Goal: Task Accomplishment & Management: Complete application form

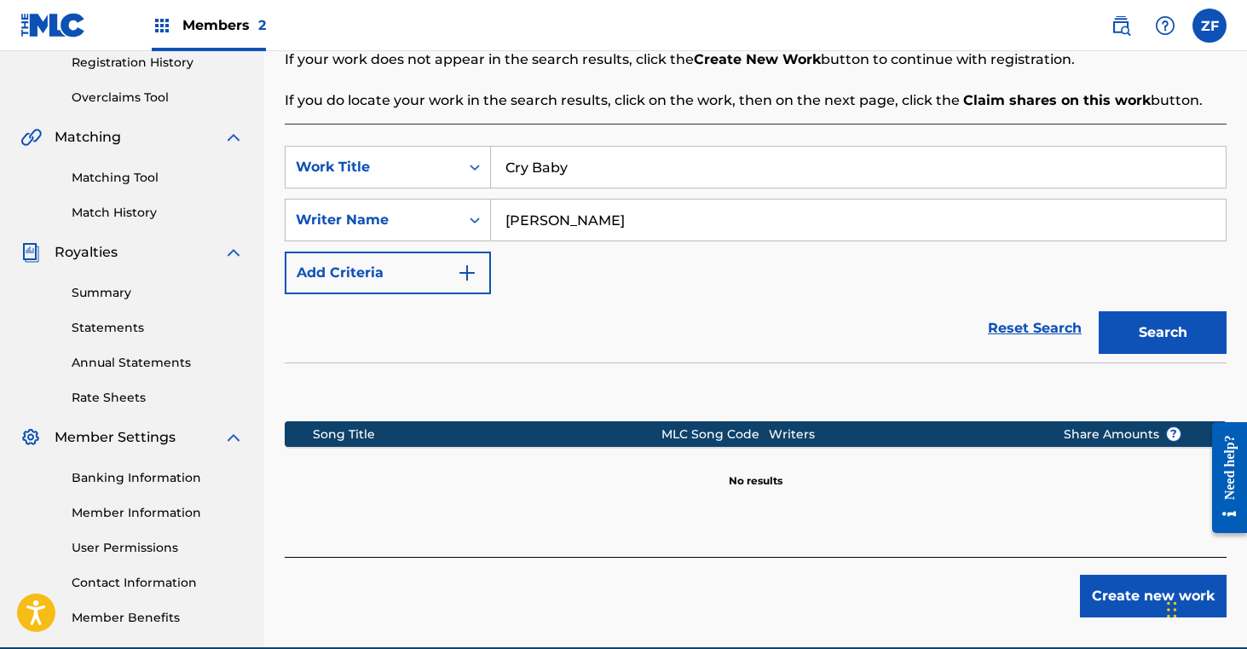
scroll to position [327, 0]
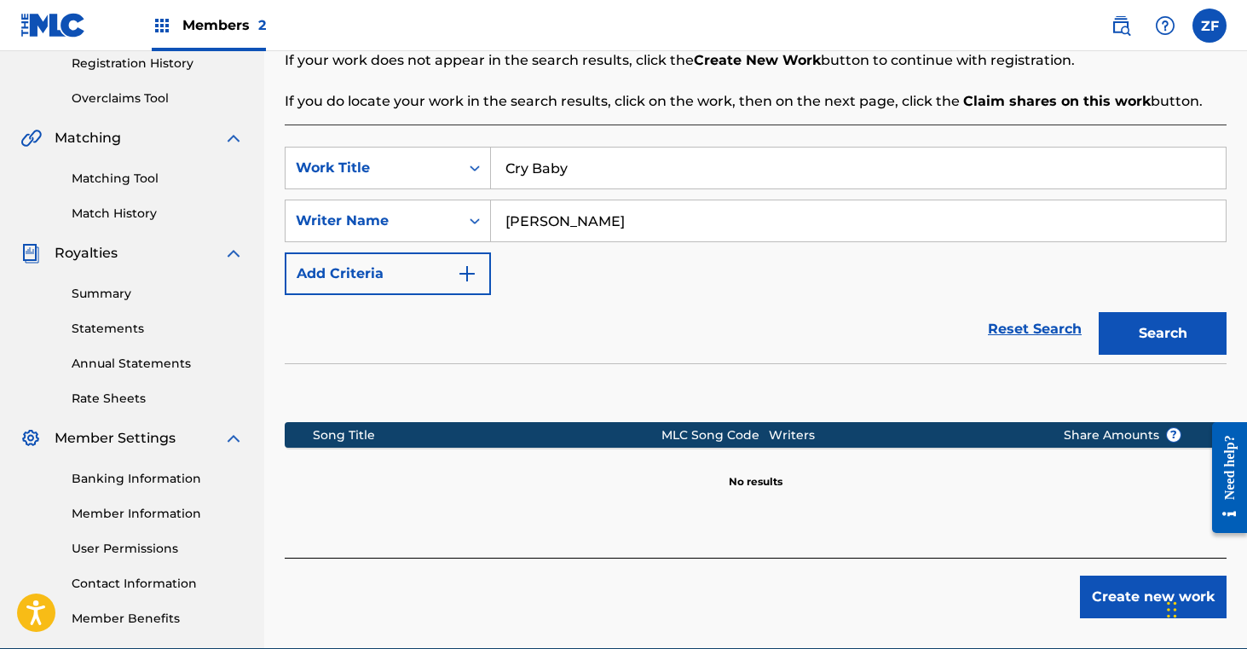
click at [480, 272] on button "Add Criteria" at bounding box center [388, 273] width 206 height 43
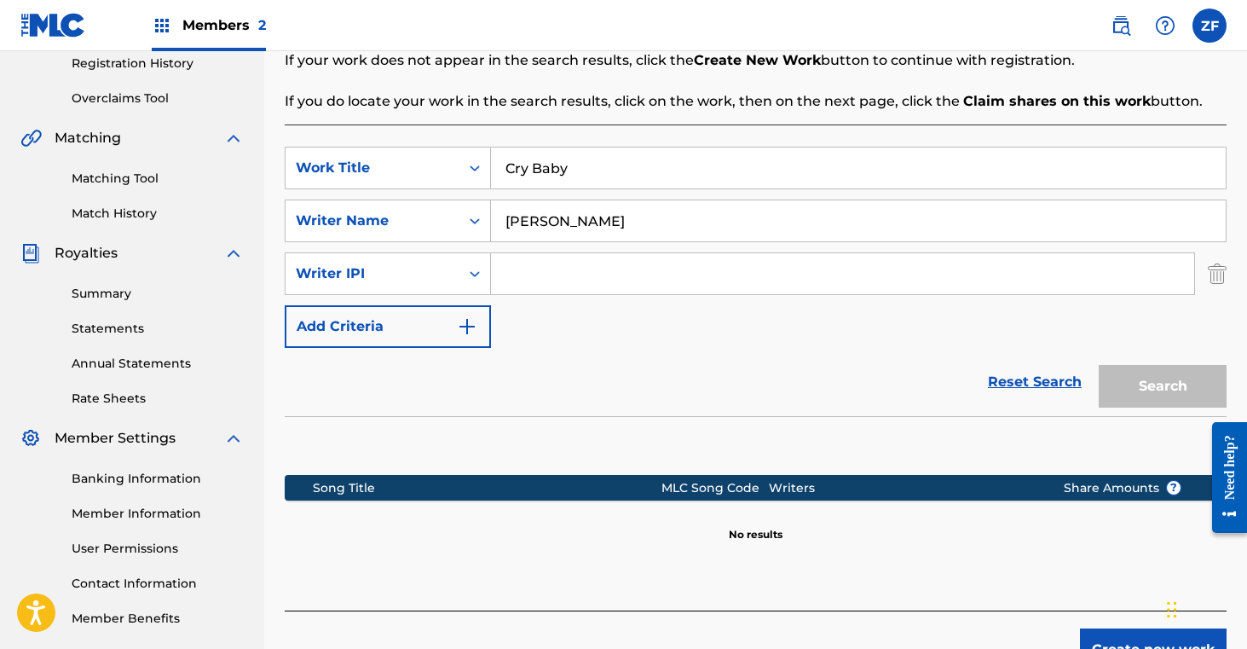
click at [1219, 271] on img "Search Form" at bounding box center [1217, 273] width 19 height 43
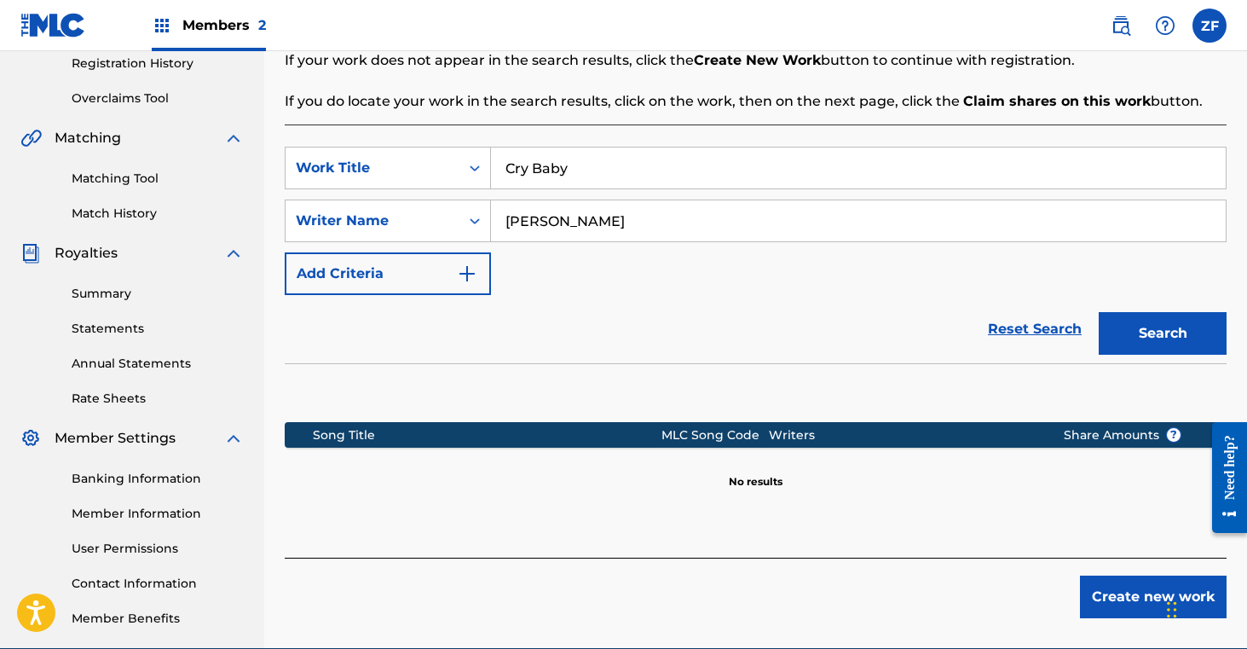
click at [479, 270] on button "Add Criteria" at bounding box center [388, 273] width 206 height 43
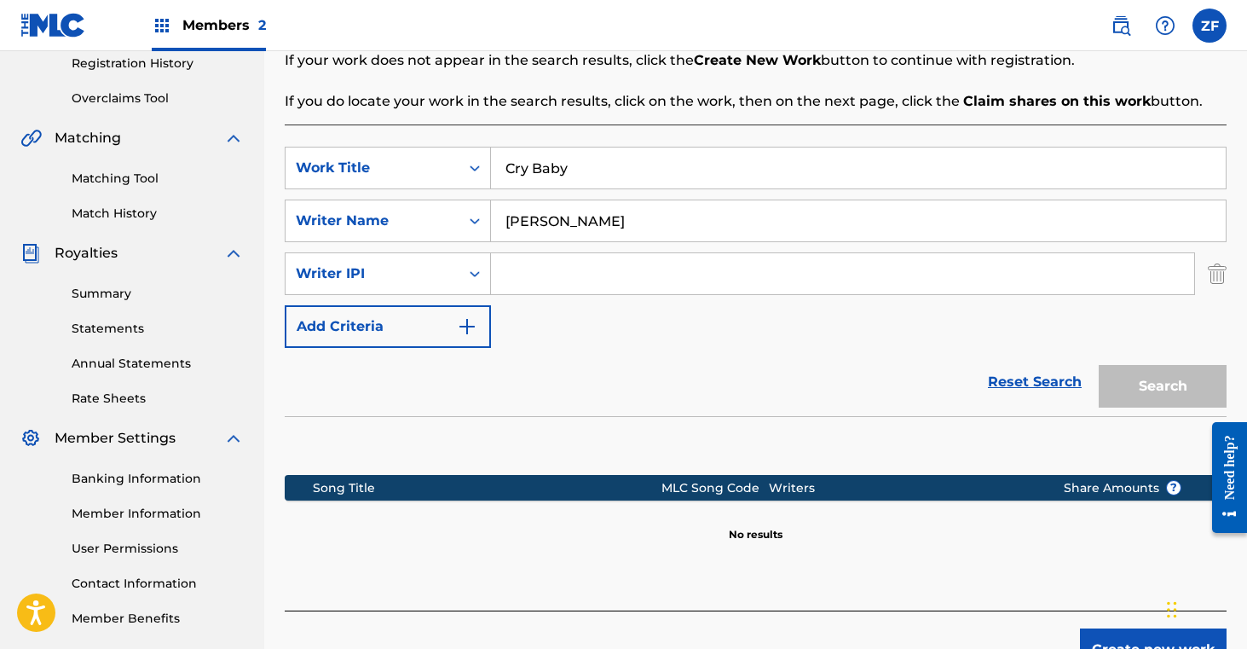
click at [592, 276] on input "Search Form" at bounding box center [842, 273] width 703 height 41
drag, startPoint x: 632, startPoint y: 222, endPoint x: 505, endPoint y: 223, distance: 127.0
click at [505, 223] on input "[PERSON_NAME]" at bounding box center [858, 220] width 735 height 41
click at [514, 273] on input "Search Form" at bounding box center [842, 273] width 703 height 41
click at [577, 227] on input "Search Form" at bounding box center [858, 220] width 735 height 41
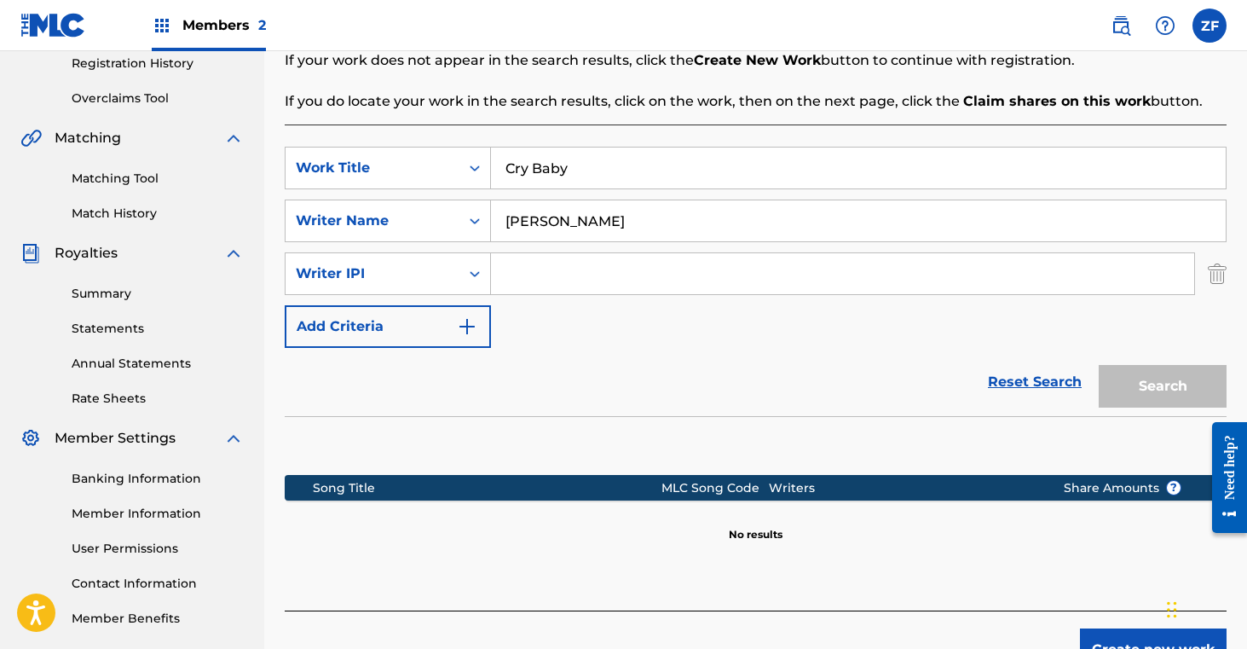
type input "Zoe Hinkle"
click at [563, 265] on input "Search Form" at bounding box center [842, 273] width 703 height 41
click at [524, 283] on input "Search Form" at bounding box center [842, 273] width 703 height 41
paste input "1145883046"
type input "1145883046"
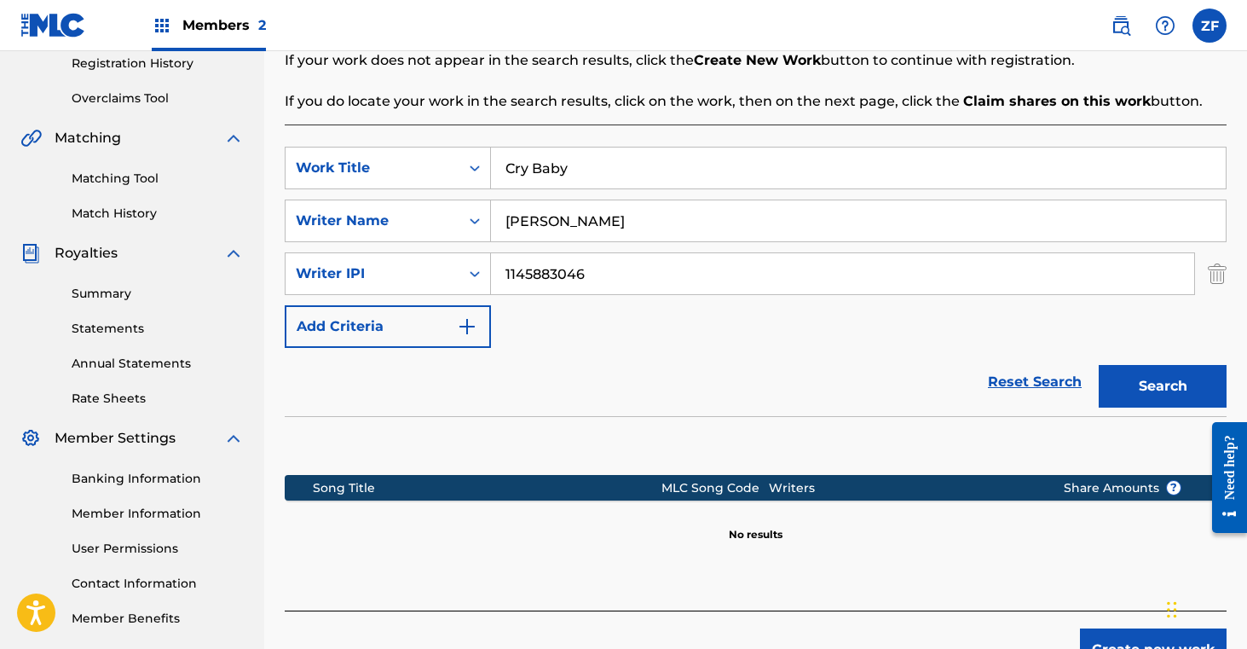
click at [1137, 383] on button "Search" at bounding box center [1163, 386] width 128 height 43
click at [1107, 638] on button "Create new work" at bounding box center [1153, 649] width 147 height 43
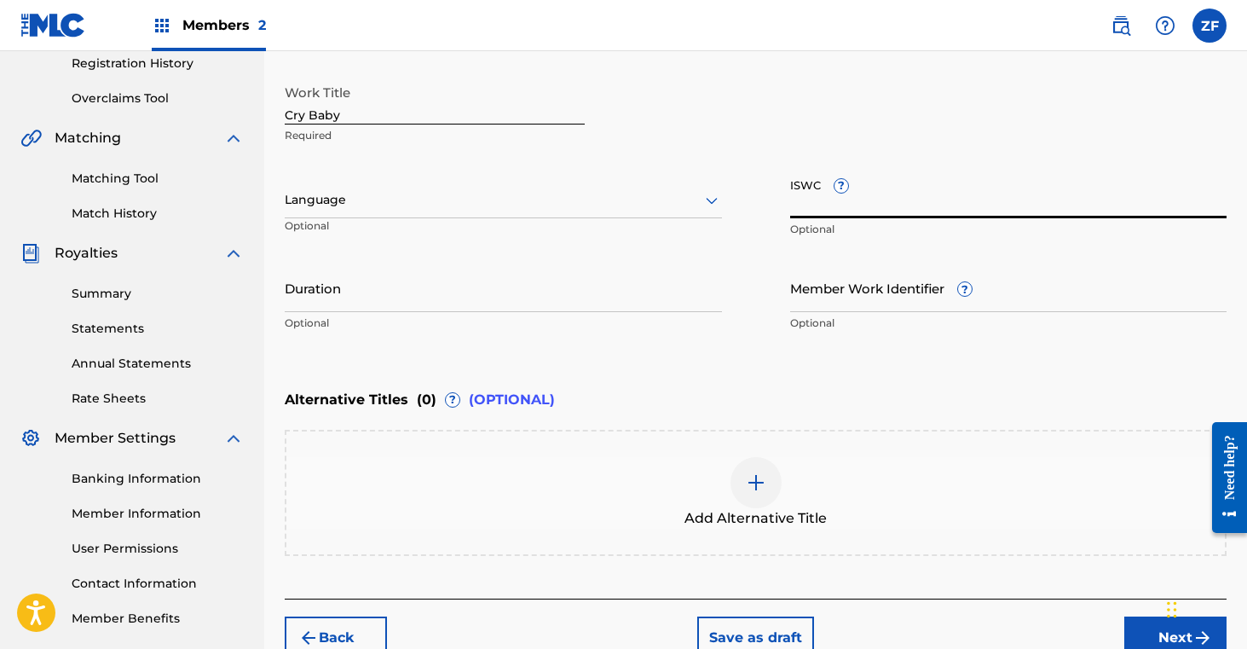
click at [809, 195] on input "ISWC ?" at bounding box center [1008, 194] width 437 height 49
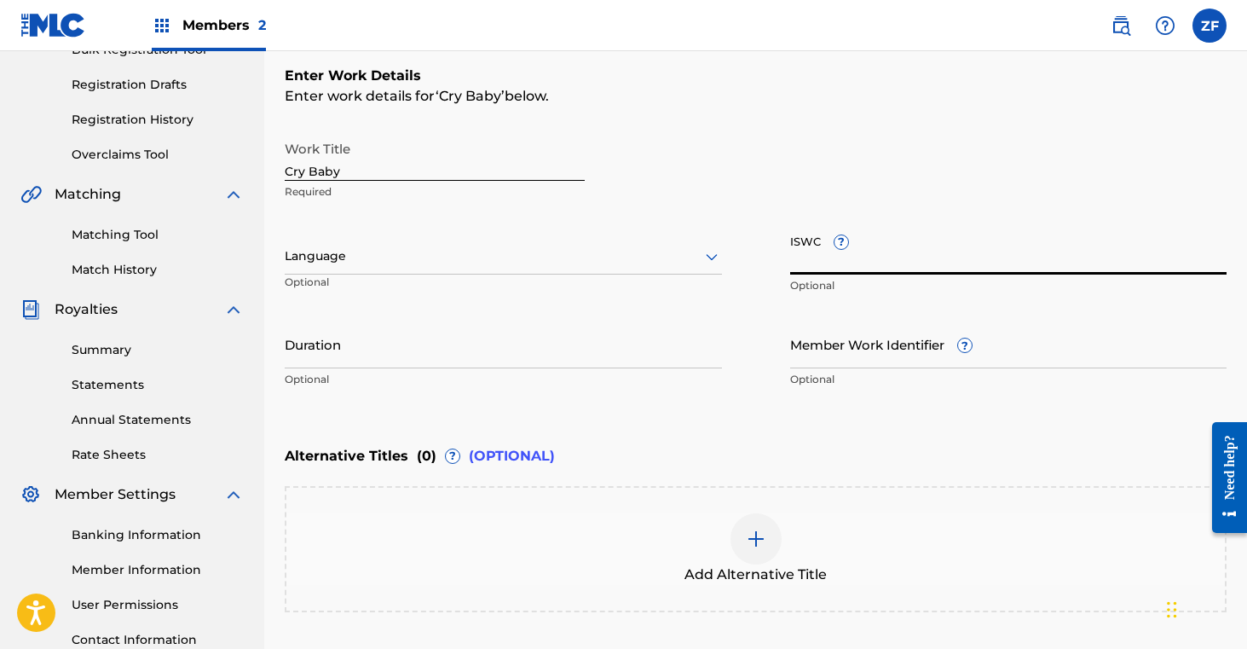
scroll to position [242, 0]
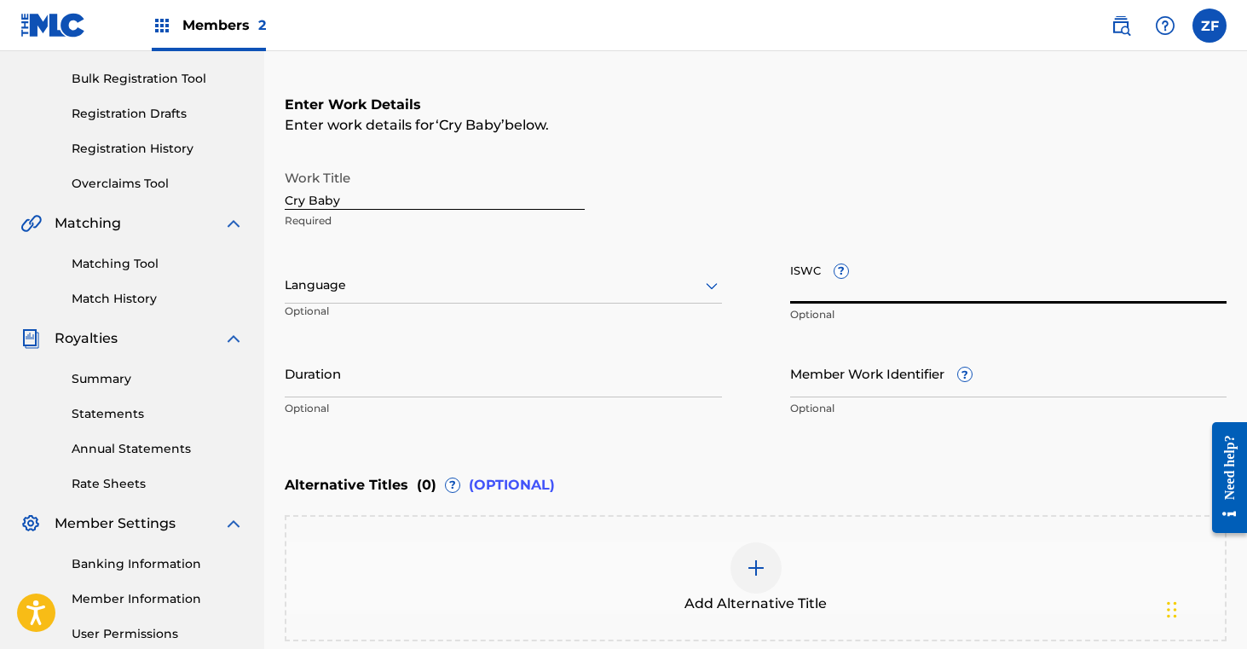
click at [692, 285] on div at bounding box center [503, 284] width 437 height 21
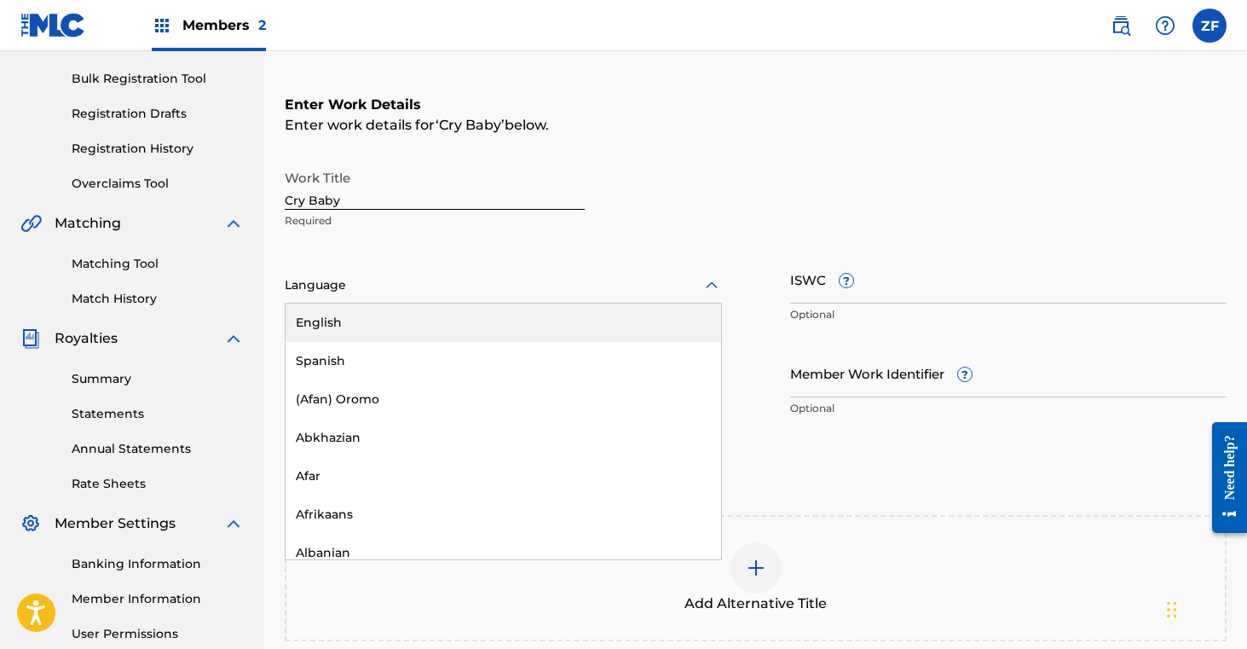
click at [454, 320] on div "English" at bounding box center [504, 322] width 436 height 38
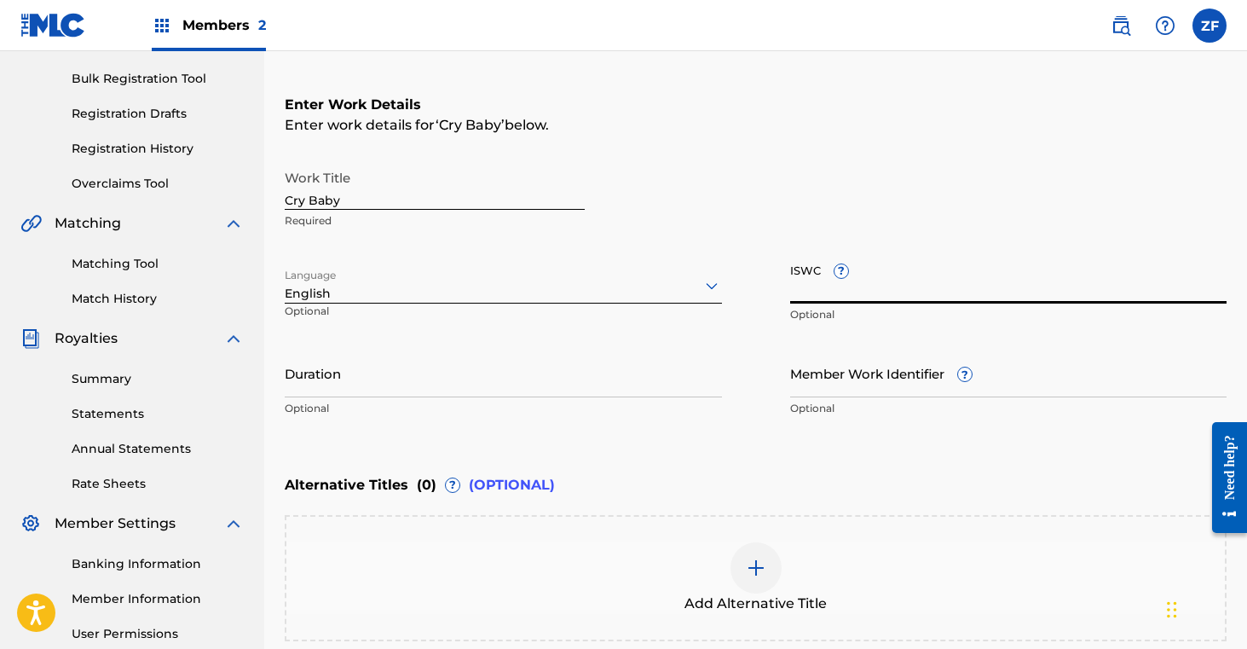
click at [806, 270] on input "ISWC ?" at bounding box center [1008, 279] width 437 height 49
click at [553, 387] on input "Duration" at bounding box center [503, 373] width 437 height 49
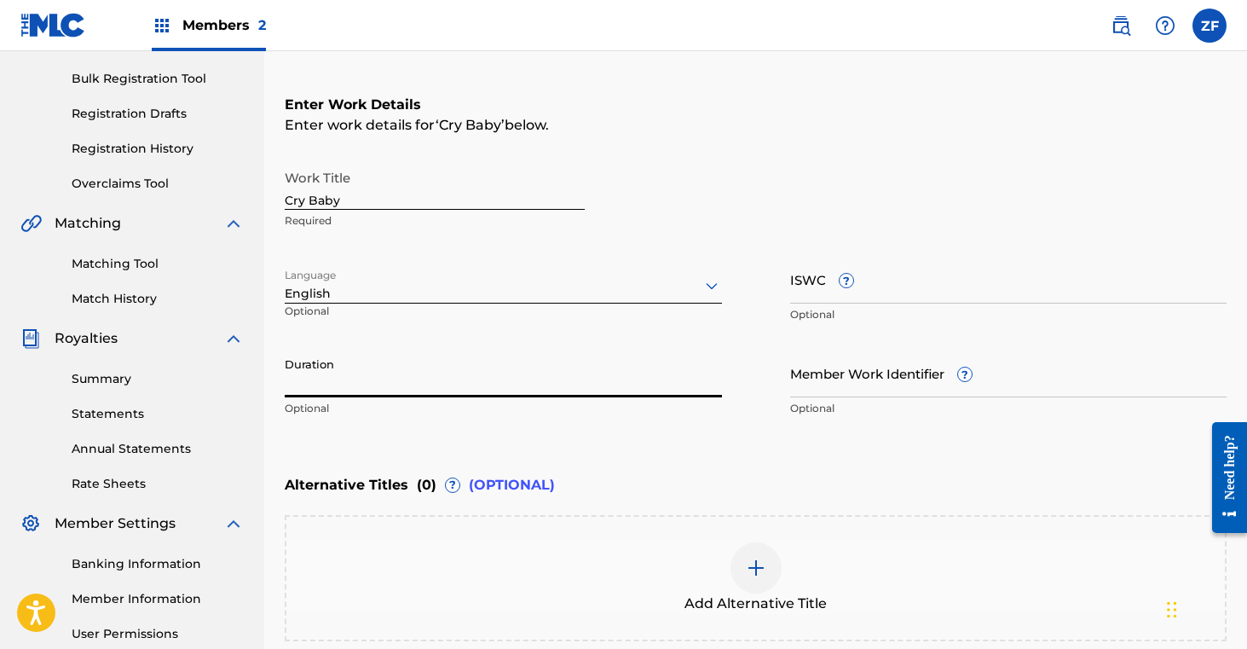
click at [674, 177] on div "Work Title Cry Baby Required" at bounding box center [756, 199] width 942 height 77
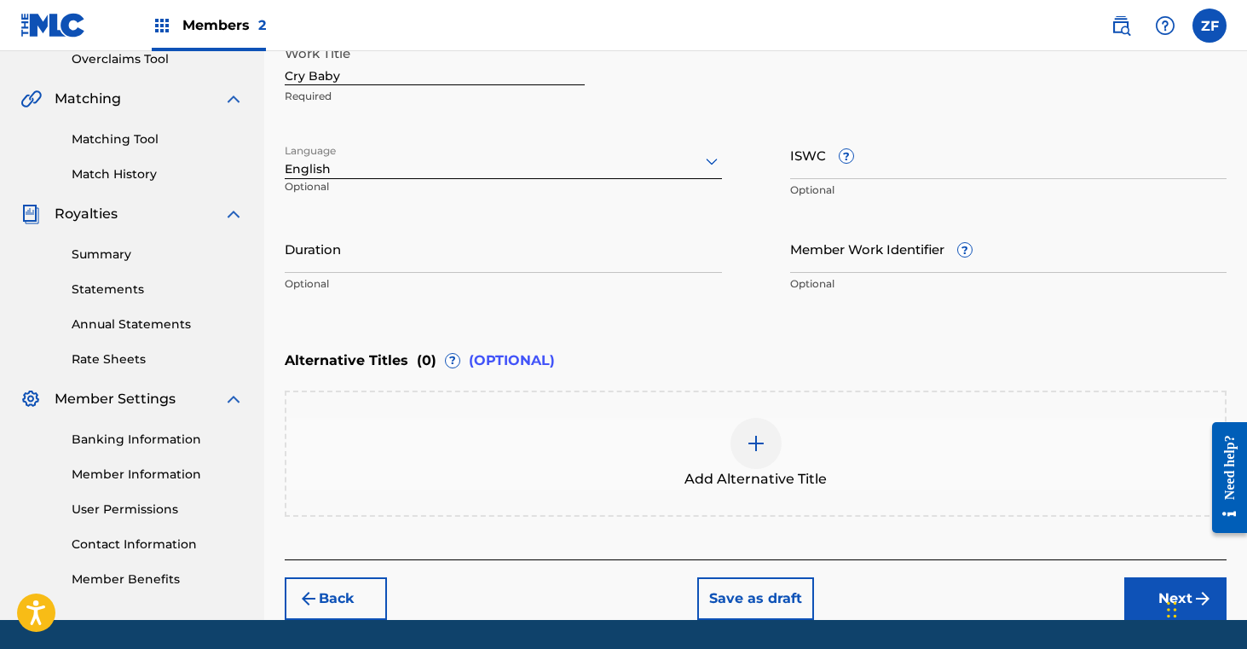
scroll to position [419, 0]
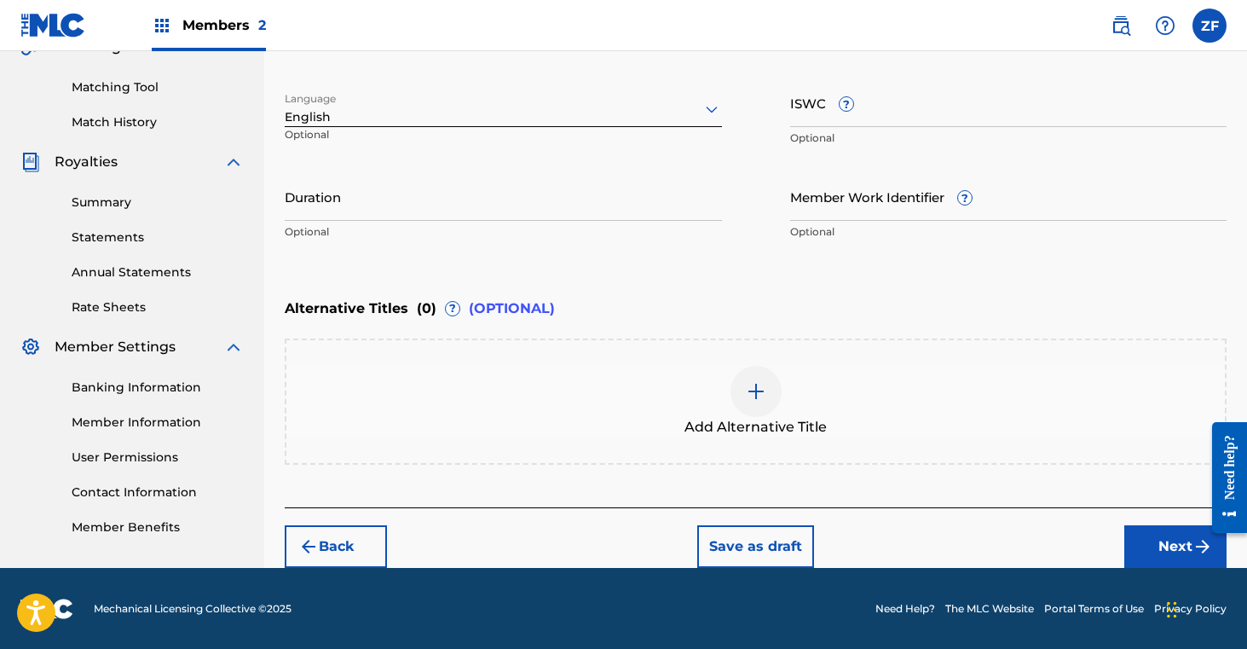
click at [1150, 546] on button "Next" at bounding box center [1175, 546] width 102 height 43
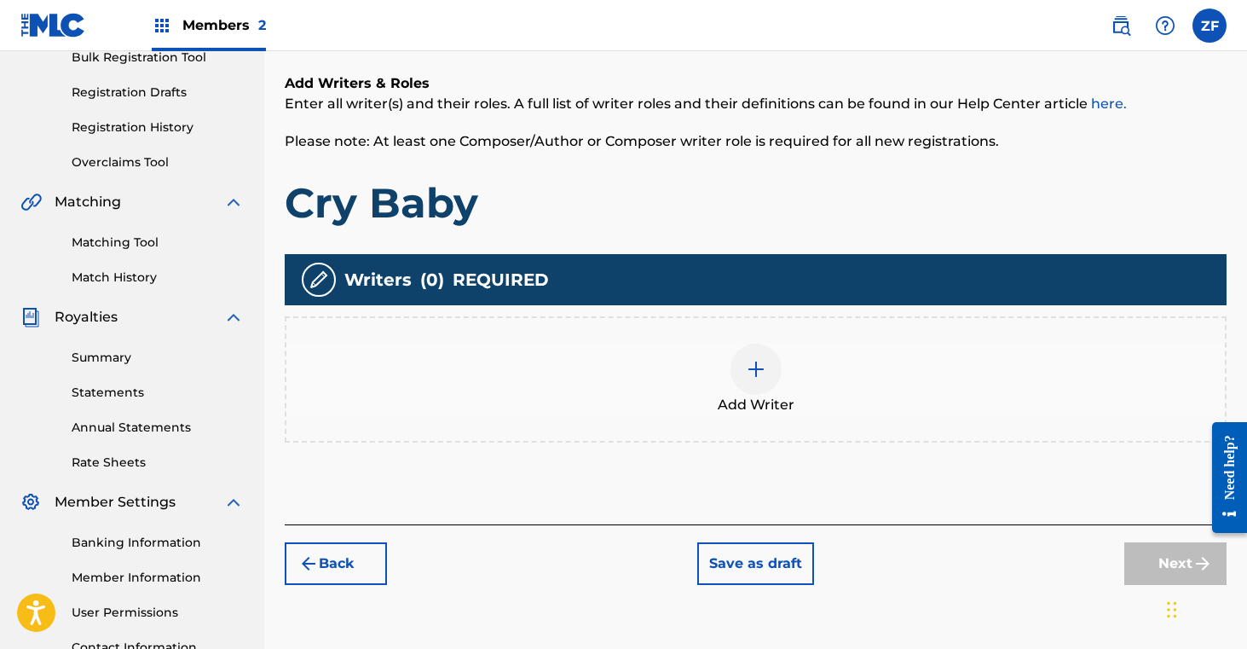
scroll to position [268, 0]
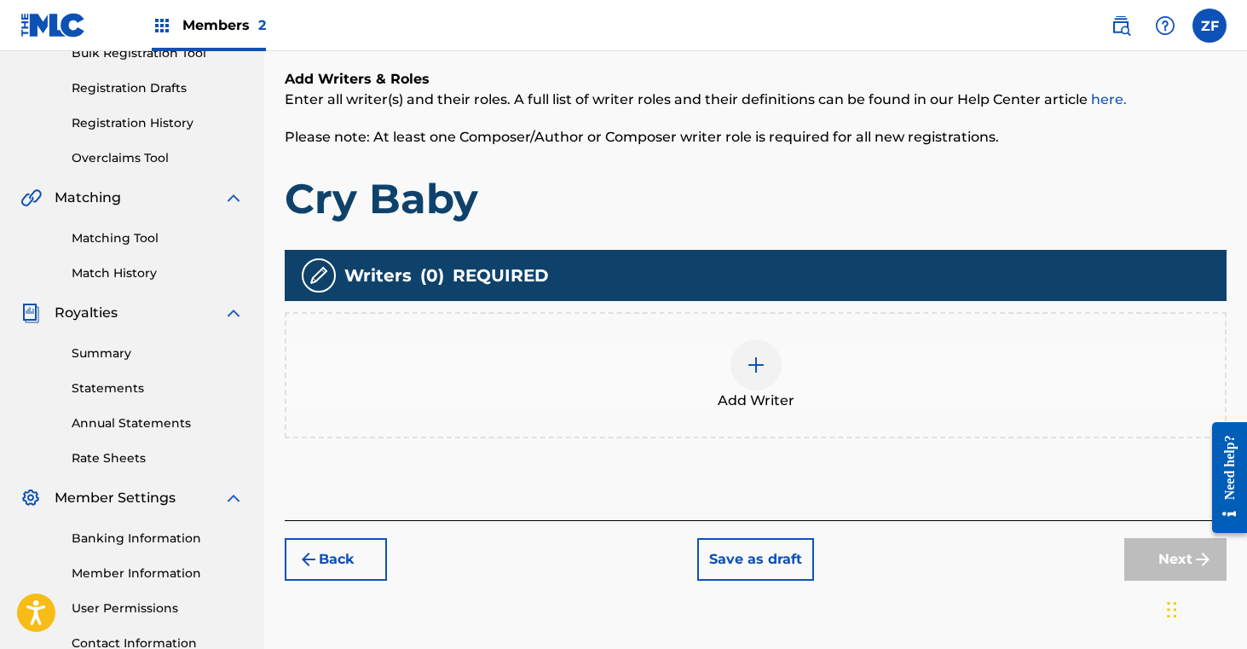
click at [748, 367] on img at bounding box center [756, 365] width 20 height 20
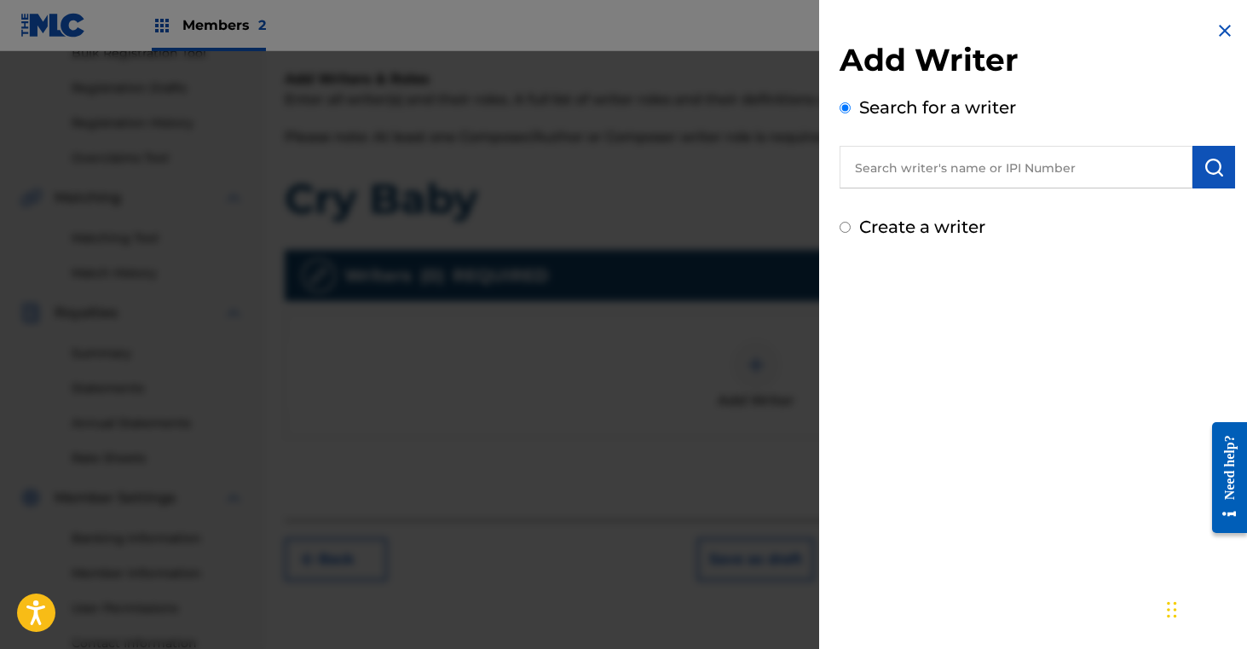
click at [918, 170] on input "text" at bounding box center [1016, 167] width 353 height 43
type input "Zoe Hinkle"
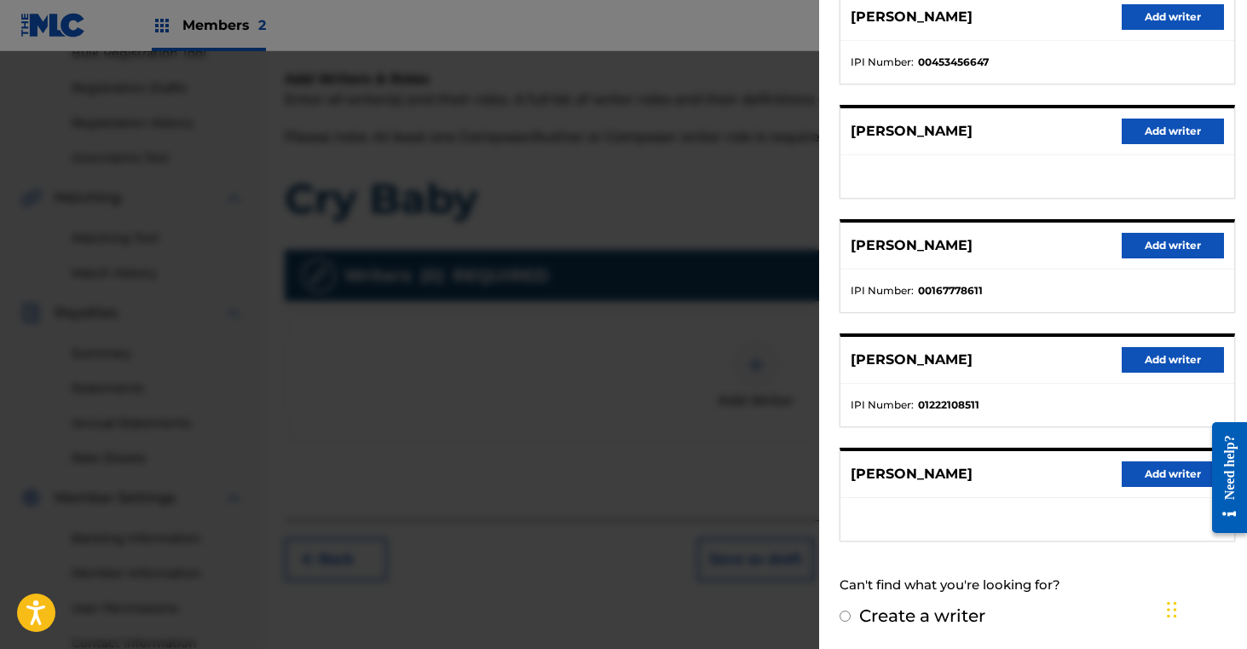
scroll to position [0, 0]
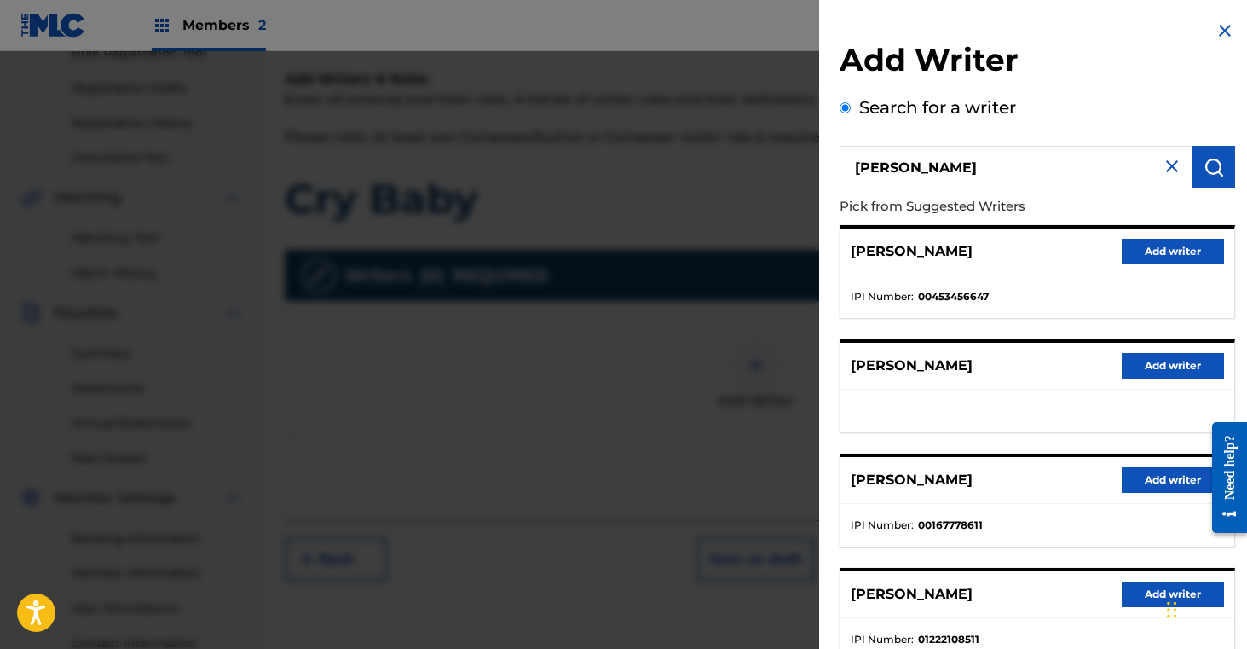
click at [938, 170] on input "Zoe Hinkle" at bounding box center [1016, 167] width 353 height 43
paste input "1145883046"
type input "1145883046"
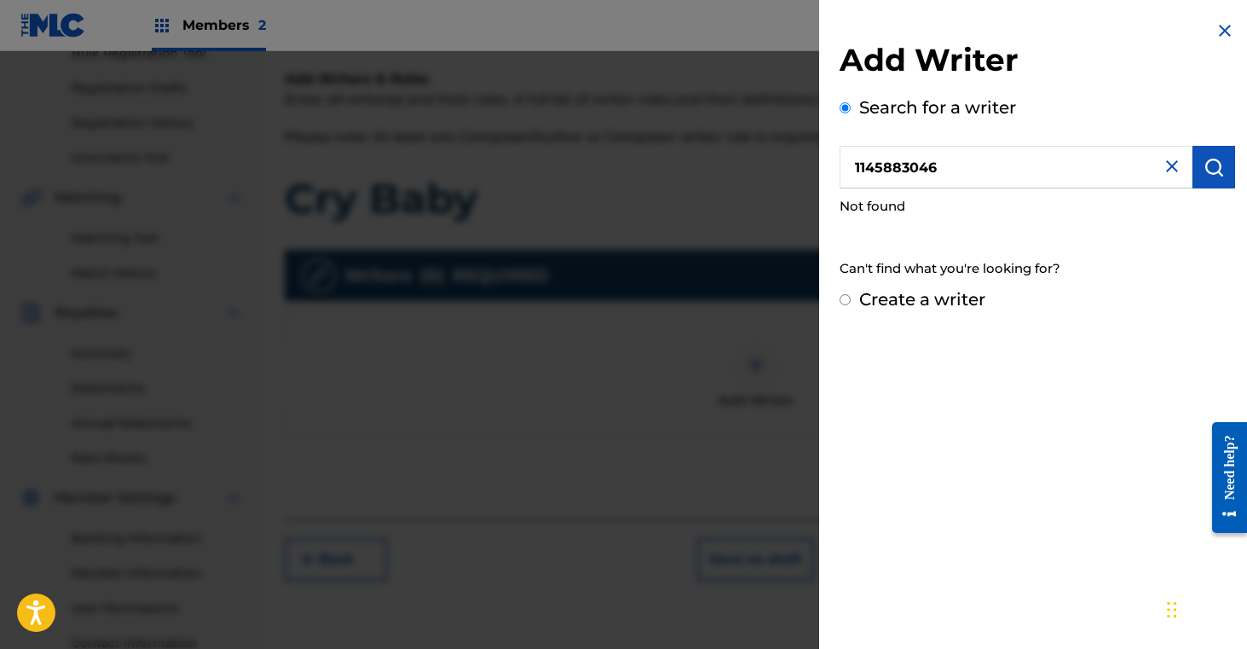
click at [846, 300] on input "Create a writer" at bounding box center [845, 299] width 11 height 11
radio input "false"
radio input "true"
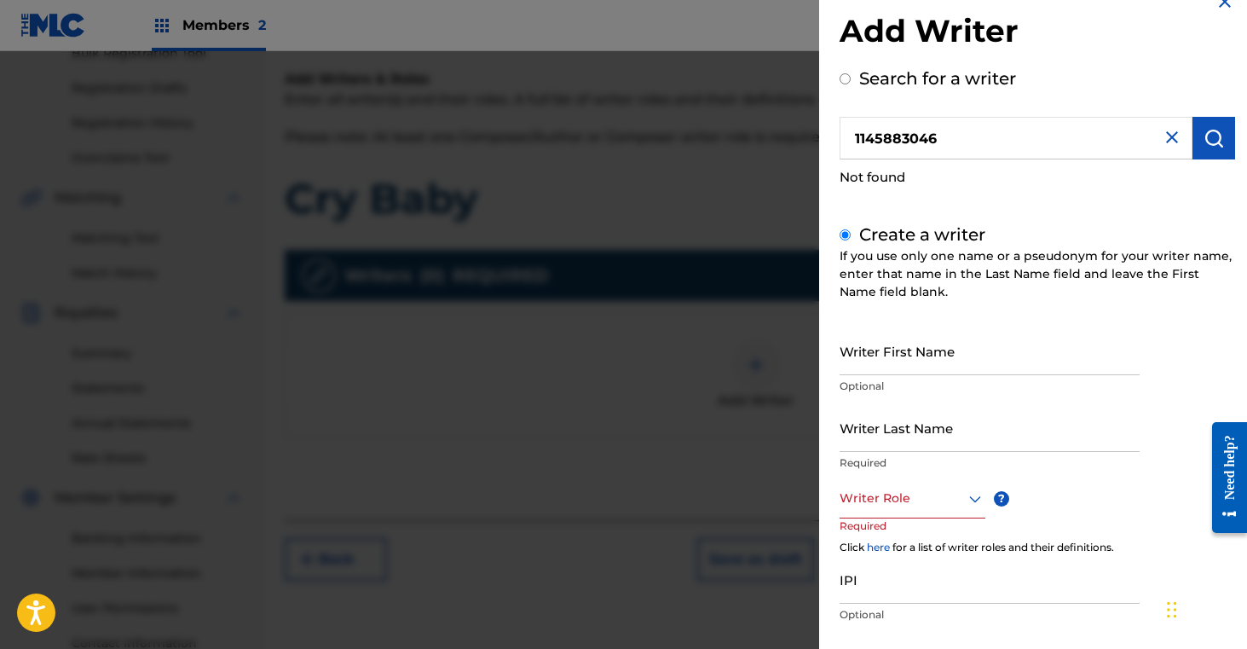
scroll to position [36, 0]
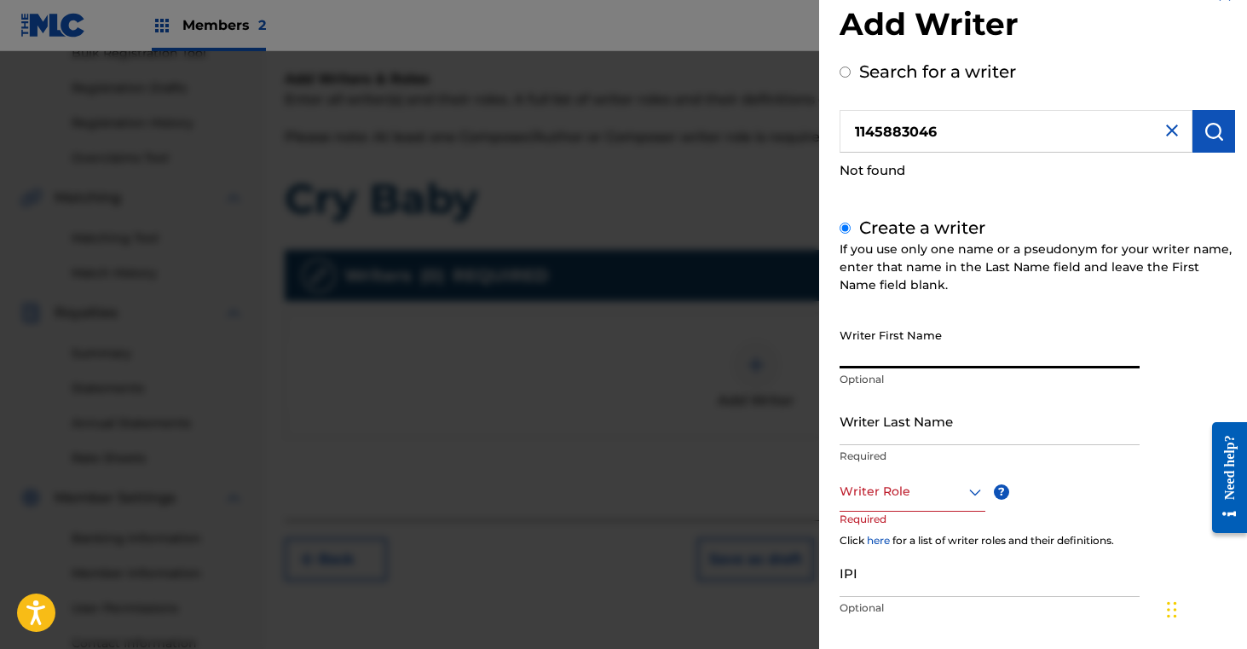
click at [900, 344] on input "Writer First Name" at bounding box center [990, 344] width 300 height 49
type input "[PERSON_NAME]"
click at [846, 420] on input "Writer Last Name" at bounding box center [990, 420] width 300 height 49
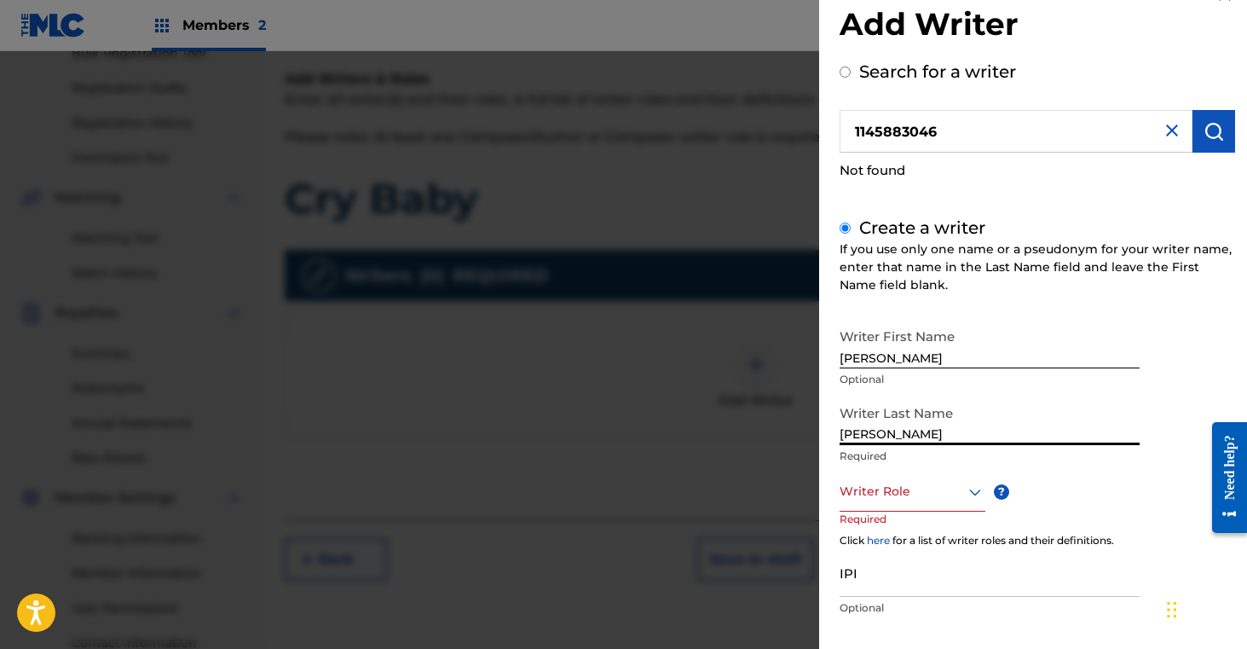
type input "Hinkle"
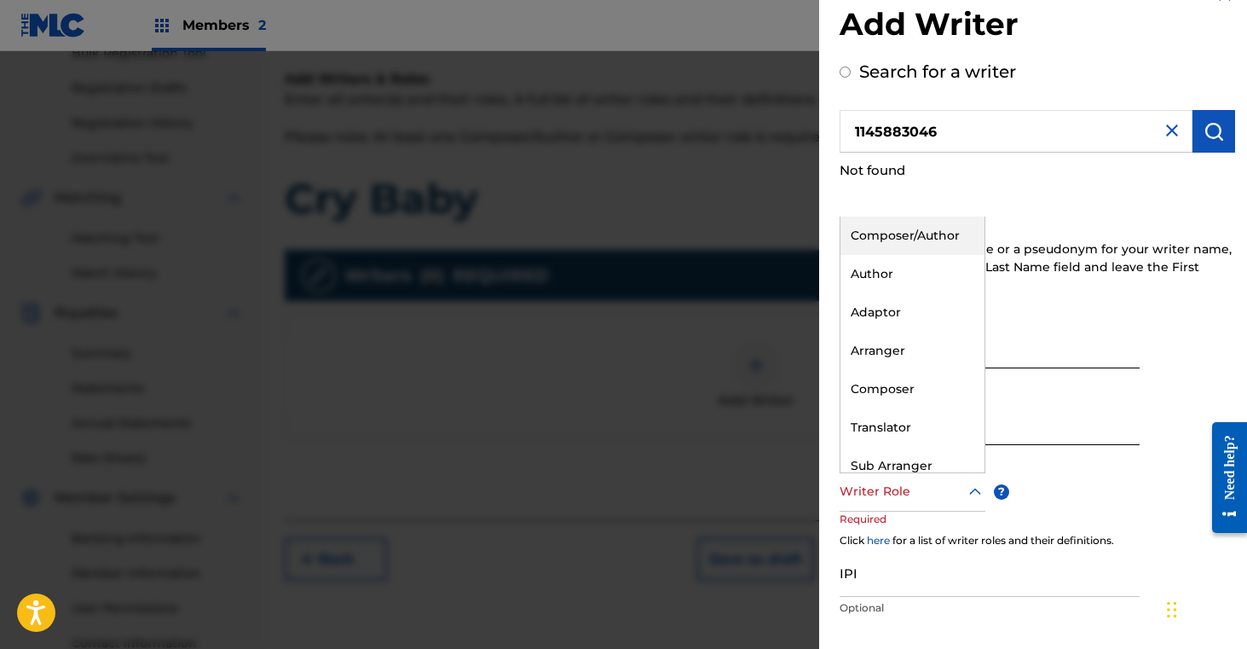
click at [874, 495] on div at bounding box center [913, 491] width 146 height 21
click at [914, 251] on div "Composer/Author" at bounding box center [912, 236] width 144 height 38
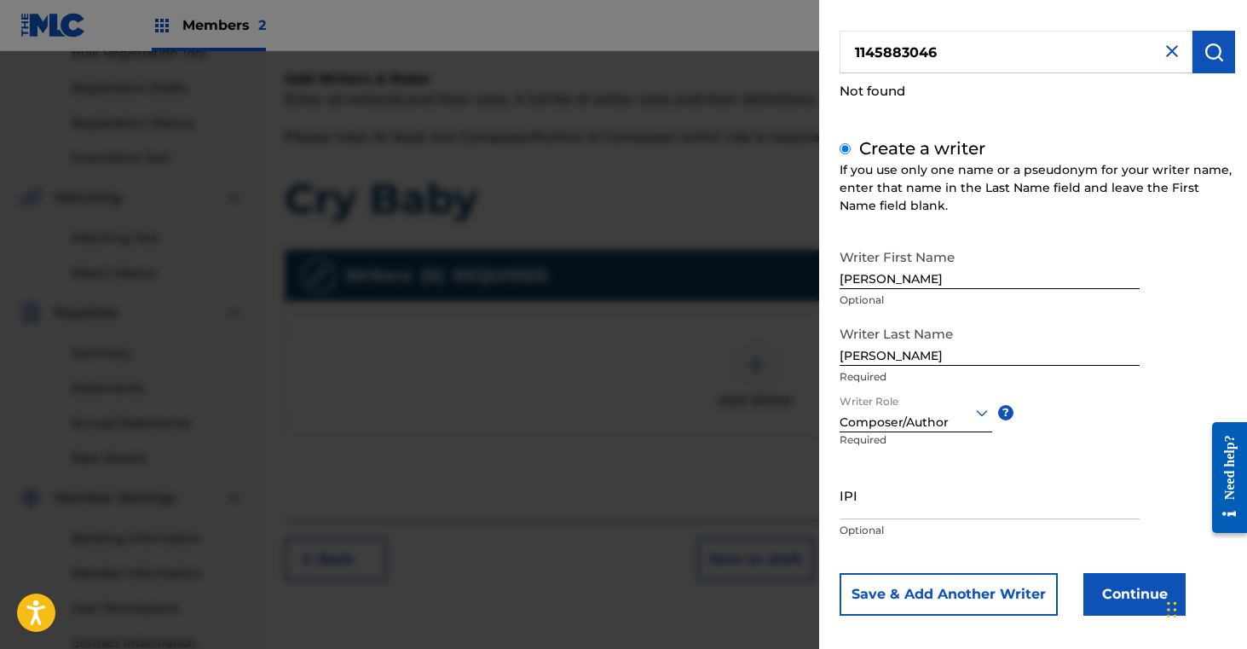
scroll to position [127, 0]
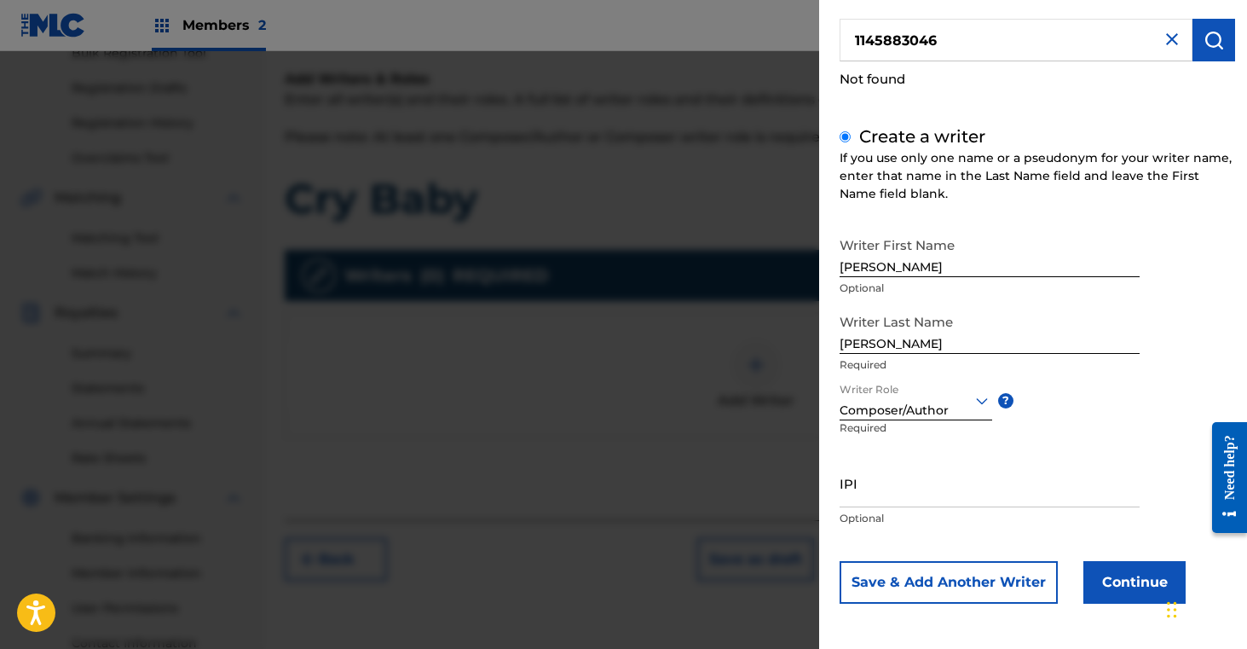
click at [865, 484] on input "IPI" at bounding box center [990, 483] width 300 height 49
paste input "1145883046"
type input "1145883046"
click at [1116, 581] on button "Continue" at bounding box center [1134, 582] width 102 height 43
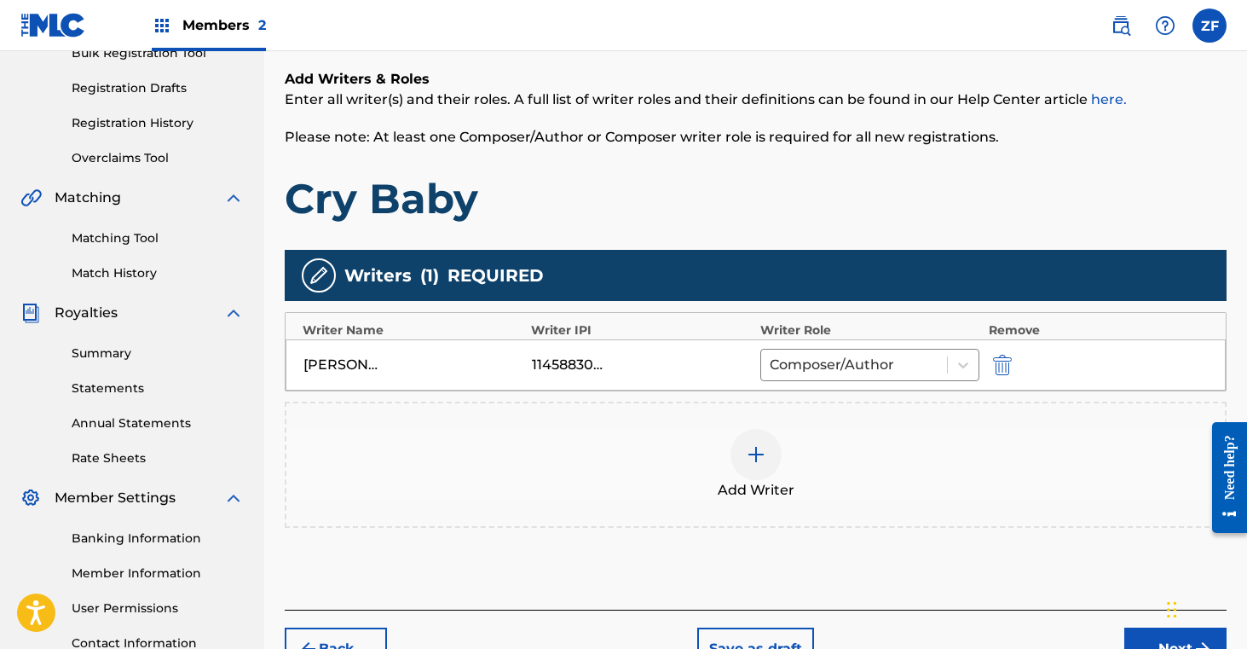
click at [754, 463] on img at bounding box center [756, 454] width 20 height 20
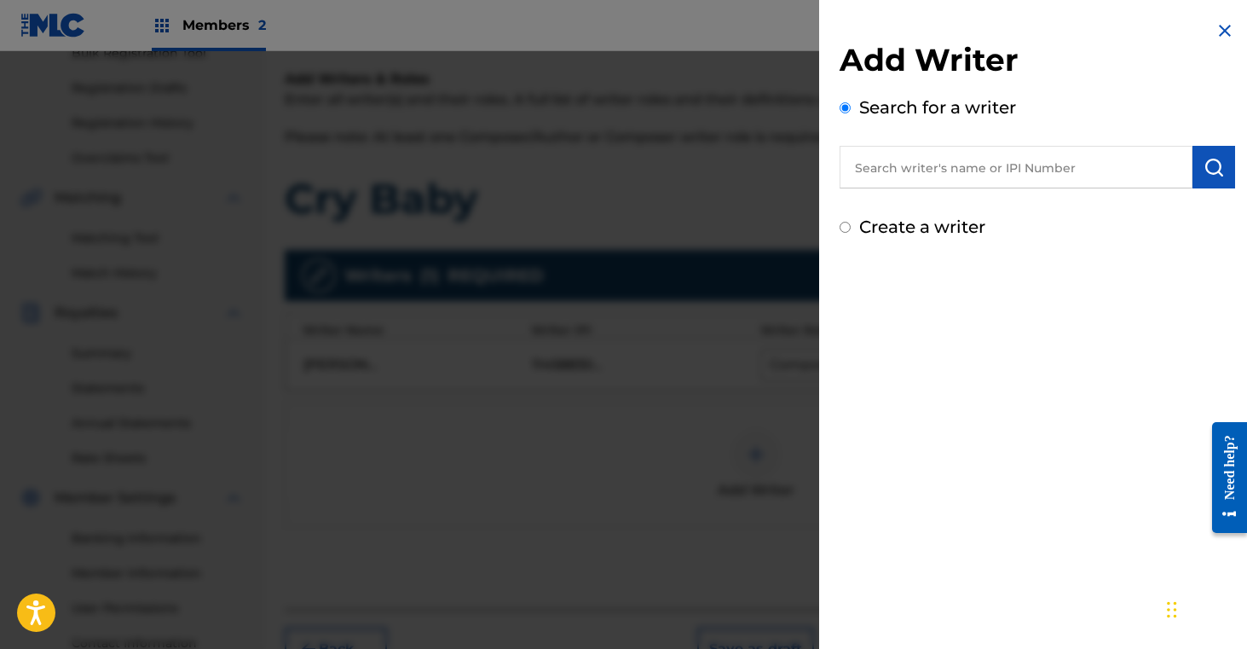
click at [877, 162] on input "text" at bounding box center [1016, 167] width 353 height 43
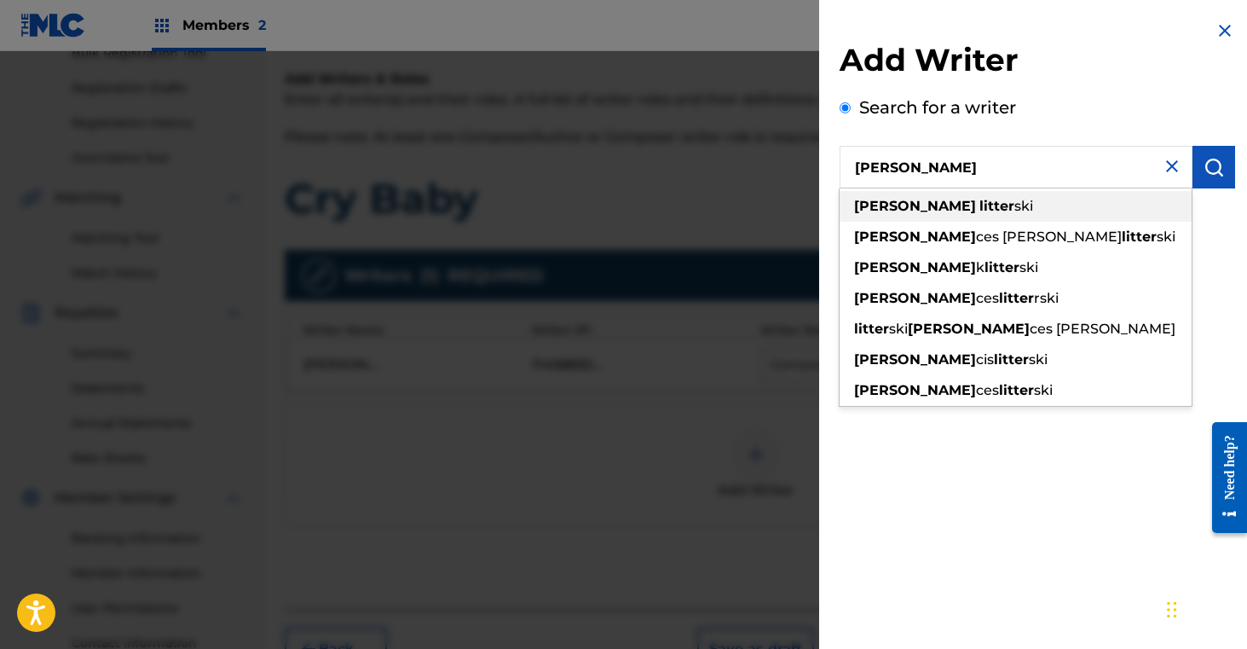
click at [976, 207] on span at bounding box center [977, 206] width 3 height 16
type input "fran litterski"
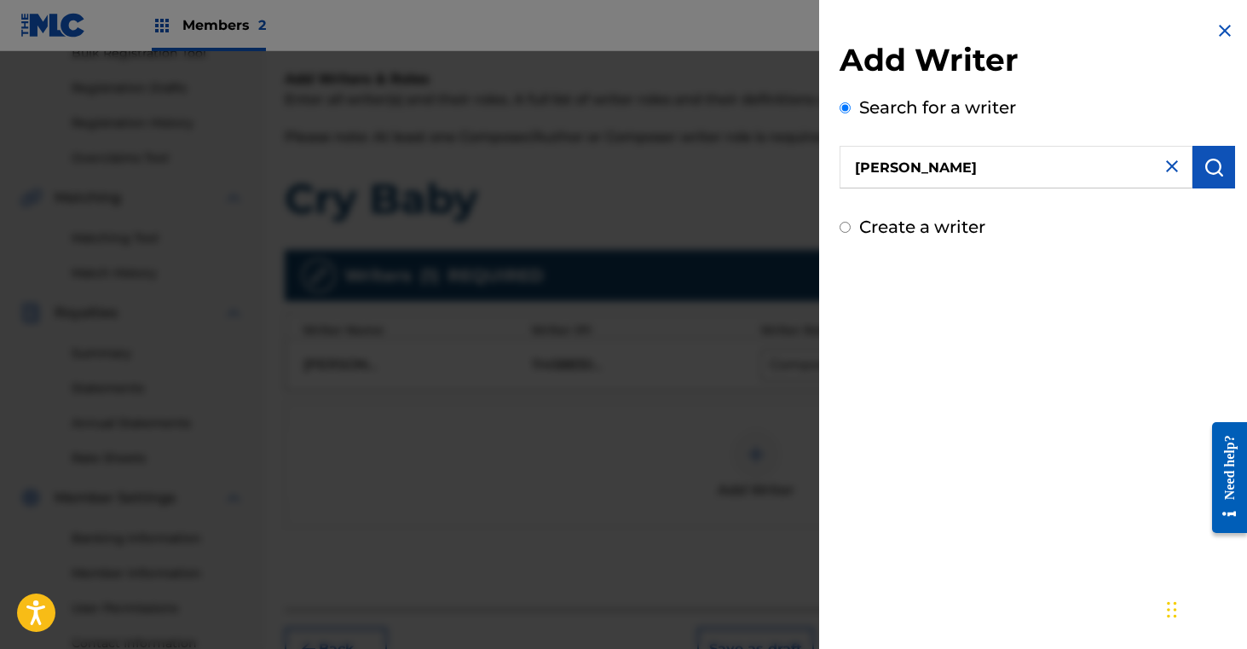
click at [1204, 163] on img "submit" at bounding box center [1214, 167] width 20 height 20
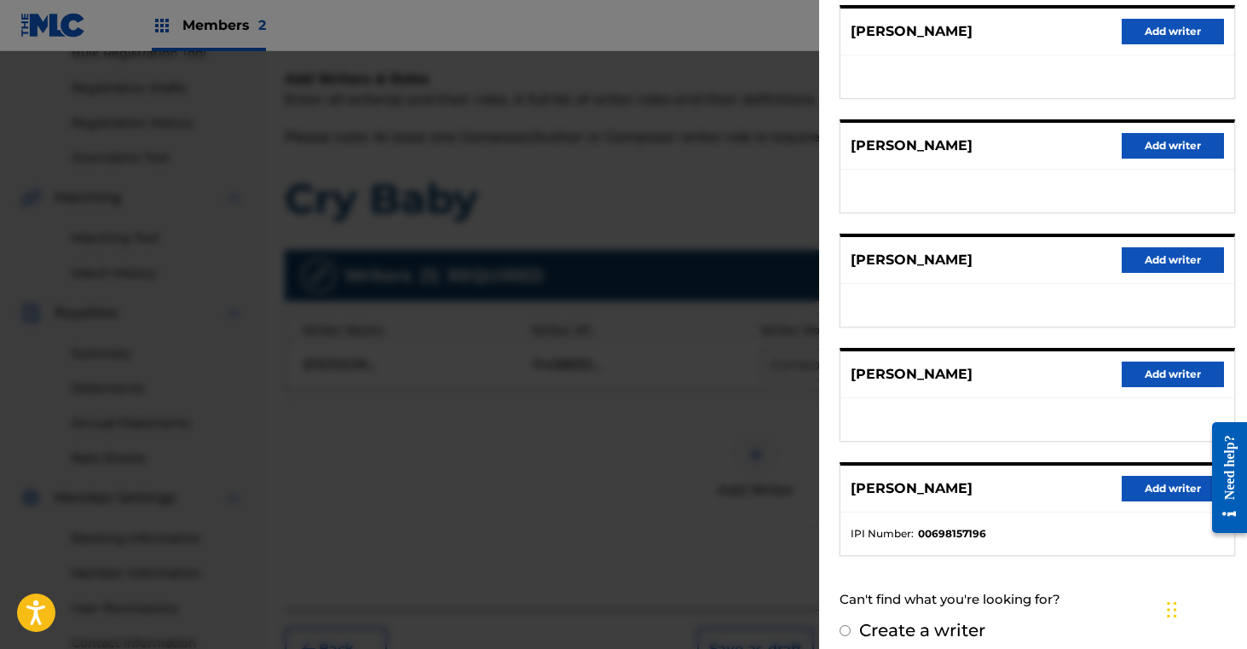
scroll to position [234, 0]
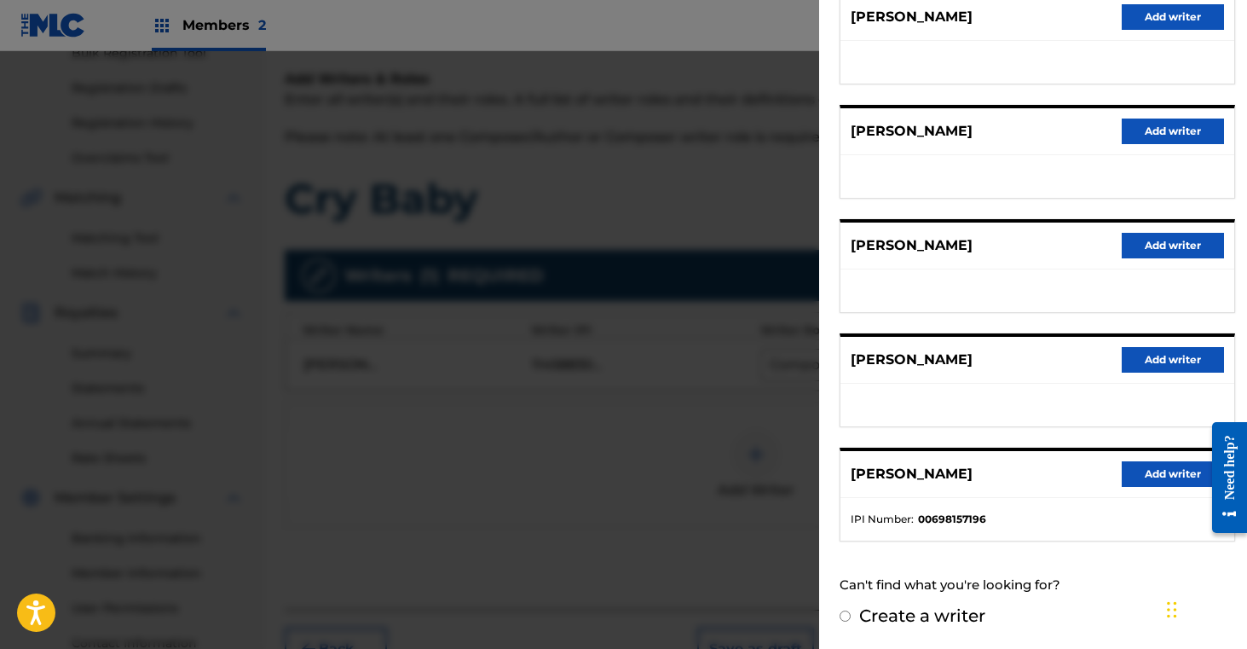
click at [1153, 475] on button "Add writer" at bounding box center [1173, 474] width 102 height 26
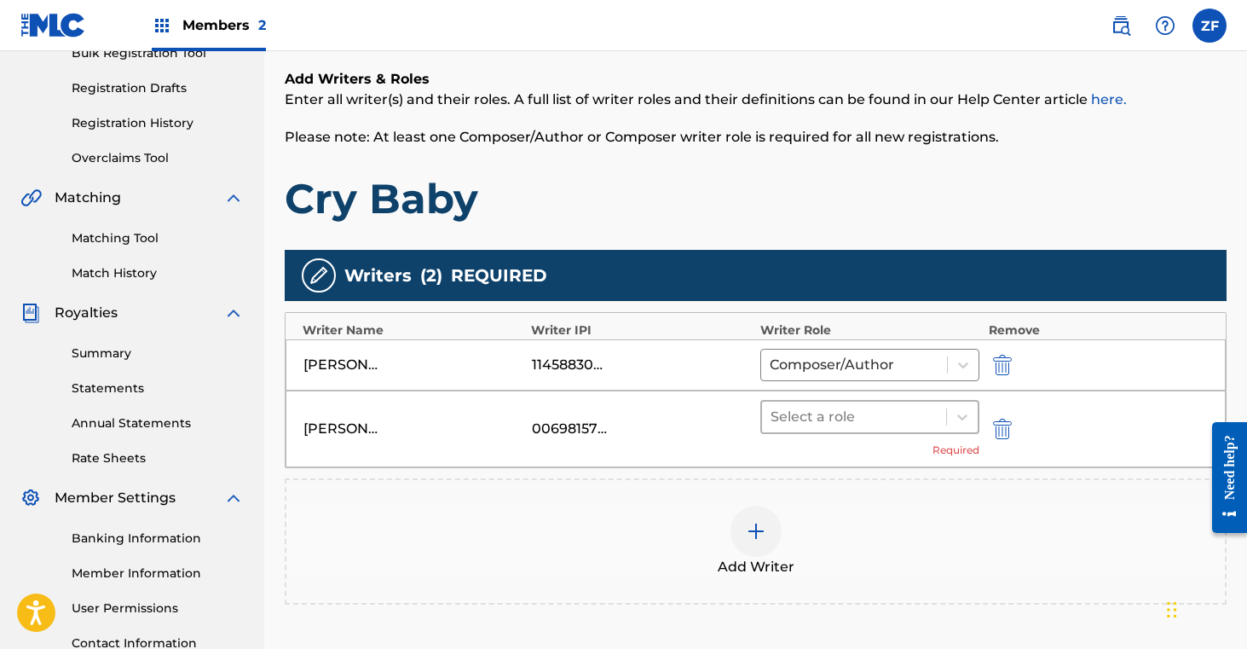
click at [867, 412] on div at bounding box center [855, 417] width 168 height 24
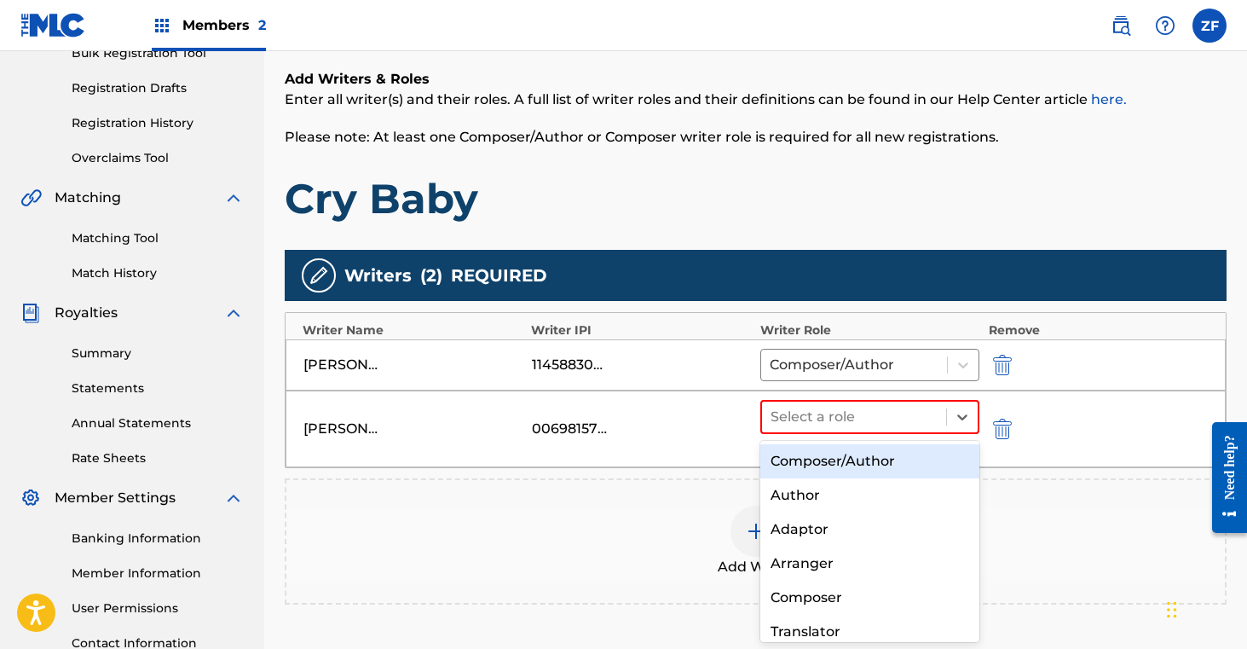
click at [832, 468] on div "Composer/Author" at bounding box center [870, 461] width 220 height 34
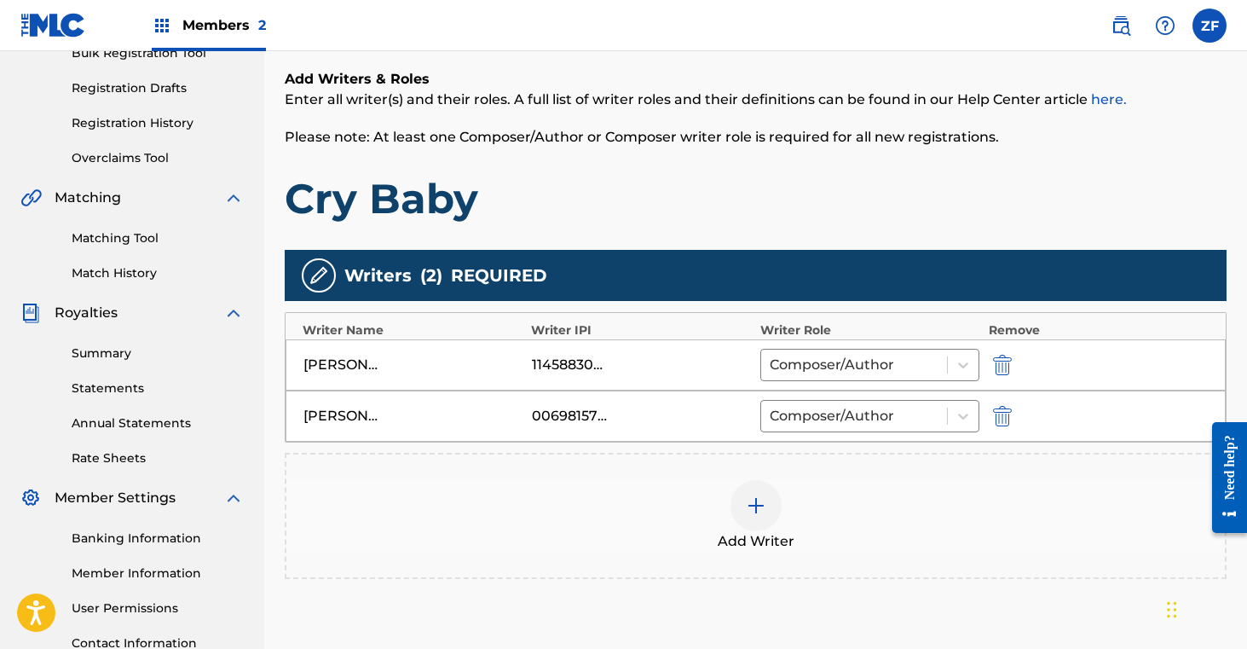
click at [759, 512] on img at bounding box center [756, 505] width 20 height 20
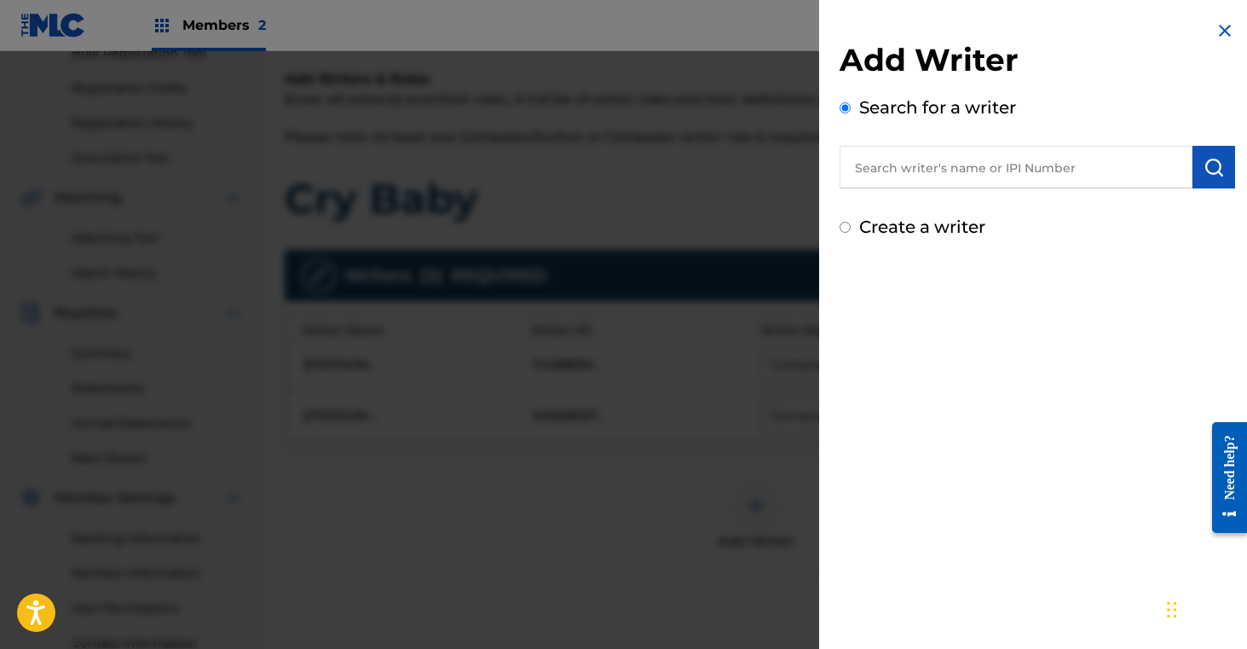
click at [954, 171] on input "text" at bounding box center [1016, 167] width 353 height 43
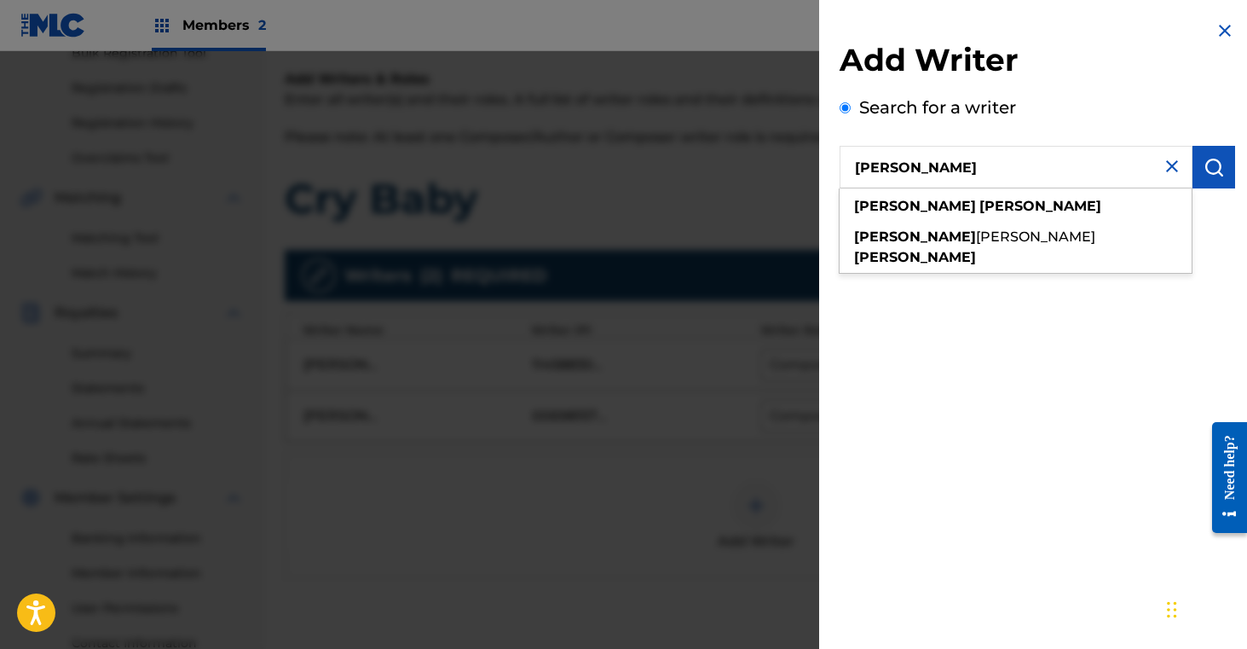
type input "[PERSON_NAME]"
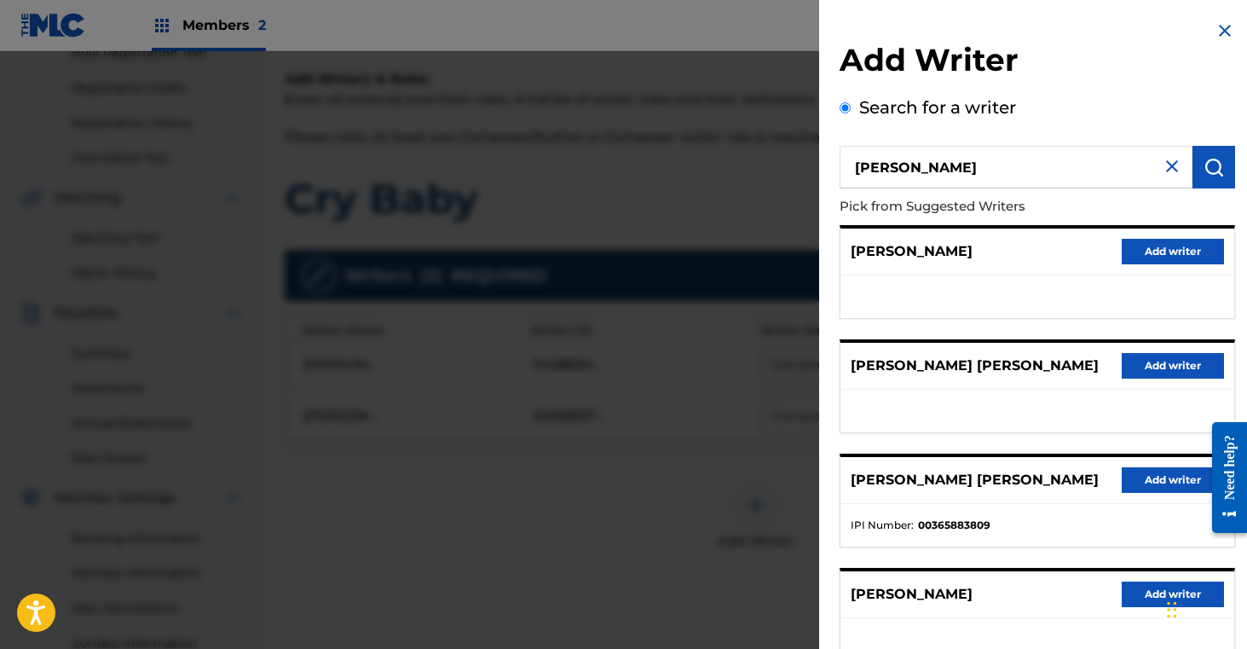
click at [1162, 371] on button "Add writer" at bounding box center [1173, 366] width 102 height 26
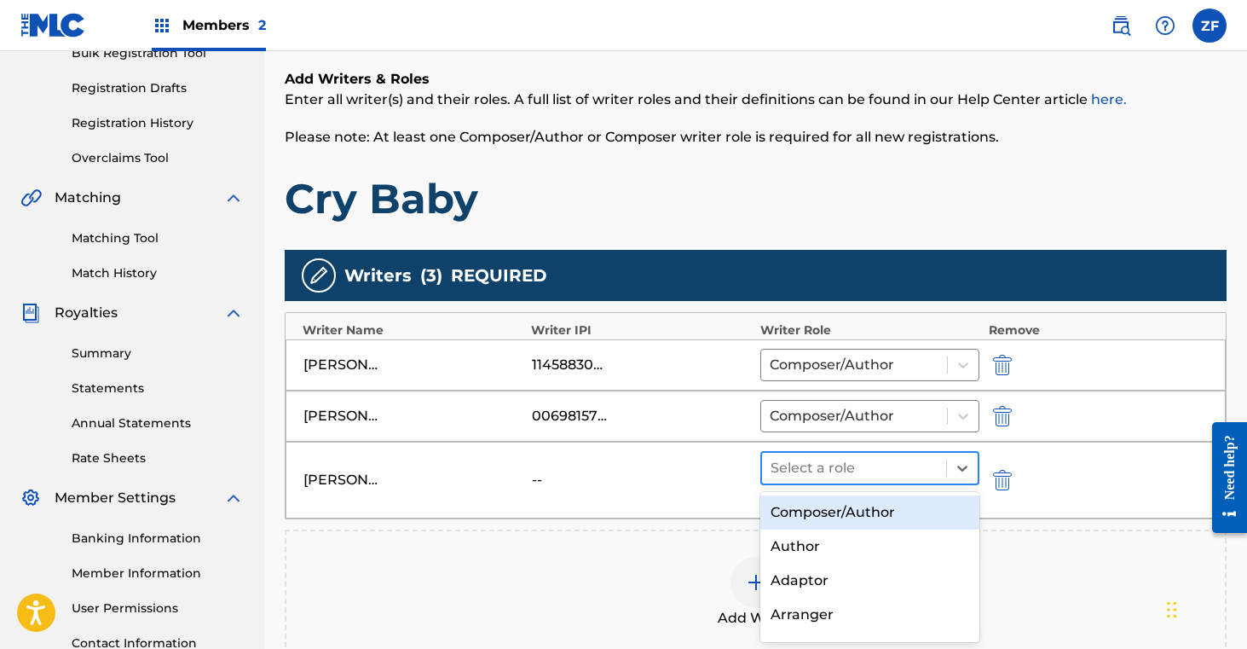
click at [943, 472] on div "Select a role" at bounding box center [854, 468] width 185 height 31
click at [886, 517] on div "Composer/Author" at bounding box center [870, 512] width 220 height 34
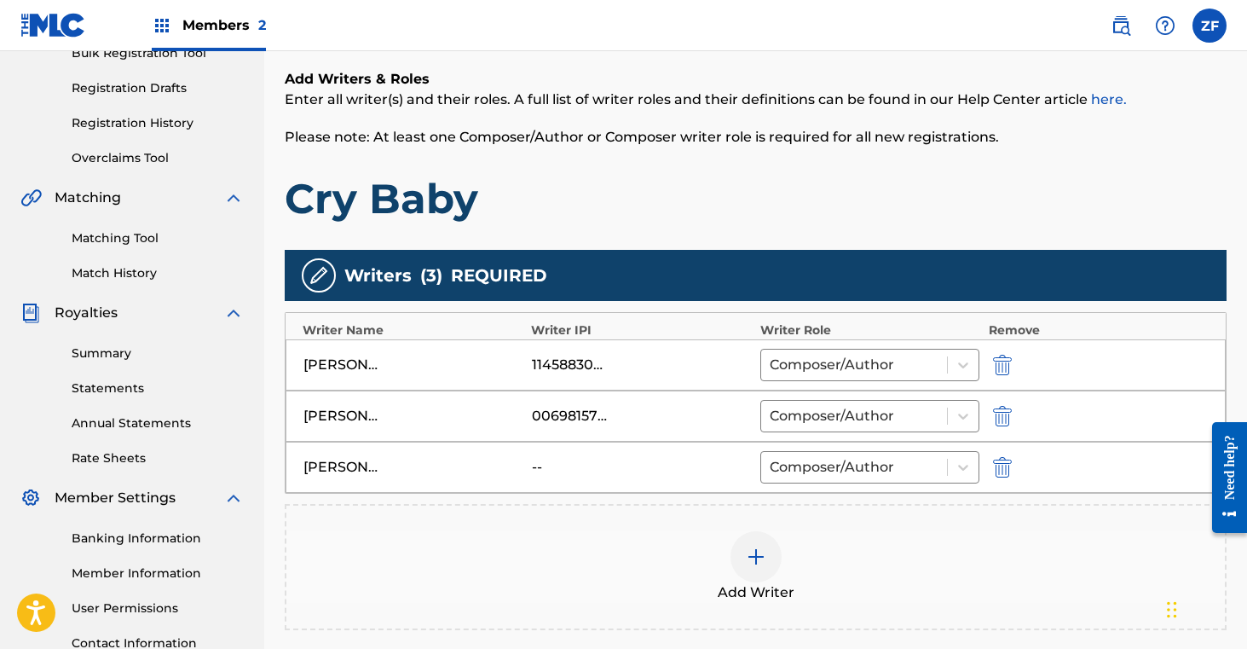
click at [349, 369] on div "Zoe Hinkle" at bounding box center [341, 365] width 77 height 20
click at [1007, 356] on img "submit" at bounding box center [1002, 365] width 19 height 20
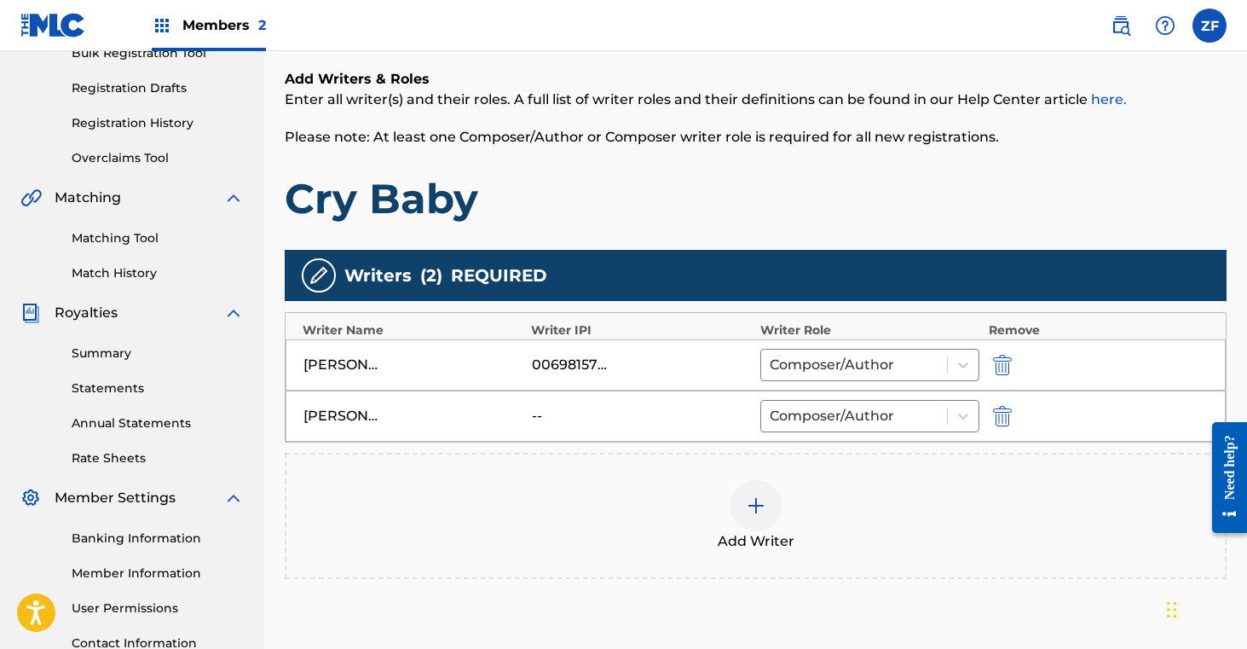
click at [754, 511] on img at bounding box center [756, 505] width 20 height 20
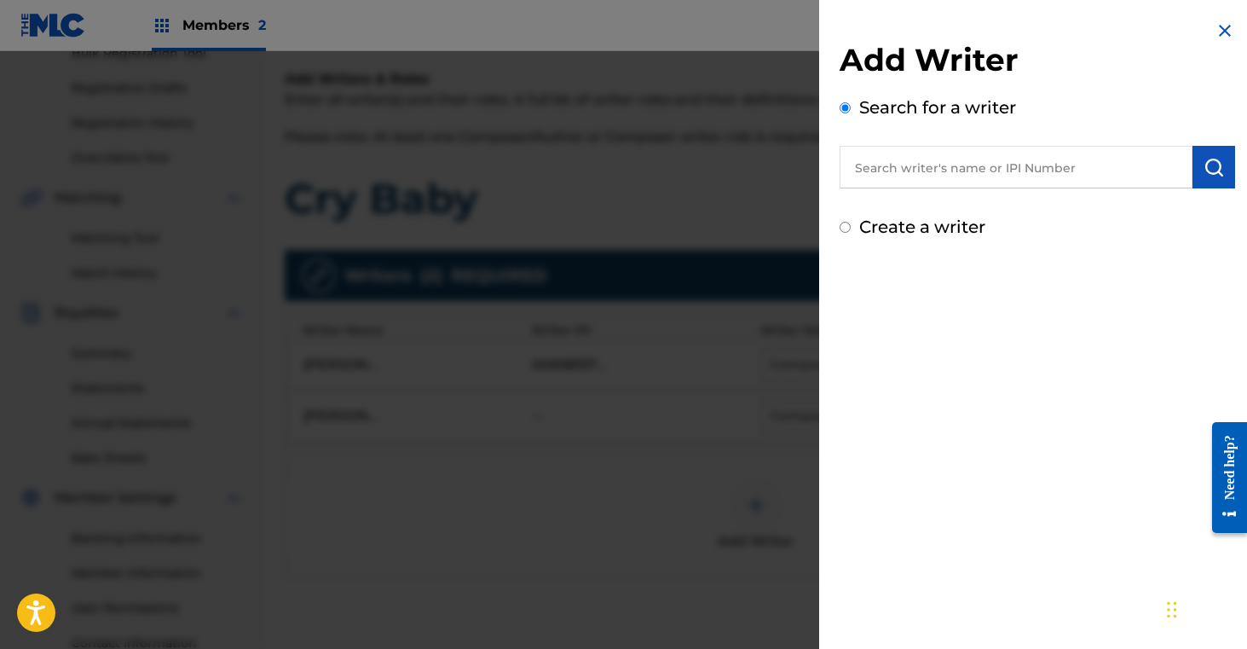
click at [1008, 160] on input "text" at bounding box center [1016, 167] width 353 height 43
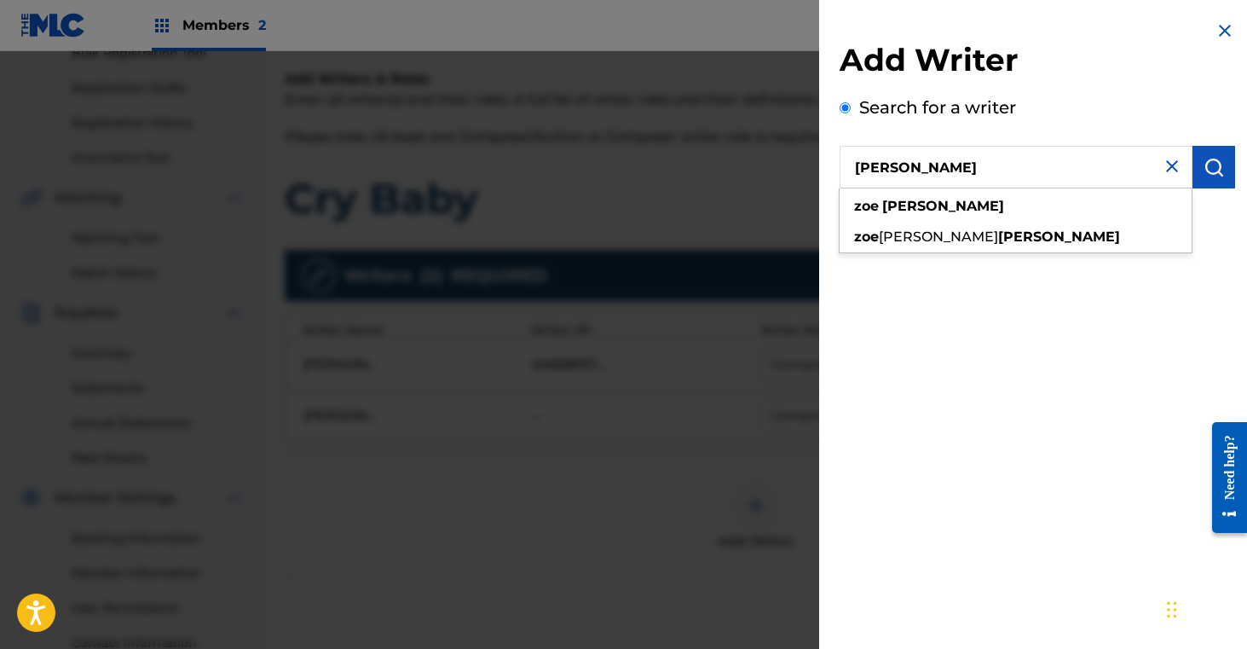
type input "Zoe Fowler"
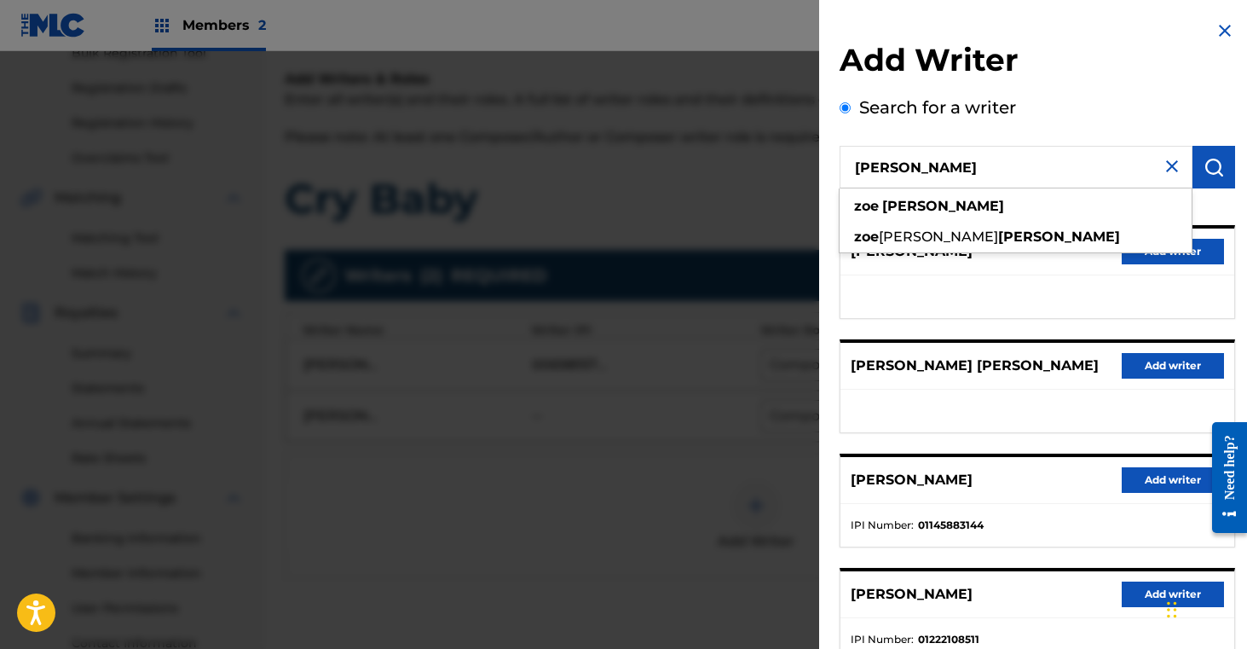
click at [1175, 484] on button "Add writer" at bounding box center [1173, 480] width 102 height 26
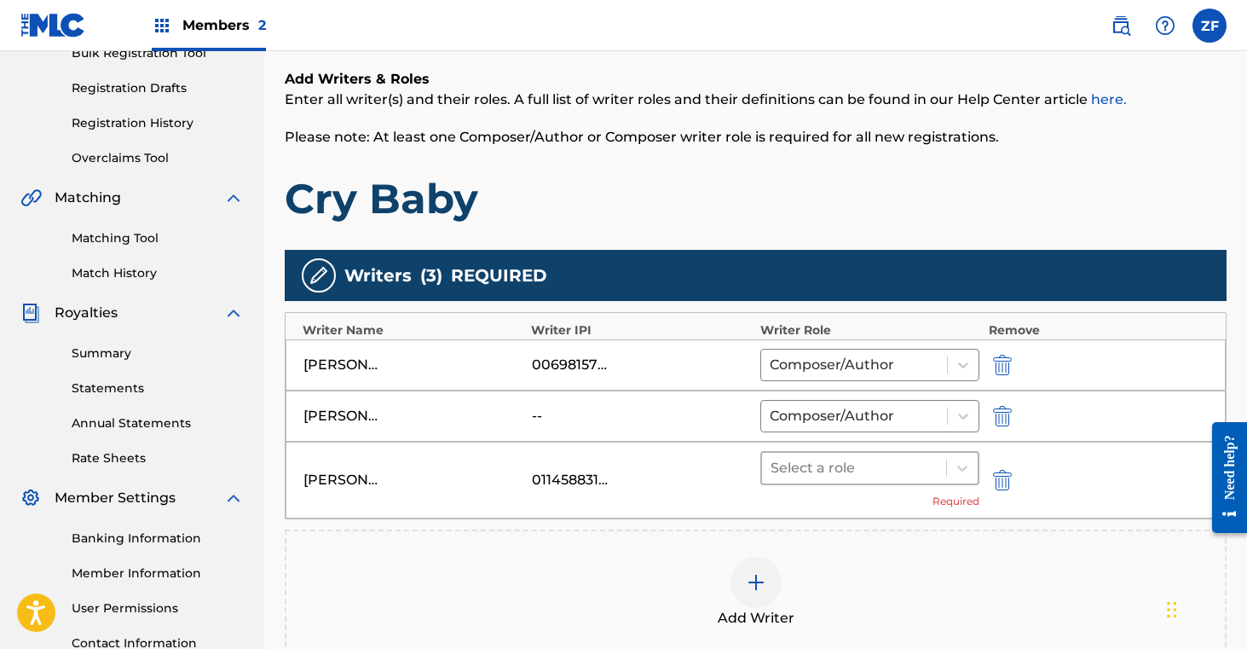
click at [940, 453] on div "Select a role" at bounding box center [854, 468] width 185 height 31
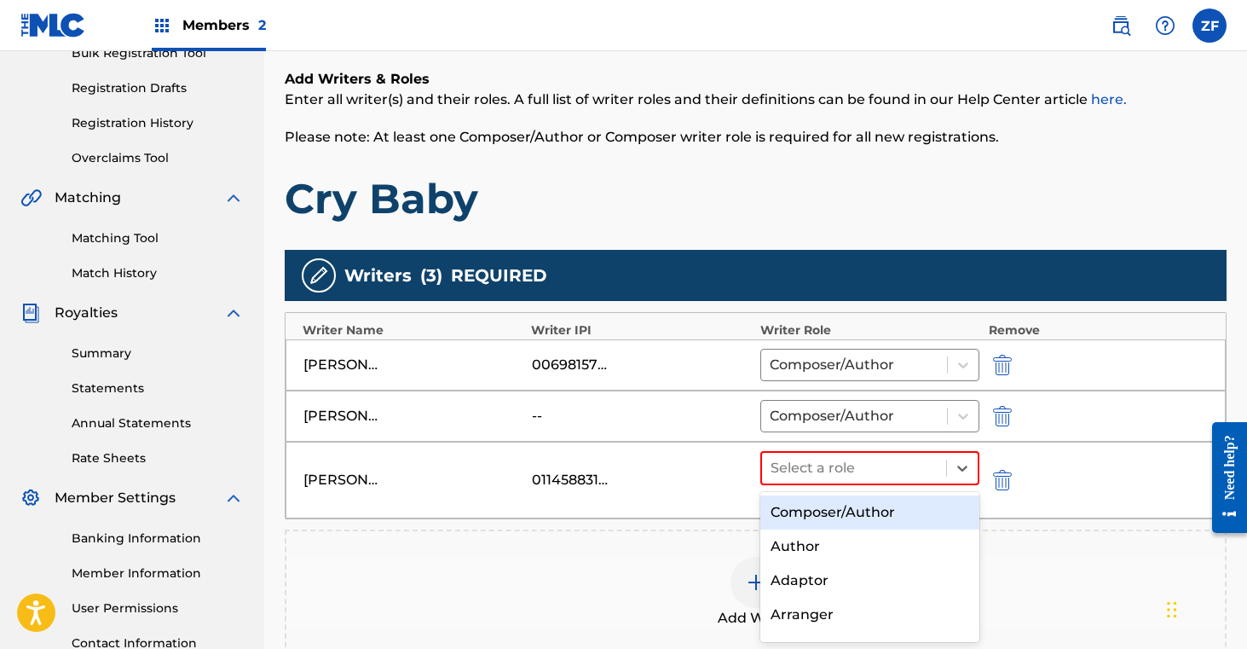
click at [869, 519] on div "Composer/Author" at bounding box center [870, 512] width 220 height 34
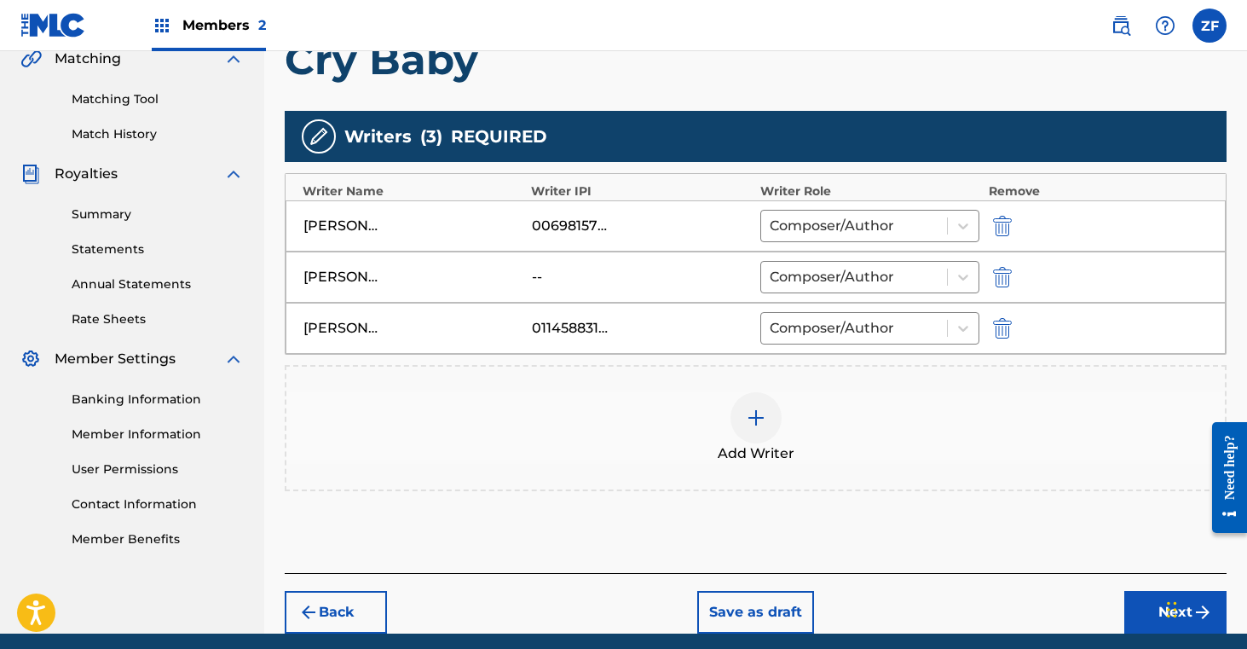
scroll to position [432, 0]
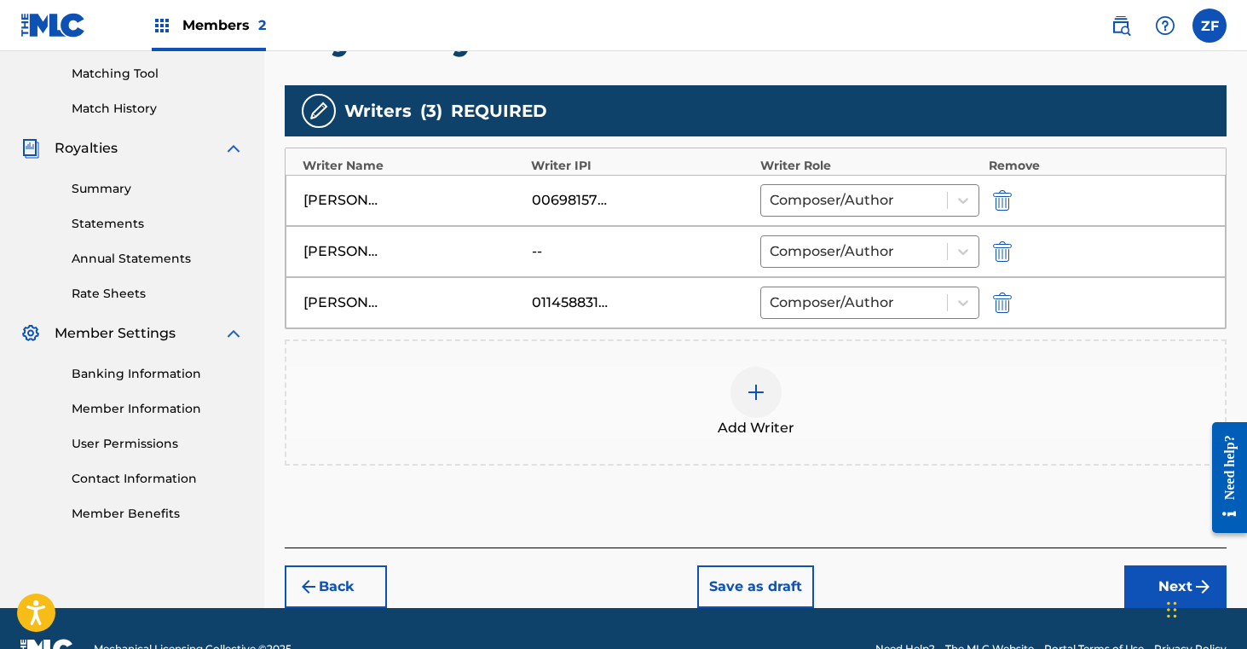
click at [321, 578] on button "Back" at bounding box center [336, 586] width 102 height 43
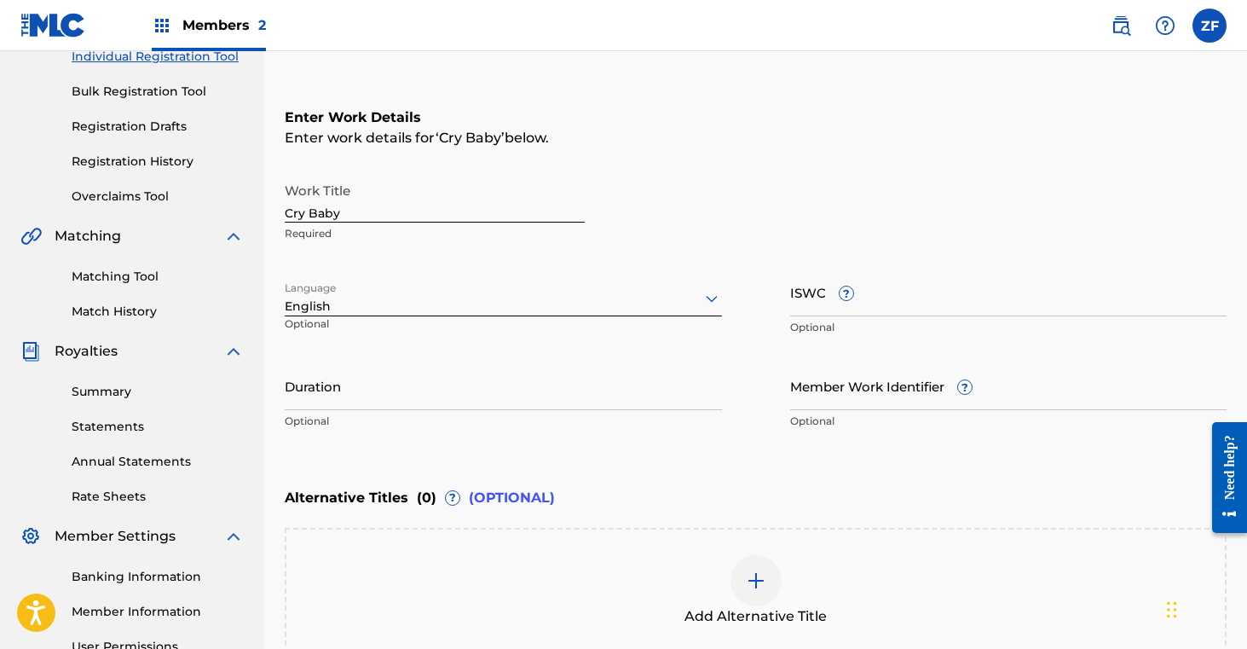
scroll to position [419, 0]
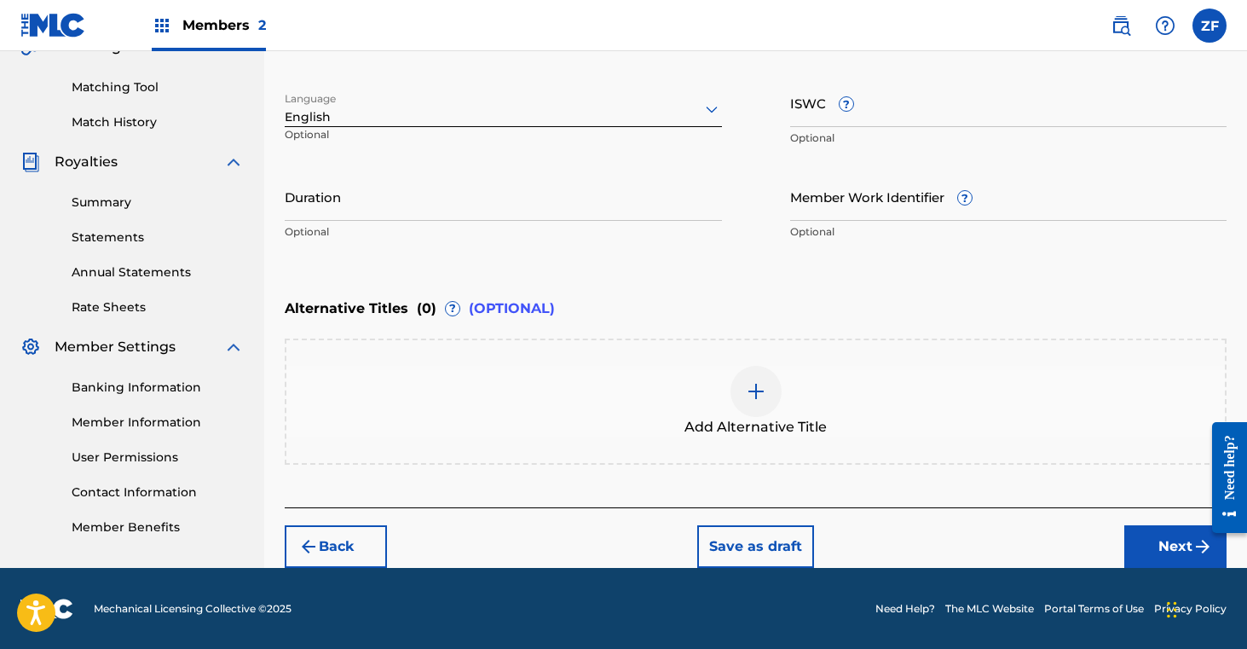
click at [1164, 542] on button "Next" at bounding box center [1175, 546] width 102 height 43
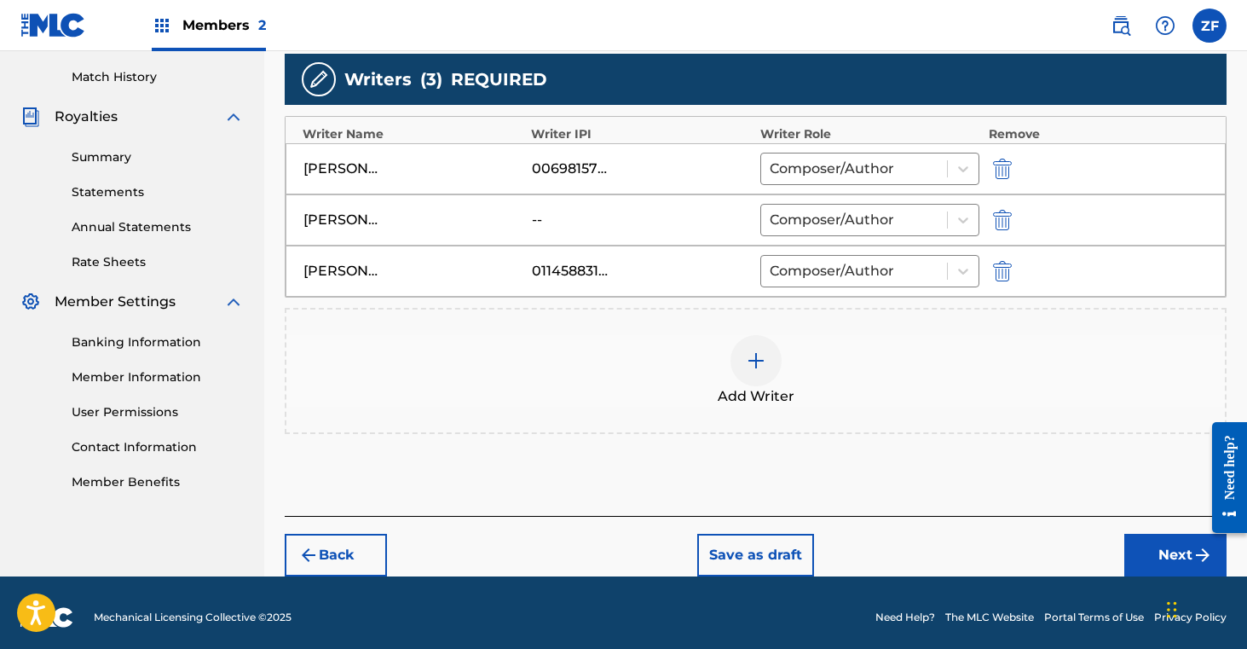
click at [1163, 555] on button "Next" at bounding box center [1175, 555] width 102 height 43
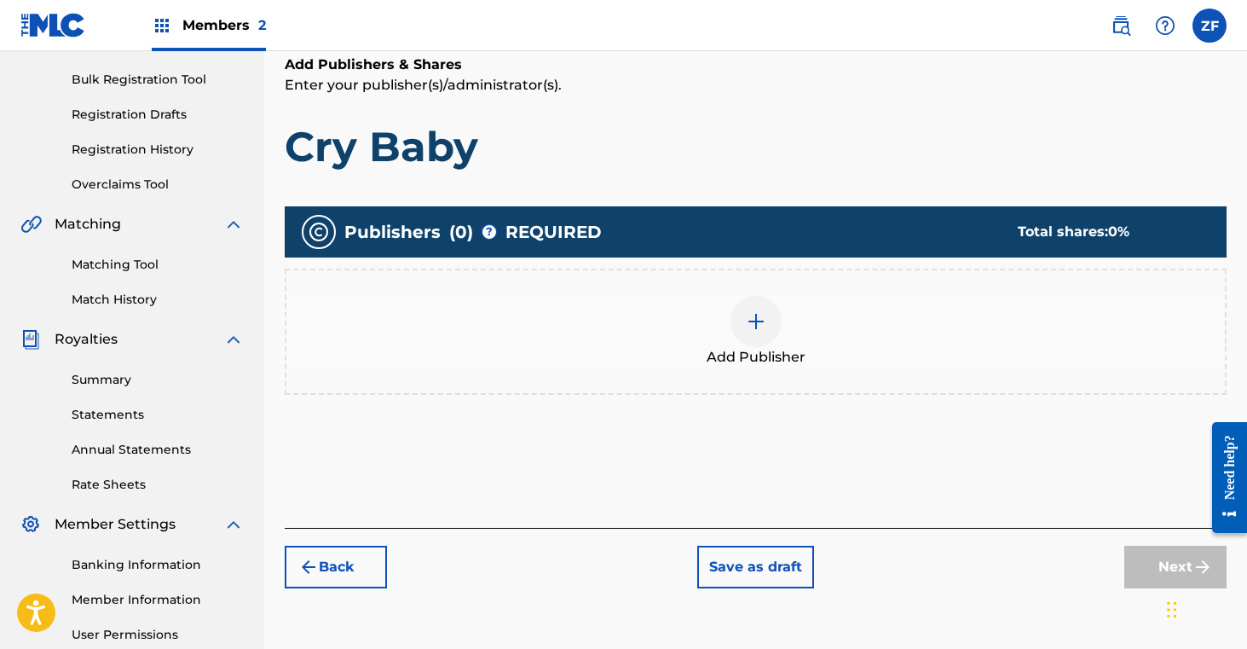
scroll to position [246, 0]
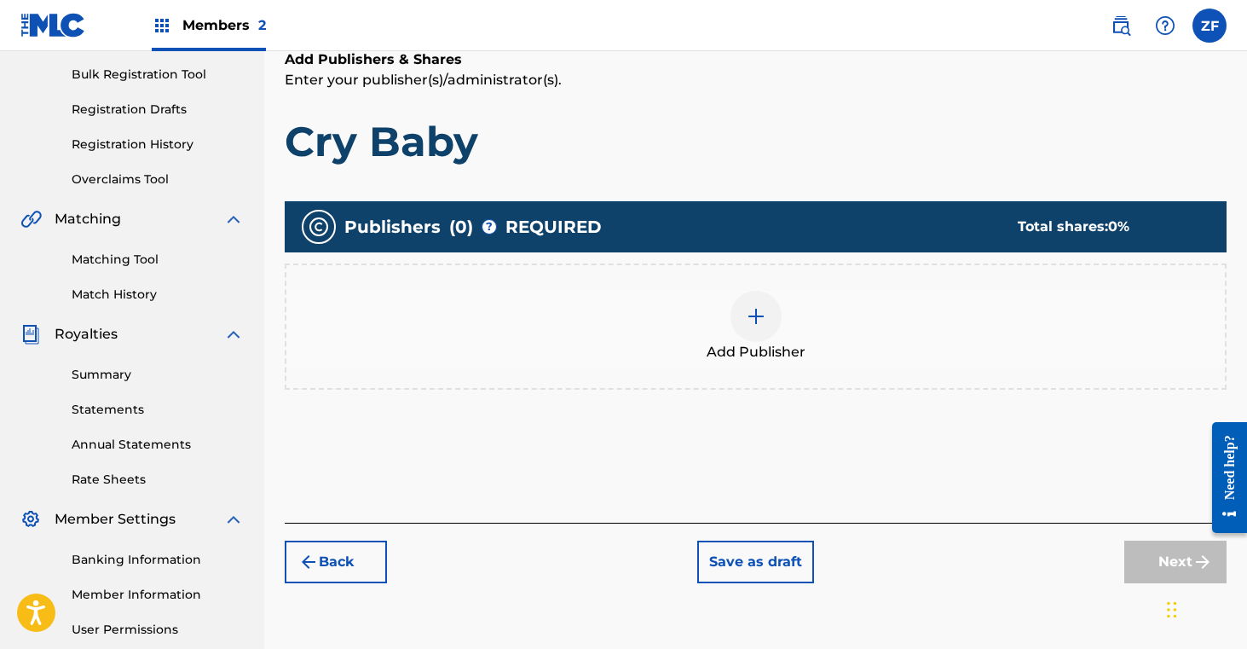
click at [332, 551] on button "Back" at bounding box center [336, 561] width 102 height 43
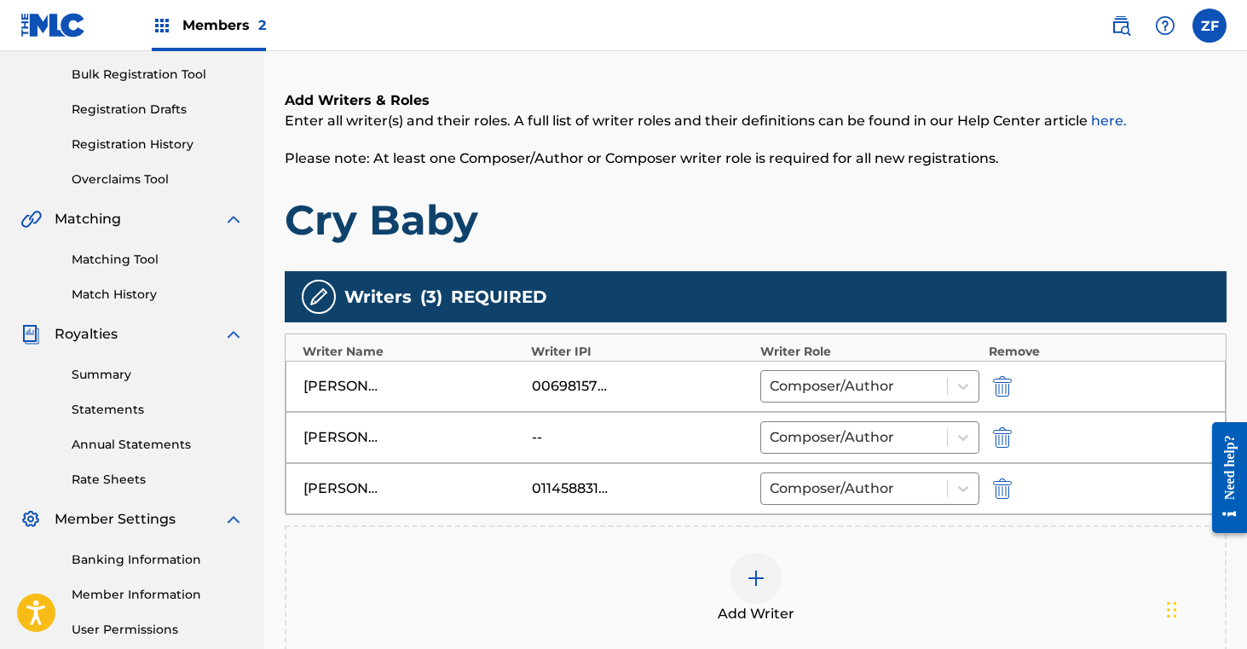
click at [554, 438] on div "--" at bounding box center [570, 437] width 77 height 20
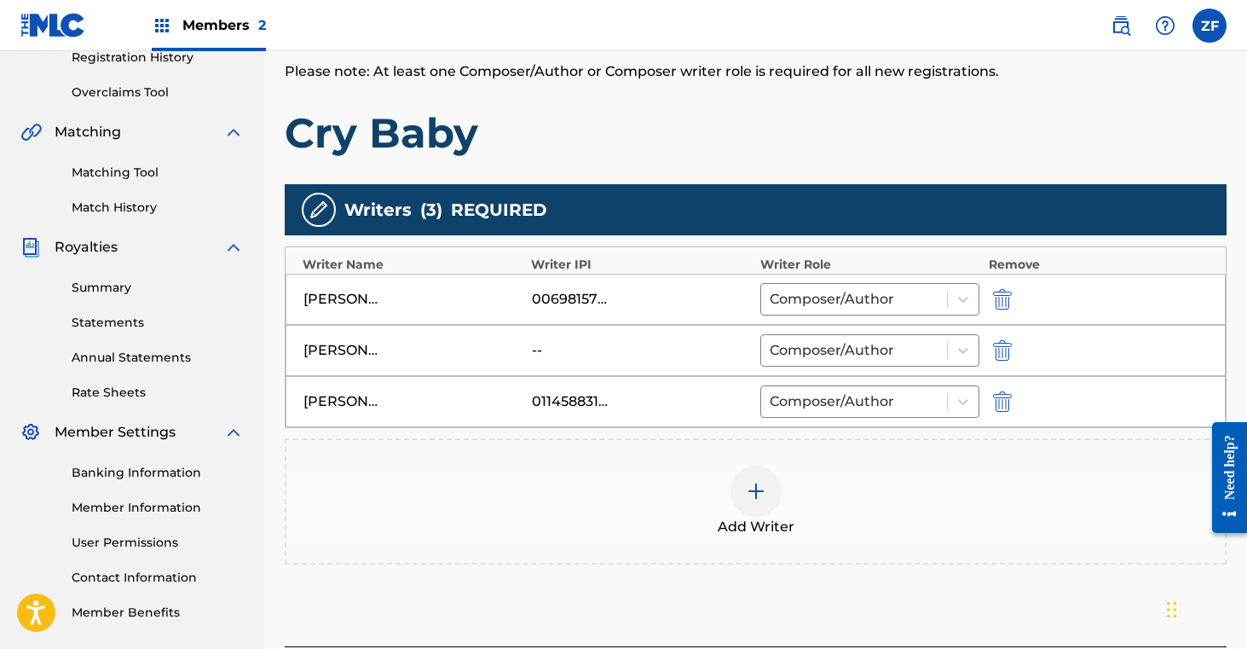
scroll to position [390, 0]
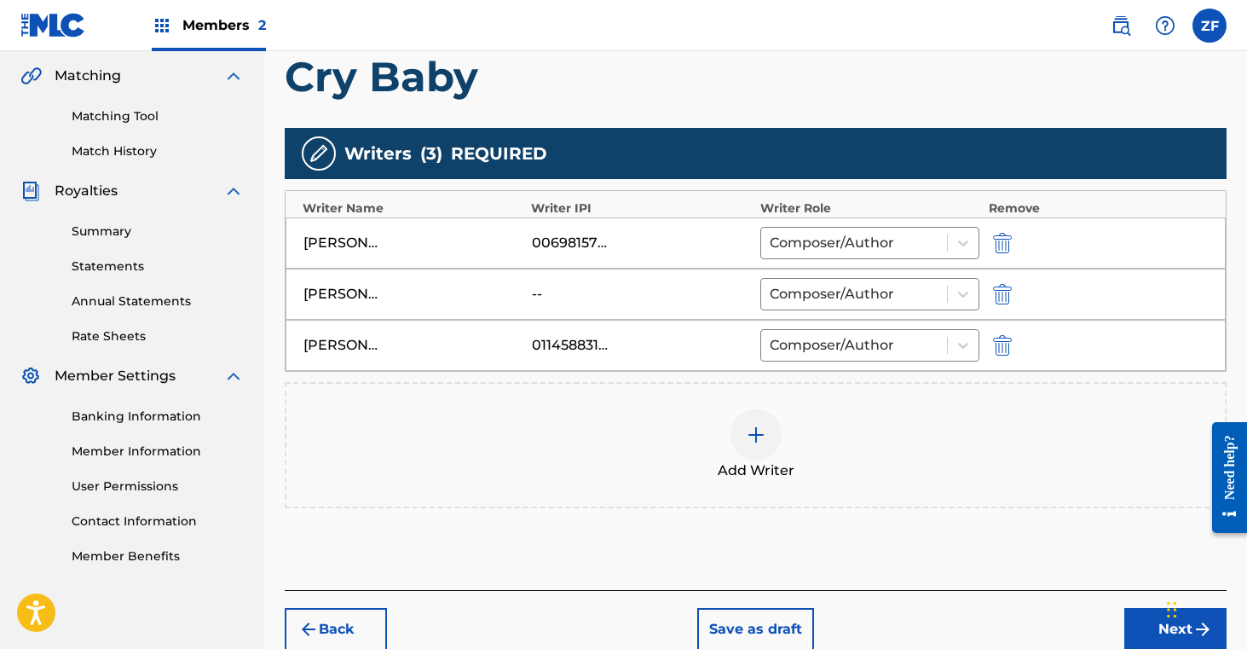
click at [1137, 632] on button "Next" at bounding box center [1175, 629] width 102 height 43
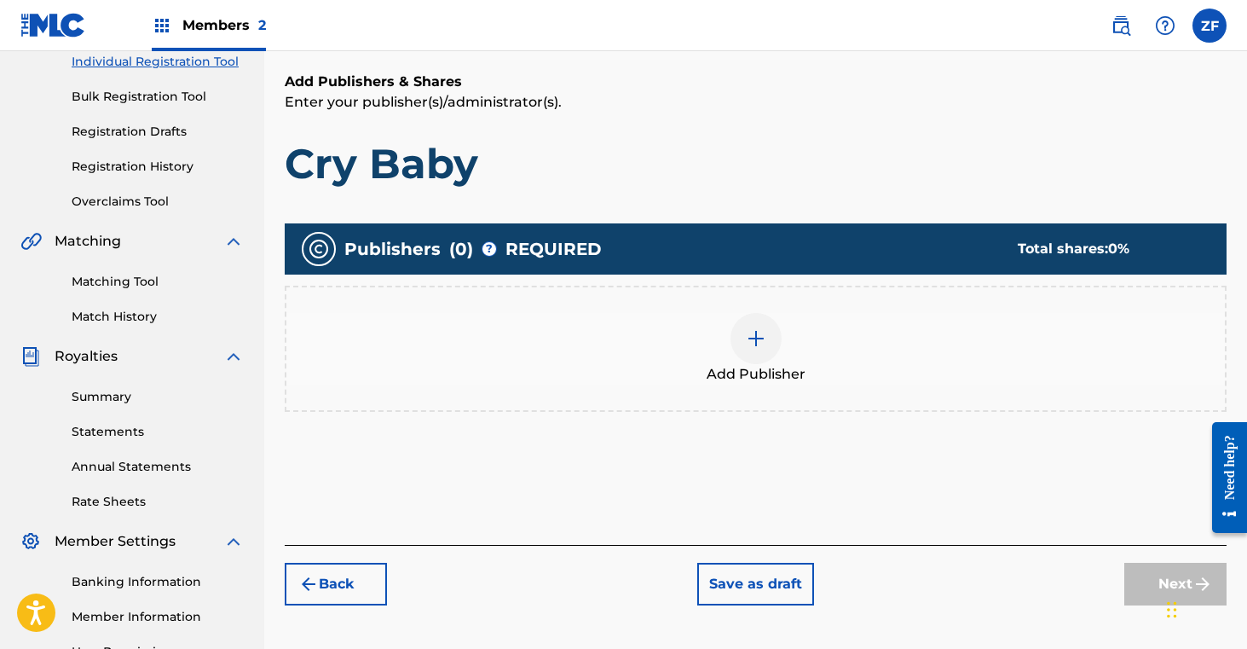
scroll to position [251, 0]
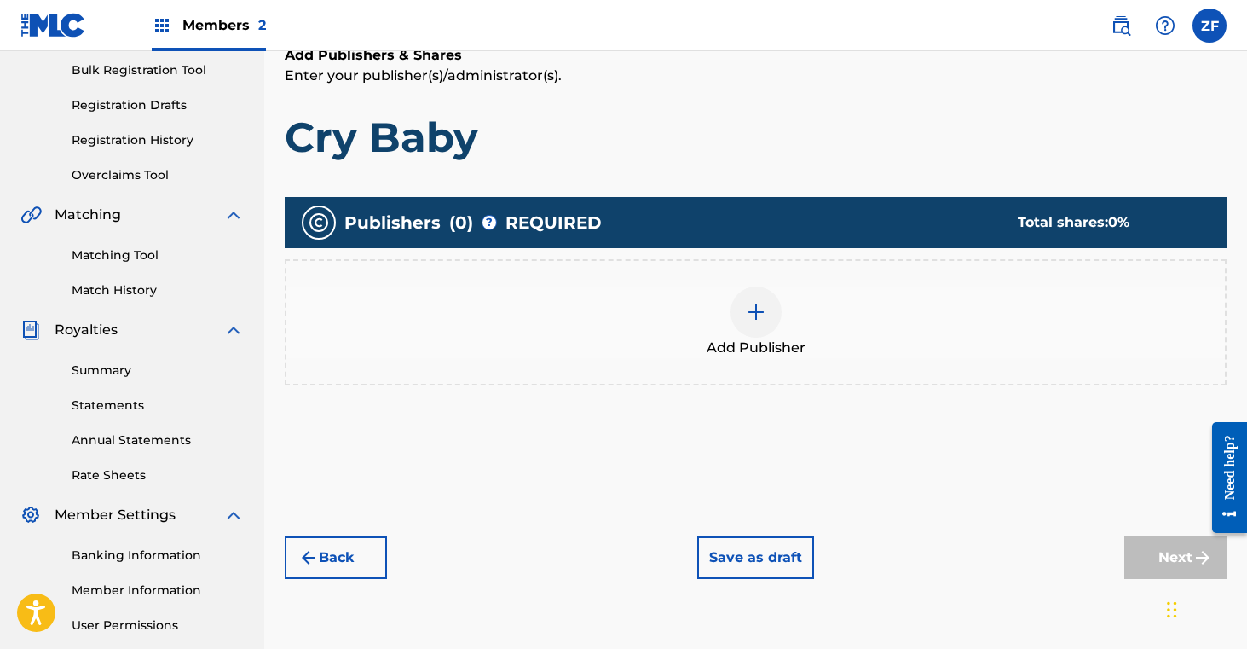
click at [751, 315] on img at bounding box center [756, 312] width 20 height 20
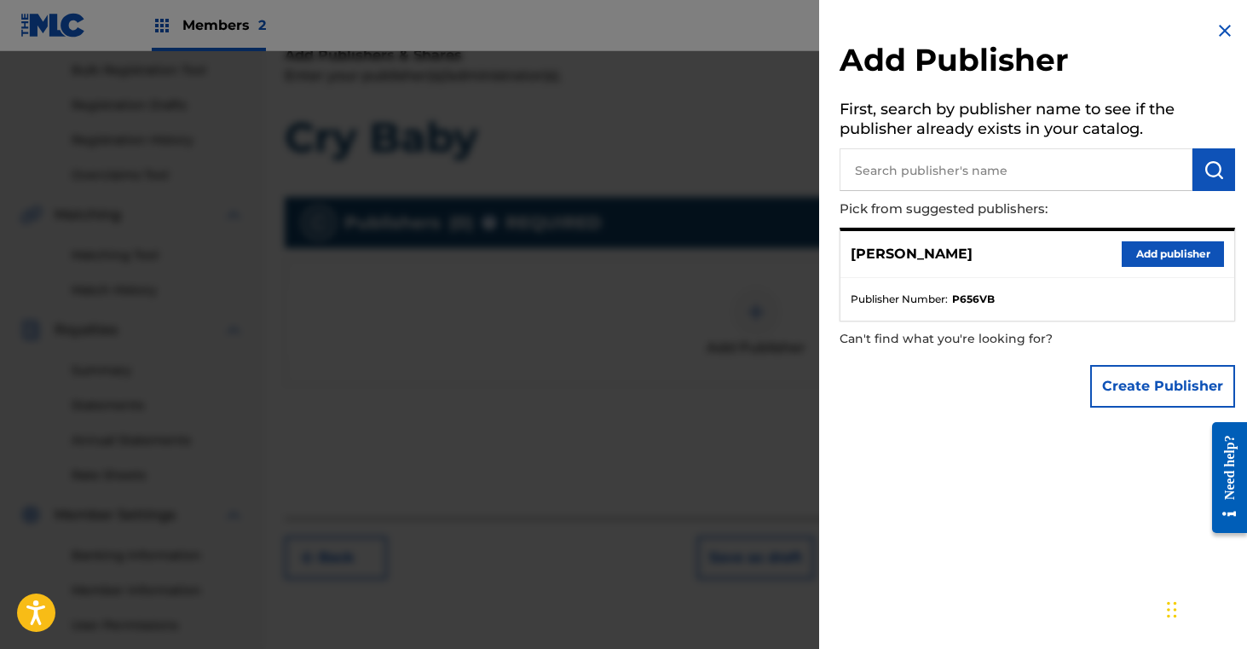
click at [1163, 251] on button "Add publisher" at bounding box center [1173, 254] width 102 height 26
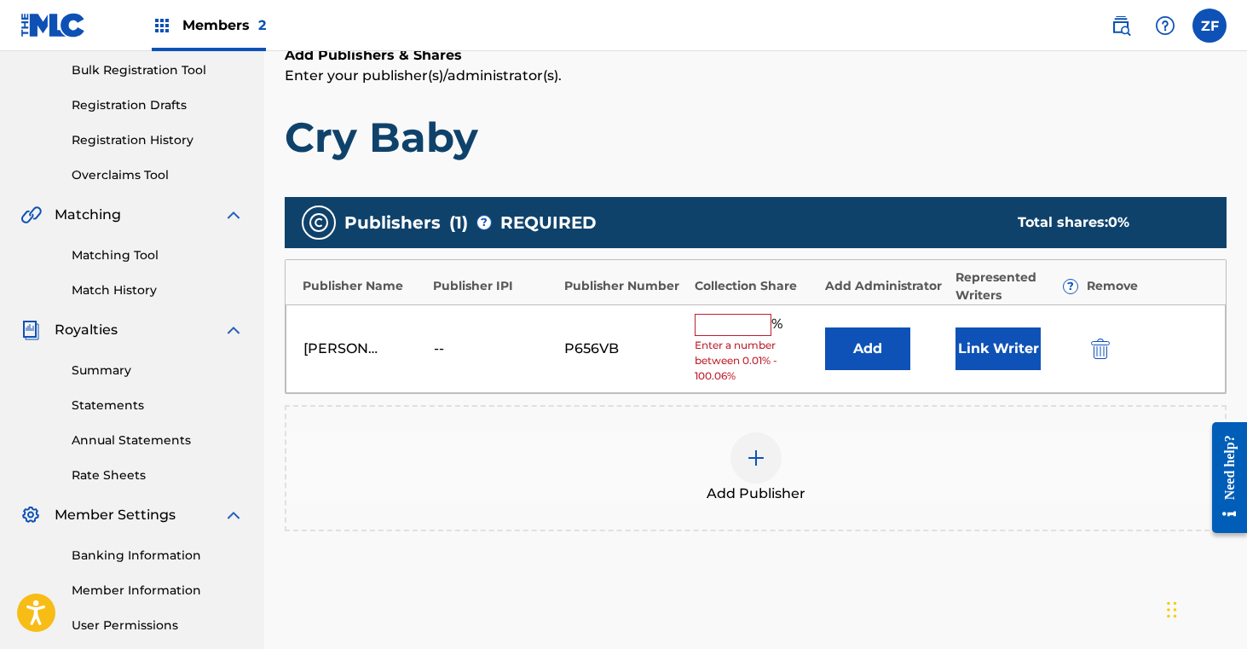
click at [742, 325] on input "text" at bounding box center [733, 325] width 77 height 22
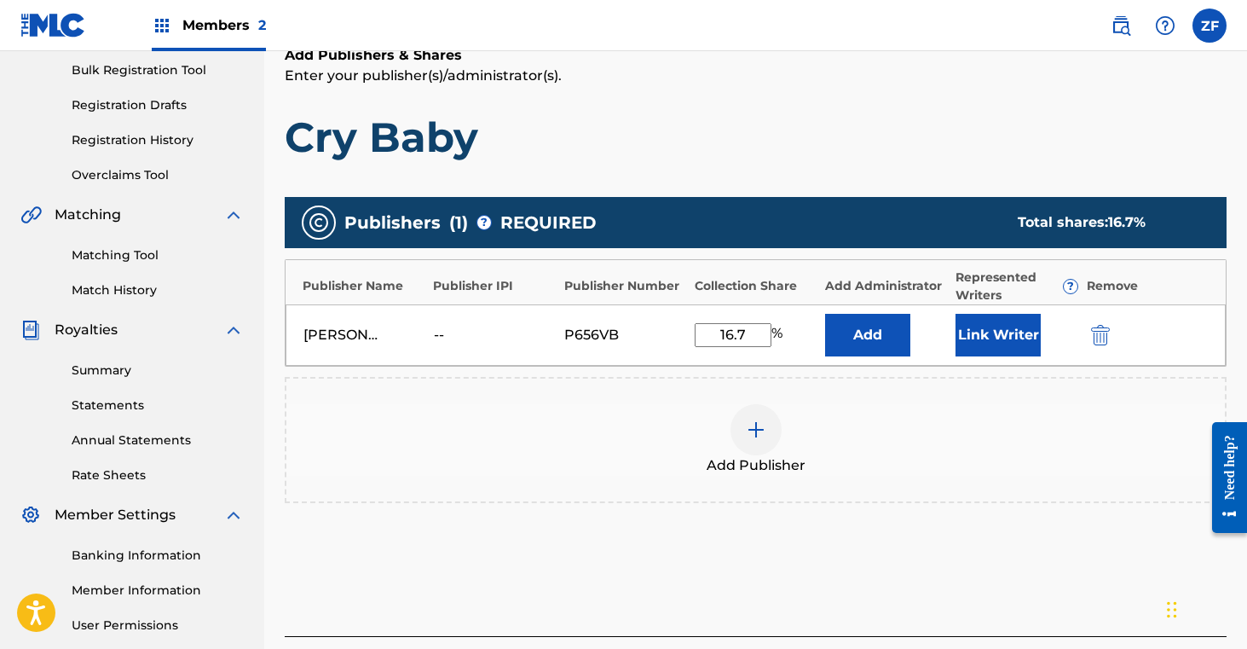
type input "16.7"
click at [1013, 335] on button "Link Writer" at bounding box center [998, 335] width 85 height 43
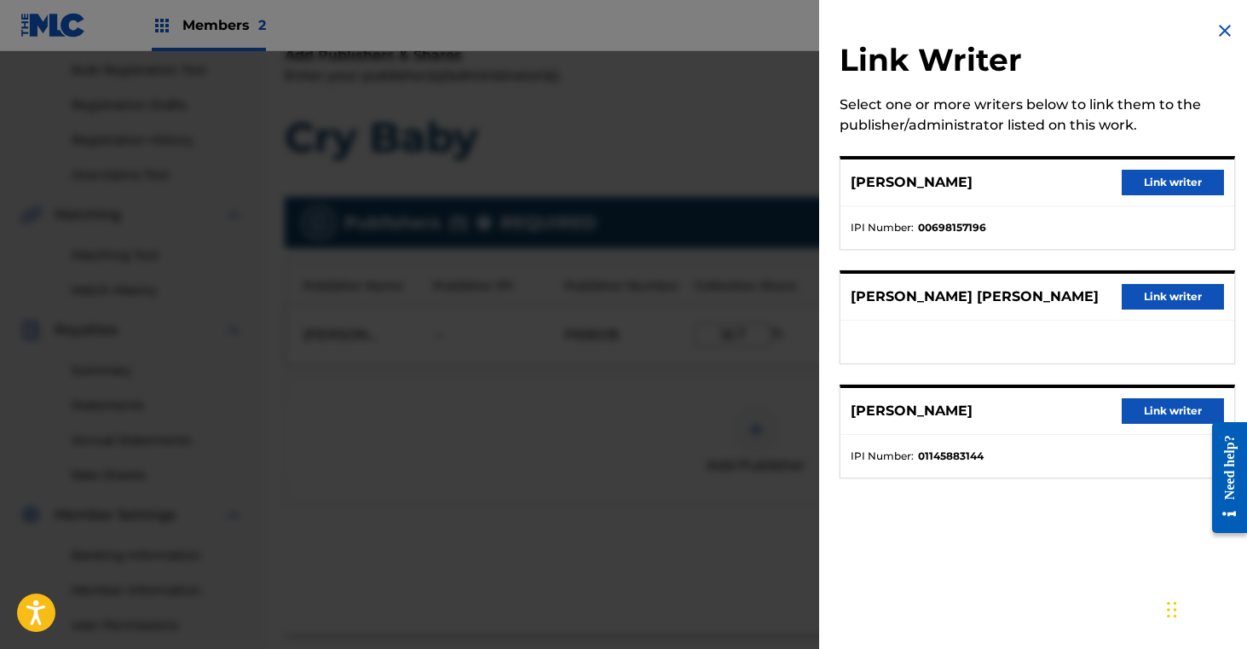
click at [1146, 404] on button "Link writer" at bounding box center [1173, 411] width 102 height 26
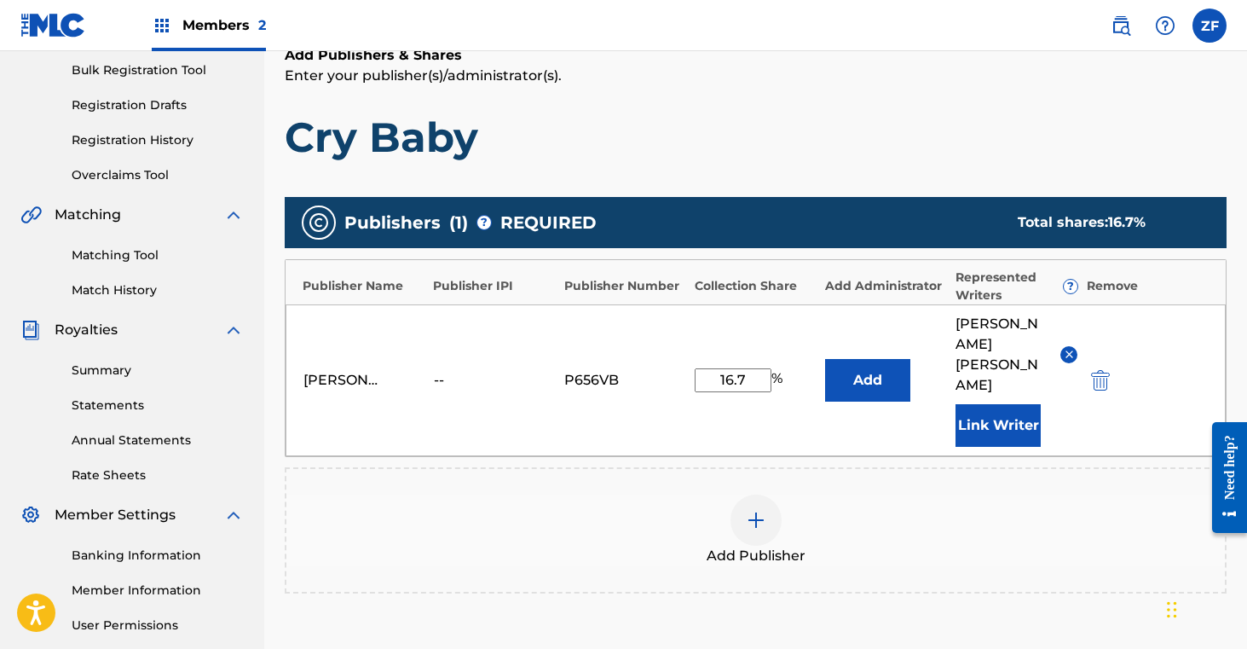
click at [754, 510] on img at bounding box center [756, 520] width 20 height 20
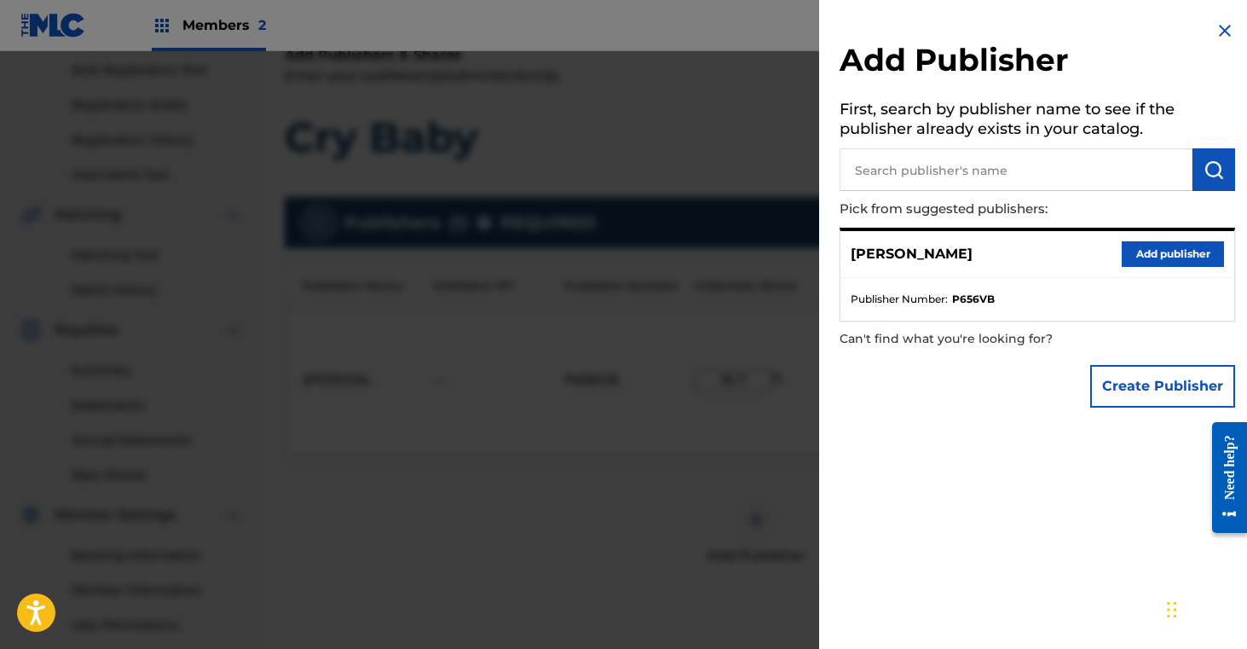
click at [951, 162] on input "text" at bounding box center [1016, 169] width 353 height 43
type input "frances litterski"
click at [1204, 175] on img "submit" at bounding box center [1214, 169] width 20 height 20
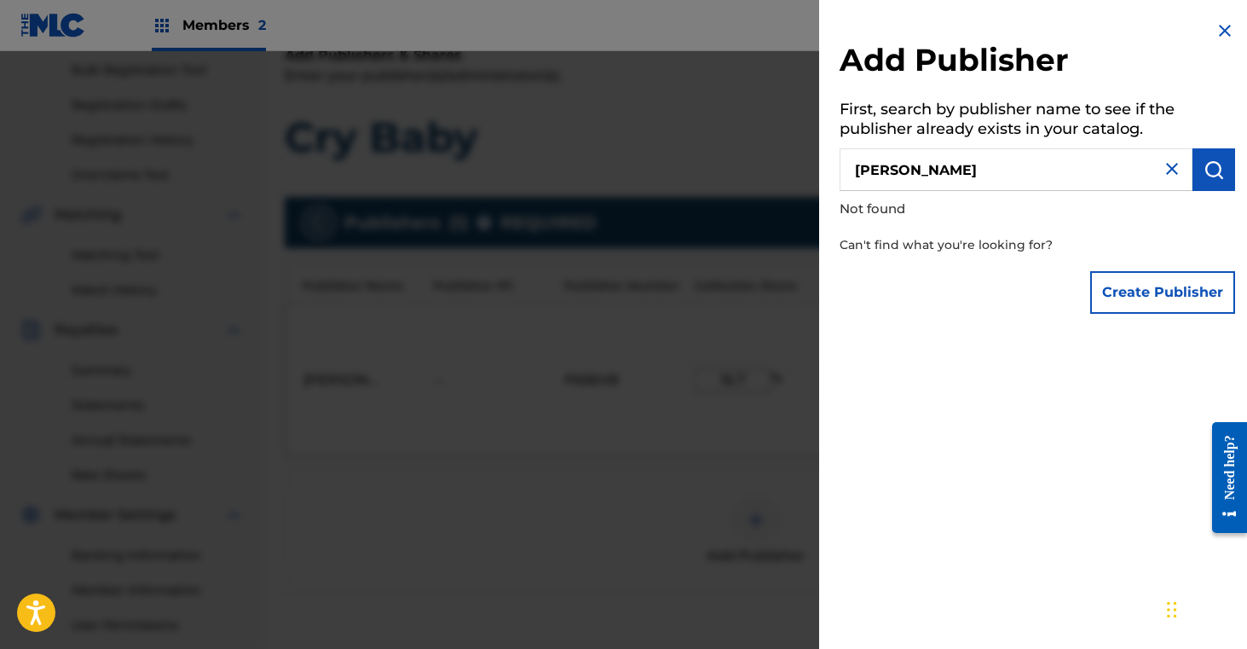
click at [1151, 305] on button "Create Publisher" at bounding box center [1162, 292] width 145 height 43
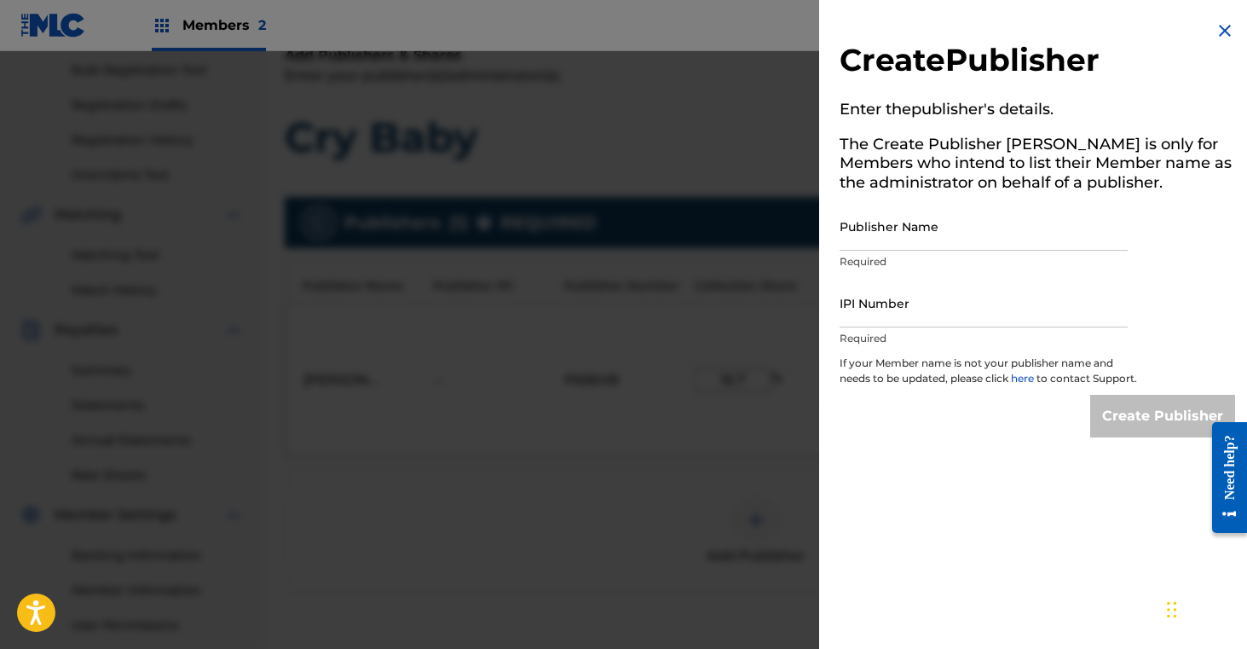
click at [943, 240] on input "Publisher Name" at bounding box center [984, 226] width 288 height 49
type input "Frances Litterski Publishing"
click at [885, 309] on input "IPI Number" at bounding box center [984, 303] width 288 height 49
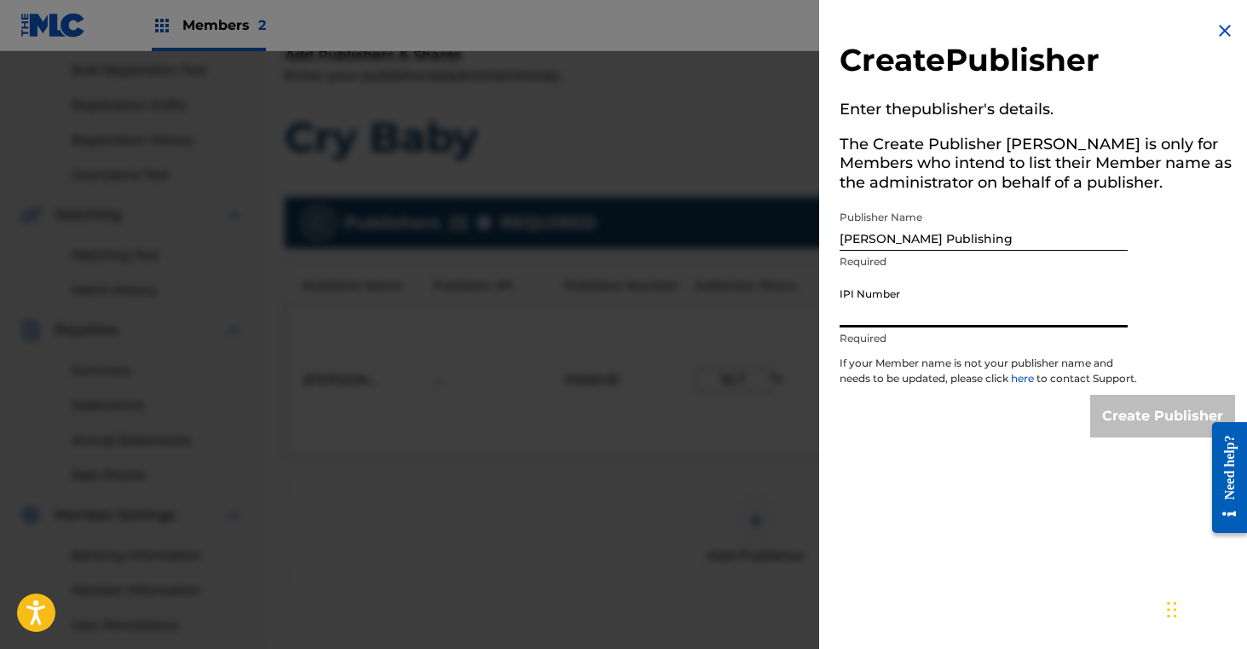
click at [907, 309] on input "IPI Number" at bounding box center [984, 303] width 288 height 49
paste input "833421656"
type input "833421656"
click at [1141, 433] on input "Create Publisher" at bounding box center [1162, 416] width 145 height 43
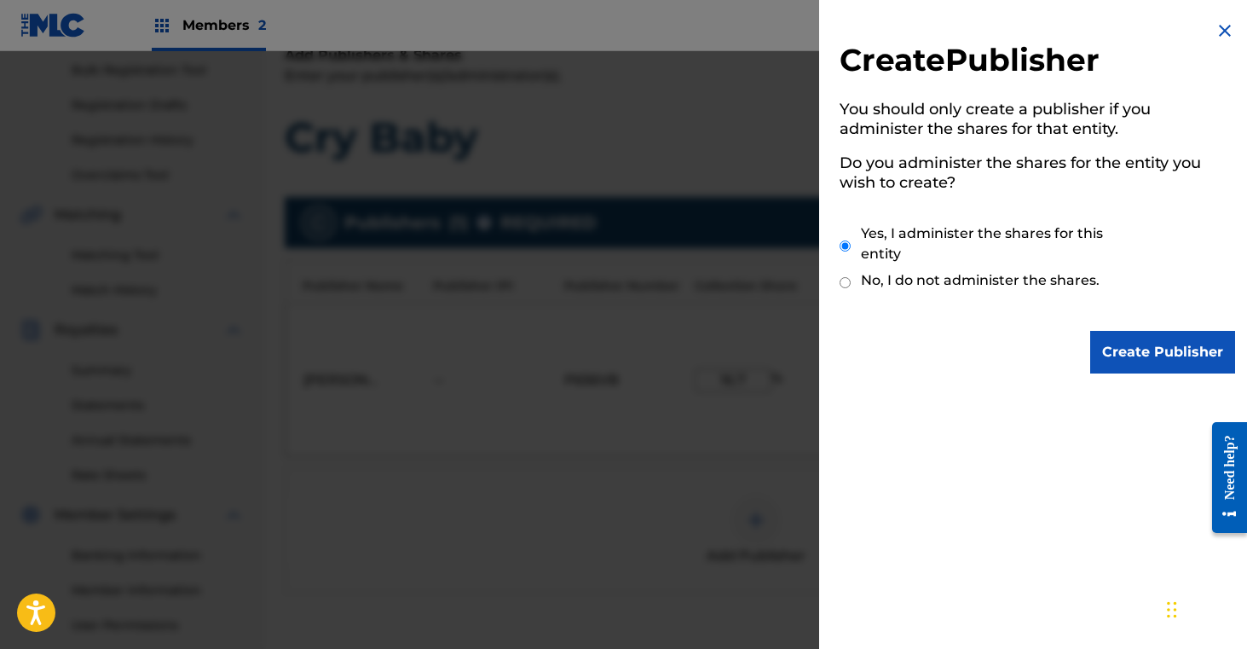
click at [845, 283] on input "No, I do not administer the shares." at bounding box center [845, 282] width 11 height 16
radio input "true"
click at [1136, 362] on input "Create Publisher" at bounding box center [1162, 352] width 145 height 43
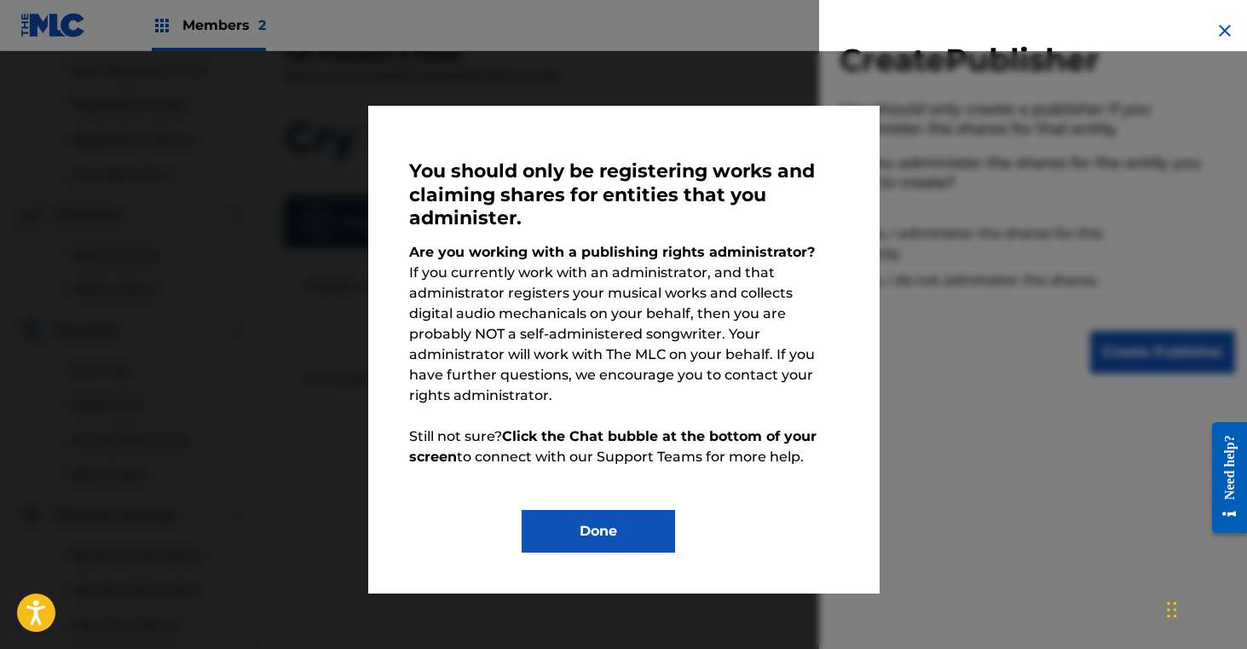
click at [639, 510] on button "Done" at bounding box center [598, 531] width 153 height 43
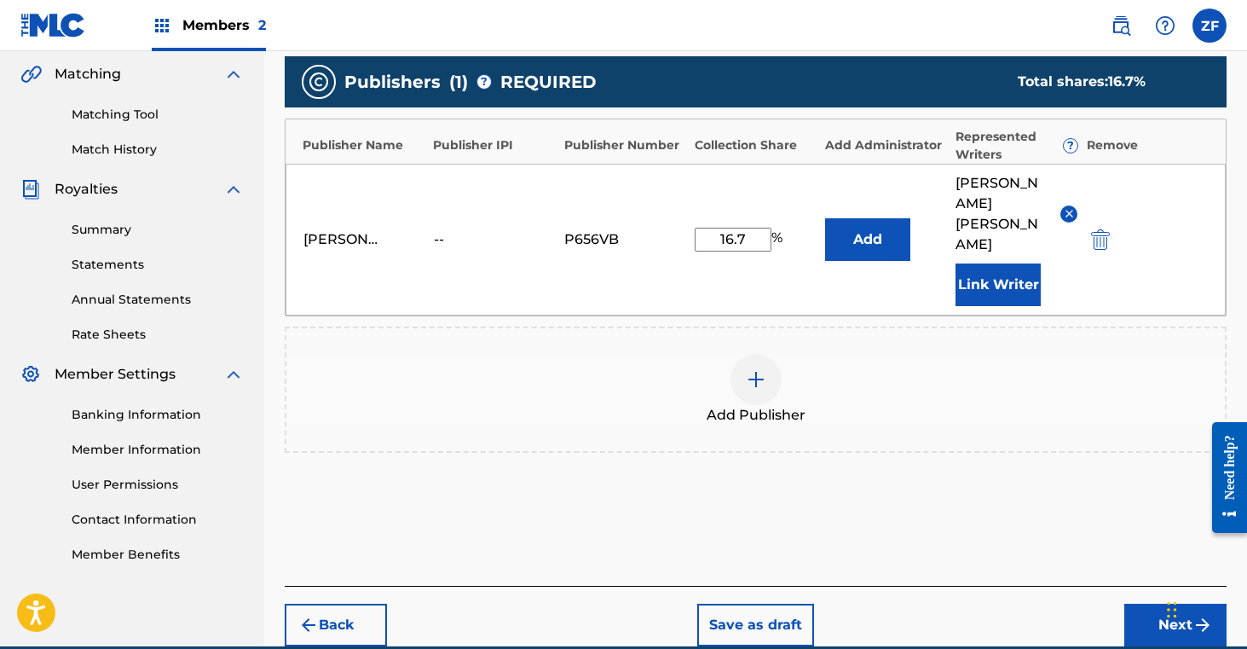
scroll to position [393, 0]
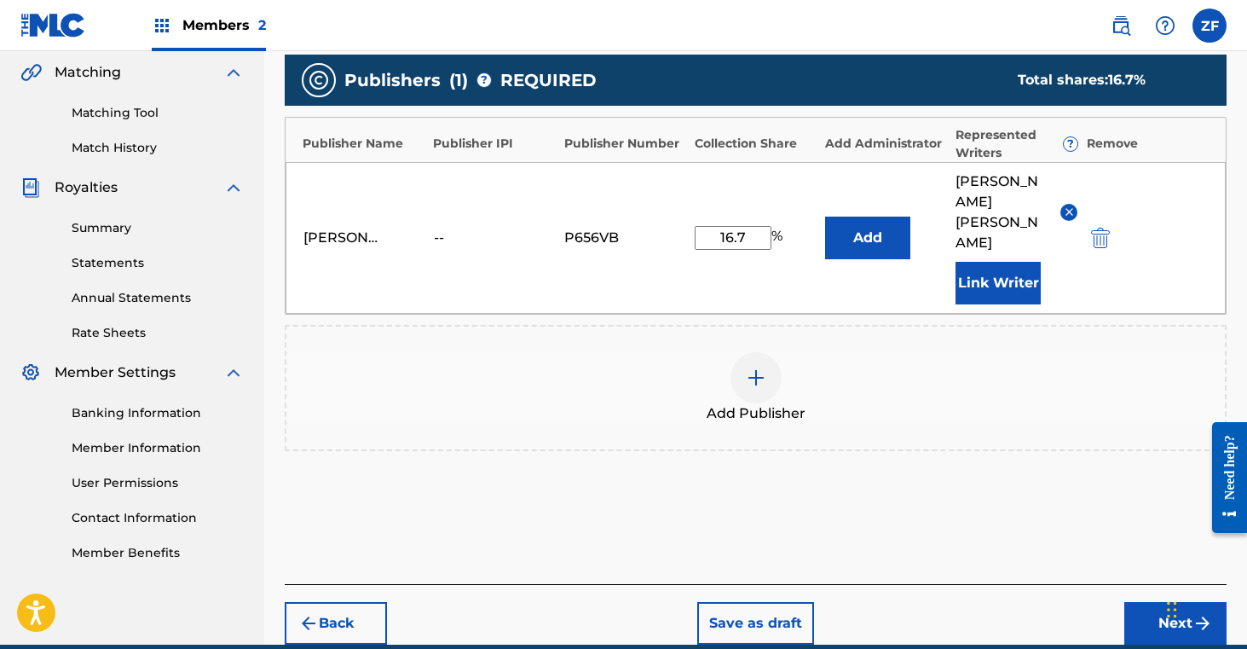
click at [1154, 602] on button "Next" at bounding box center [1175, 623] width 102 height 43
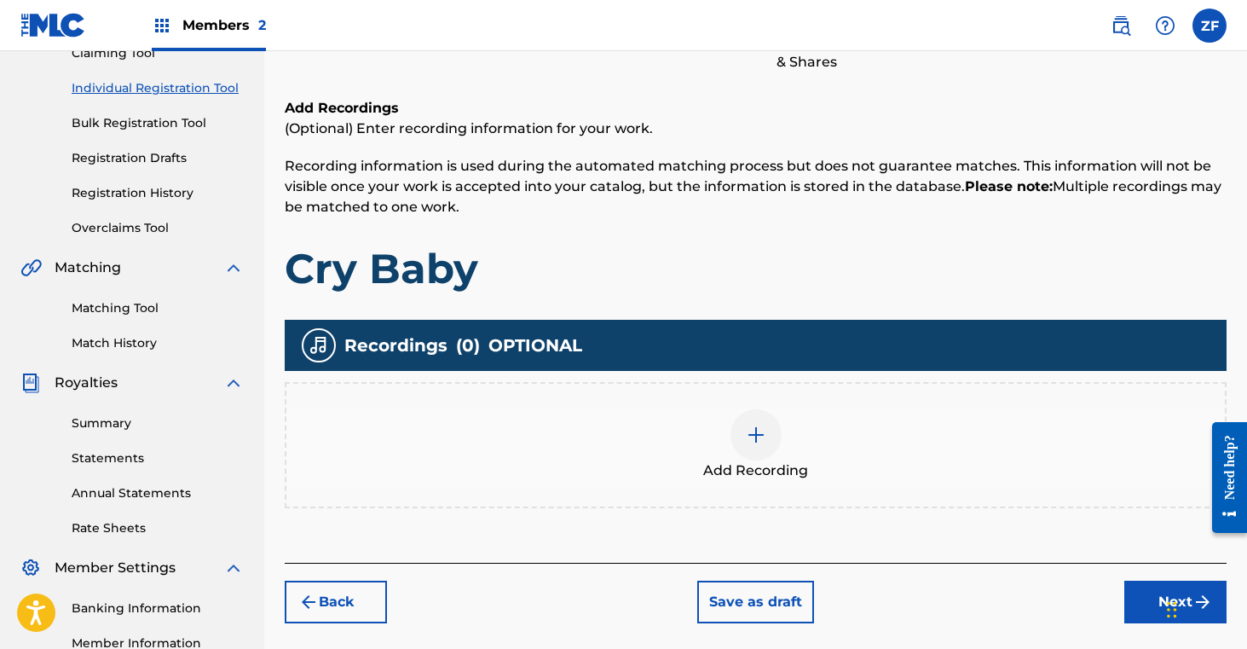
scroll to position [199, 0]
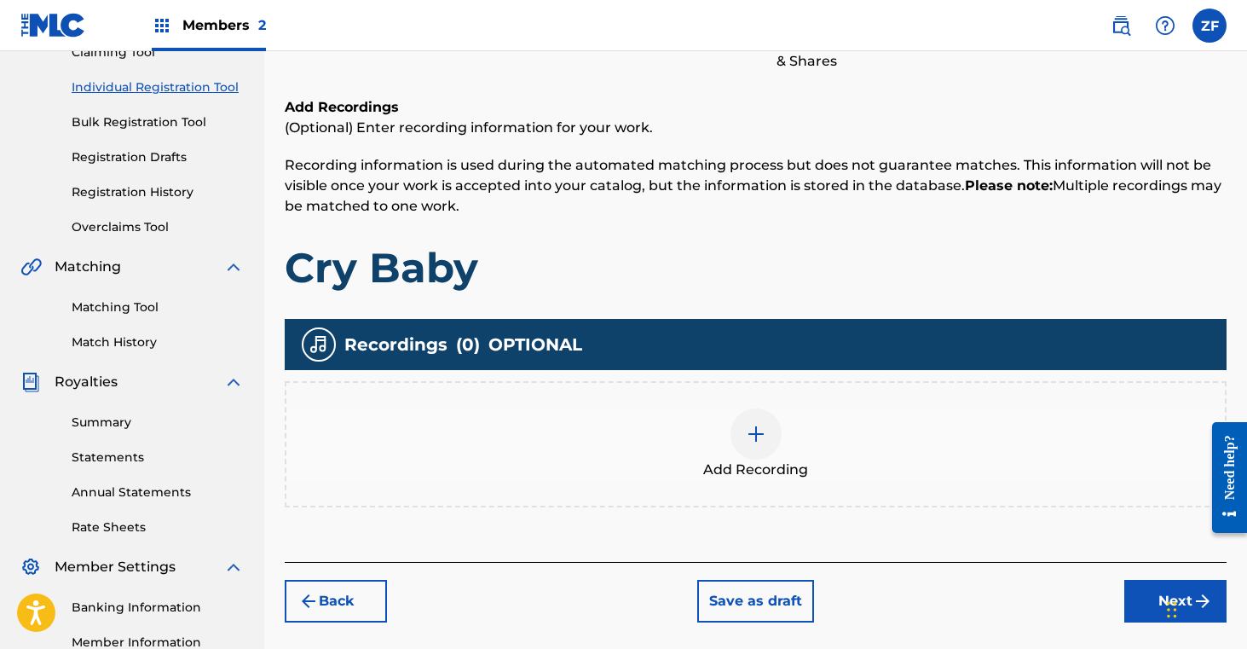
click at [749, 437] on img at bounding box center [756, 434] width 20 height 20
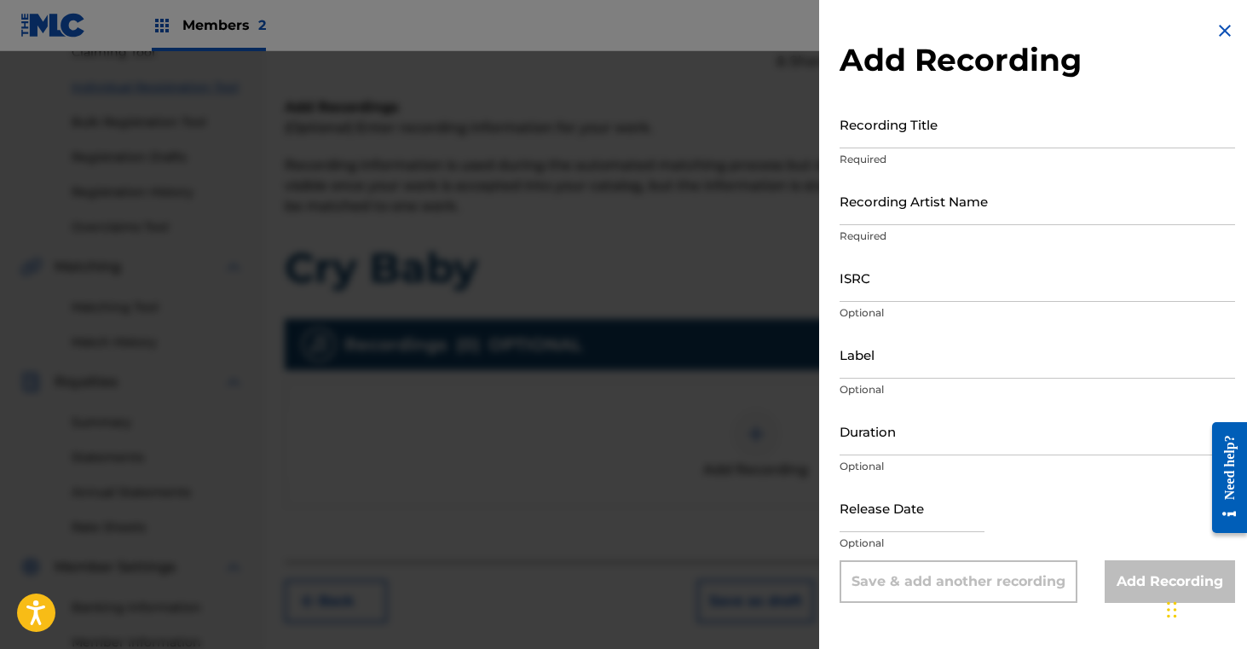
click at [897, 135] on input "Recording Title" at bounding box center [1038, 124] width 396 height 49
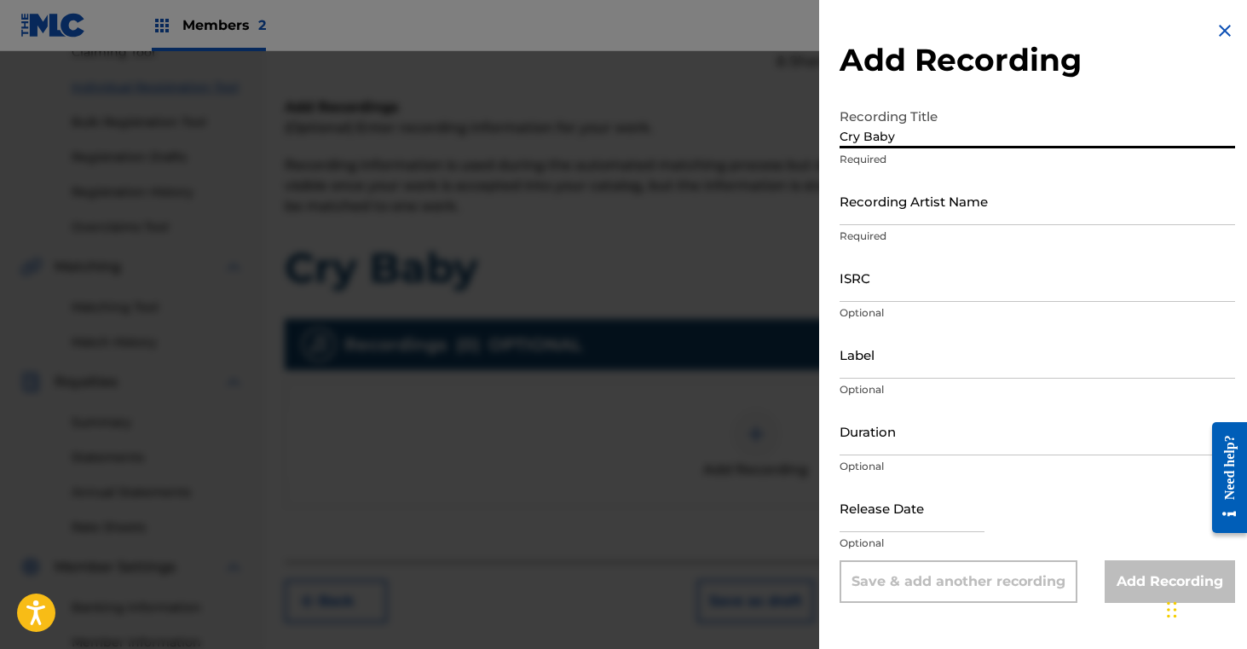
type input "Cry Baby"
click at [904, 207] on input "Recording Artist Name" at bounding box center [1038, 200] width 396 height 49
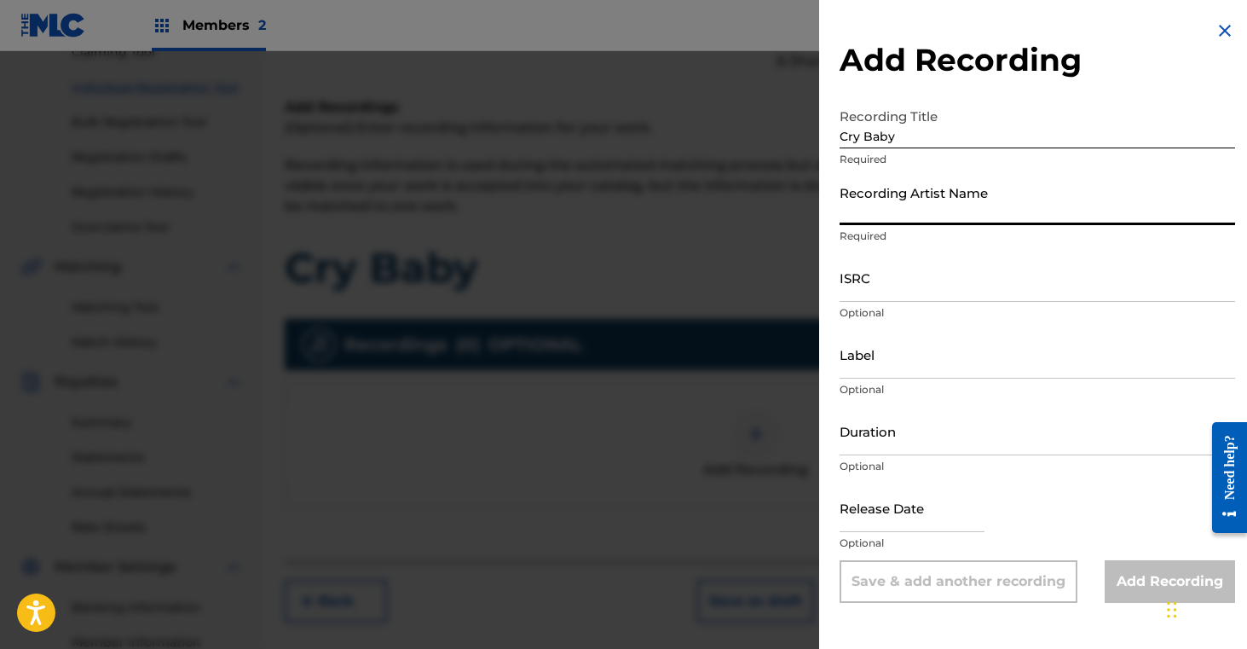
type input "o"
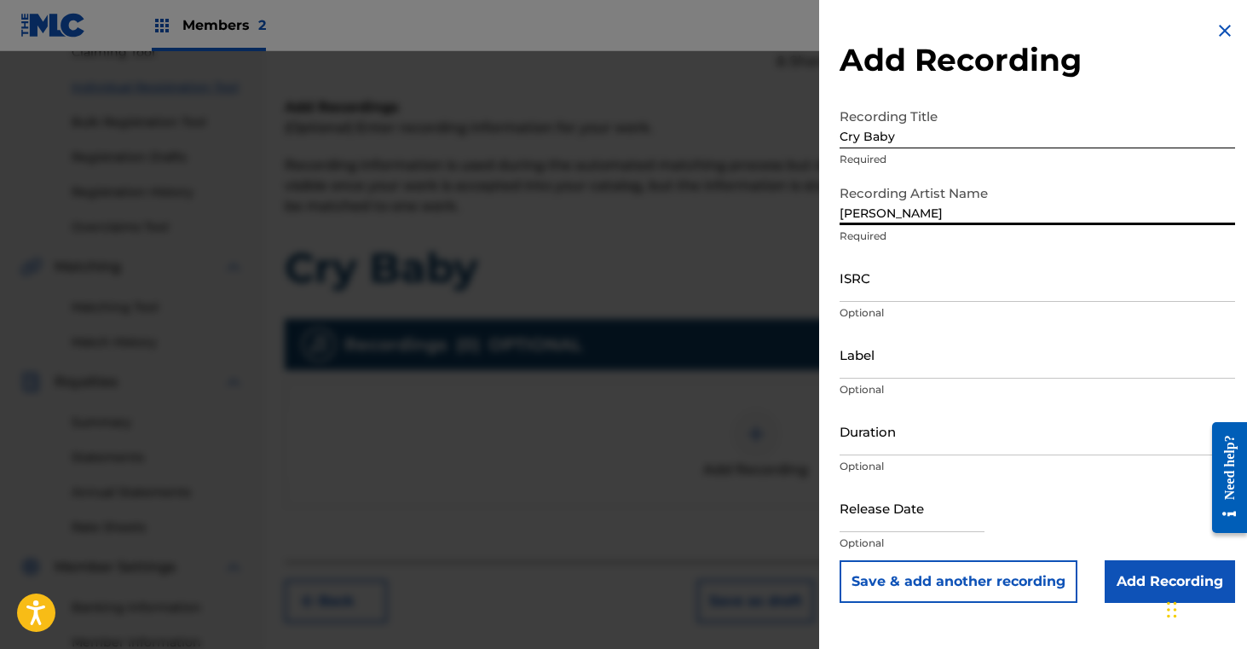
type input "[PERSON_NAME]"
click at [875, 280] on input "ISRC" at bounding box center [1038, 277] width 396 height 49
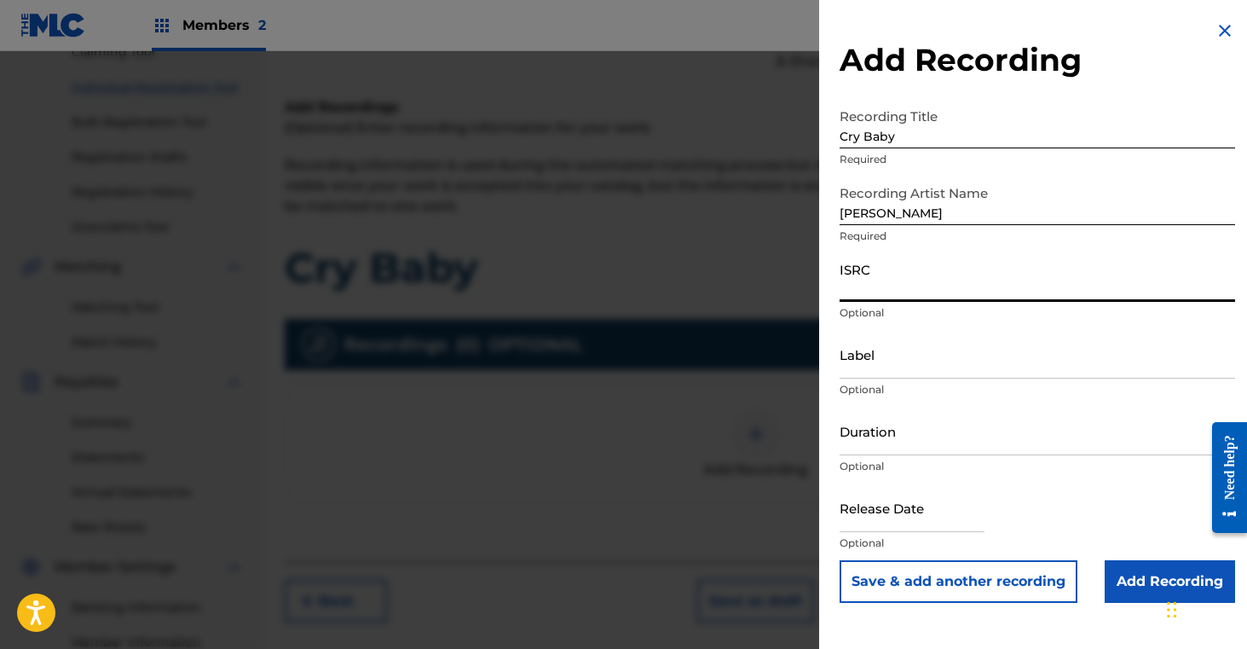
click at [927, 281] on input "ISRC" at bounding box center [1038, 277] width 396 height 49
paste input "QZNMU2468883"
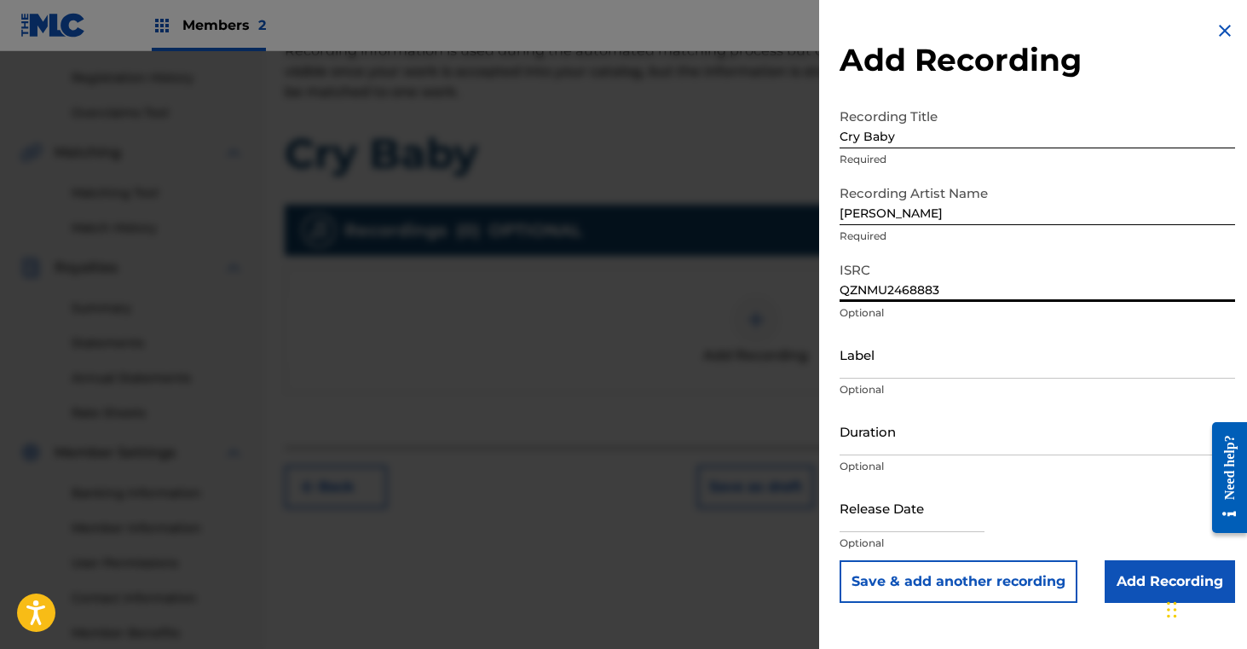
scroll to position [315, 0]
type input "QZNMU2468883"
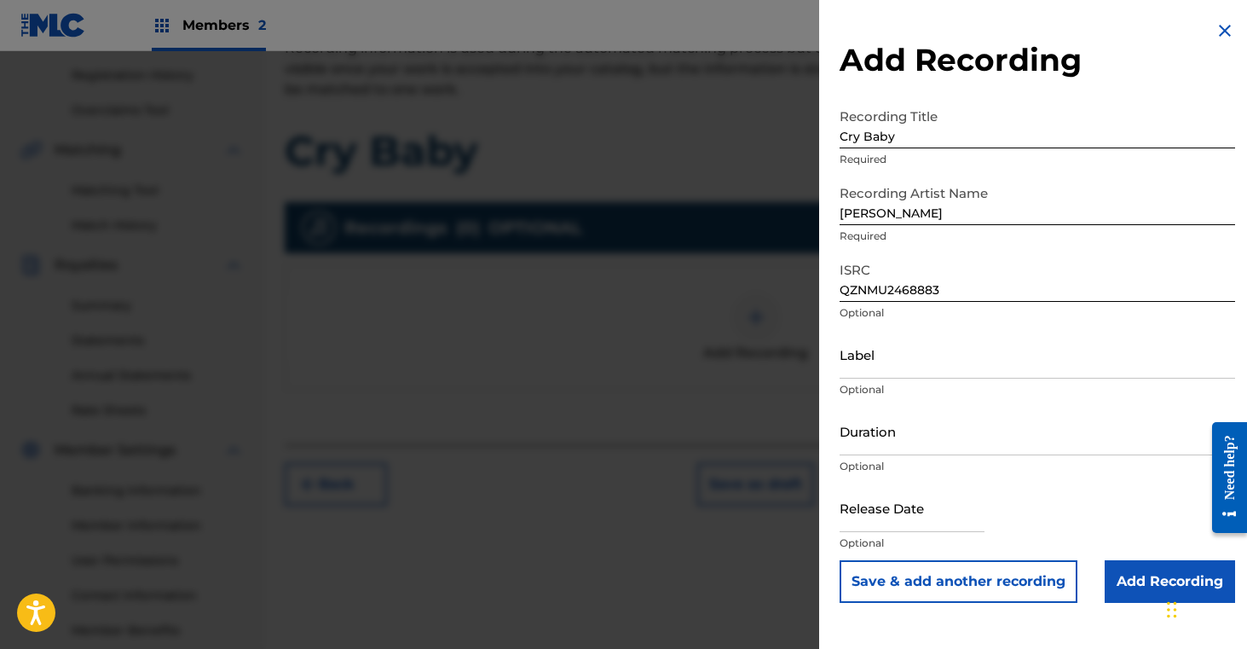
click at [1134, 586] on input "Add Recording" at bounding box center [1170, 581] width 130 height 43
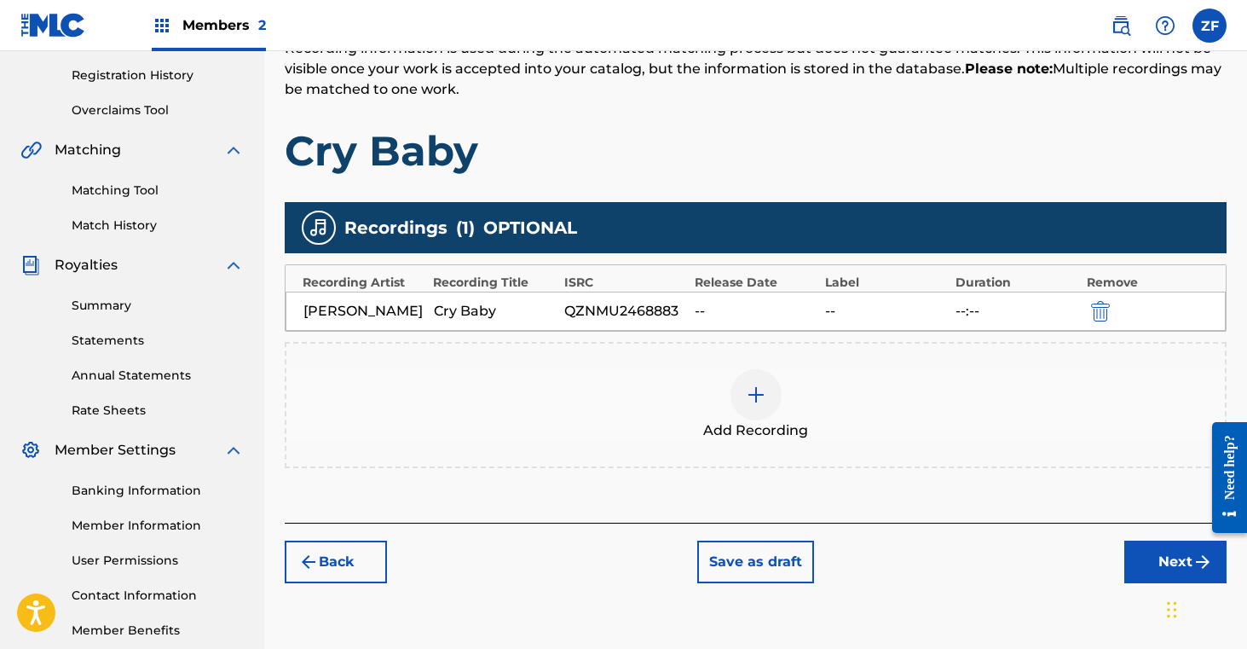
click at [1158, 563] on button "Next" at bounding box center [1175, 561] width 102 height 43
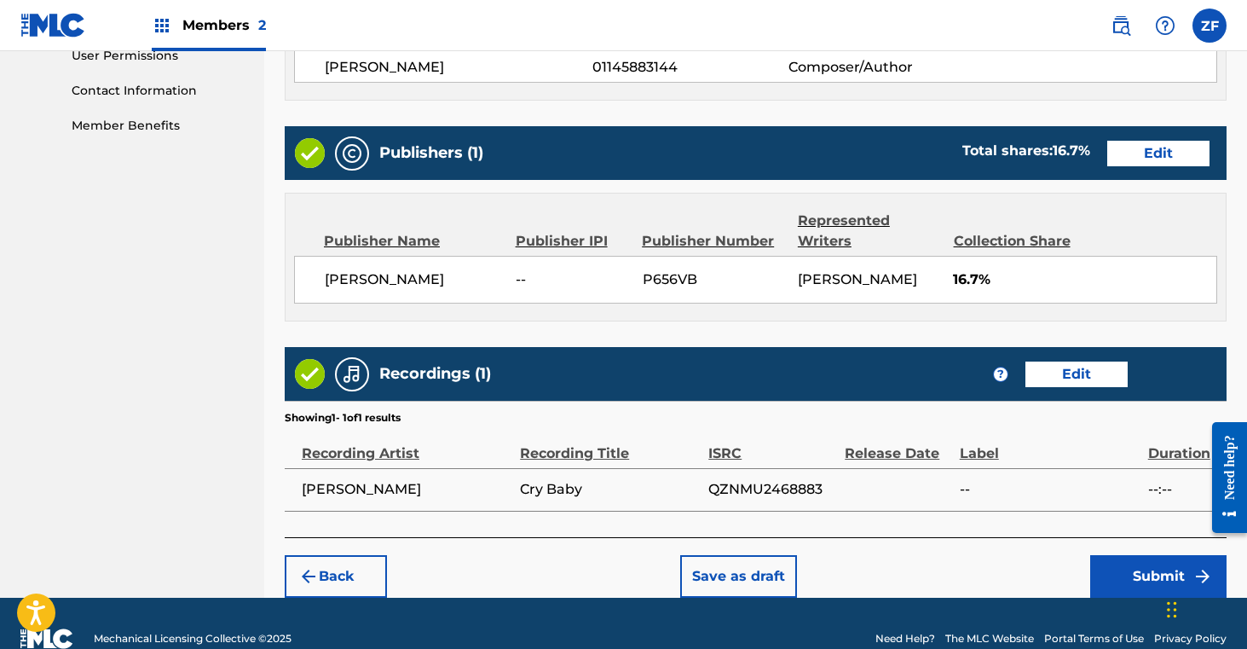
scroll to position [848, 0]
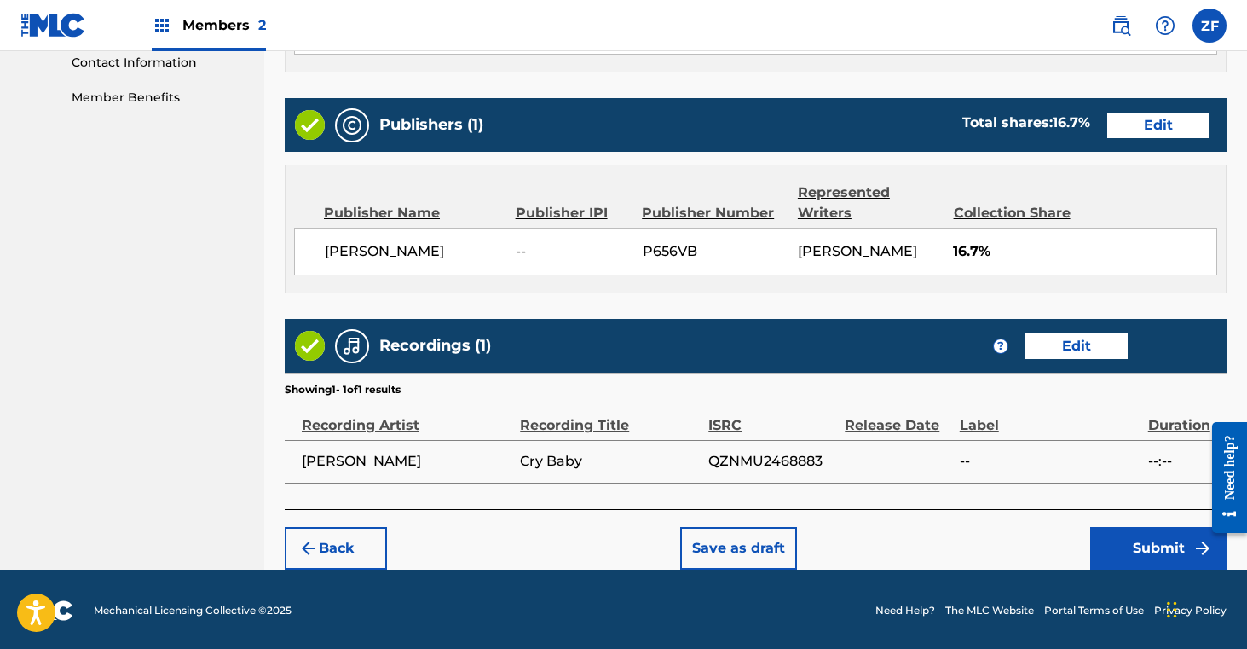
click at [1137, 542] on button "Submit" at bounding box center [1158, 548] width 136 height 43
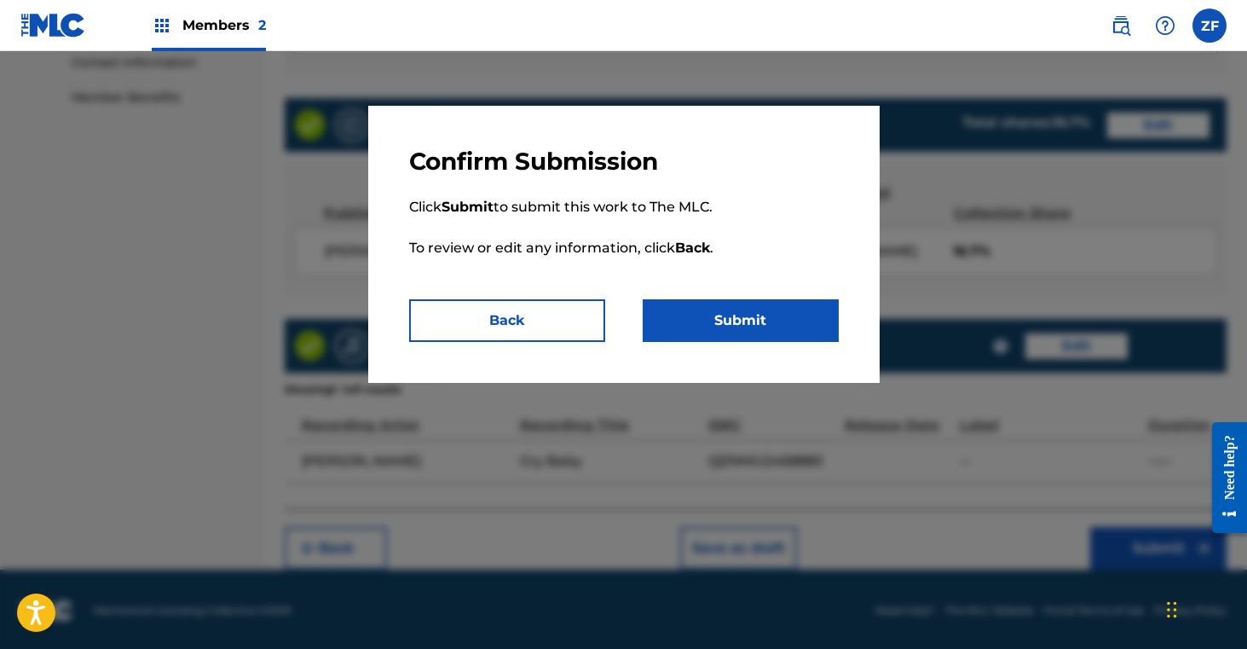
click at [768, 320] on button "Submit" at bounding box center [741, 320] width 196 height 43
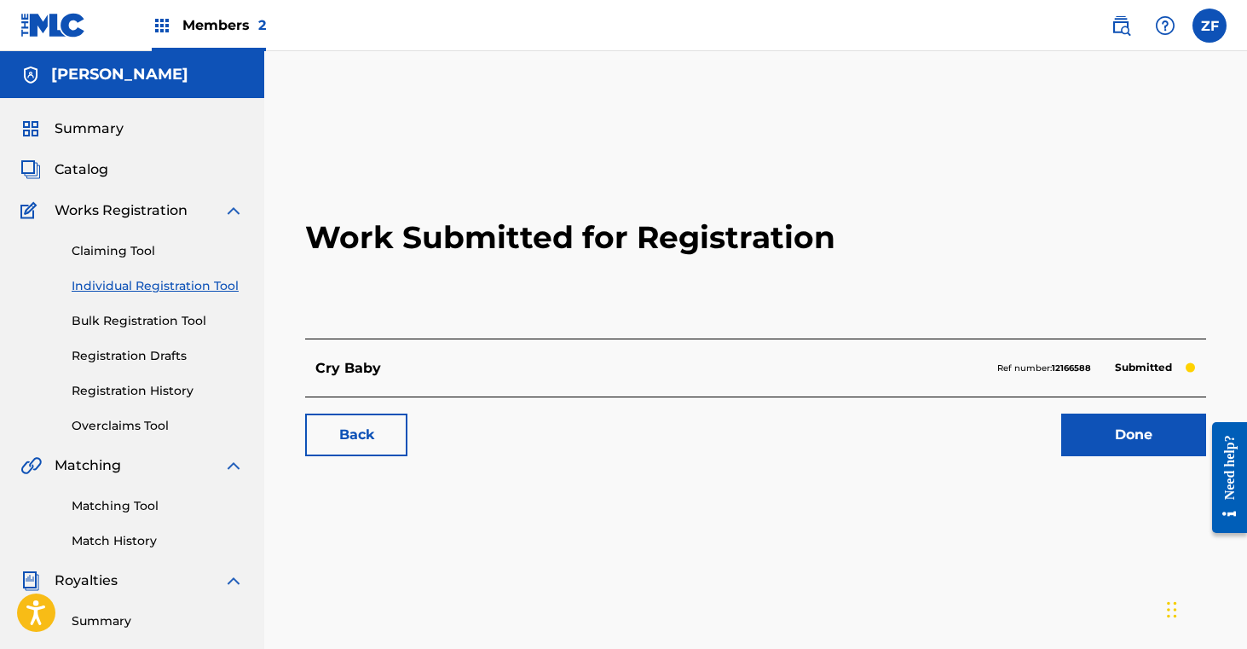
click at [1090, 435] on link "Done" at bounding box center [1133, 434] width 145 height 43
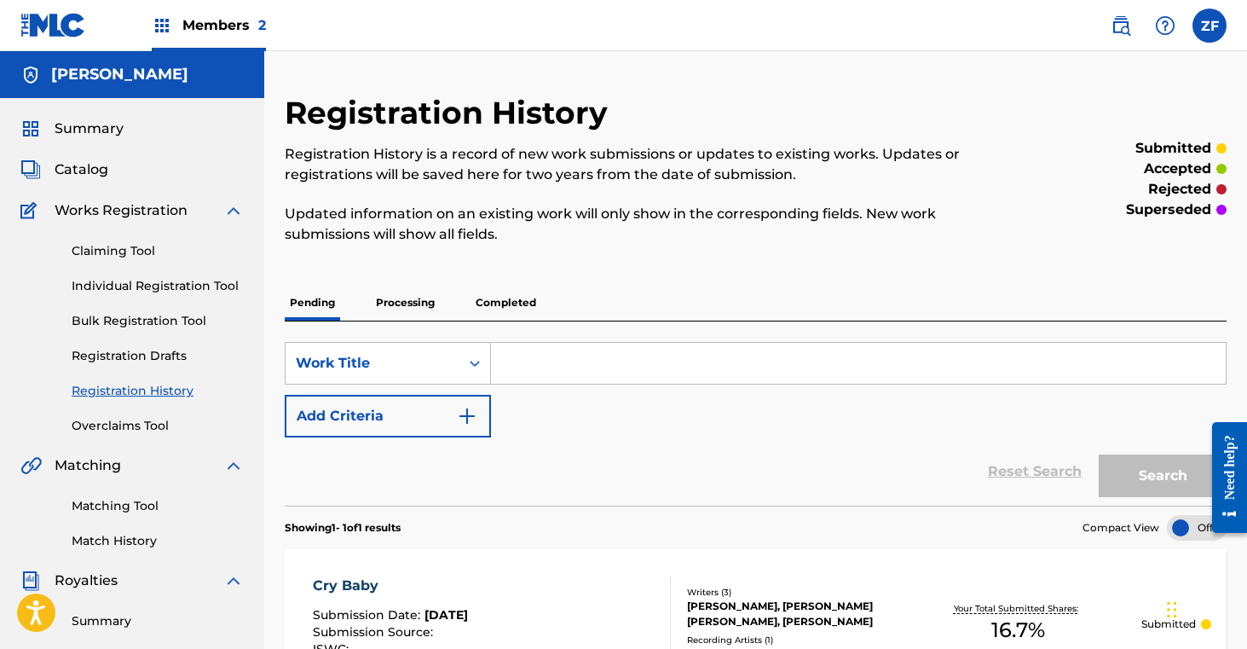
click at [418, 308] on p "Processing" at bounding box center [405, 303] width 69 height 36
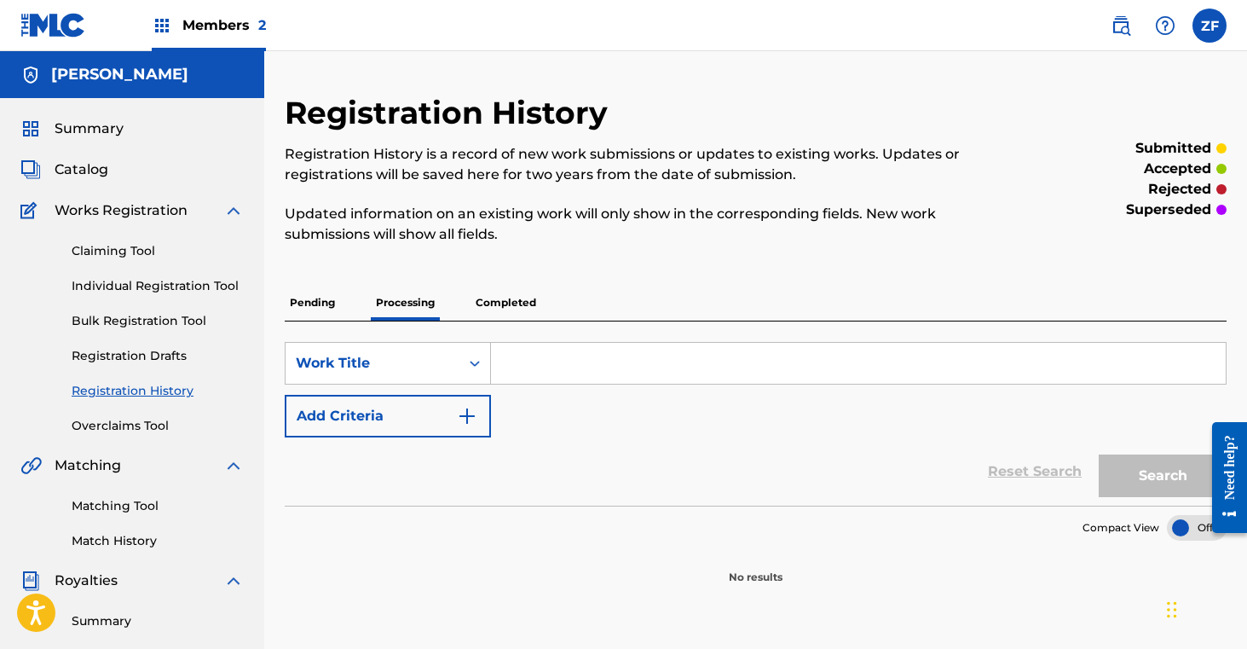
click at [509, 301] on p "Completed" at bounding box center [506, 303] width 71 height 36
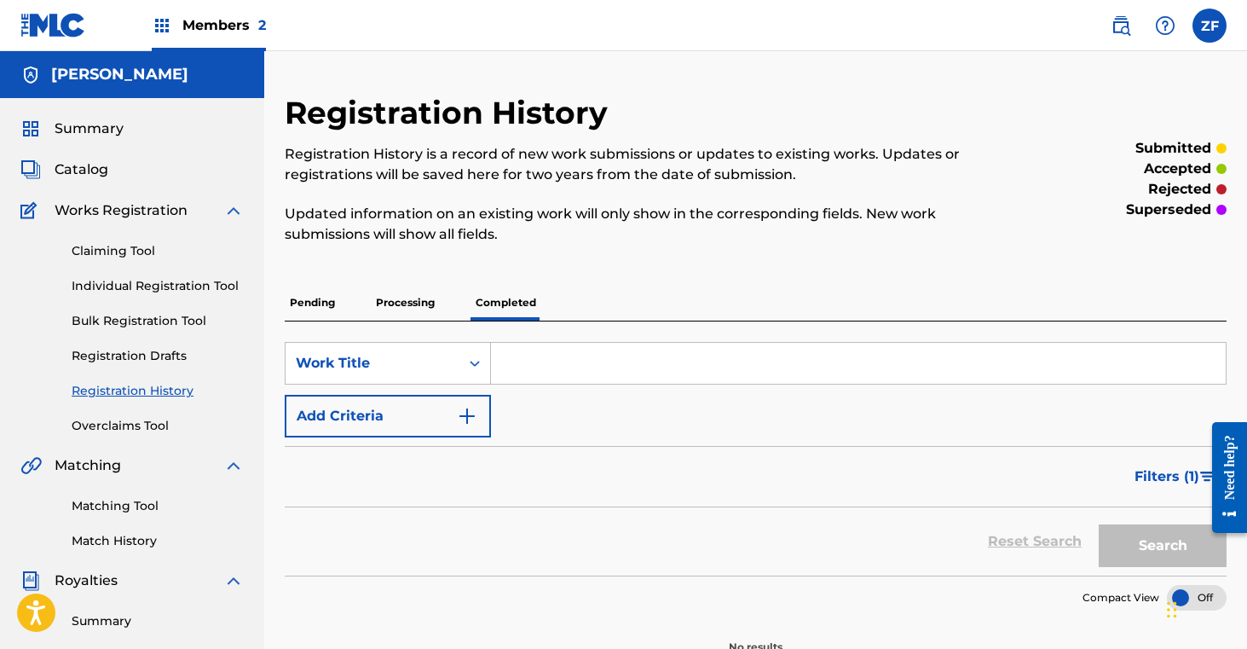
click at [412, 306] on p "Processing" at bounding box center [405, 303] width 69 height 36
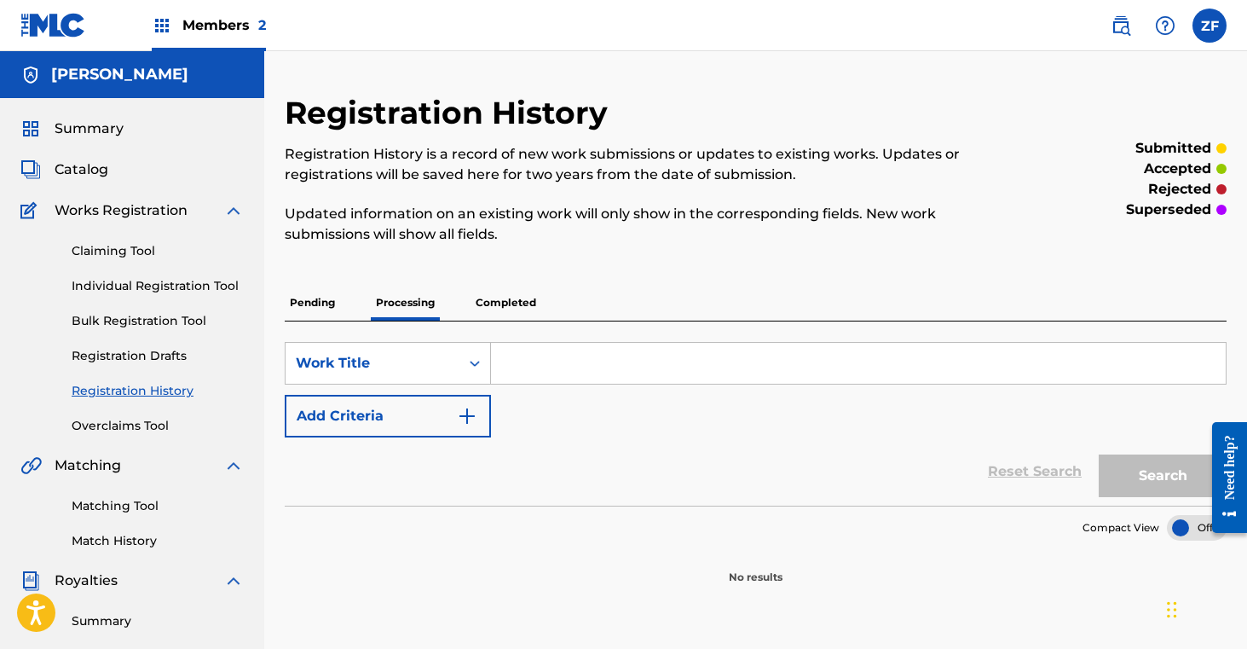
click at [315, 306] on p "Pending" at bounding box center [312, 303] width 55 height 36
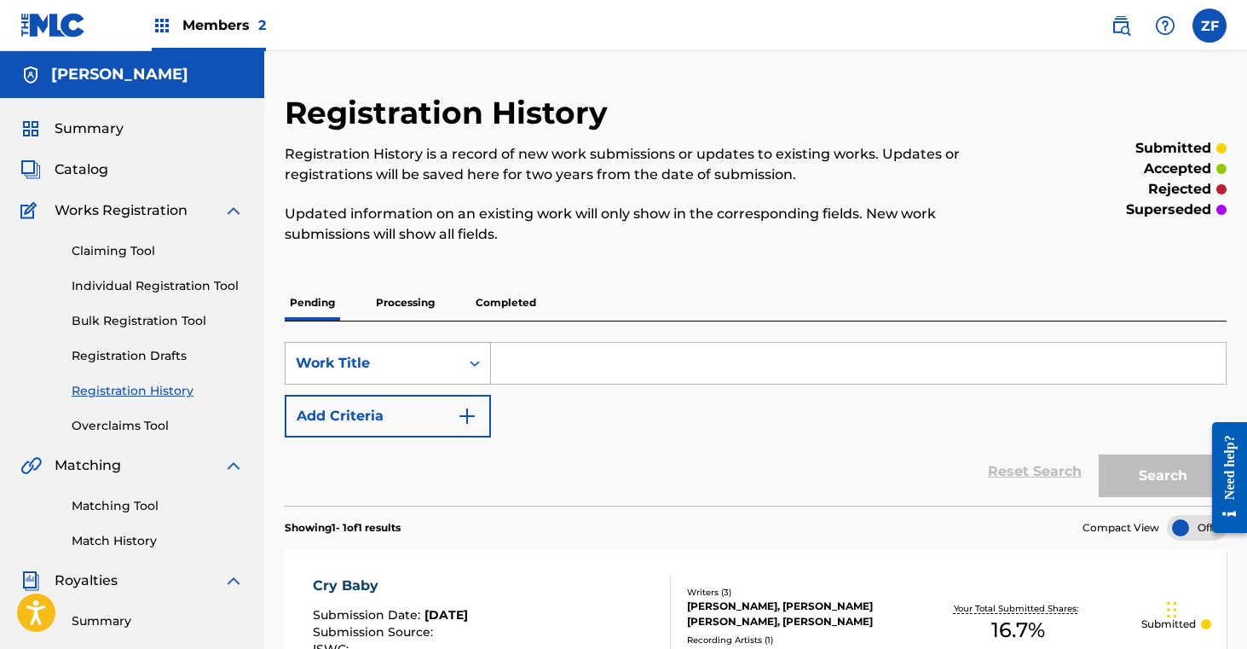
click at [462, 366] on div "Search Form" at bounding box center [474, 363] width 31 height 31
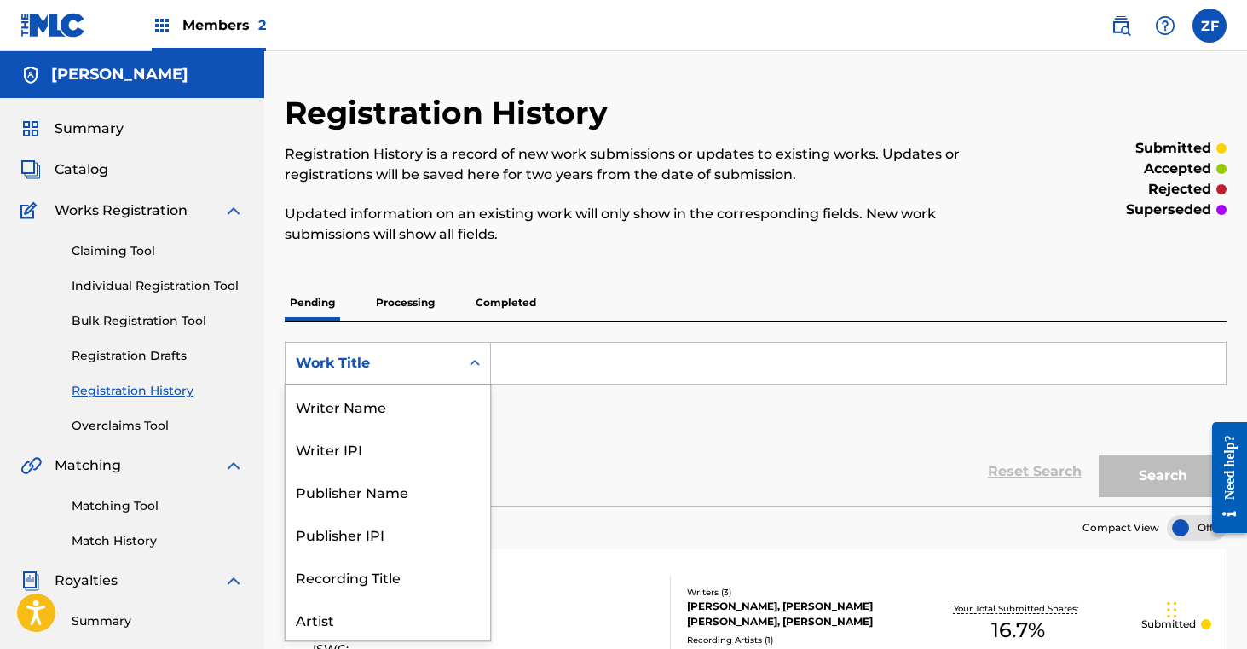
scroll to position [85, 0]
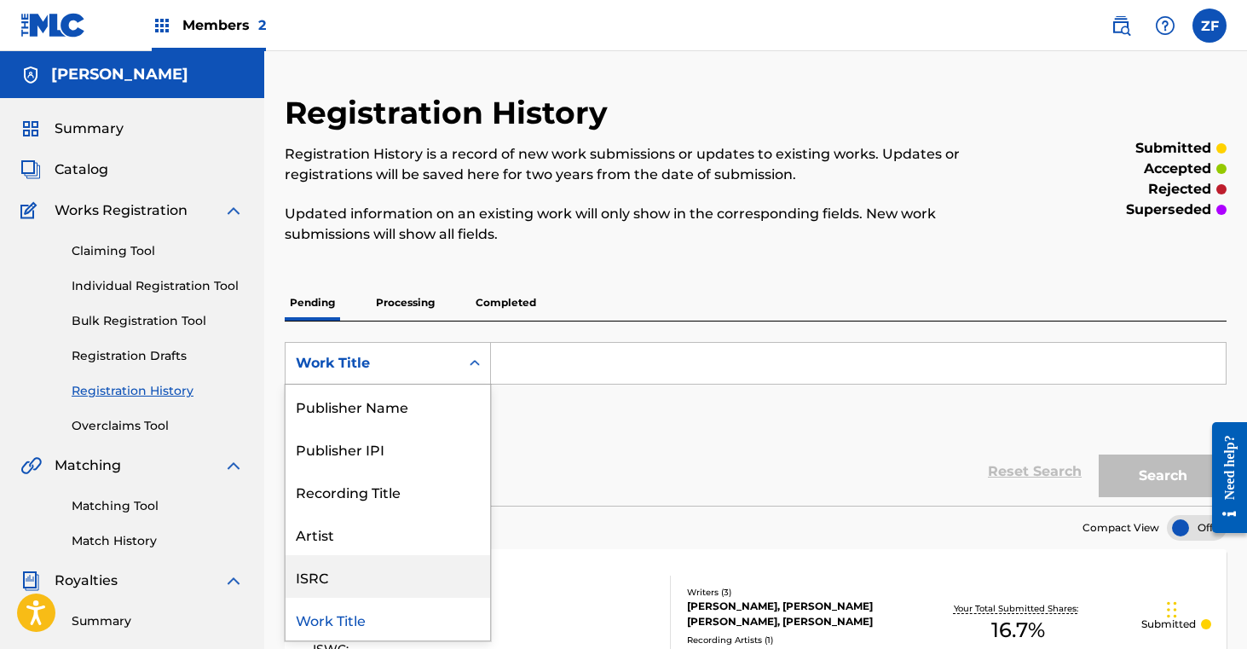
click at [327, 586] on div "ISRC" at bounding box center [388, 576] width 205 height 43
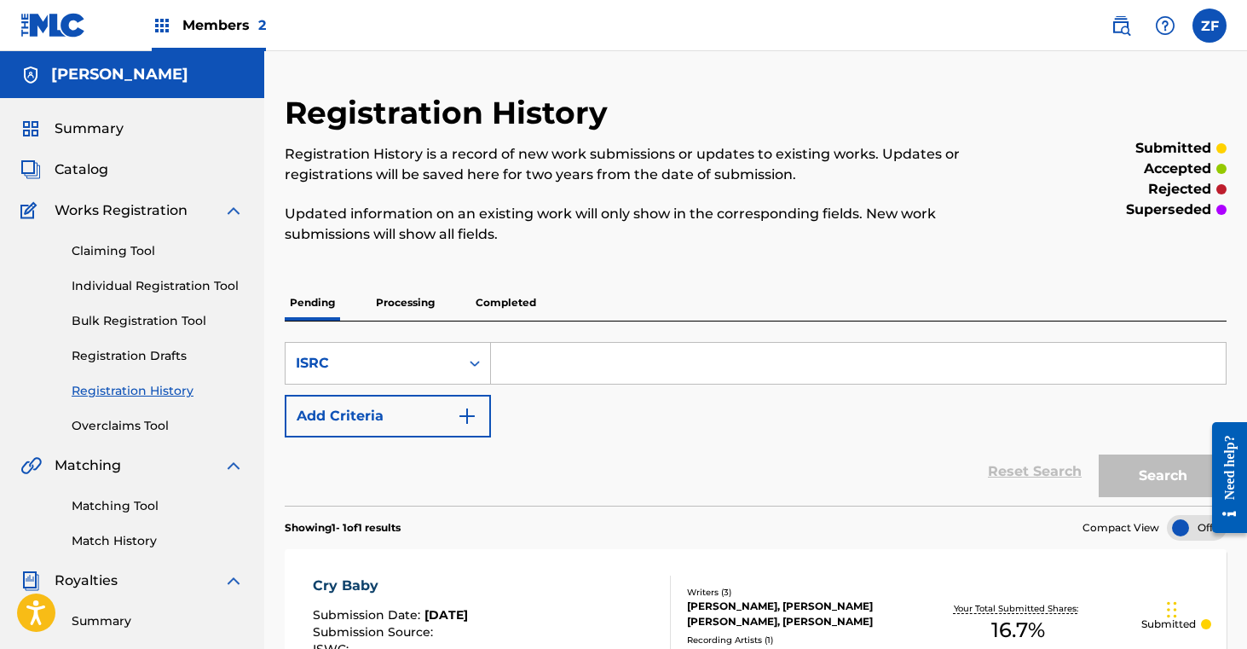
click at [575, 356] on input "Search Form" at bounding box center [858, 363] width 735 height 41
click at [513, 355] on input "Search Form" at bounding box center [858, 363] width 735 height 41
paste input "QZNMV2470673"
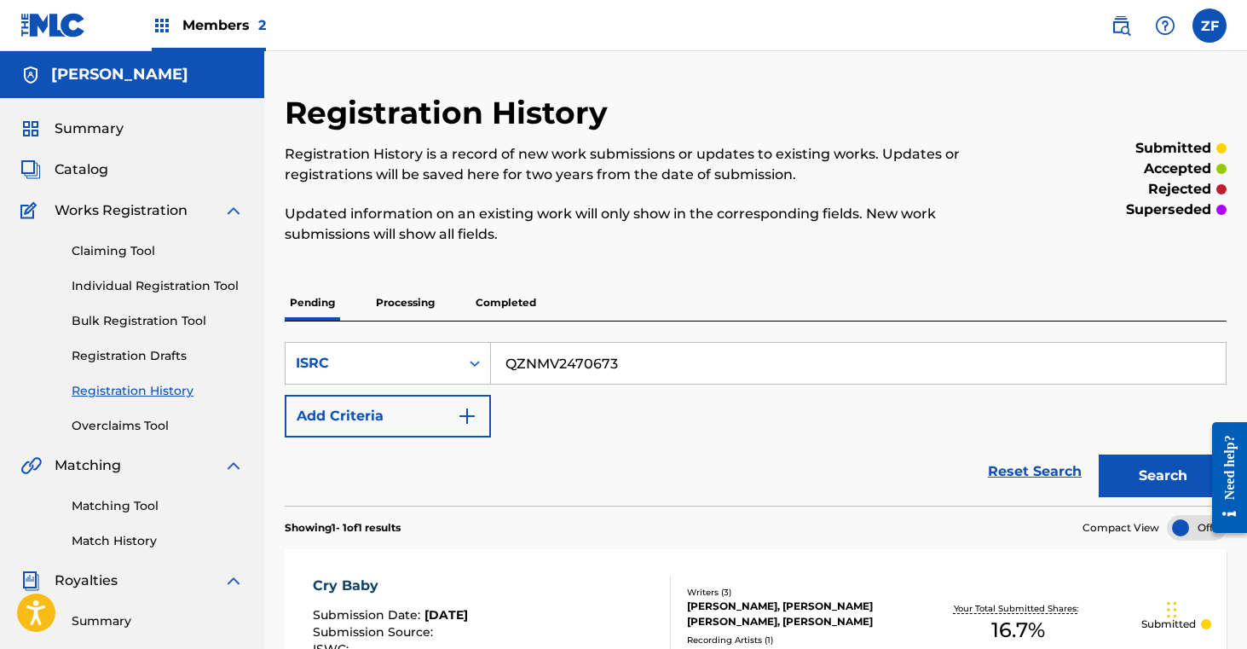
type input "QZNMV2470673"
click at [1118, 481] on button "Search" at bounding box center [1163, 475] width 128 height 43
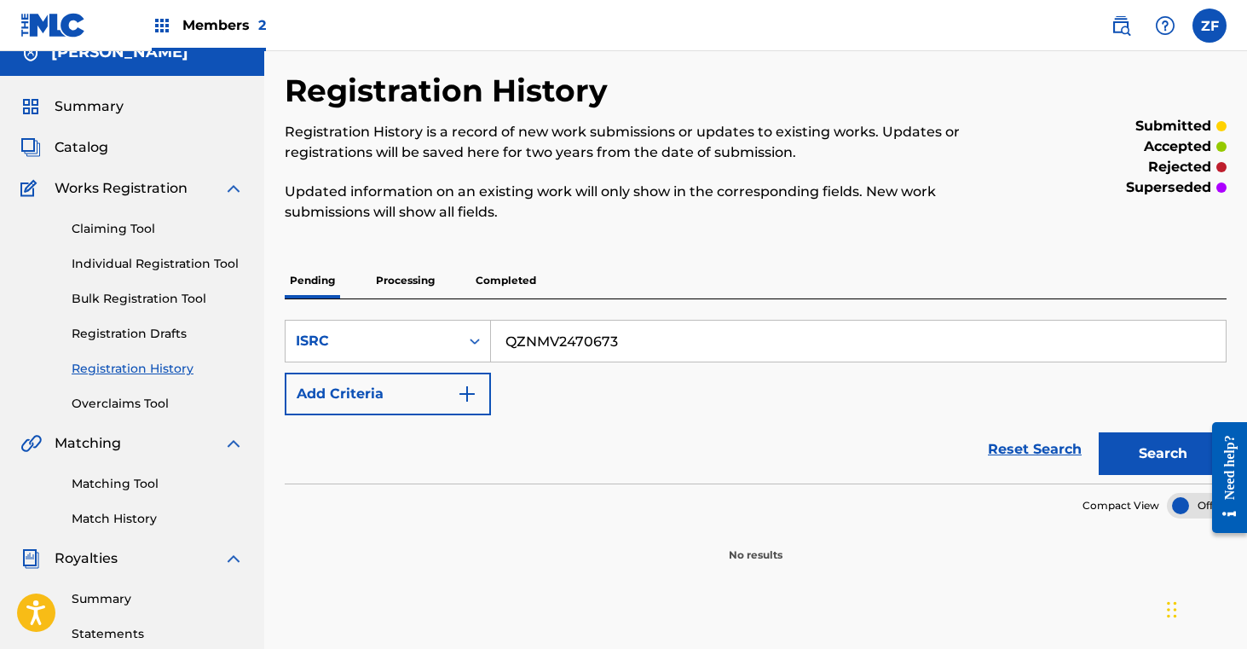
scroll to position [0, 0]
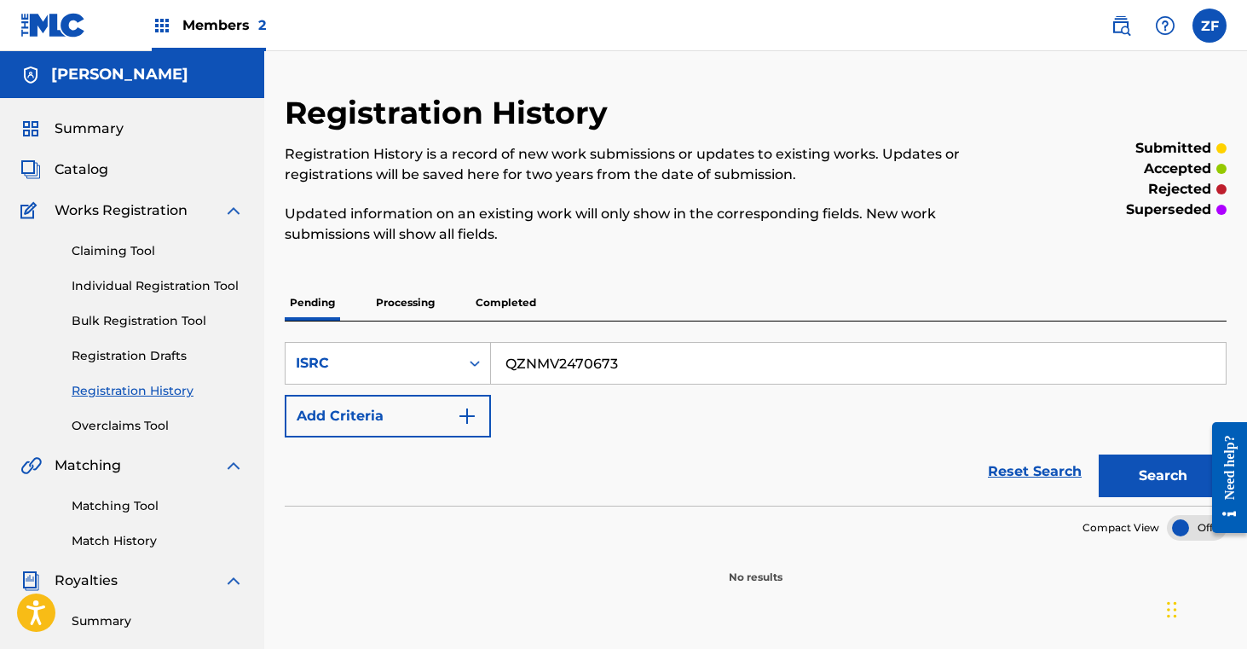
click at [132, 249] on link "Claiming Tool" at bounding box center [158, 251] width 172 height 18
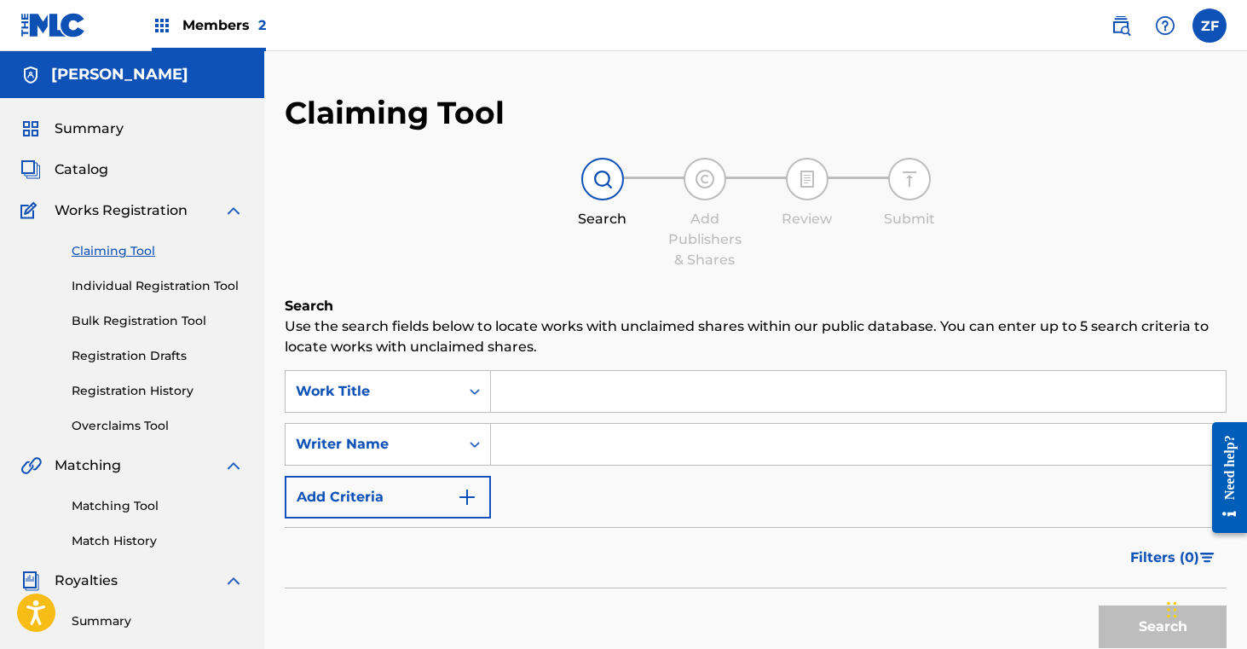
click at [569, 398] on input "Search Form" at bounding box center [858, 391] width 735 height 41
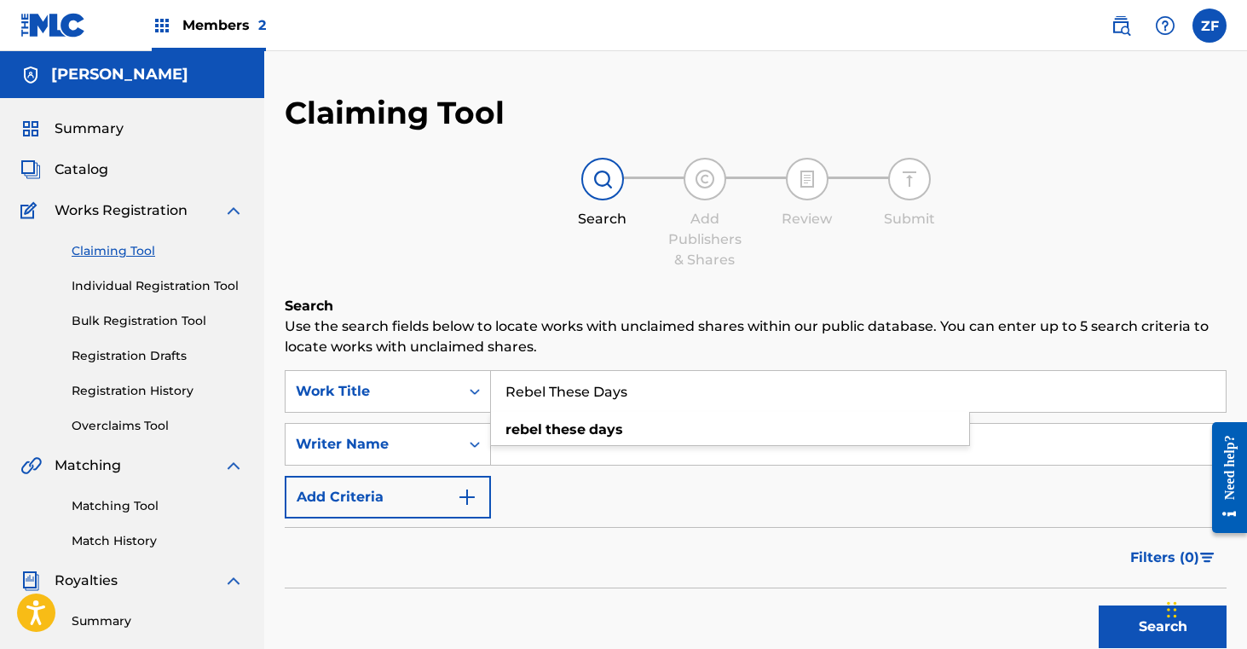
click at [572, 384] on input "Rebel These Days" at bounding box center [858, 391] width 735 height 41
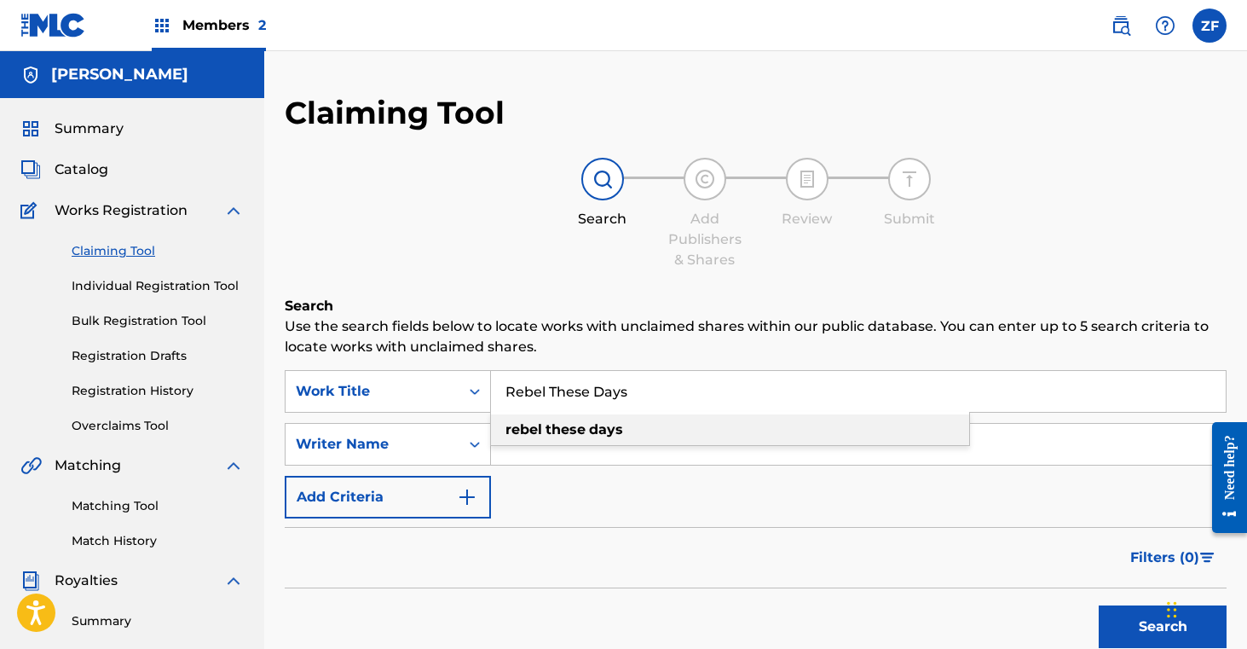
click at [527, 444] on div "rebel these days" at bounding box center [730, 429] width 478 height 31
type input "rebel these days"
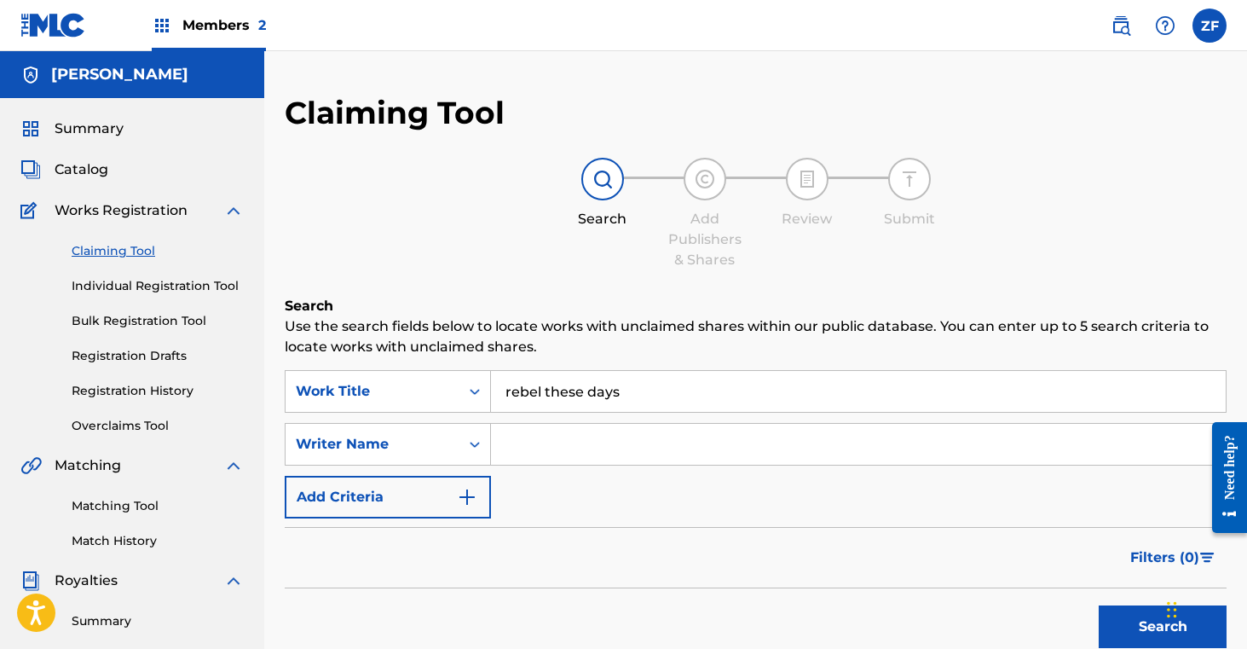
click at [520, 450] on input "Search Form" at bounding box center [858, 444] width 735 height 41
type input "zoe jean fowler"
click at [1126, 631] on button "Search" at bounding box center [1163, 626] width 128 height 43
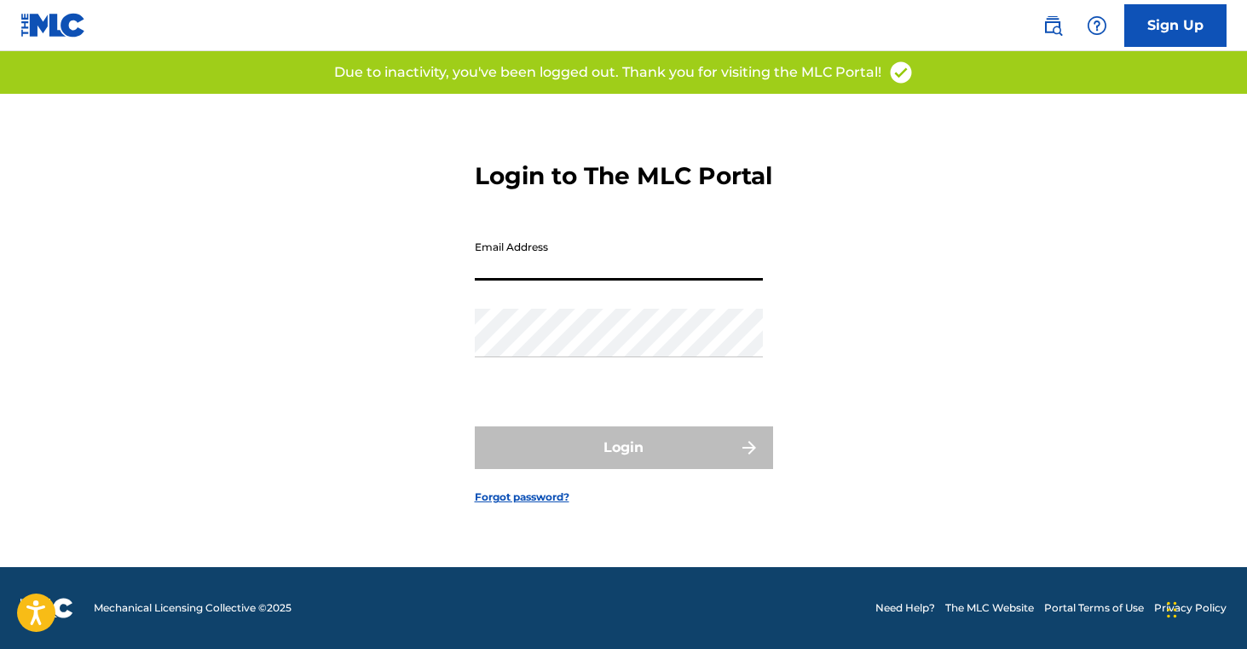
click at [601, 274] on input "Email Address" at bounding box center [619, 256] width 288 height 49
type input "[EMAIL_ADDRESS][DOMAIN_NAME]"
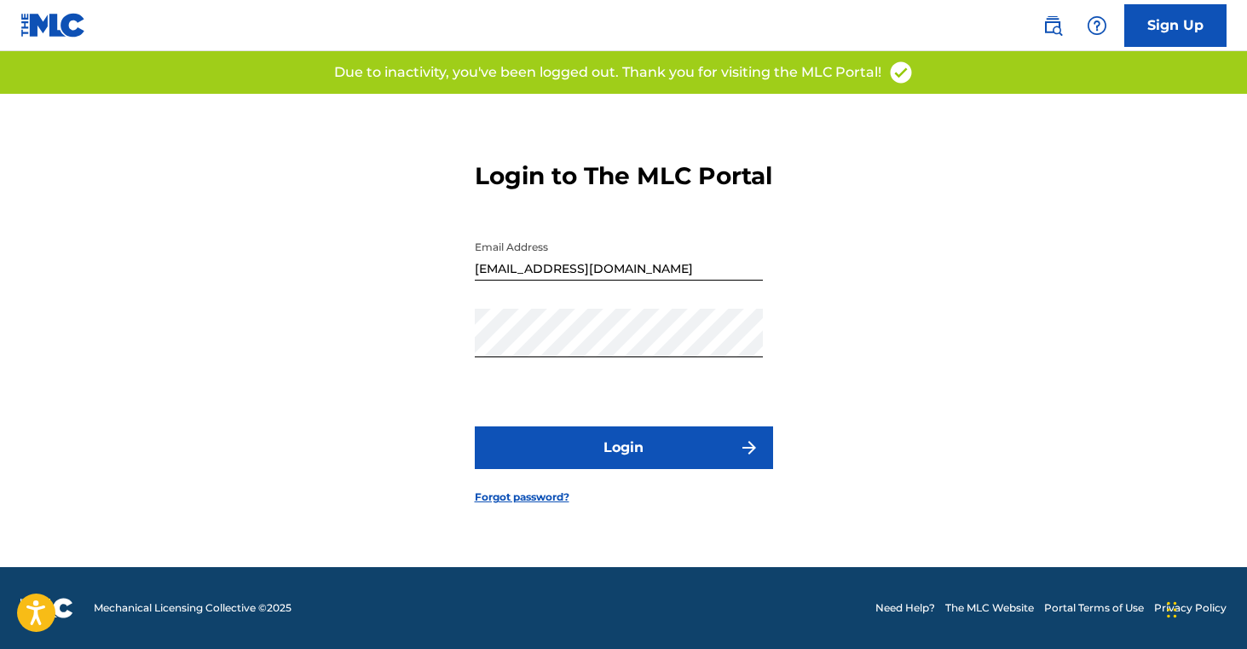
click at [609, 458] on button "Login" at bounding box center [624, 447] width 298 height 43
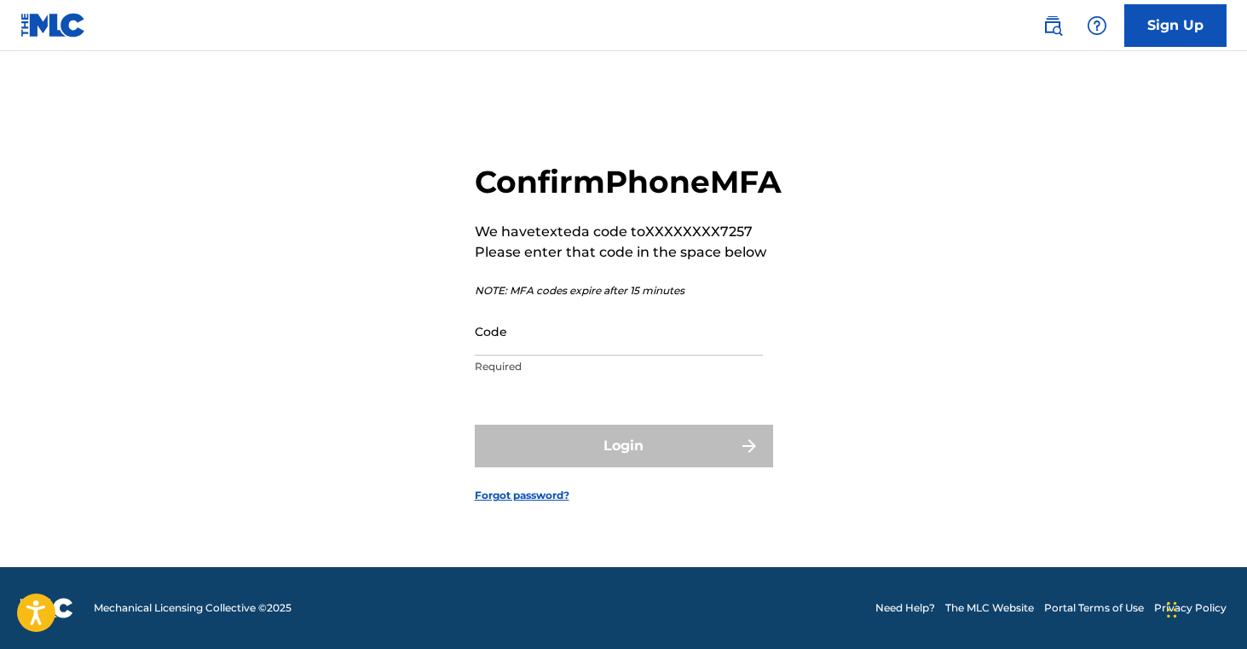
click at [549, 345] on input "Code" at bounding box center [619, 331] width 288 height 49
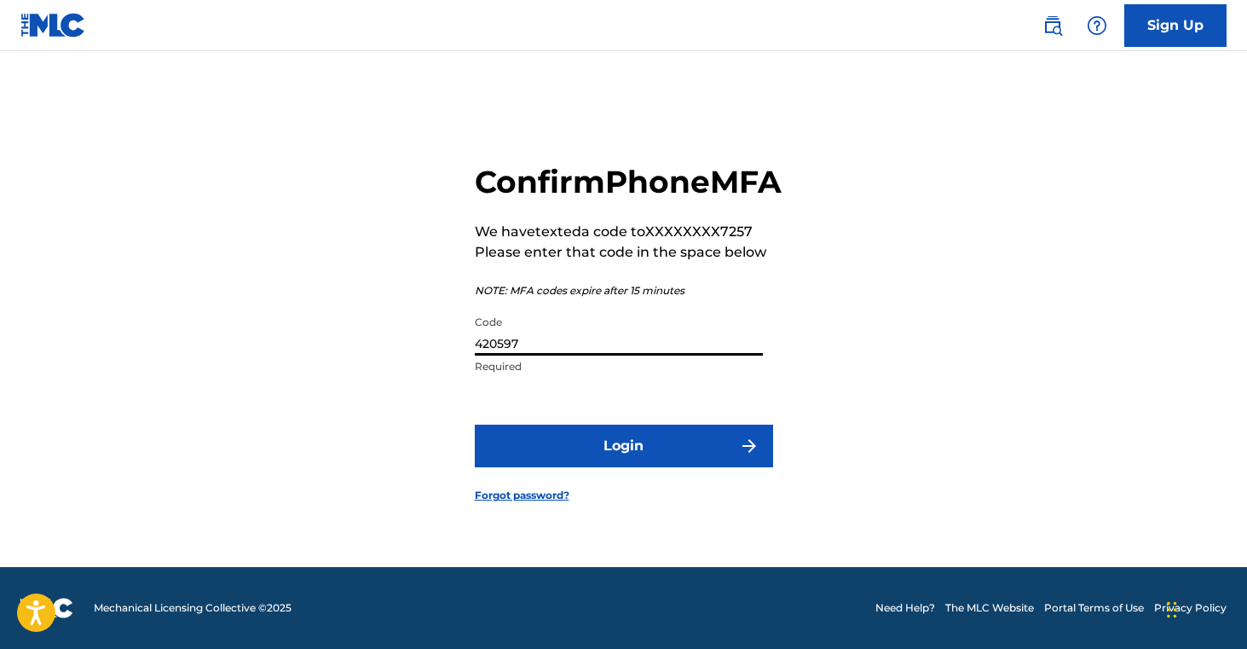
type input "420597"
click at [703, 467] on button "Login" at bounding box center [624, 445] width 298 height 43
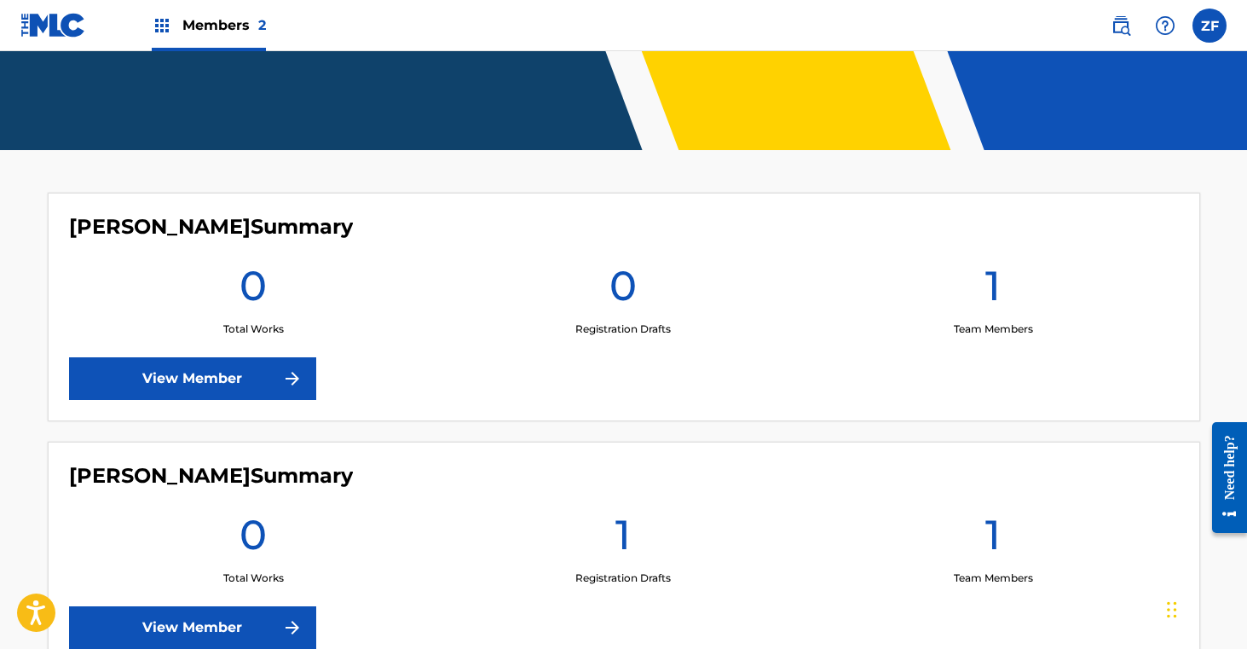
scroll to position [456, 0]
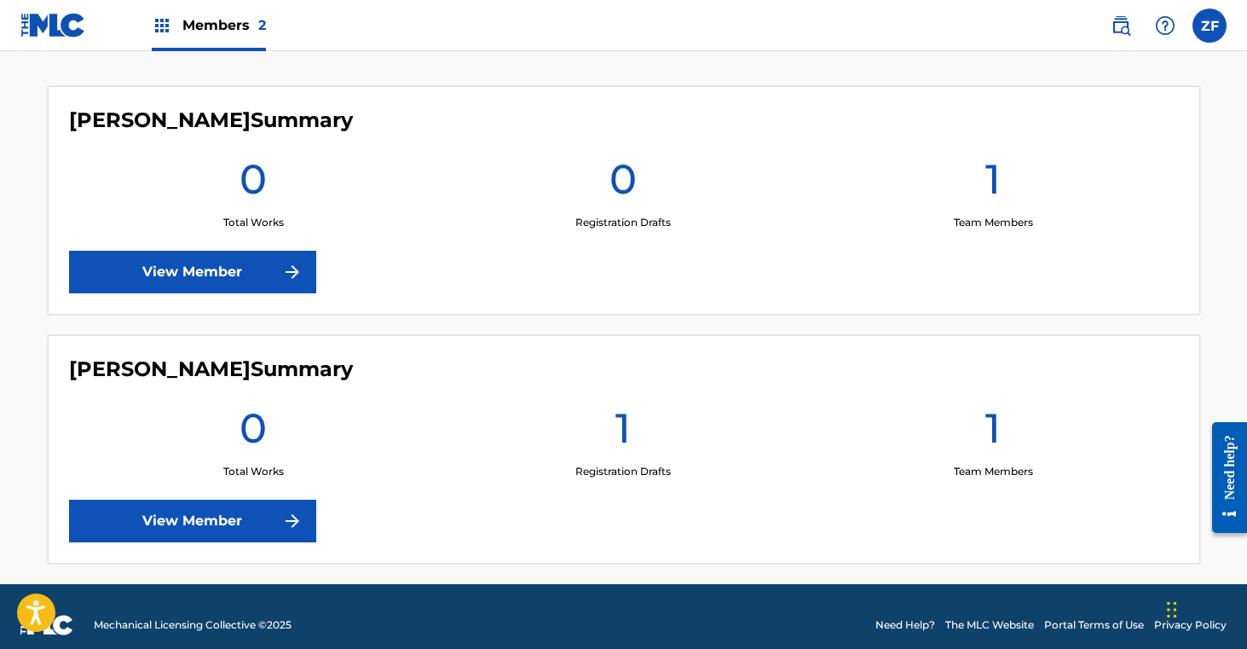
click at [266, 526] on link "View Member" at bounding box center [192, 521] width 247 height 43
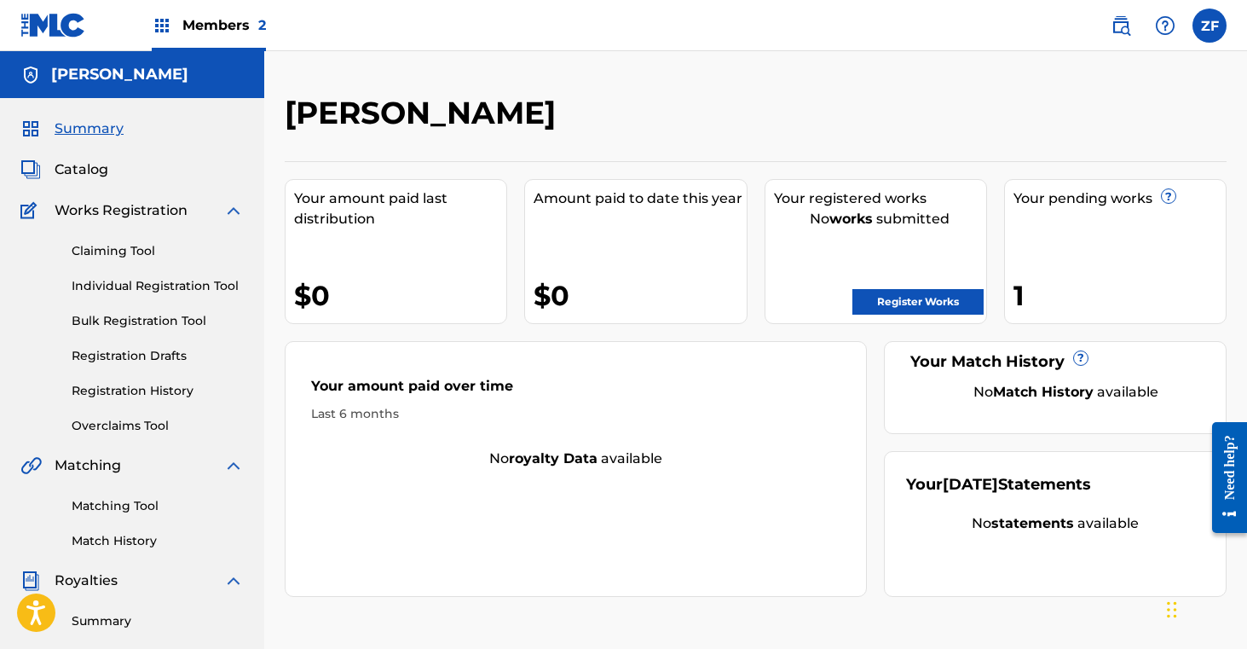
click at [915, 299] on link "Register Works" at bounding box center [917, 302] width 131 height 26
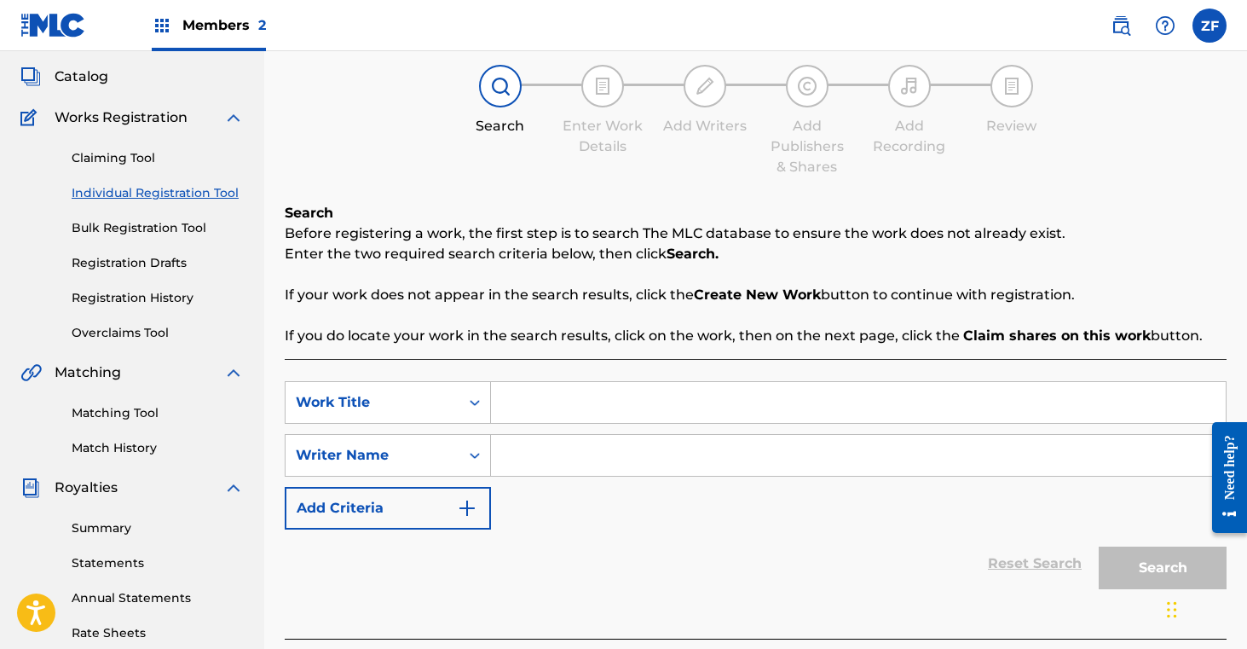
scroll to position [112, 0]
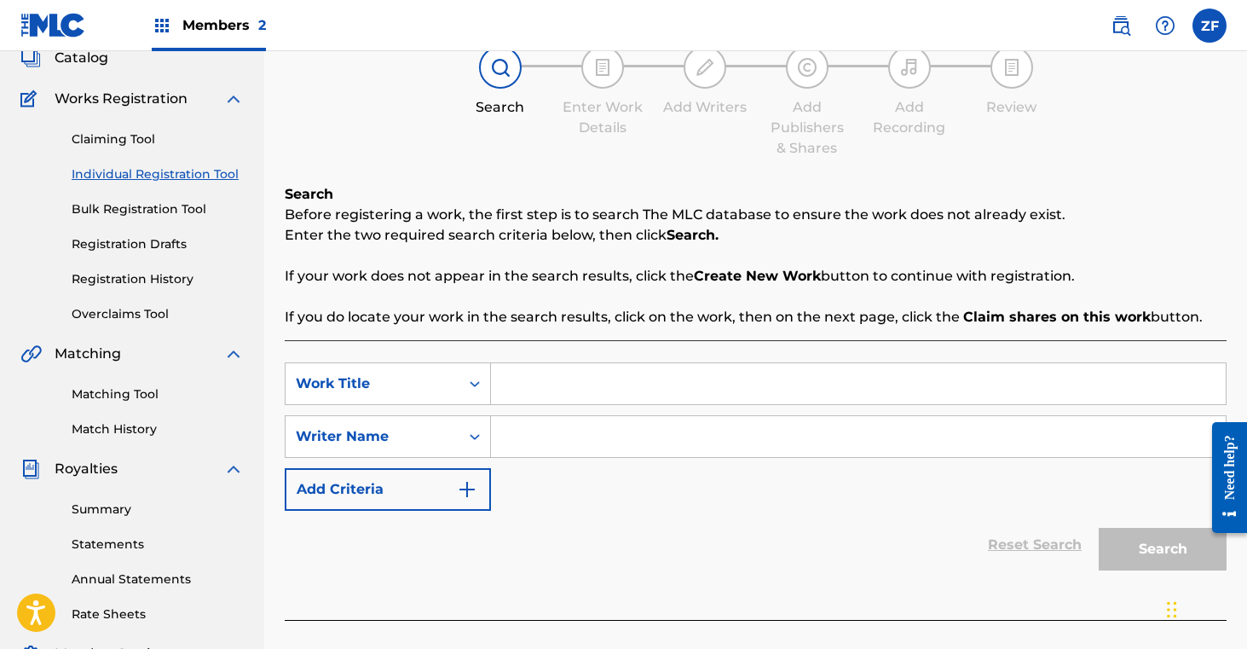
click at [578, 372] on input "Search Form" at bounding box center [858, 383] width 735 height 41
type input "Rebel These Days"
click at [525, 448] on input "Search Form" at bounding box center [858, 436] width 735 height 41
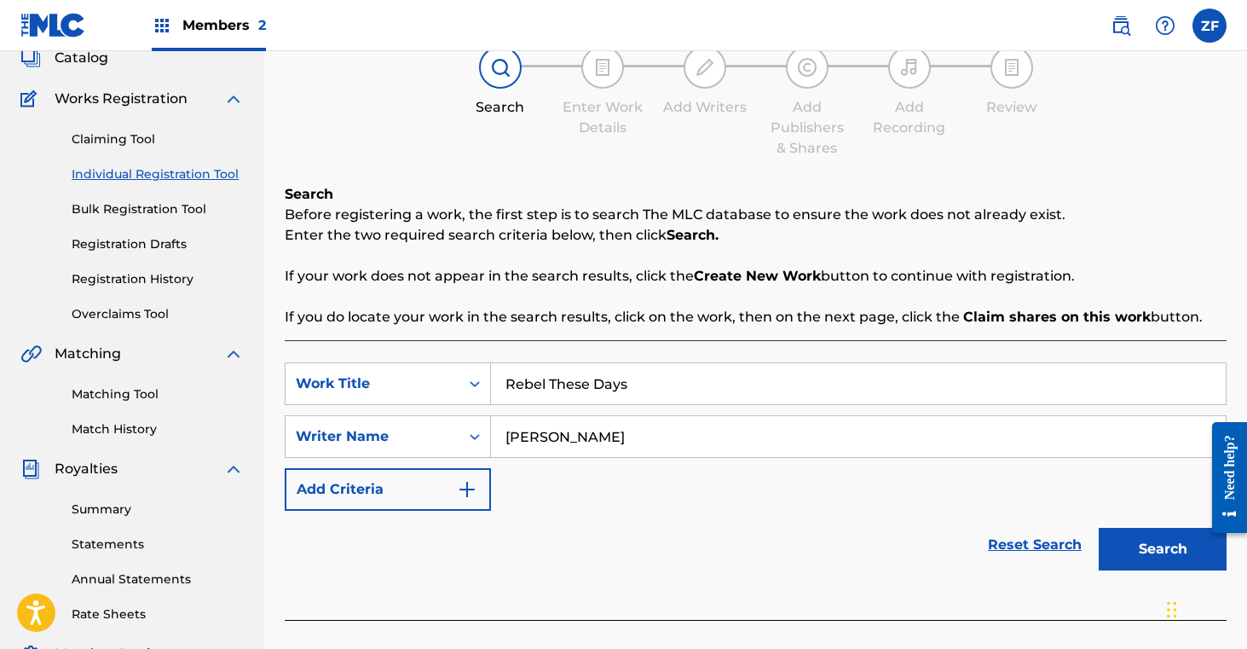
type input "[PERSON_NAME]"
click at [1140, 561] on button "Search" at bounding box center [1163, 549] width 128 height 43
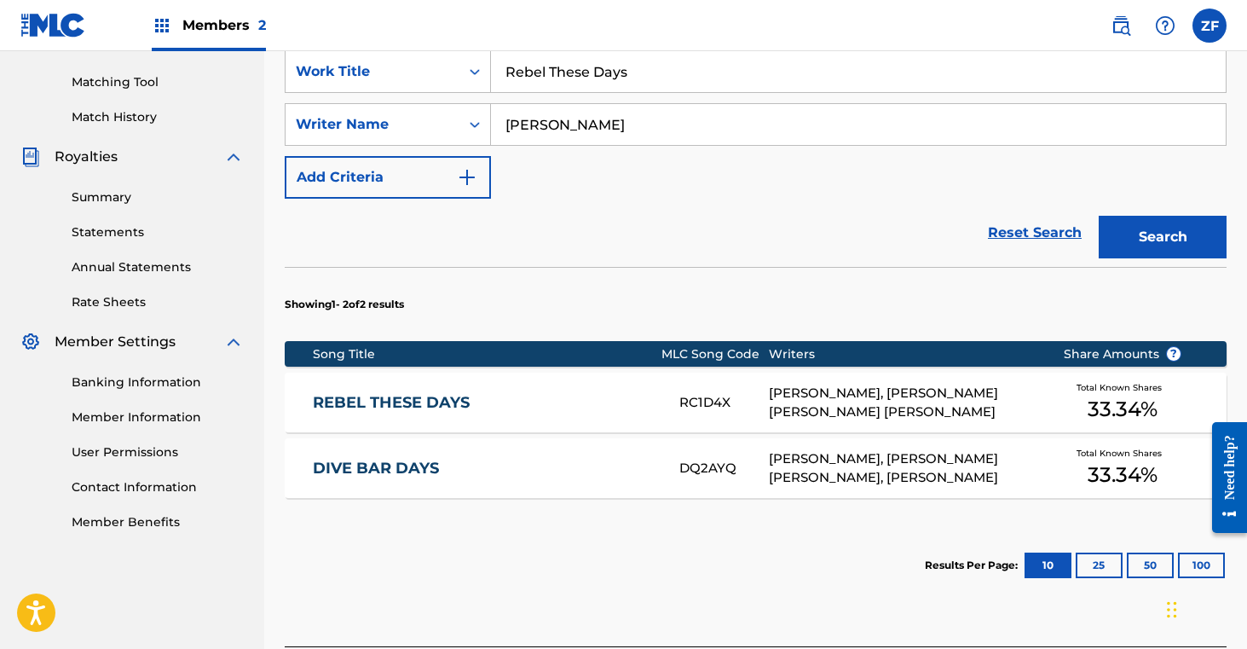
scroll to position [426, 0]
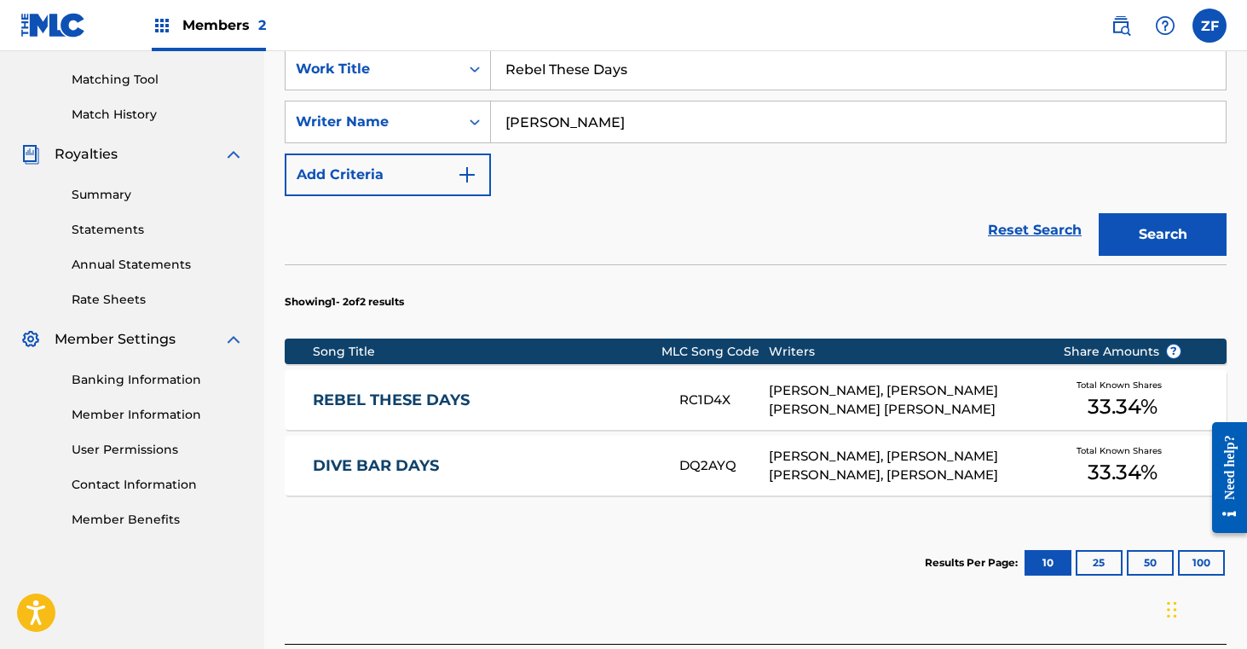
click at [790, 408] on div "ZOE JEAN FOWLER, KENDALL TERENCE FOWLER, JUSTIN JAMES LANTZ" at bounding box center [903, 400] width 269 height 38
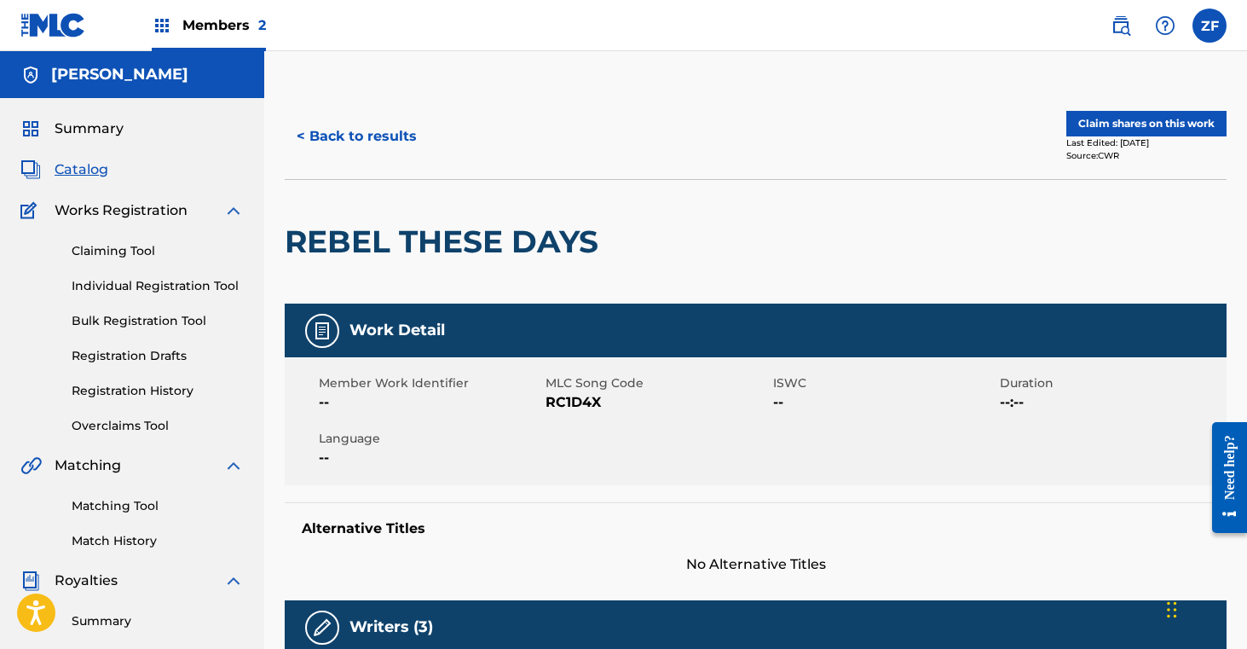
click at [1131, 124] on button "Claim shares on this work" at bounding box center [1146, 124] width 160 height 26
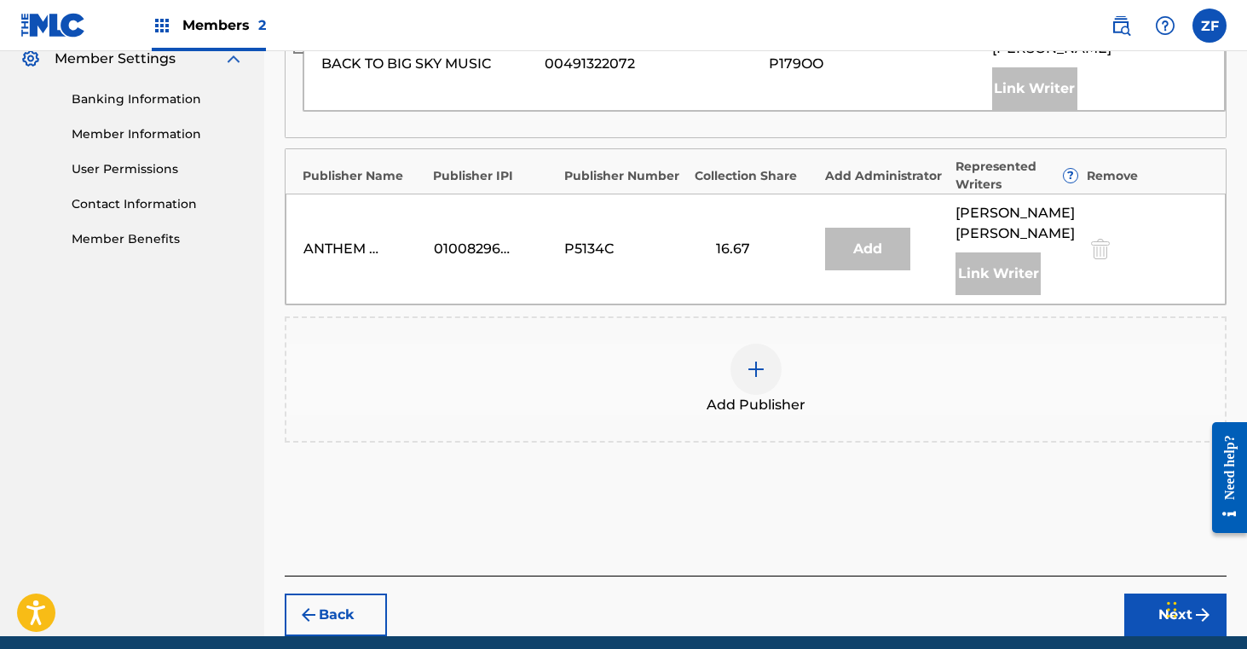
scroll to position [710, 0]
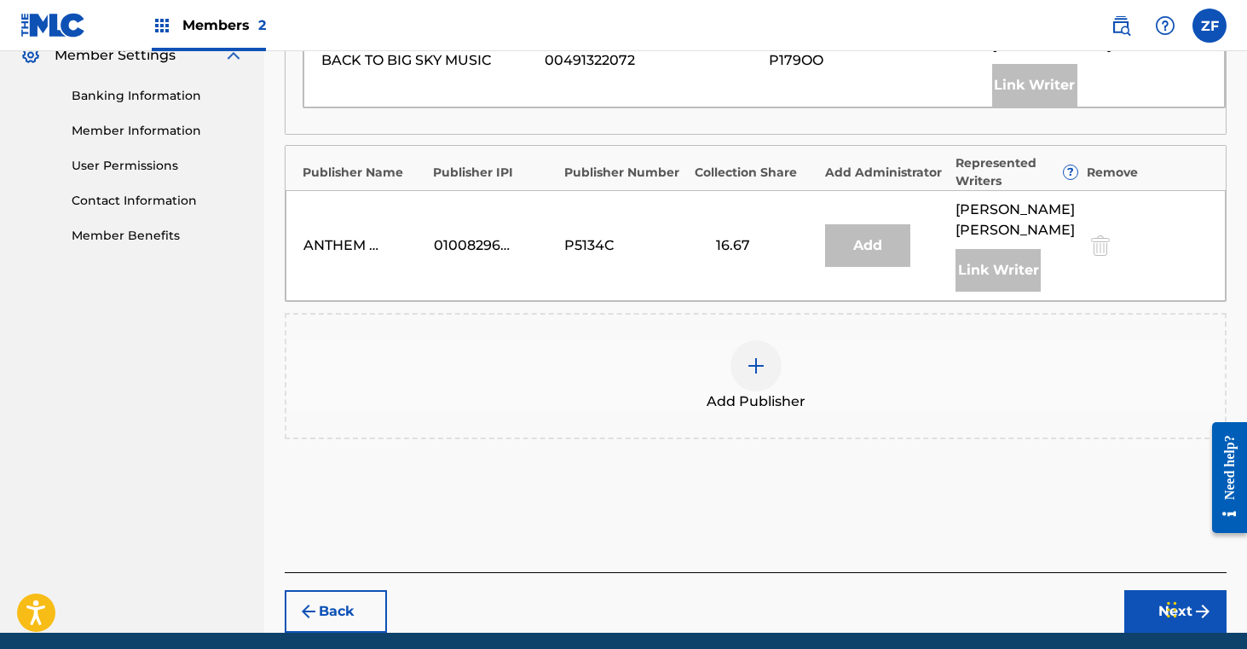
click at [755, 355] on img at bounding box center [756, 365] width 20 height 20
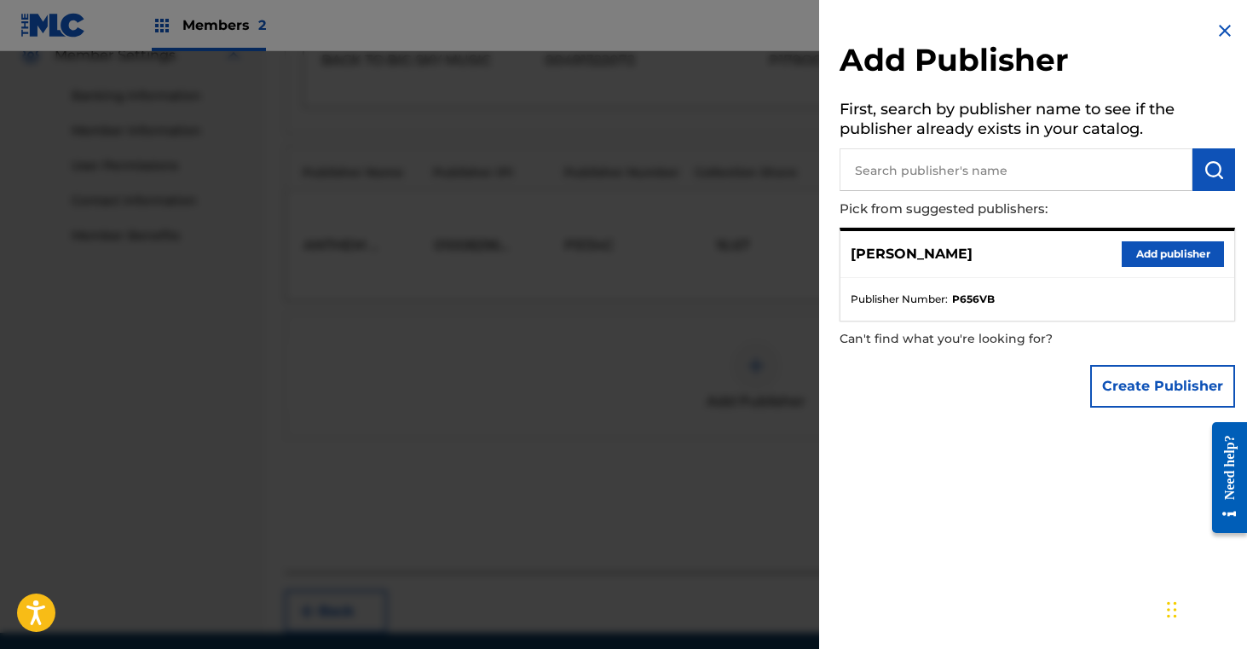
click at [1155, 256] on button "Add publisher" at bounding box center [1173, 254] width 102 height 26
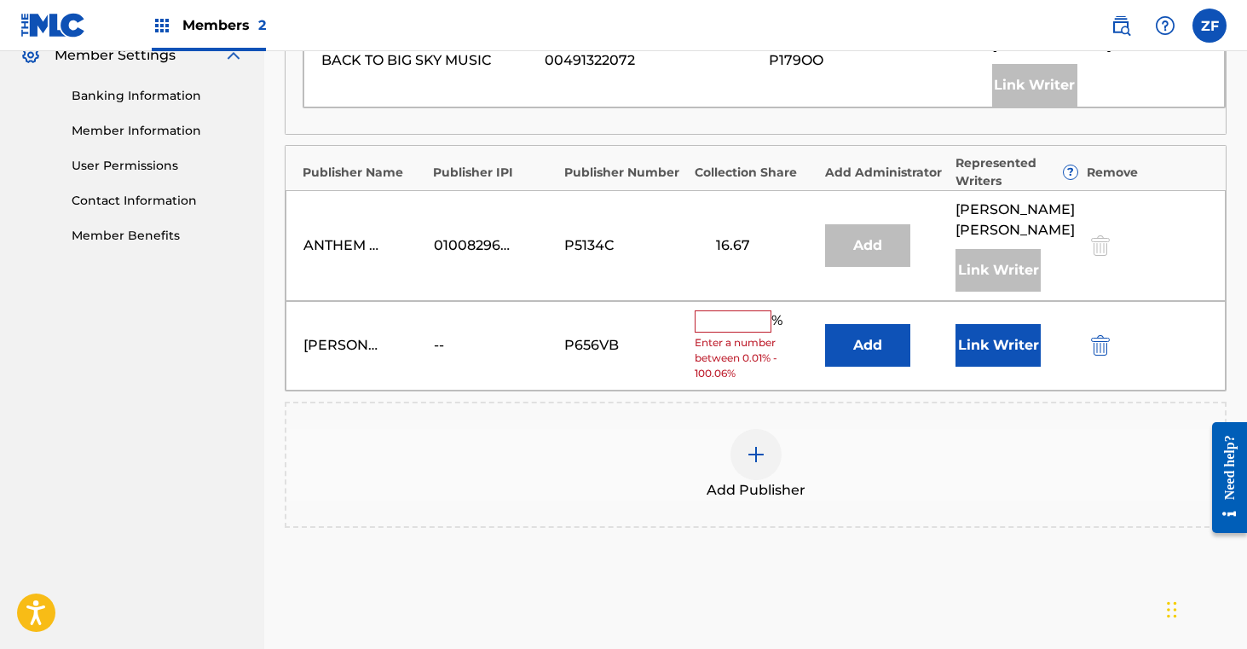
click at [730, 310] on input "text" at bounding box center [733, 321] width 77 height 22
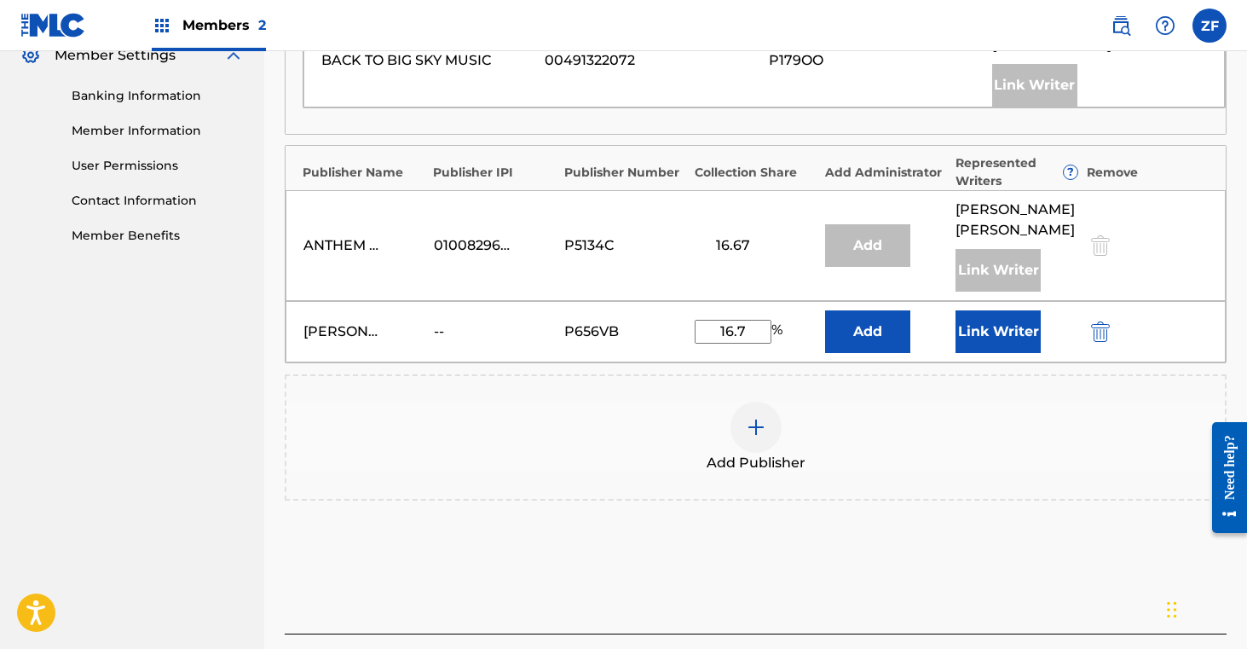
type input "16.7"
click at [874, 310] on button "Add" at bounding box center [867, 331] width 85 height 43
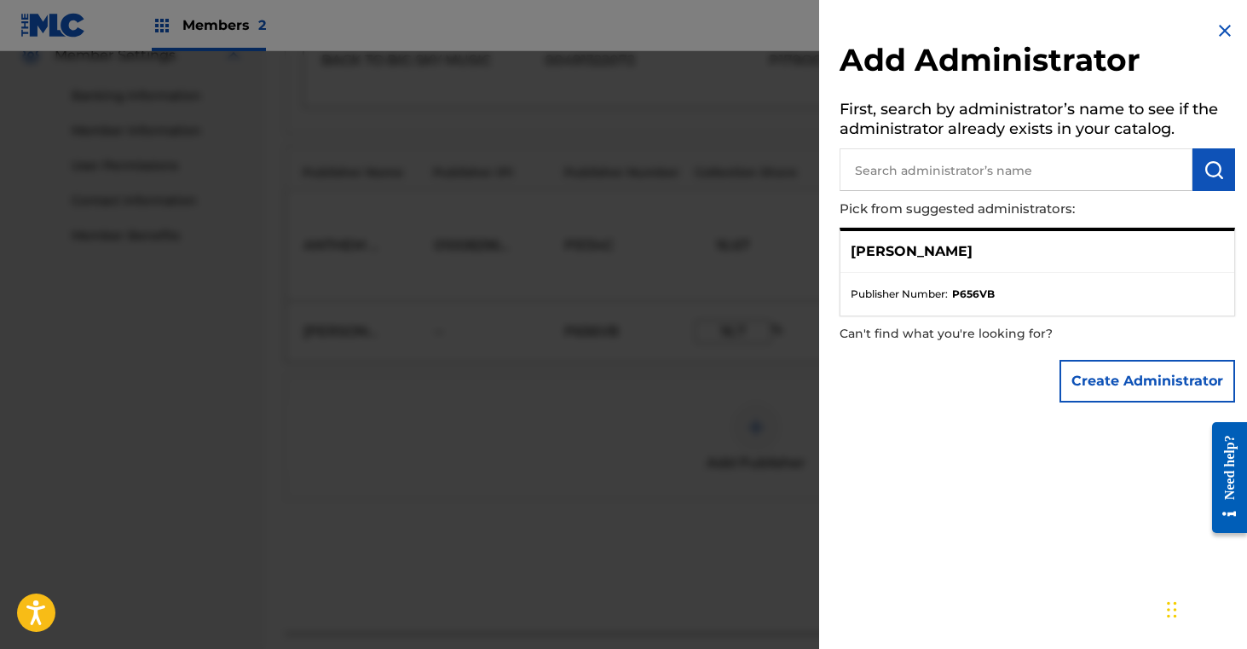
click at [937, 251] on p "[PERSON_NAME]" at bounding box center [912, 251] width 122 height 20
click at [1031, 175] on input "text" at bounding box center [1016, 169] width 353 height 43
click at [925, 251] on p "[PERSON_NAME]" at bounding box center [912, 251] width 122 height 20
click at [978, 293] on strong "P656VB" at bounding box center [973, 293] width 43 height 15
click at [957, 171] on input "text" at bounding box center [1016, 169] width 353 height 43
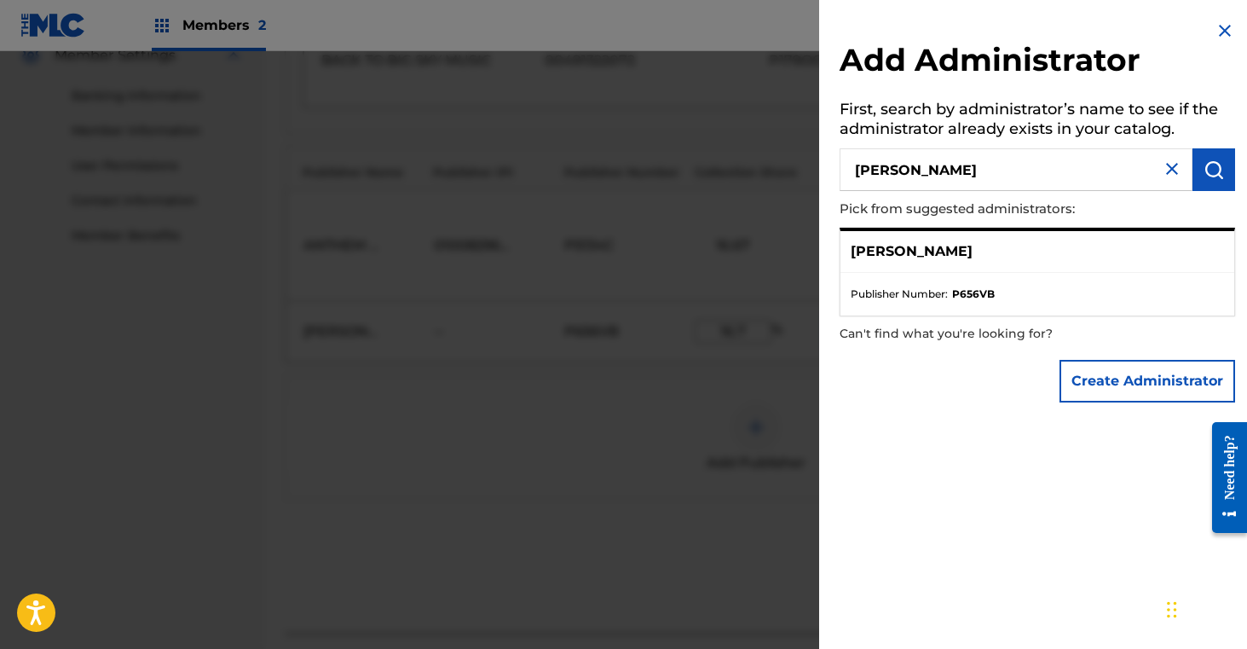
type input "Zoe Jea"
click at [1217, 38] on img at bounding box center [1225, 30] width 20 height 20
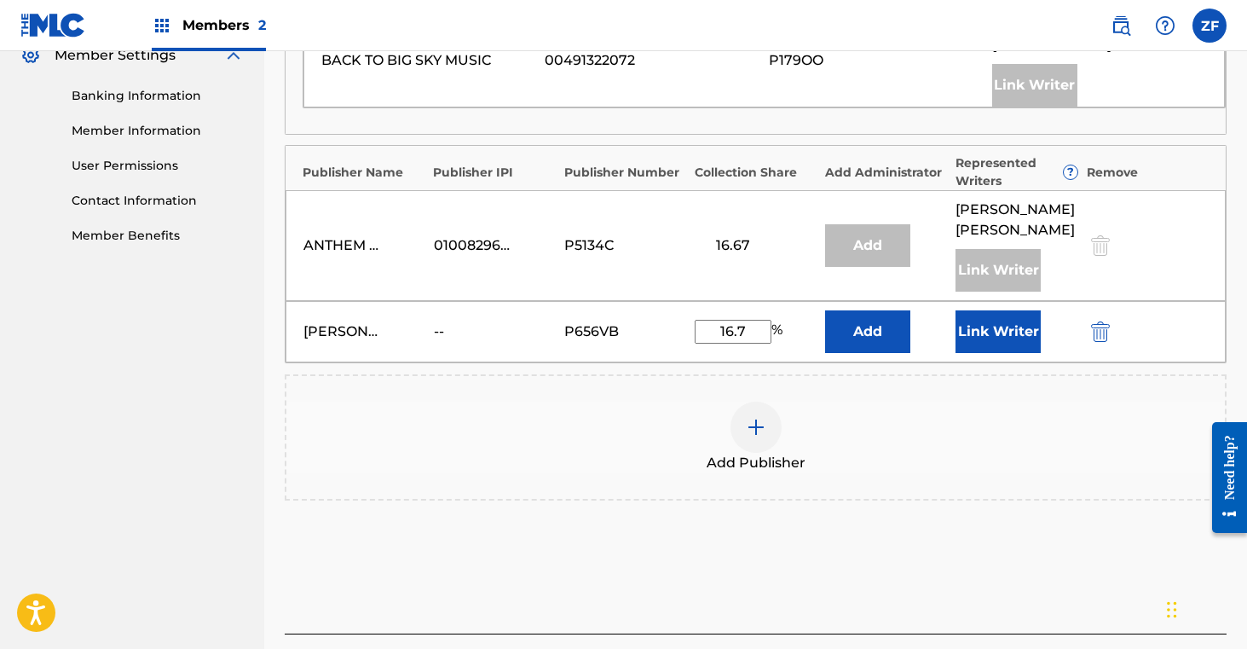
scroll to position [816, 0]
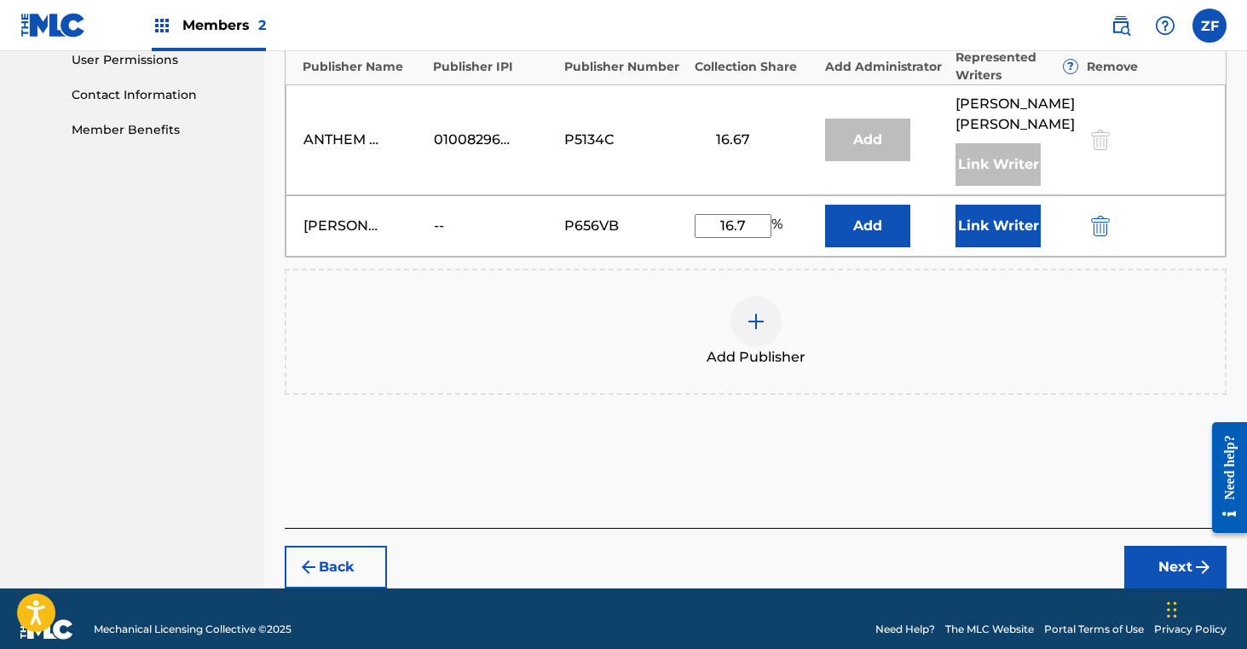
click at [1164, 546] on button "Next" at bounding box center [1175, 567] width 102 height 43
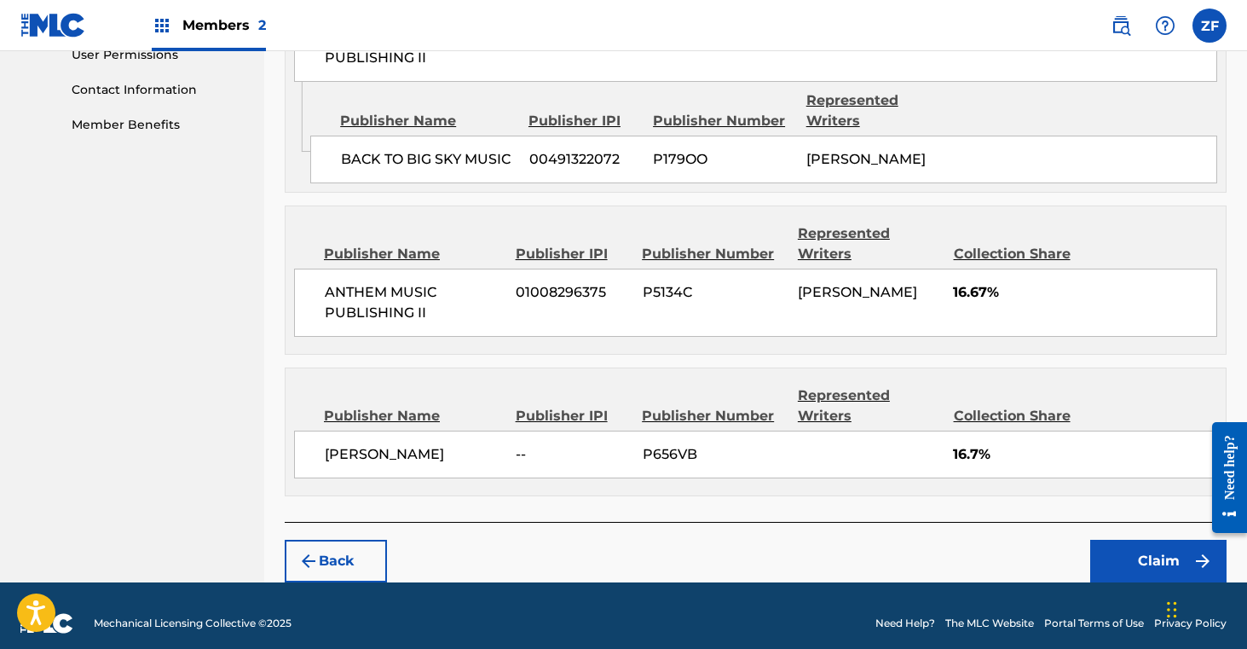
scroll to position [852, 0]
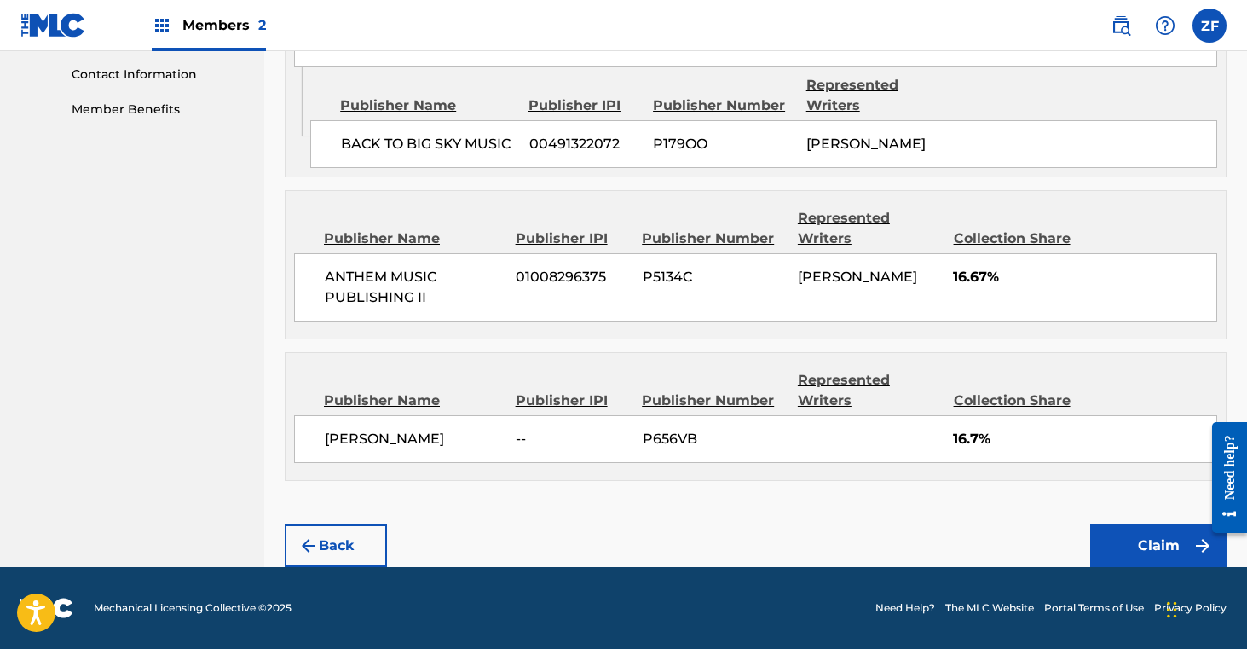
click at [1150, 556] on button "Claim" at bounding box center [1158, 545] width 136 height 43
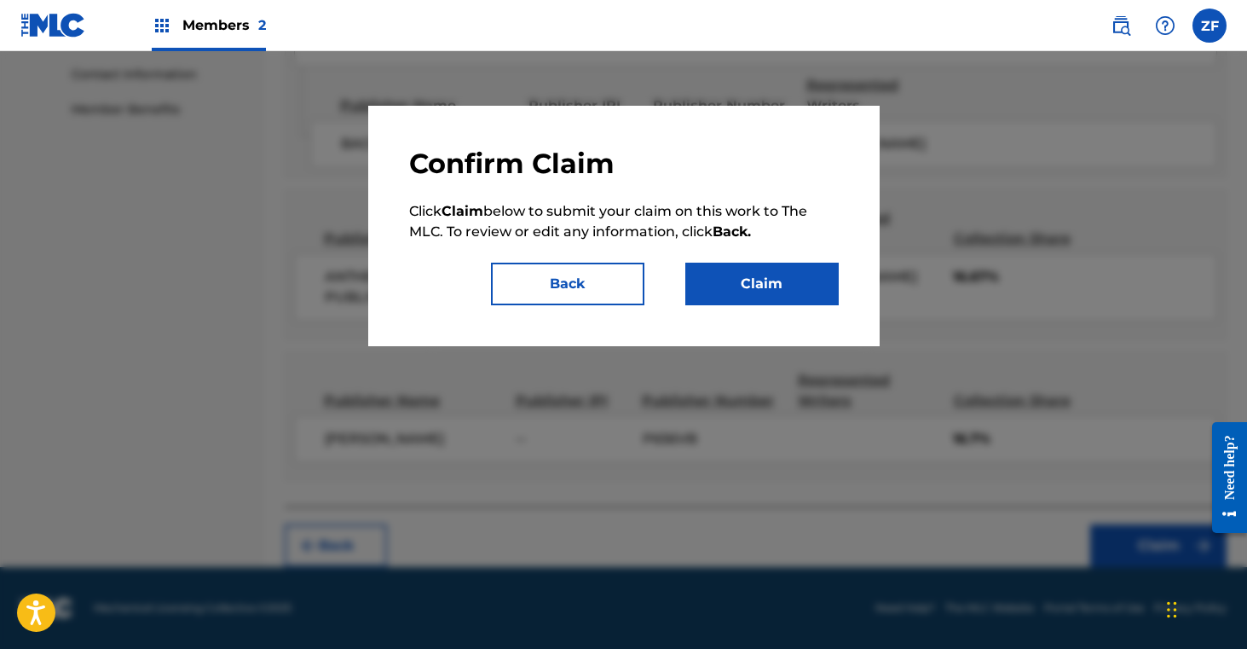
click at [765, 269] on button "Claim" at bounding box center [761, 284] width 153 height 43
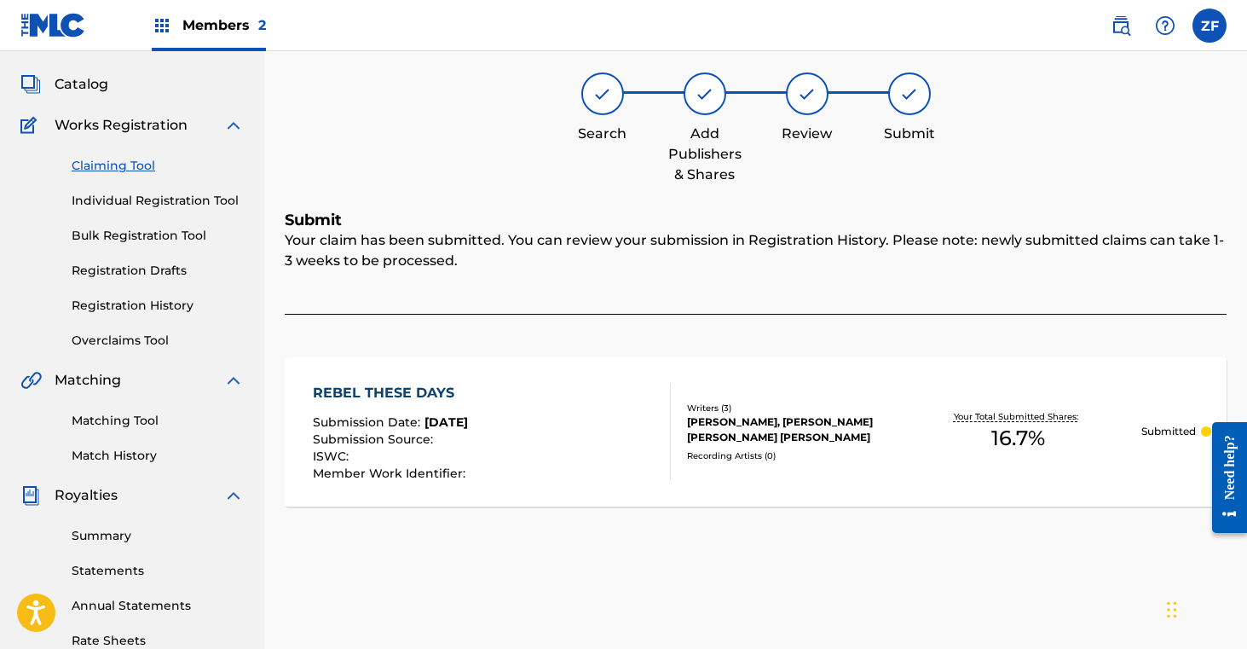
scroll to position [0, 0]
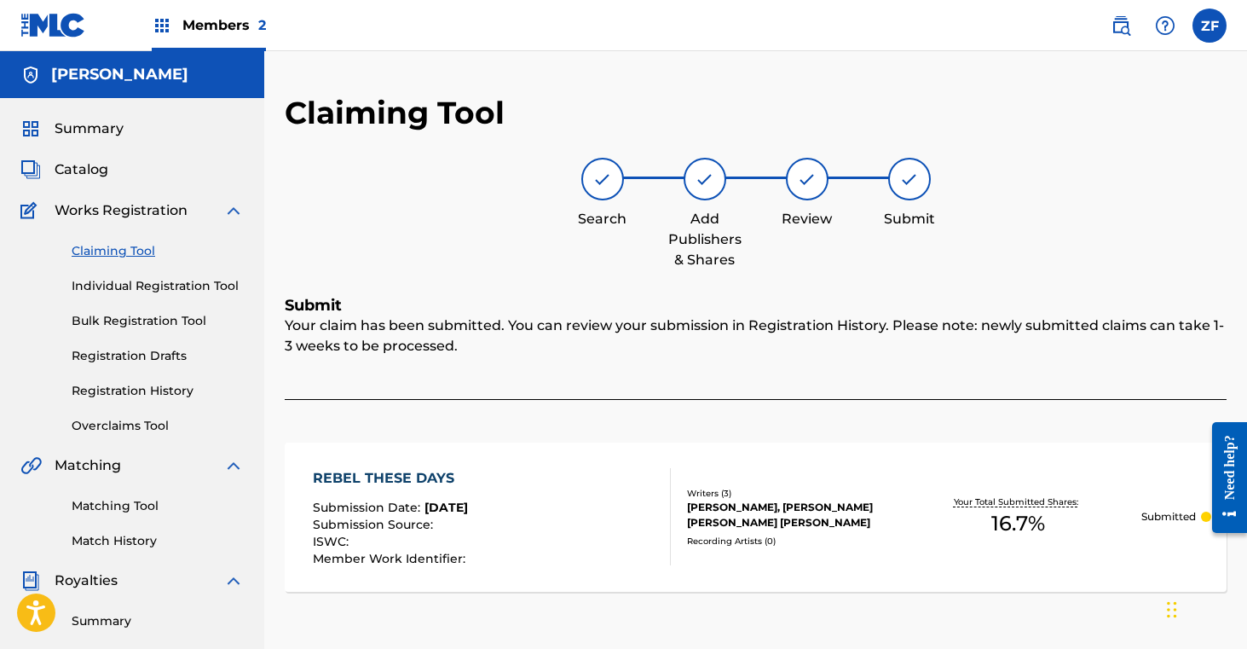
click at [127, 247] on link "Claiming Tool" at bounding box center [158, 251] width 172 height 18
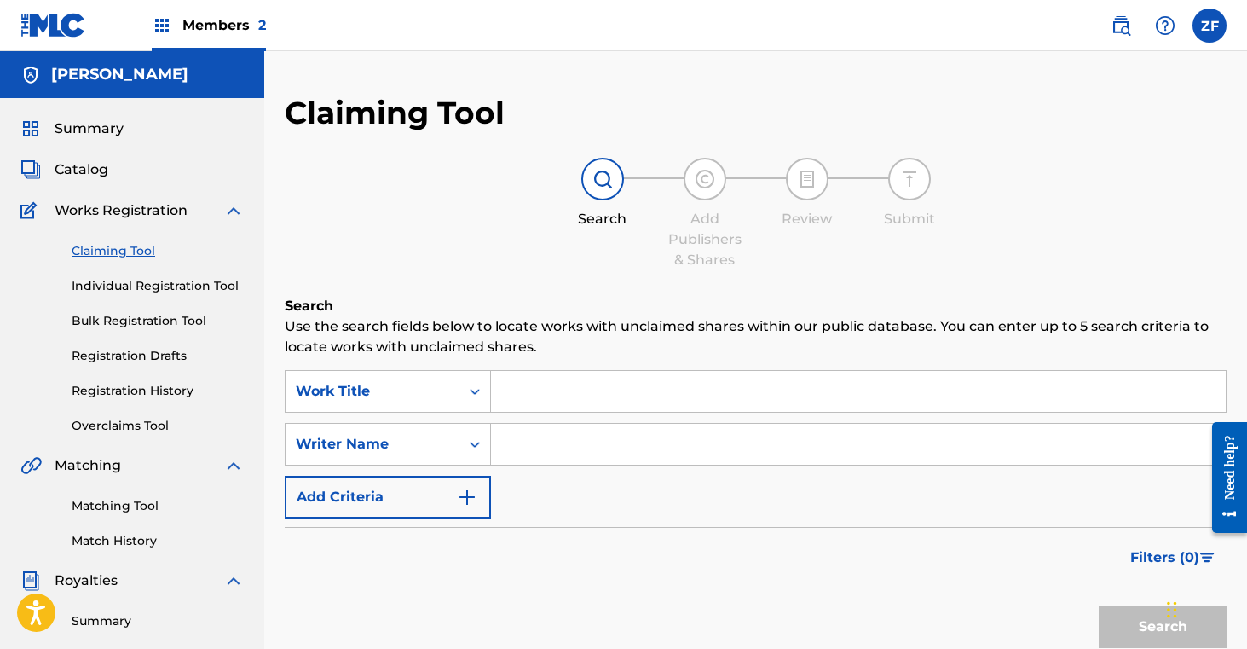
click at [608, 395] on input "Search Form" at bounding box center [858, 391] width 735 height 41
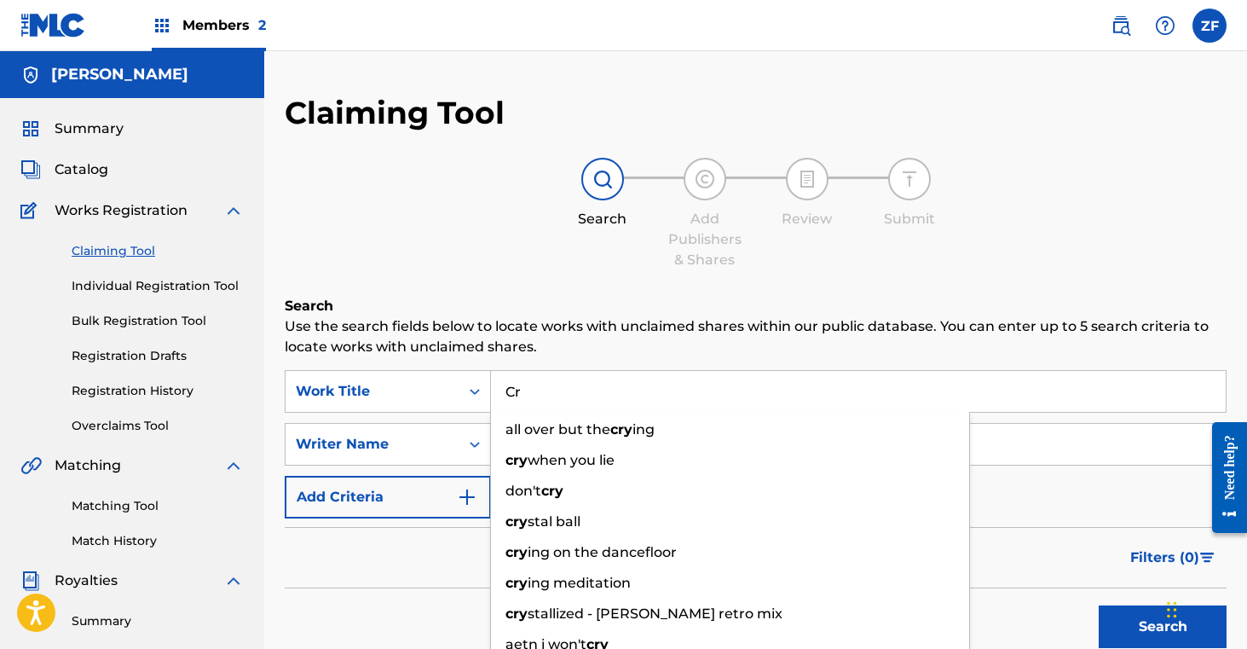
type input "C"
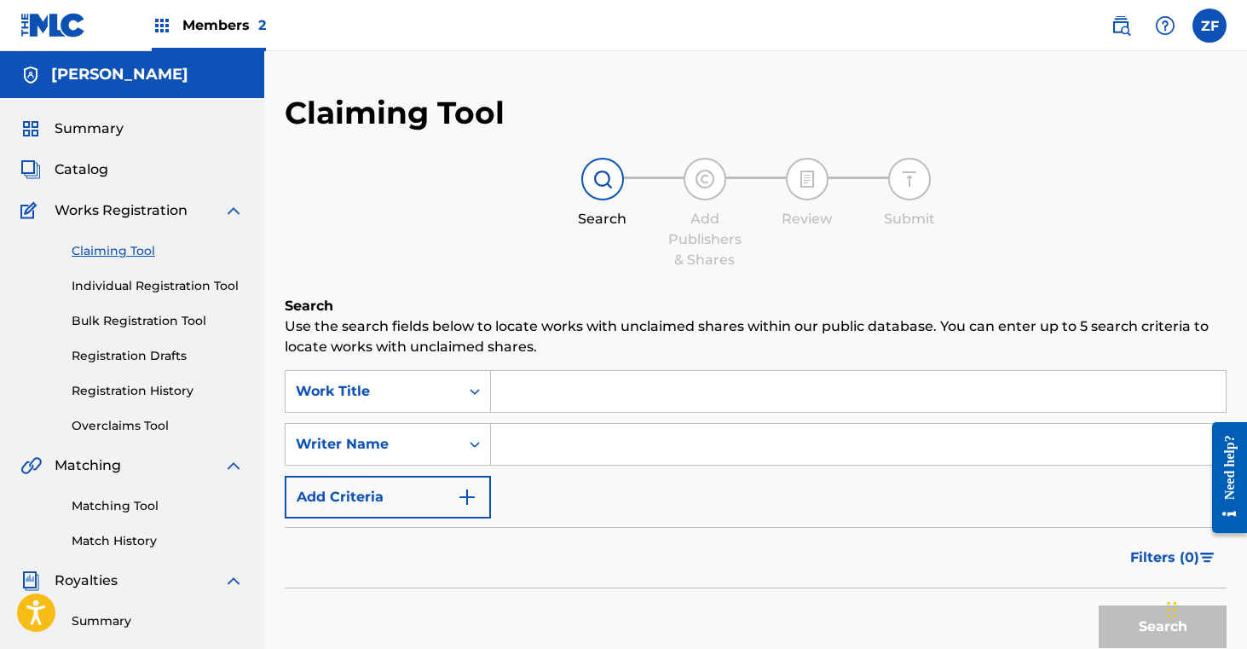
click at [152, 357] on link "Registration Drafts" at bounding box center [158, 356] width 172 height 18
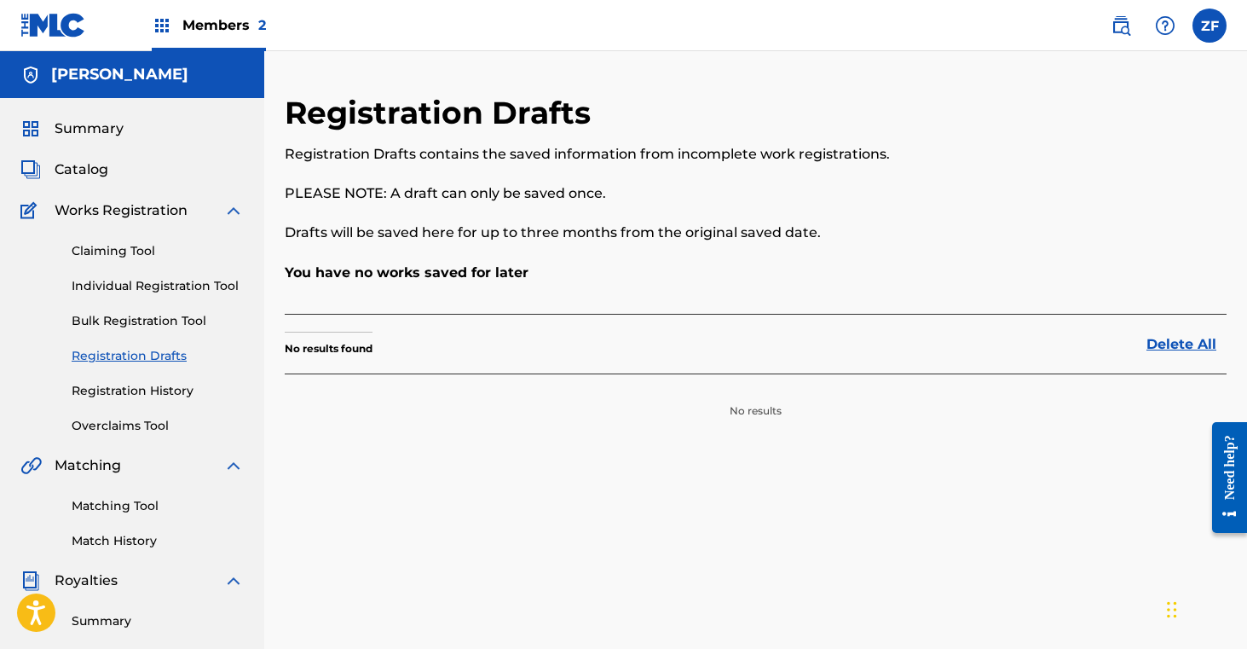
click at [153, 385] on link "Registration History" at bounding box center [158, 391] width 172 height 18
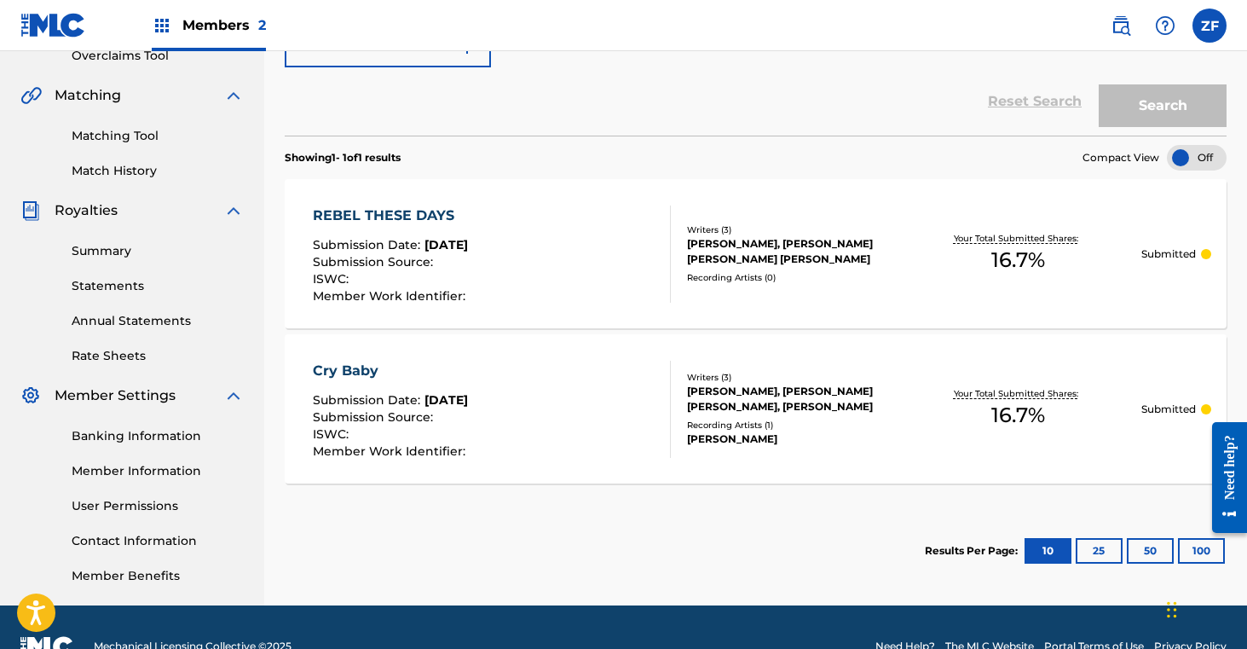
scroll to position [408, 0]
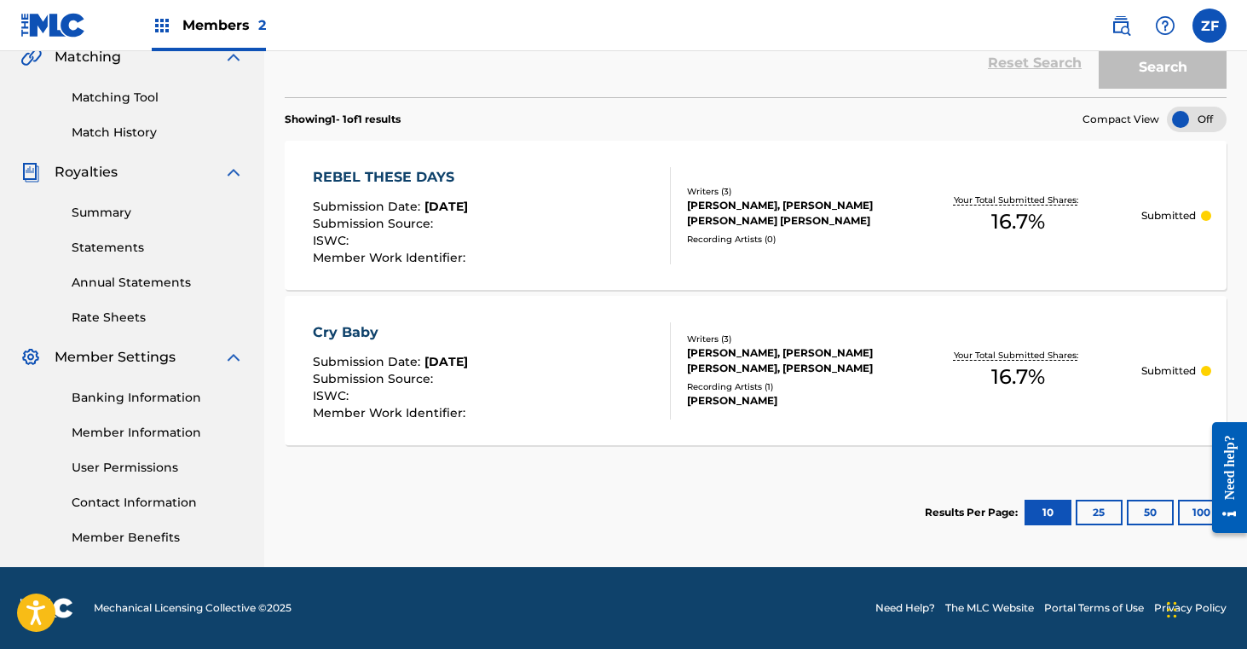
click at [819, 250] on div "REBEL THESE DAYS Submission Date : Sep 18, 2025 Submission Source : ISWC : Memb…" at bounding box center [756, 215] width 942 height 149
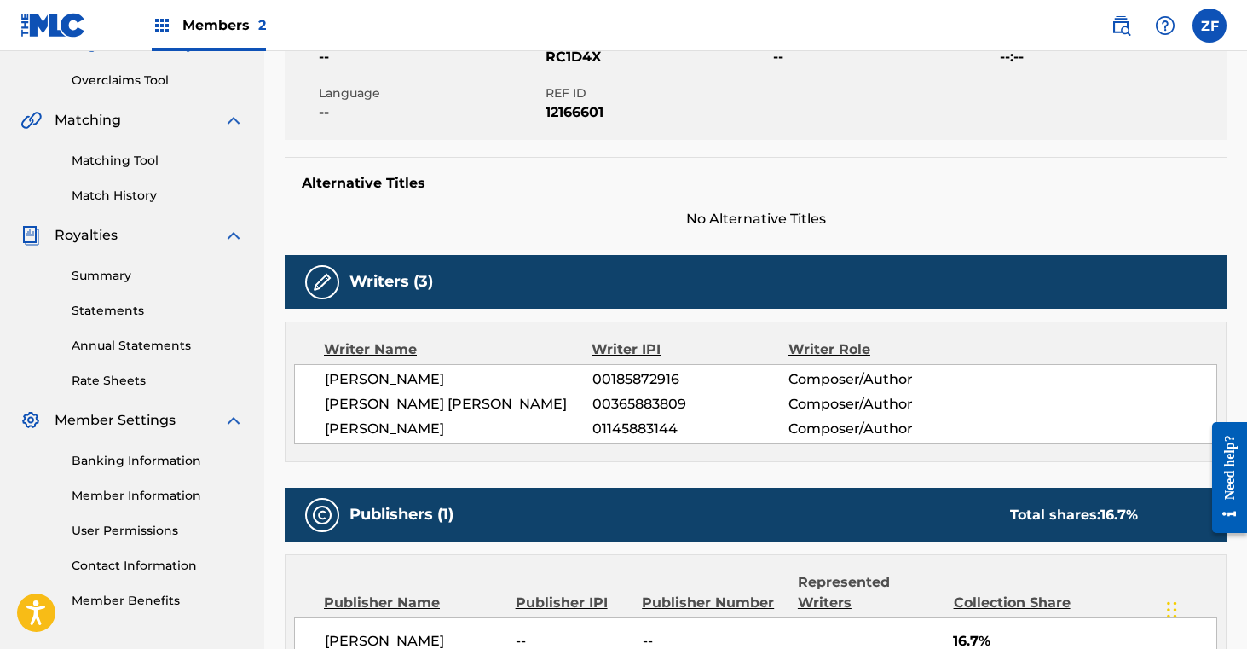
scroll to position [661, 0]
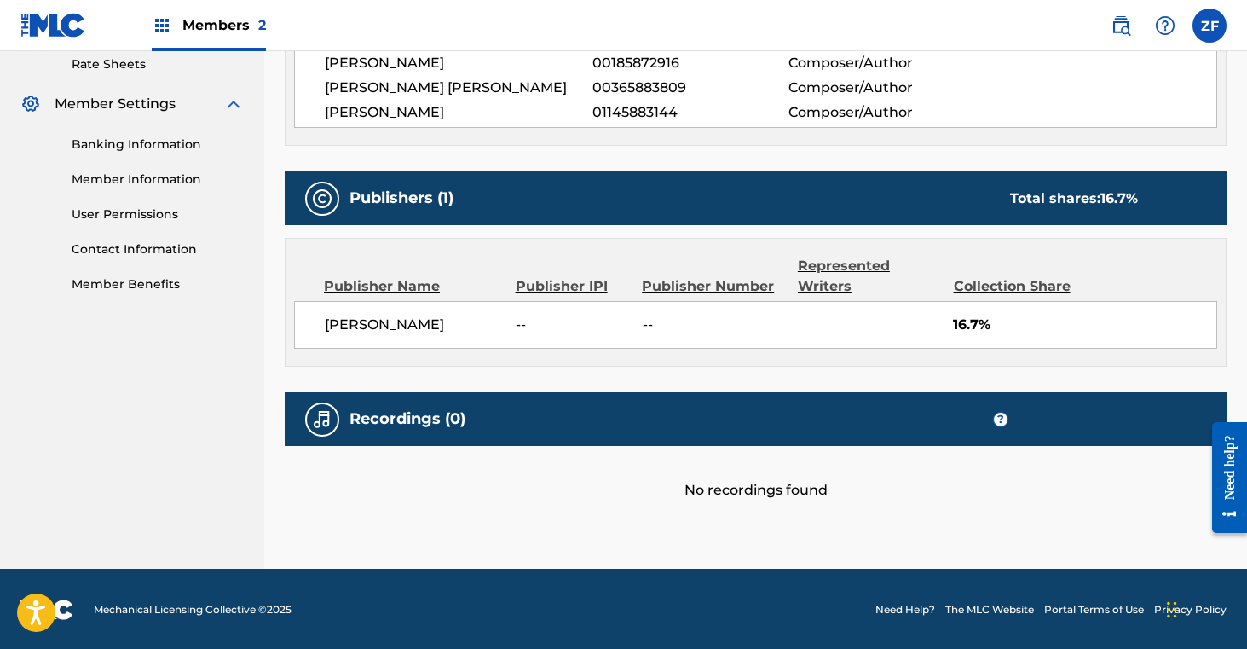
click at [794, 491] on div "No recordings found" at bounding box center [756, 473] width 942 height 55
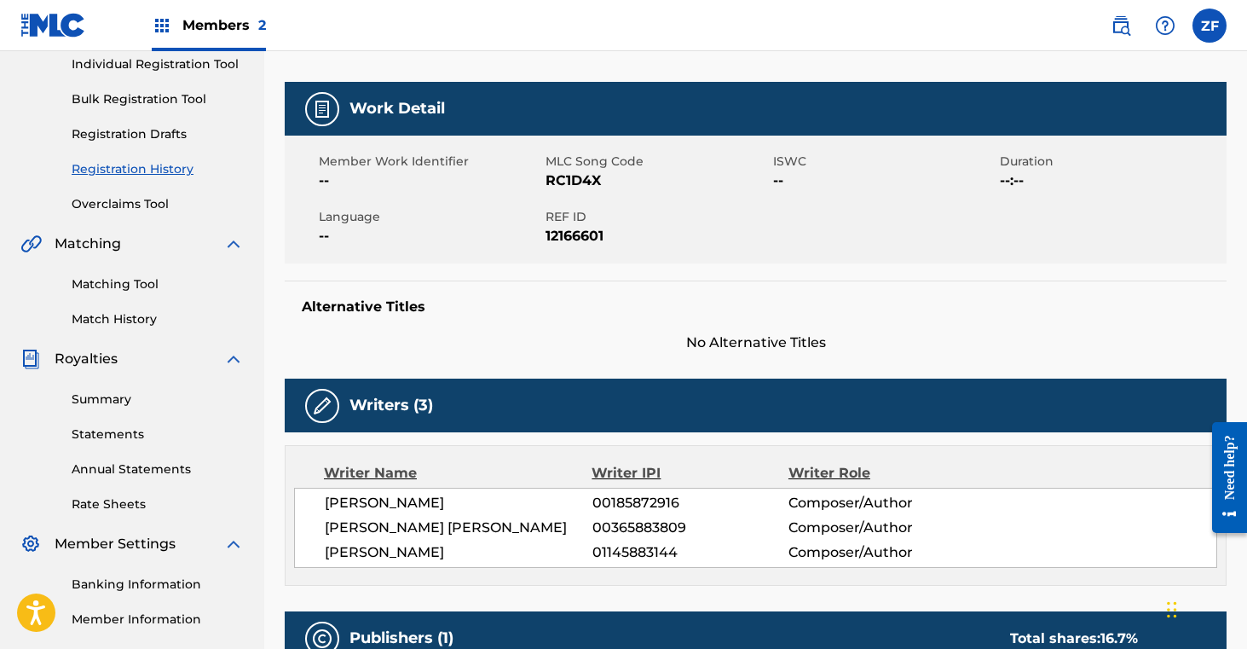
scroll to position [0, 0]
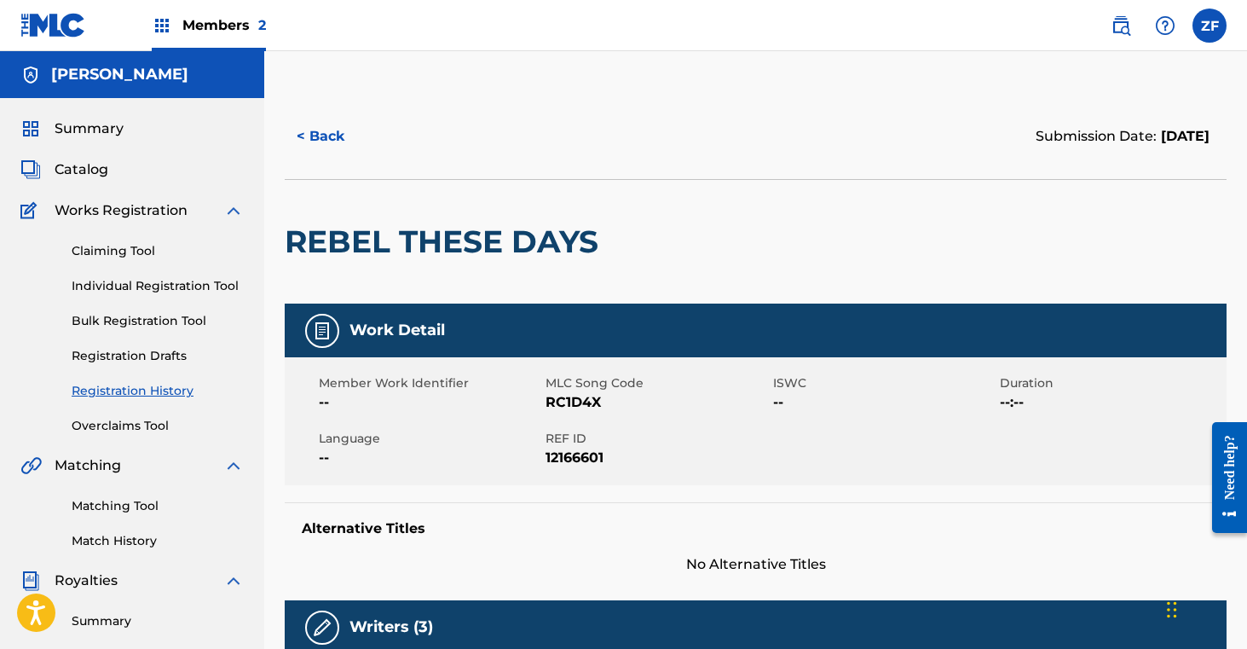
click at [326, 130] on button "< Back" at bounding box center [336, 136] width 102 height 43
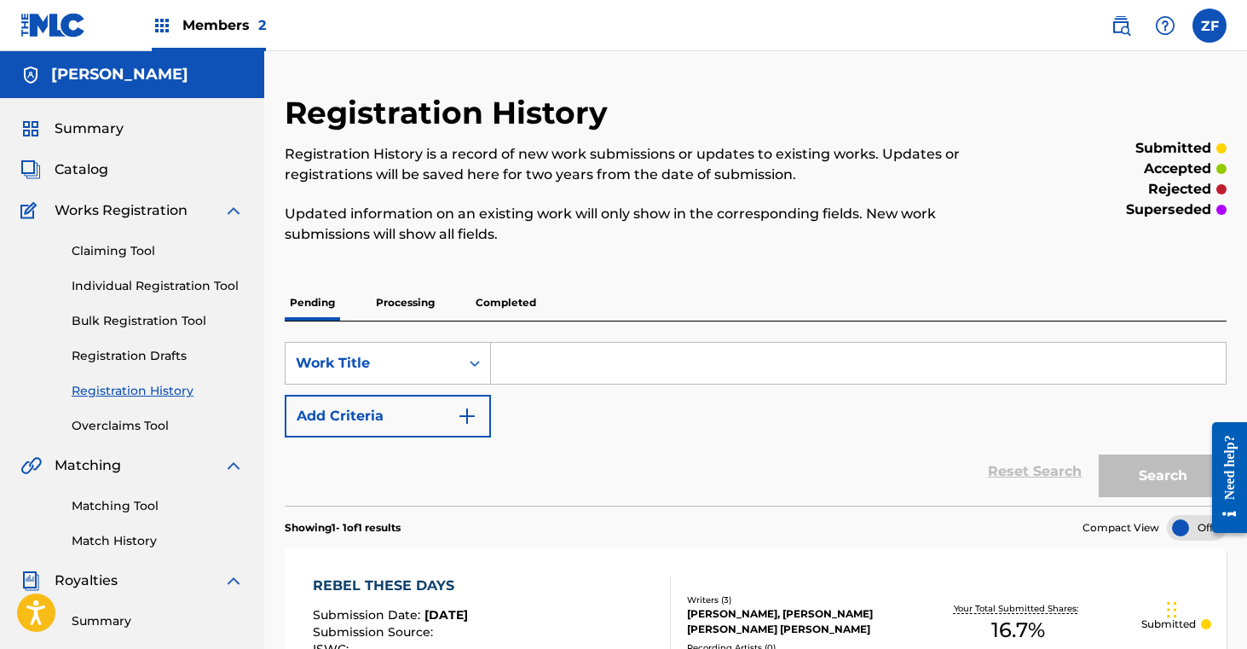
click at [130, 257] on link "Claiming Tool" at bounding box center [158, 251] width 172 height 18
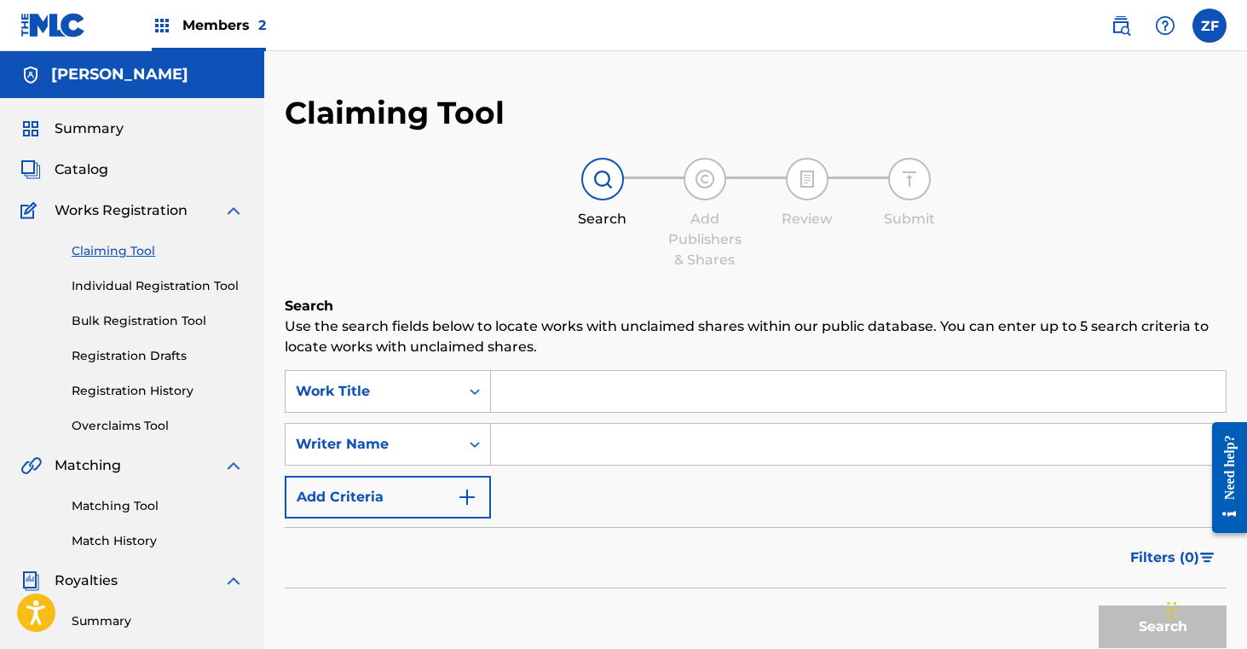
click at [524, 390] on input "Search Form" at bounding box center [858, 391] width 735 height 41
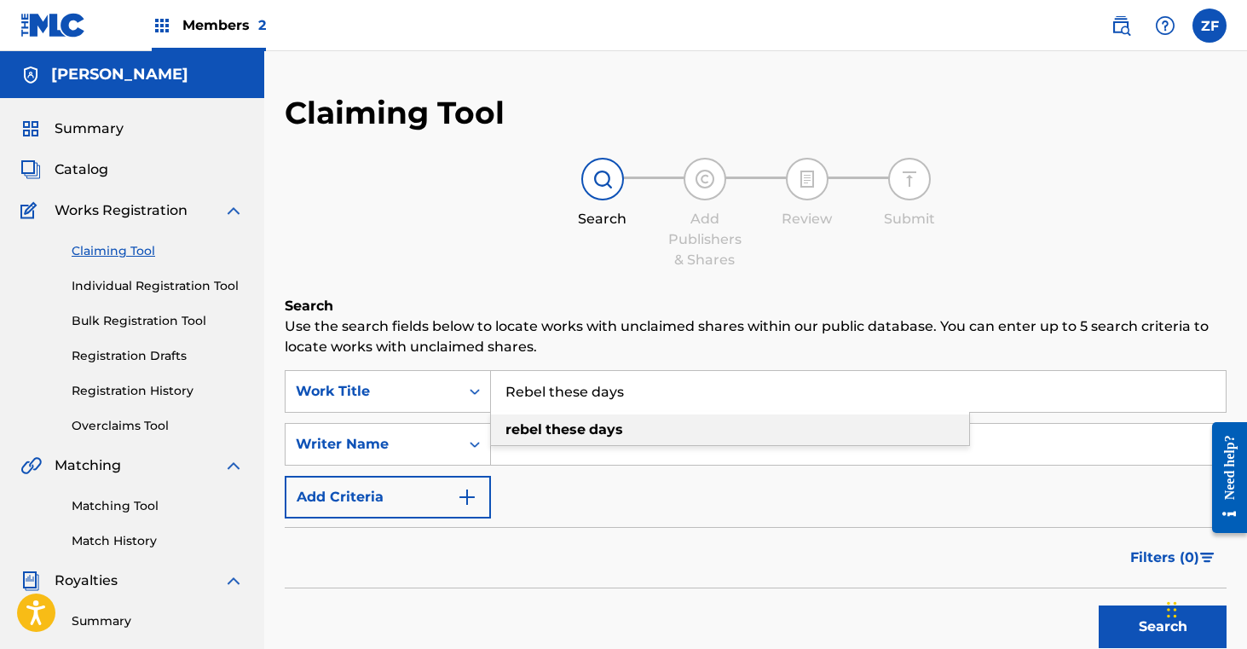
click at [525, 428] on strong "rebel" at bounding box center [523, 429] width 37 height 16
type input "rebel these days"
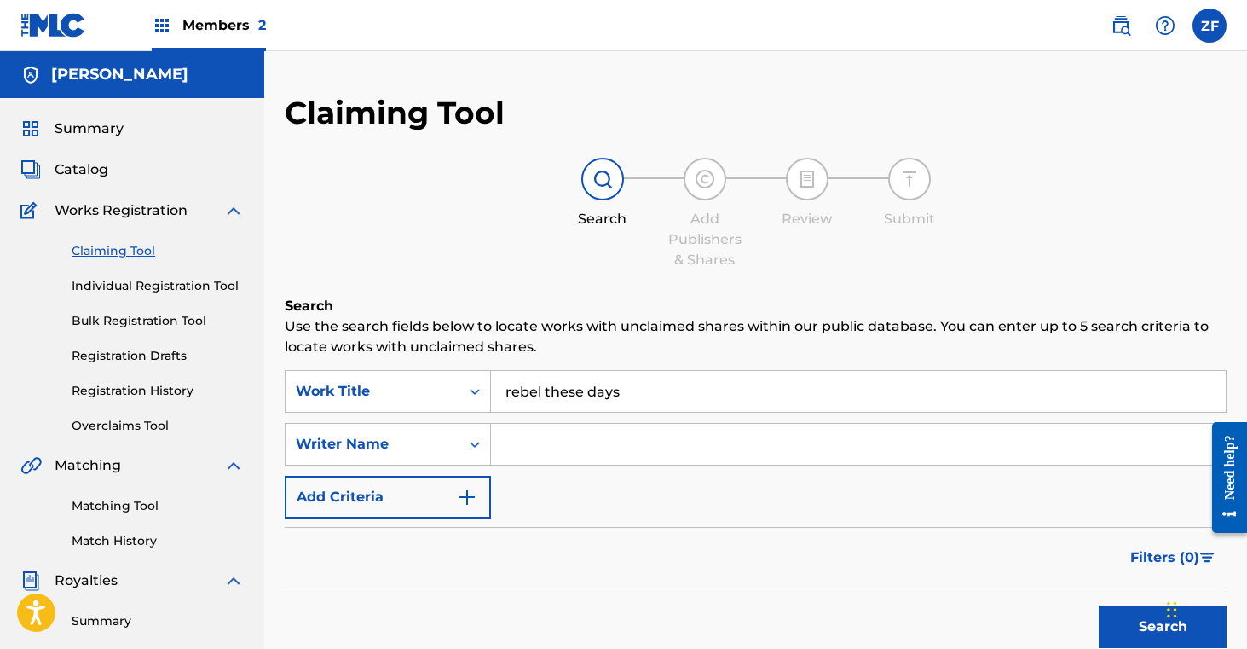
click at [523, 449] on input "Search Form" at bounding box center [858, 444] width 735 height 41
type input "[PERSON_NAME]"
click at [1132, 625] on button "Search" at bounding box center [1163, 626] width 128 height 43
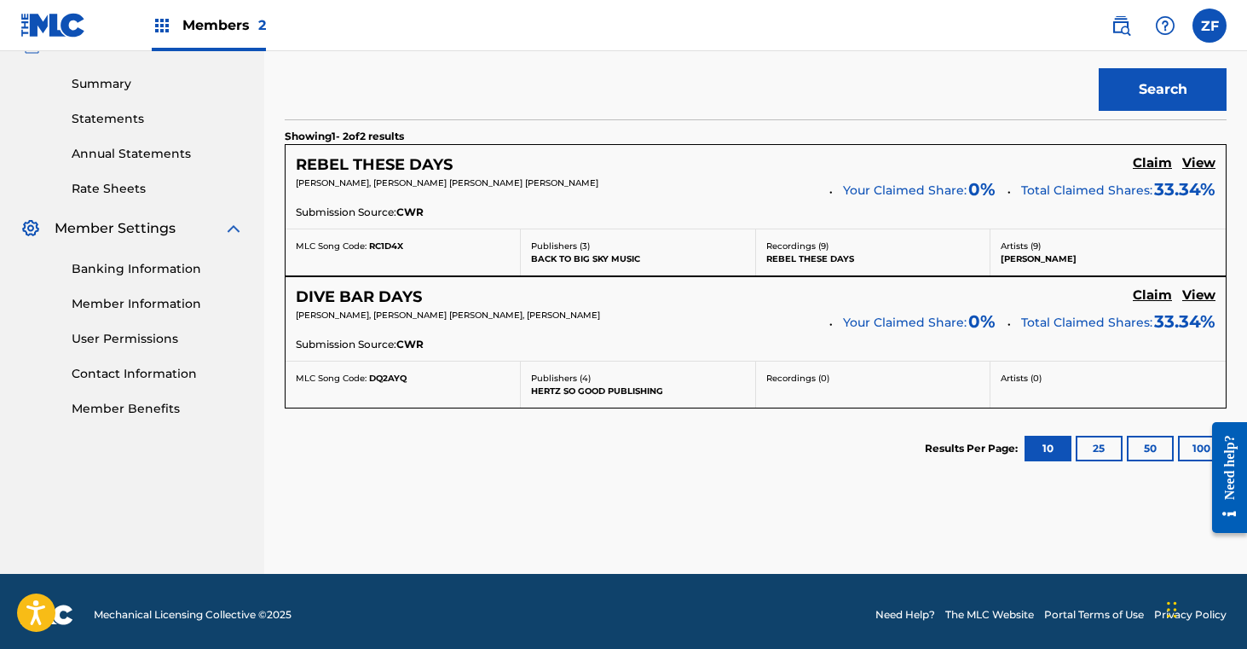
scroll to position [539, 0]
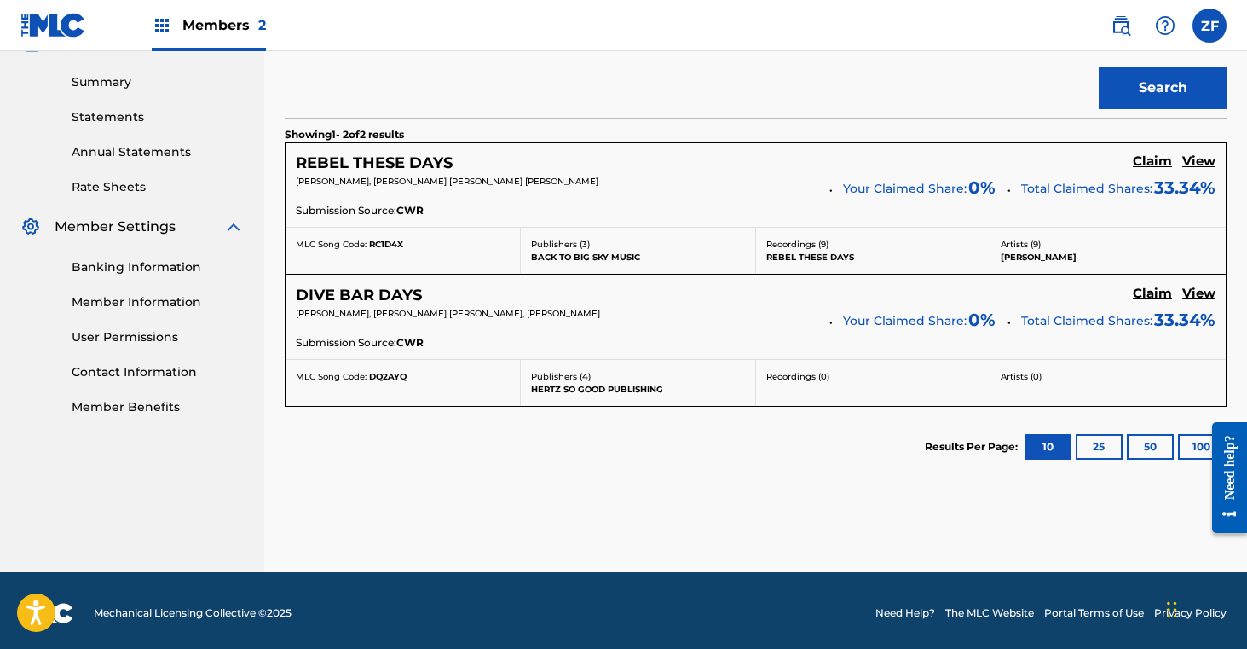
click at [968, 196] on span "0 %" at bounding box center [981, 188] width 27 height 26
click at [1159, 163] on h5 "Claim" at bounding box center [1152, 161] width 39 height 16
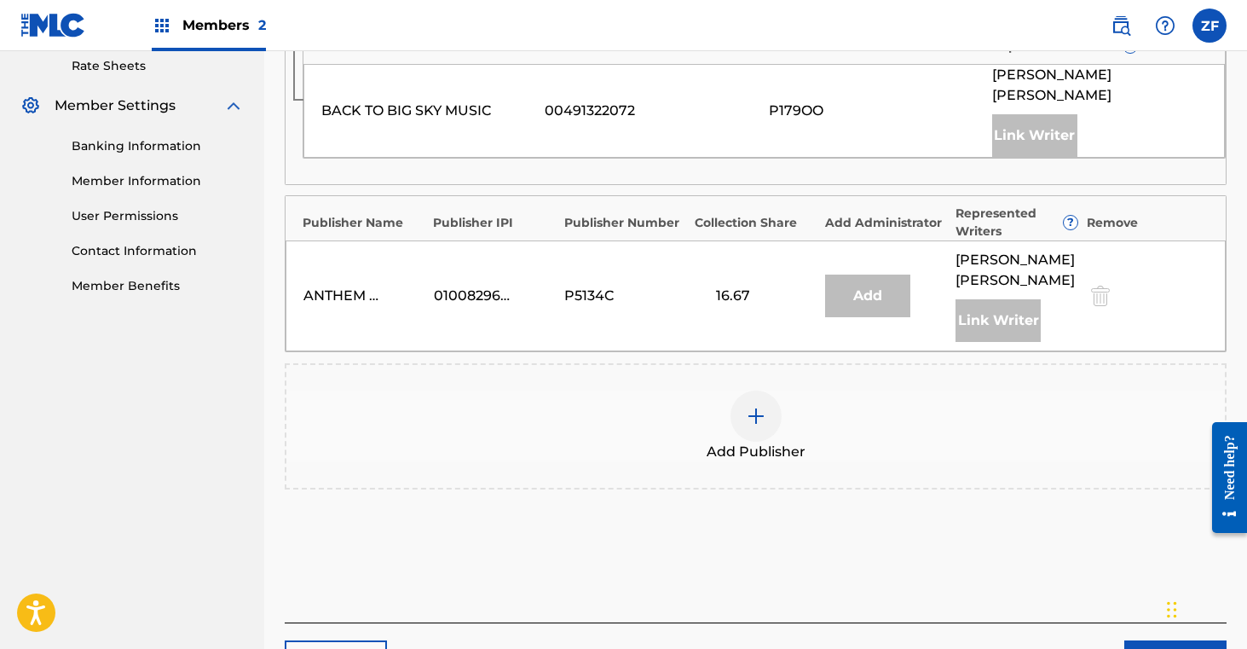
scroll to position [665, 0]
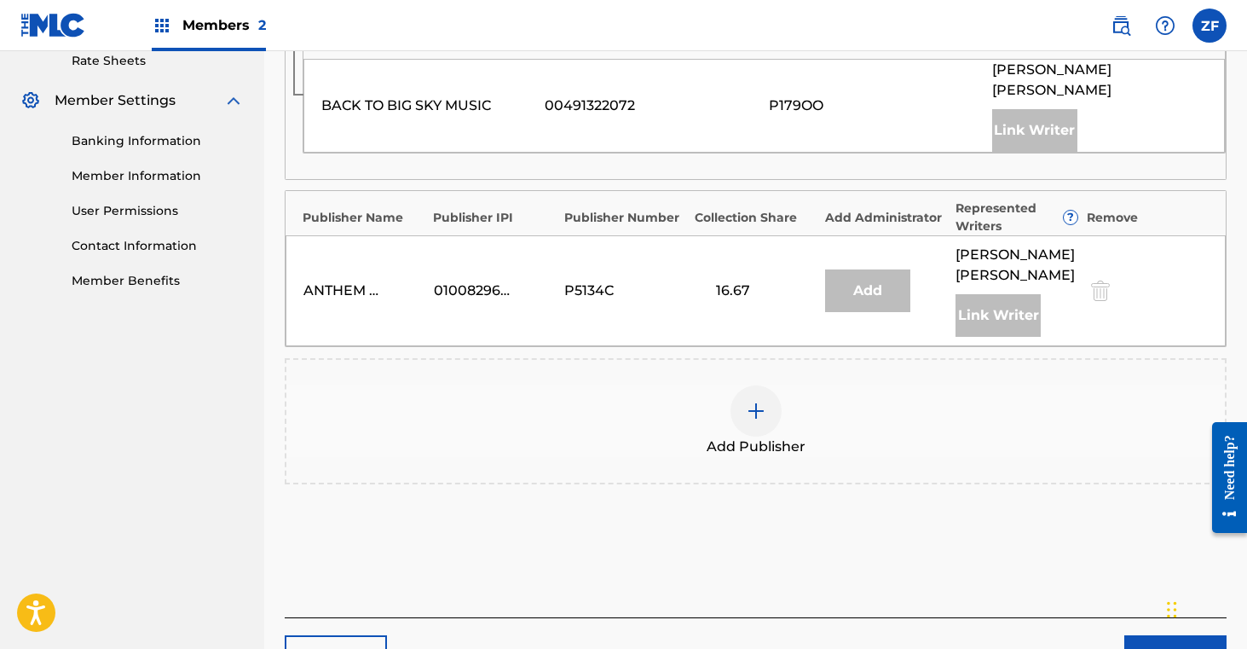
click at [1144, 635] on button "Next" at bounding box center [1175, 656] width 102 height 43
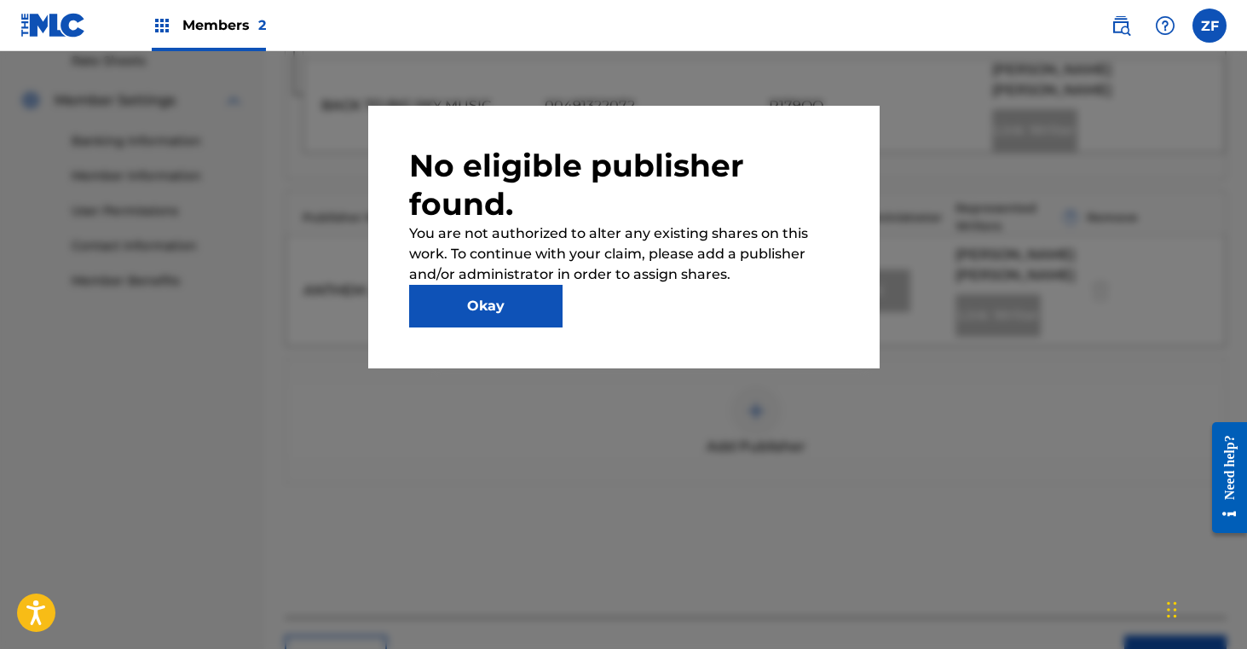
click at [530, 312] on button "Okay" at bounding box center [485, 306] width 153 height 43
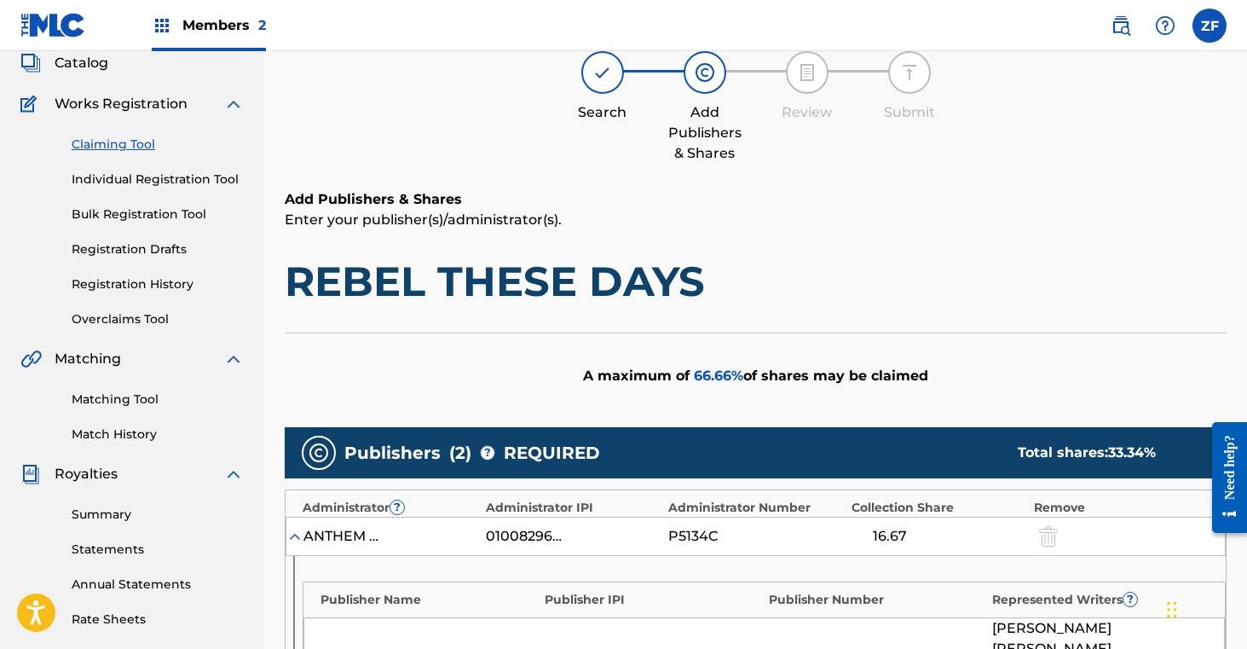
scroll to position [0, 0]
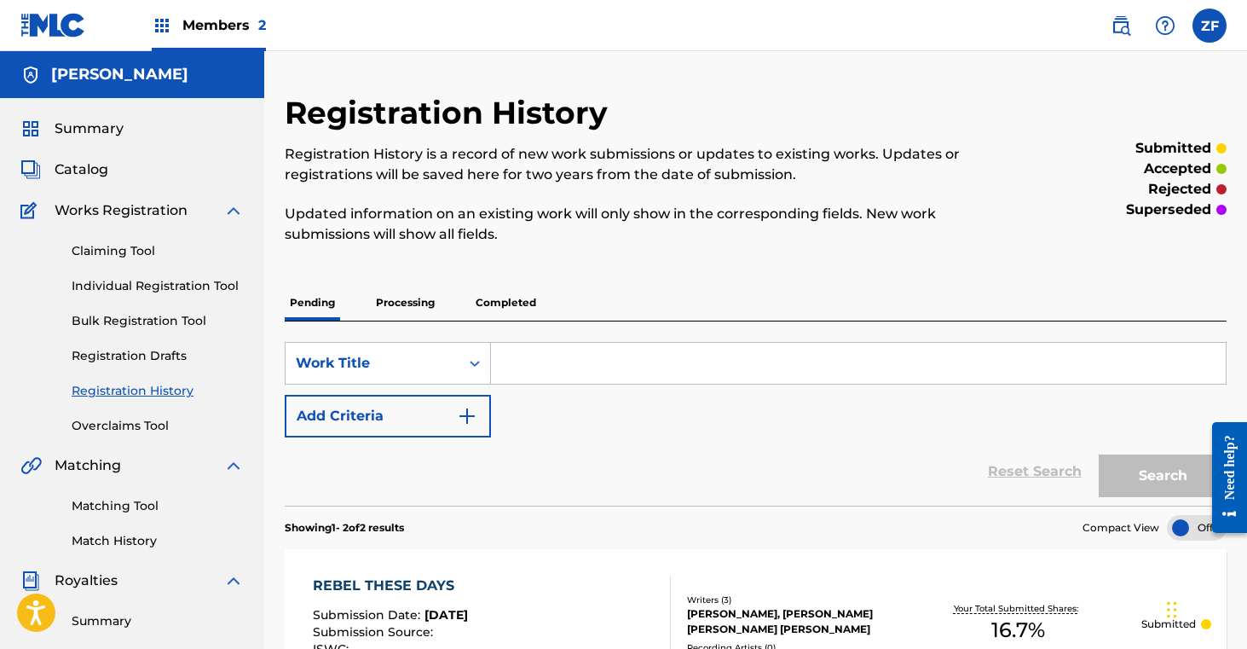
click at [147, 245] on link "Claiming Tool" at bounding box center [158, 251] width 172 height 18
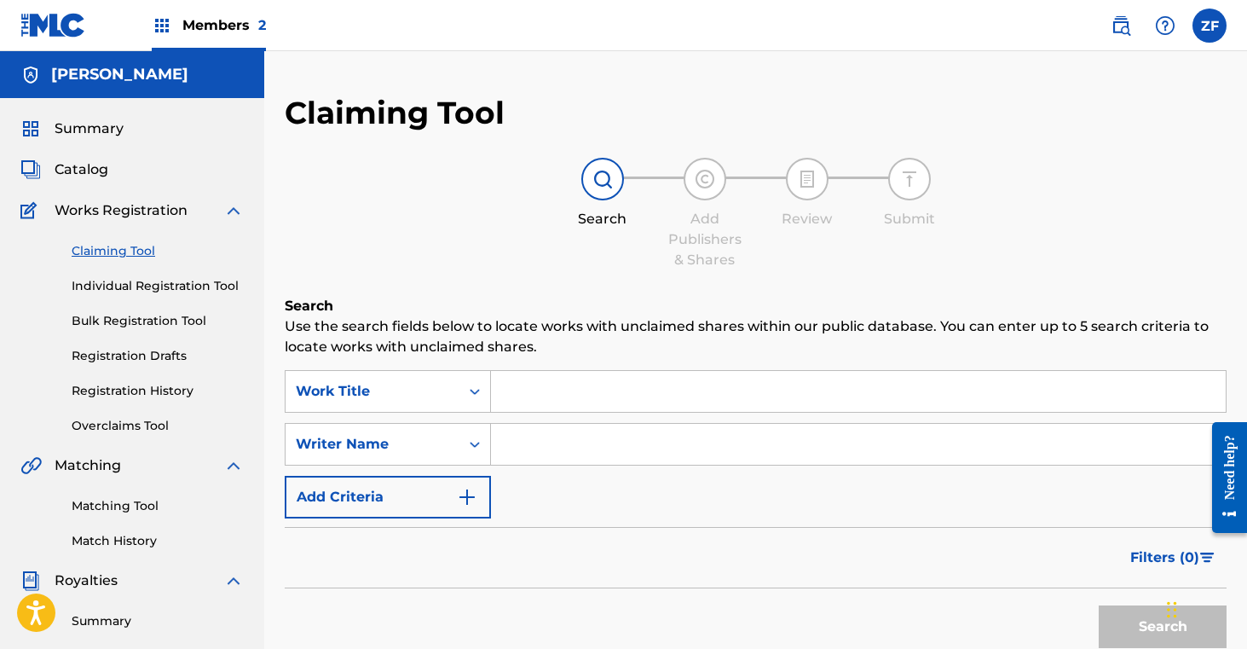
click at [538, 407] on input "Search Form" at bounding box center [858, 391] width 735 height 41
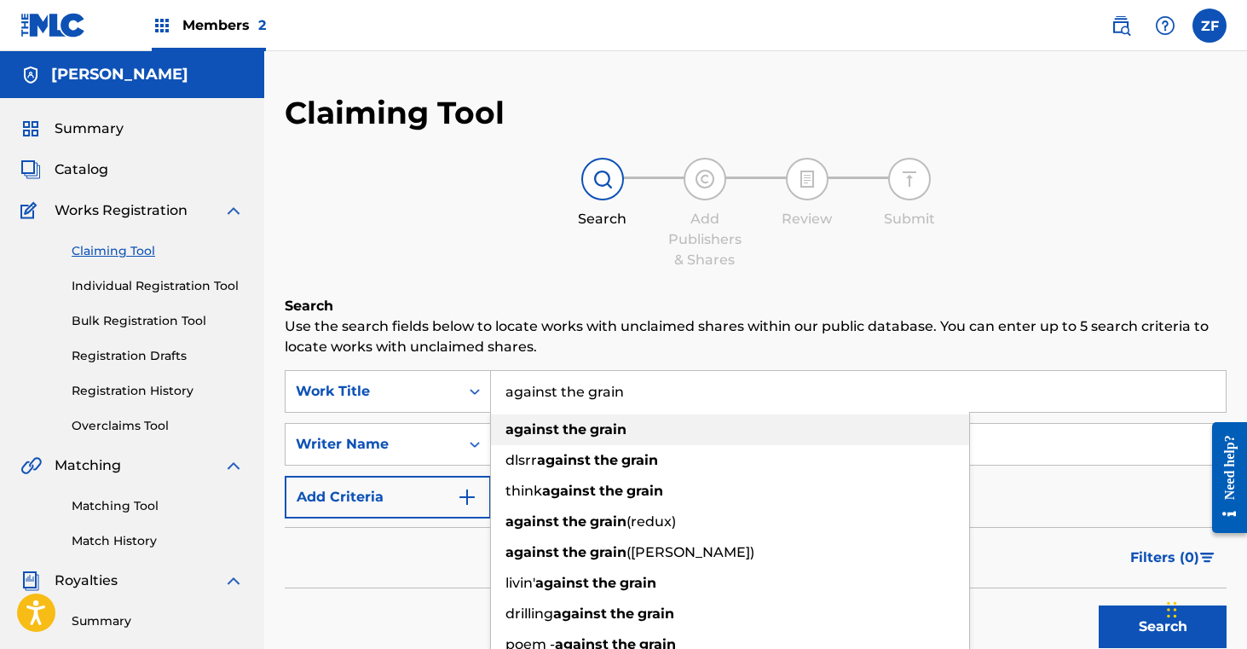
type input "against the grain"
click at [555, 430] on strong "against" at bounding box center [532, 429] width 54 height 16
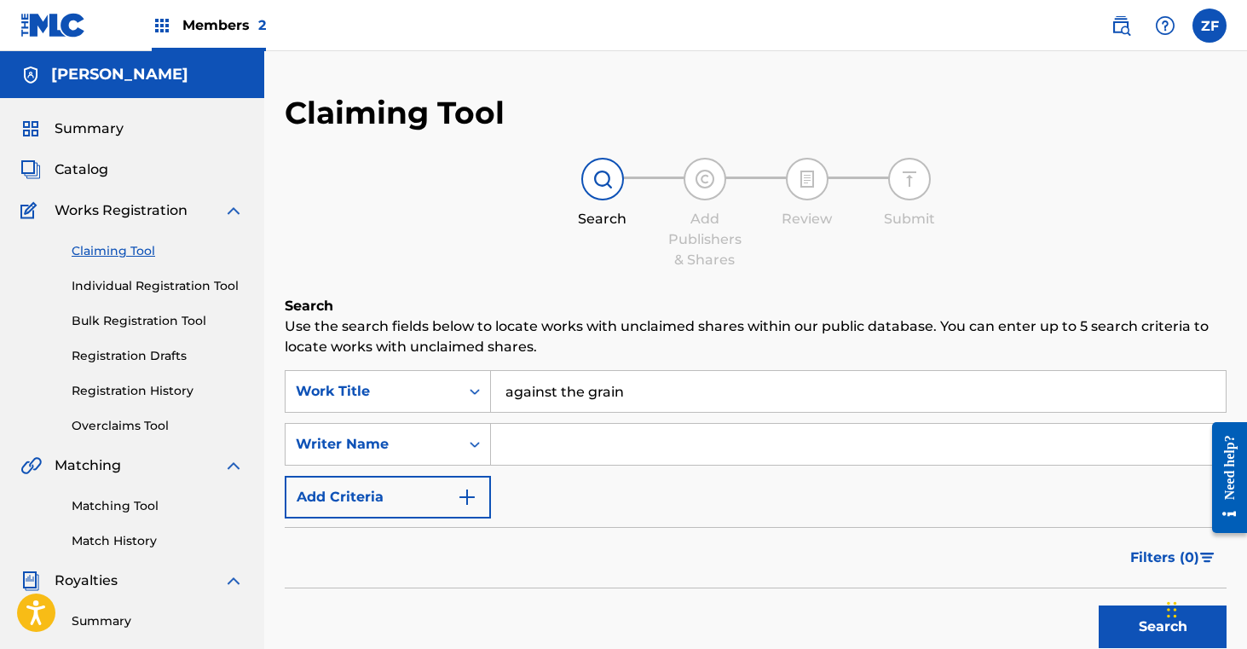
click at [555, 454] on input "Search Form" at bounding box center [858, 444] width 735 height 41
click at [1120, 624] on button "Search" at bounding box center [1163, 626] width 128 height 43
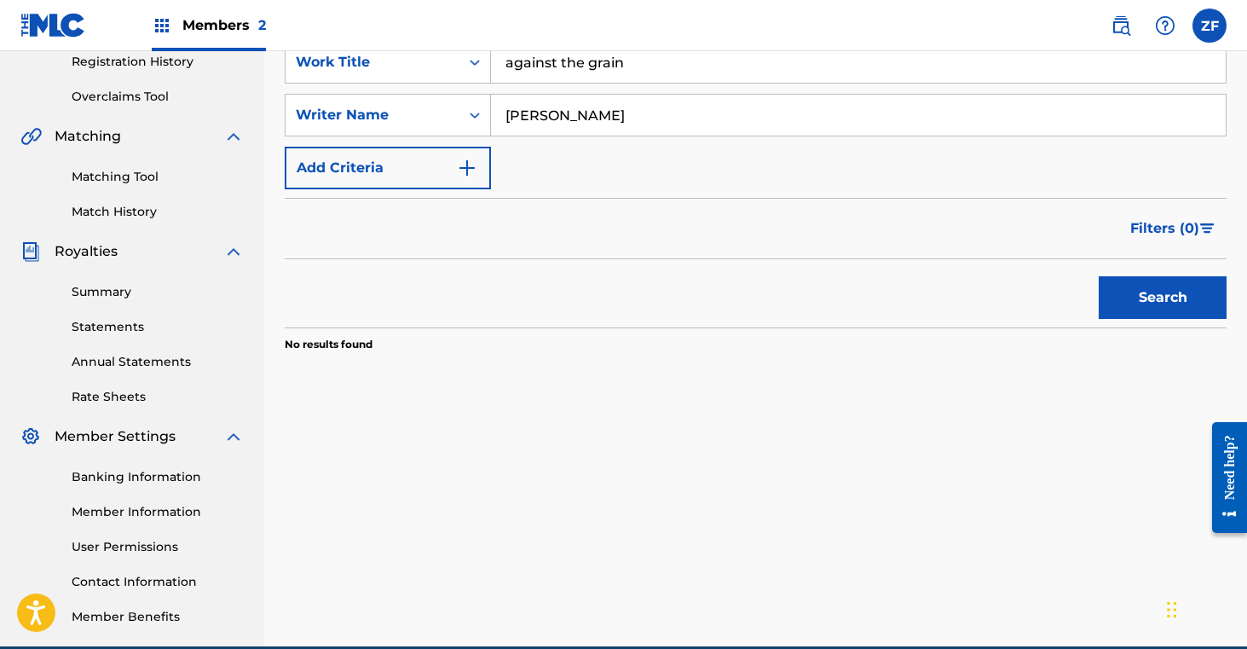
scroll to position [408, 0]
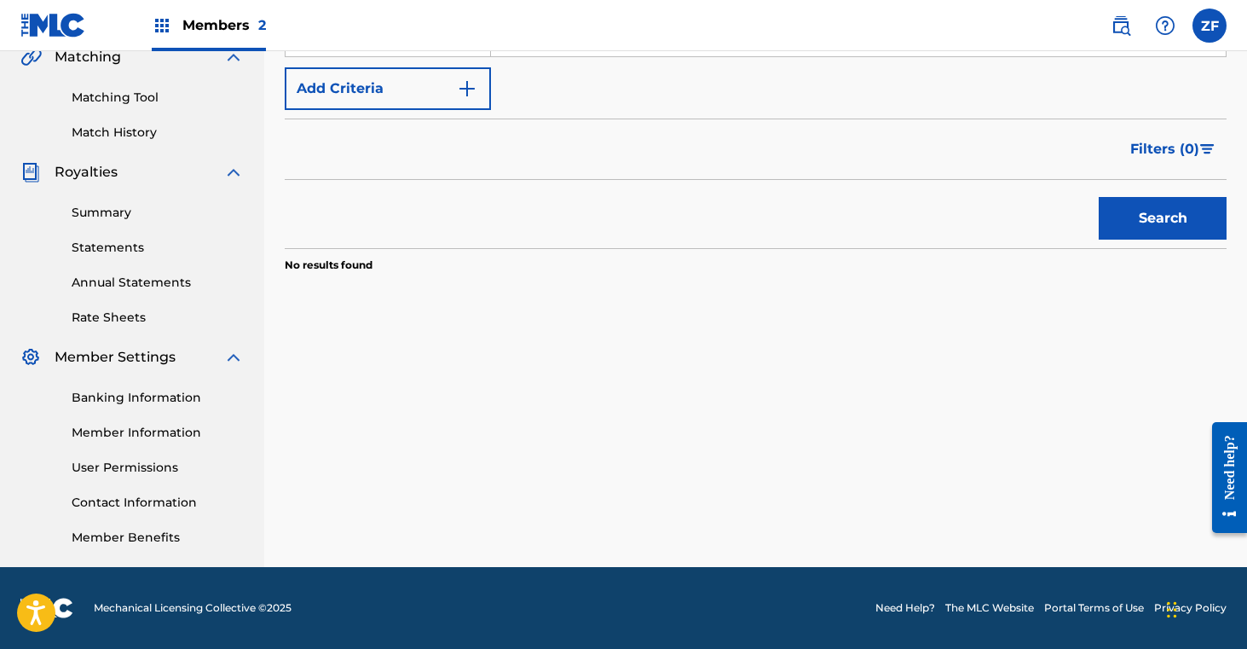
click at [1117, 217] on button "Search" at bounding box center [1163, 218] width 128 height 43
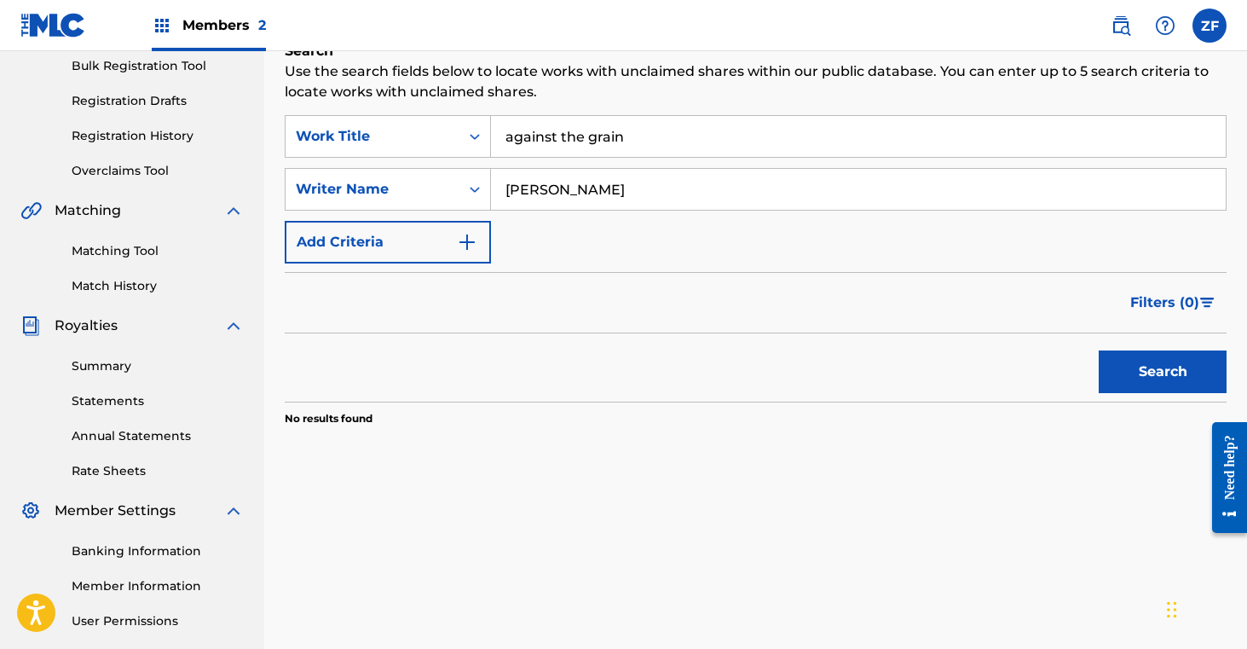
scroll to position [143, 0]
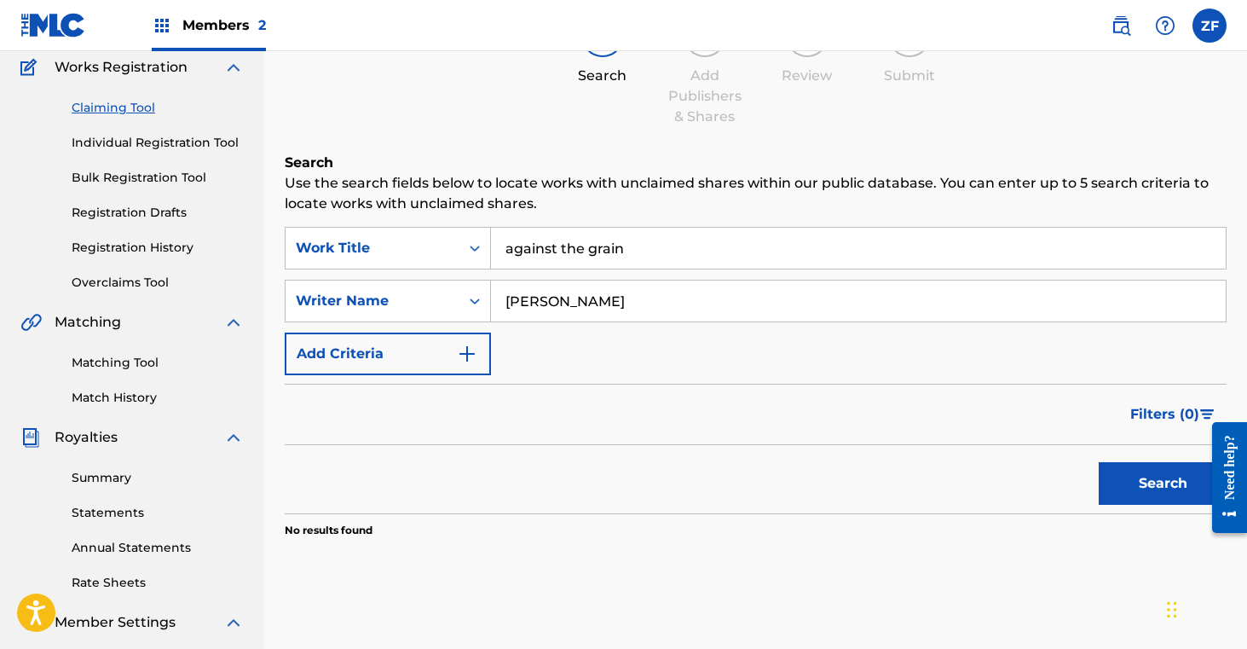
click at [448, 367] on button "Add Criteria" at bounding box center [388, 353] width 206 height 43
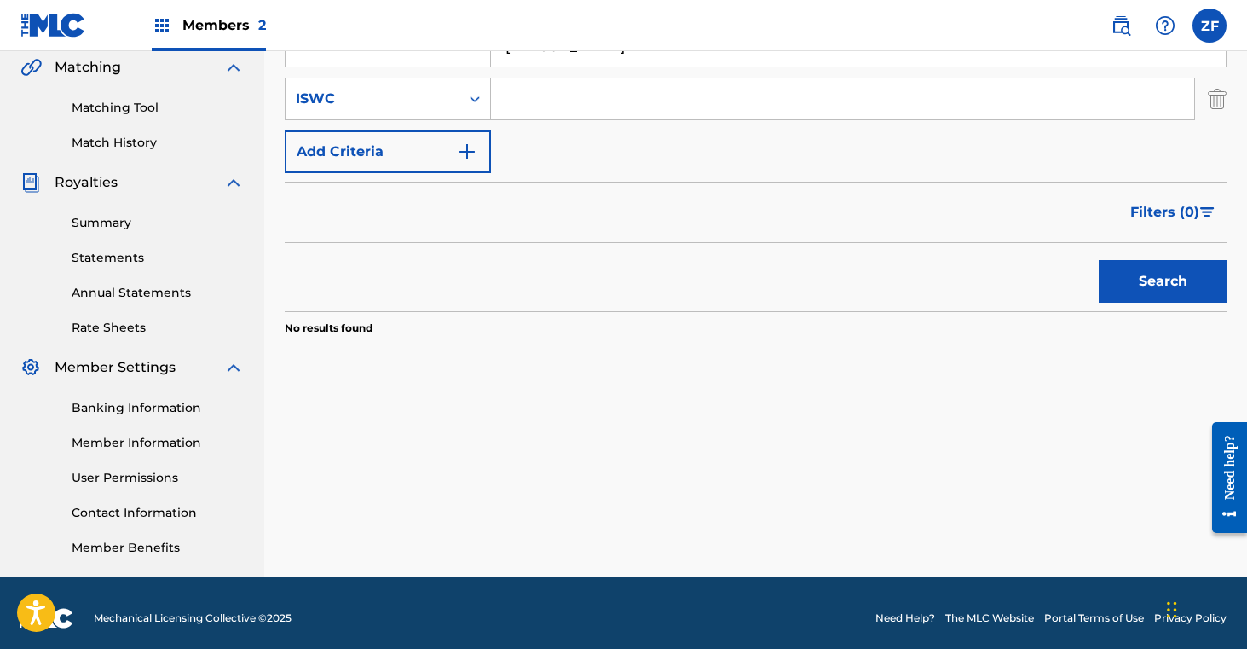
scroll to position [0, 0]
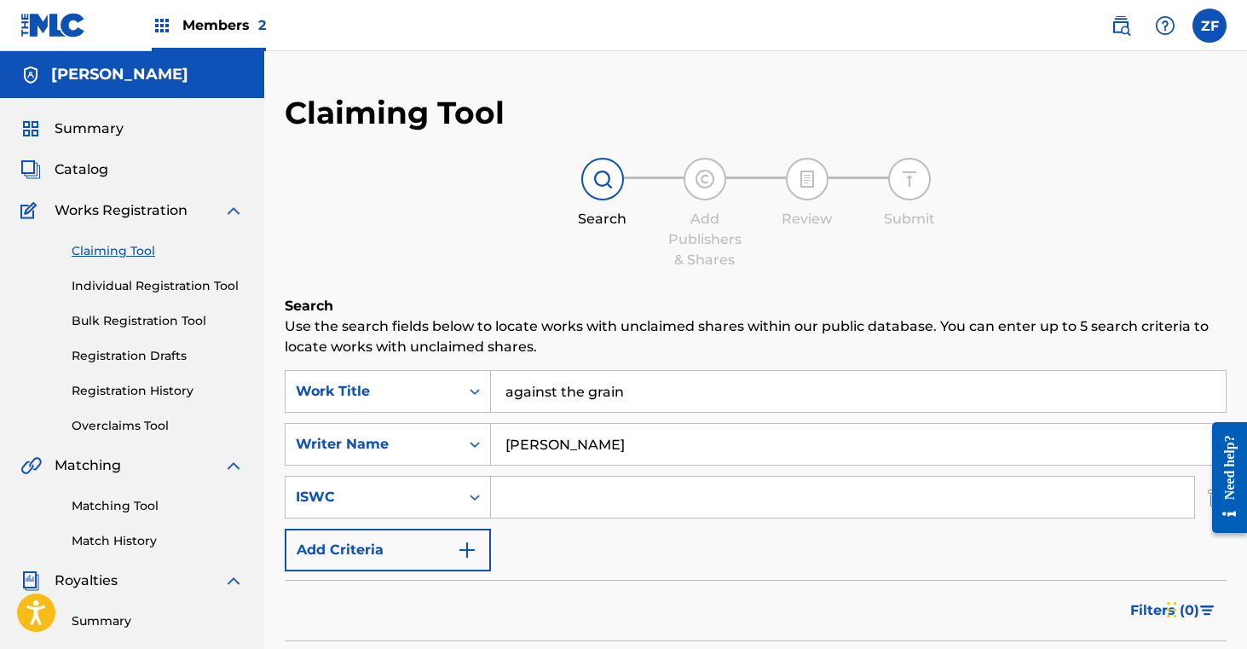
click at [722, 182] on div at bounding box center [705, 179] width 43 height 43
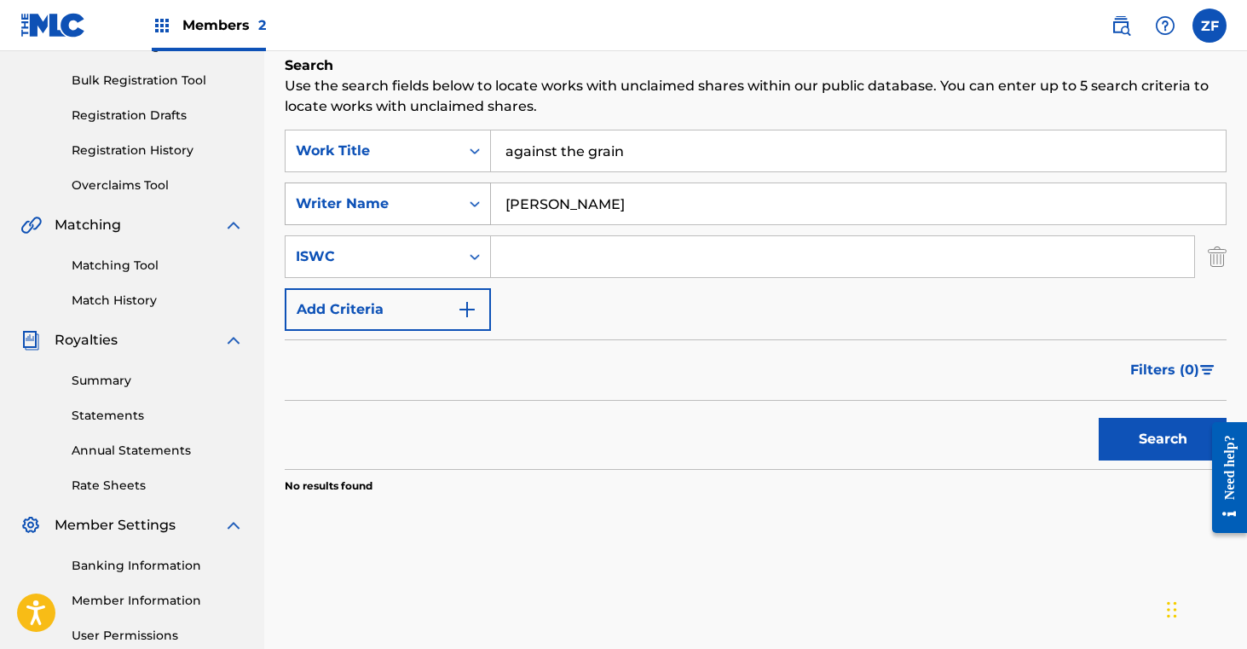
scroll to position [245, 0]
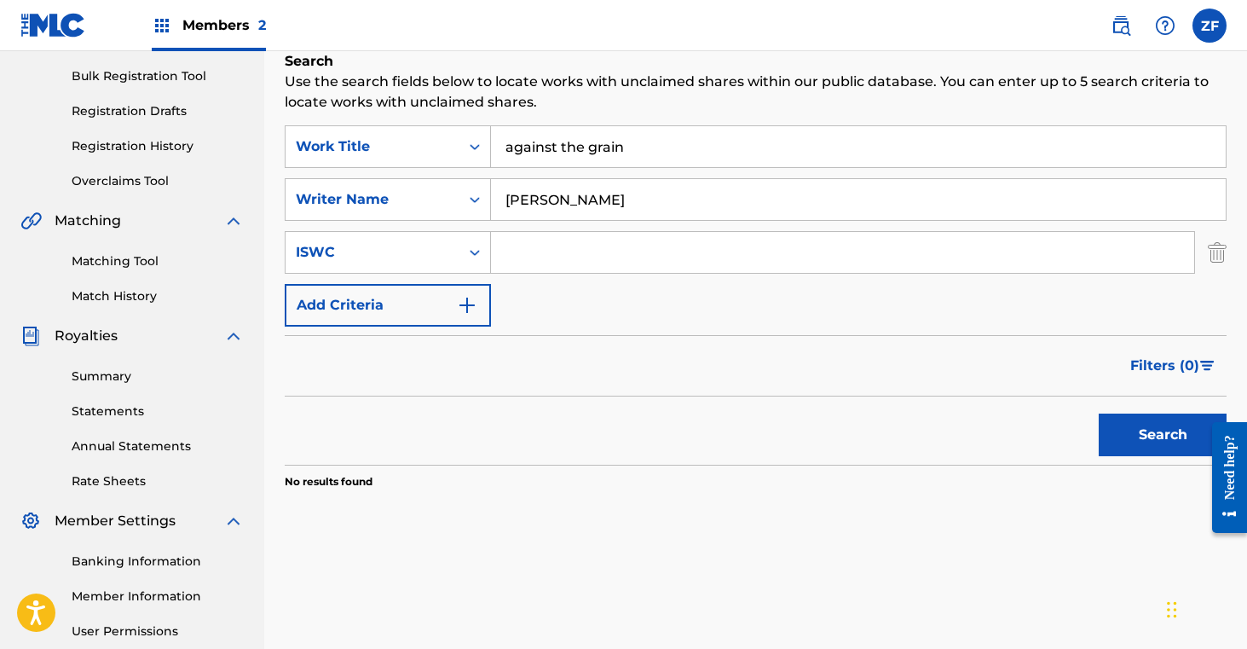
drag, startPoint x: 621, startPoint y: 201, endPoint x: 531, endPoint y: 200, distance: 90.4
click at [531, 200] on input "[PERSON_NAME]" at bounding box center [858, 199] width 735 height 41
type input "zoe hinkle"
click at [1099, 413] on button "Search" at bounding box center [1163, 434] width 128 height 43
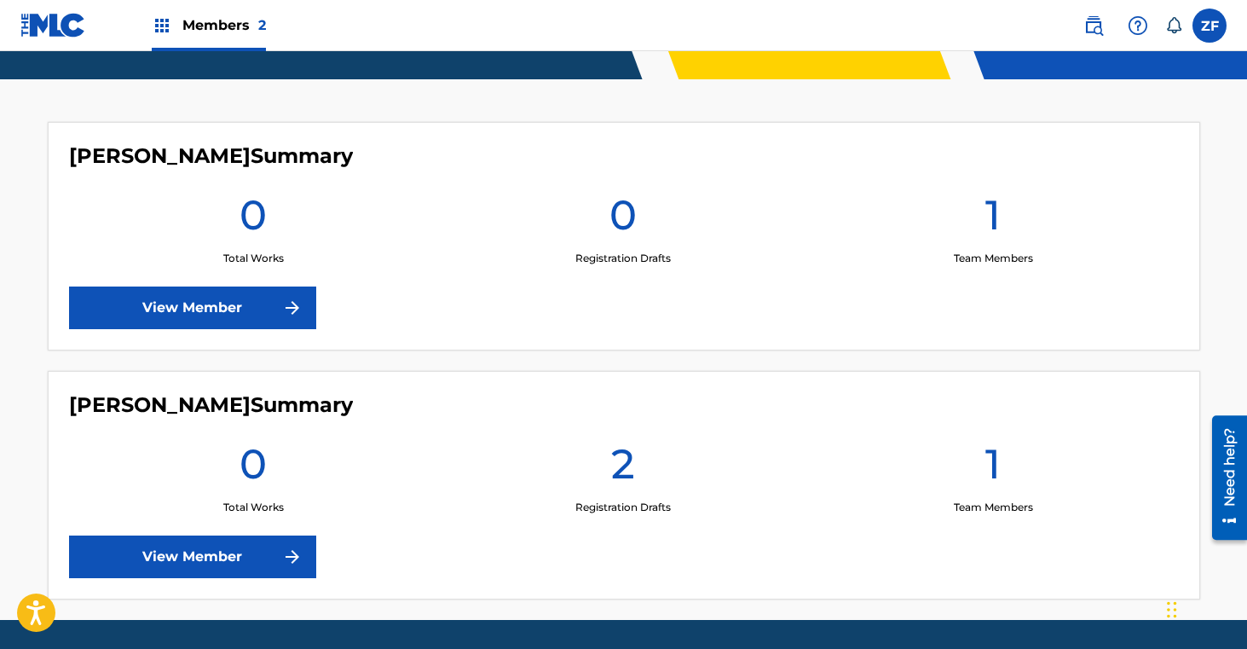
scroll to position [473, 0]
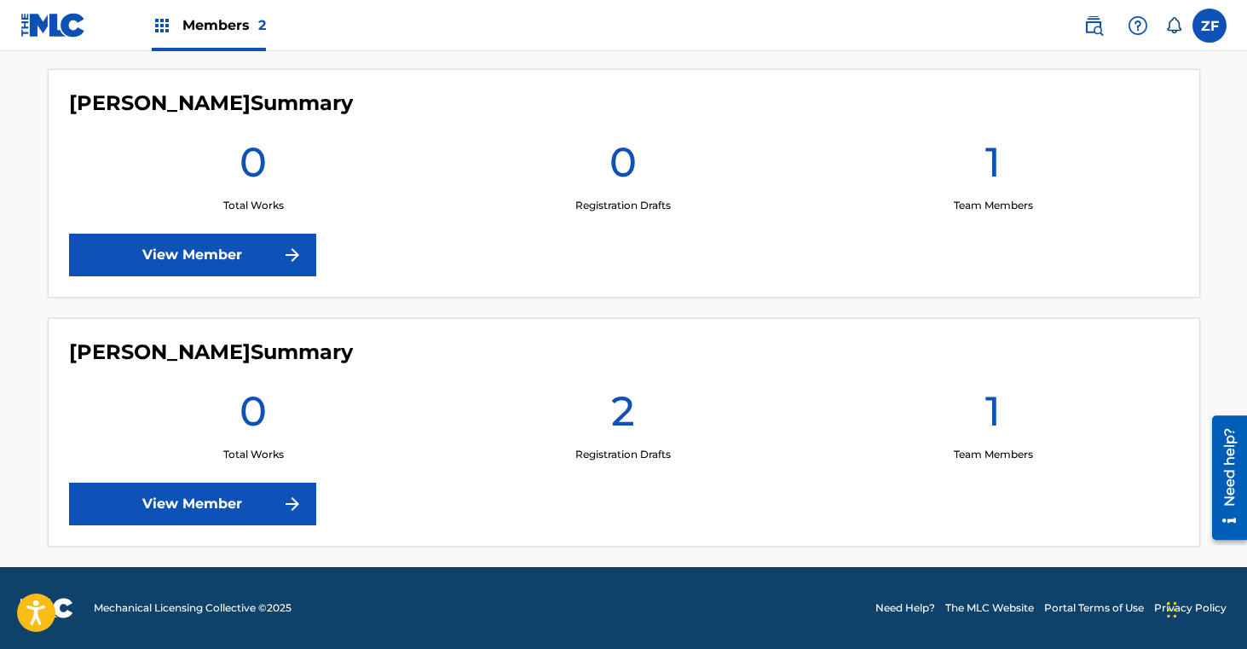
click at [282, 502] on img at bounding box center [292, 504] width 20 height 20
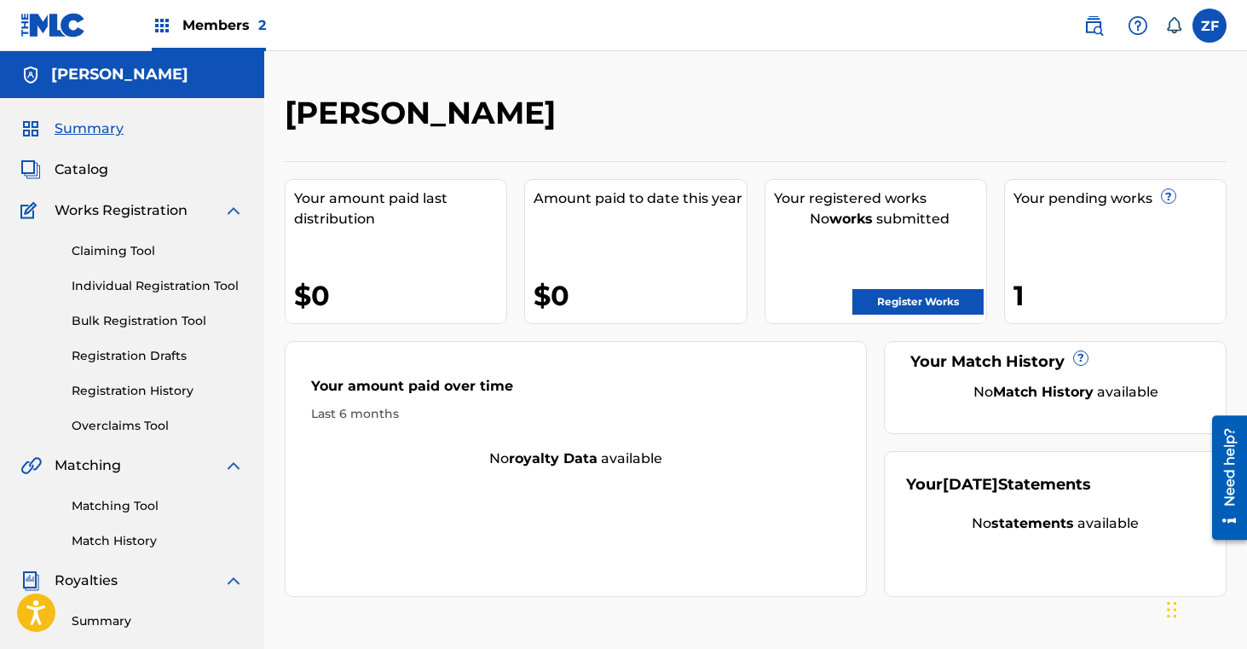
click at [920, 296] on link "Register Works" at bounding box center [917, 302] width 131 height 26
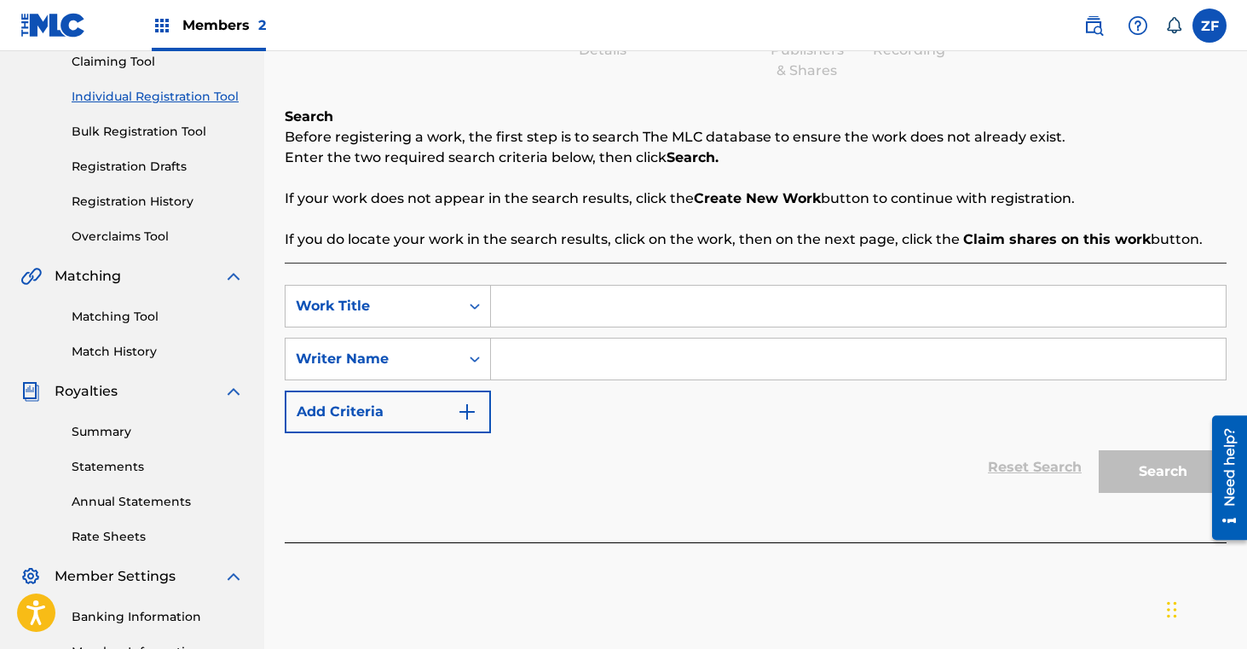
scroll to position [197, 0]
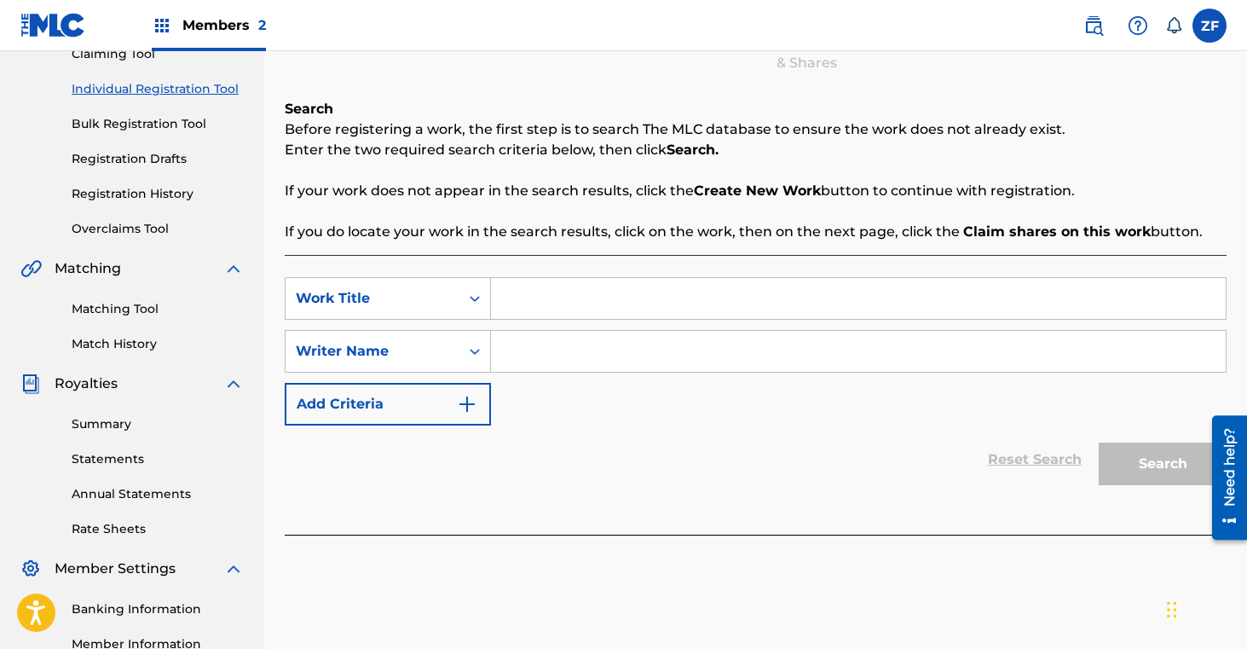
click at [540, 293] on input "Search Form" at bounding box center [858, 298] width 735 height 41
type input "against the grain"
click at [561, 339] on input "Search Form" at bounding box center [858, 351] width 735 height 41
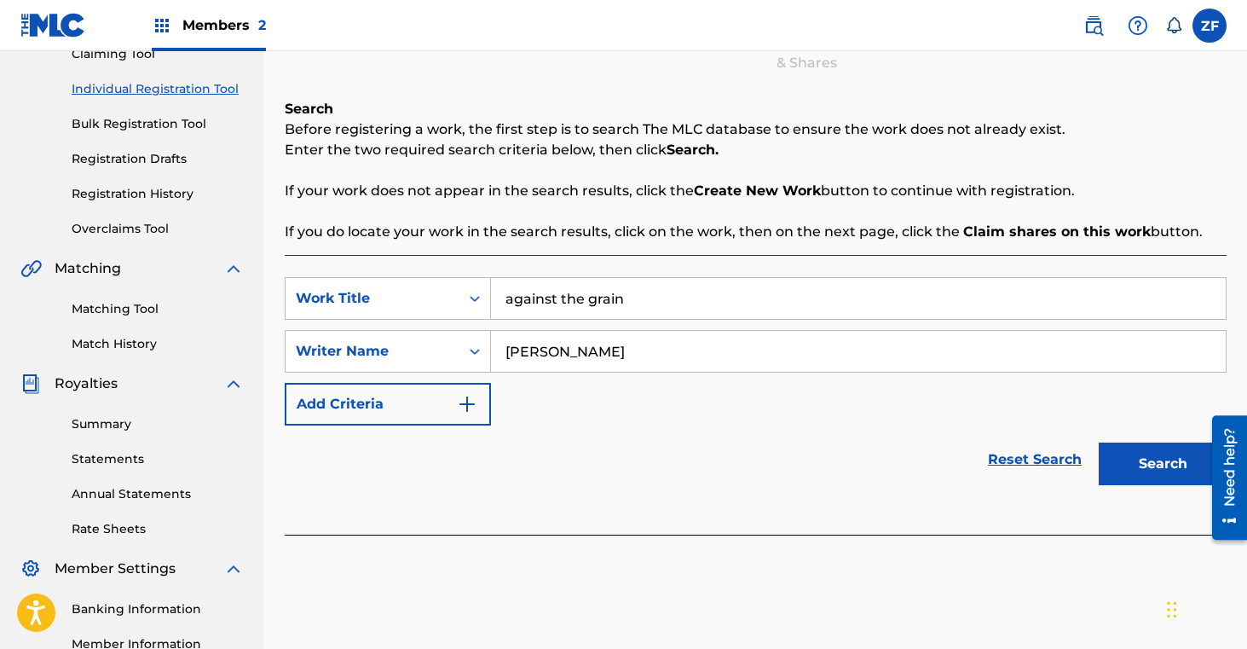
type input "[PERSON_NAME]"
click at [1135, 464] on button "Search" at bounding box center [1163, 463] width 128 height 43
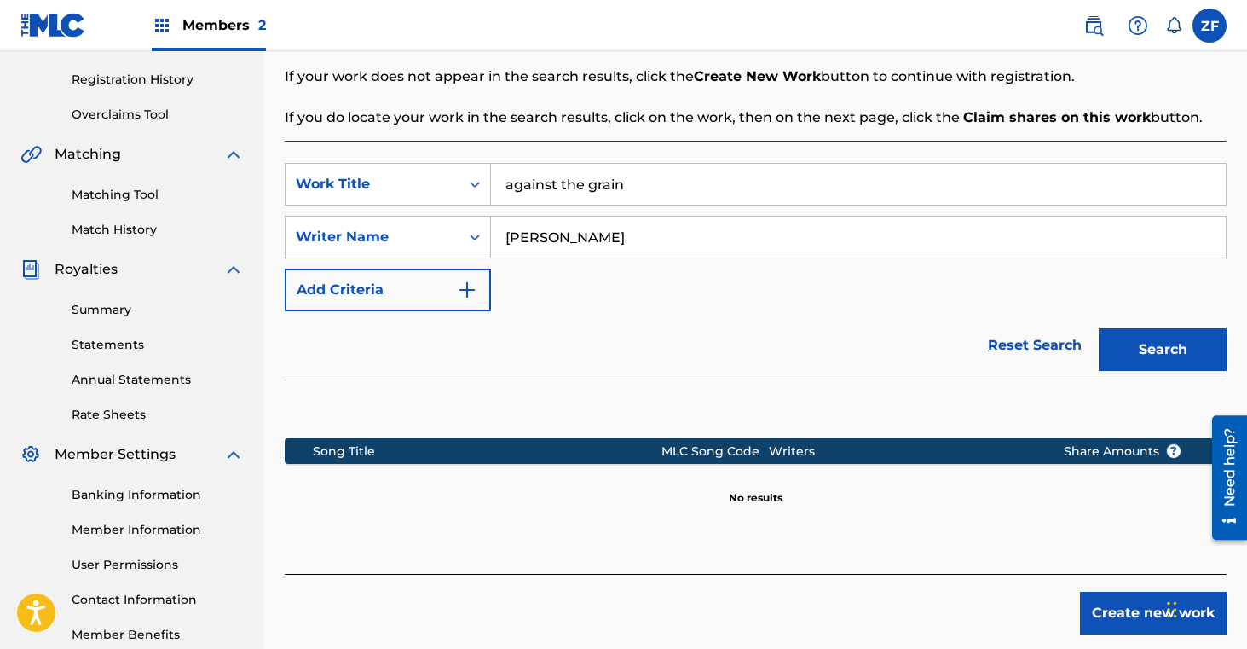
scroll to position [408, 0]
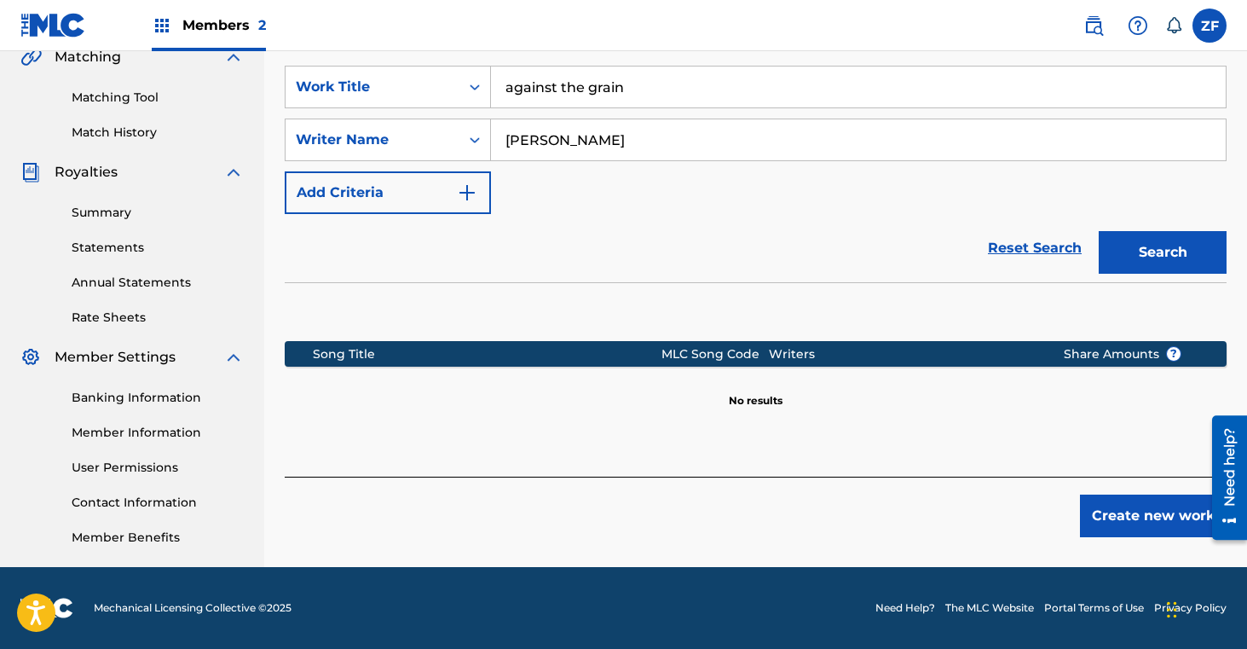
click at [1112, 517] on button "Create new work" at bounding box center [1153, 515] width 147 height 43
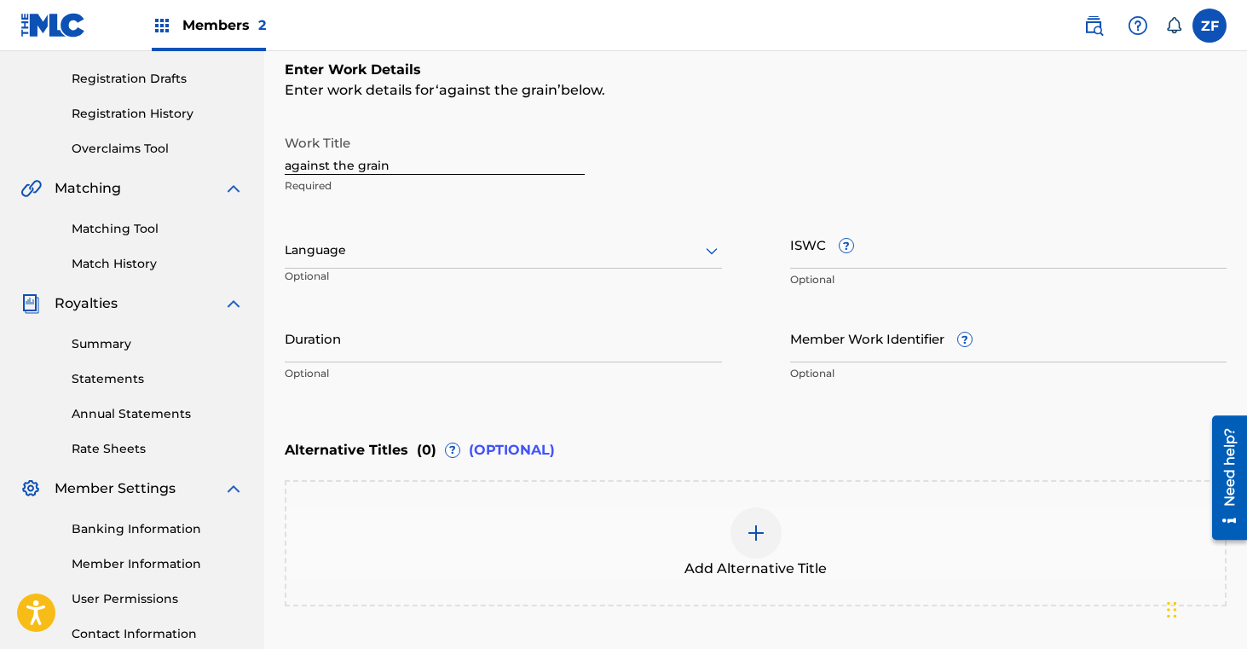
scroll to position [276, 0]
click at [288, 165] on input "against the grain" at bounding box center [435, 151] width 300 height 49
type input "Against the grain"
click at [764, 405] on div "Enter Work Details Enter work details for ‘ Against the grain ’ below. Work Tit…" at bounding box center [756, 226] width 942 height 413
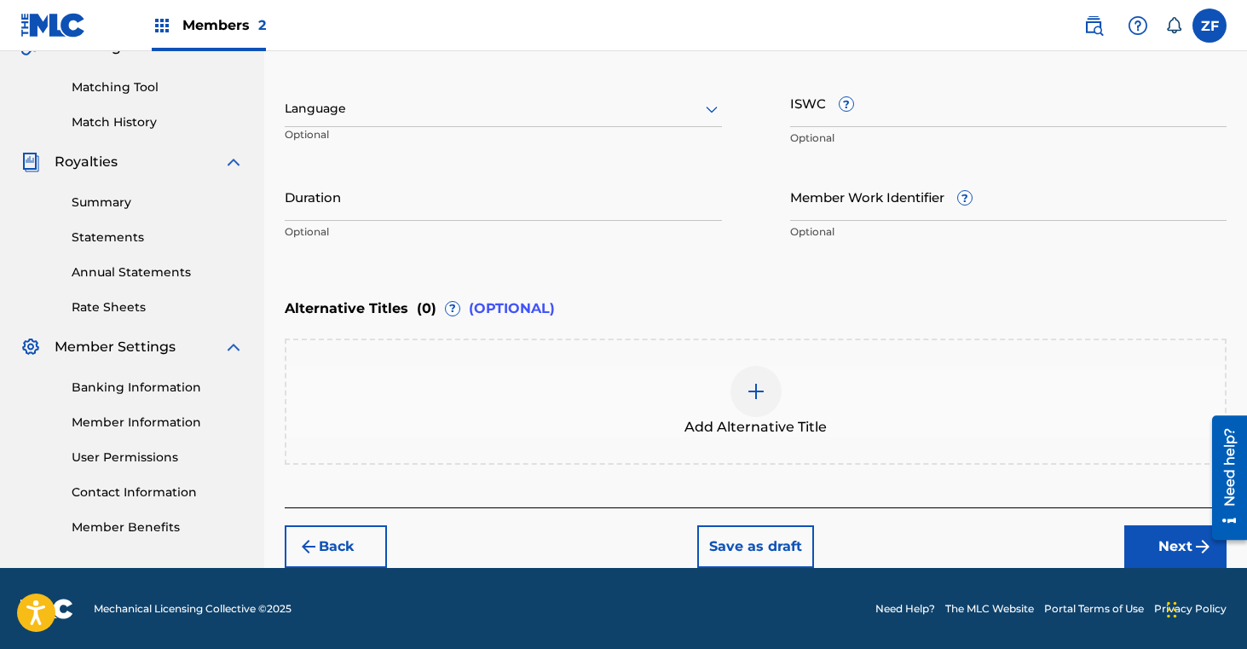
click at [1153, 549] on button "Next" at bounding box center [1175, 546] width 102 height 43
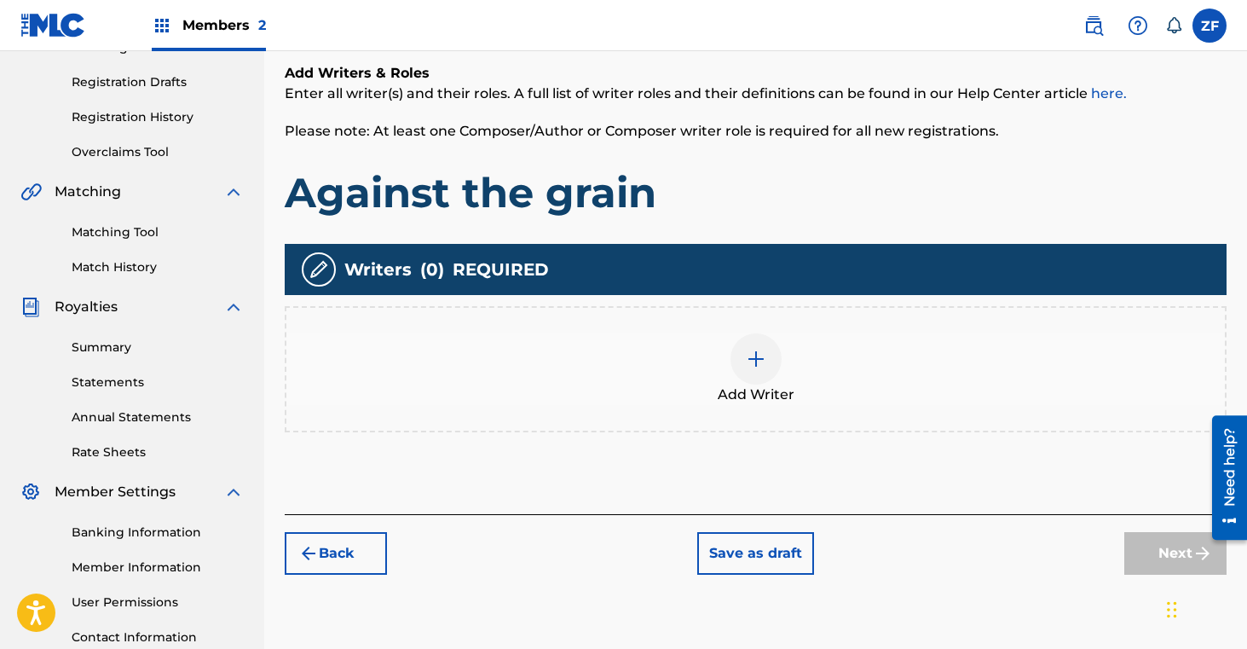
scroll to position [286, 0]
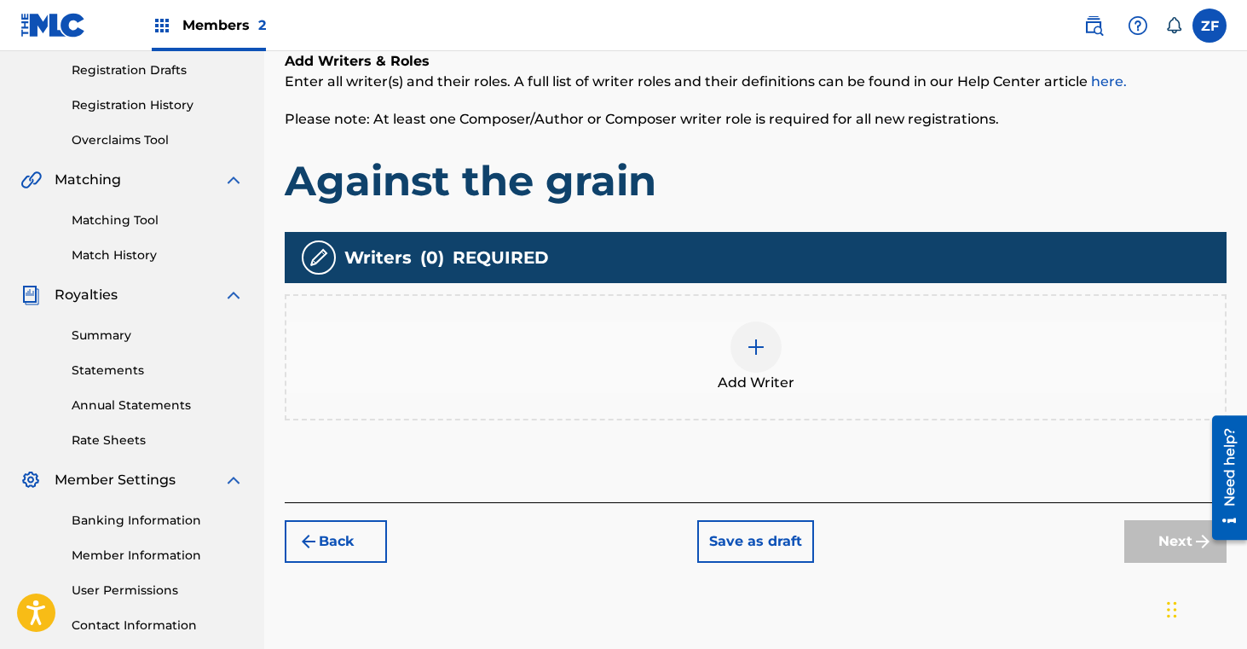
click at [757, 353] on img at bounding box center [756, 347] width 20 height 20
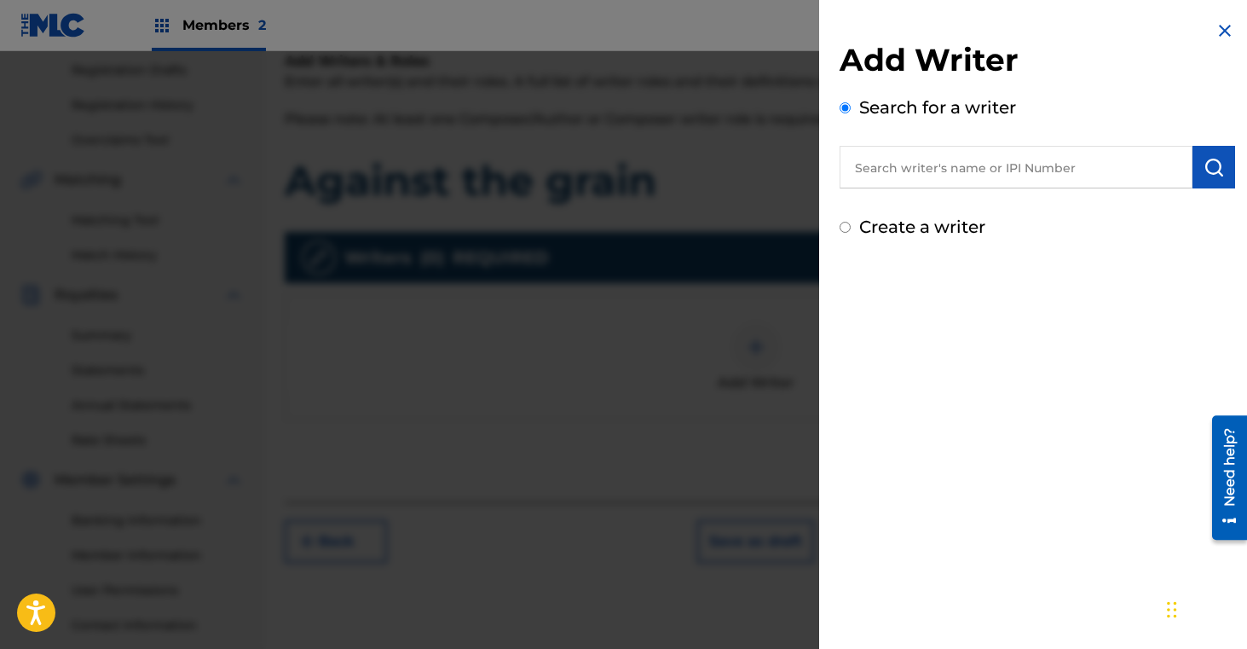
click at [940, 185] on input "text" at bounding box center [1016, 167] width 353 height 43
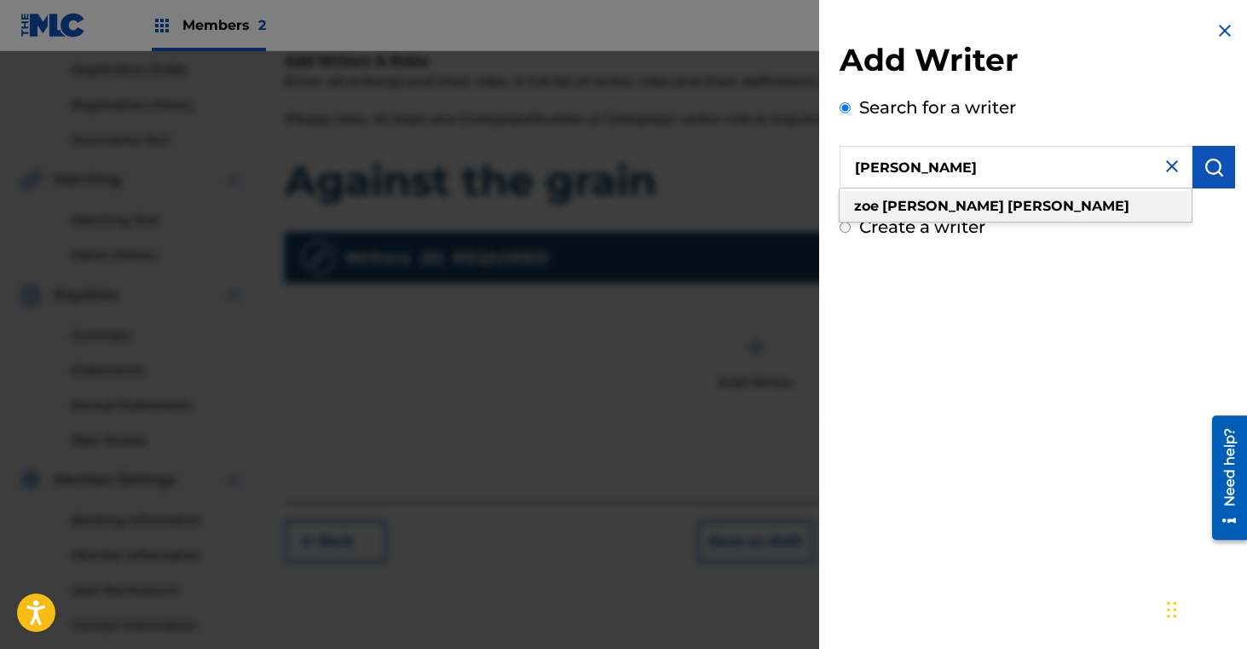
type input "[PERSON_NAME]"
click at [964, 213] on div "zoe jean fowler" at bounding box center [1016, 206] width 352 height 31
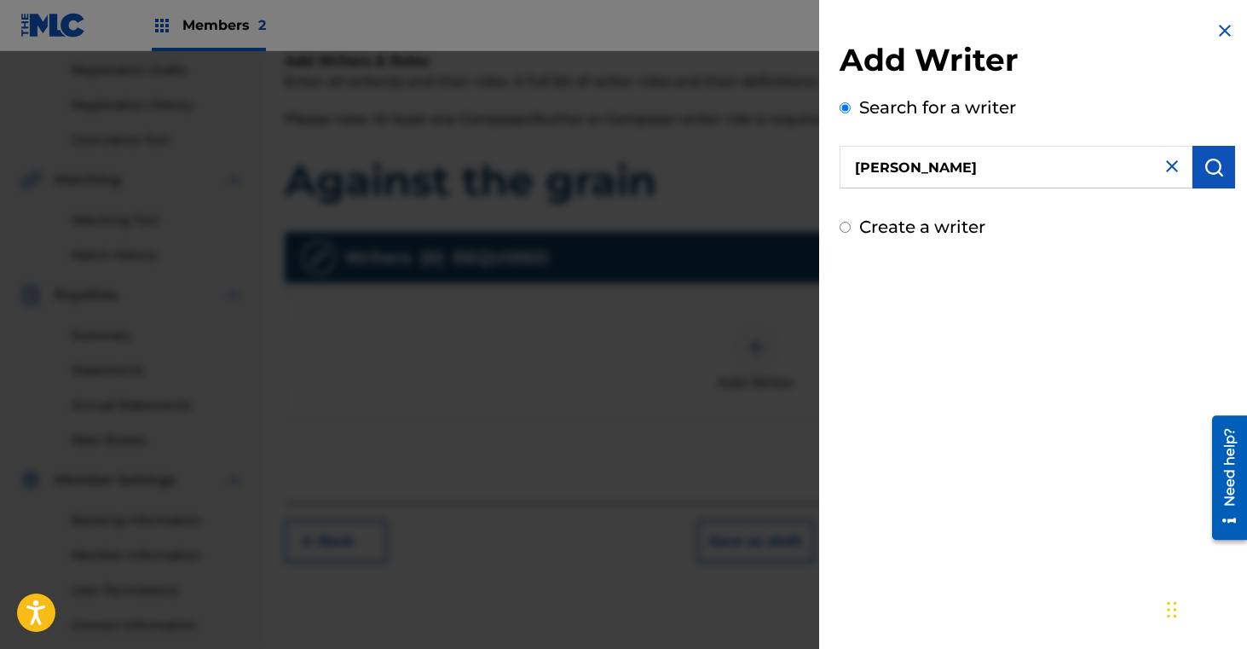
click at [973, 164] on input "zoe jean fowler" at bounding box center [1016, 167] width 353 height 43
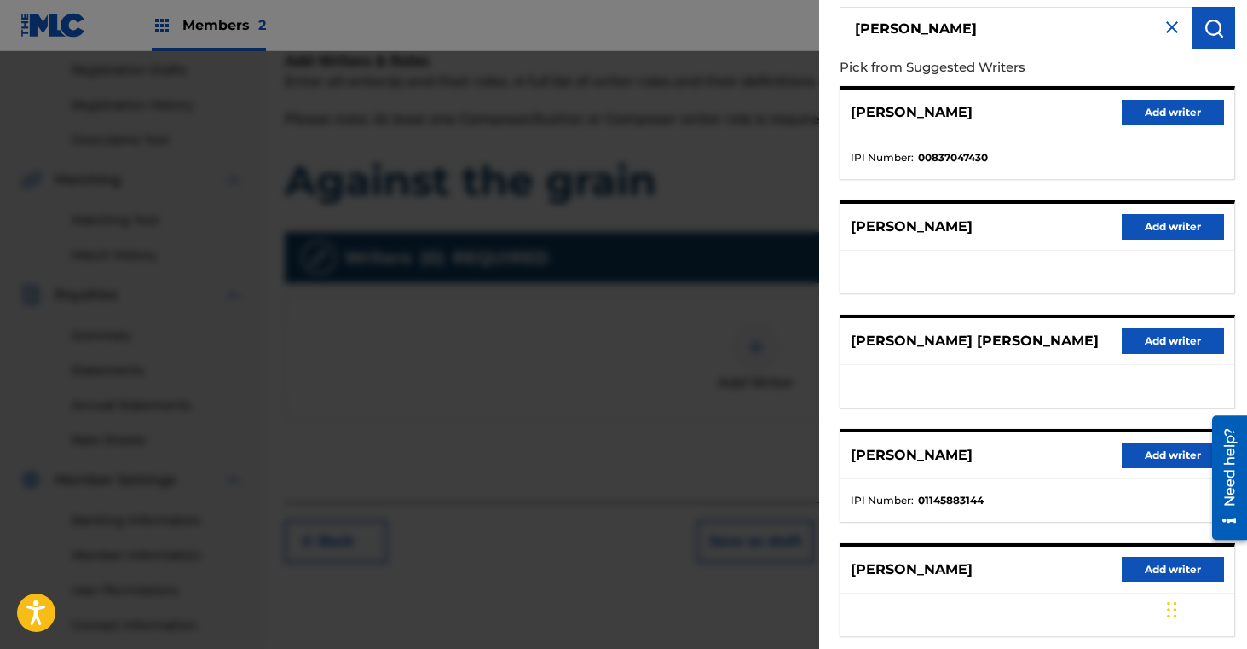
scroll to position [141, 0]
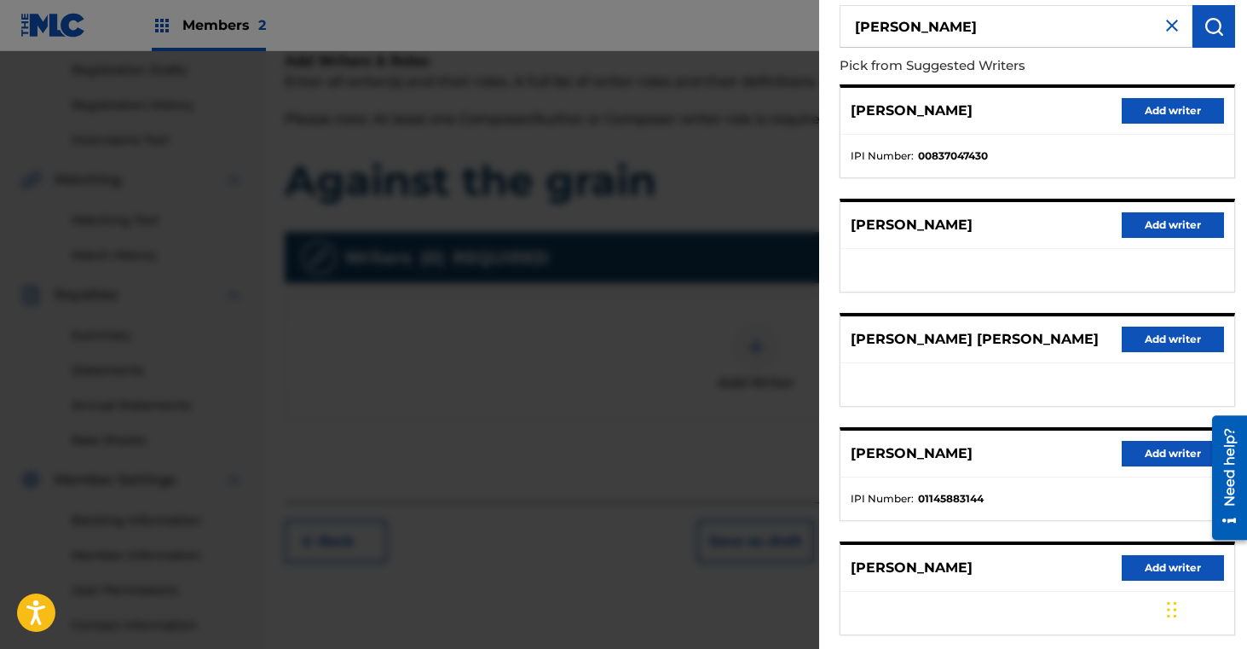
click at [1147, 446] on button "Add writer" at bounding box center [1173, 454] width 102 height 26
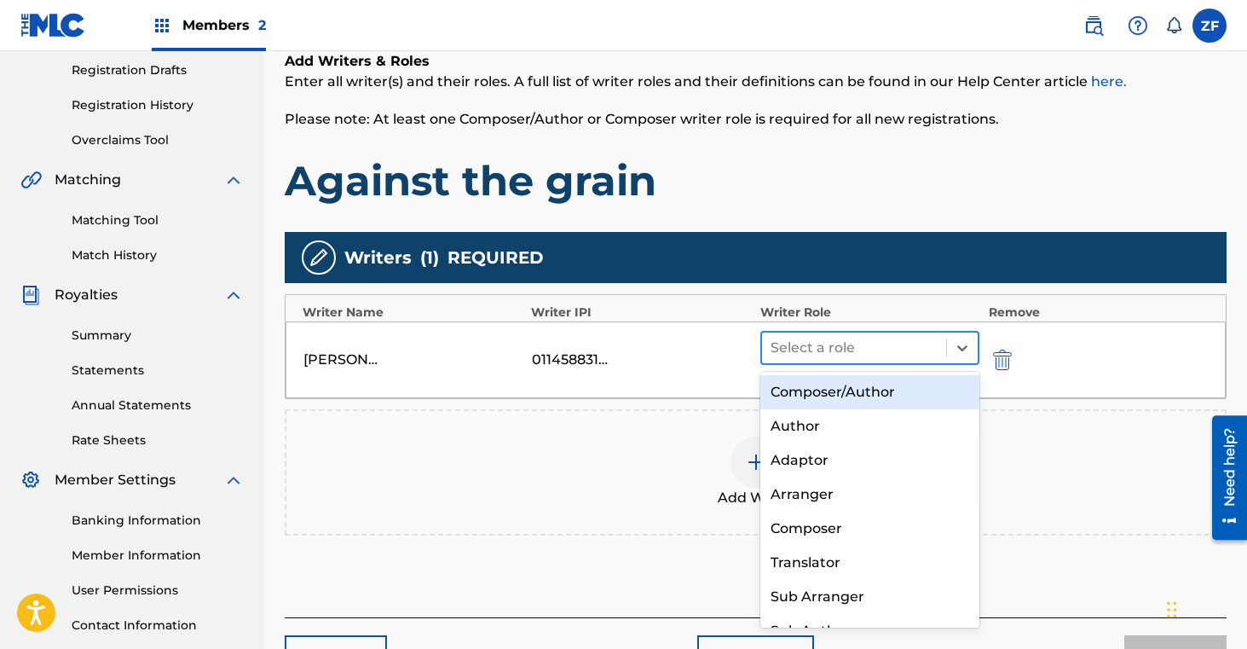
click at [892, 339] on div at bounding box center [855, 348] width 168 height 24
click at [858, 394] on div "Composer/Author" at bounding box center [870, 392] width 220 height 34
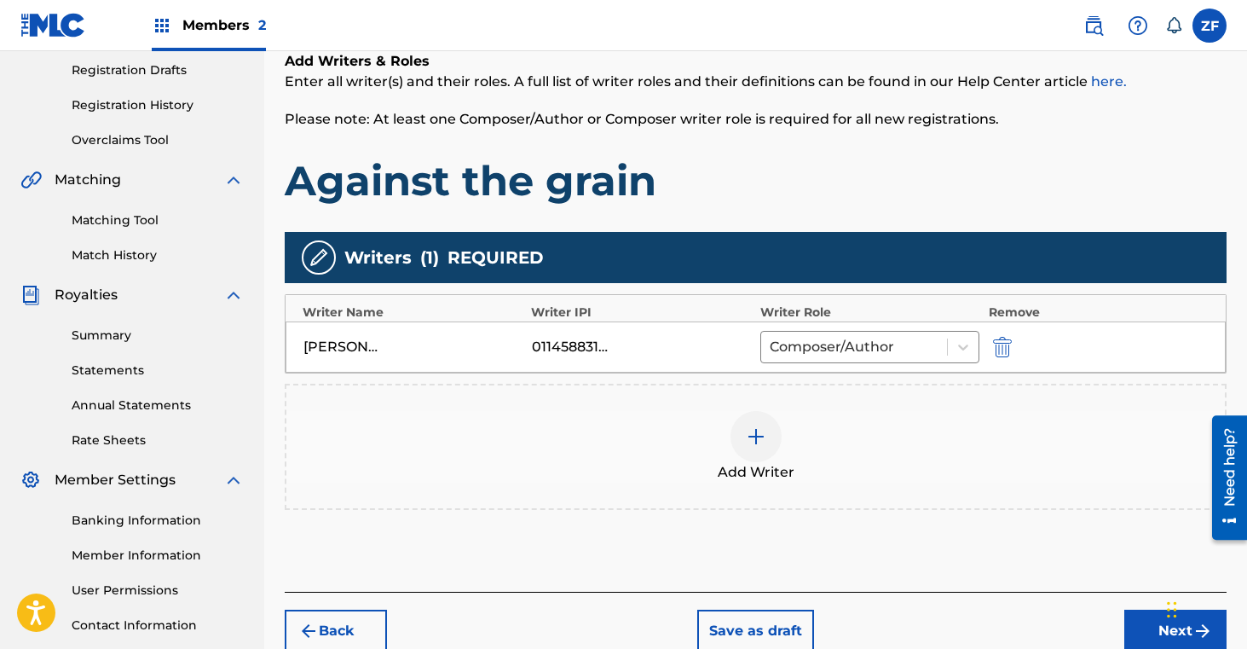
click at [759, 442] on img at bounding box center [756, 436] width 20 height 20
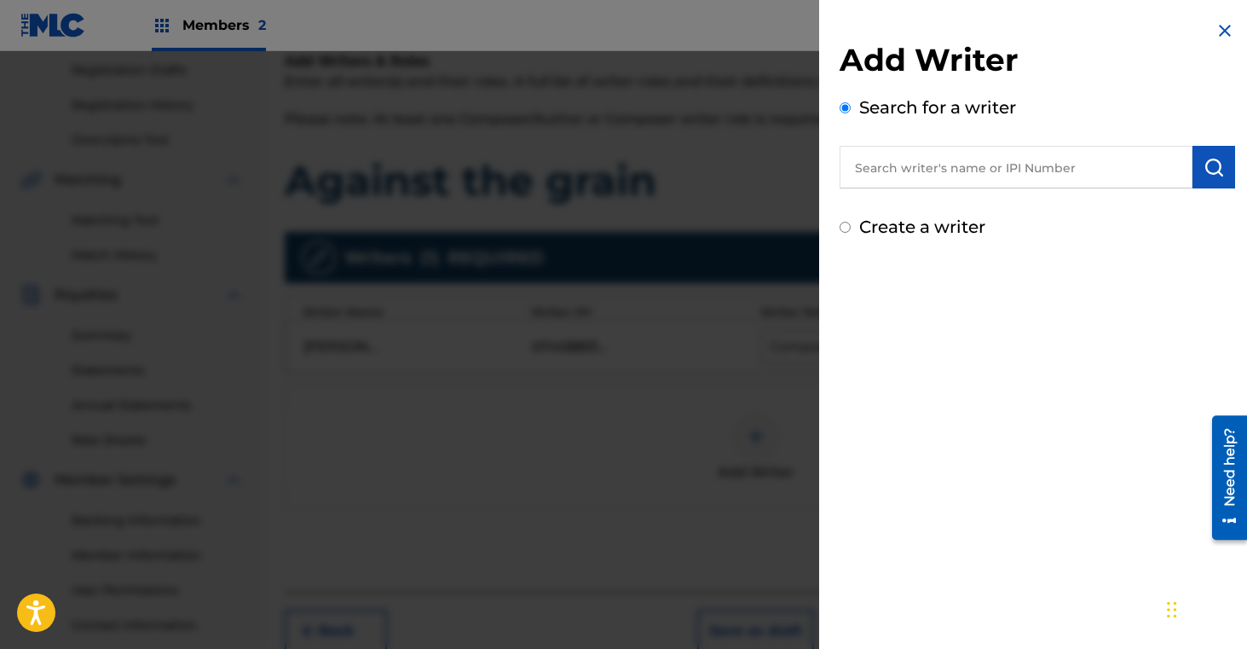
click at [972, 172] on input "text" at bounding box center [1016, 167] width 353 height 43
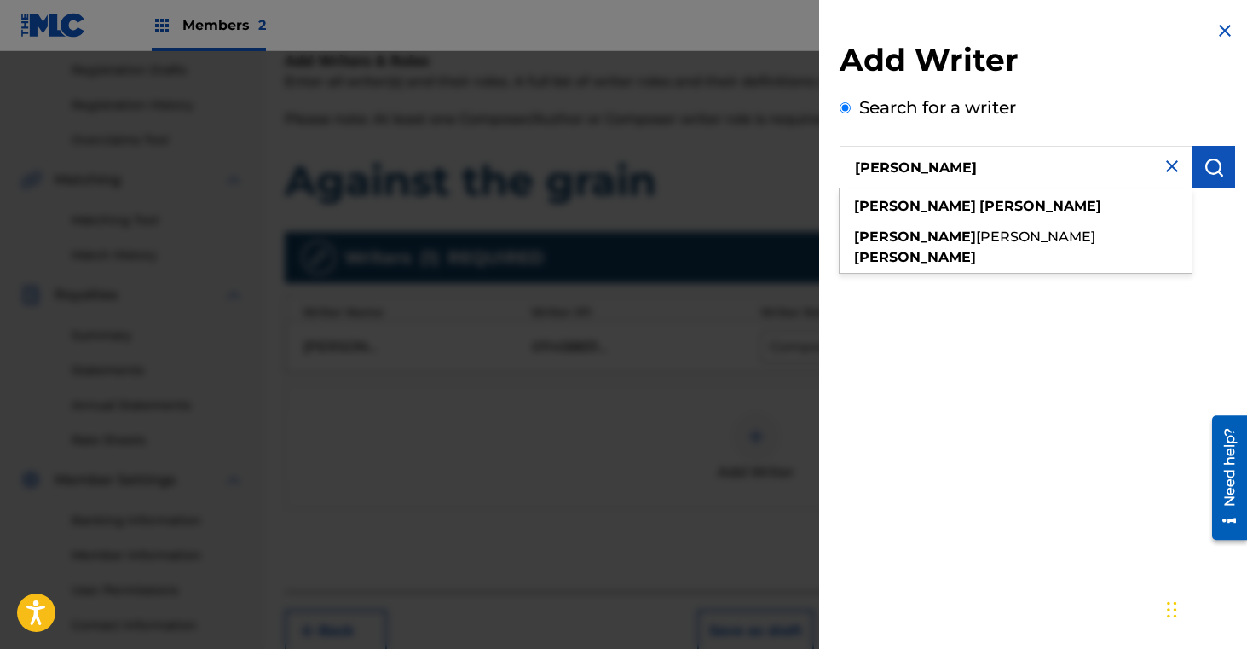
type input "kendall fowler"
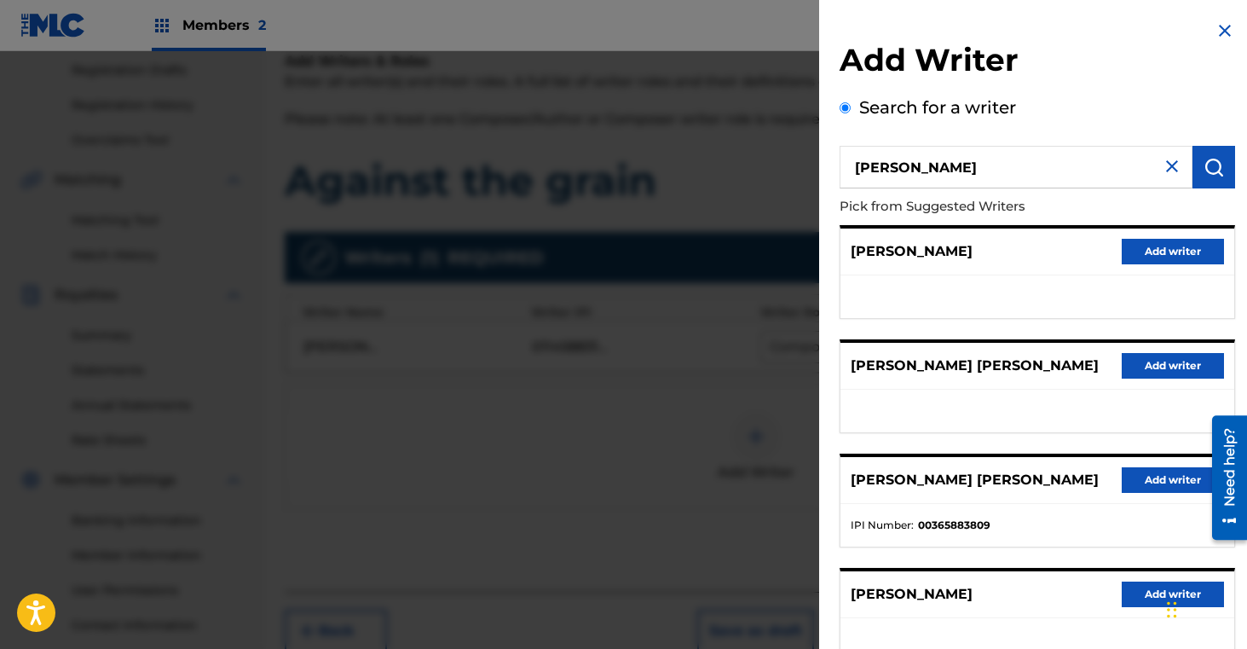
click at [1139, 477] on button "Add writer" at bounding box center [1173, 480] width 102 height 26
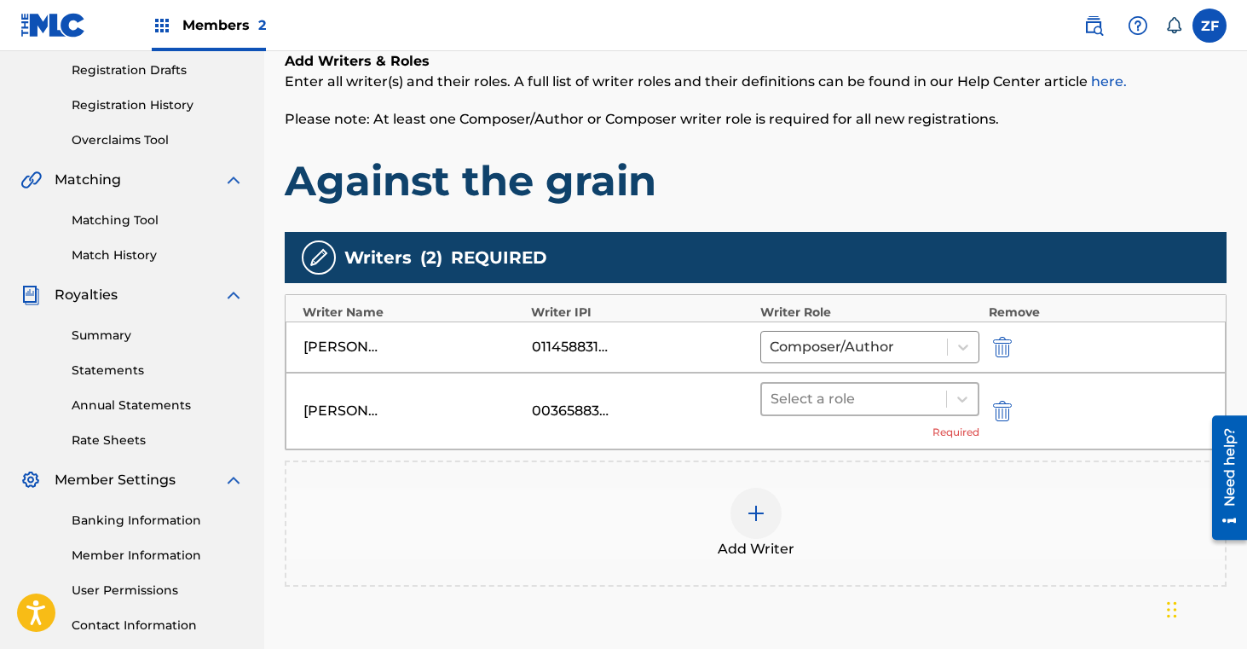
click at [941, 396] on div "Select a role" at bounding box center [854, 399] width 185 height 31
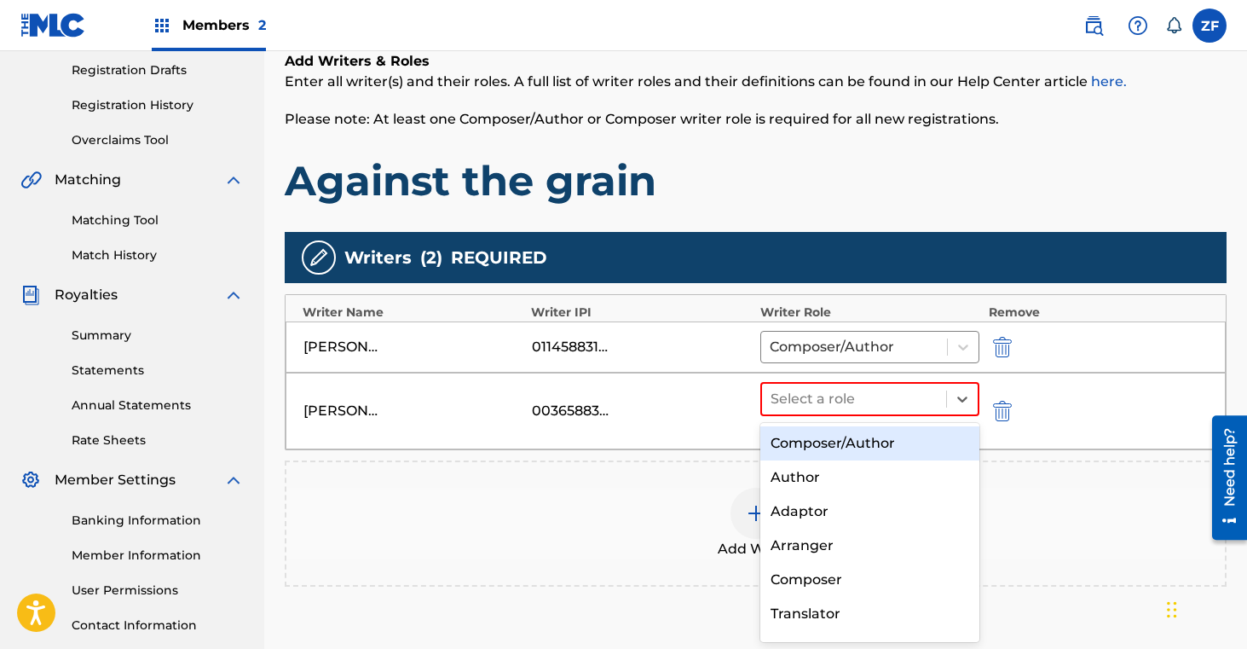
click at [852, 444] on div "Composer/Author" at bounding box center [870, 443] width 220 height 34
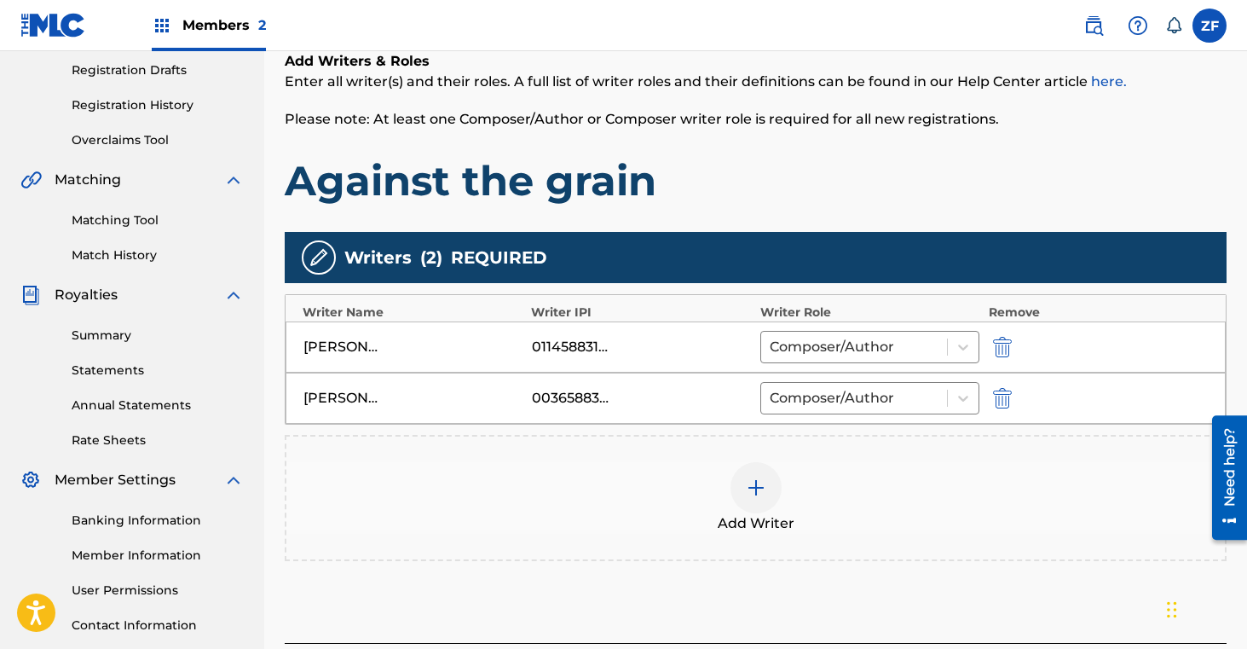
click at [756, 493] on img at bounding box center [756, 487] width 20 height 20
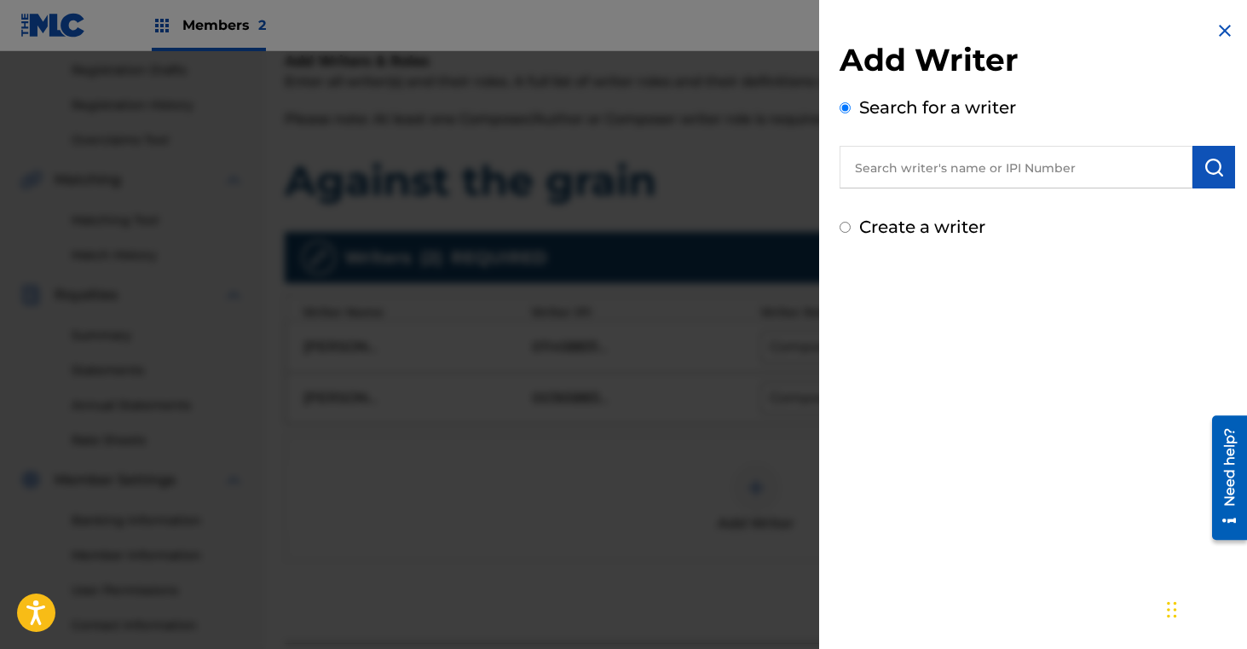
click at [957, 161] on input "text" at bounding box center [1016, 167] width 353 height 43
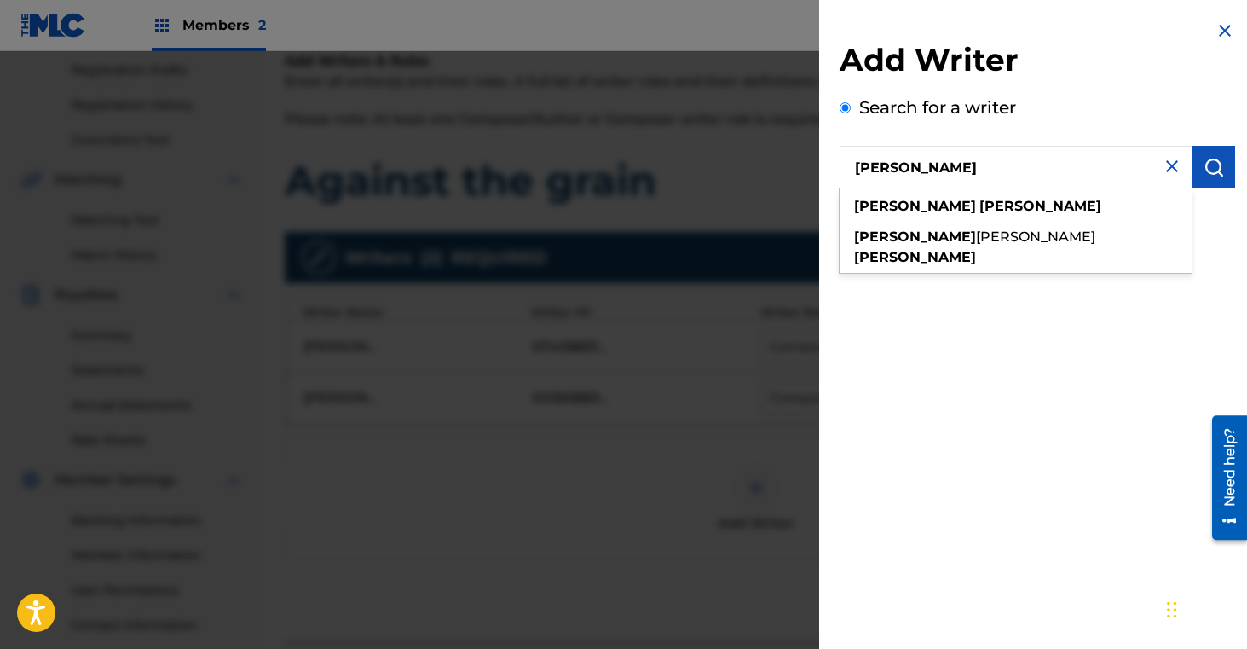
type input "brittany bookout"
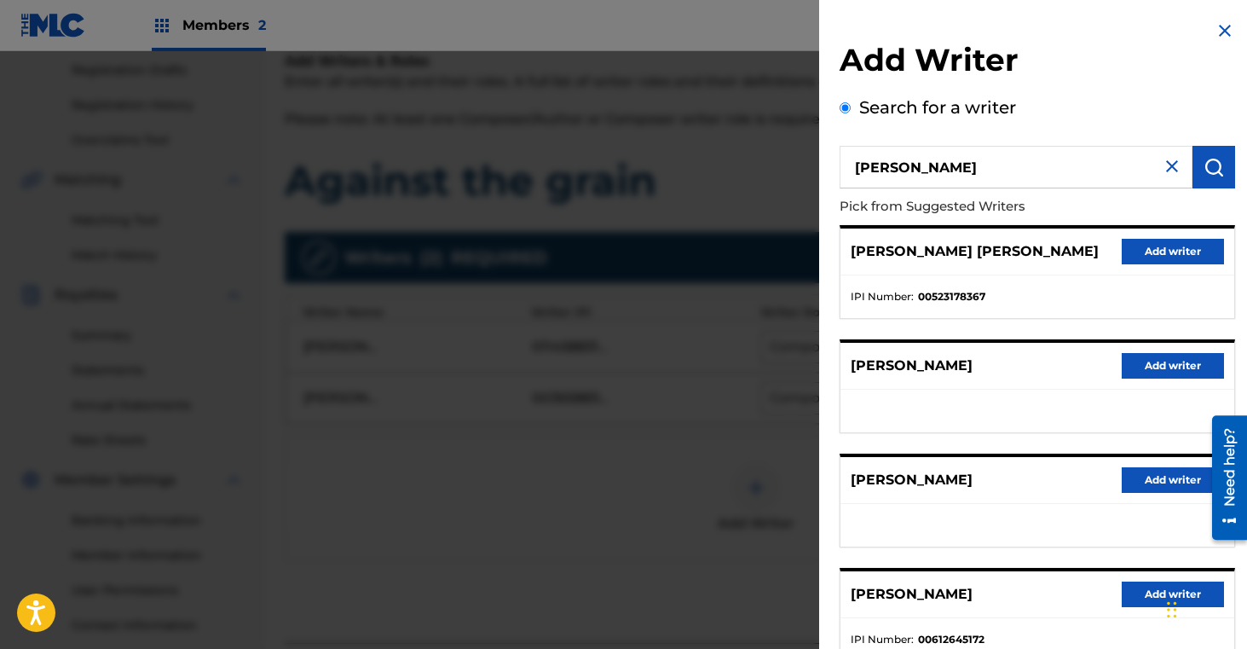
click at [1144, 245] on button "Add writer" at bounding box center [1173, 252] width 102 height 26
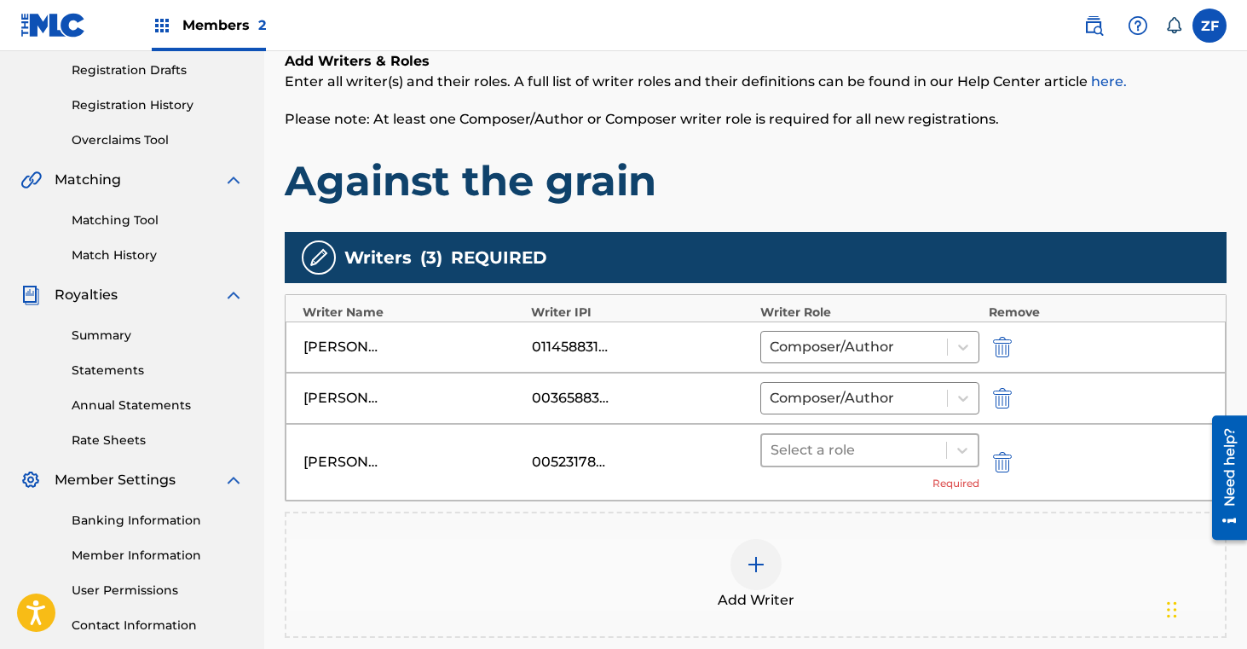
click at [884, 465] on div "Select a role" at bounding box center [870, 450] width 220 height 34
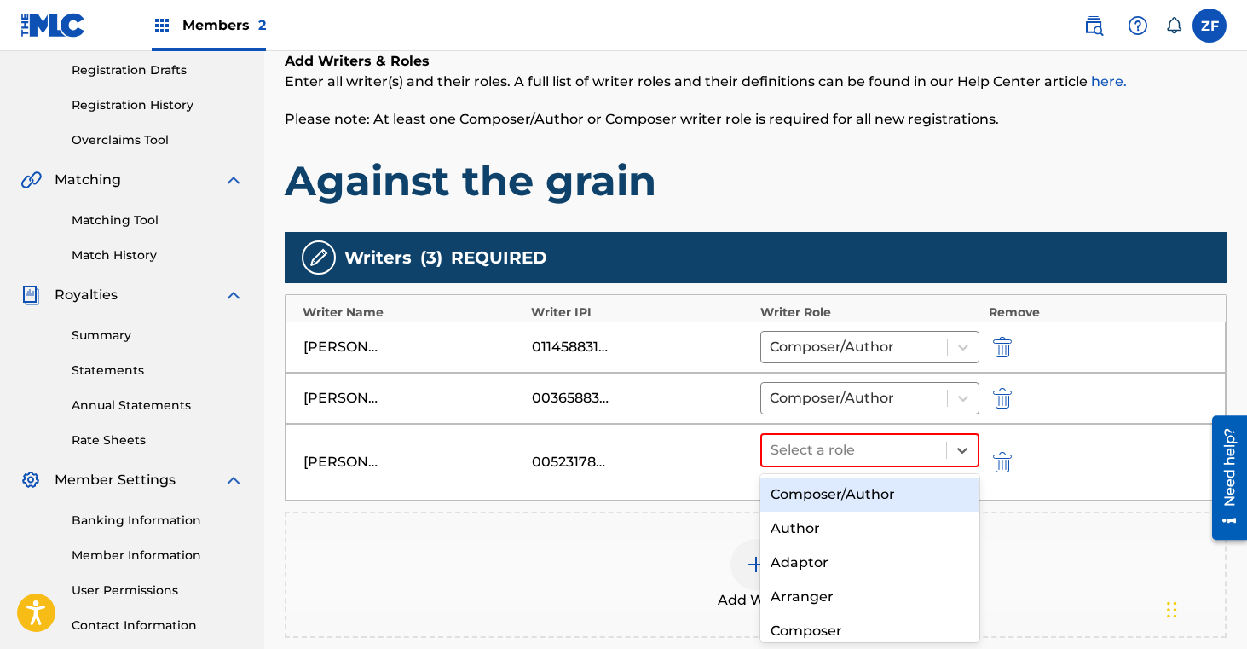
click at [866, 489] on div "Composer/Author" at bounding box center [870, 494] width 220 height 34
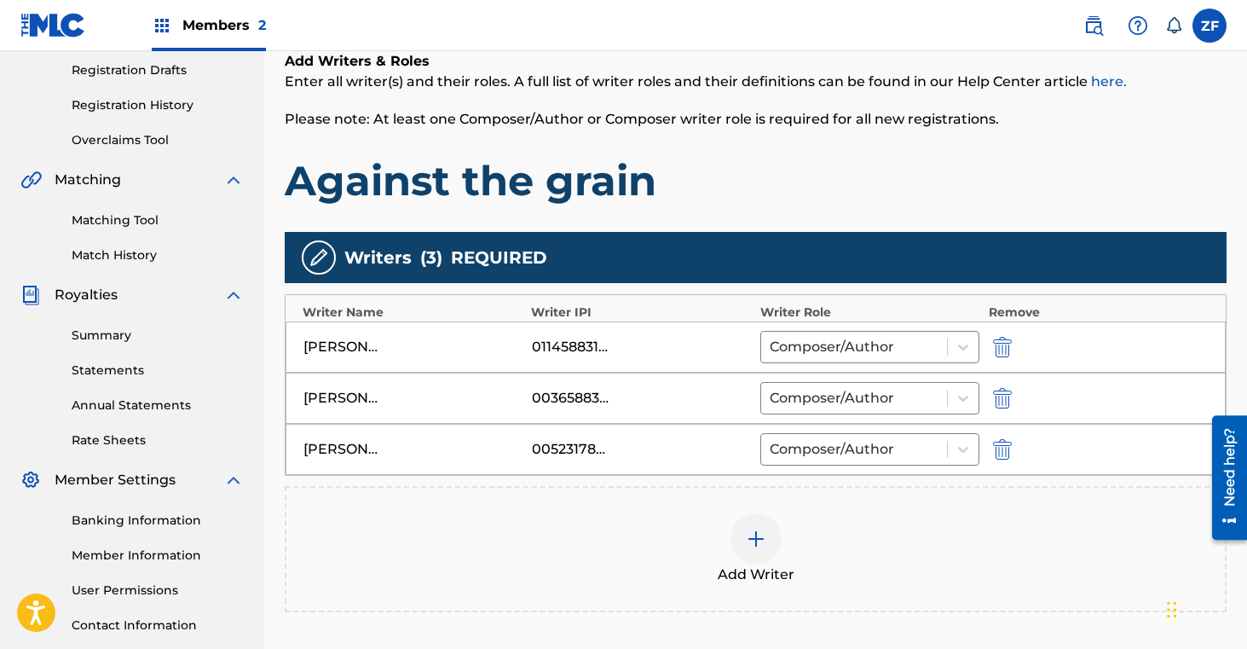
scroll to position [473, 0]
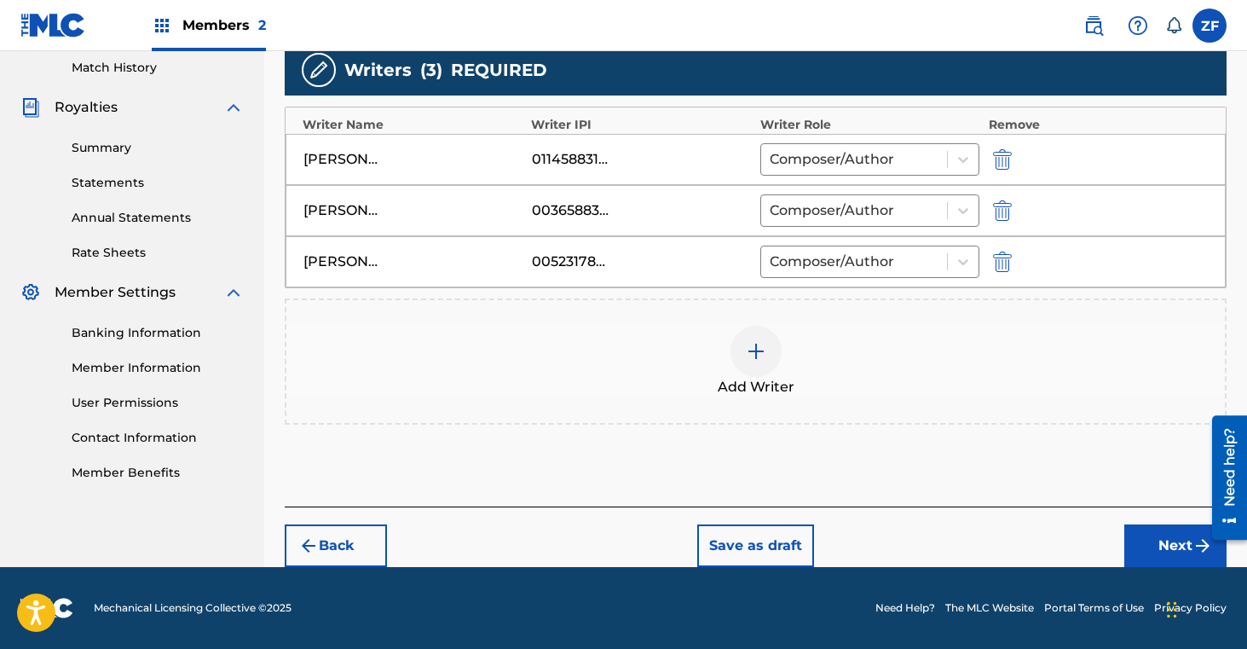
click at [1159, 540] on button "Next" at bounding box center [1175, 545] width 102 height 43
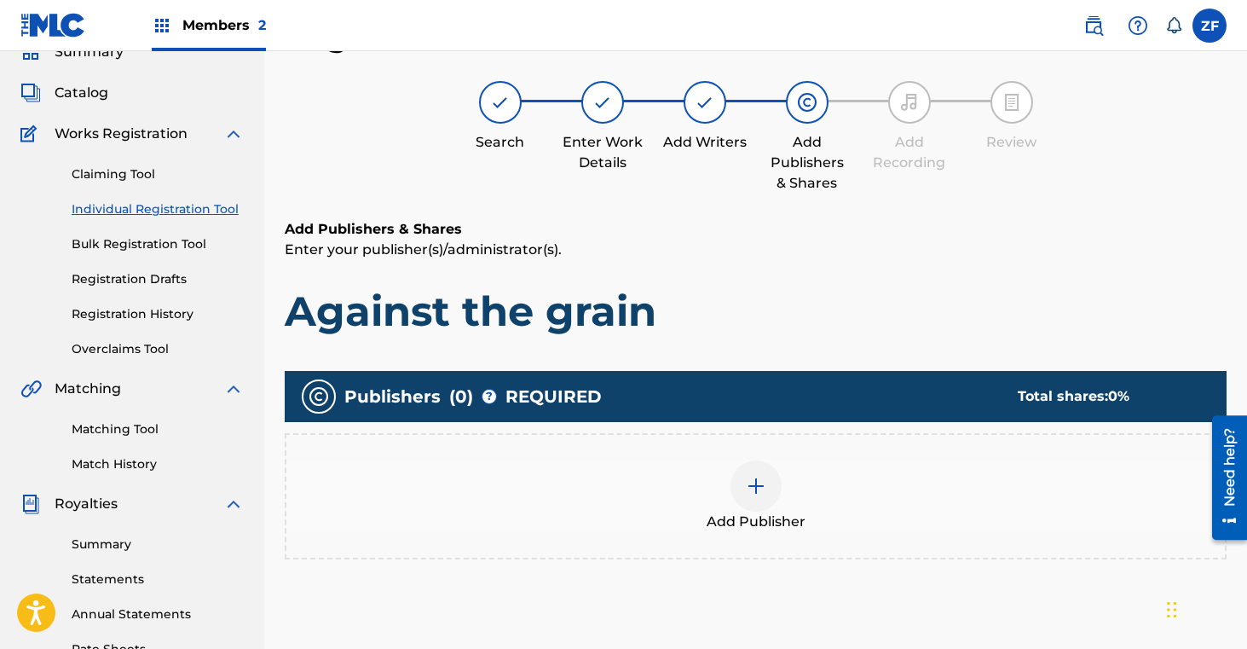
scroll to position [77, 0]
click at [763, 492] on img at bounding box center [756, 486] width 20 height 20
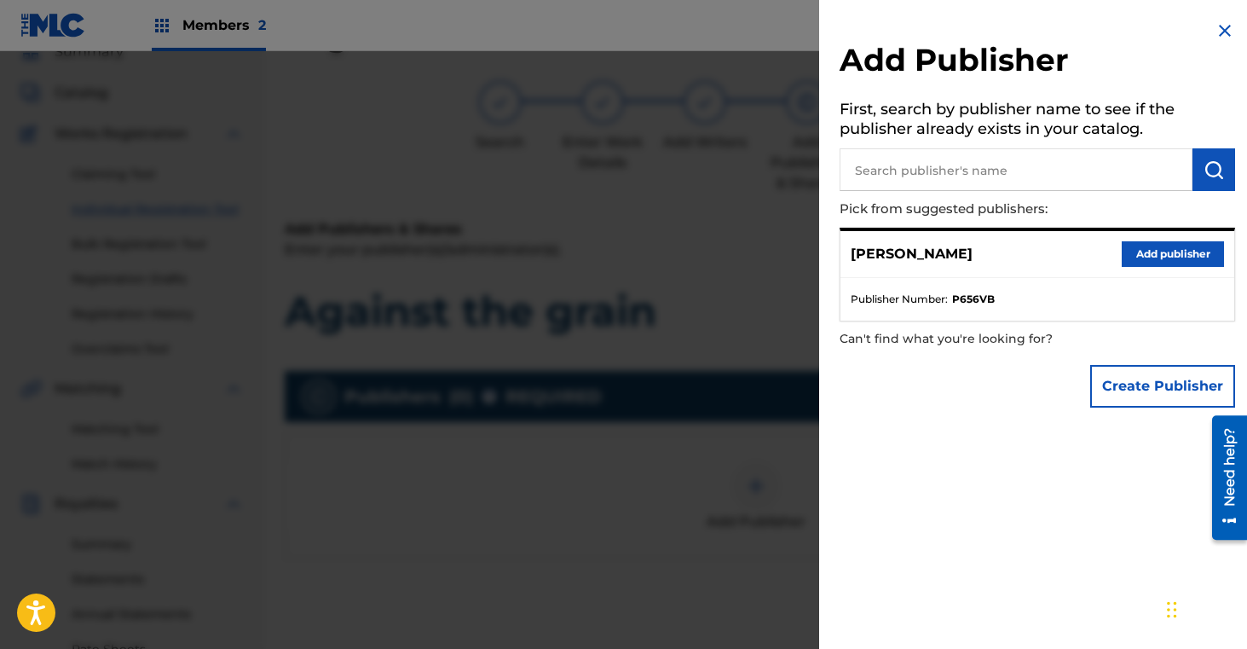
click at [1174, 252] on button "Add publisher" at bounding box center [1173, 254] width 102 height 26
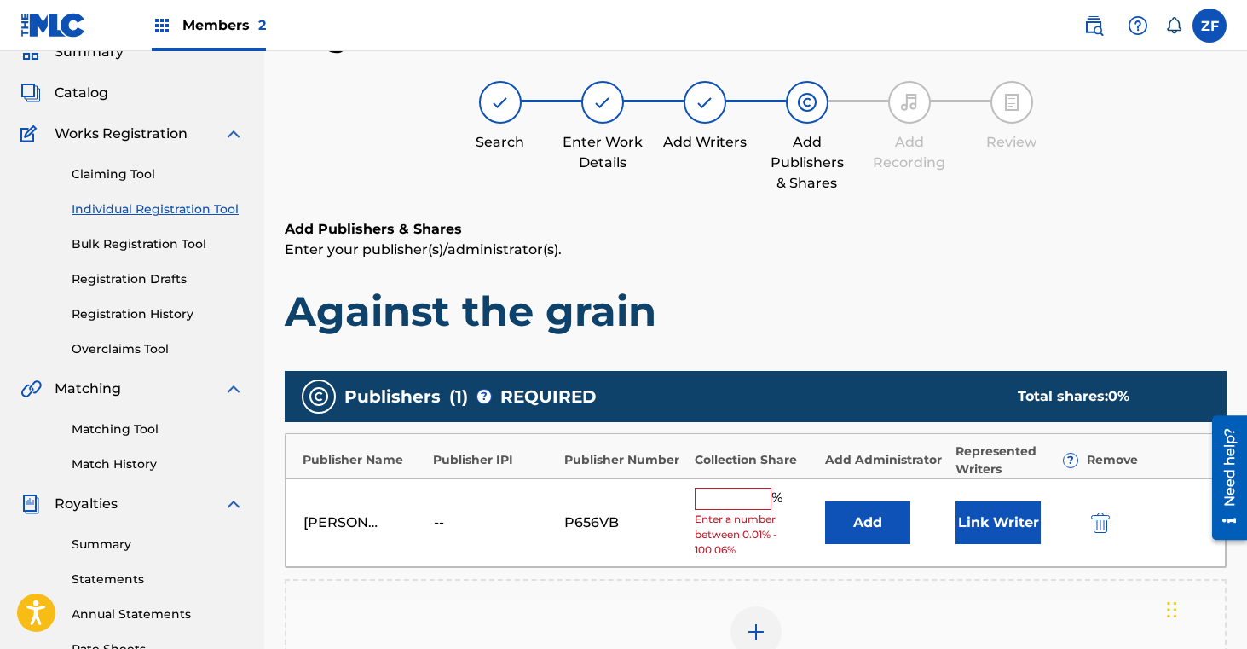
click at [744, 500] on input "text" at bounding box center [733, 499] width 77 height 22
type input "16.7"
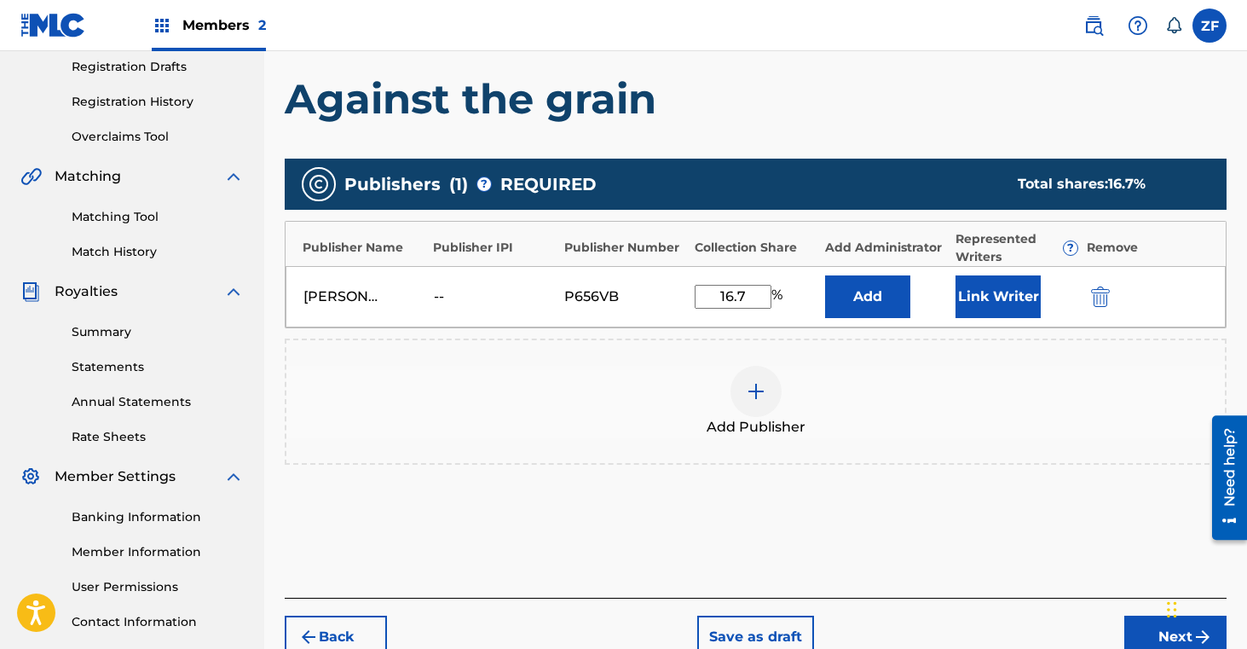
scroll to position [307, 0]
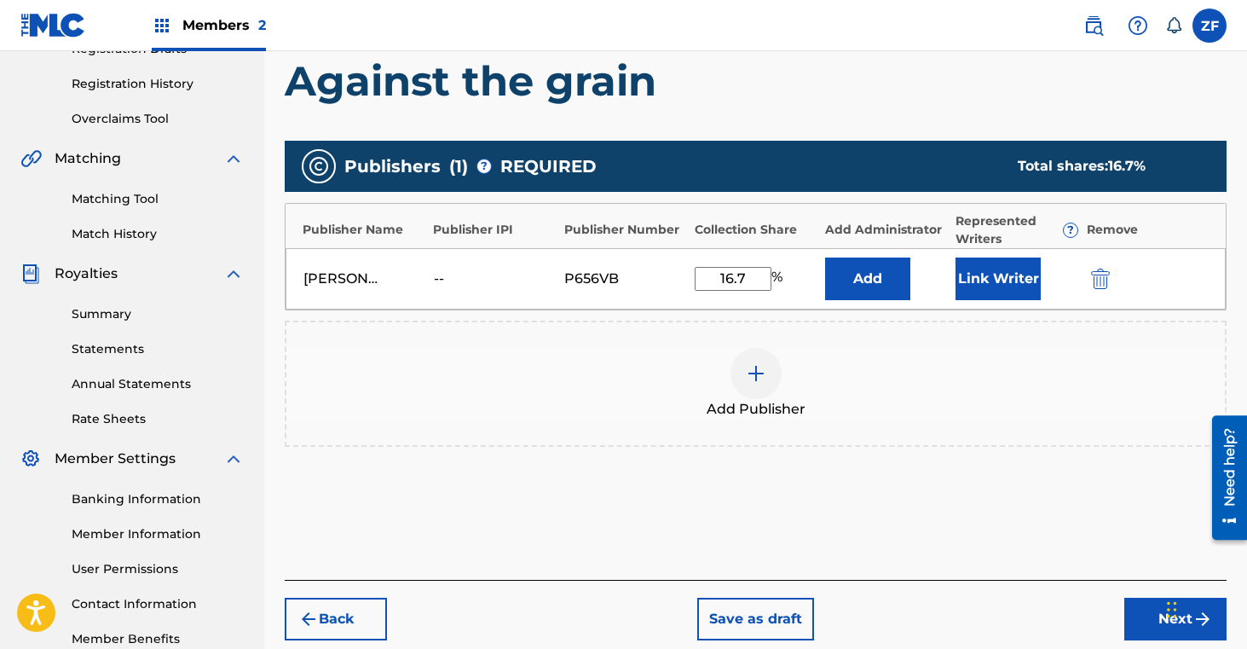
click at [1144, 621] on button "Next" at bounding box center [1175, 619] width 102 height 43
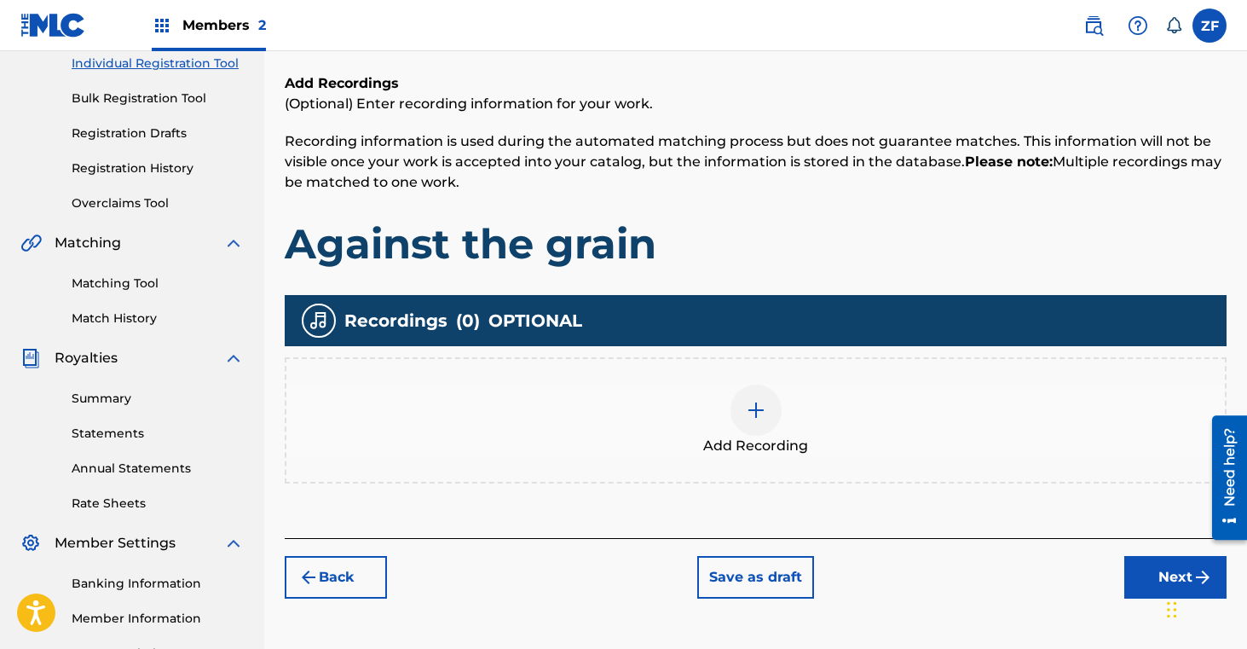
scroll to position [292, 0]
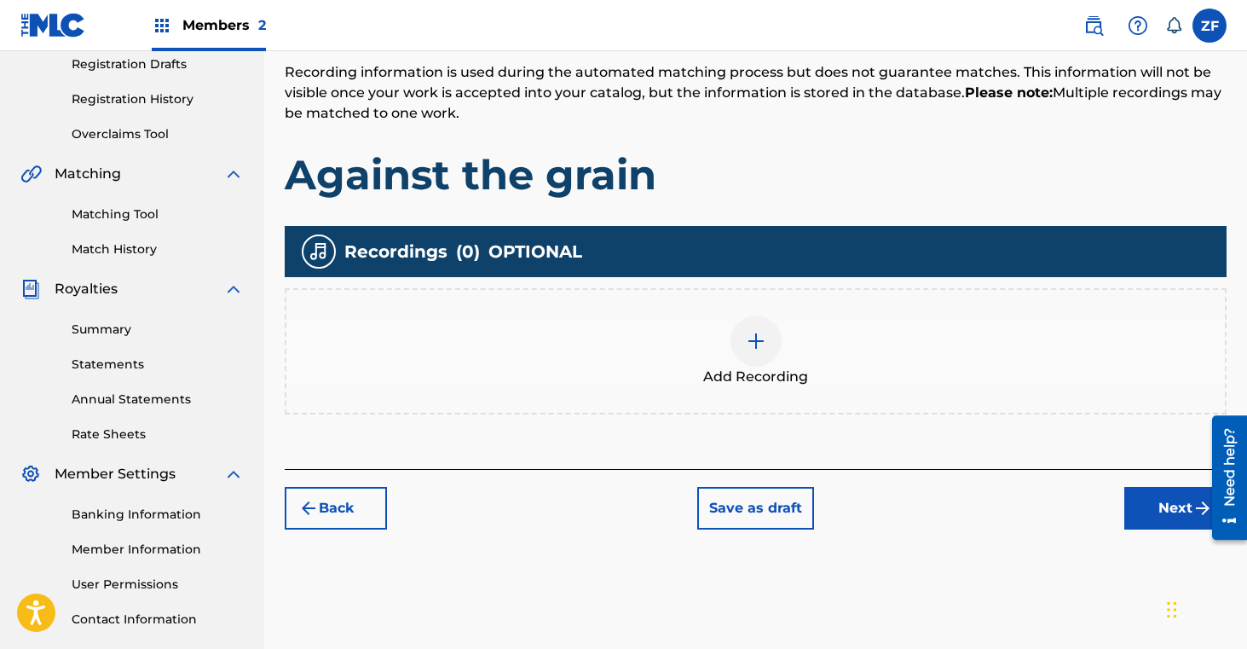
click at [750, 346] on img at bounding box center [756, 341] width 20 height 20
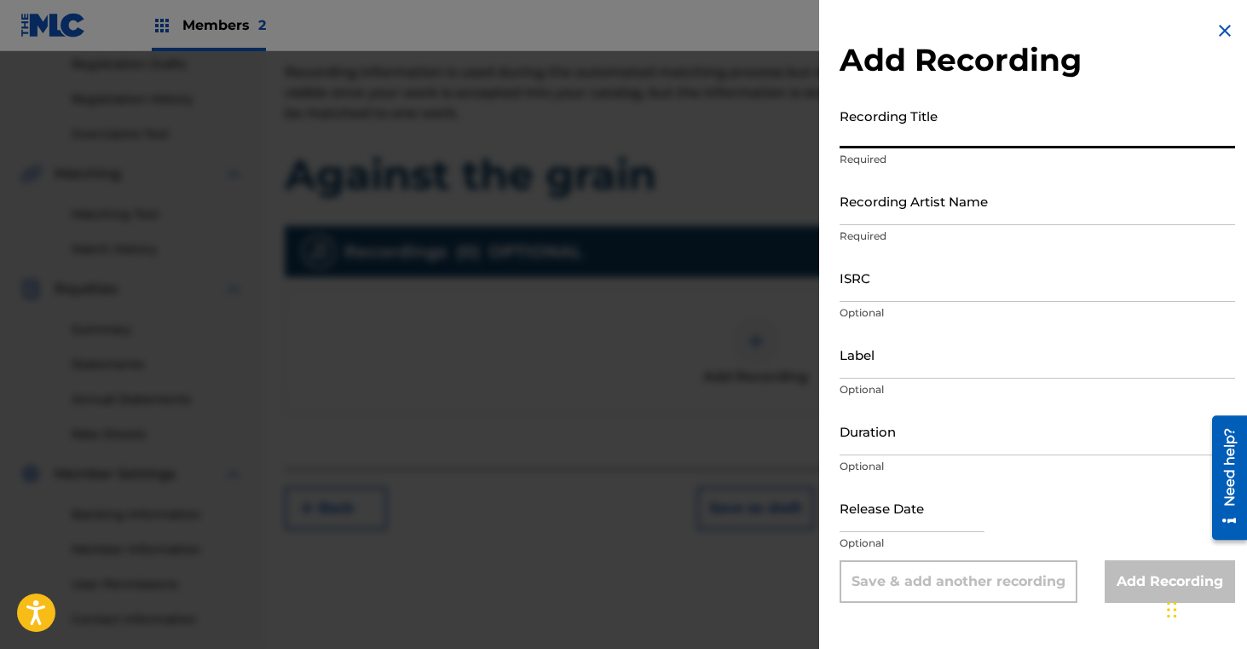
click at [883, 132] on input "Recording Title" at bounding box center [1038, 124] width 396 height 49
type input "Against the Grain"
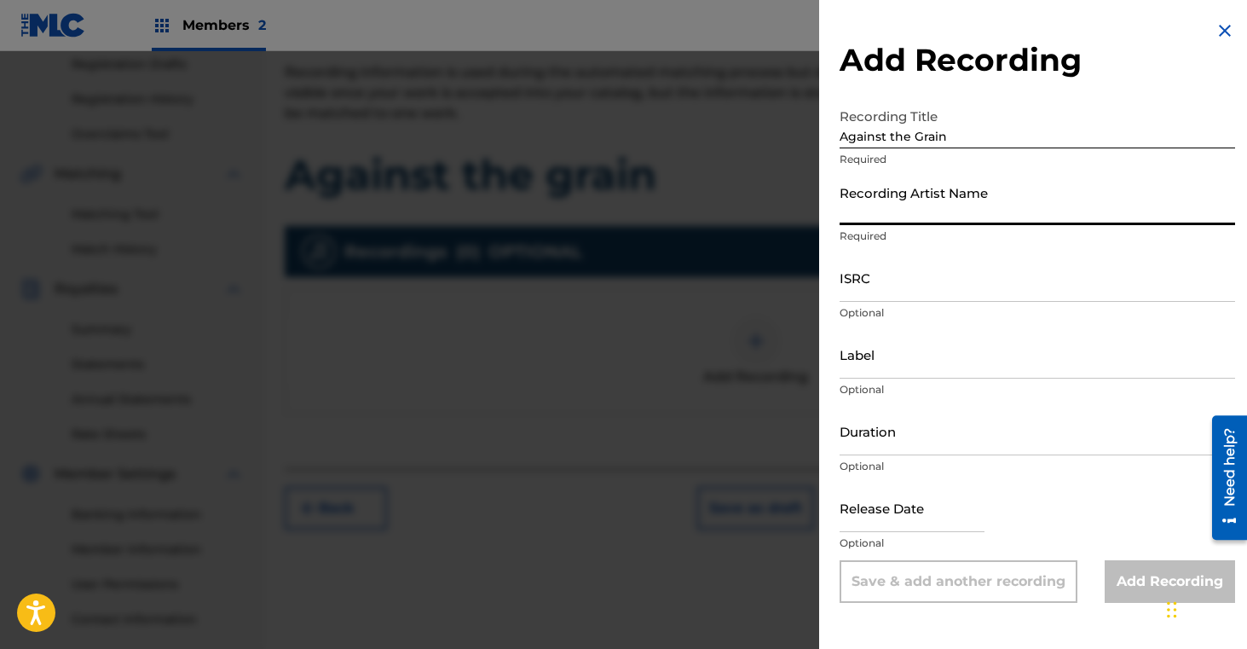
click at [933, 217] on input "Recording Artist Name" at bounding box center [1038, 200] width 396 height 49
type input "[PERSON_NAME]"
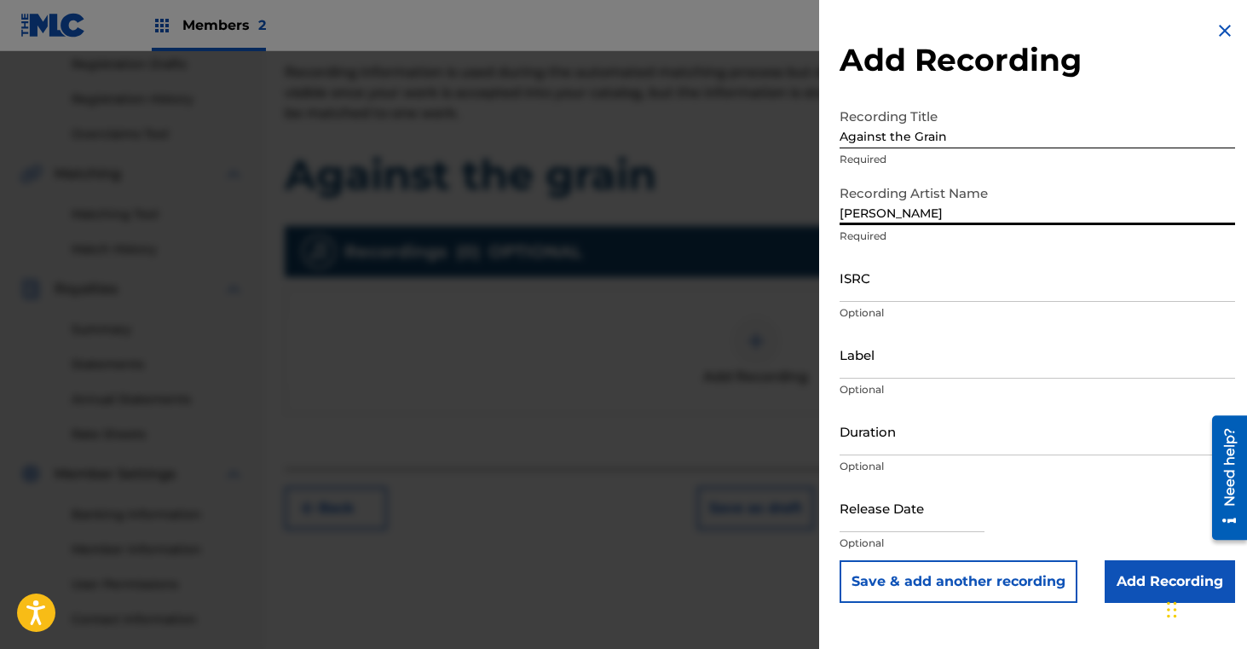
click at [879, 277] on input "ISRC" at bounding box center [1038, 277] width 396 height 49
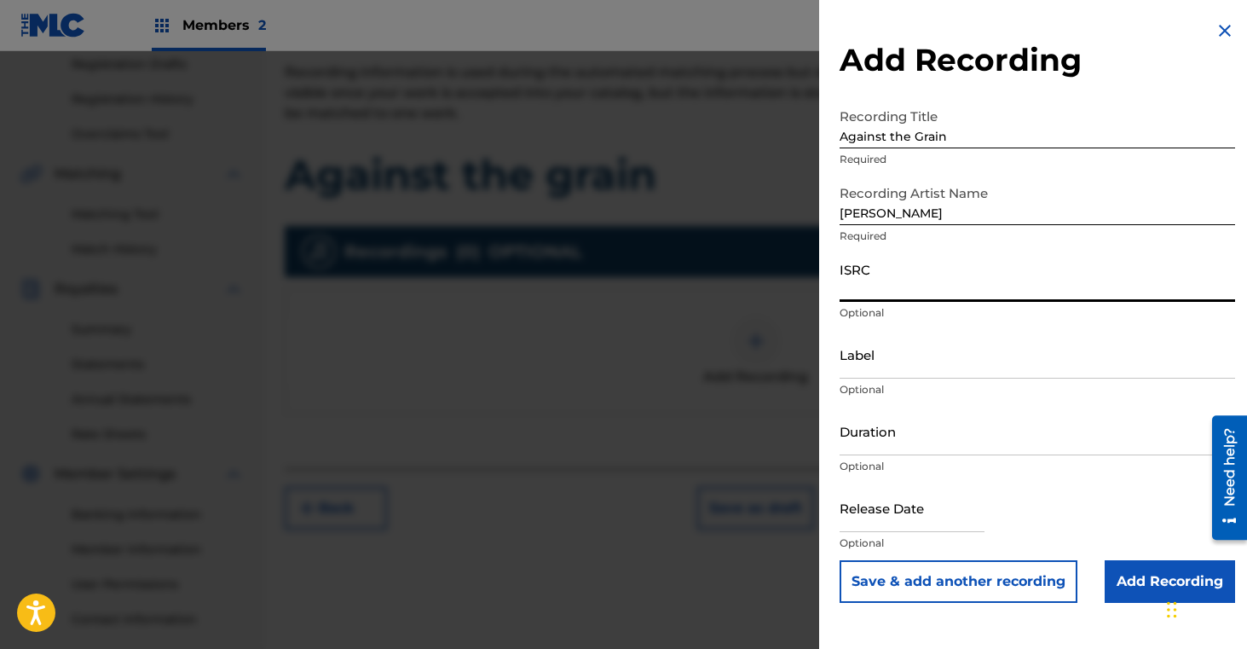
click at [973, 286] on input "ISRC" at bounding box center [1038, 277] width 396 height 49
paste input "QZNMV2470674"
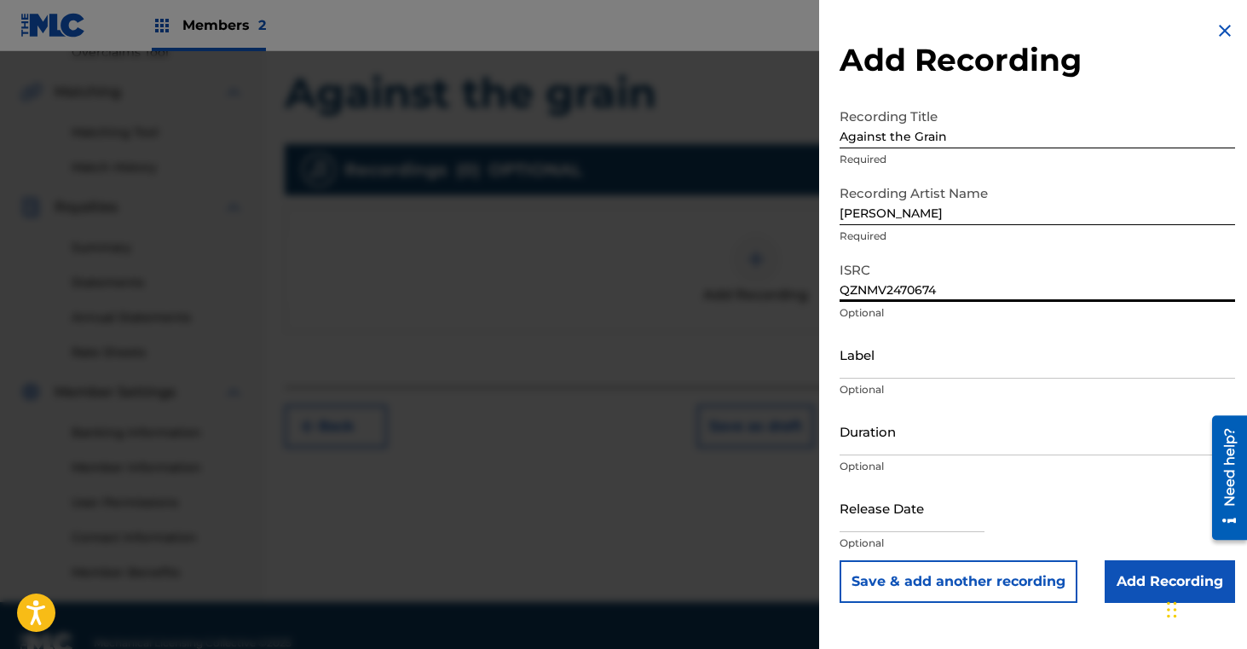
scroll to position [408, 0]
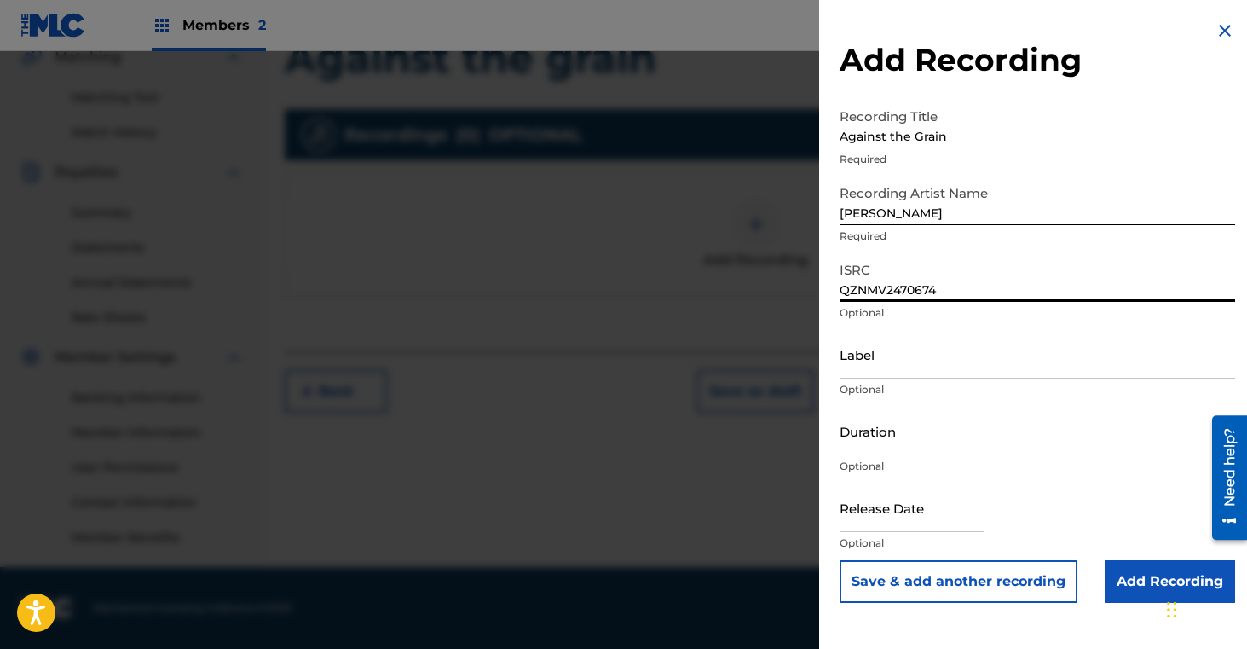
type input "QZNMV2470674"
click at [1131, 576] on input "Add Recording" at bounding box center [1170, 581] width 130 height 43
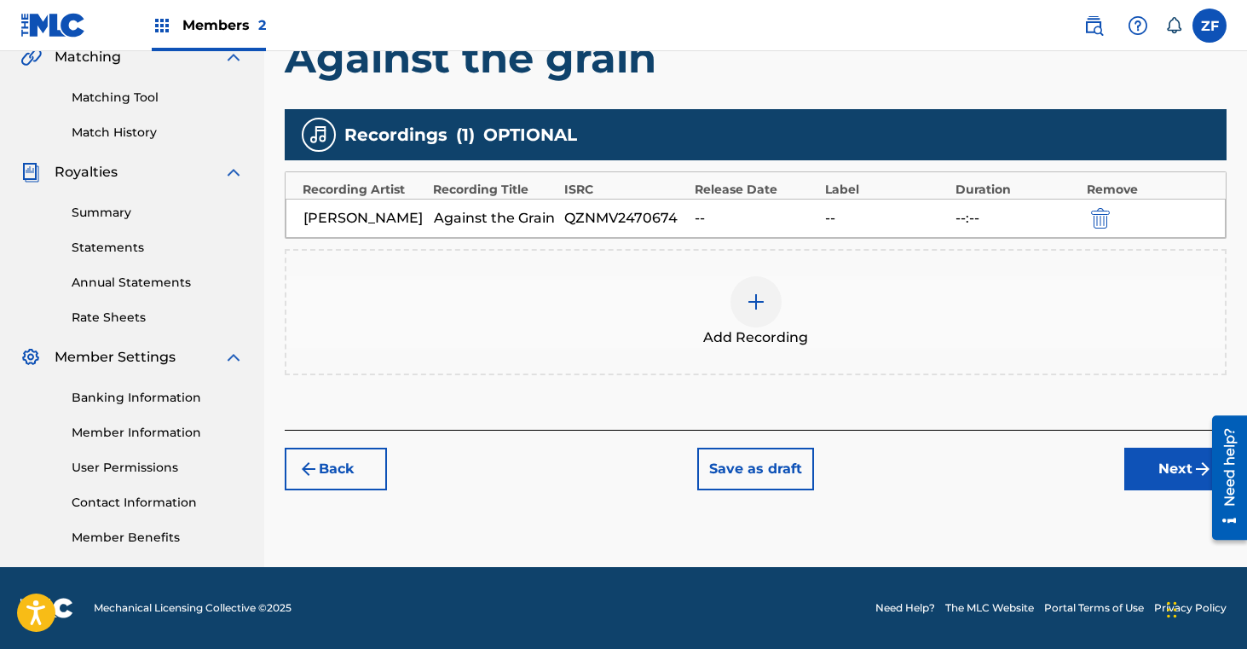
click at [1152, 459] on button "Next" at bounding box center [1175, 469] width 102 height 43
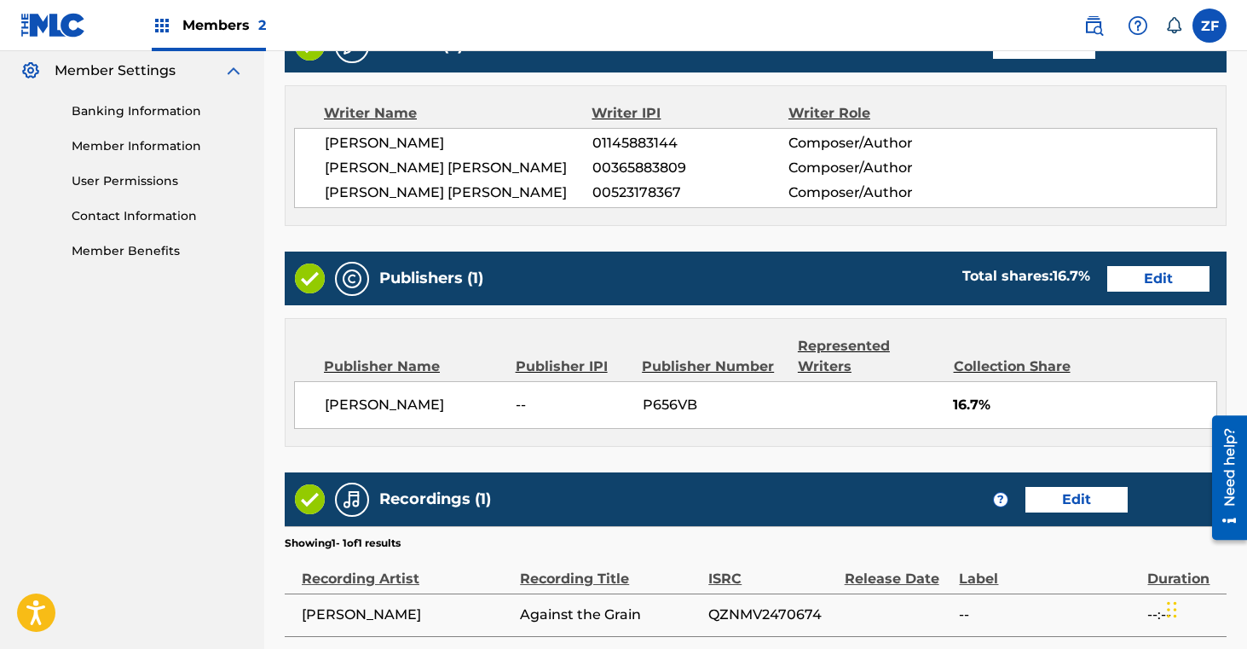
scroll to position [848, 0]
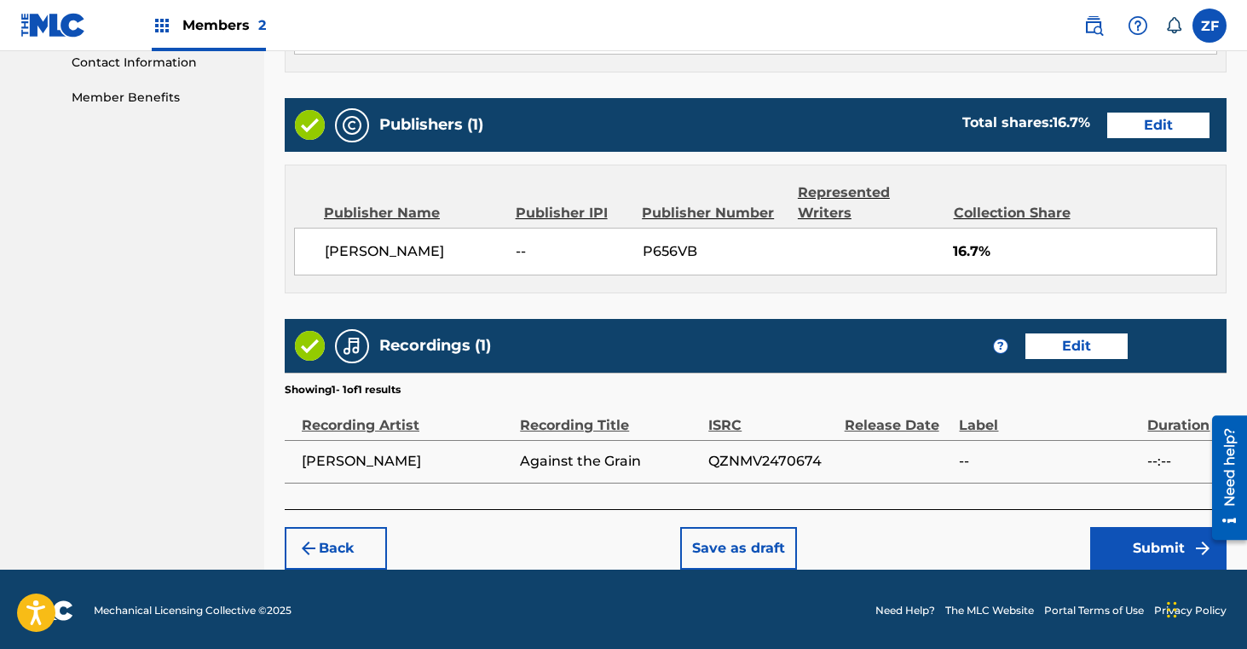
click at [1117, 543] on button "Submit" at bounding box center [1158, 548] width 136 height 43
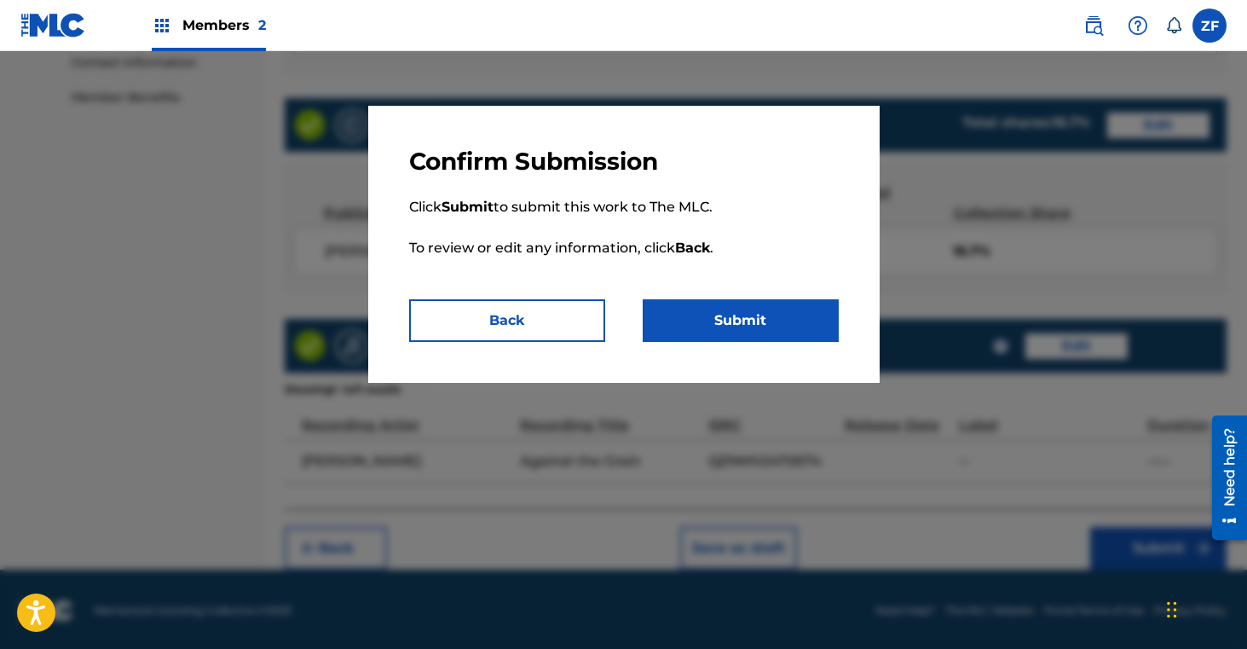
click at [732, 325] on button "Submit" at bounding box center [741, 320] width 196 height 43
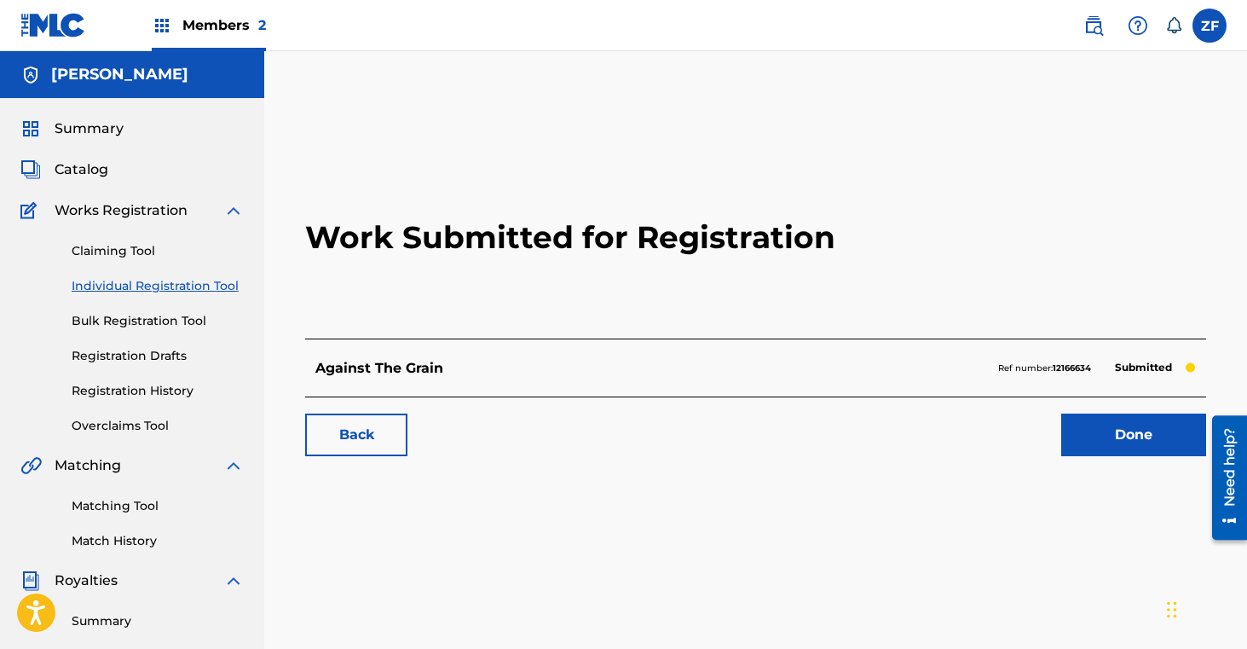
click at [1133, 430] on link "Done" at bounding box center [1133, 434] width 145 height 43
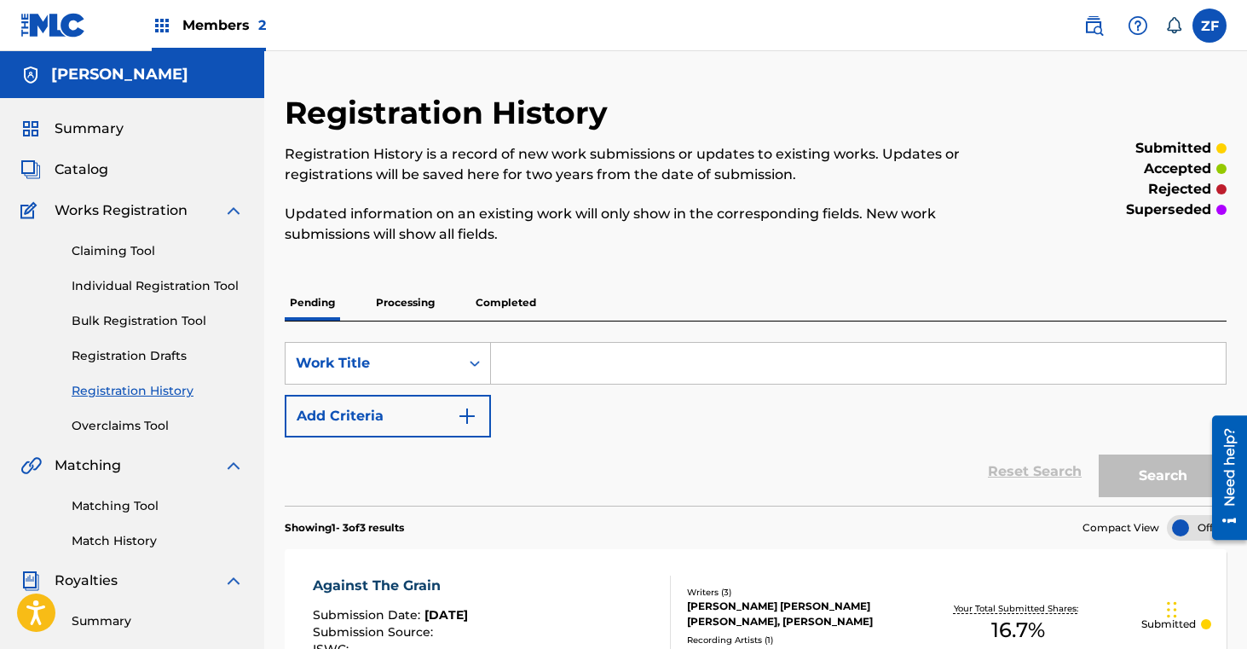
click at [548, 366] on input "Search Form" at bounding box center [858, 363] width 735 height 41
type input "o"
click at [621, 405] on div "SearchWithCriteriaaa7a3217-f246-4b97-8623-a5df3ed3c22c Work Title Add Criteria" at bounding box center [756, 389] width 942 height 95
click at [118, 256] on link "Claiming Tool" at bounding box center [158, 251] width 172 height 18
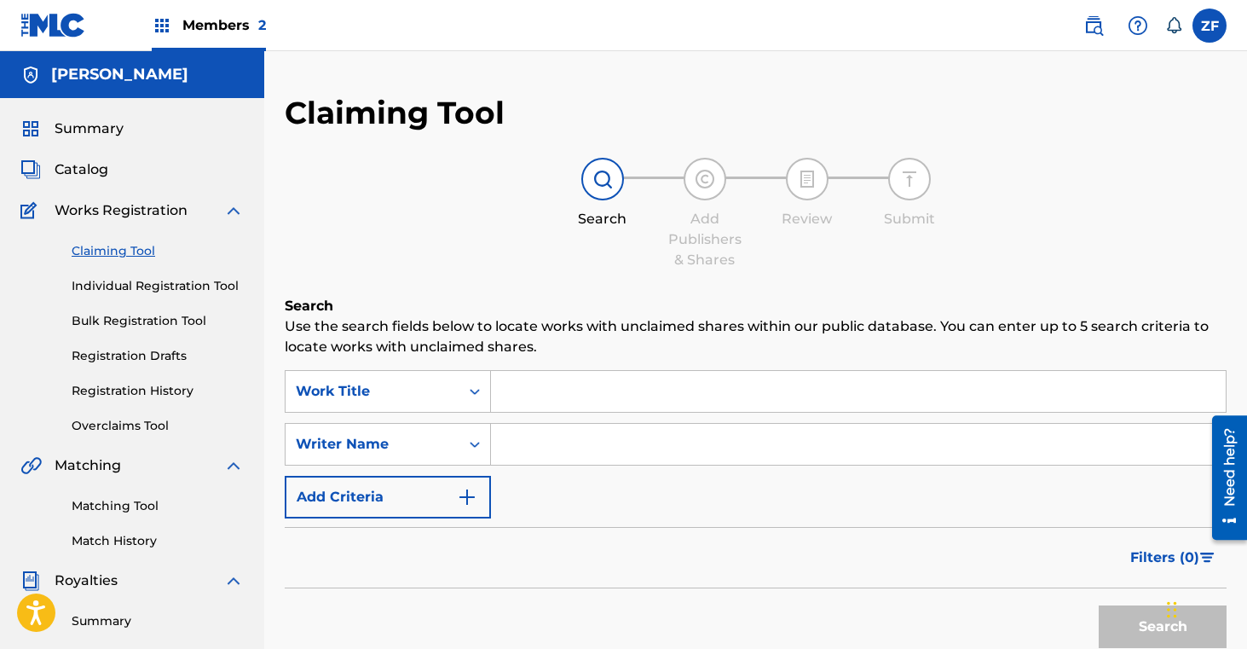
click at [564, 393] on input "Search Form" at bounding box center [858, 391] width 735 height 41
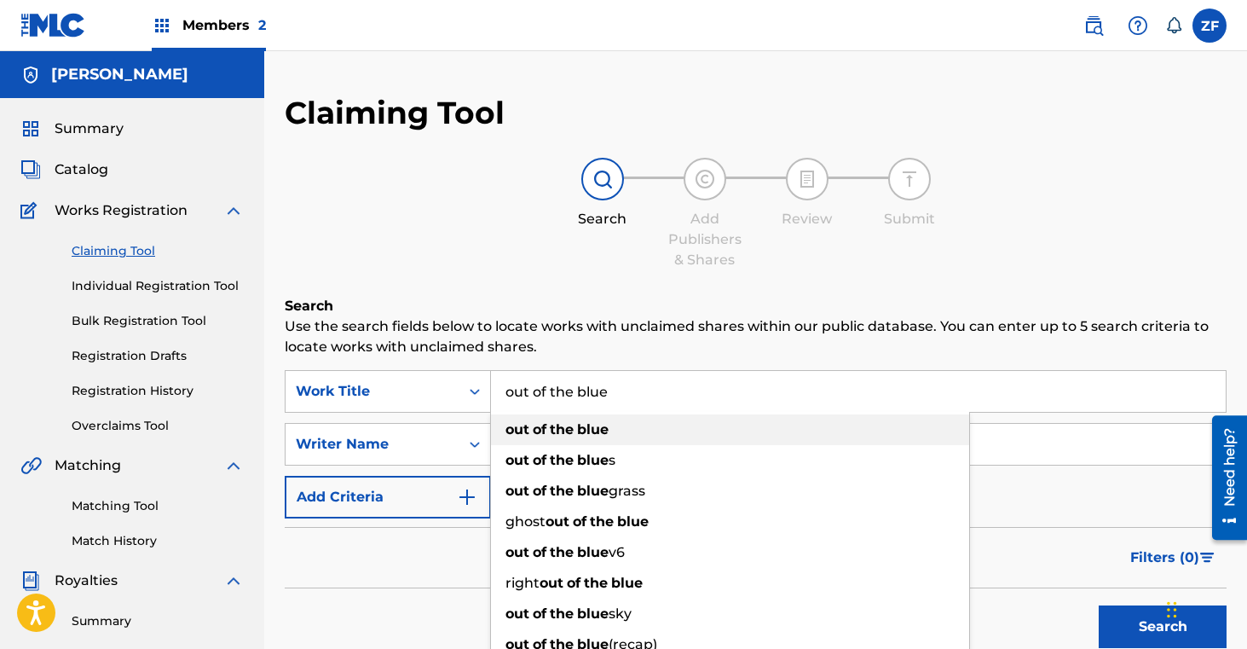
type input "out of the blue"
click at [603, 435] on strong "blue" at bounding box center [593, 429] width 32 height 16
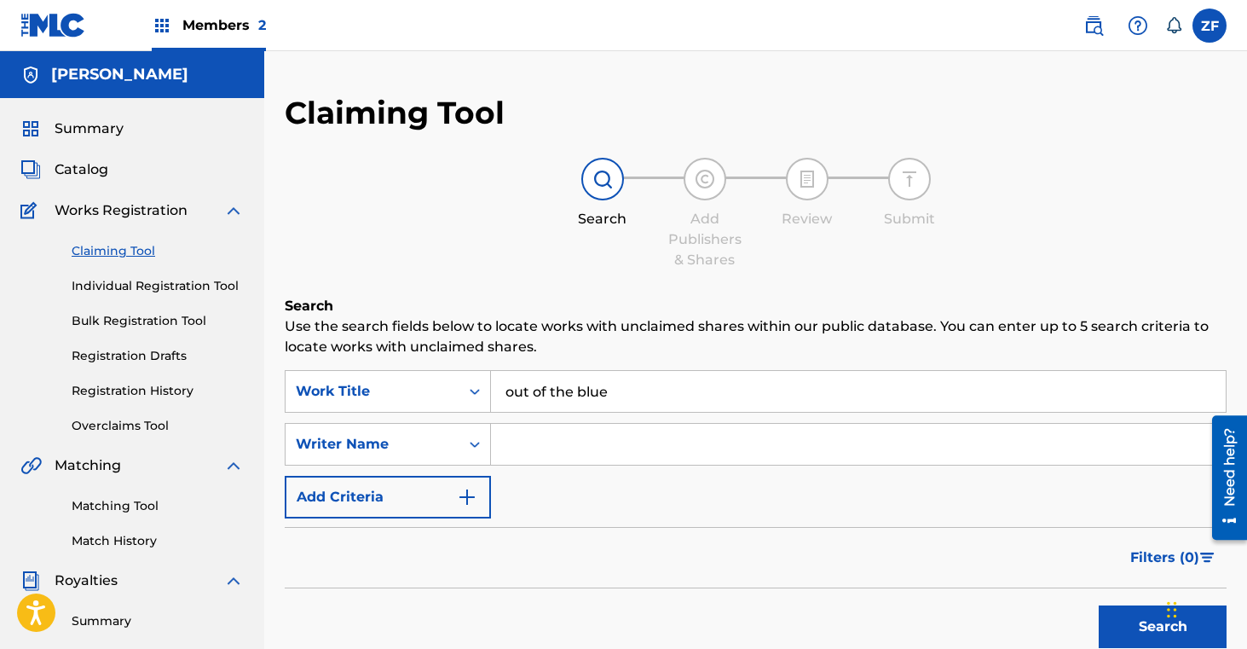
click at [574, 449] on input "Search Form" at bounding box center [858, 444] width 735 height 41
type input "z"
type input "zoe jean fowler"
click at [1117, 623] on button "Search" at bounding box center [1163, 626] width 128 height 43
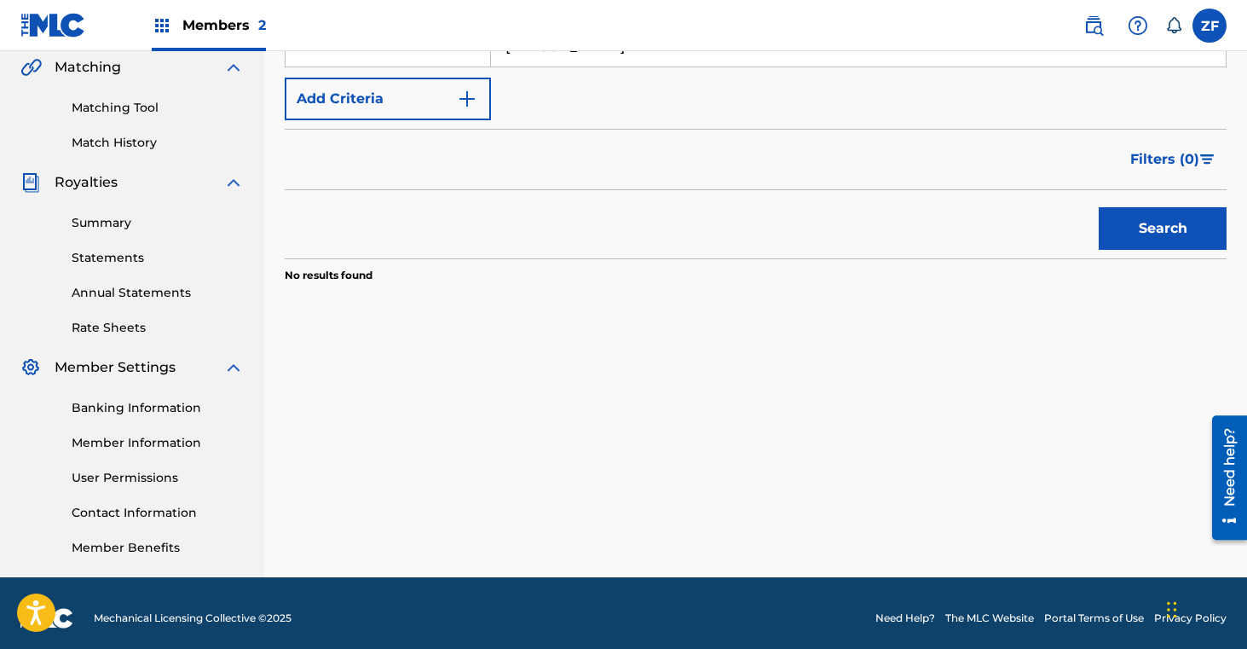
scroll to position [408, 0]
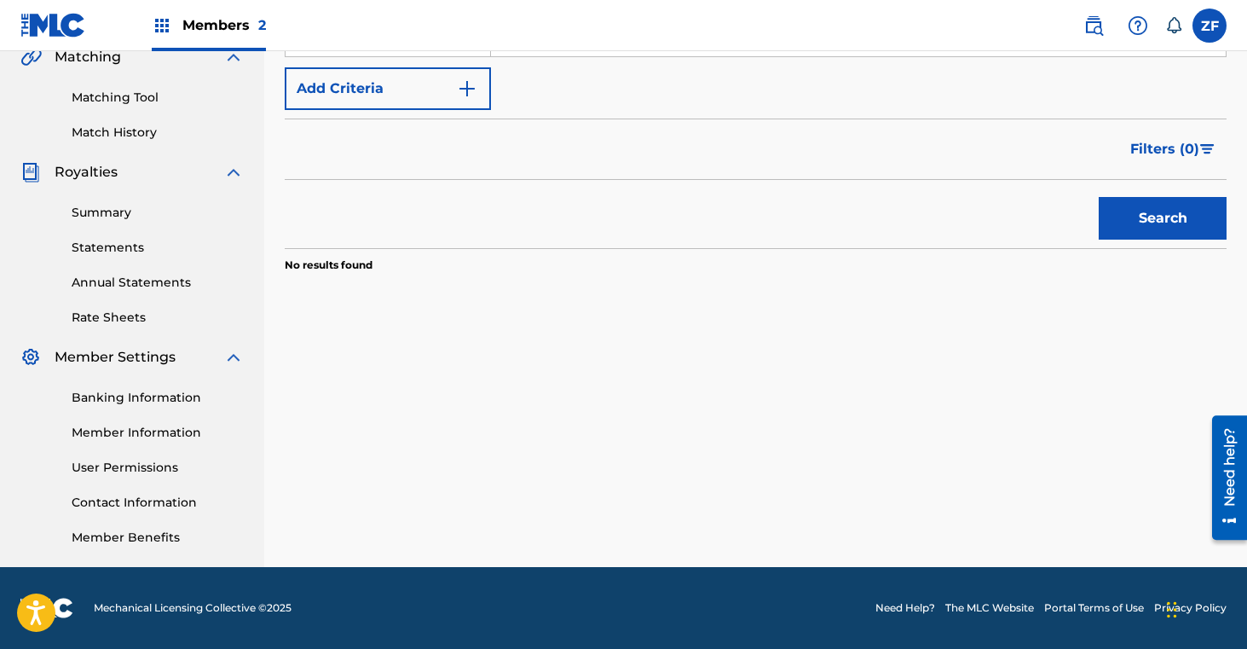
click at [1129, 216] on button "Search" at bounding box center [1163, 218] width 128 height 43
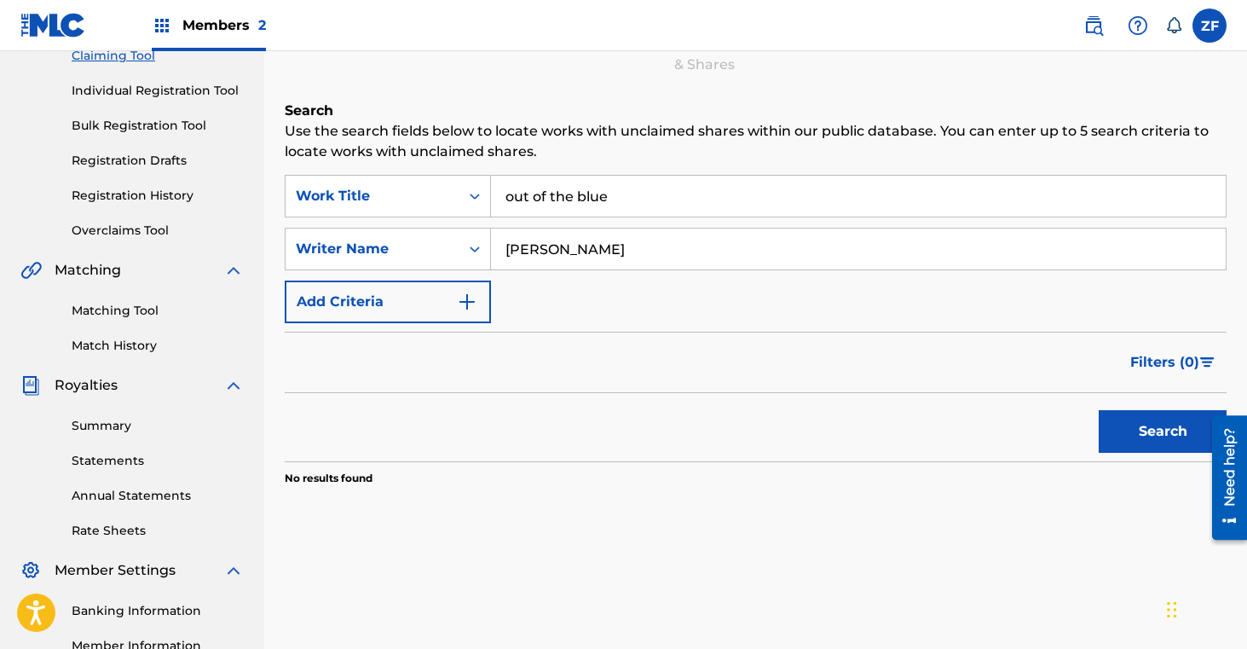
scroll to position [0, 0]
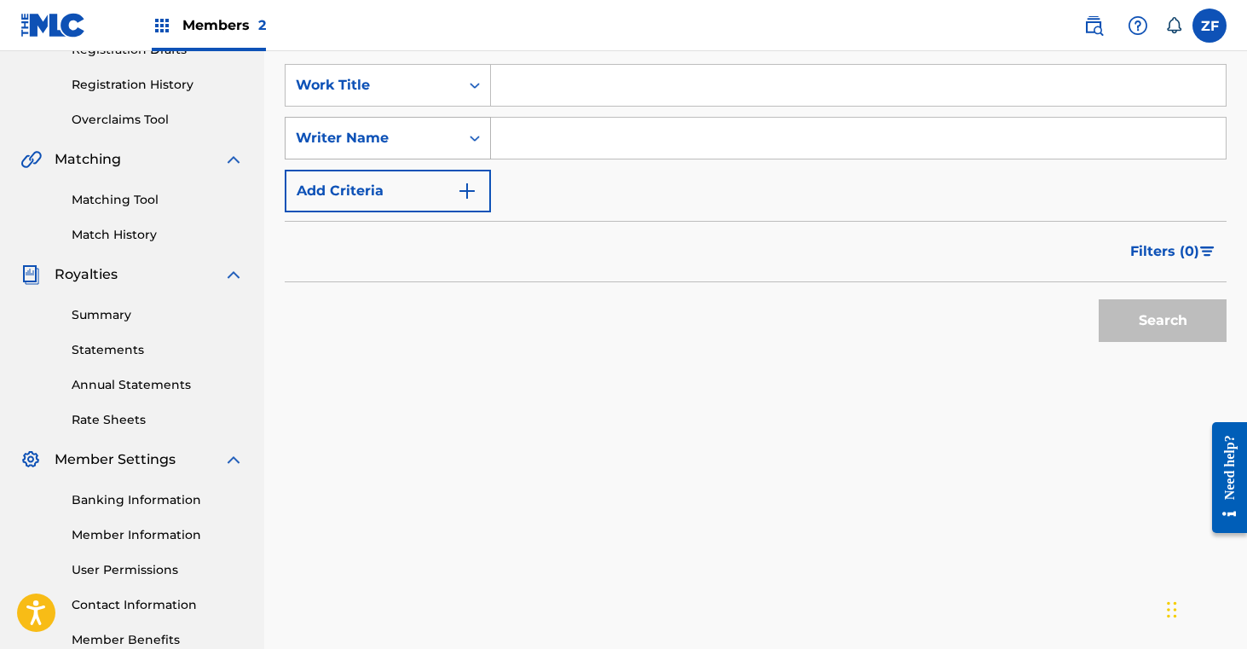
scroll to position [311, 0]
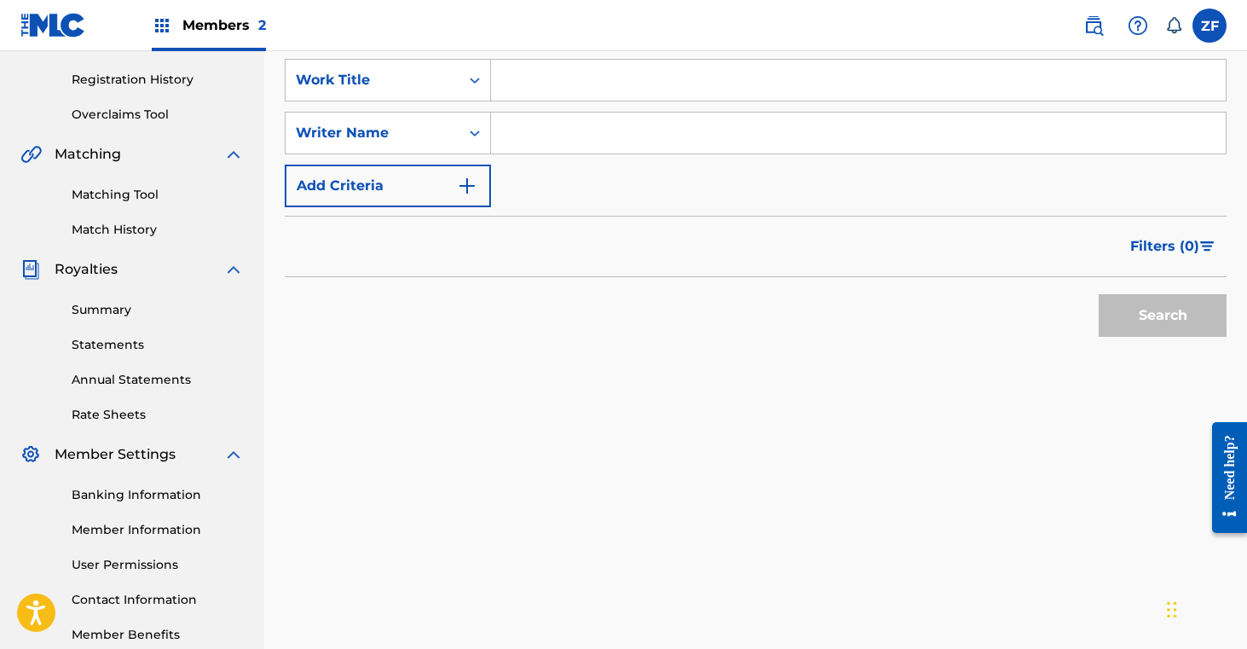
click at [567, 77] on input "Search Form" at bounding box center [858, 80] width 735 height 41
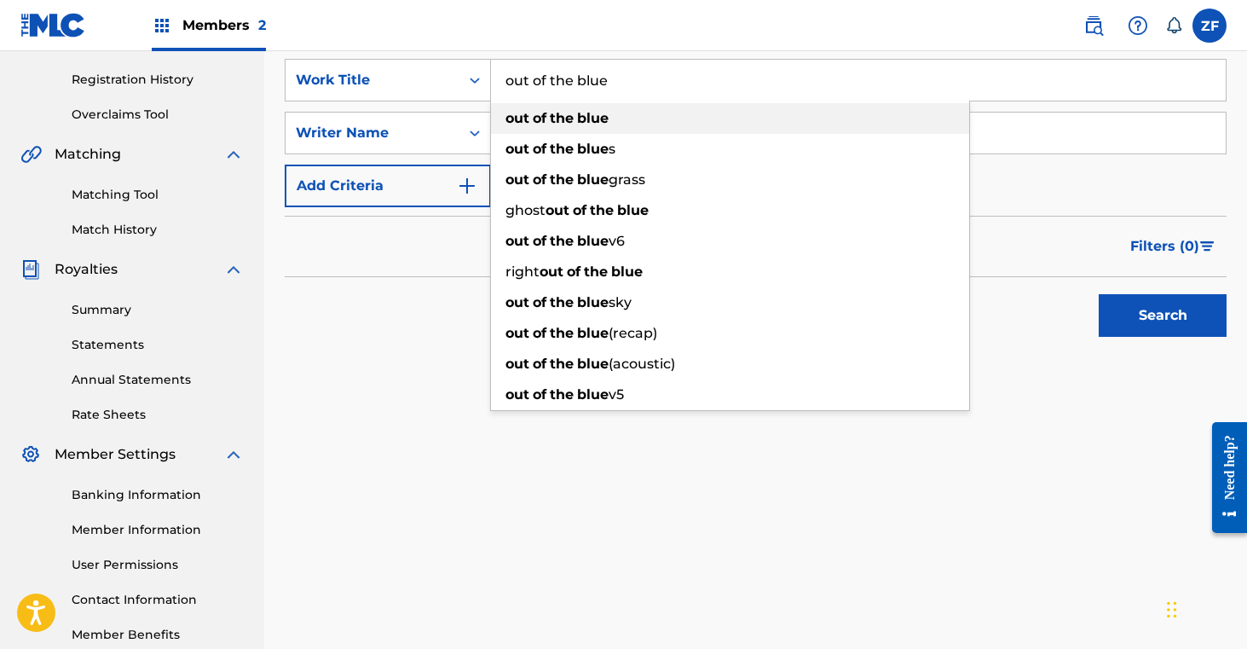
type input "out of the blue"
click at [586, 122] on strong "blue" at bounding box center [593, 118] width 32 height 16
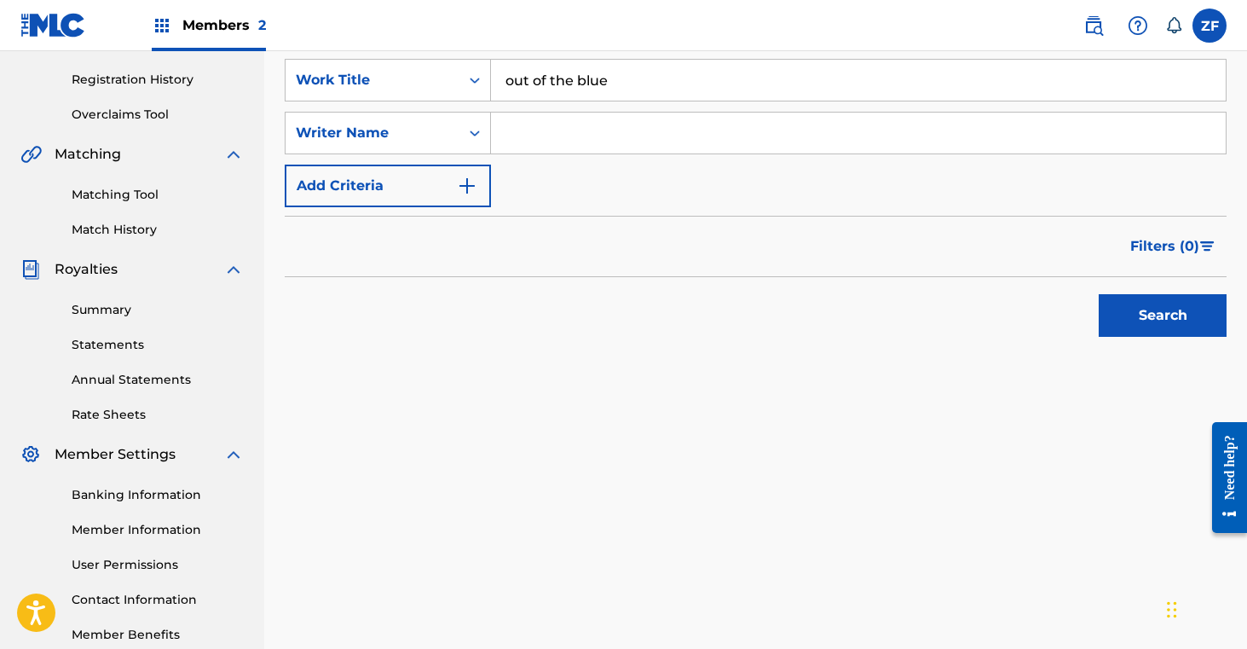
click at [567, 146] on input "Search Form" at bounding box center [858, 133] width 735 height 41
type input "[PERSON_NAME]"
click at [1148, 310] on button "Search" at bounding box center [1163, 315] width 128 height 43
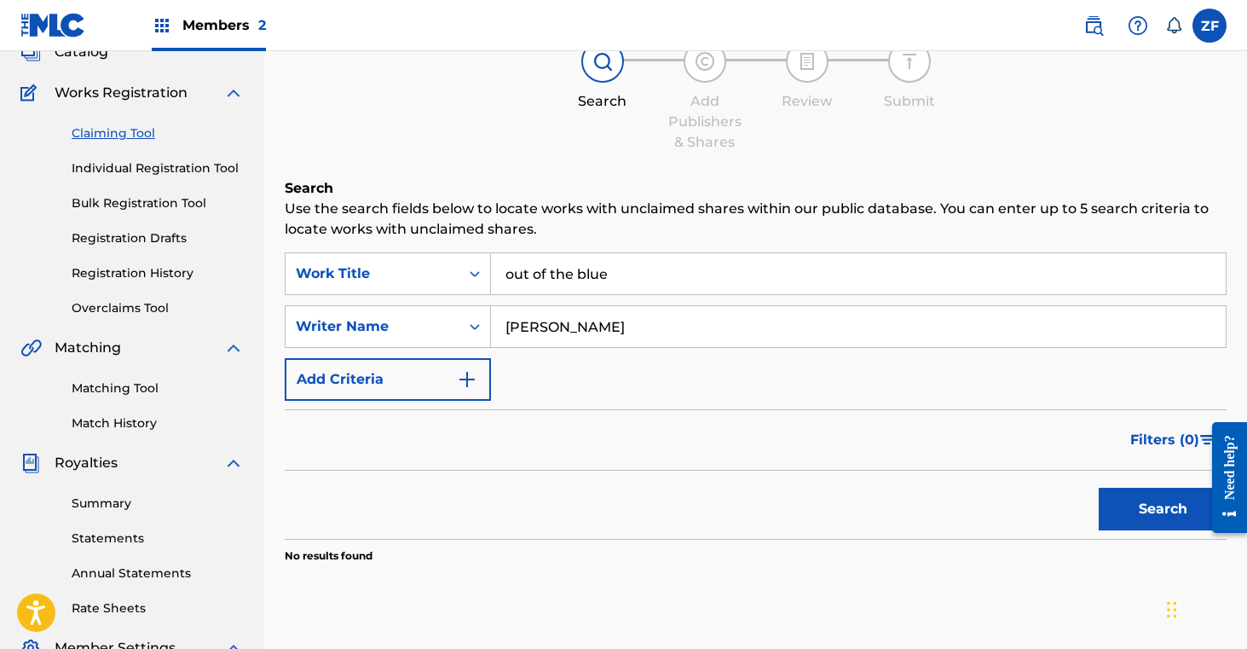
scroll to position [408, 0]
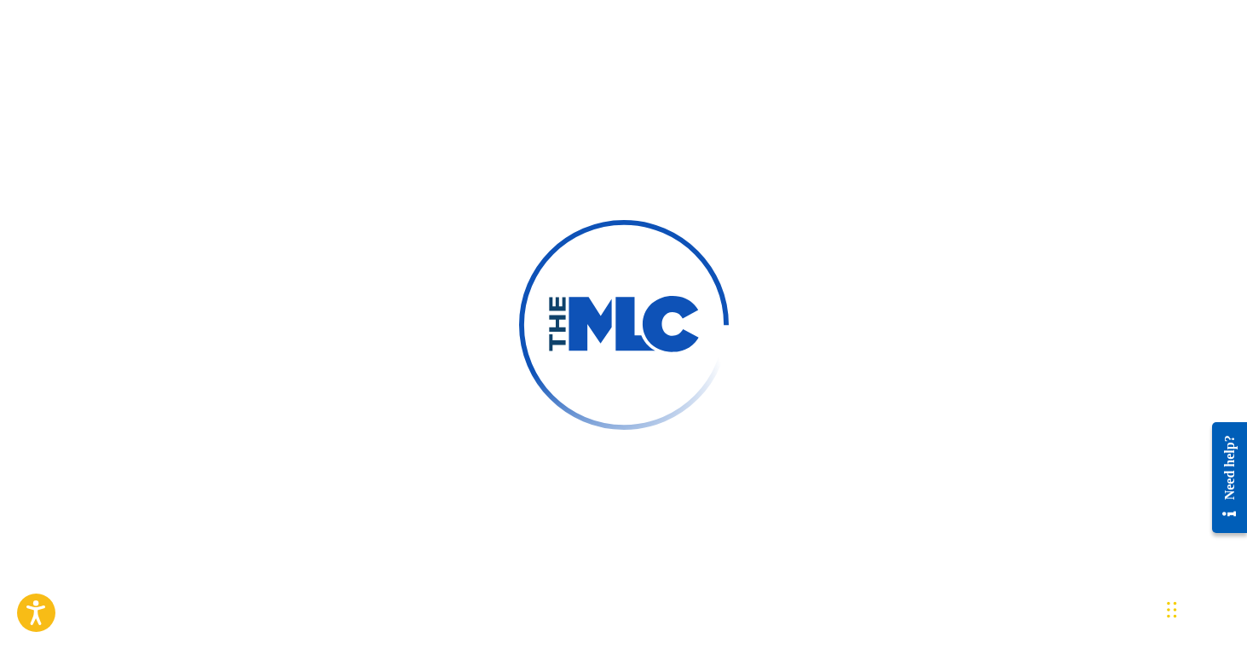
click at [238, 162] on div at bounding box center [623, 324] width 1247 height 649
click at [294, 168] on div at bounding box center [623, 324] width 1247 height 649
click at [1172, 610] on div "Chat Widget" at bounding box center [1204, 608] width 85 height 82
click at [676, 158] on div at bounding box center [623, 324] width 1247 height 649
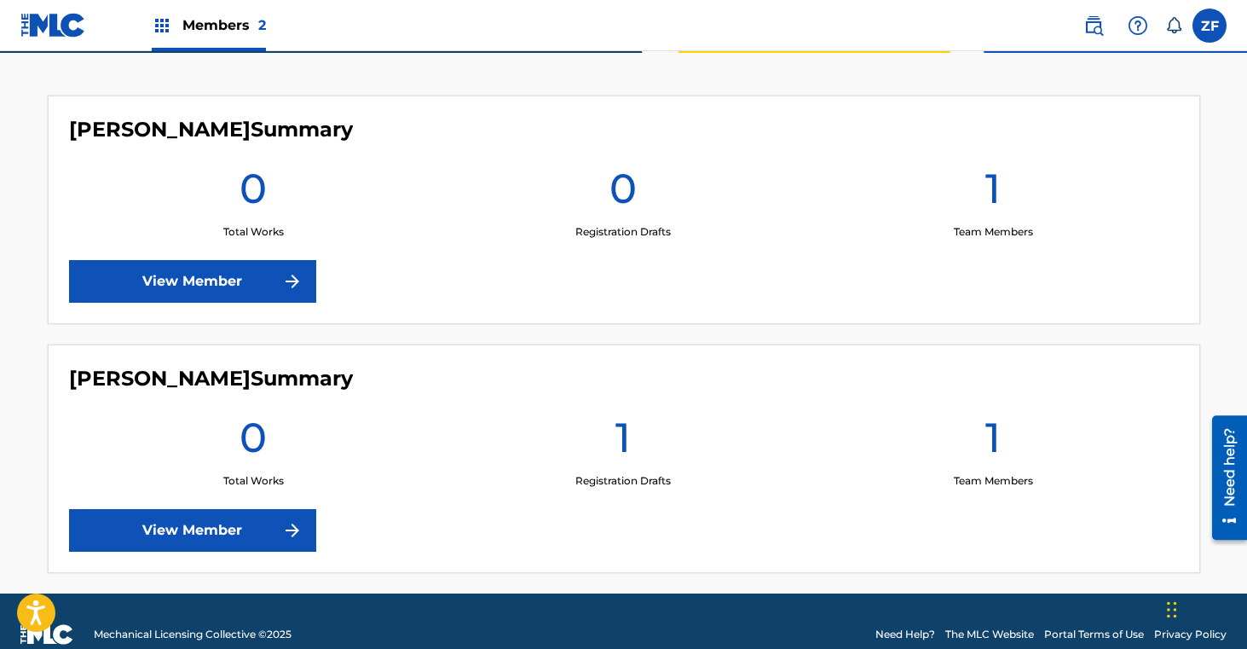
scroll to position [473, 0]
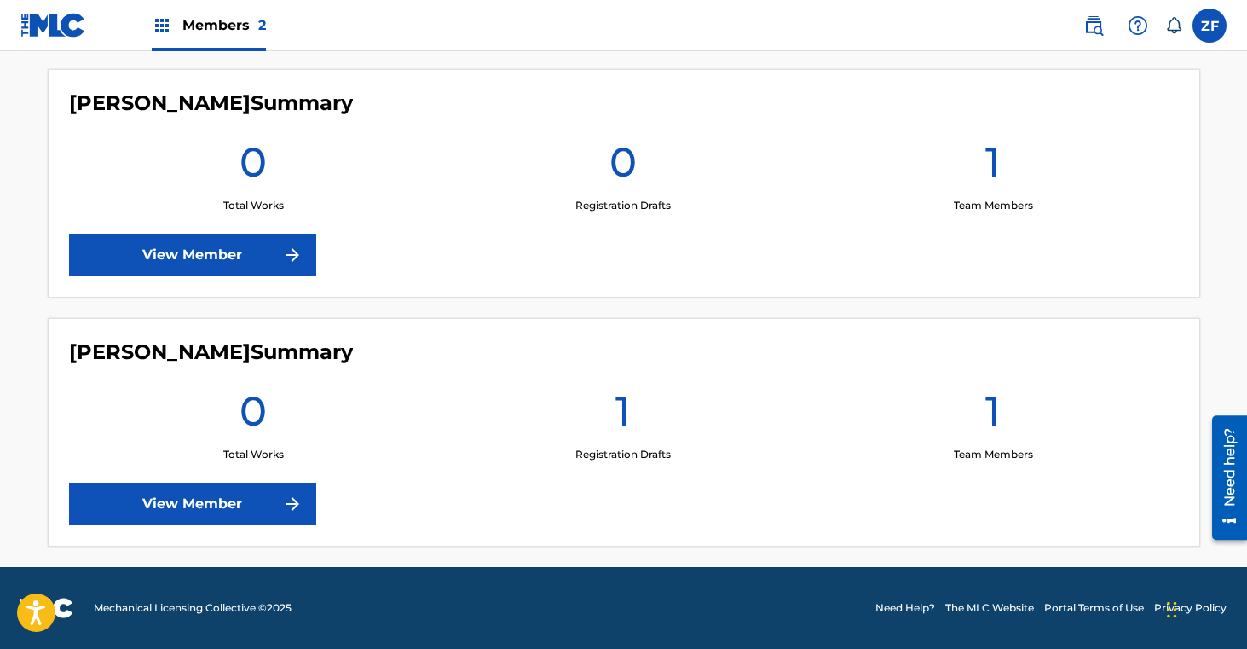
click at [269, 499] on link "View Member" at bounding box center [192, 503] width 247 height 43
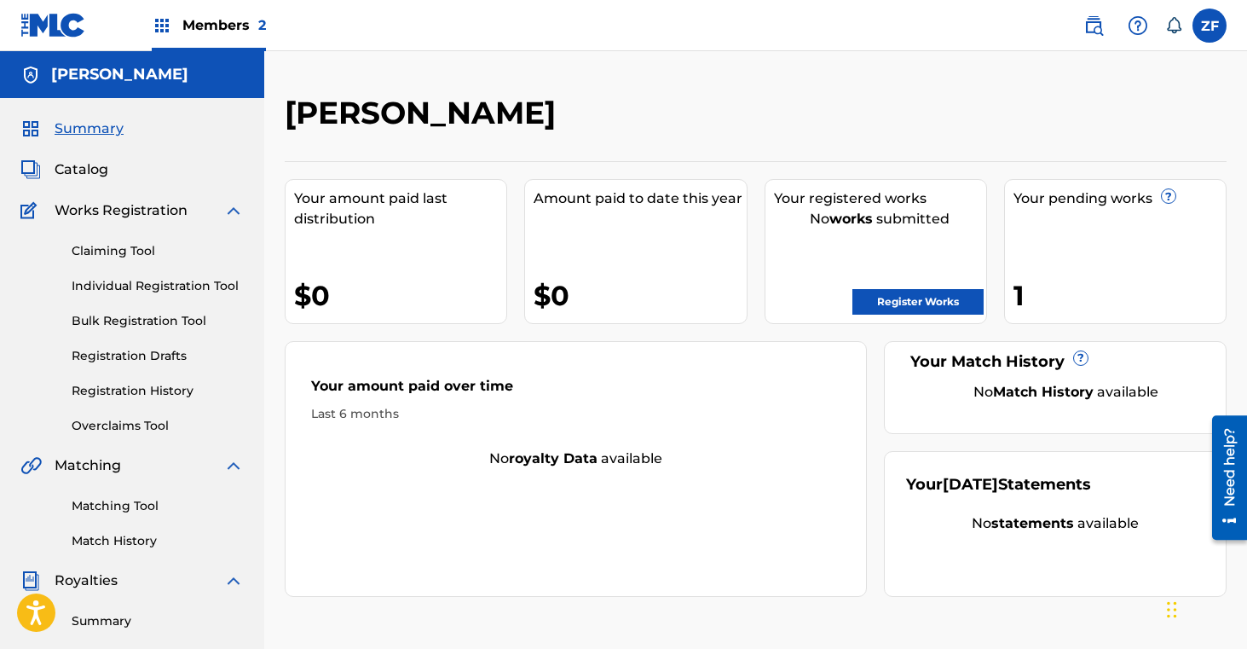
click at [917, 292] on link "Register Works" at bounding box center [917, 302] width 131 height 26
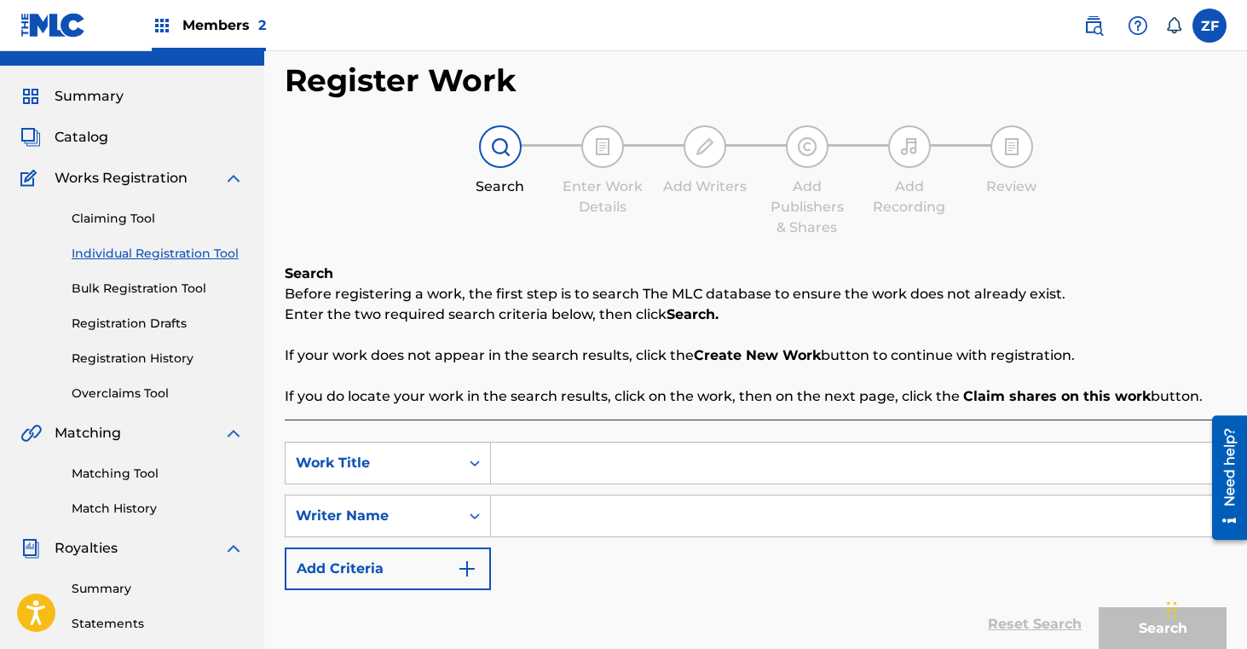
scroll to position [36, 0]
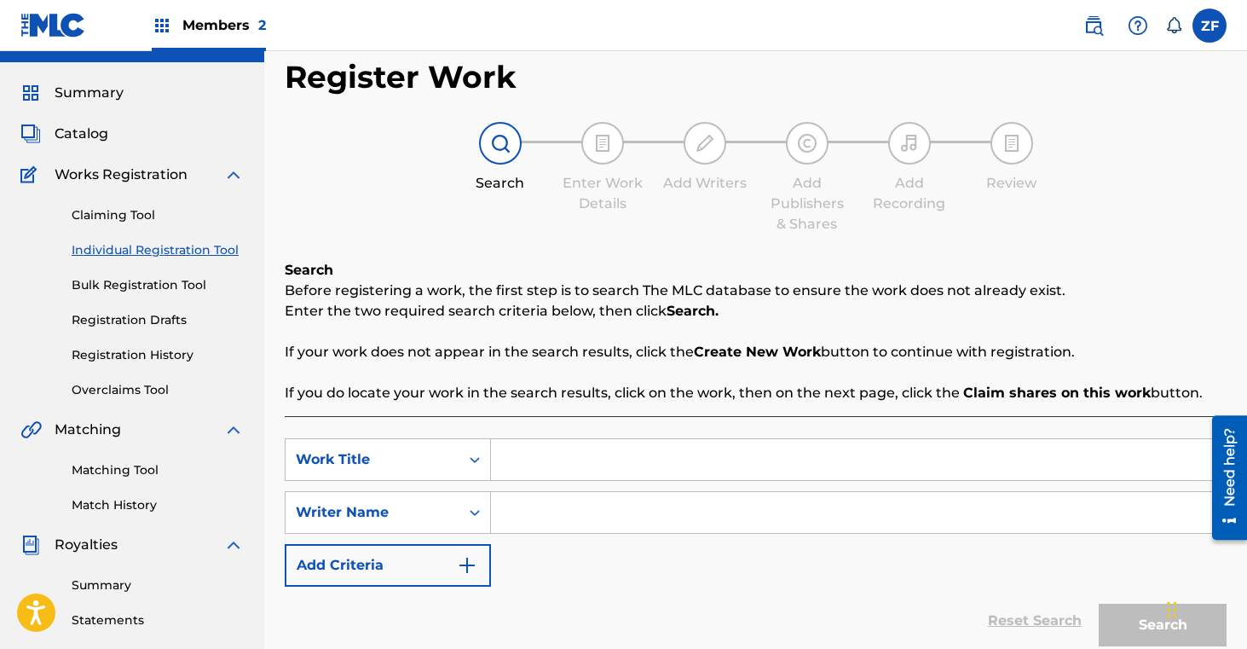
click at [130, 351] on link "Registration History" at bounding box center [158, 355] width 172 height 18
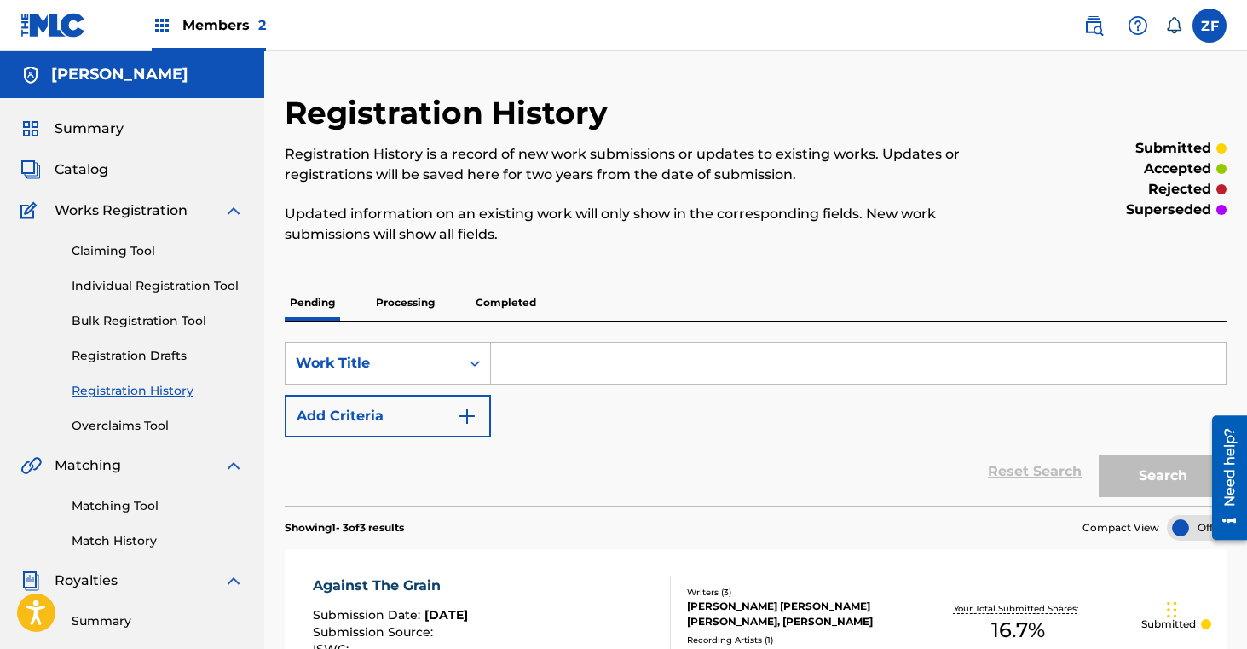
click at [124, 251] on link "Claiming Tool" at bounding box center [158, 251] width 172 height 18
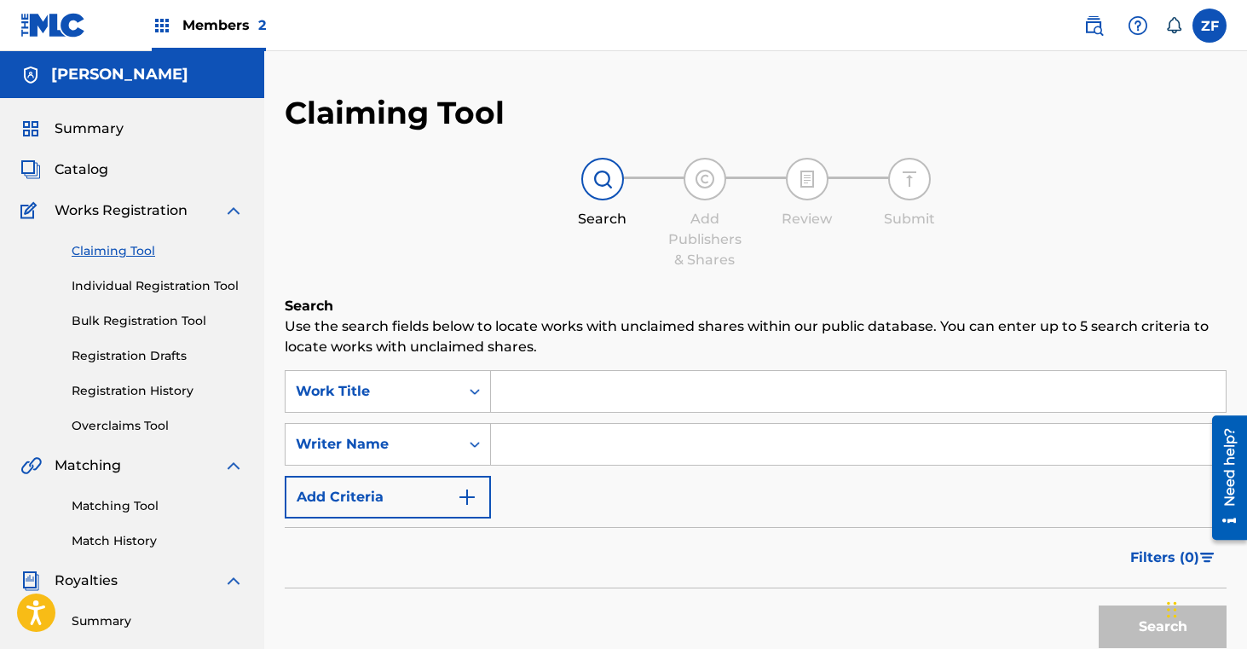
click at [538, 395] on input "Search Form" at bounding box center [858, 391] width 735 height 41
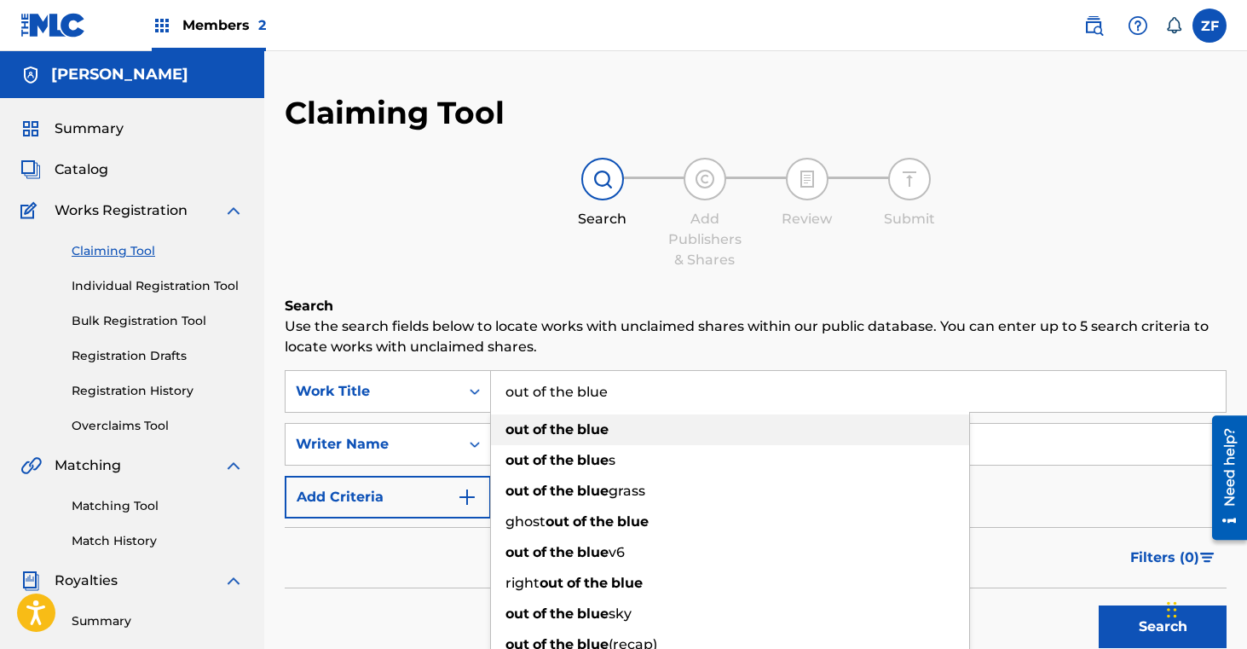
type input "out of the blue"
click at [546, 428] on strong "of" at bounding box center [540, 429] width 14 height 16
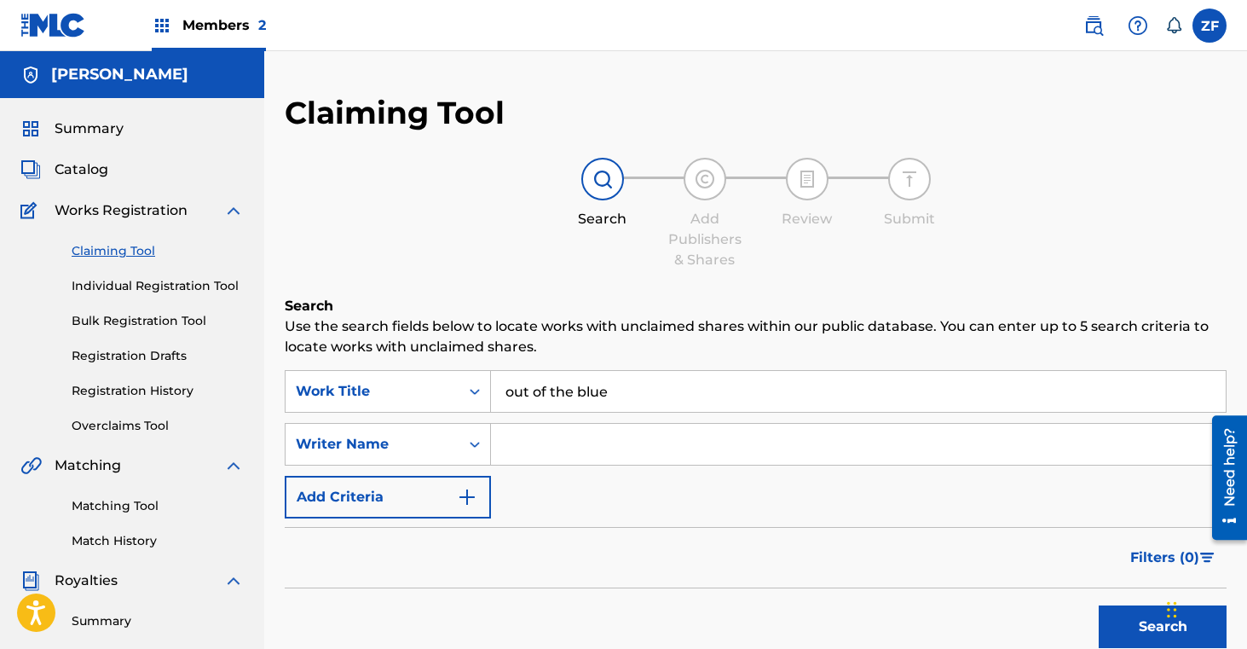
click at [544, 442] on input "Search Form" at bounding box center [858, 444] width 735 height 41
type input "[PERSON_NAME]"
click at [1132, 632] on button "Search" at bounding box center [1163, 626] width 128 height 43
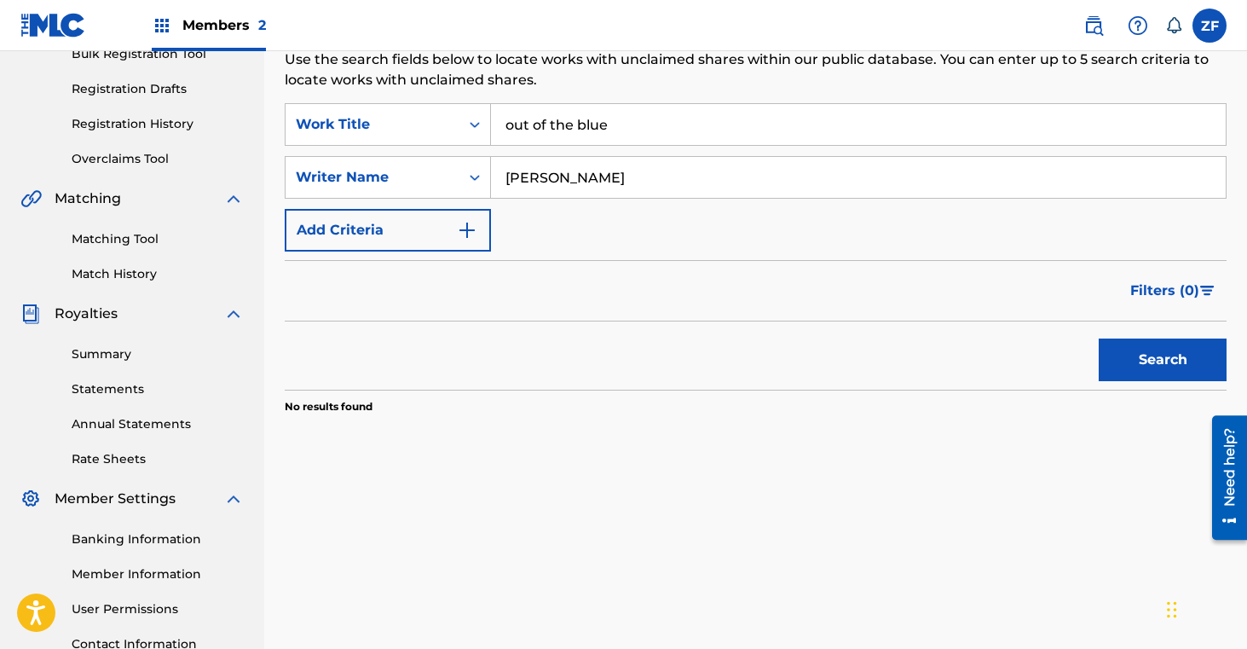
scroll to position [246, 0]
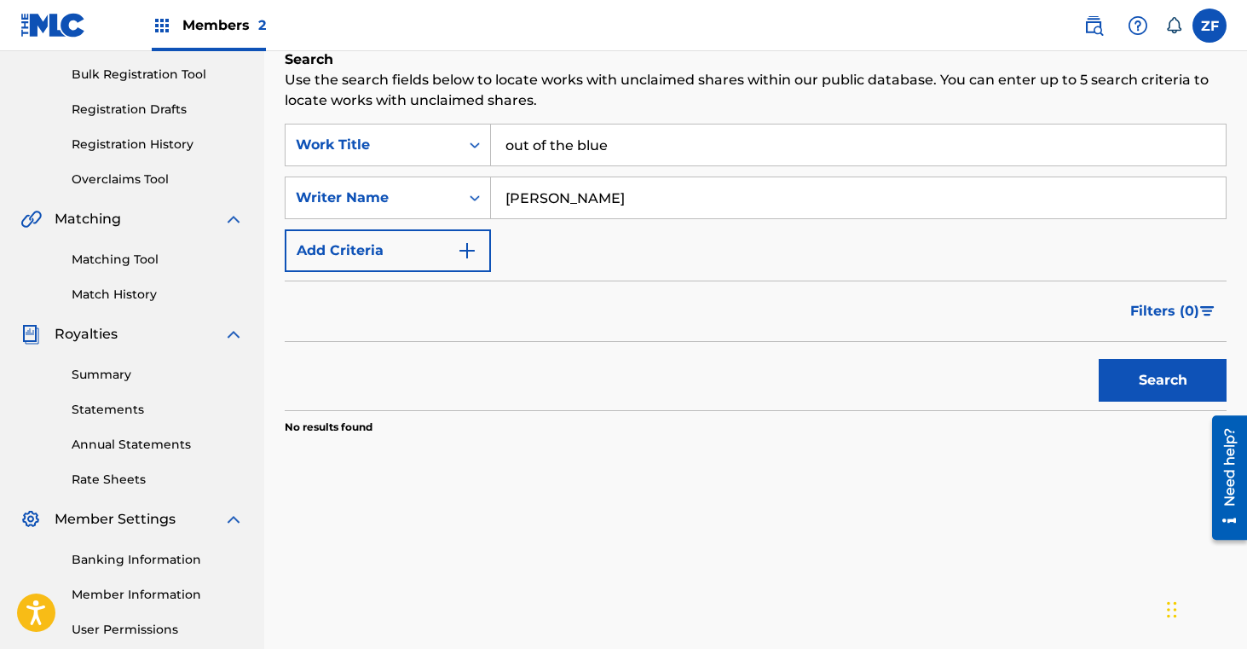
click at [1145, 372] on button "Search" at bounding box center [1163, 380] width 128 height 43
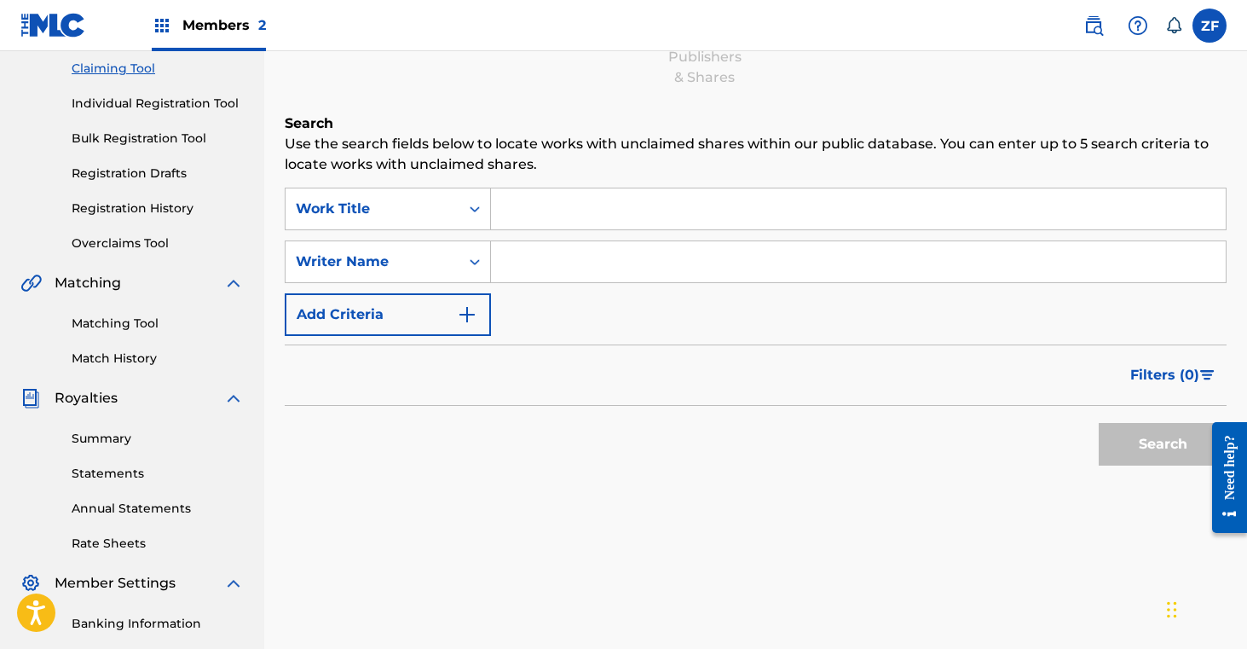
scroll to position [165, 0]
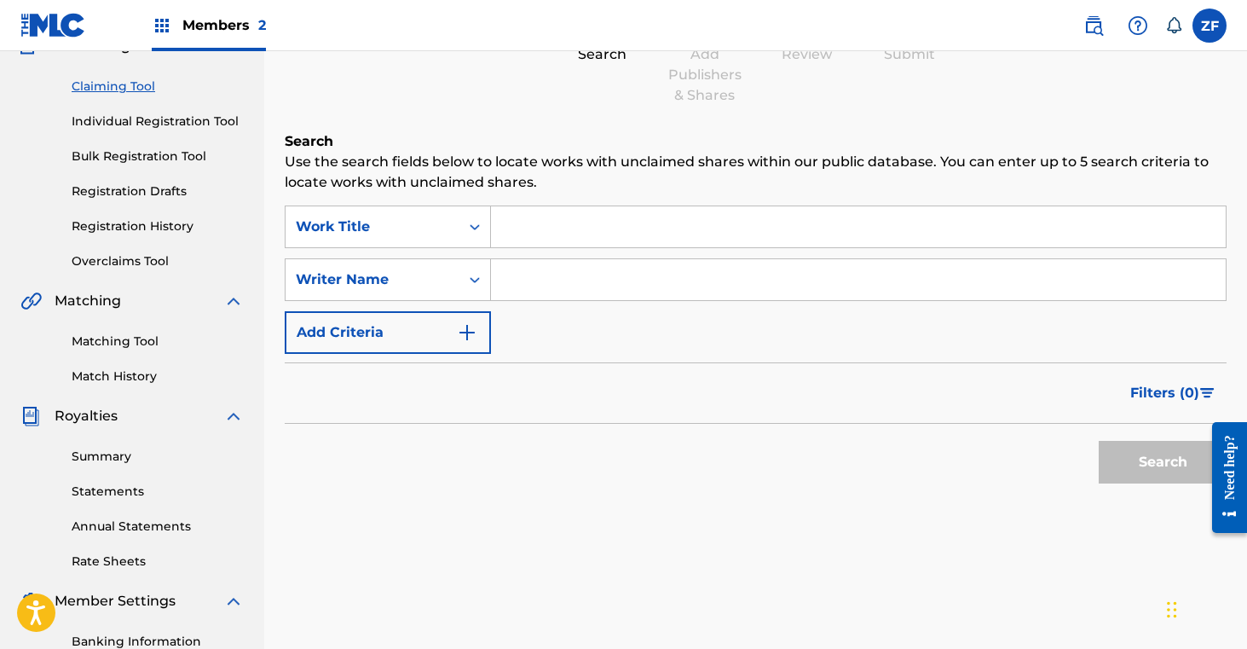
click at [524, 210] on input "Search Form" at bounding box center [858, 226] width 735 height 41
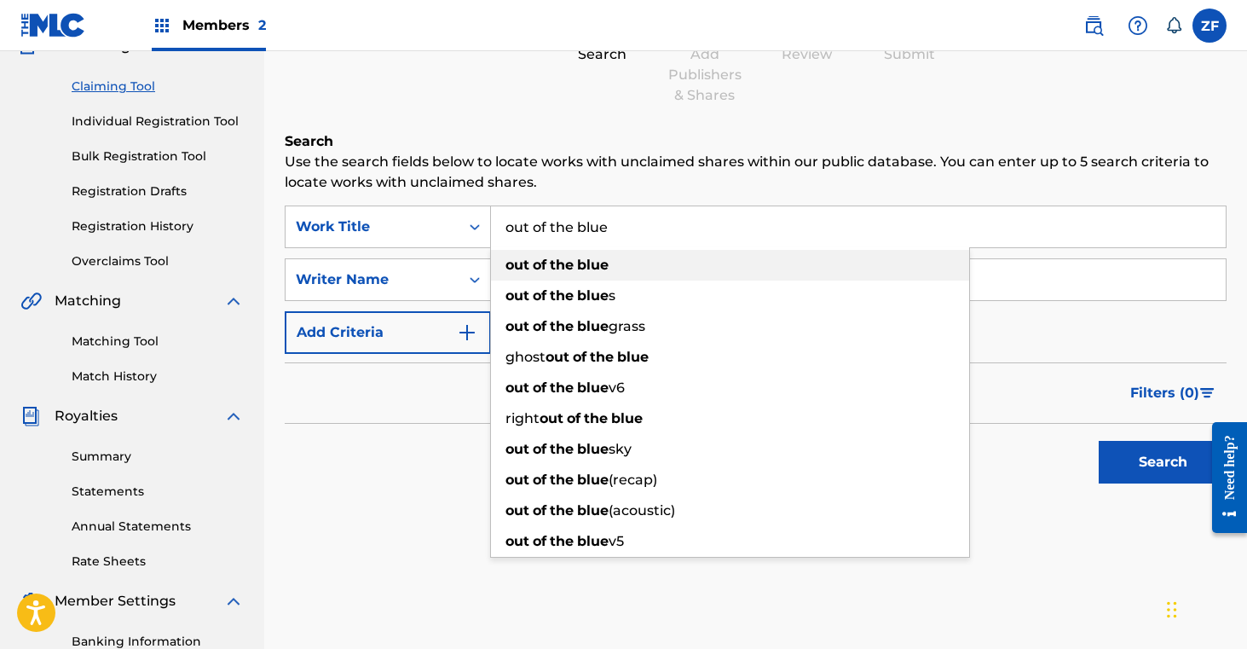
type input "out of the blue"
click at [550, 274] on div "out of the blue" at bounding box center [730, 265] width 478 height 31
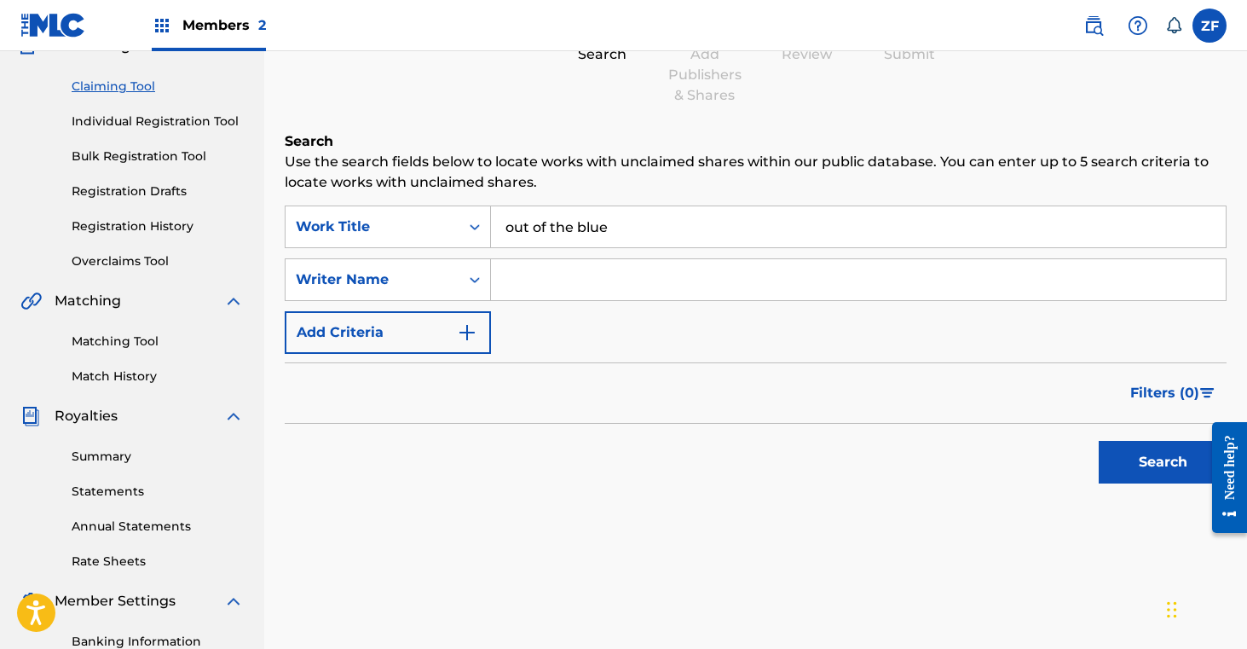
click at [544, 286] on input "Search Form" at bounding box center [858, 279] width 735 height 41
type input "[PERSON_NAME]"
click at [1122, 476] on button "Search" at bounding box center [1163, 462] width 128 height 43
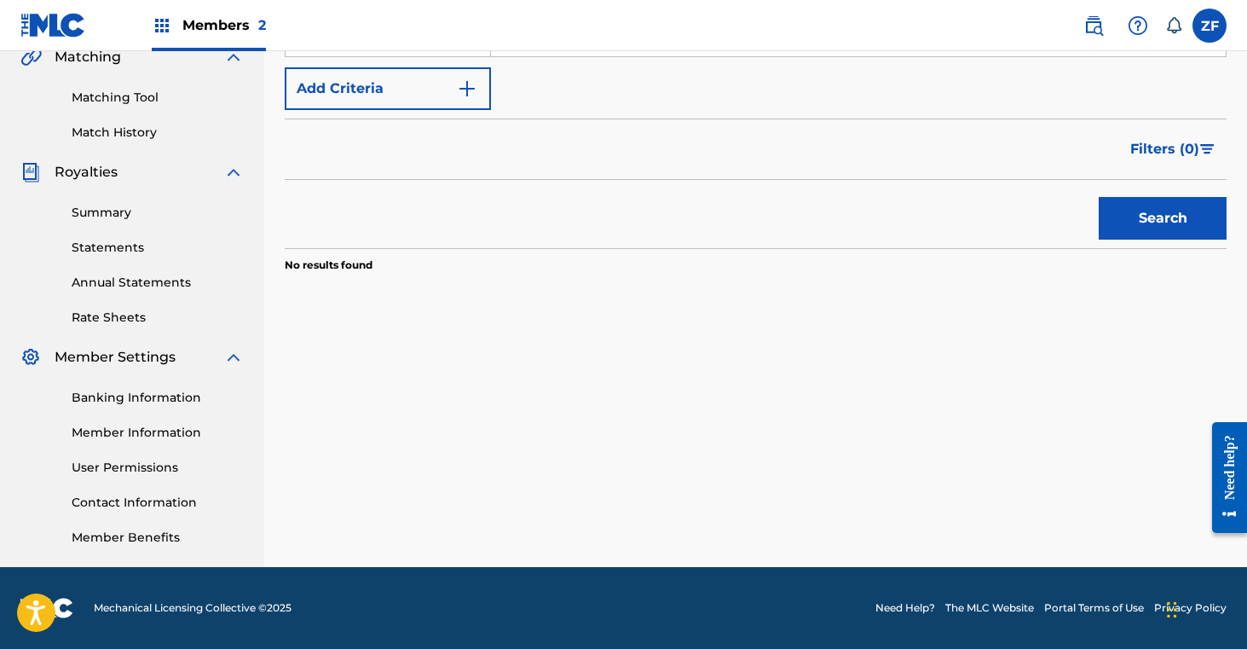
click at [1148, 227] on button "Search" at bounding box center [1163, 218] width 128 height 43
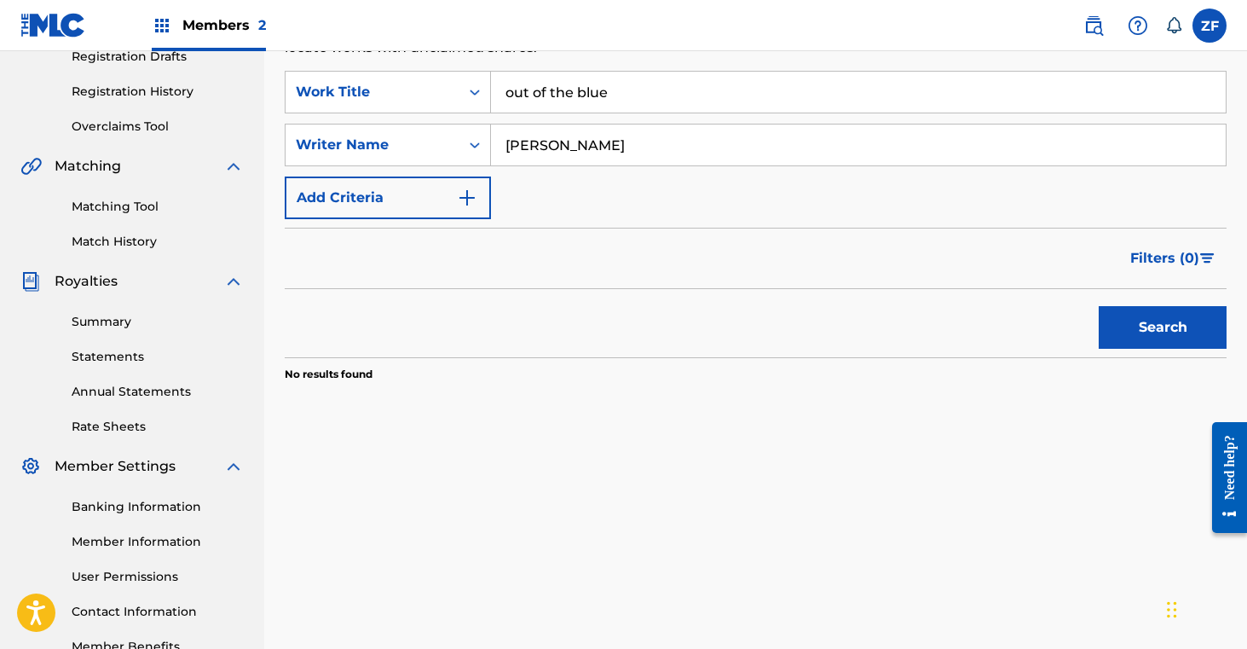
scroll to position [266, 0]
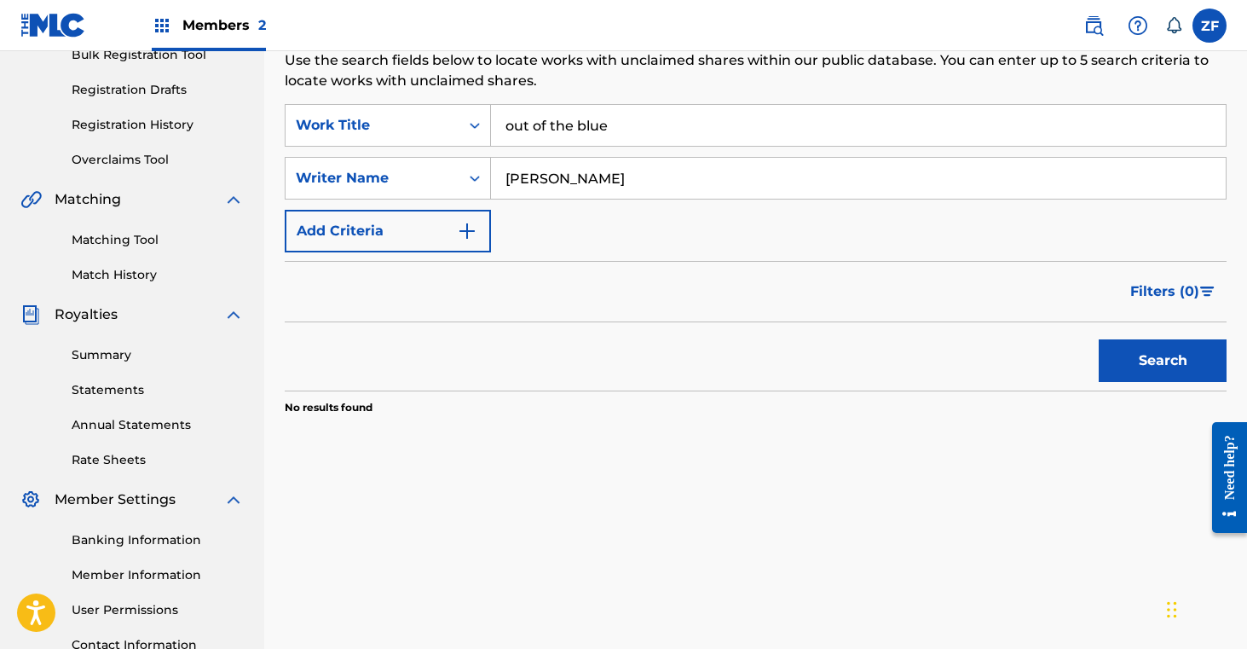
click at [470, 238] on img "Search Form" at bounding box center [467, 231] width 20 height 20
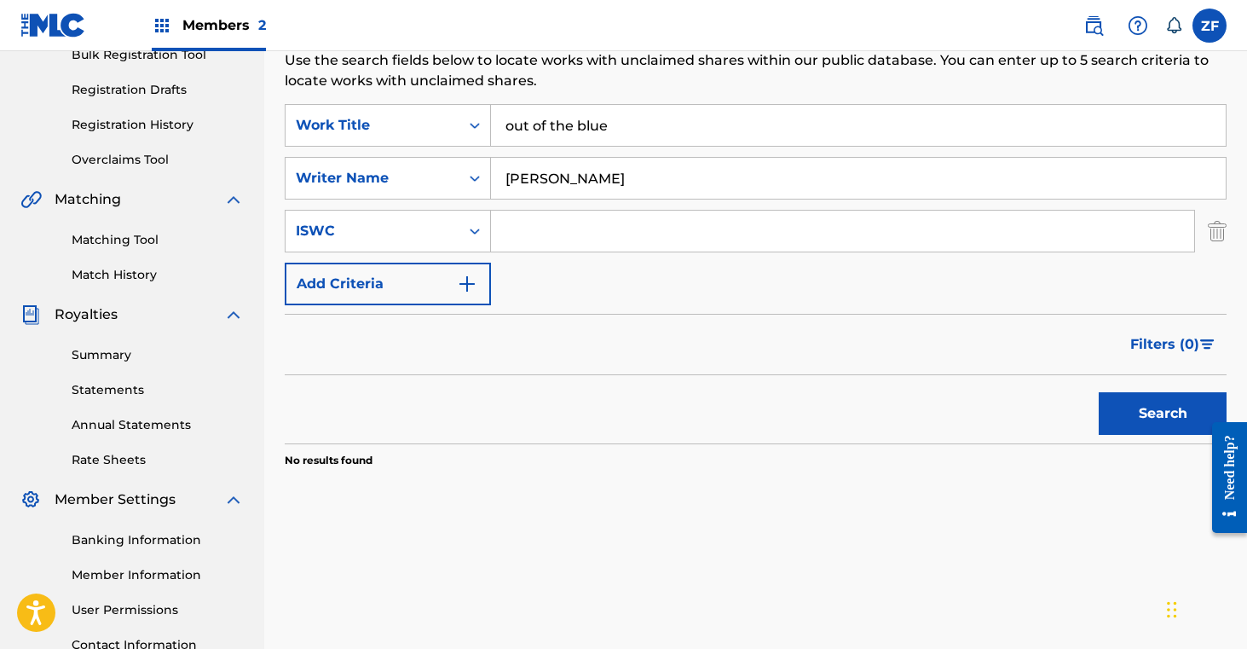
click at [471, 285] on img "Search Form" at bounding box center [467, 284] width 20 height 20
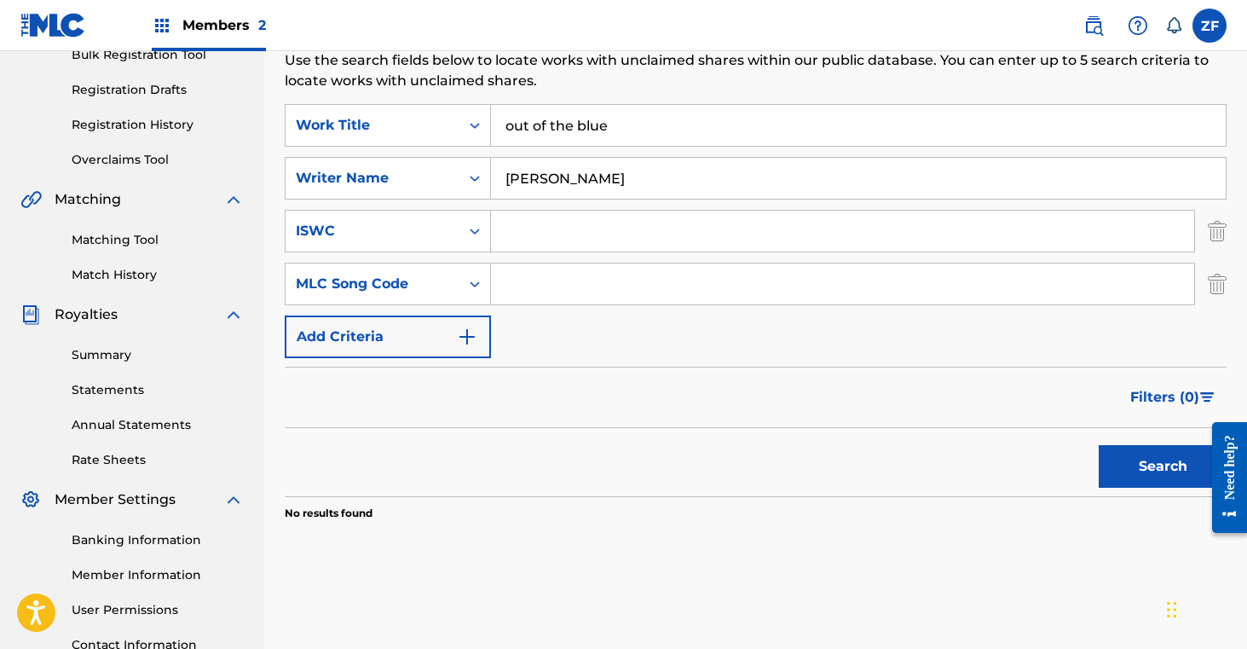
click at [473, 333] on img "Search Form" at bounding box center [467, 336] width 20 height 20
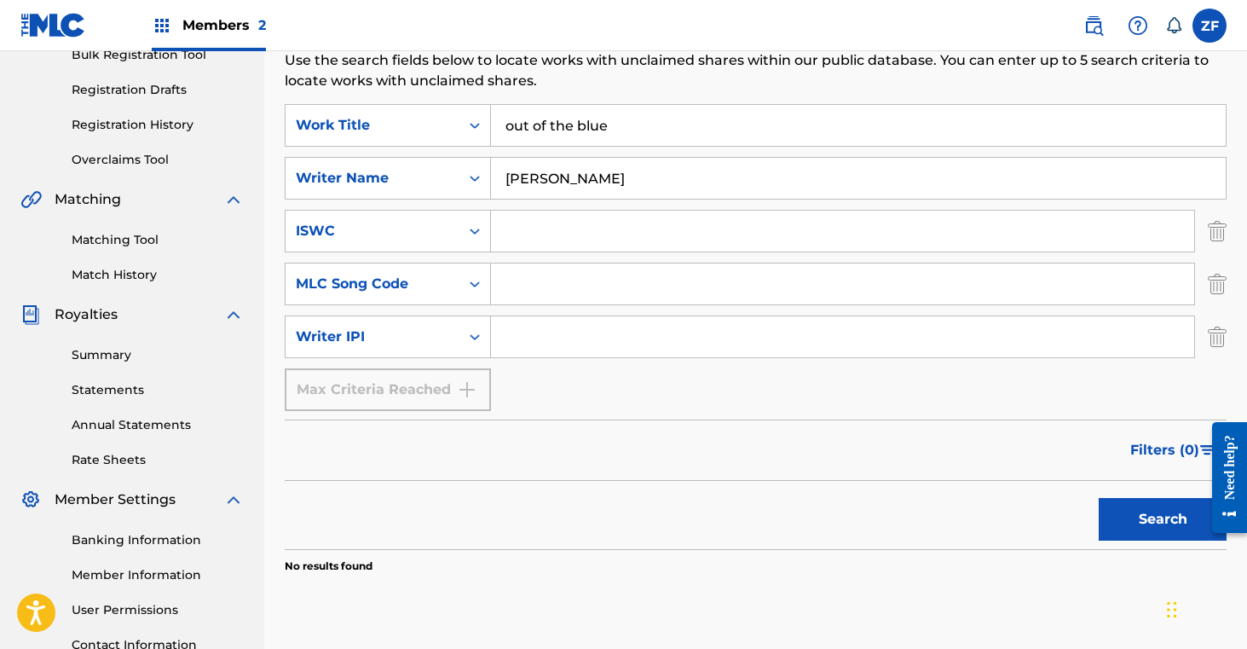
click at [529, 343] on input "Search Form" at bounding box center [842, 336] width 703 height 41
paste input "QZNMV2470674"
type input "QZNMV2470674"
click at [586, 339] on input "QZNMV2470674" at bounding box center [842, 336] width 703 height 41
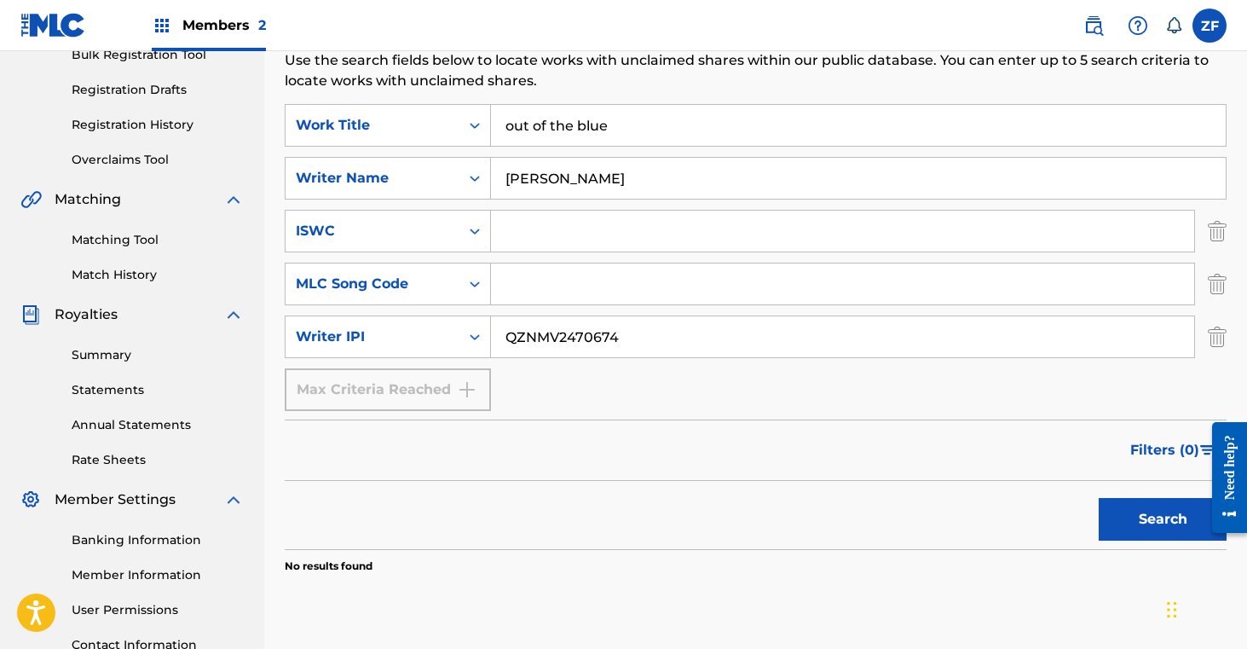
click at [586, 339] on input "QZNMV2470674" at bounding box center [842, 336] width 703 height 41
click at [528, 339] on input "Search Form" at bounding box center [842, 336] width 703 height 41
paste input "1145883242"
type input "1145883242"
click at [1163, 523] on button "Search" at bounding box center [1163, 519] width 128 height 43
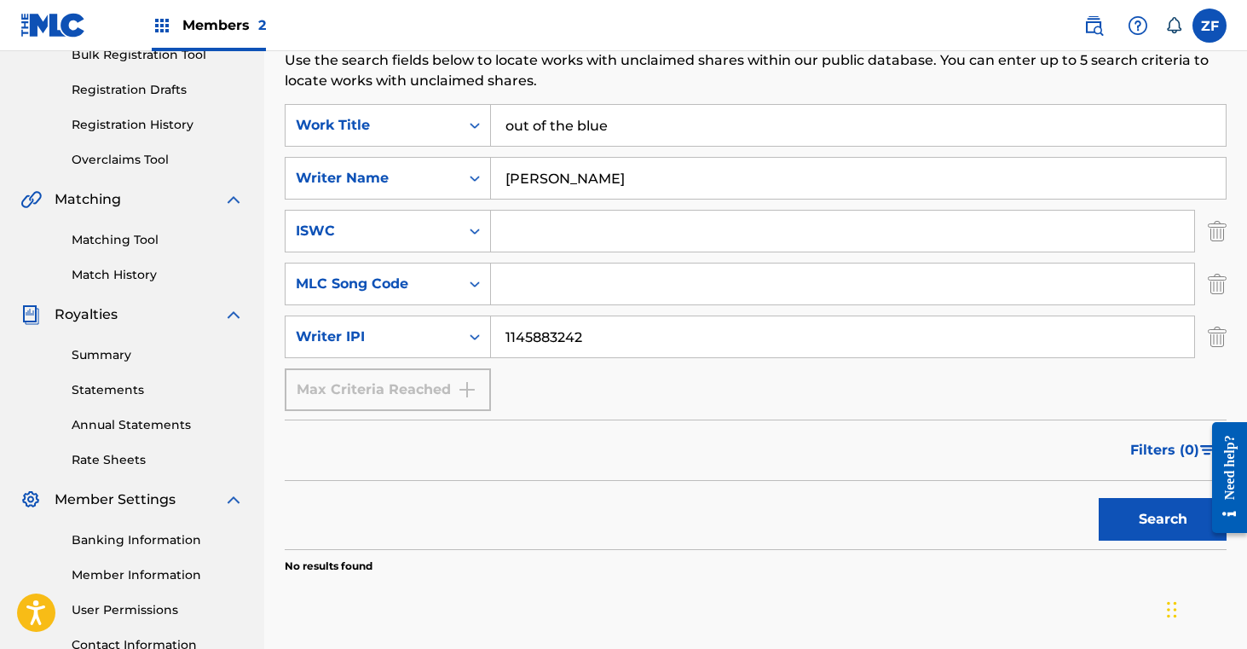
scroll to position [408, 0]
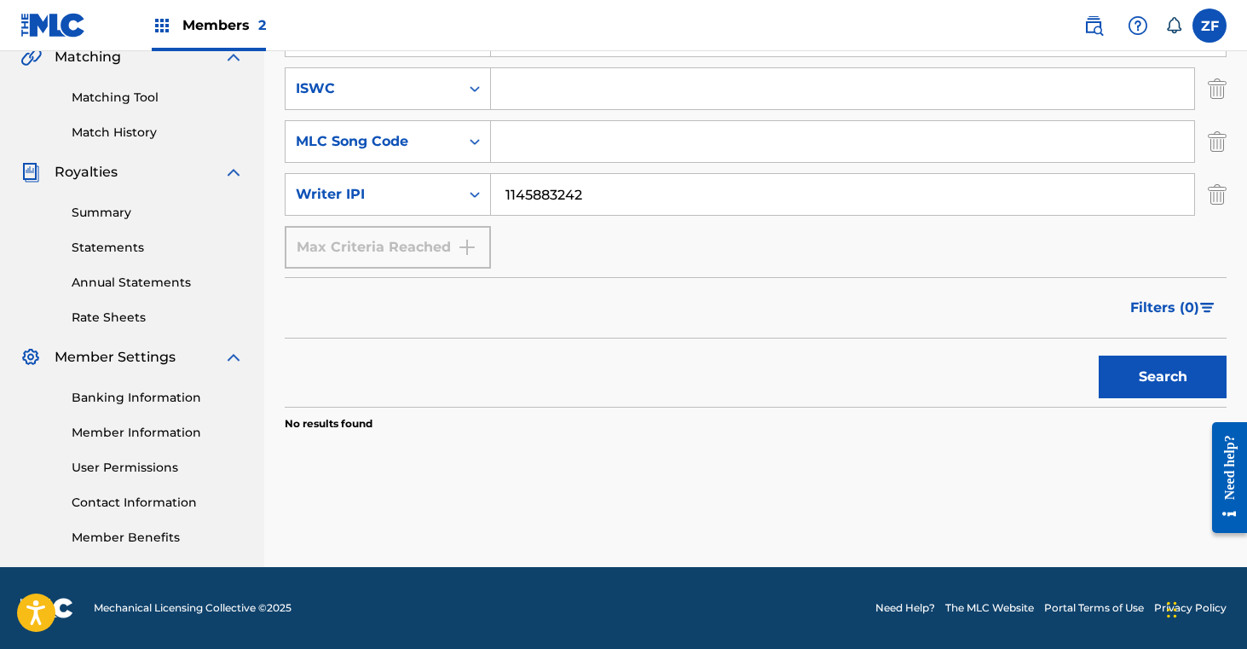
click at [1117, 372] on button "Search" at bounding box center [1163, 376] width 128 height 43
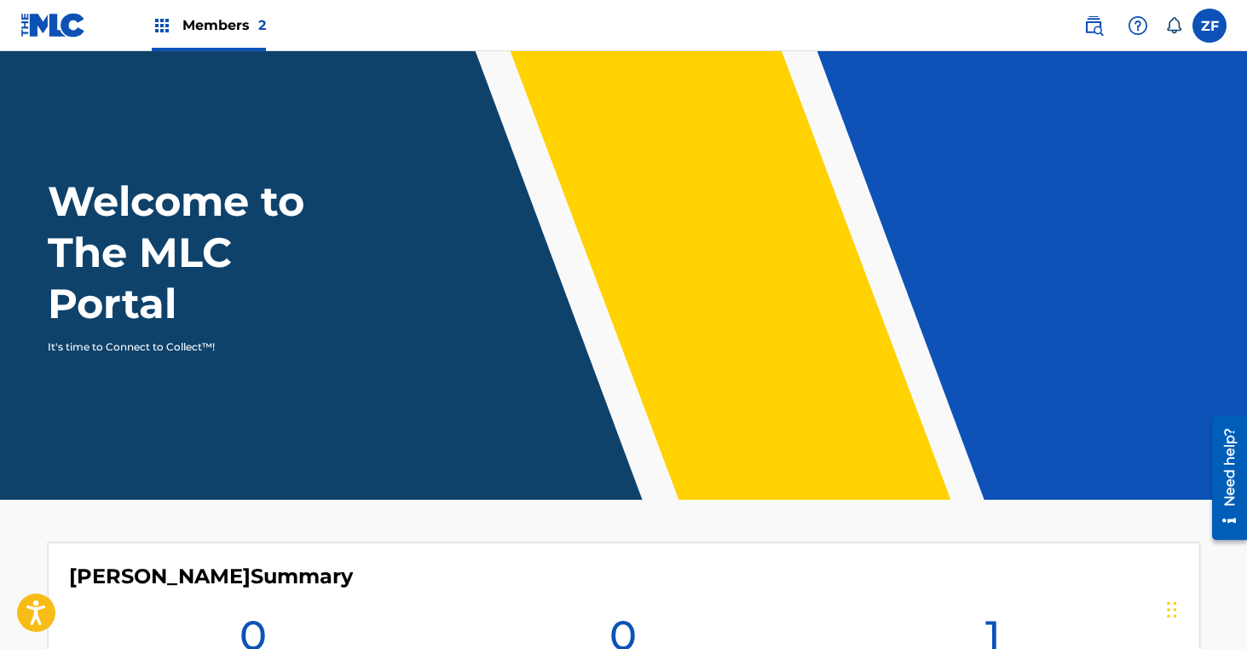
scroll to position [473, 0]
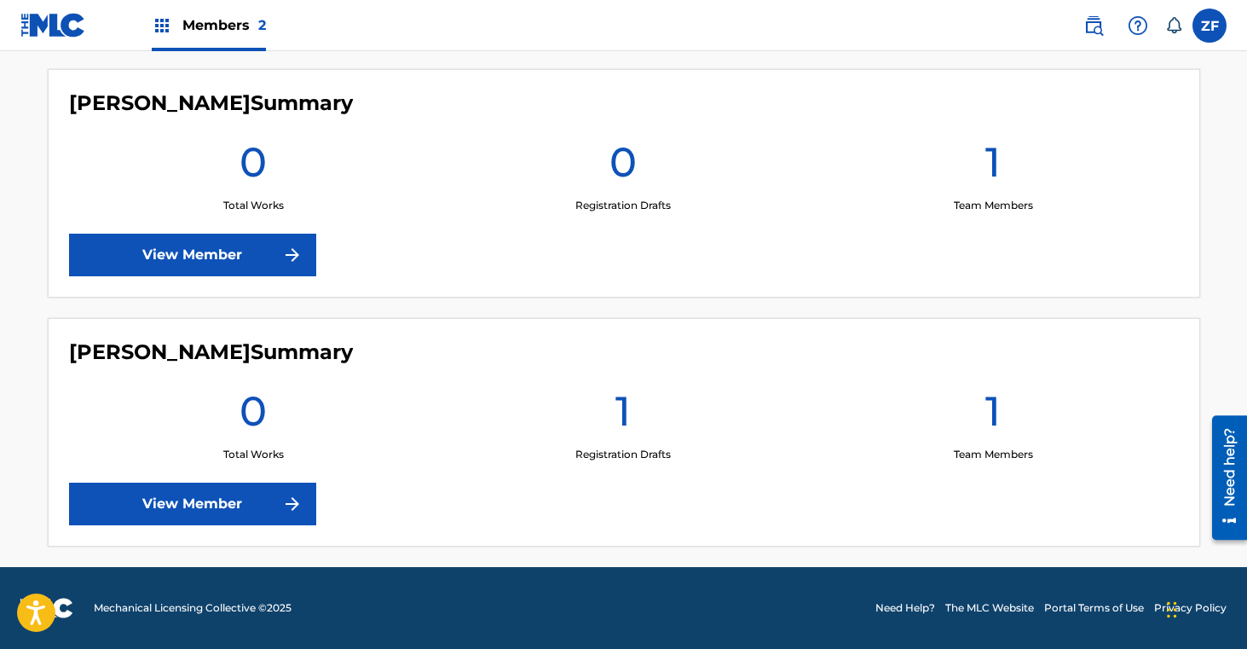
click at [211, 498] on link "View Member" at bounding box center [192, 503] width 247 height 43
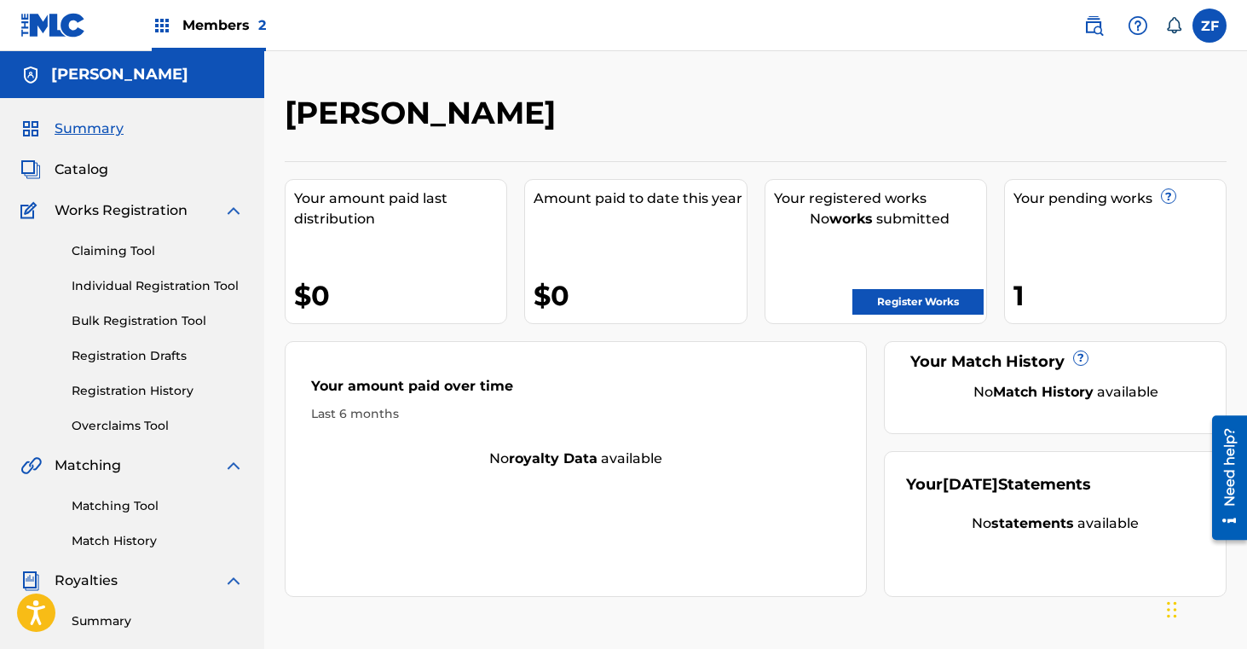
click at [887, 303] on link "Register Works" at bounding box center [917, 302] width 131 height 26
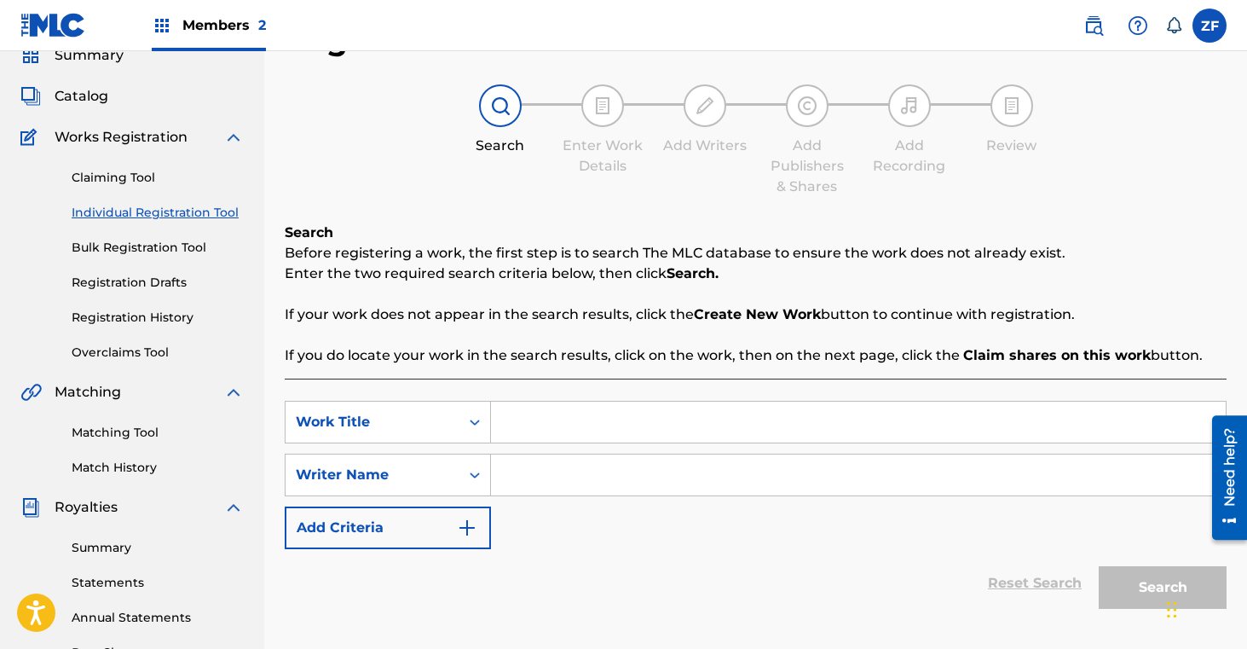
scroll to position [78, 0]
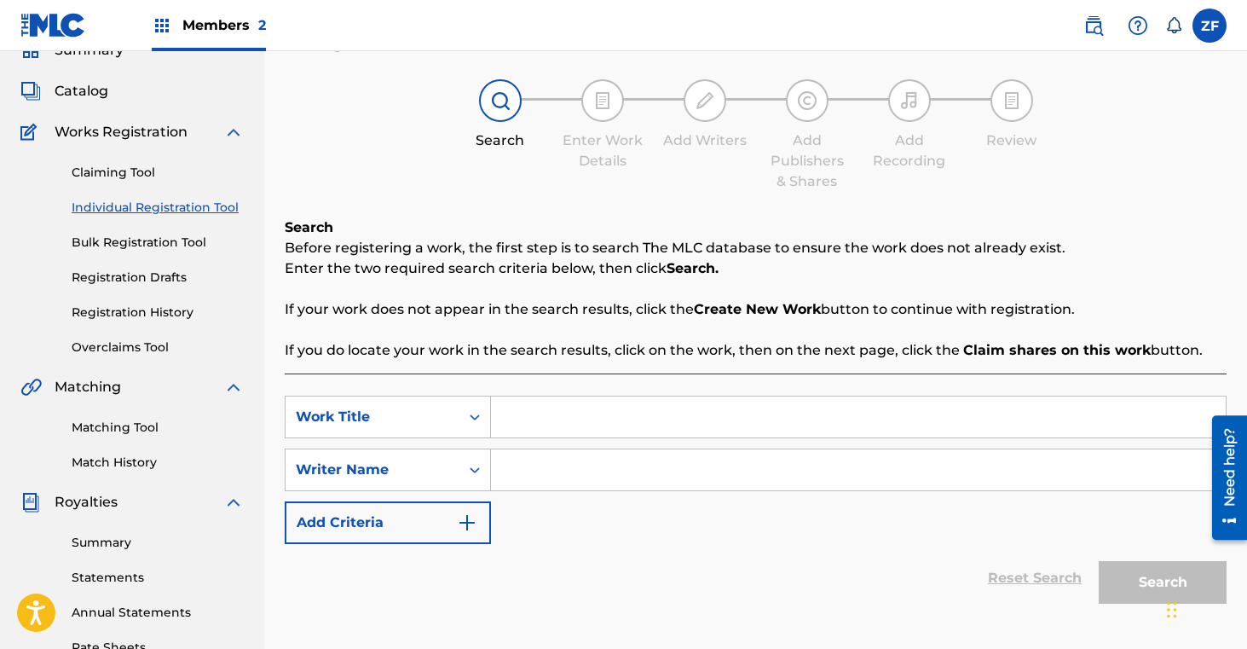
click at [542, 418] on input "Search Form" at bounding box center [858, 416] width 735 height 41
type input "out of the blue"
click at [538, 480] on input "Search Form" at bounding box center [858, 469] width 735 height 41
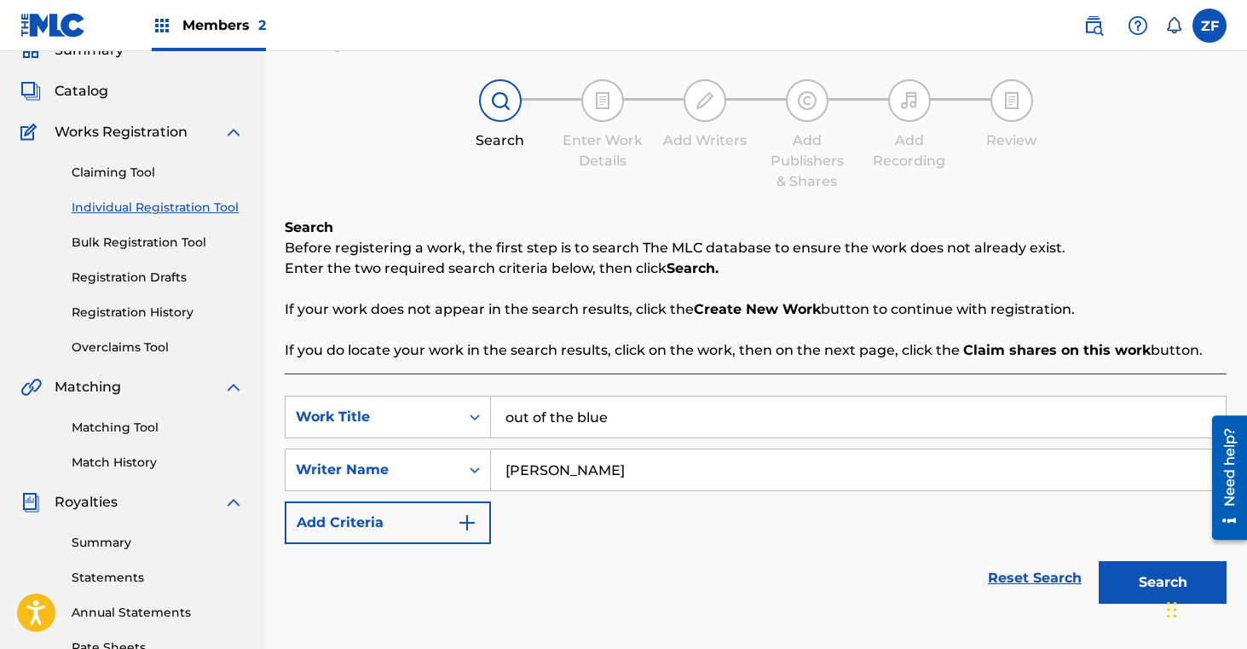
type input "[PERSON_NAME]"
click at [1140, 590] on button "Search" at bounding box center [1163, 582] width 128 height 43
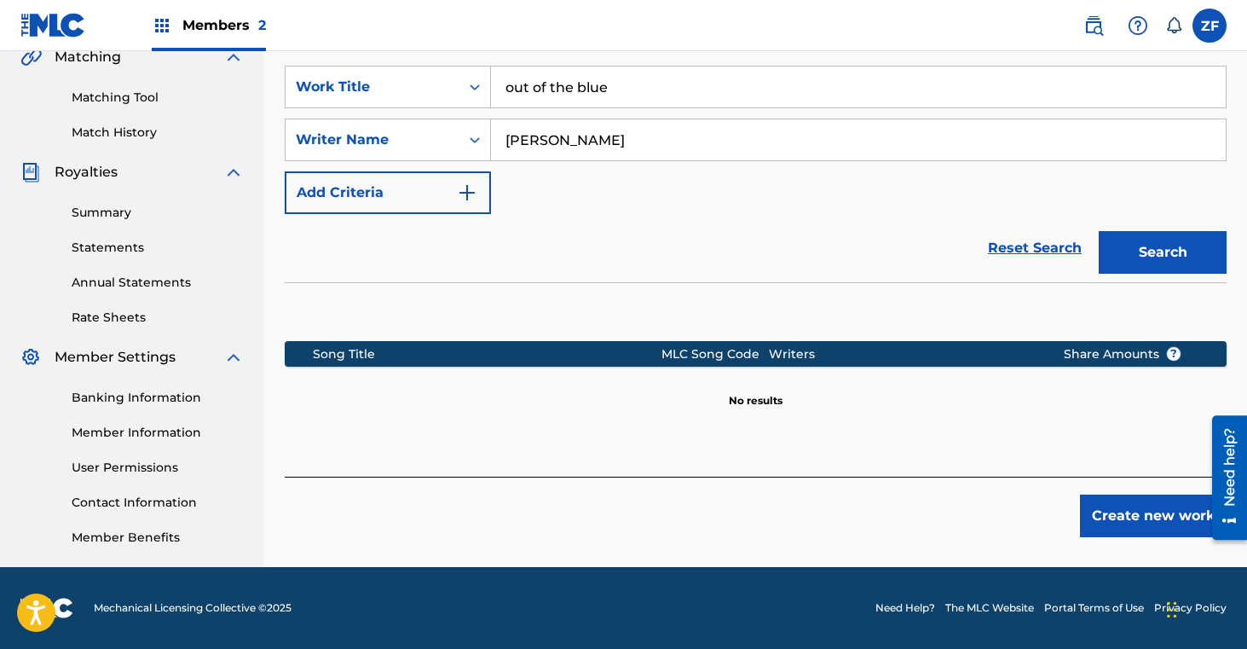
click at [1106, 514] on button "Create new work" at bounding box center [1153, 515] width 147 height 43
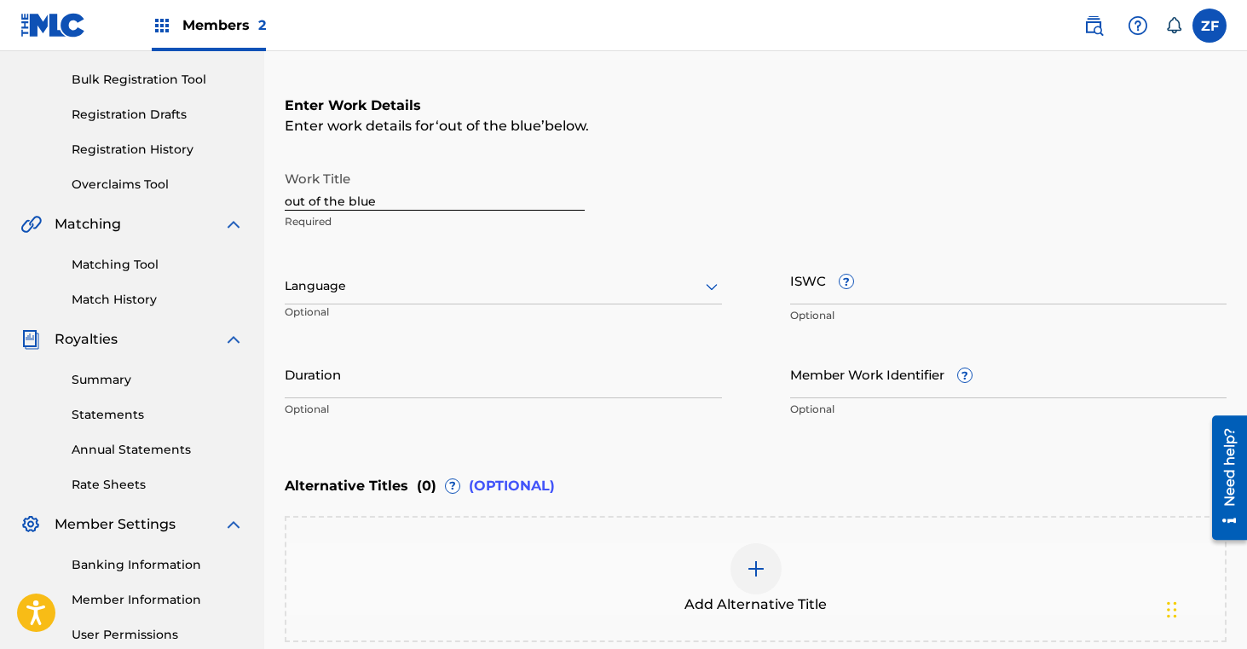
scroll to position [203, 0]
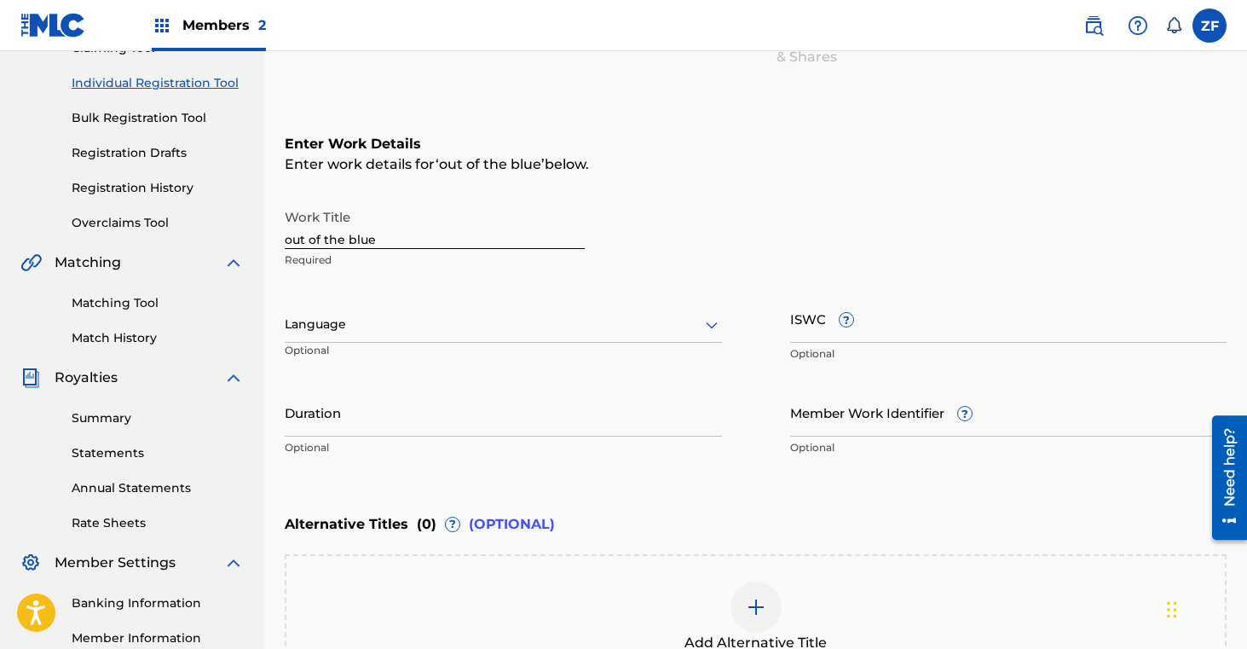
click at [292, 240] on input "out of the blue" at bounding box center [435, 224] width 300 height 49
click at [355, 239] on input "Out of the blue" at bounding box center [435, 224] width 300 height 49
click at [332, 239] on input "Out of the Blue" at bounding box center [435, 224] width 300 height 49
click at [319, 240] on input "Out of The Blue" at bounding box center [435, 224] width 300 height 49
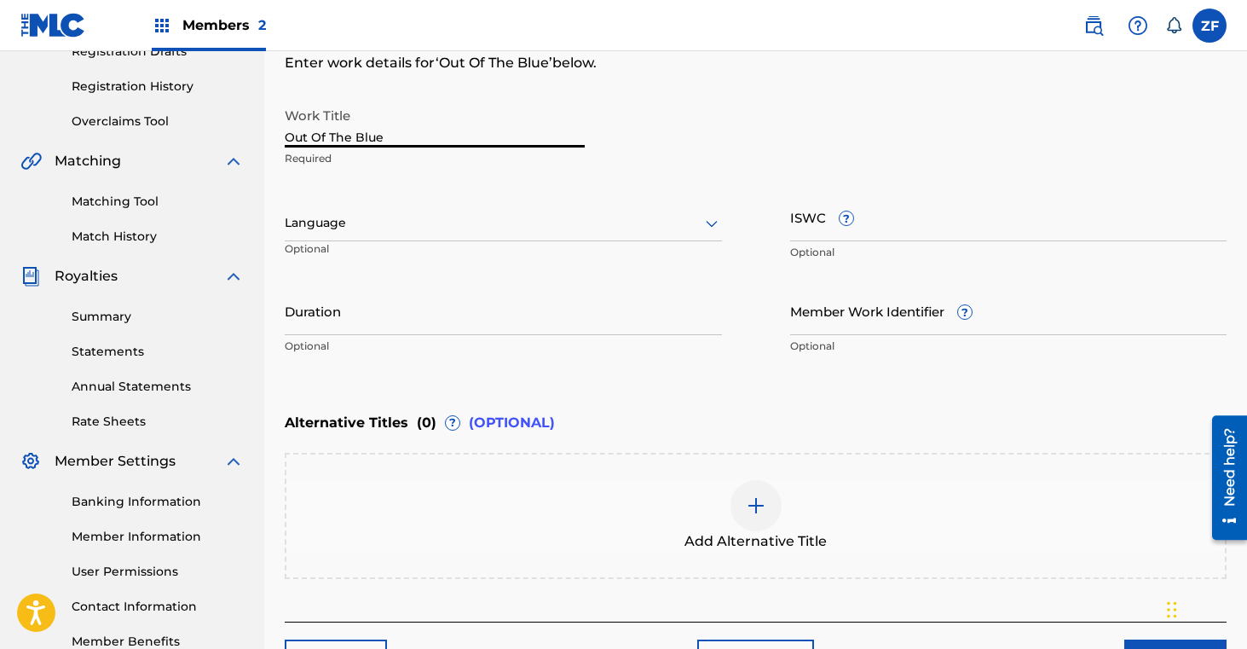
scroll to position [419, 0]
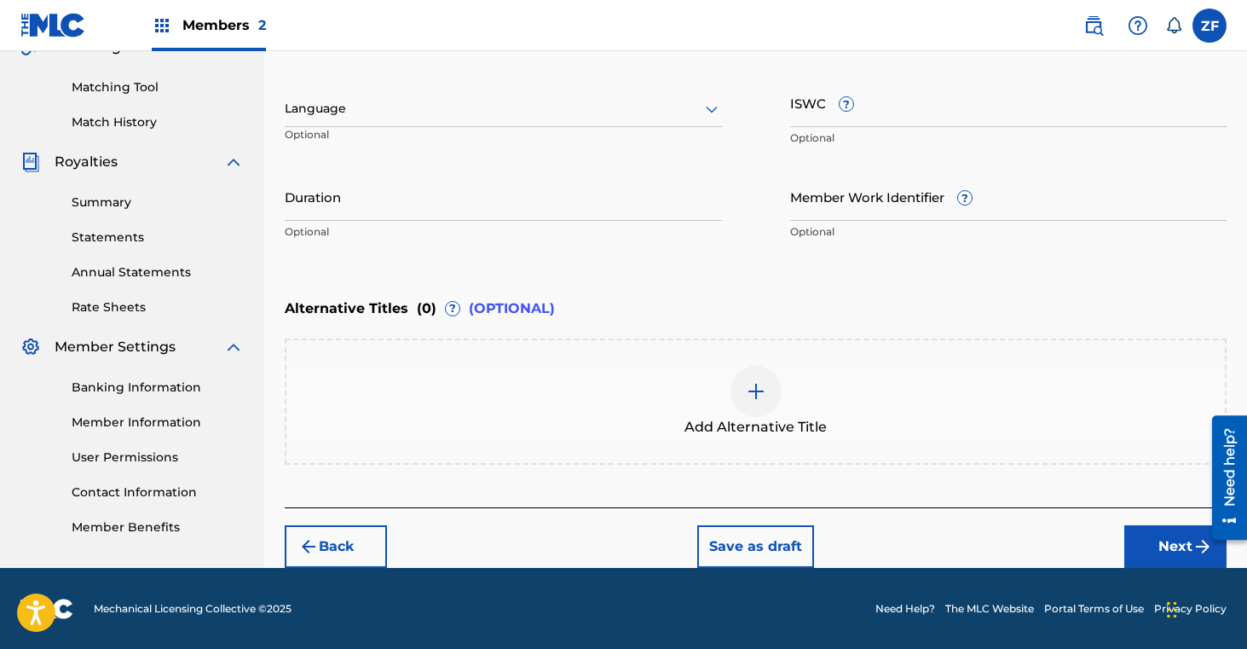
type input "Out Of The Blue"
click at [1148, 547] on button "Next" at bounding box center [1175, 546] width 102 height 43
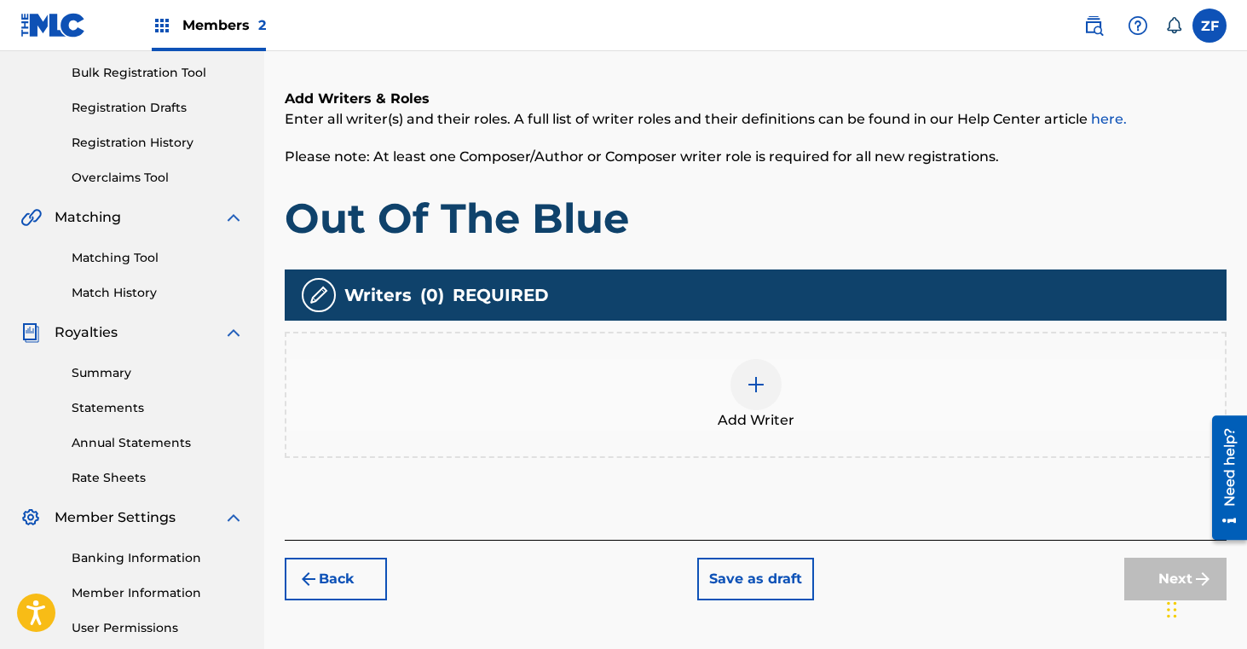
scroll to position [273, 0]
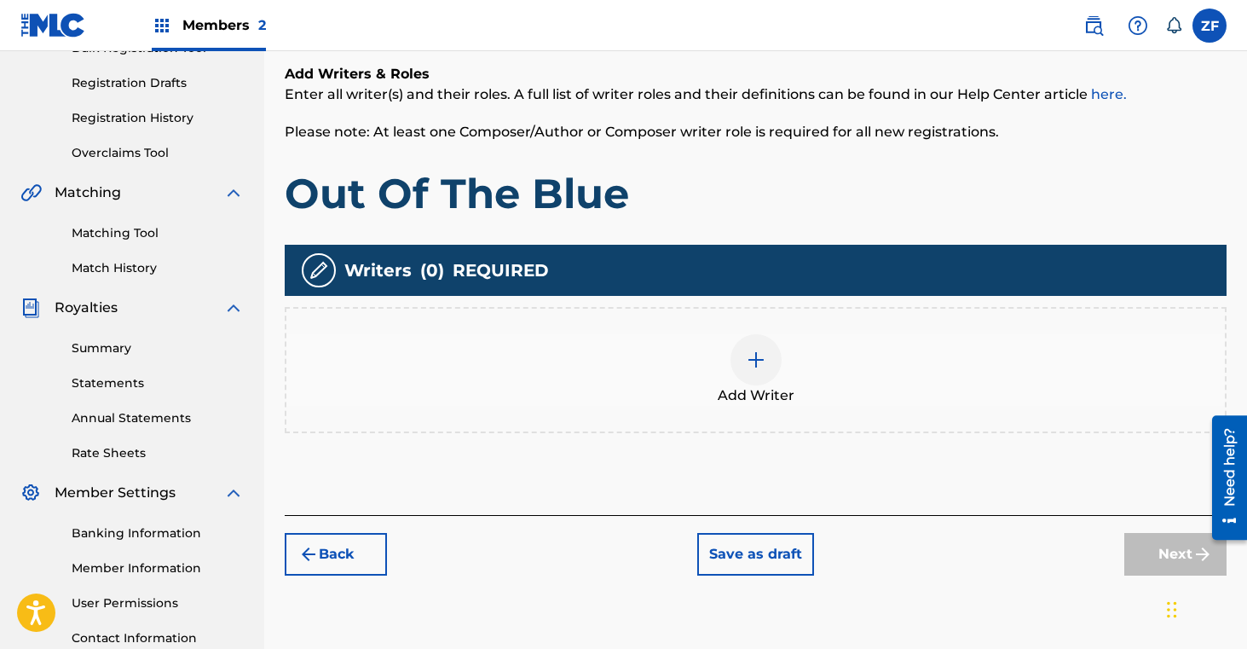
click at [758, 360] on img at bounding box center [756, 359] width 20 height 20
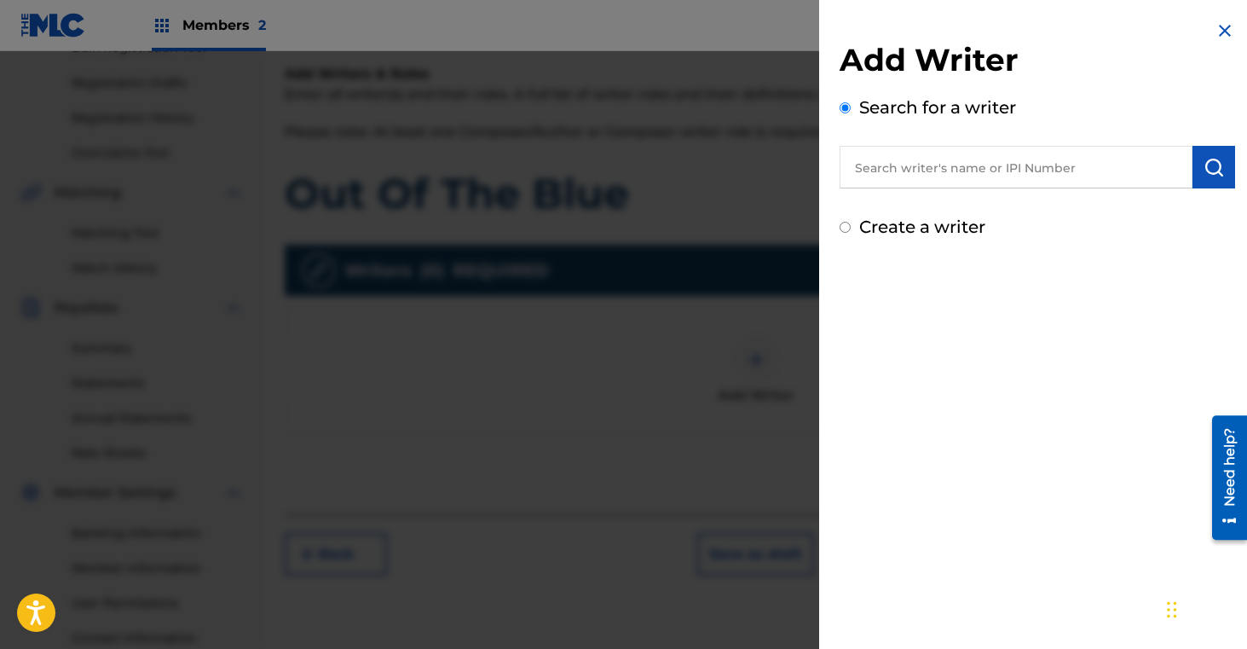
click at [904, 175] on input "text" at bounding box center [1016, 167] width 353 height 43
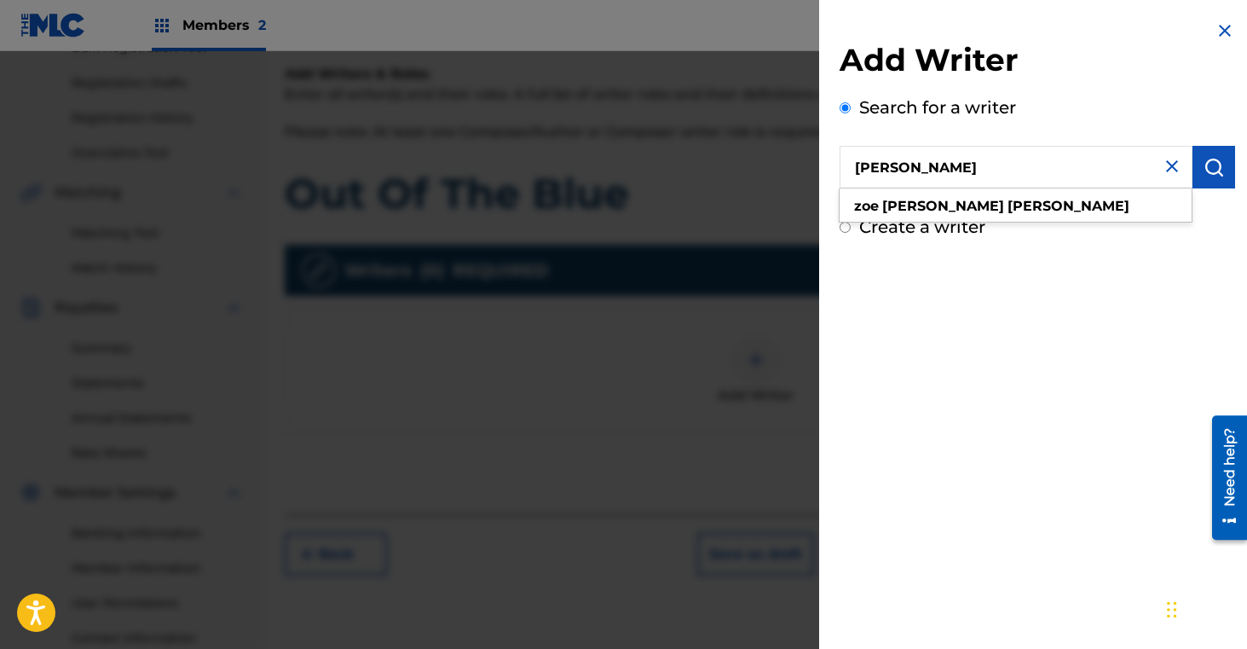
type input "[PERSON_NAME]"
click at [1008, 206] on strong "[PERSON_NAME]" at bounding box center [1069, 206] width 122 height 16
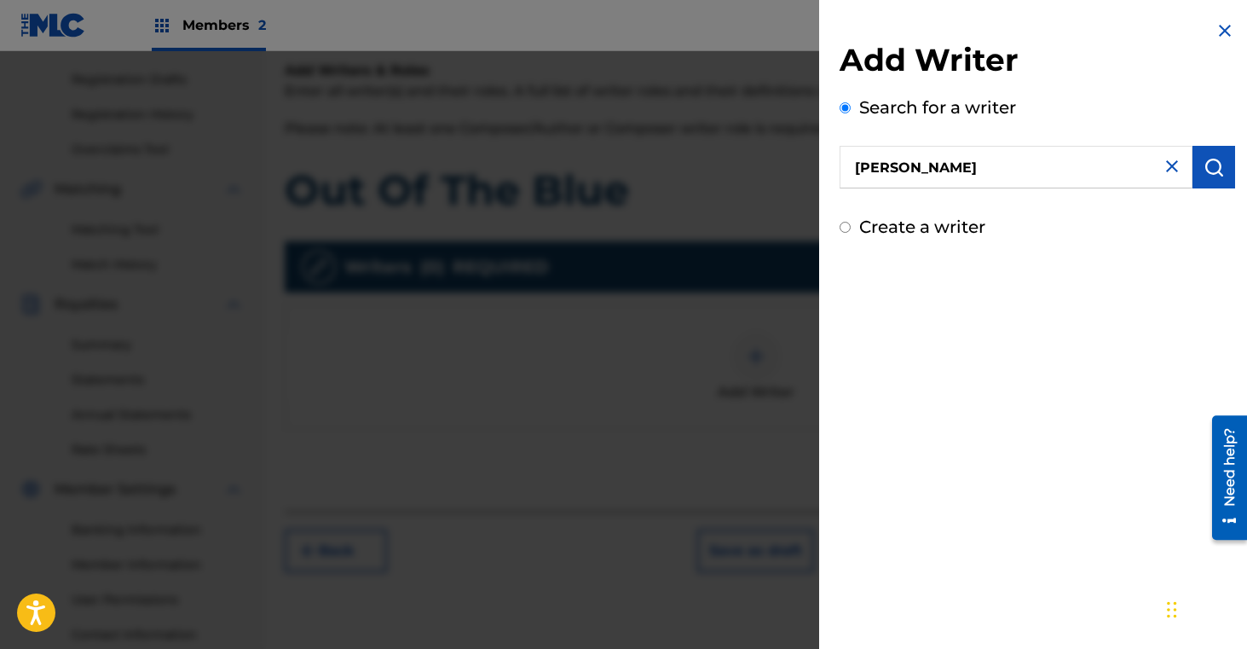
scroll to position [344, 0]
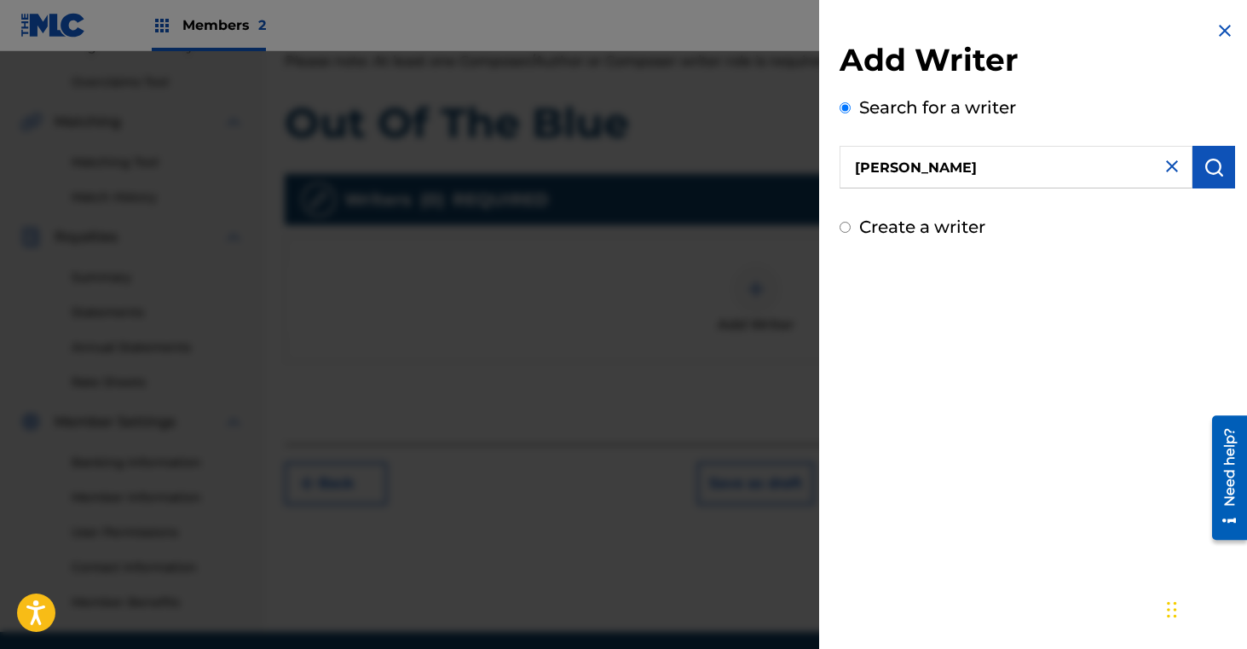
click at [967, 182] on input "[PERSON_NAME]" at bounding box center [1016, 167] width 353 height 43
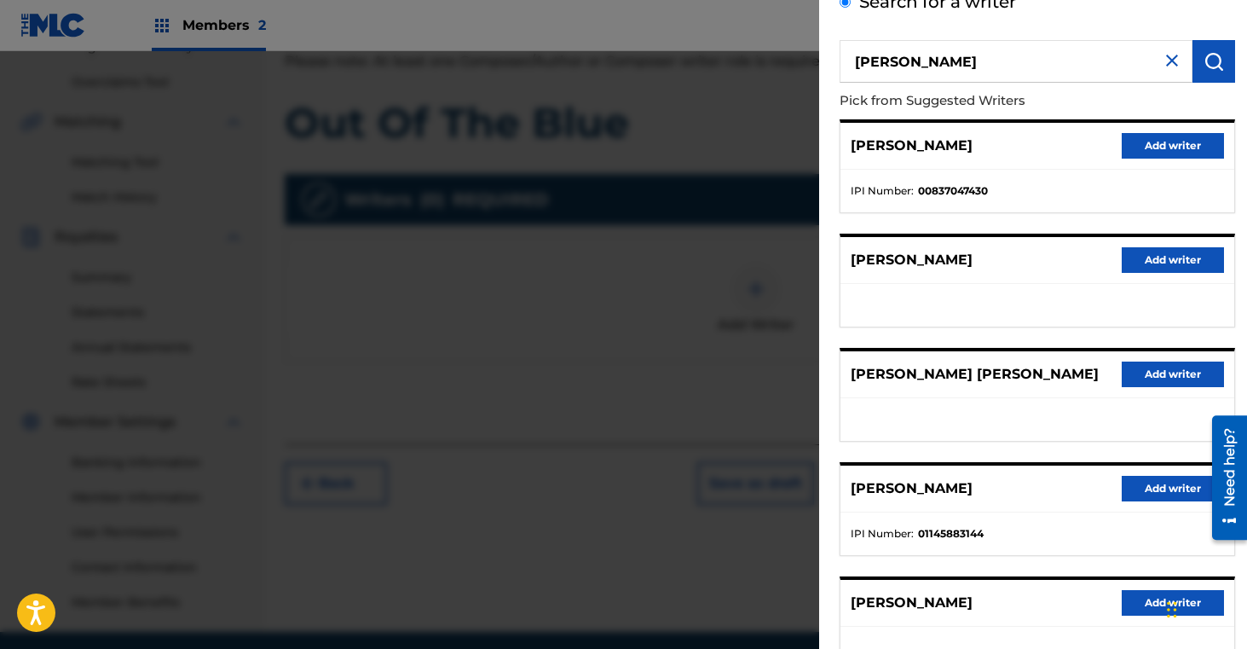
scroll to position [135, 0]
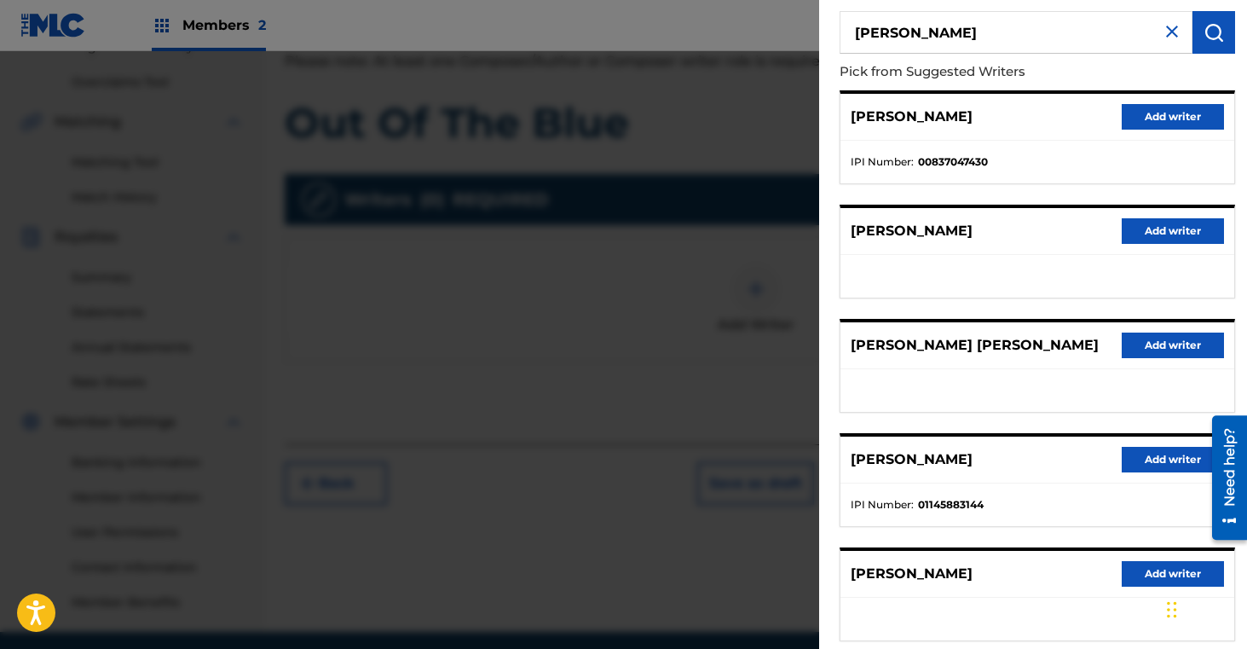
click at [1165, 459] on button "Add writer" at bounding box center [1173, 460] width 102 height 26
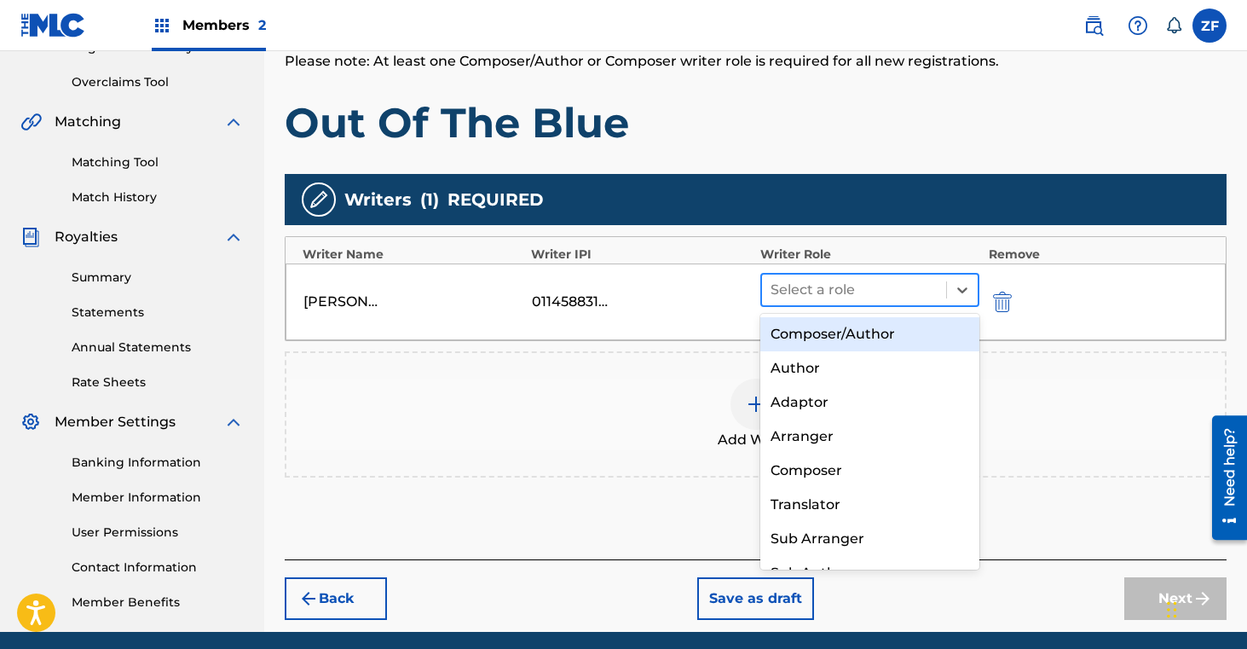
click at [813, 289] on div at bounding box center [855, 290] width 168 height 24
click at [817, 339] on div "Composer/Author" at bounding box center [870, 334] width 220 height 34
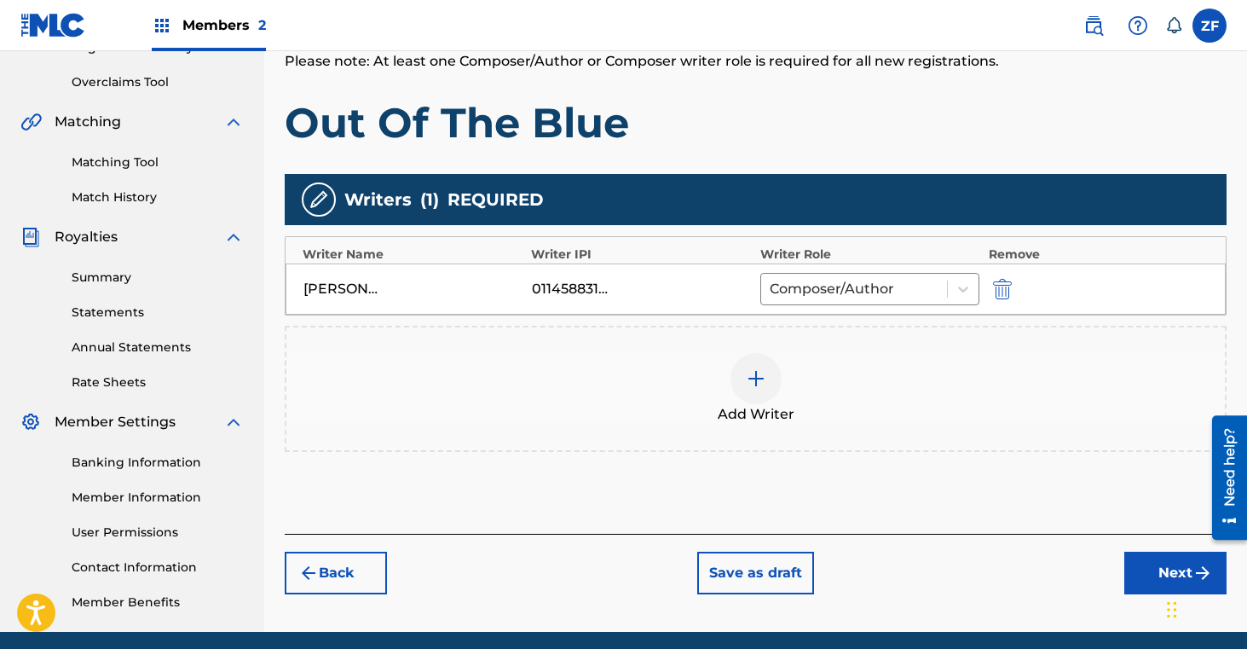
click at [762, 383] on img at bounding box center [756, 378] width 20 height 20
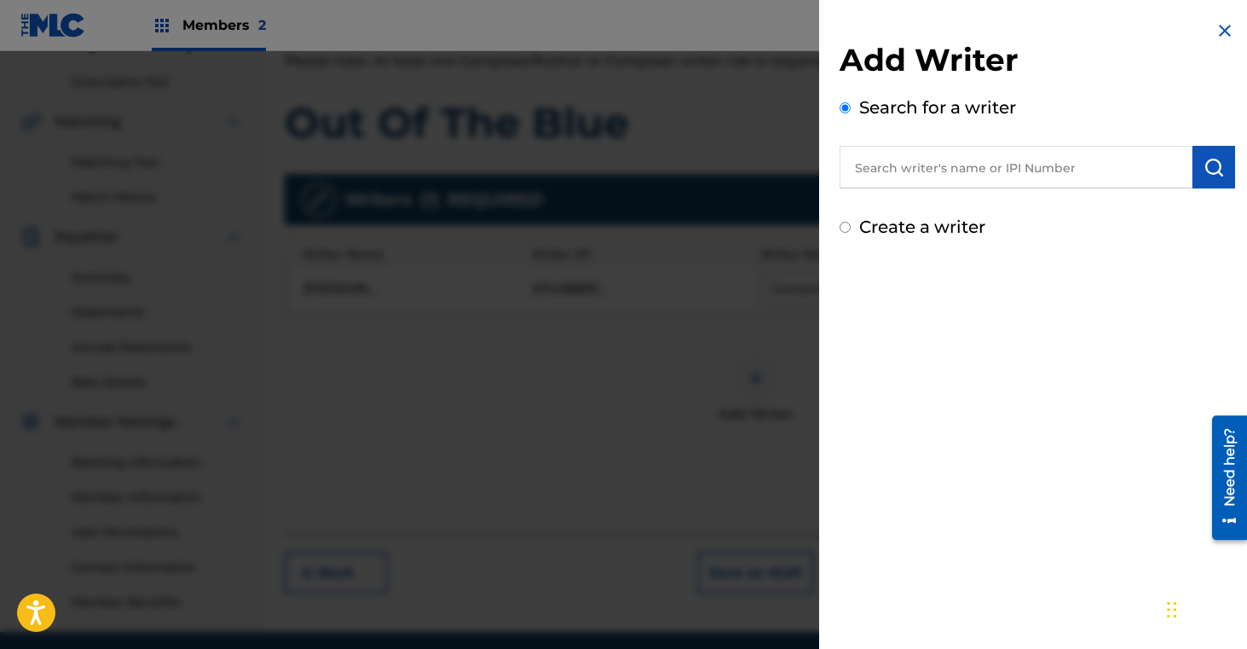
click at [915, 159] on input "text" at bounding box center [1016, 167] width 353 height 43
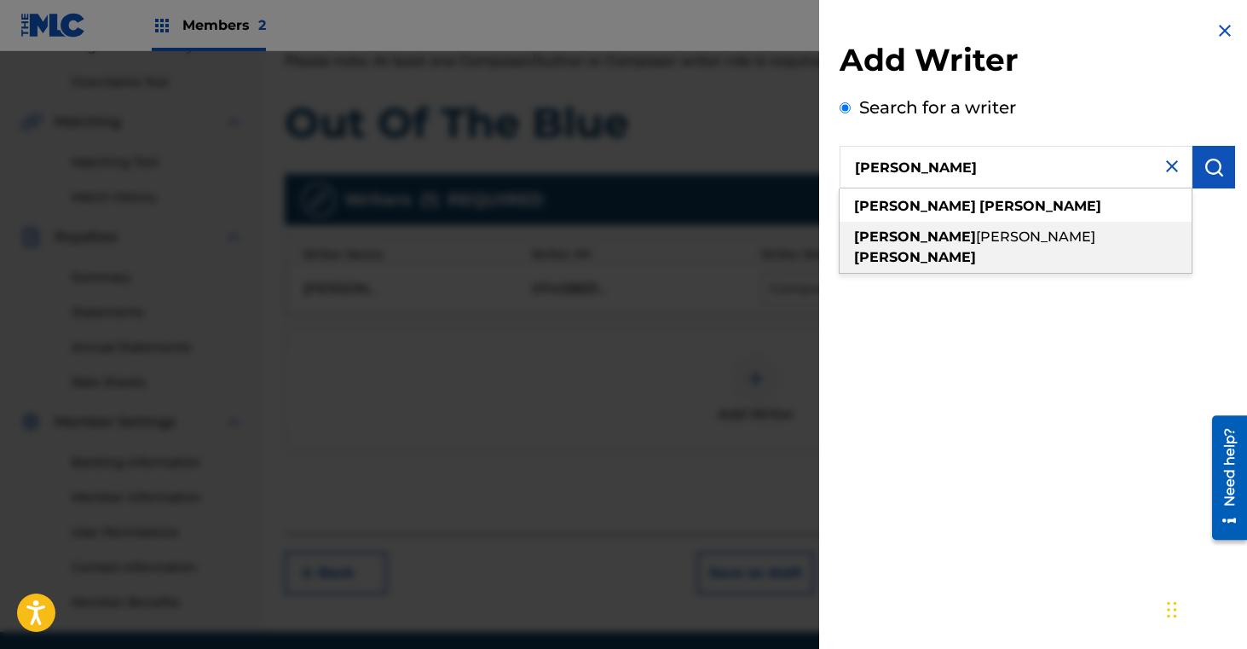
click at [905, 234] on strong "[PERSON_NAME]" at bounding box center [915, 236] width 122 height 16
type input "[PERSON_NAME] [PERSON_NAME]"
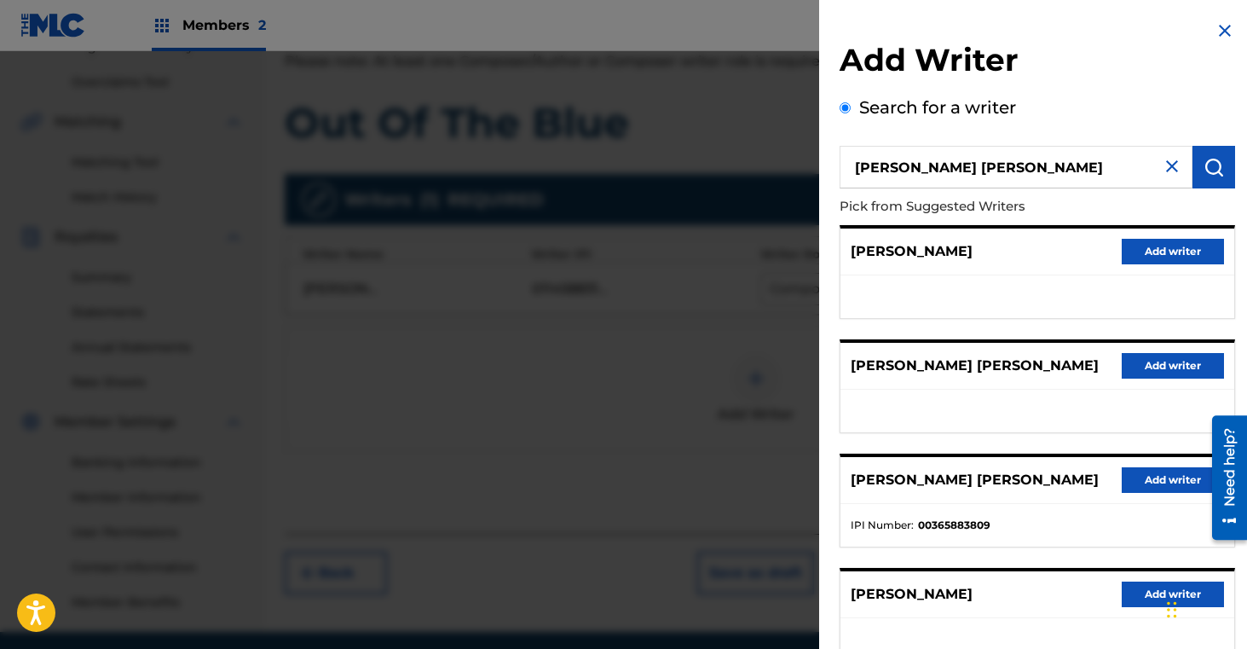
scroll to position [16, 0]
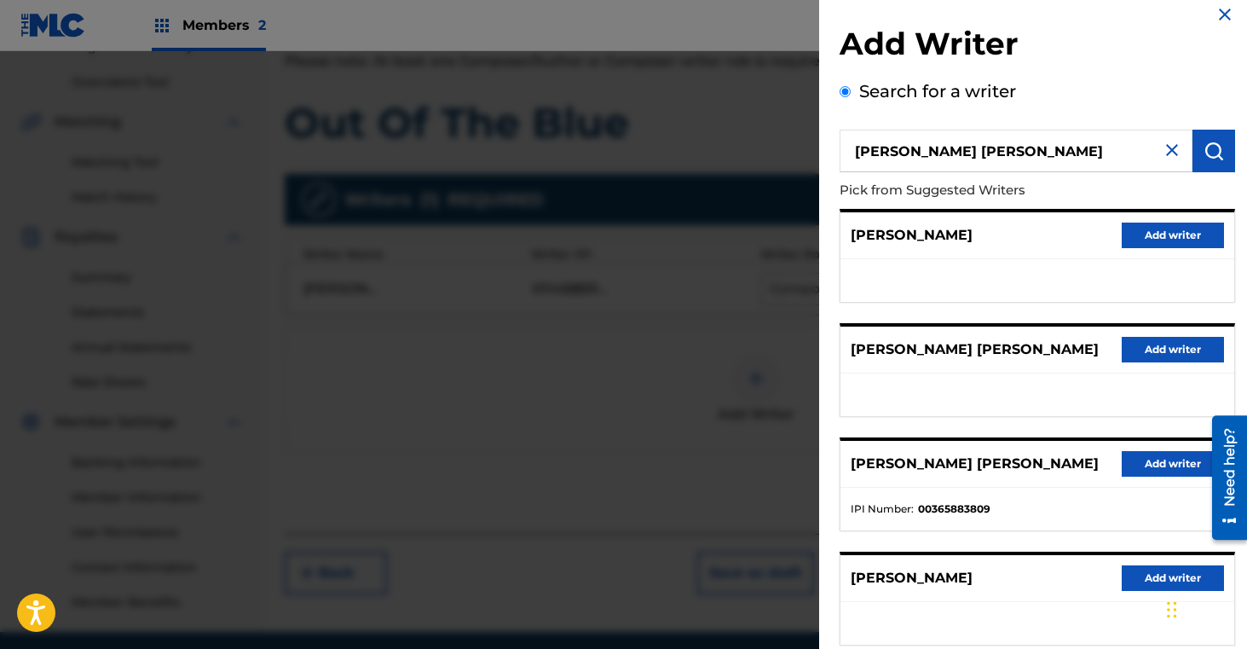
click at [1137, 461] on button "Add writer" at bounding box center [1173, 464] width 102 height 26
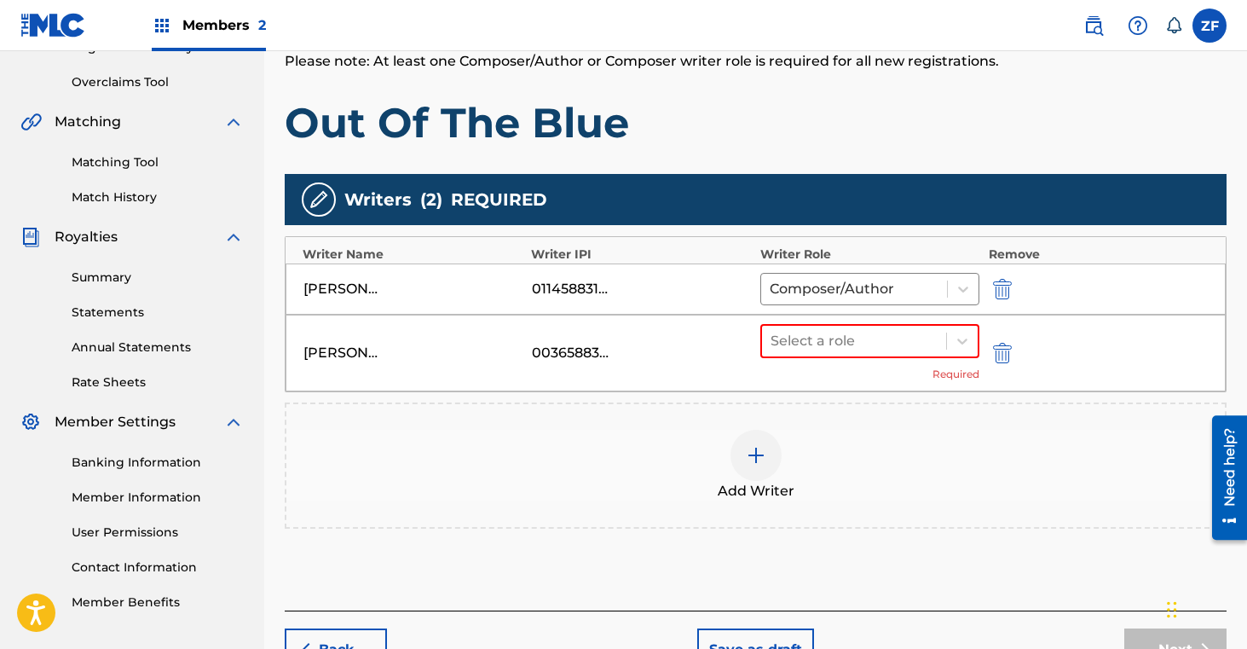
click at [1001, 351] on img "submit" at bounding box center [1002, 353] width 19 height 20
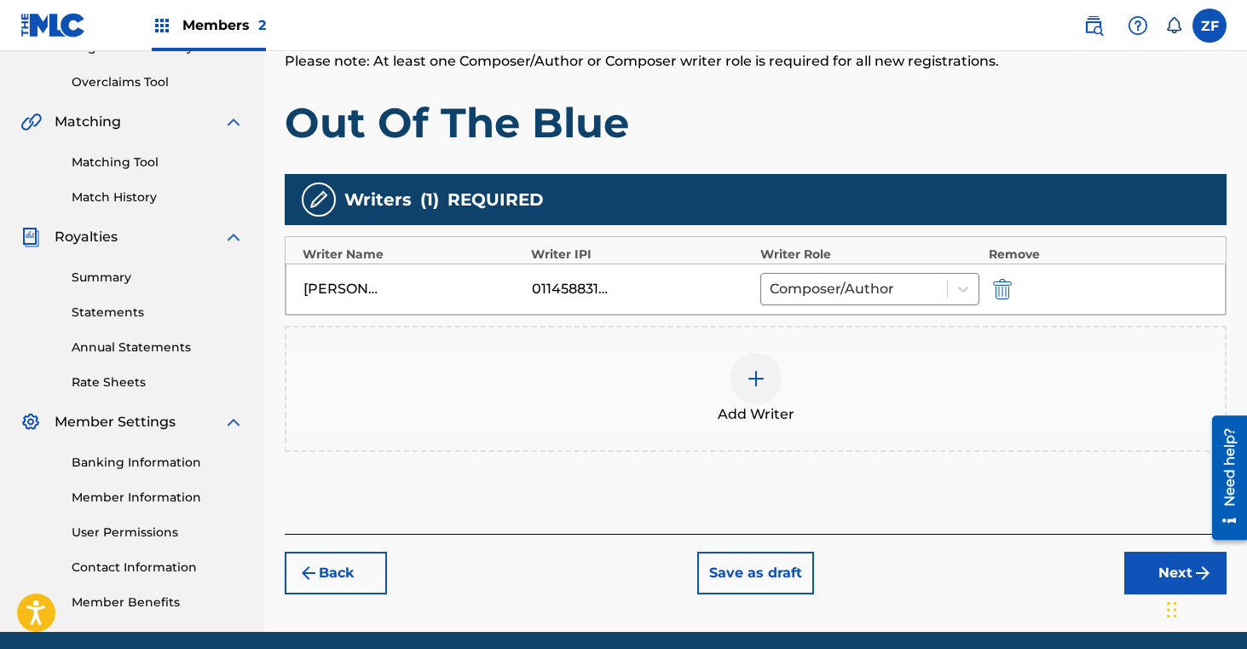
click at [1146, 572] on button "Next" at bounding box center [1175, 573] width 102 height 43
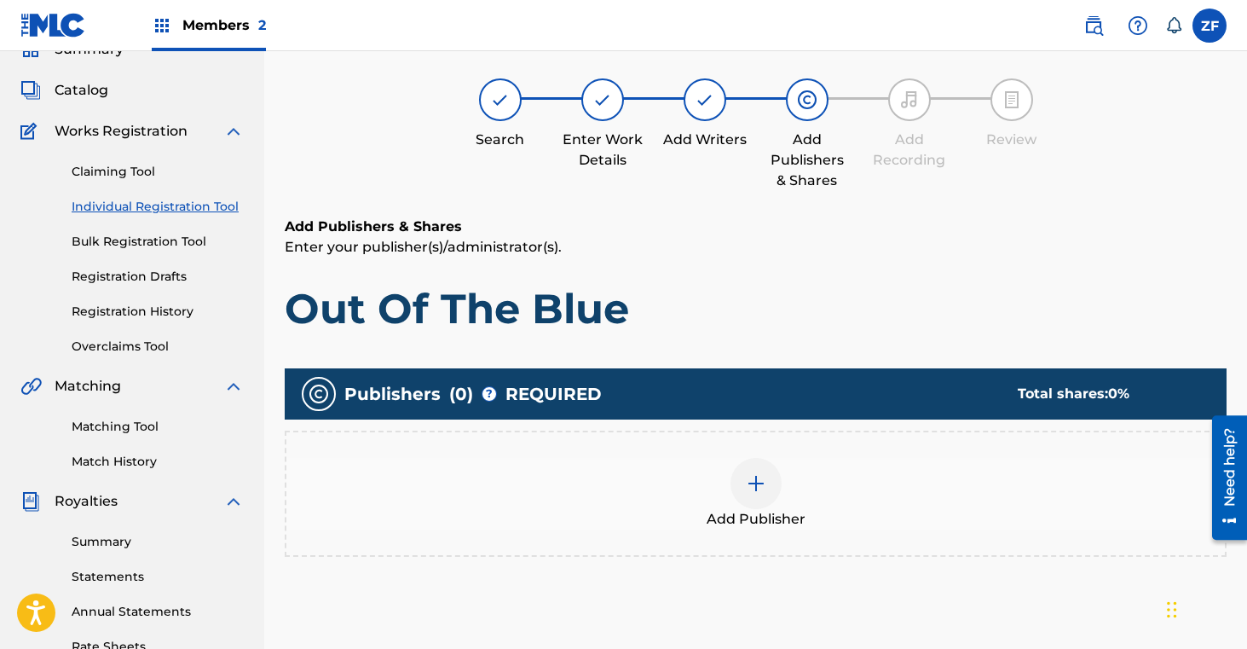
scroll to position [77, 0]
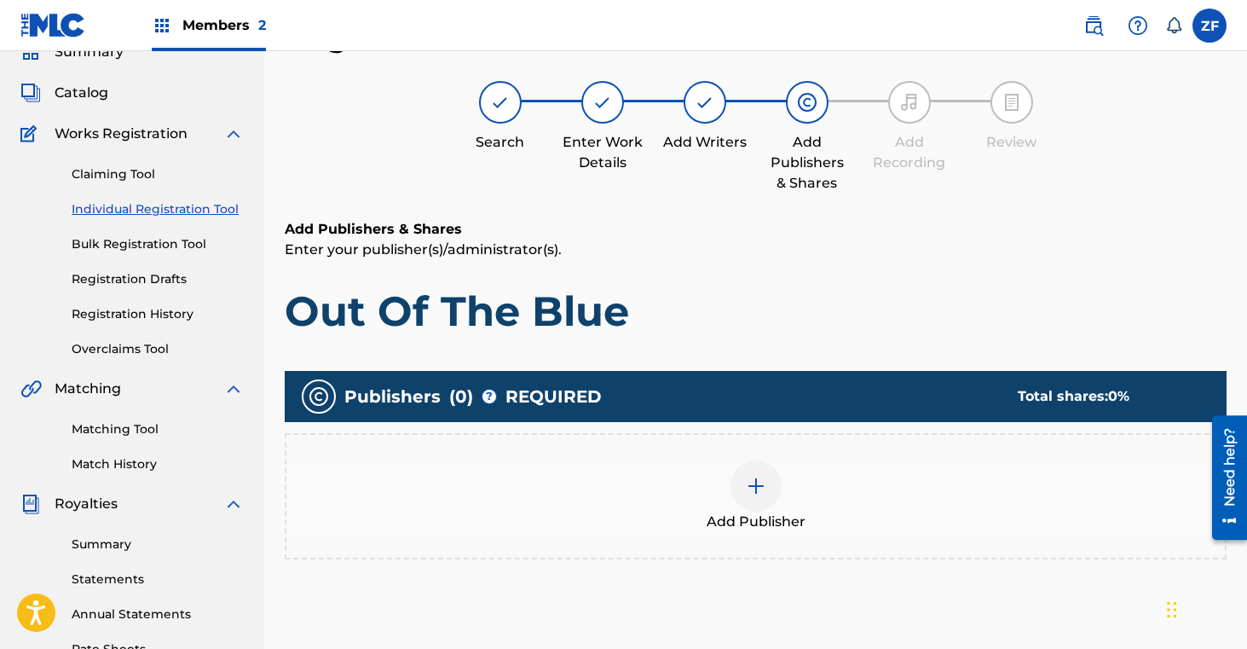
click at [758, 492] on img at bounding box center [756, 486] width 20 height 20
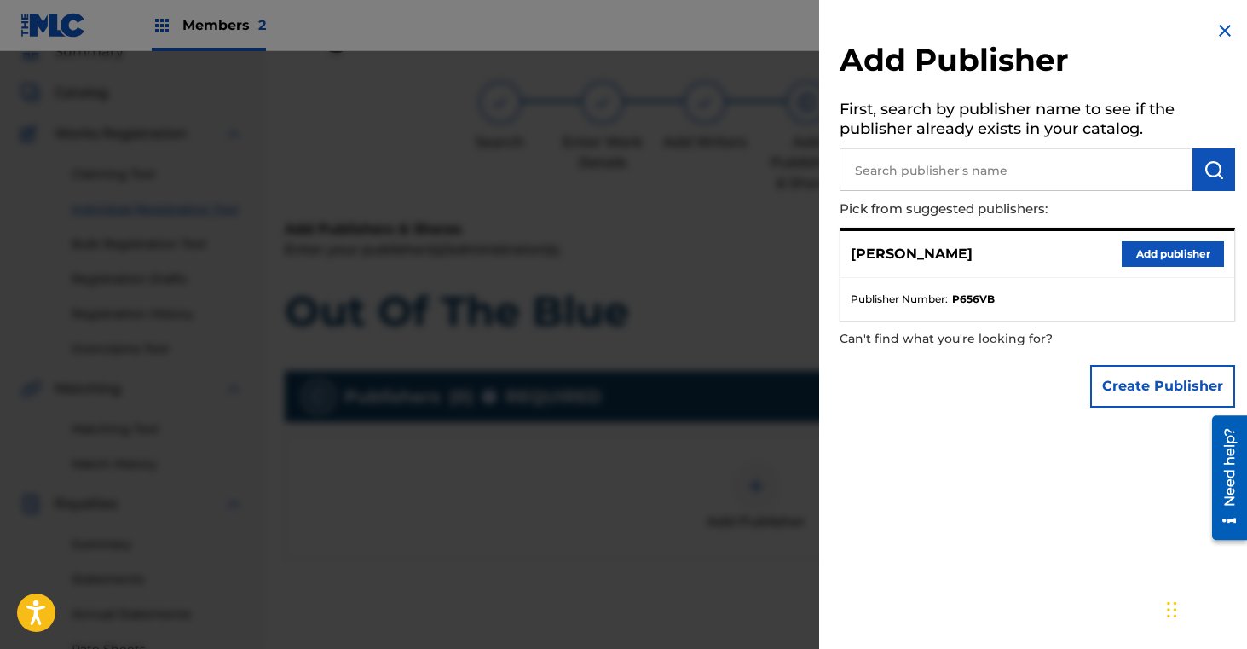
click at [1136, 254] on button "Add publisher" at bounding box center [1173, 254] width 102 height 26
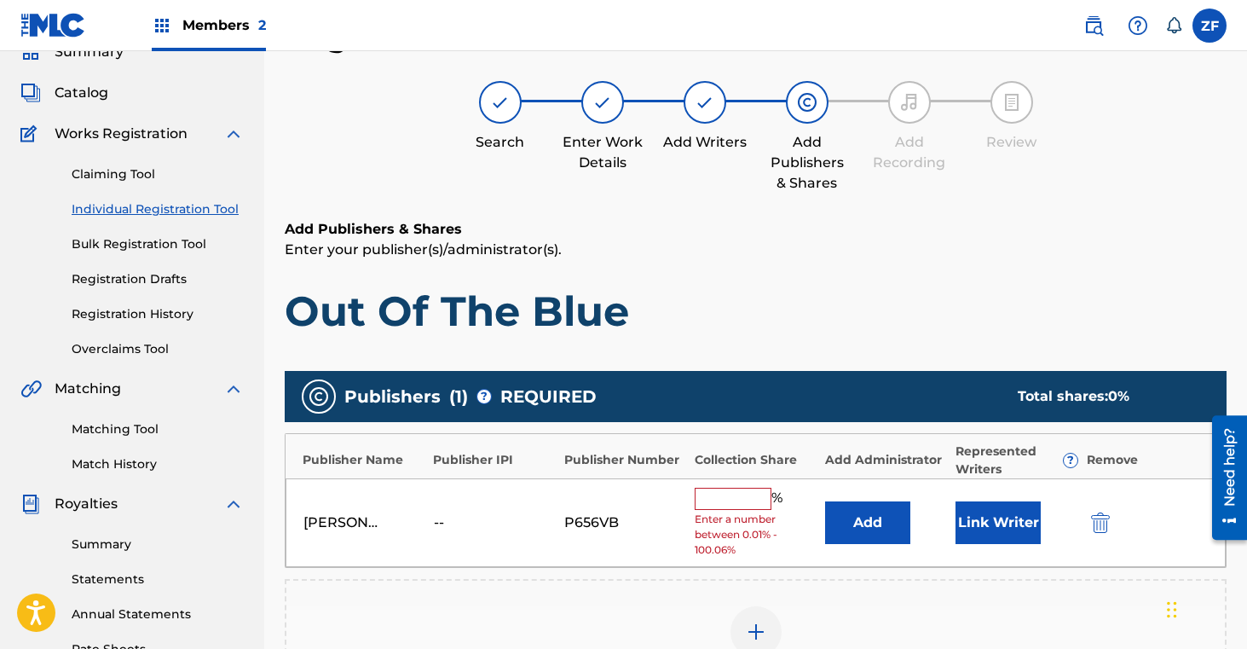
click at [713, 497] on input "text" at bounding box center [733, 499] width 77 height 22
type input "16.7"
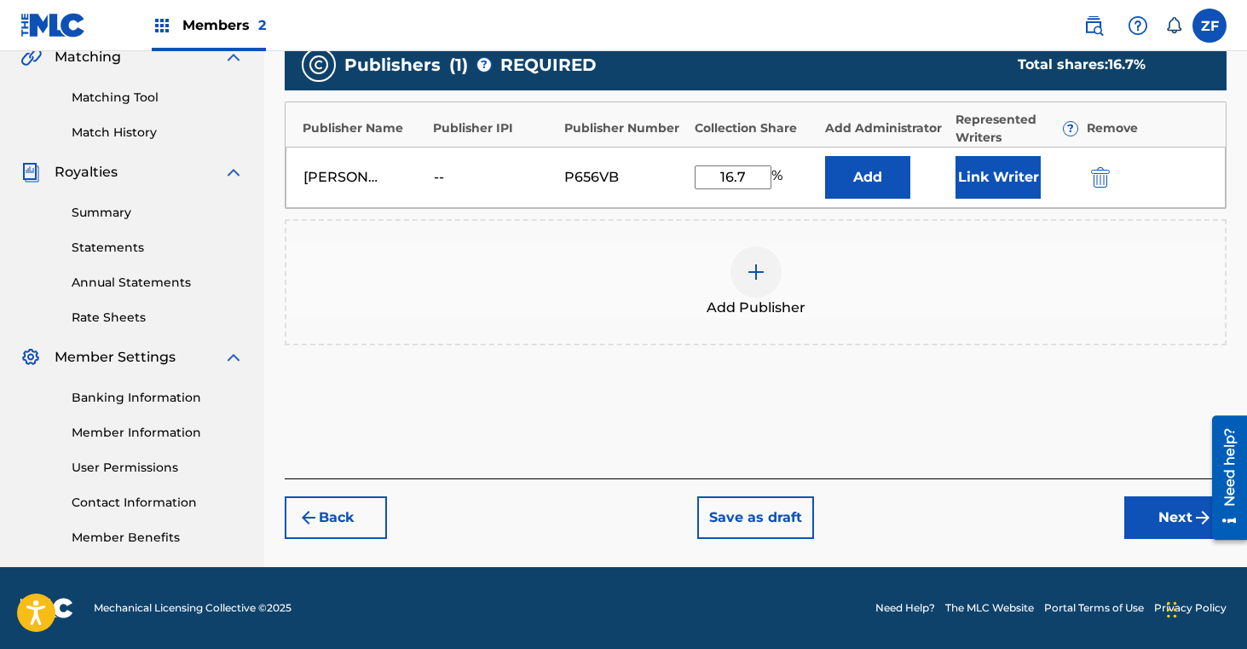
click at [1142, 503] on button "Next" at bounding box center [1175, 517] width 102 height 43
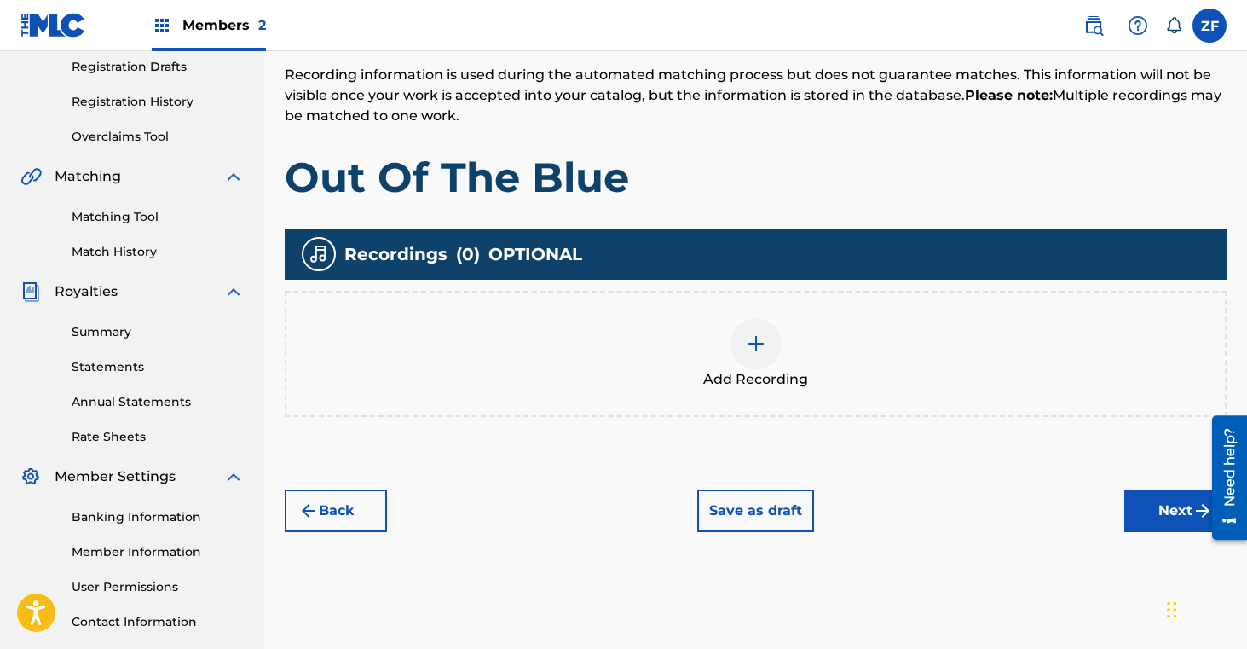
scroll to position [310, 0]
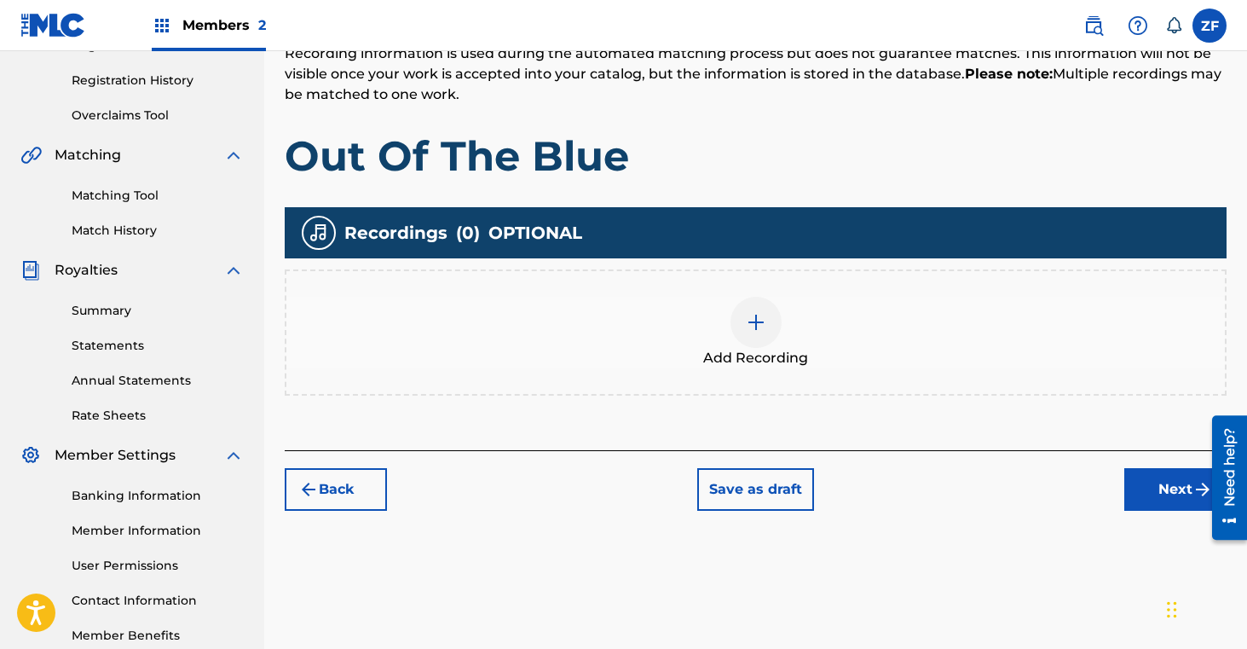
click at [361, 496] on button "Back" at bounding box center [336, 489] width 102 height 43
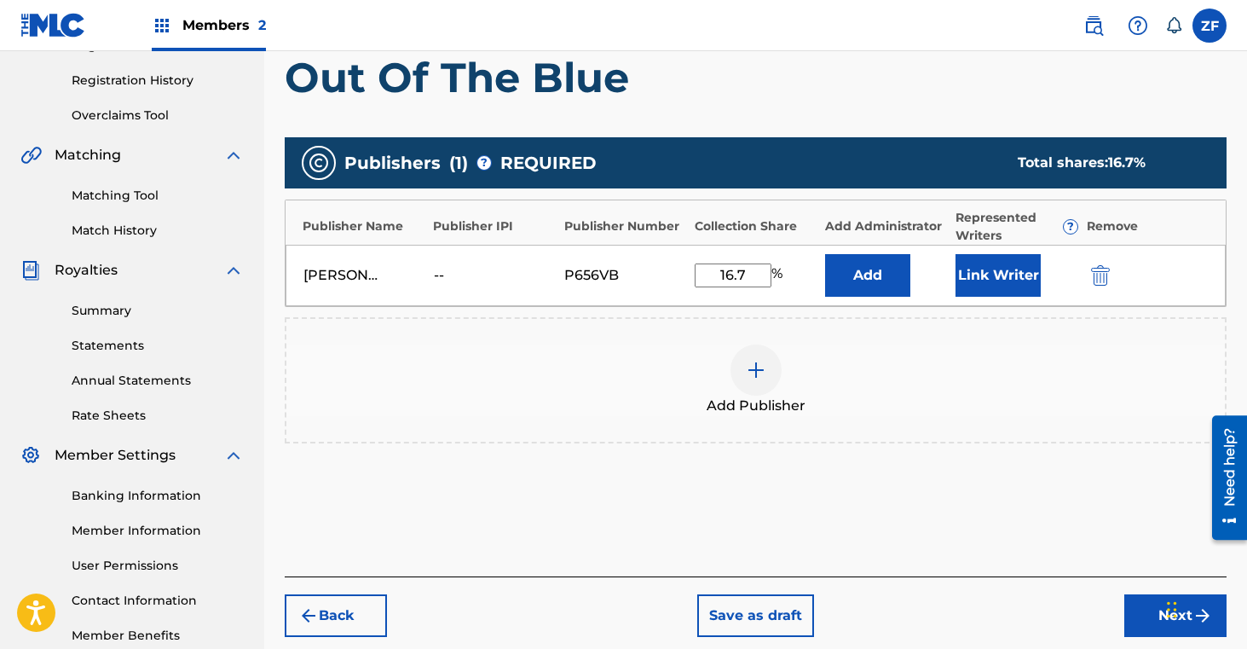
click at [748, 274] on input "16.7" at bounding box center [733, 275] width 77 height 24
type input "100"
click at [1136, 617] on button "Next" at bounding box center [1175, 615] width 102 height 43
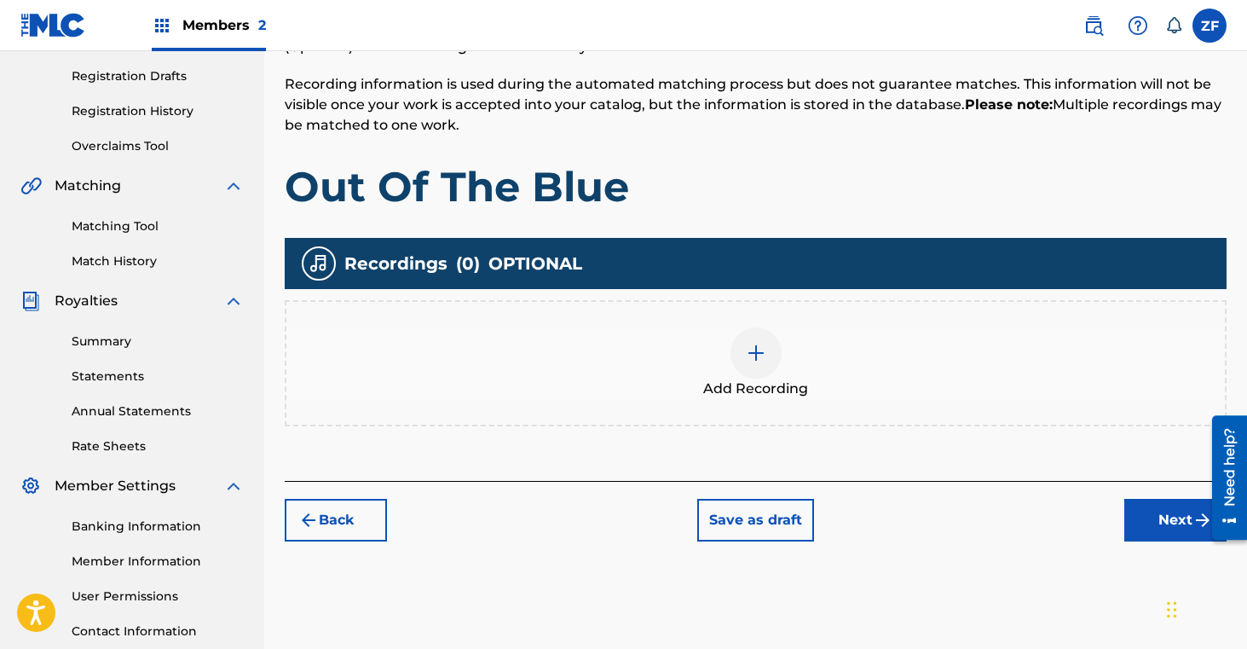
scroll to position [280, 0]
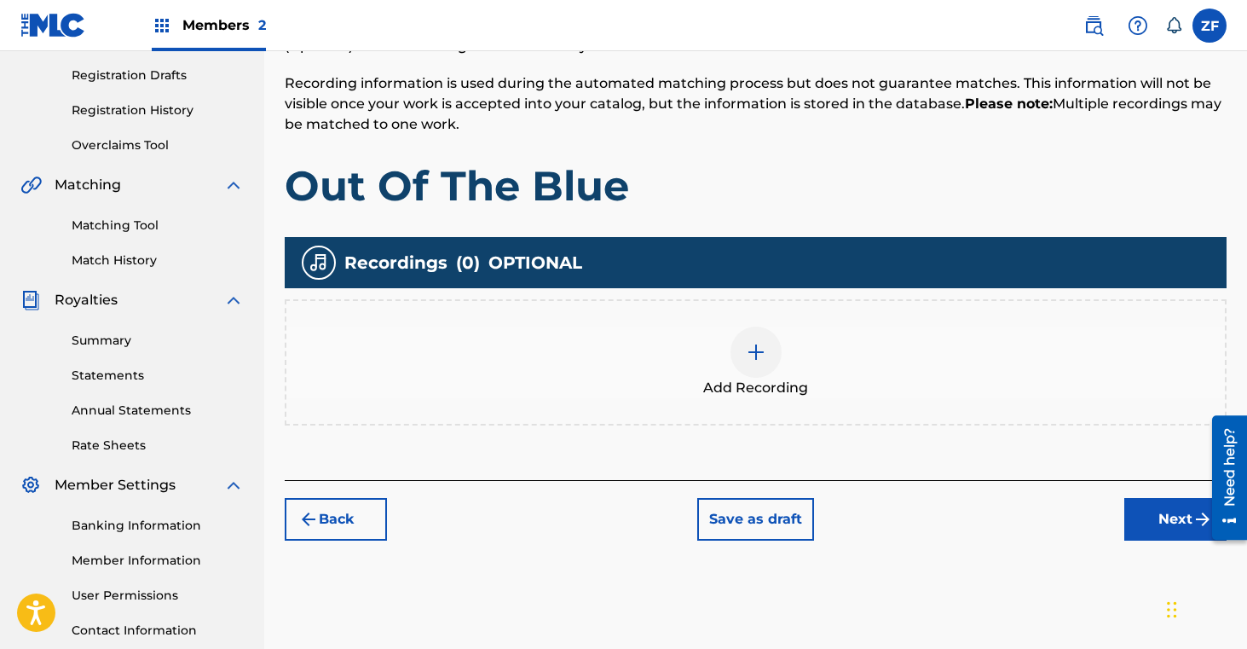
click at [759, 360] on img at bounding box center [756, 352] width 20 height 20
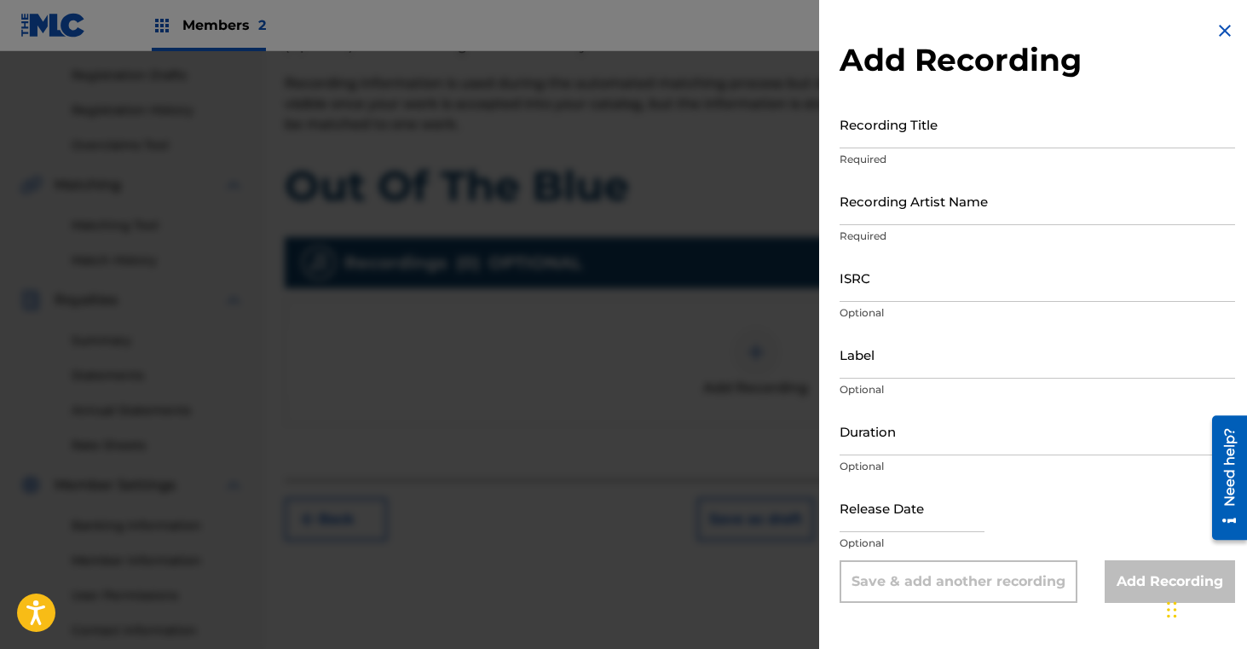
click at [906, 130] on input "Recording Title" at bounding box center [1038, 124] width 396 height 49
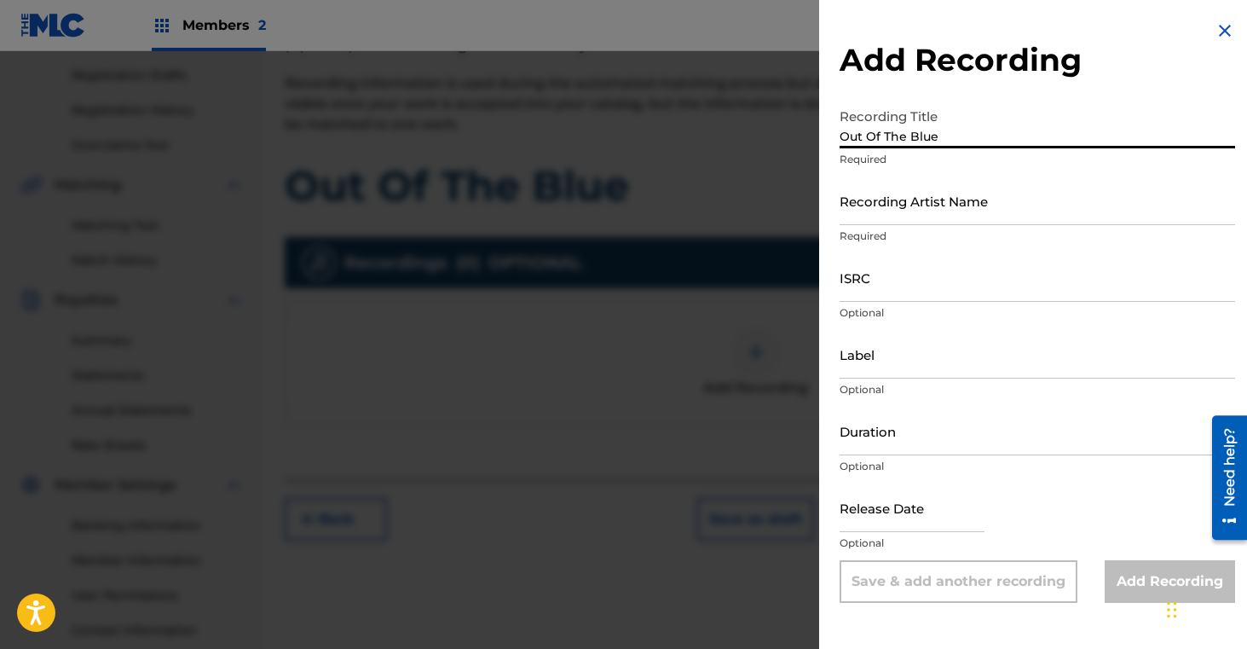
type input "Out Of The Blue"
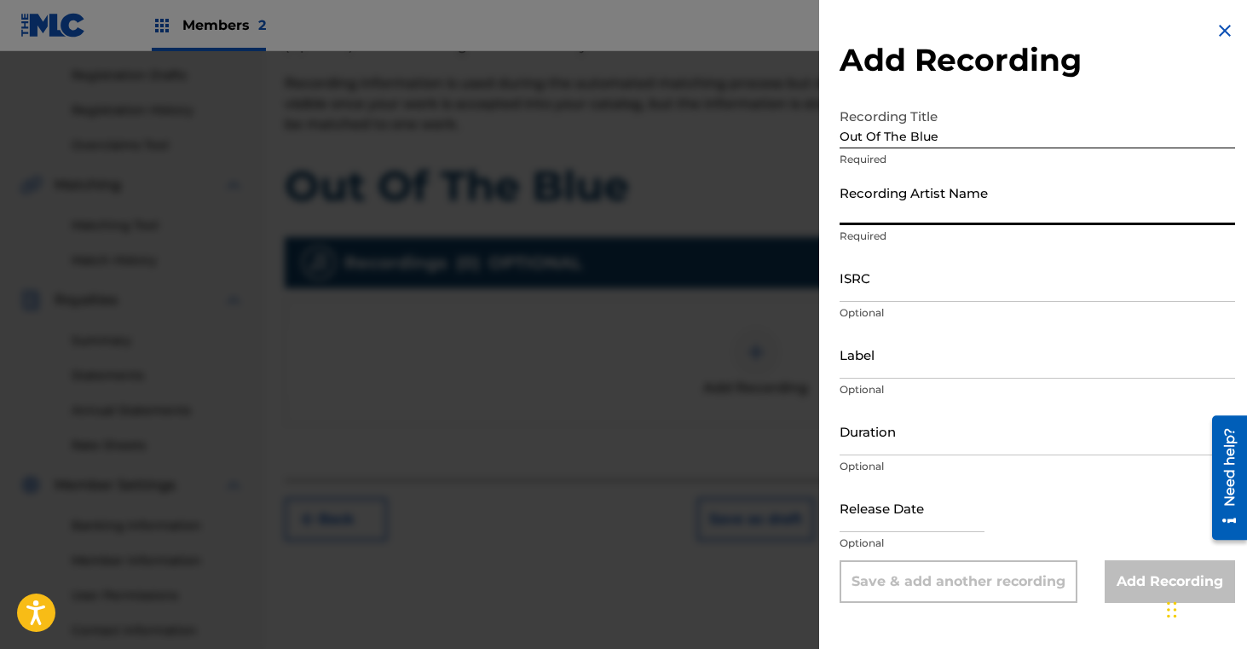
click at [903, 206] on input "Recording Artist Name" at bounding box center [1038, 200] width 396 height 49
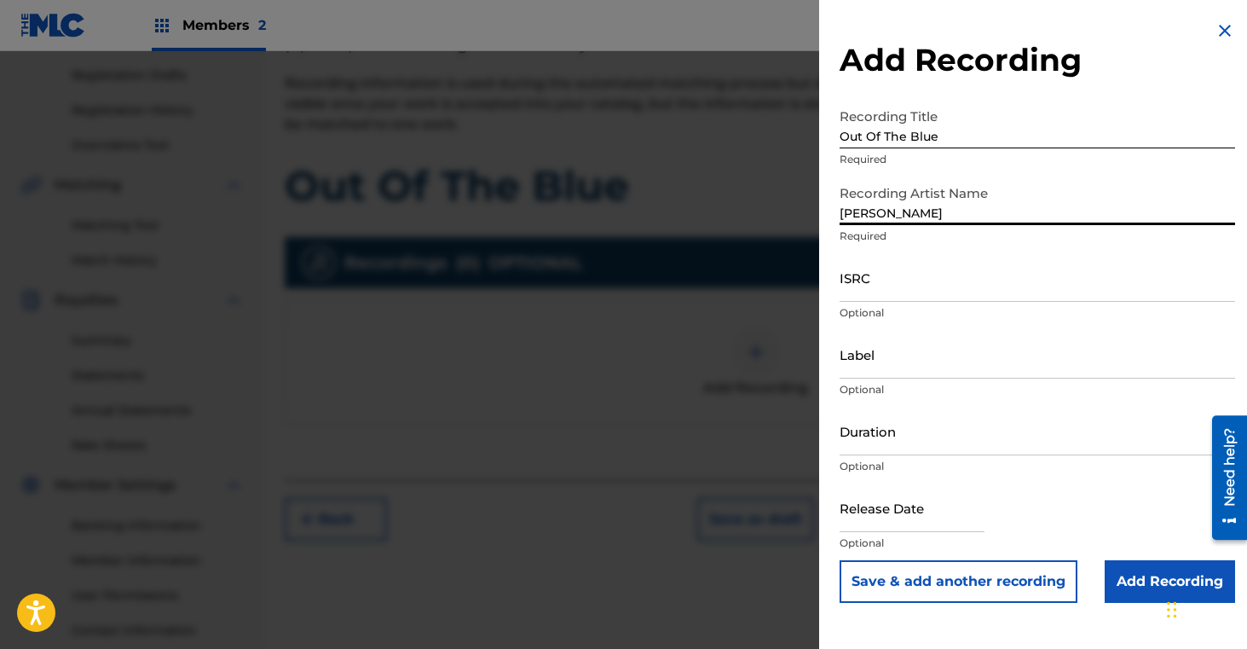
type input "[PERSON_NAME]"
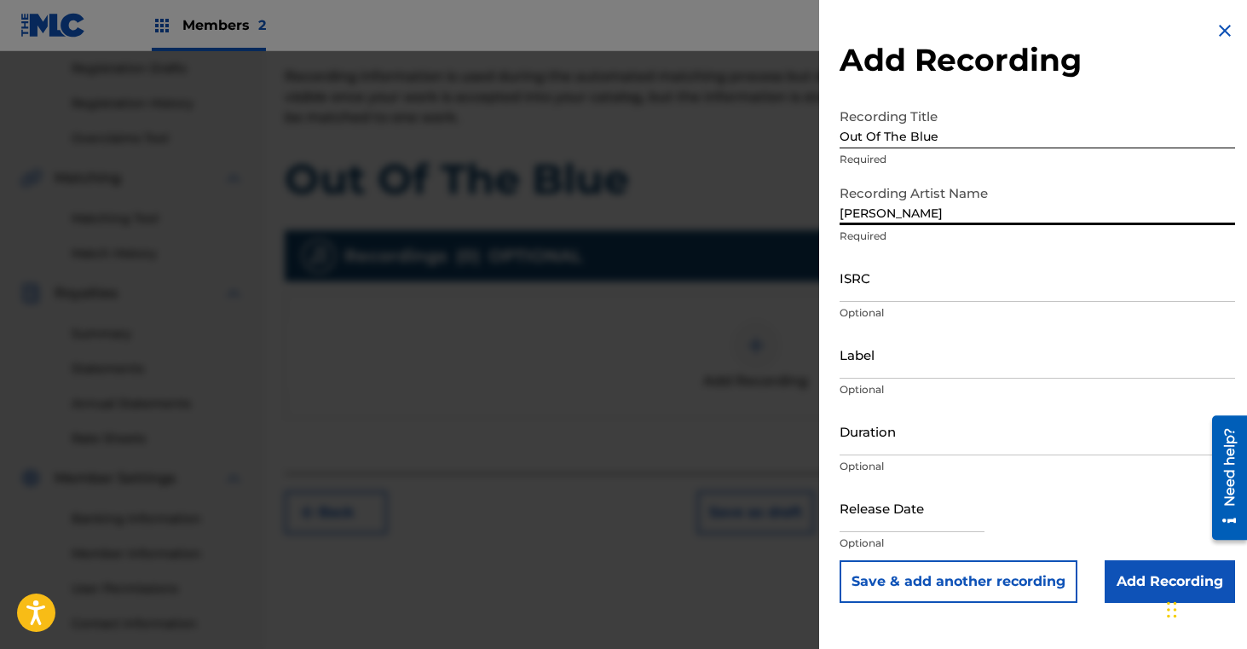
click at [893, 288] on input "ISRC" at bounding box center [1038, 277] width 396 height 49
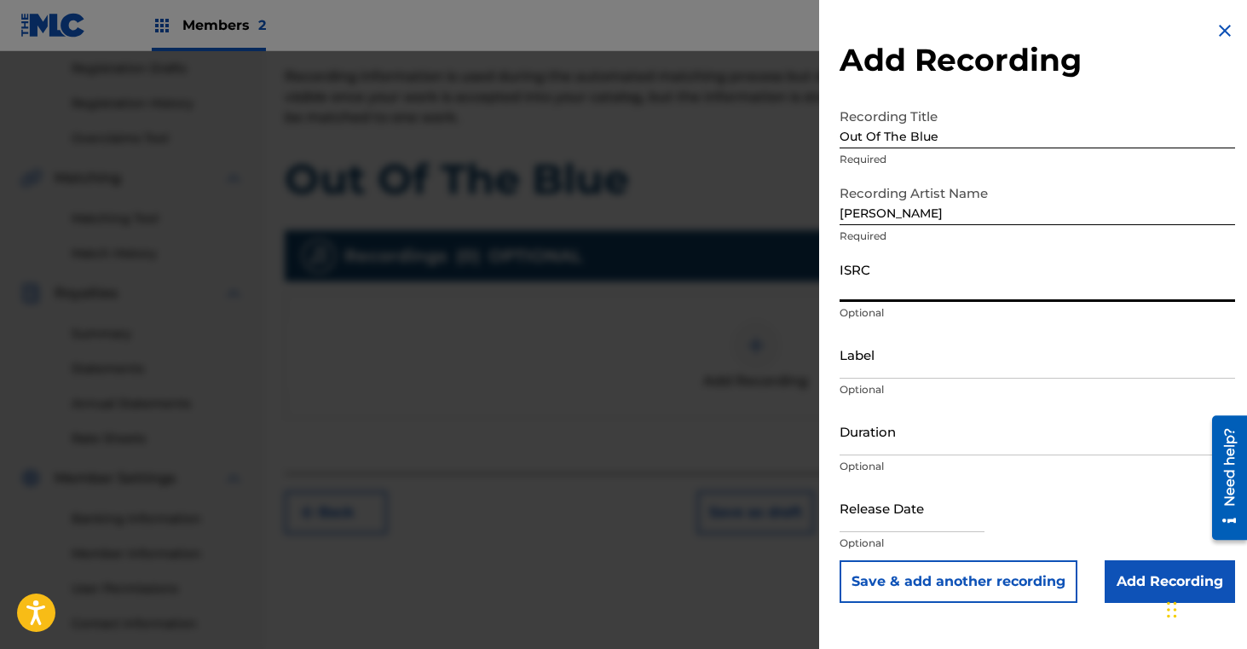
click at [863, 297] on input "ISRC" at bounding box center [1038, 277] width 396 height 49
paste input "QZQAY2435053"
type input "QZQAY2435053"
click at [1142, 588] on input "Add Recording" at bounding box center [1170, 581] width 130 height 43
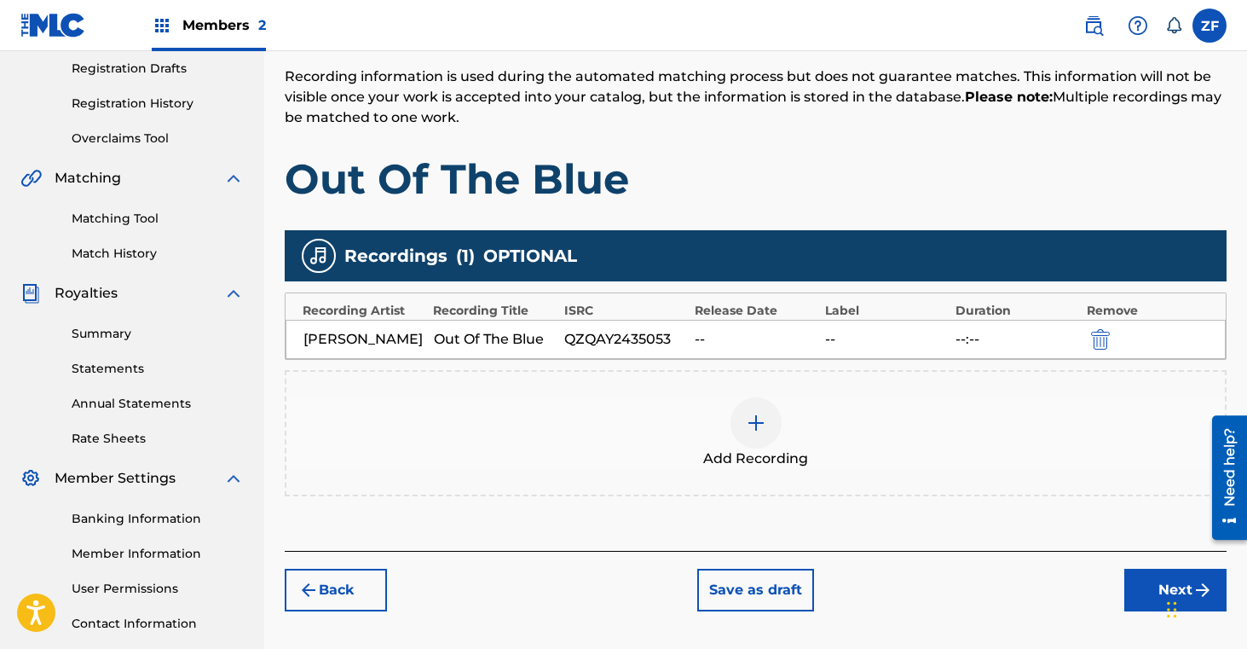
click at [1135, 586] on button "Next" at bounding box center [1175, 590] width 102 height 43
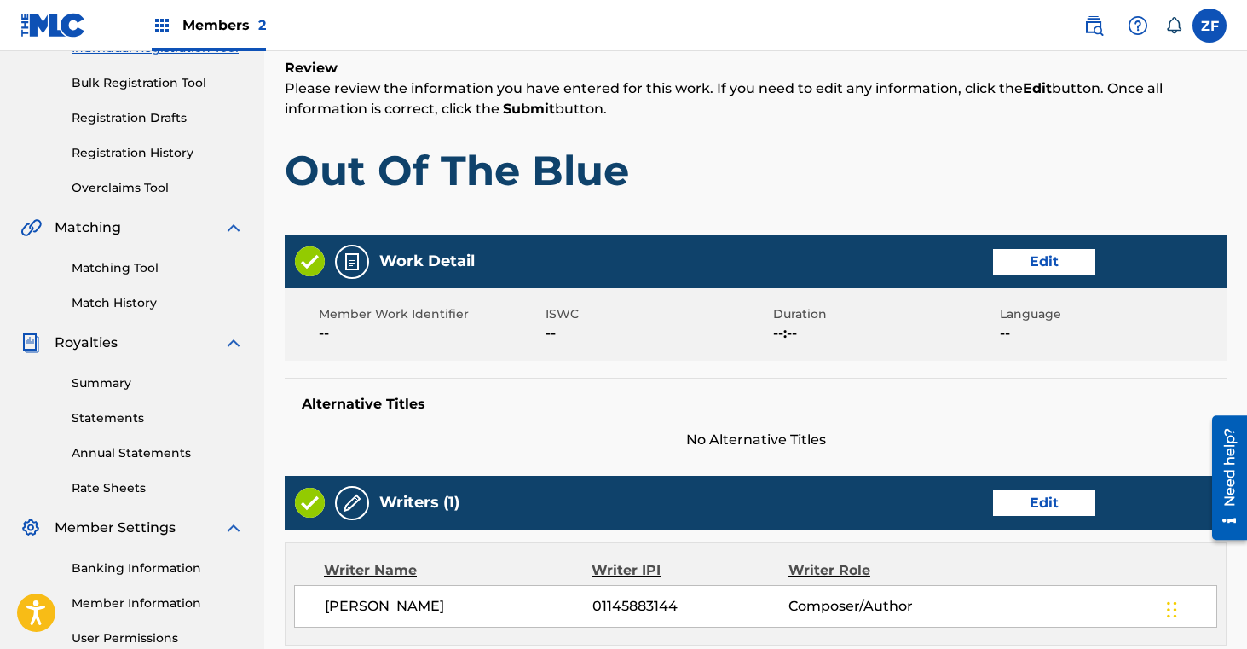
scroll to position [811, 0]
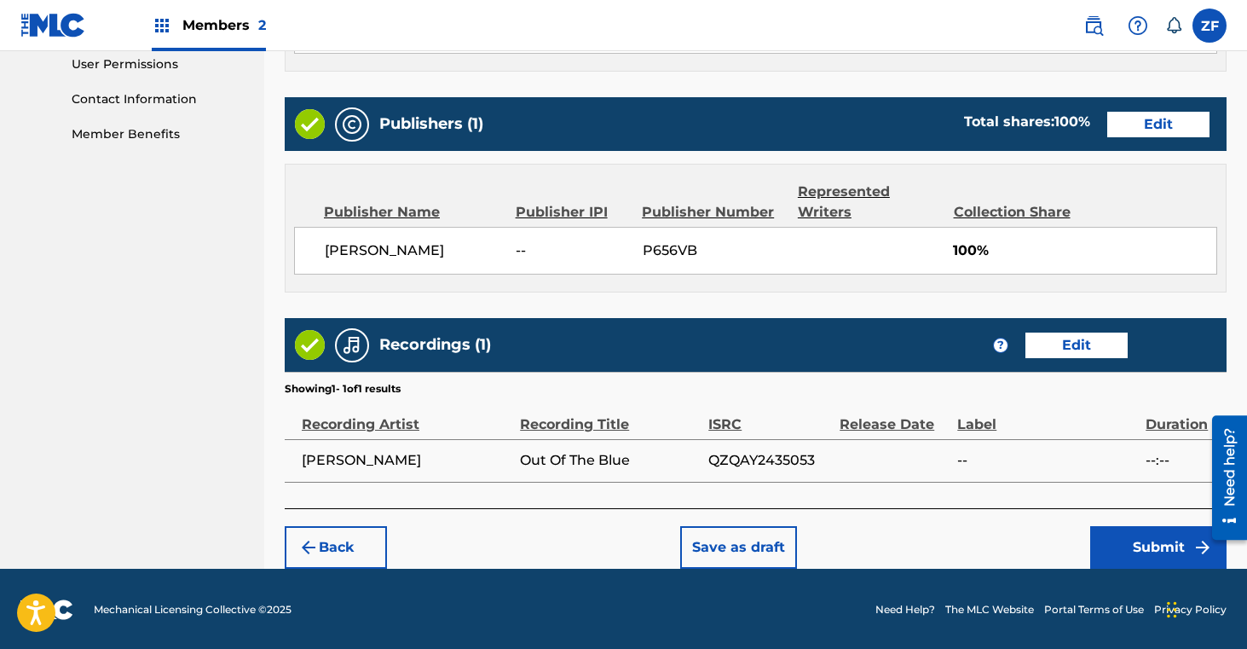
click at [1111, 548] on button "Submit" at bounding box center [1158, 547] width 136 height 43
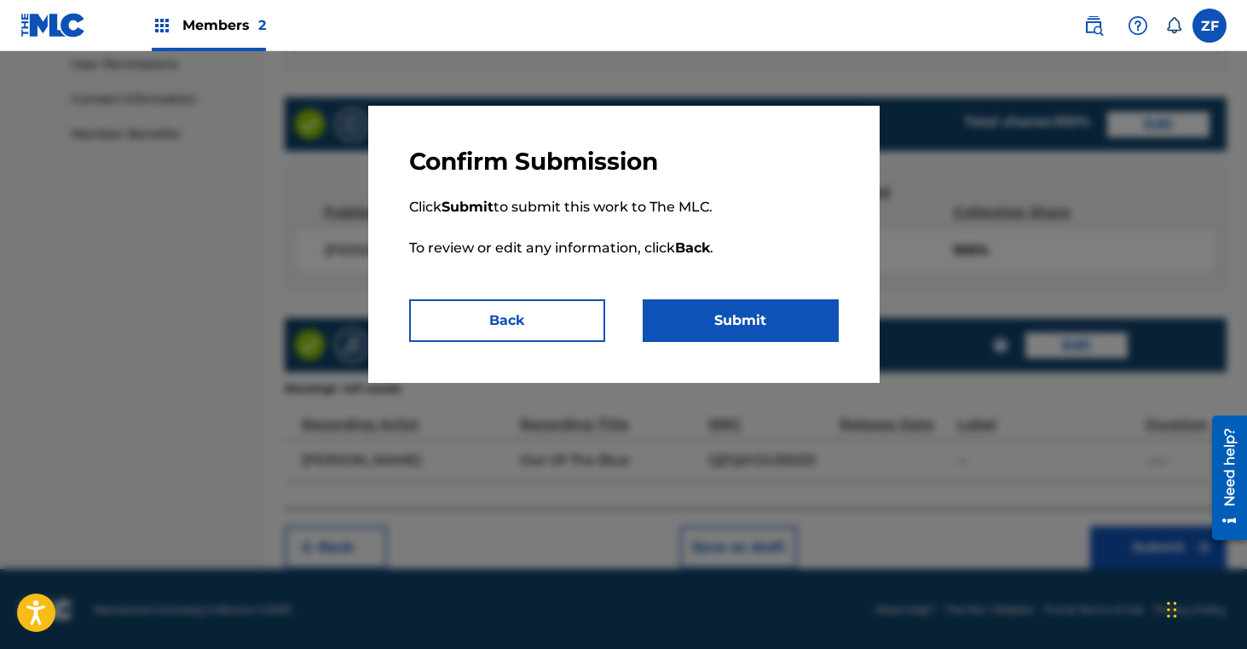
click at [771, 323] on button "Submit" at bounding box center [741, 320] width 196 height 43
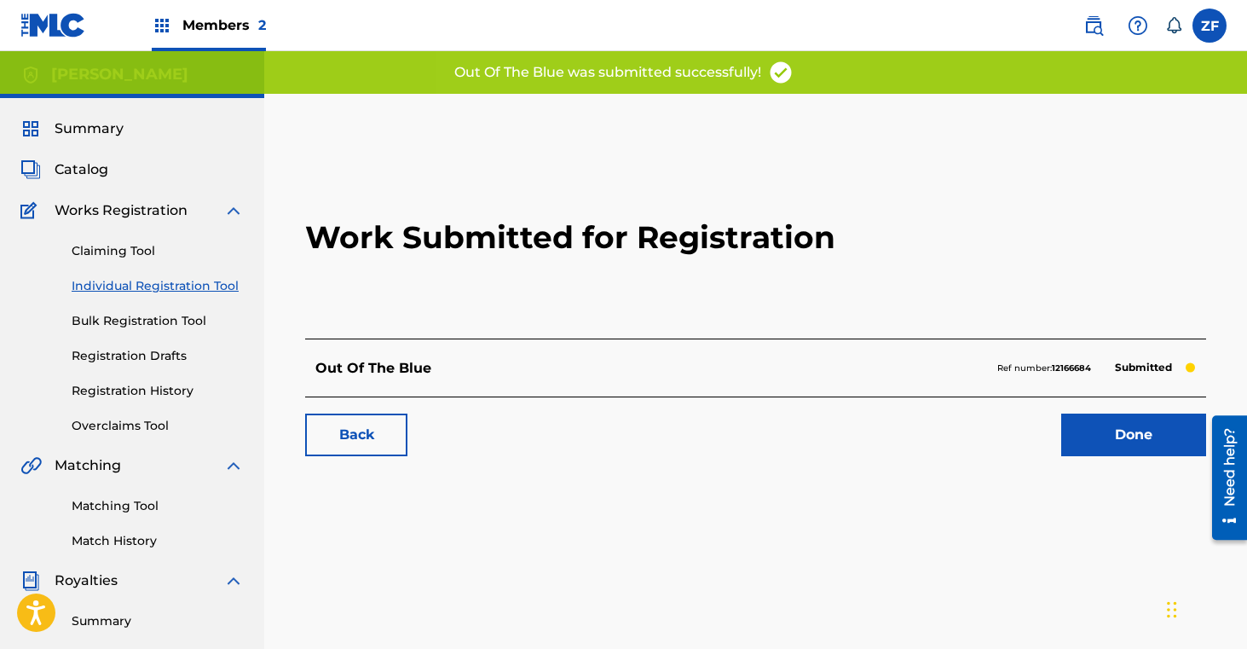
click at [1112, 435] on link "Done" at bounding box center [1133, 434] width 145 height 43
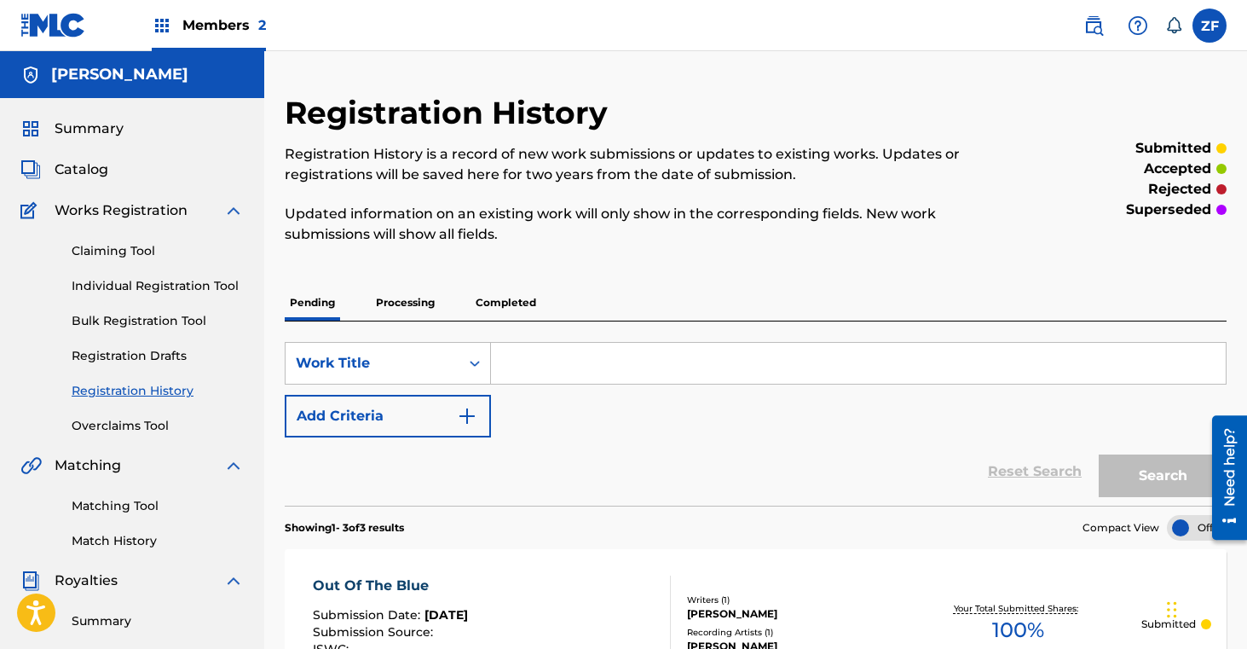
click at [124, 246] on link "Claiming Tool" at bounding box center [158, 251] width 172 height 18
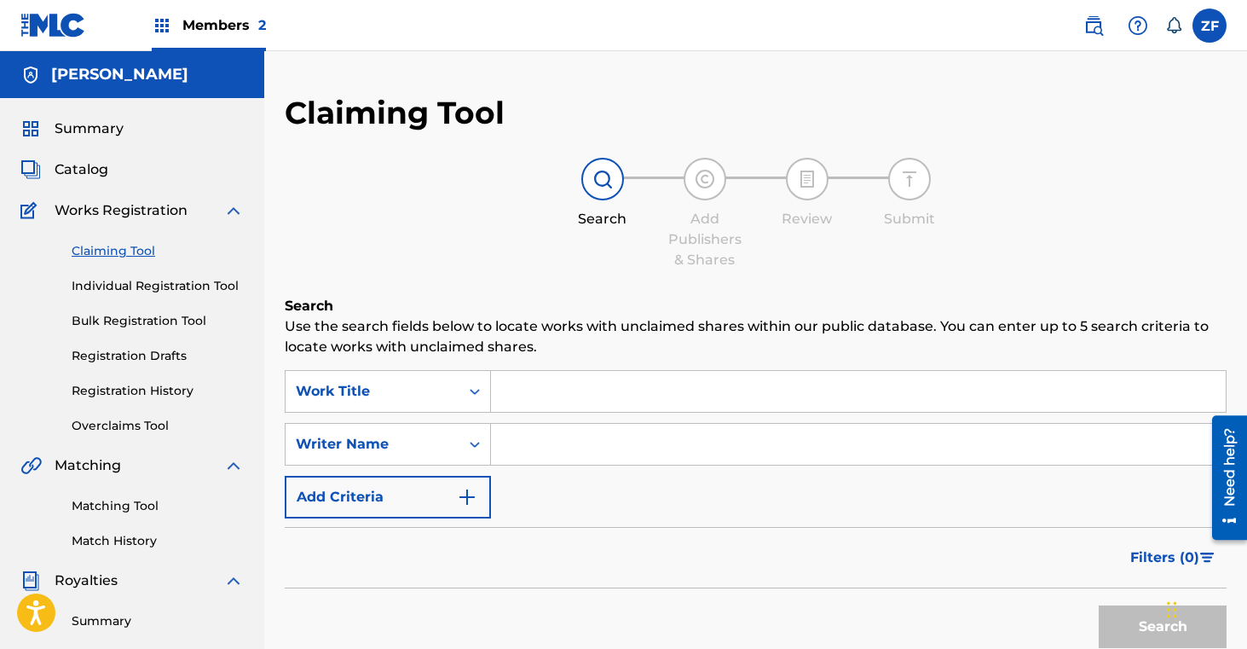
click at [562, 401] on input "Search Form" at bounding box center [858, 391] width 735 height 41
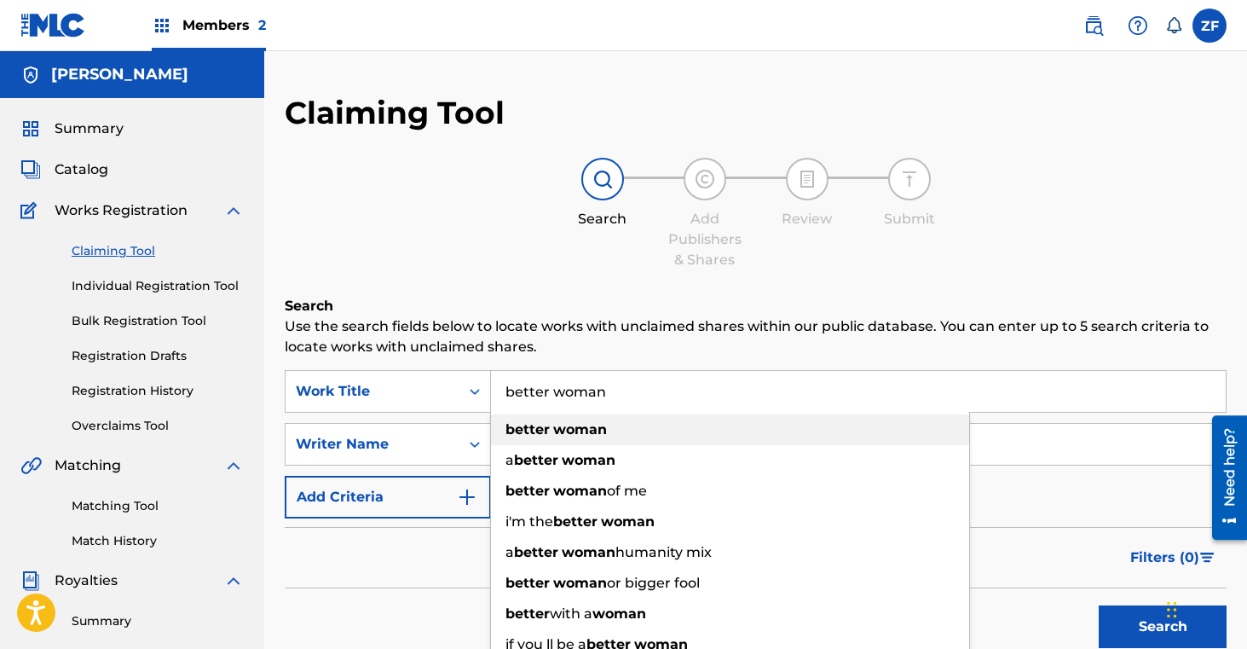
type input "better woman"
click at [534, 435] on strong "better" at bounding box center [527, 429] width 44 height 16
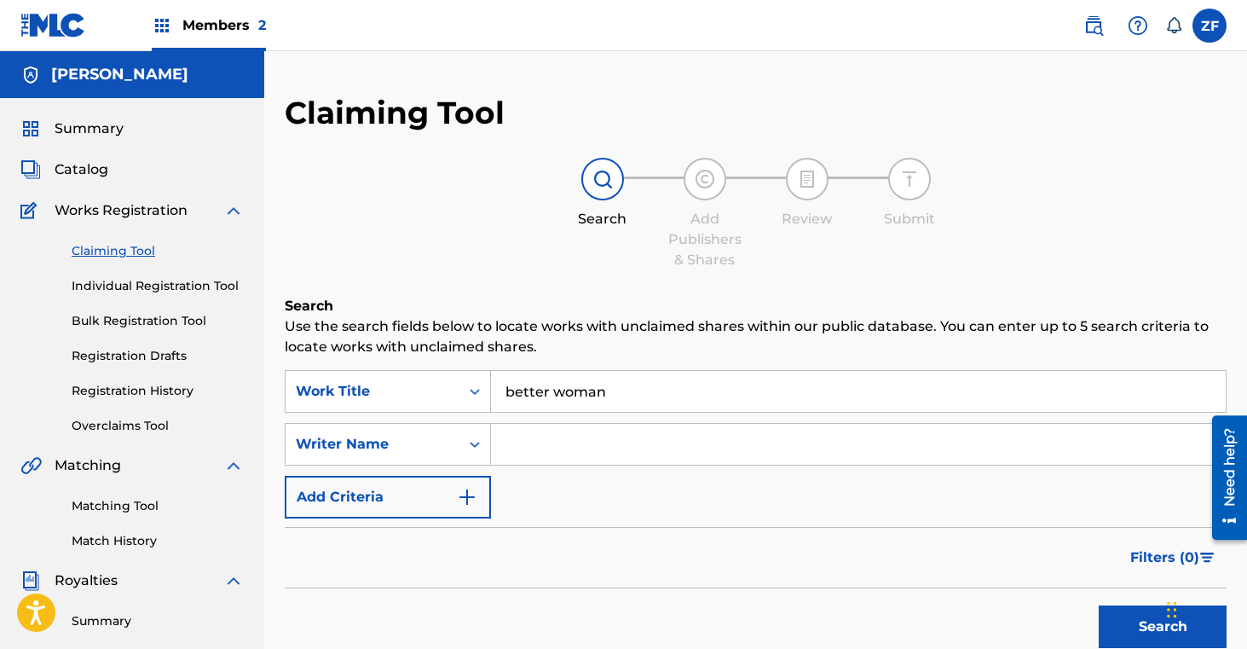
click at [533, 449] on input "Search Form" at bounding box center [858, 444] width 735 height 41
type input "zoe jean fowler"
click at [1135, 634] on button "Search" at bounding box center [1163, 626] width 128 height 43
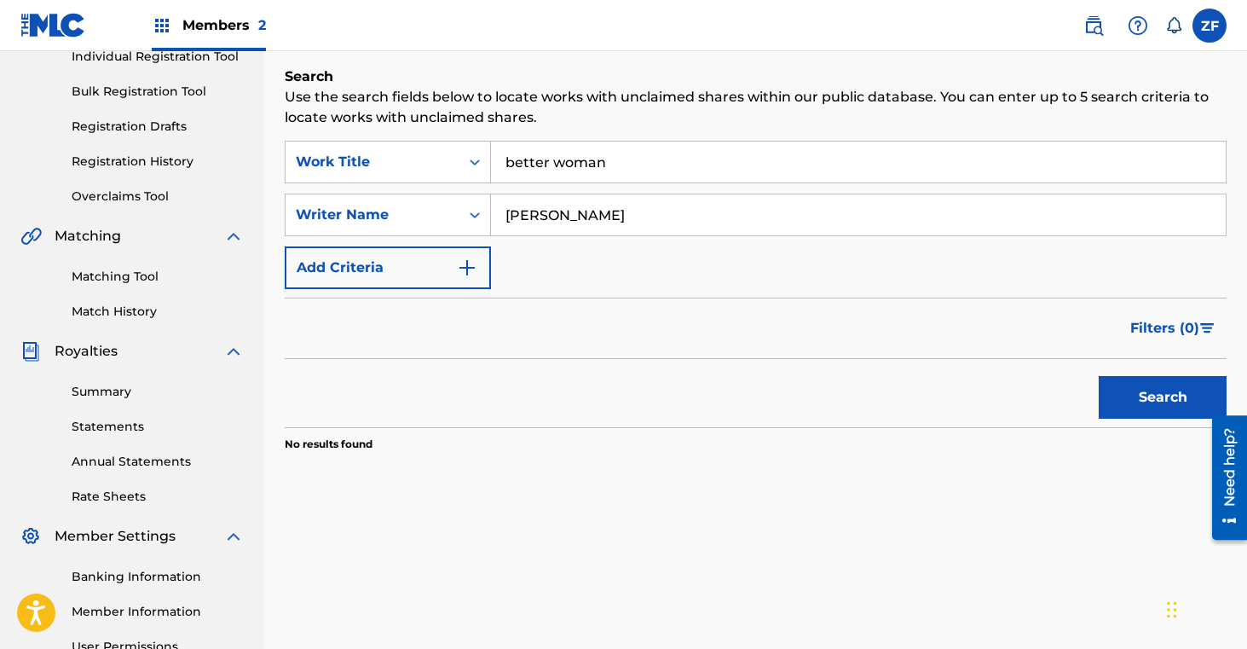
scroll to position [233, 0]
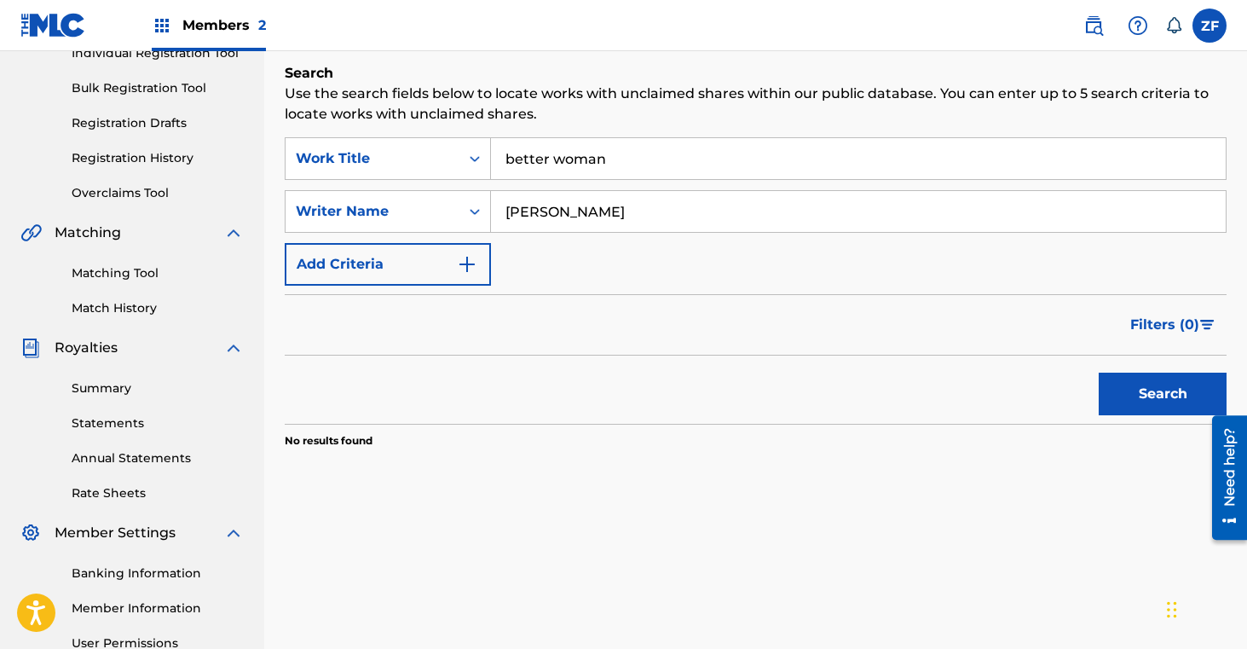
click at [1127, 389] on button "Search" at bounding box center [1163, 393] width 128 height 43
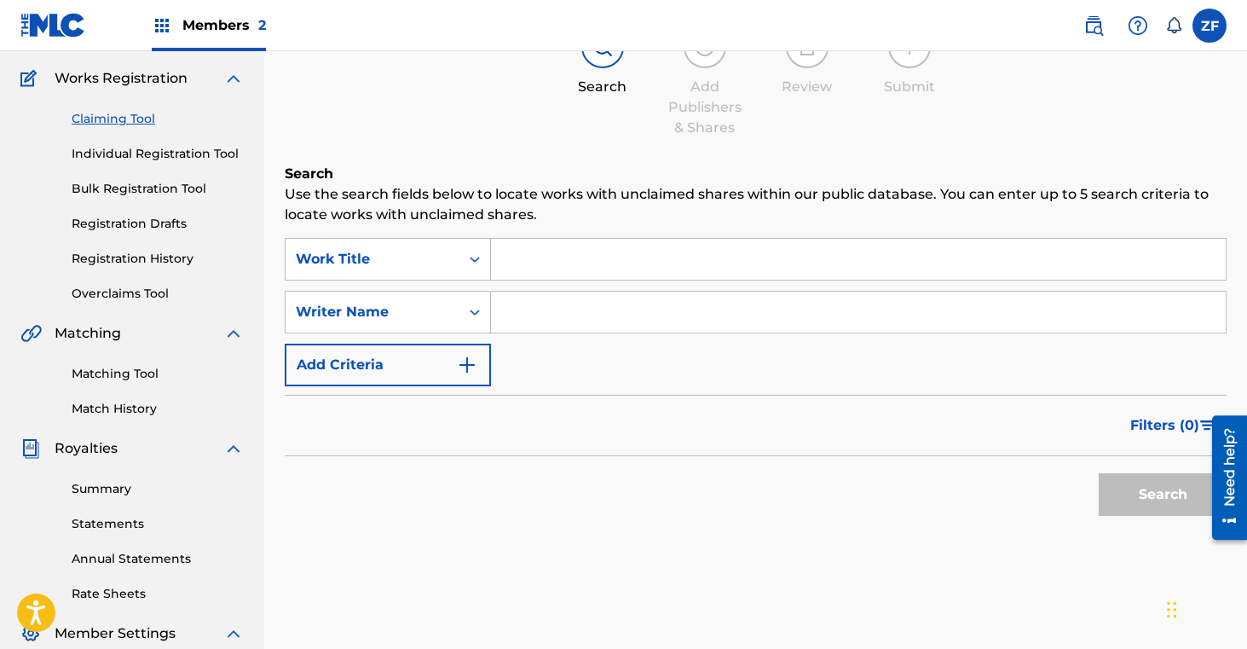
scroll to position [134, 0]
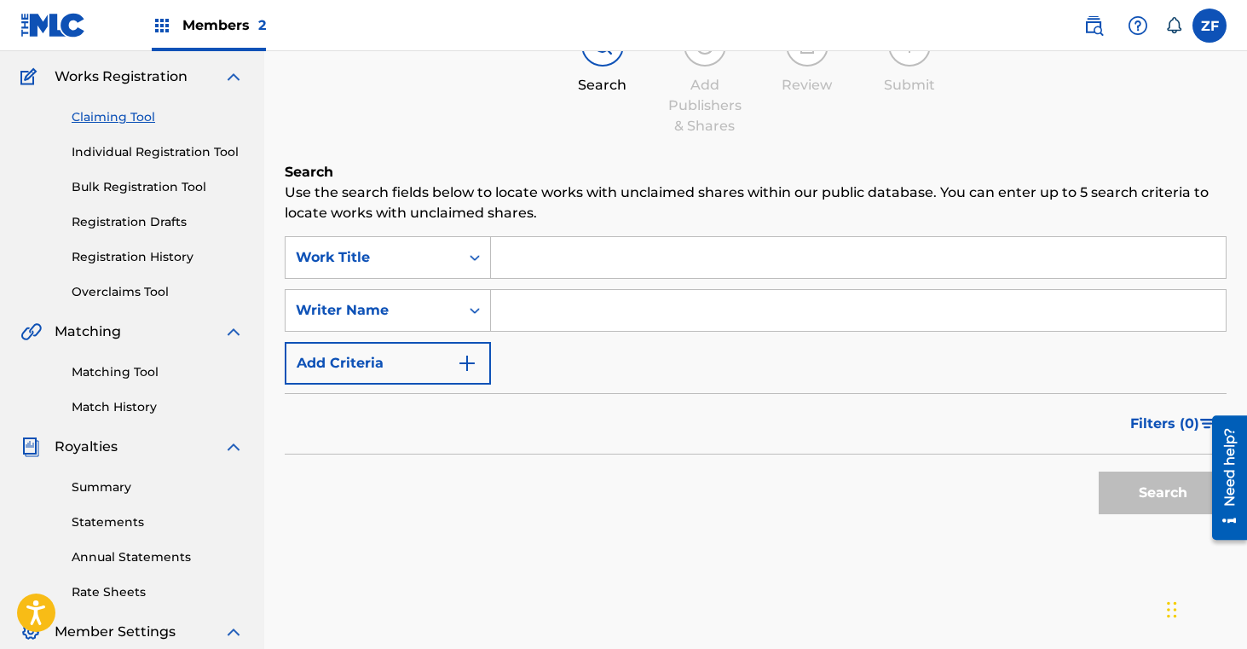
click at [564, 251] on input "Search Form" at bounding box center [858, 257] width 735 height 41
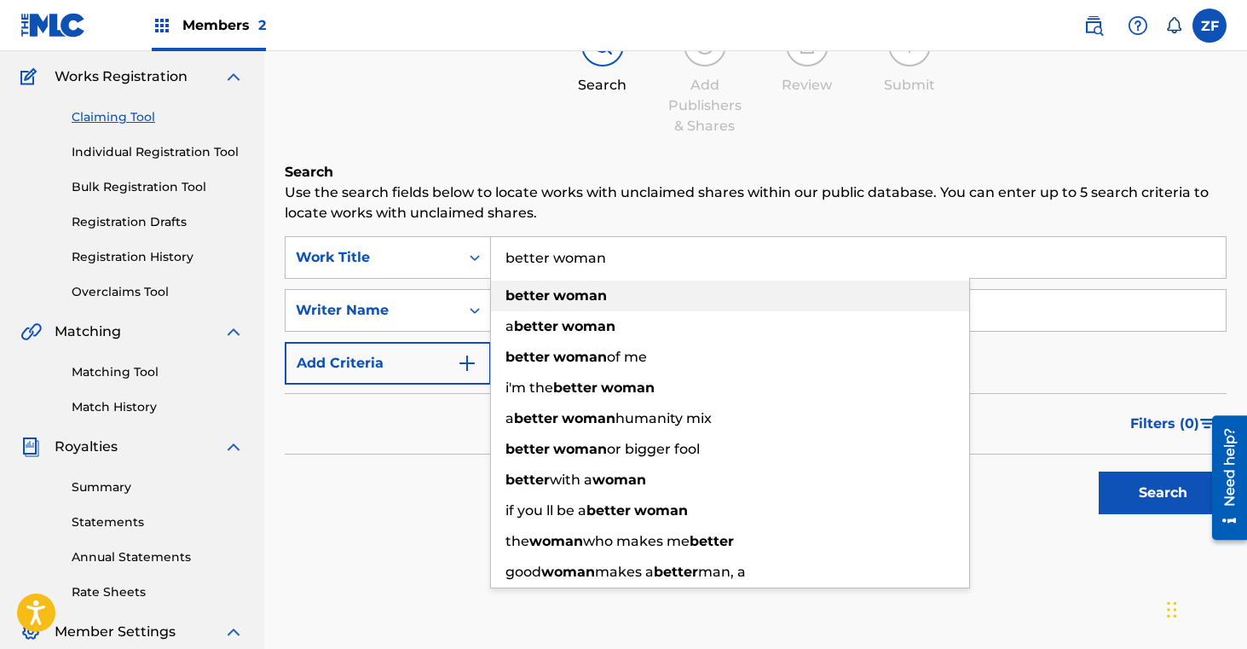
type input "better woman"
click at [569, 300] on strong "woman" at bounding box center [580, 295] width 54 height 16
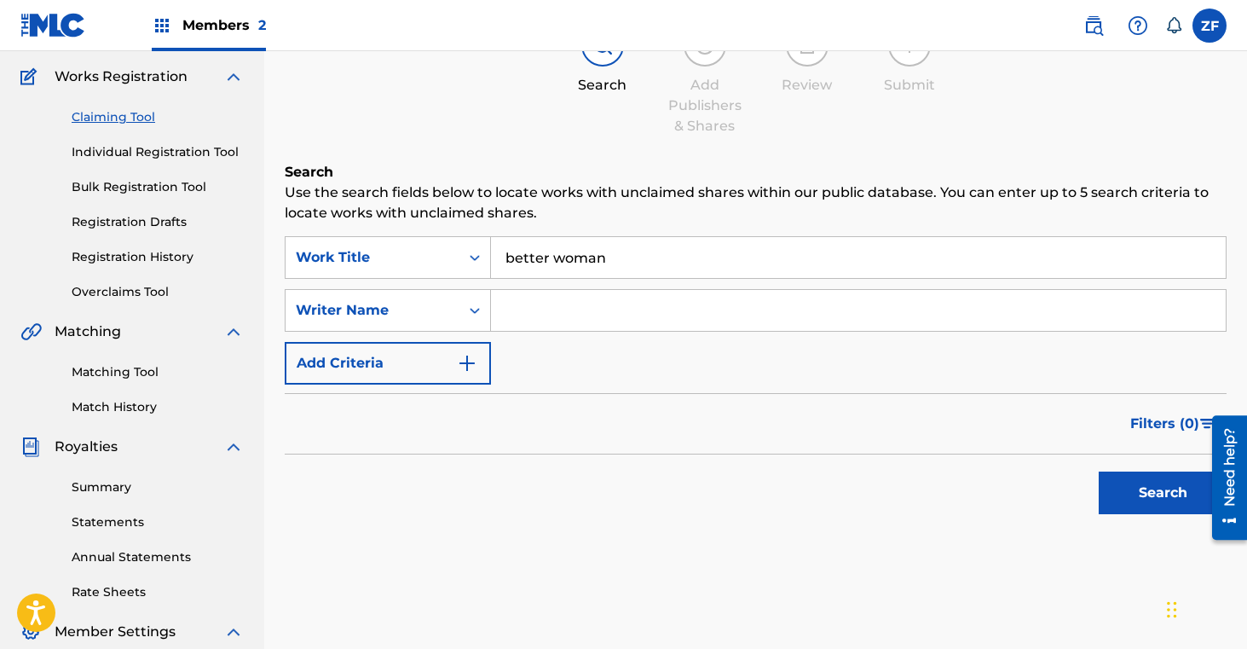
click at [554, 310] on input "Search Form" at bounding box center [858, 310] width 735 height 41
type input "[PERSON_NAME]"
click at [1166, 494] on button "Search" at bounding box center [1163, 492] width 128 height 43
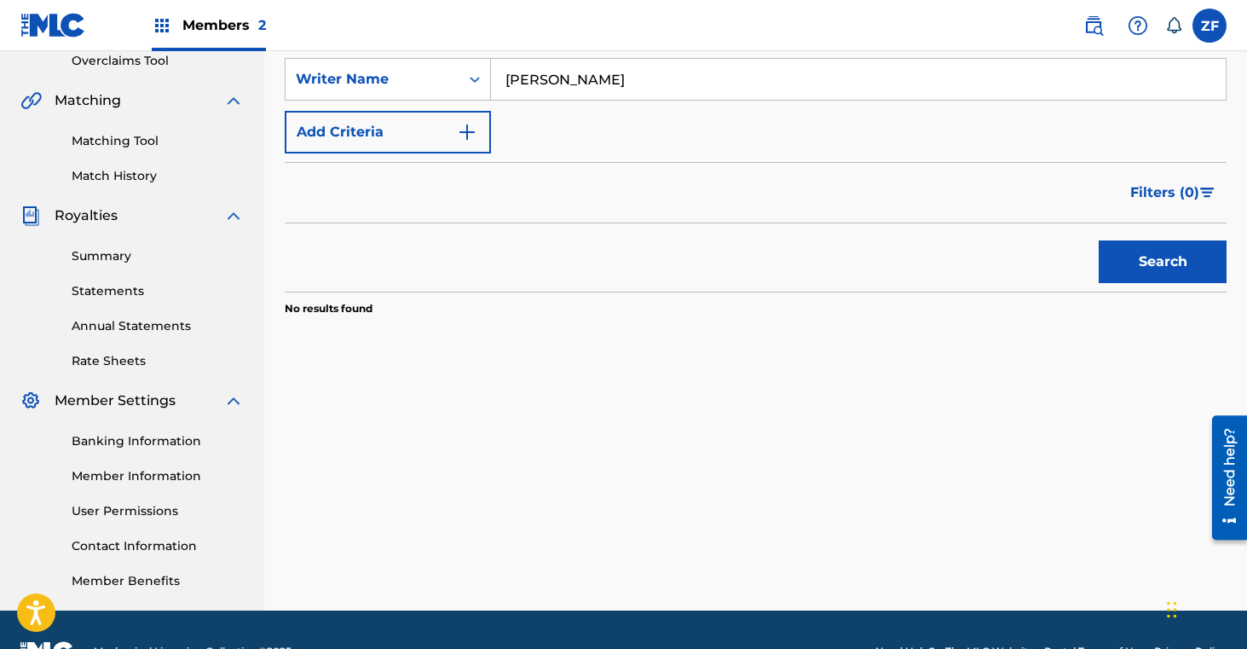
scroll to position [379, 0]
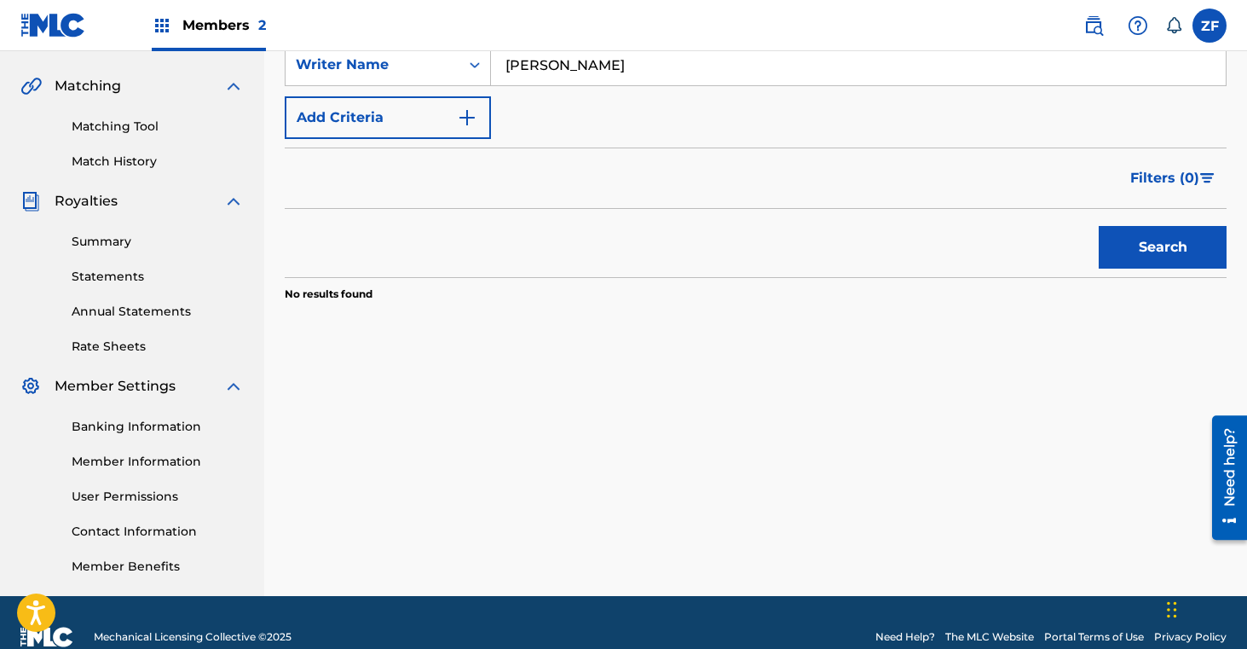
click at [1123, 239] on button "Search" at bounding box center [1163, 247] width 128 height 43
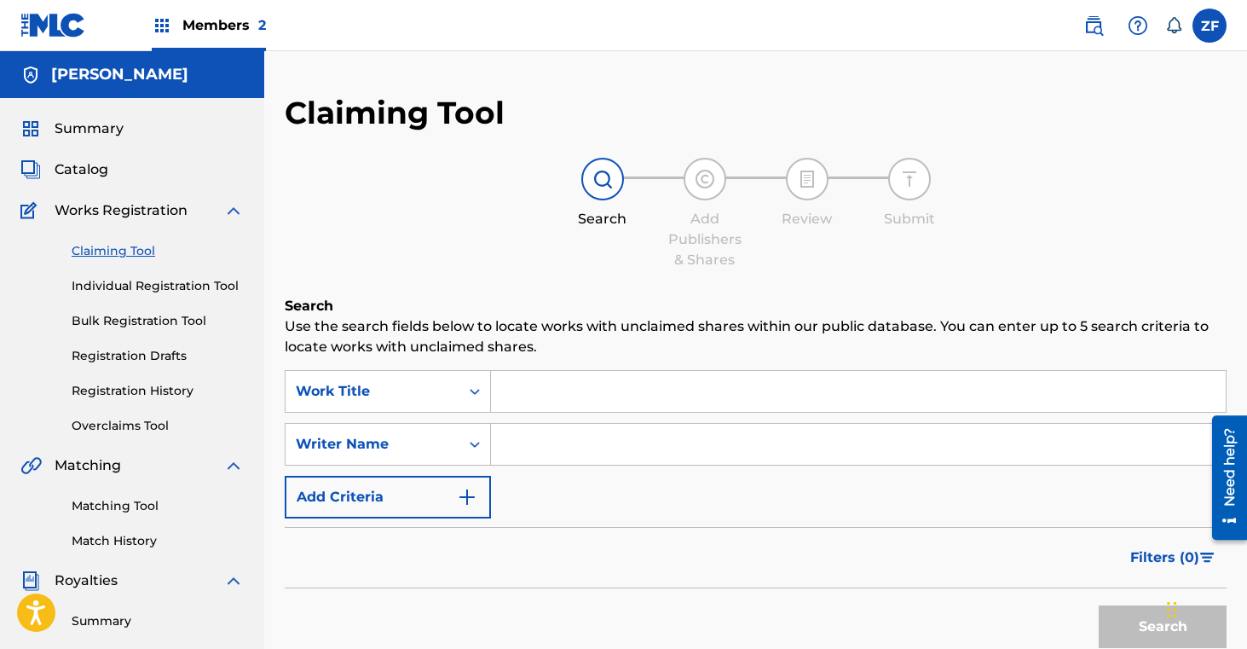
click at [566, 383] on input "Search Form" at bounding box center [858, 391] width 735 height 41
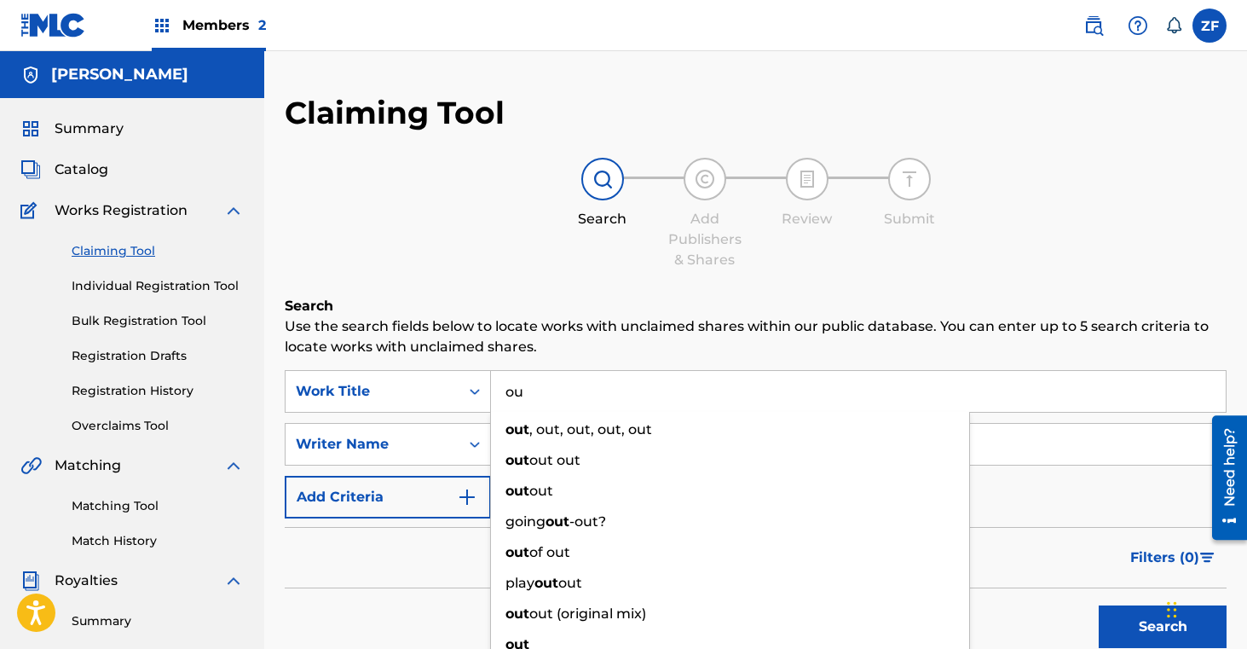
type input "o"
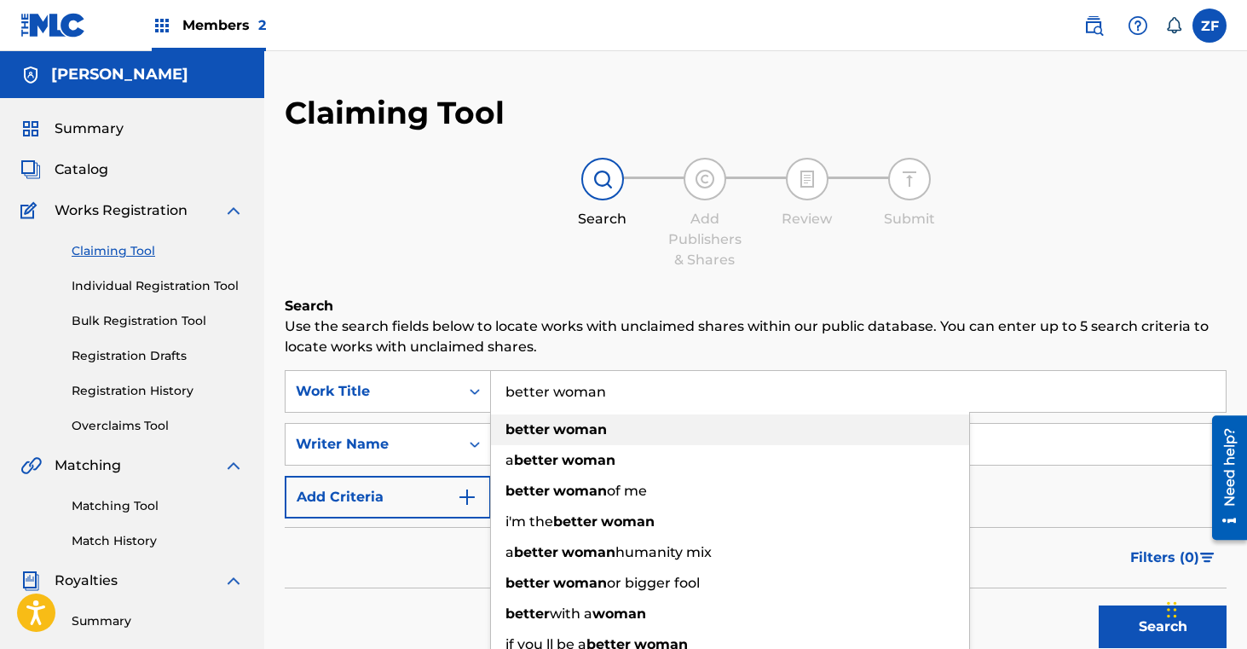
type input "better woman"
click at [529, 428] on strong "better" at bounding box center [527, 429] width 44 height 16
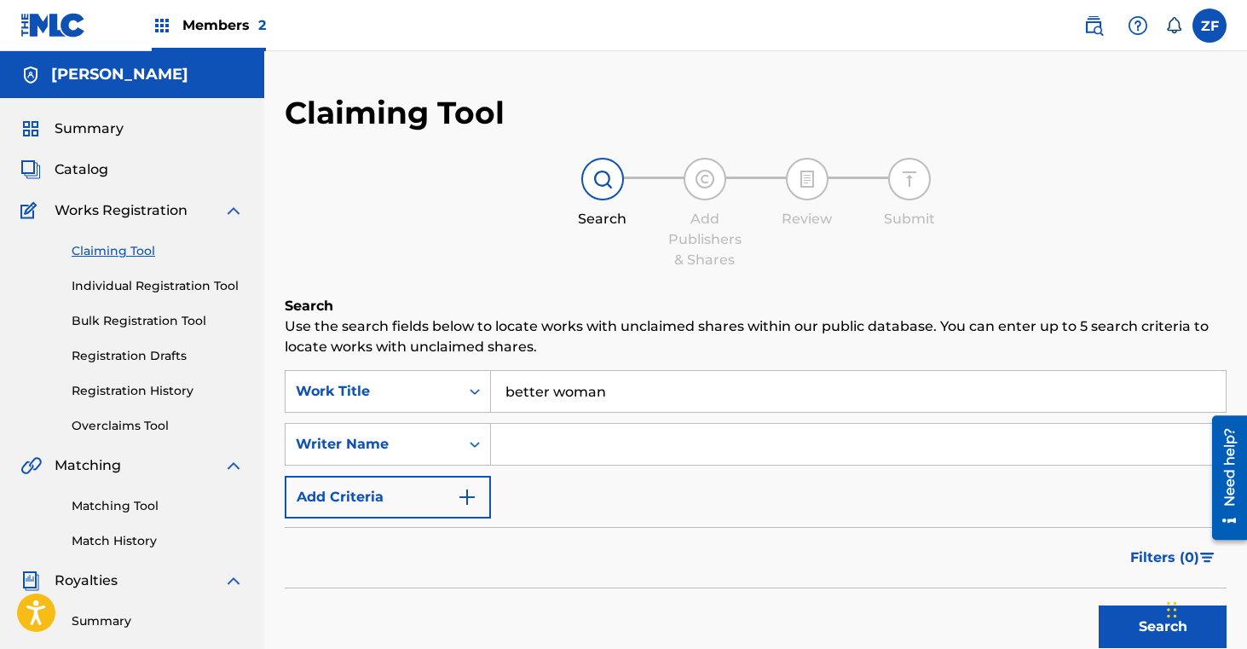
click at [530, 442] on input "Search Form" at bounding box center [858, 444] width 735 height 41
type input "[PERSON_NAME]"
click at [1117, 629] on button "Search" at bounding box center [1163, 626] width 128 height 43
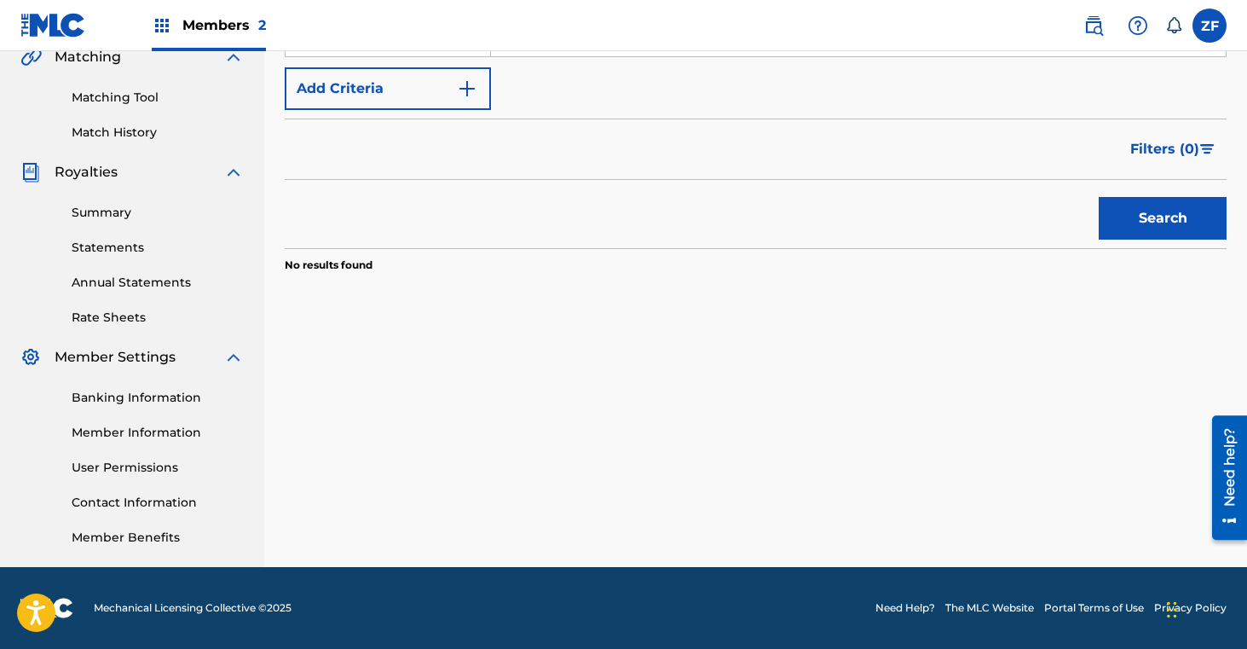
click at [1132, 217] on button "Search" at bounding box center [1163, 218] width 128 height 43
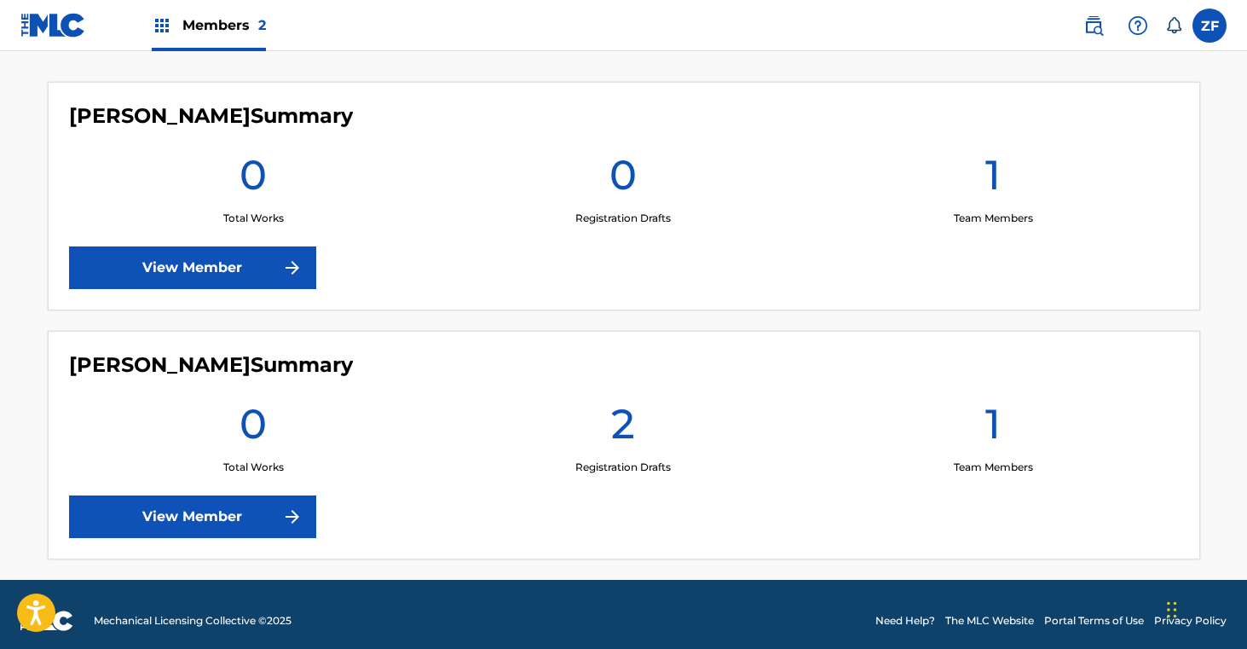
scroll to position [473, 0]
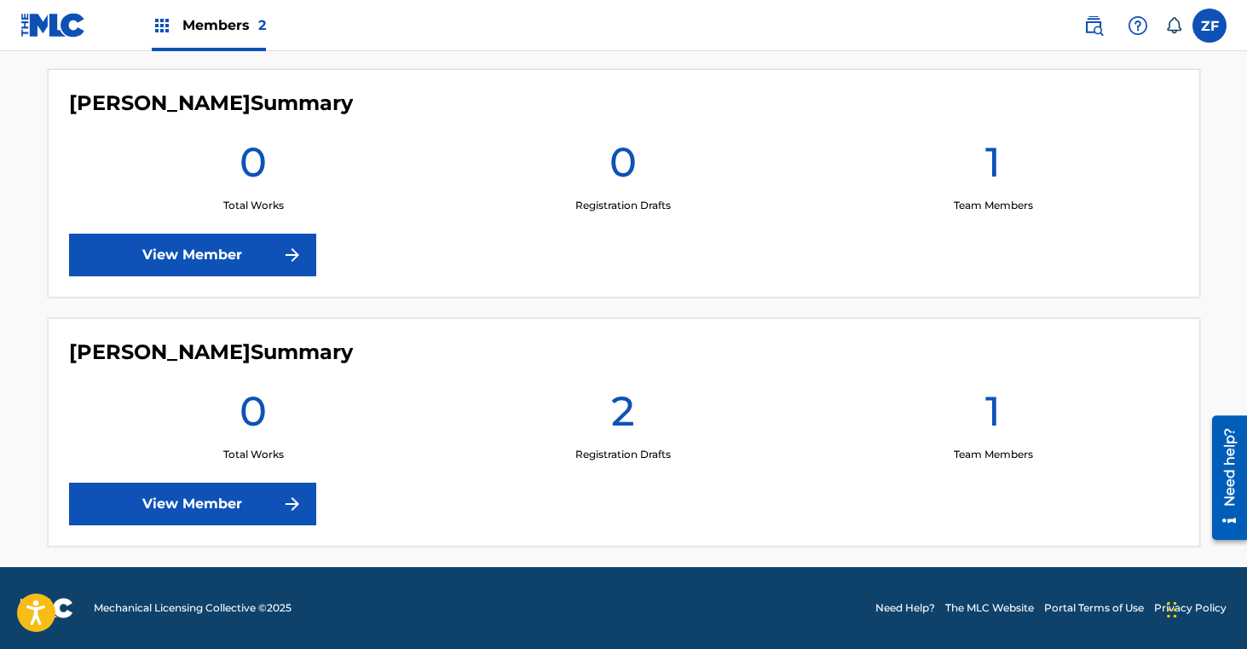
click at [194, 502] on link "View Member" at bounding box center [192, 503] width 247 height 43
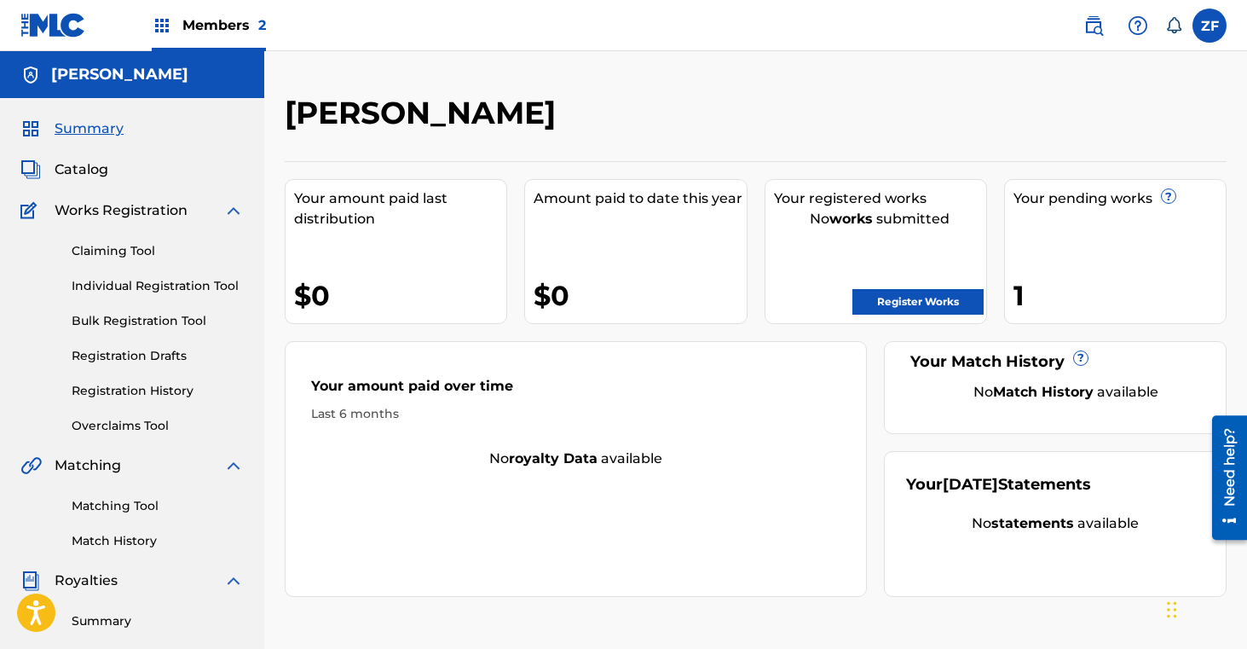
click at [905, 305] on link "Register Works" at bounding box center [917, 302] width 131 height 26
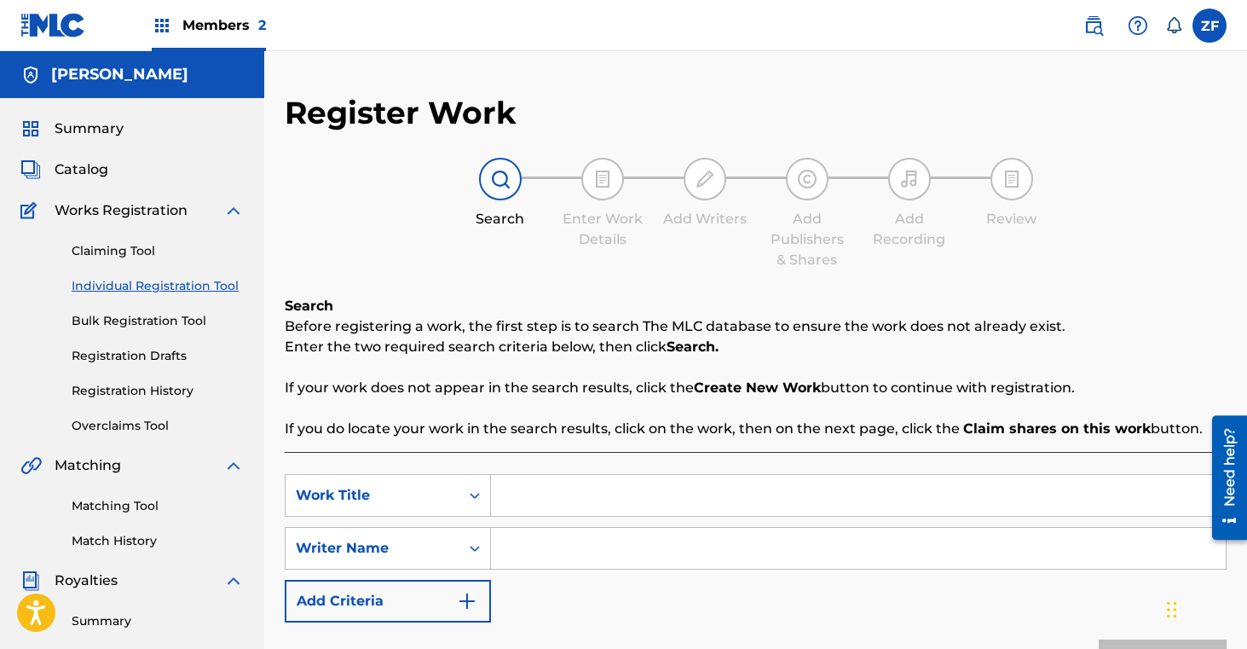
click at [556, 500] on input "Search Form" at bounding box center [858, 495] width 735 height 41
type input "better woman"
click at [554, 552] on input "Search Form" at bounding box center [858, 548] width 735 height 41
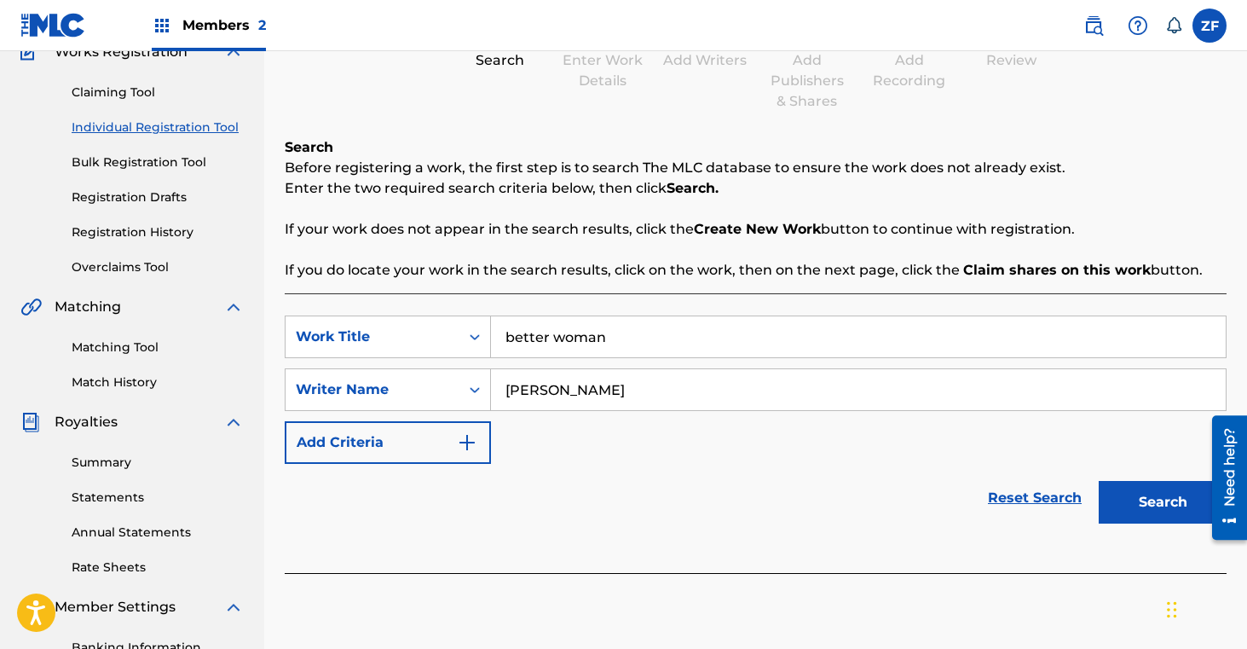
scroll to position [194, 0]
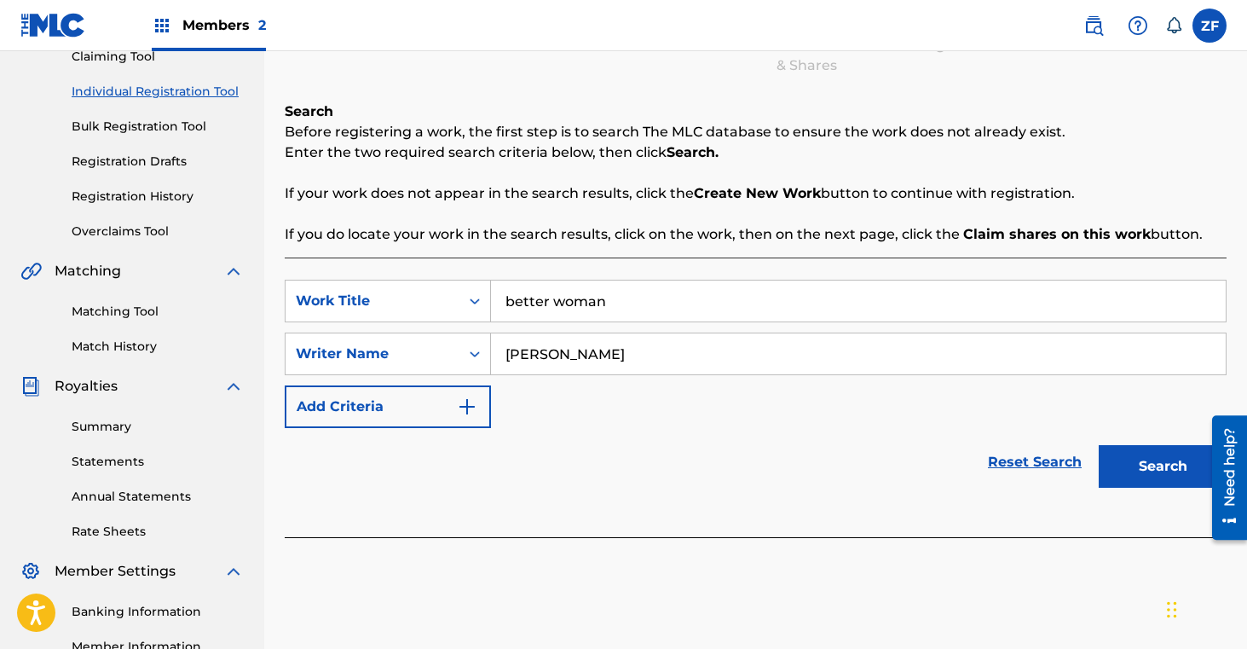
type input "[PERSON_NAME]"
click at [1152, 472] on button "Search" at bounding box center [1163, 466] width 128 height 43
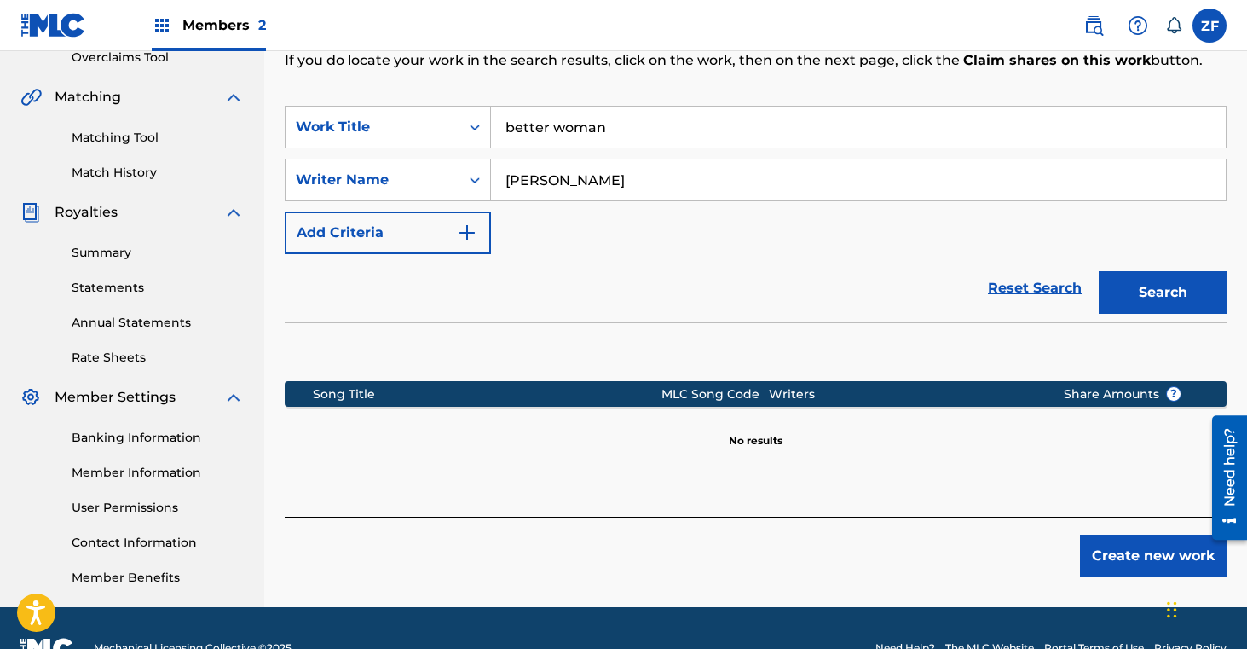
scroll to position [408, 0]
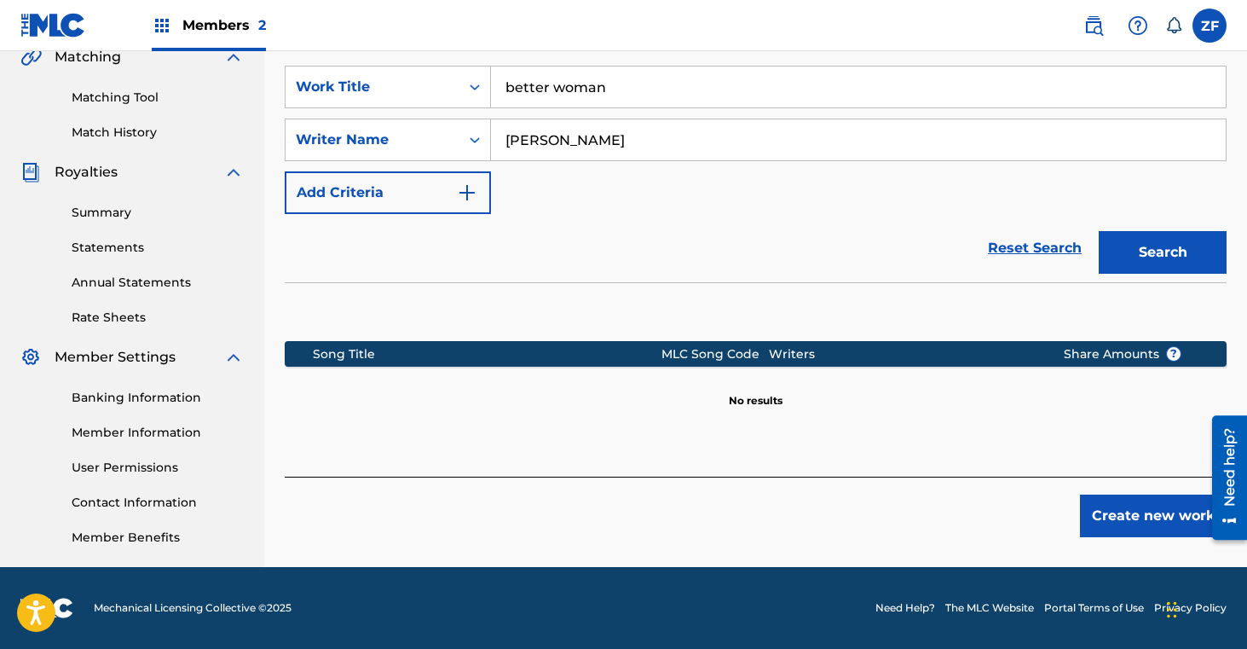
click at [1100, 514] on button "Create new work" at bounding box center [1153, 515] width 147 height 43
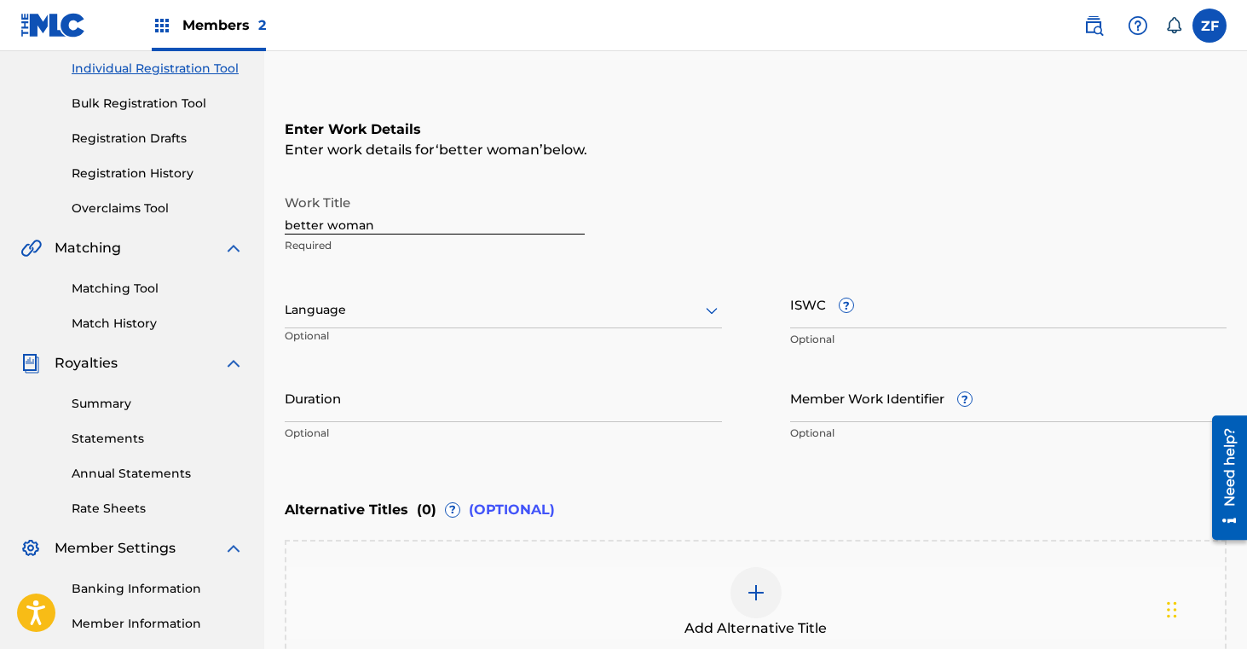
scroll to position [217, 0]
click at [295, 224] on input "better woman" at bounding box center [435, 211] width 300 height 49
click at [335, 229] on input "Better woman" at bounding box center [435, 211] width 300 height 49
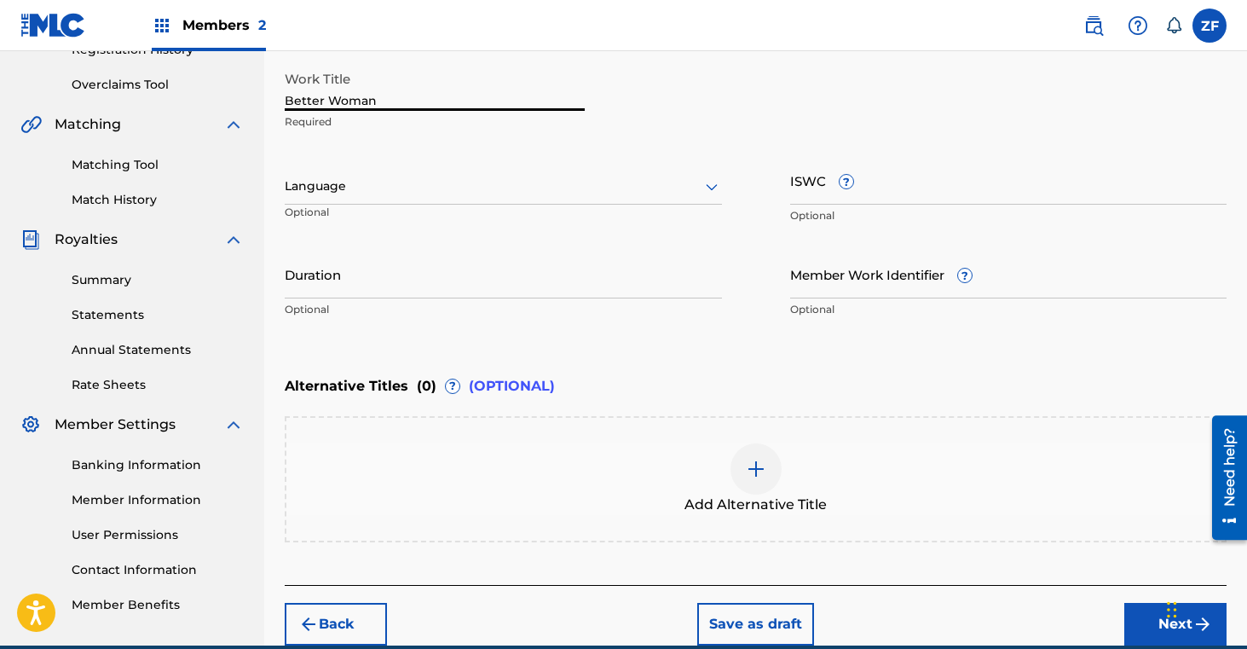
scroll to position [419, 0]
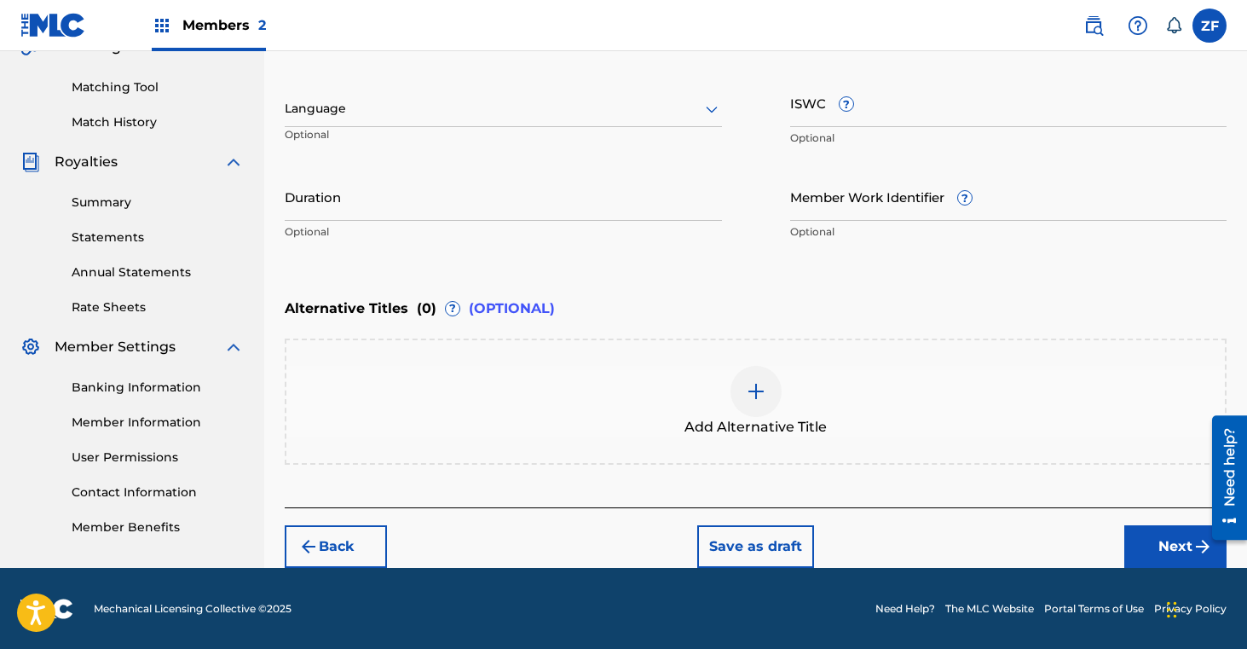
type input "Better Woman"
click at [1157, 546] on button "Next" at bounding box center [1175, 546] width 102 height 43
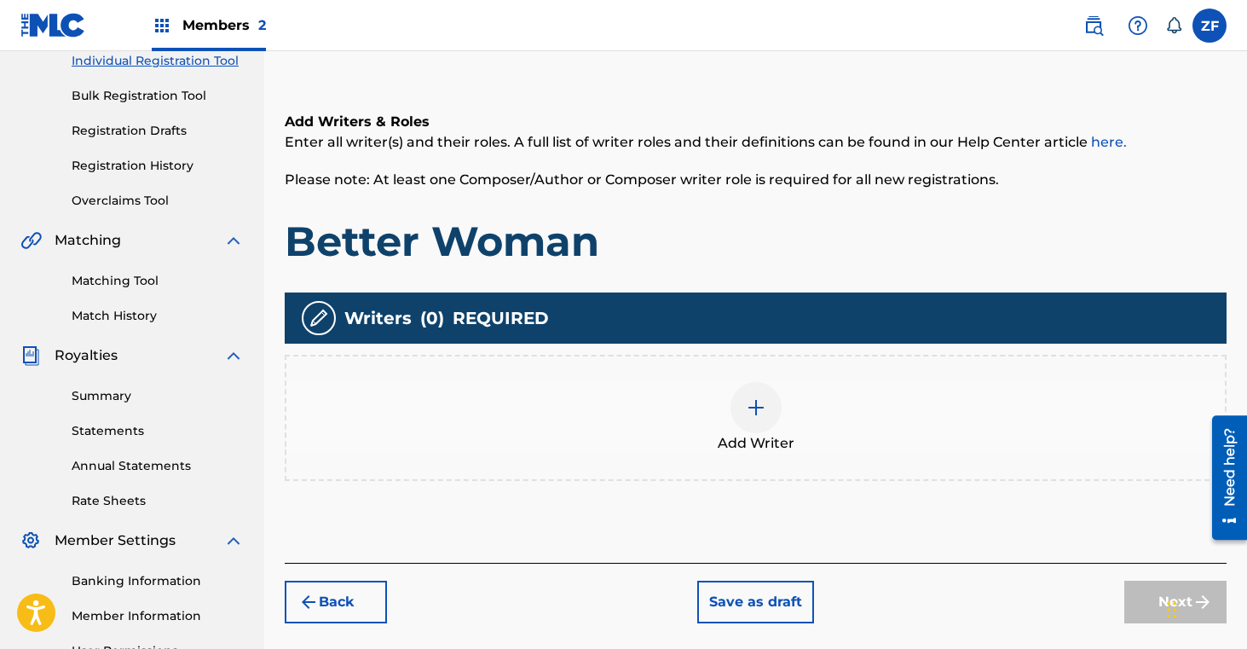
scroll to position [240, 0]
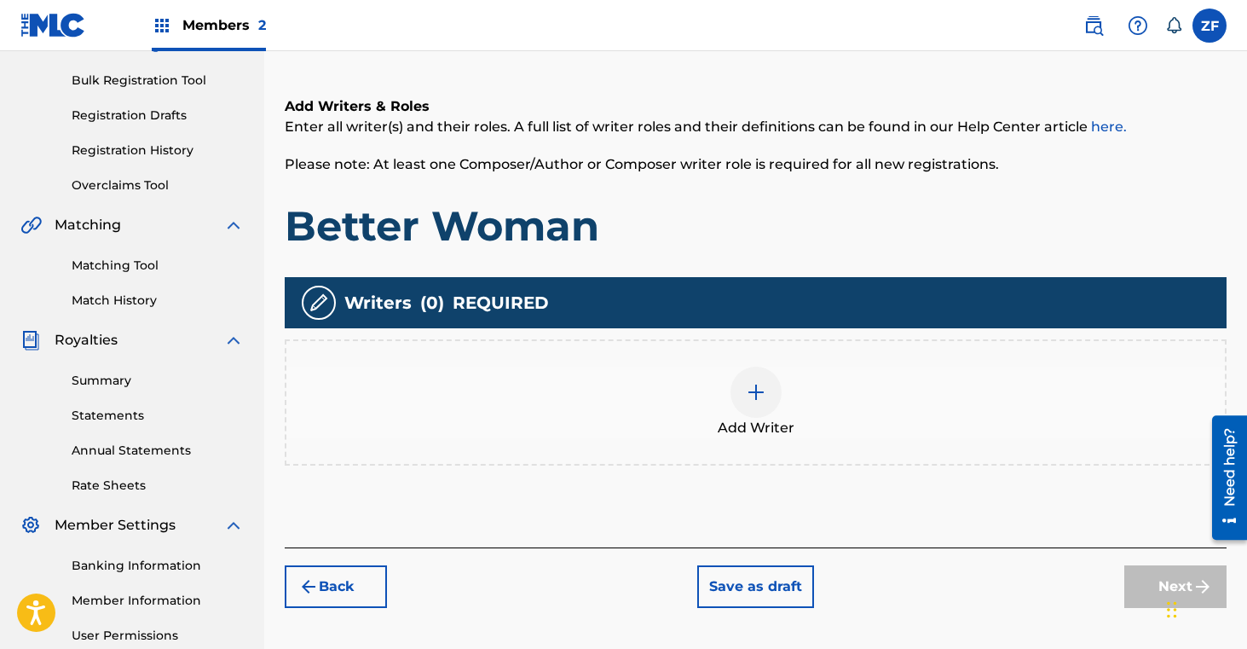
click at [748, 388] on img at bounding box center [756, 392] width 20 height 20
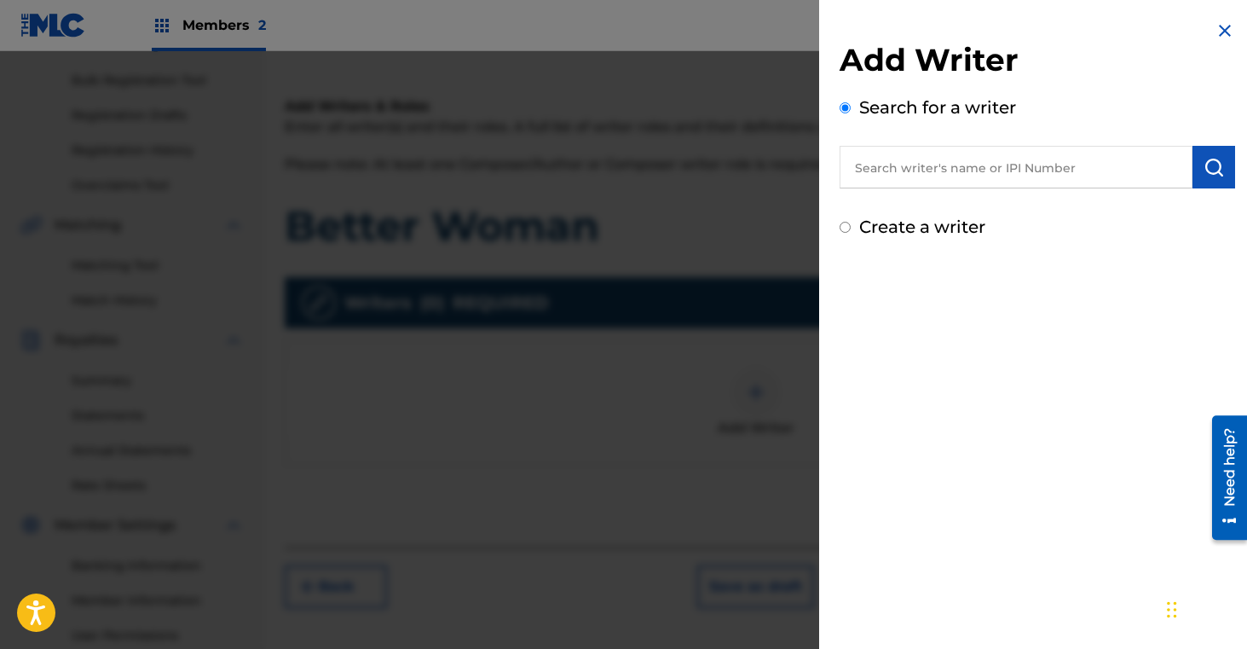
click at [938, 174] on input "text" at bounding box center [1016, 167] width 353 height 43
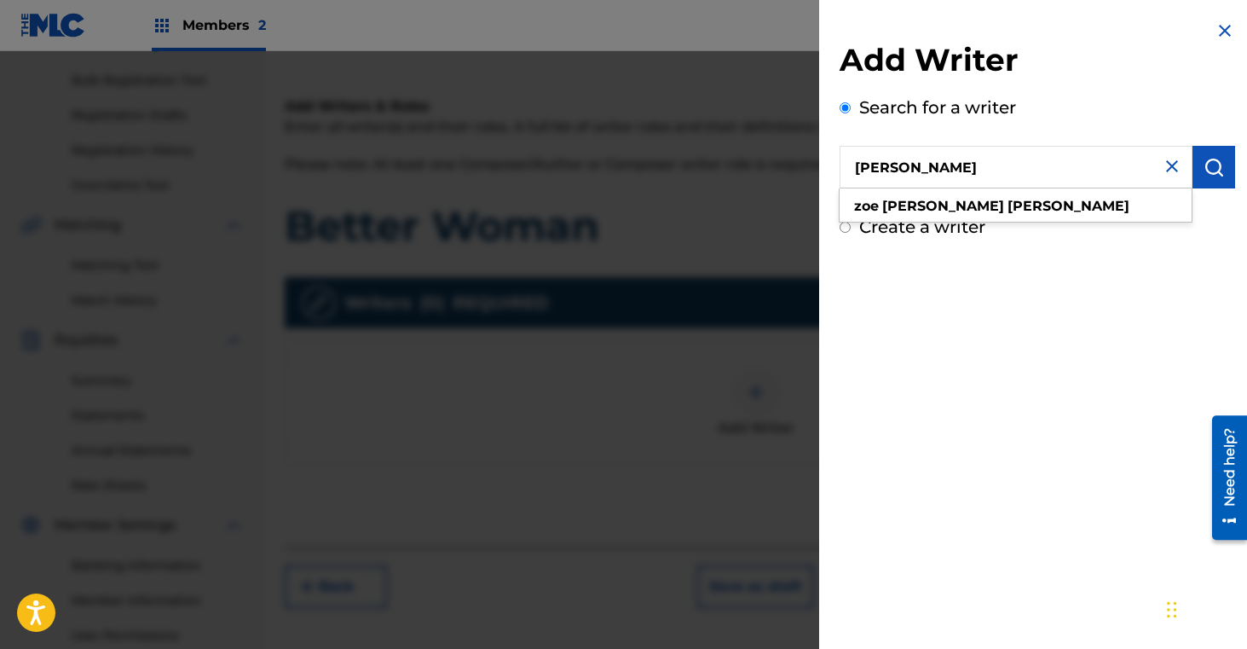
type input "Zoe jean fowler"
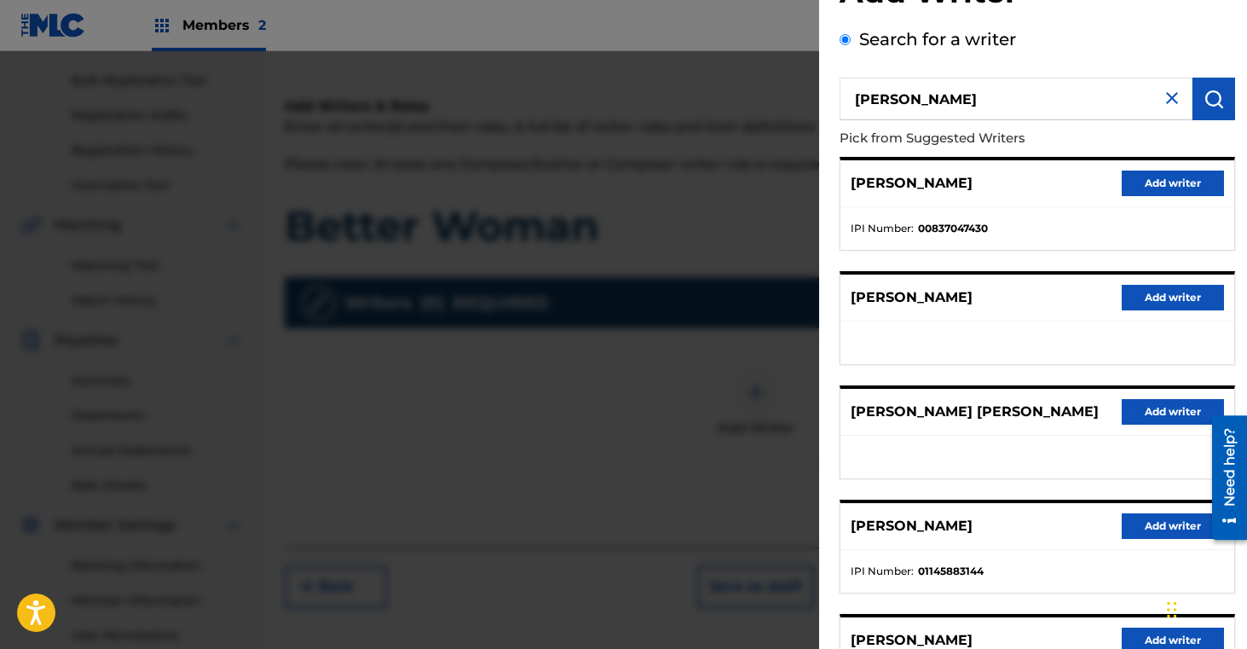
scroll to position [94, 0]
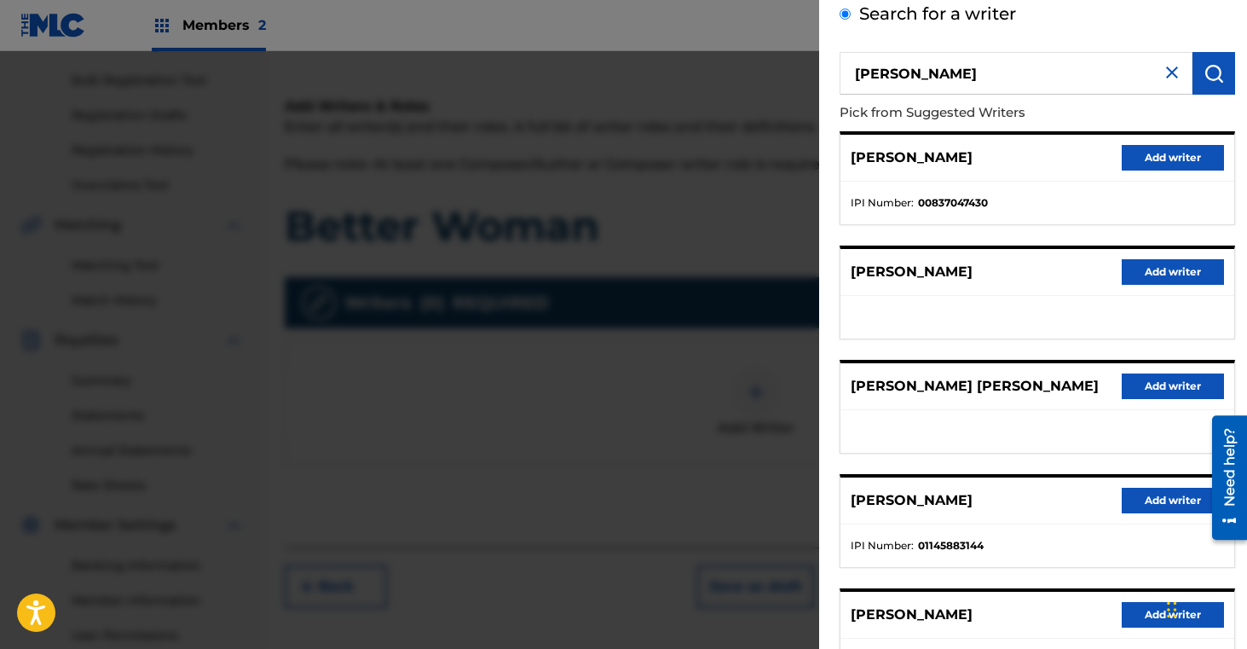
click at [1155, 496] on button "Add writer" at bounding box center [1173, 501] width 102 height 26
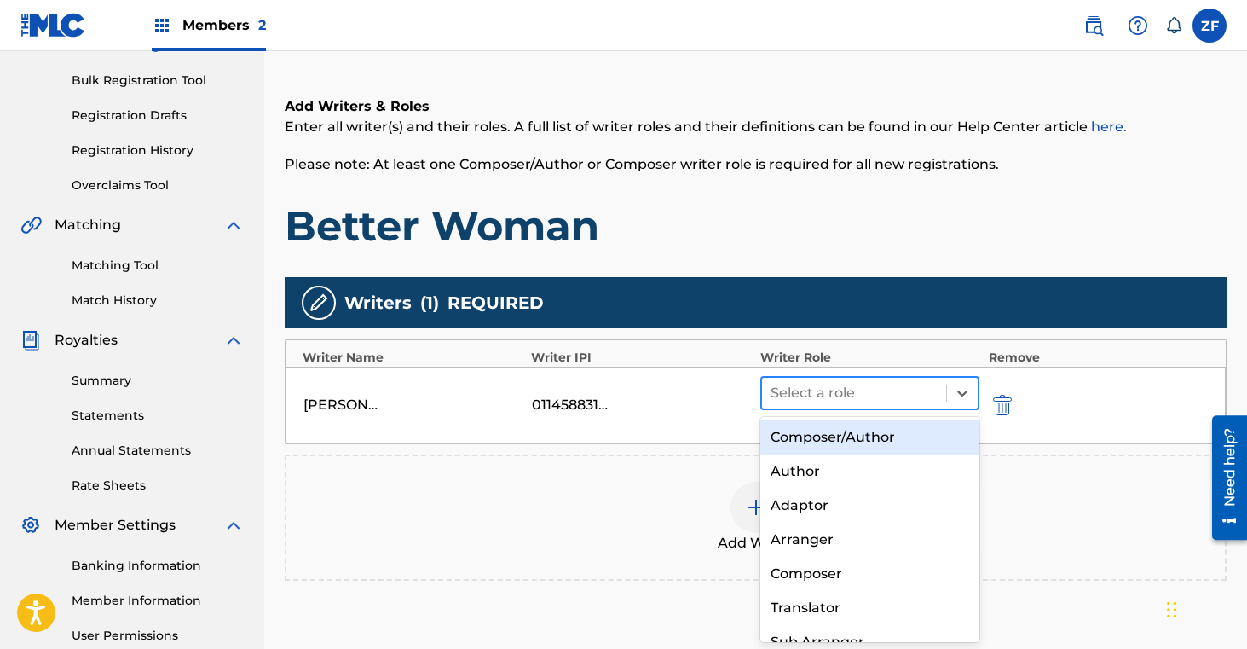
click at [852, 395] on div at bounding box center [855, 393] width 168 height 24
click at [842, 438] on div "Composer/Author" at bounding box center [870, 437] width 220 height 34
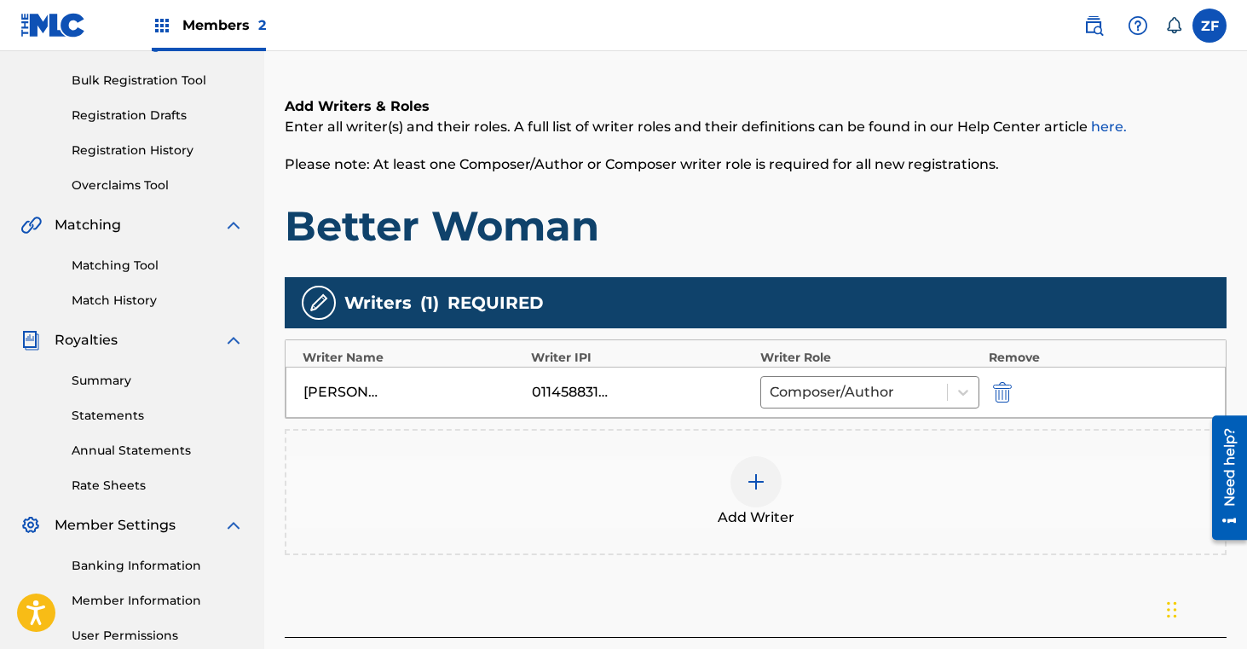
click at [765, 492] on div at bounding box center [756, 481] width 51 height 51
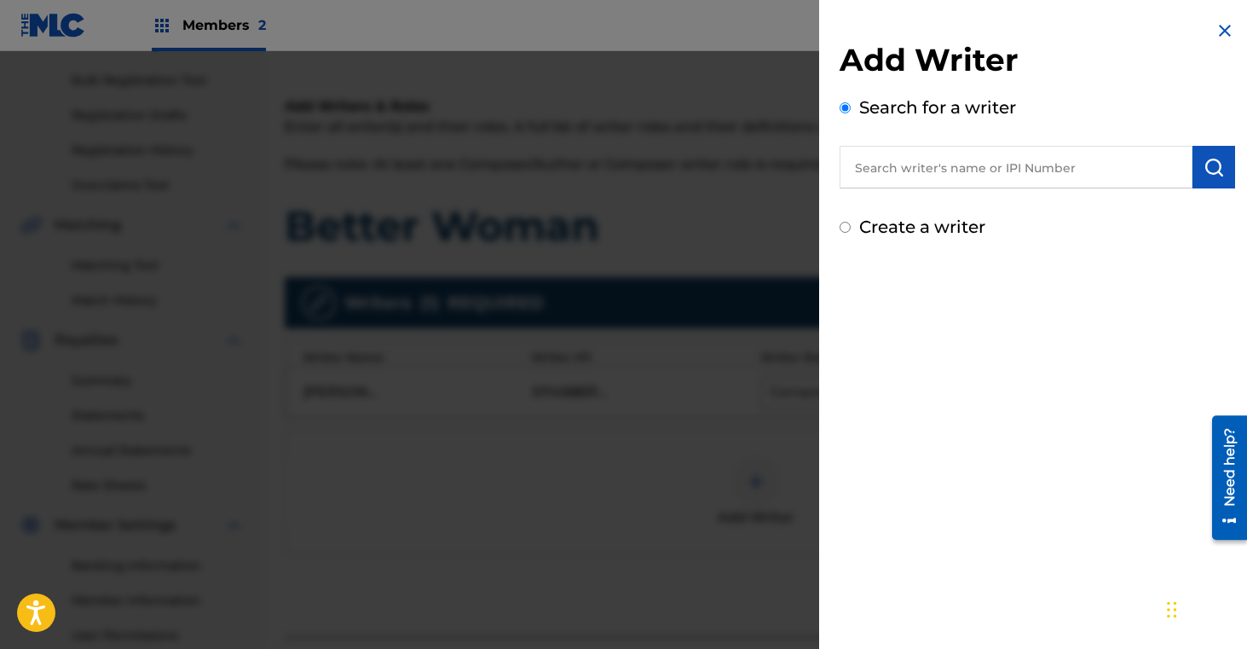
click at [905, 179] on input "text" at bounding box center [1016, 167] width 353 height 43
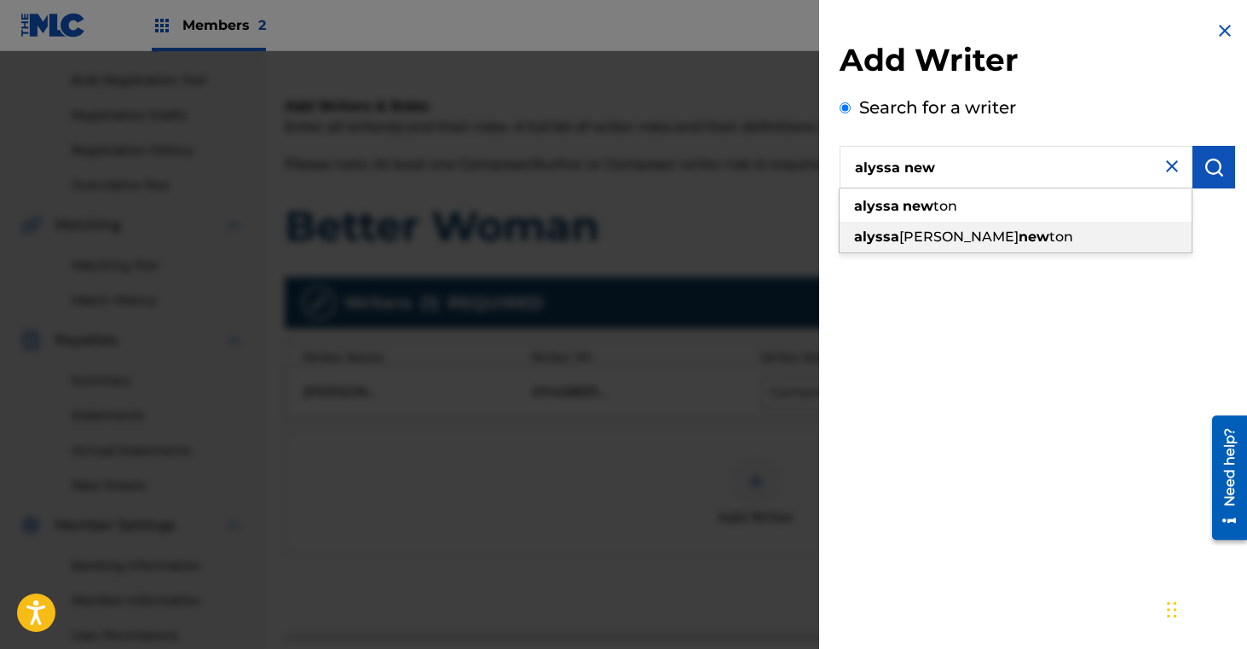
click at [914, 226] on div "alyssa lynn new ton" at bounding box center [1016, 237] width 352 height 31
type input "alyssa lynn newton"
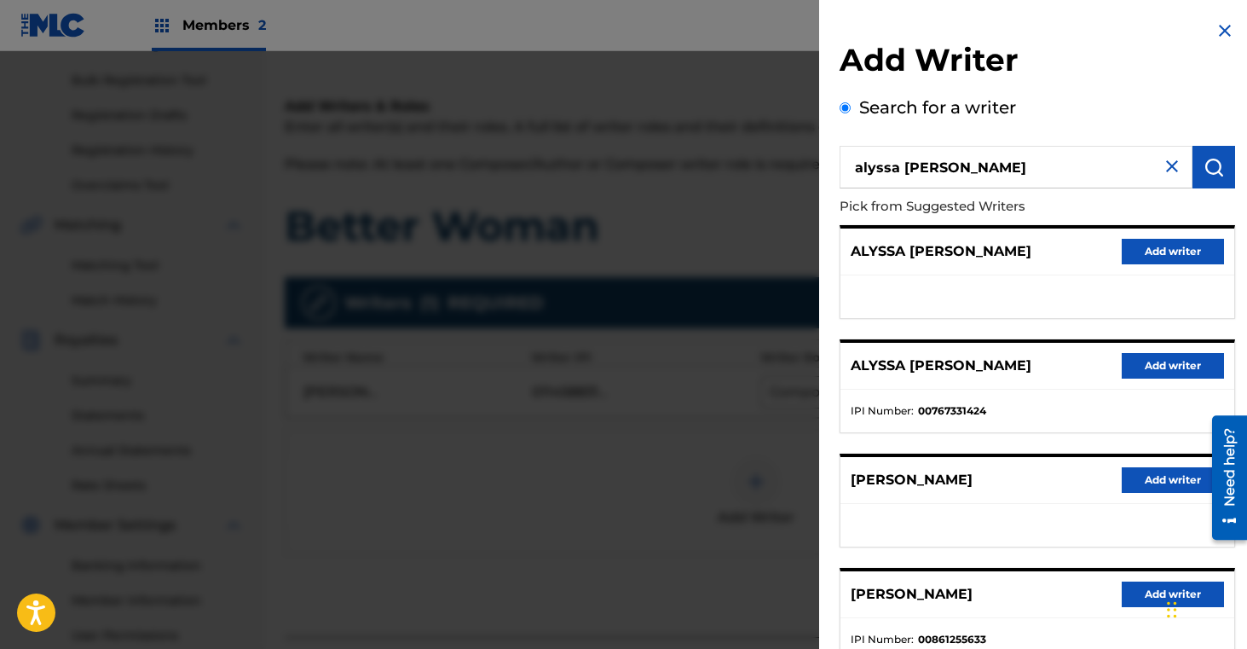
click at [1135, 366] on button "Add writer" at bounding box center [1173, 366] width 102 height 26
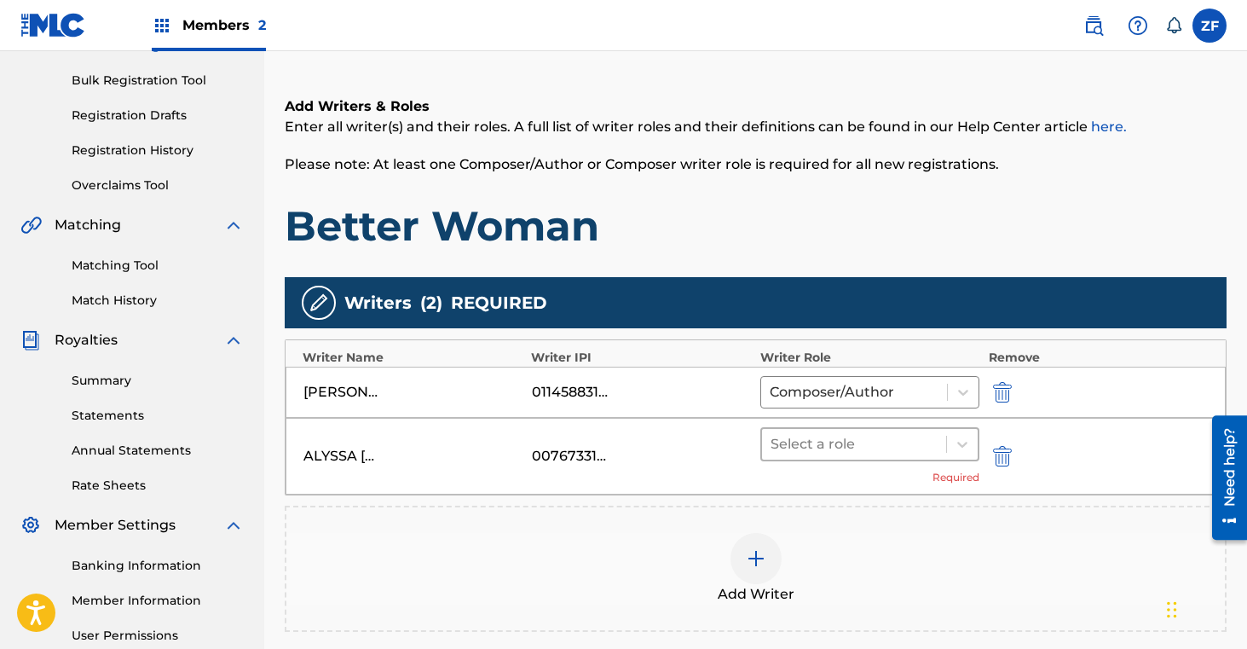
click at [838, 442] on div at bounding box center [855, 444] width 168 height 24
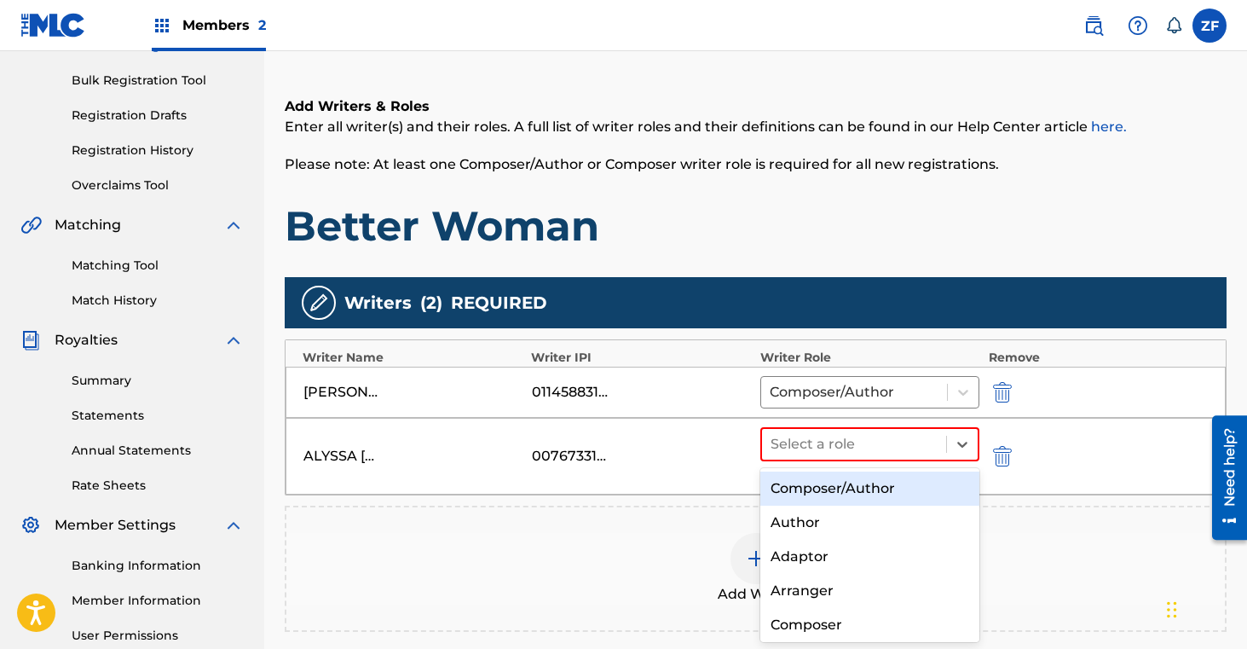
click at [821, 489] on div "Composer/Author" at bounding box center [870, 488] width 220 height 34
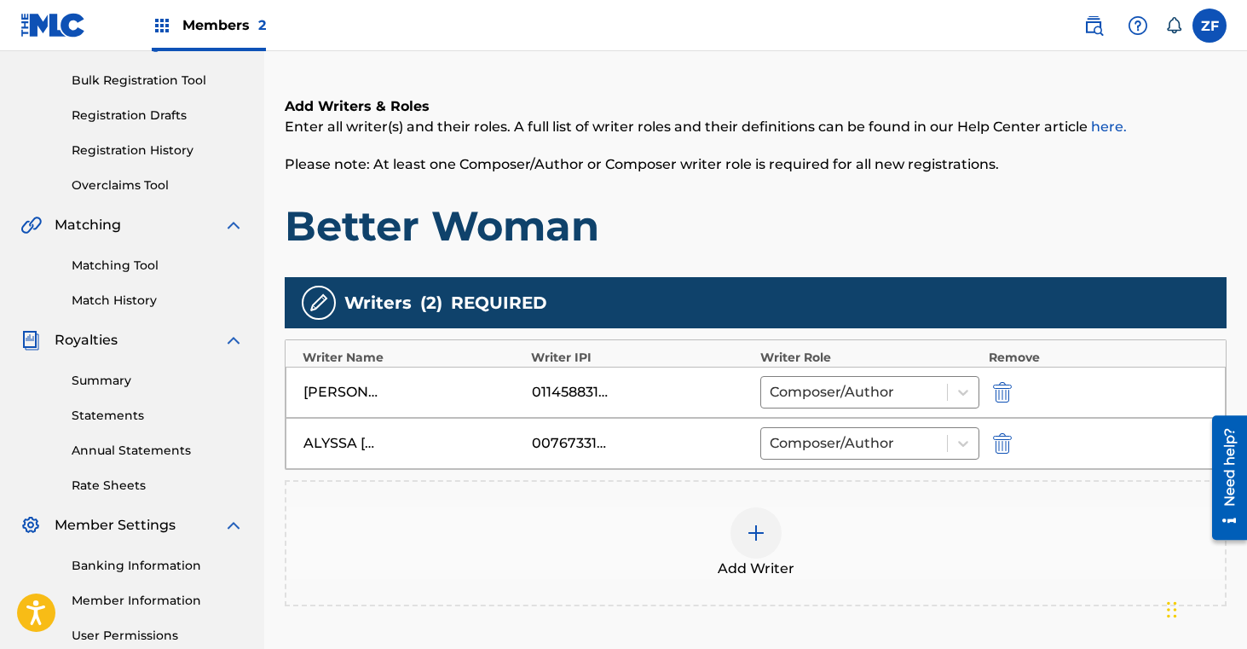
click at [761, 534] on img at bounding box center [756, 533] width 20 height 20
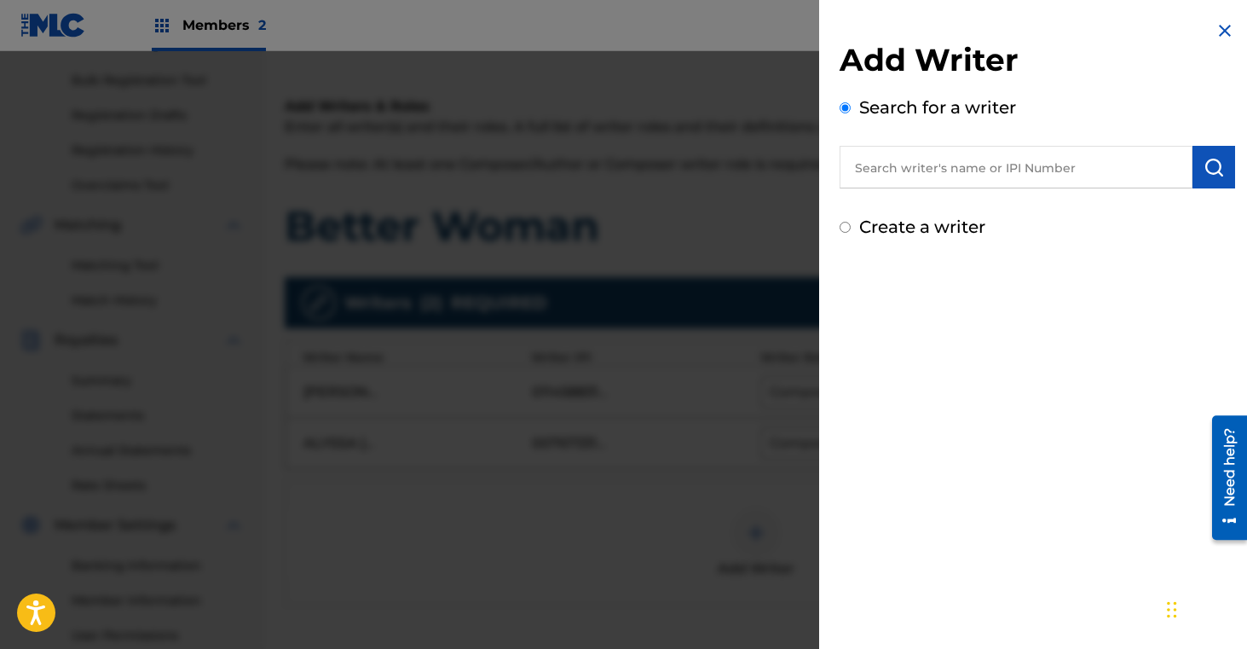
click at [910, 156] on input "text" at bounding box center [1016, 167] width 353 height 43
type input "j"
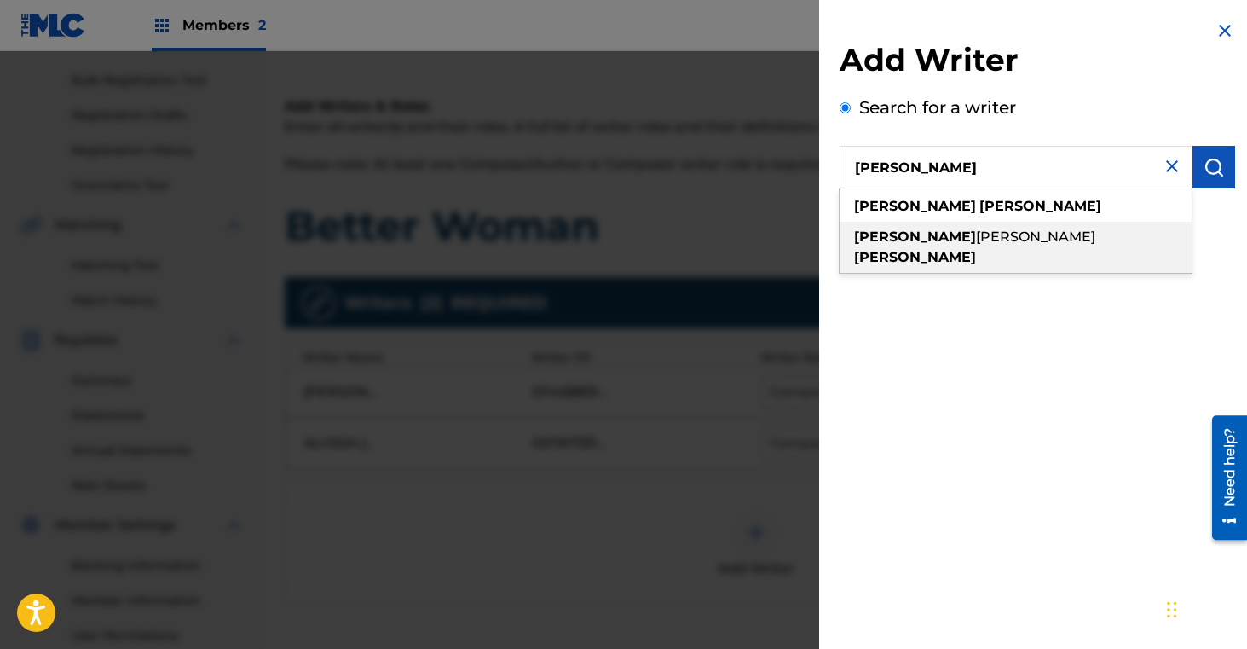
click at [976, 239] on span "terence" at bounding box center [1035, 236] width 119 height 16
type input "kendall terence fowler"
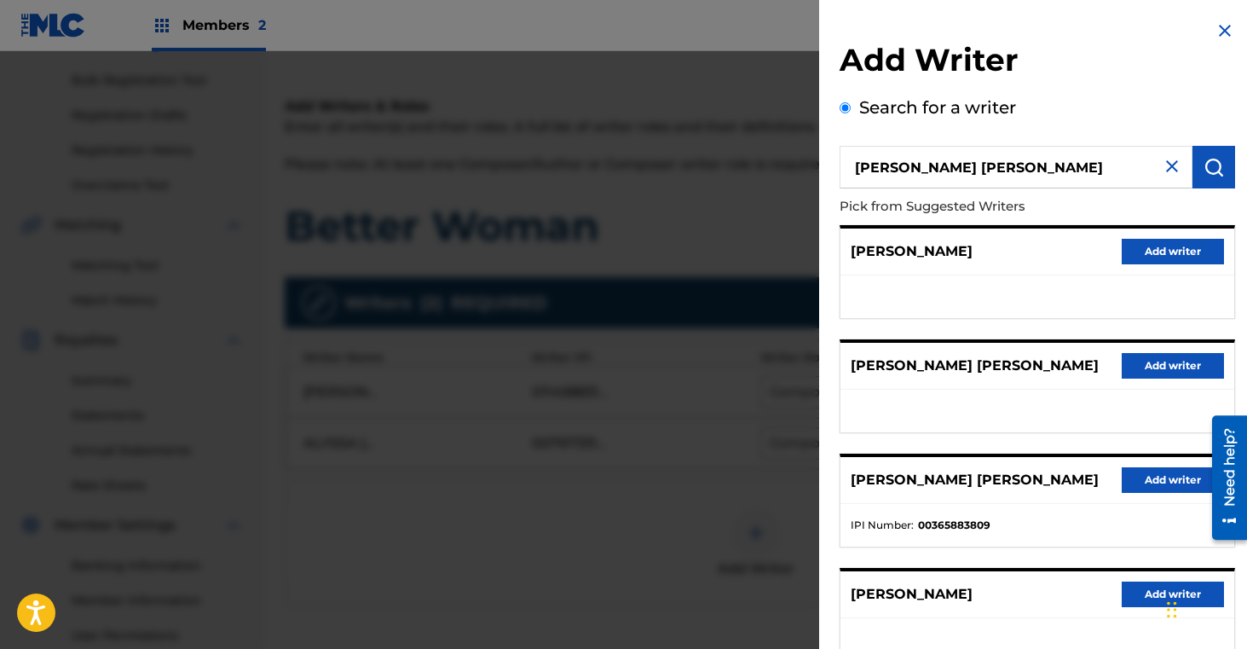
click at [1143, 474] on button "Add writer" at bounding box center [1173, 480] width 102 height 26
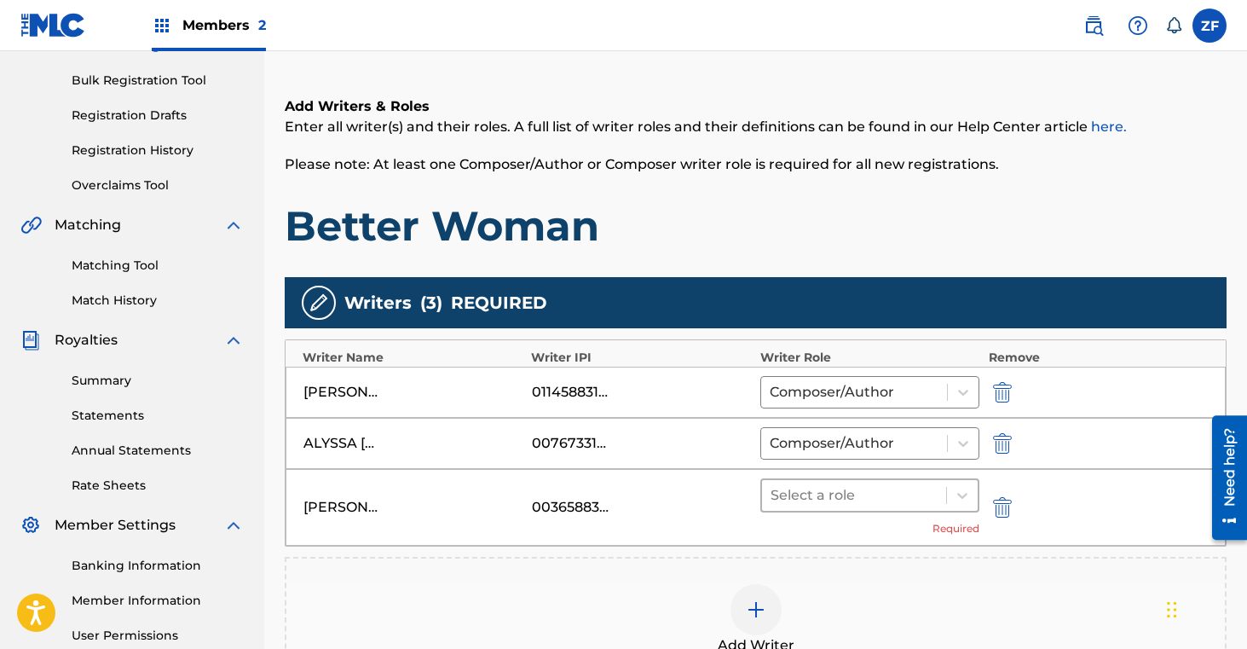
click at [881, 494] on div at bounding box center [855, 495] width 168 height 24
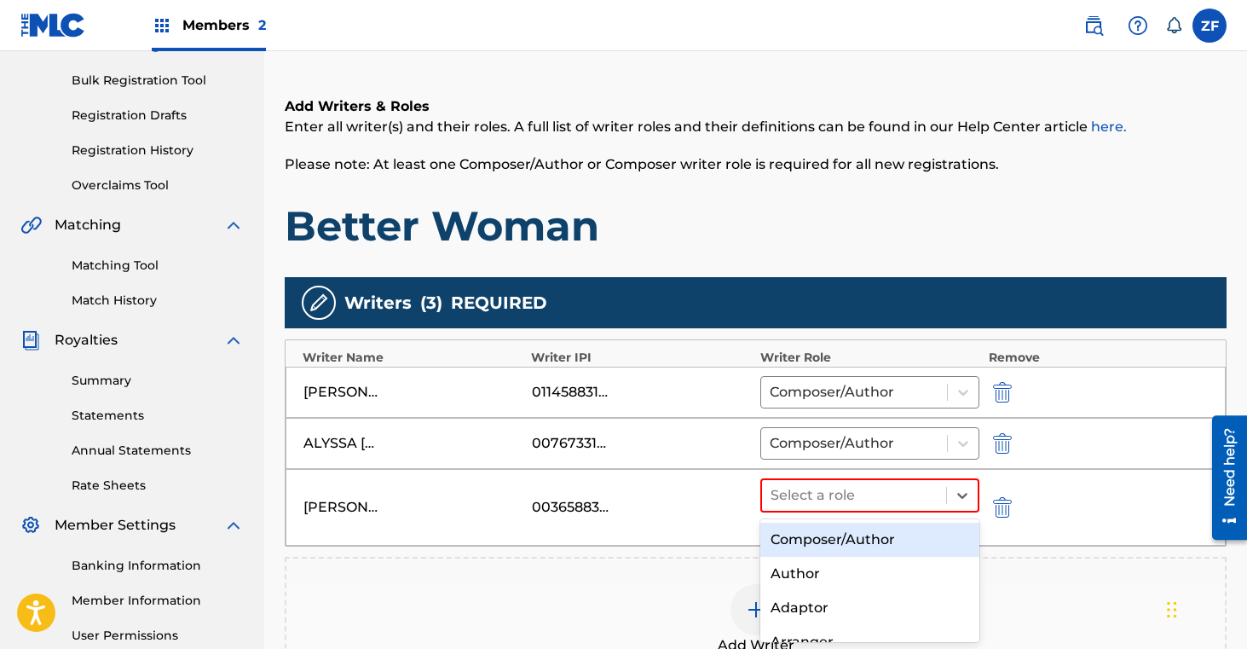
click at [838, 538] on div "Composer/Author" at bounding box center [870, 540] width 220 height 34
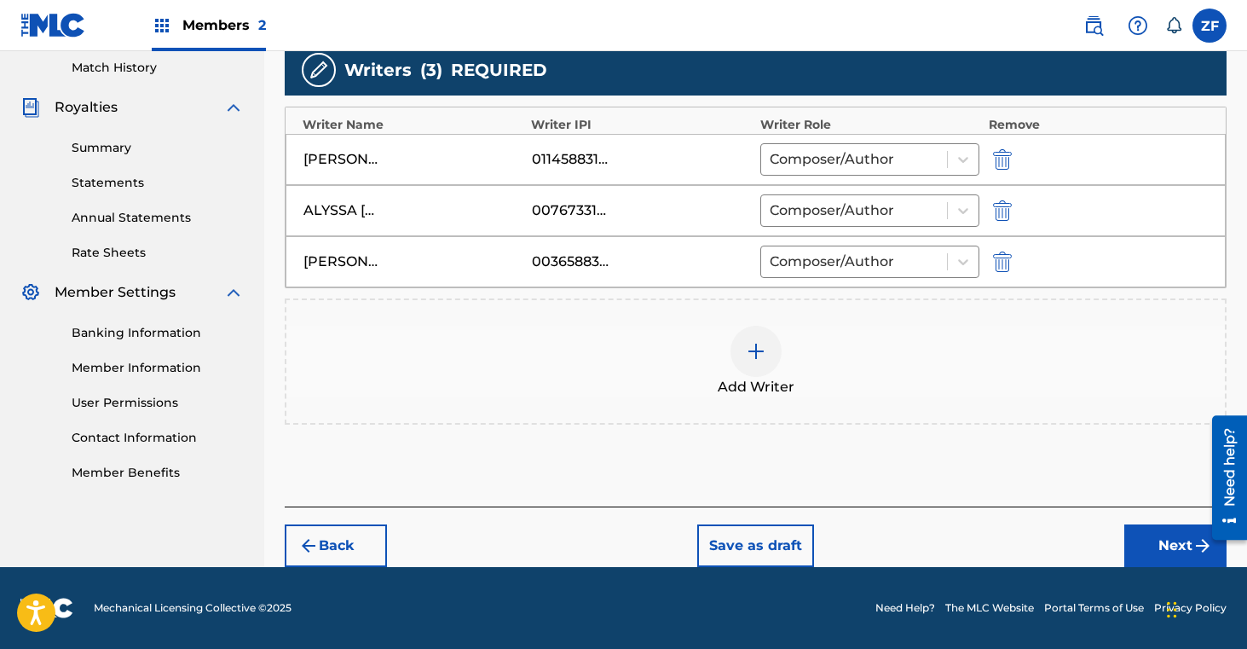
click at [1164, 539] on button "Next" at bounding box center [1175, 545] width 102 height 43
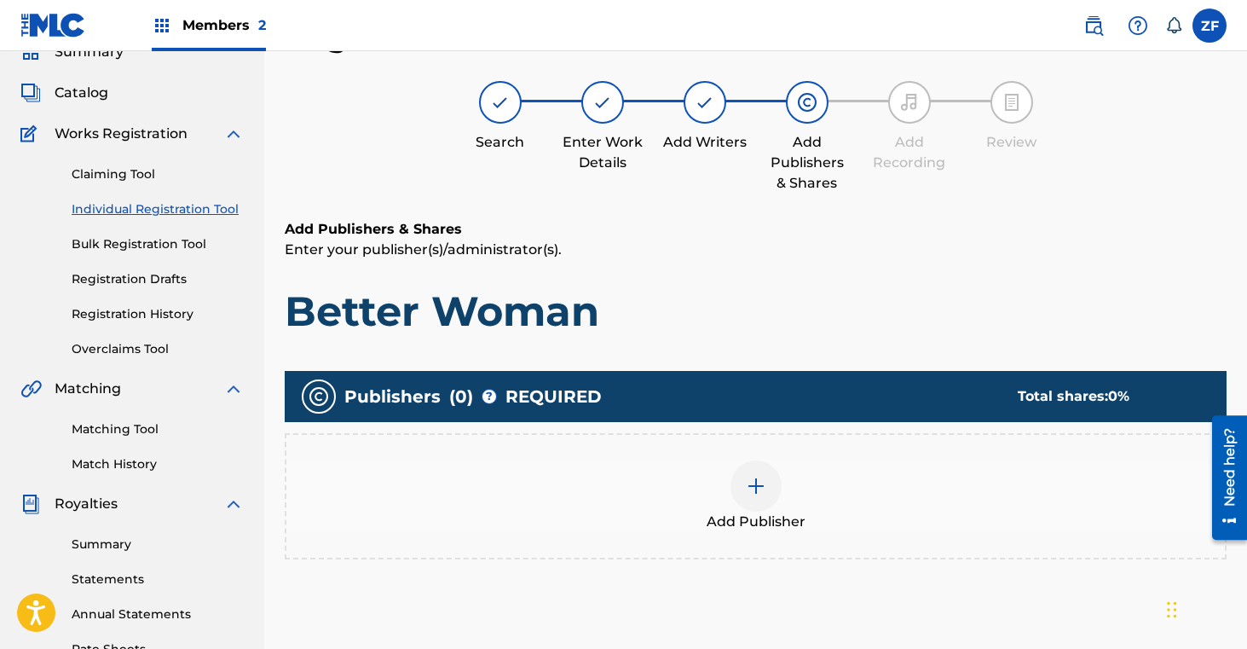
scroll to position [77, 0]
click at [753, 486] on img at bounding box center [756, 486] width 20 height 20
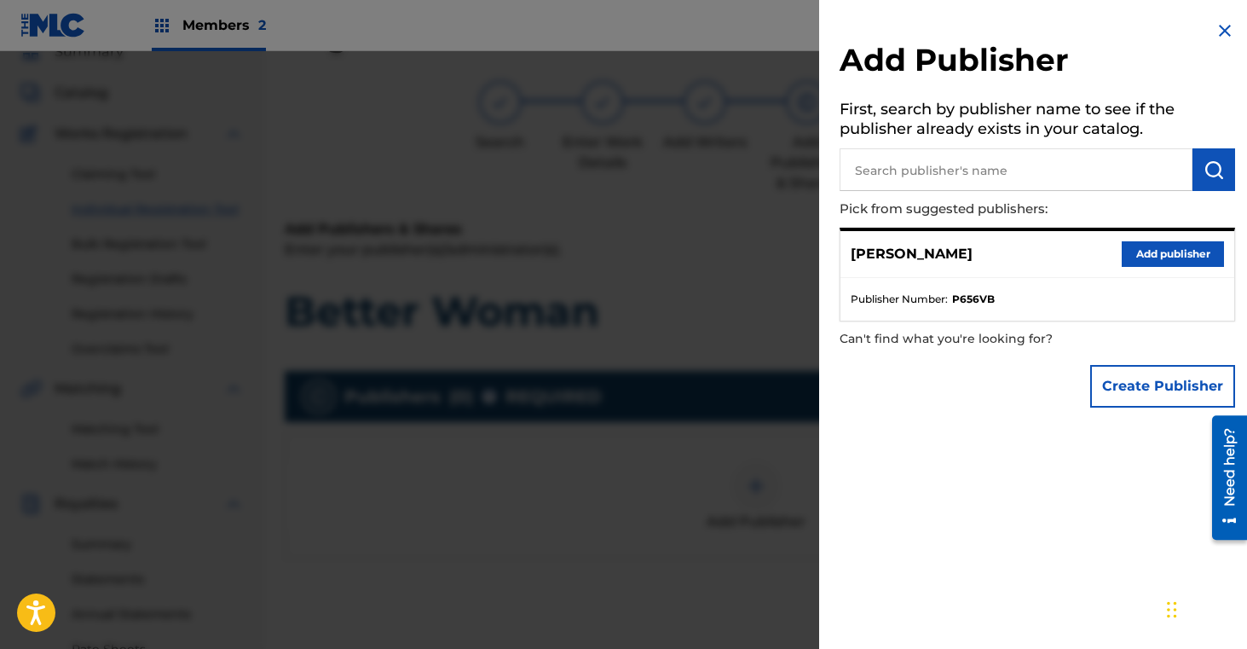
click at [1157, 250] on button "Add publisher" at bounding box center [1173, 254] width 102 height 26
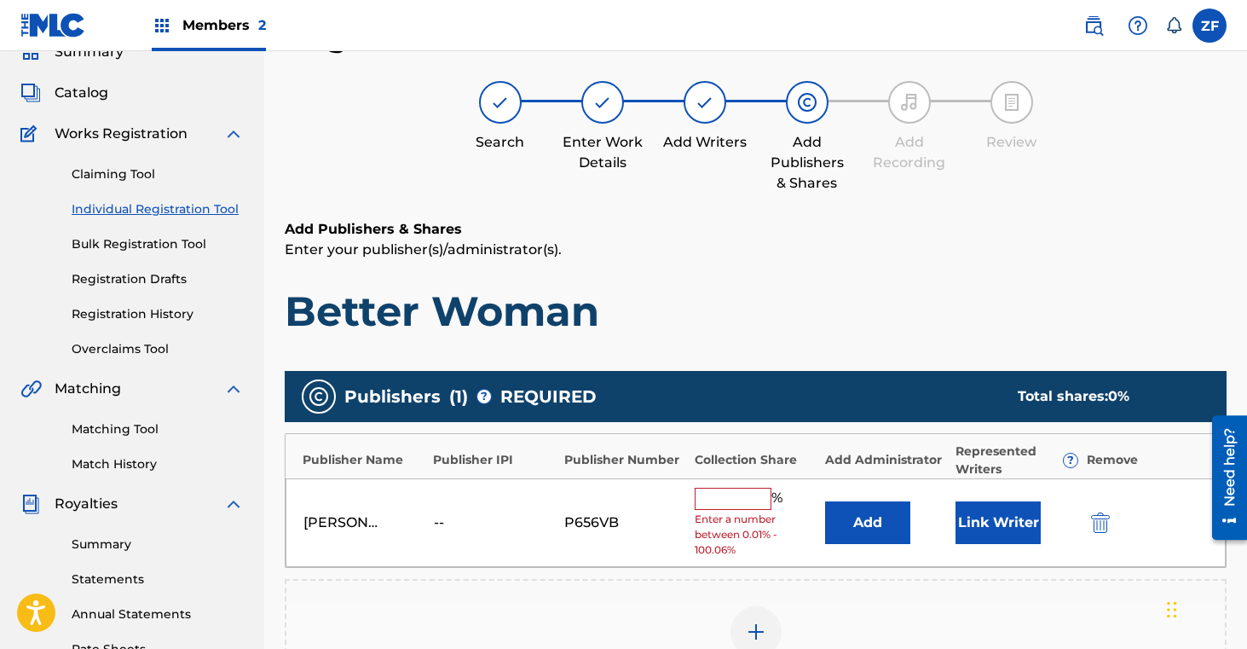
click at [720, 500] on input "text" at bounding box center [733, 499] width 77 height 22
type input "16.7"
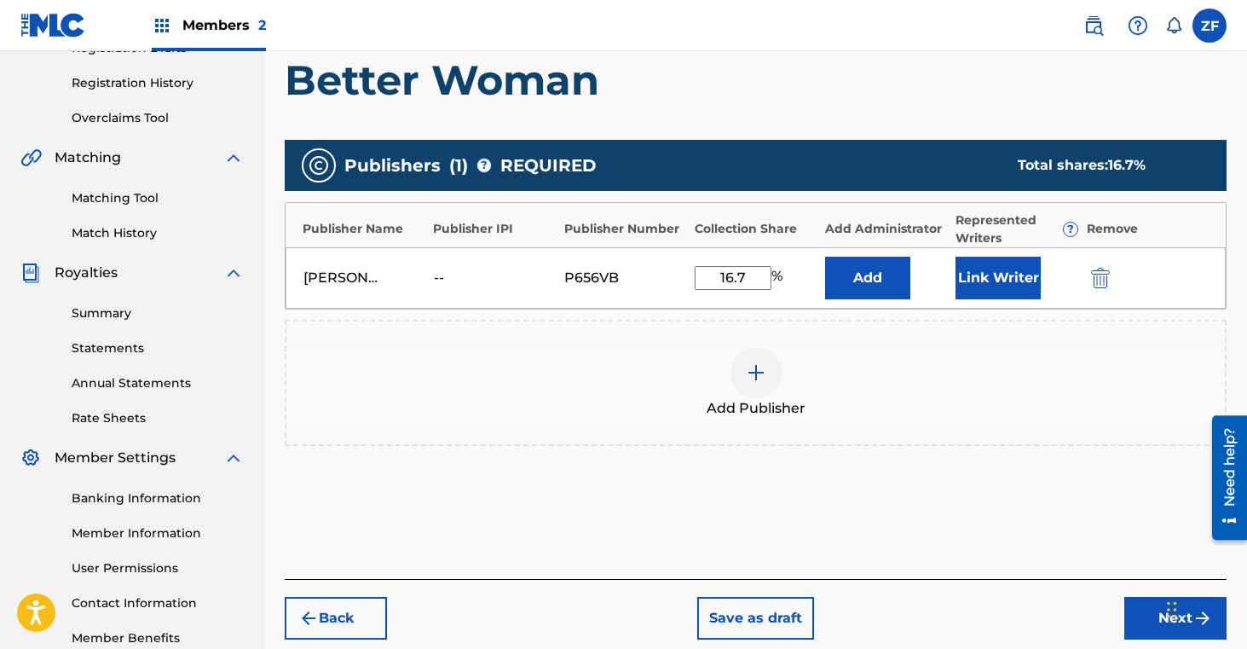
scroll to position [315, 0]
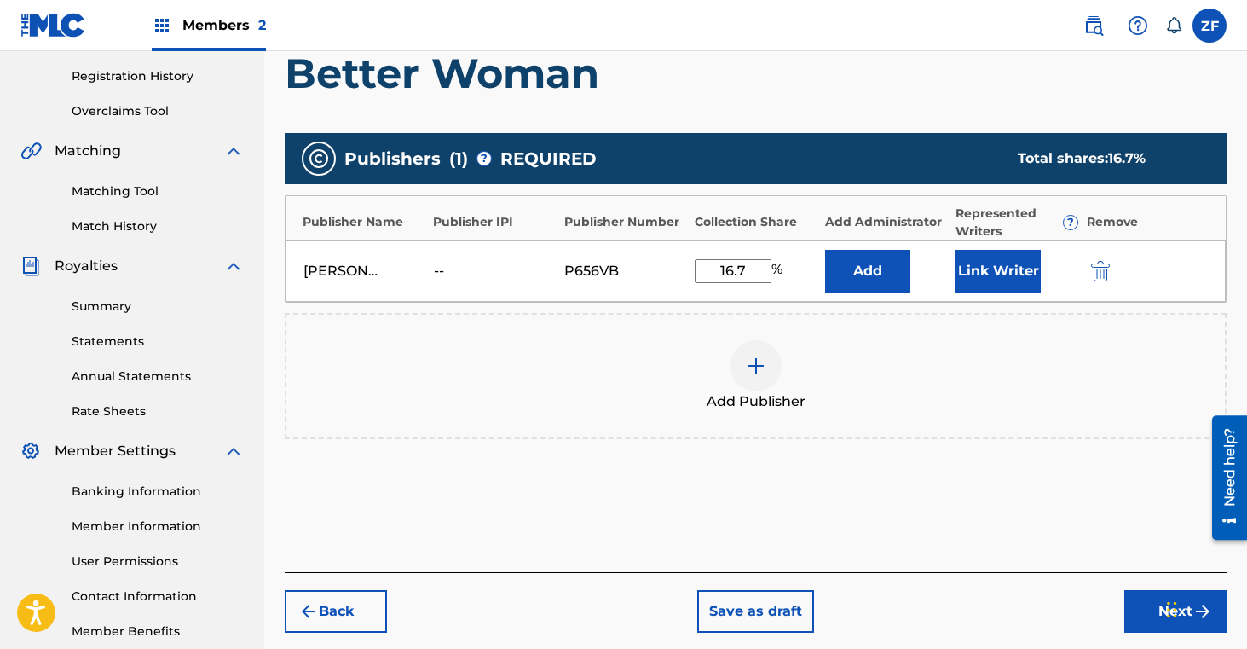
click at [1131, 608] on button "Next" at bounding box center [1175, 611] width 102 height 43
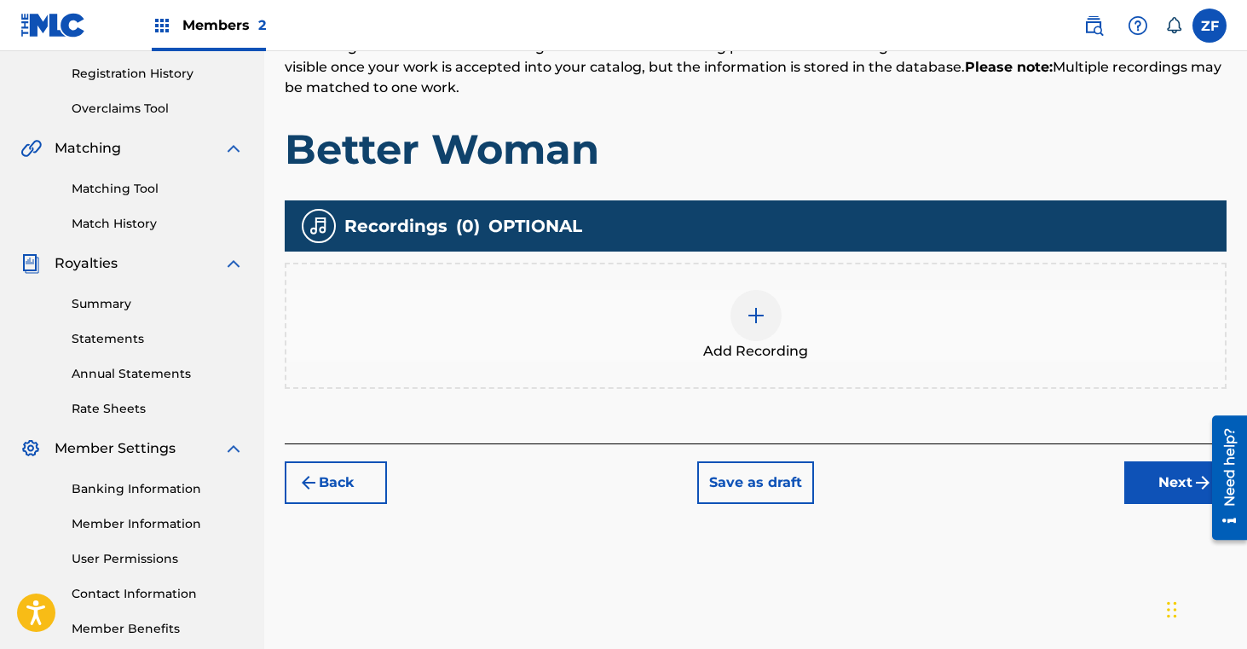
scroll to position [338, 0]
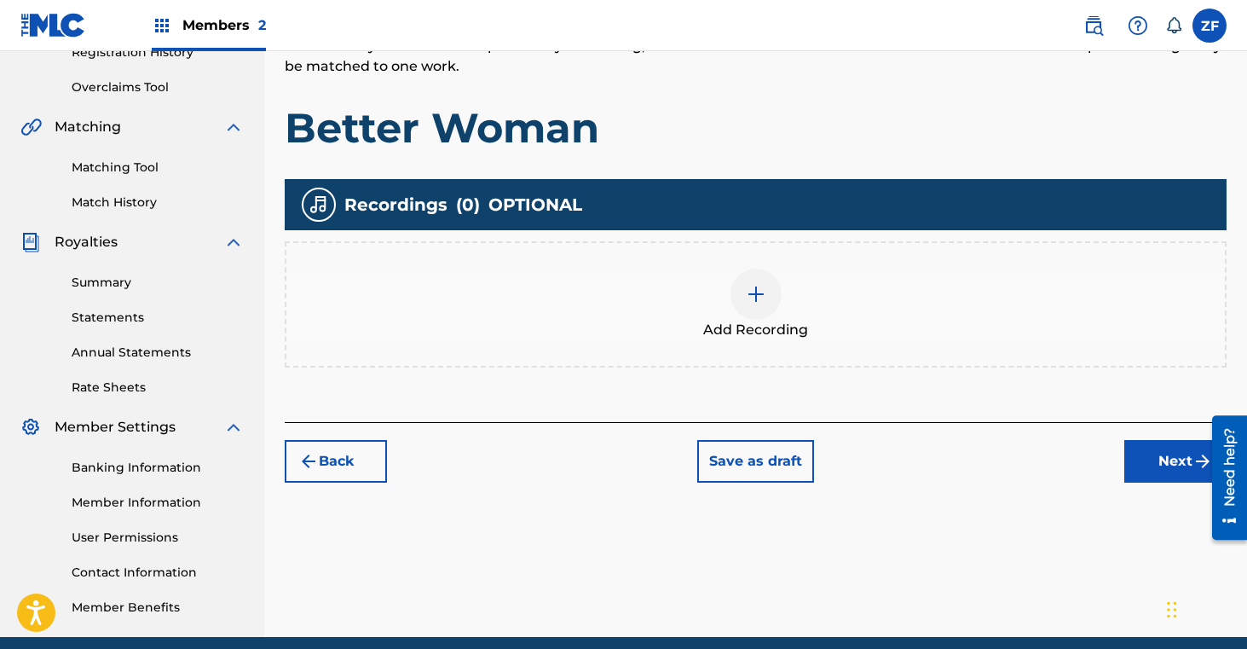
click at [758, 280] on div at bounding box center [756, 294] width 51 height 51
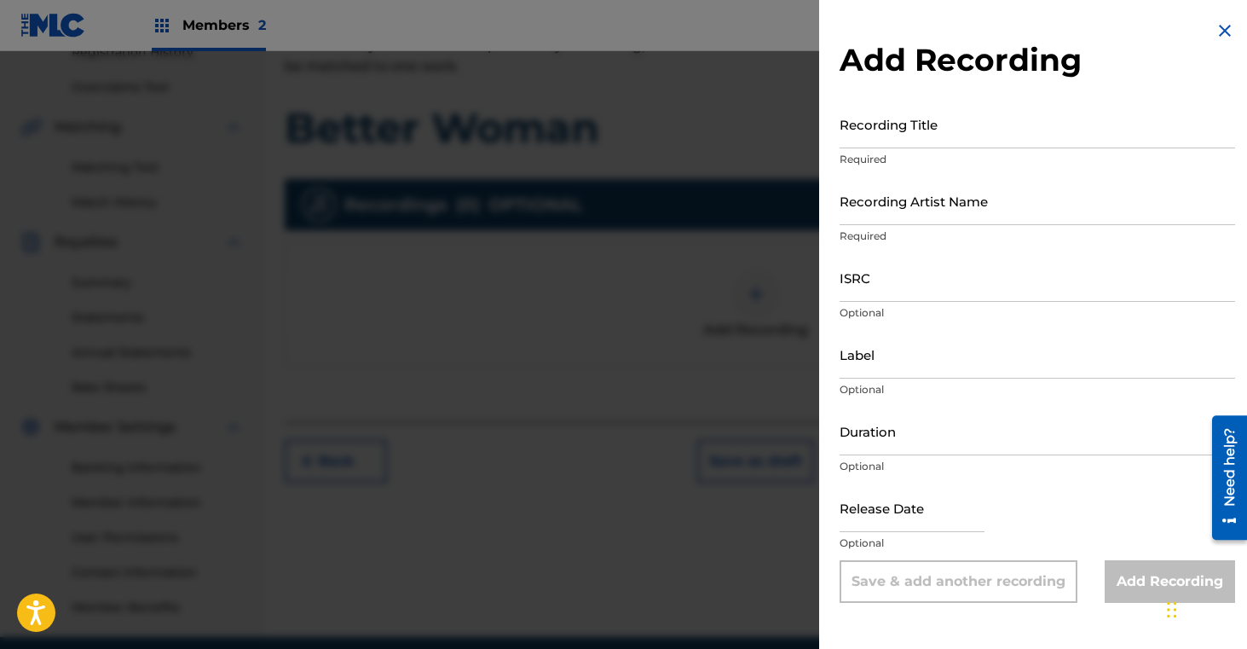
click at [929, 113] on input "Recording Title" at bounding box center [1038, 124] width 396 height 49
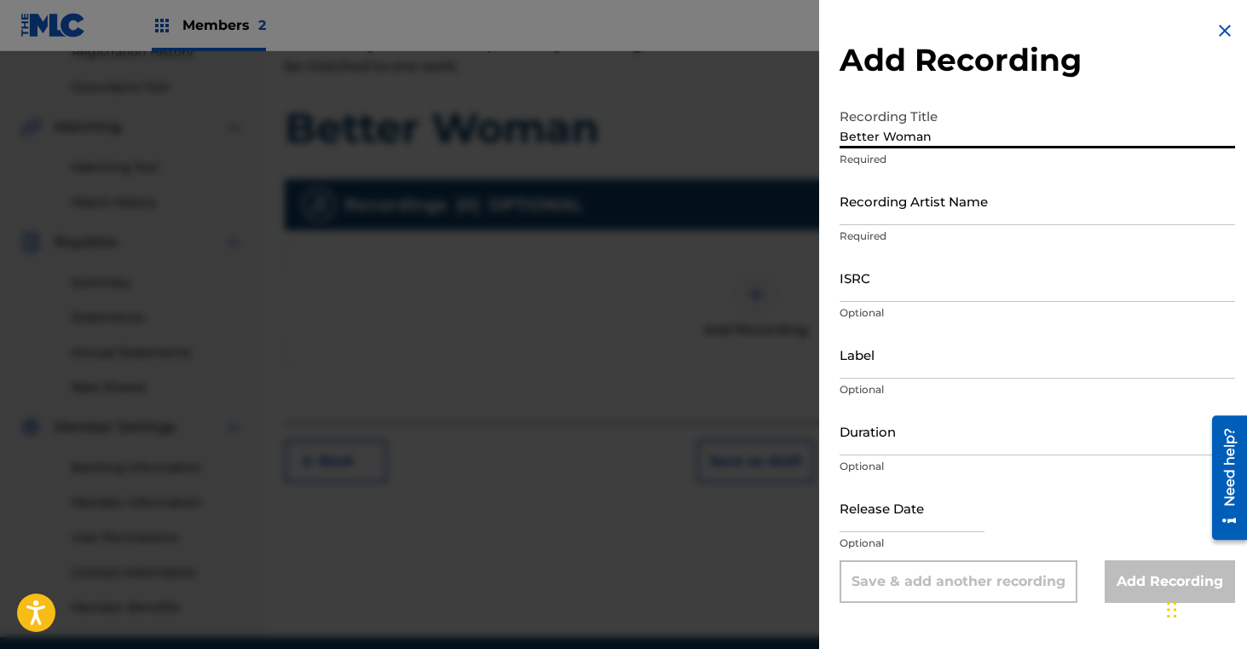
type input "Better Woman"
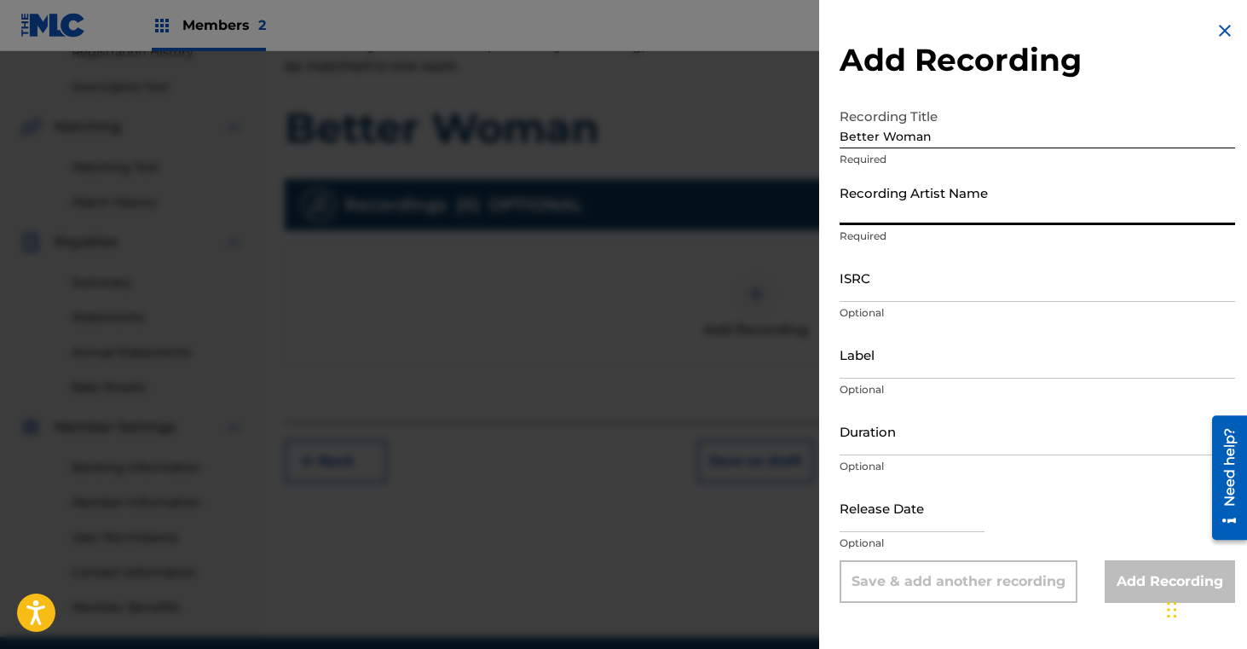
click at [917, 207] on input "Recording Artist Name" at bounding box center [1038, 200] width 396 height 49
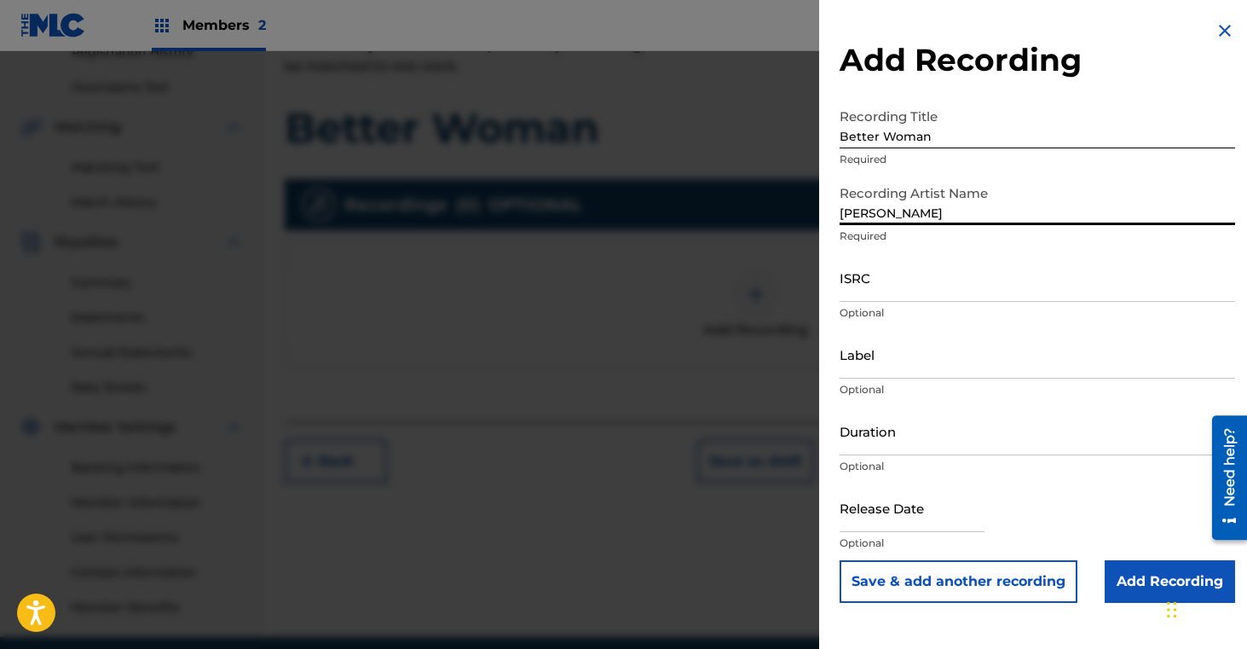
type input "[PERSON_NAME]"
click at [1119, 578] on input "Add Recording" at bounding box center [1170, 581] width 130 height 43
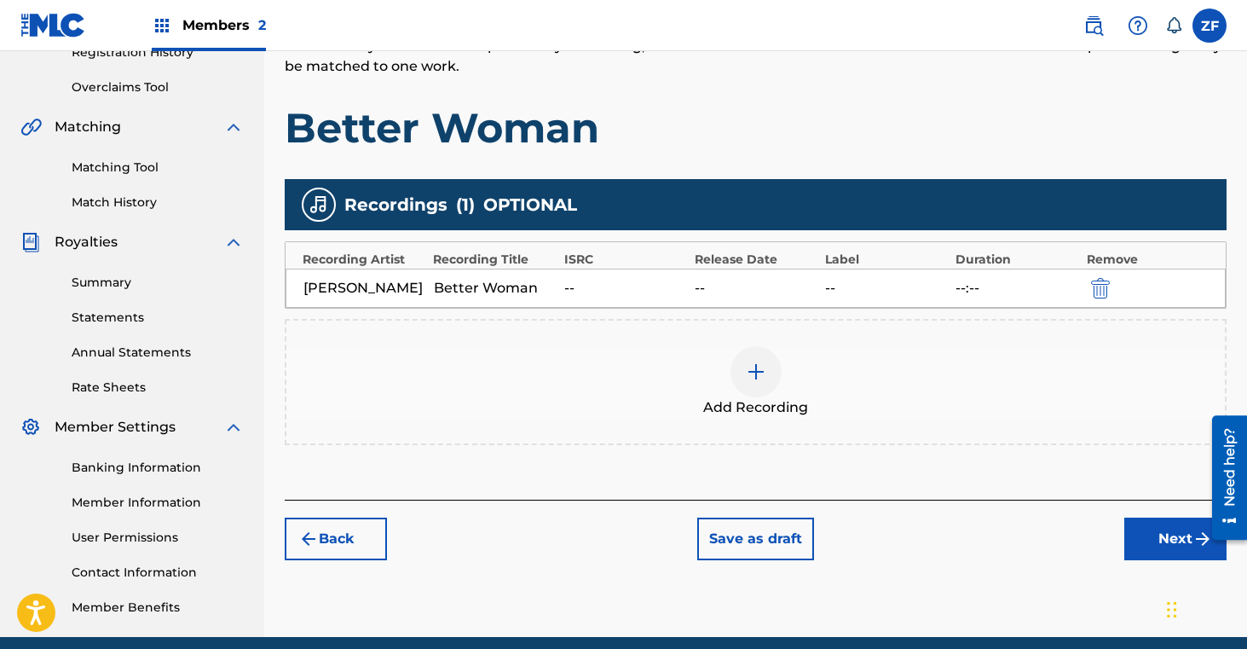
click at [1141, 540] on button "Next" at bounding box center [1175, 538] width 102 height 43
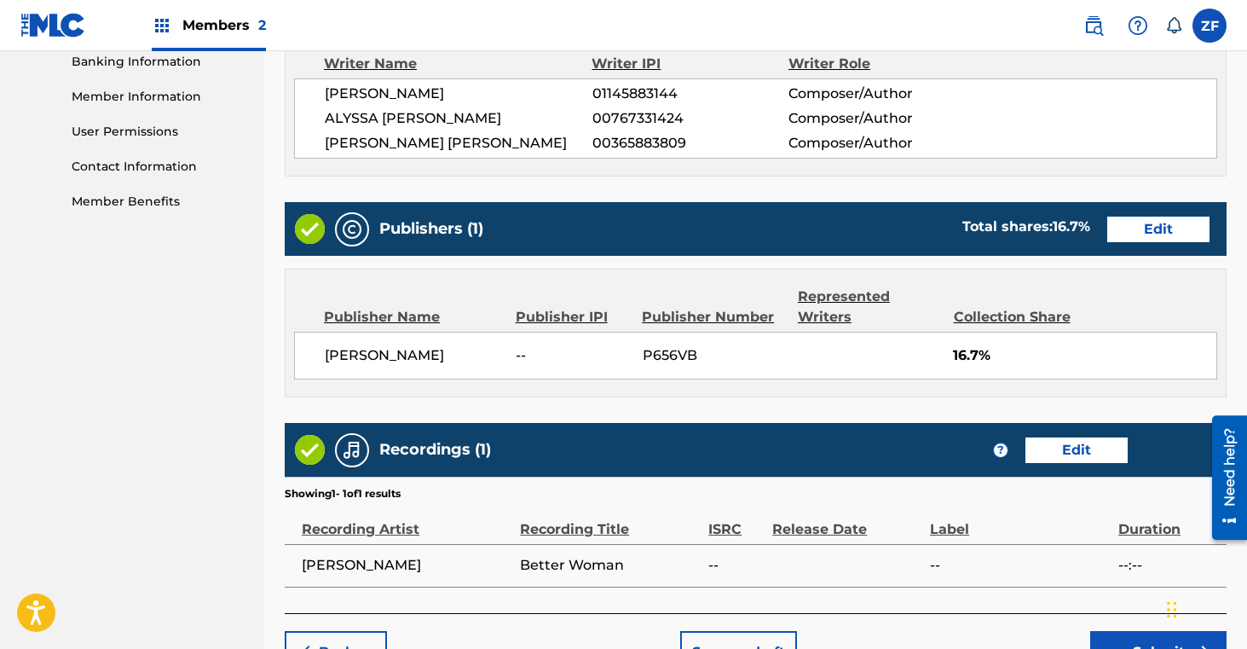
scroll to position [848, 0]
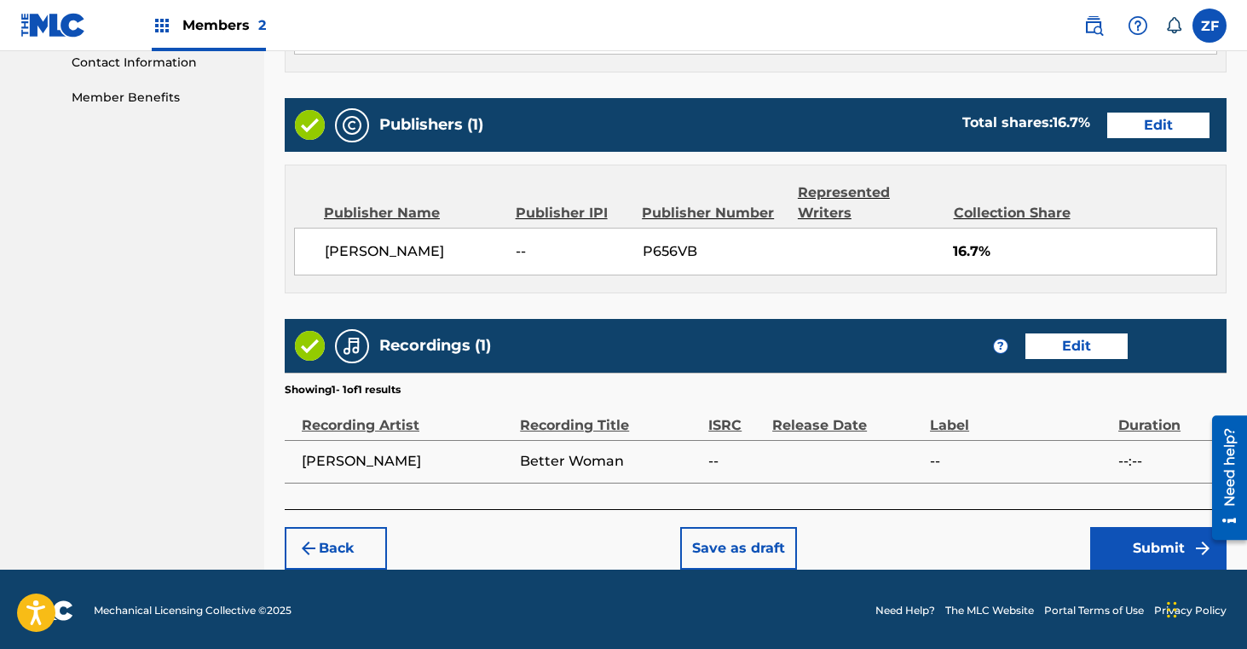
click at [1048, 345] on button "Edit" at bounding box center [1076, 346] width 102 height 26
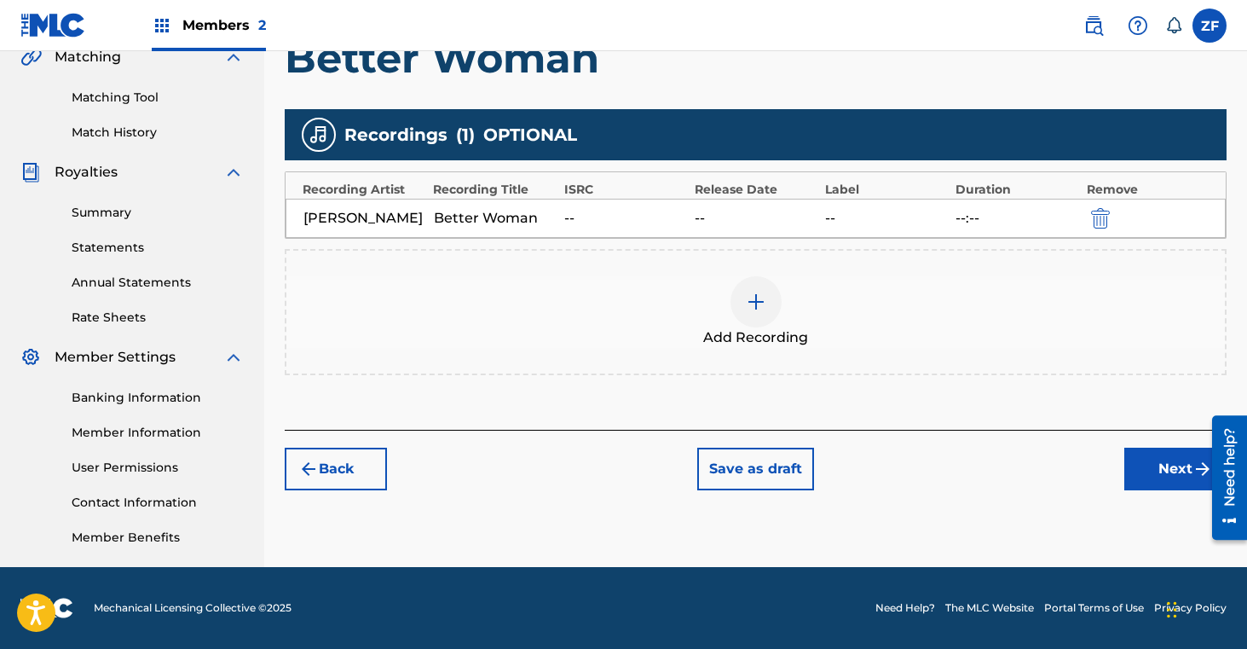
click at [982, 222] on div "--:--" at bounding box center [1017, 218] width 122 height 20
click at [511, 226] on div "Better Woman" at bounding box center [495, 218] width 122 height 20
click at [671, 220] on div "--" at bounding box center [625, 218] width 122 height 20
click at [1152, 475] on button "Next" at bounding box center [1175, 469] width 102 height 43
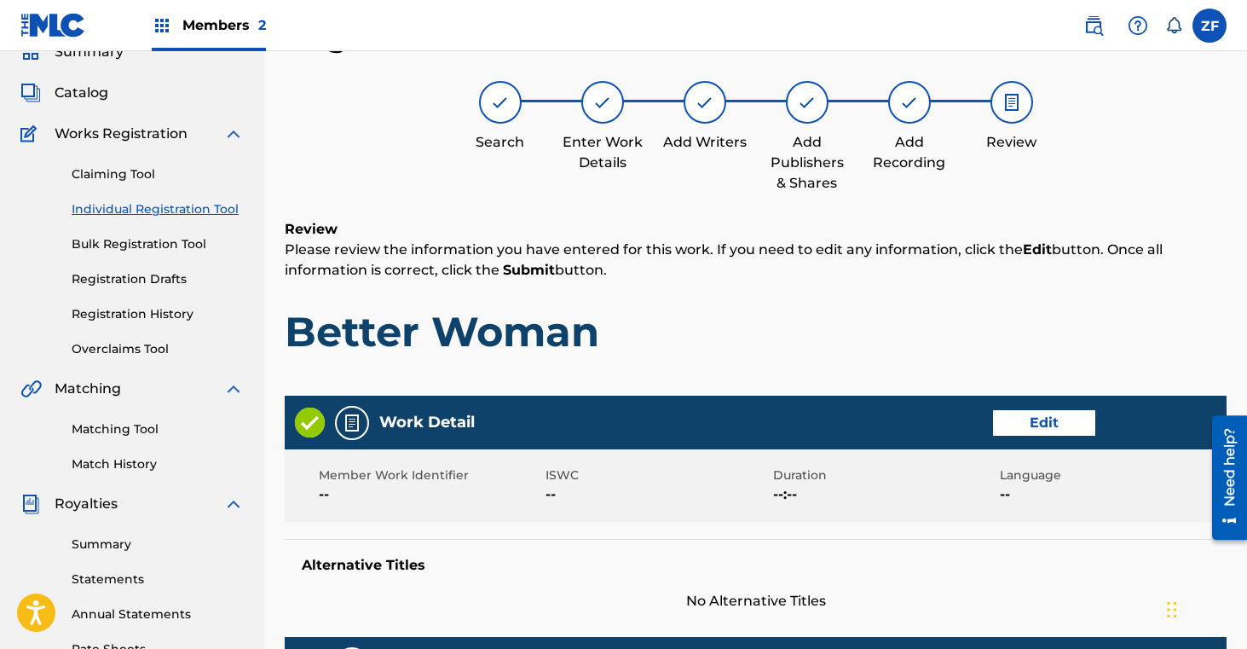
scroll to position [848, 0]
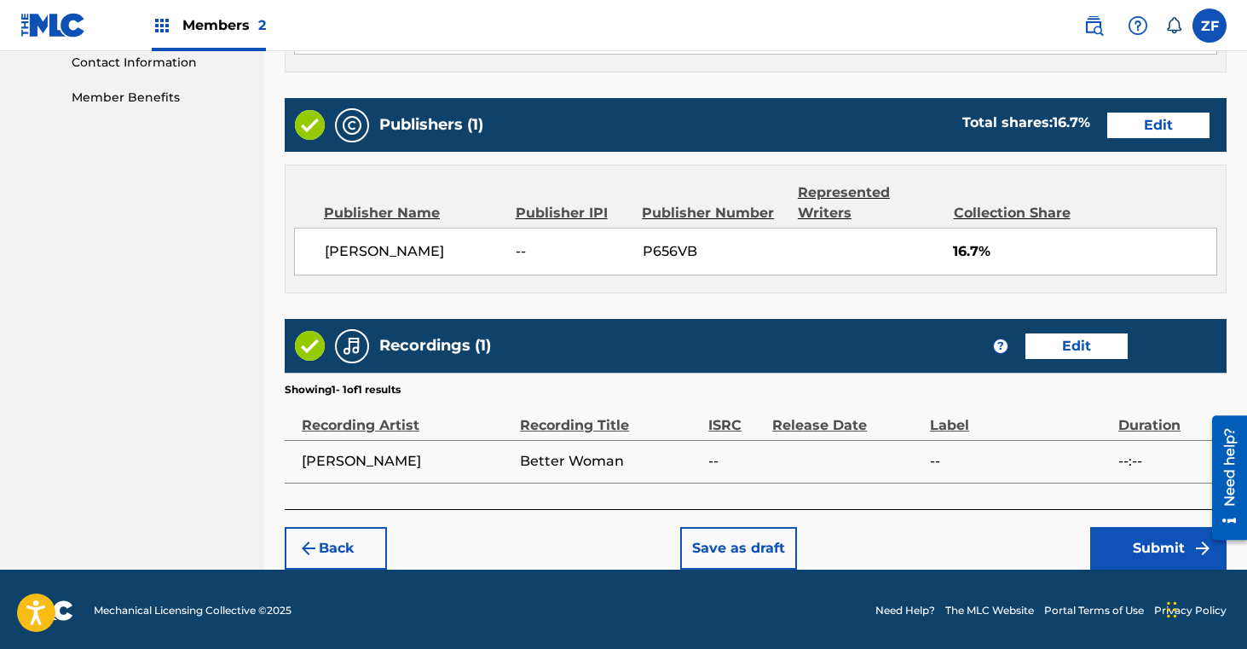
click at [1135, 548] on button "Submit" at bounding box center [1158, 548] width 136 height 43
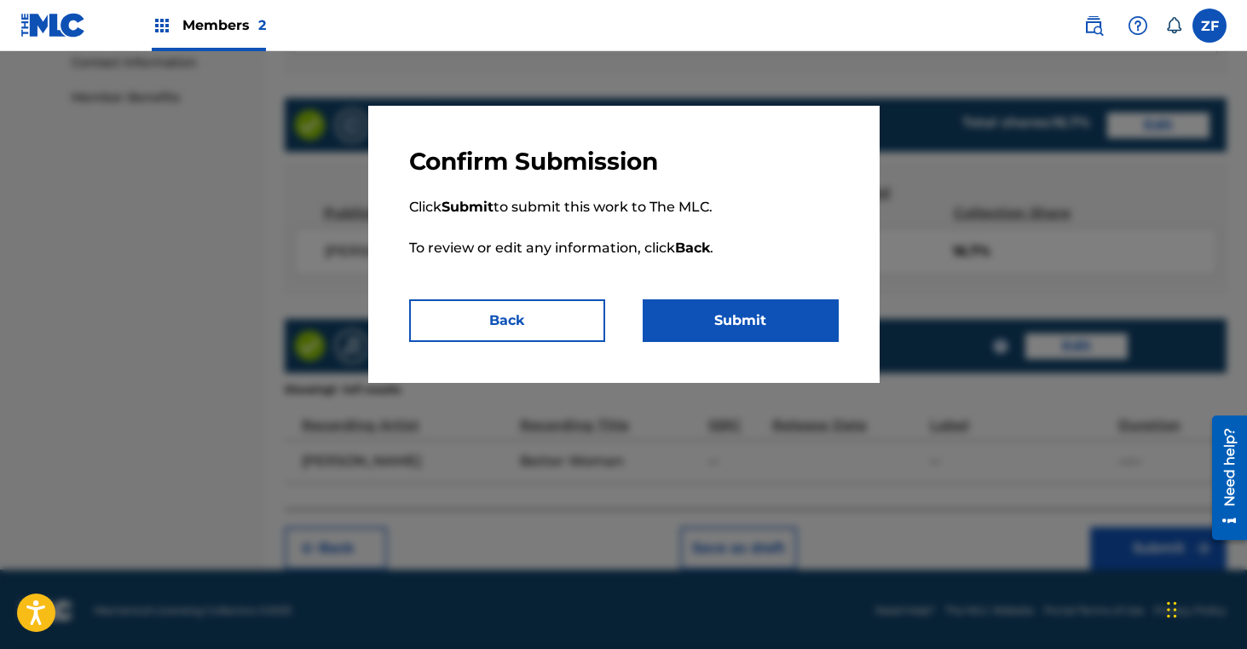
click at [765, 312] on button "Submit" at bounding box center [741, 320] width 196 height 43
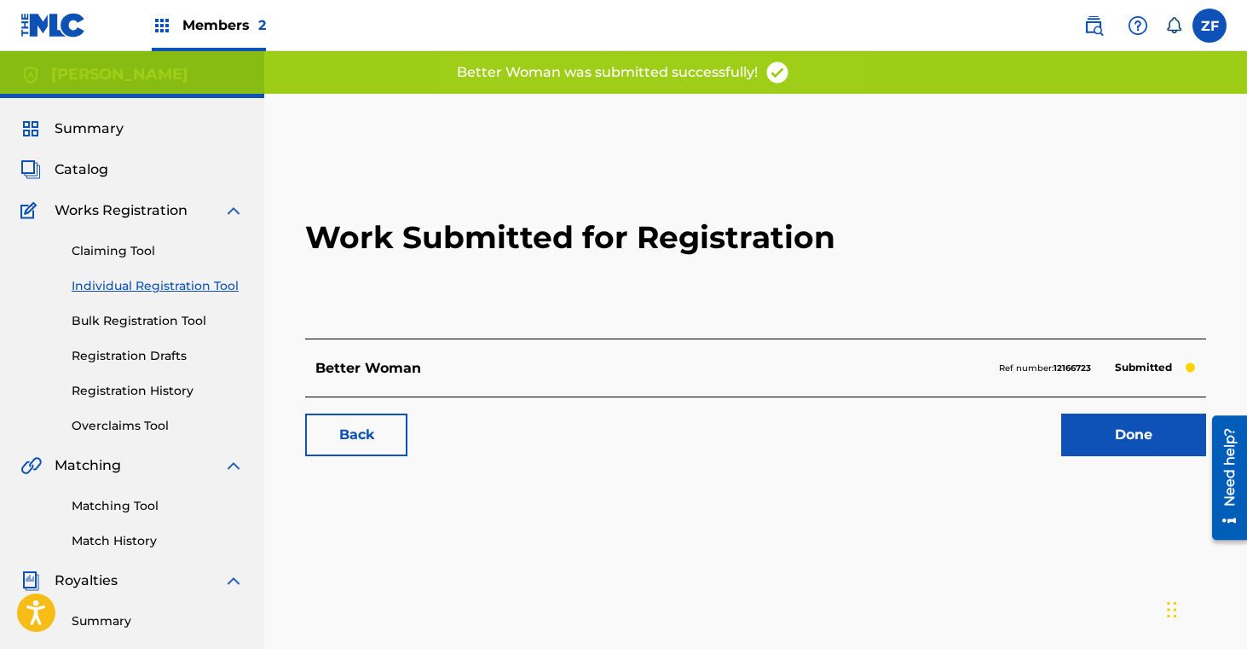
click at [1119, 435] on link "Done" at bounding box center [1133, 434] width 145 height 43
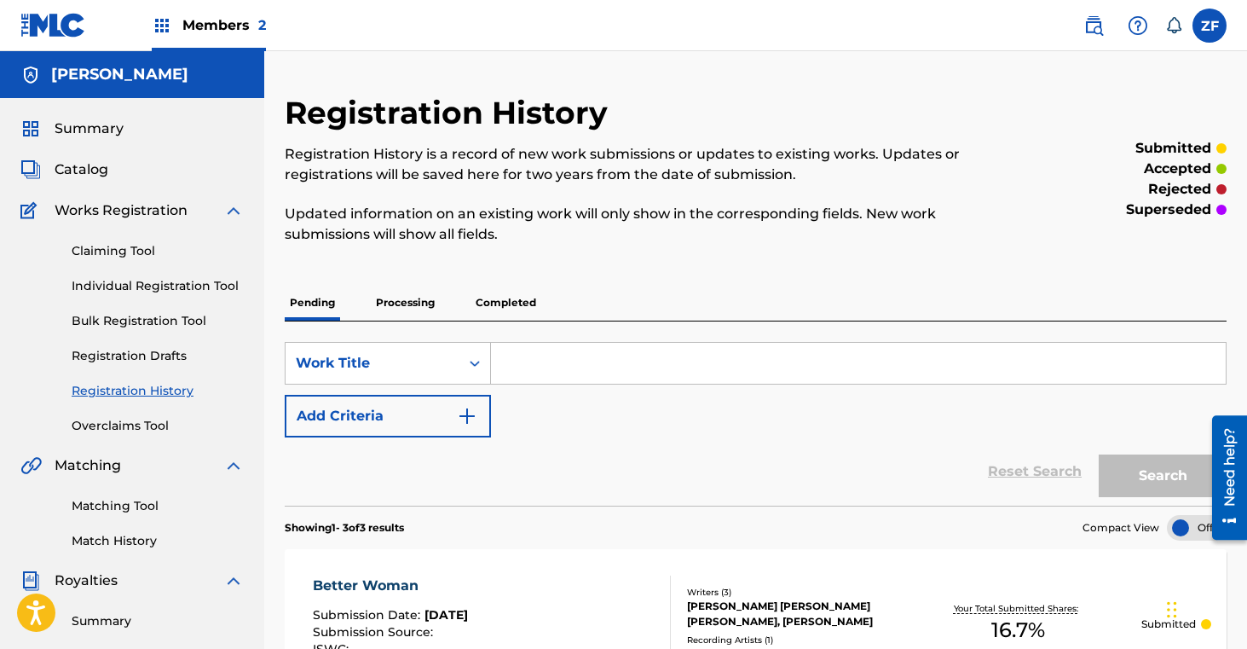
click at [137, 260] on div "Claiming Tool Individual Registration Tool Bulk Registration Tool Registration …" at bounding box center [131, 328] width 223 height 214
click at [139, 251] on link "Claiming Tool" at bounding box center [158, 251] width 172 height 18
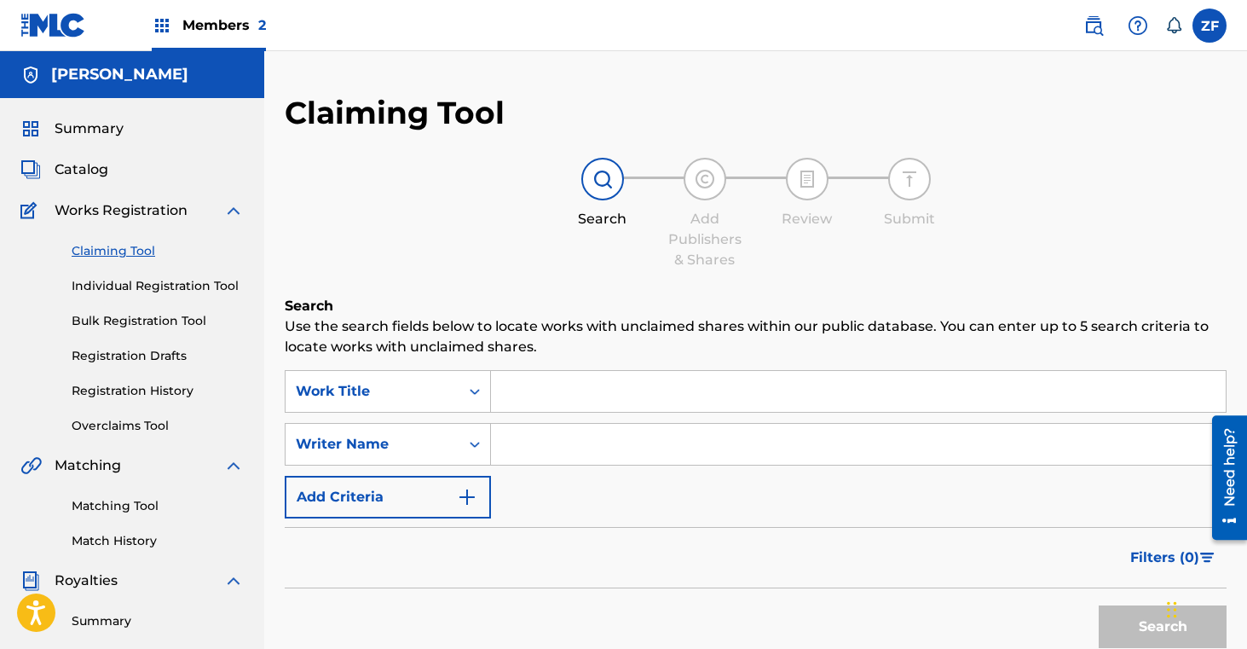
click at [591, 390] on input "Search Form" at bounding box center [858, 391] width 735 height 41
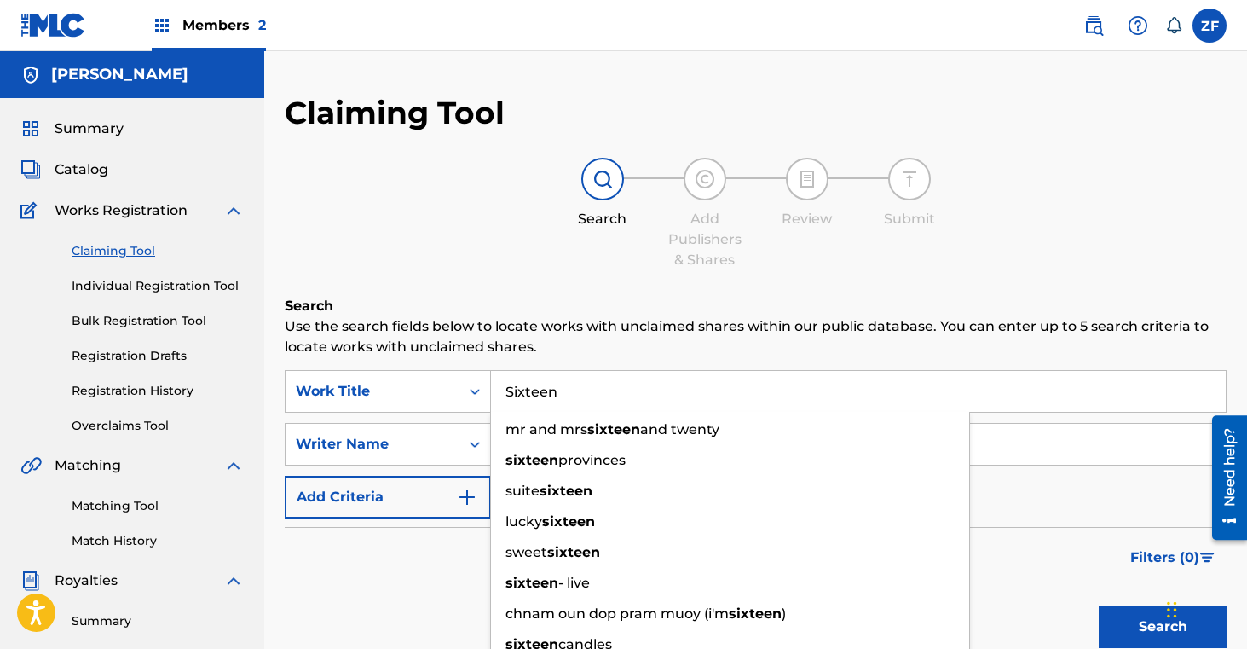
type input "Sixteen"
click at [443, 312] on h6 "Search" at bounding box center [756, 306] width 942 height 20
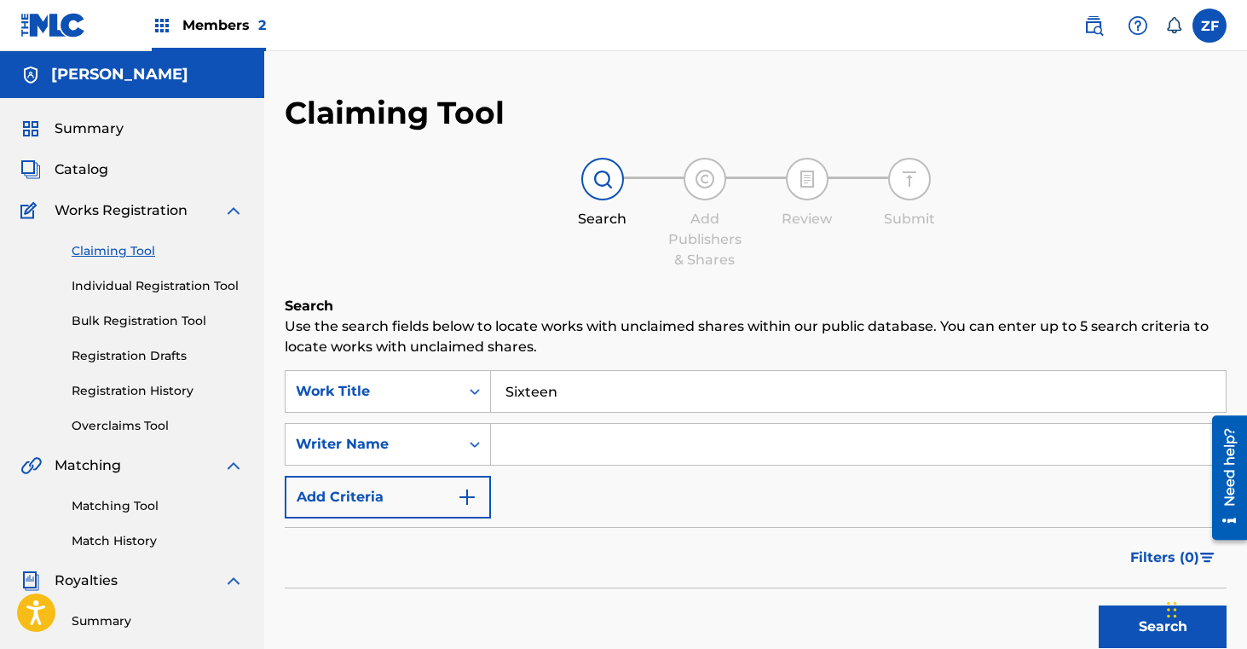
click at [522, 448] on input "Search Form" at bounding box center [858, 444] width 735 height 41
type input "[PERSON_NAME]"
click at [1126, 620] on button "Search" at bounding box center [1163, 626] width 128 height 43
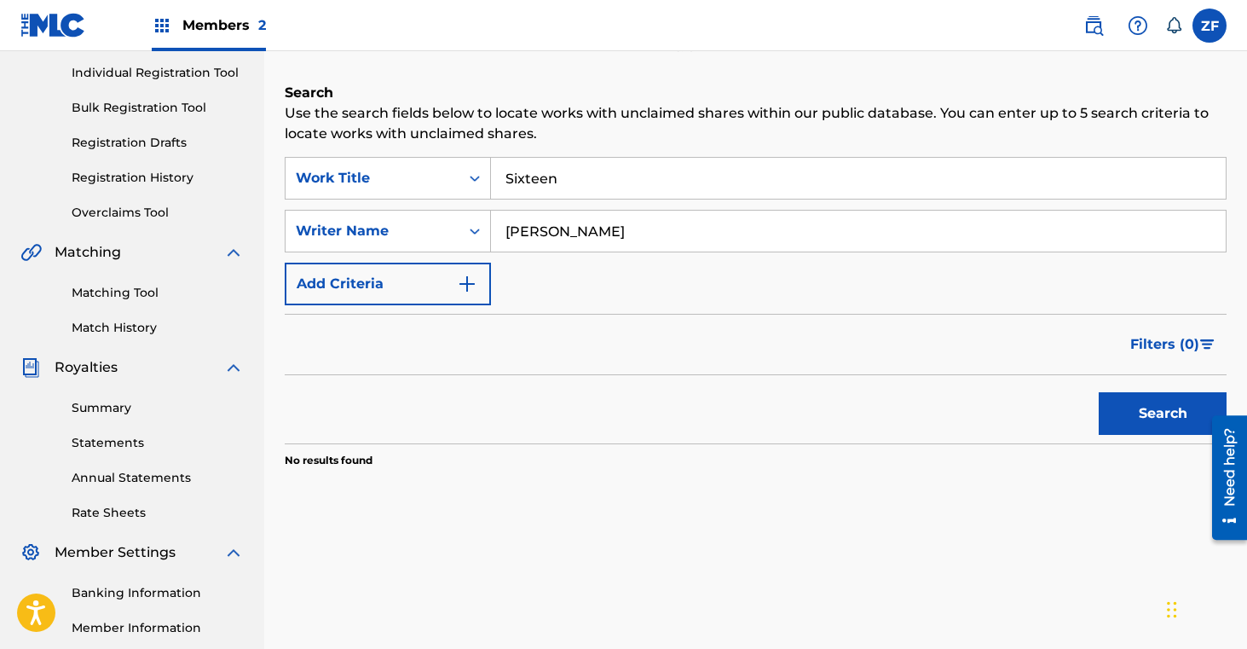
scroll to position [240, 0]
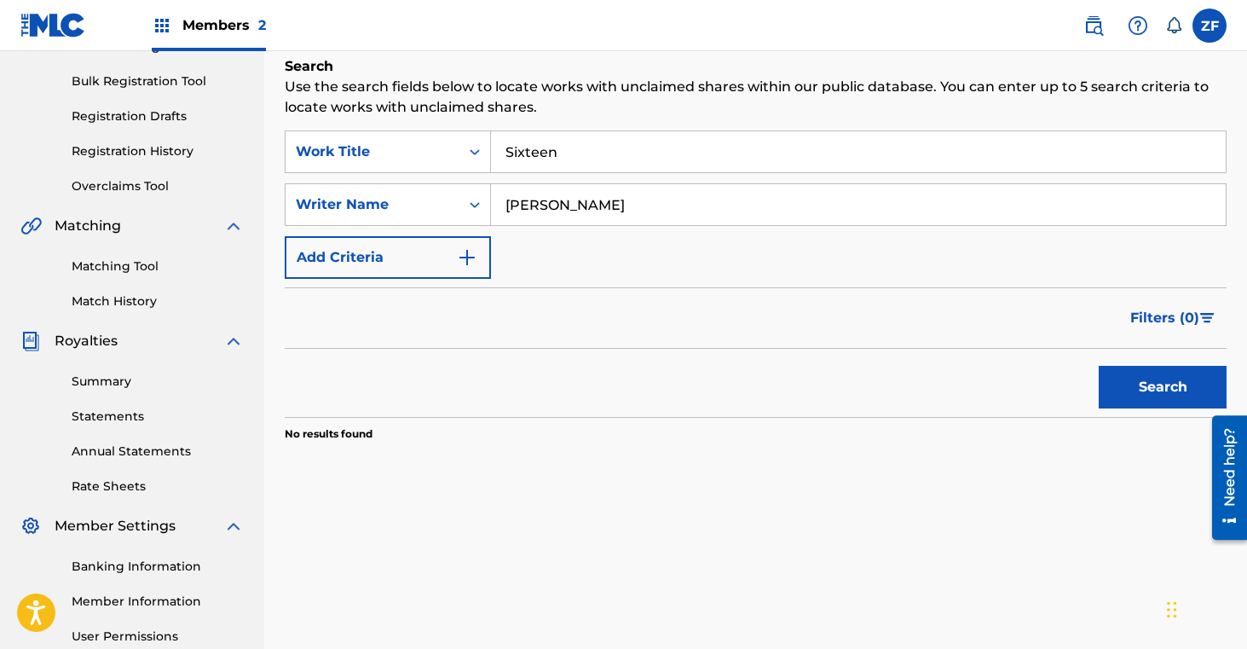
click at [1137, 393] on button "Search" at bounding box center [1163, 387] width 128 height 43
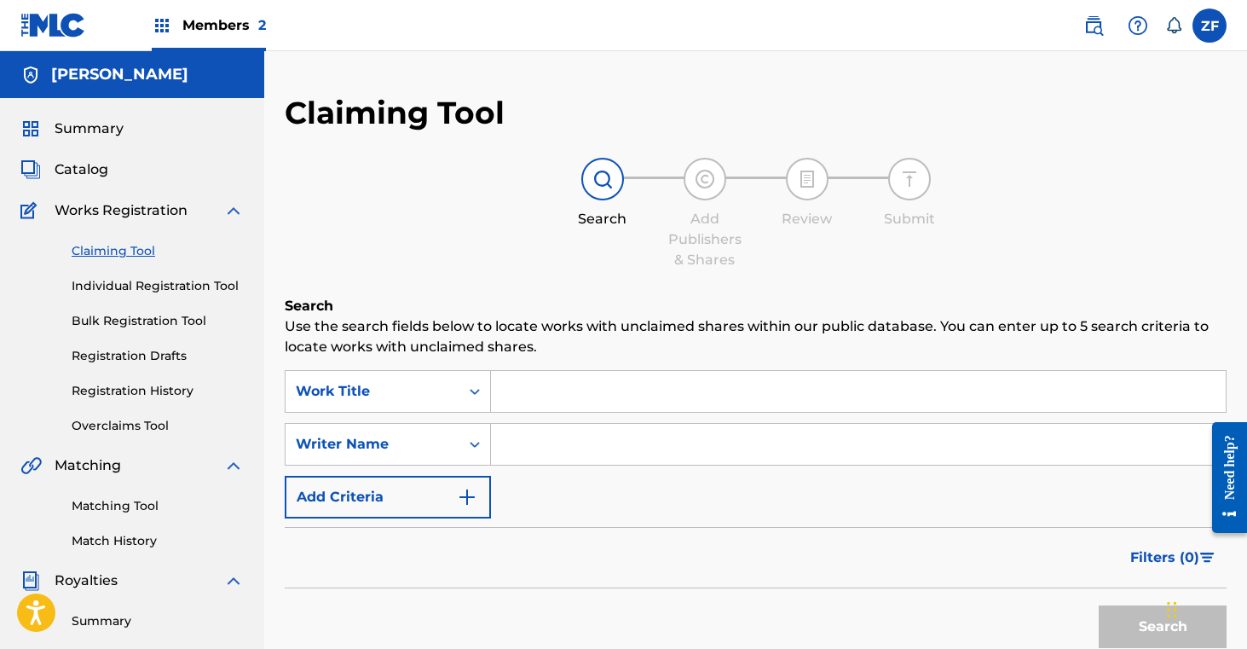
click at [552, 395] on input "Search Form" at bounding box center [858, 391] width 735 height 41
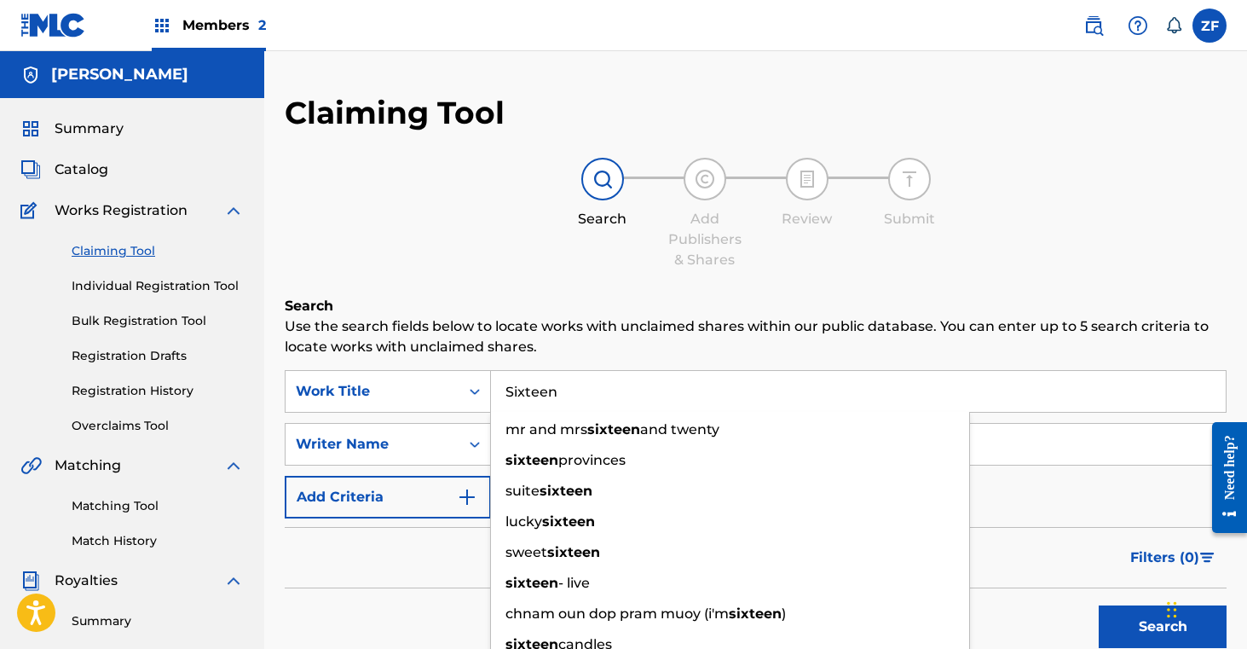
type input "Sixteen"
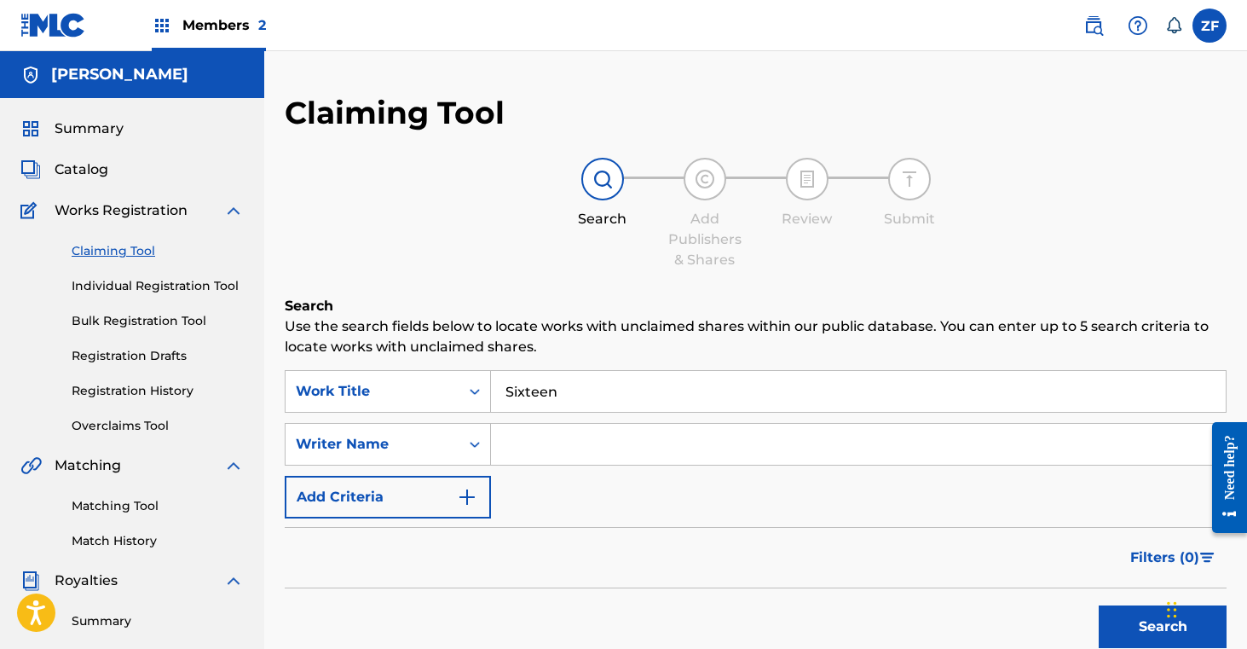
click at [408, 564] on div "Filters ( 0 )" at bounding box center [756, 557] width 942 height 61
click at [552, 453] on input "Search Form" at bounding box center [858, 444] width 735 height 41
type input "[PERSON_NAME]"
click at [1137, 625] on button "Search" at bounding box center [1163, 626] width 128 height 43
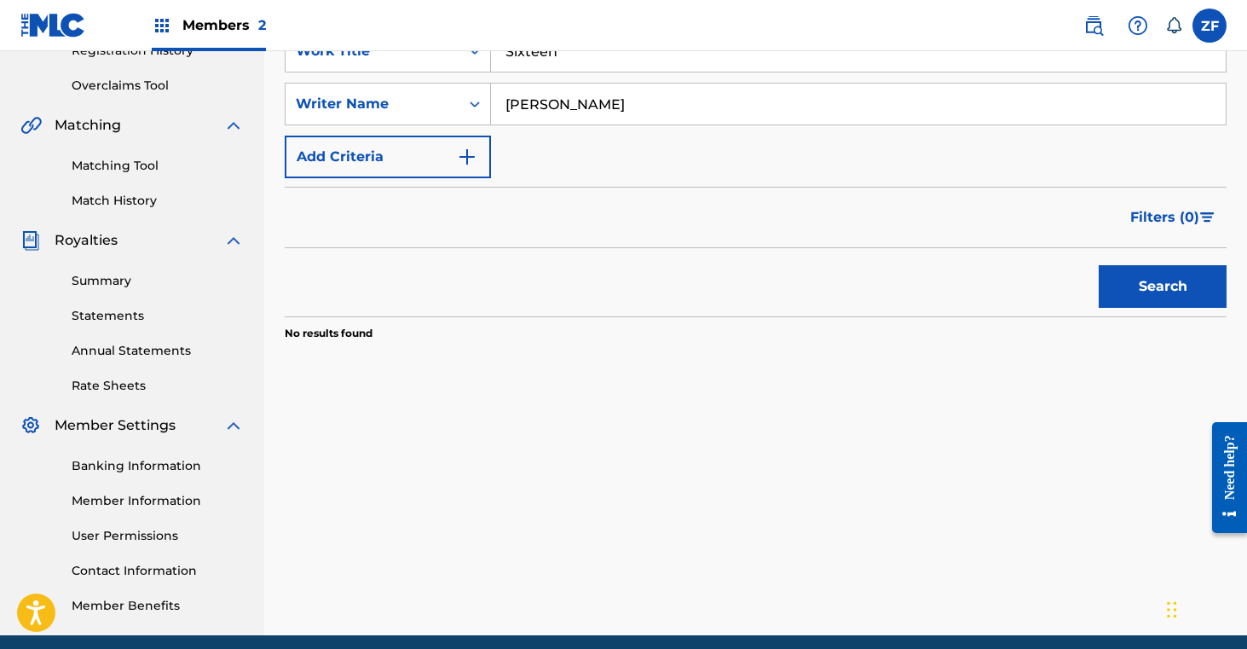
scroll to position [408, 0]
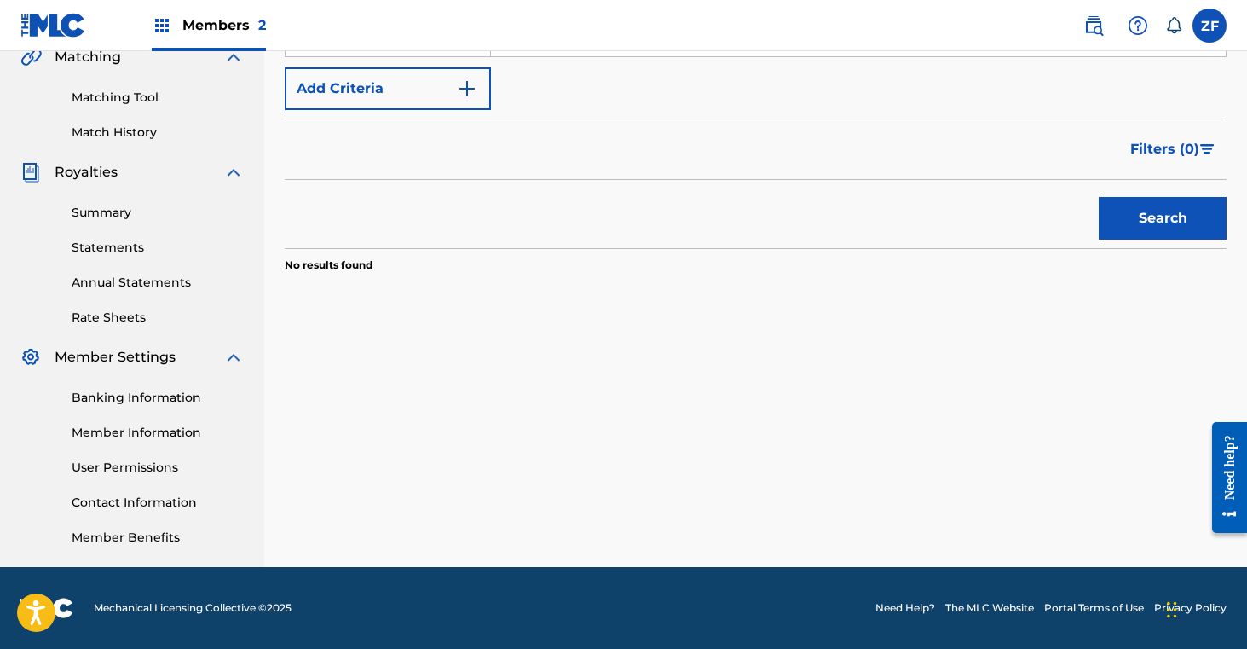
click at [1120, 205] on button "Search" at bounding box center [1163, 218] width 128 height 43
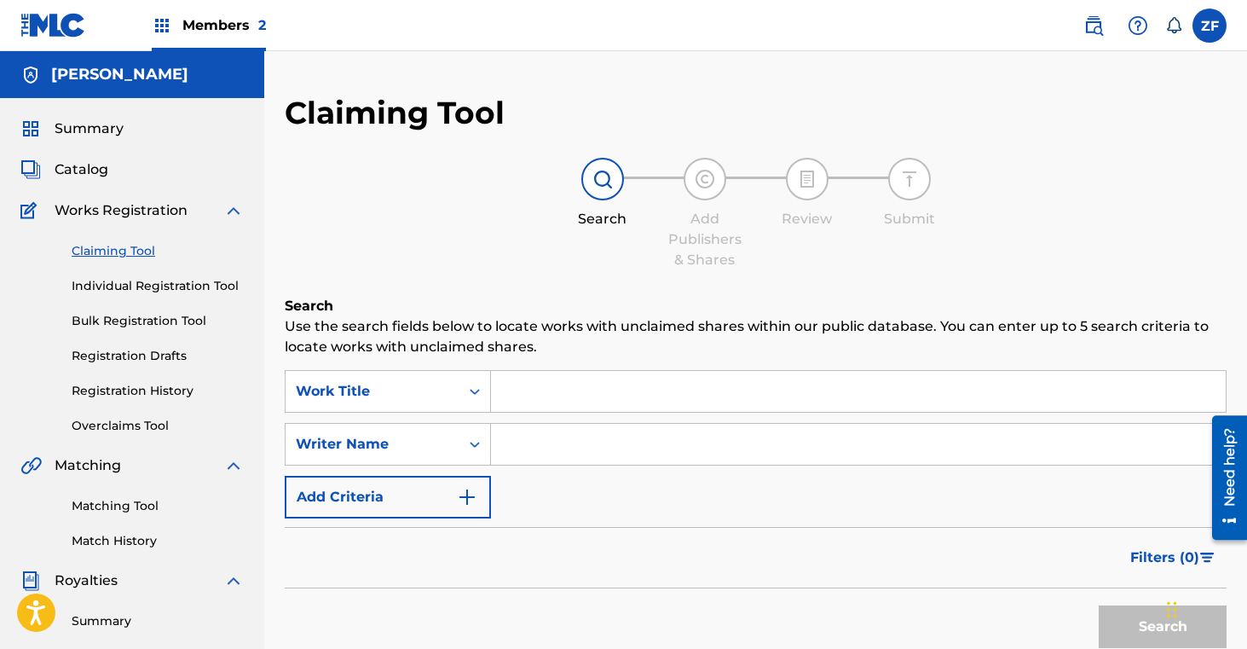
click at [550, 412] on div "Search Form" at bounding box center [859, 391] width 736 height 43
click at [545, 391] on input "Search Form" at bounding box center [858, 391] width 735 height 41
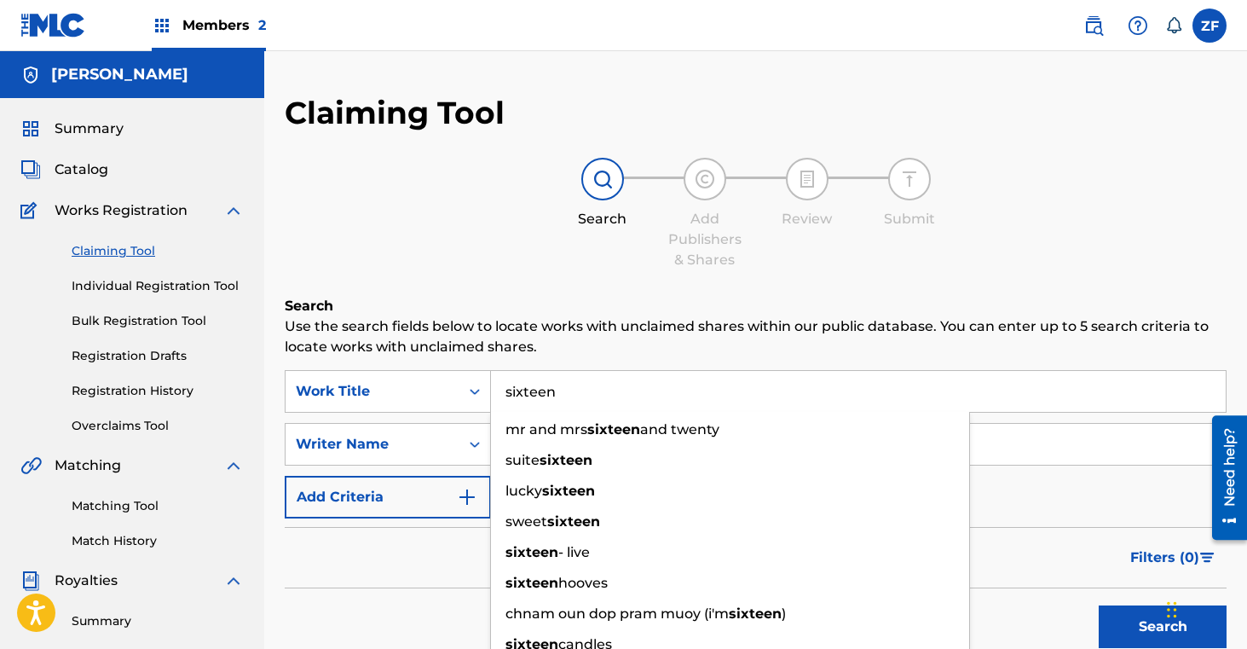
type input "sixteen"
click at [429, 568] on div "Filters ( 0 )" at bounding box center [756, 557] width 942 height 61
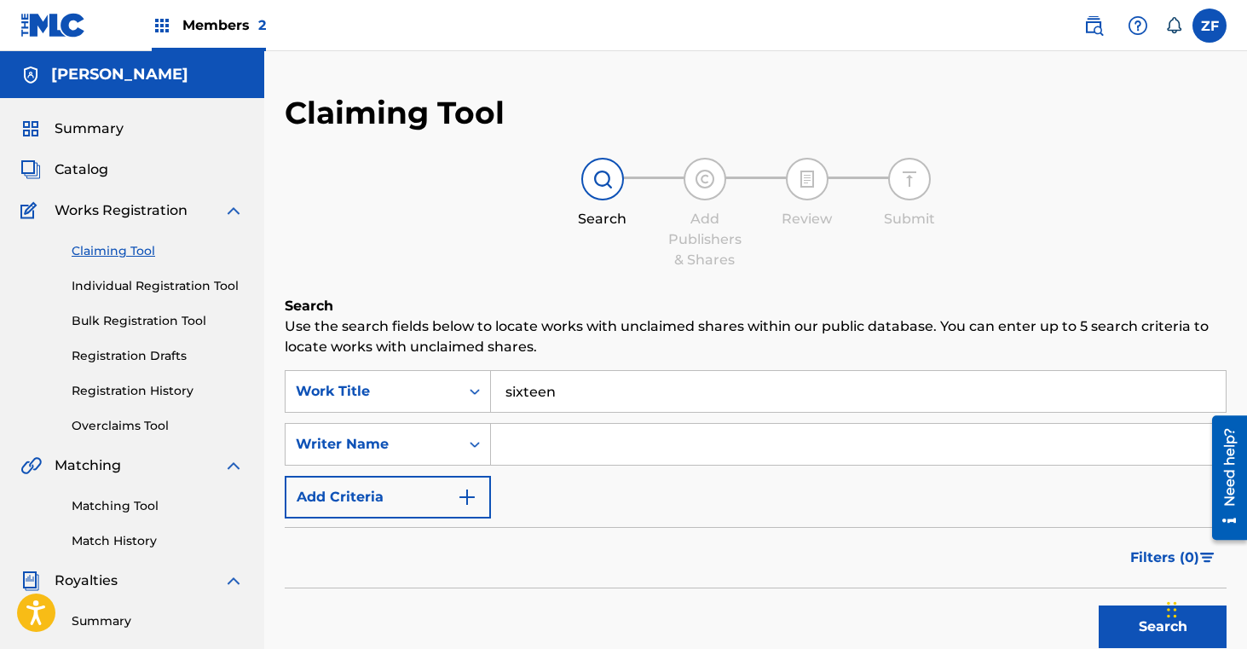
click at [543, 435] on input "Search Form" at bounding box center [858, 444] width 735 height 41
type input "[PERSON_NAME]"
click at [1106, 628] on button "Search" at bounding box center [1163, 626] width 128 height 43
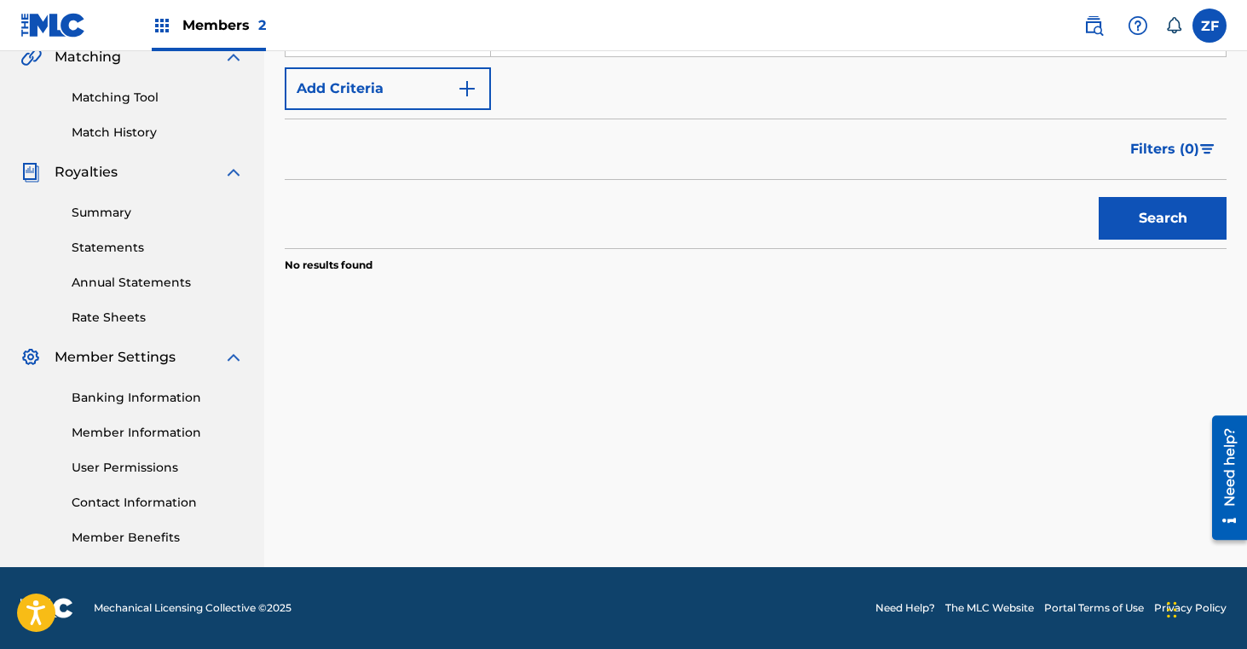
click at [1115, 217] on button "Search" at bounding box center [1163, 218] width 128 height 43
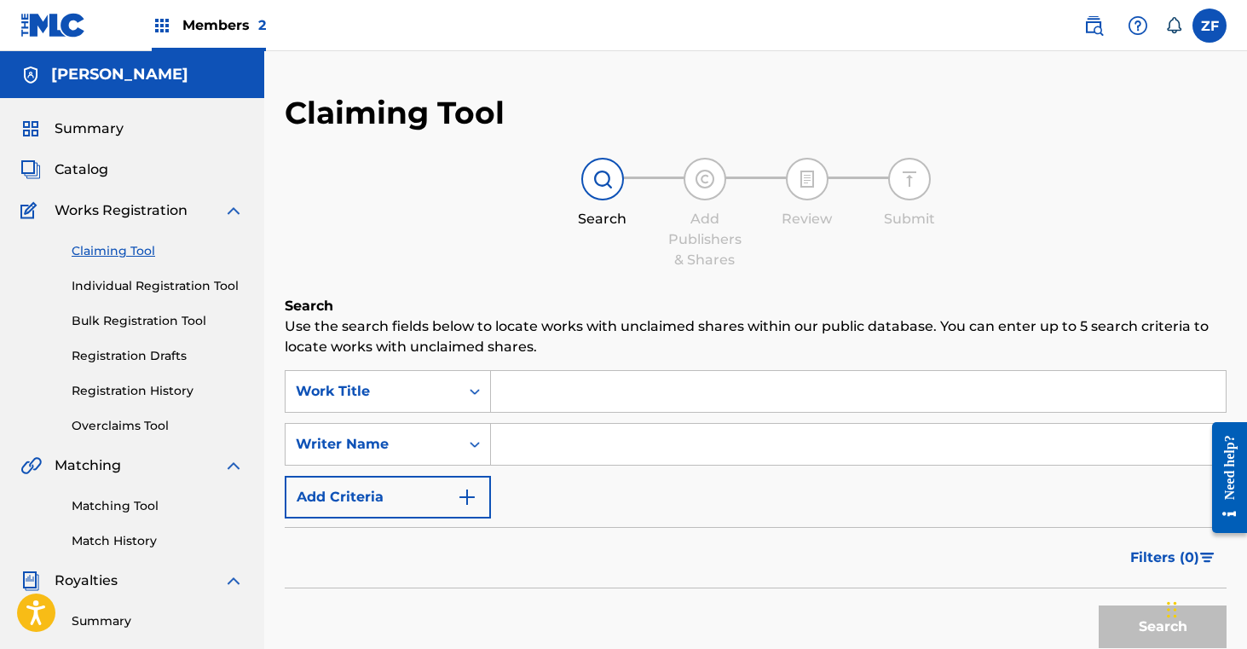
click at [587, 377] on input "Search Form" at bounding box center [858, 391] width 735 height 41
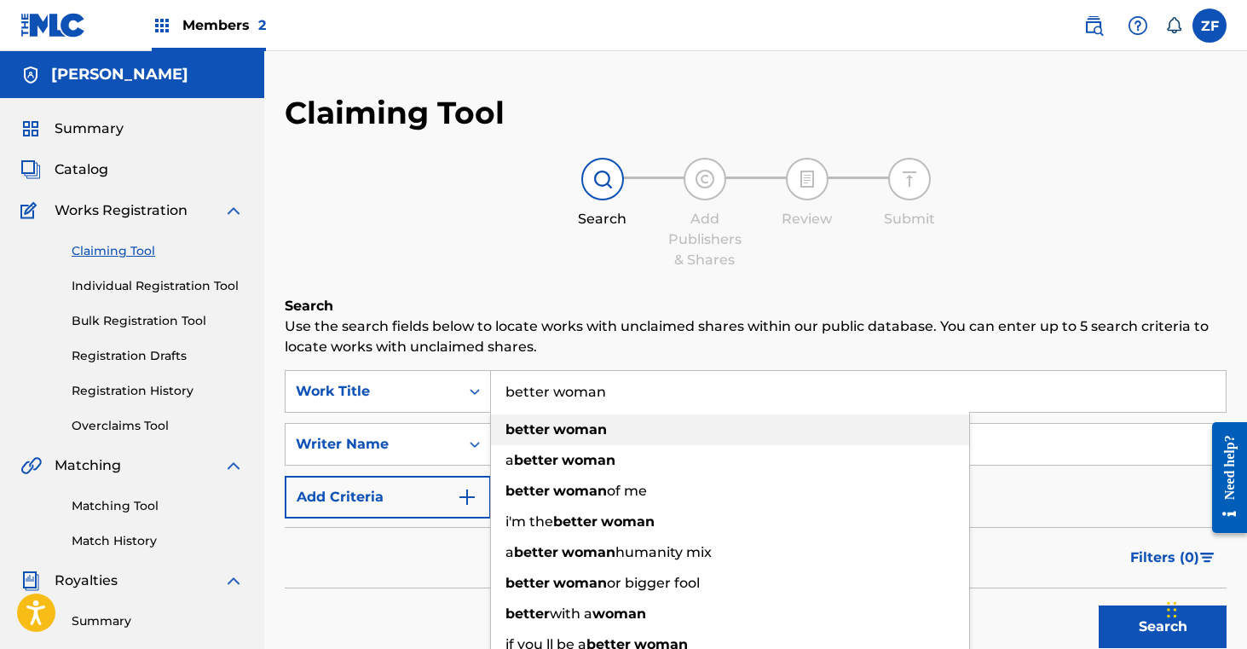
type input "better woman"
click at [623, 424] on div "better woman" at bounding box center [730, 429] width 478 height 31
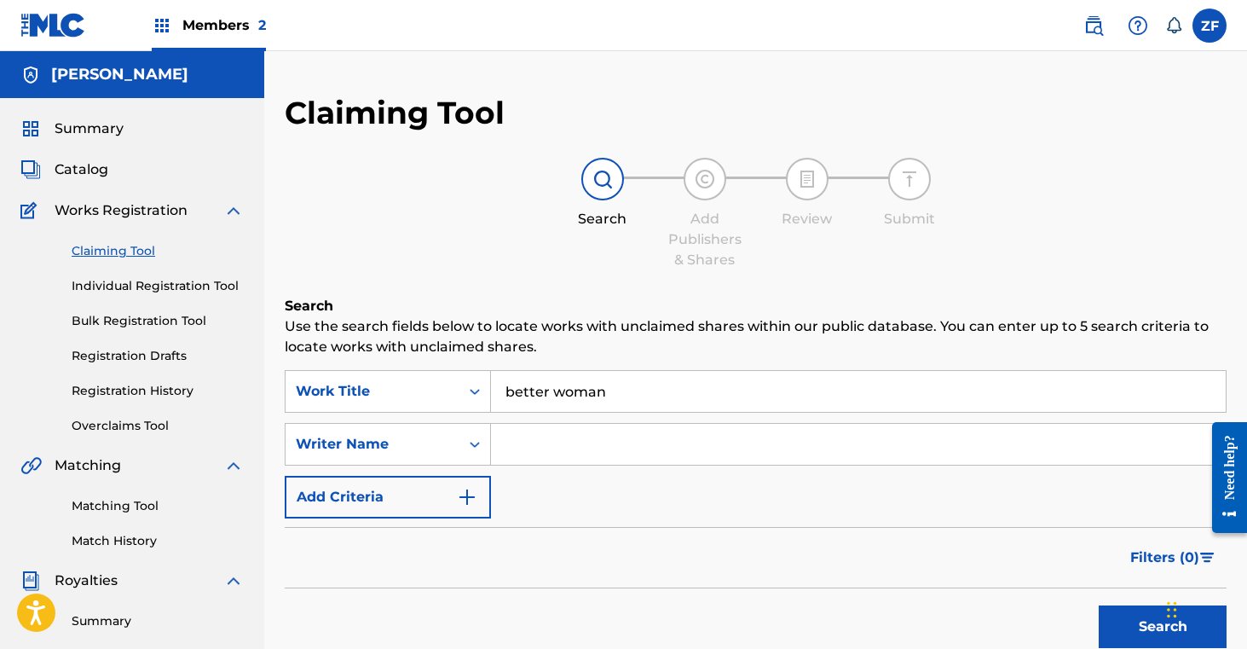
click at [592, 437] on input "Search Form" at bounding box center [858, 444] width 735 height 41
type input "[PERSON_NAME]"
click at [1127, 621] on button "Search" at bounding box center [1163, 626] width 128 height 43
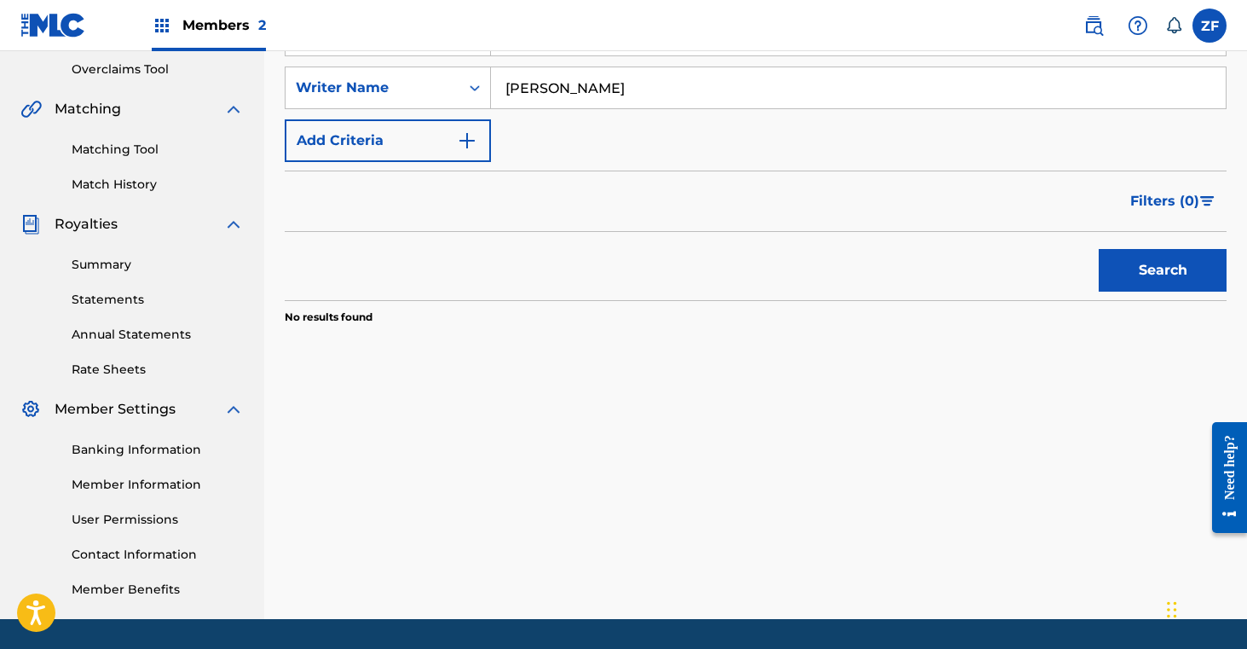
scroll to position [408, 0]
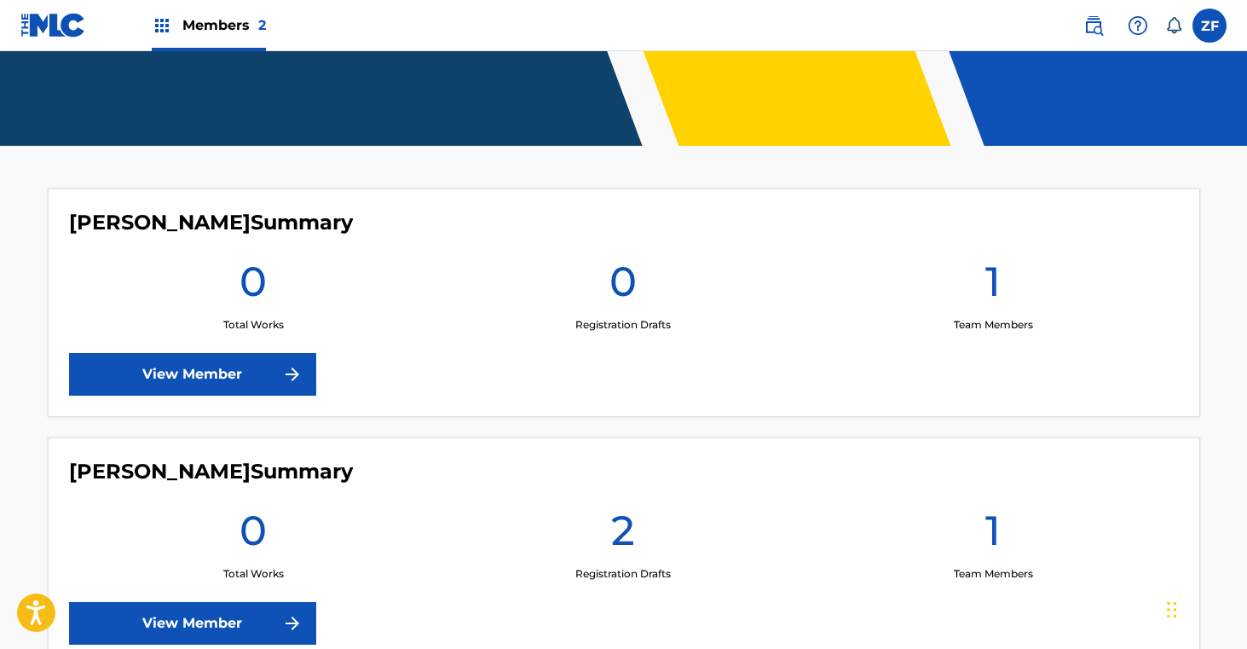
scroll to position [473, 0]
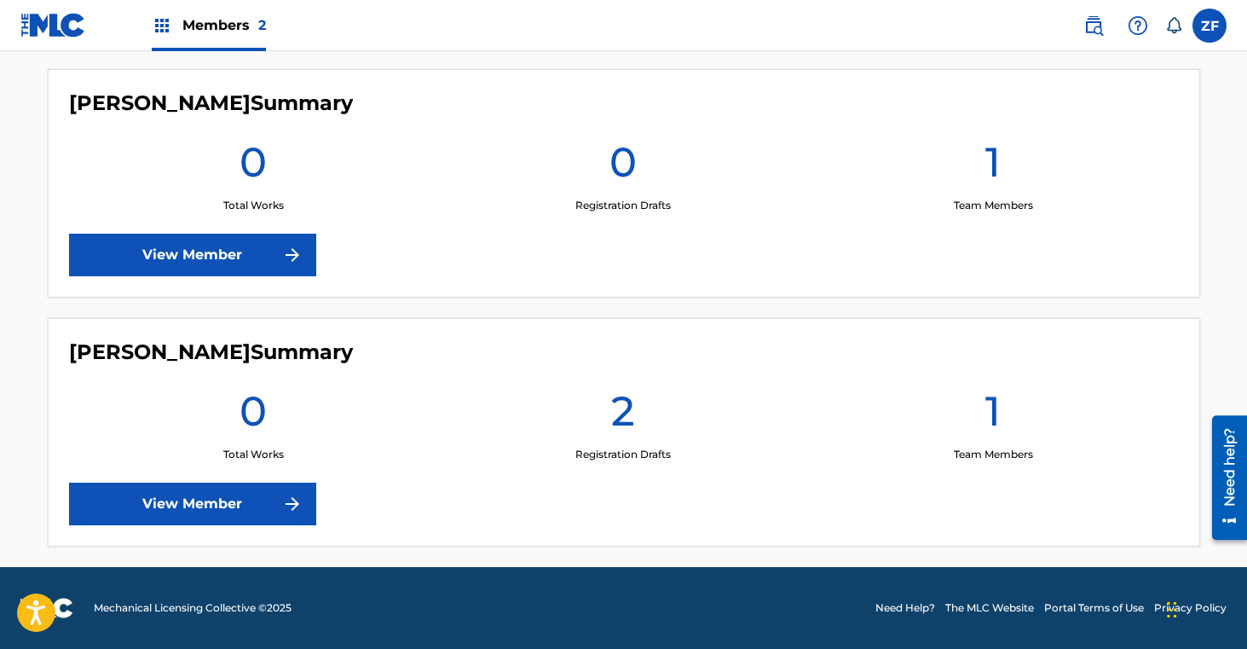
click at [233, 500] on link "View Member" at bounding box center [192, 503] width 247 height 43
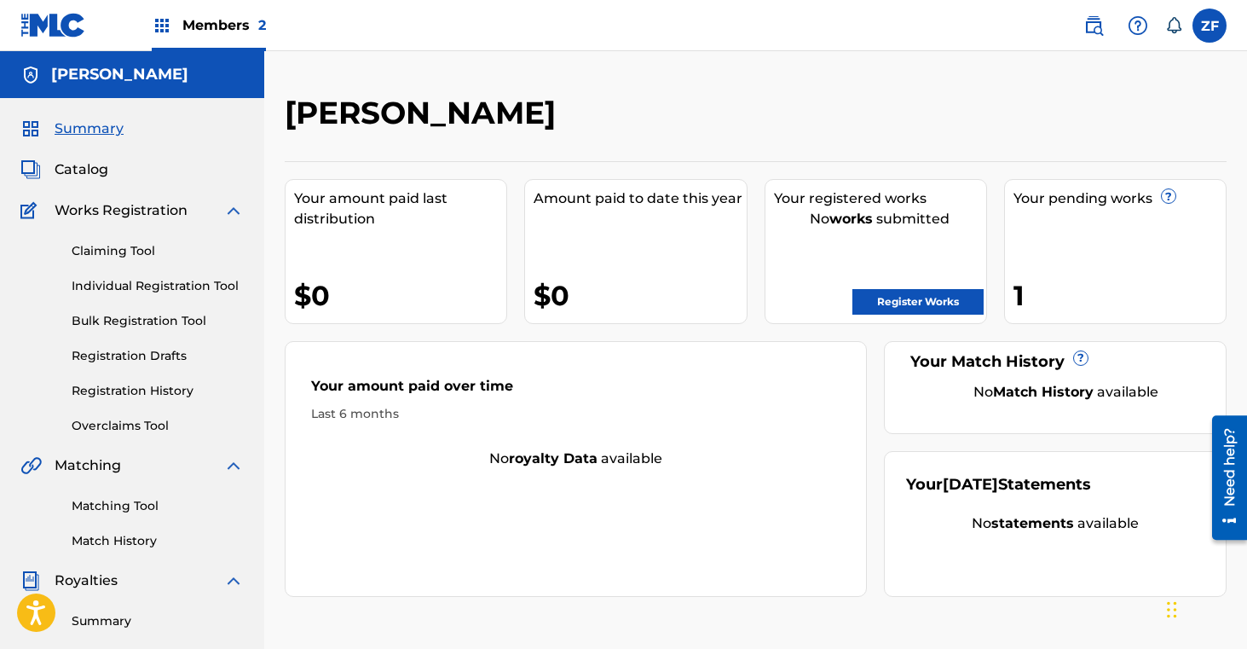
click at [891, 308] on link "Register Works" at bounding box center [917, 302] width 131 height 26
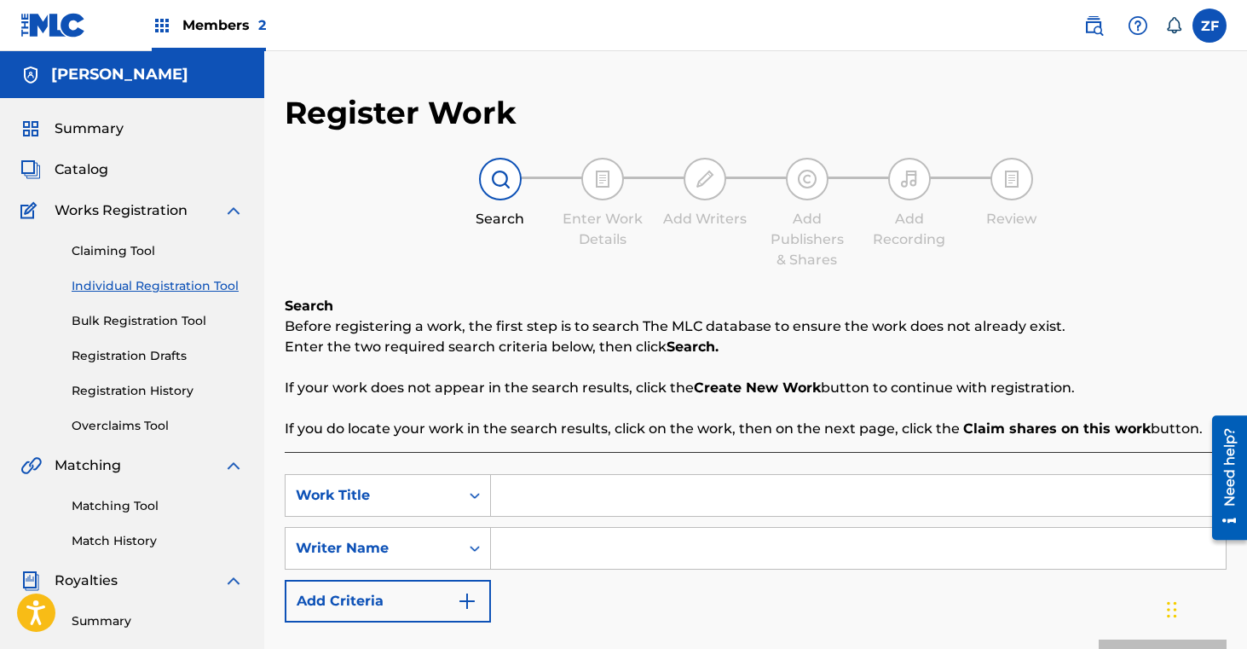
click at [519, 497] on input "Search Form" at bounding box center [858, 495] width 735 height 41
type input "b"
type input "sixteen"
click at [542, 546] on input "Search Form" at bounding box center [858, 548] width 735 height 41
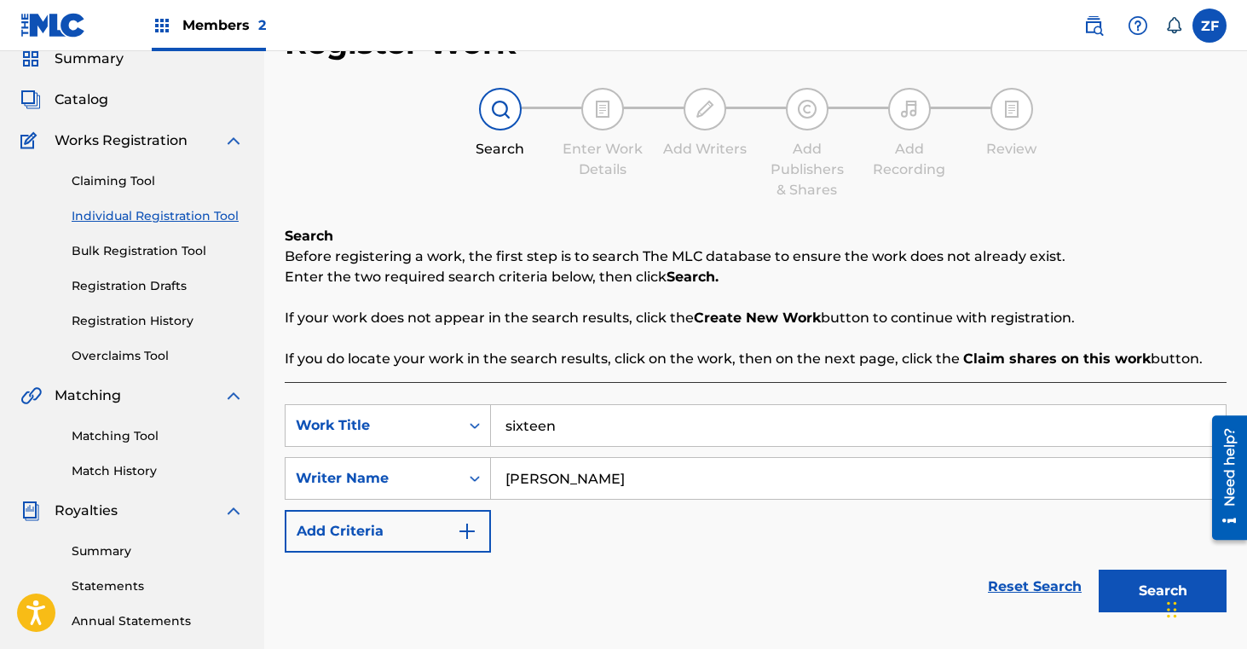
scroll to position [76, 0]
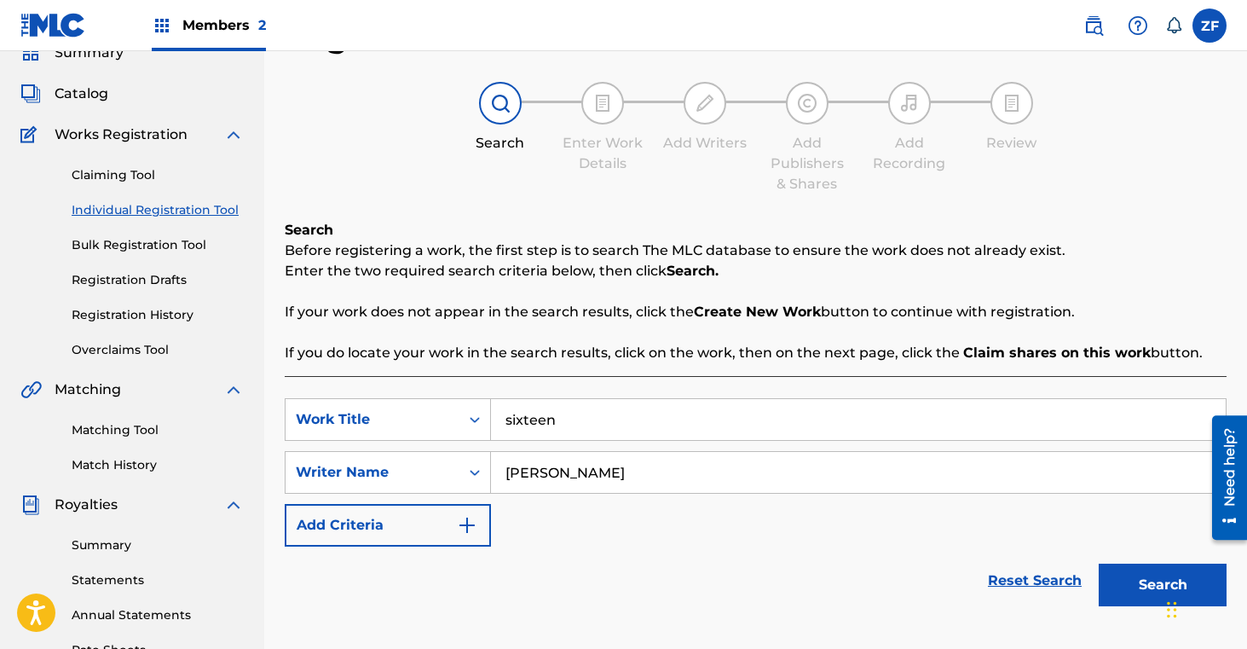
type input "[PERSON_NAME]"
click at [1147, 595] on button "Search" at bounding box center [1163, 584] width 128 height 43
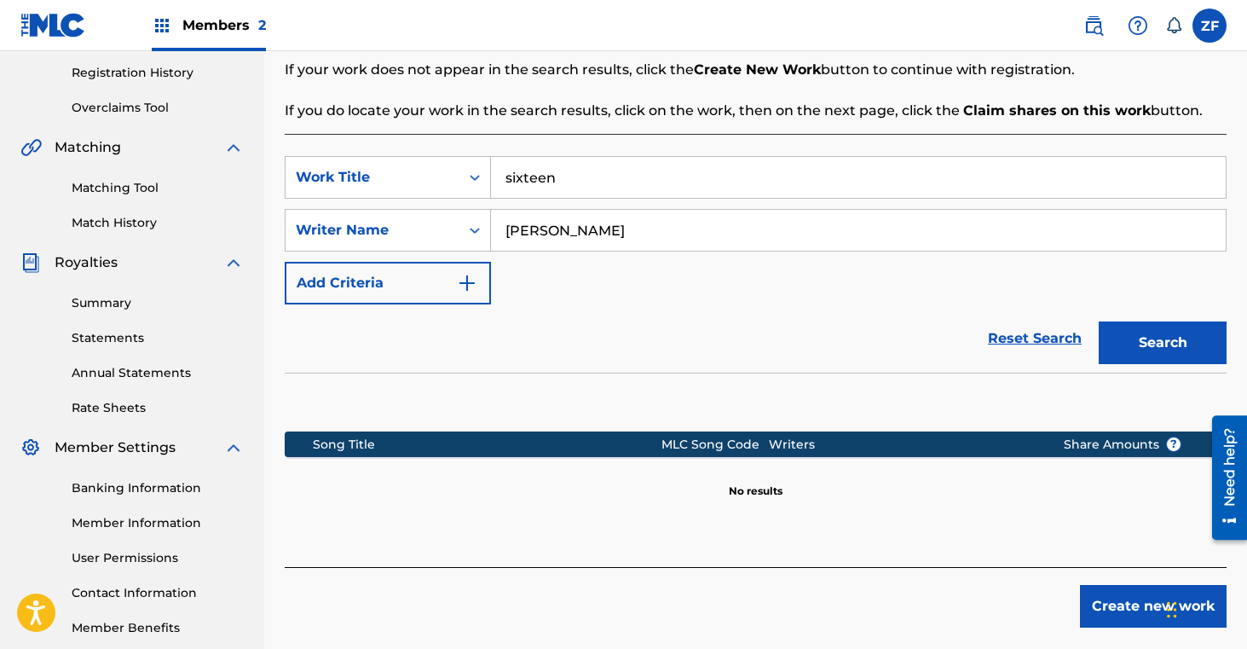
scroll to position [408, 0]
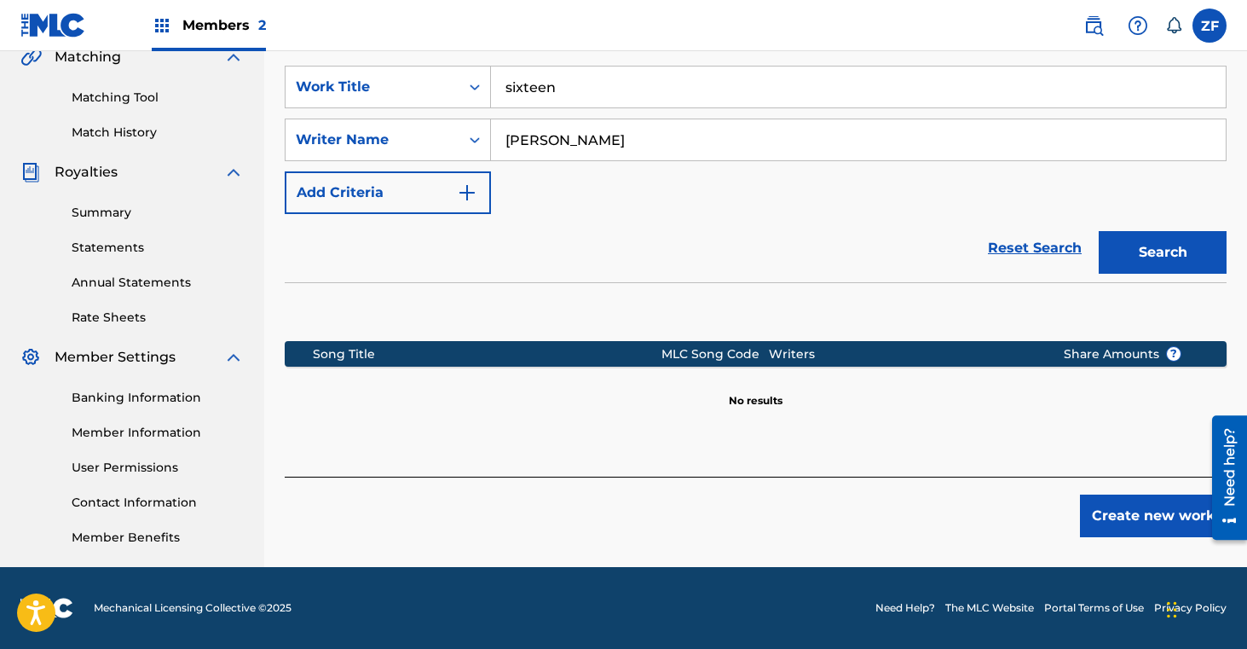
click at [1112, 522] on button "Create new work" at bounding box center [1153, 515] width 147 height 43
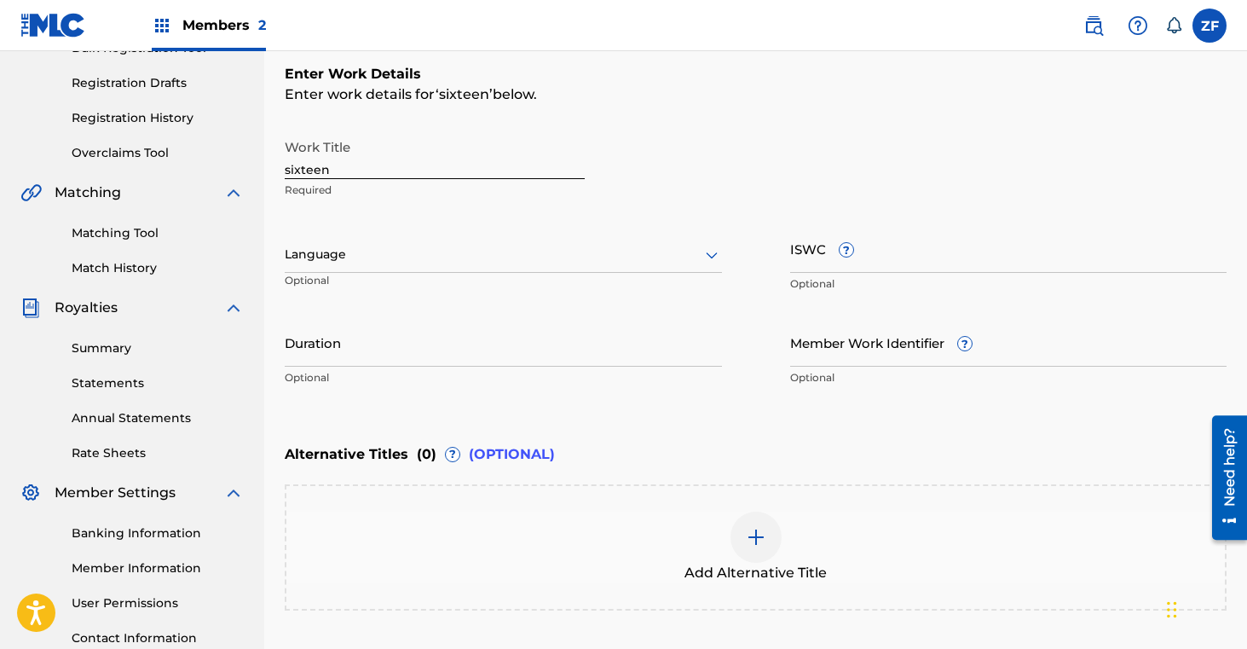
scroll to position [254, 0]
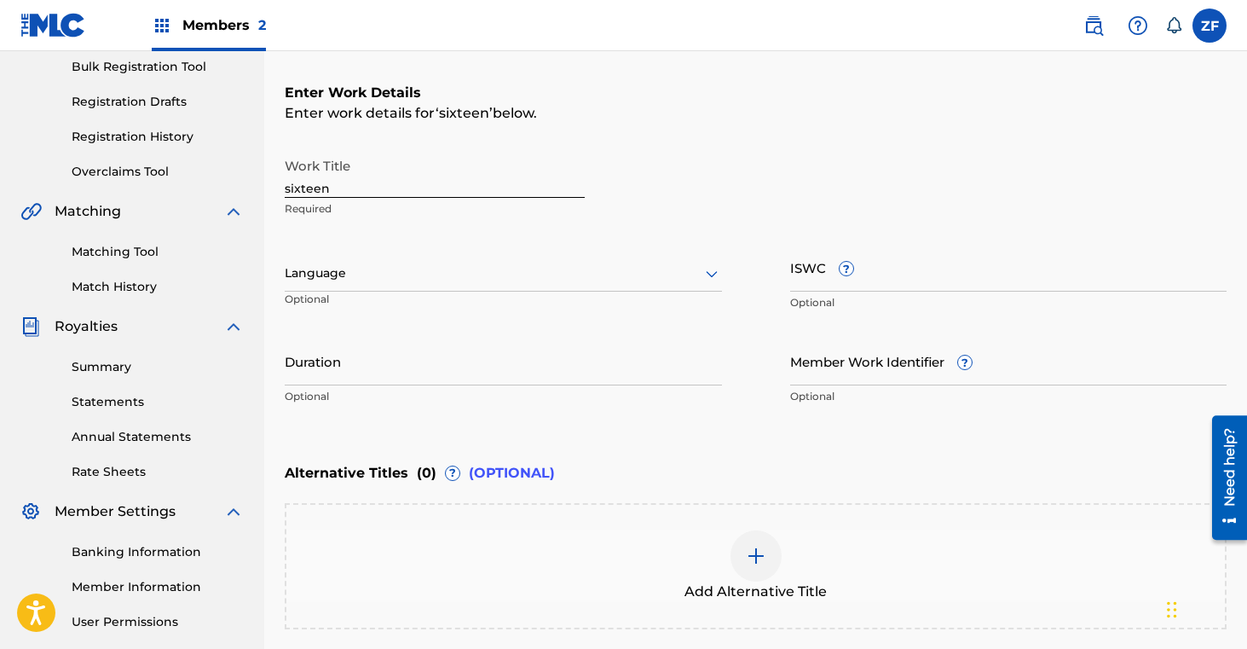
click at [291, 189] on input "sixteen" at bounding box center [435, 173] width 300 height 49
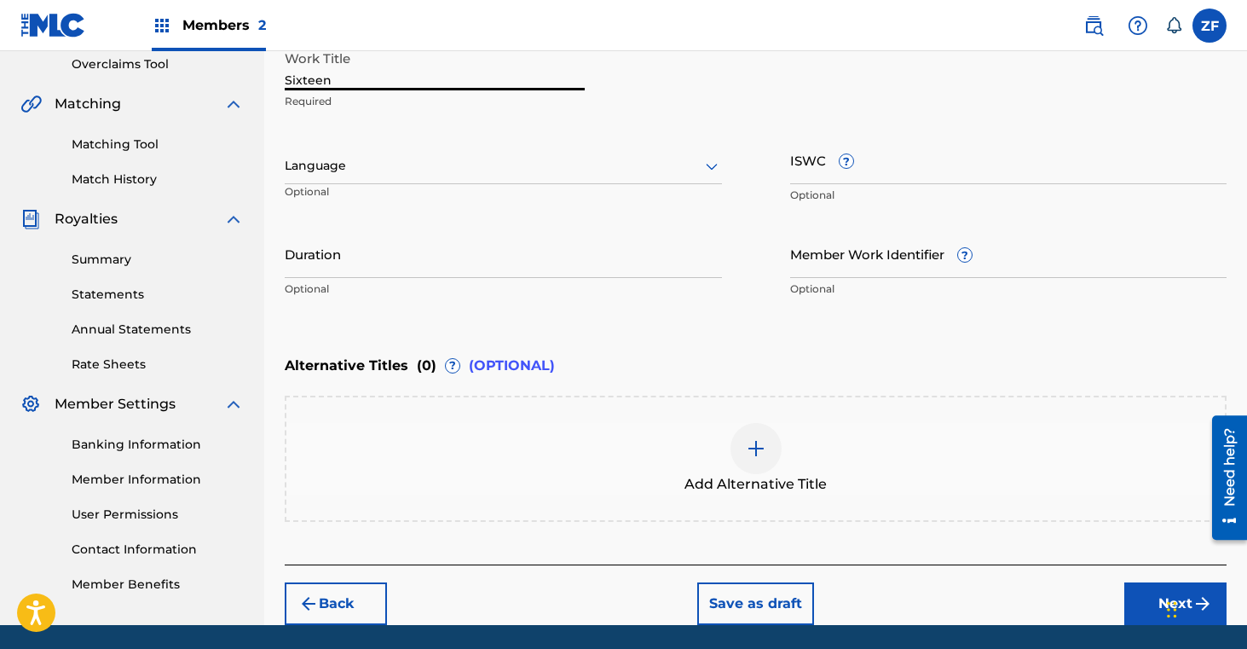
scroll to position [419, 0]
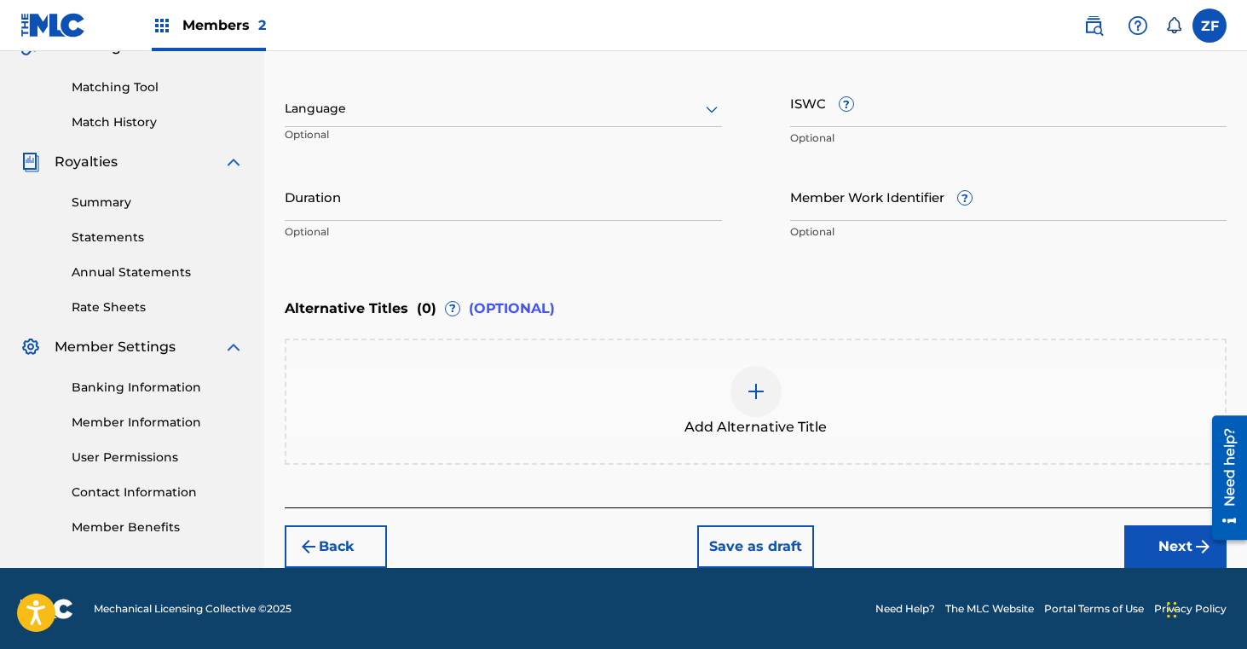
type input "Sixteen"
click at [1166, 550] on button "Next" at bounding box center [1175, 546] width 102 height 43
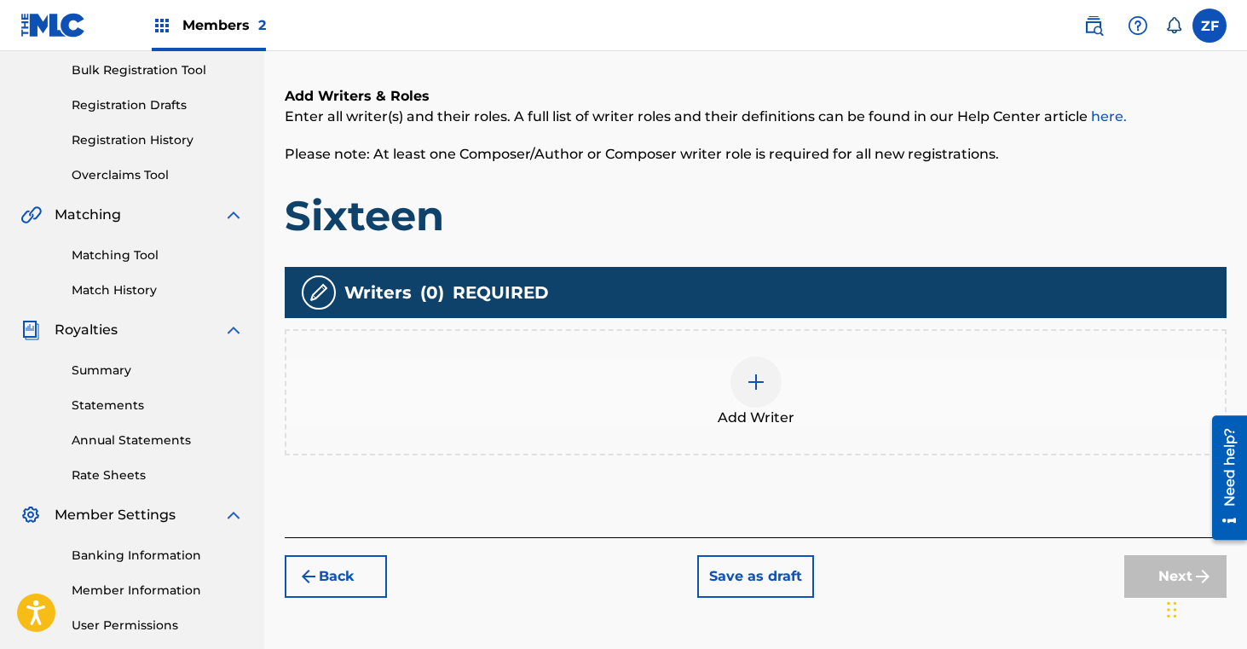
scroll to position [252, 0]
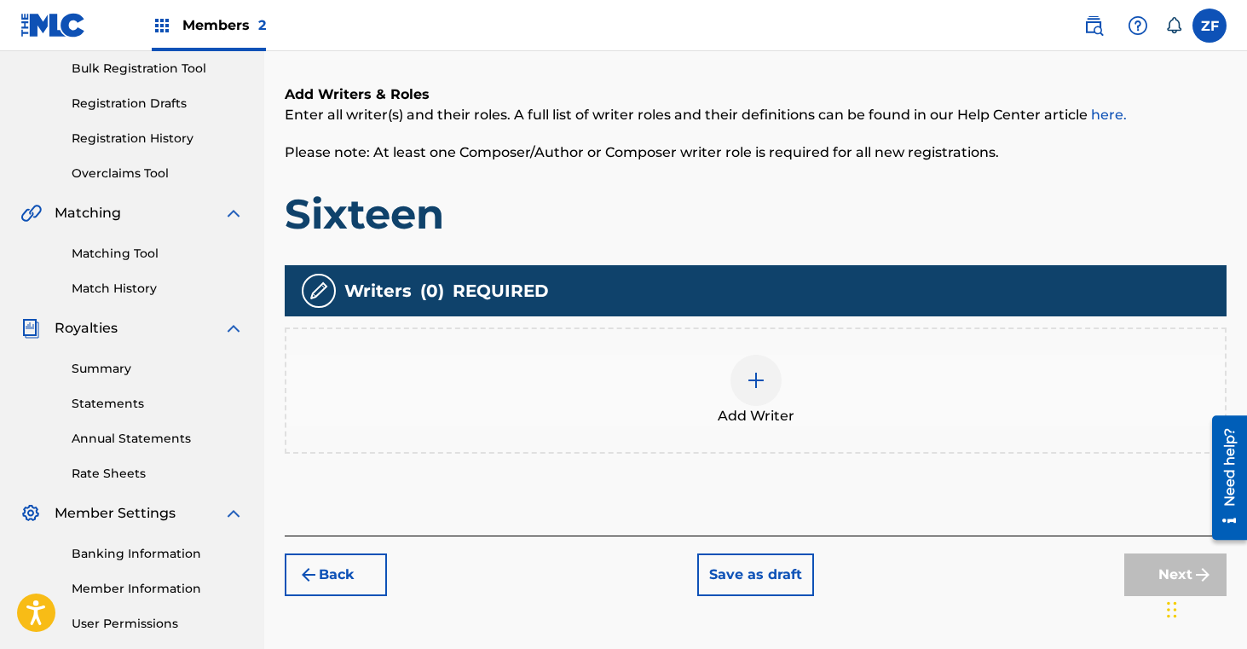
click at [754, 376] on img at bounding box center [756, 380] width 20 height 20
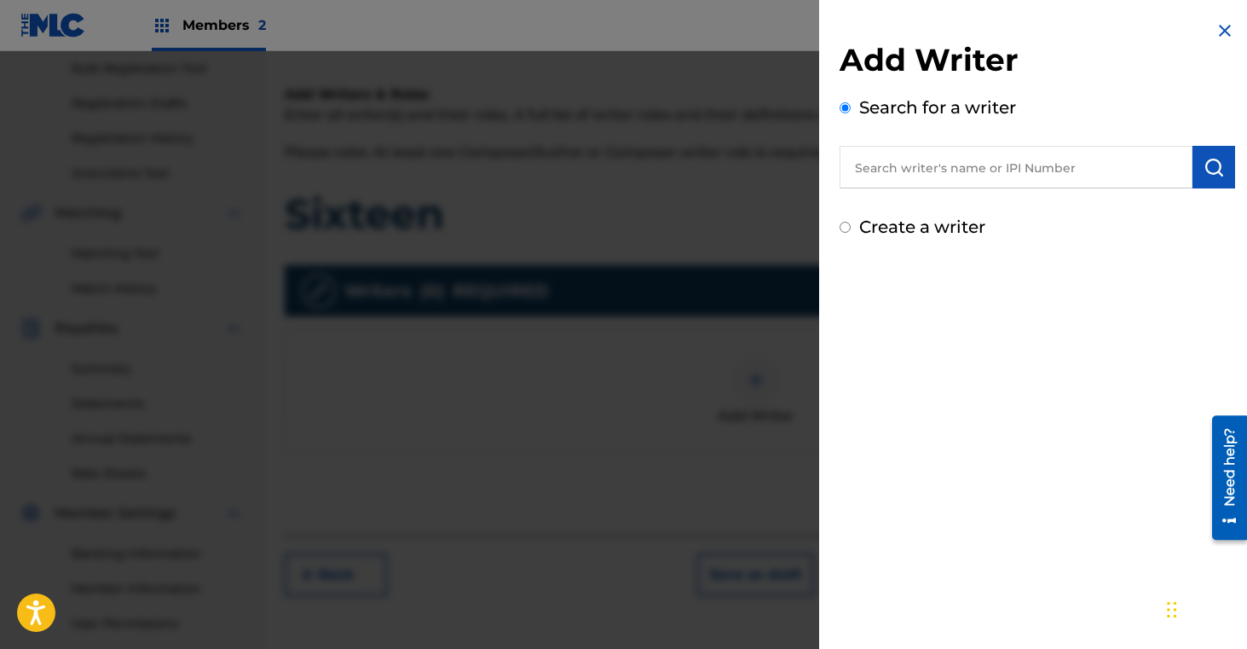
click at [927, 170] on input "text" at bounding box center [1016, 167] width 353 height 43
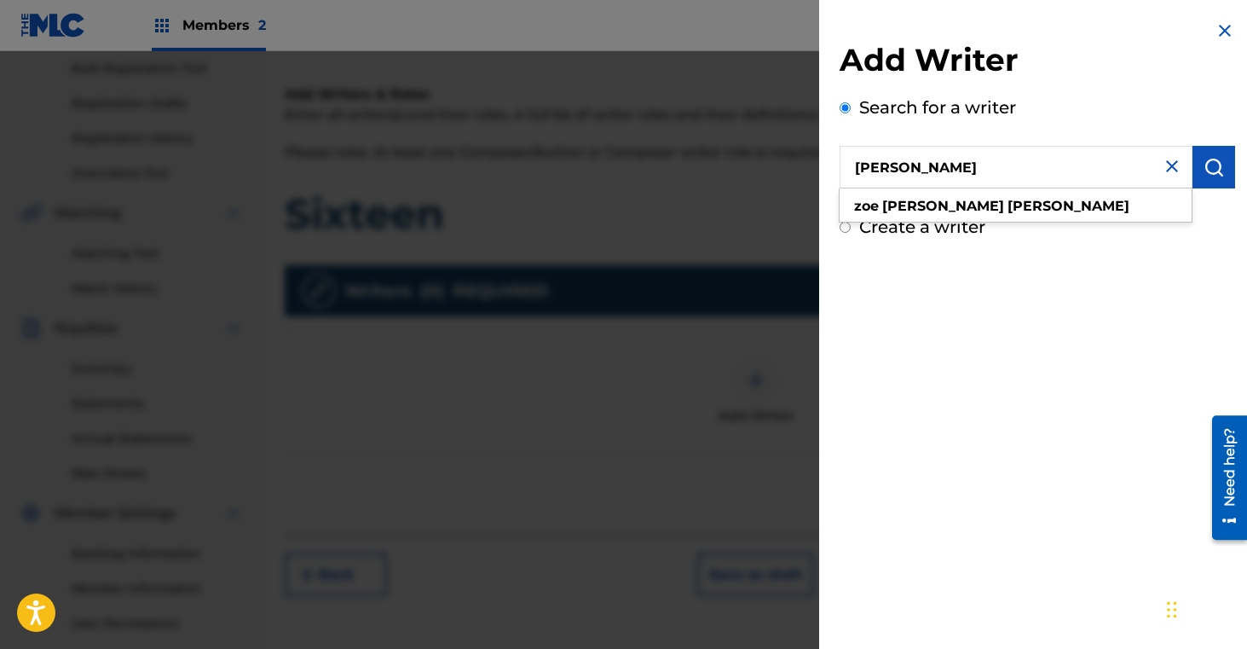
type input "[PERSON_NAME]"
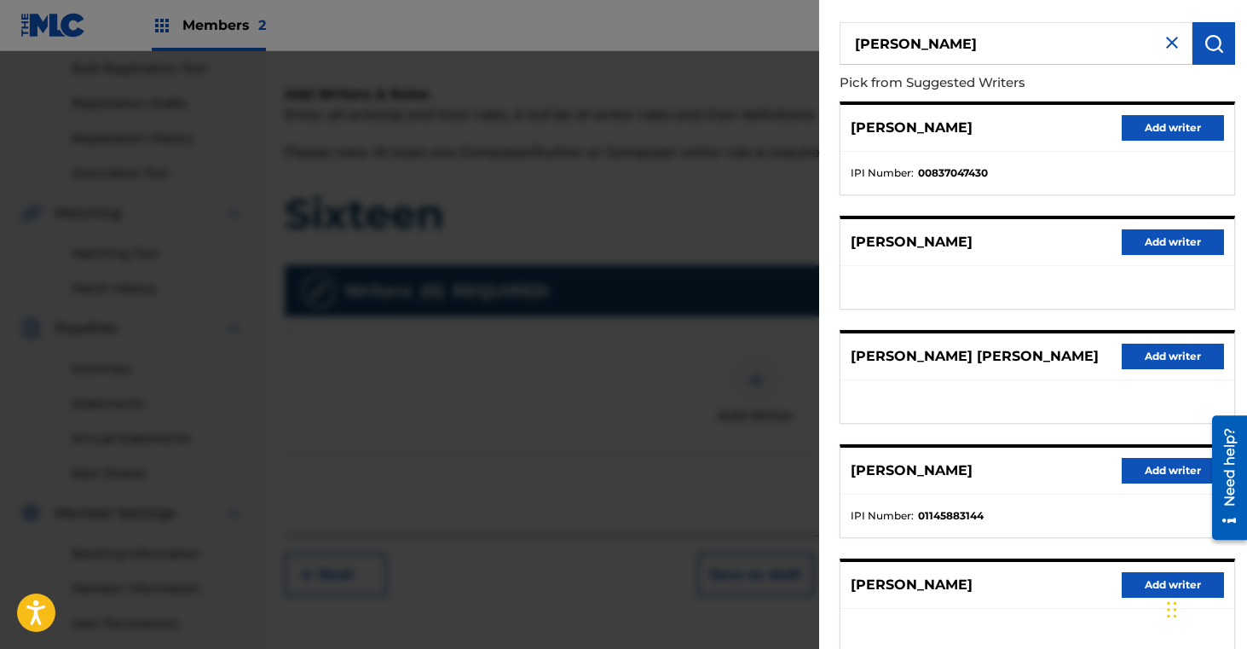
scroll to position [144, 0]
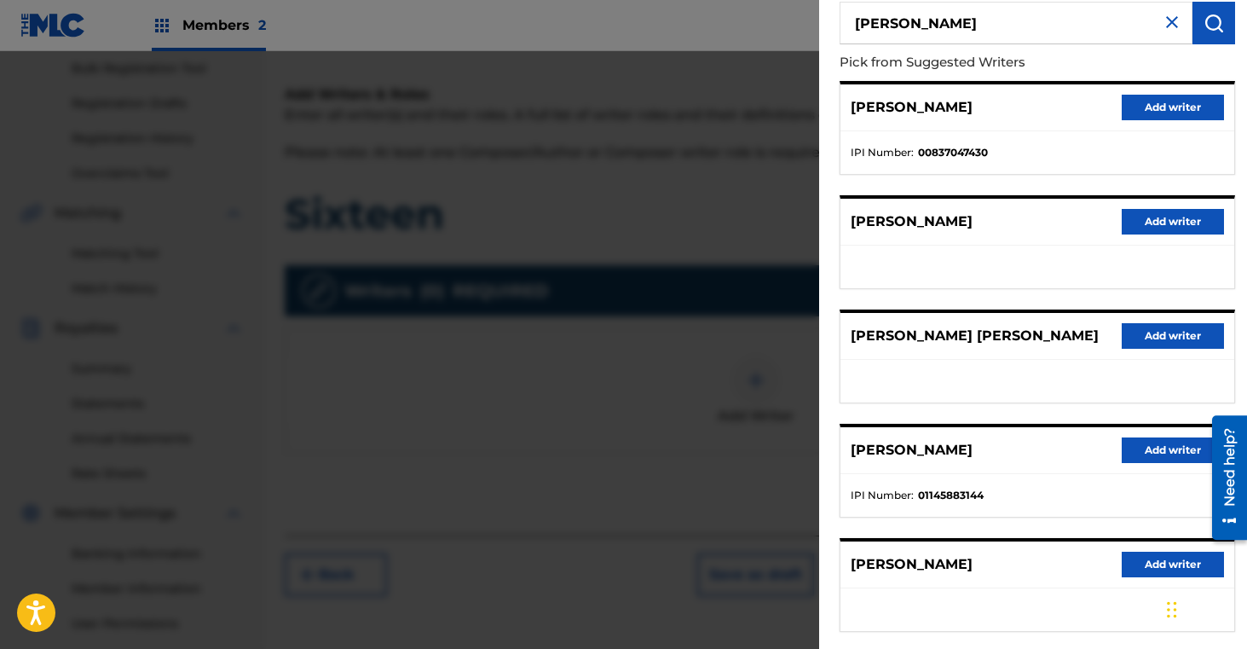
click at [1141, 448] on button "Add writer" at bounding box center [1173, 450] width 102 height 26
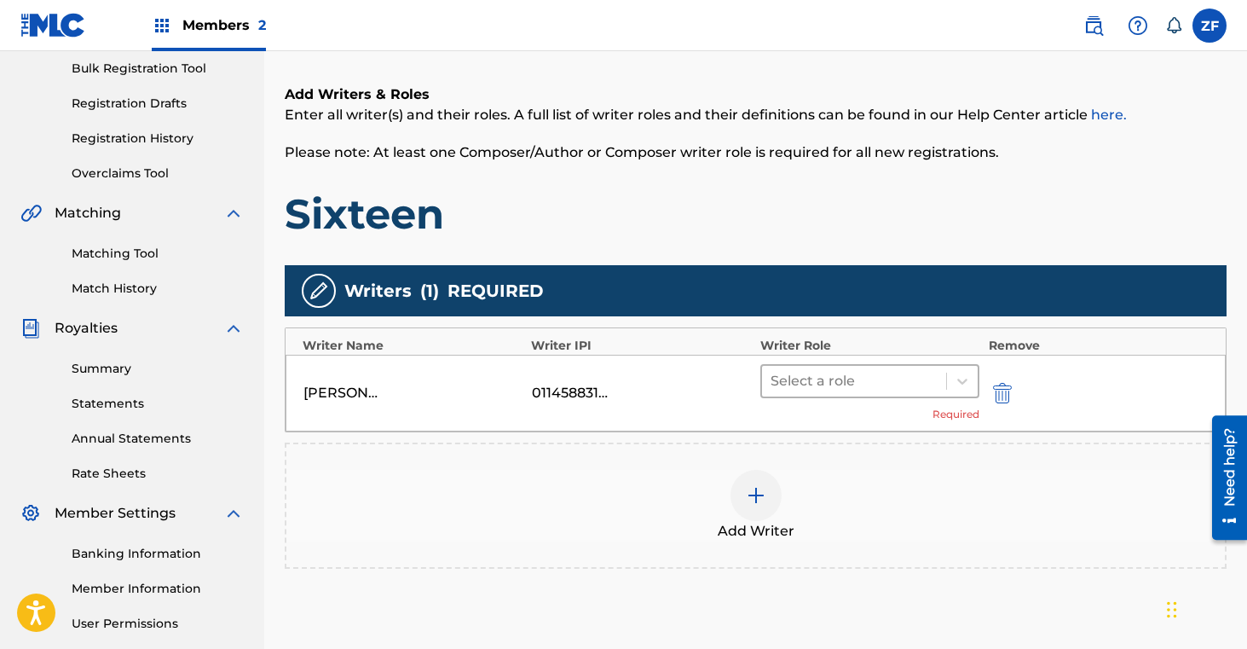
click at [860, 388] on div at bounding box center [855, 381] width 168 height 24
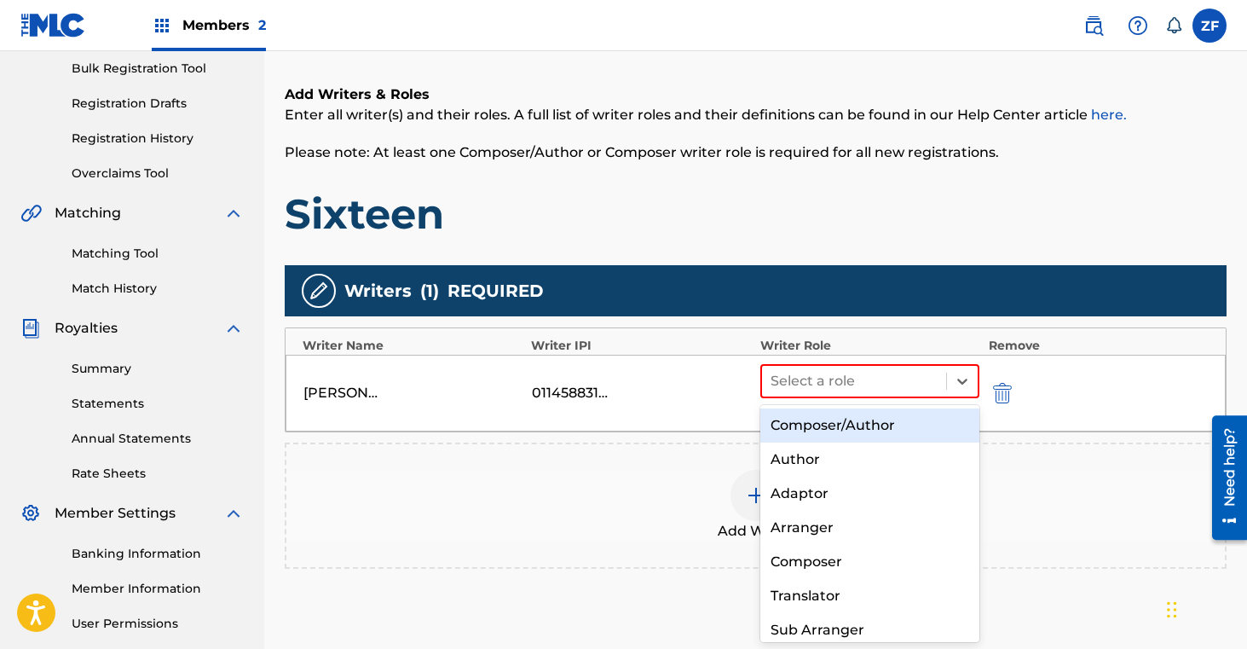
click at [840, 420] on div "Composer/Author" at bounding box center [870, 425] width 220 height 34
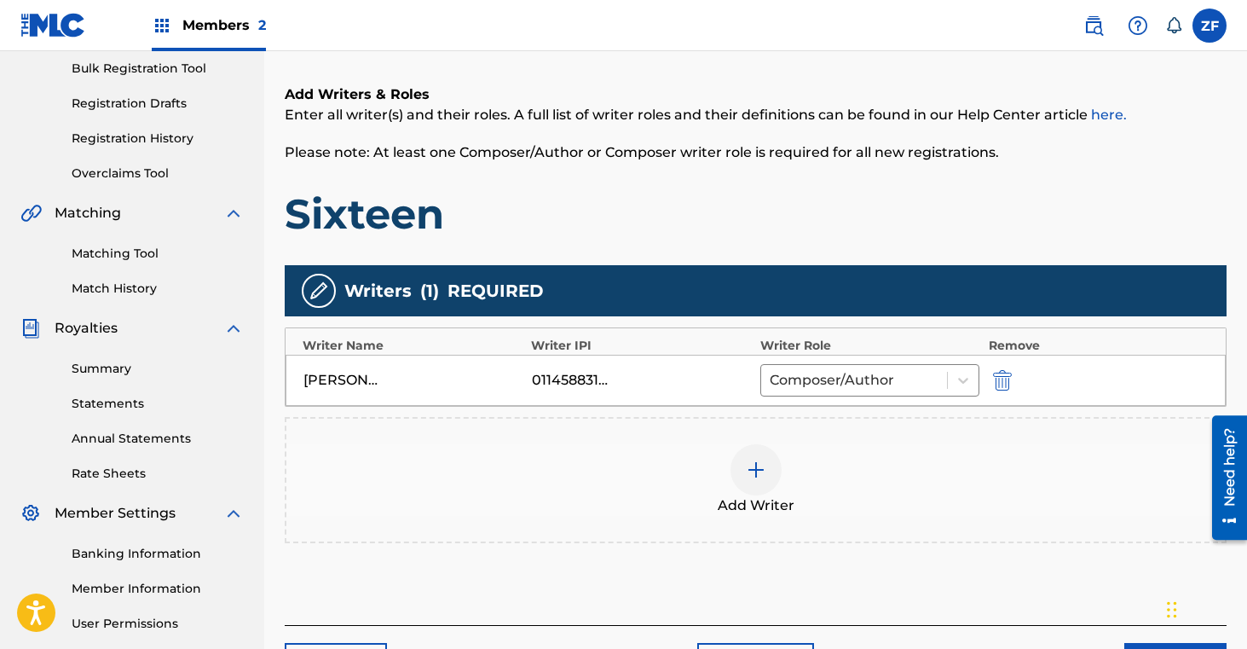
click at [759, 475] on img at bounding box center [756, 469] width 20 height 20
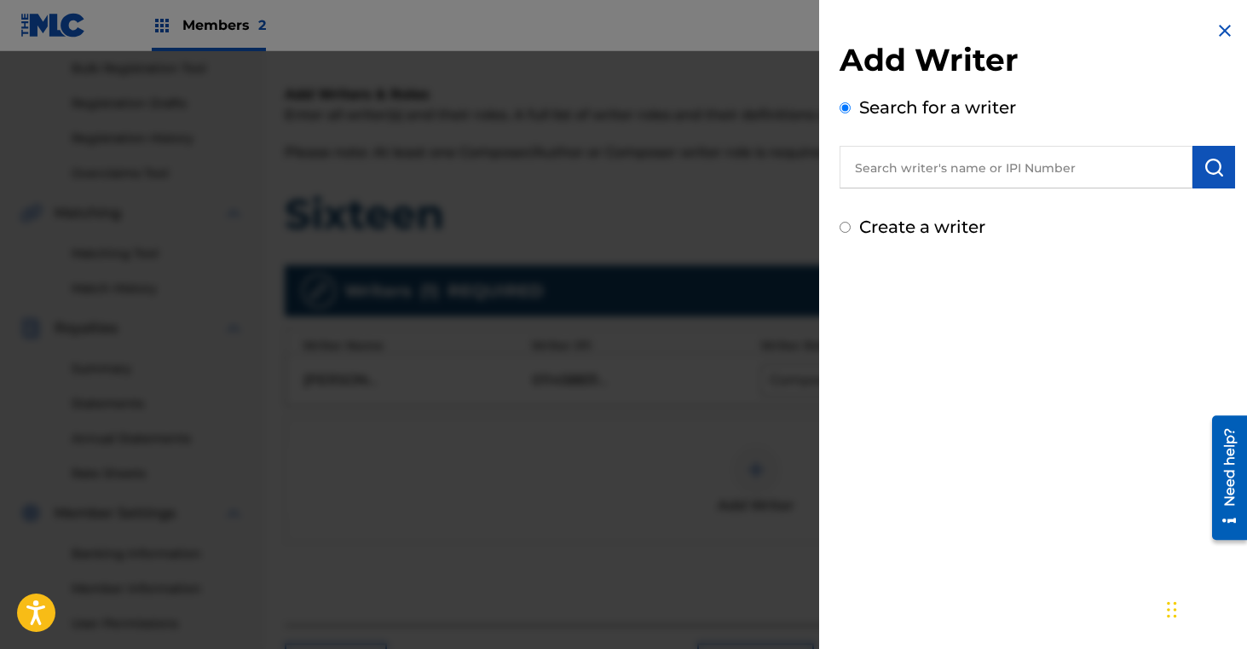
click at [975, 171] on input "text" at bounding box center [1016, 167] width 353 height 43
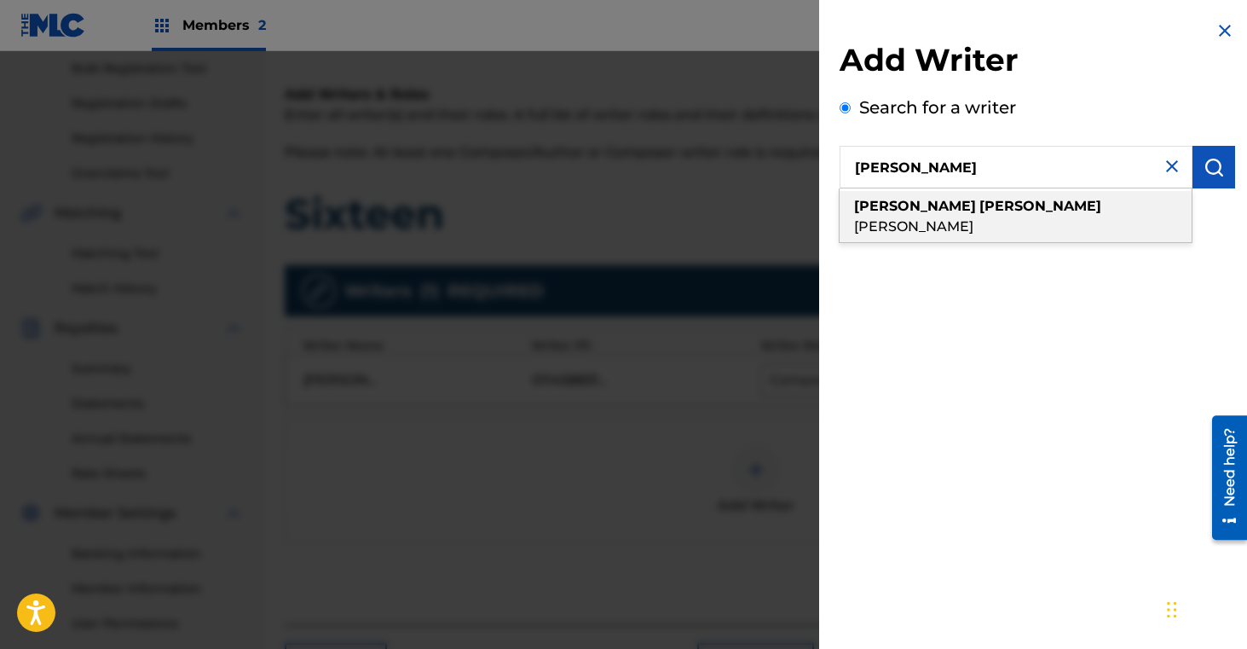
click at [1020, 208] on div "kendall terence fowler" at bounding box center [1016, 216] width 352 height 51
type input "[PERSON_NAME] [PERSON_NAME]"
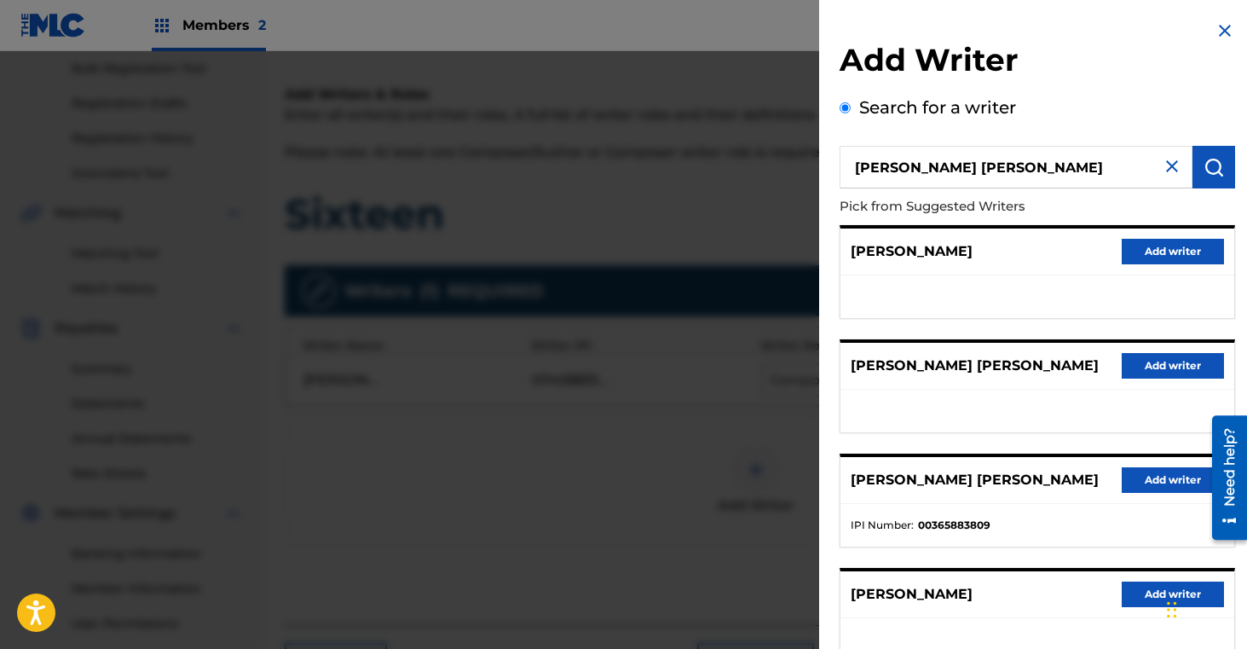
click at [1123, 477] on button "Add writer" at bounding box center [1173, 480] width 102 height 26
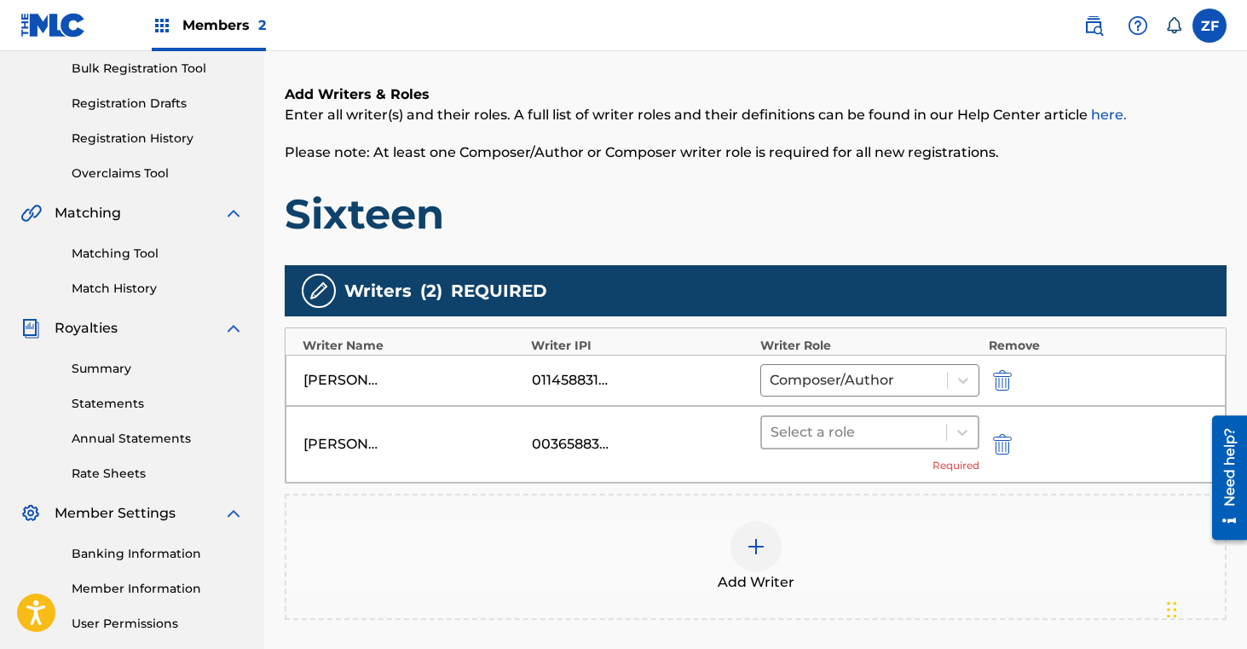
click at [907, 427] on div at bounding box center [855, 432] width 168 height 24
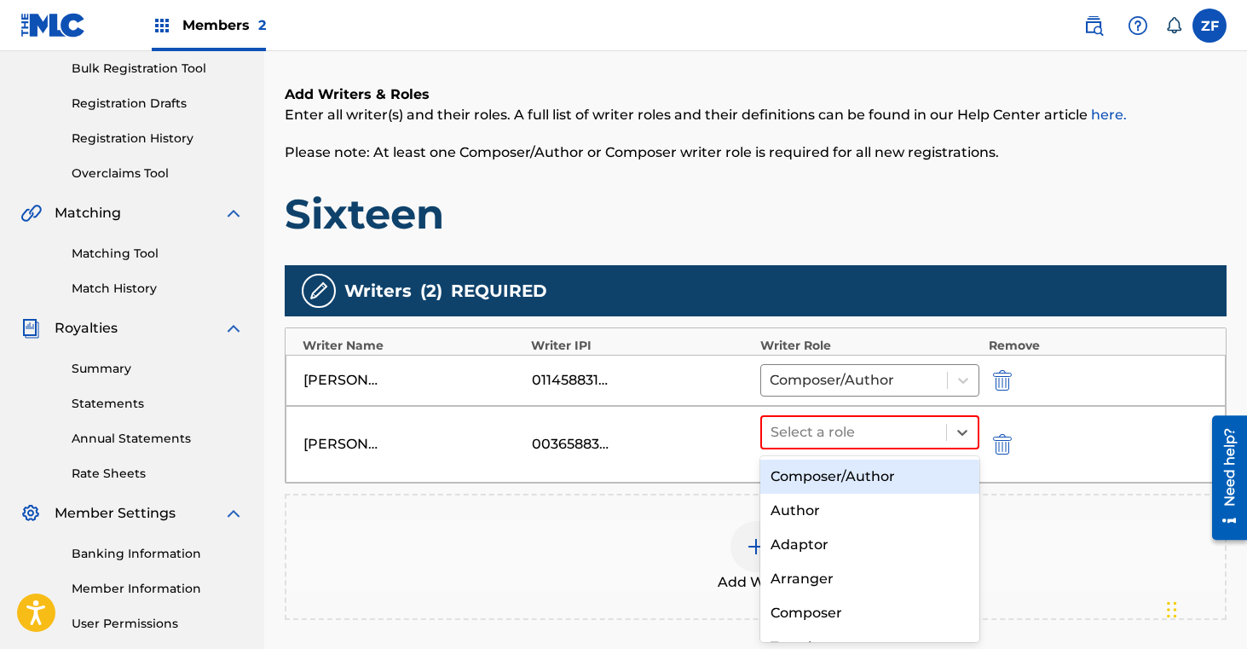
click at [863, 471] on div "Composer/Author" at bounding box center [870, 476] width 220 height 34
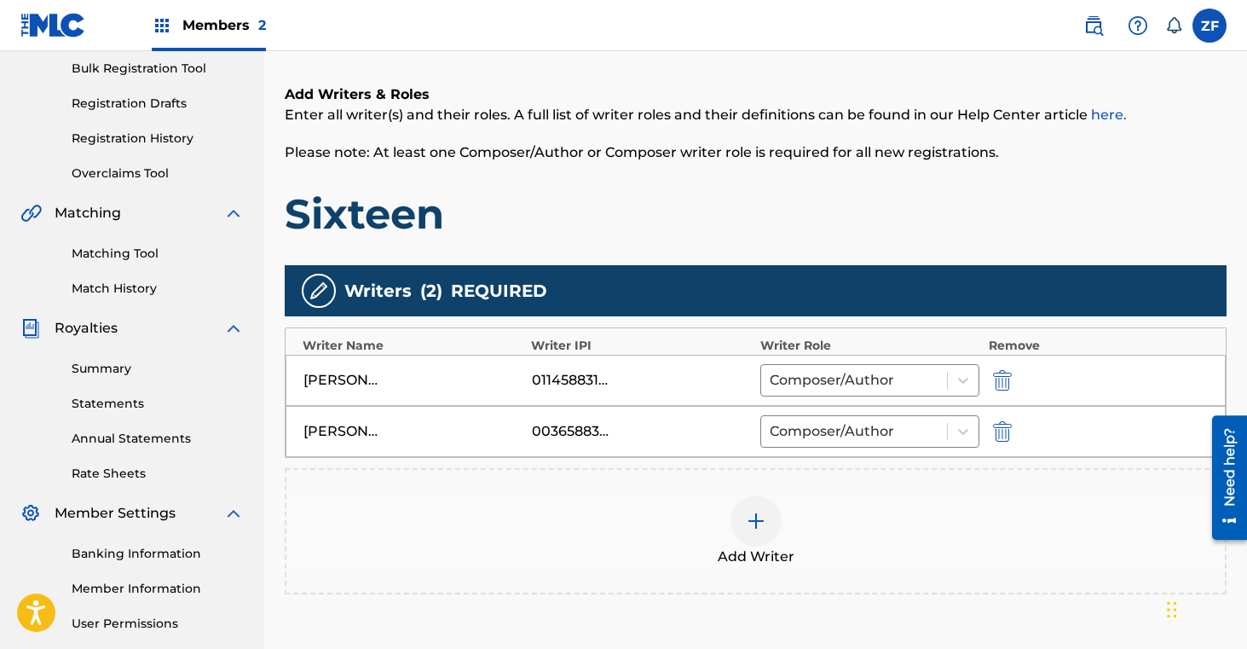
click at [771, 528] on div at bounding box center [756, 520] width 51 height 51
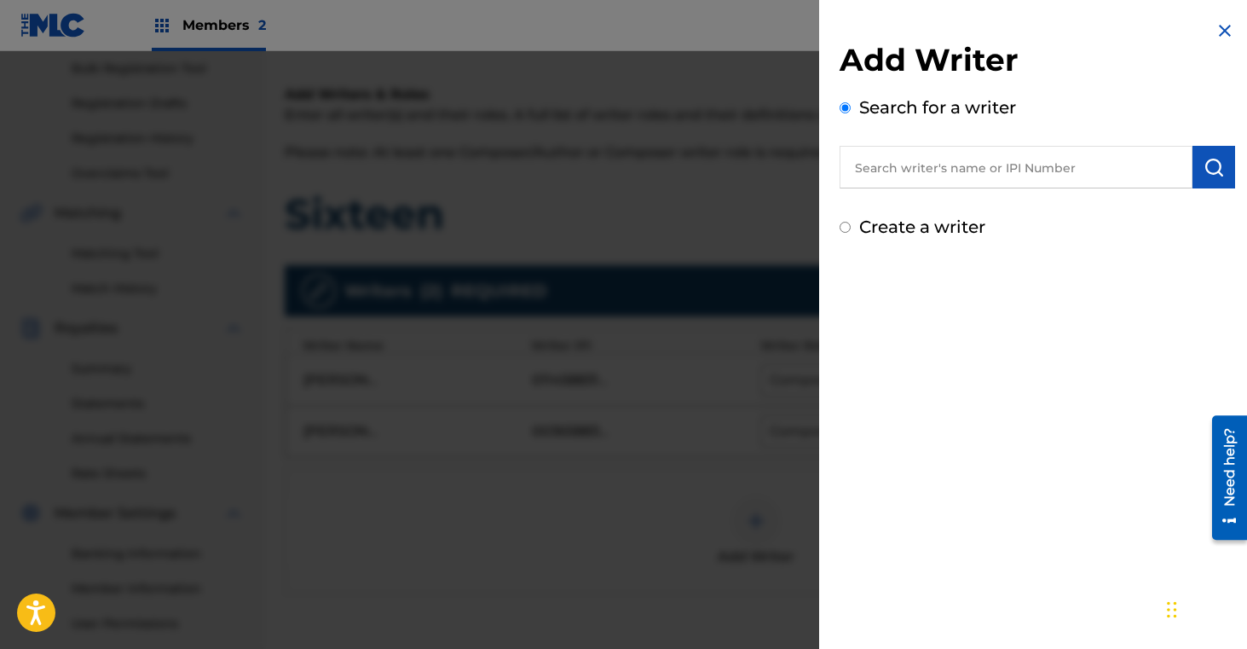
click at [891, 168] on input "text" at bounding box center [1016, 167] width 353 height 43
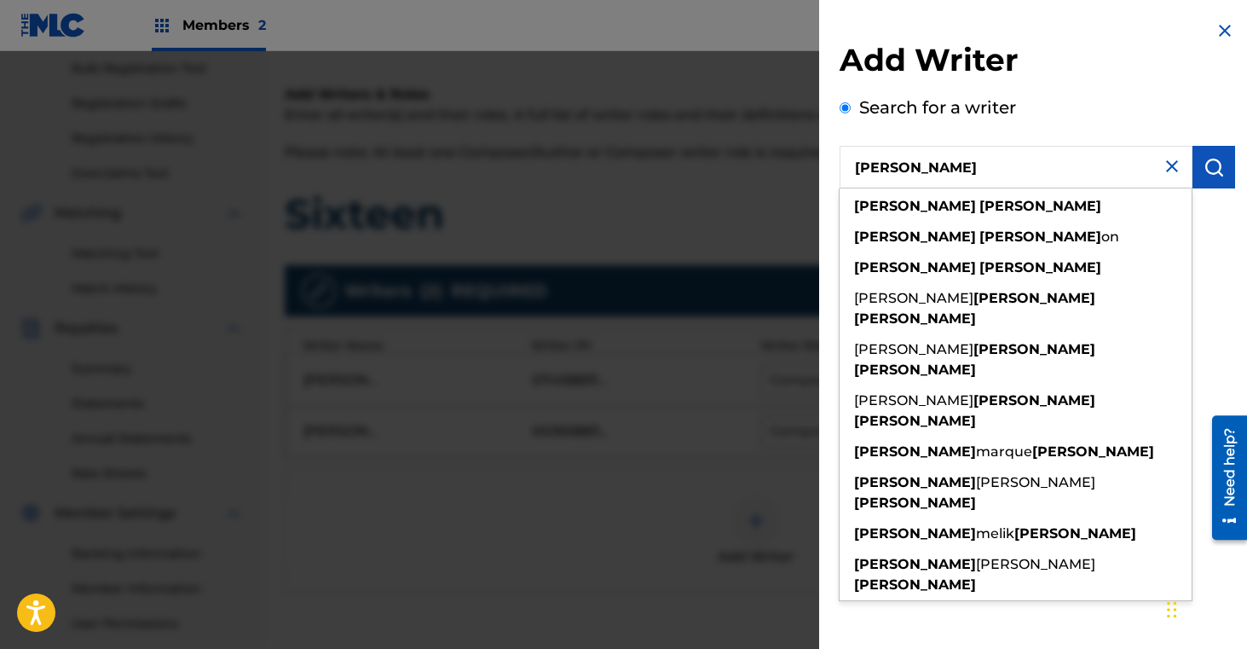
type input "justin williams"
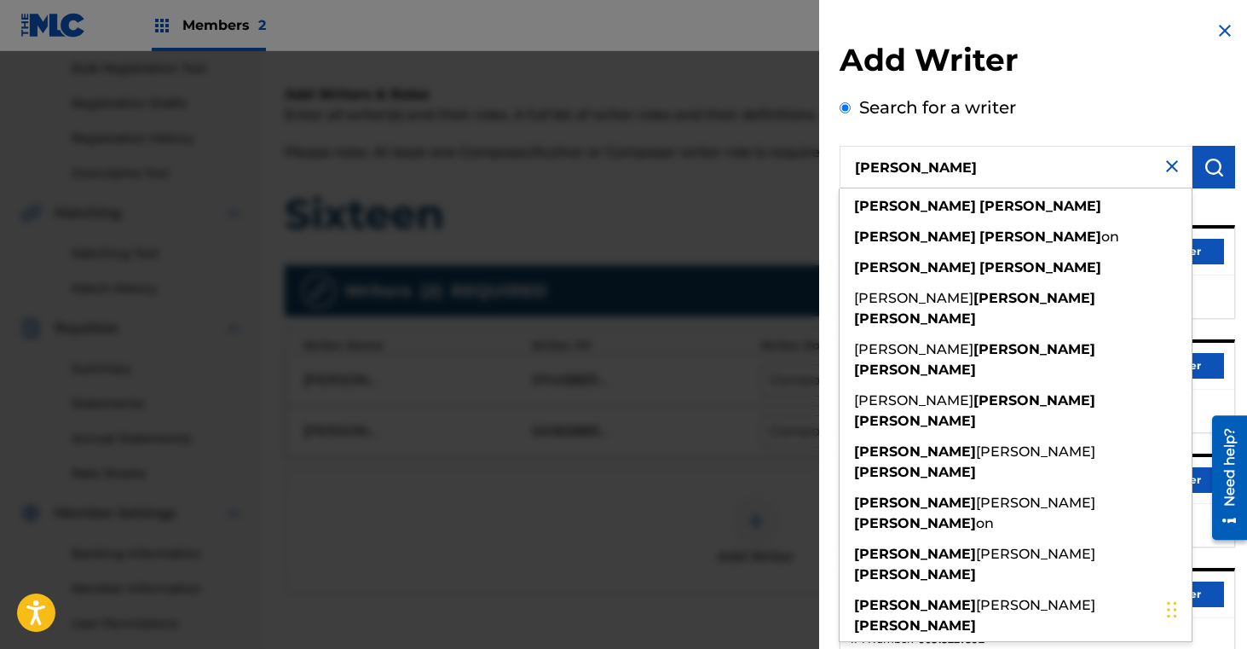
click at [831, 403] on div "Add Writer Search for a writer justin williams justin williams justin williams …" at bounding box center [1037, 441] width 436 height 883
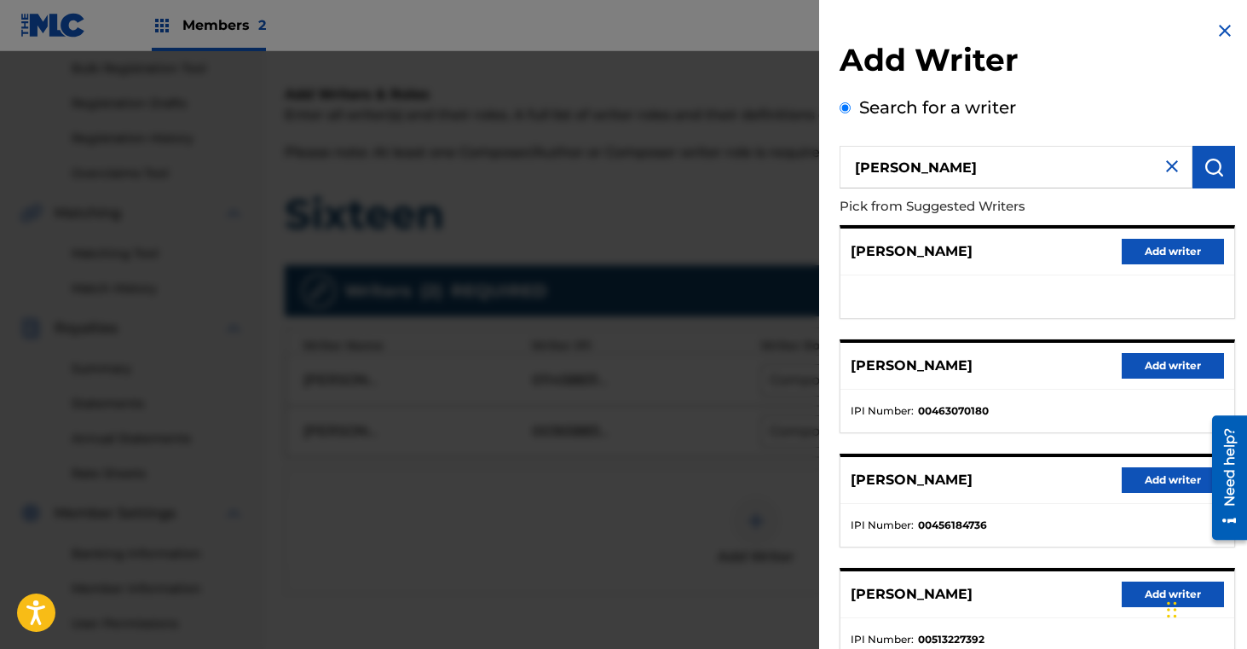
click at [1142, 255] on button "Add writer" at bounding box center [1173, 252] width 102 height 26
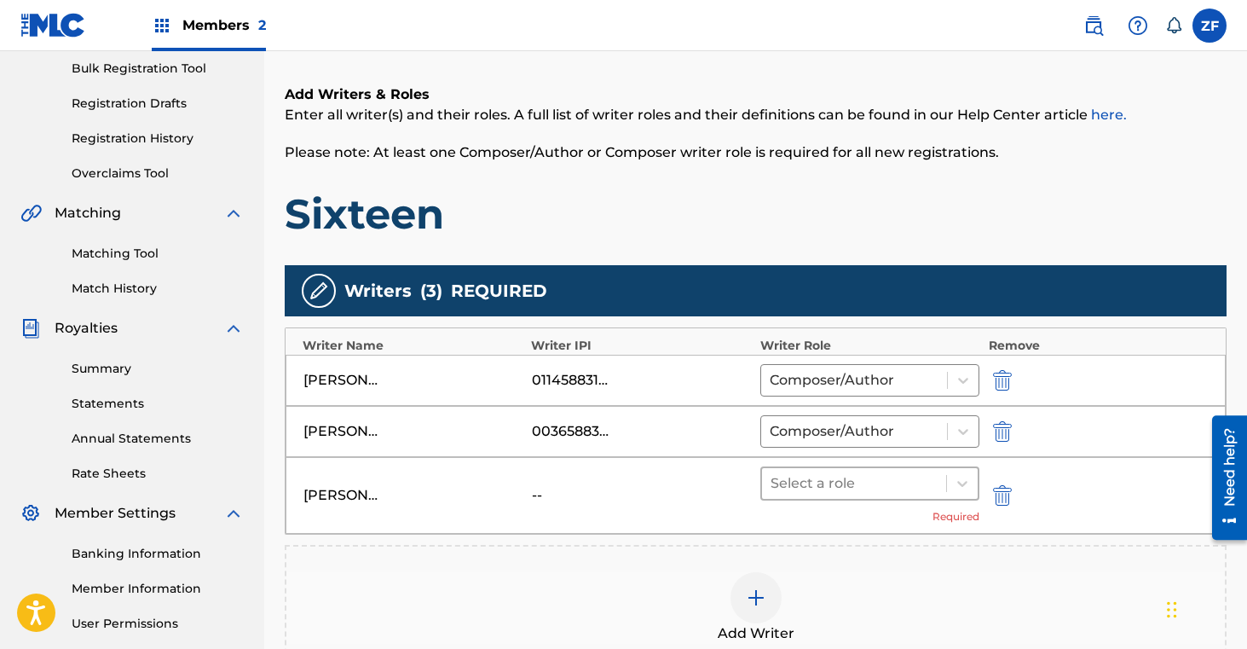
click at [864, 486] on div at bounding box center [855, 483] width 168 height 24
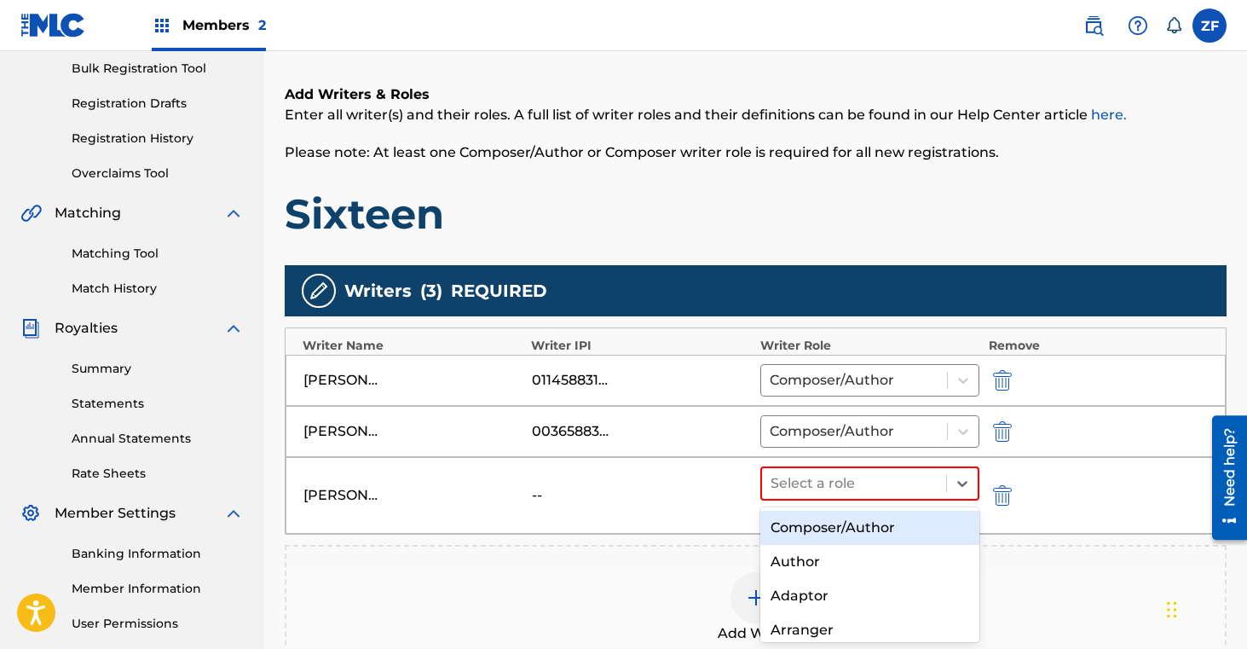
click at [839, 529] on div "Composer/Author" at bounding box center [870, 528] width 220 height 34
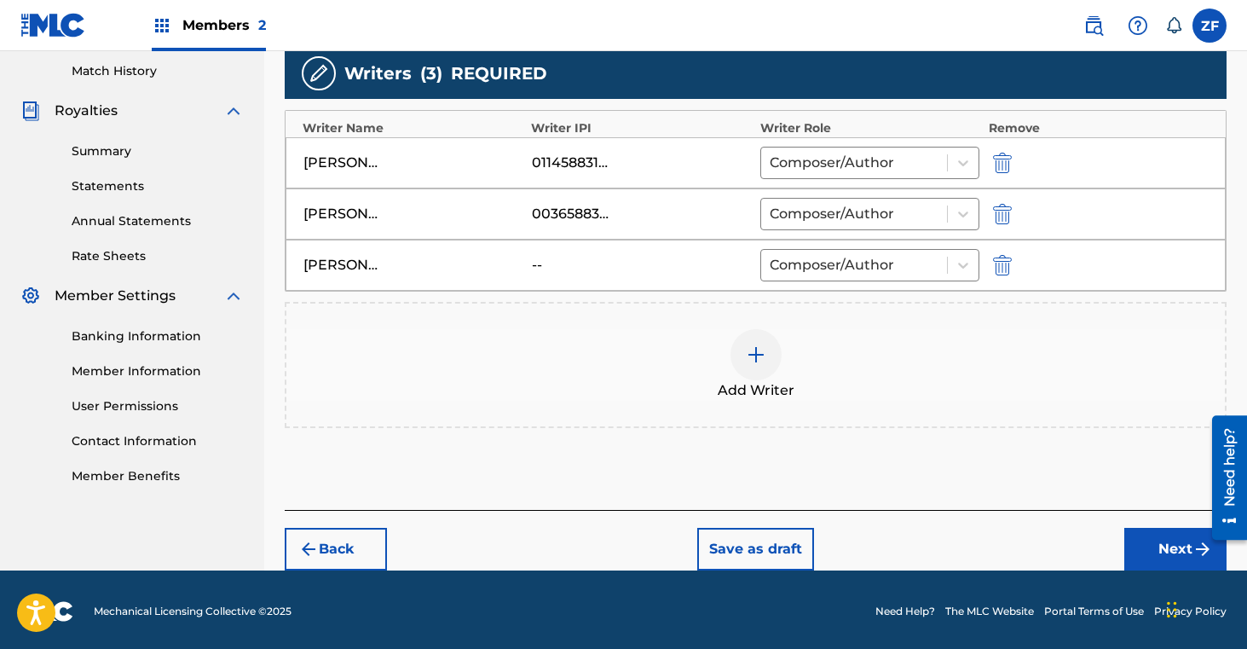
click at [1169, 551] on button "Next" at bounding box center [1175, 549] width 102 height 43
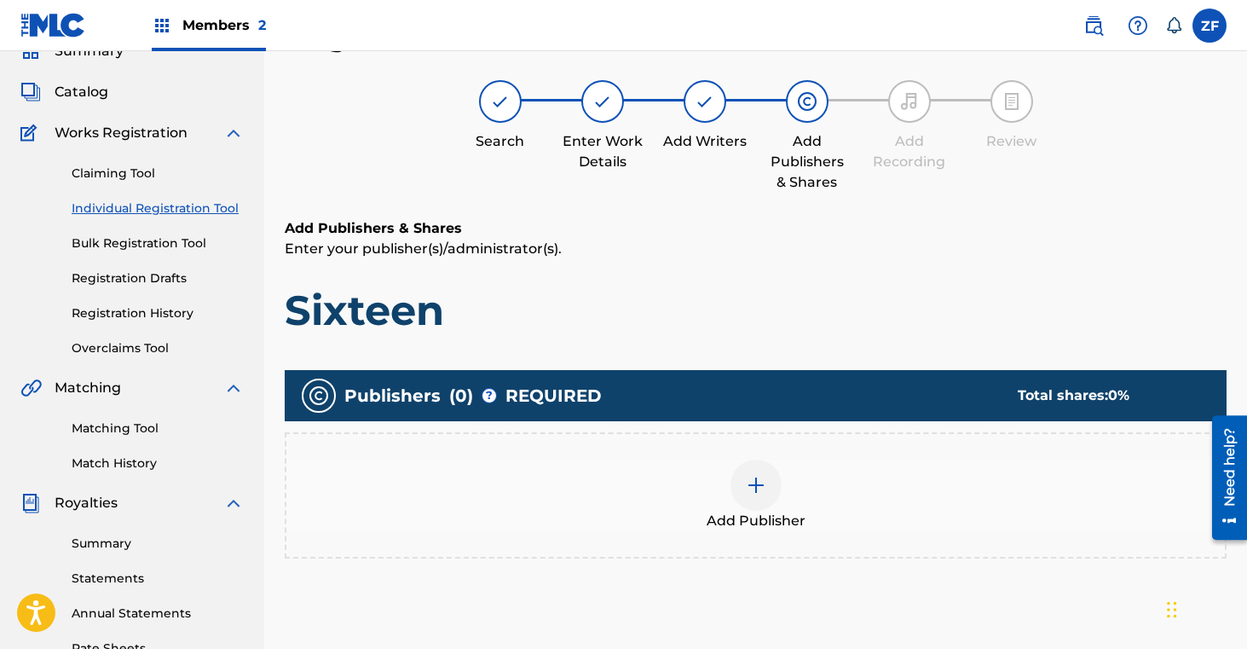
scroll to position [77, 0]
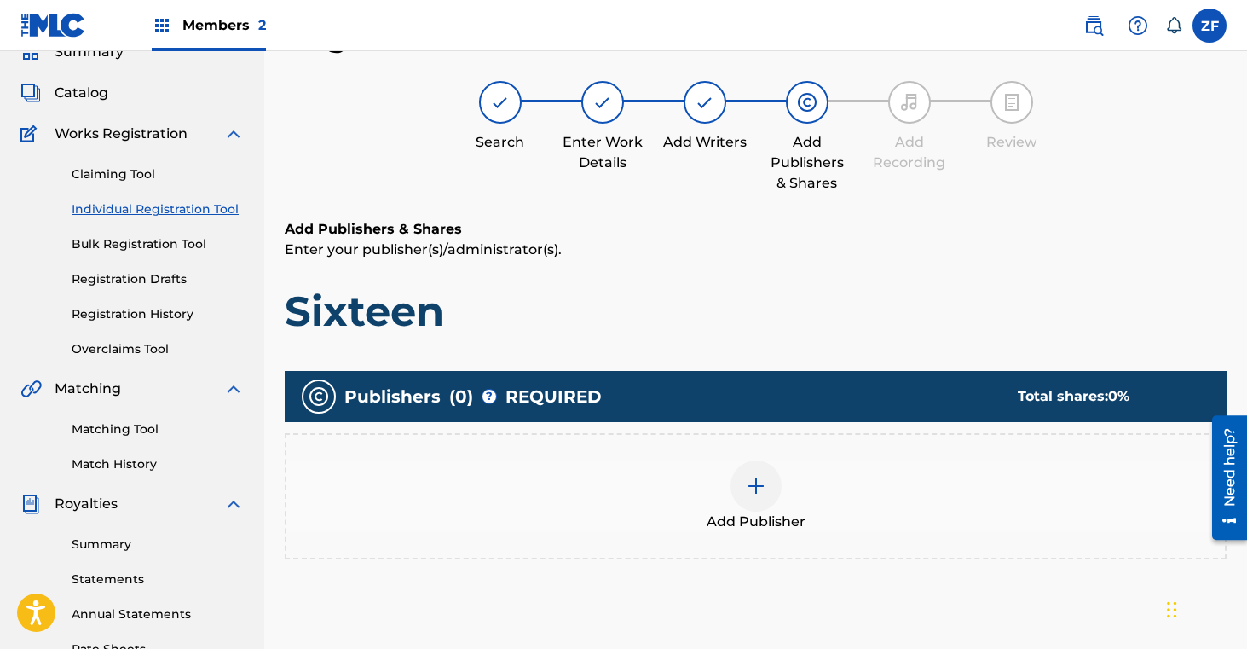
click at [761, 476] on img at bounding box center [756, 486] width 20 height 20
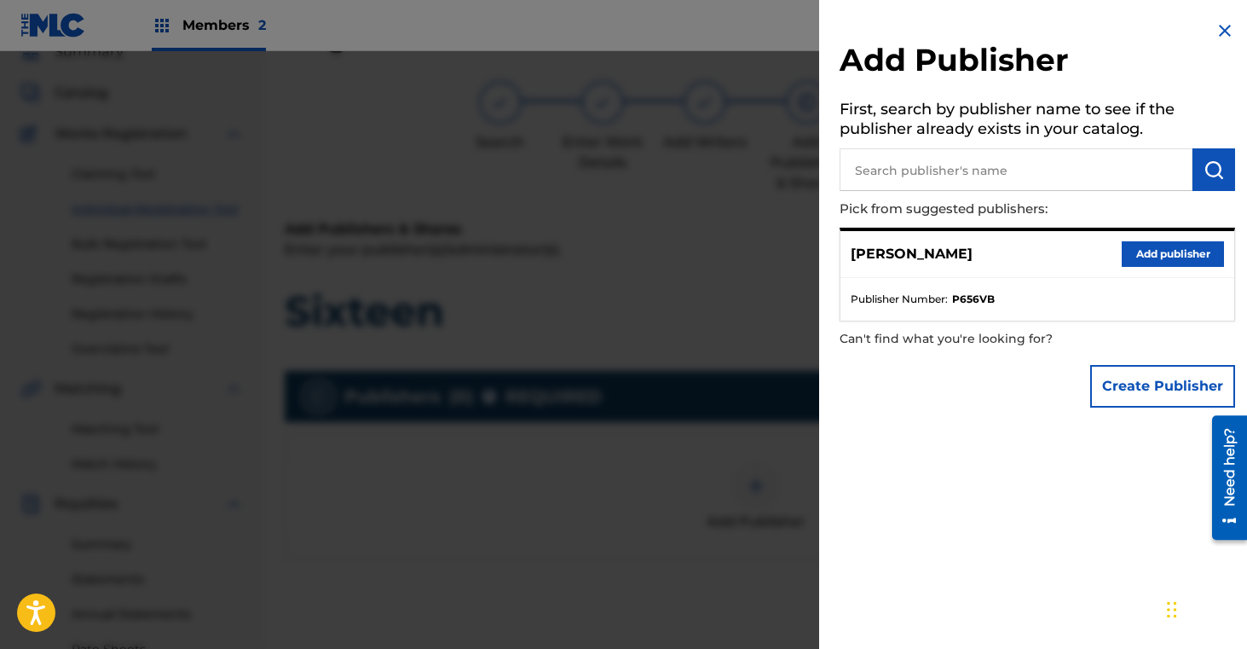
click at [1166, 258] on button "Add publisher" at bounding box center [1173, 254] width 102 height 26
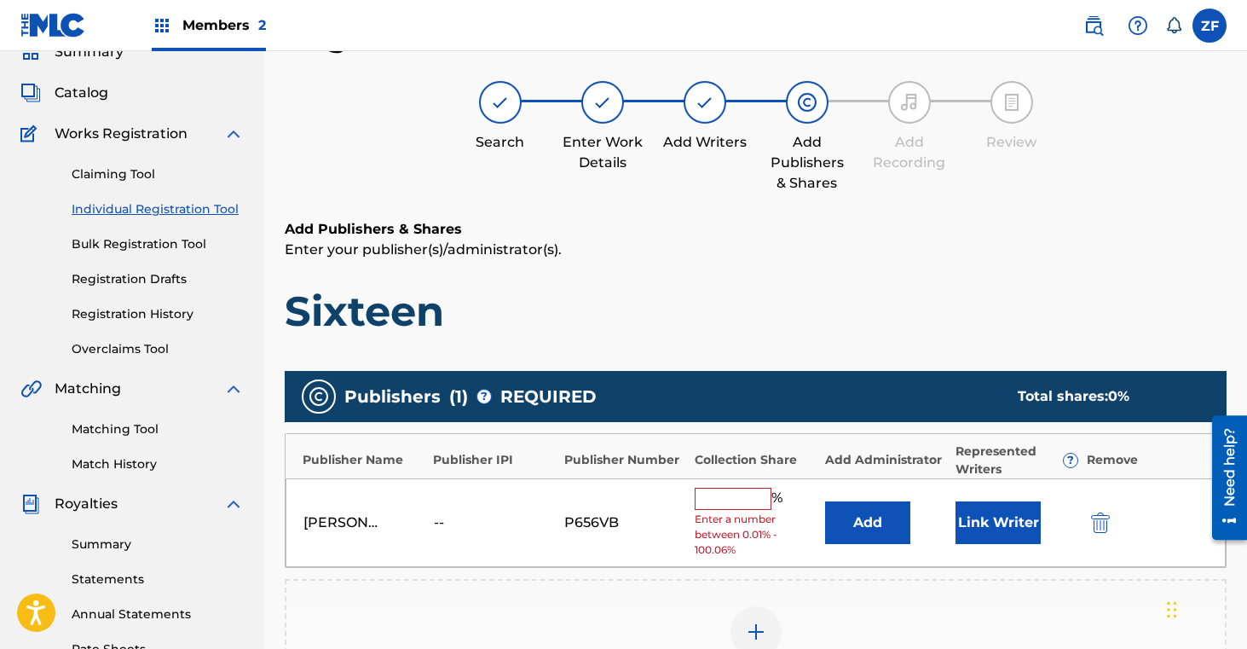
scroll to position [105, 0]
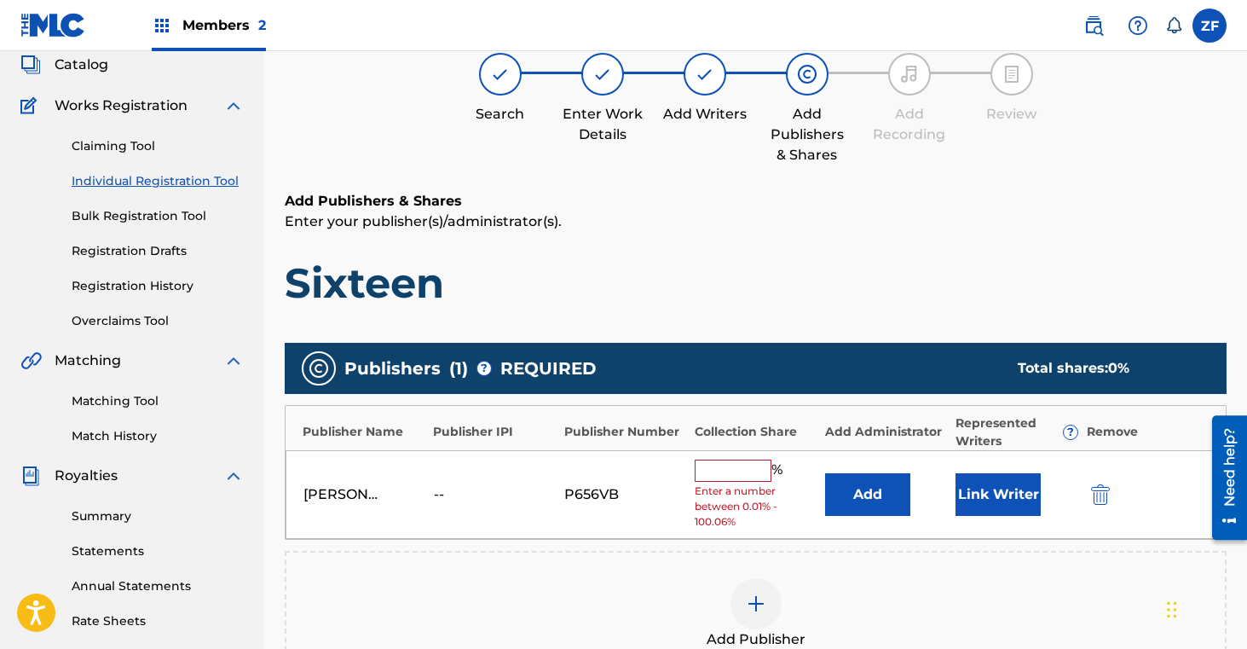
click at [728, 469] on input "text" at bounding box center [733, 470] width 77 height 22
type input "16.7"
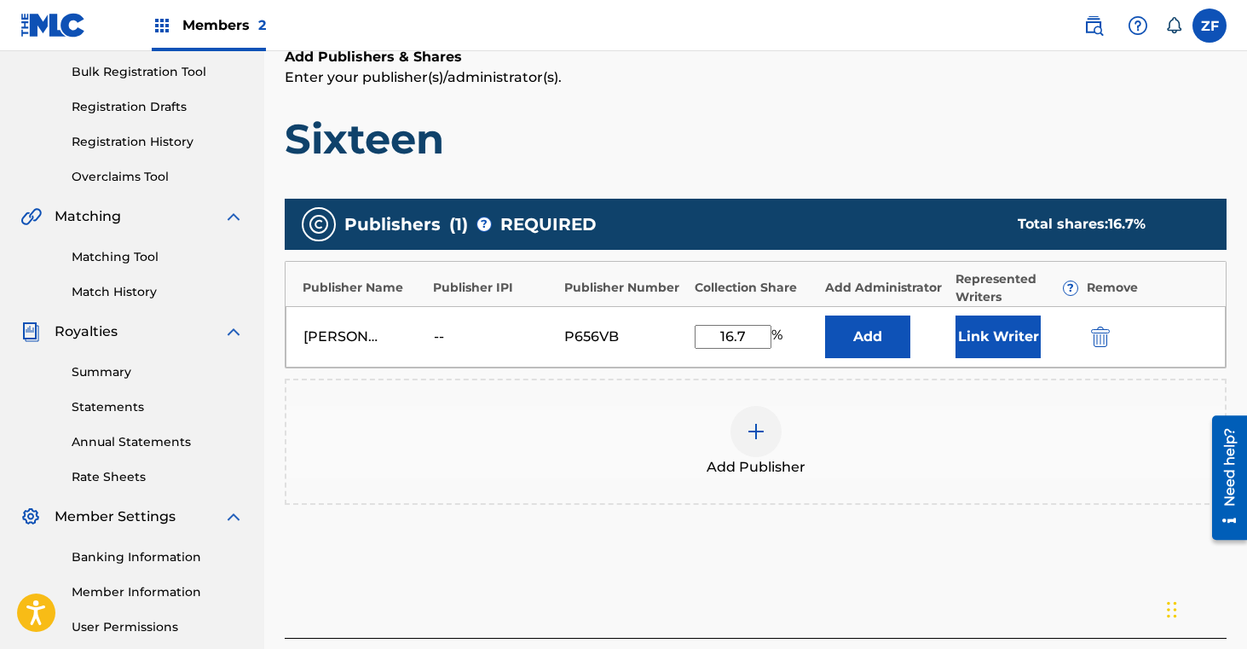
scroll to position [372, 0]
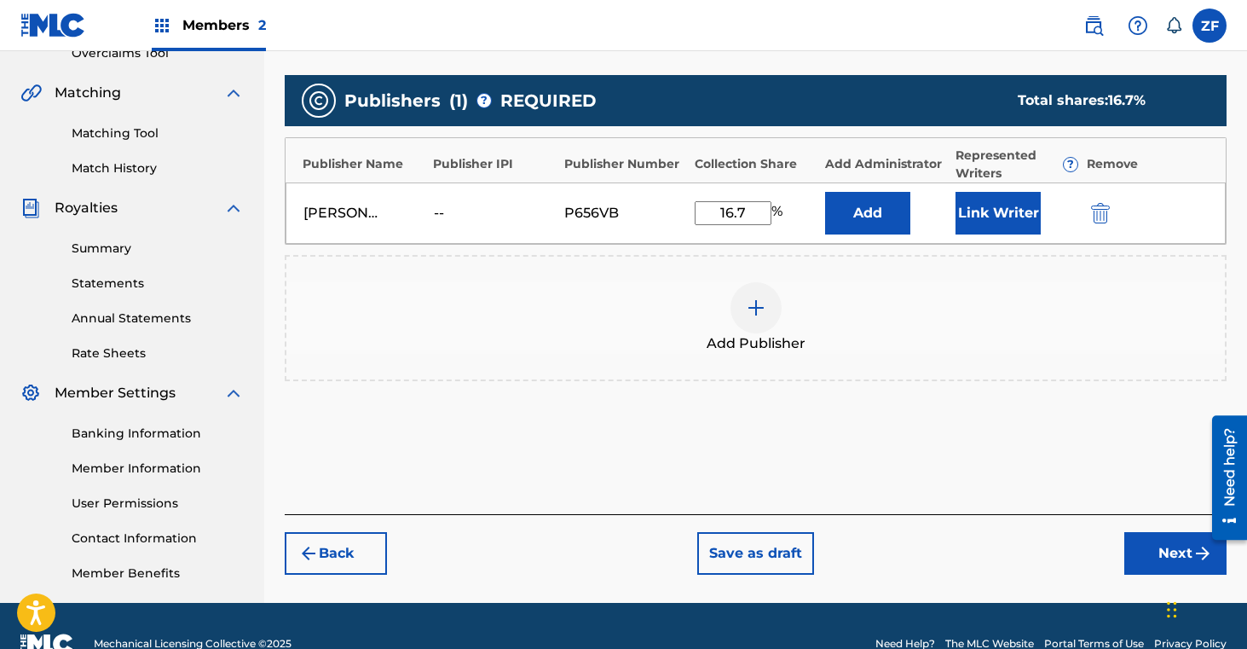
click at [1158, 559] on button "Next" at bounding box center [1175, 553] width 102 height 43
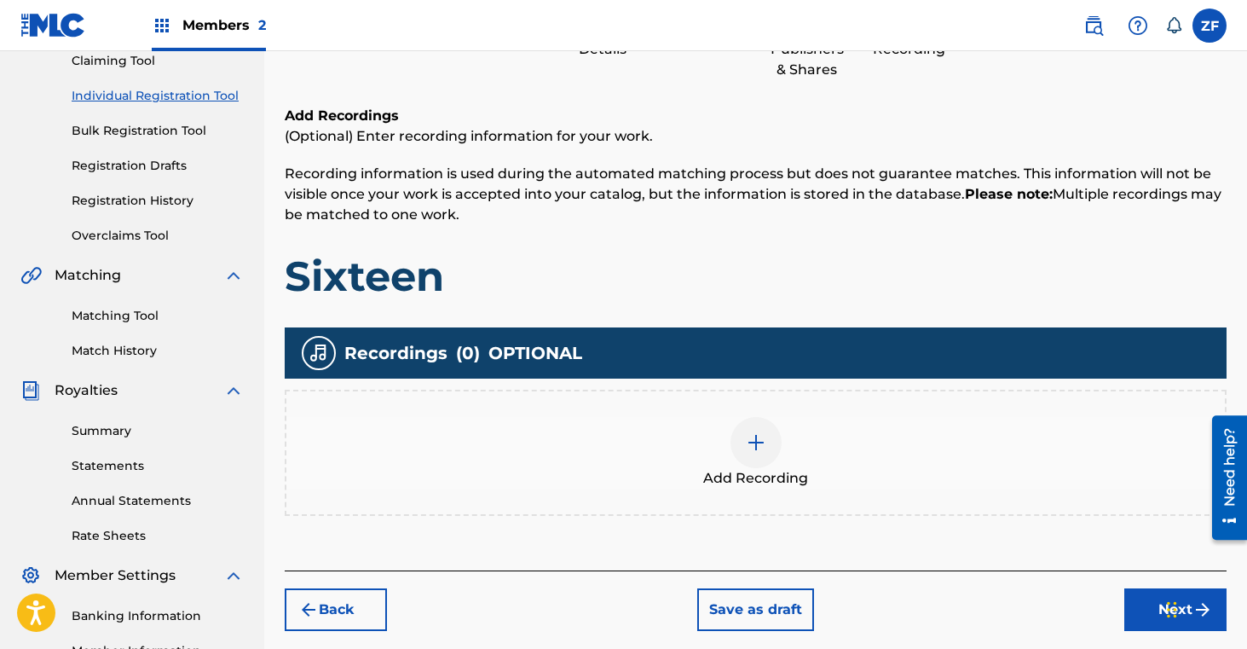
scroll to position [194, 0]
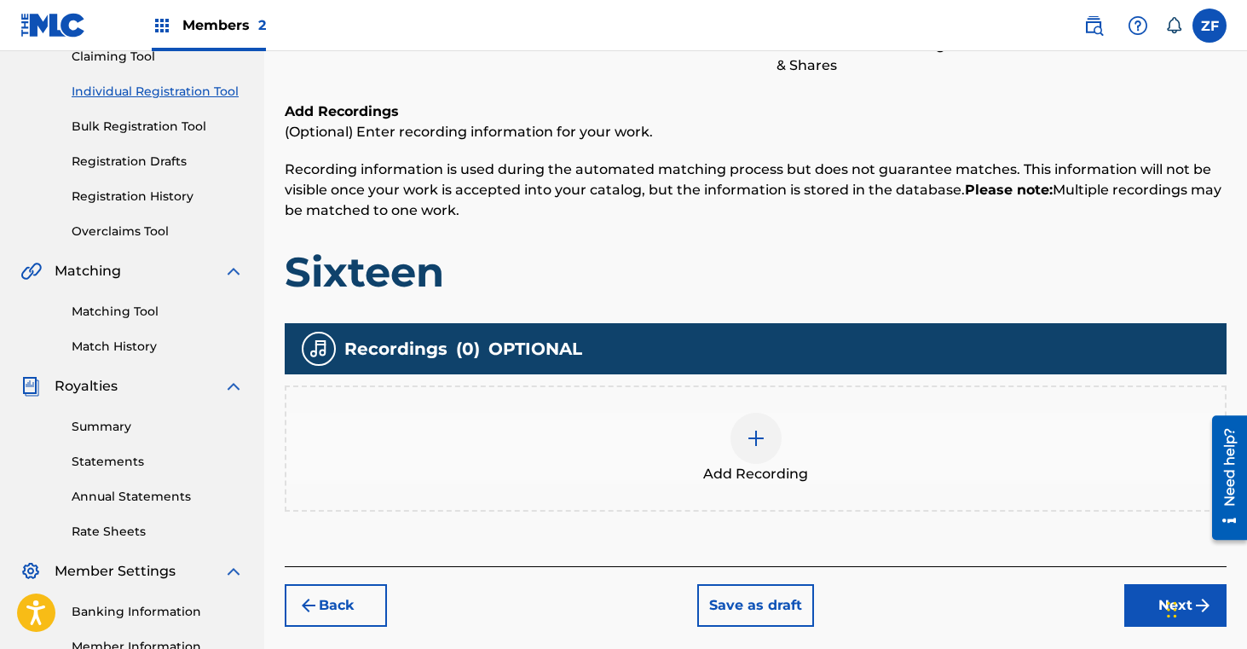
click at [764, 445] on img at bounding box center [756, 438] width 20 height 20
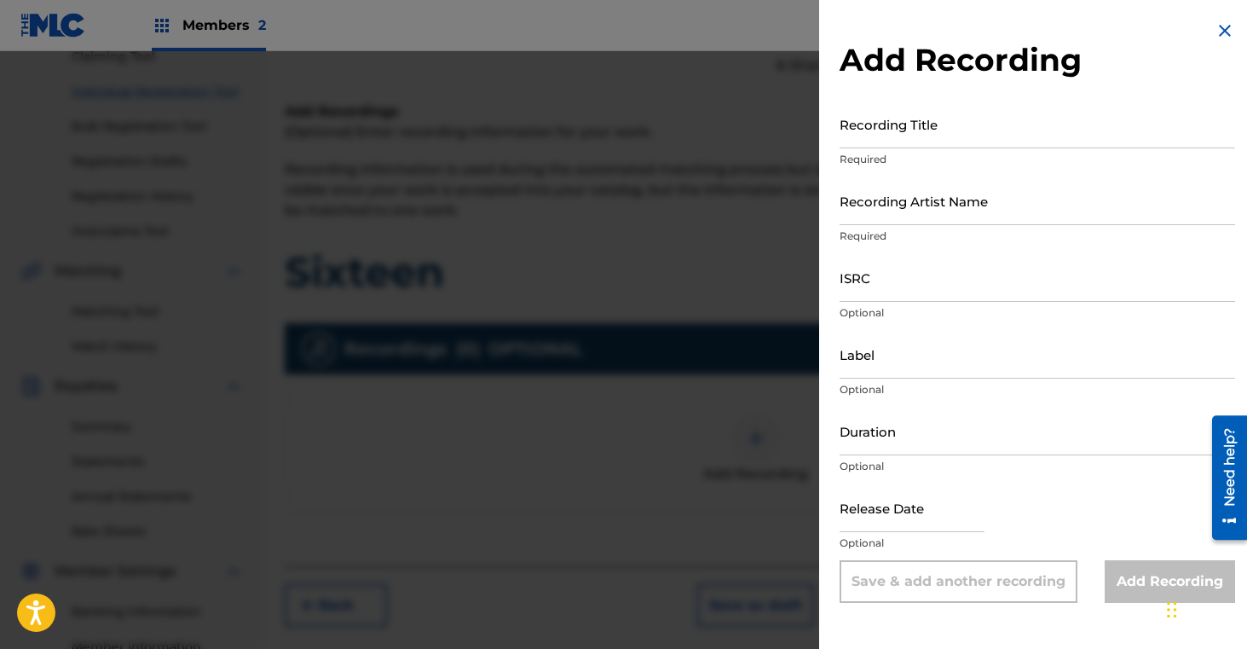
click at [924, 134] on input "Recording Title" at bounding box center [1038, 124] width 396 height 49
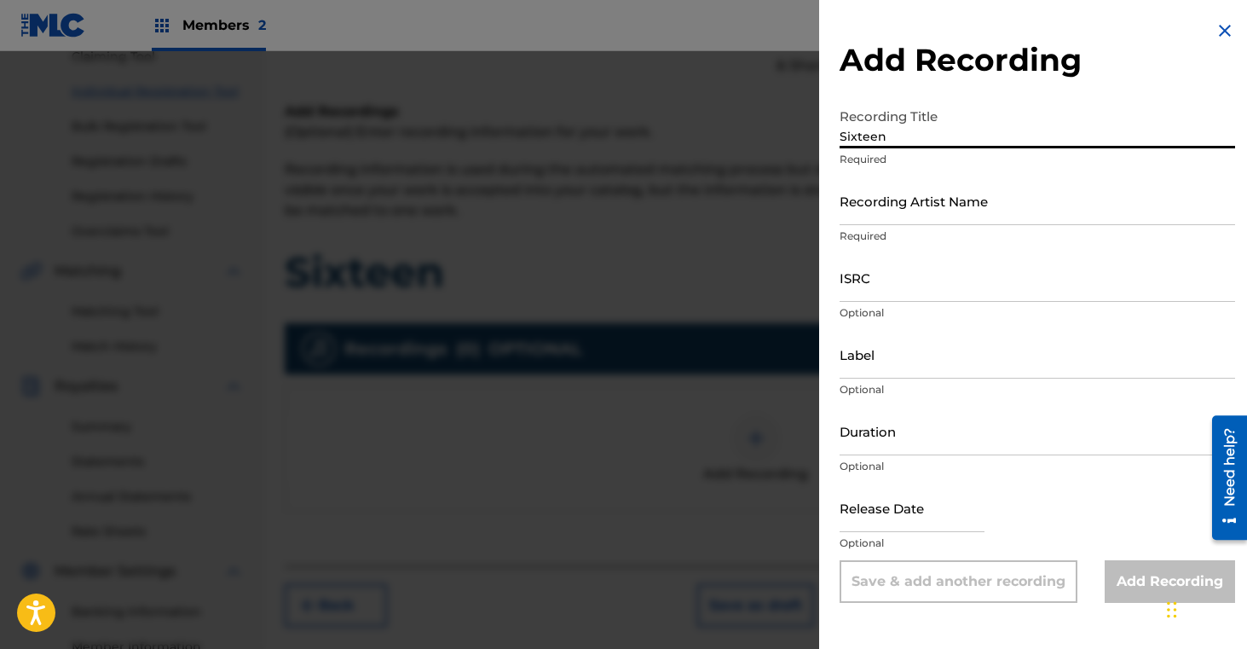
type input "Sixteen"
click at [930, 193] on input "Recording Artist Name" at bounding box center [1038, 200] width 396 height 49
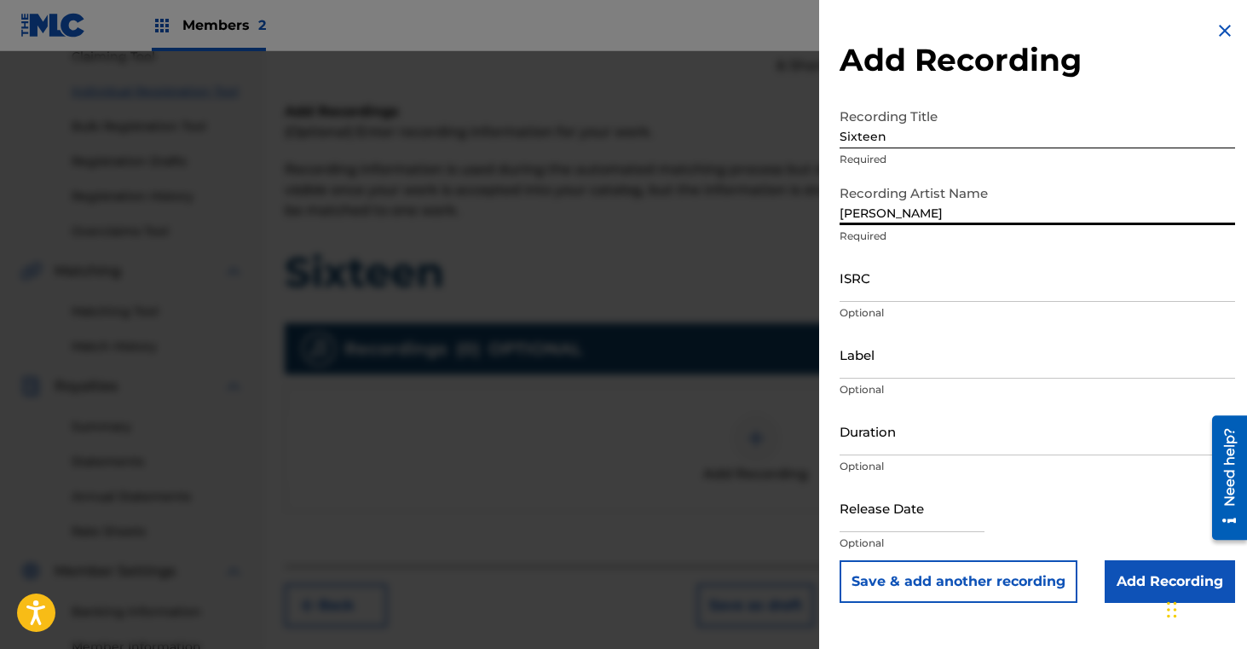
type input "[PERSON_NAME]"
click at [875, 281] on input "ISRC" at bounding box center [1038, 277] width 396 height 49
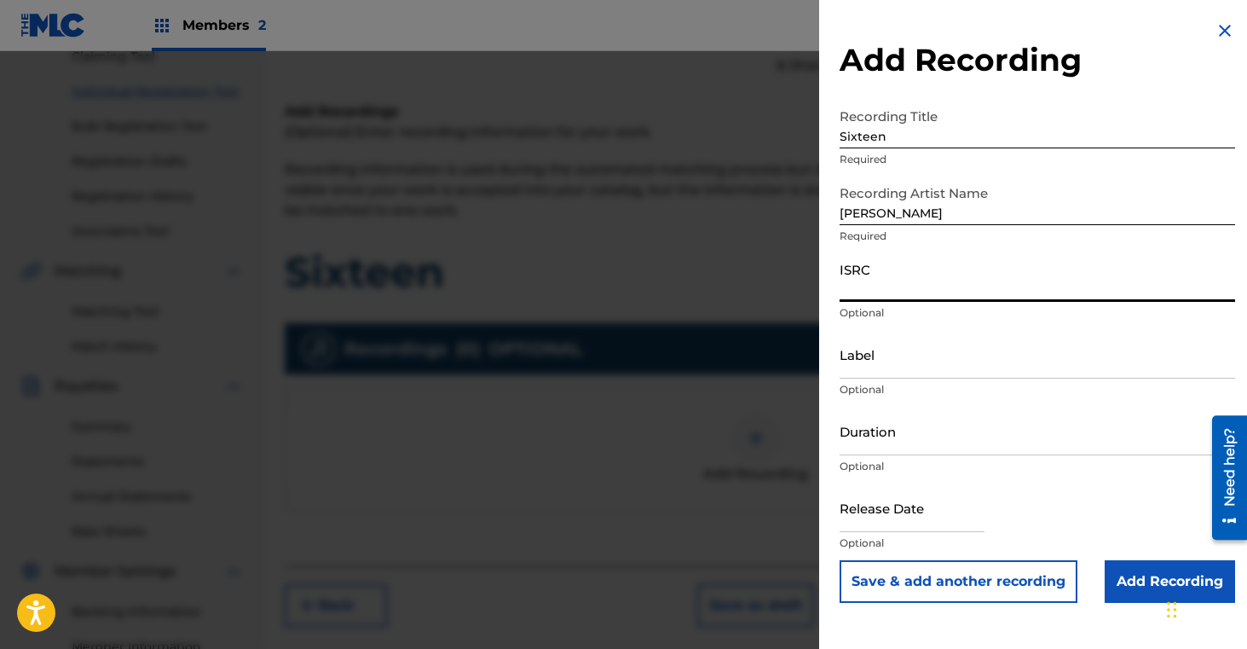
click at [897, 285] on input "ISRC" at bounding box center [1038, 277] width 396 height 49
paste input "QZQAY2336730"
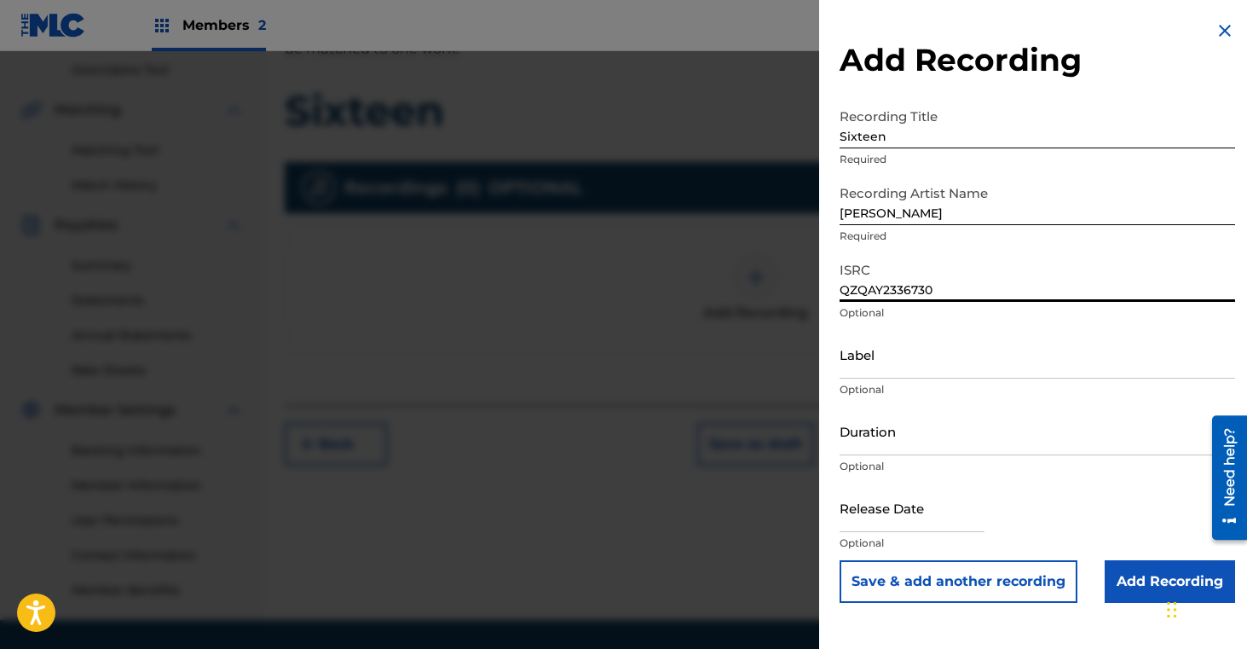
scroll to position [361, 0]
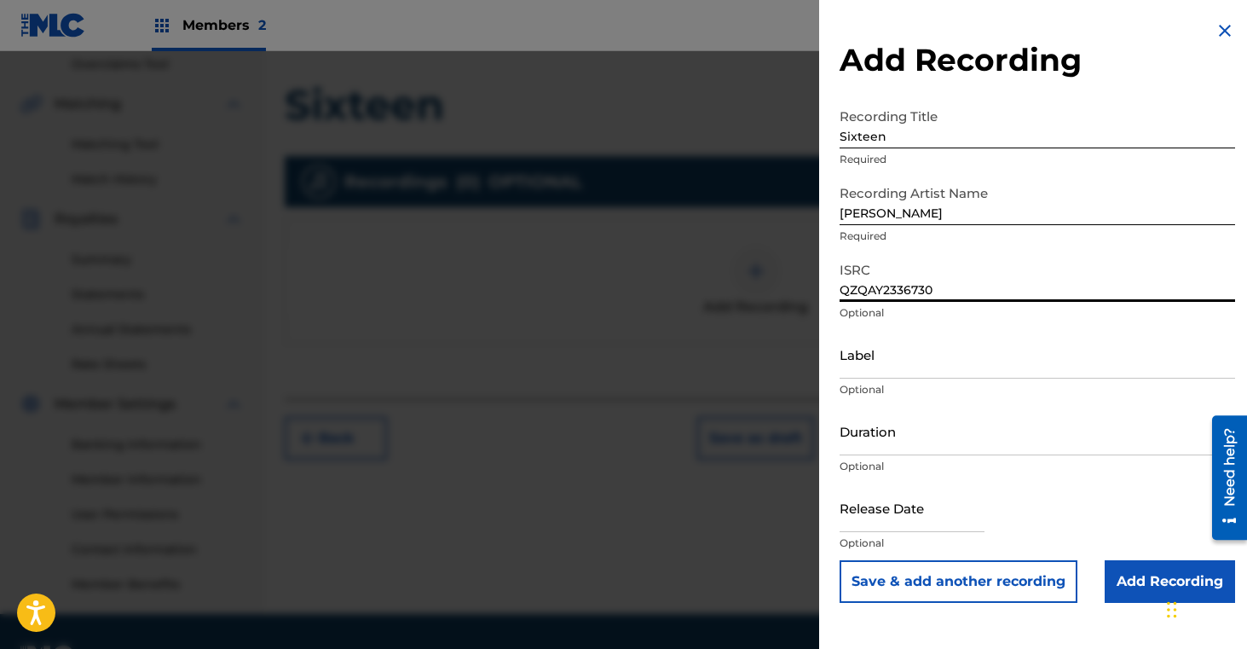
type input "QZQAY2336730"
click at [1142, 586] on input "Add Recording" at bounding box center [1170, 581] width 130 height 43
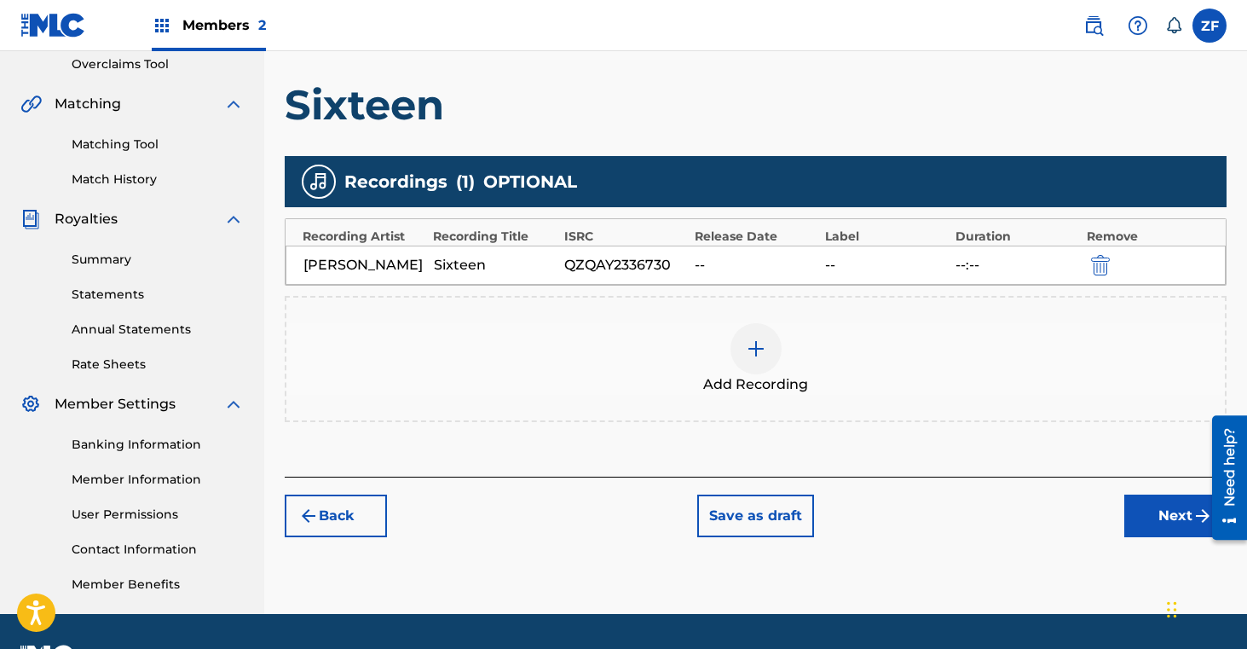
click at [1156, 515] on button "Next" at bounding box center [1175, 515] width 102 height 43
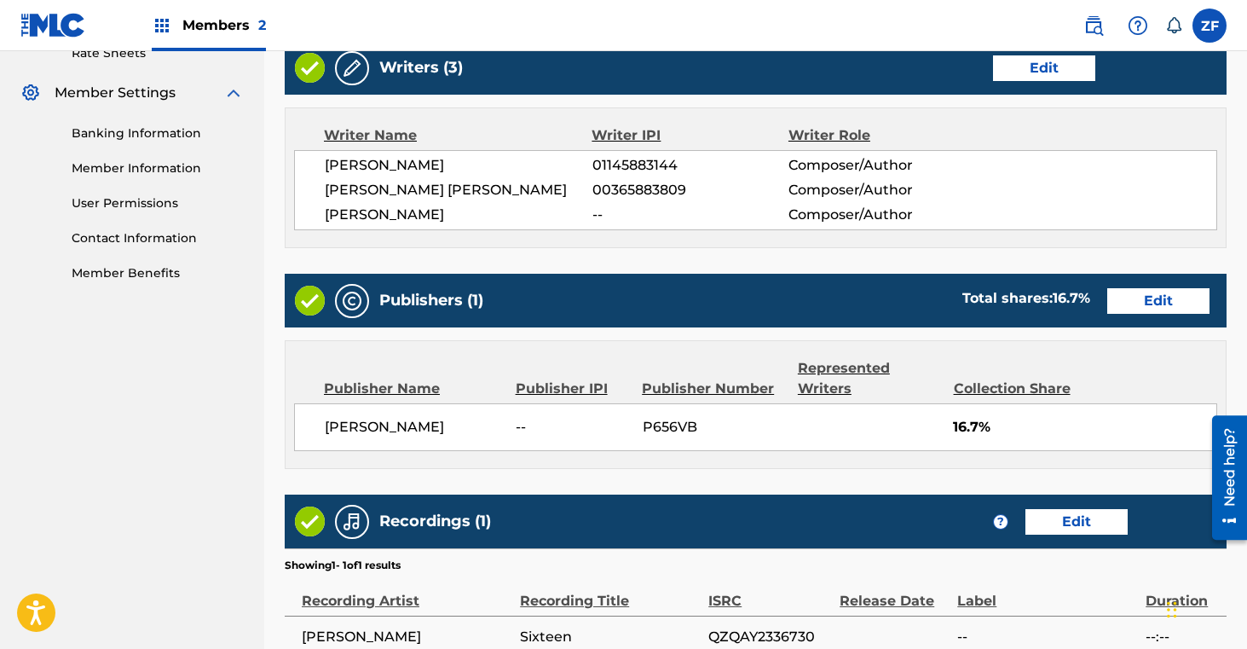
scroll to position [848, 0]
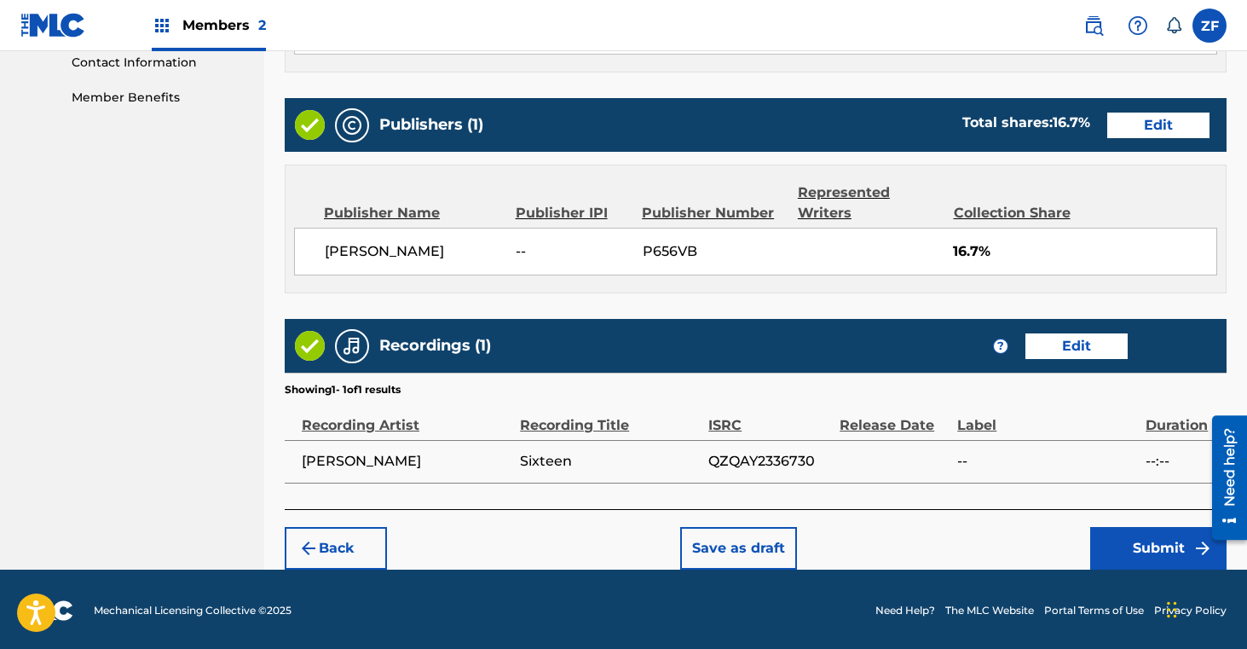
click at [1146, 542] on button "Submit" at bounding box center [1158, 548] width 136 height 43
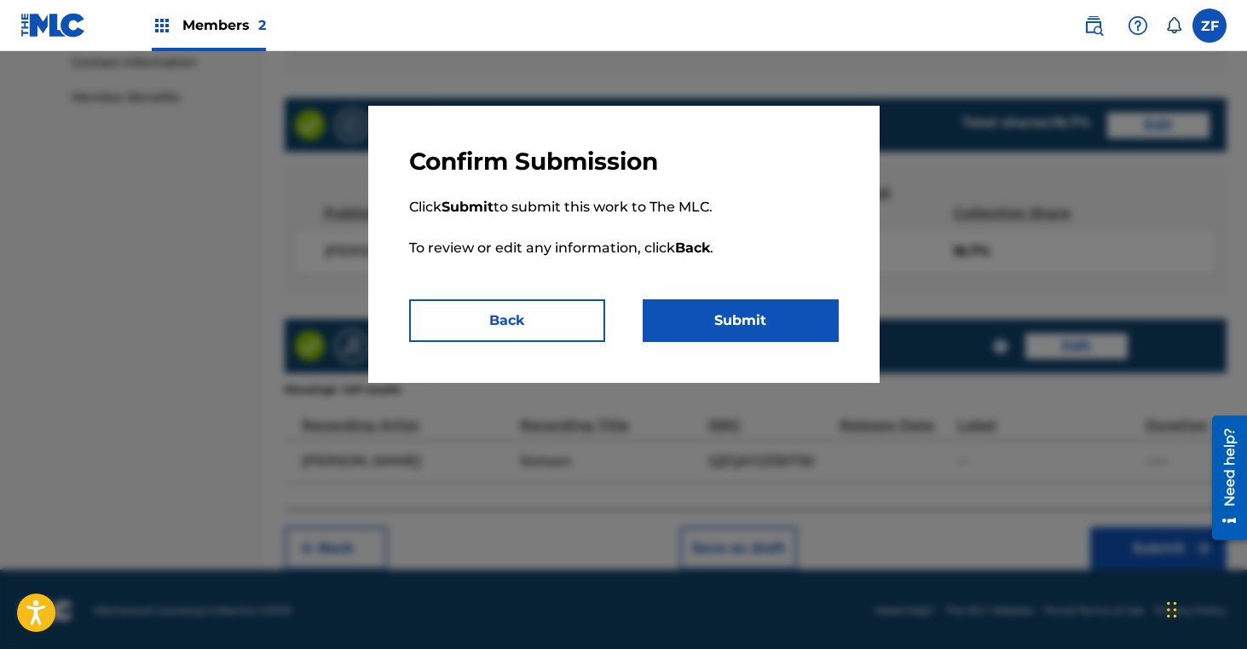
click at [747, 306] on button "Submit" at bounding box center [741, 320] width 196 height 43
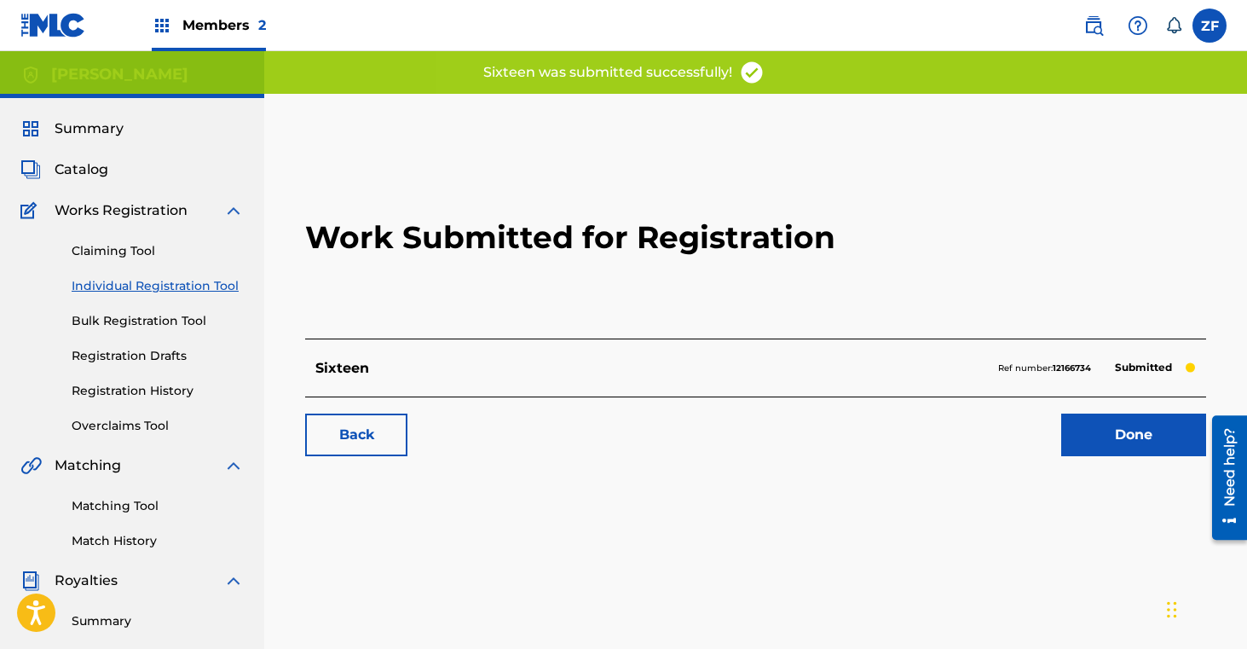
click at [1086, 438] on link "Done" at bounding box center [1133, 434] width 145 height 43
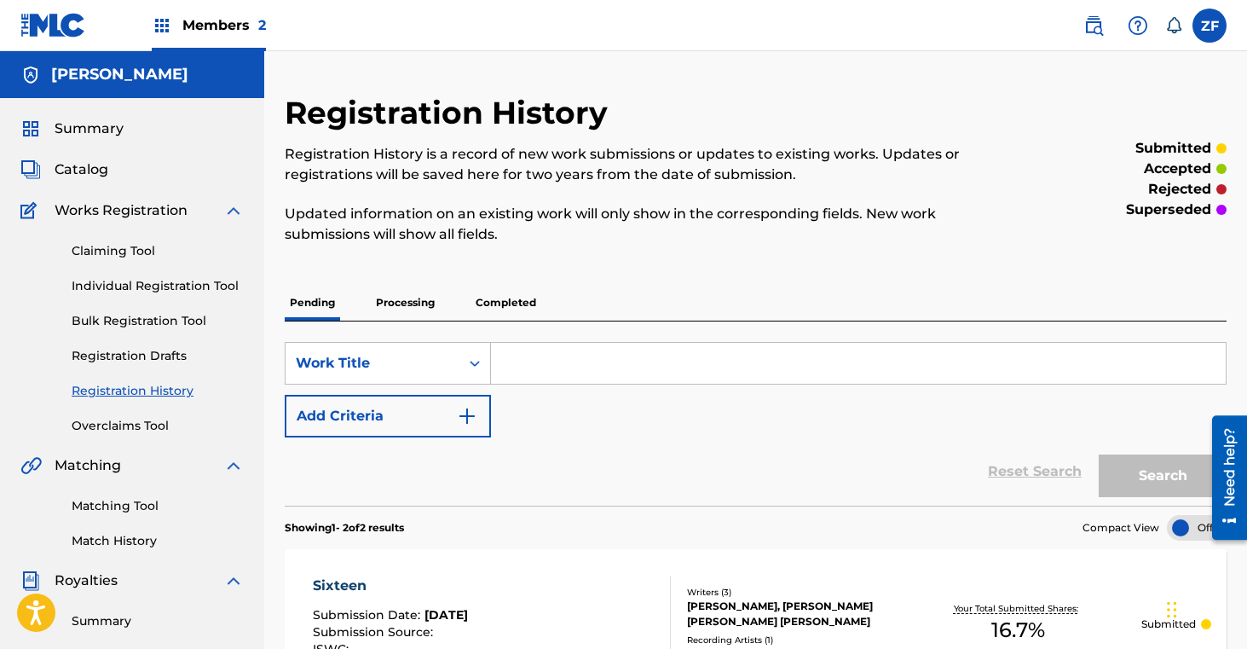
click at [143, 256] on link "Claiming Tool" at bounding box center [158, 251] width 172 height 18
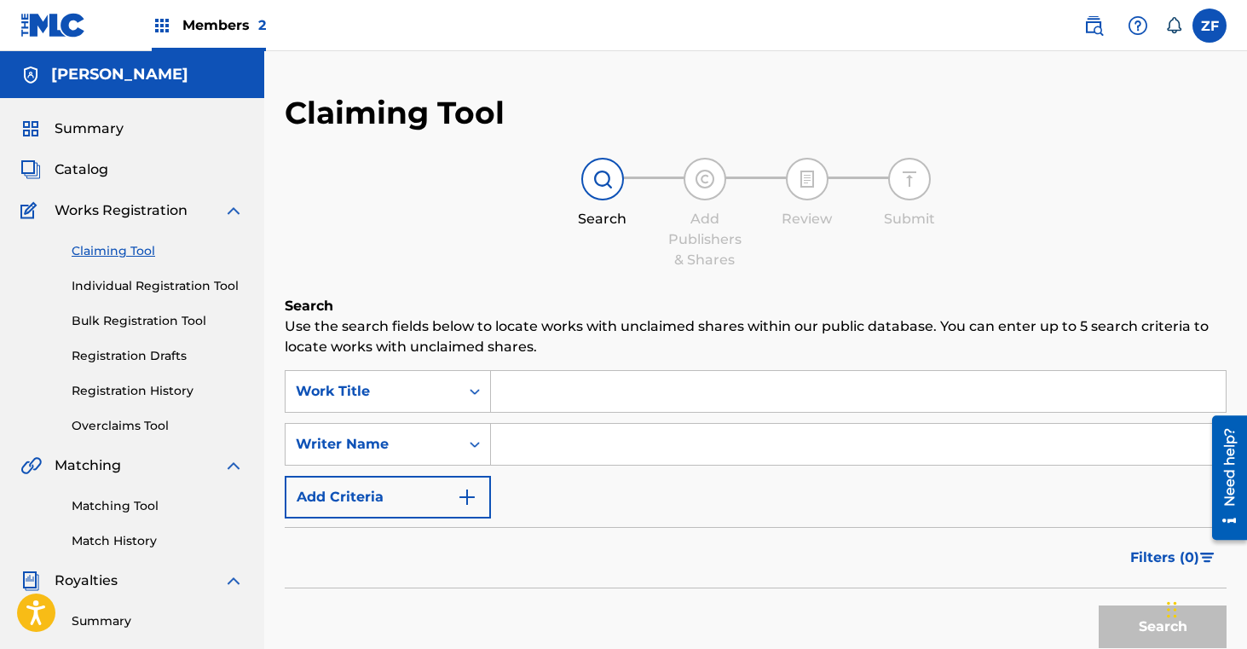
click at [584, 400] on input "Search Form" at bounding box center [858, 391] width 735 height 41
type input "i"
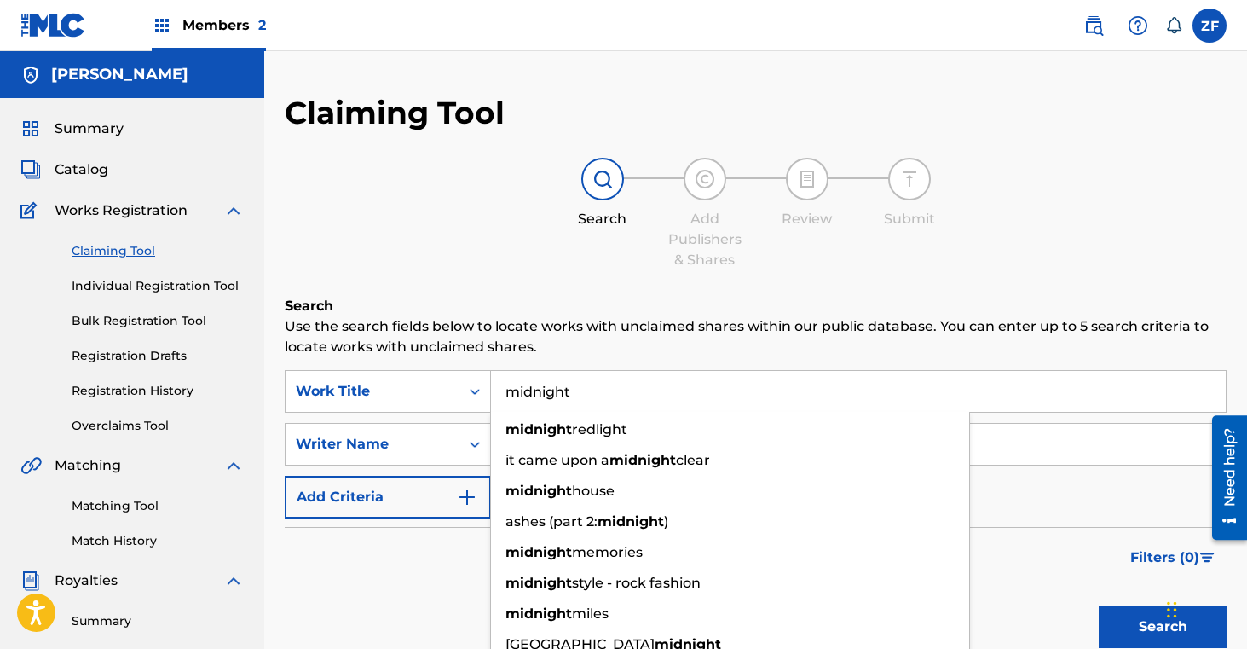
type input "midnight"
click at [412, 544] on div "Filters ( 0 )" at bounding box center [756, 557] width 942 height 61
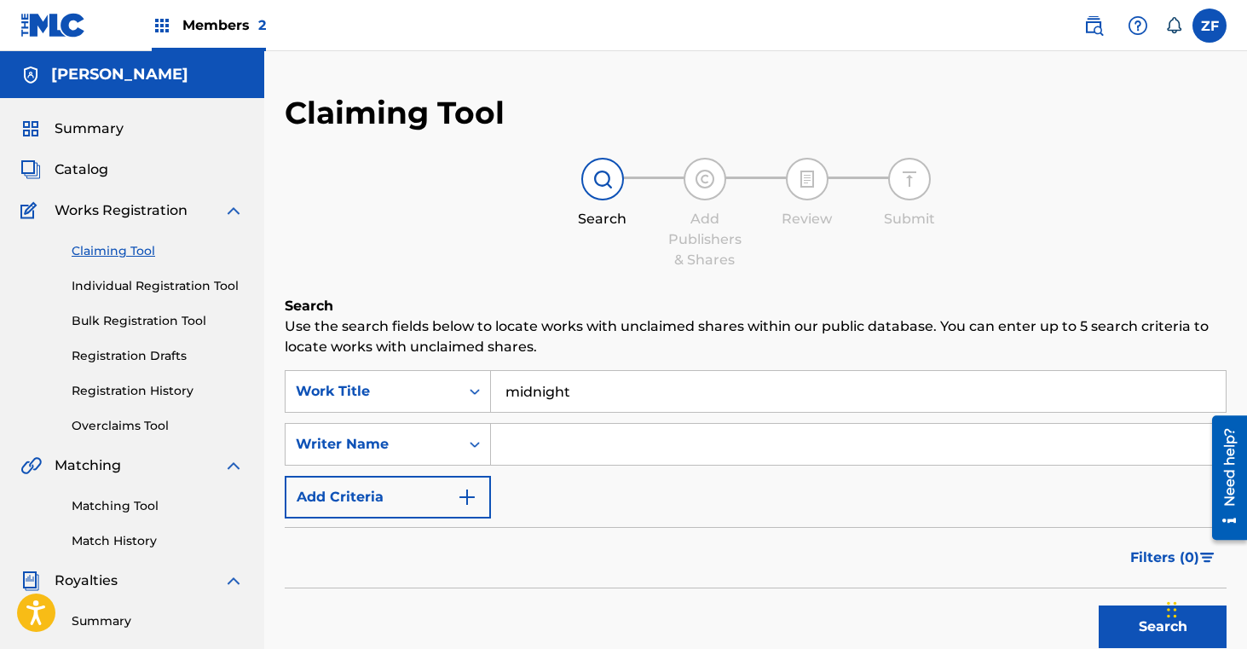
click at [548, 453] on input "Search Form" at bounding box center [858, 444] width 735 height 41
type input "[PERSON_NAME]"
click at [1138, 620] on button "Search" at bounding box center [1163, 626] width 128 height 43
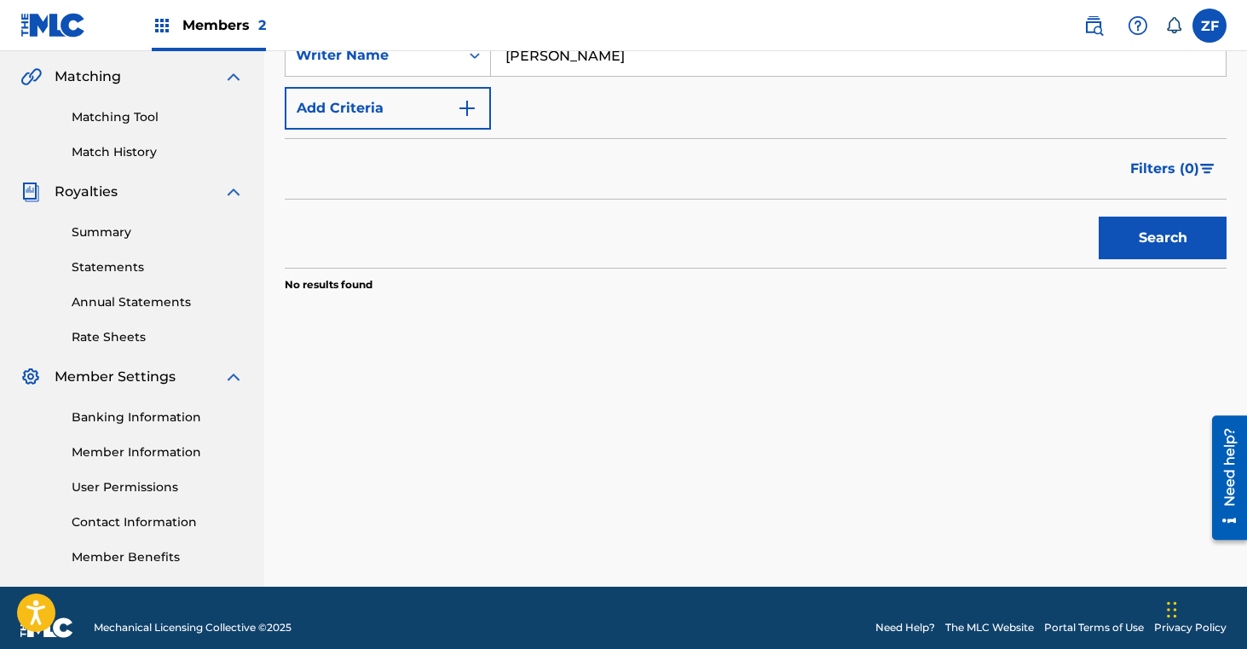
scroll to position [391, 0]
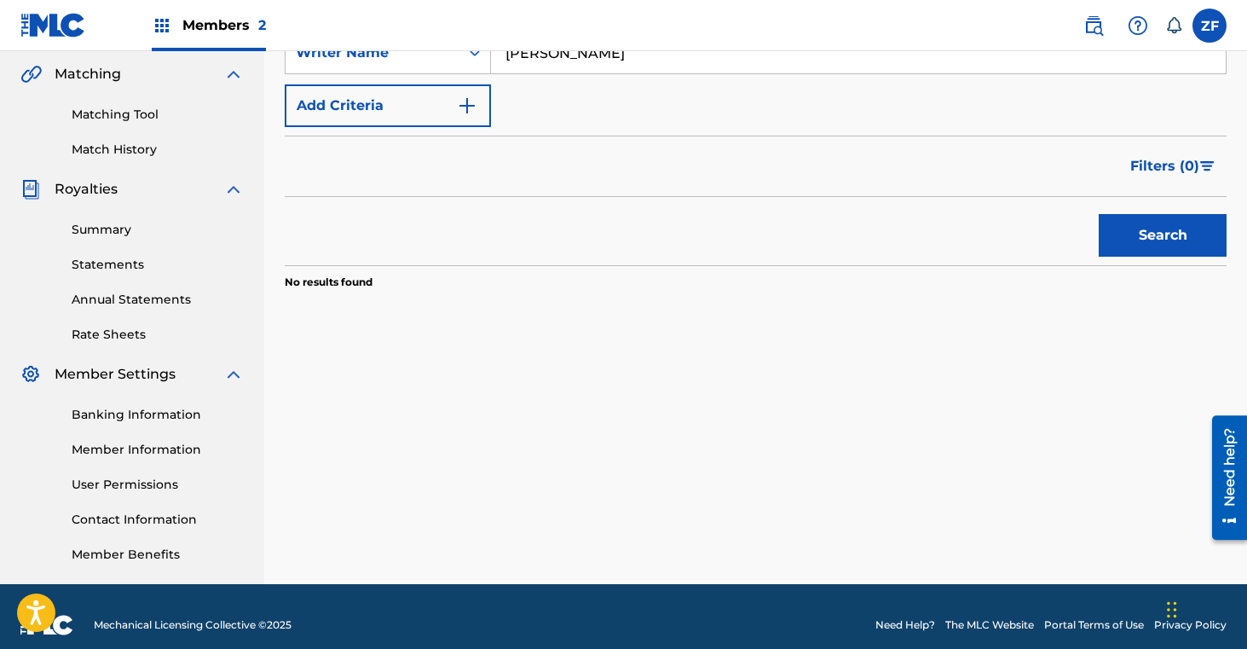
click at [1128, 245] on button "Search" at bounding box center [1163, 235] width 128 height 43
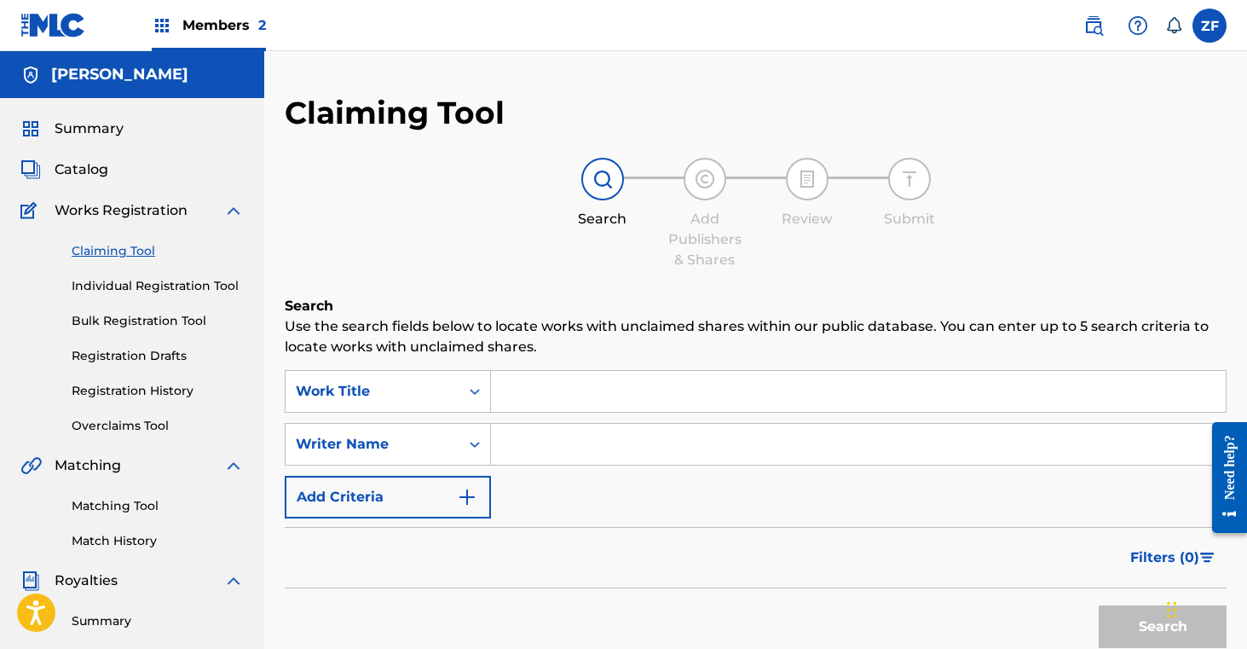
click at [538, 395] on input "Search Form" at bounding box center [858, 391] width 735 height 41
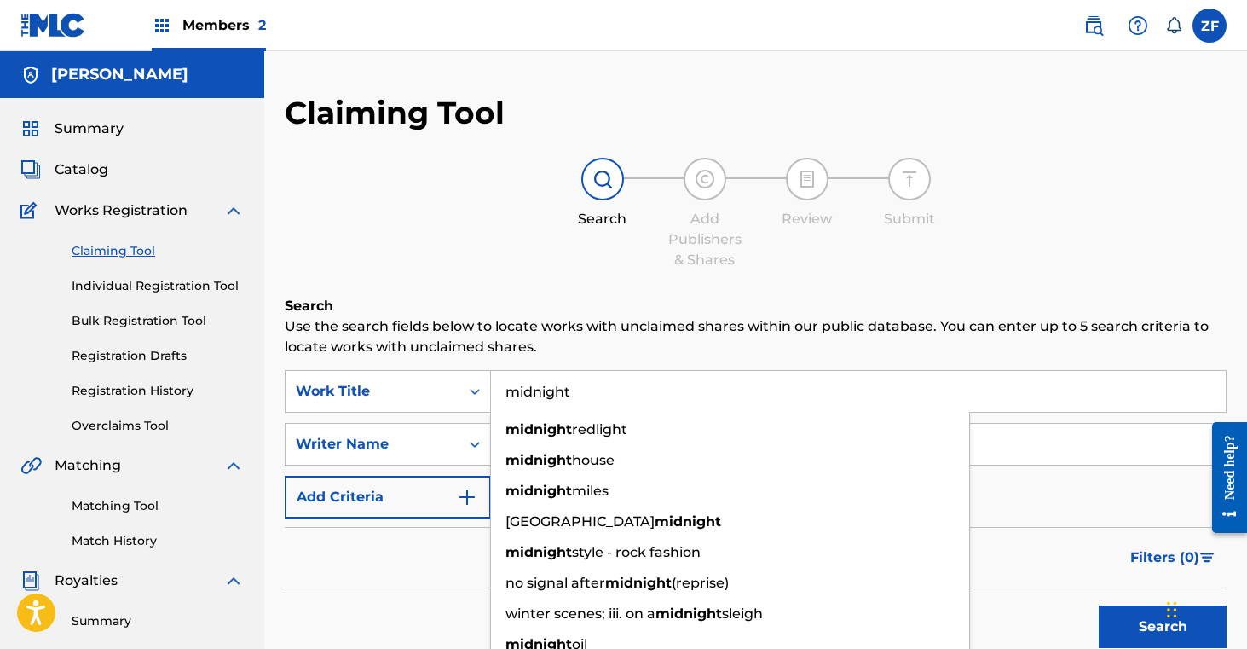
type input "midnight"
click at [604, 354] on p "Use the search fields below to locate works with unclaimed shares within our pu…" at bounding box center [756, 336] width 942 height 41
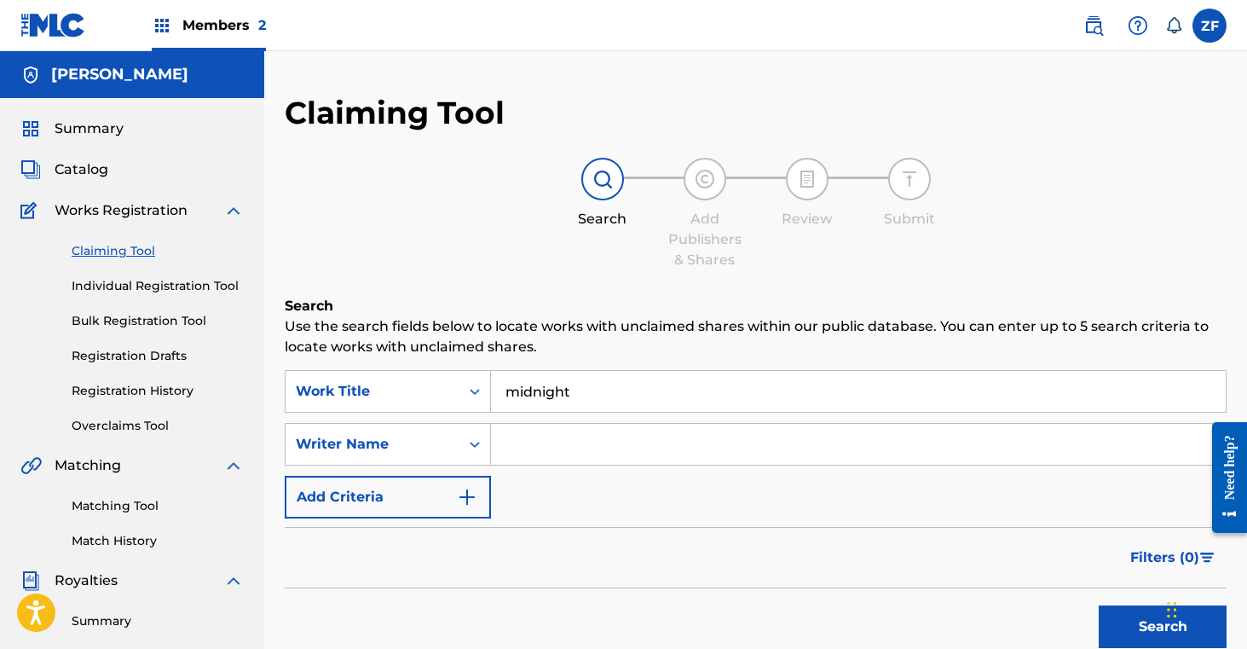
click at [555, 437] on input "Search Form" at bounding box center [858, 444] width 735 height 41
type input "[PERSON_NAME]"
click at [1135, 623] on button "Search" at bounding box center [1163, 626] width 128 height 43
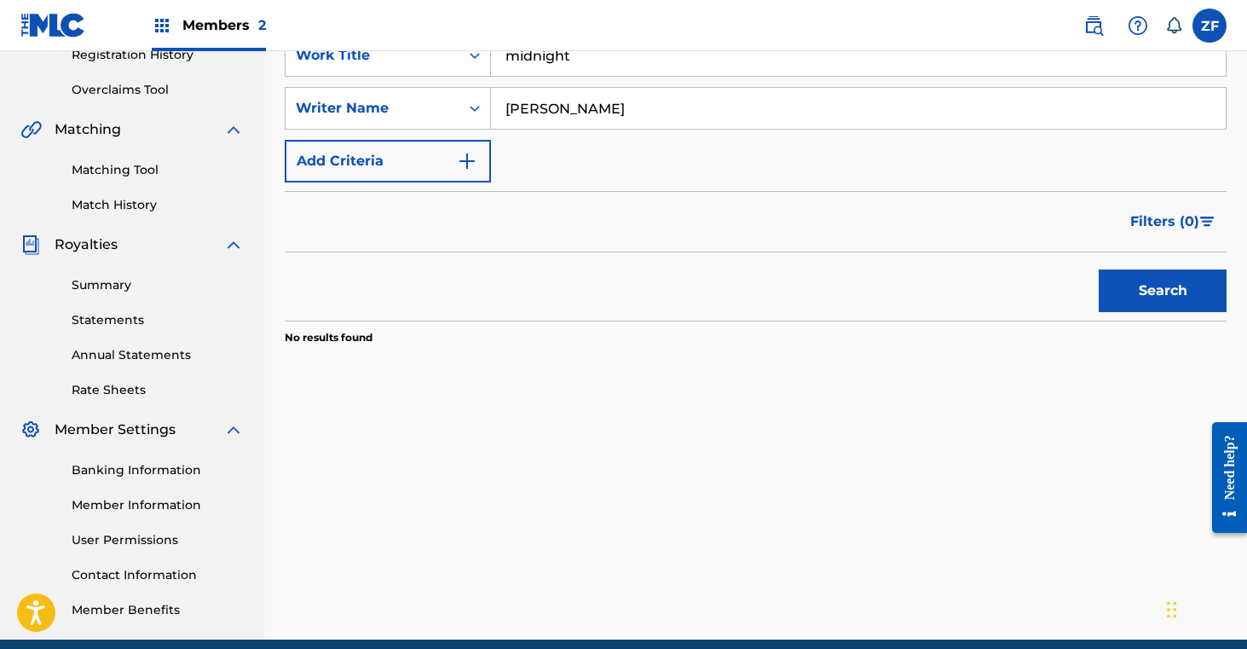
scroll to position [352, 0]
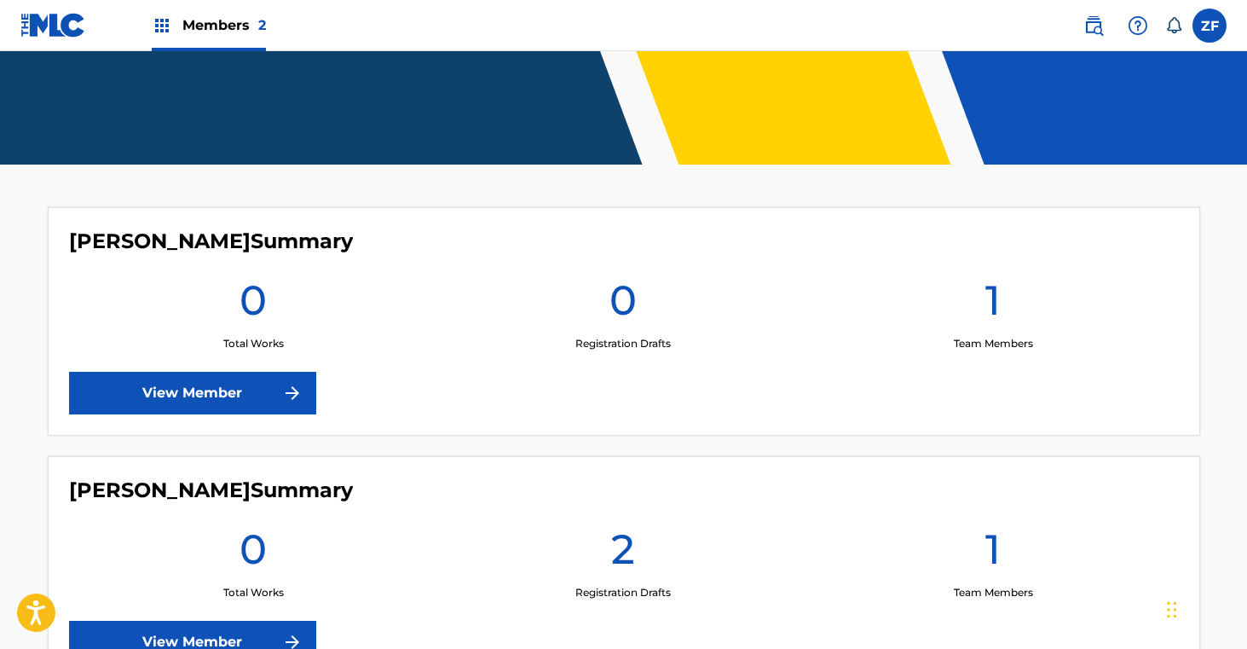
scroll to position [473, 0]
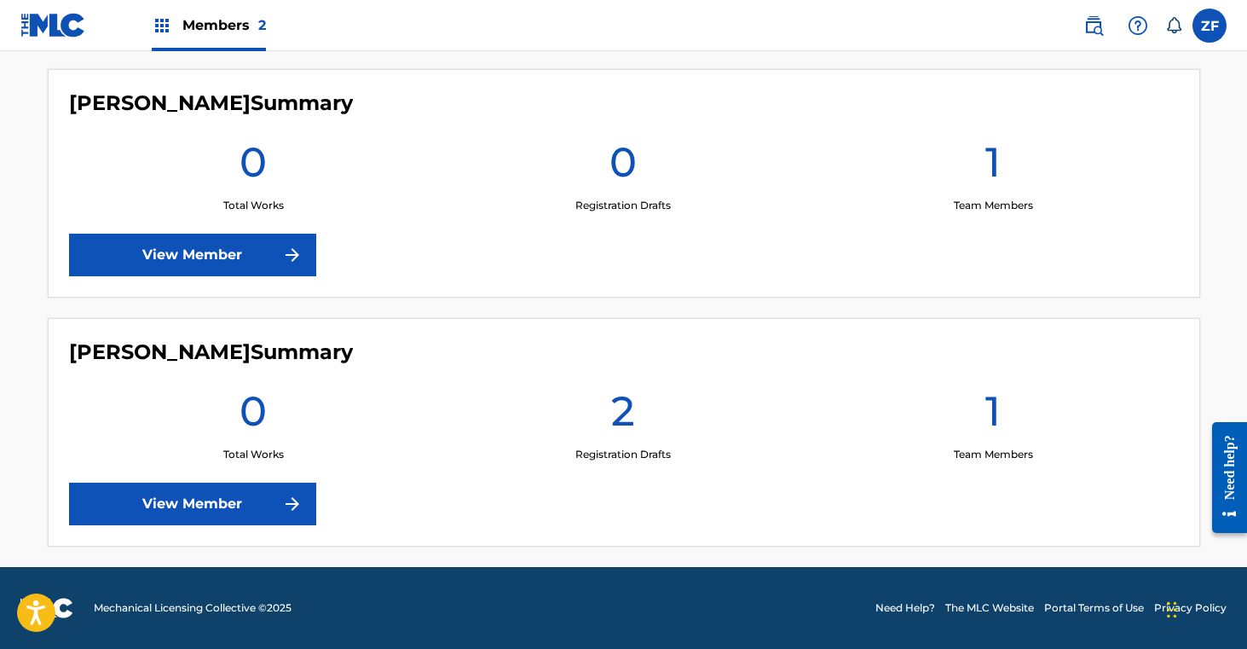
click at [228, 498] on link "View Member" at bounding box center [192, 503] width 247 height 43
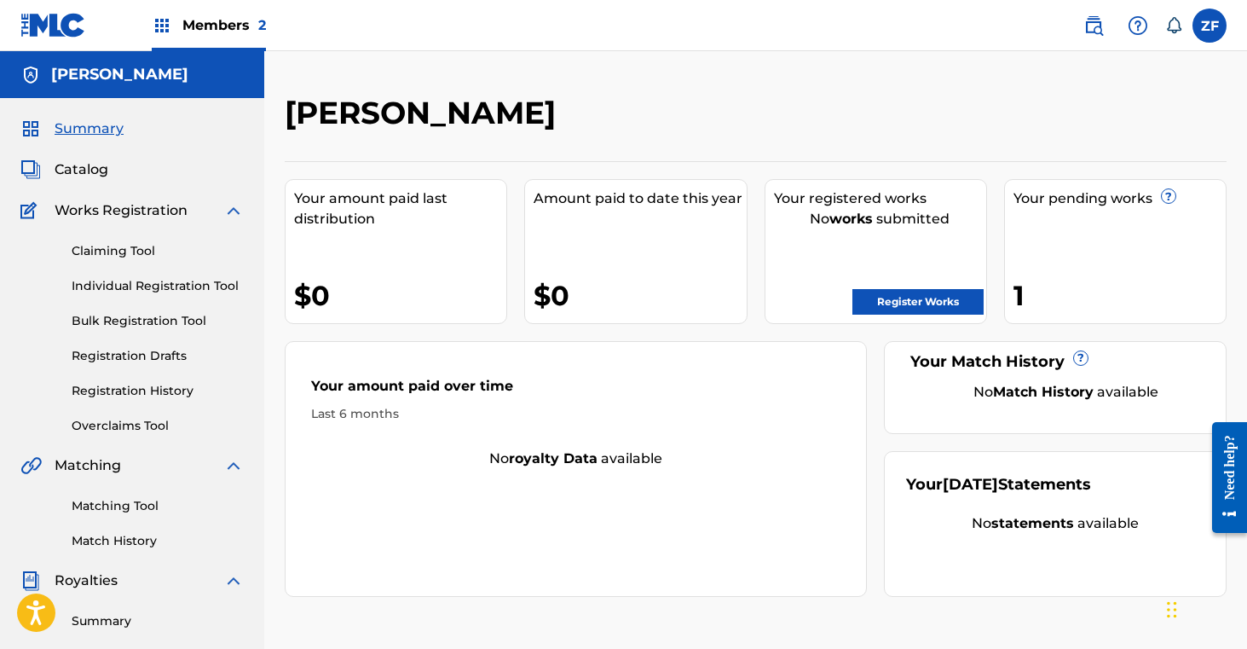
click at [887, 294] on link "Register Works" at bounding box center [917, 302] width 131 height 26
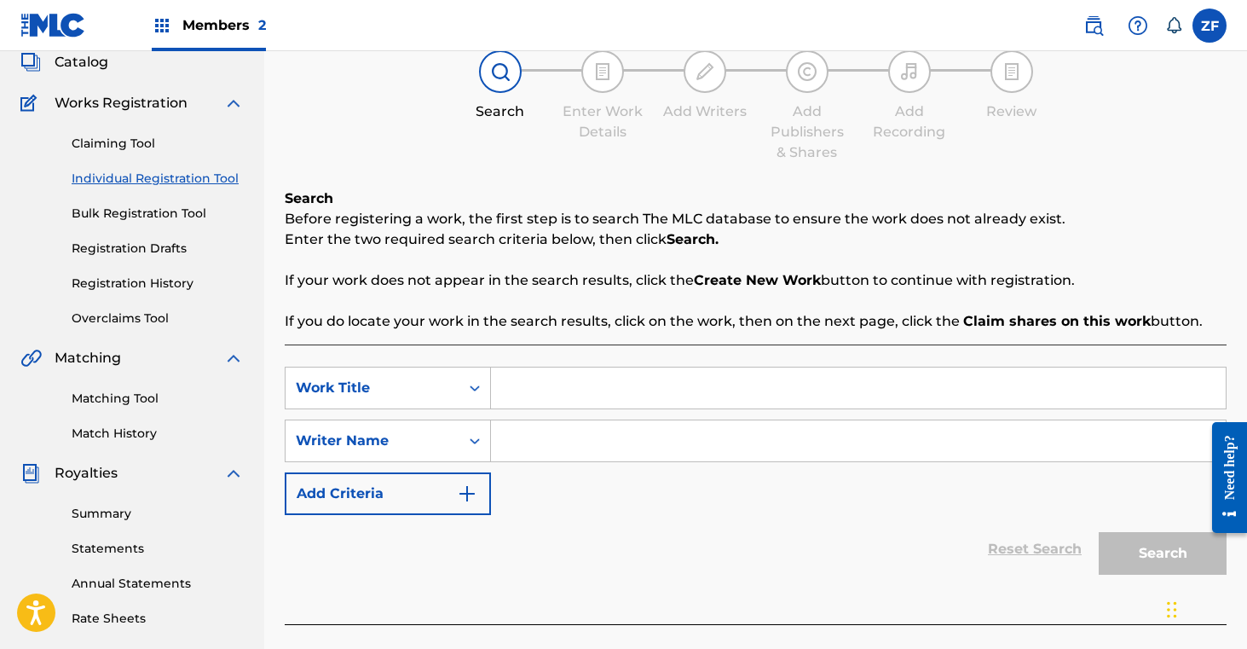
scroll to position [119, 0]
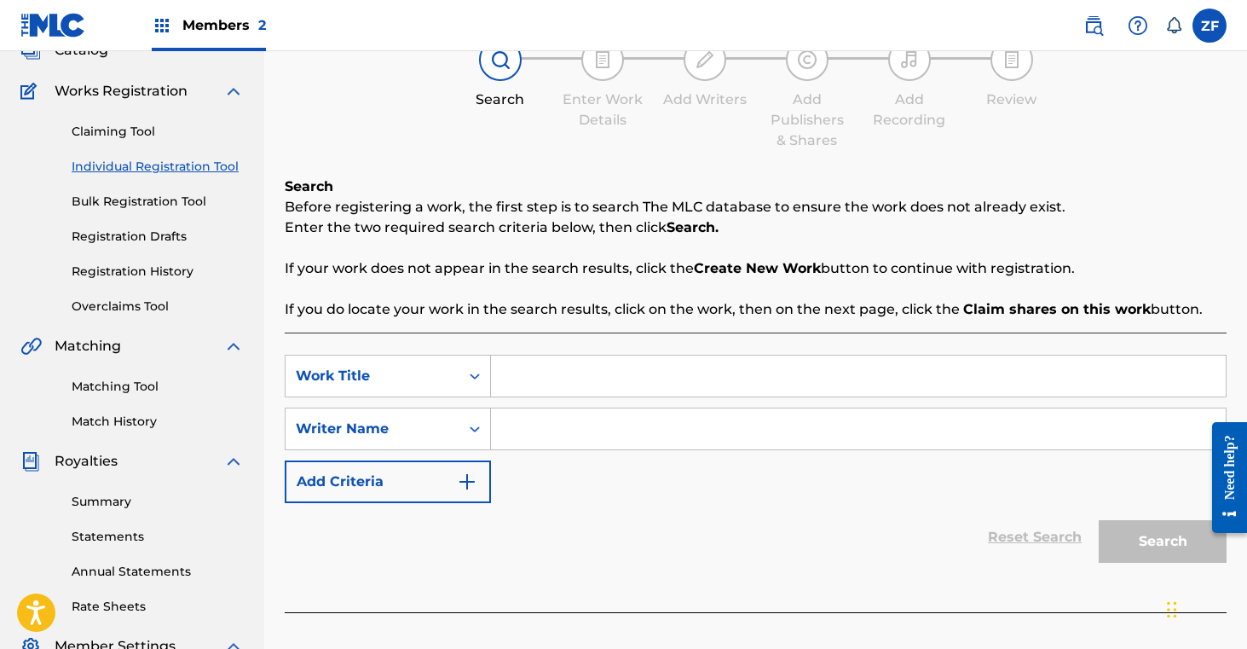
click at [578, 362] on input "Search Form" at bounding box center [858, 375] width 735 height 41
type input "midnight"
click at [541, 431] on input "Search Form" at bounding box center [858, 428] width 735 height 41
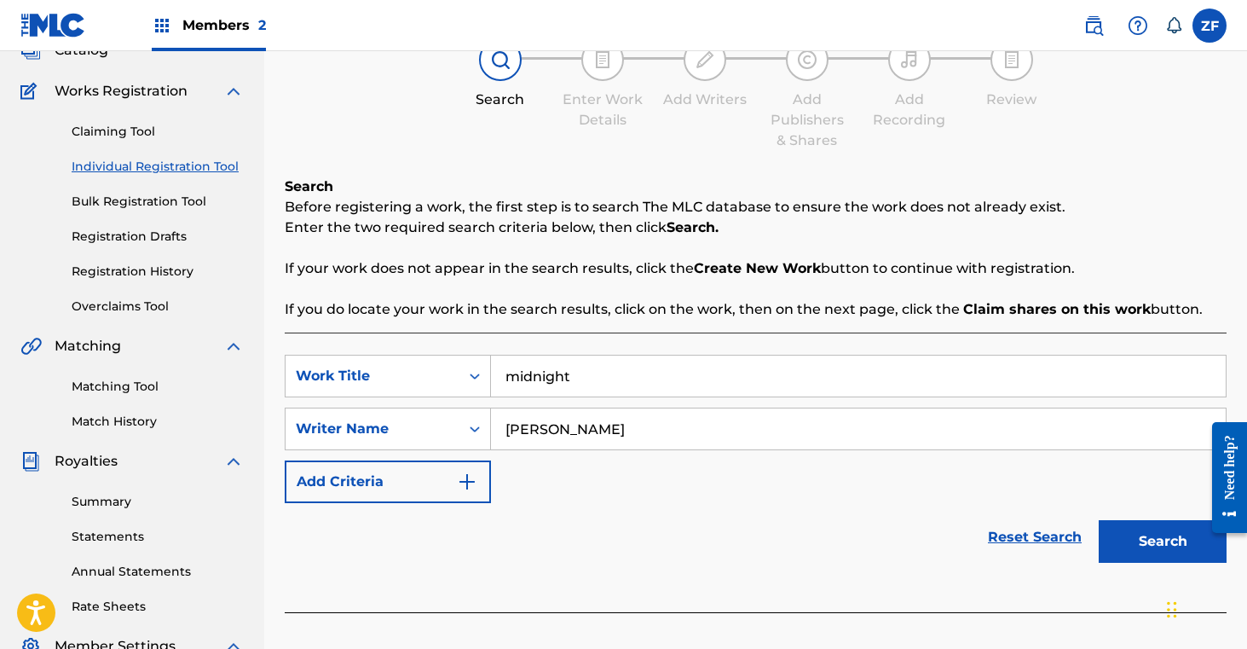
type input "[PERSON_NAME]"
click at [1119, 544] on button "Search" at bounding box center [1163, 541] width 128 height 43
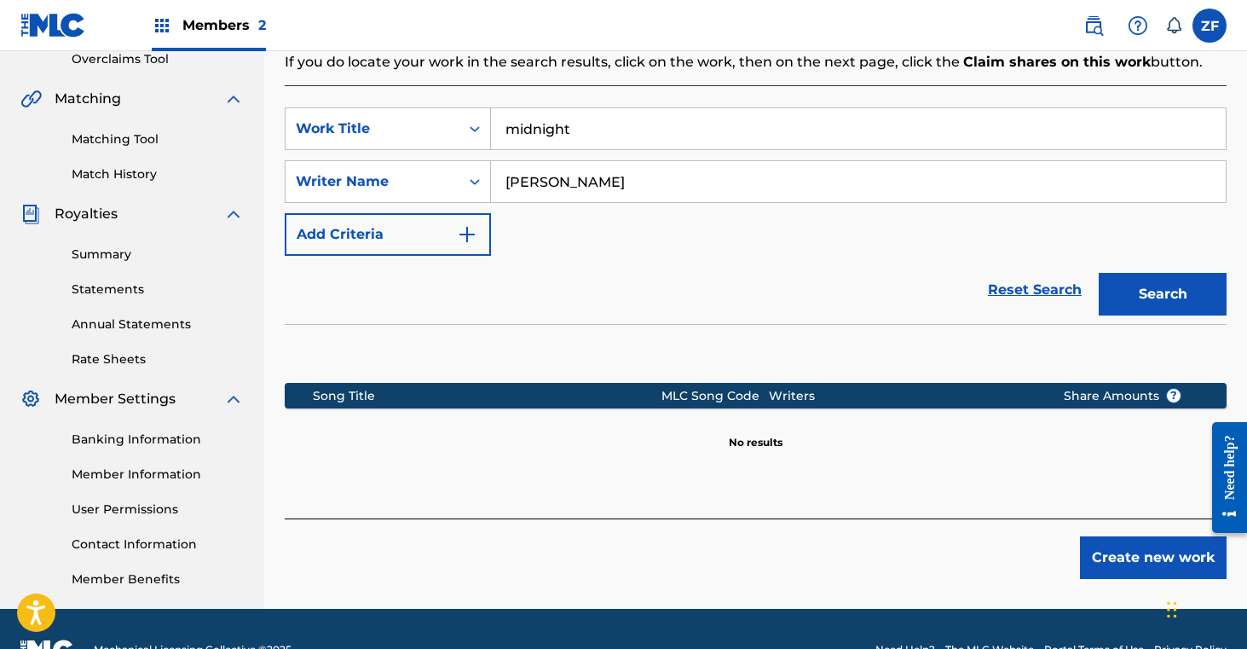
scroll to position [408, 0]
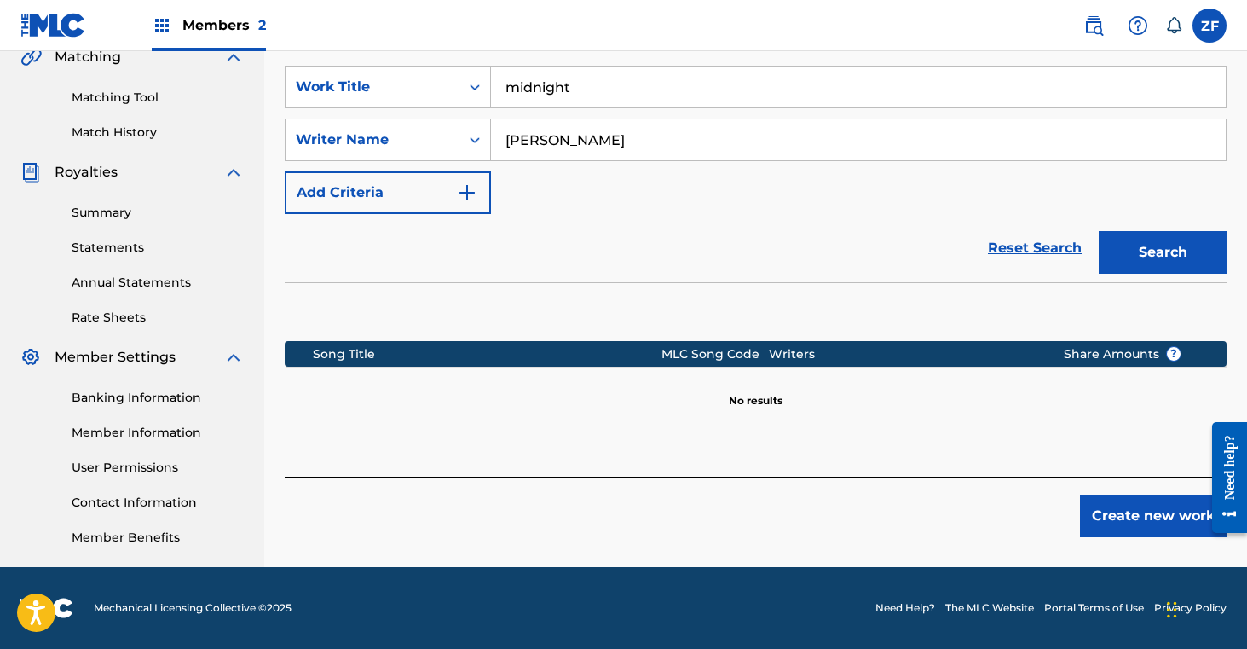
click at [1145, 511] on button "Create new work" at bounding box center [1153, 515] width 147 height 43
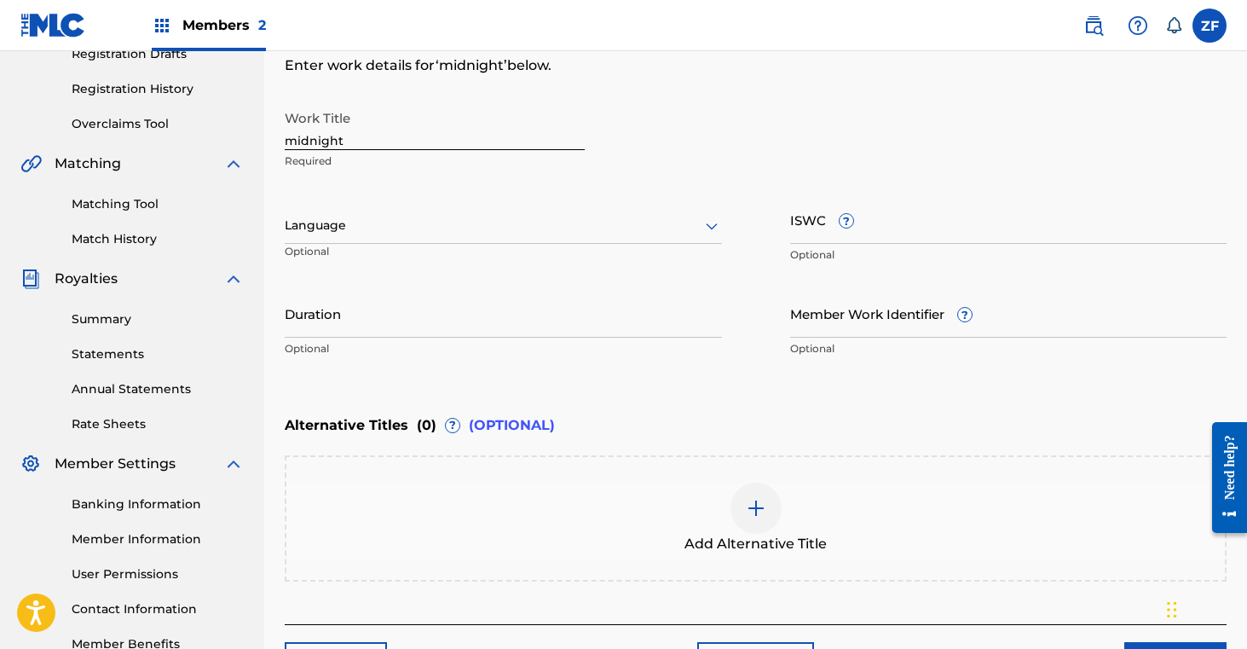
scroll to position [274, 0]
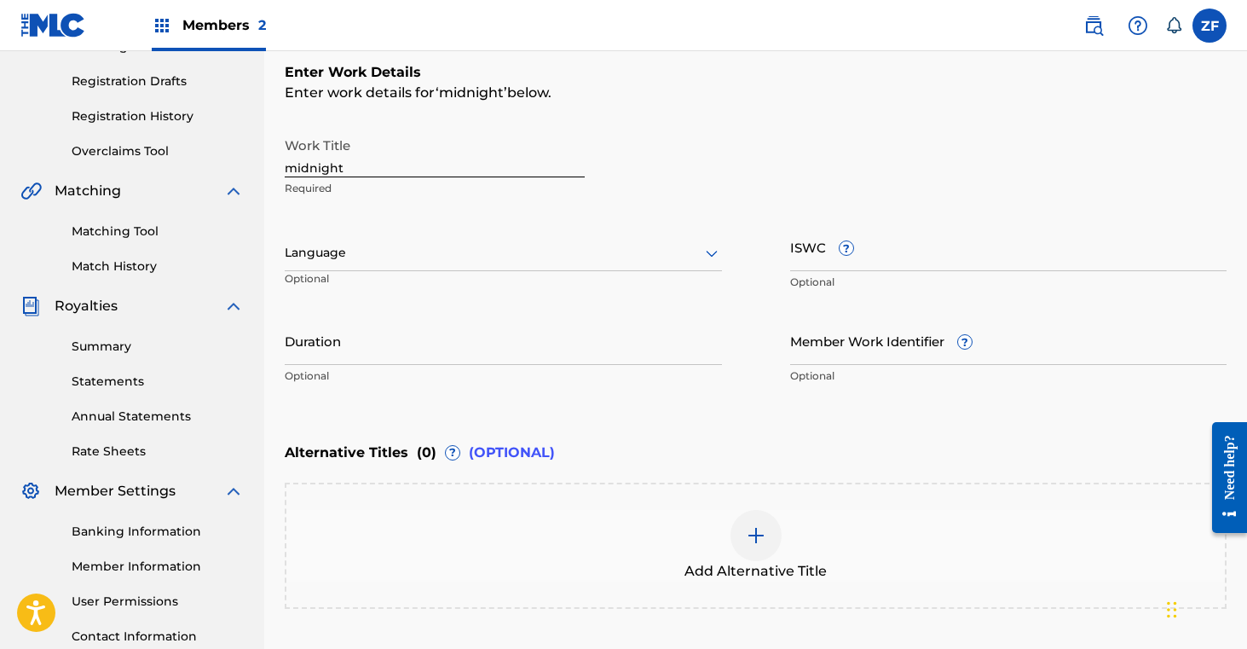
click at [297, 171] on input "midnight" at bounding box center [435, 153] width 300 height 49
type input "Midnight"
click at [834, 152] on div "Work Title Midnight Required" at bounding box center [756, 167] width 942 height 77
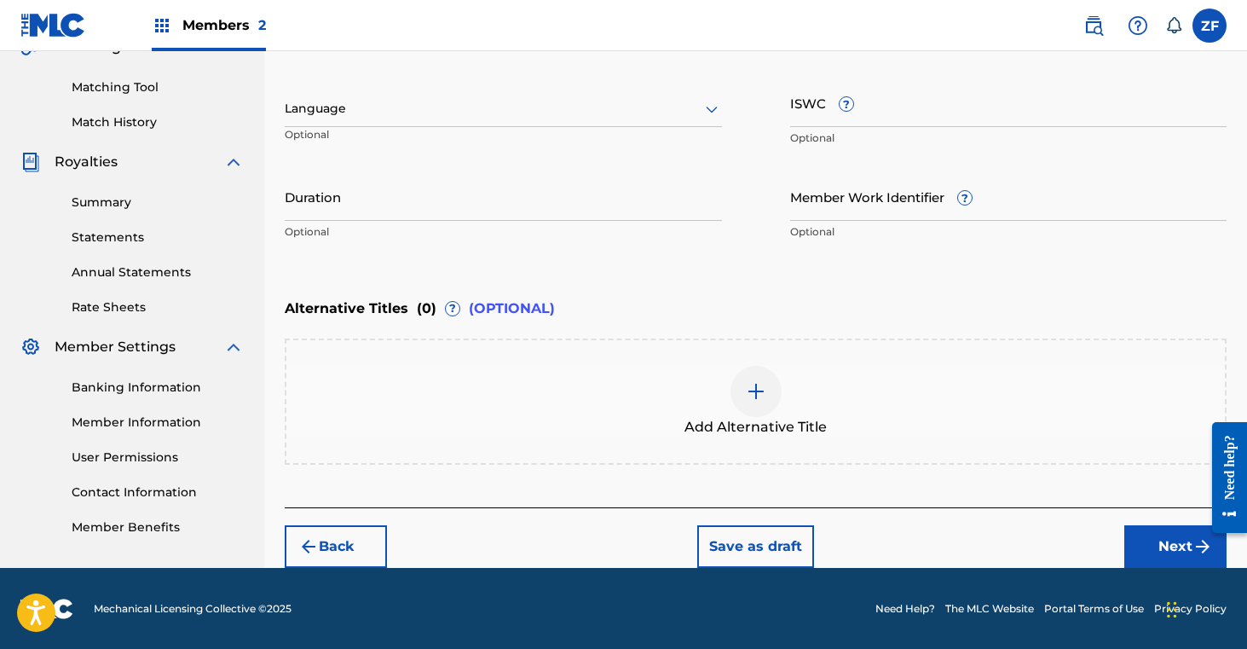
click at [1158, 545] on button "Next" at bounding box center [1175, 546] width 102 height 43
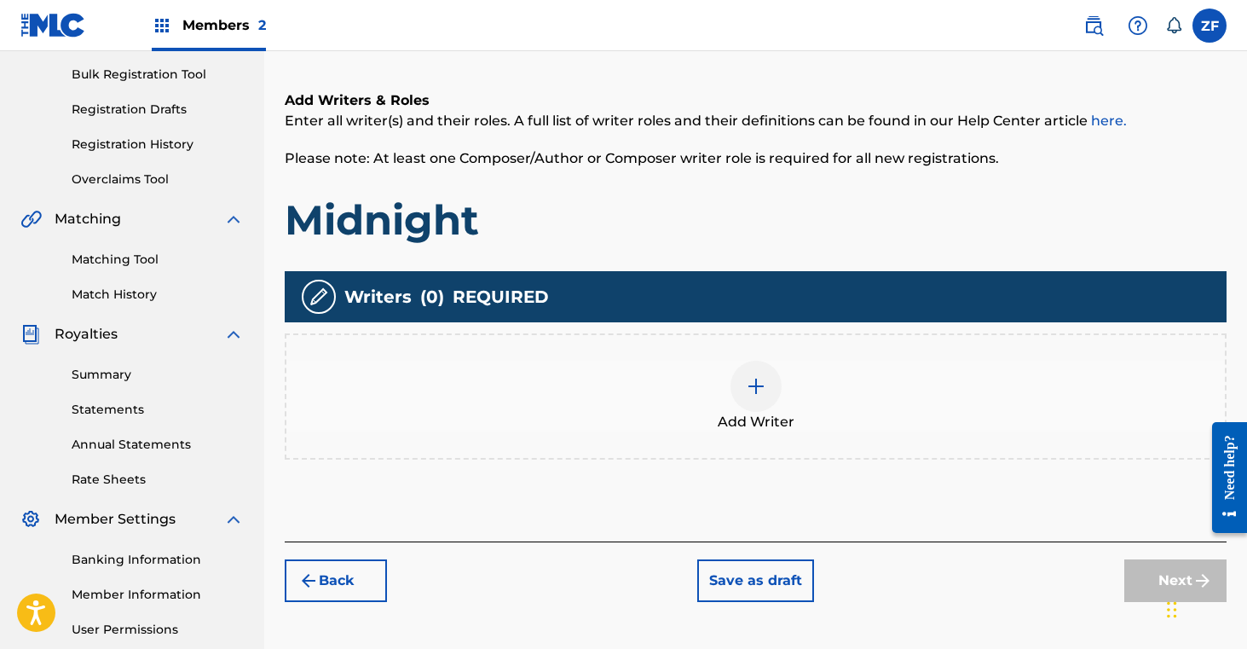
scroll to position [256, 0]
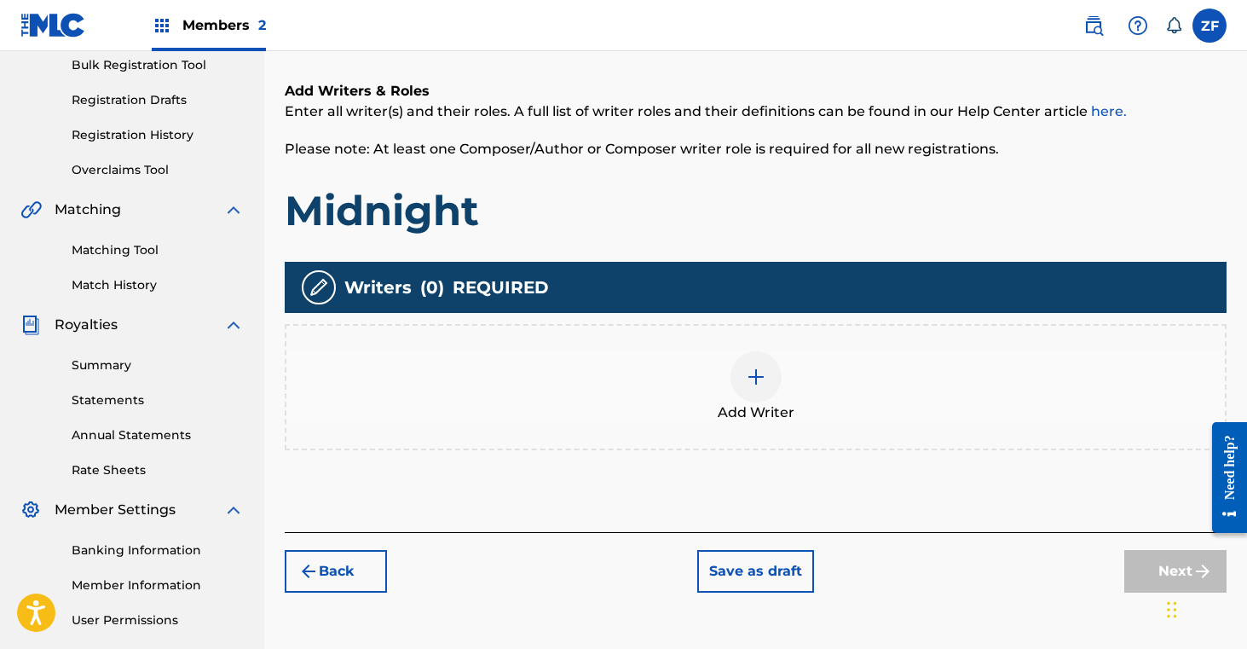
click at [759, 374] on img at bounding box center [756, 377] width 20 height 20
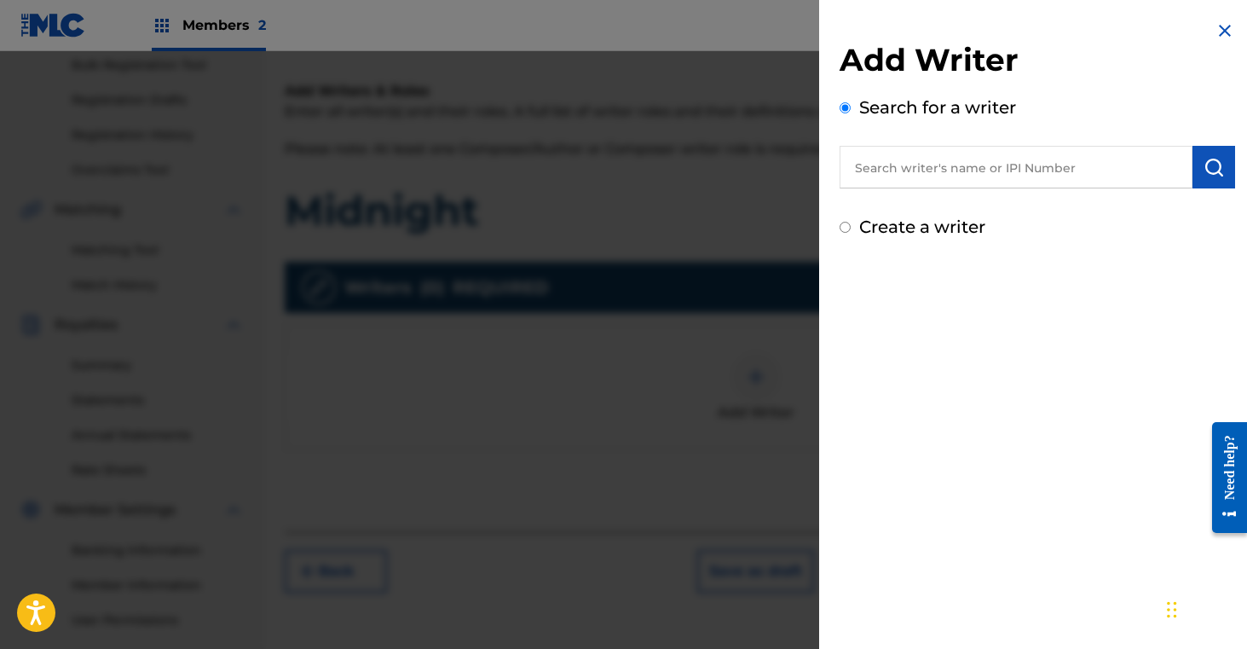
click at [941, 168] on input "text" at bounding box center [1016, 167] width 353 height 43
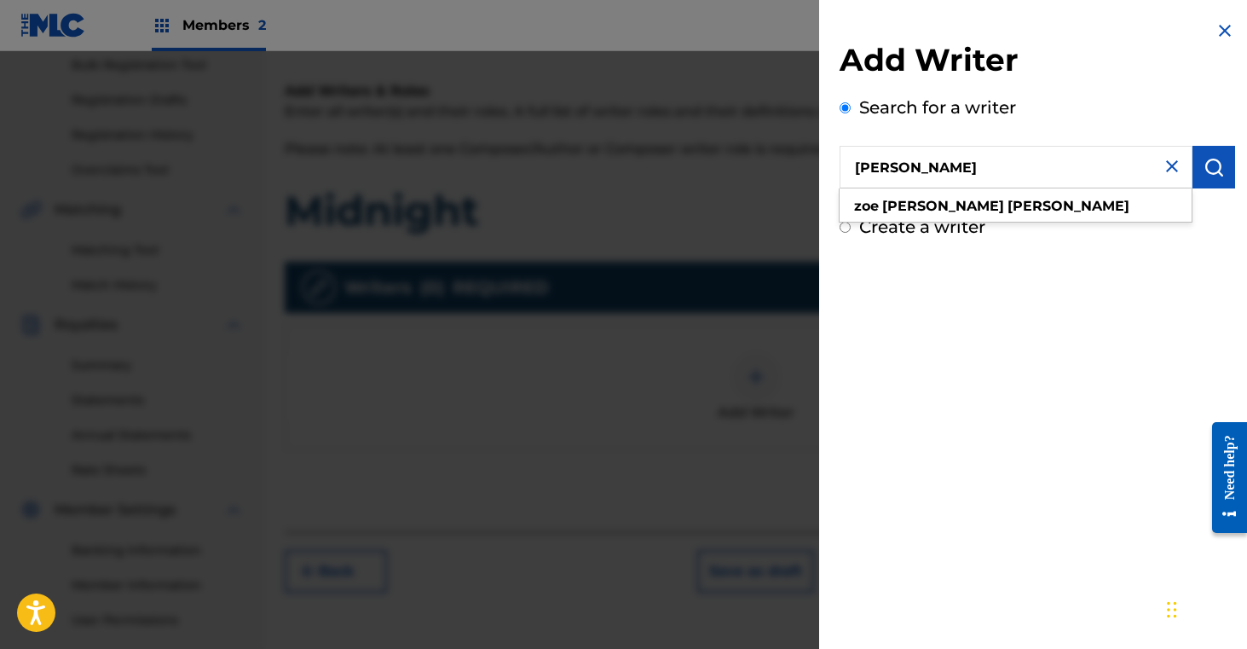
type input "[PERSON_NAME]"
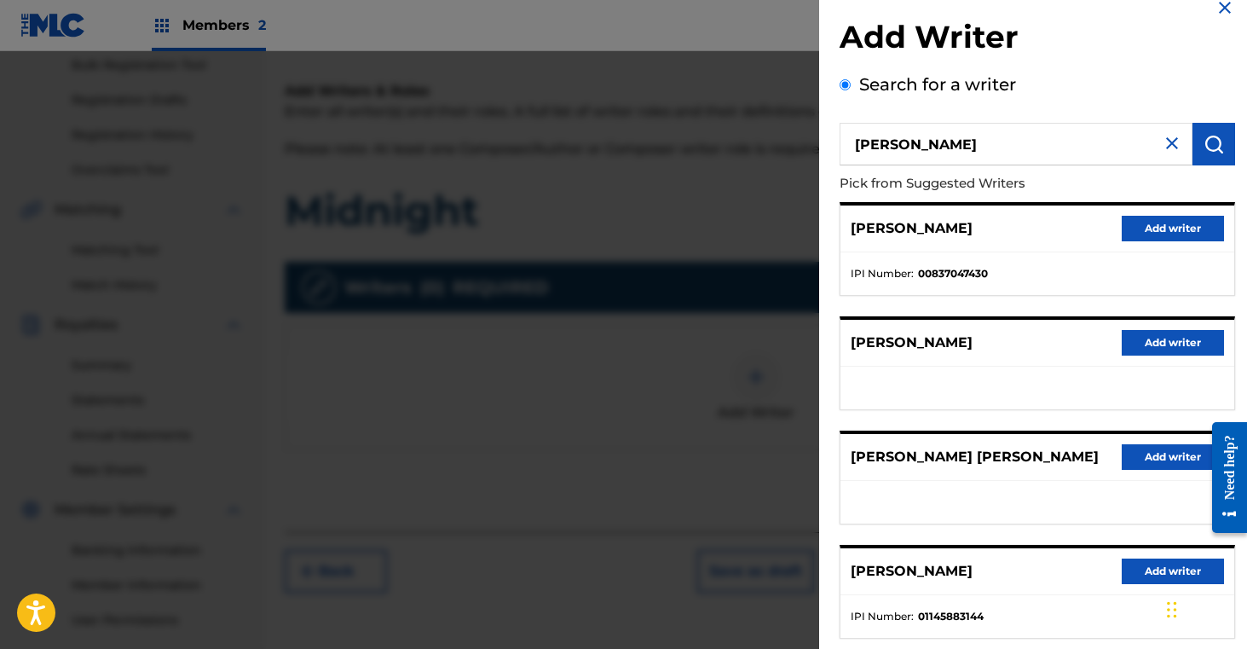
scroll to position [26, 0]
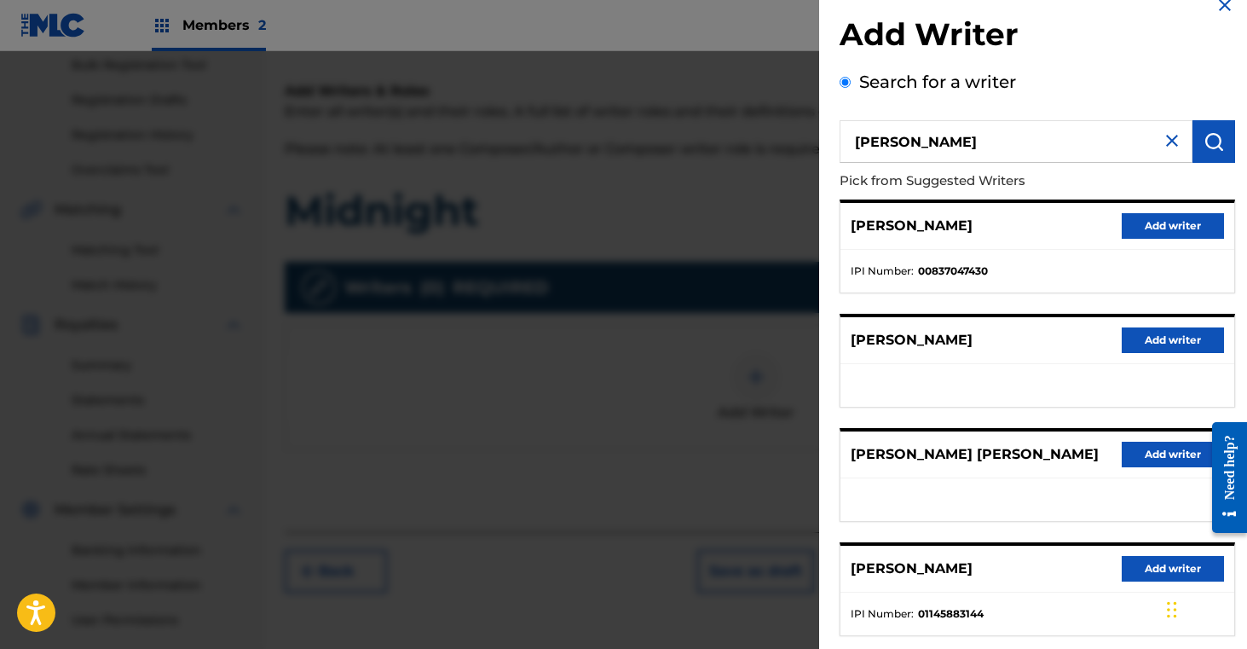
click at [1152, 570] on button "Add writer" at bounding box center [1173, 569] width 102 height 26
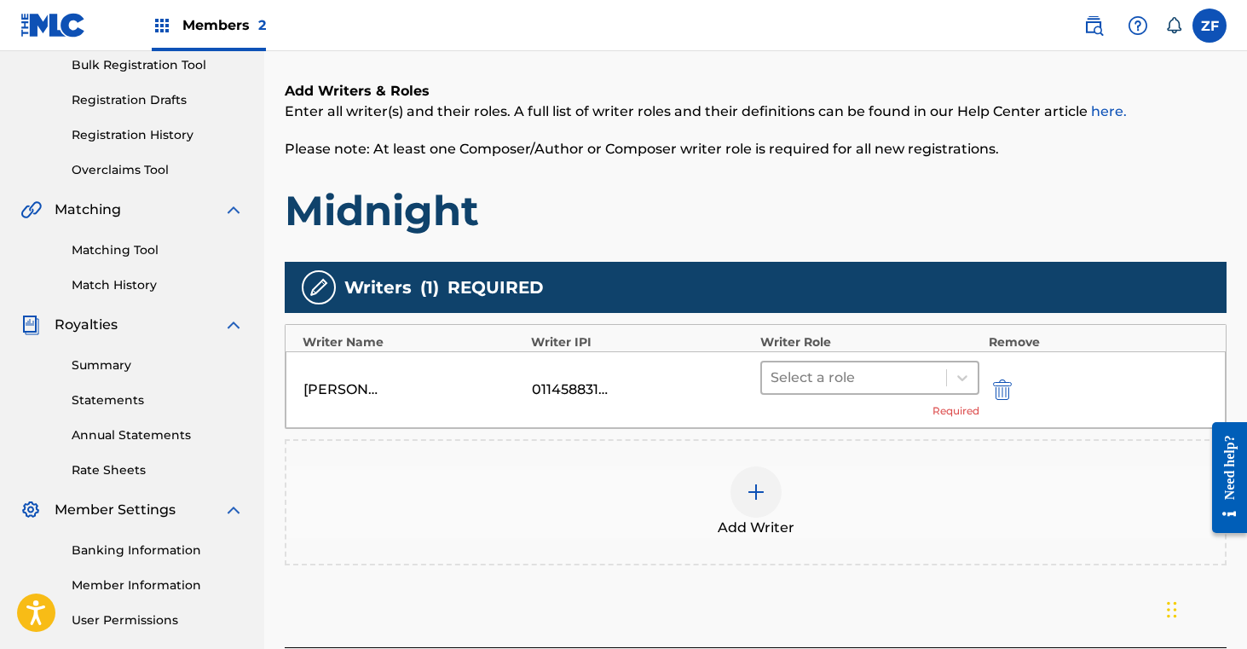
click at [901, 370] on div at bounding box center [855, 378] width 168 height 24
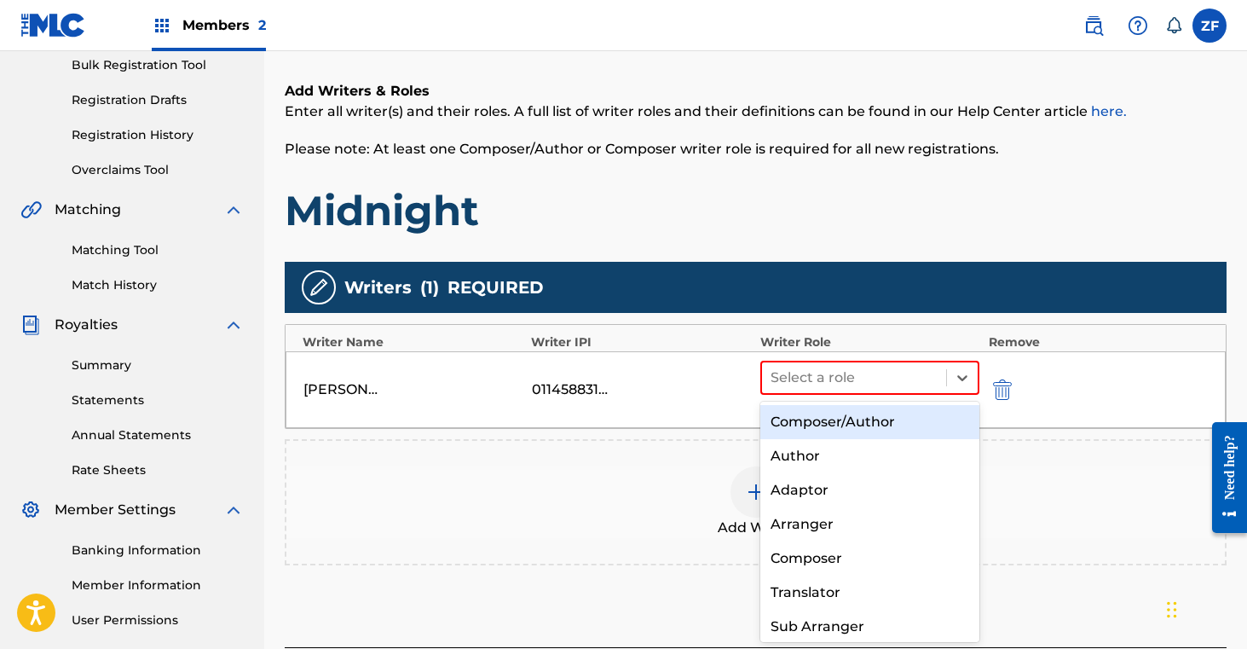
click at [861, 421] on div "Composer/Author" at bounding box center [870, 422] width 220 height 34
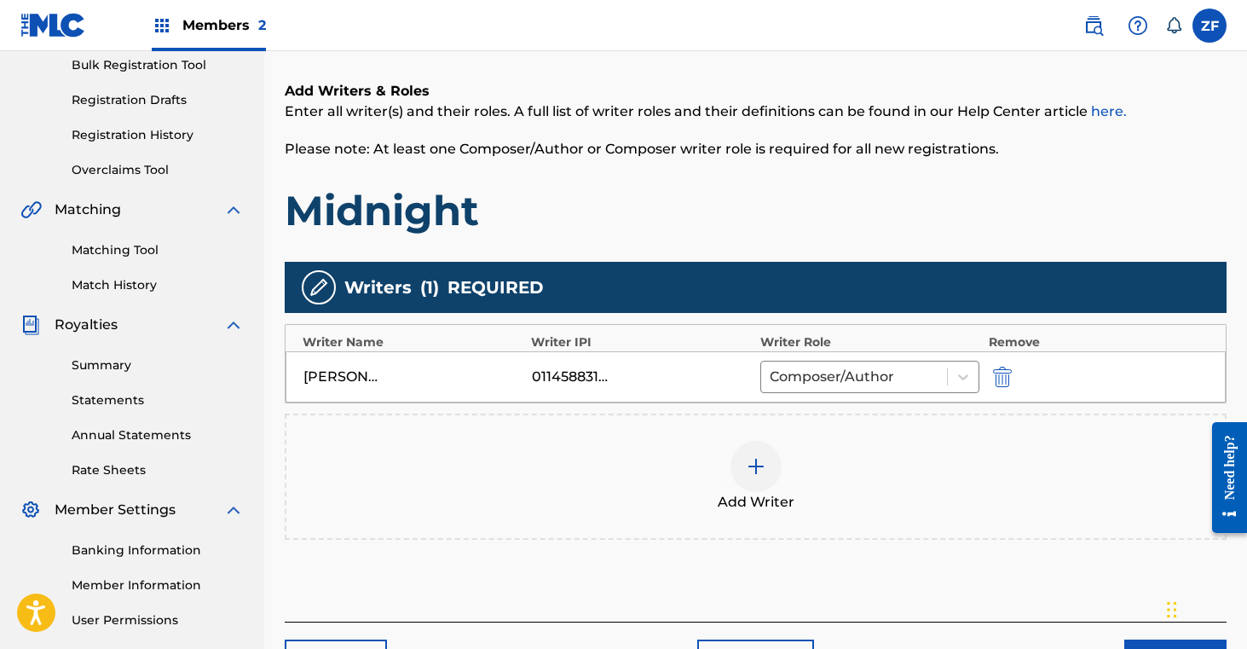
click at [764, 478] on div at bounding box center [756, 466] width 51 height 51
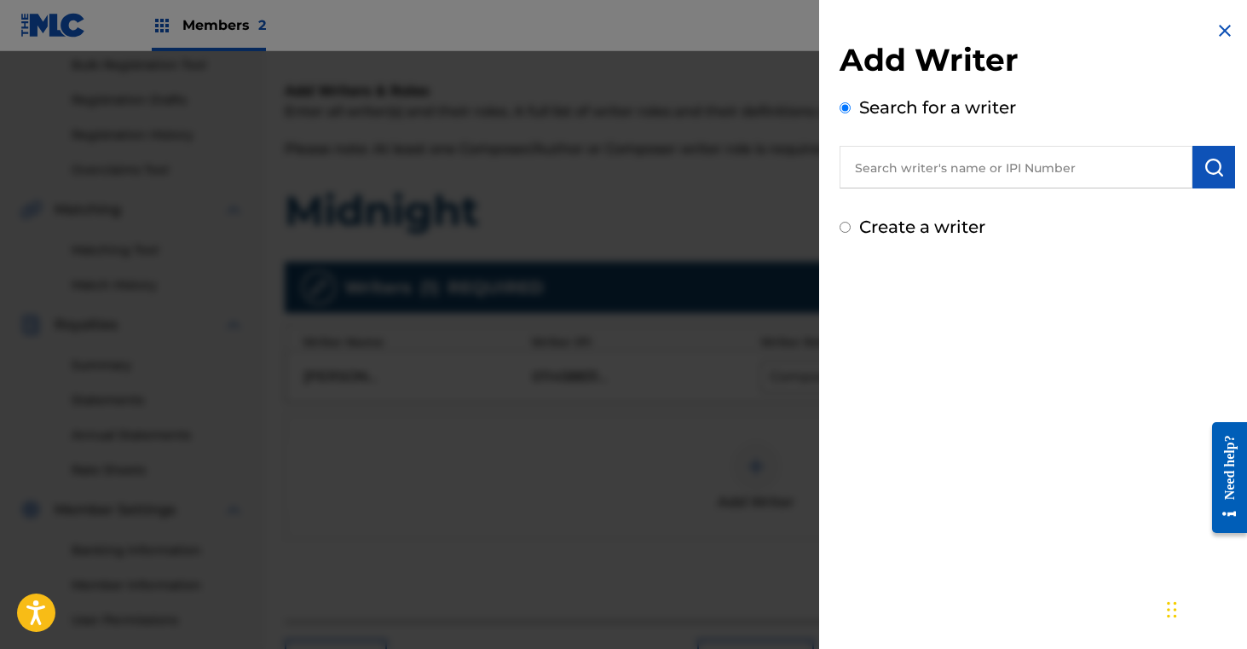
click at [998, 170] on input "text" at bounding box center [1016, 167] width 353 height 43
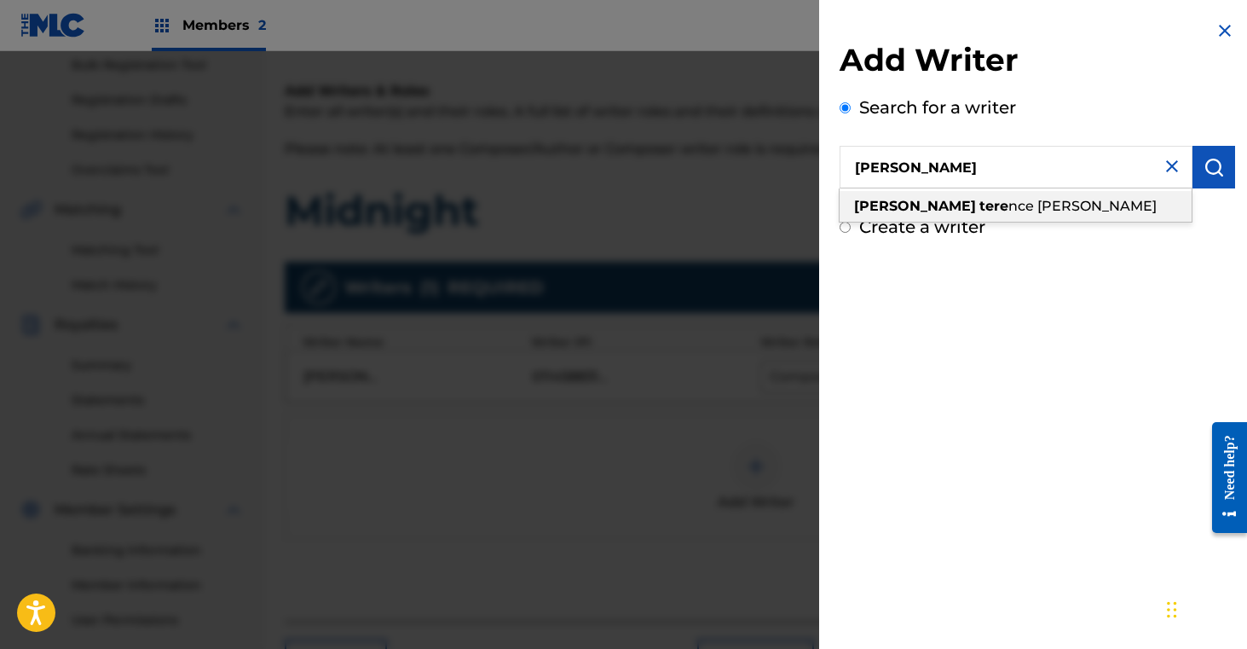
click at [1008, 204] on span "nce [PERSON_NAME]" at bounding box center [1082, 206] width 148 height 16
type input "[PERSON_NAME] [PERSON_NAME]"
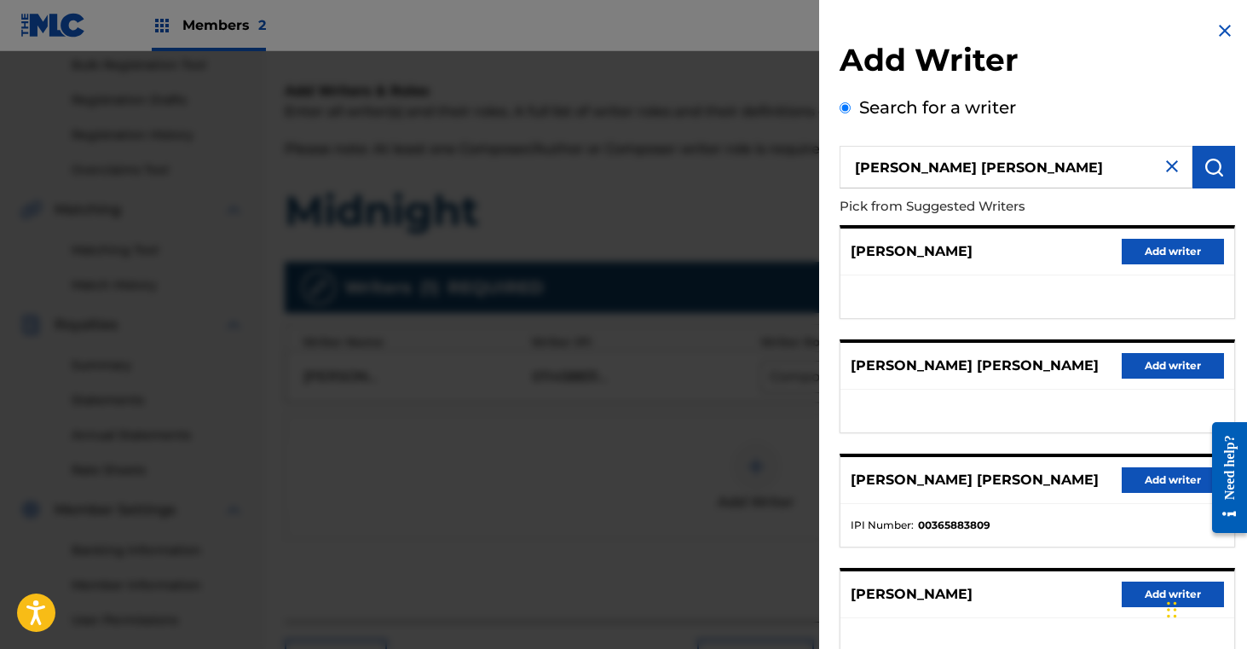
click at [1129, 479] on button "Add writer" at bounding box center [1173, 480] width 102 height 26
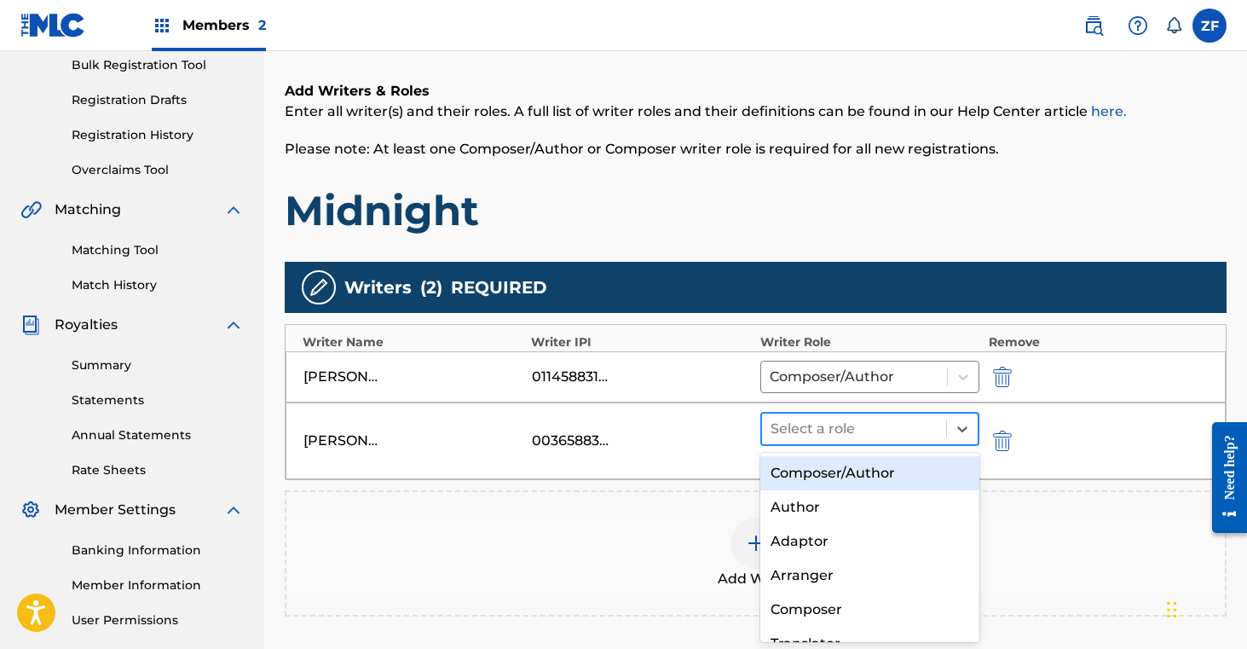
click at [865, 412] on div "Select a role" at bounding box center [870, 429] width 220 height 34
click at [838, 472] on div "Composer/Author" at bounding box center [870, 473] width 220 height 34
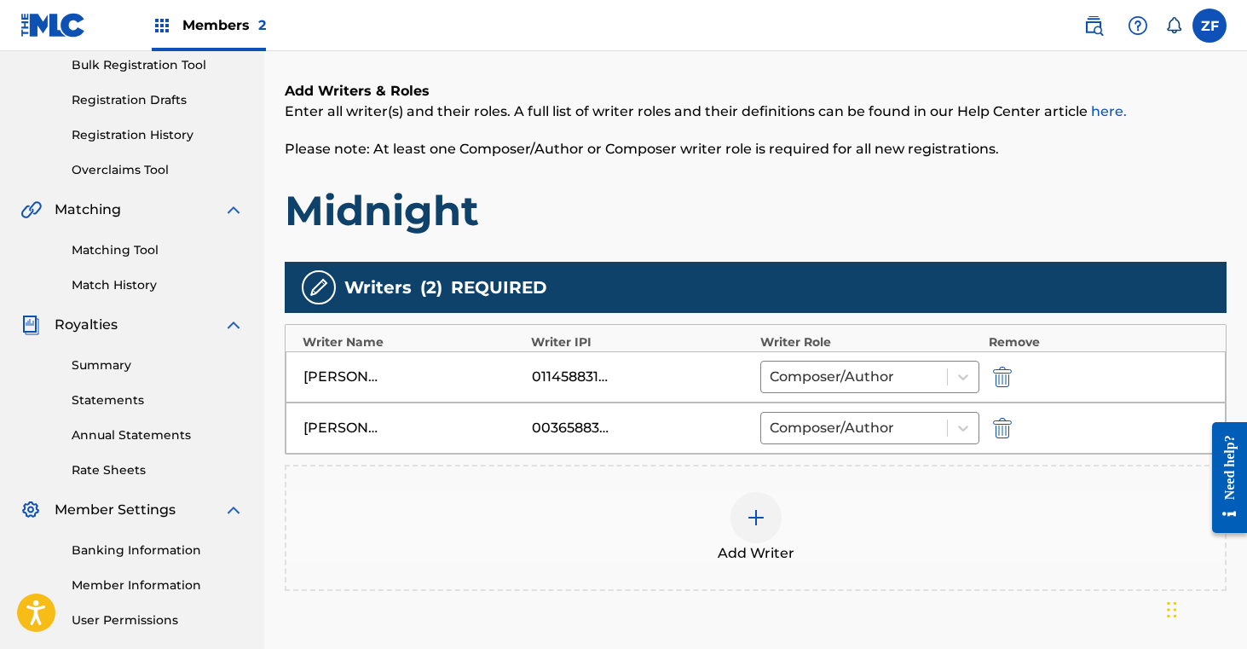
click at [758, 523] on img at bounding box center [756, 517] width 20 height 20
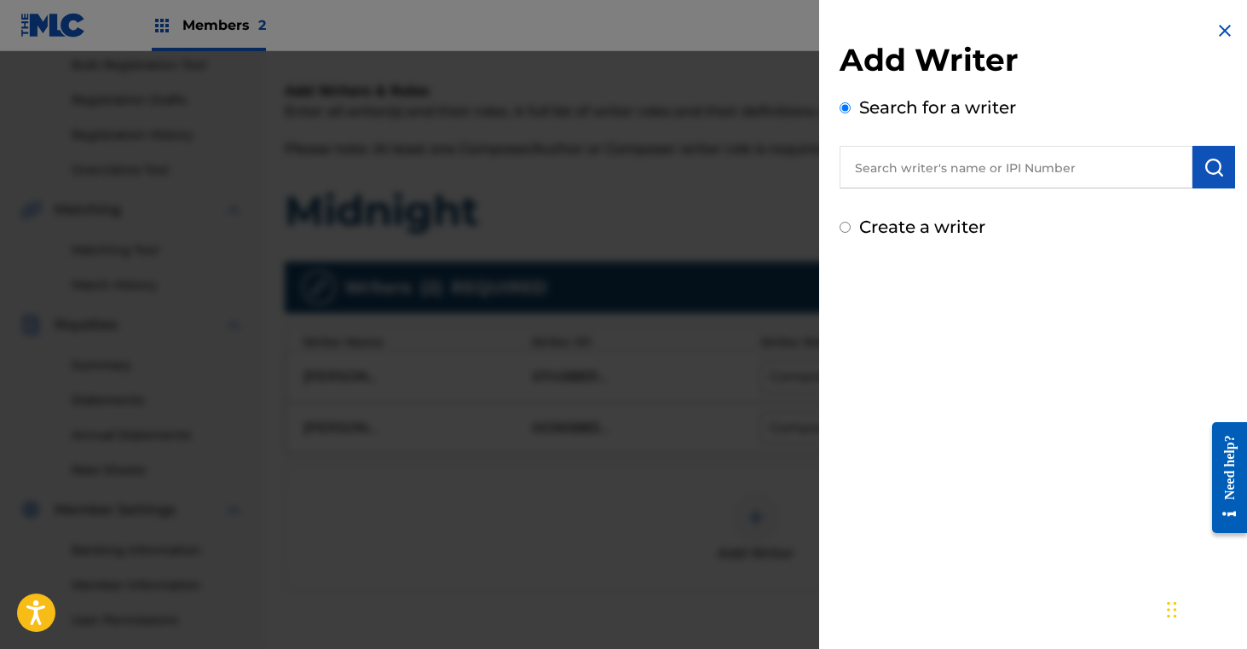
click at [960, 169] on input "text" at bounding box center [1016, 167] width 353 height 43
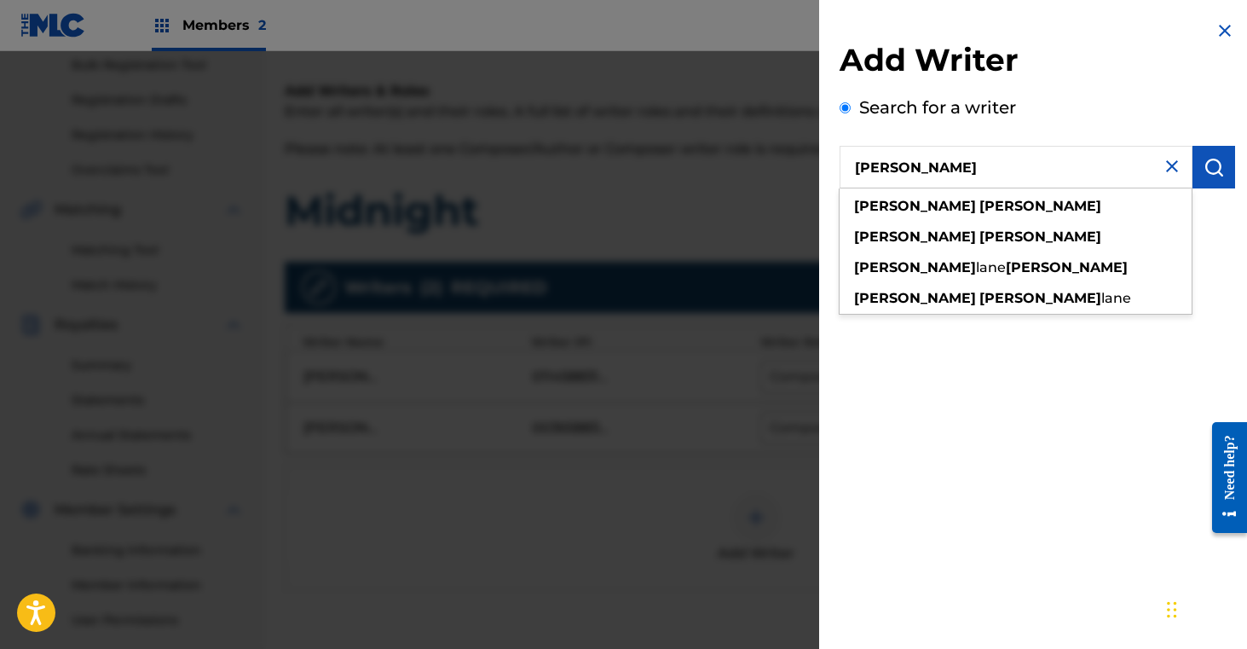
type input "tiffany goss"
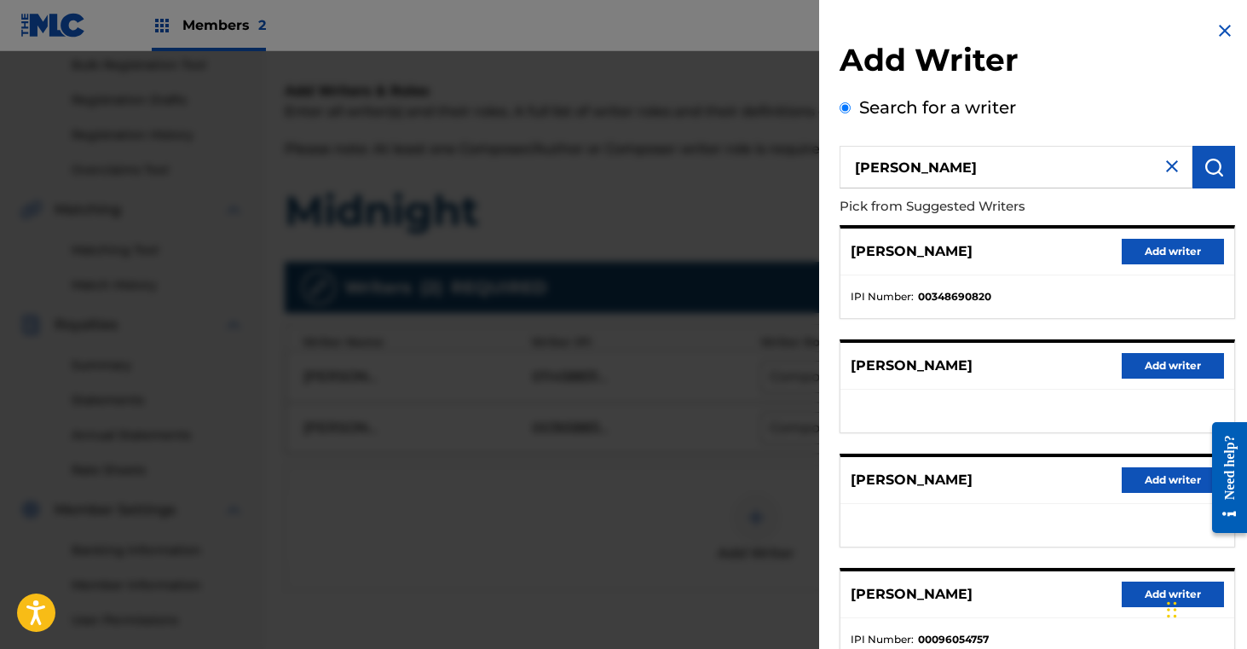
click at [1150, 252] on button "Add writer" at bounding box center [1173, 252] width 102 height 26
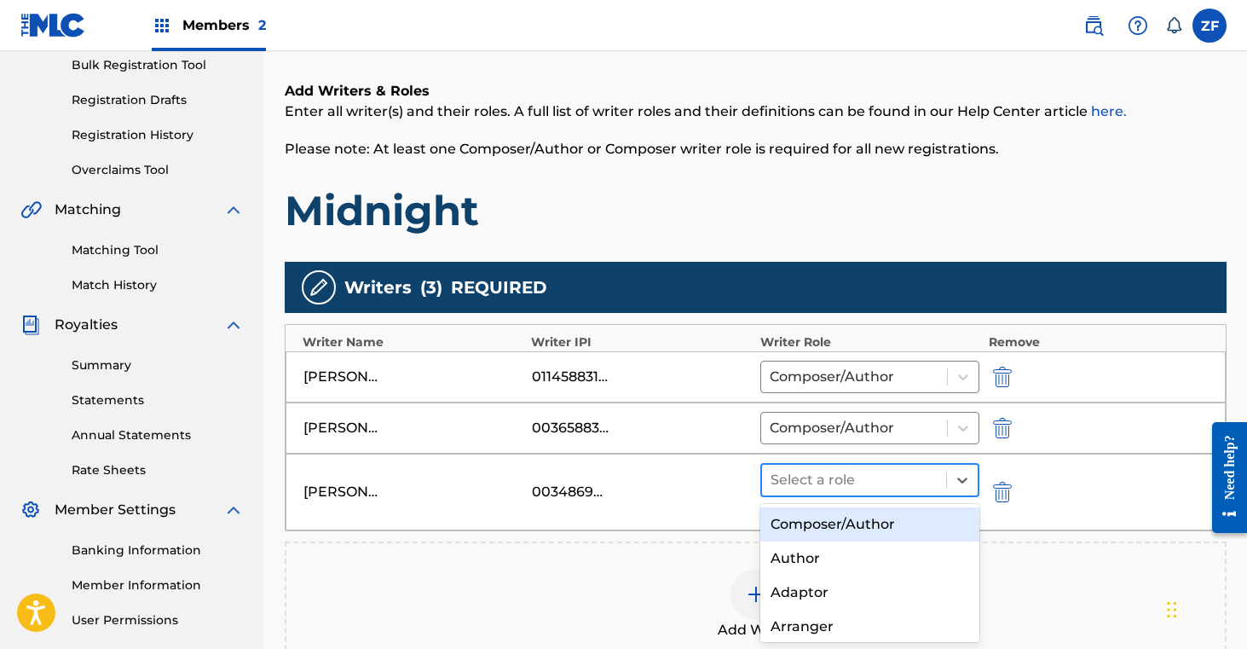
click at [836, 490] on div at bounding box center [855, 480] width 168 height 24
click at [827, 528] on div "Composer/Author" at bounding box center [870, 524] width 220 height 34
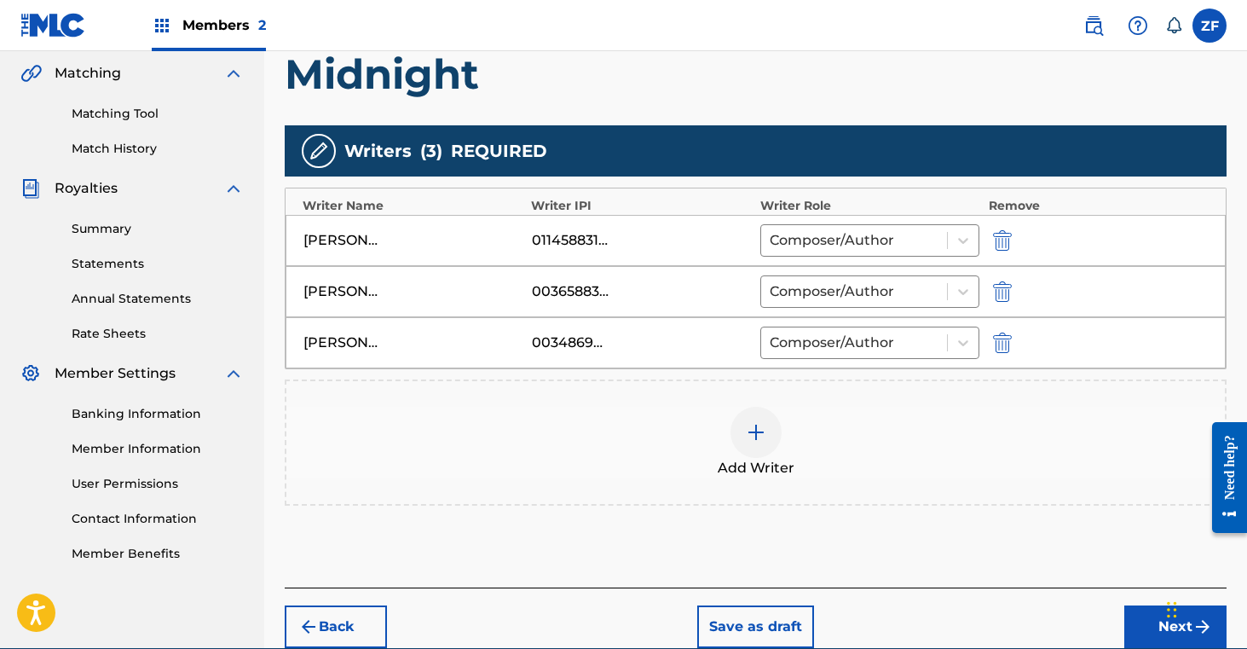
click at [1146, 619] on button "Next" at bounding box center [1175, 626] width 102 height 43
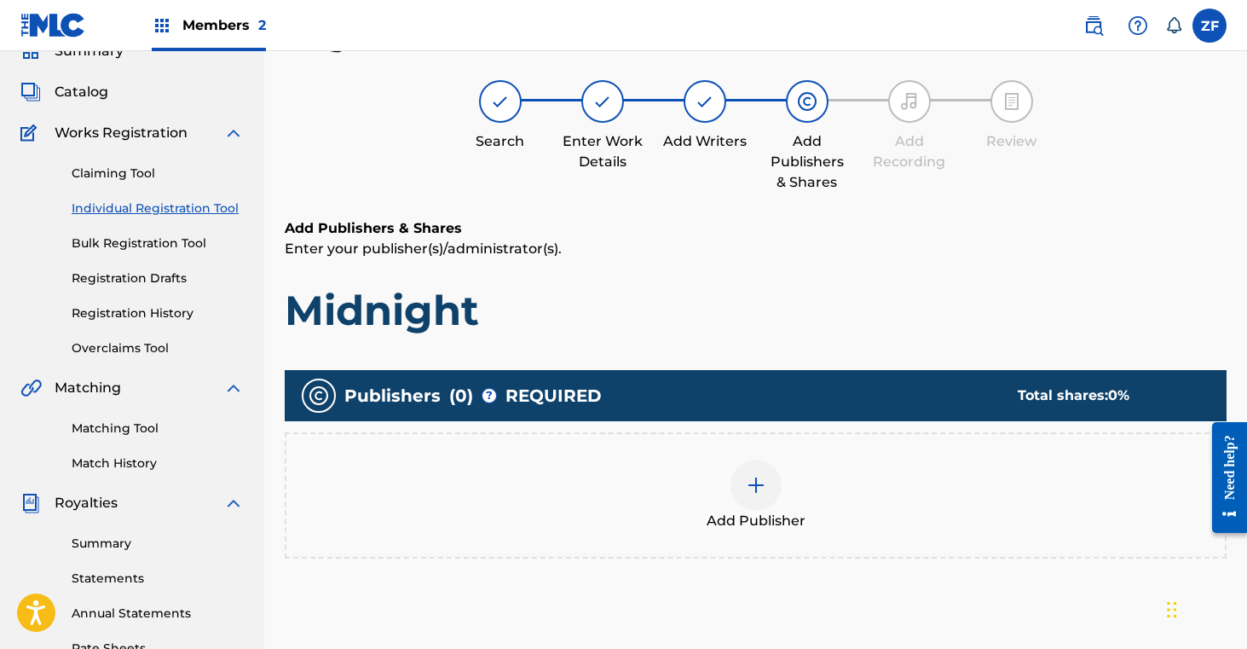
scroll to position [77, 0]
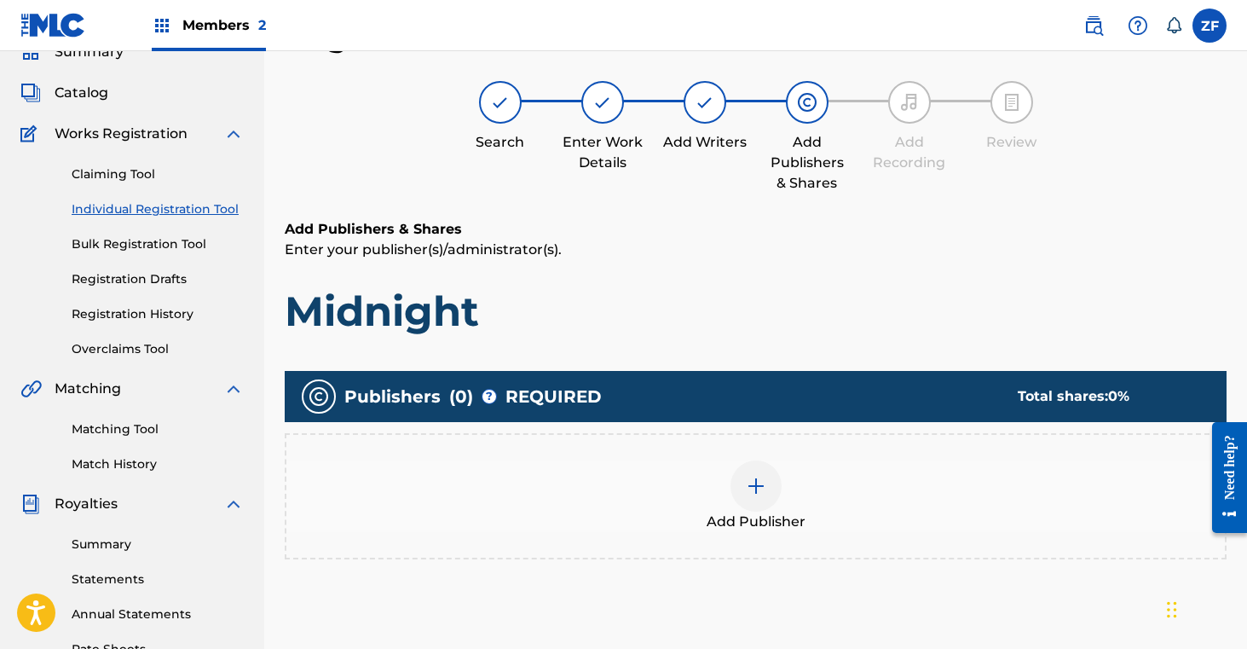
click at [773, 487] on div at bounding box center [756, 485] width 51 height 51
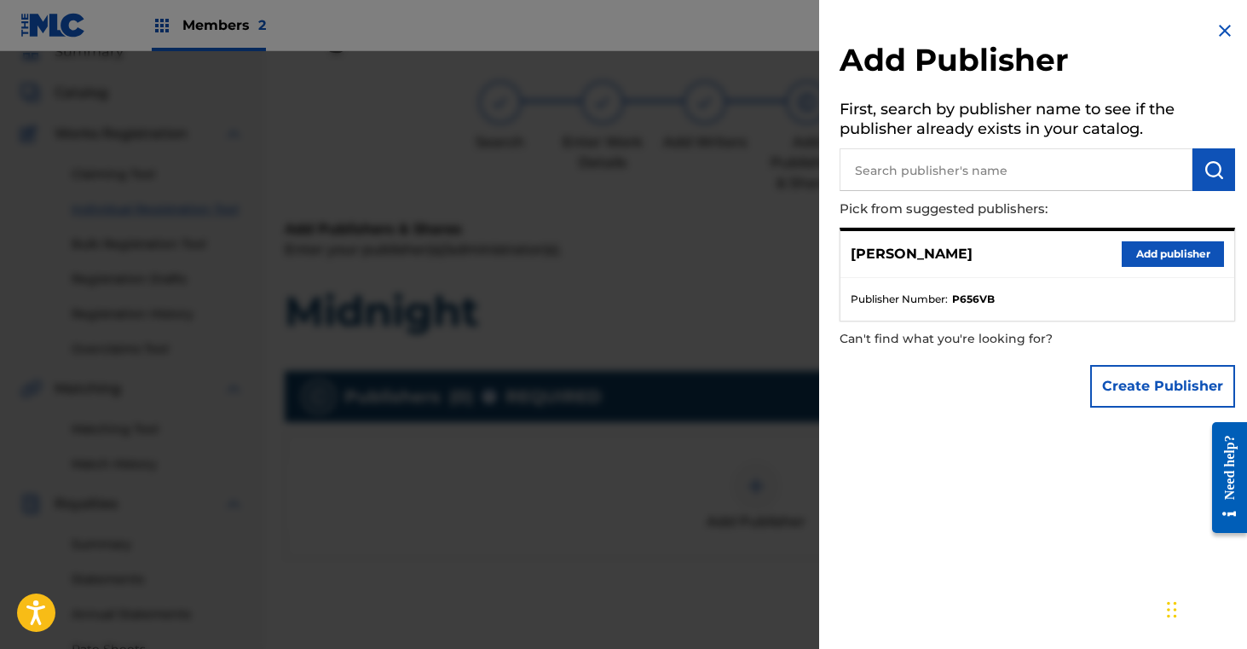
click at [1167, 246] on button "Add publisher" at bounding box center [1173, 254] width 102 height 26
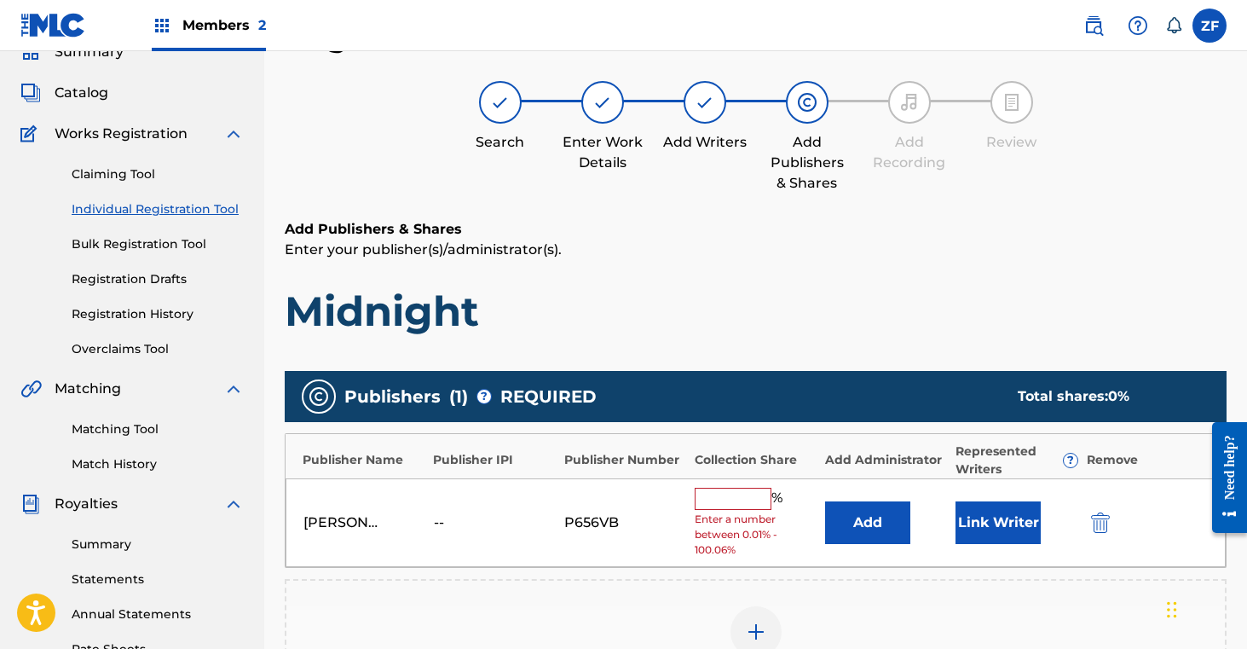
click at [748, 500] on input "text" at bounding box center [733, 499] width 77 height 22
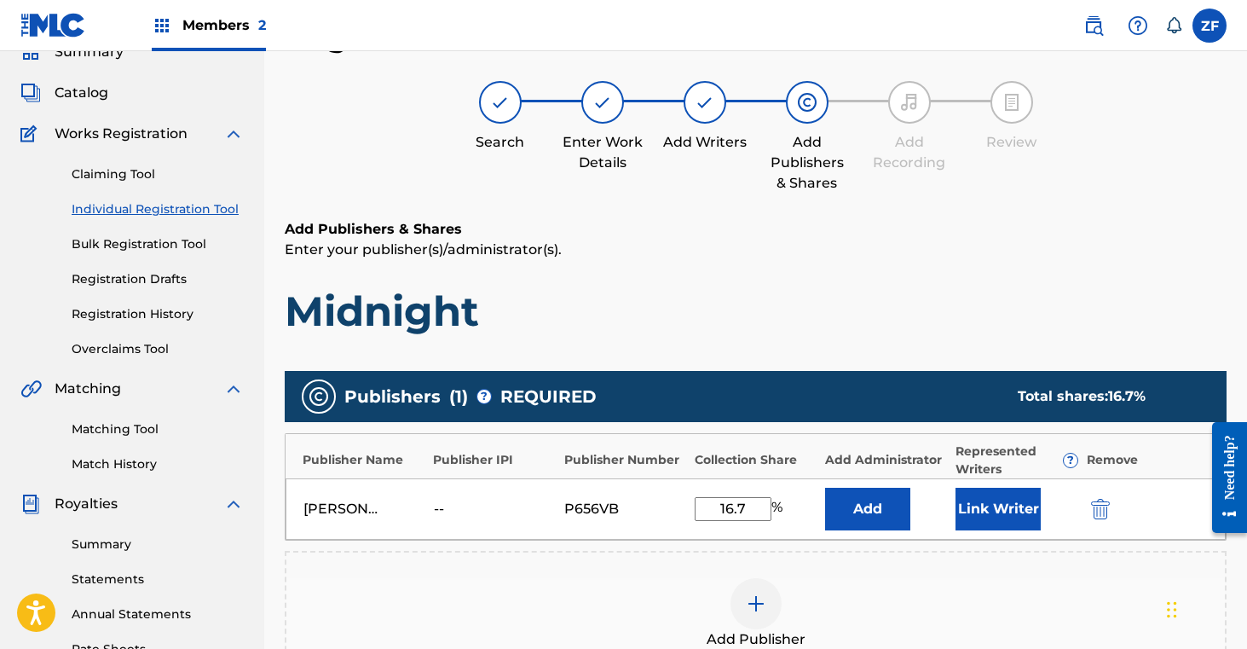
type input "16.7"
click at [896, 571] on div "Add Publisher" at bounding box center [756, 614] width 942 height 126
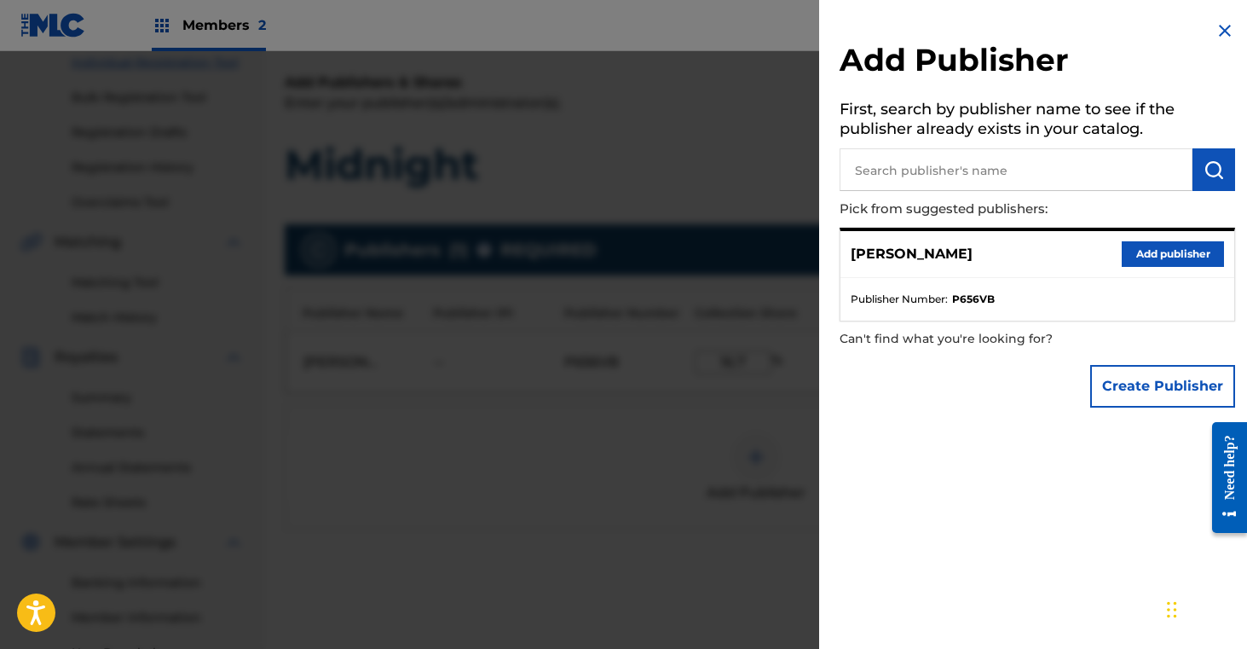
scroll to position [219, 0]
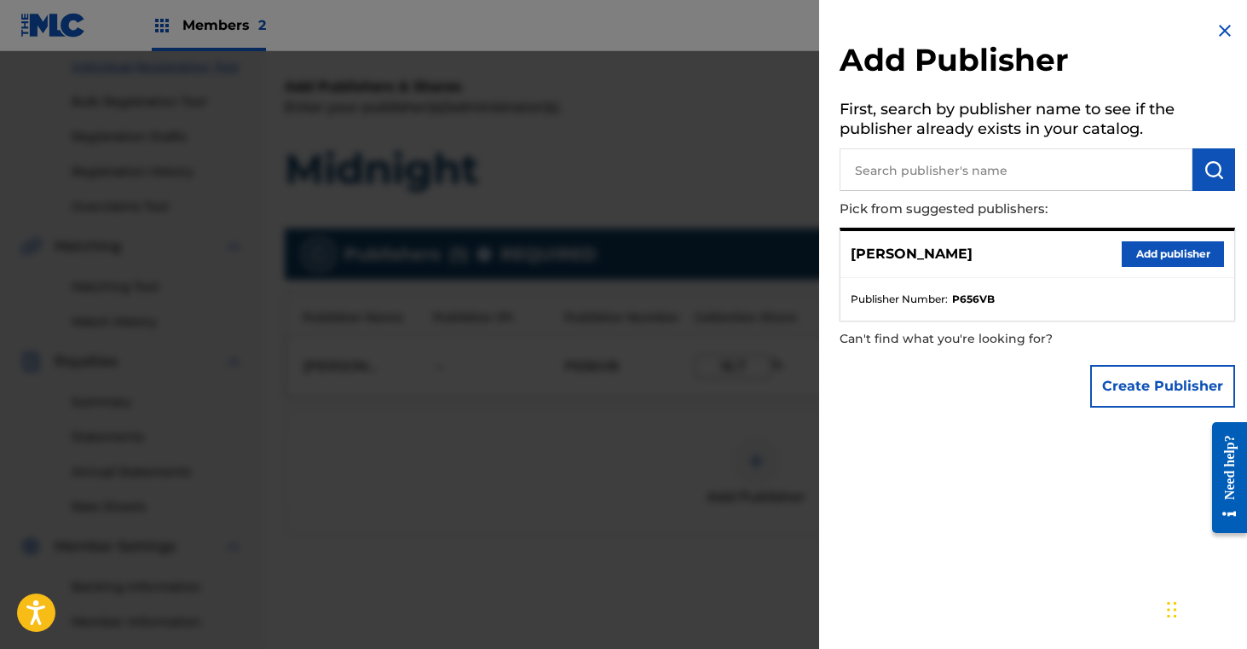
click at [1166, 249] on button "Add publisher" at bounding box center [1173, 254] width 102 height 26
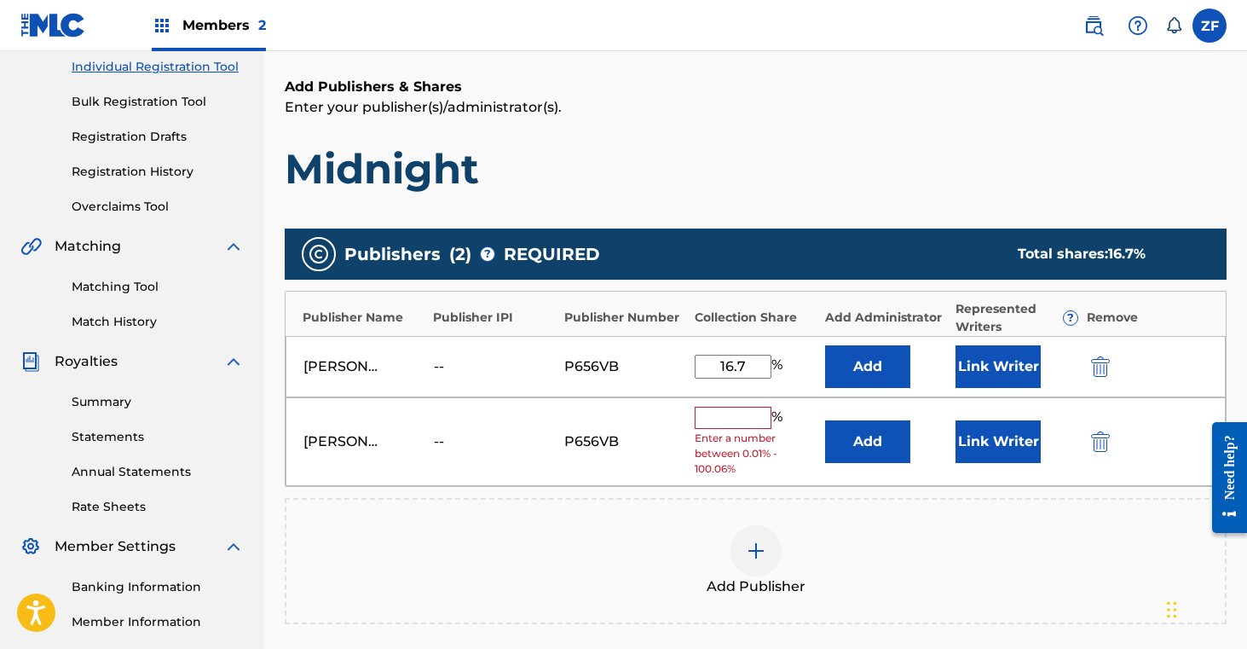
click at [1108, 447] on img "submit" at bounding box center [1100, 441] width 19 height 20
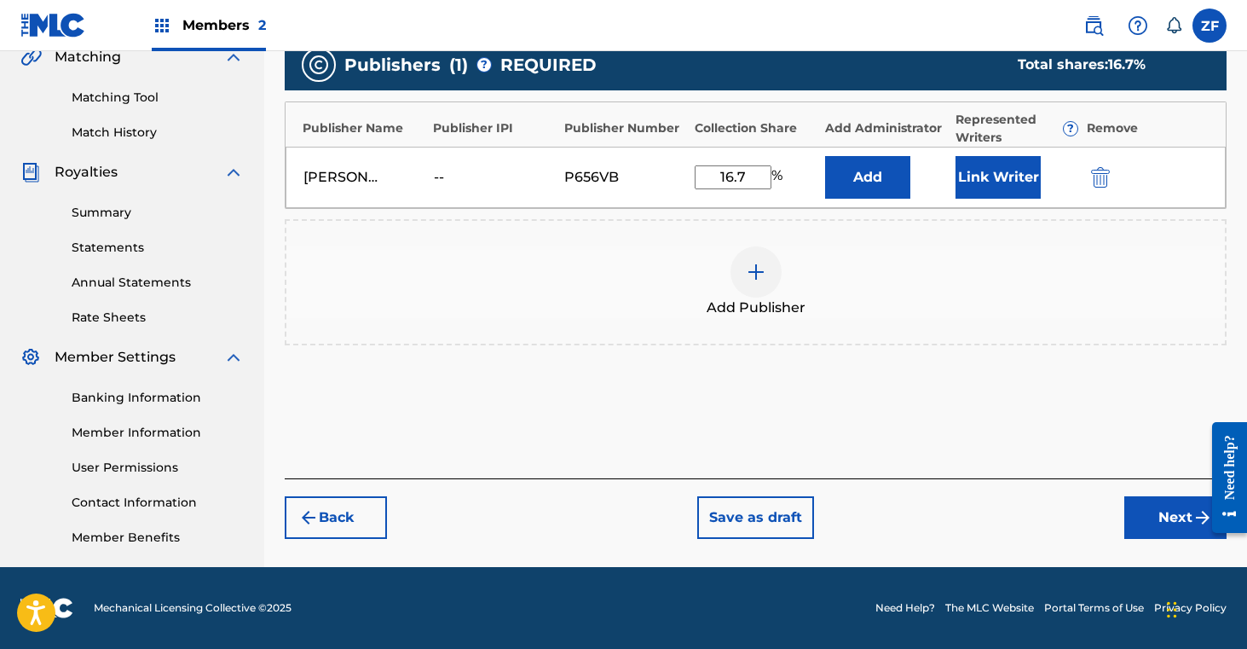
click at [1159, 511] on button "Next" at bounding box center [1175, 517] width 102 height 43
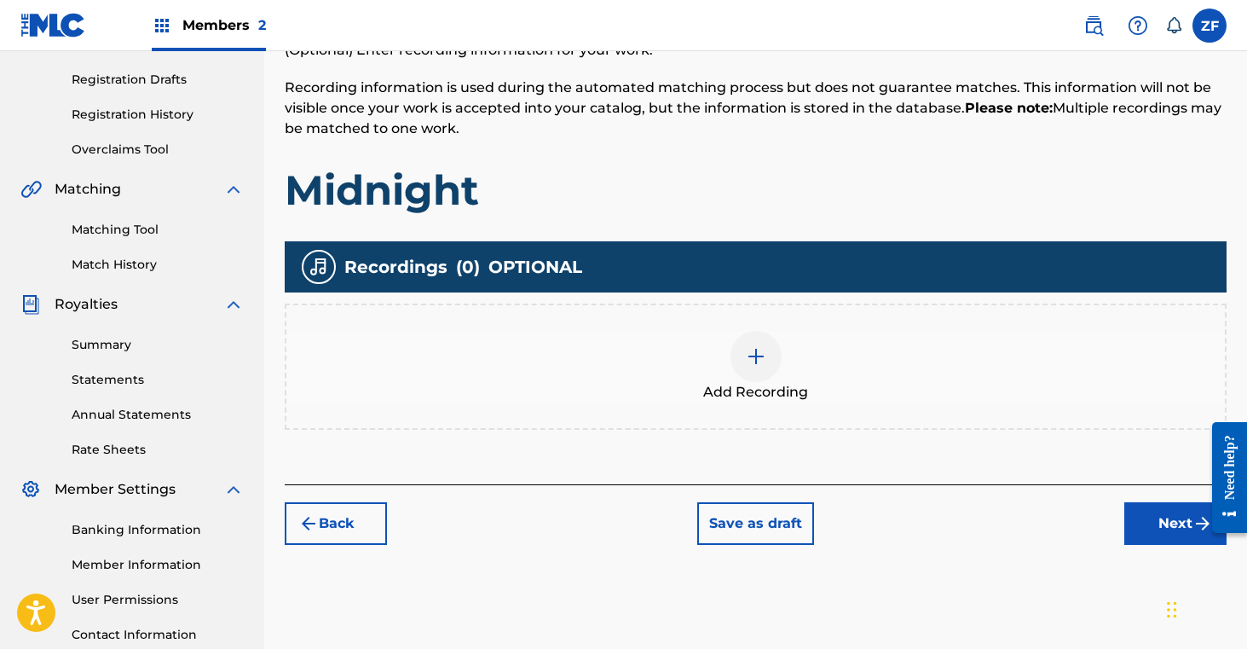
scroll to position [317, 0]
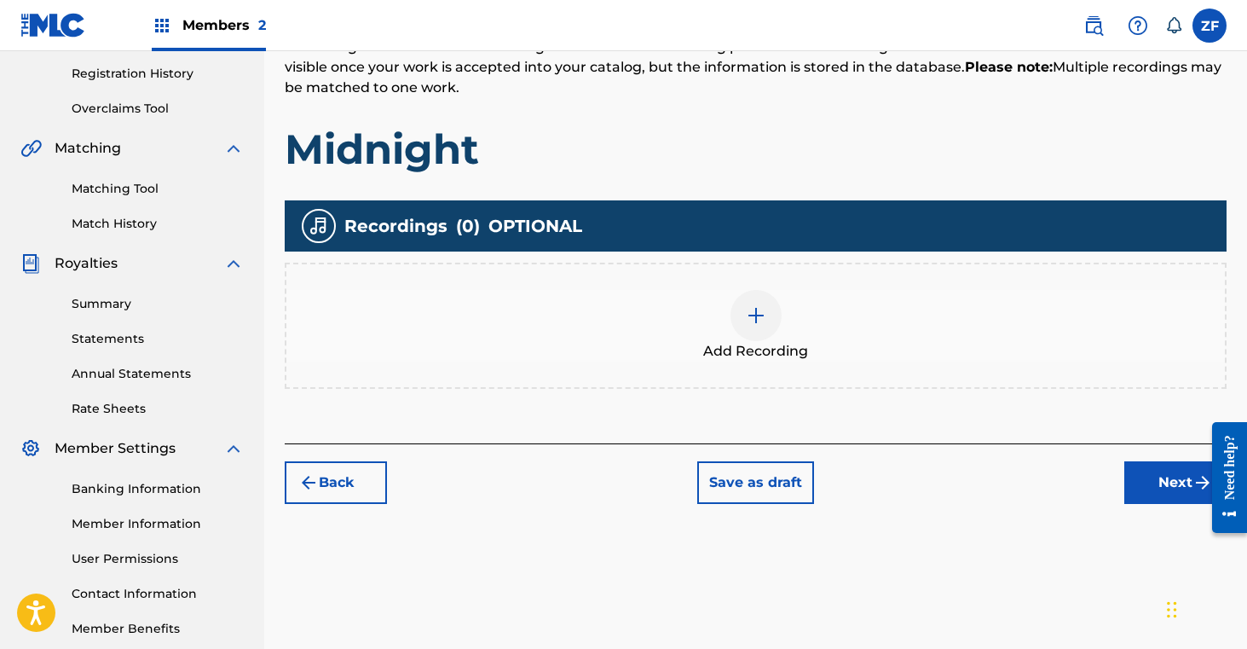
click at [759, 320] on img at bounding box center [756, 315] width 20 height 20
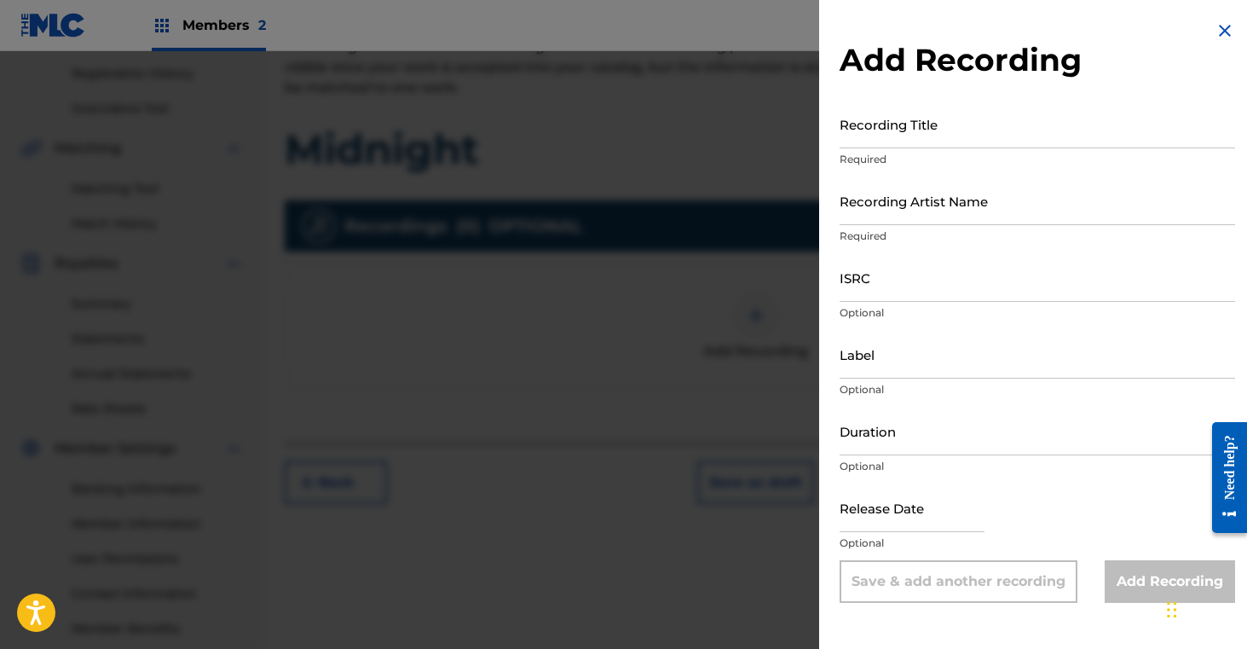
click at [900, 113] on input "Recording Title" at bounding box center [1038, 124] width 396 height 49
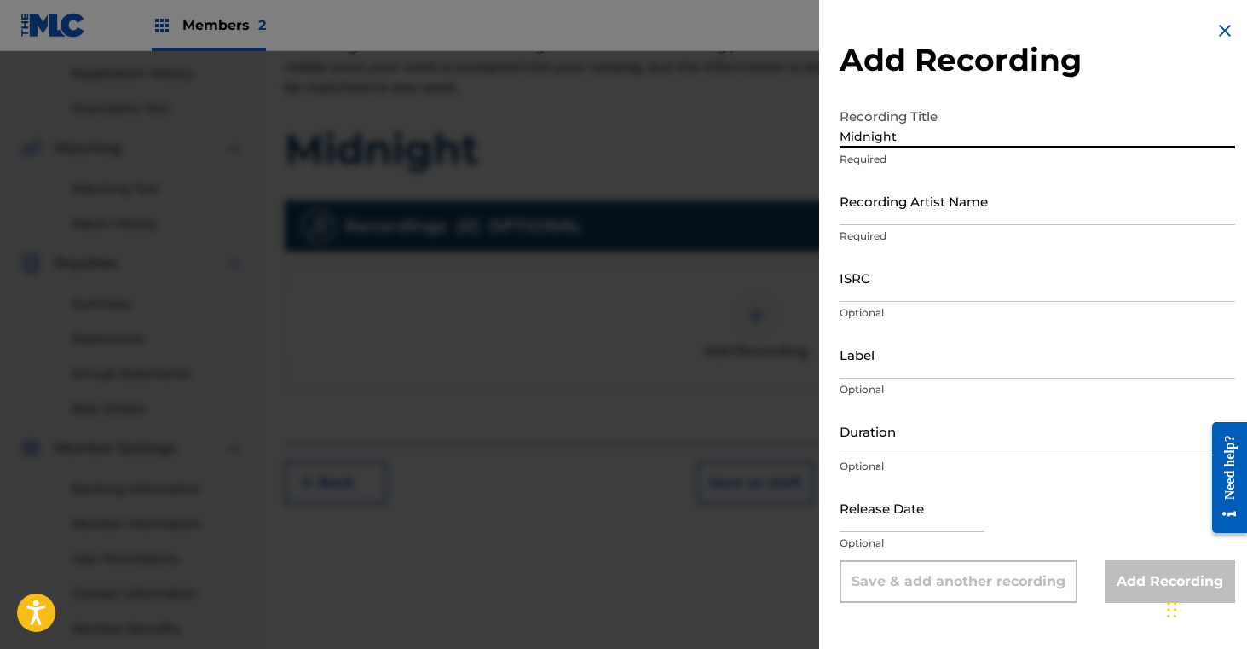
type input "Midnight"
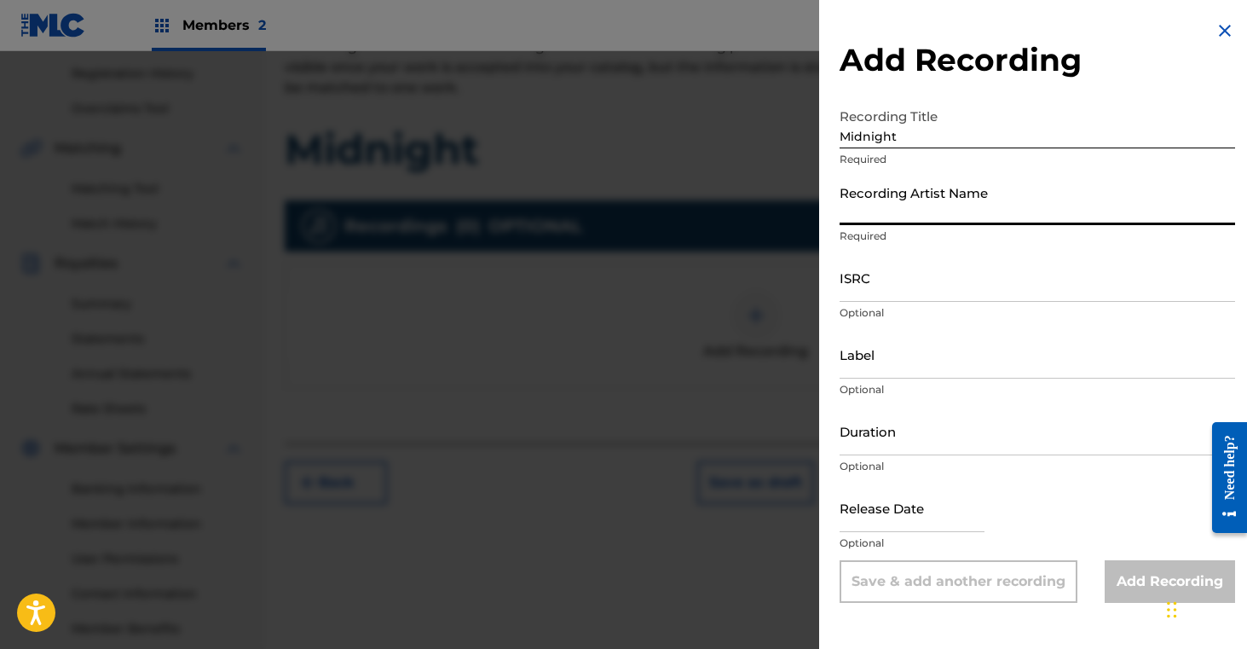
click at [910, 199] on input "Recording Artist Name" at bounding box center [1038, 200] width 396 height 49
type input "[PERSON_NAME]"
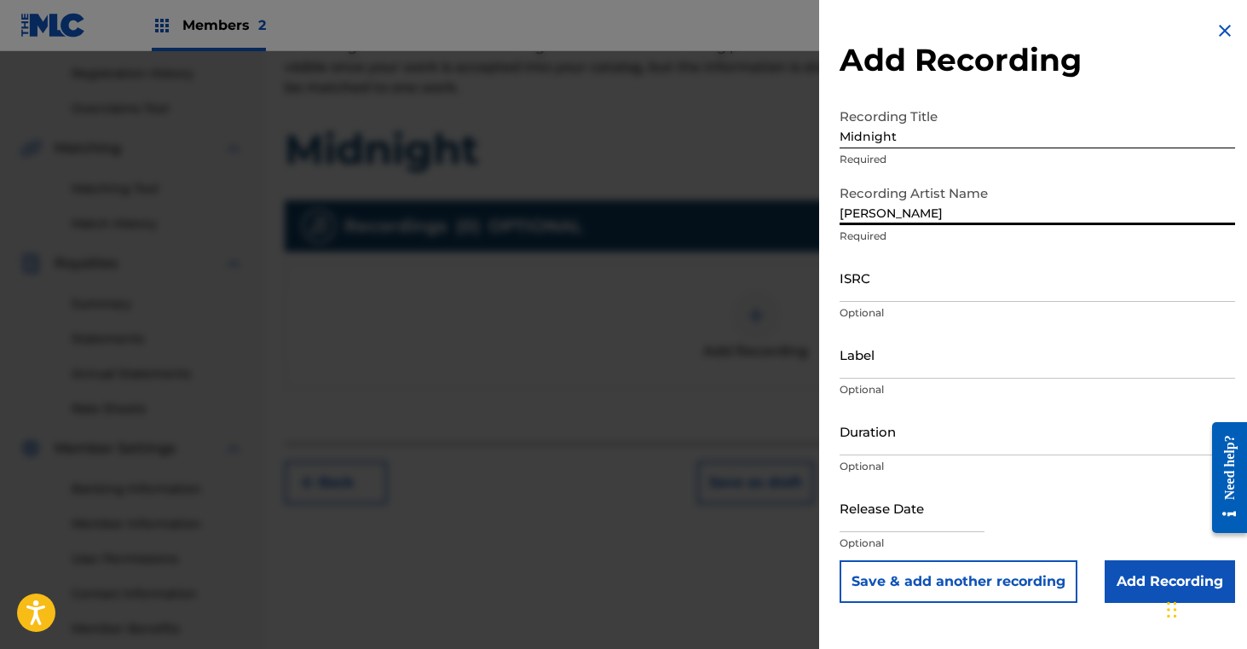
click at [890, 278] on input "ISRC" at bounding box center [1038, 277] width 396 height 49
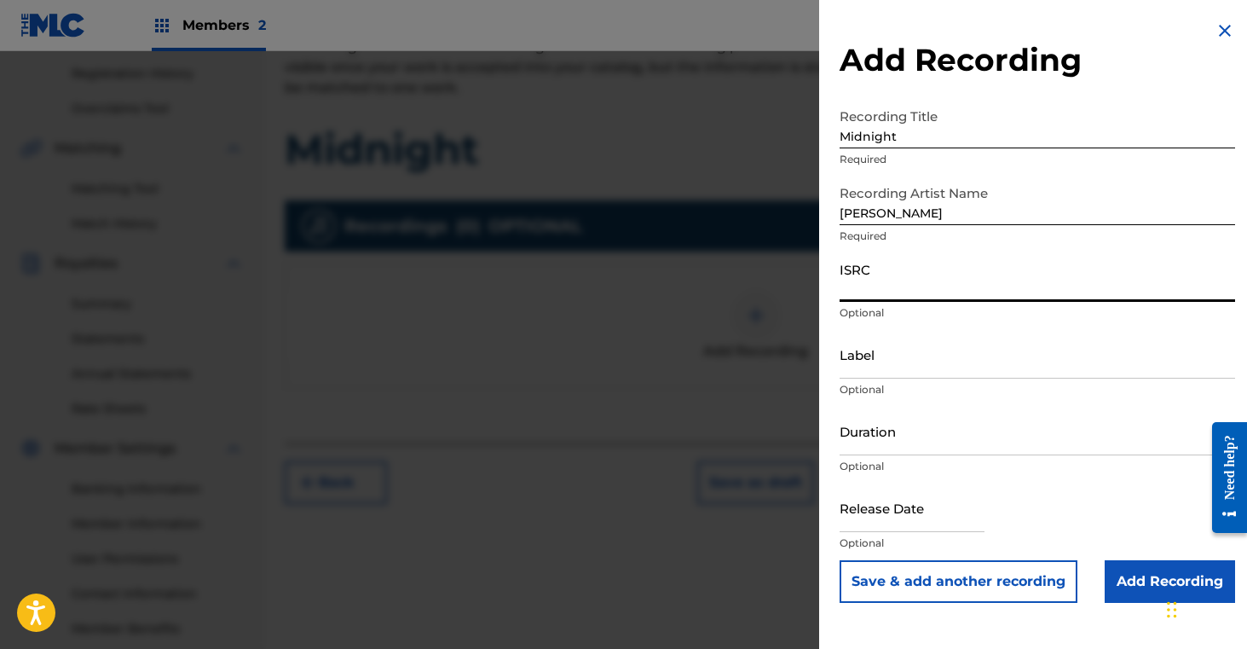
click at [944, 275] on input "ISRC" at bounding box center [1038, 277] width 396 height 49
paste input "QZMEV2454505"
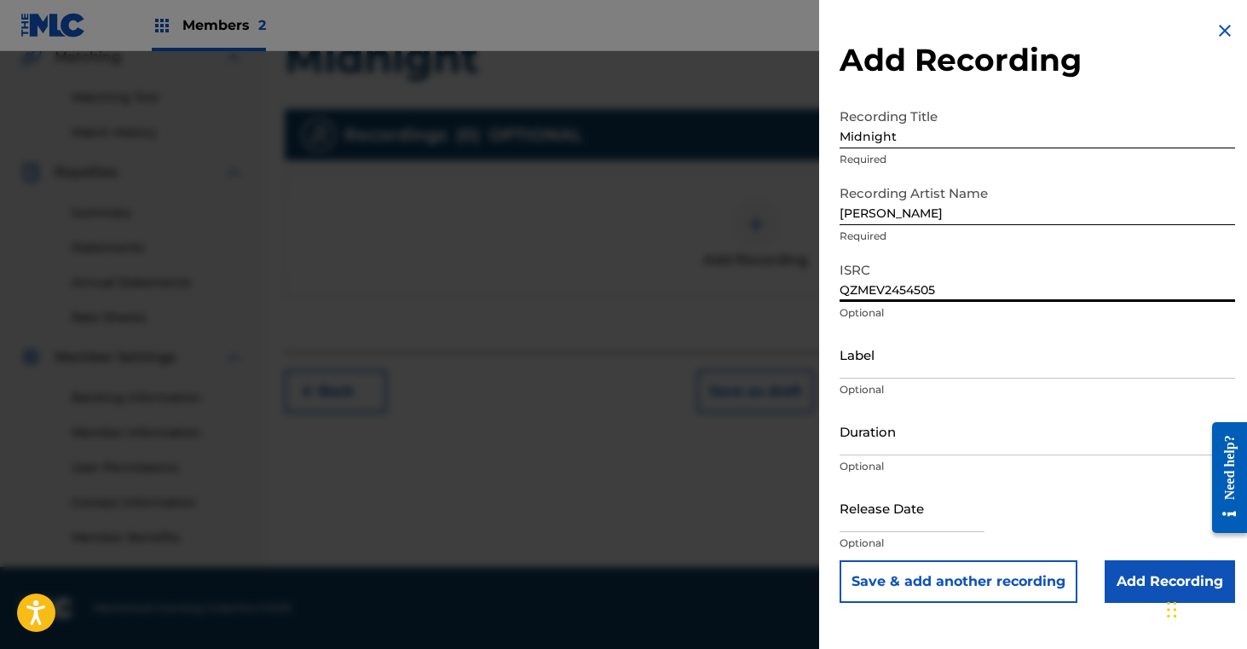
type input "QZMEV2454505"
click at [1143, 589] on input "Add Recording" at bounding box center [1170, 581] width 130 height 43
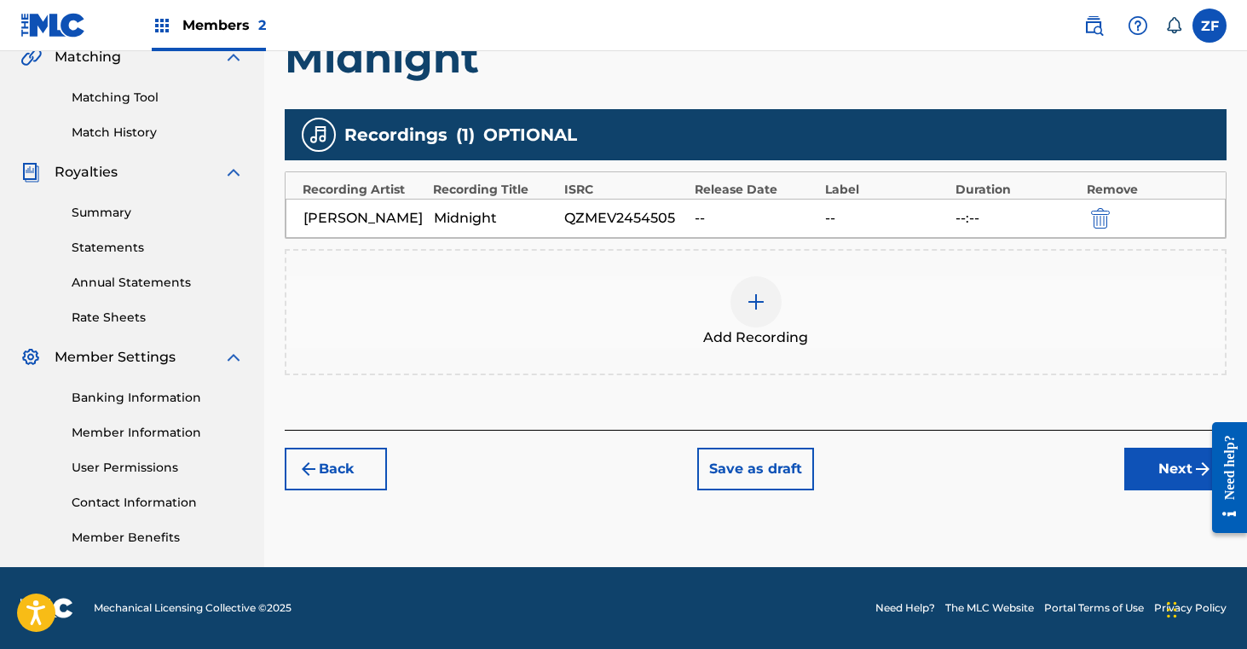
click at [1149, 476] on button "Next" at bounding box center [1175, 469] width 102 height 43
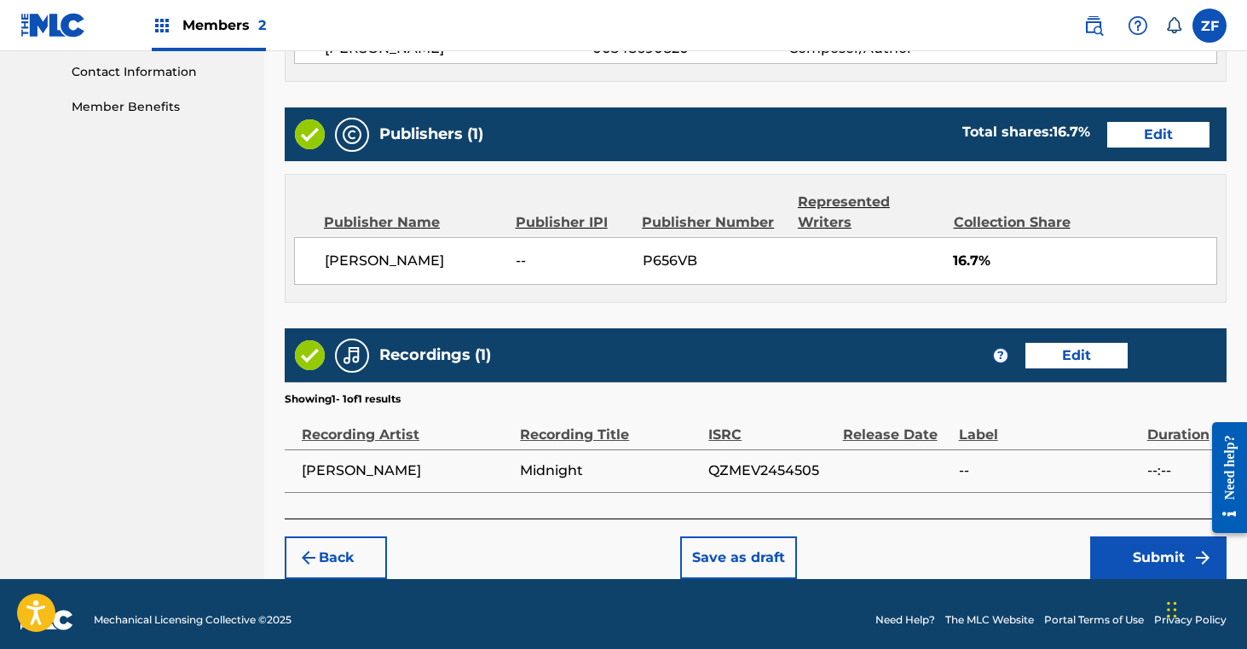
scroll to position [848, 0]
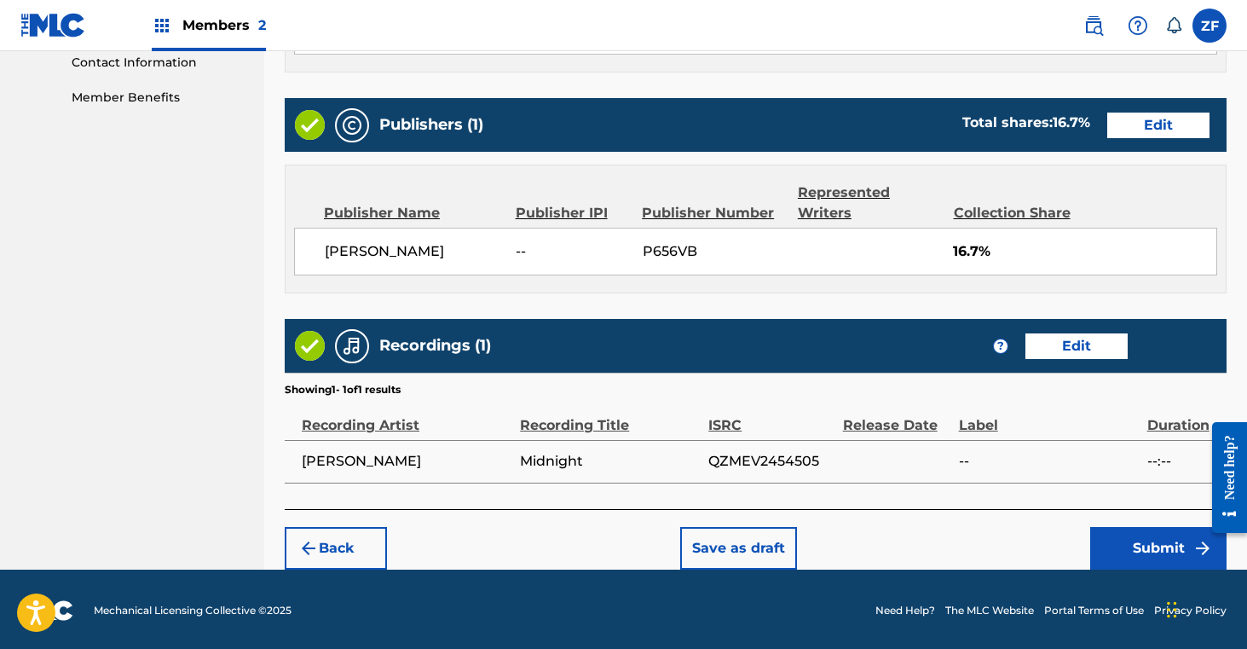
click at [1152, 546] on button "Submit" at bounding box center [1158, 548] width 136 height 43
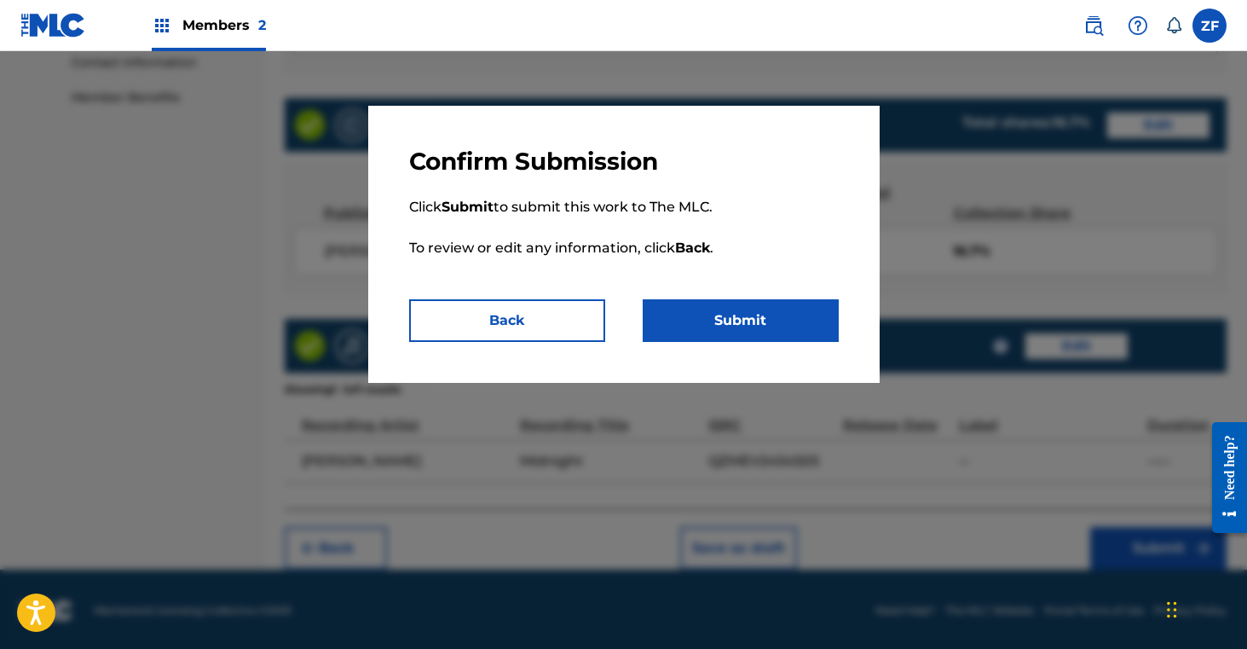
click at [742, 315] on button "Submit" at bounding box center [741, 320] width 196 height 43
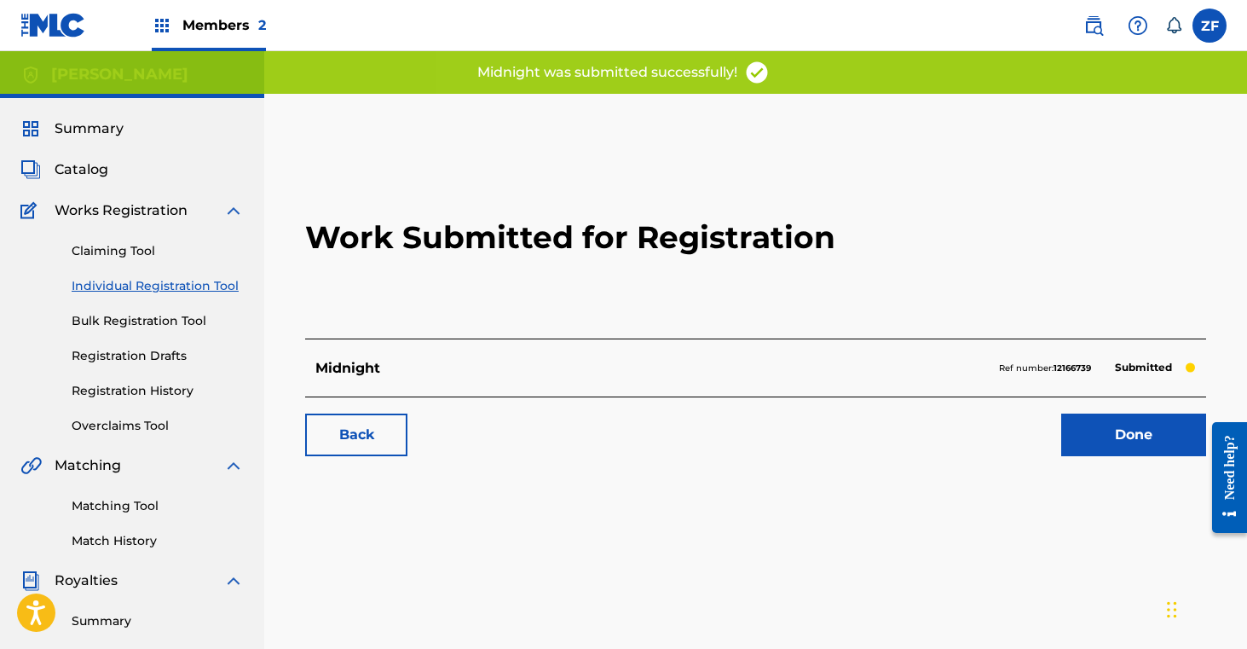
click at [1073, 436] on link "Done" at bounding box center [1133, 434] width 145 height 43
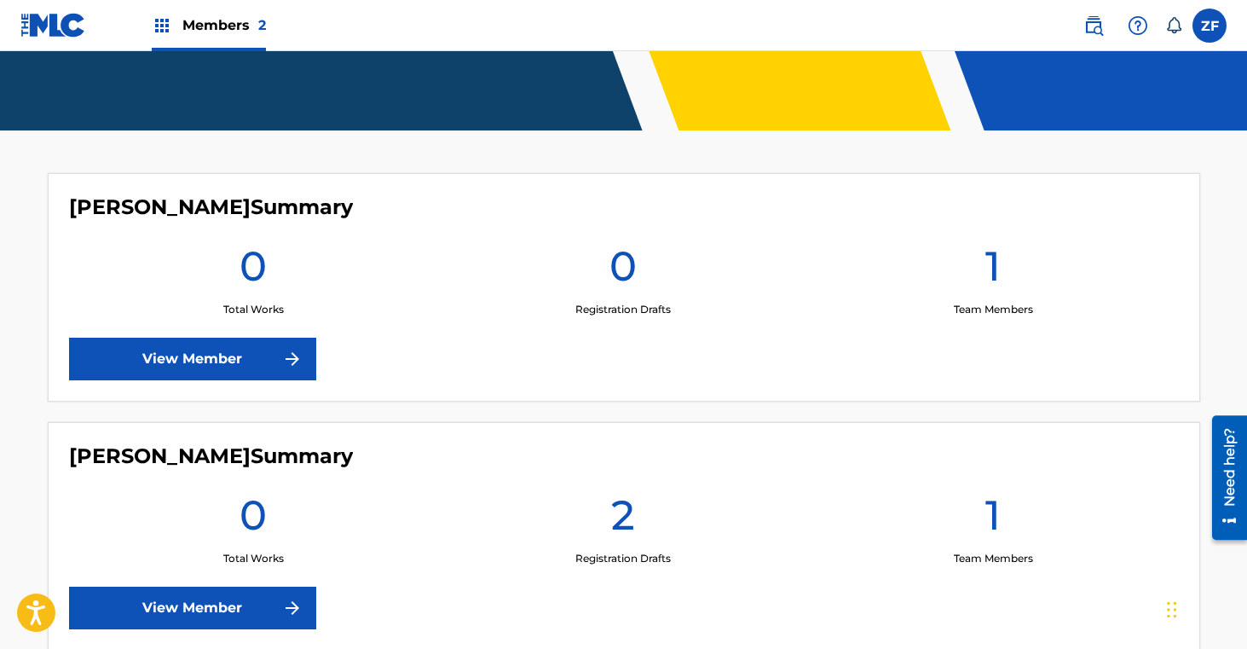
scroll to position [473, 0]
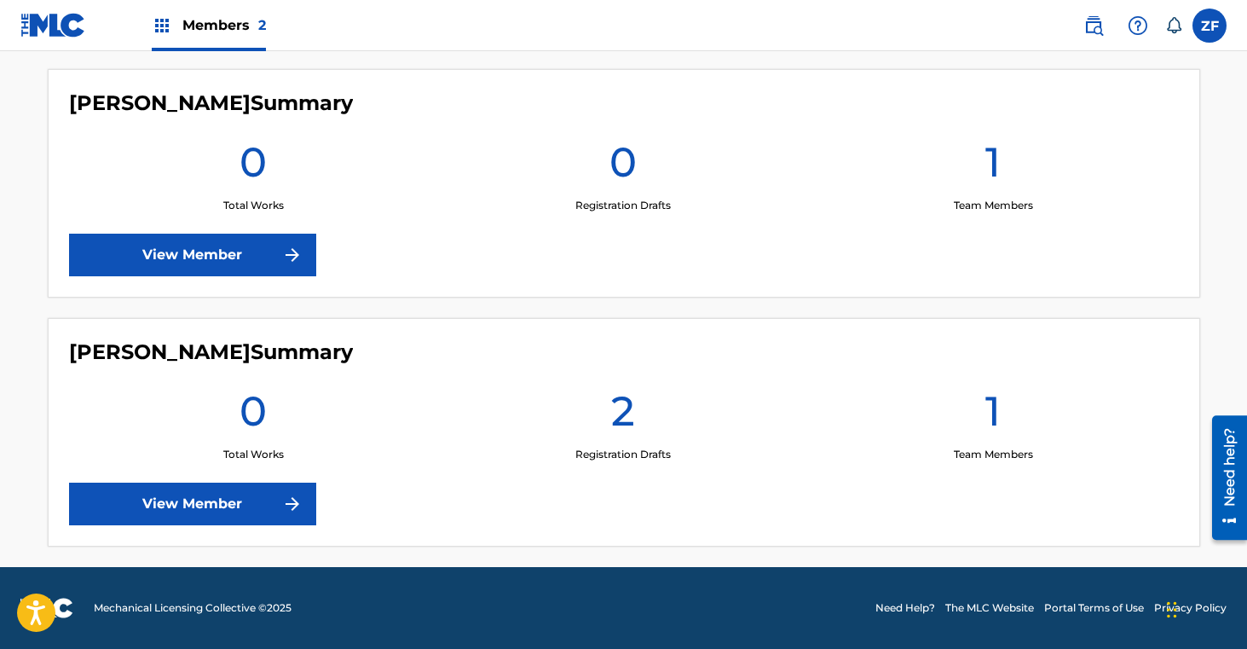
click at [250, 501] on link "View Member" at bounding box center [192, 503] width 247 height 43
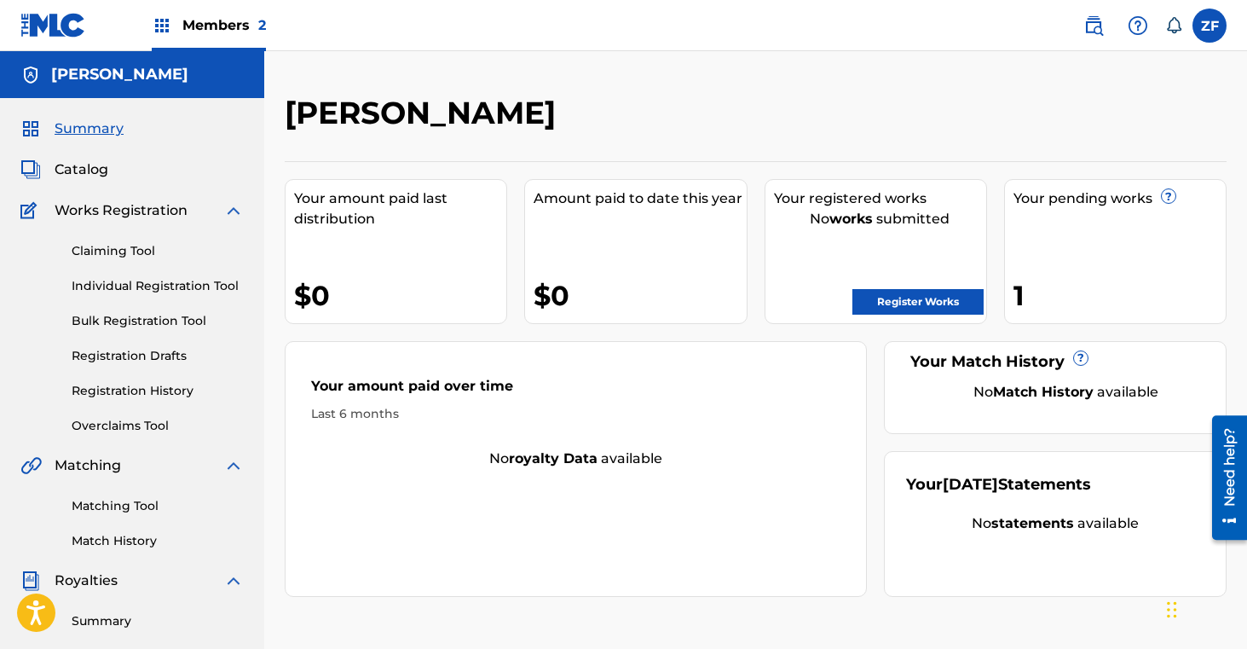
click at [879, 297] on link "Register Works" at bounding box center [917, 302] width 131 height 26
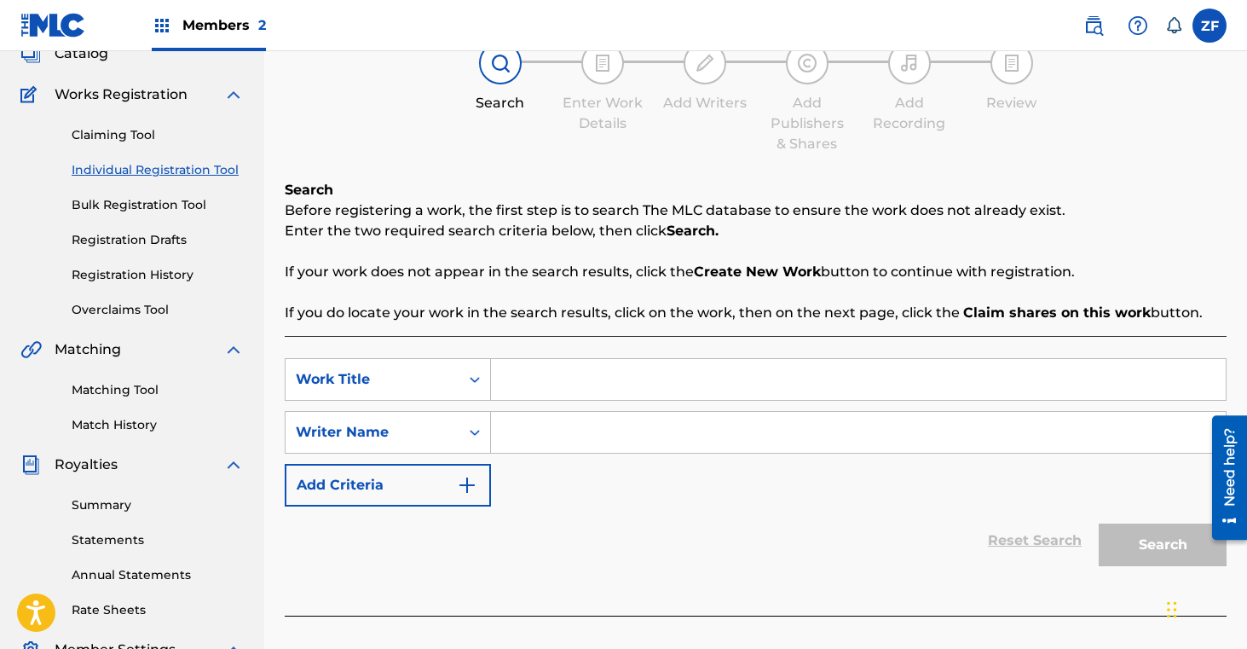
scroll to position [135, 0]
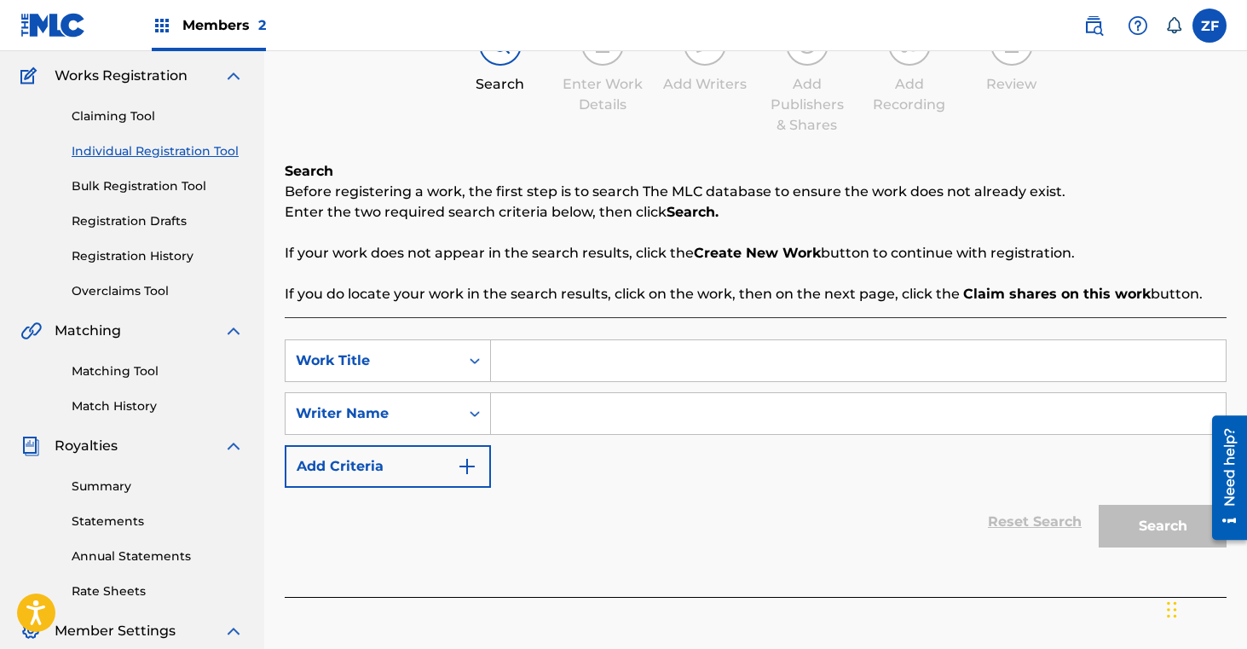
click at [535, 360] on input "Search Form" at bounding box center [858, 360] width 735 height 41
click at [556, 359] on input "Go to bed Angry" at bounding box center [858, 360] width 735 height 41
click at [536, 361] on input "Go to Bed Angry" at bounding box center [858, 360] width 735 height 41
type input "Go To Bed Angry"
click at [538, 403] on input "Search Form" at bounding box center [858, 413] width 735 height 41
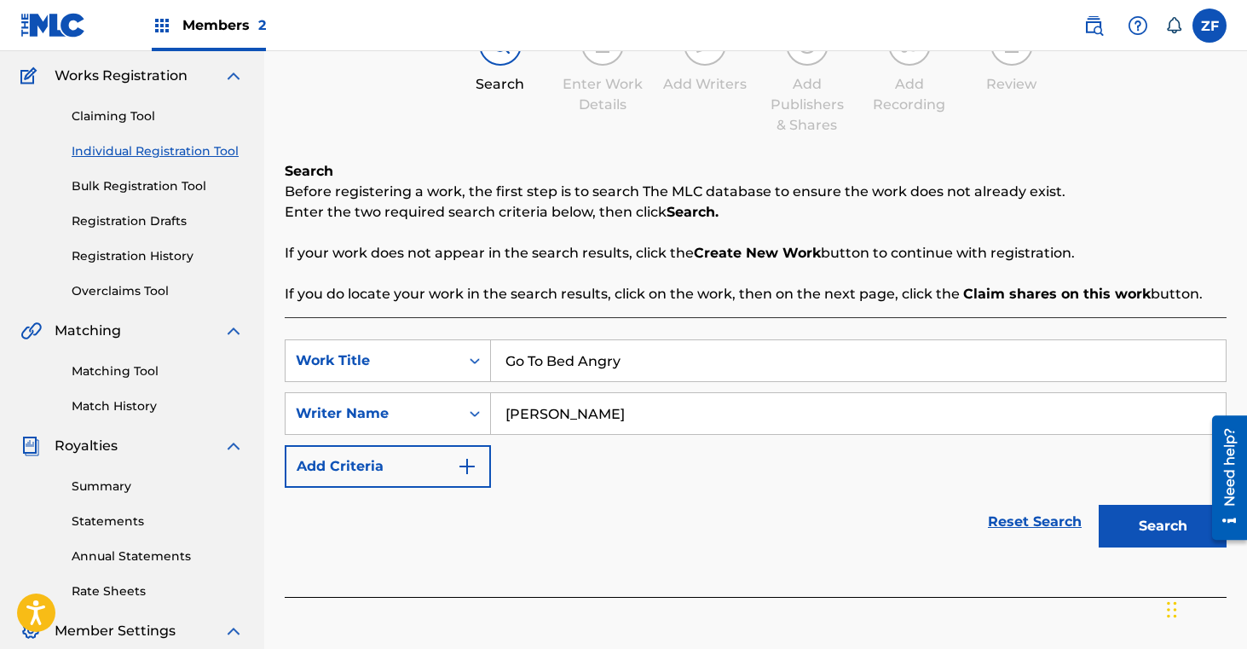
type input "[PERSON_NAME]"
click at [1152, 519] on button "Search" at bounding box center [1163, 526] width 128 height 43
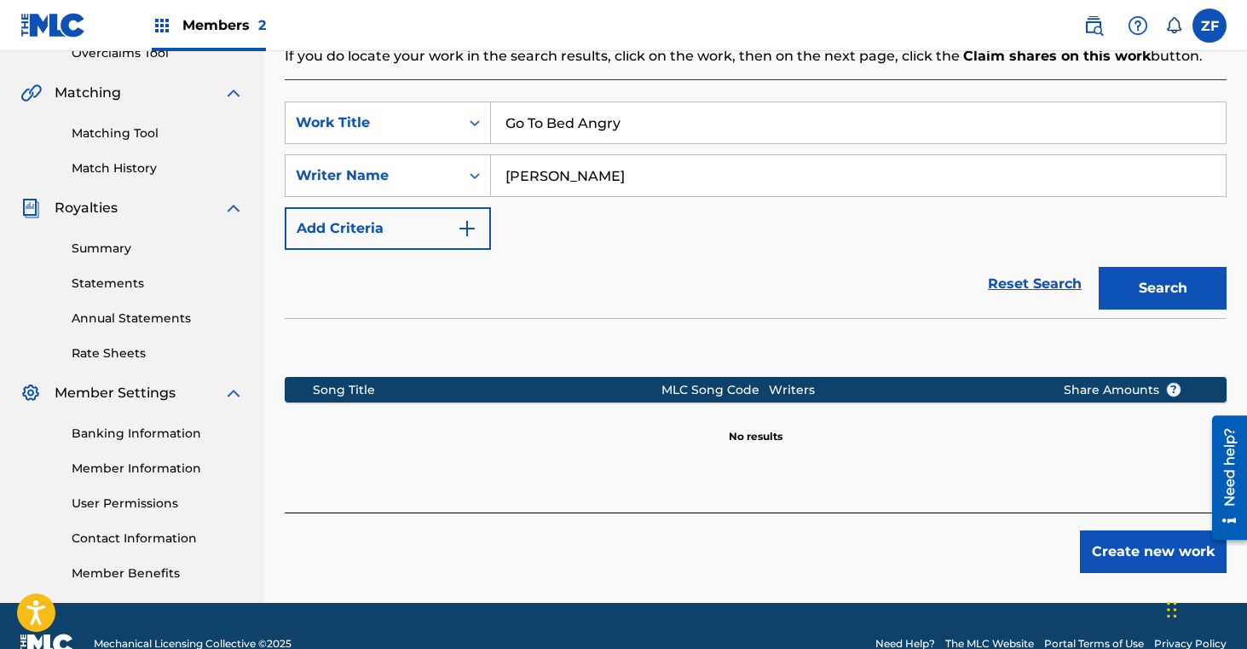
scroll to position [408, 0]
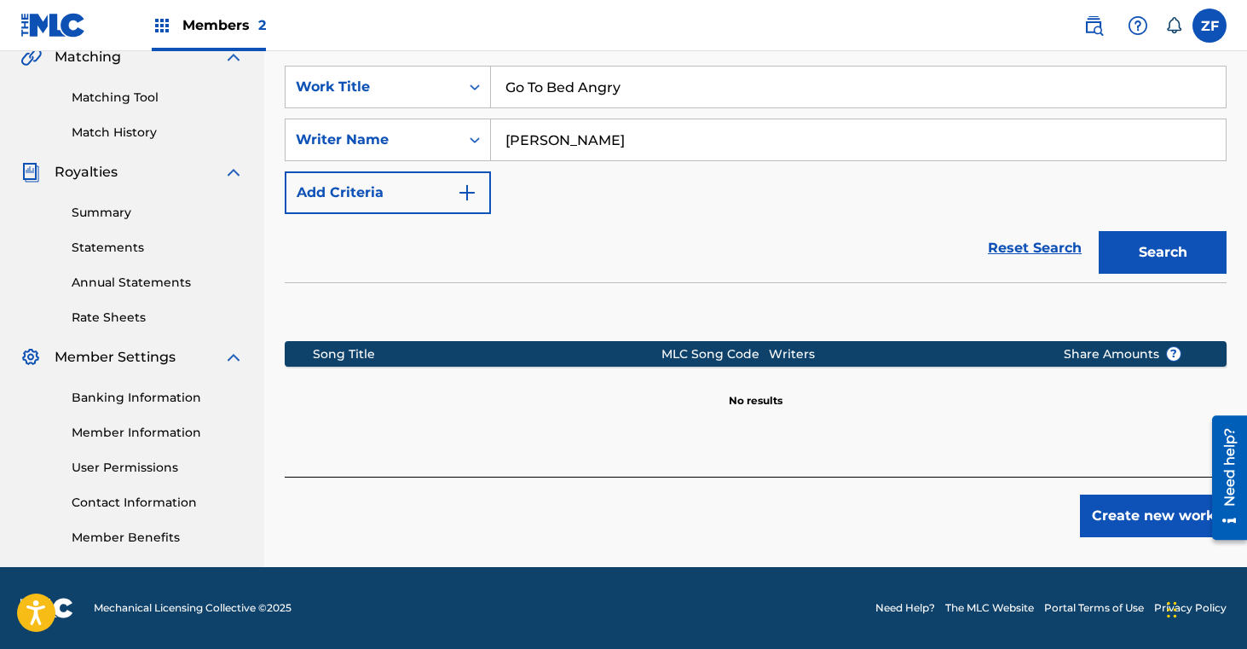
click at [1140, 511] on button "Create new work" at bounding box center [1153, 515] width 147 height 43
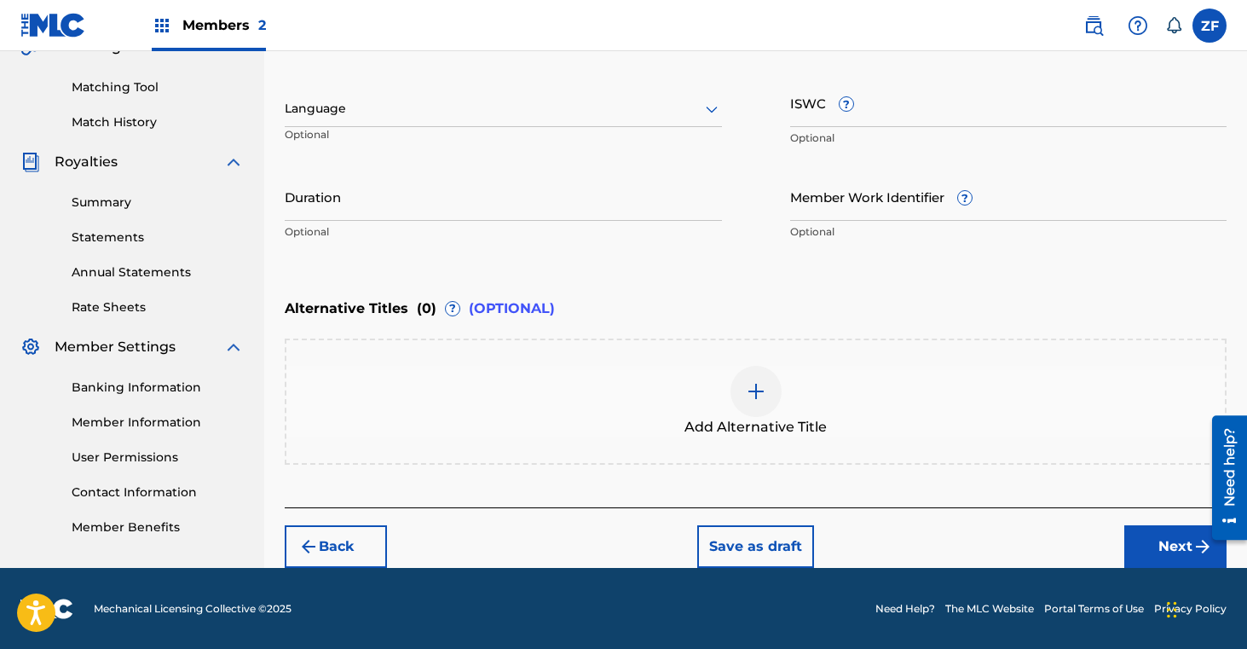
click at [1146, 549] on button "Next" at bounding box center [1175, 546] width 102 height 43
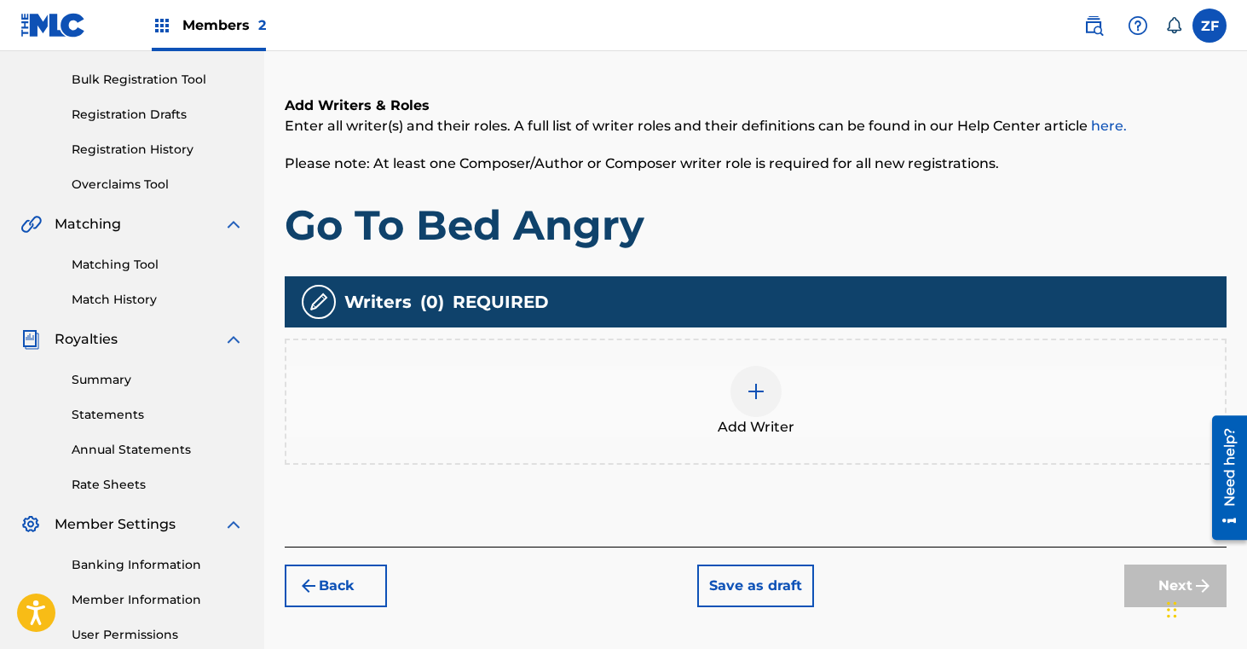
scroll to position [274, 0]
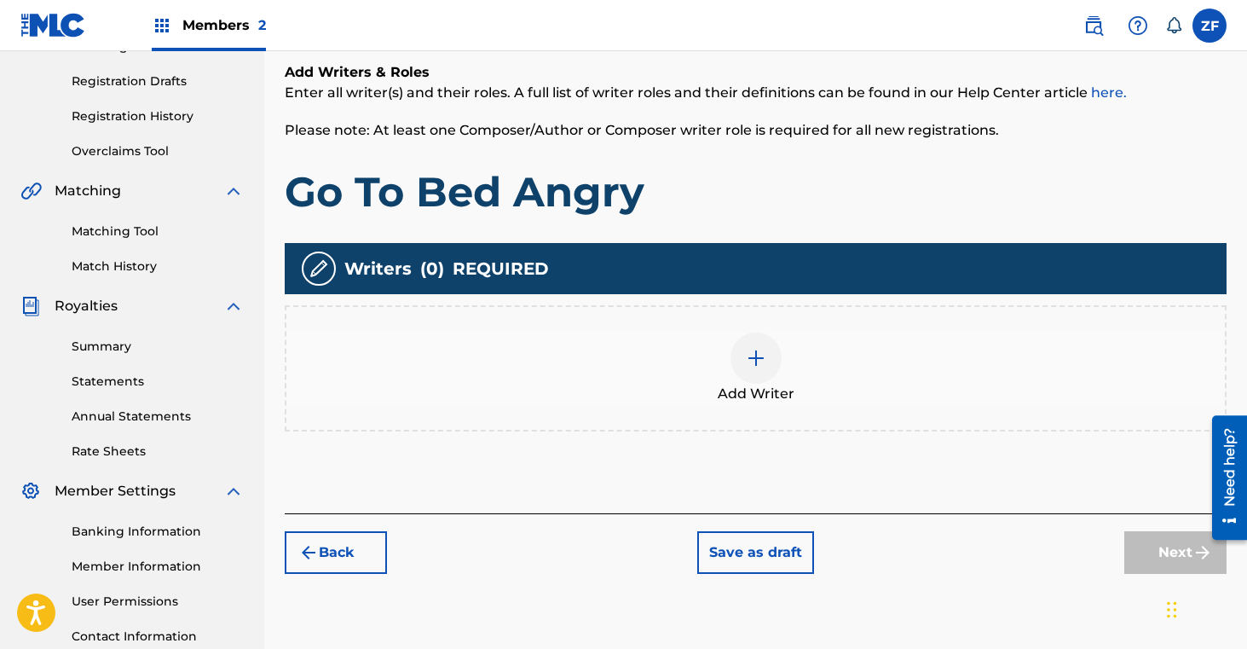
click at [757, 344] on div at bounding box center [756, 357] width 51 height 51
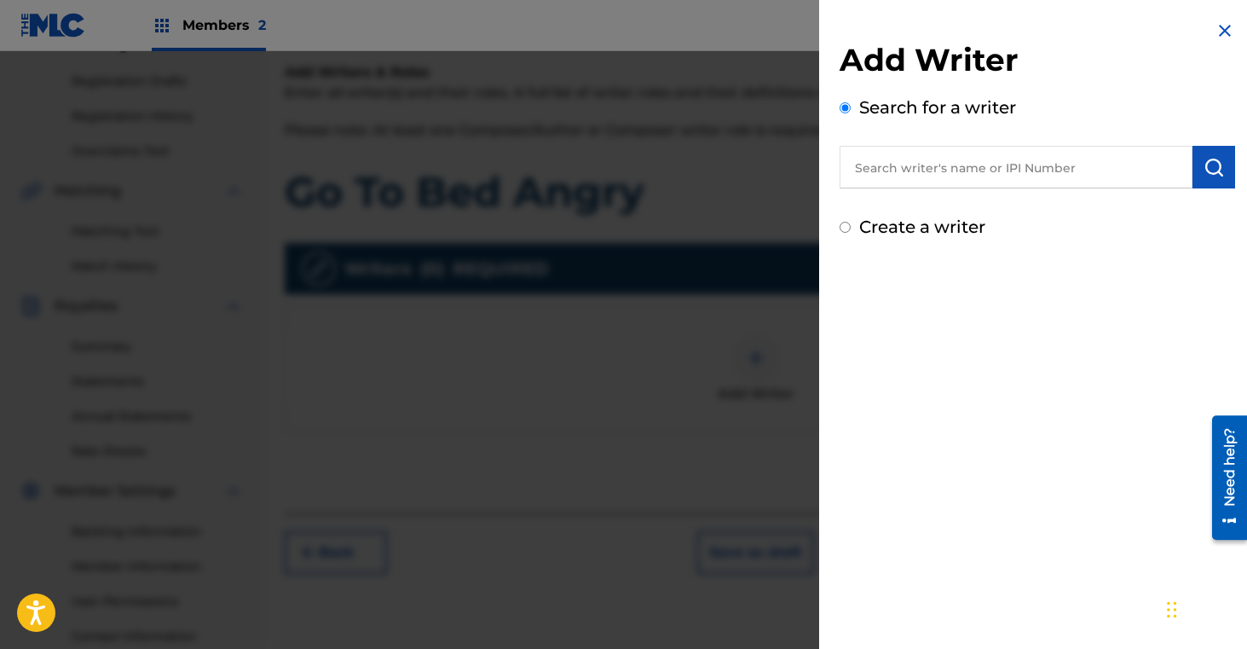
click at [921, 181] on input "text" at bounding box center [1016, 167] width 353 height 43
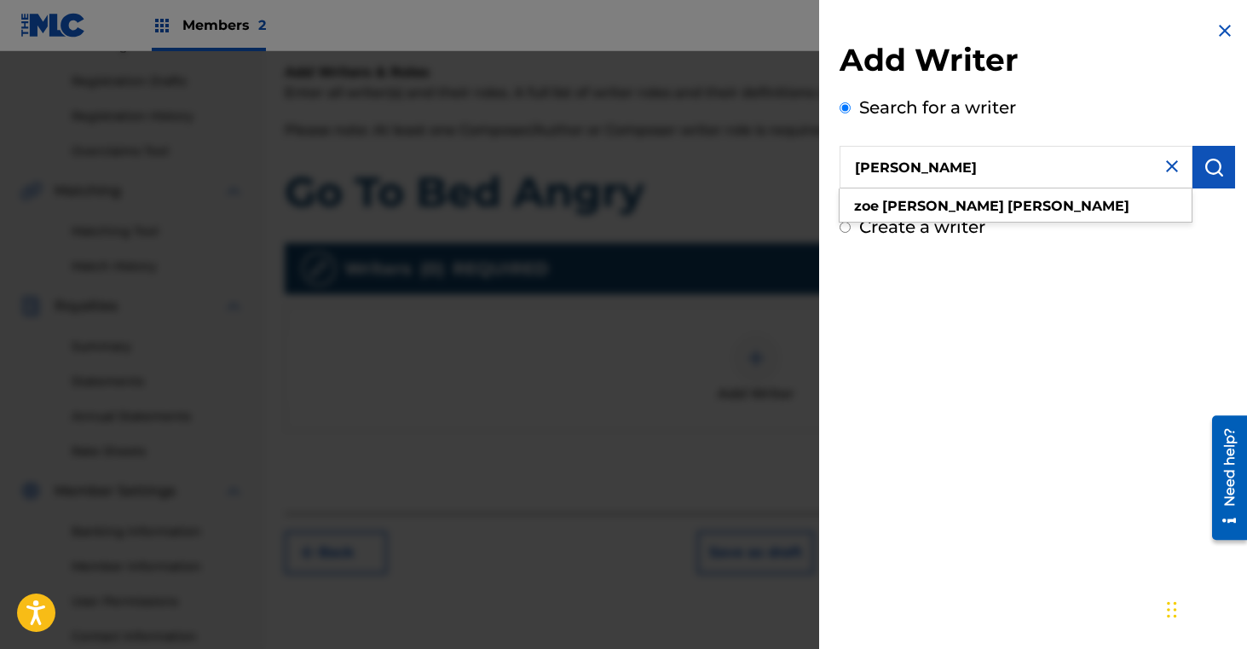
type input "[PERSON_NAME]"
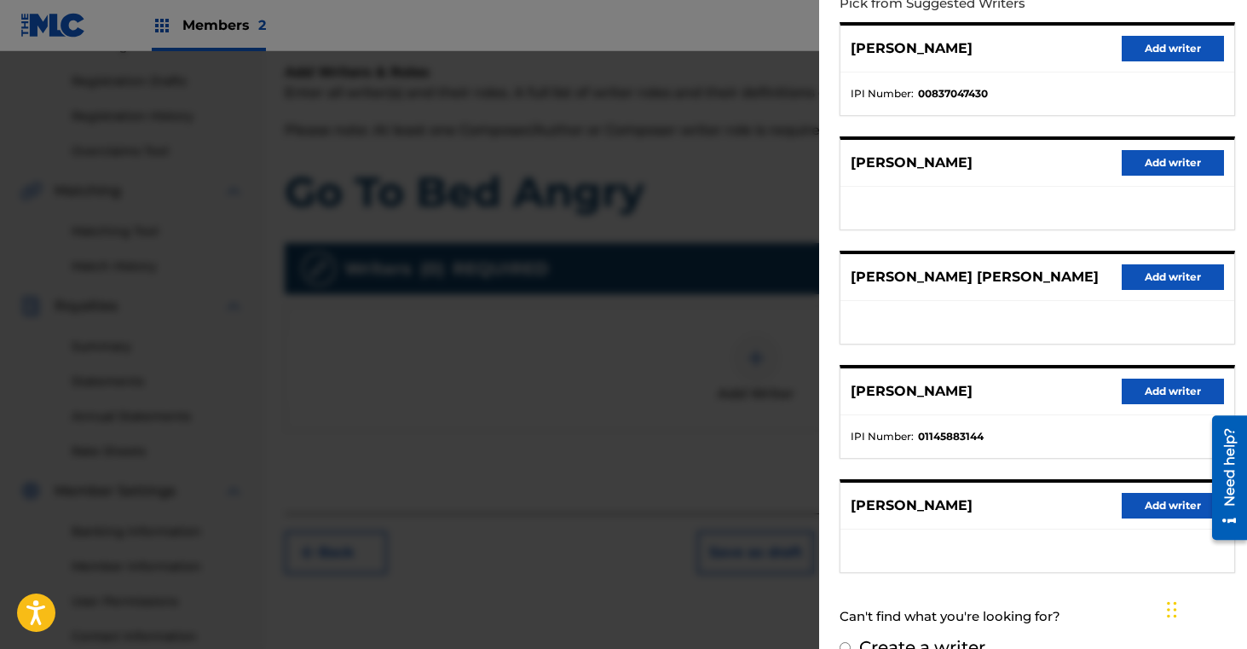
scroll to position [230, 0]
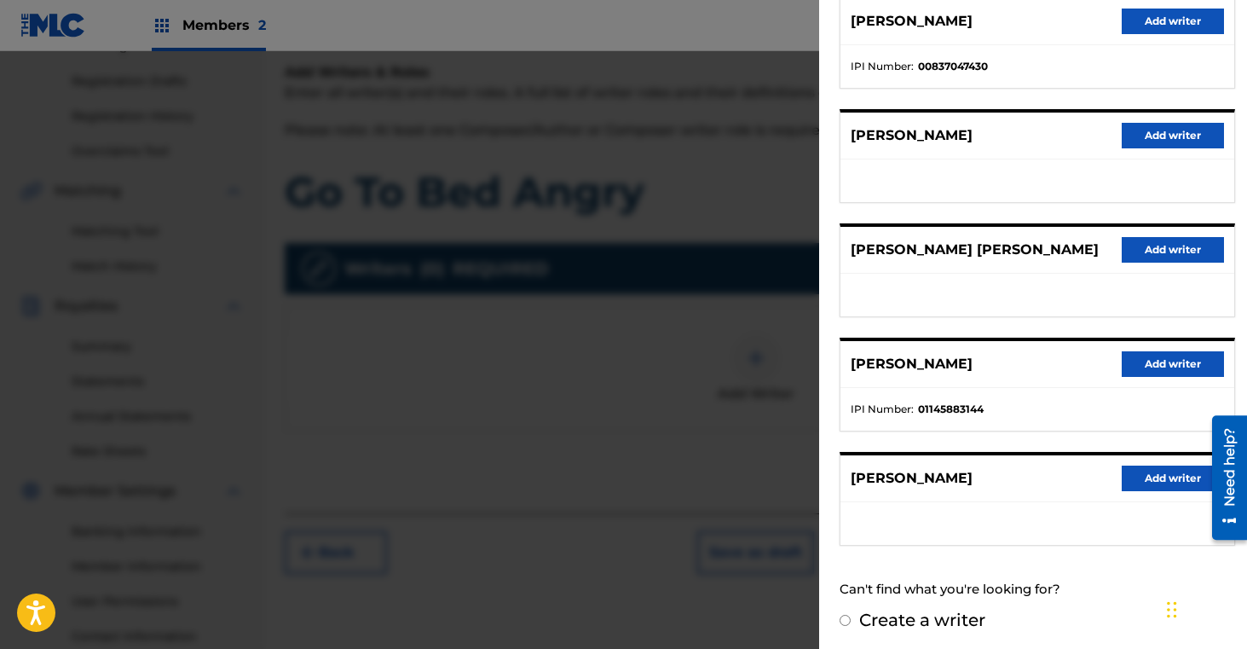
click at [1163, 365] on button "Add writer" at bounding box center [1173, 364] width 102 height 26
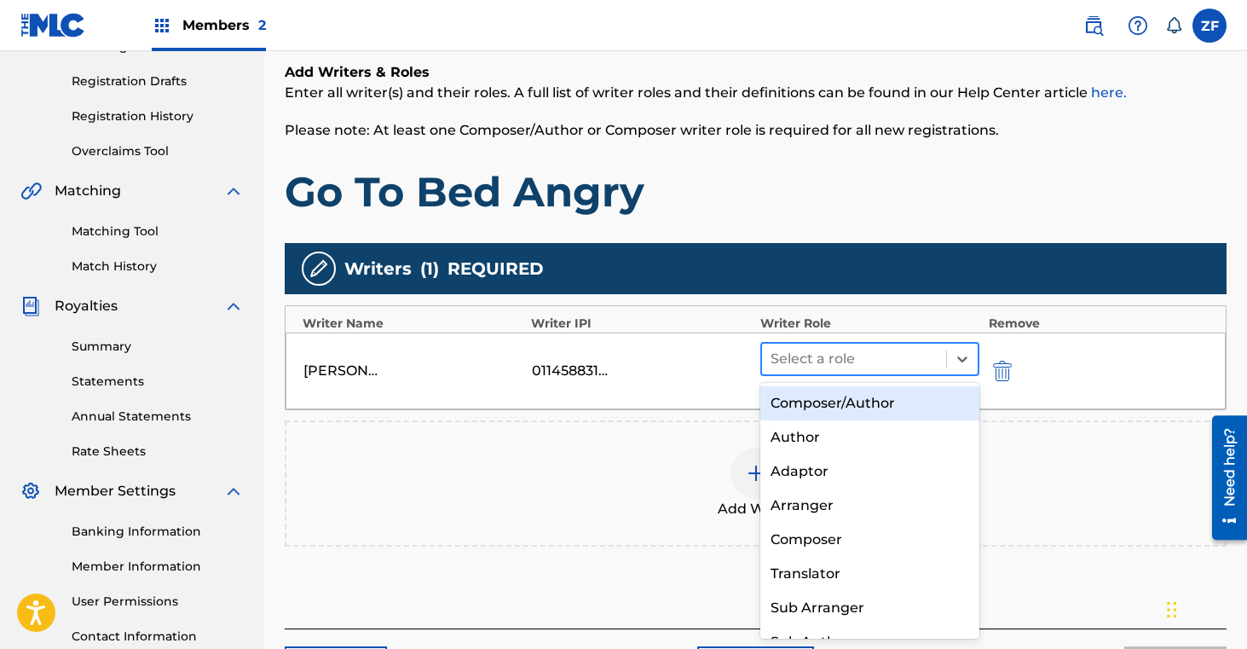
click at [923, 351] on div at bounding box center [855, 359] width 168 height 24
click at [870, 405] on div "Composer/Author" at bounding box center [870, 403] width 220 height 34
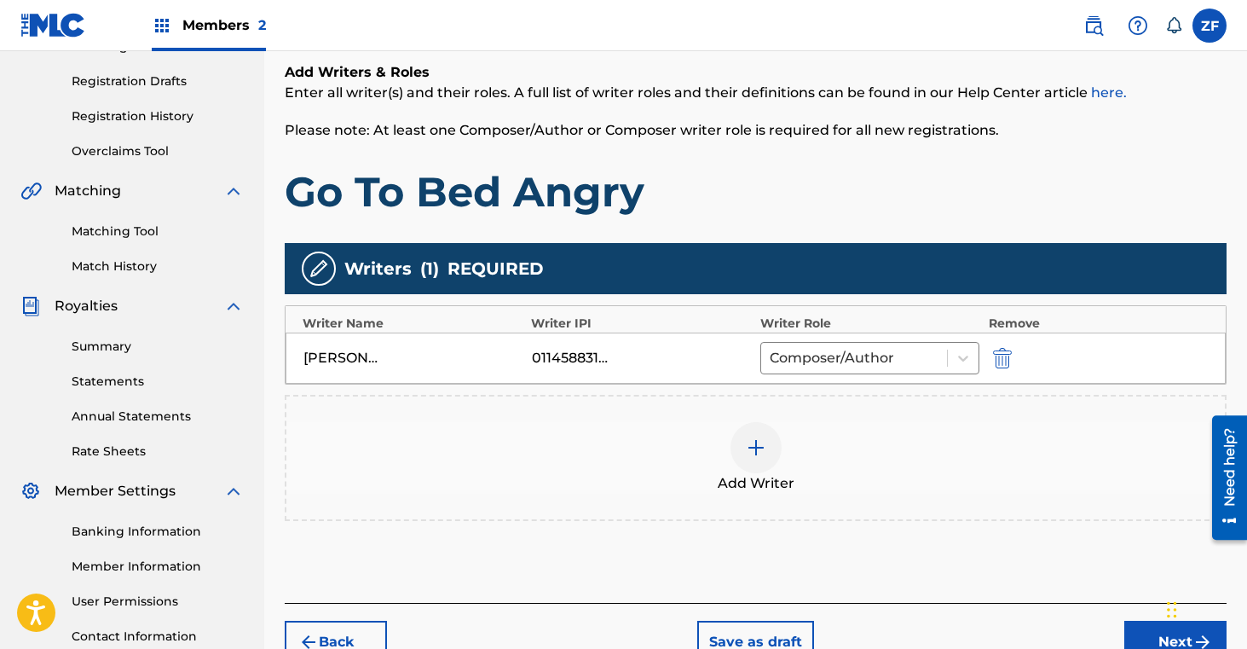
click at [759, 453] on img at bounding box center [756, 447] width 20 height 20
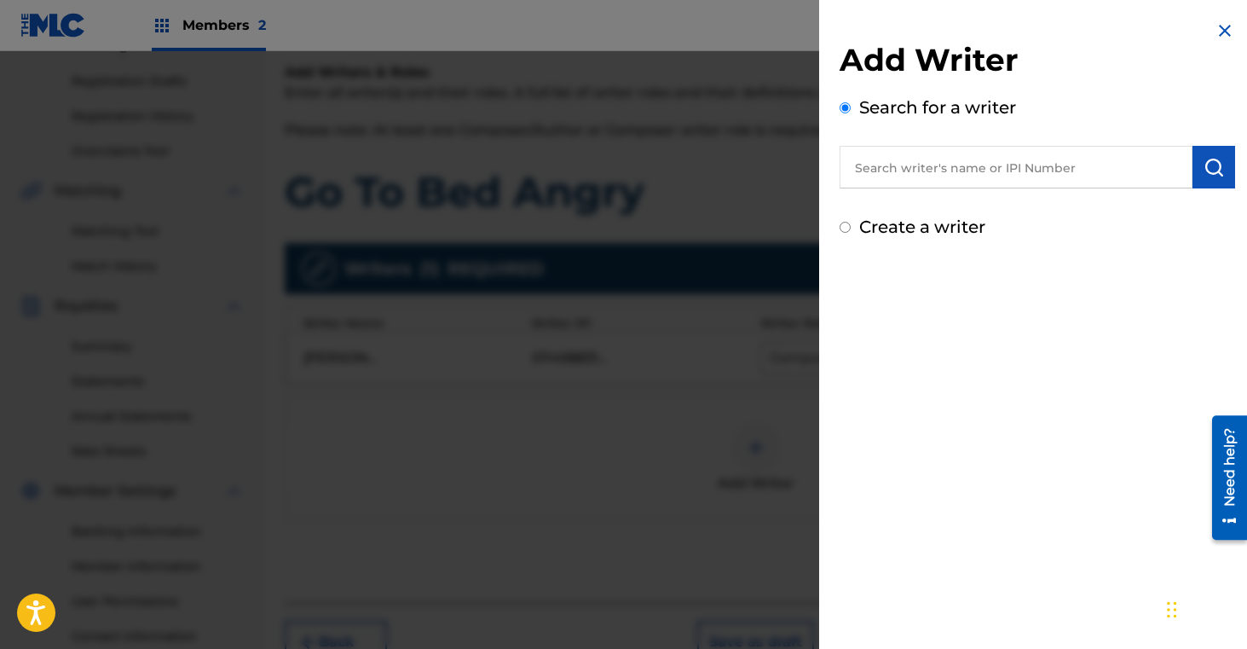
click at [991, 167] on input "text" at bounding box center [1016, 167] width 353 height 43
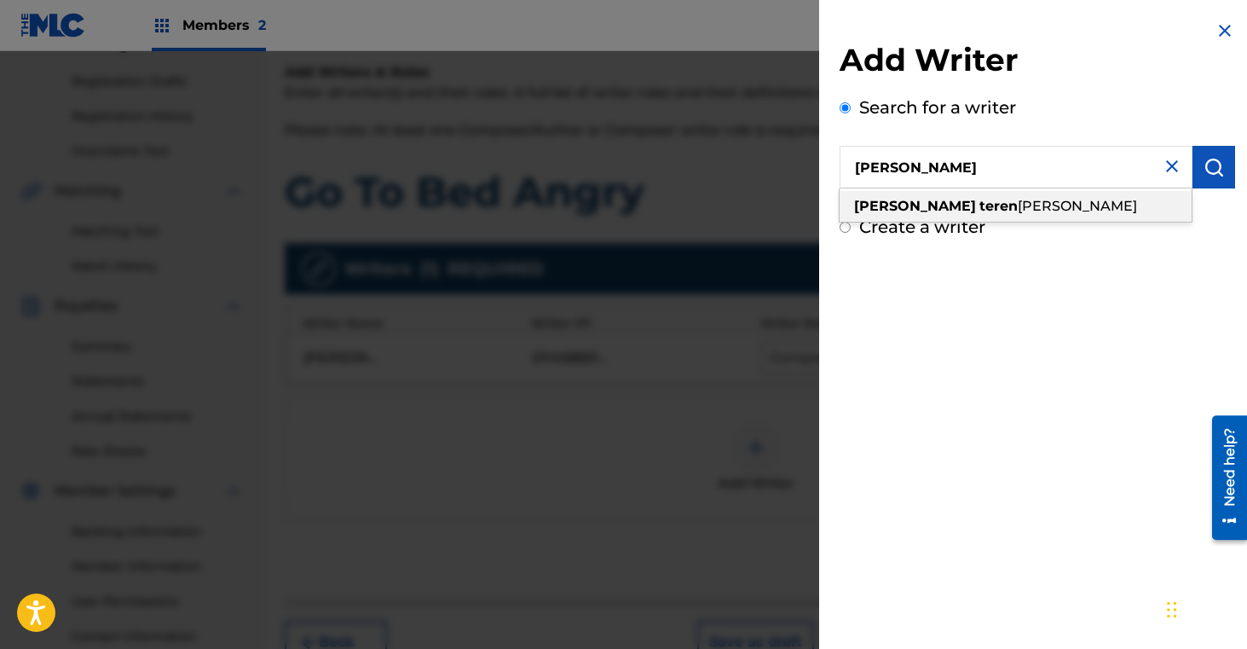
click at [1018, 203] on span "[PERSON_NAME]" at bounding box center [1077, 206] width 119 height 16
type input "[PERSON_NAME] [PERSON_NAME]"
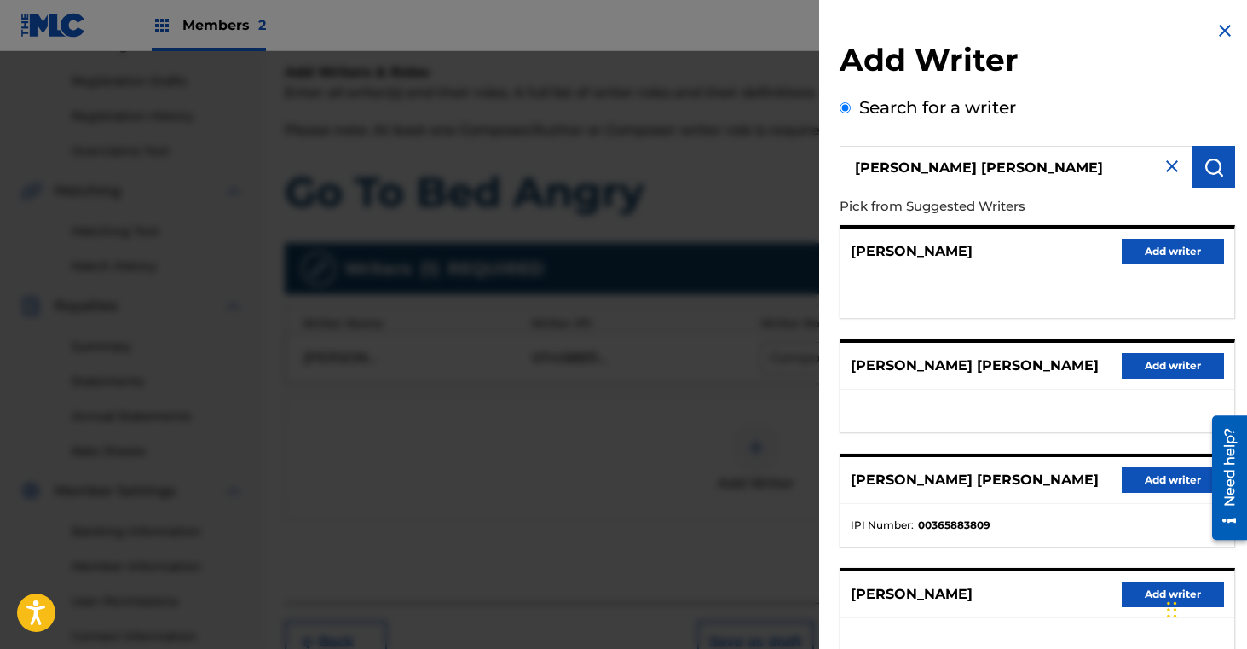
click at [1149, 481] on button "Add writer" at bounding box center [1173, 480] width 102 height 26
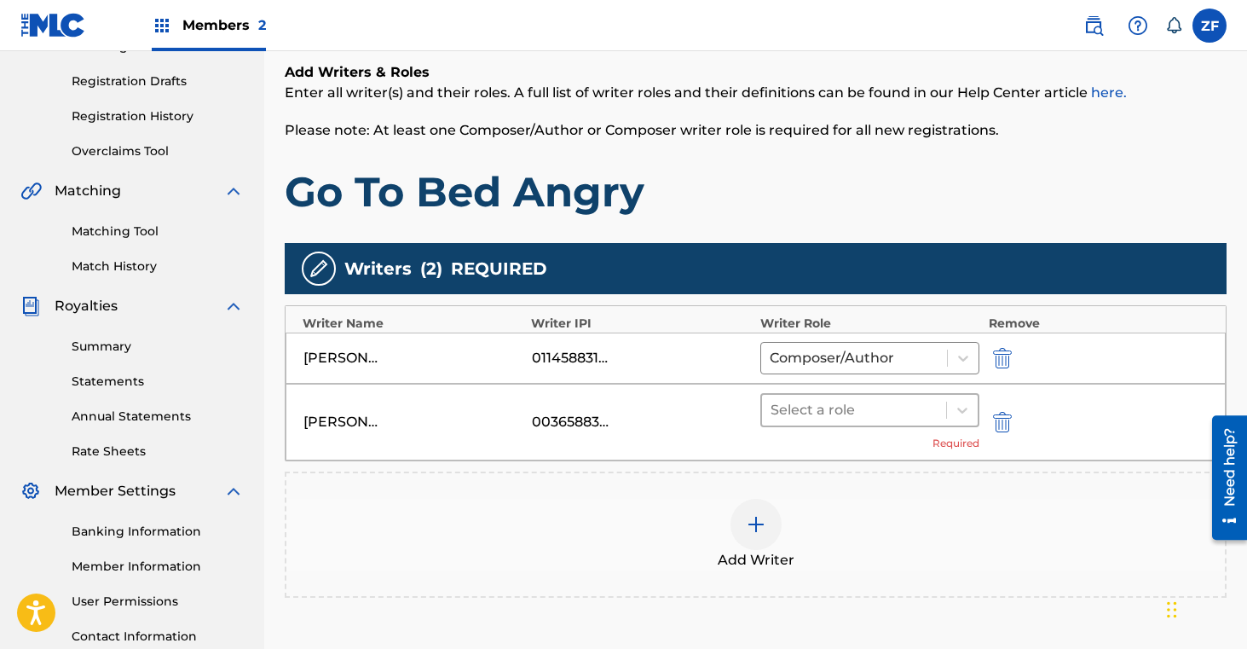
click at [817, 418] on div at bounding box center [855, 410] width 168 height 24
click at [1003, 421] on img "submit" at bounding box center [1002, 422] width 19 height 20
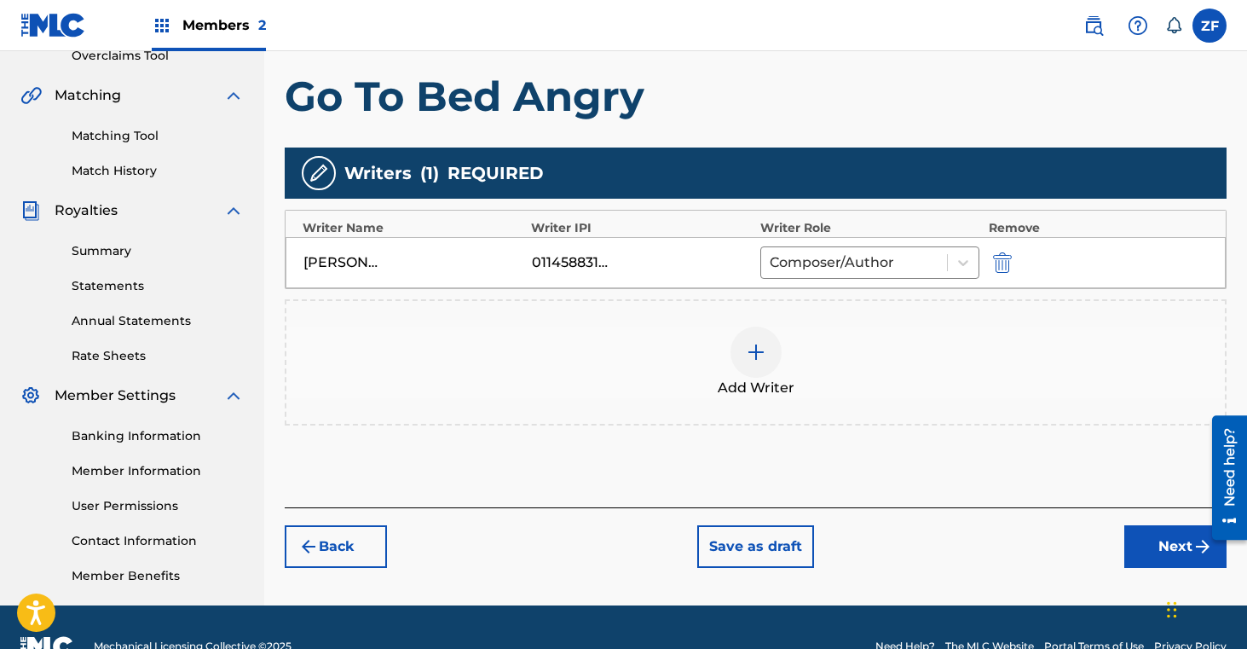
scroll to position [408, 0]
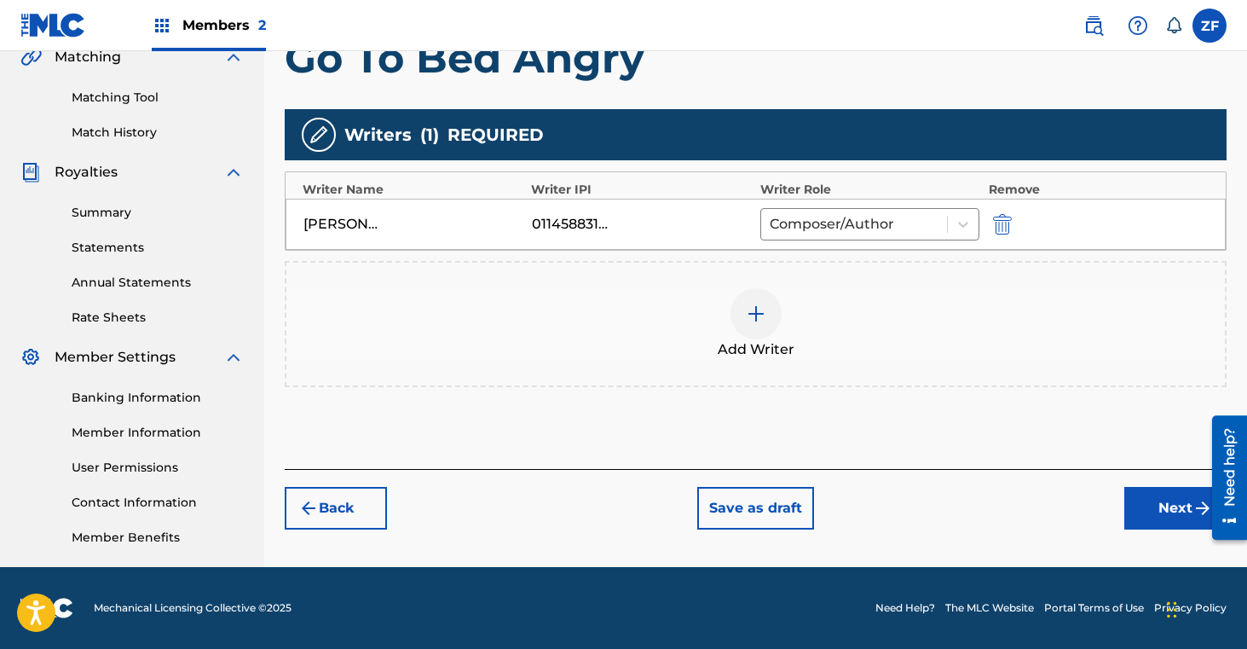
click at [1159, 506] on button "Next" at bounding box center [1175, 508] width 102 height 43
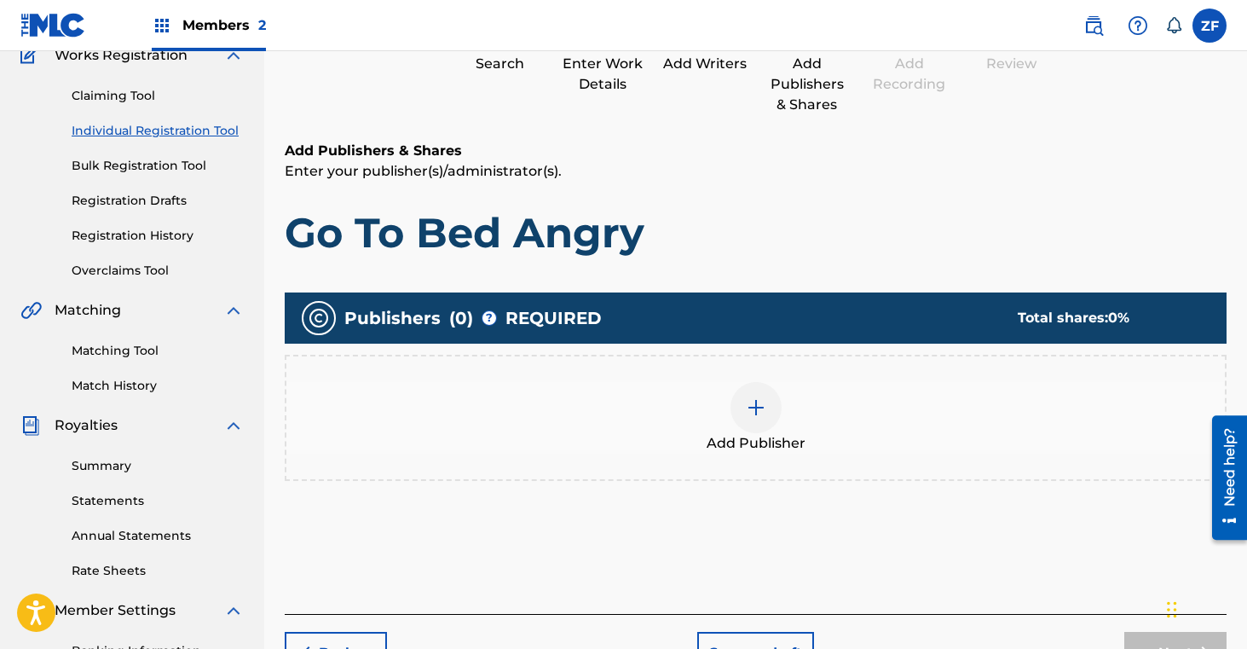
scroll to position [168, 0]
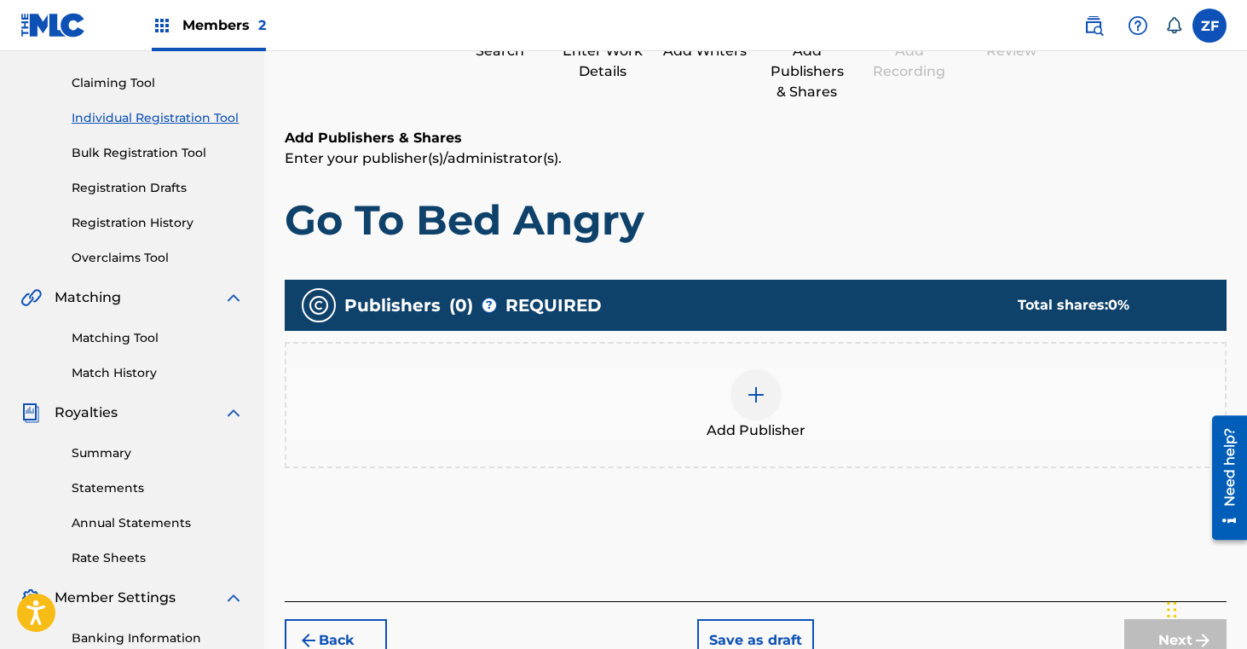
click at [745, 374] on div at bounding box center [756, 394] width 51 height 51
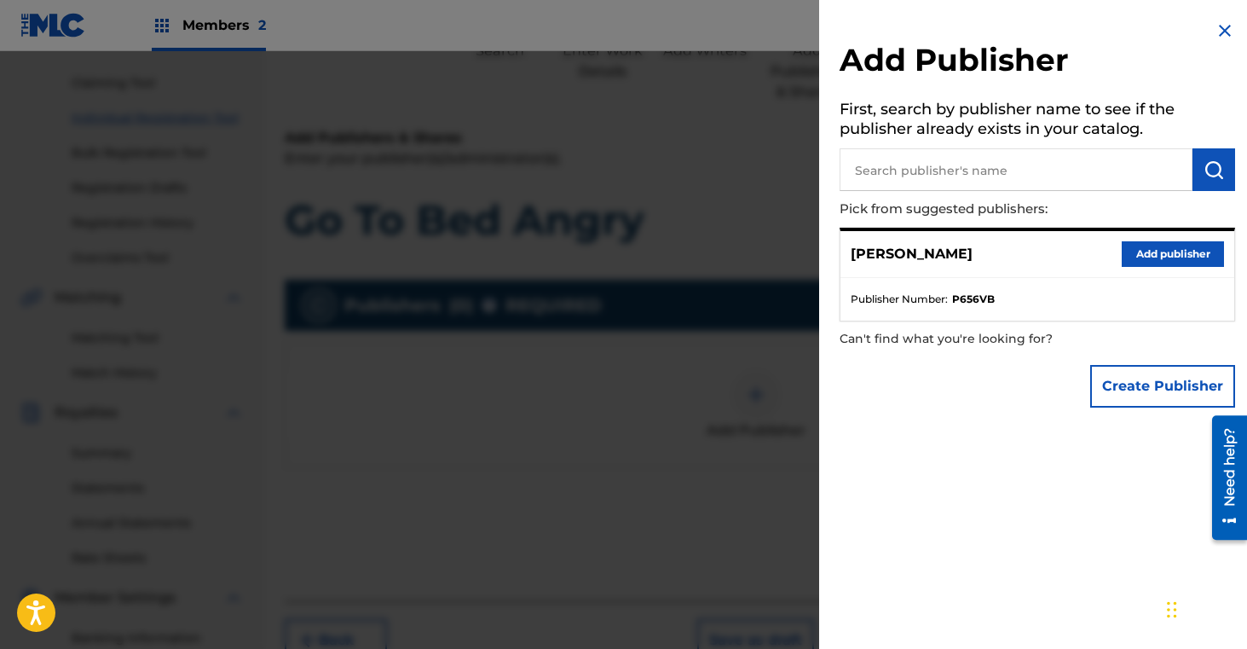
click at [1150, 249] on button "Add publisher" at bounding box center [1173, 254] width 102 height 26
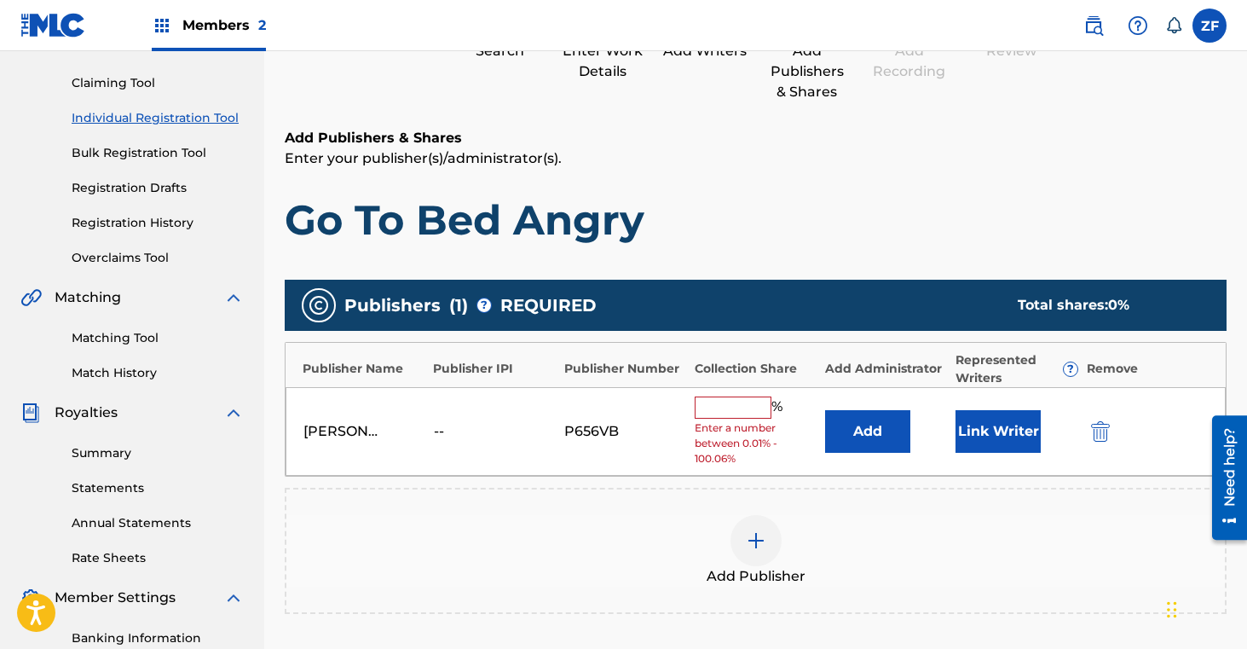
click at [738, 410] on input "text" at bounding box center [733, 407] width 77 height 22
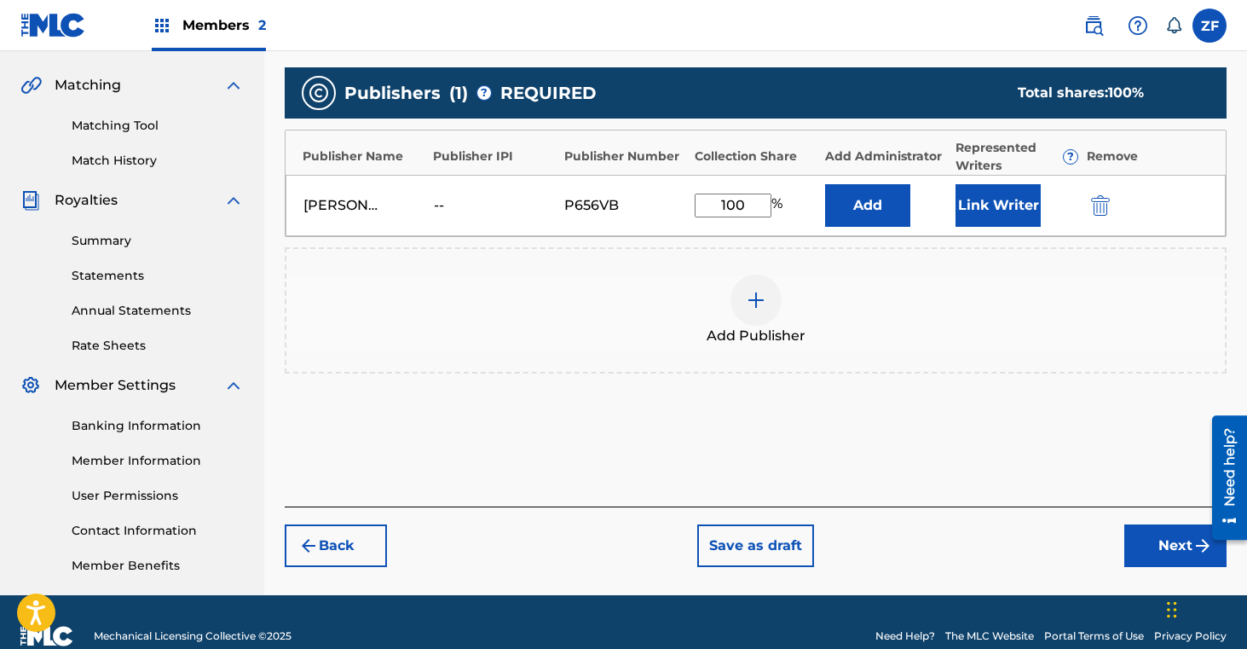
type input "100"
click at [1143, 546] on button "Next" at bounding box center [1175, 545] width 102 height 43
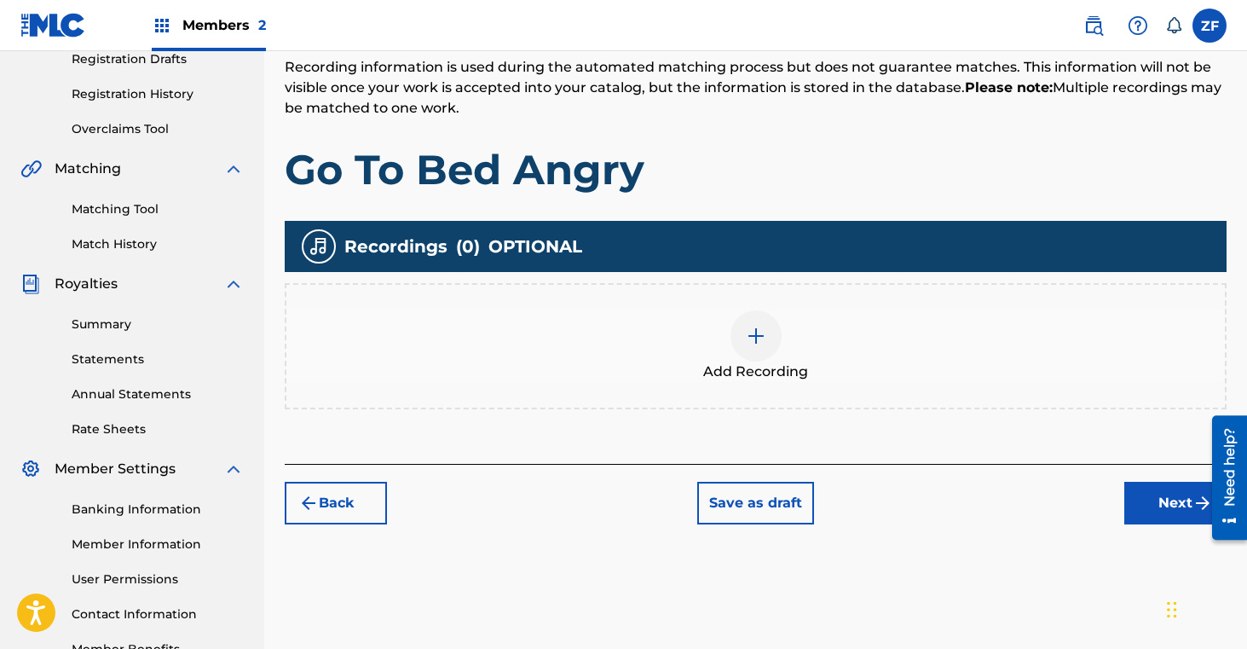
scroll to position [336, 0]
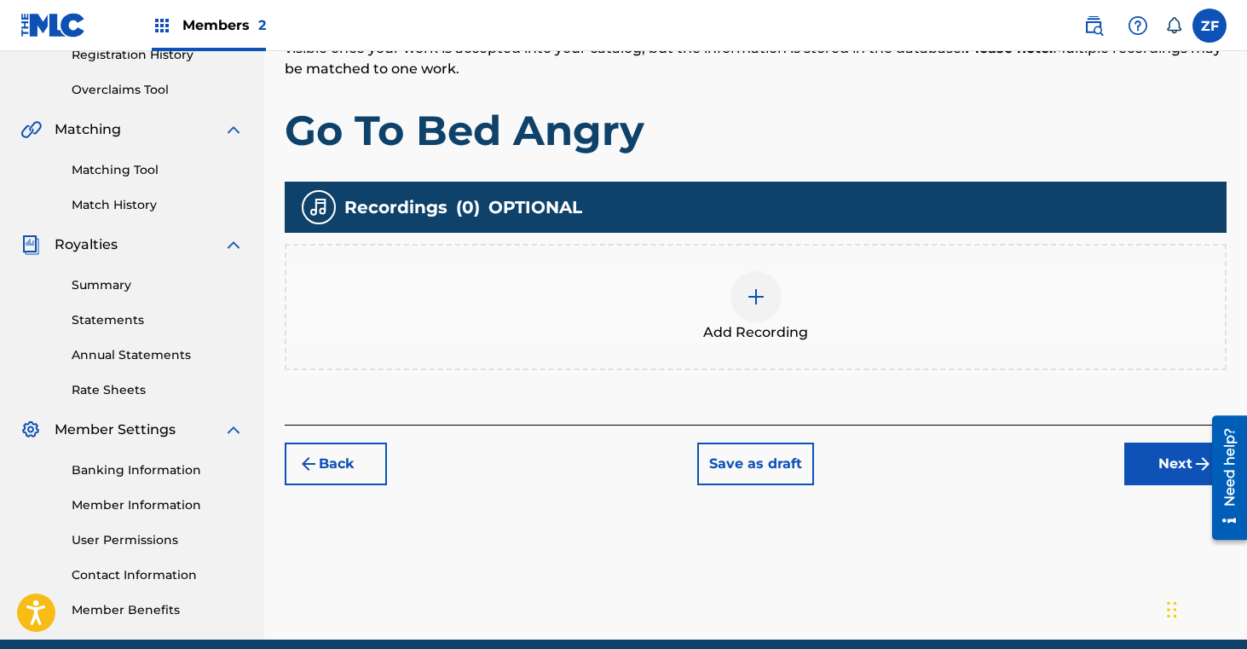
click at [754, 310] on div at bounding box center [756, 296] width 51 height 51
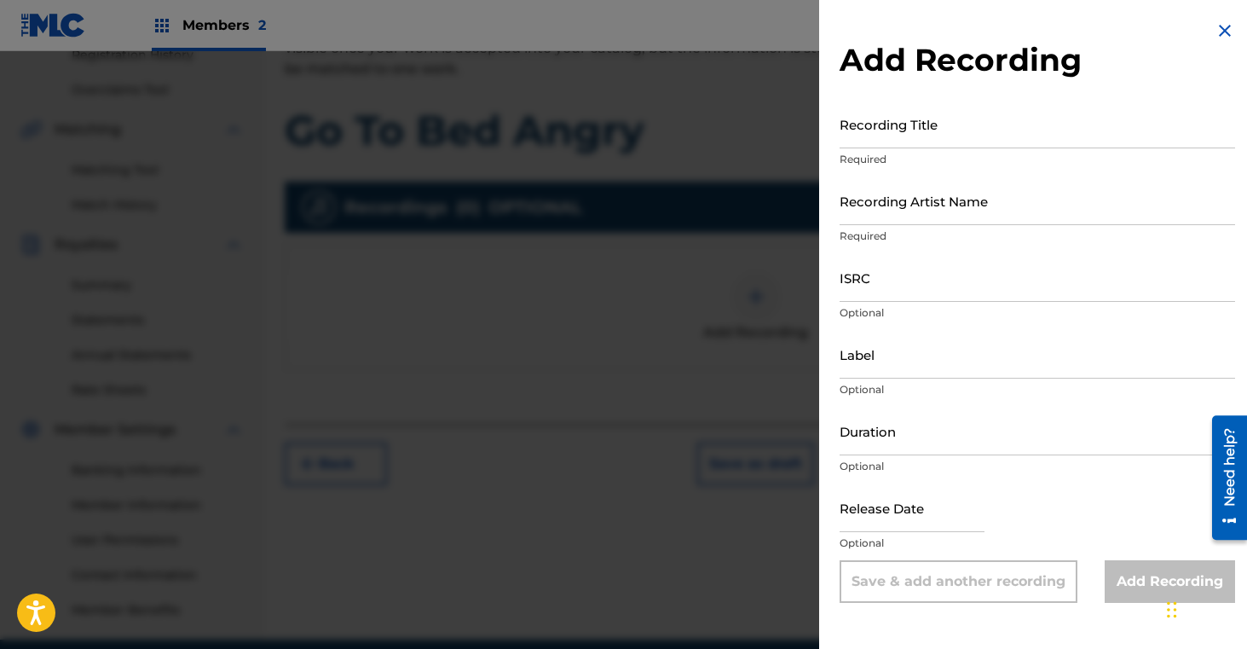
click at [879, 121] on input "Recording Title" at bounding box center [1038, 124] width 396 height 49
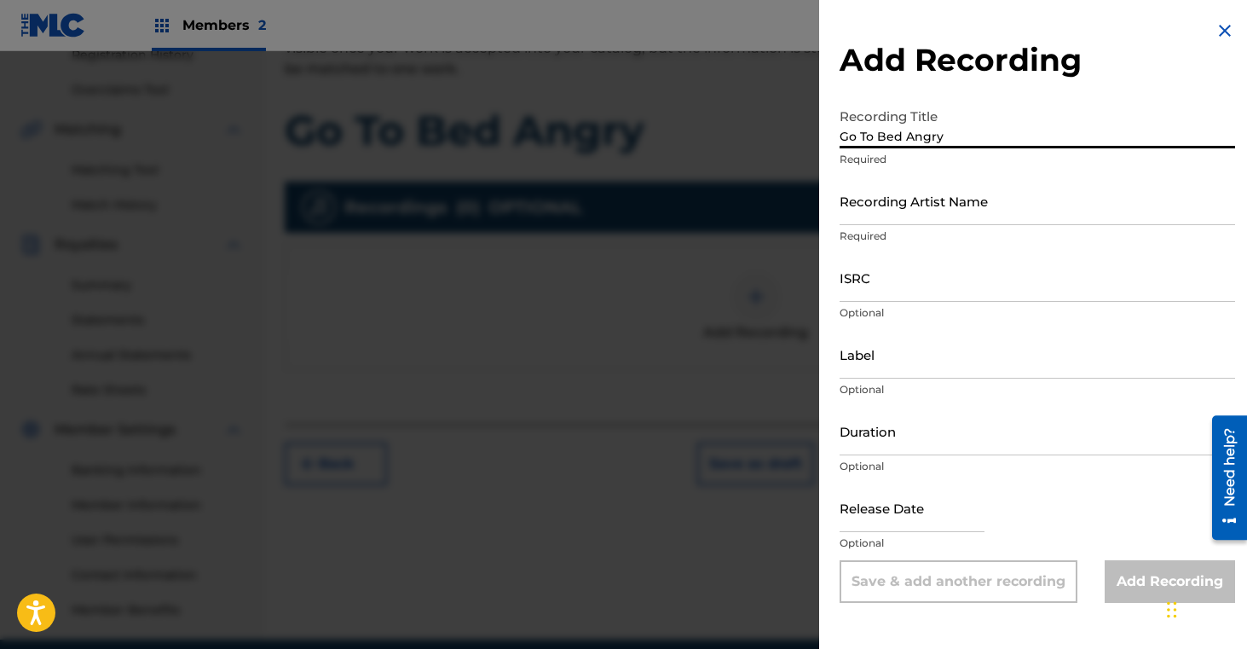
type input "Go To Bed Angry"
click at [880, 198] on input "Recording Artist Name" at bounding box center [1038, 200] width 396 height 49
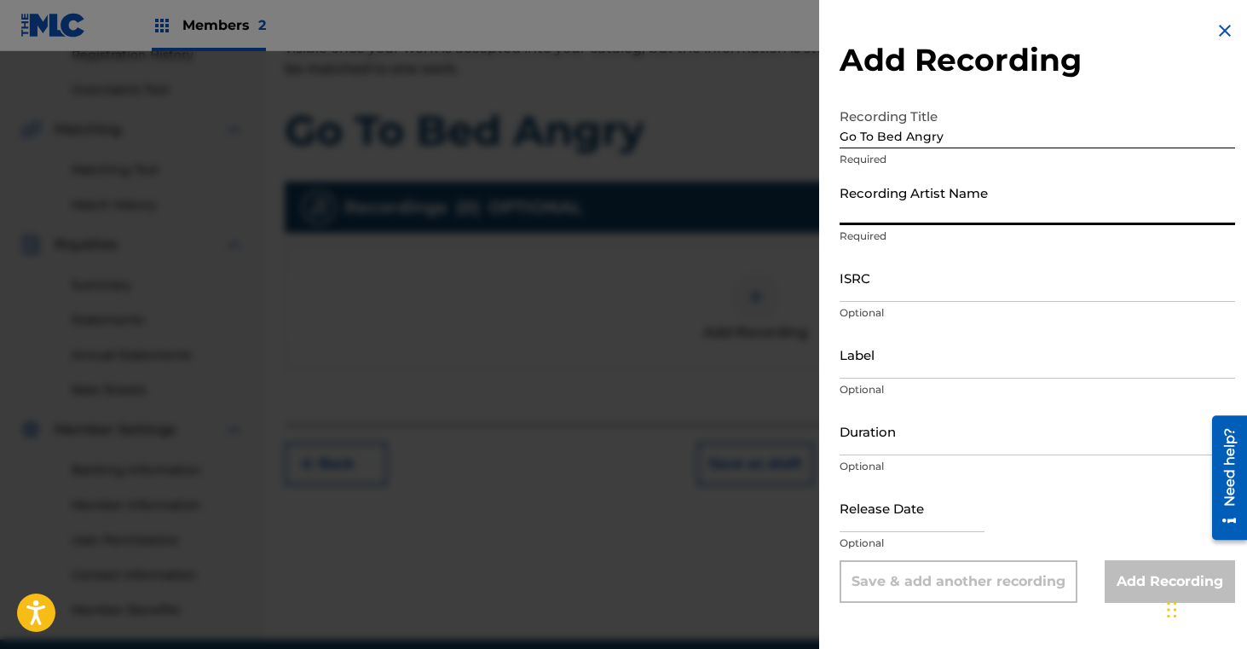
type input "[PERSON_NAME]"
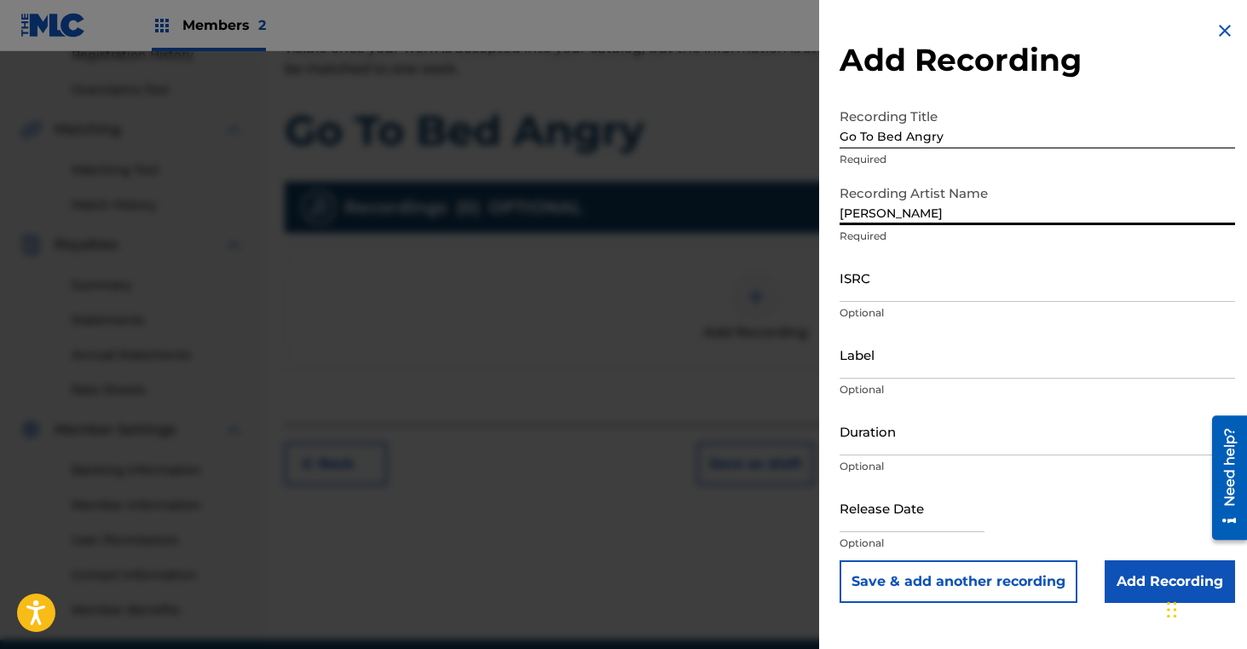
click at [898, 286] on input "ISRC" at bounding box center [1038, 277] width 396 height 49
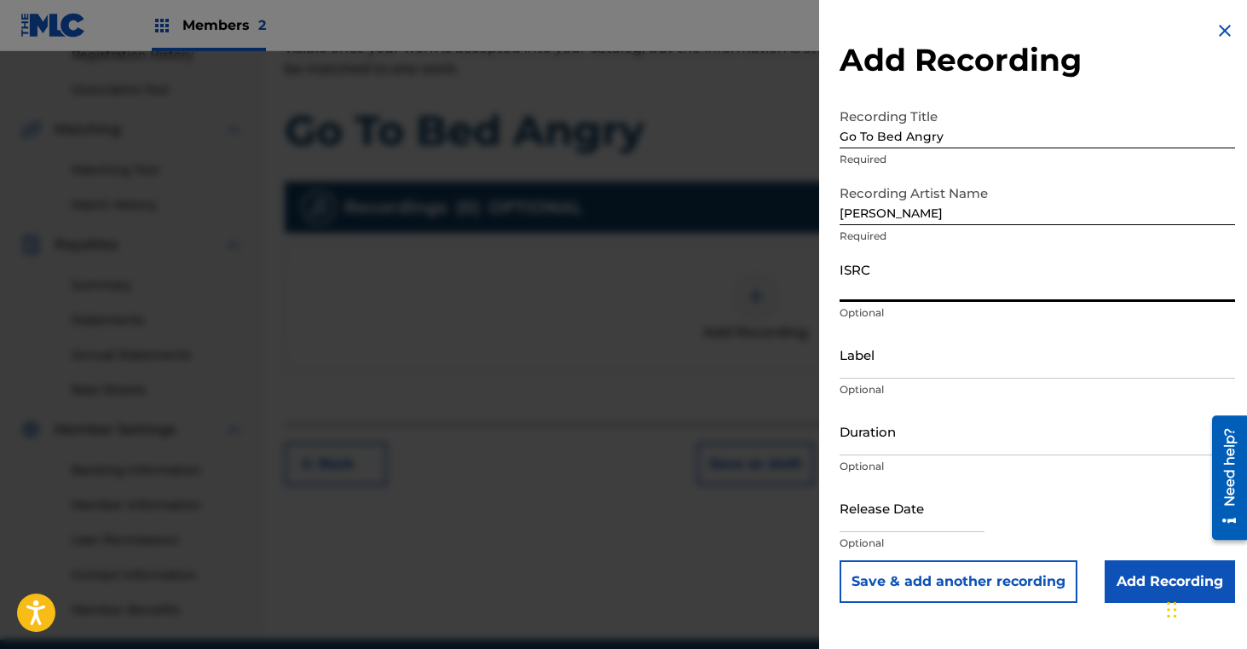
click at [860, 296] on input "ISRC" at bounding box center [1038, 277] width 396 height 49
paste input "QZS7J2363541"
type input "QZS7J2363541"
click at [1142, 587] on input "Add Recording" at bounding box center [1170, 581] width 130 height 43
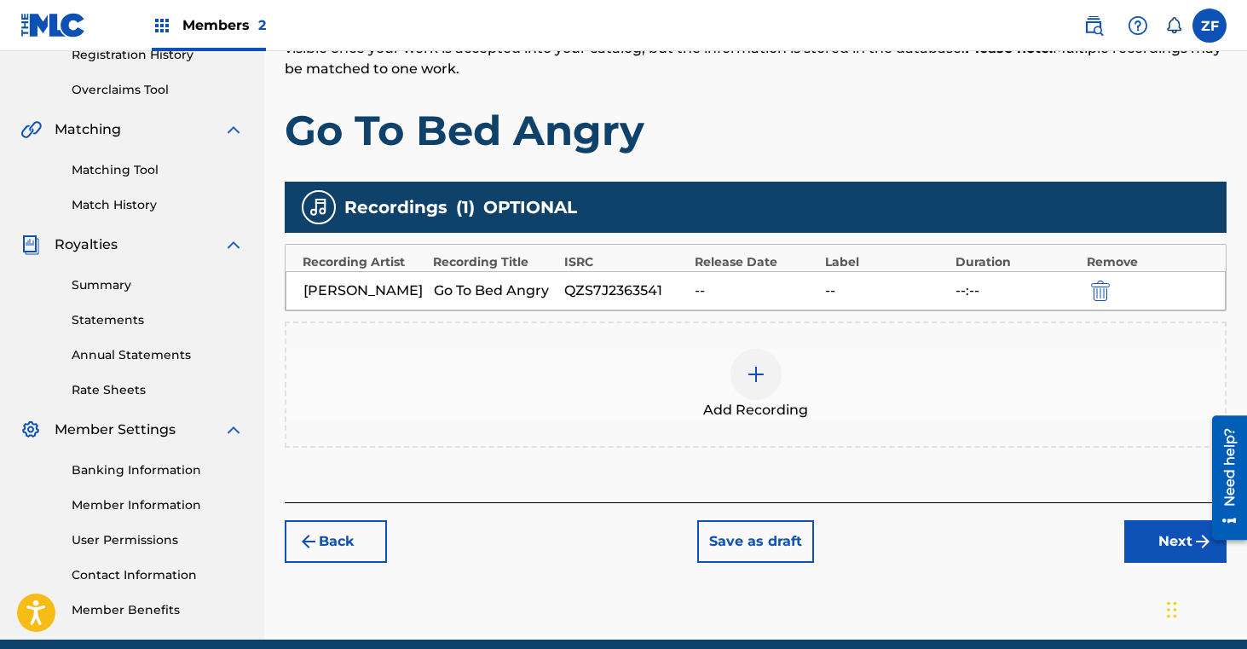
click at [1160, 541] on button "Next" at bounding box center [1175, 541] width 102 height 43
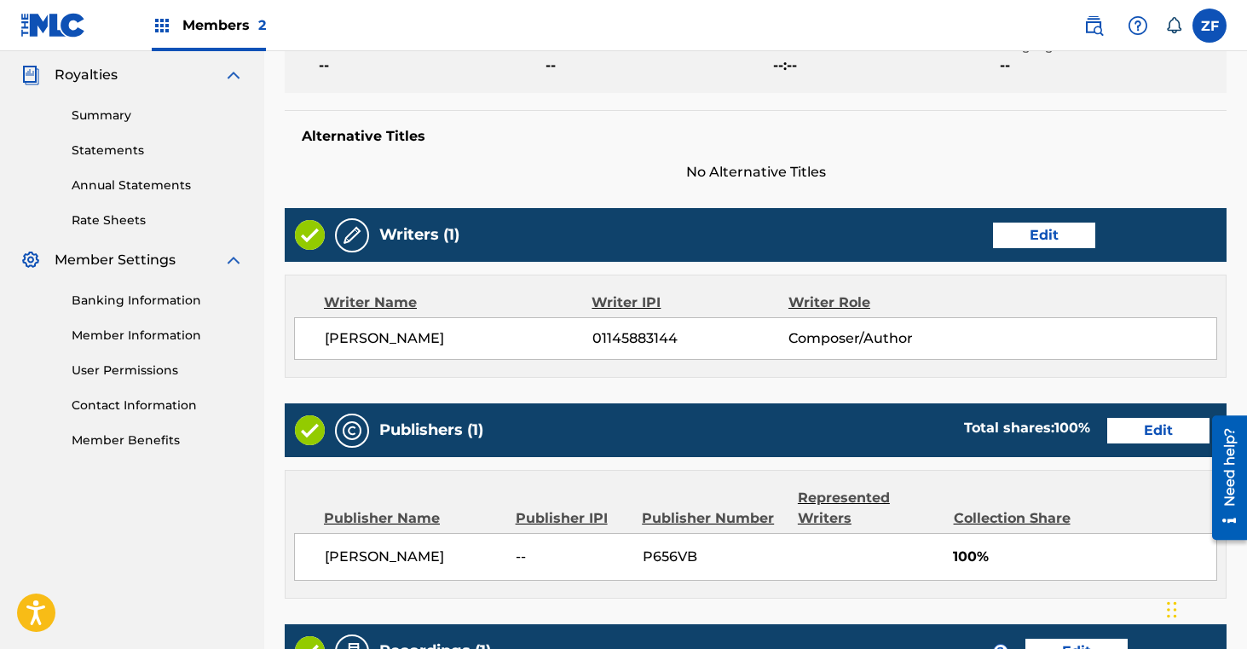
scroll to position [811, 0]
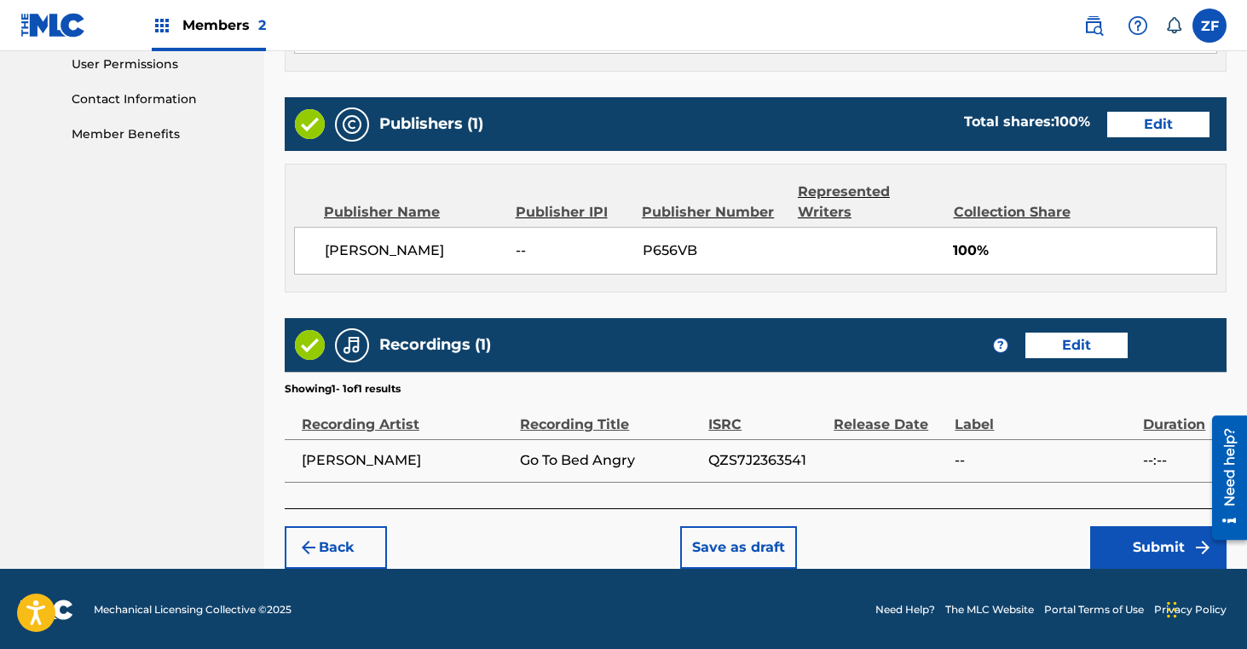
click at [1109, 545] on button "Submit" at bounding box center [1158, 547] width 136 height 43
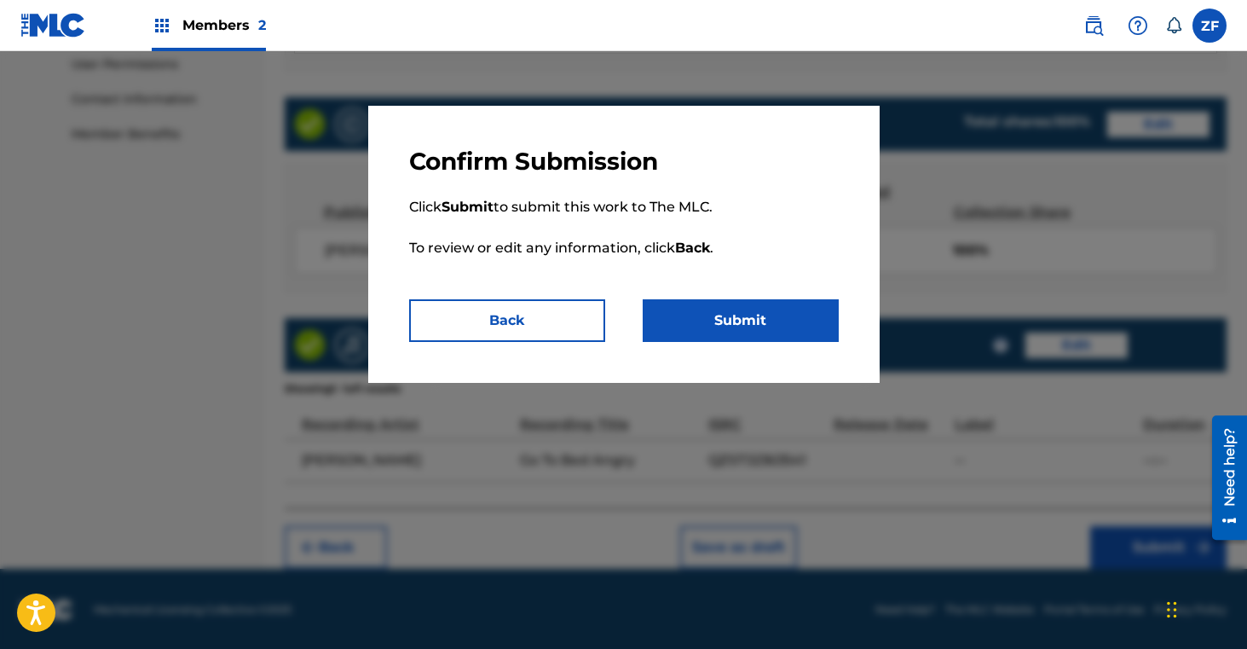
click at [751, 314] on button "Submit" at bounding box center [741, 320] width 196 height 43
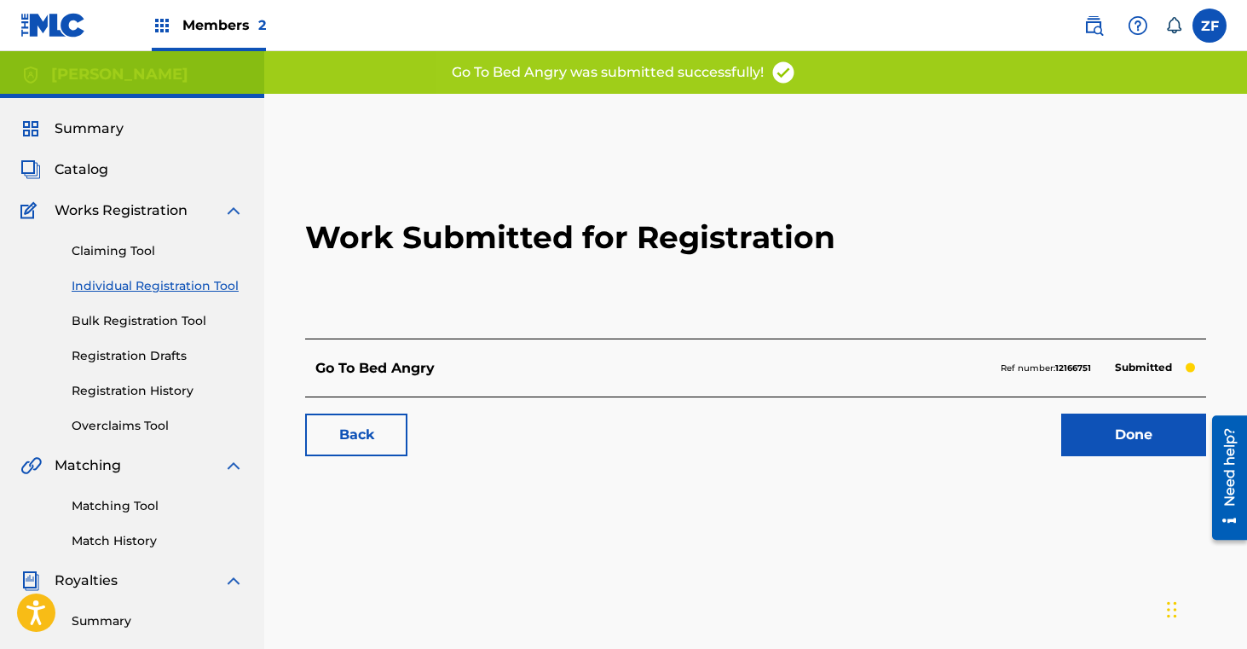
click at [1103, 438] on link "Done" at bounding box center [1133, 434] width 145 height 43
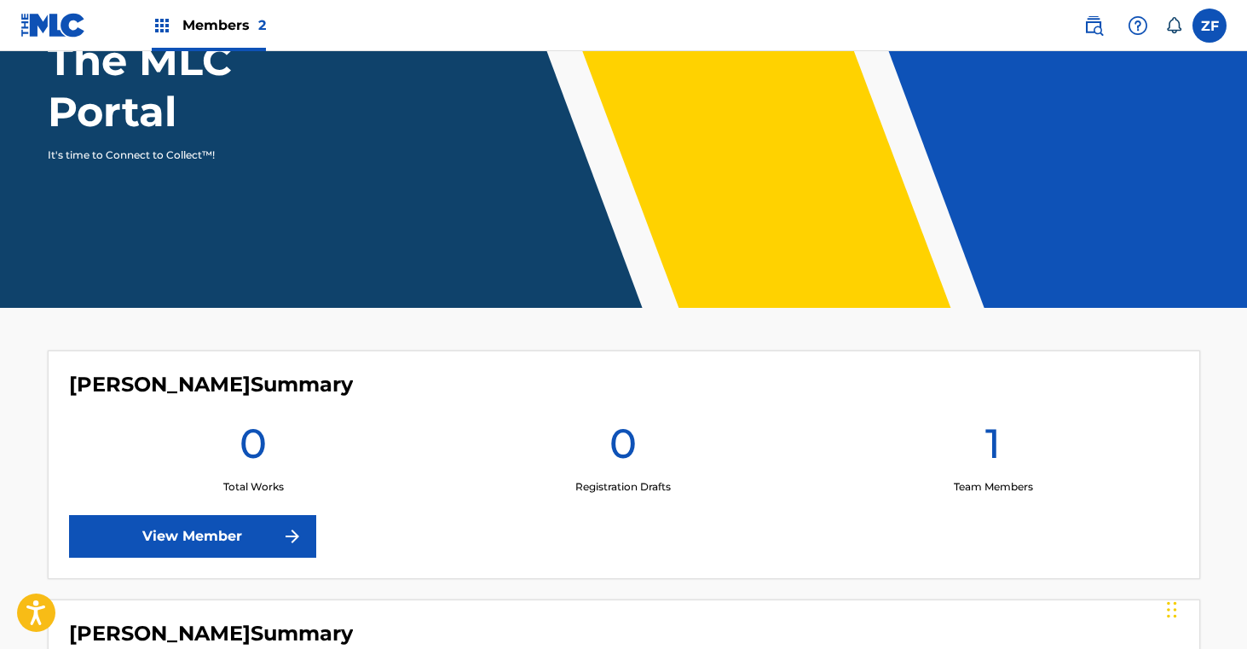
scroll to position [473, 0]
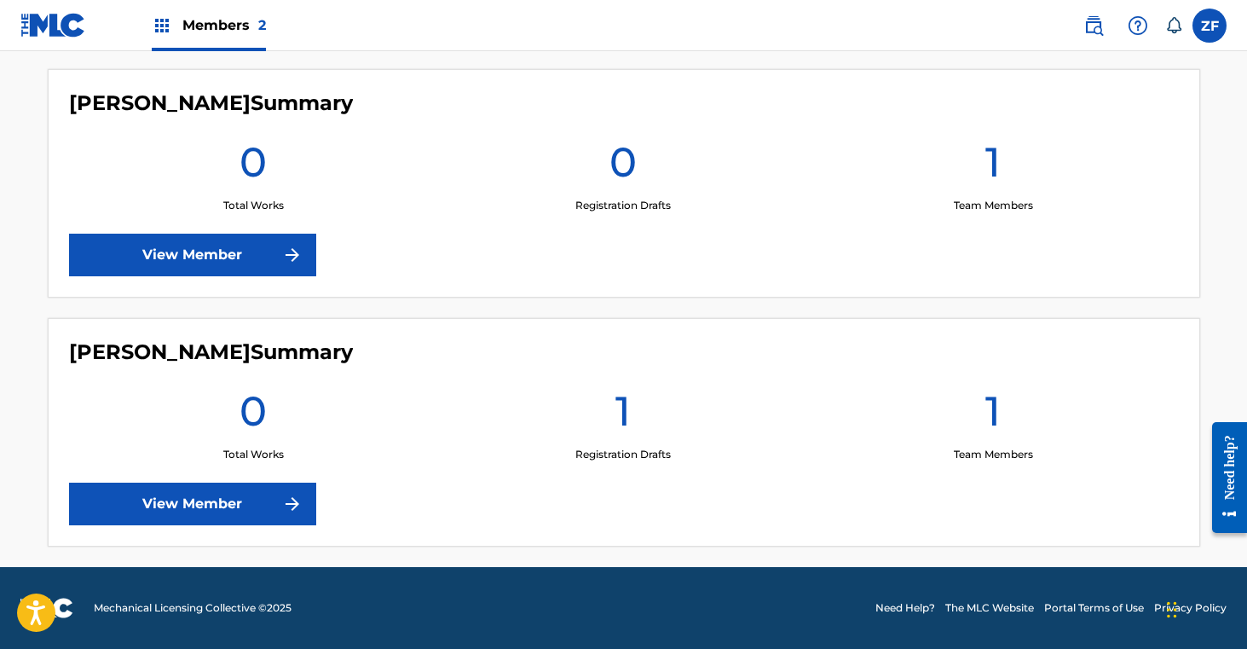
click at [196, 500] on link "View Member" at bounding box center [192, 503] width 247 height 43
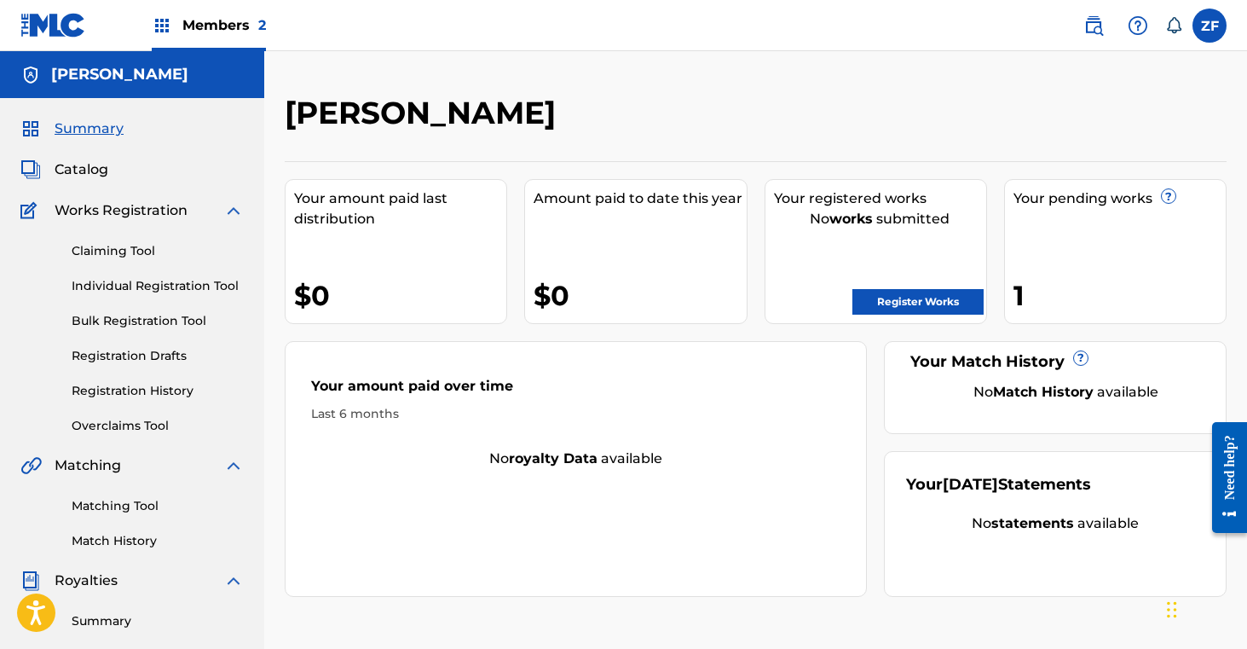
click at [863, 298] on link "Register Works" at bounding box center [917, 302] width 131 height 26
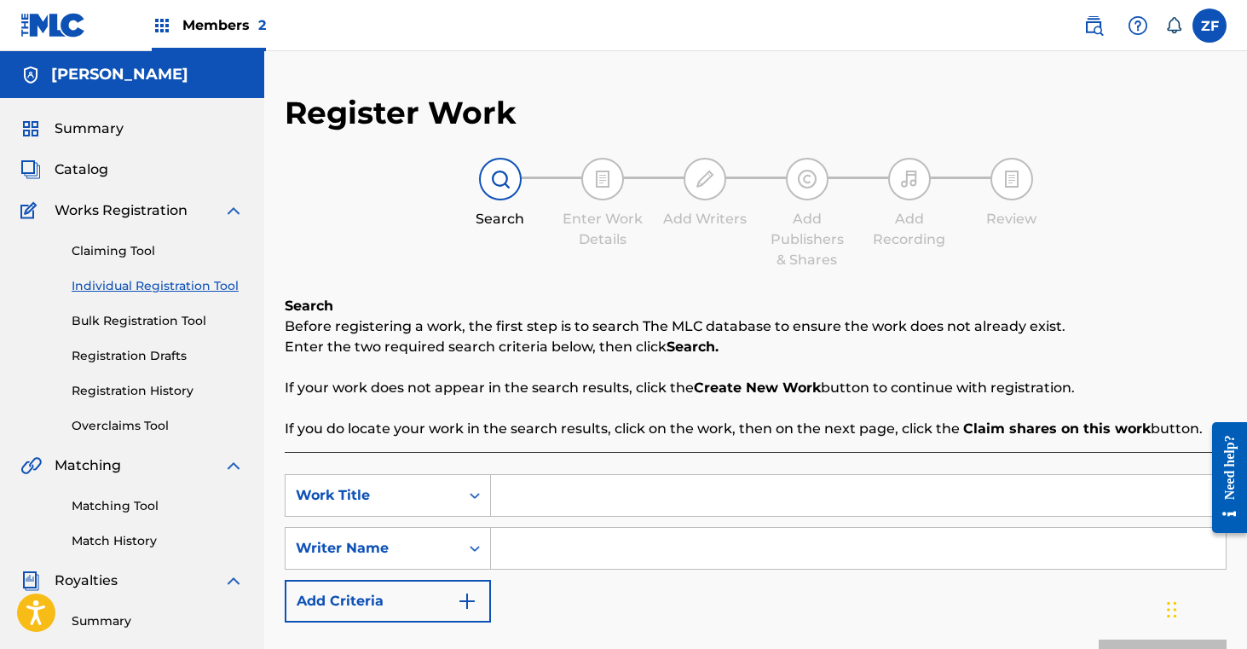
click at [553, 502] on input "Search Form" at bounding box center [858, 495] width 735 height 41
paste input "QZNMT2436453"
type input "QZNMT2436453"
click at [577, 501] on input "QZNMT2436453" at bounding box center [858, 495] width 735 height 41
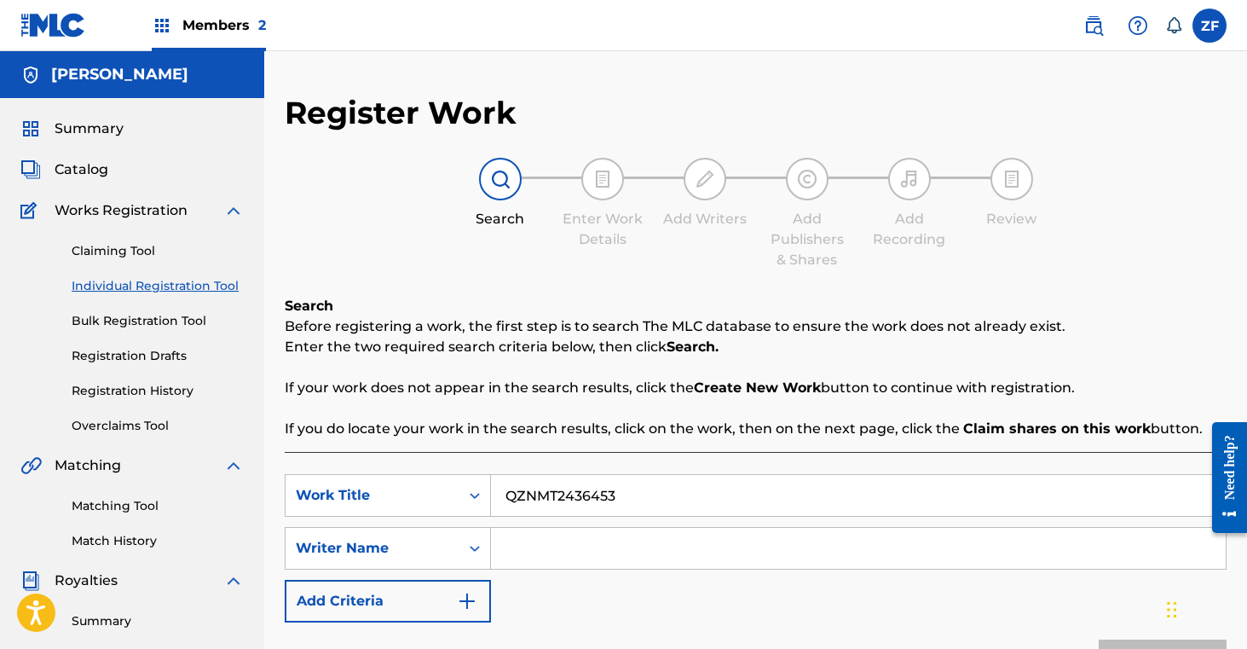
click at [577, 501] on input "QZNMT2436453" at bounding box center [858, 495] width 735 height 41
type input "The Long Haul"
click at [588, 543] on input "Search Form" at bounding box center [858, 548] width 735 height 41
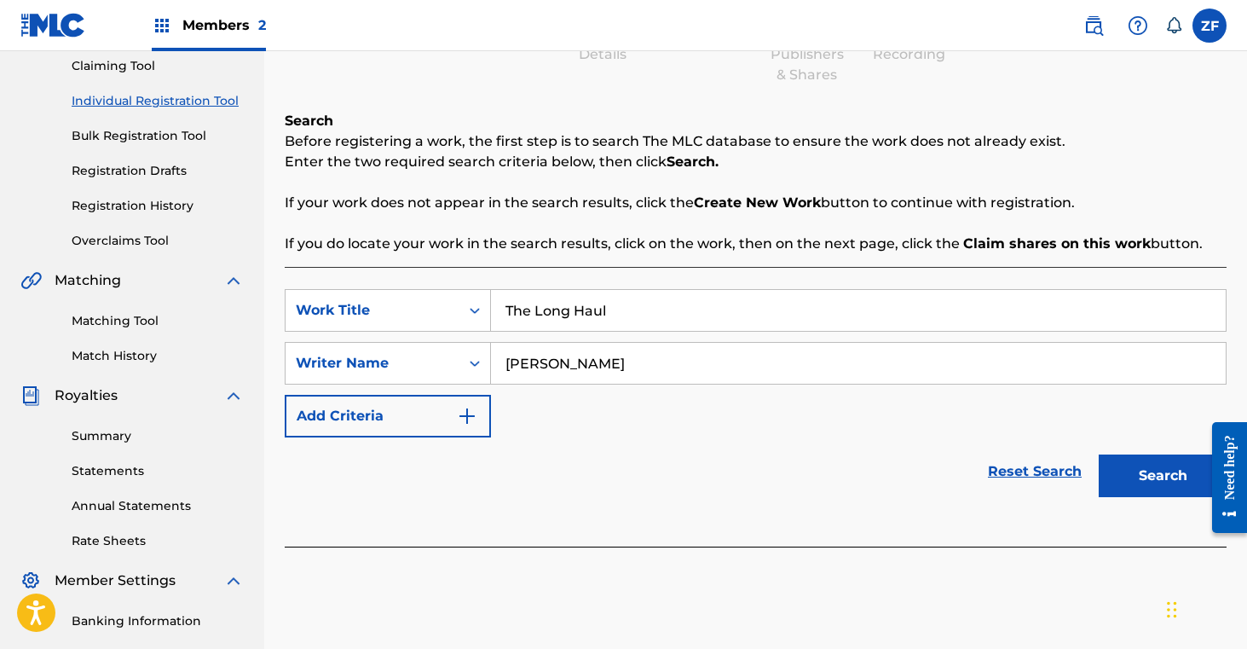
scroll to position [207, 0]
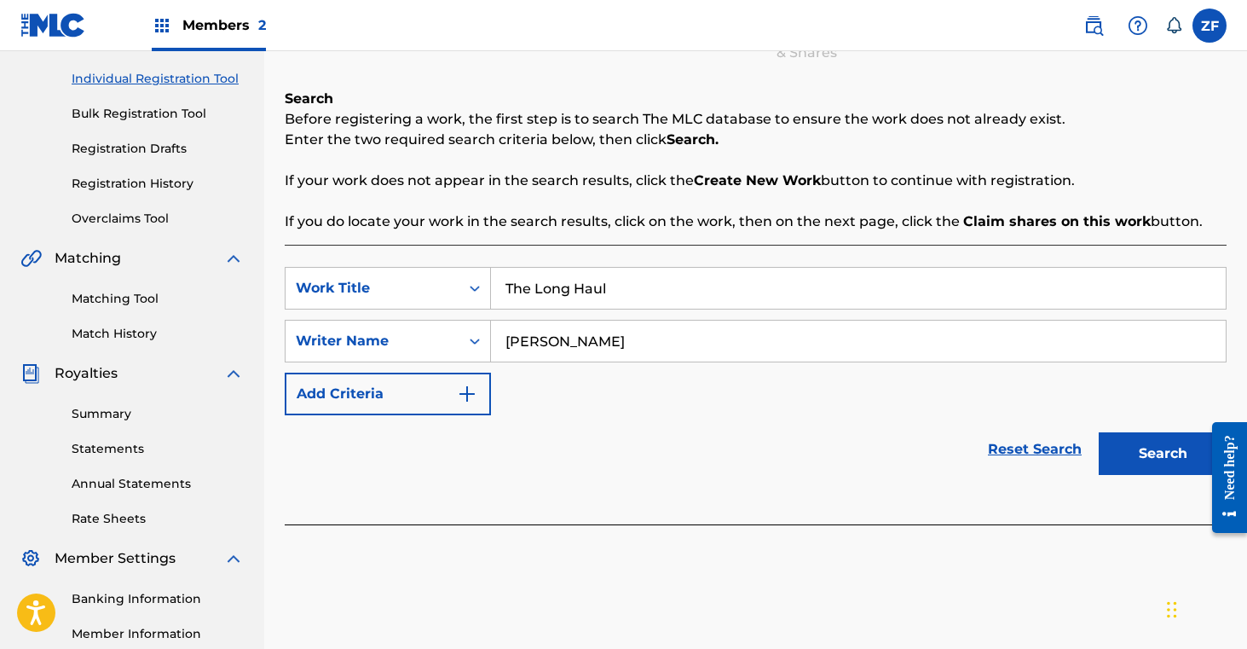
type input "[PERSON_NAME]"
click at [1140, 465] on button "Search" at bounding box center [1163, 453] width 128 height 43
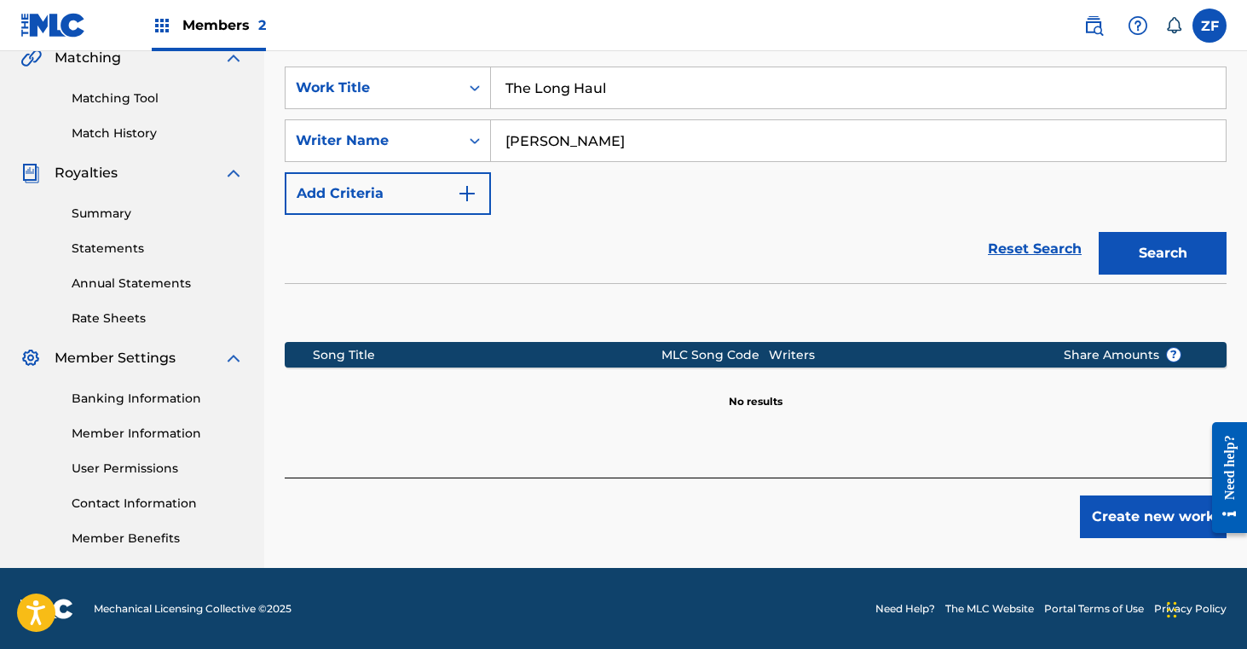
scroll to position [408, 0]
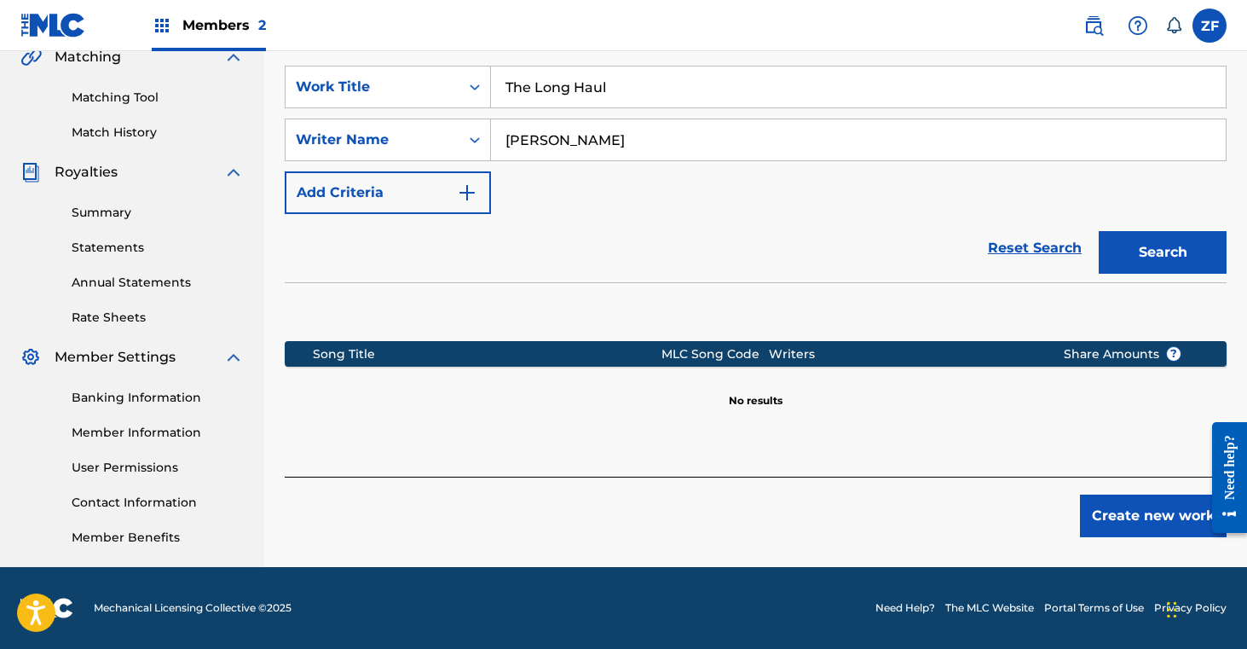
click at [1139, 517] on button "Create new work" at bounding box center [1153, 515] width 147 height 43
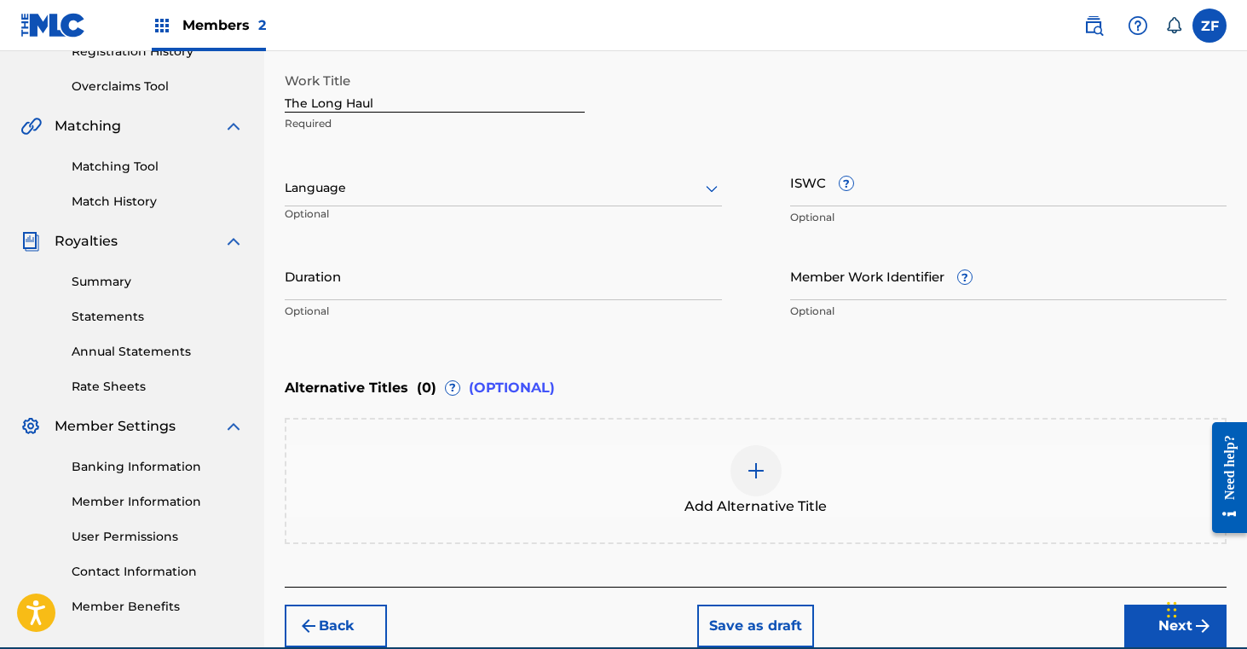
scroll to position [419, 0]
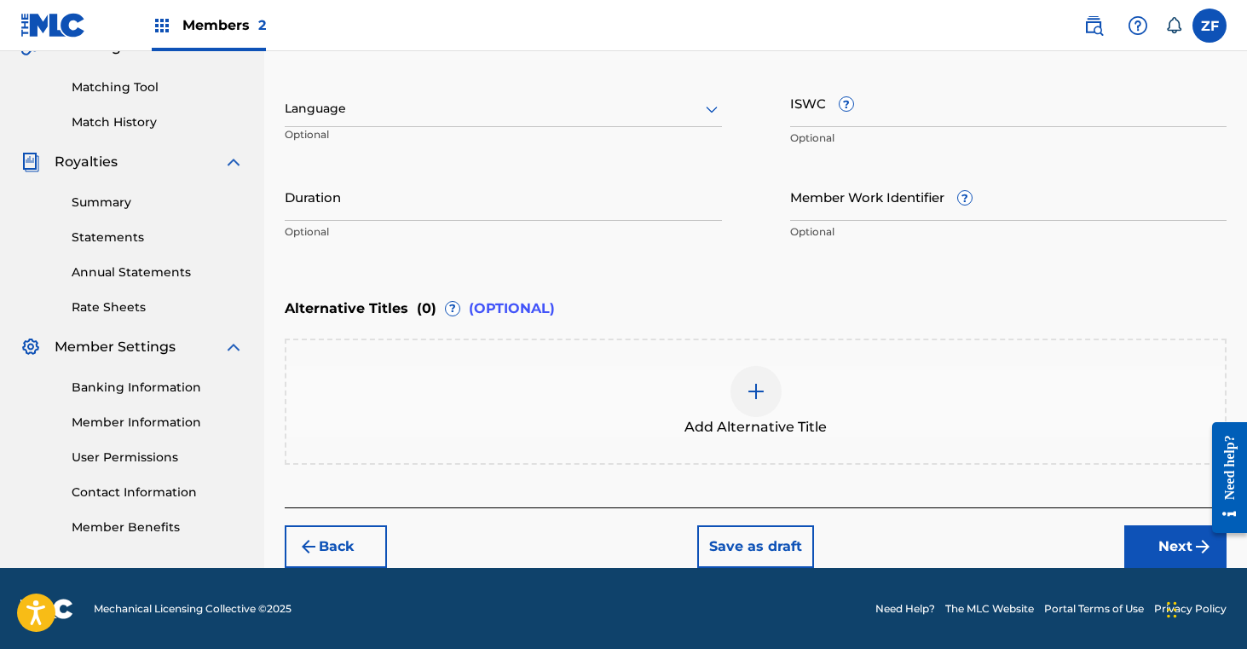
click at [1162, 543] on button "Next" at bounding box center [1175, 546] width 102 height 43
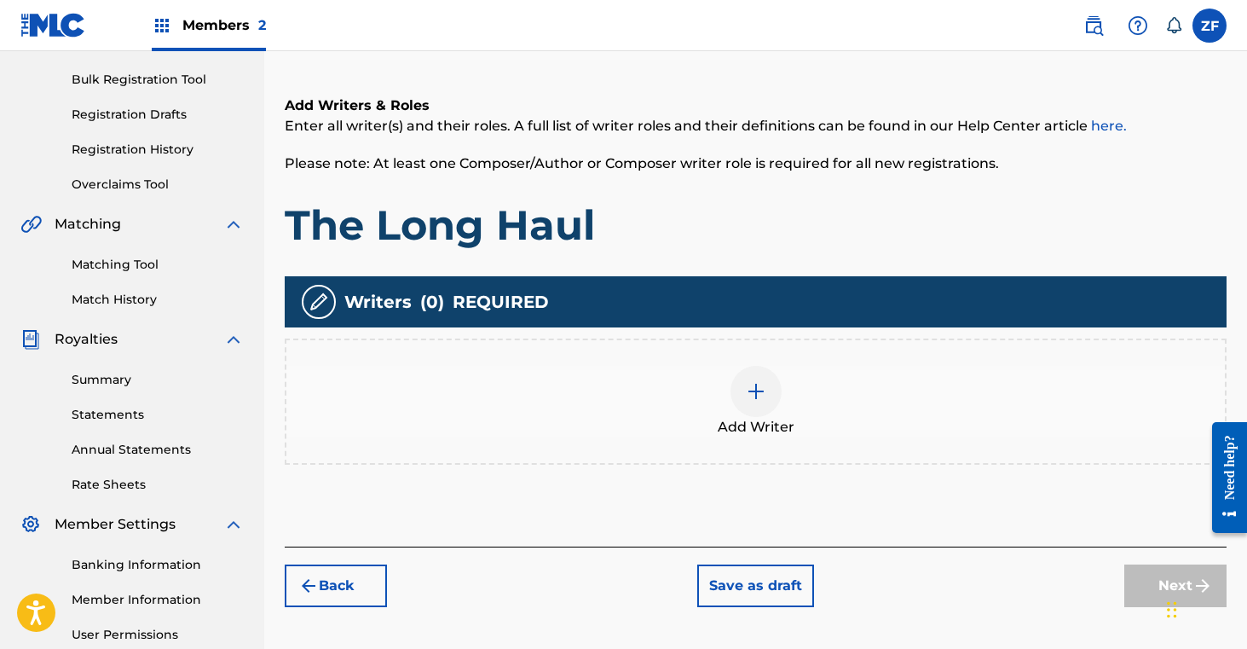
scroll to position [306, 0]
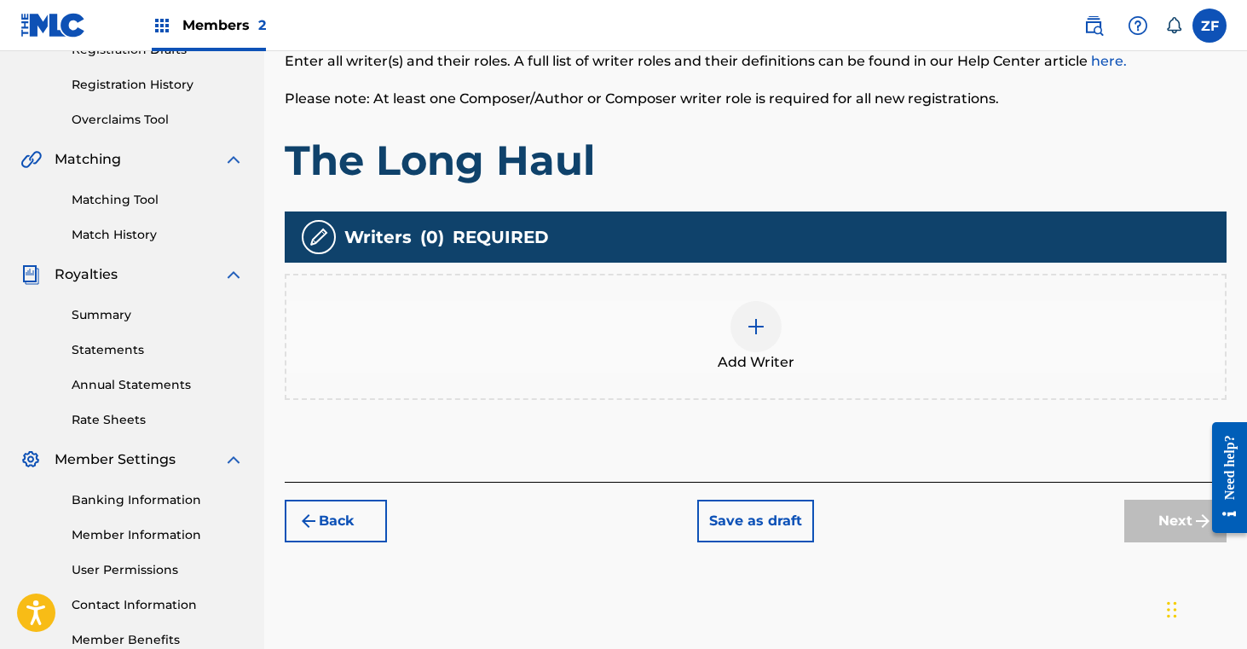
click at [754, 341] on div at bounding box center [756, 326] width 51 height 51
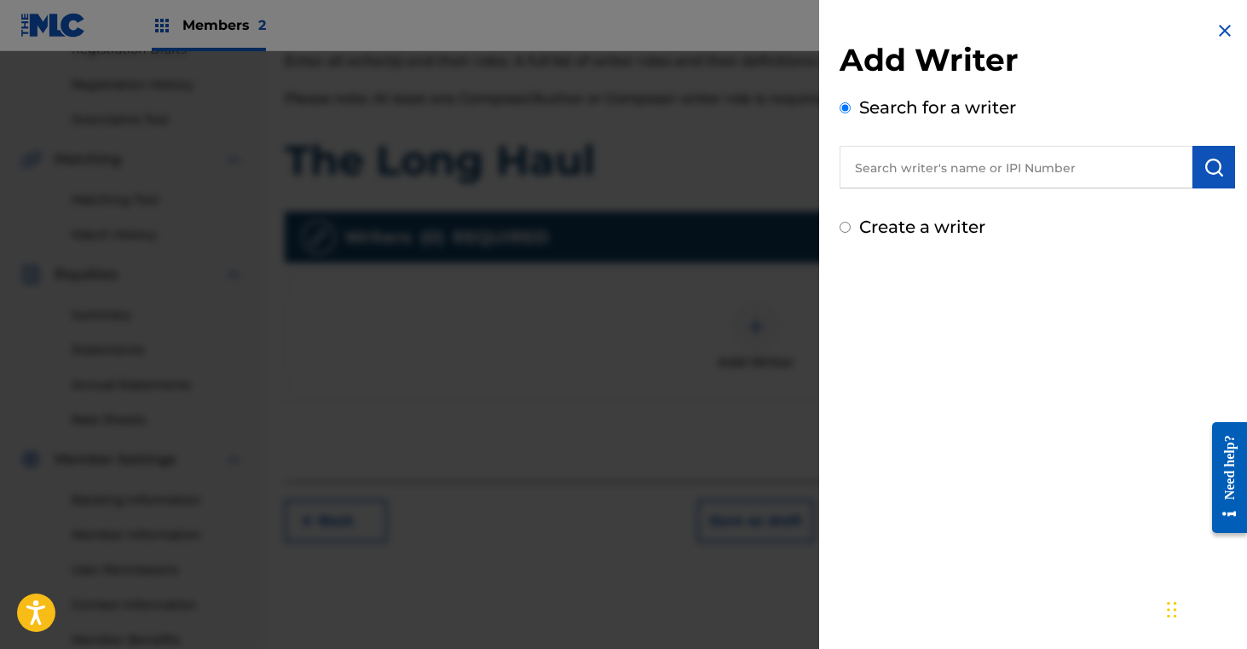
click at [894, 170] on input "text" at bounding box center [1016, 167] width 353 height 43
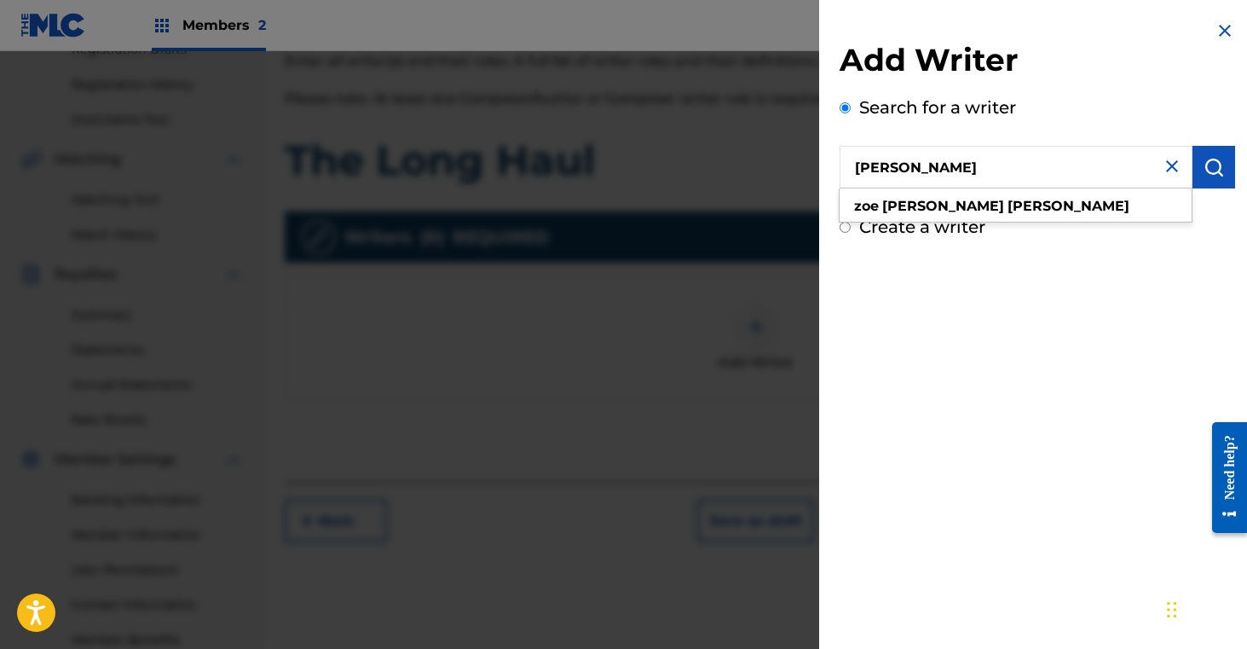
type input "[PERSON_NAME]"
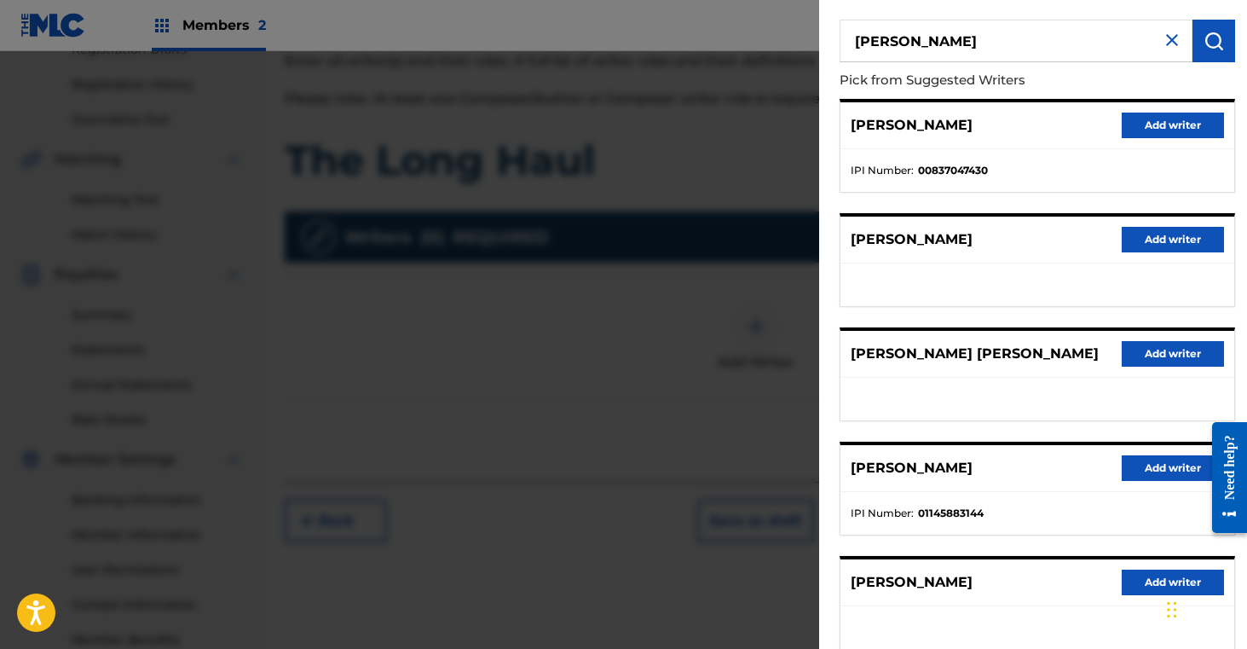
scroll to position [141, 0]
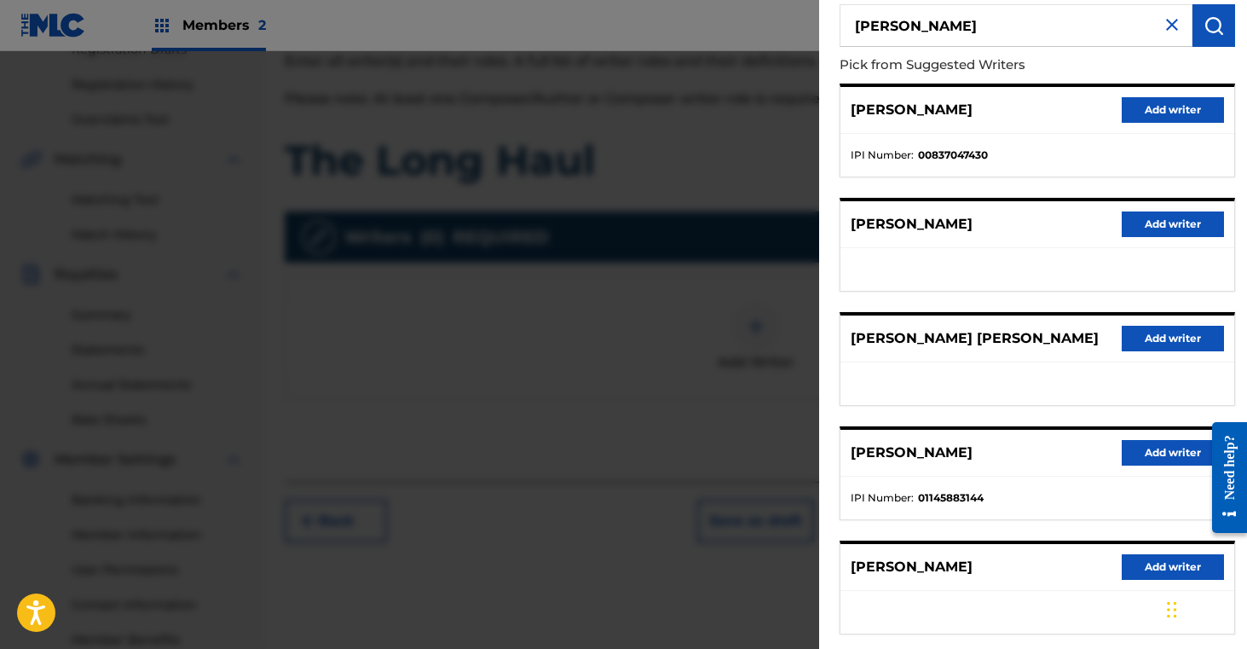
click at [1156, 457] on button "Add writer" at bounding box center [1173, 453] width 102 height 26
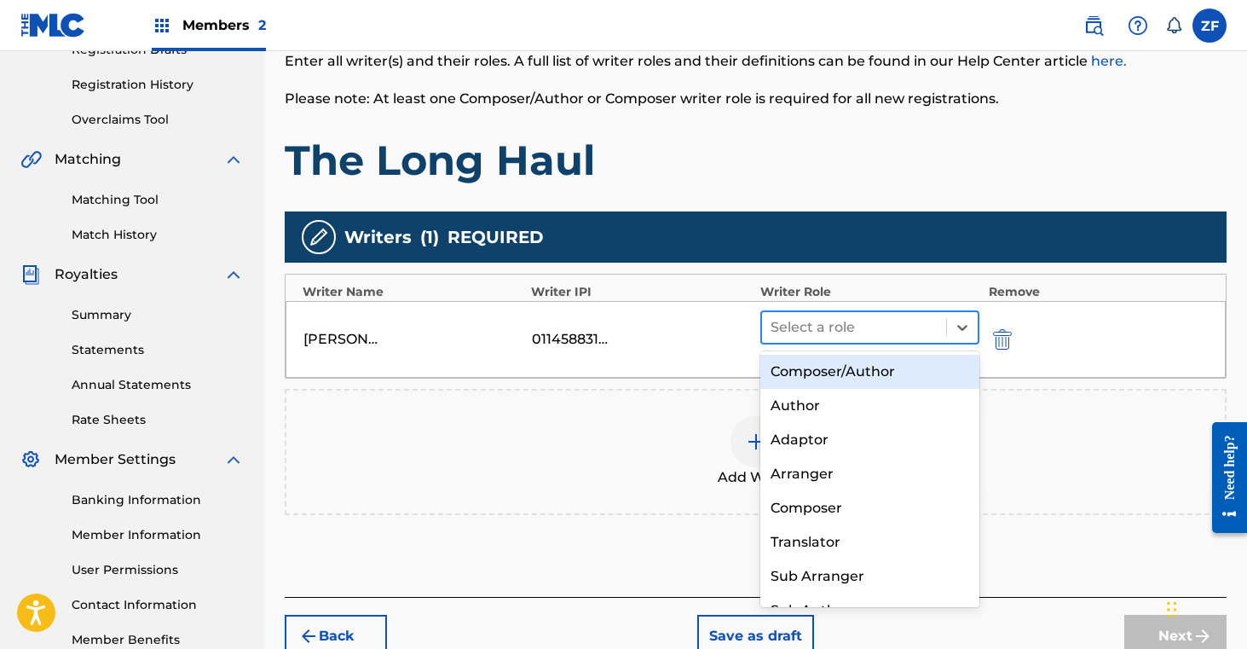
click at [825, 326] on div at bounding box center [855, 327] width 168 height 24
click at [823, 384] on div "Composer/Author" at bounding box center [870, 372] width 220 height 34
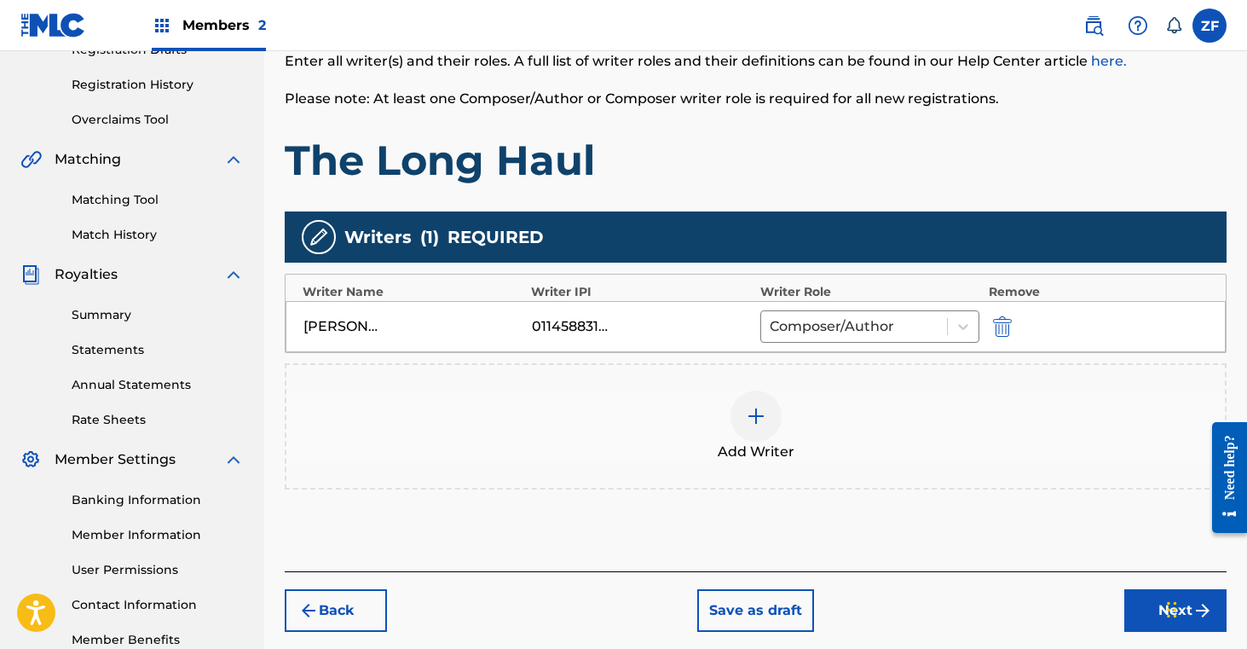
click at [758, 420] on img at bounding box center [756, 416] width 20 height 20
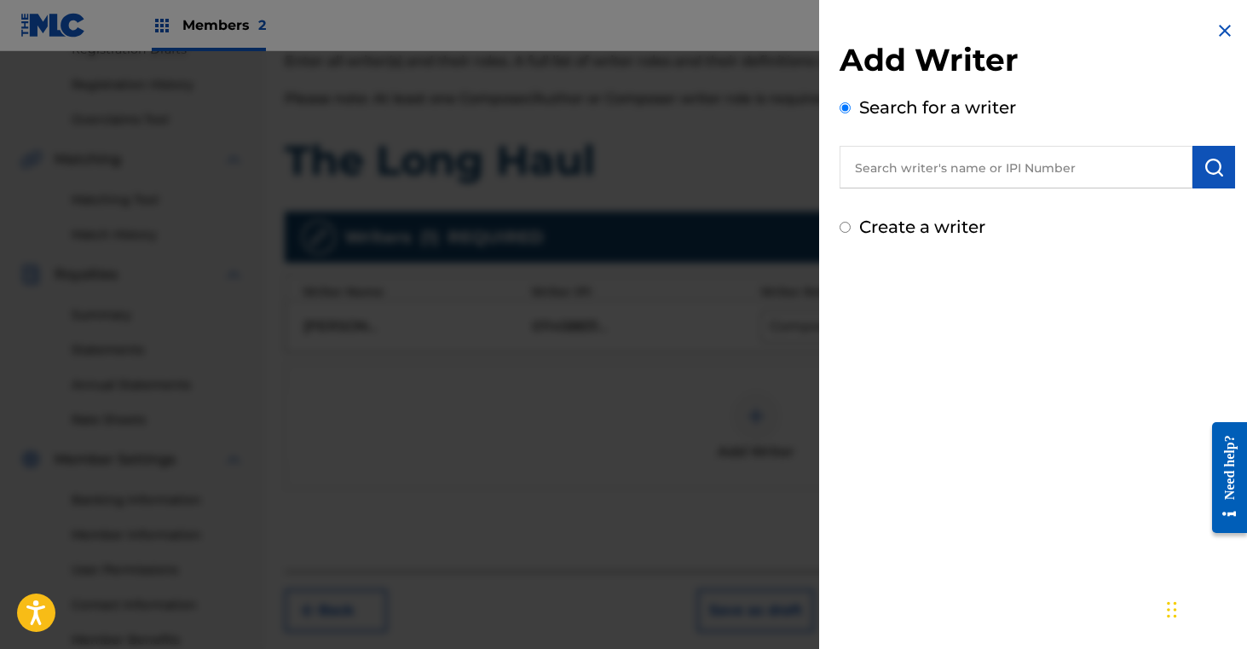
click at [929, 172] on input "text" at bounding box center [1016, 167] width 353 height 43
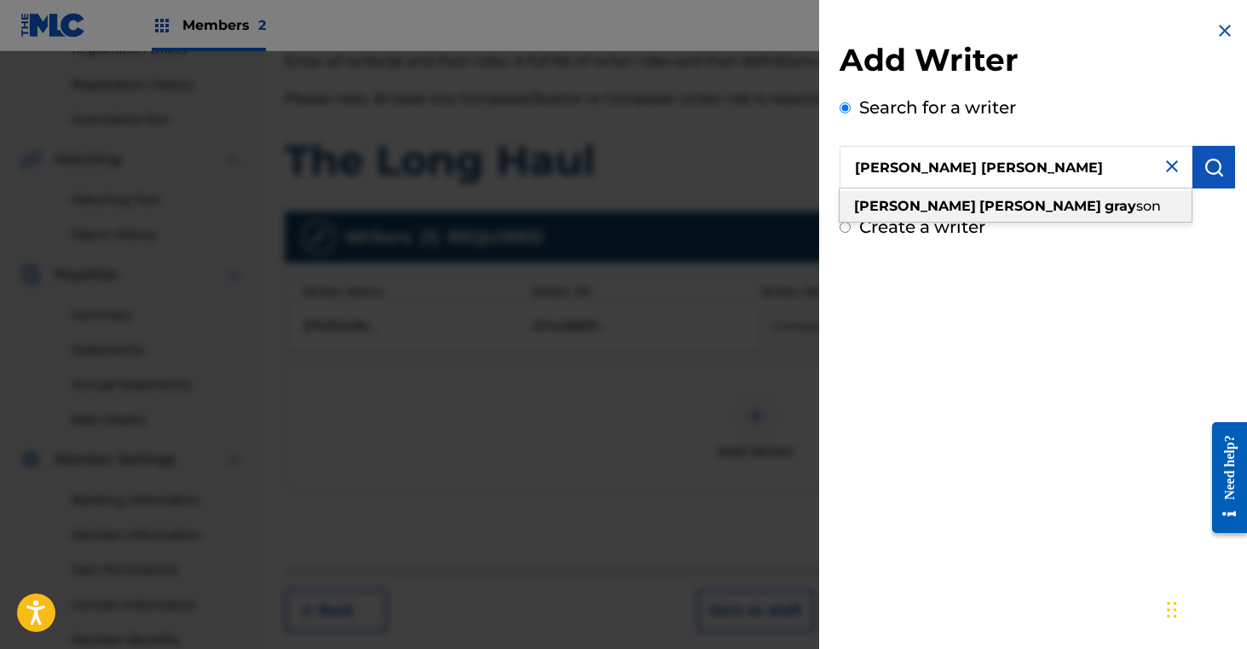
click at [979, 206] on strong "[PERSON_NAME]" at bounding box center [1040, 206] width 122 height 16
type input "[PERSON_NAME]"
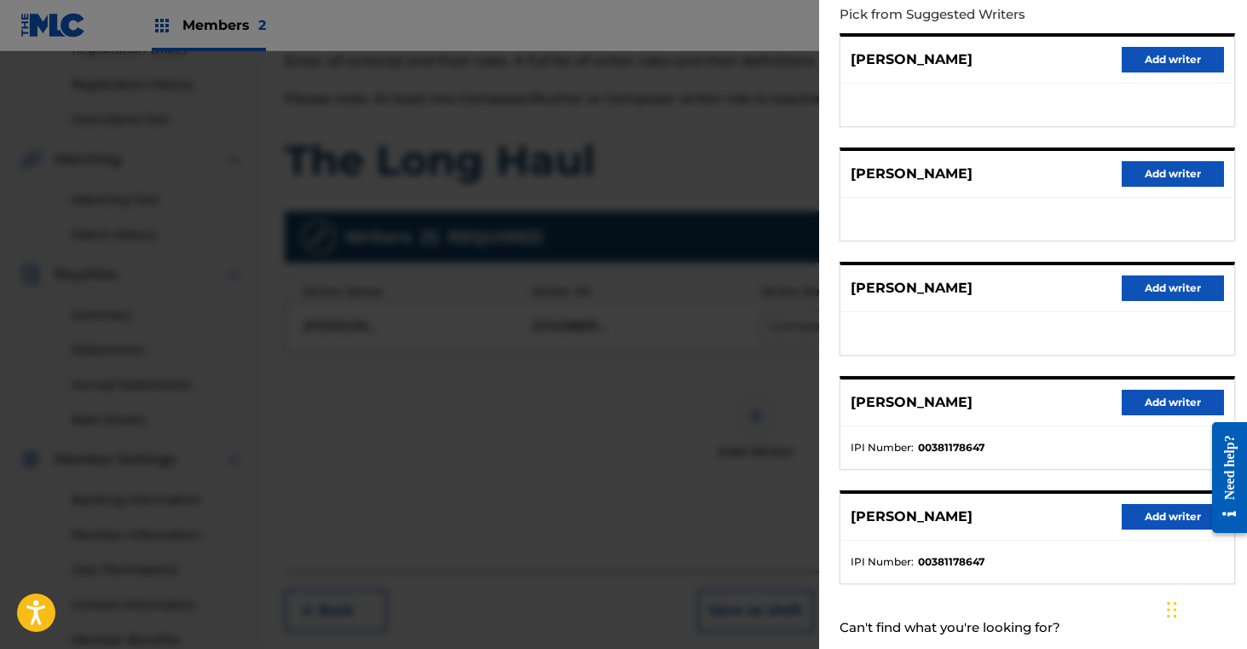
scroll to position [199, 0]
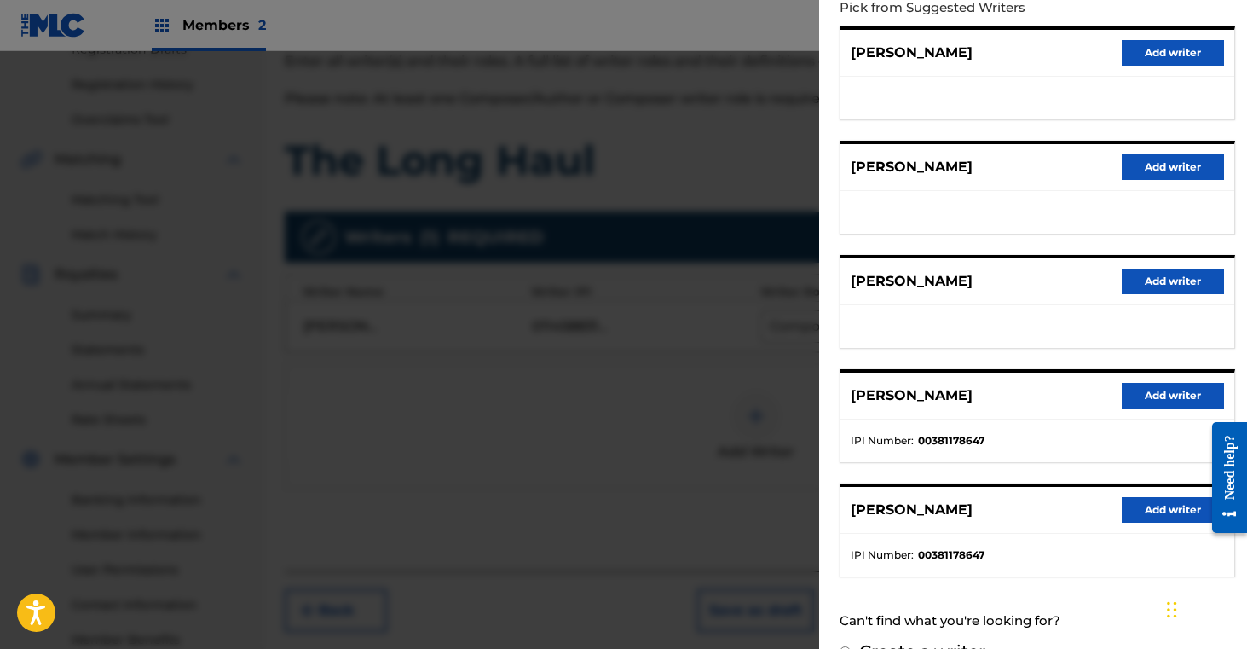
click at [1151, 388] on button "Add writer" at bounding box center [1173, 396] width 102 height 26
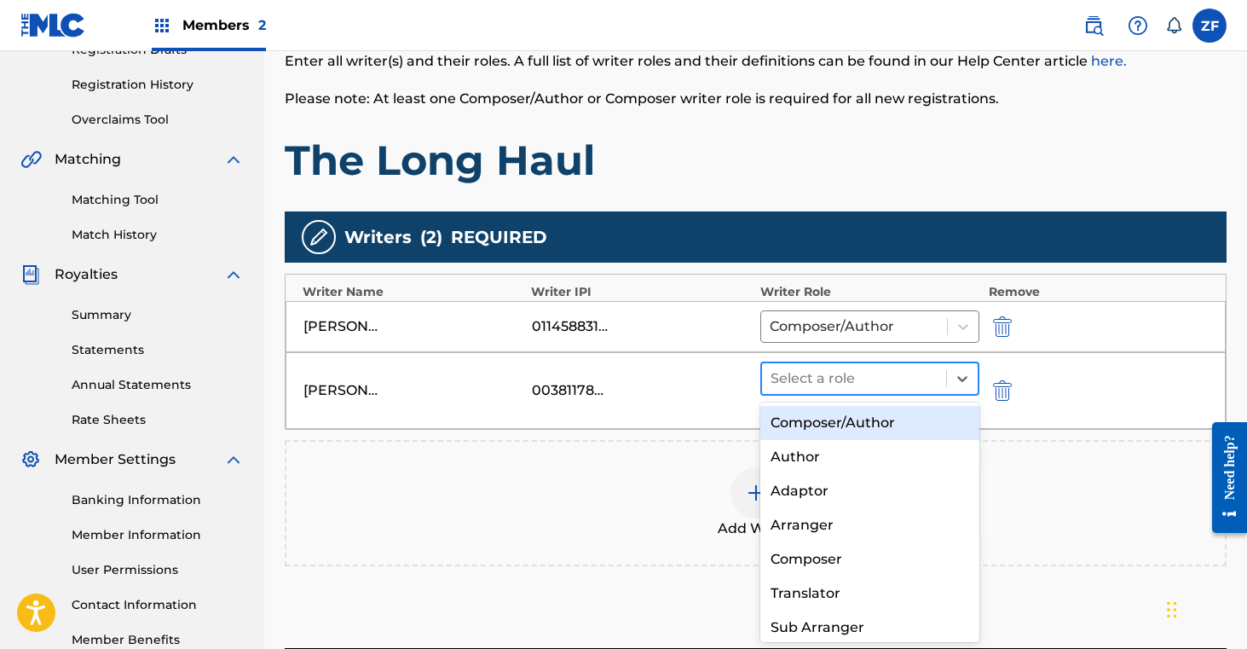
click at [874, 378] on div at bounding box center [855, 379] width 168 height 24
click at [836, 424] on div "Composer/Author" at bounding box center [870, 423] width 220 height 34
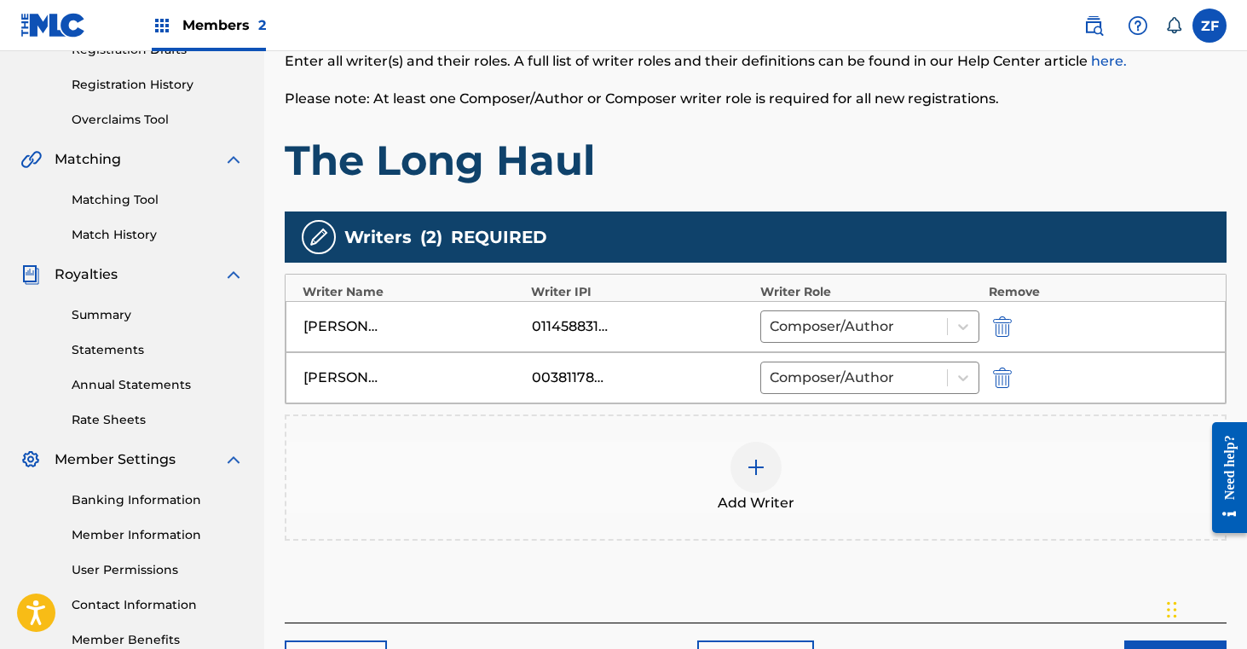
click at [753, 469] on img at bounding box center [756, 467] width 20 height 20
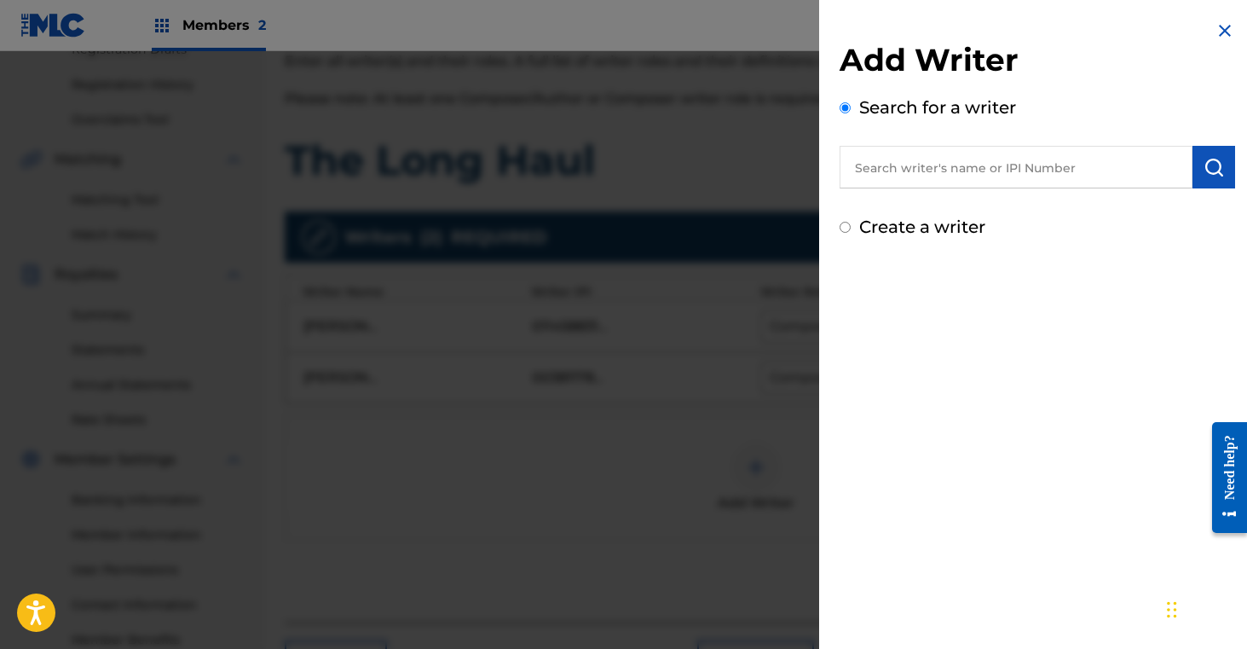
click at [897, 165] on input "text" at bounding box center [1016, 167] width 353 height 43
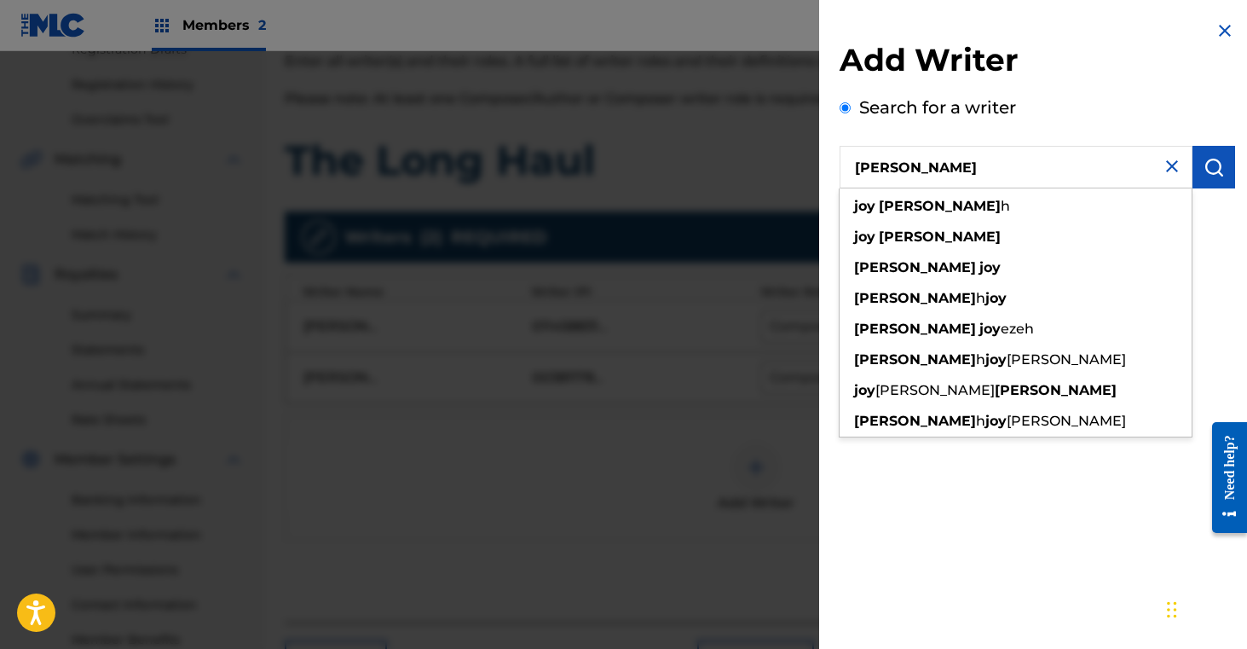
type input "[PERSON_NAME]"
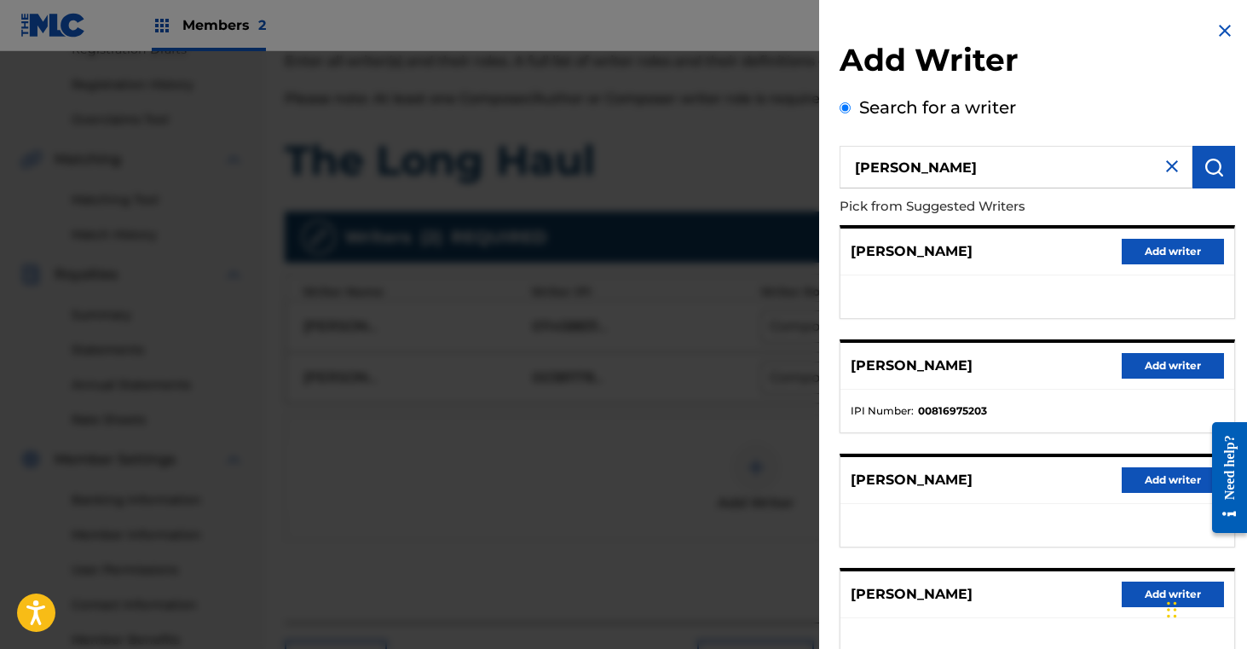
click at [1145, 367] on button "Add writer" at bounding box center [1173, 366] width 102 height 26
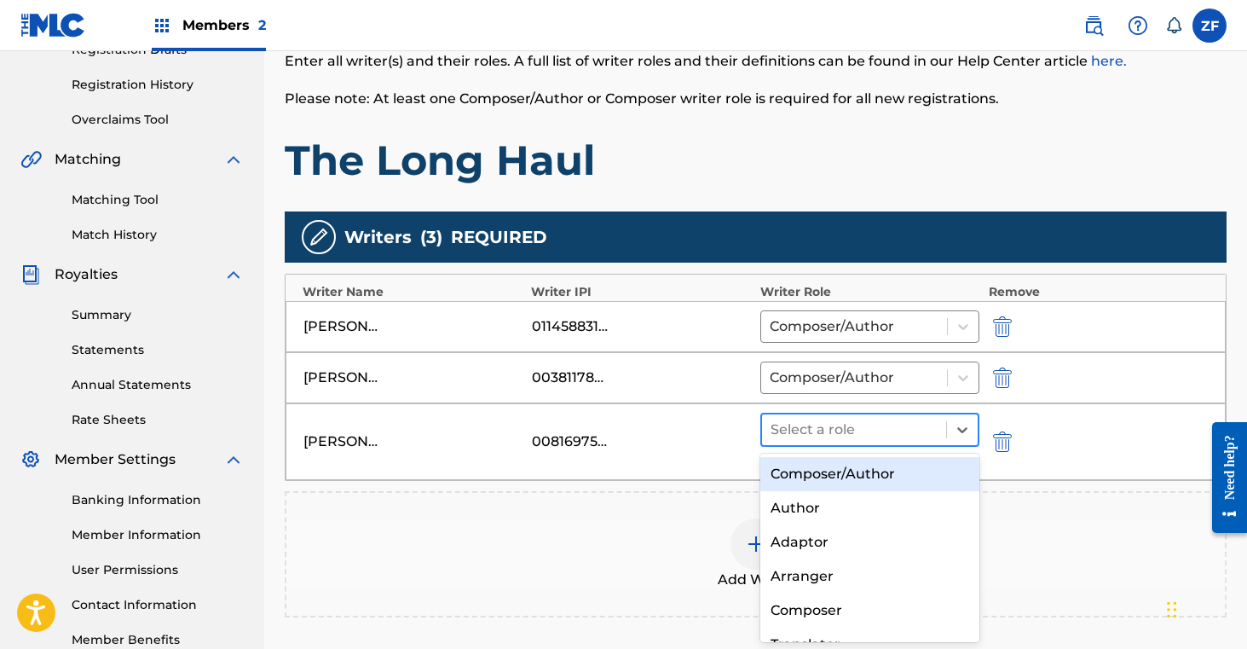
click at [840, 423] on div at bounding box center [855, 430] width 168 height 24
click at [820, 460] on div "Composer/Author" at bounding box center [870, 474] width 220 height 34
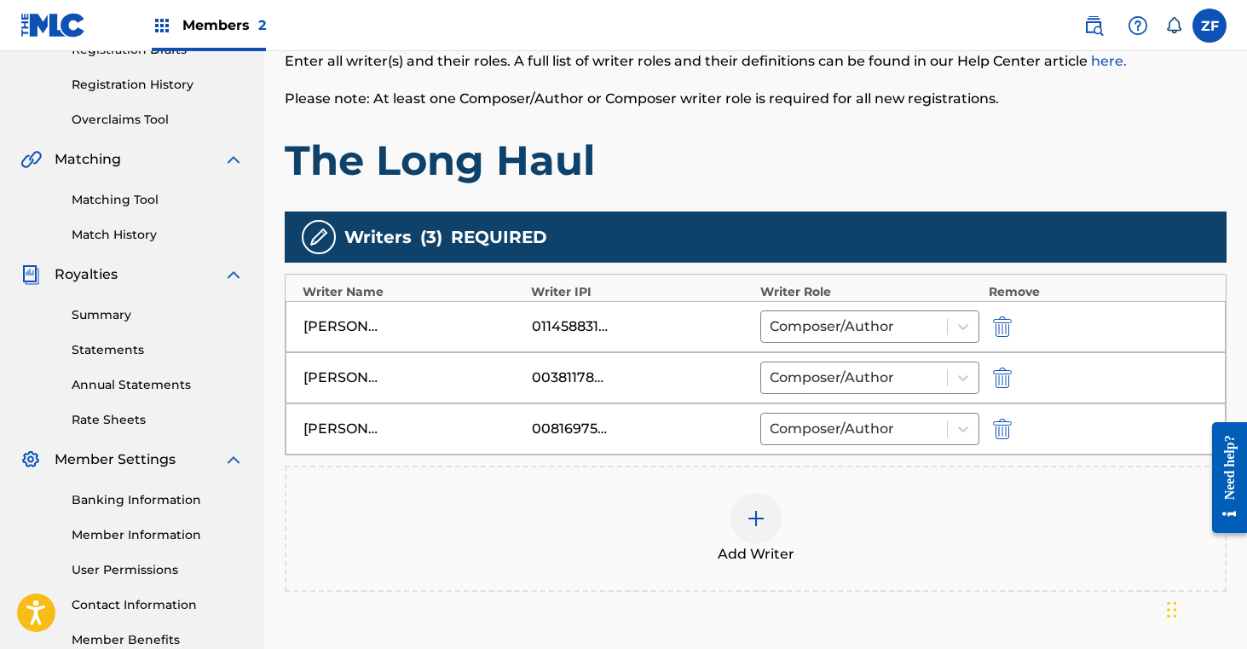
scroll to position [473, 0]
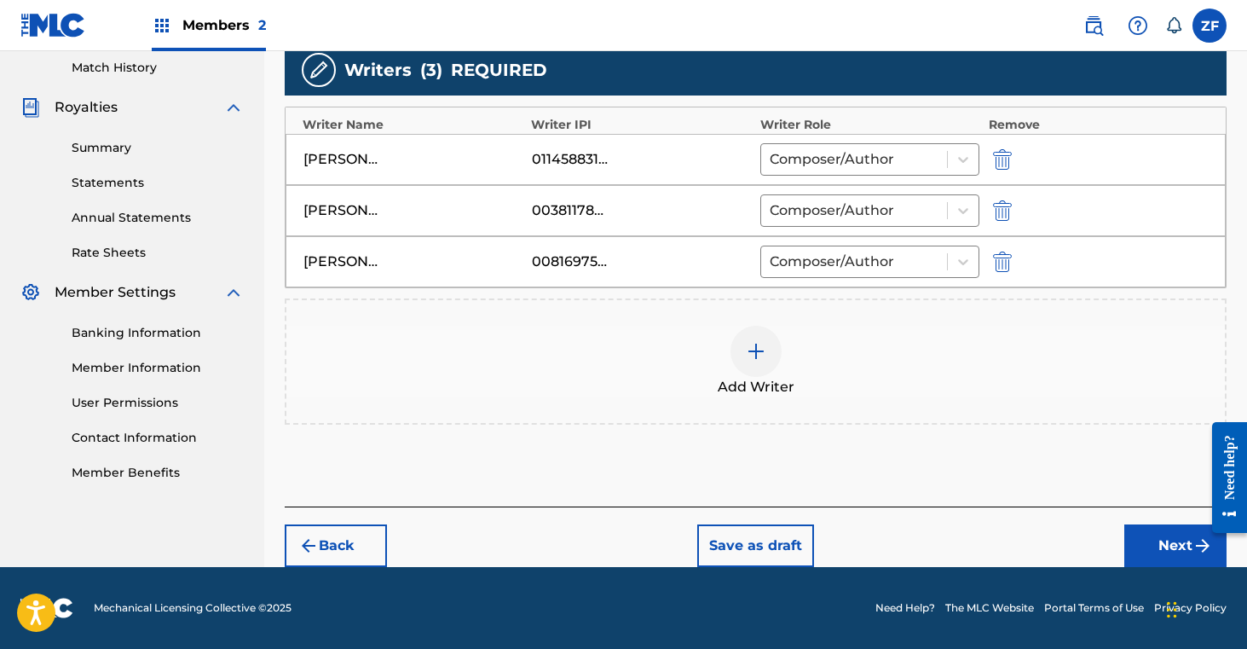
click at [1146, 546] on button "Next" at bounding box center [1175, 545] width 102 height 43
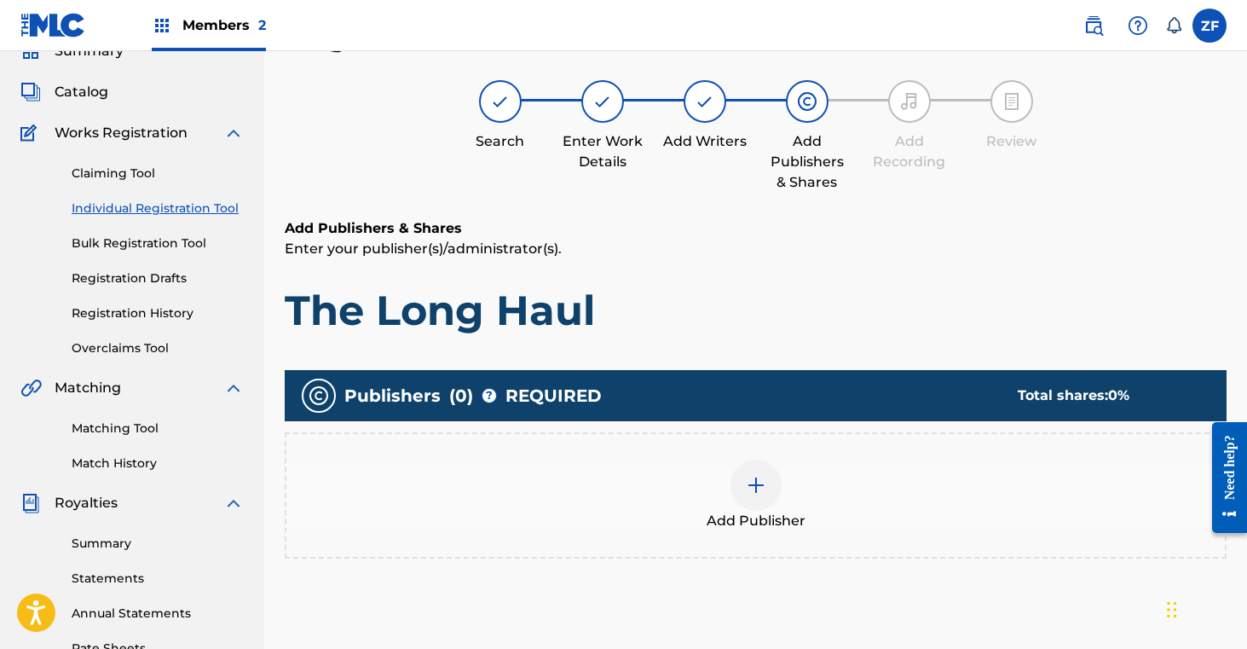
scroll to position [77, 0]
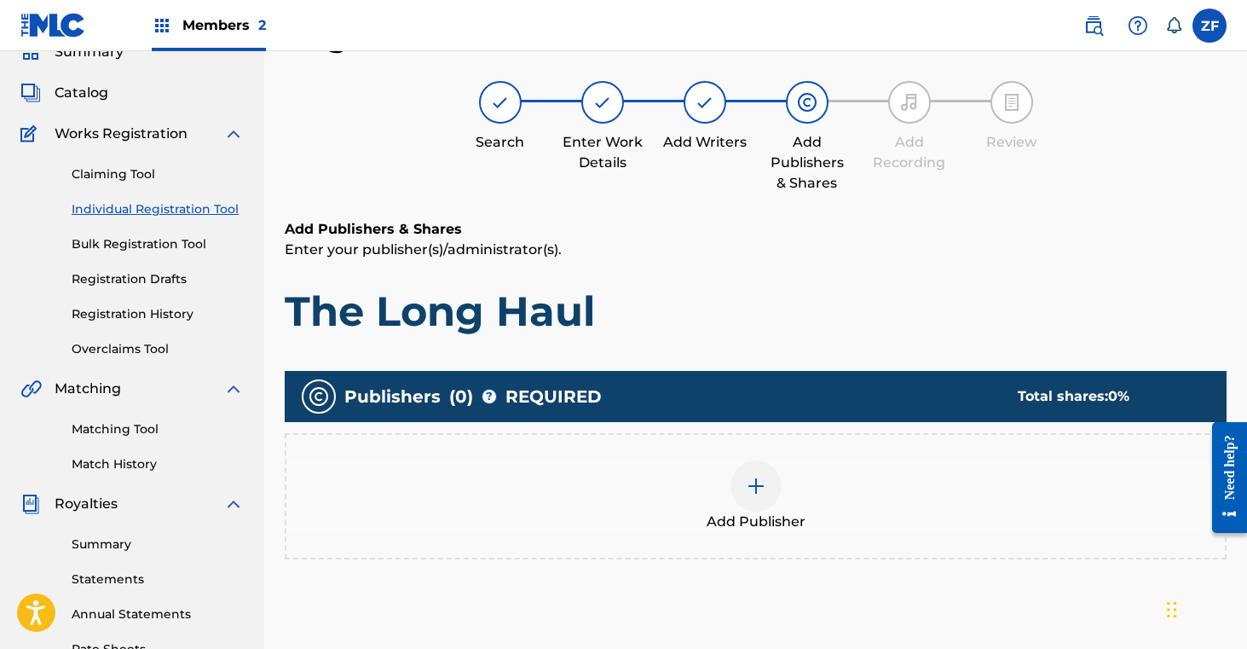
click at [765, 482] on img at bounding box center [756, 486] width 20 height 20
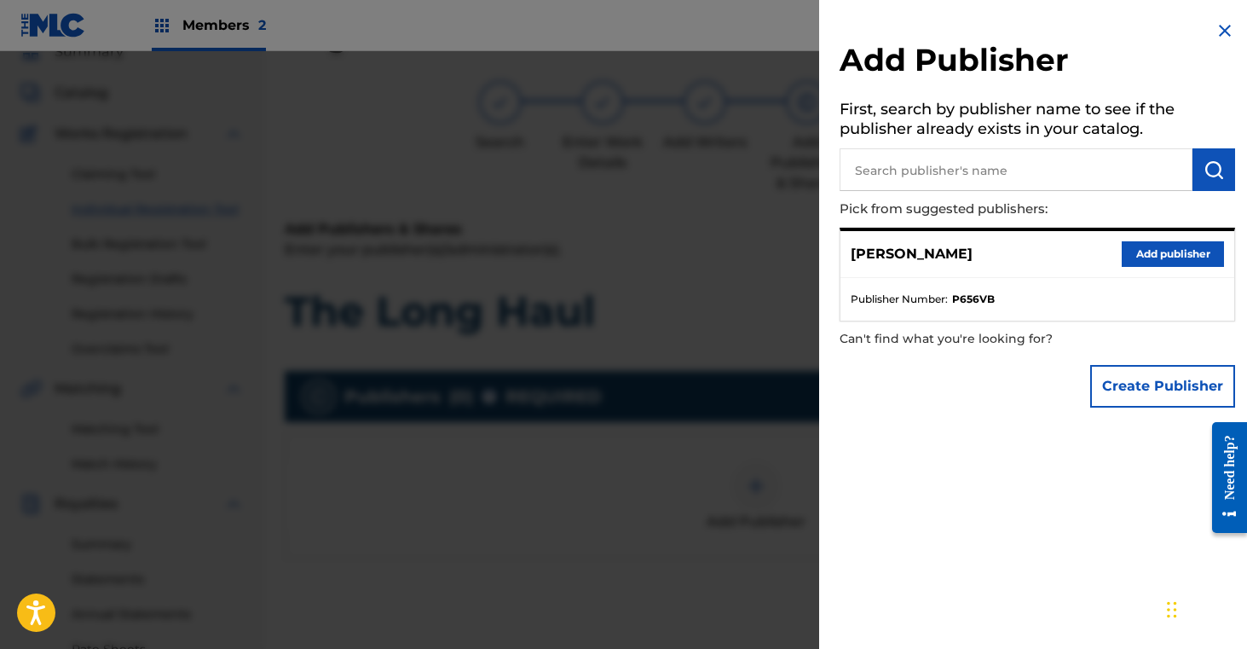
click at [1137, 256] on button "Add publisher" at bounding box center [1173, 254] width 102 height 26
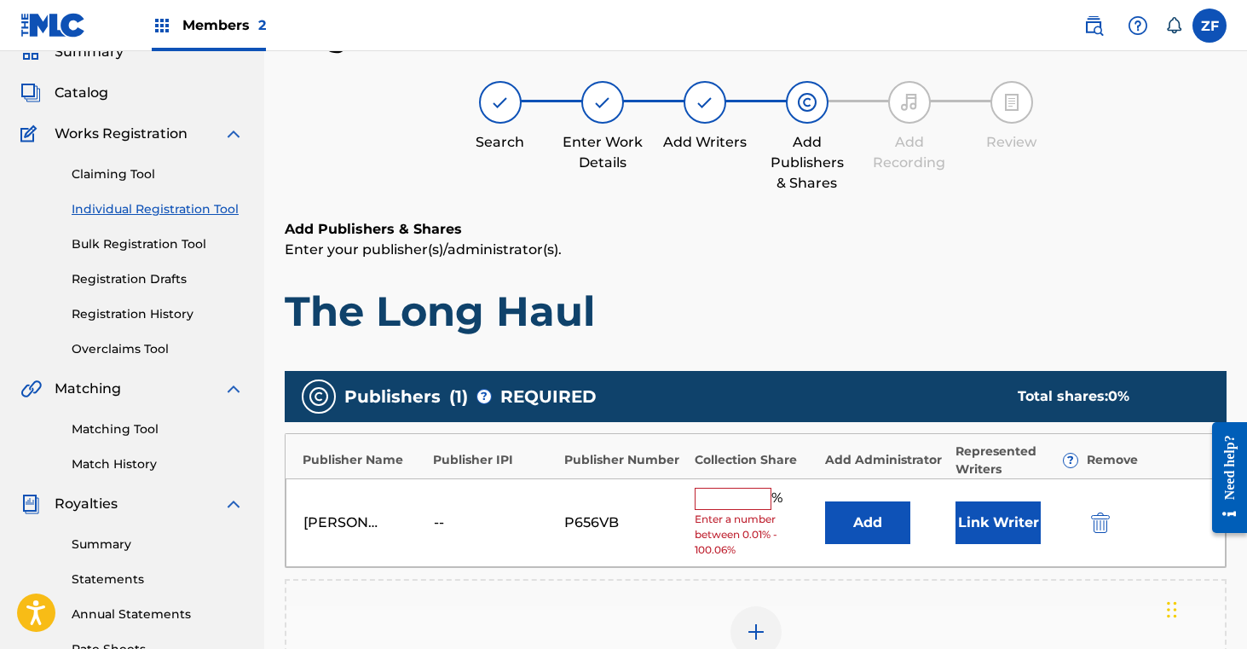
click at [754, 491] on input "text" at bounding box center [733, 499] width 77 height 22
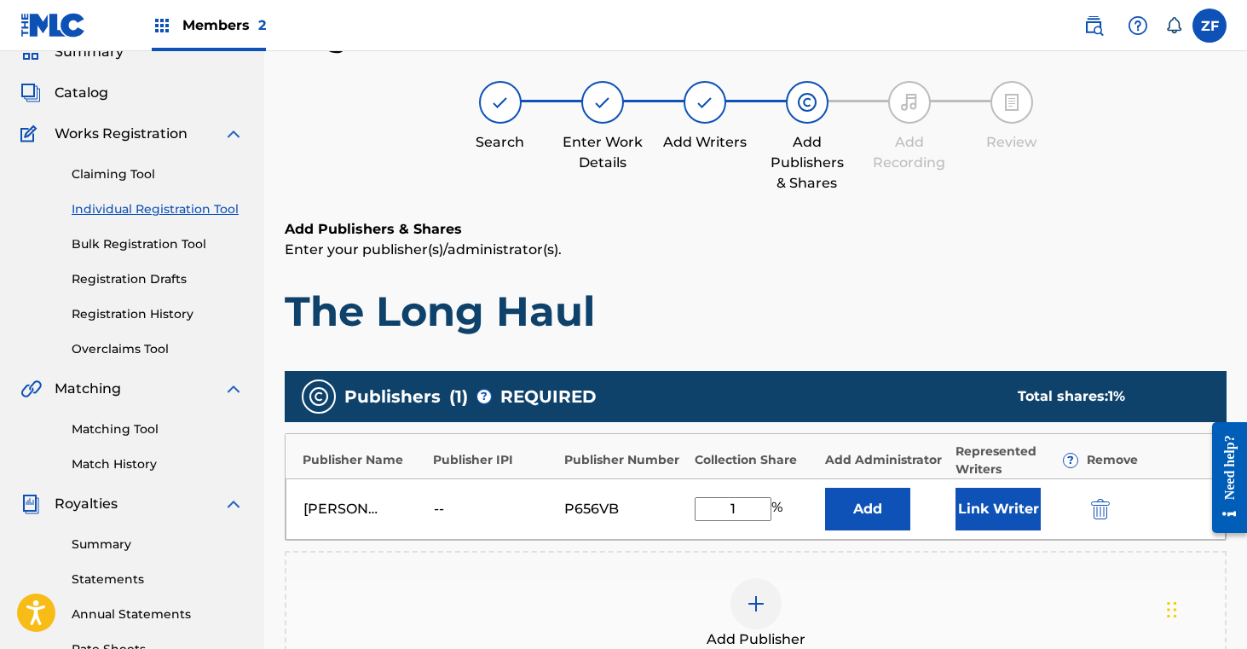
type input "16.7"
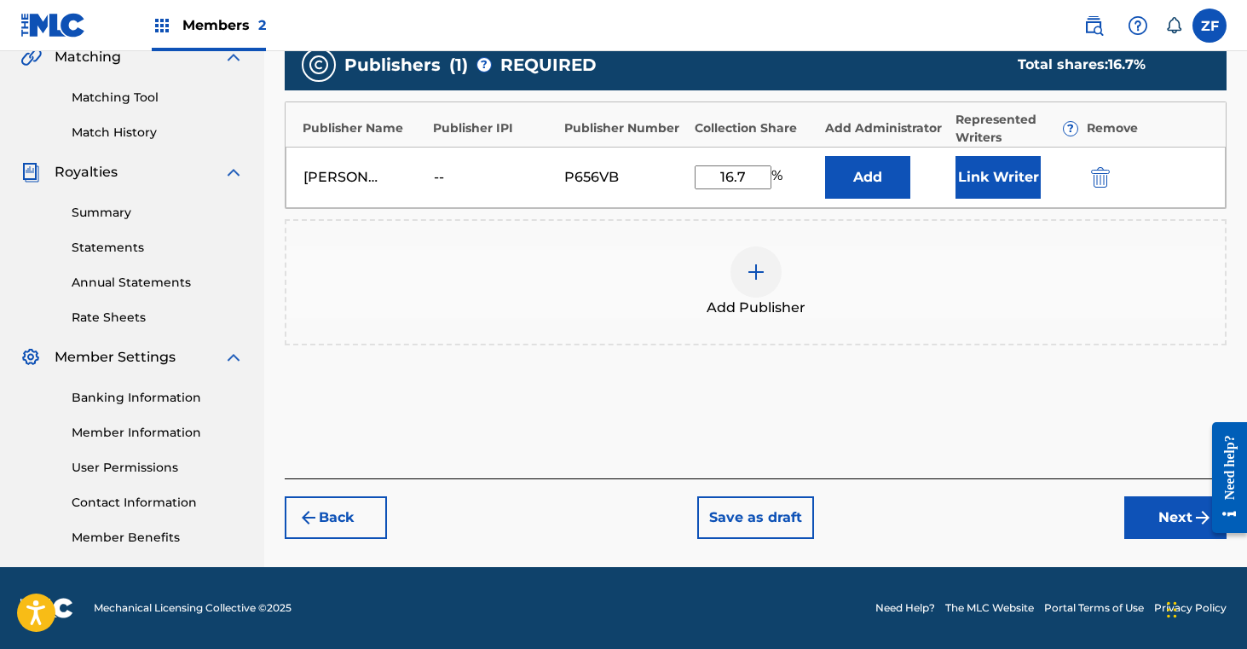
click at [1160, 523] on button "Next" at bounding box center [1175, 517] width 102 height 43
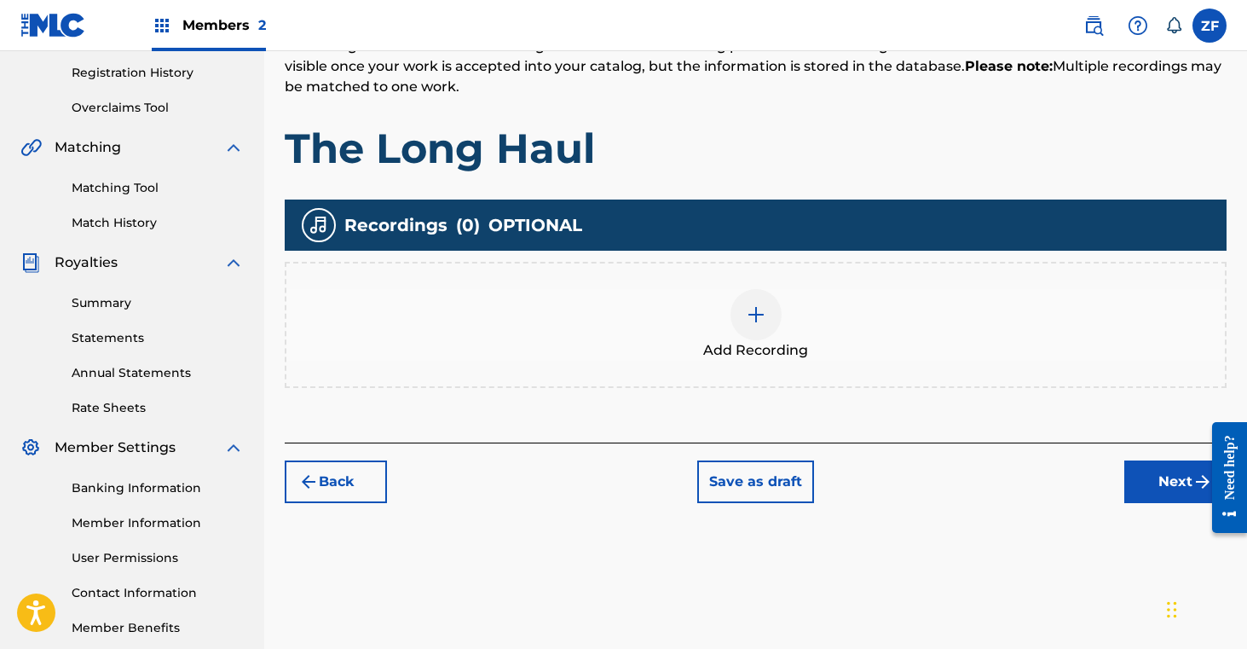
scroll to position [320, 0]
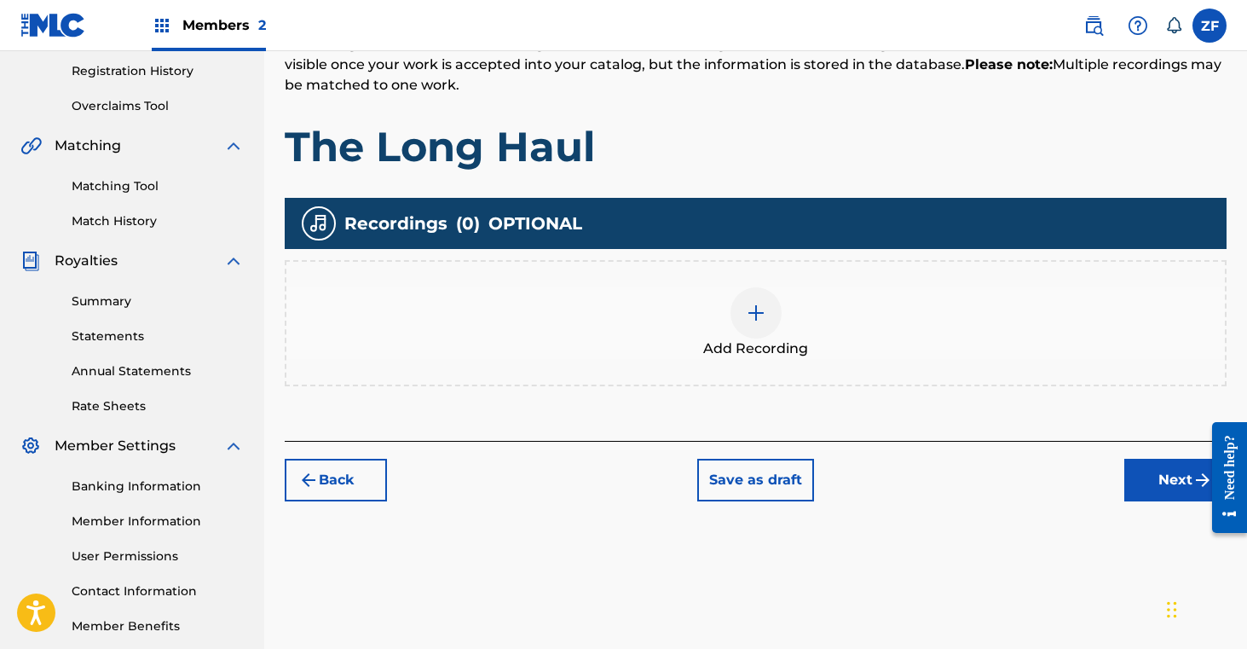
click at [757, 315] on img at bounding box center [756, 313] width 20 height 20
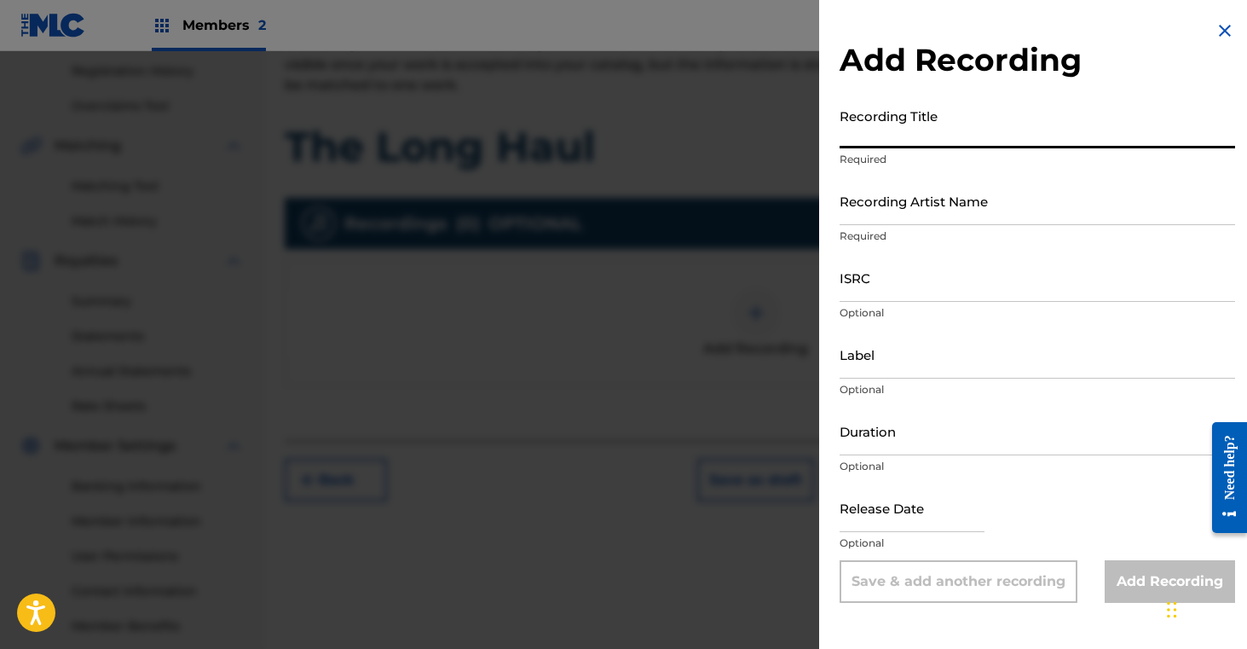
click at [948, 125] on input "Recording Title" at bounding box center [1038, 124] width 396 height 49
type input "The Long Haul"
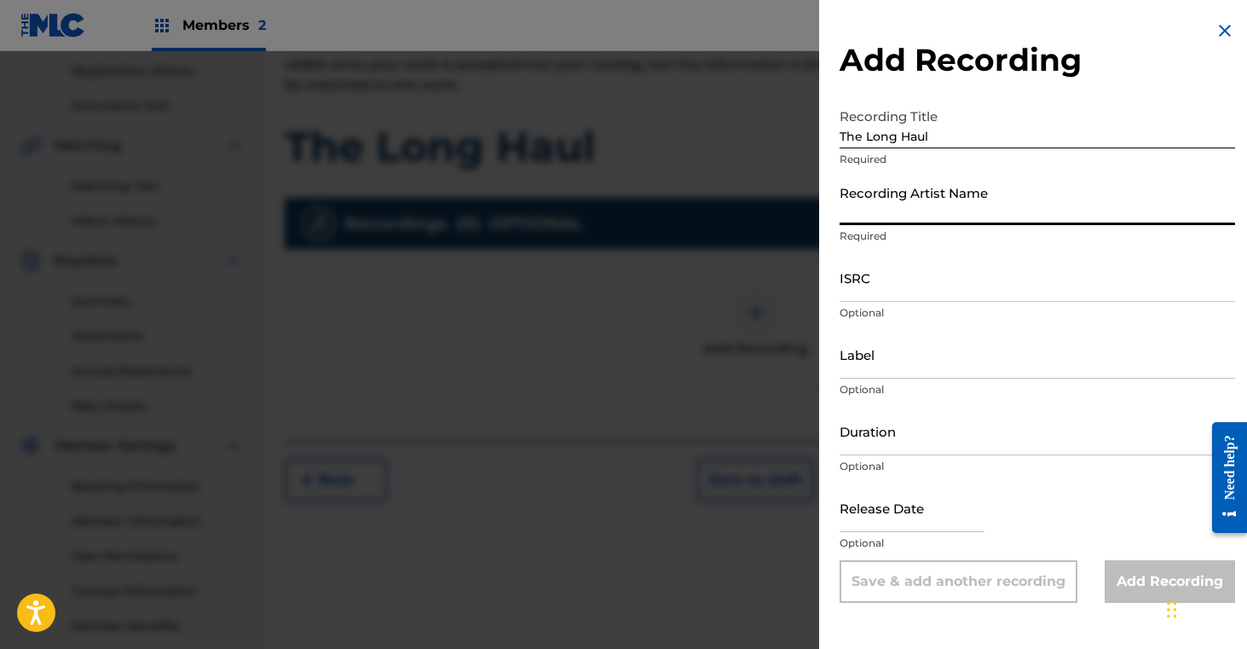
click at [912, 199] on input "Recording Artist Name" at bounding box center [1038, 200] width 396 height 49
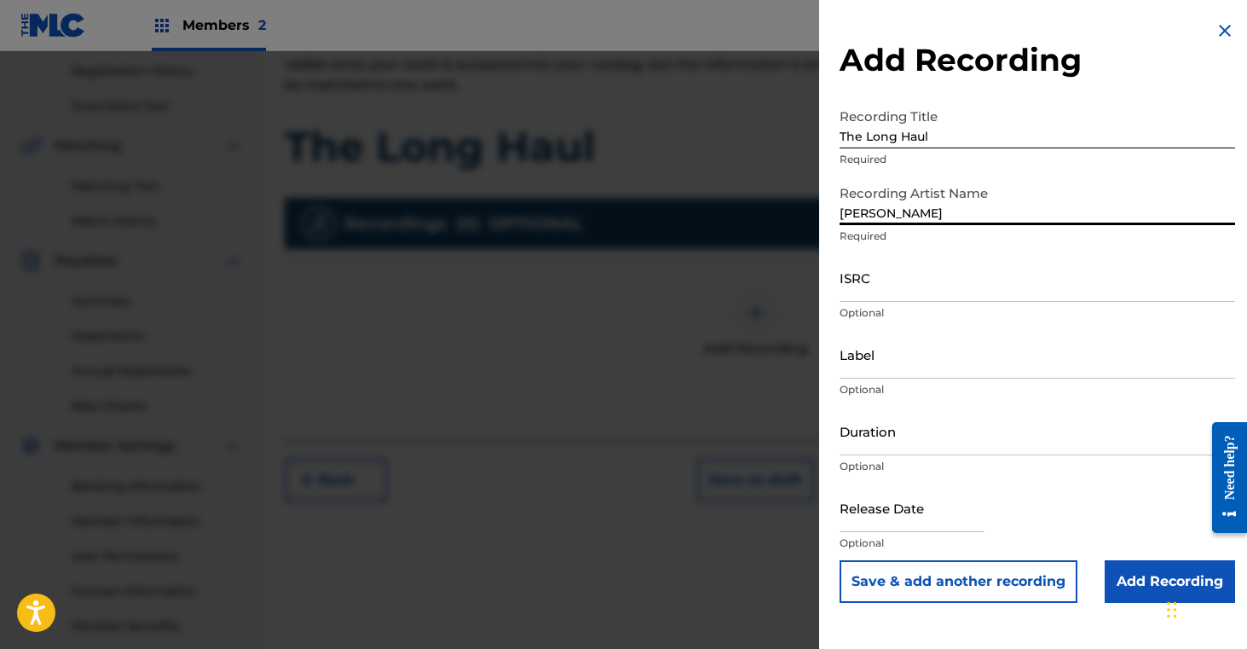
type input "[PERSON_NAME]"
click at [885, 289] on input "ISRC" at bounding box center [1038, 277] width 396 height 49
paste input "QZNMT2436453"
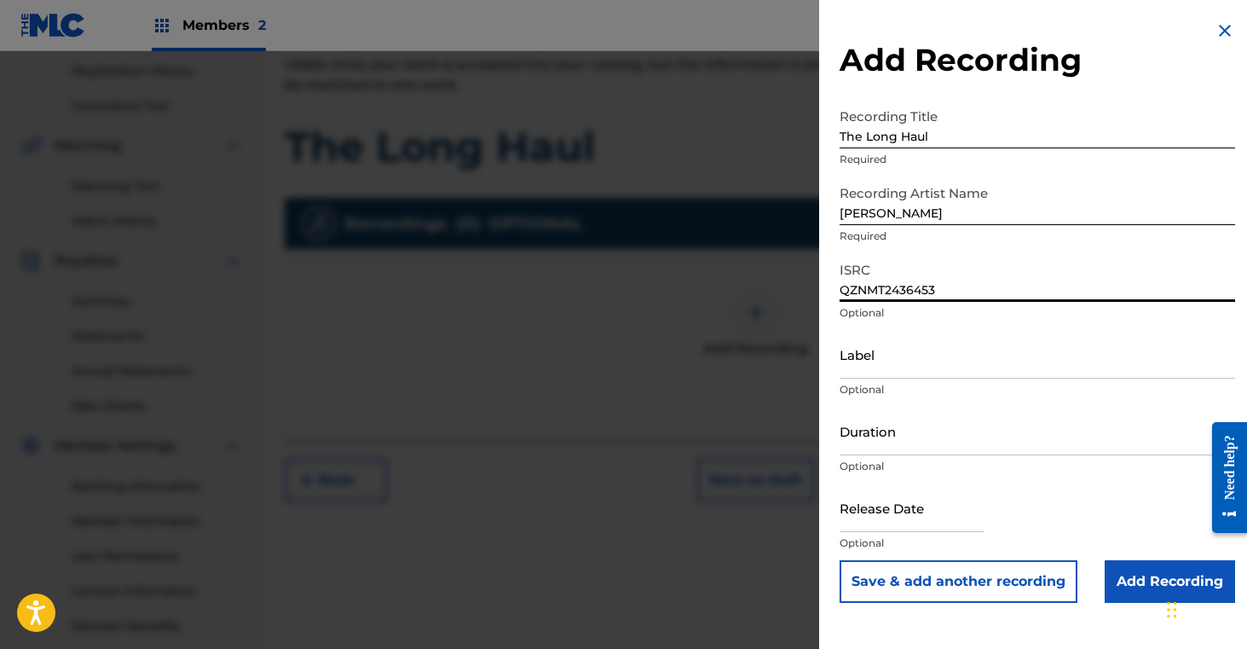
type input "QZNMT2436453"
click at [1150, 577] on input "Add Recording" at bounding box center [1170, 581] width 130 height 43
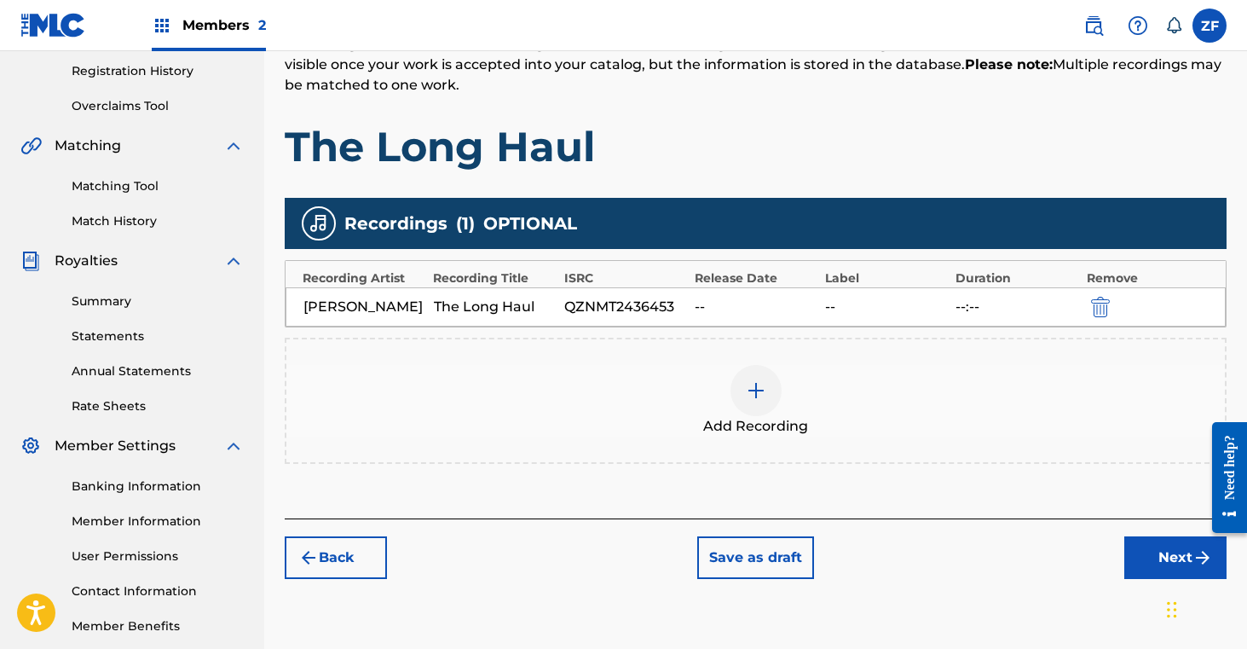
click at [1143, 557] on button "Next" at bounding box center [1175, 557] width 102 height 43
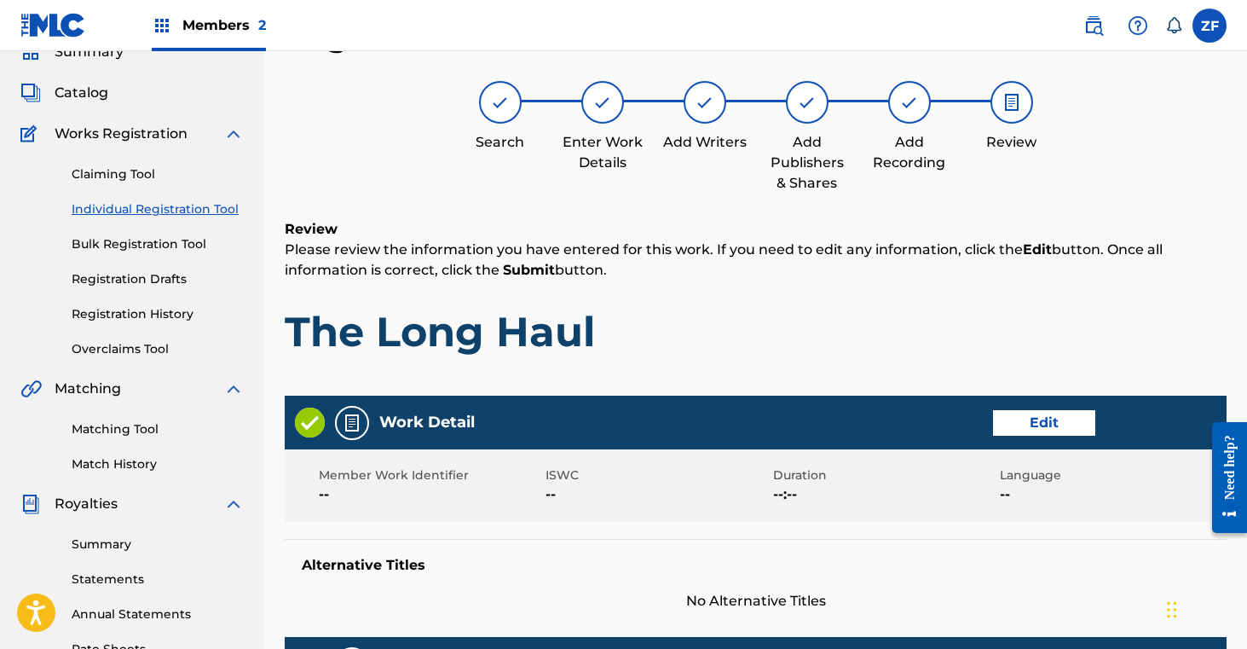
scroll to position [848, 0]
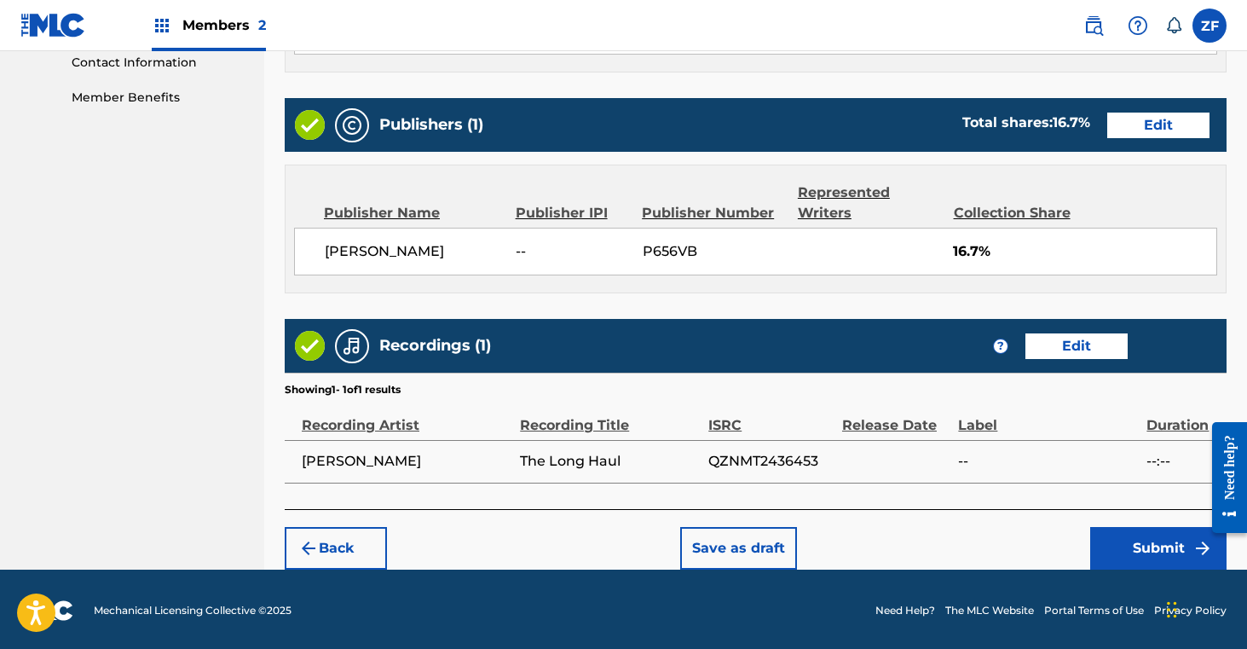
click at [1139, 552] on button "Submit" at bounding box center [1158, 548] width 136 height 43
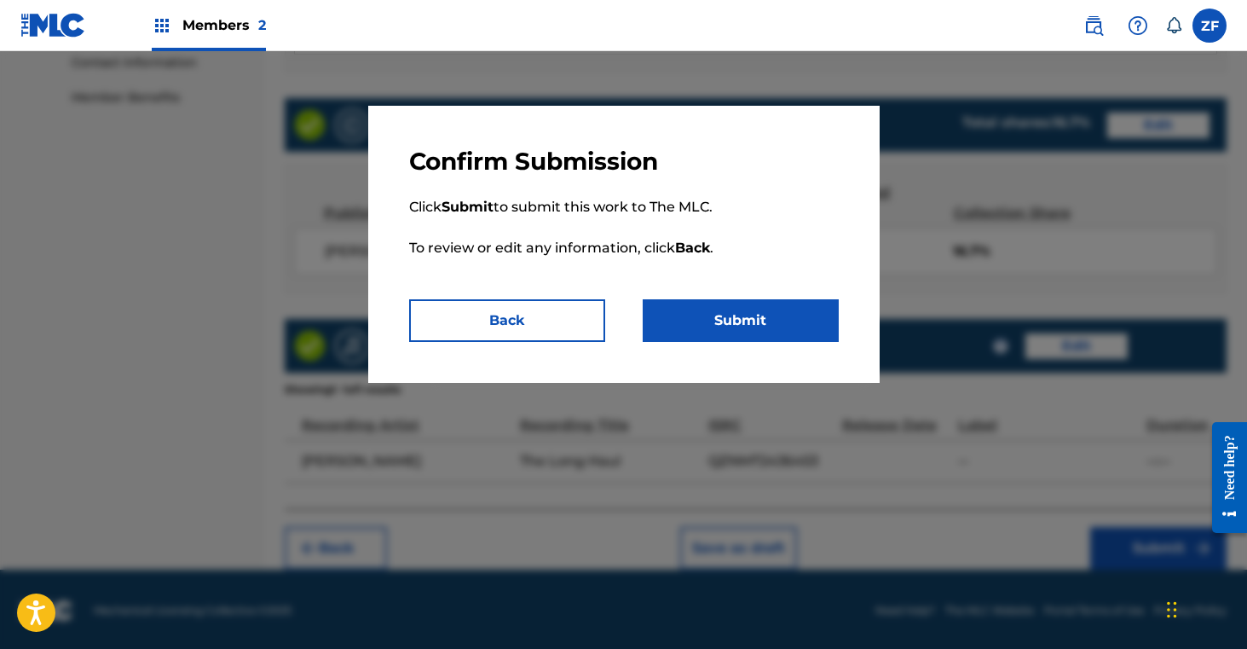
click at [764, 321] on button "Submit" at bounding box center [741, 320] width 196 height 43
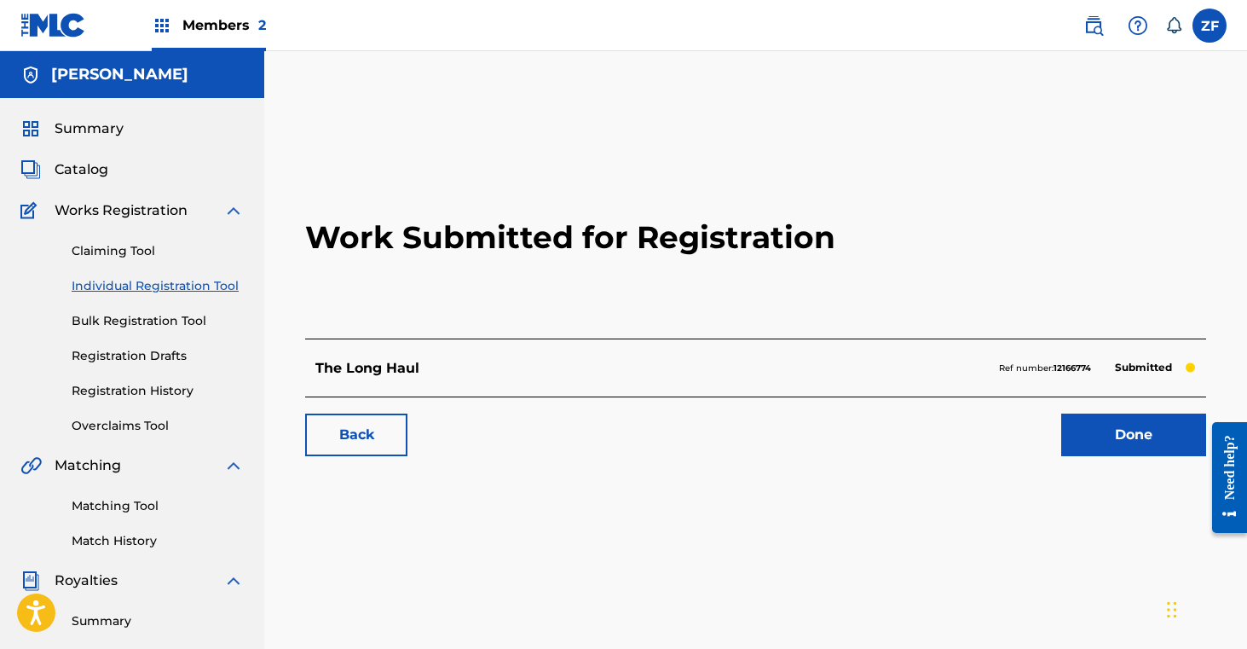
click at [1116, 427] on link "Done" at bounding box center [1133, 434] width 145 height 43
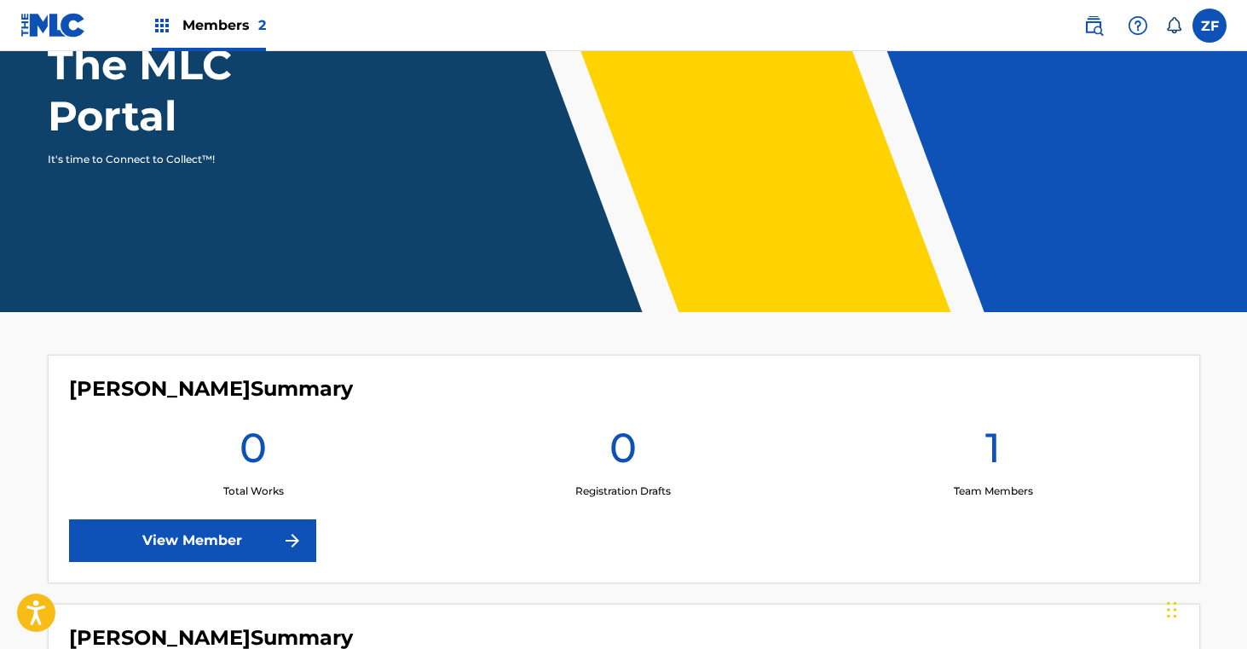
scroll to position [473, 0]
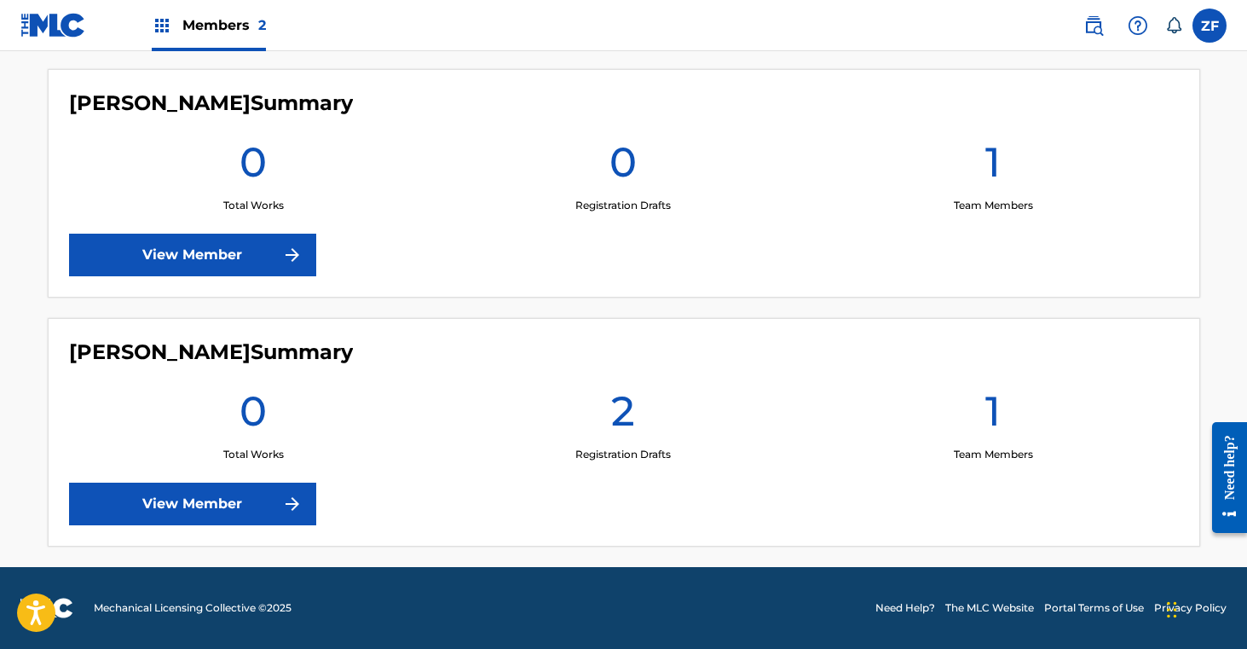
click at [205, 508] on link "View Member" at bounding box center [192, 503] width 247 height 43
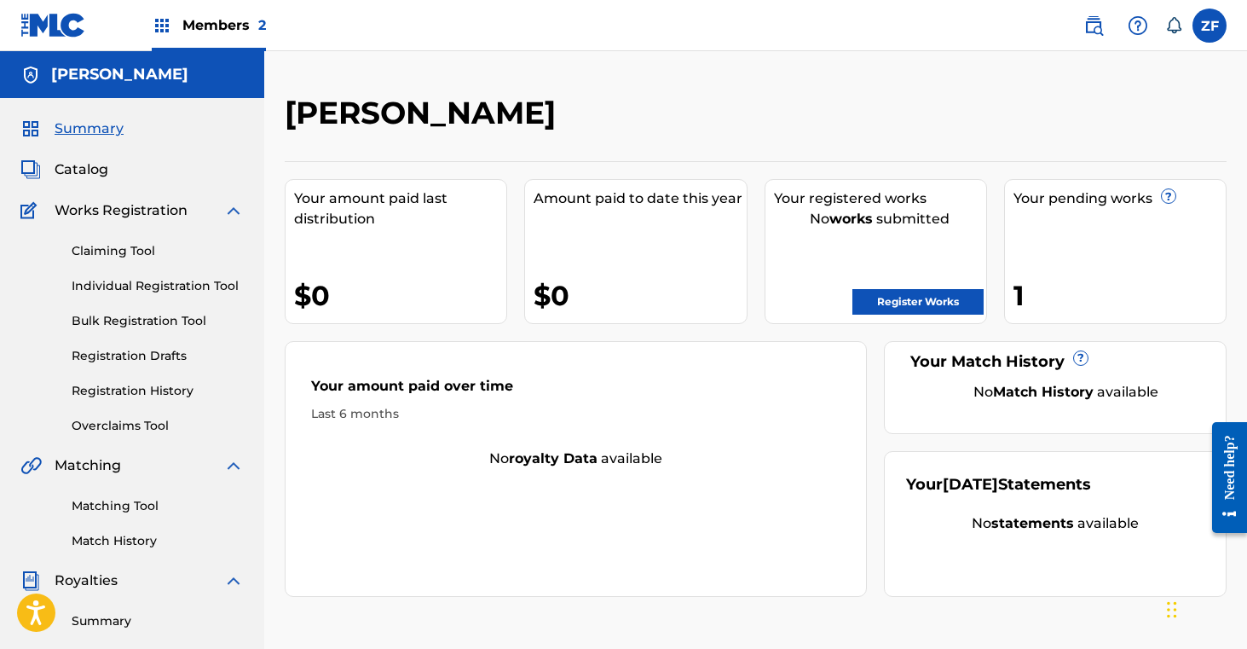
click at [933, 309] on link "Register Works" at bounding box center [917, 302] width 131 height 26
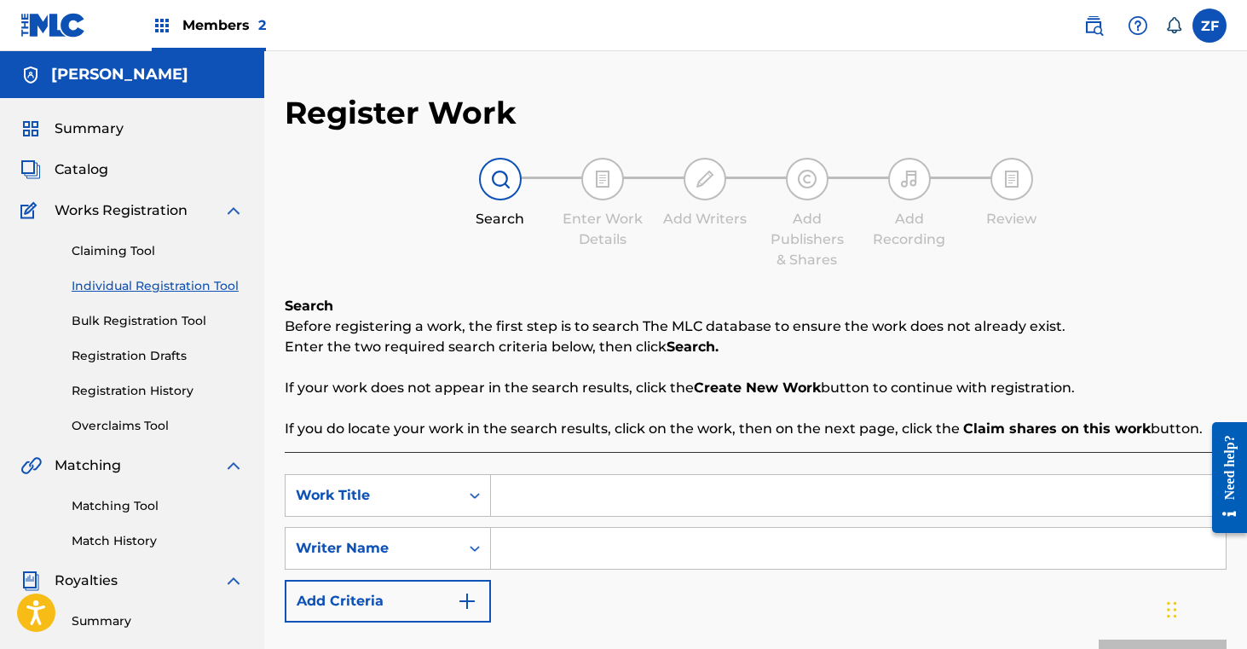
scroll to position [123, 0]
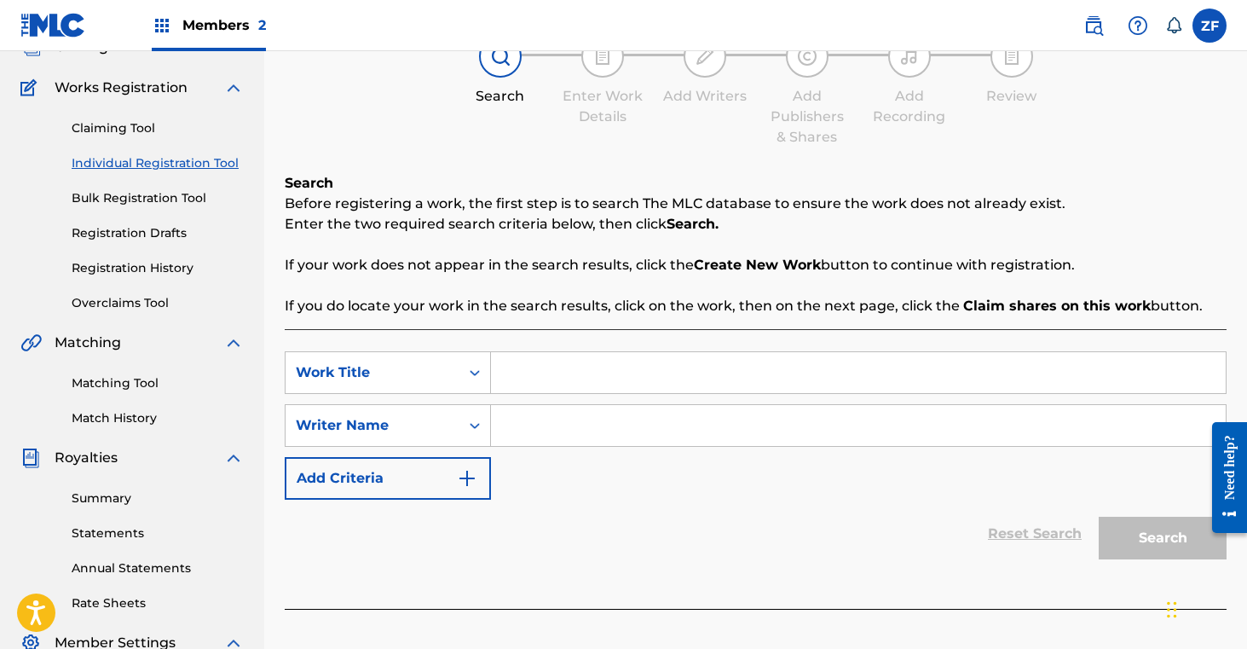
click at [549, 365] on input "Search Form" at bounding box center [858, 372] width 735 height 41
type input "Praying Again"
click at [553, 431] on input "Search Form" at bounding box center [858, 425] width 735 height 41
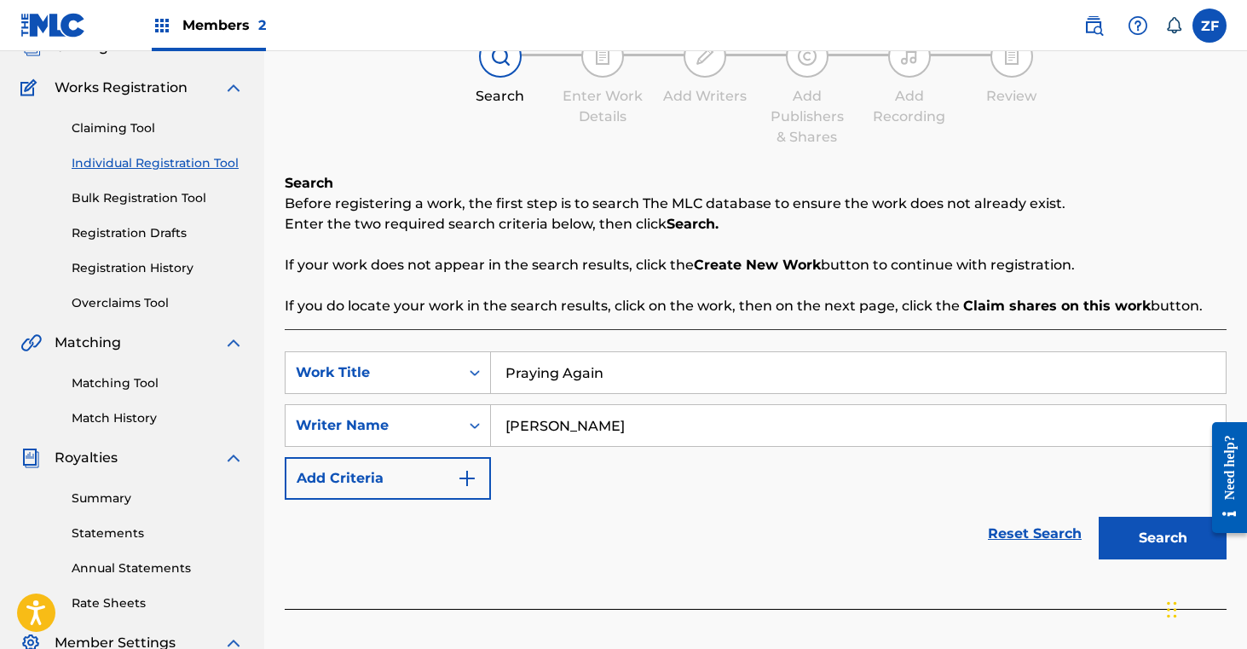
type input "[PERSON_NAME]"
click at [1136, 543] on button "Search" at bounding box center [1163, 538] width 128 height 43
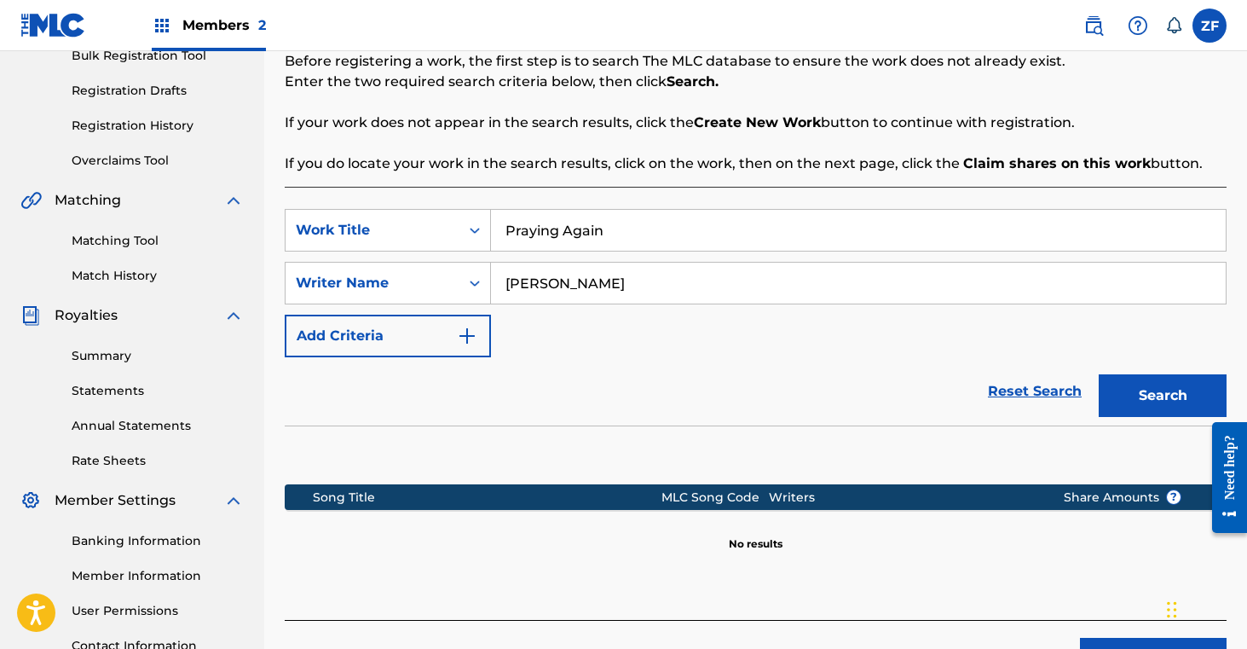
scroll to position [408, 0]
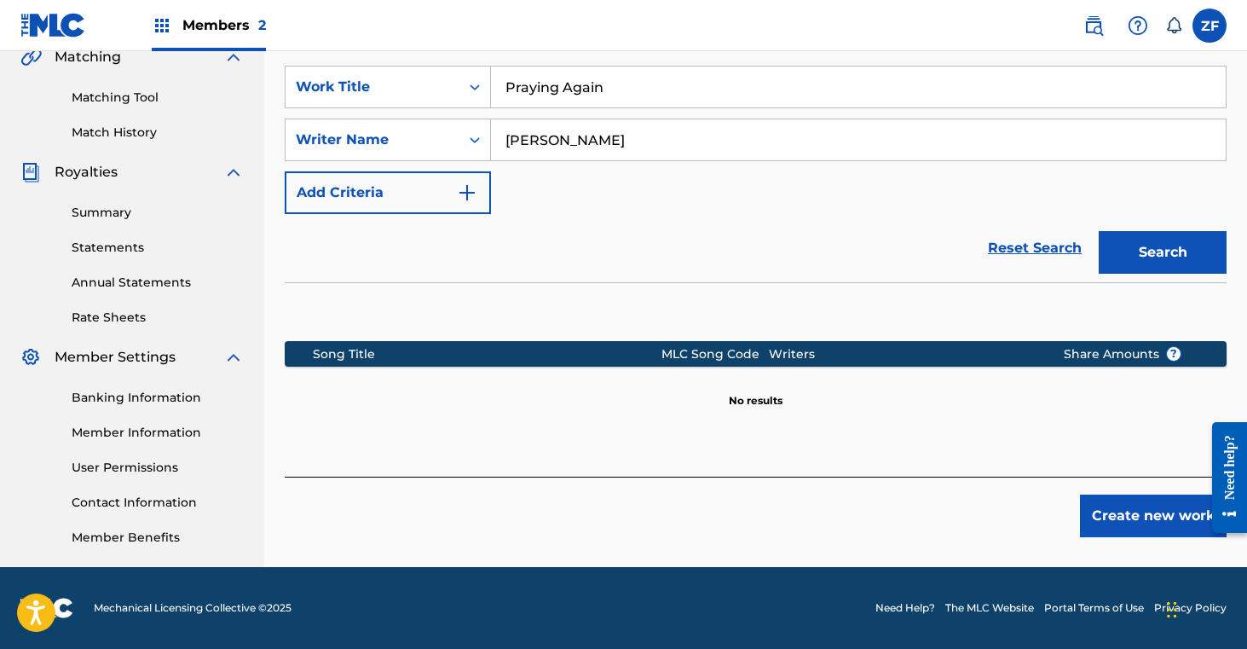
click at [1115, 524] on button "Create new work" at bounding box center [1153, 515] width 147 height 43
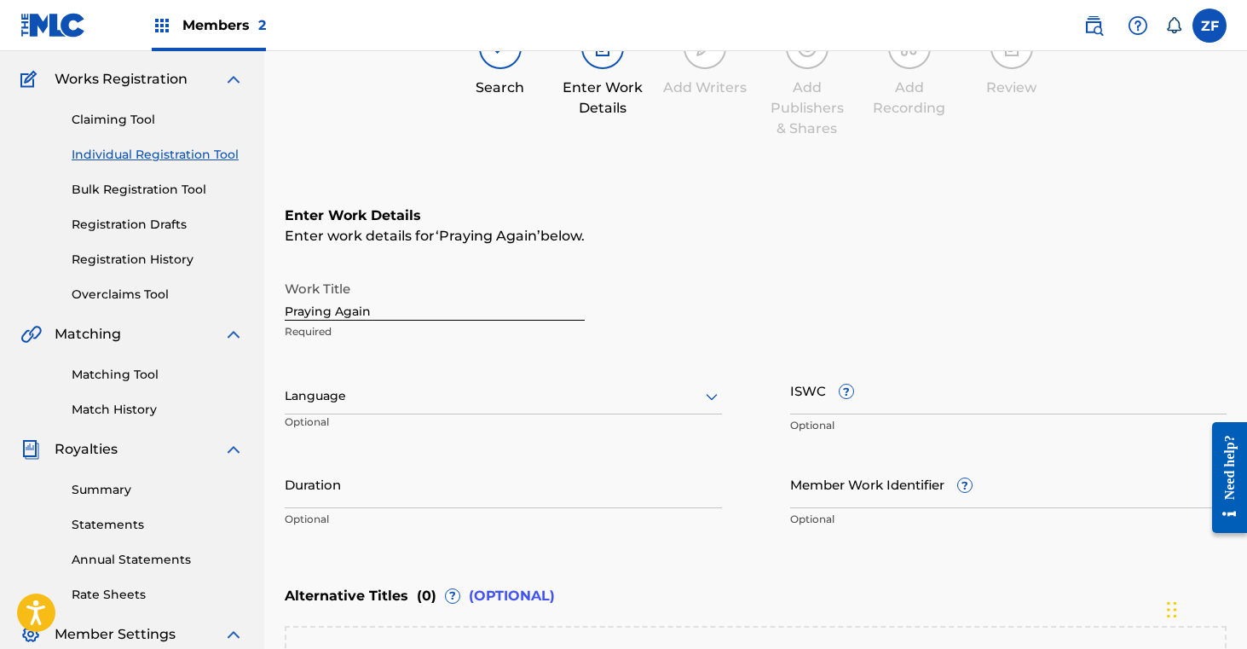
scroll to position [419, 0]
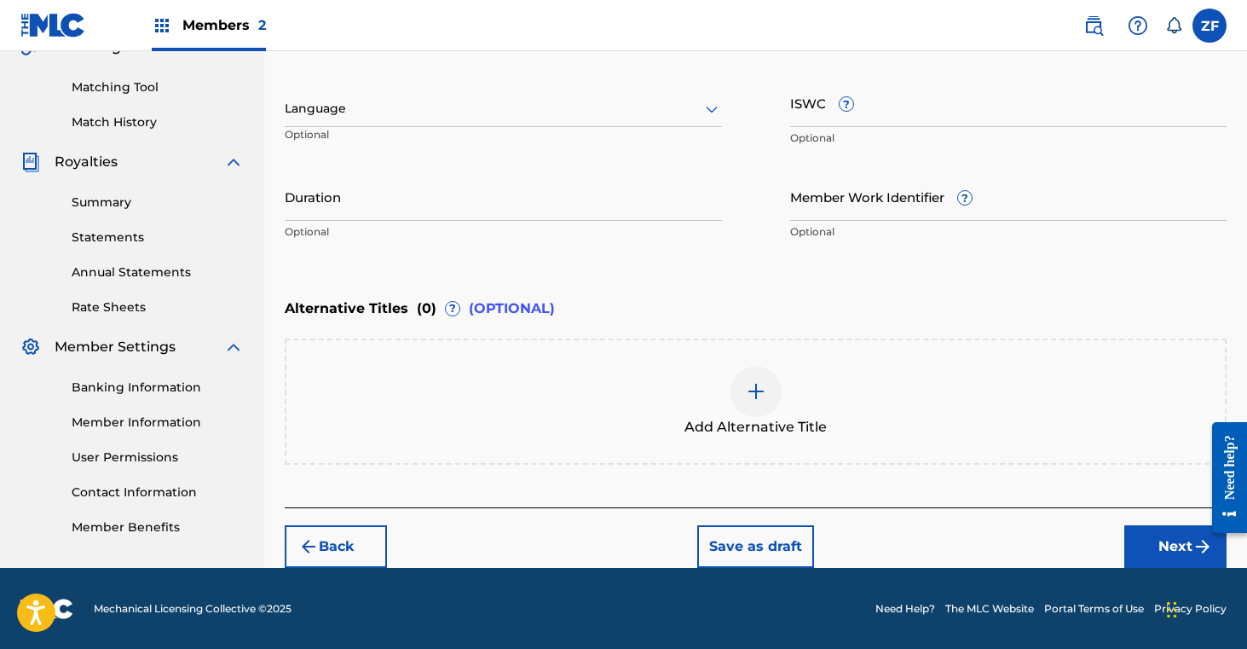
click at [1137, 550] on button "Next" at bounding box center [1175, 546] width 102 height 43
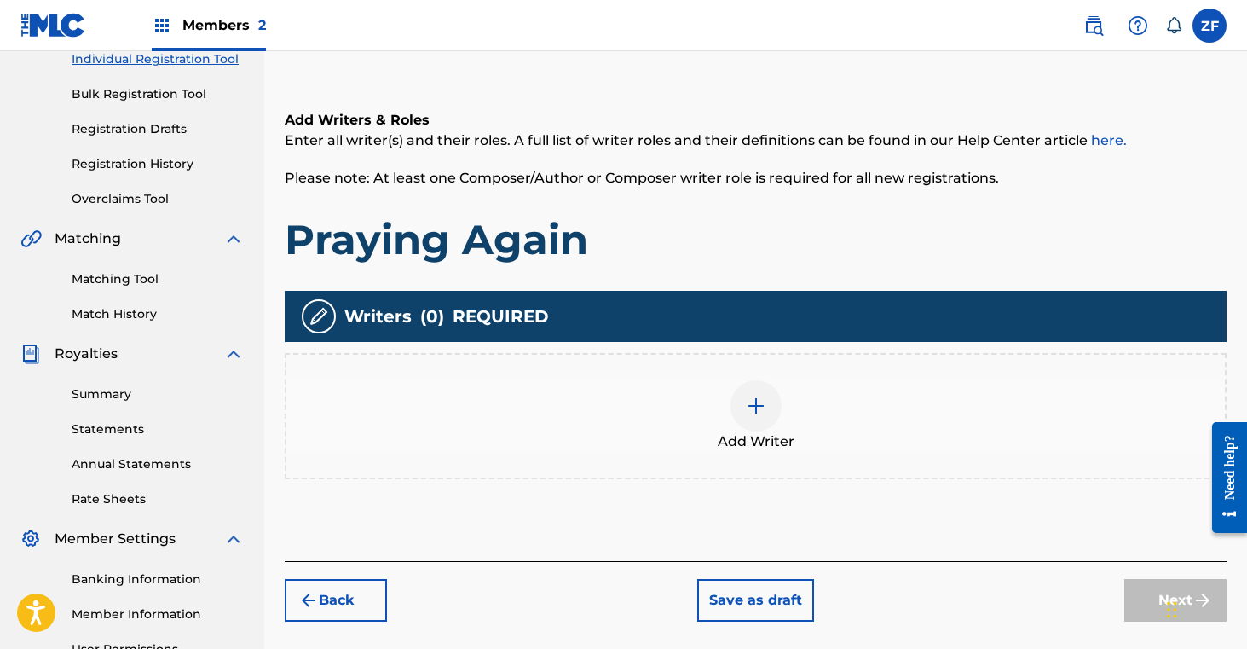
scroll to position [250, 0]
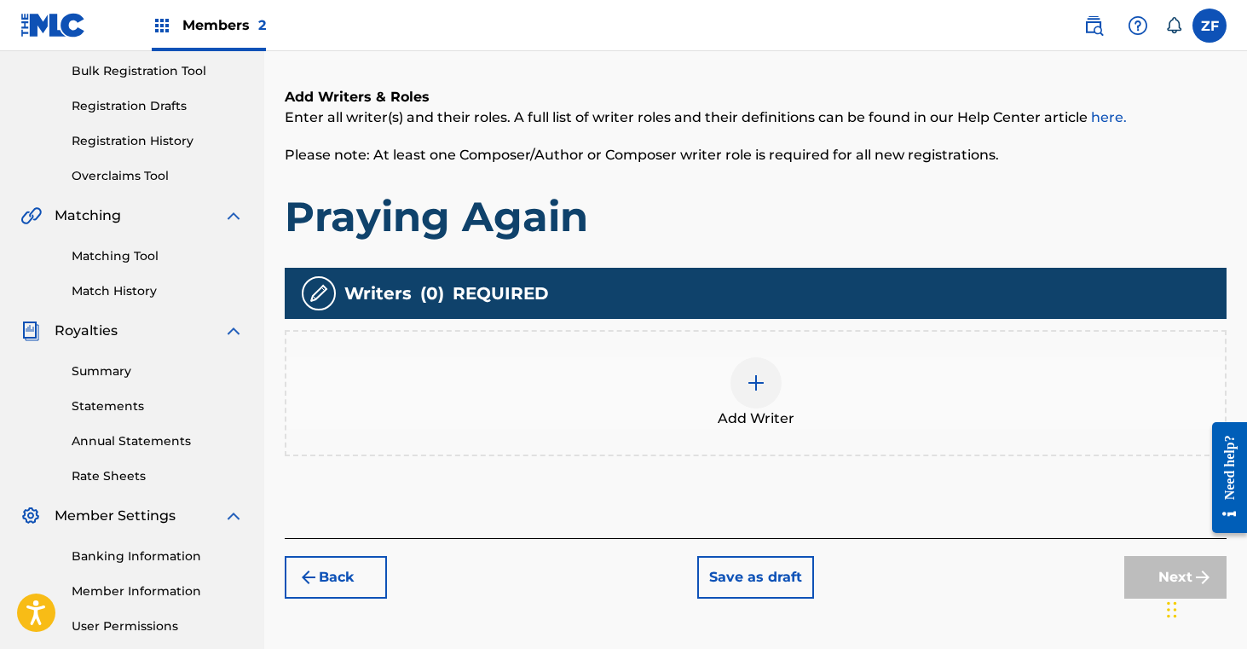
click at [748, 396] on div at bounding box center [756, 382] width 51 height 51
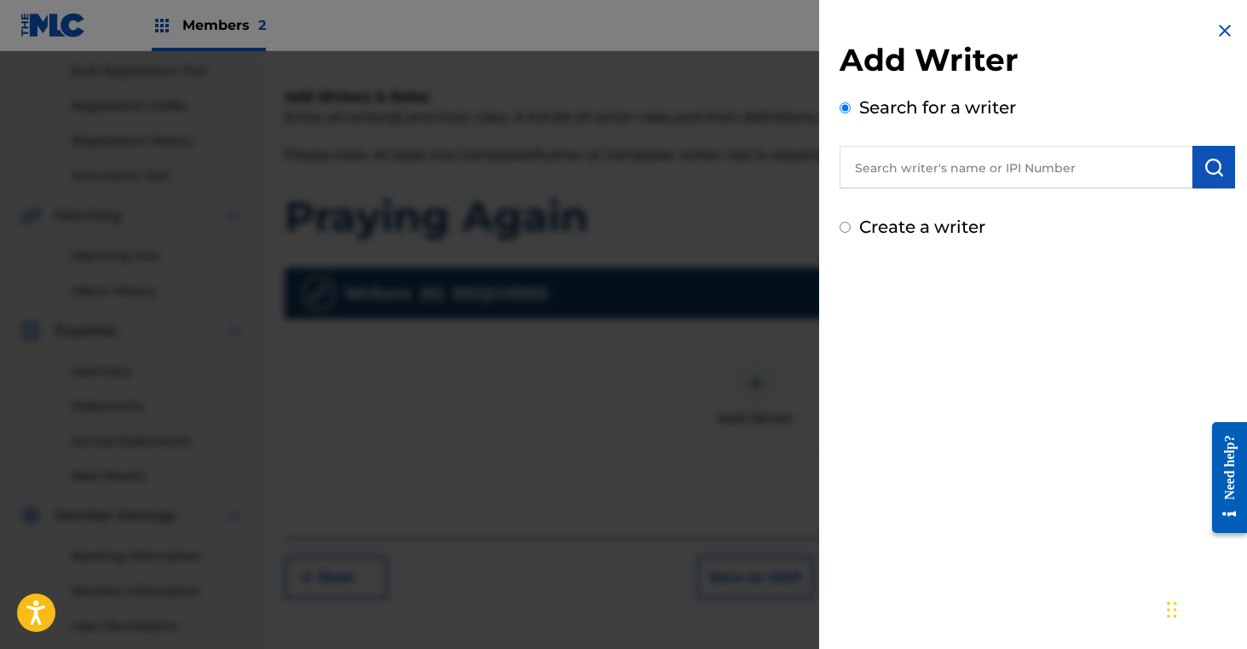
click at [926, 163] on input "text" at bounding box center [1016, 167] width 353 height 43
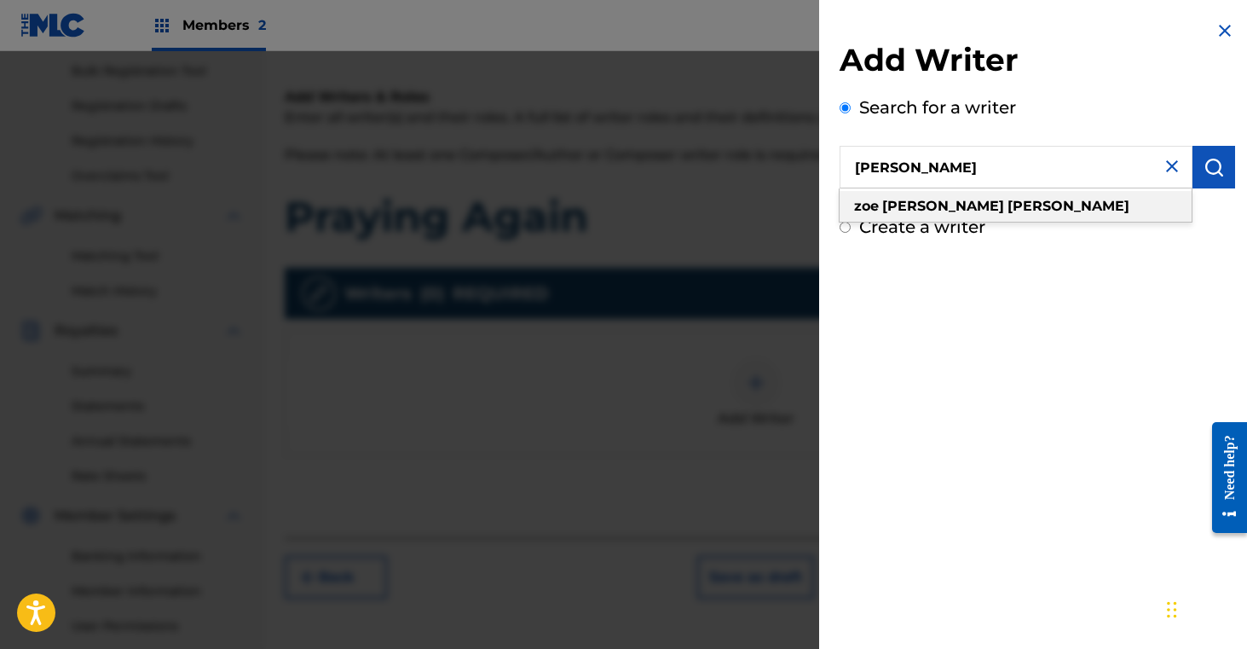
type input "[PERSON_NAME]"
click at [1004, 200] on span at bounding box center [1005, 206] width 3 height 16
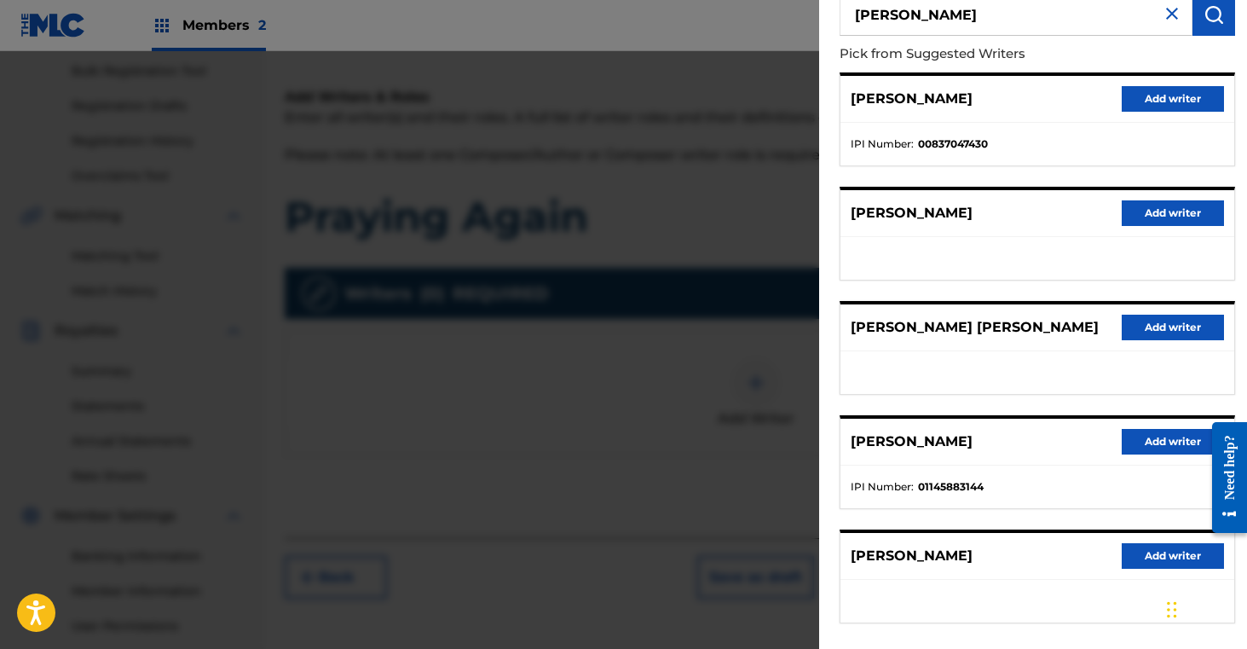
scroll to position [176, 0]
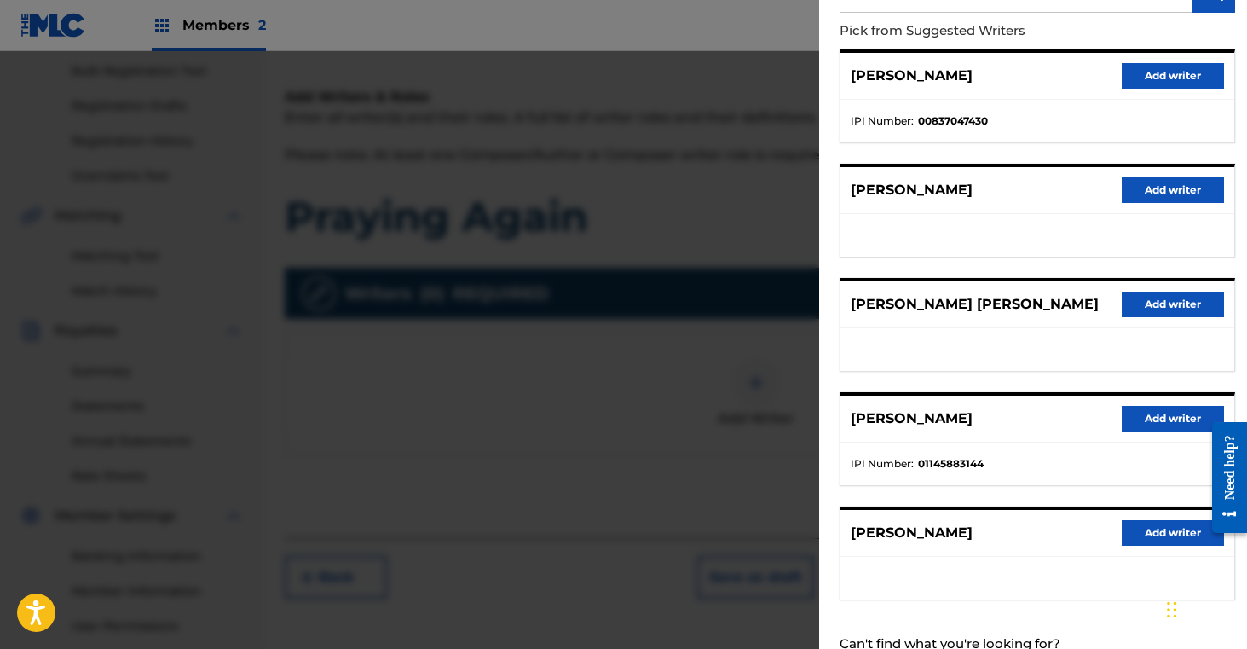
click at [1159, 415] on button "Add writer" at bounding box center [1173, 419] width 102 height 26
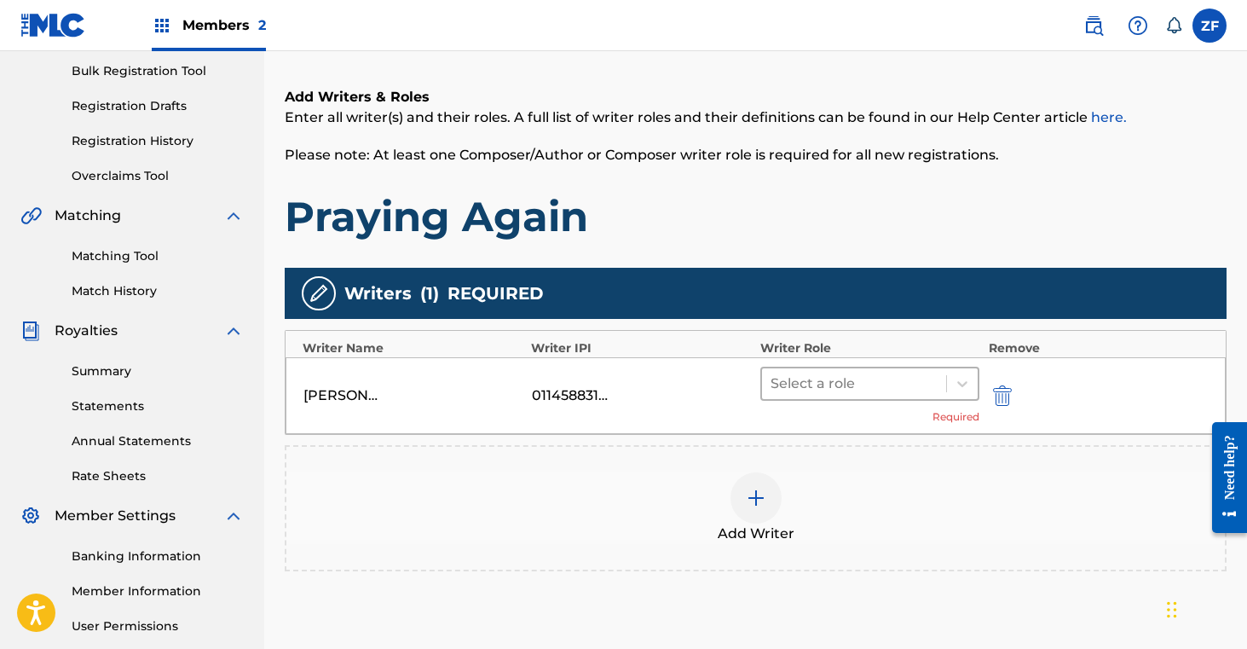
click at [866, 384] on div at bounding box center [855, 384] width 168 height 24
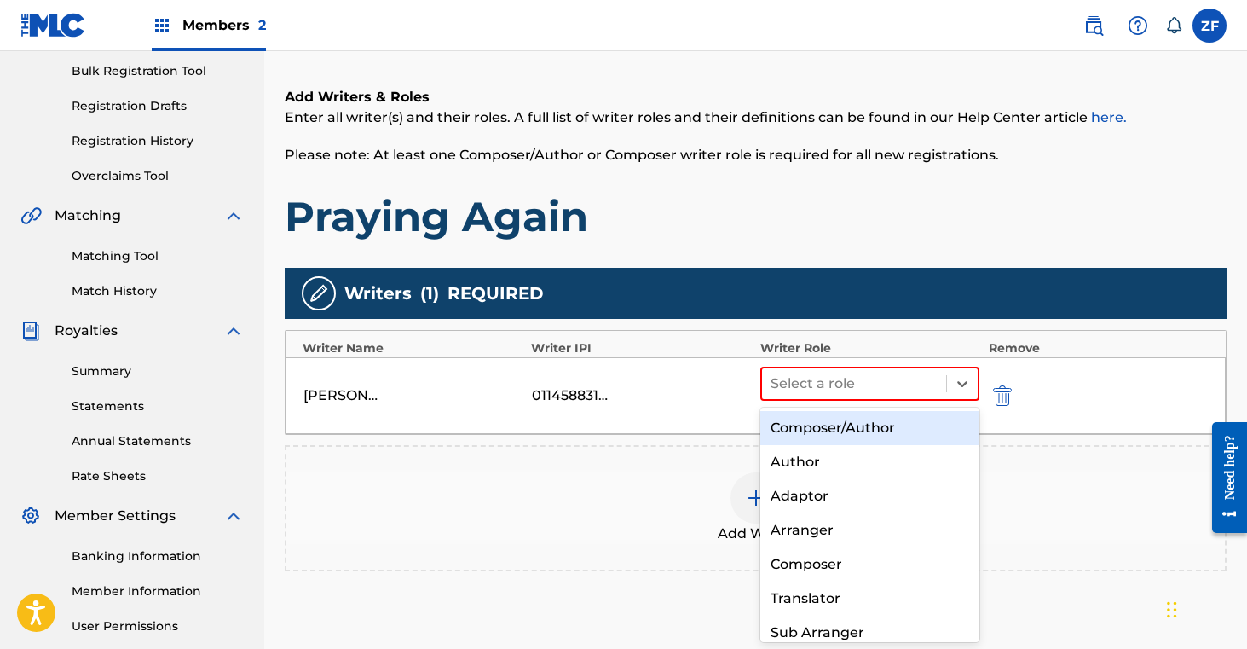
click at [855, 428] on div "Composer/Author" at bounding box center [870, 428] width 220 height 34
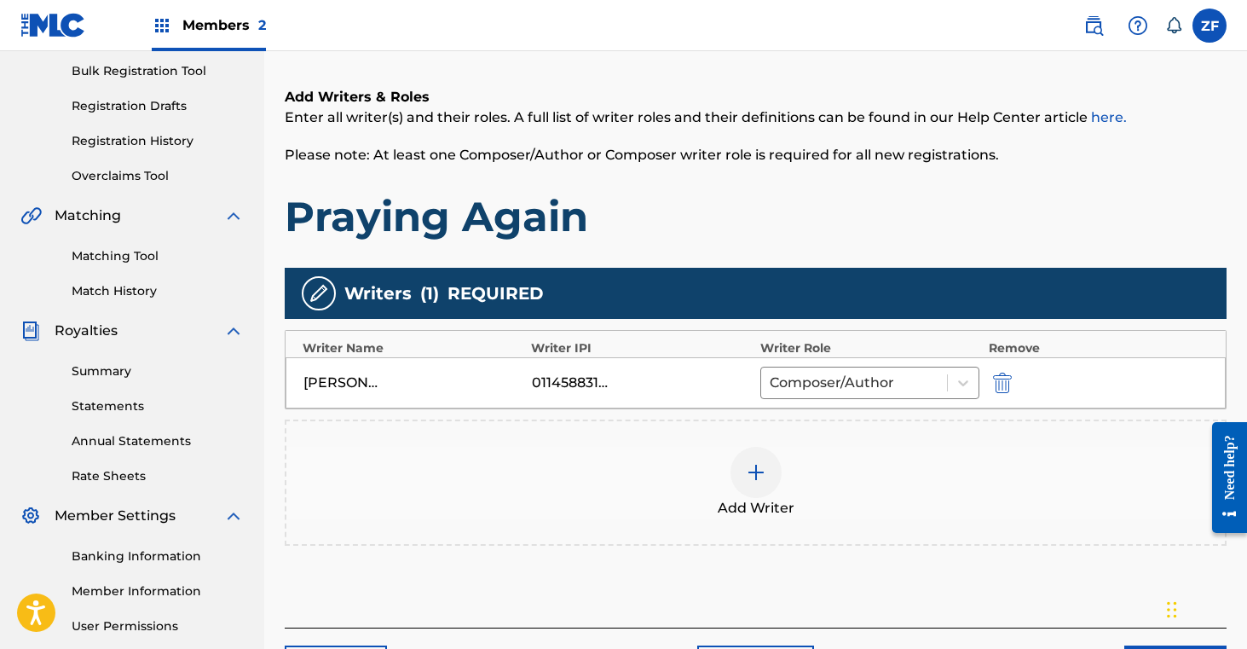
click at [760, 470] on img at bounding box center [756, 472] width 20 height 20
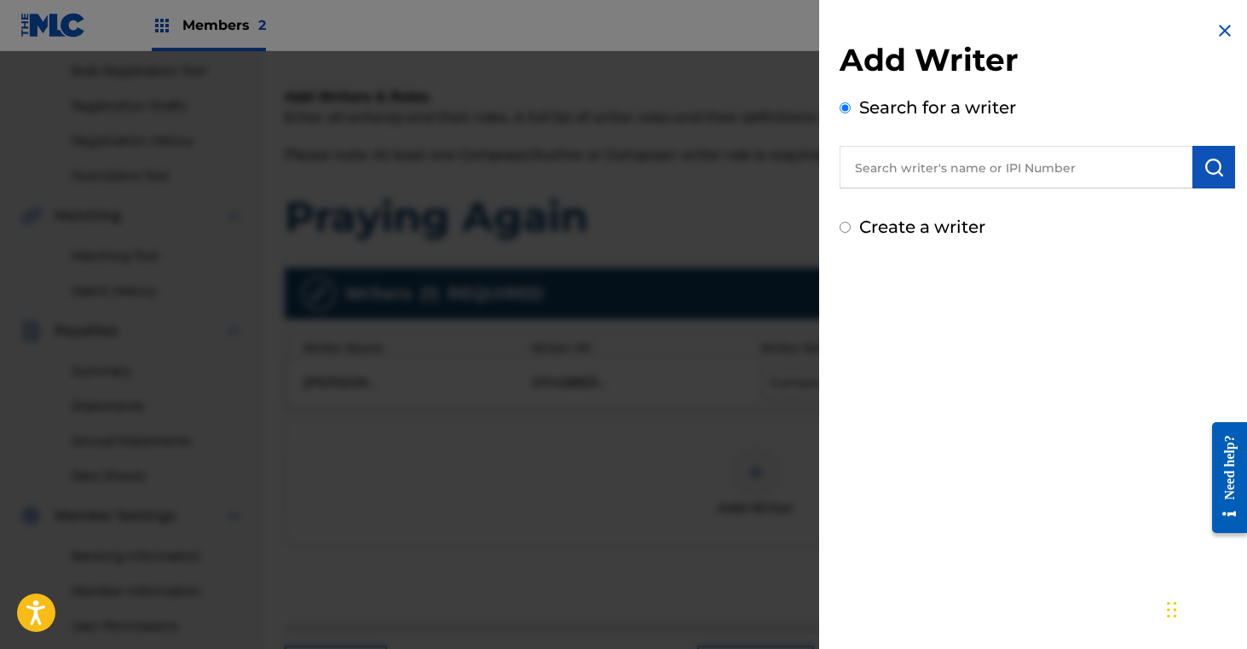
click at [960, 167] on input "text" at bounding box center [1016, 167] width 353 height 43
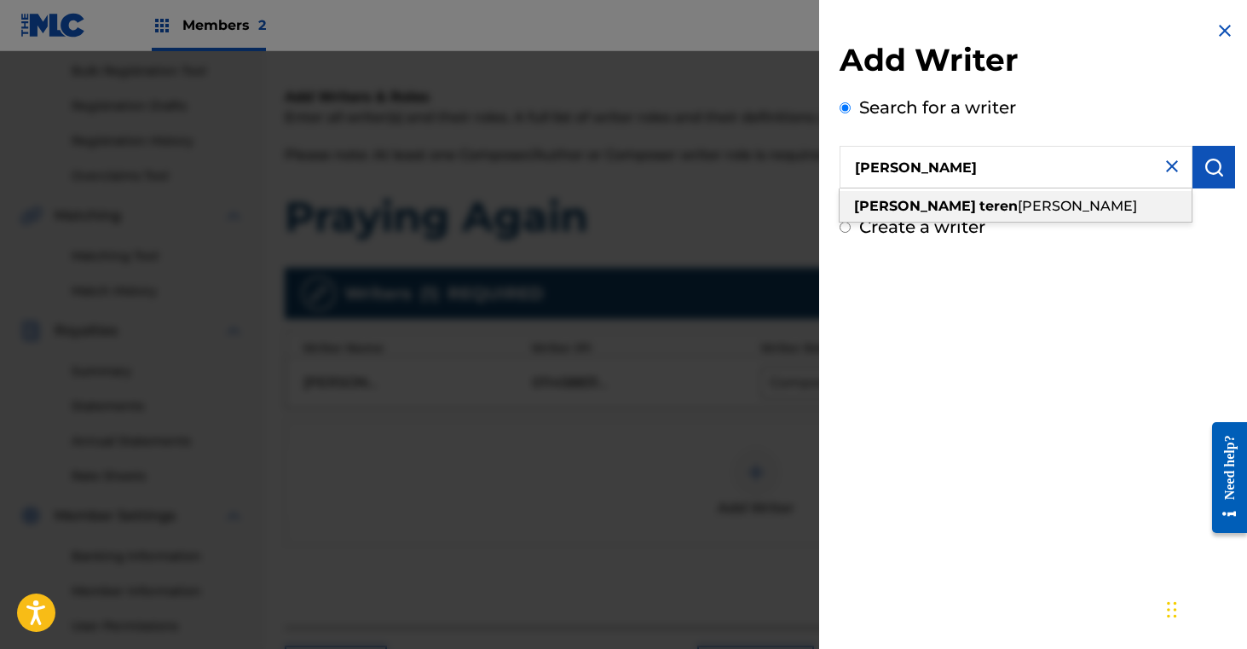
click at [1018, 206] on span "ce fowler" at bounding box center [1077, 206] width 119 height 16
type input "kendall terence fowler"
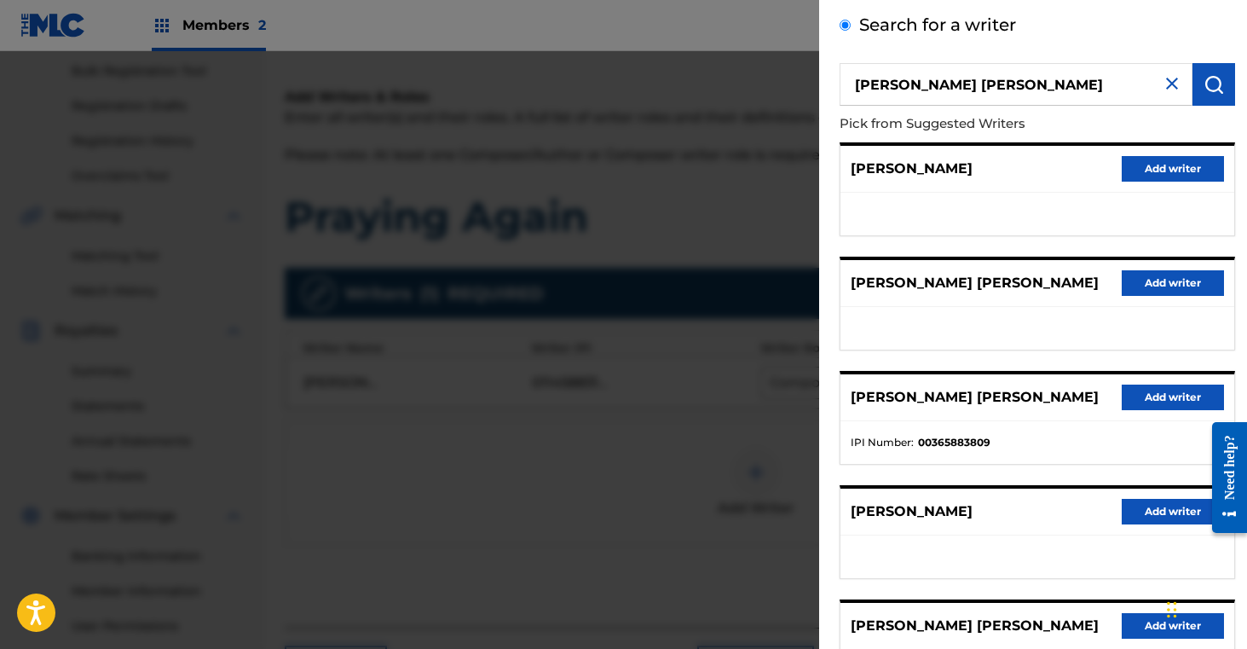
scroll to position [90, 0]
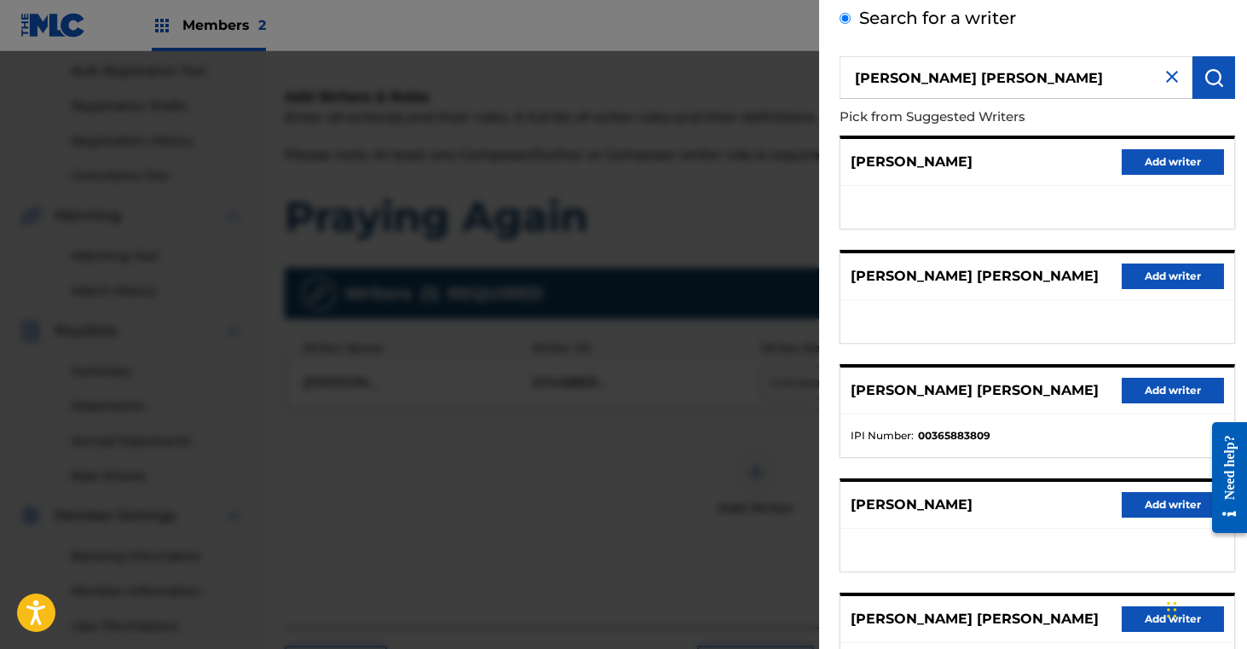
click at [1138, 384] on button "Add writer" at bounding box center [1173, 391] width 102 height 26
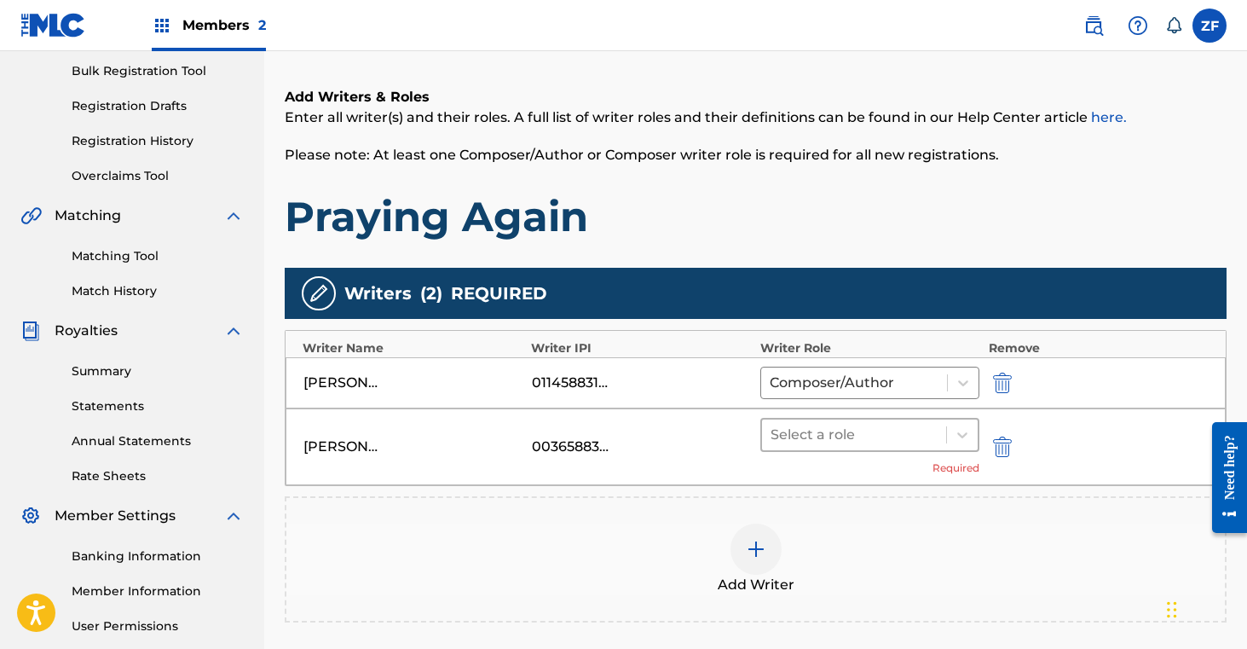
click at [861, 438] on div at bounding box center [855, 435] width 168 height 24
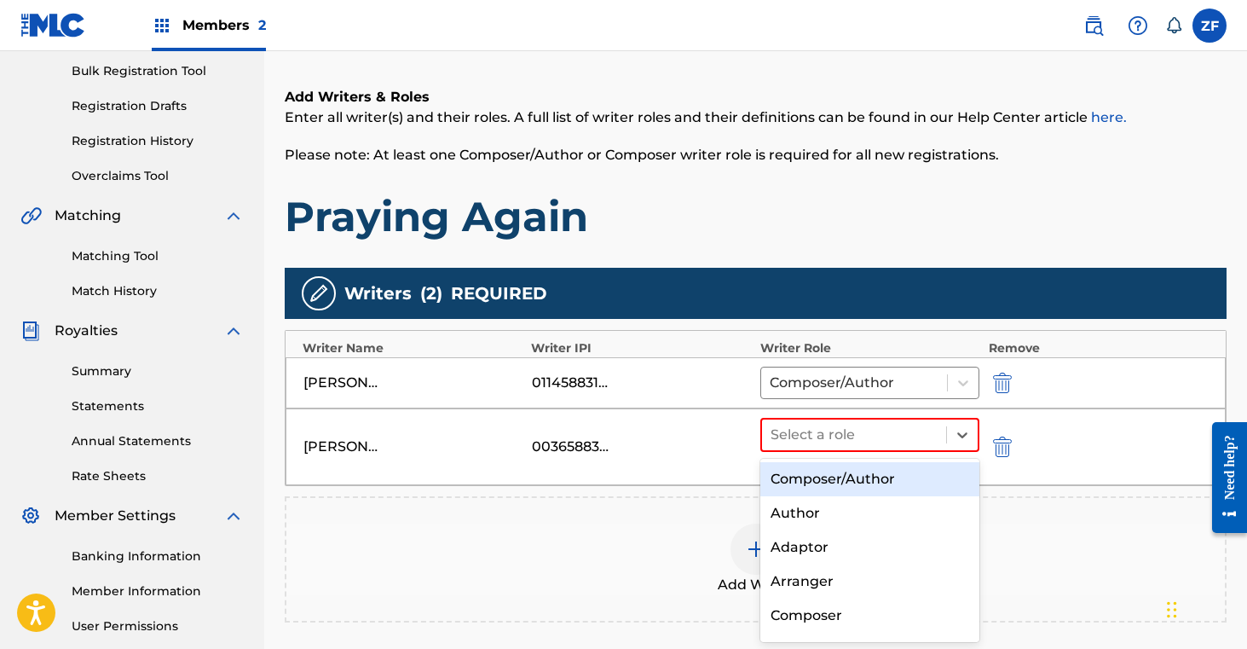
click at [857, 484] on div "Composer/Author" at bounding box center [870, 479] width 220 height 34
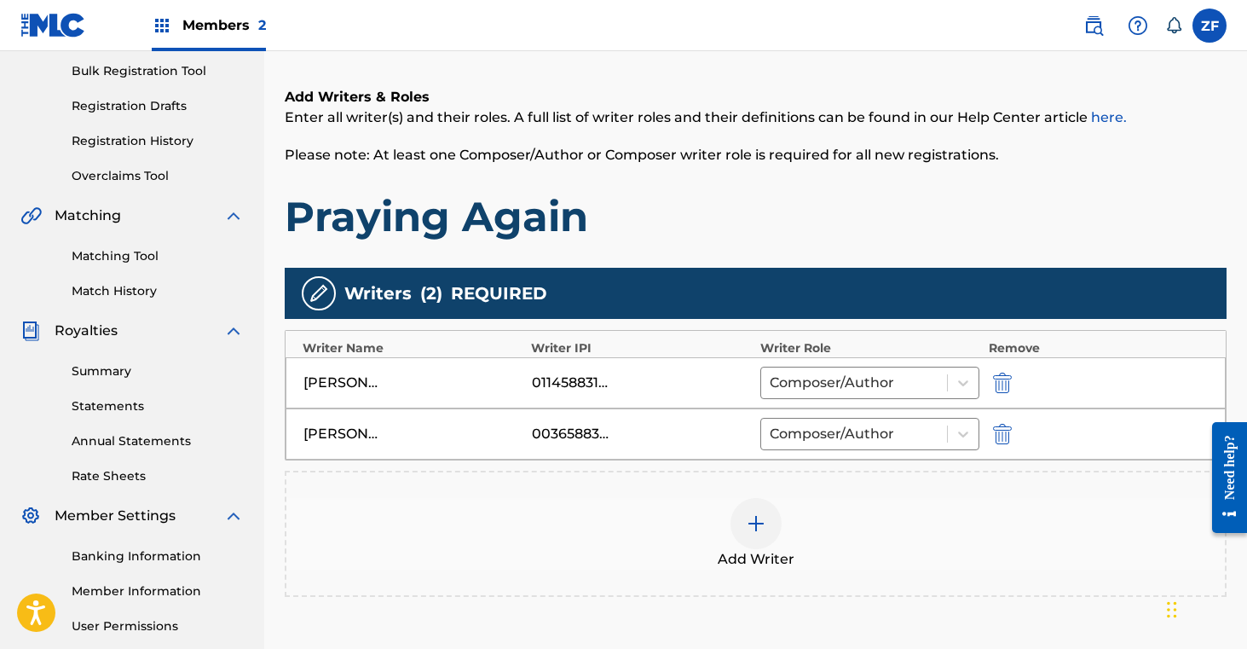
click at [771, 521] on div at bounding box center [756, 523] width 51 height 51
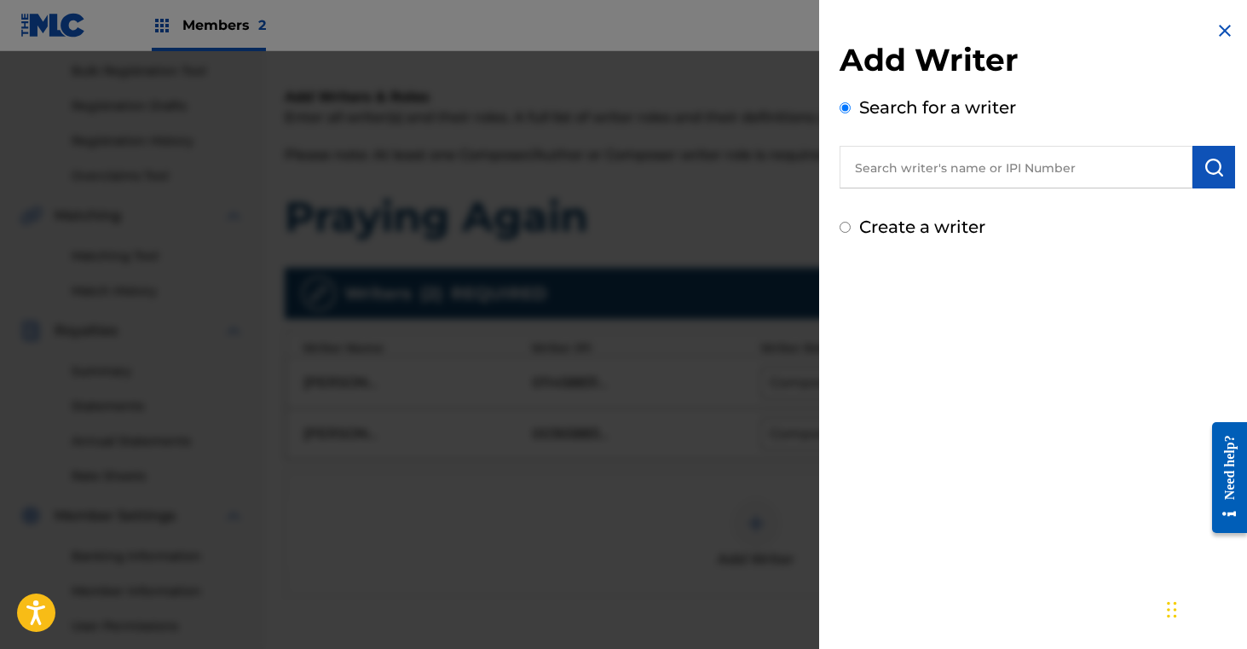
click at [1004, 170] on input "text" at bounding box center [1016, 167] width 353 height 43
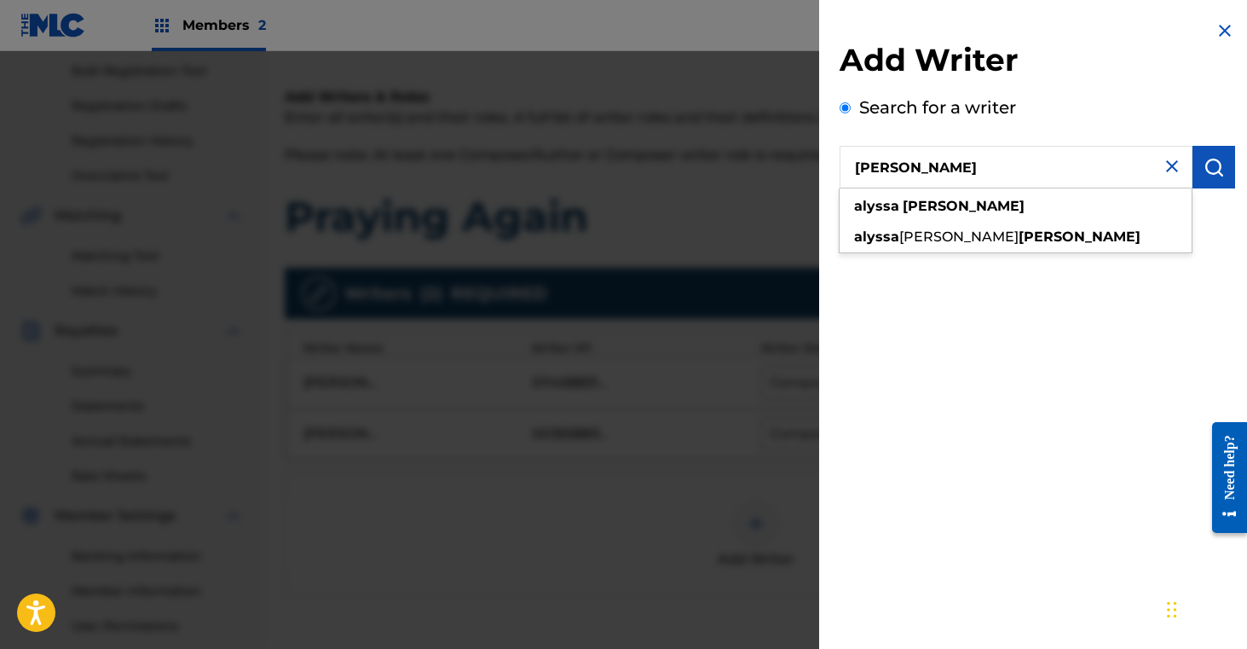
type input "alyssa newton"
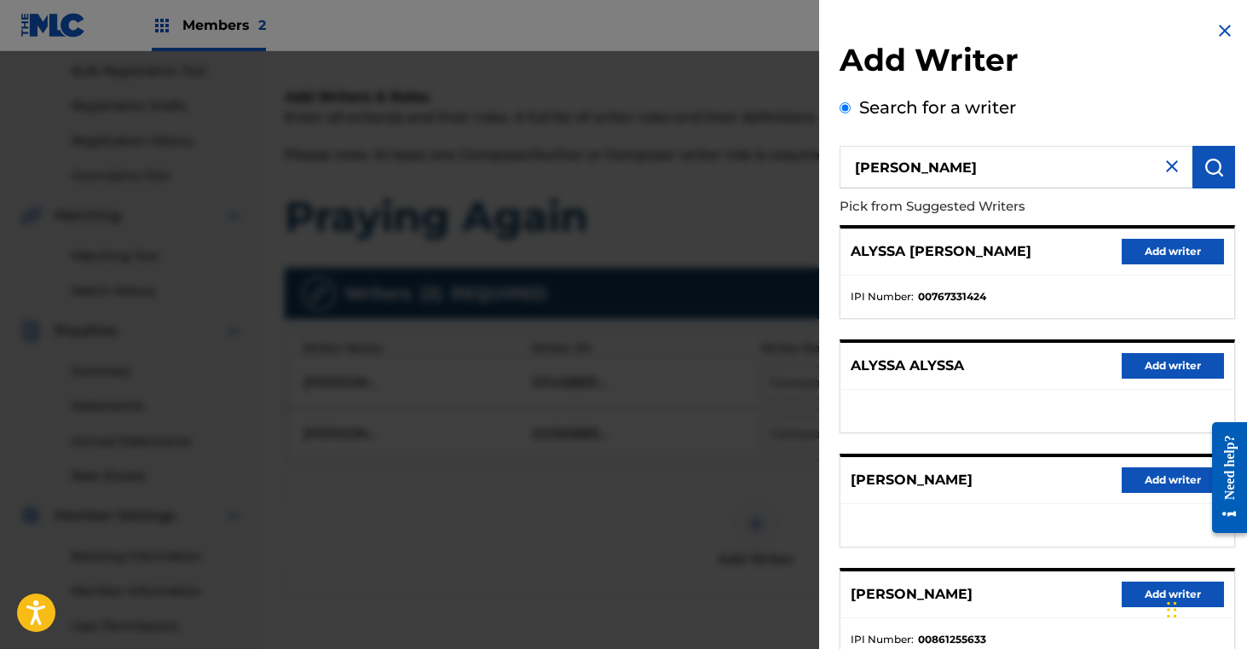
click at [1148, 261] on button "Add writer" at bounding box center [1173, 252] width 102 height 26
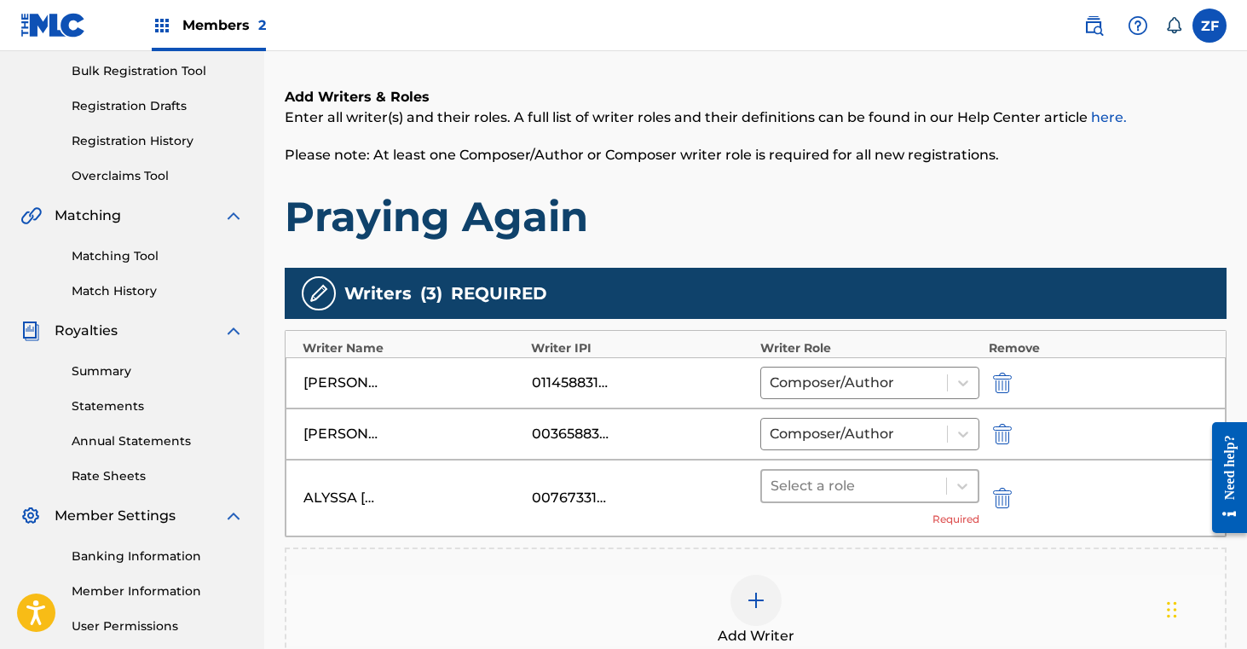
click at [903, 486] on div at bounding box center [855, 486] width 168 height 24
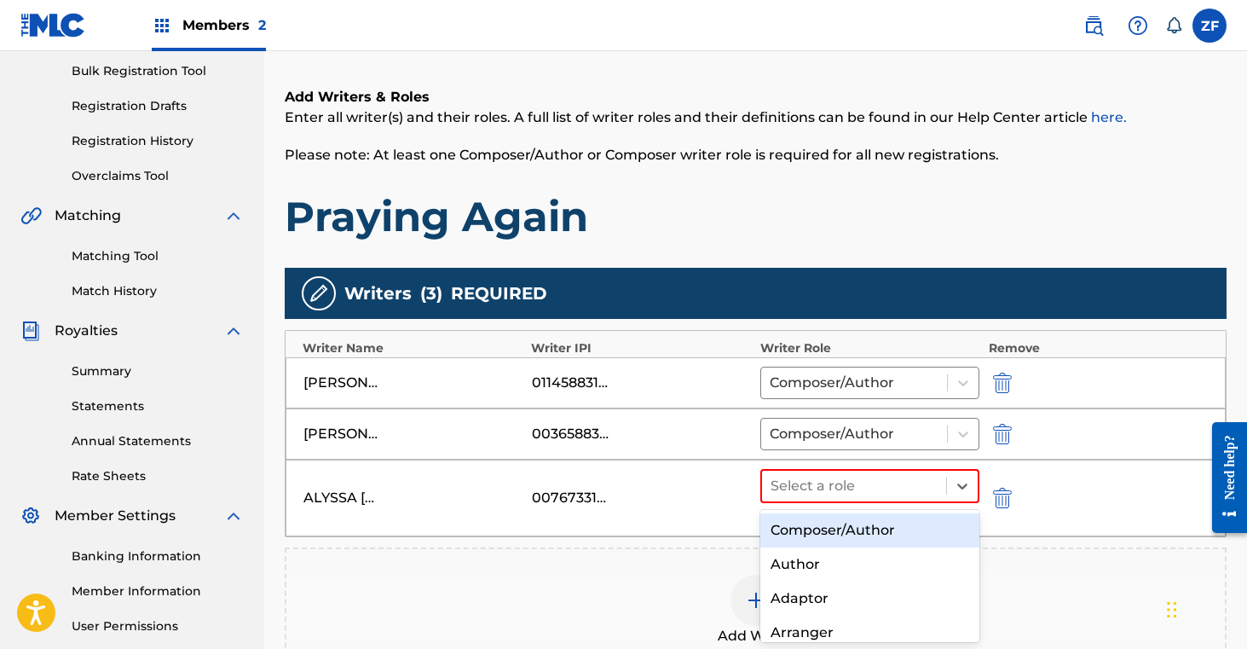
click at [864, 526] on div "Composer/Author" at bounding box center [870, 530] width 220 height 34
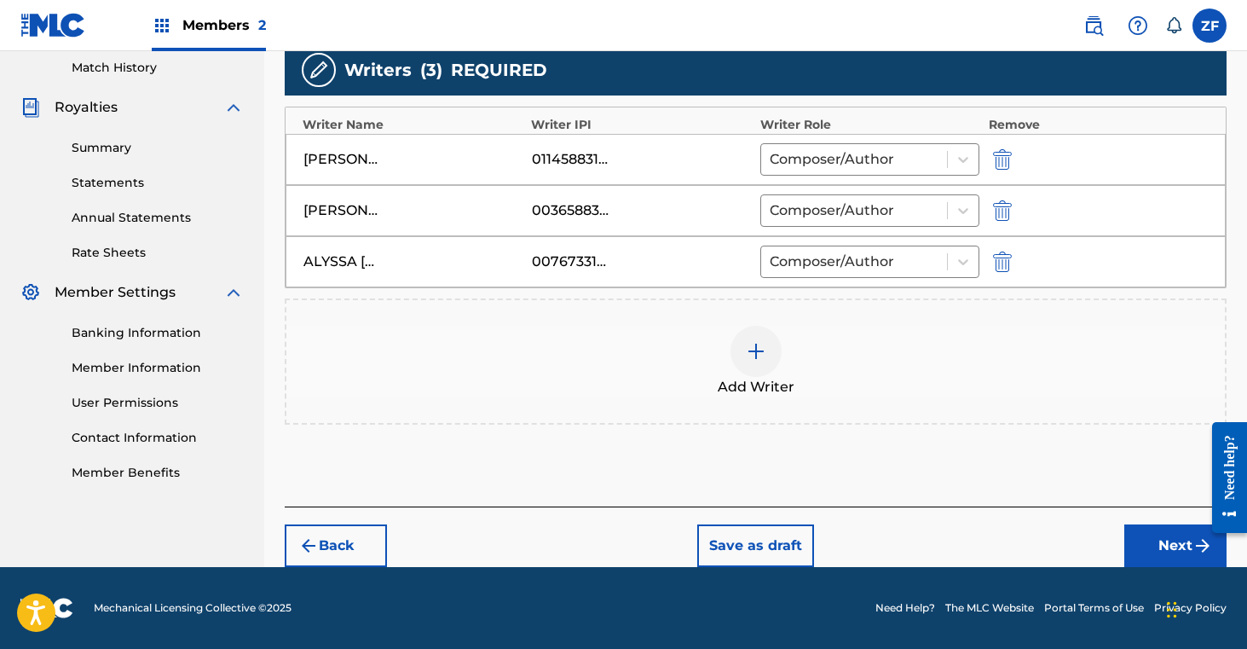
click at [1168, 559] on button "Next" at bounding box center [1175, 545] width 102 height 43
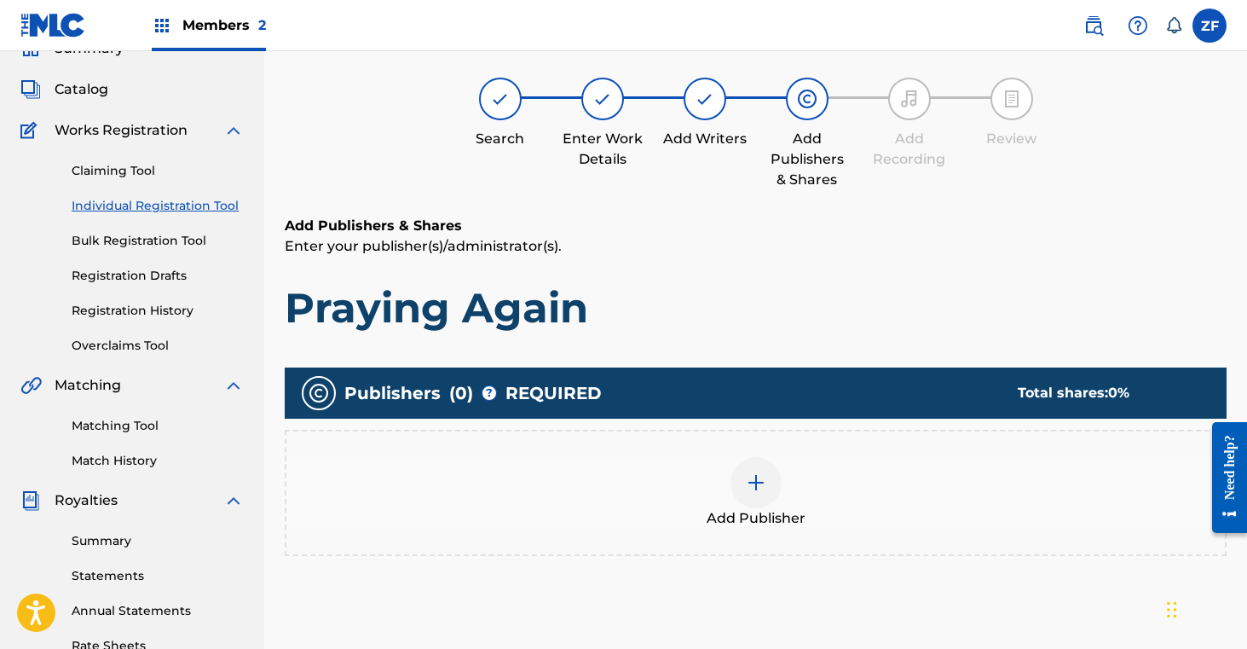
scroll to position [77, 0]
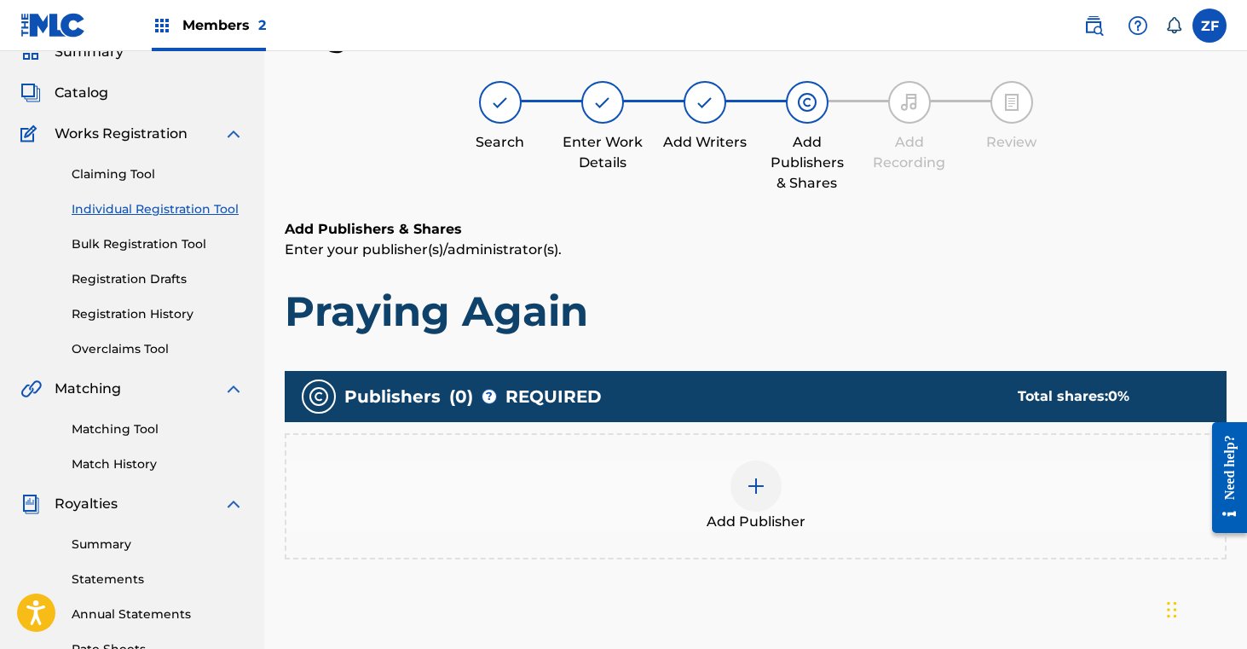
click at [759, 492] on img at bounding box center [756, 486] width 20 height 20
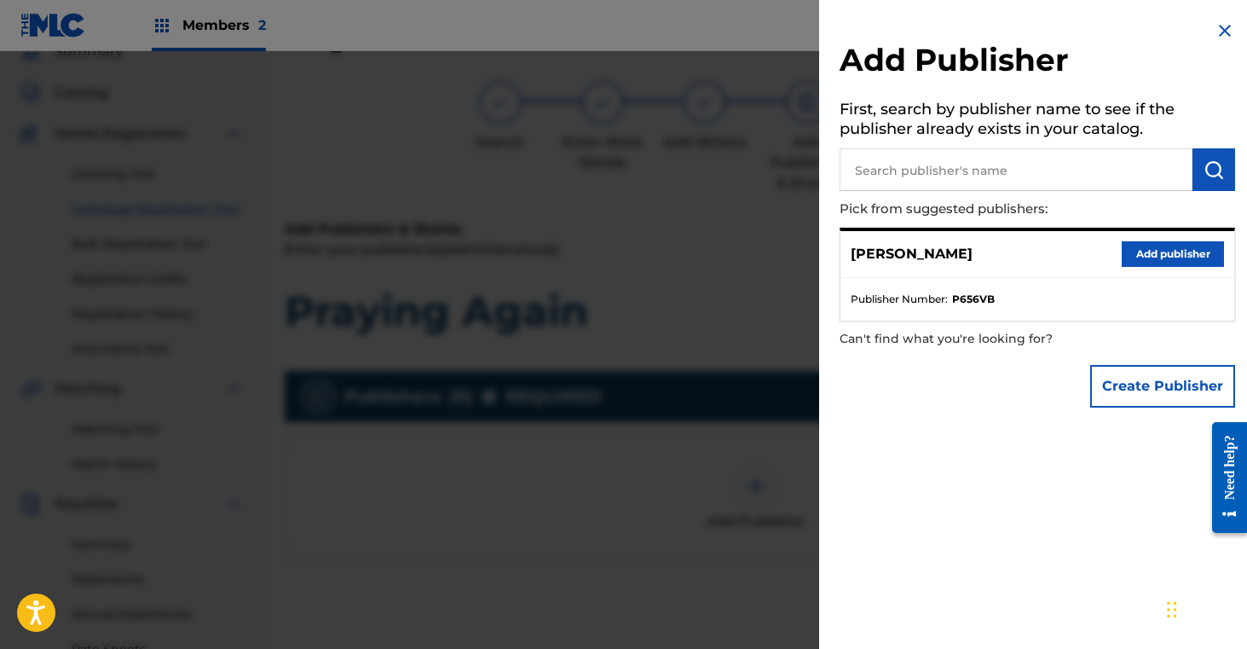
click at [1169, 249] on button "Add publisher" at bounding box center [1173, 254] width 102 height 26
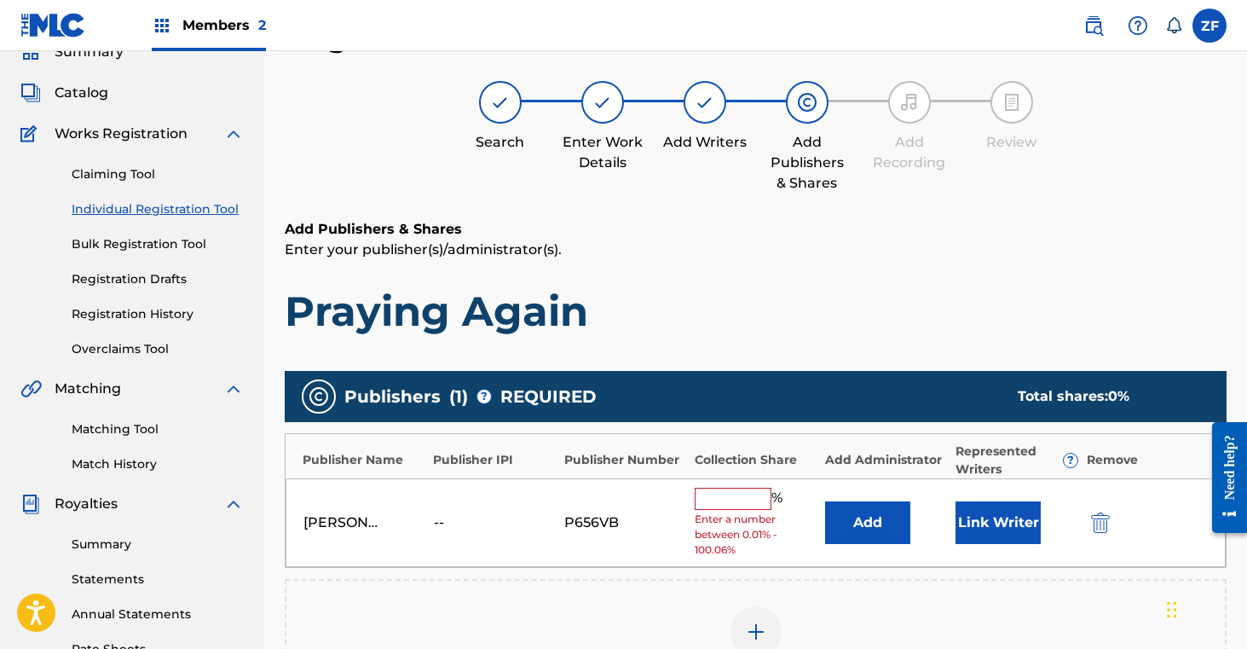
click at [738, 503] on input "text" at bounding box center [733, 499] width 77 height 22
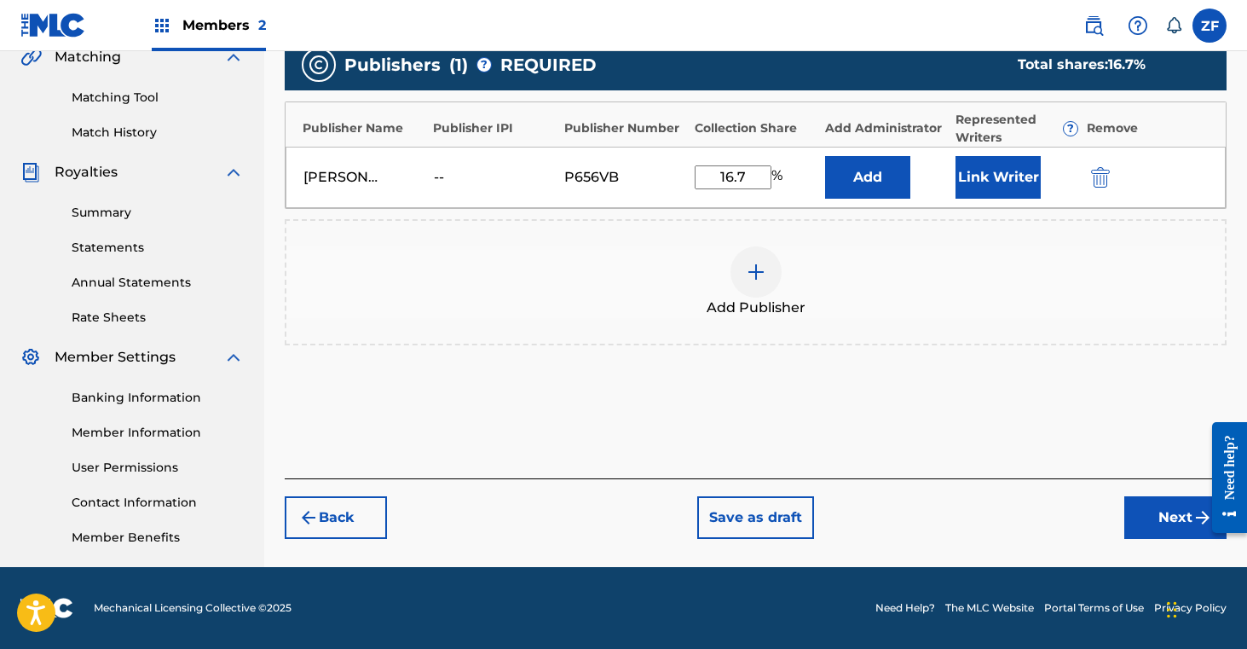
type input "16.7"
click at [1166, 517] on button "Next" at bounding box center [1175, 517] width 102 height 43
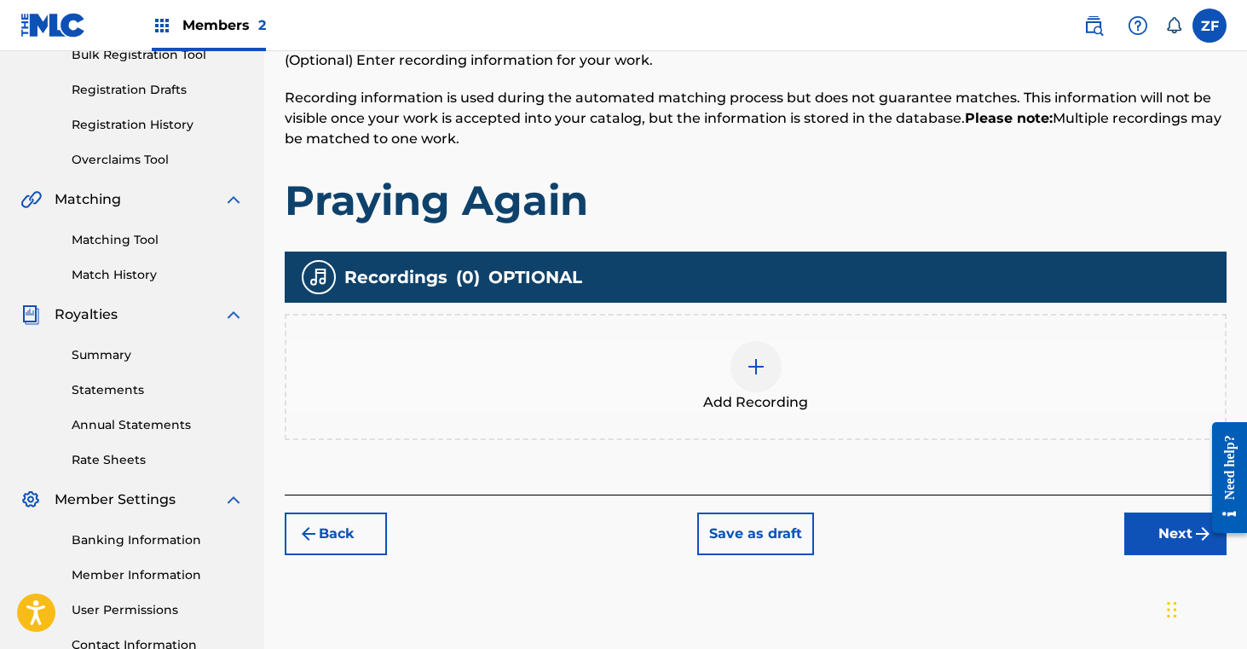
scroll to position [267, 0]
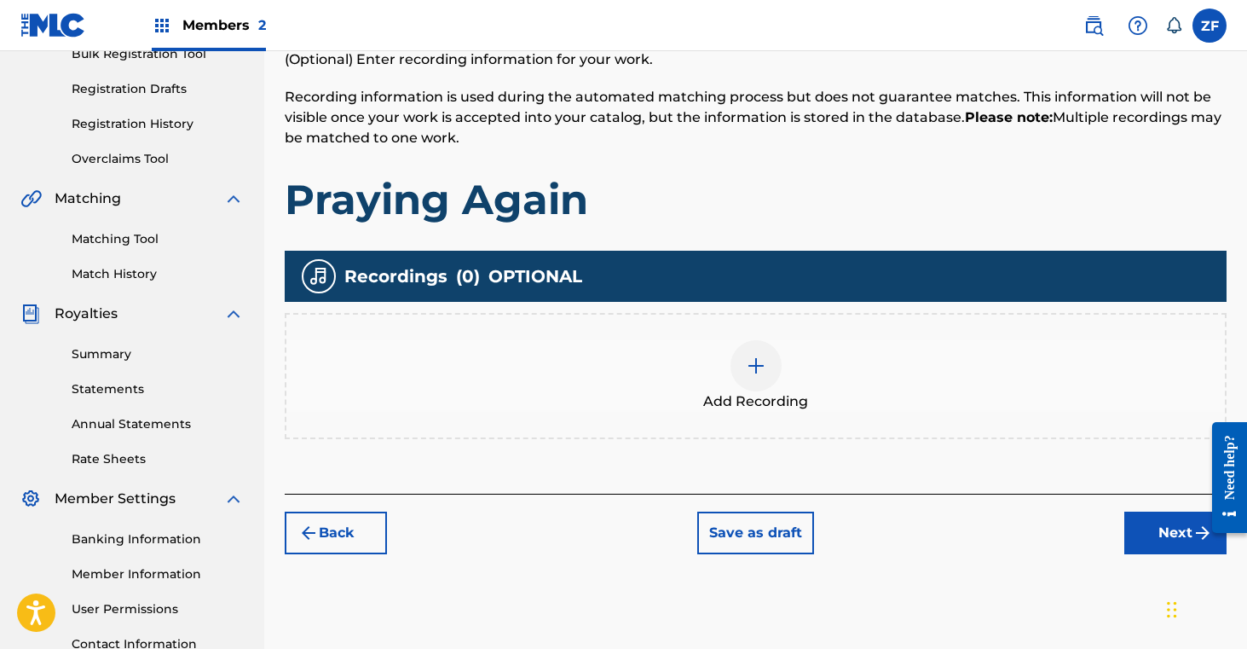
click at [753, 378] on div at bounding box center [756, 365] width 51 height 51
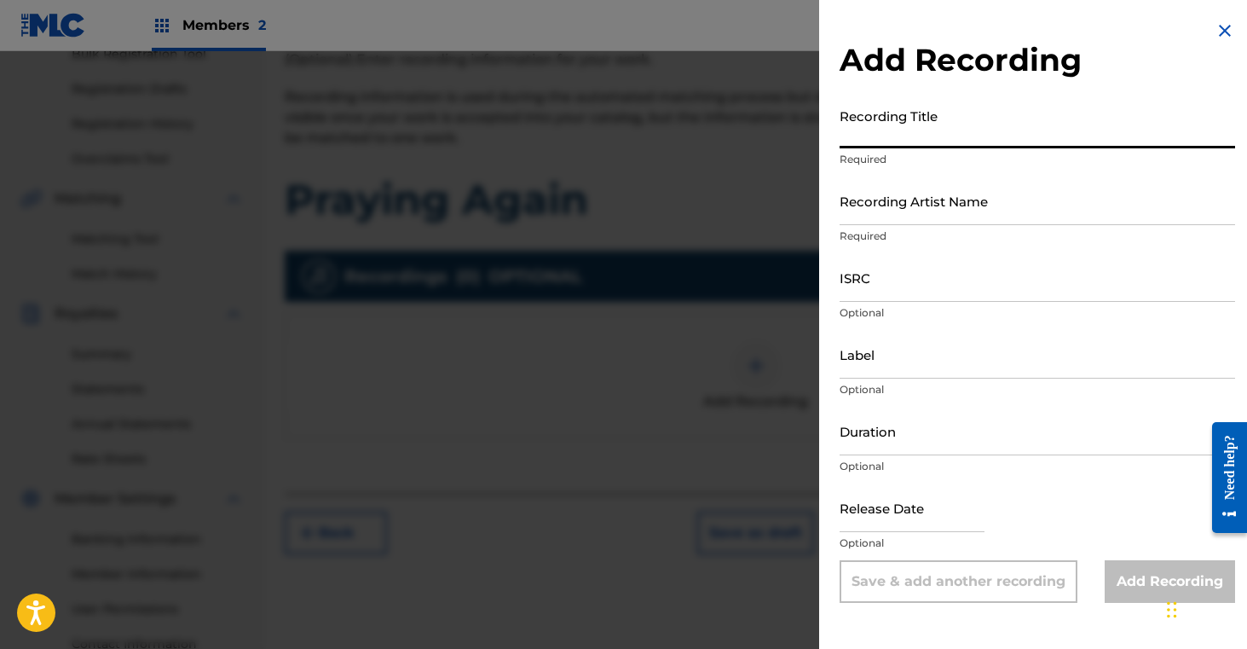
click at [910, 120] on input "Recording Title" at bounding box center [1038, 124] width 396 height 49
type input "Praying Again"
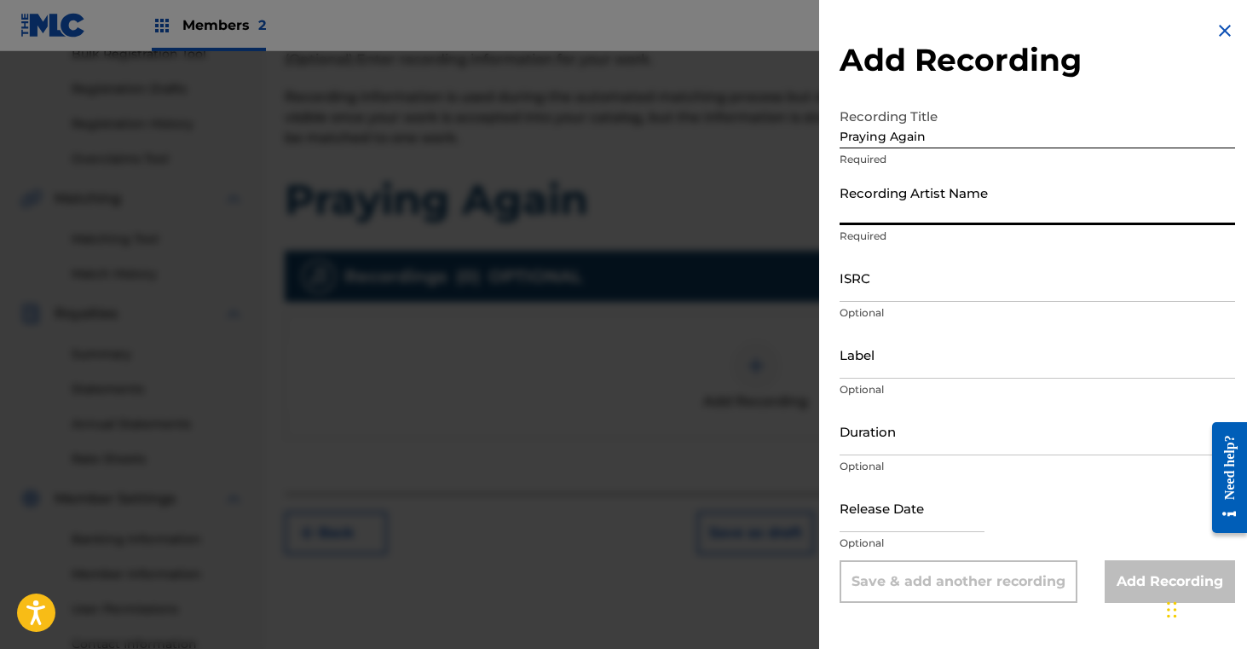
click at [925, 199] on input "Recording Artist Name" at bounding box center [1038, 200] width 396 height 49
type input "[PERSON_NAME]"
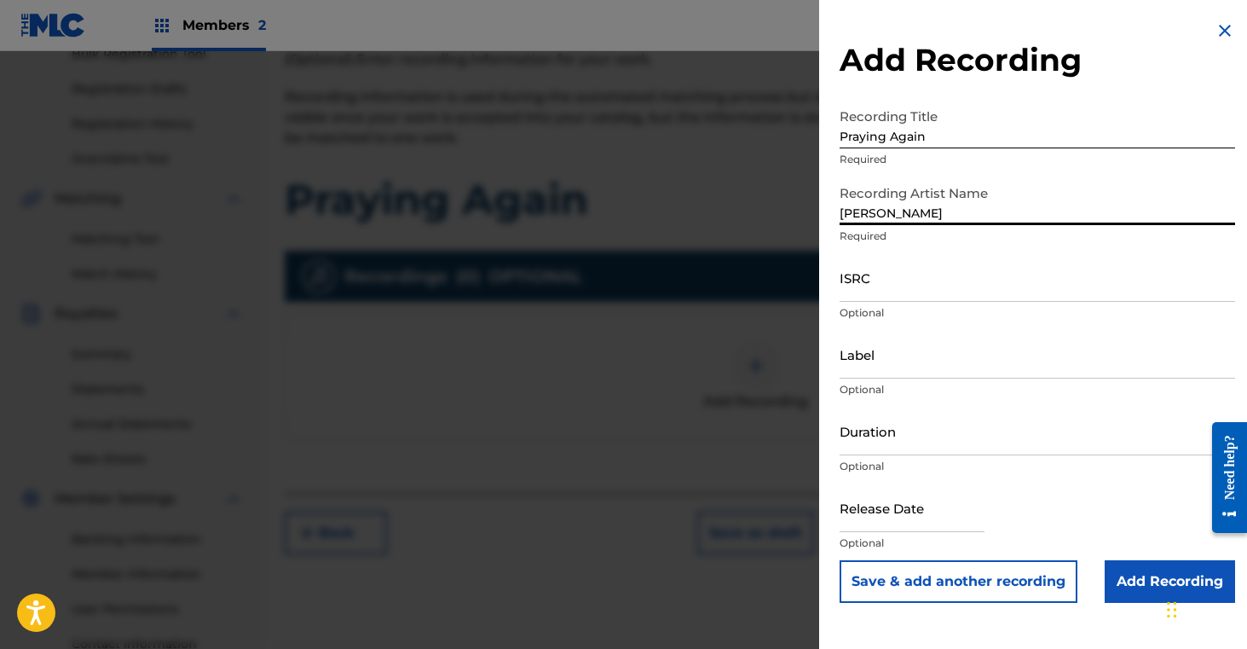
click at [901, 282] on input "ISRC" at bounding box center [1038, 277] width 396 height 49
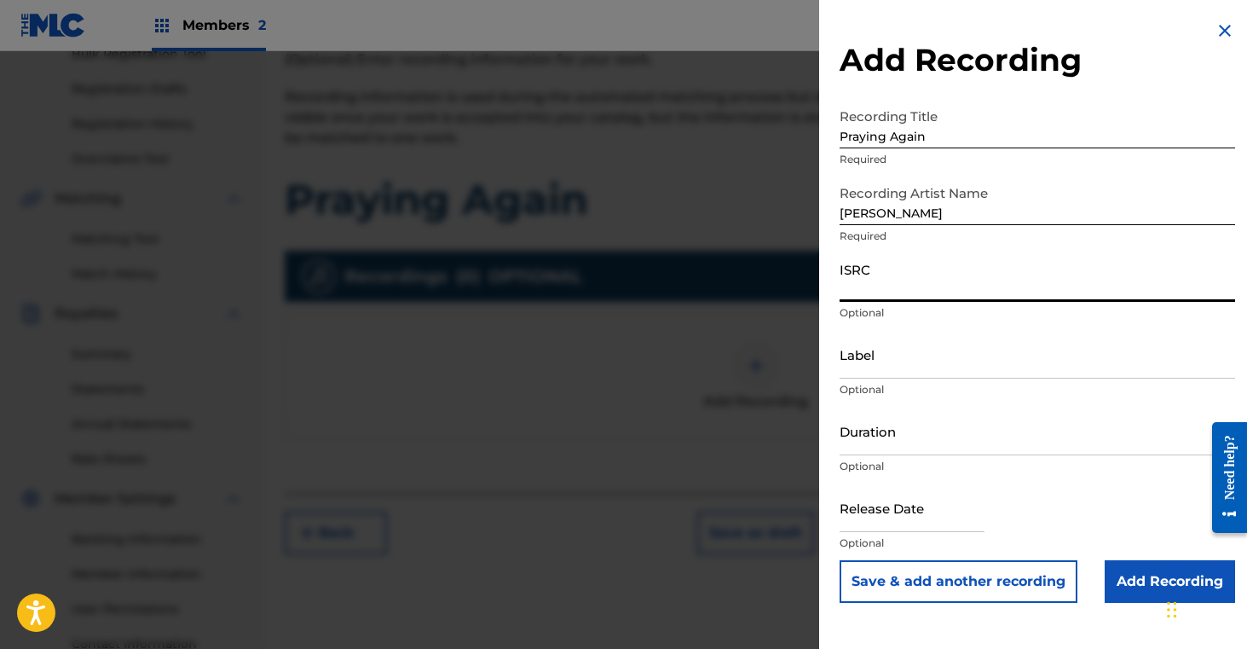
click at [921, 288] on input "ISRC" at bounding box center [1038, 277] width 396 height 49
paste input "QZNMU2422965"
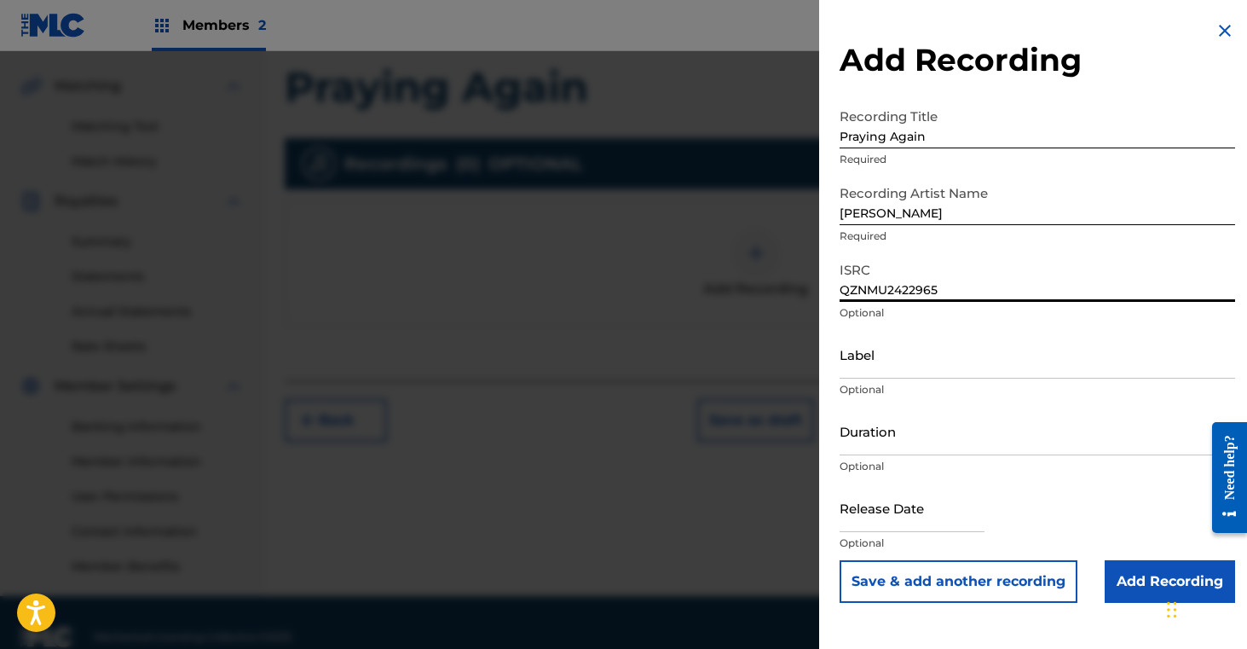
scroll to position [408, 0]
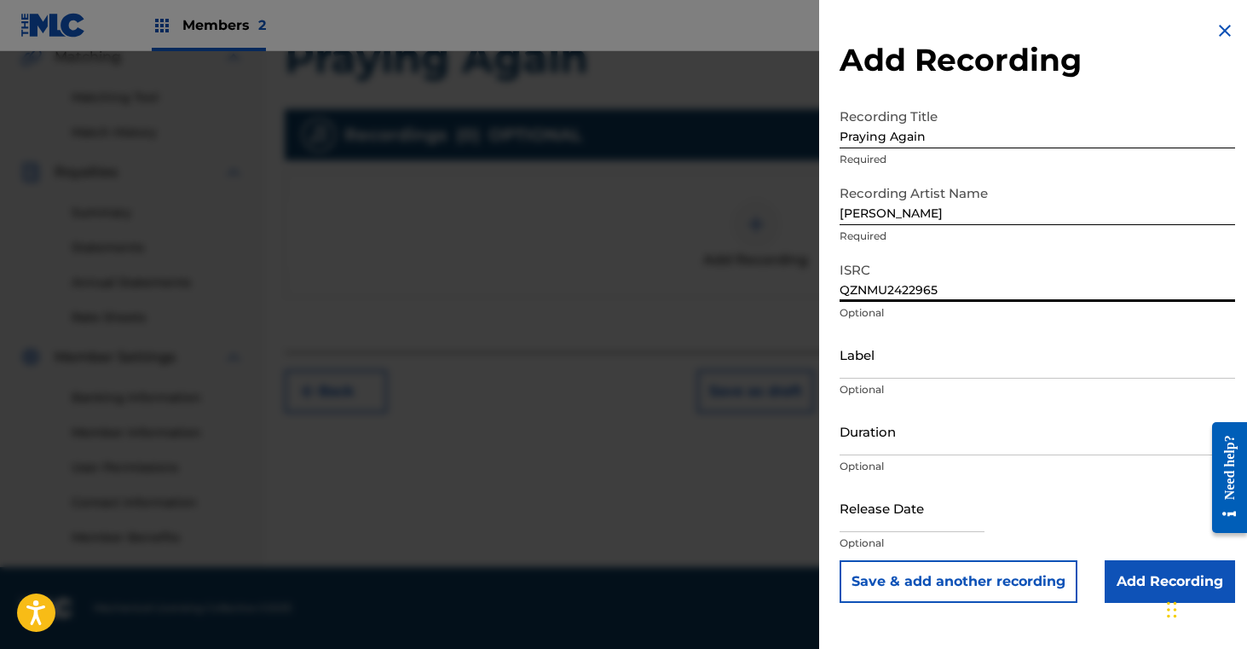
type input "QZNMU2422965"
click at [1141, 590] on input "Add Recording" at bounding box center [1170, 581] width 130 height 43
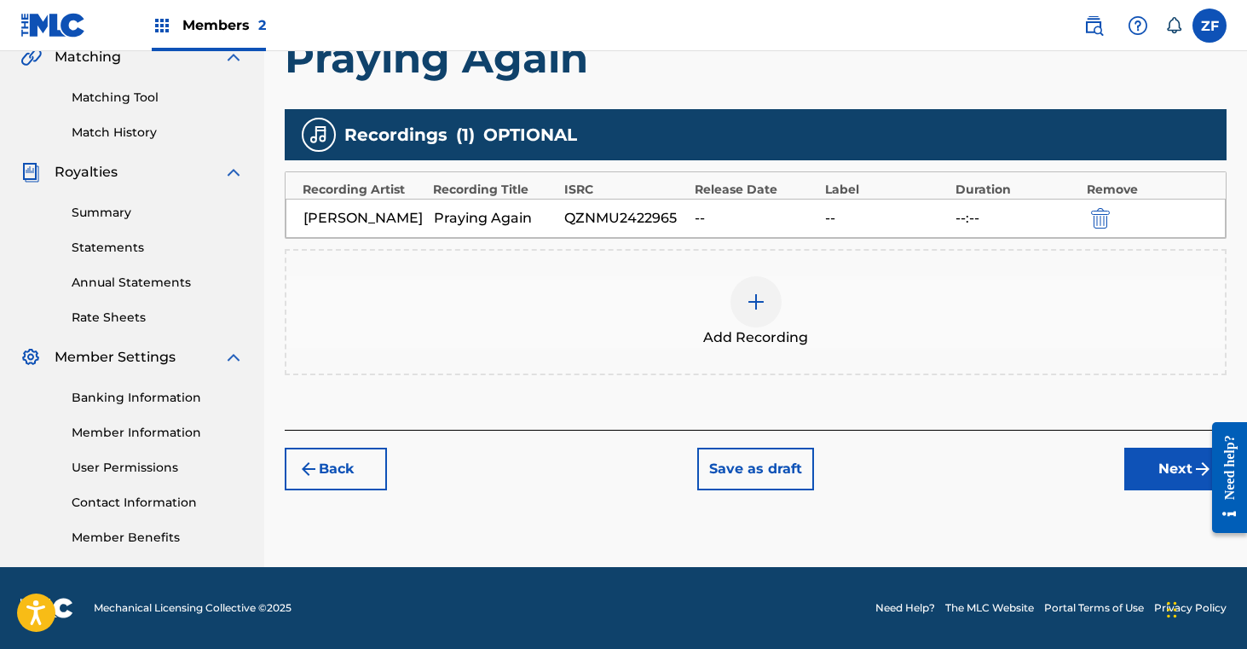
click at [1150, 478] on button "Next" at bounding box center [1175, 469] width 102 height 43
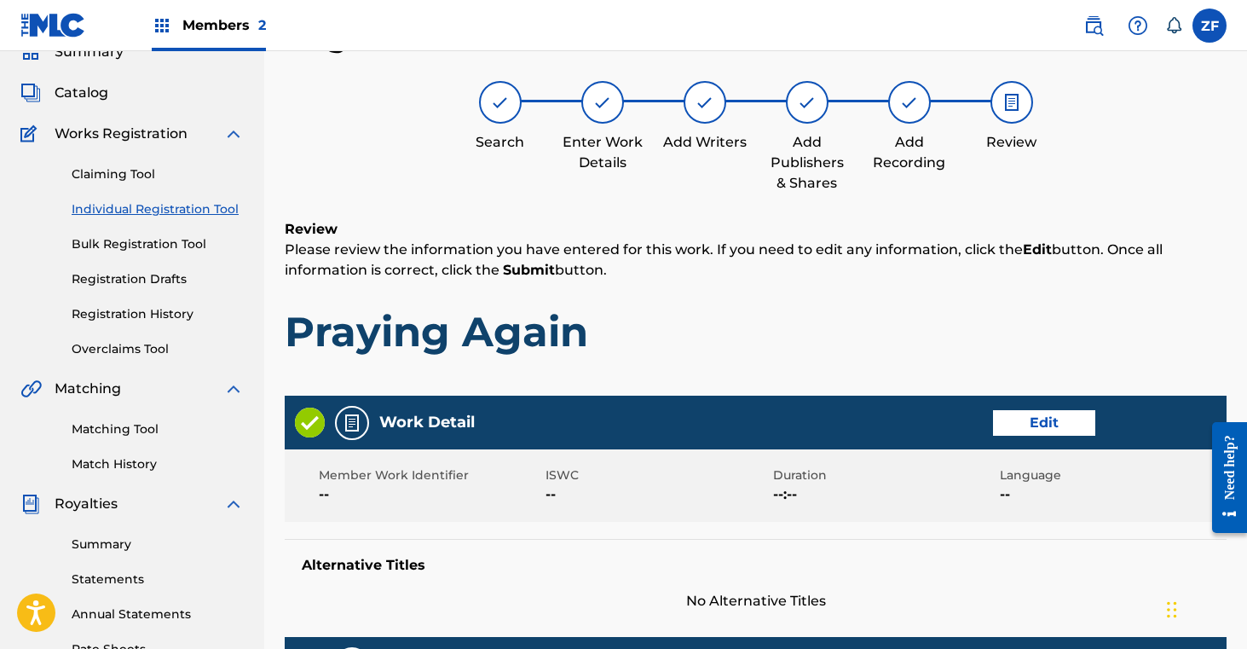
scroll to position [848, 0]
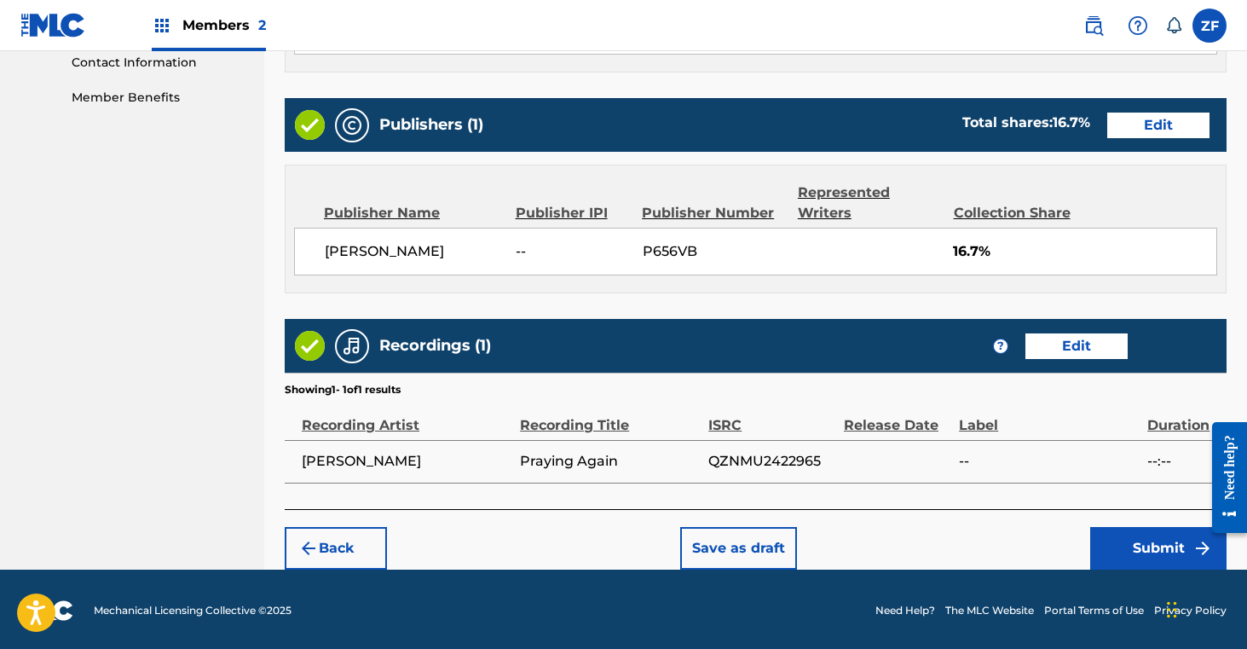
click at [1143, 542] on button "Submit" at bounding box center [1158, 548] width 136 height 43
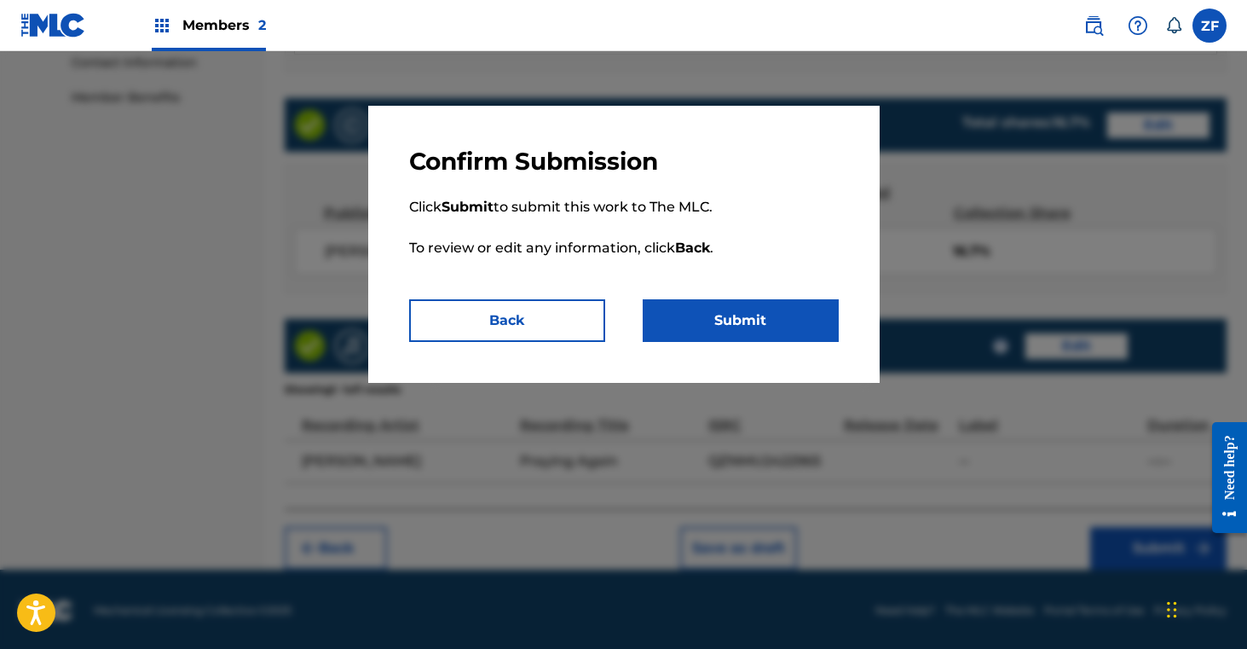
click at [805, 327] on button "Submit" at bounding box center [741, 320] width 196 height 43
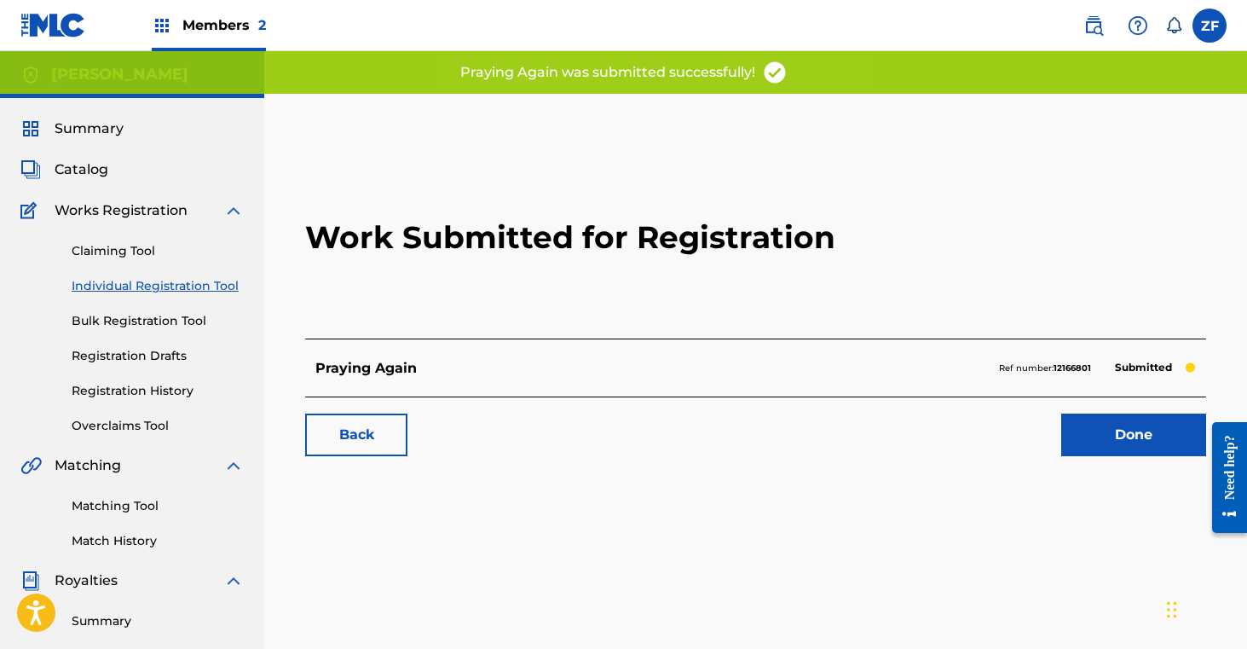
click at [1113, 436] on link "Done" at bounding box center [1133, 434] width 145 height 43
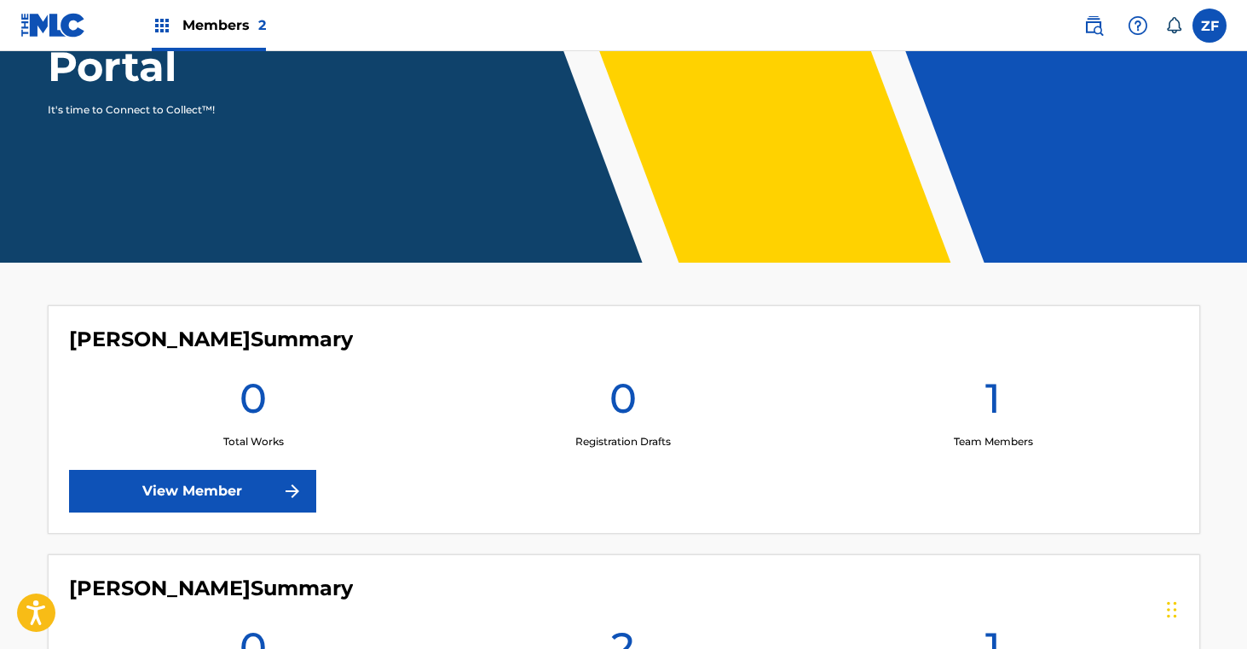
scroll to position [473, 0]
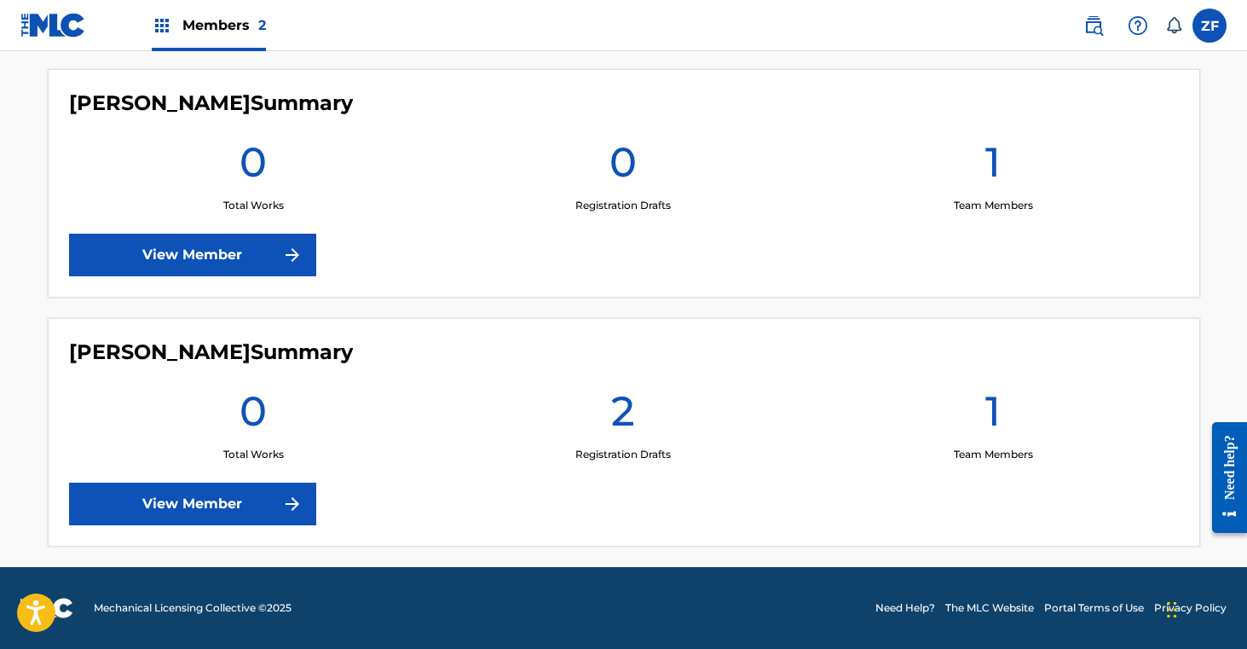
click at [235, 495] on link "View Member" at bounding box center [192, 503] width 247 height 43
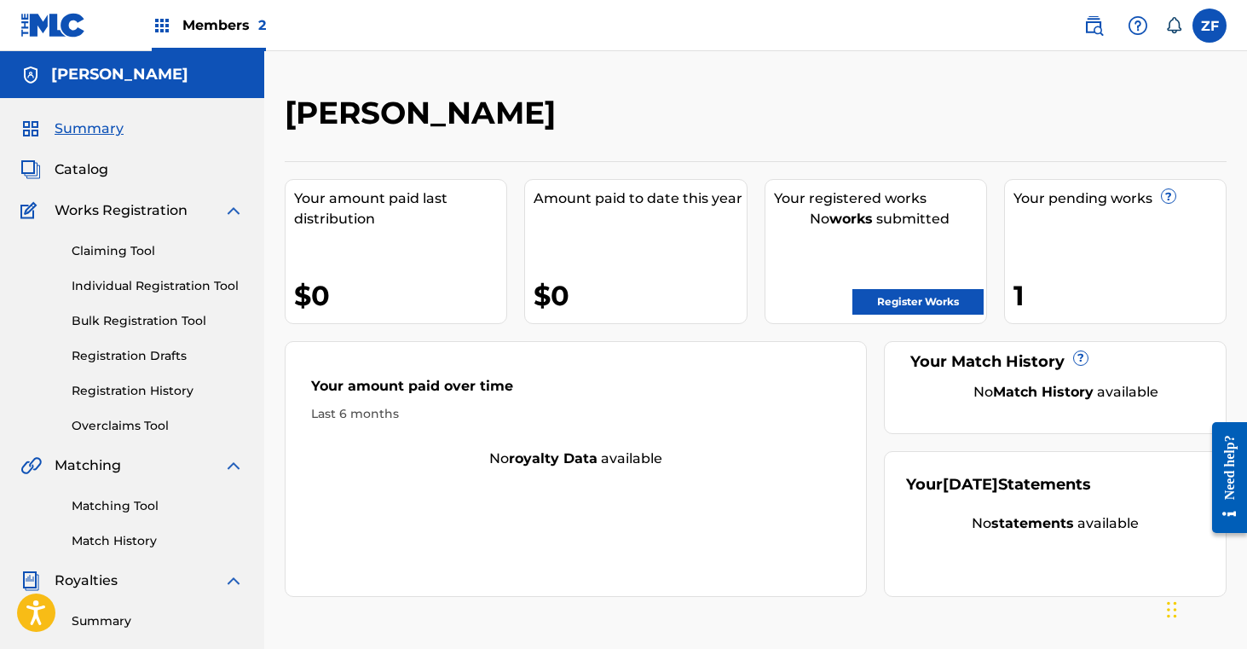
click at [924, 301] on link "Register Works" at bounding box center [917, 302] width 131 height 26
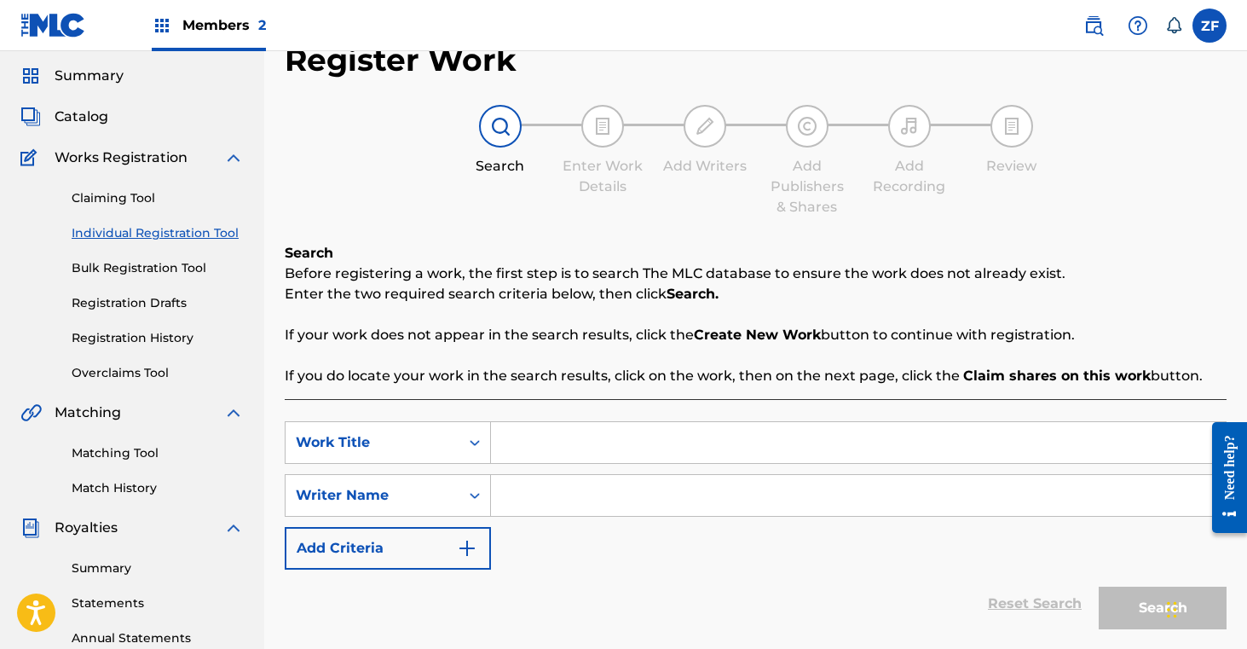
scroll to position [71, 0]
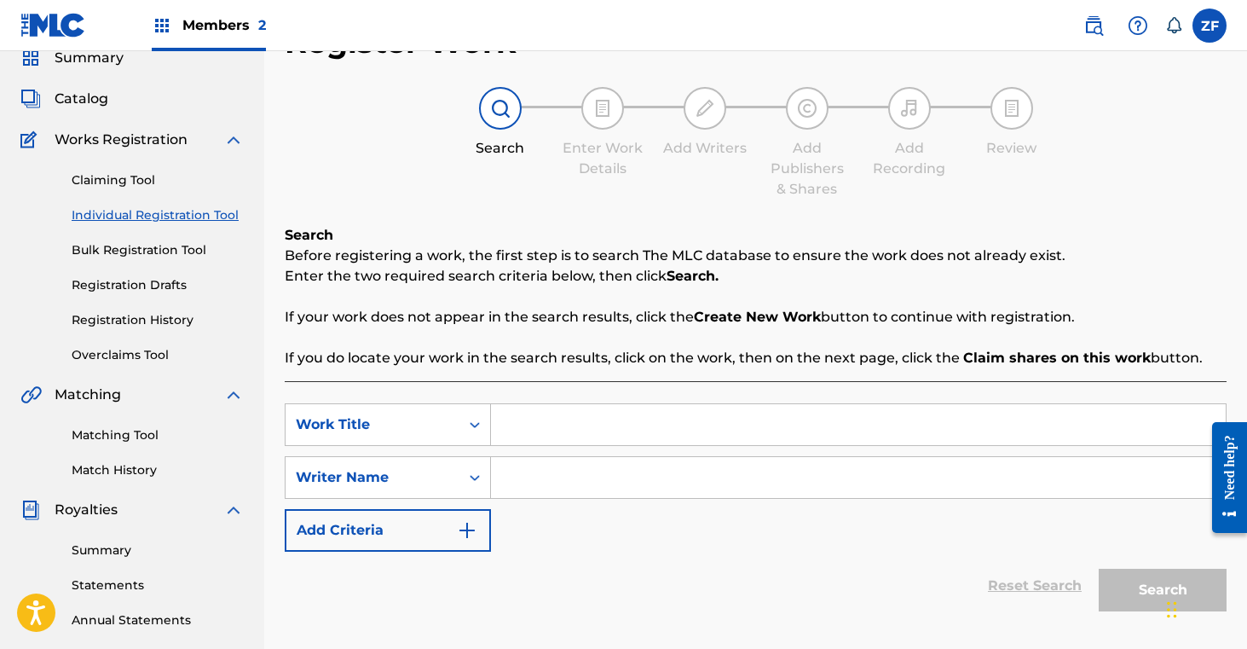
click at [533, 419] on input "Search Form" at bounding box center [858, 424] width 735 height 41
type input "Fast"
click at [530, 482] on input "Search Form" at bounding box center [858, 477] width 735 height 41
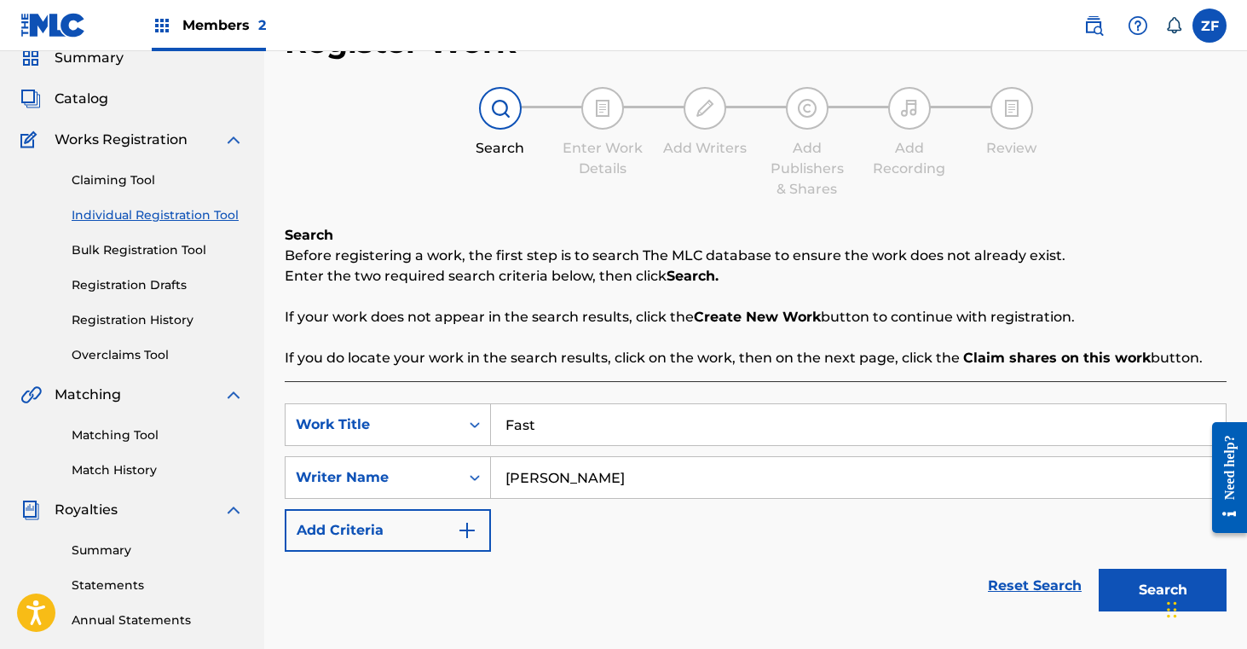
type input "Zoe Jean fowler"
click at [1138, 593] on button "Search" at bounding box center [1163, 590] width 128 height 43
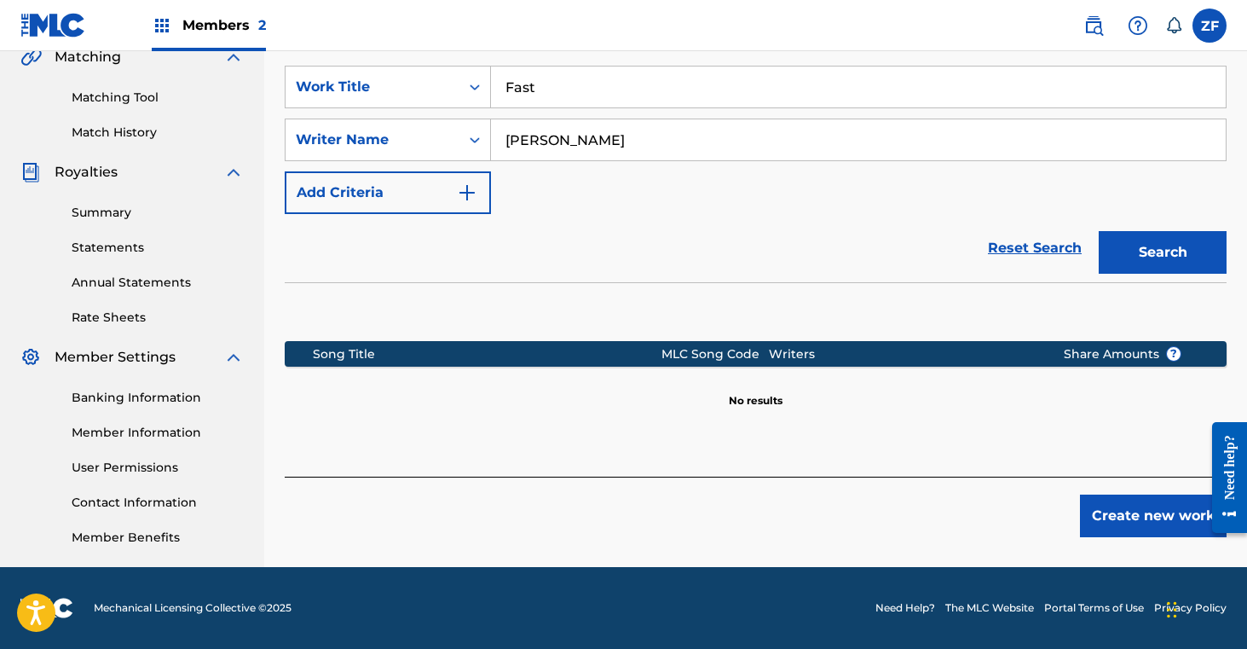
click at [1128, 511] on button "Create new work" at bounding box center [1153, 515] width 147 height 43
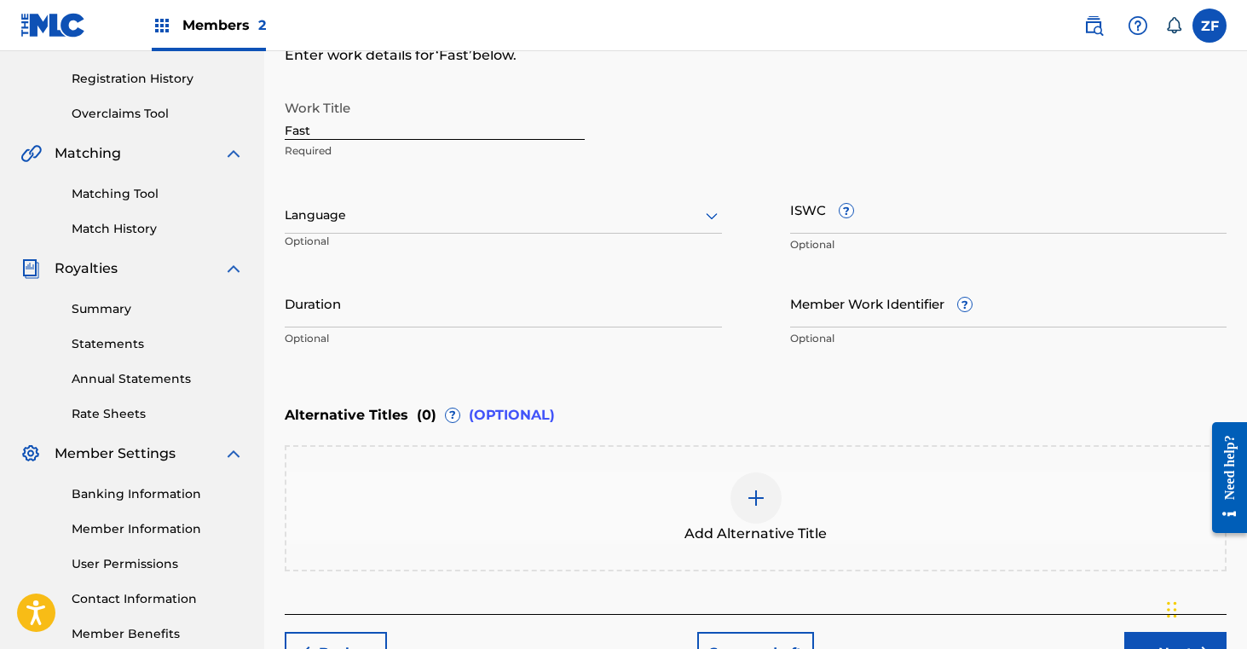
scroll to position [419, 0]
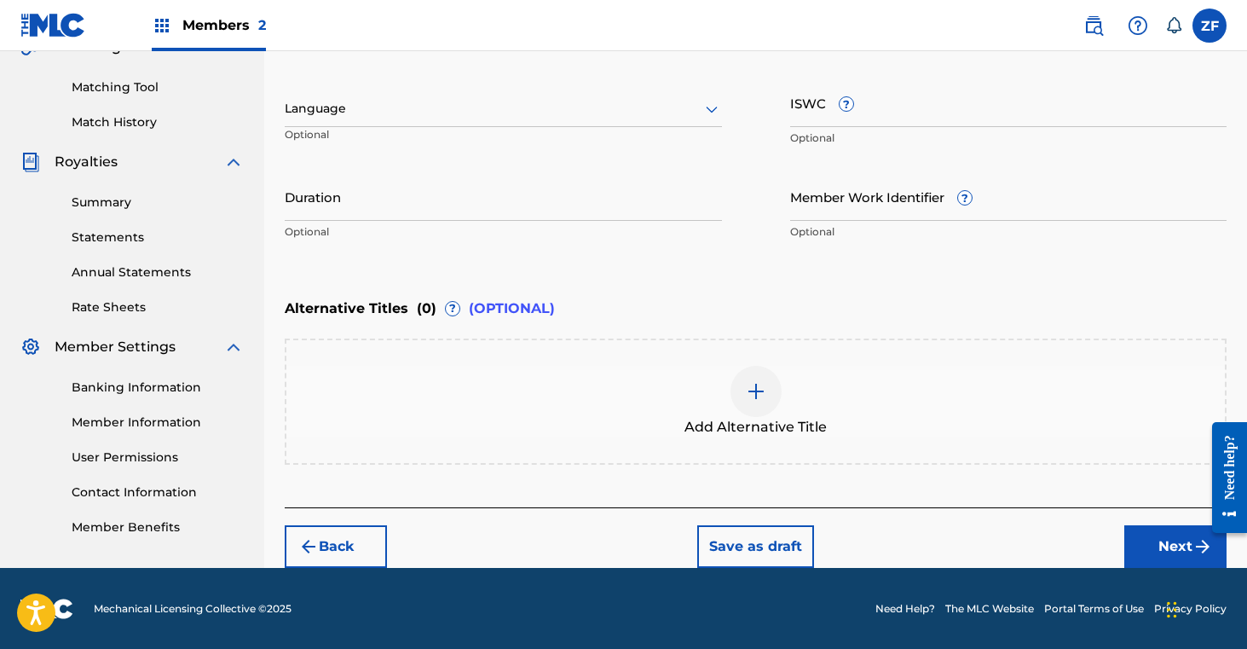
click at [1141, 551] on button "Next" at bounding box center [1175, 546] width 102 height 43
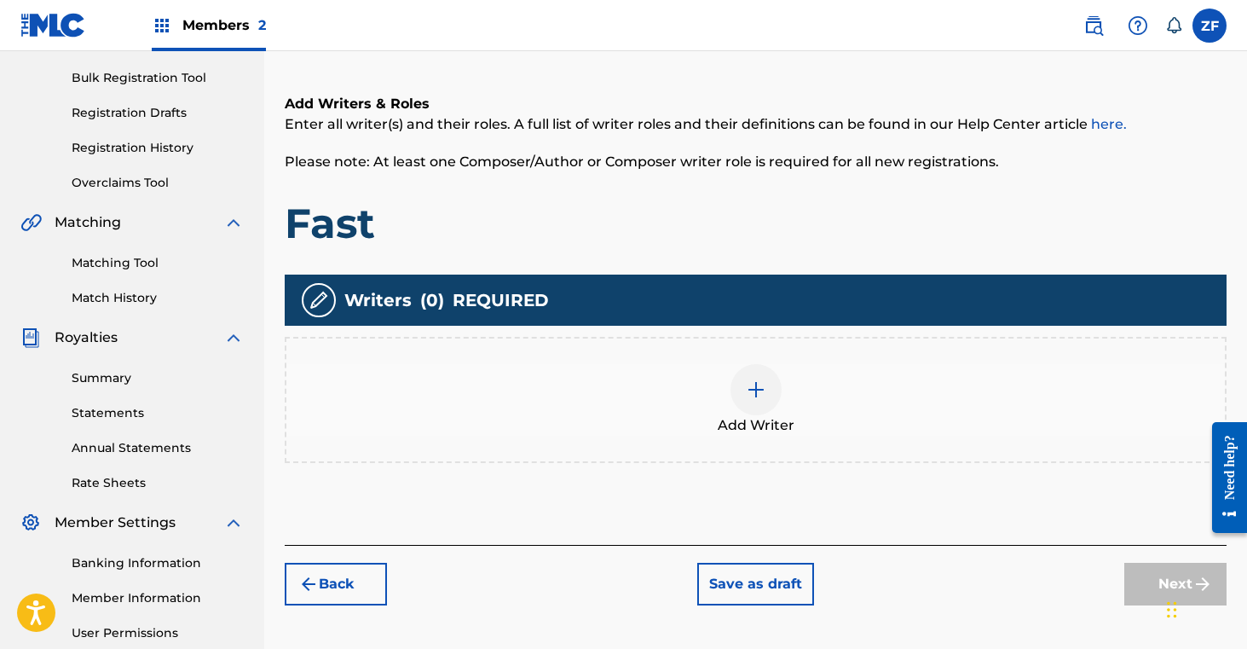
scroll to position [267, 0]
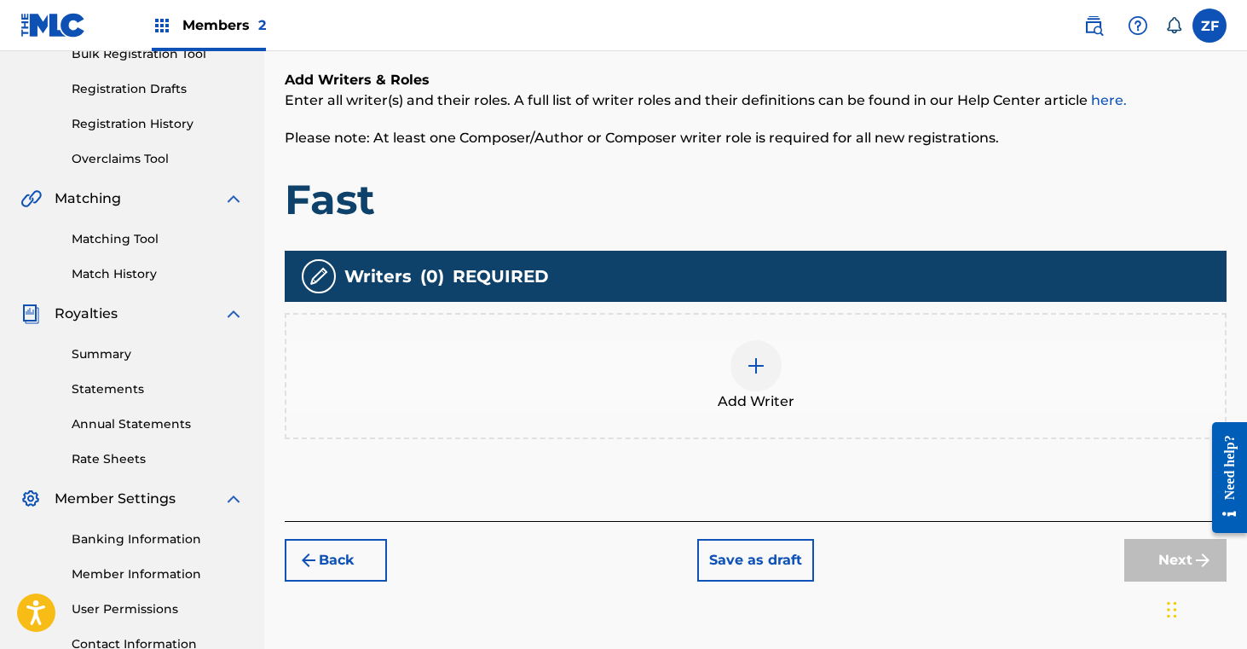
click at [750, 368] on img at bounding box center [756, 365] width 20 height 20
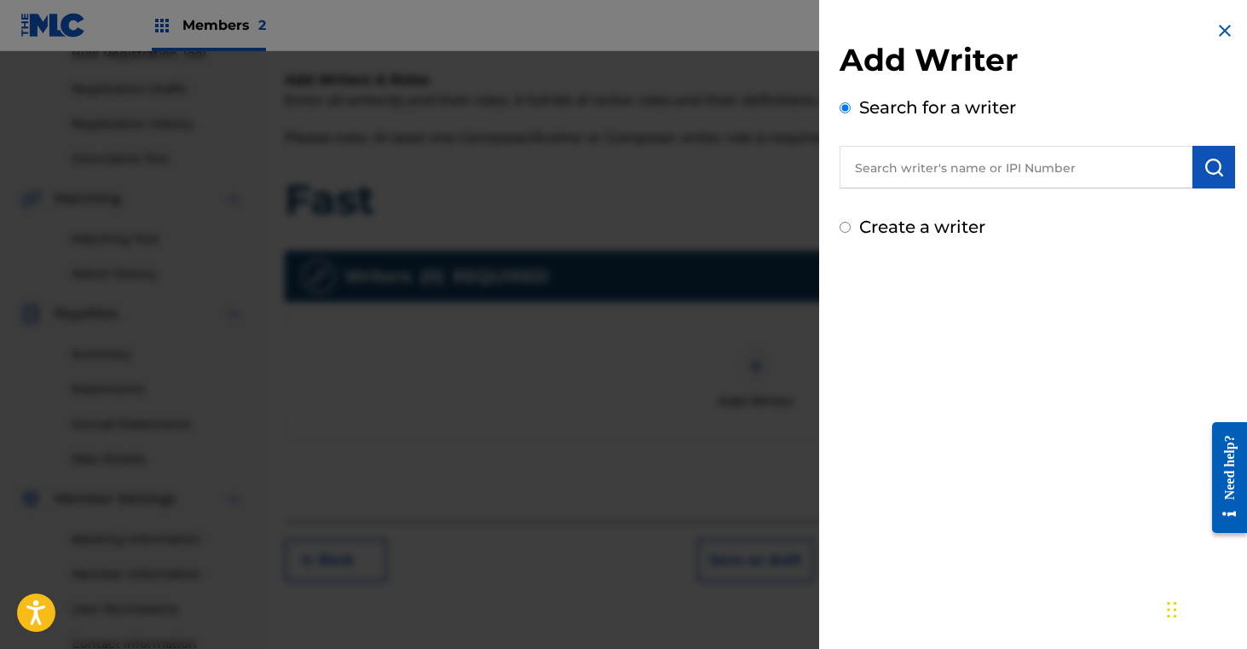
click at [937, 175] on input "text" at bounding box center [1016, 167] width 353 height 43
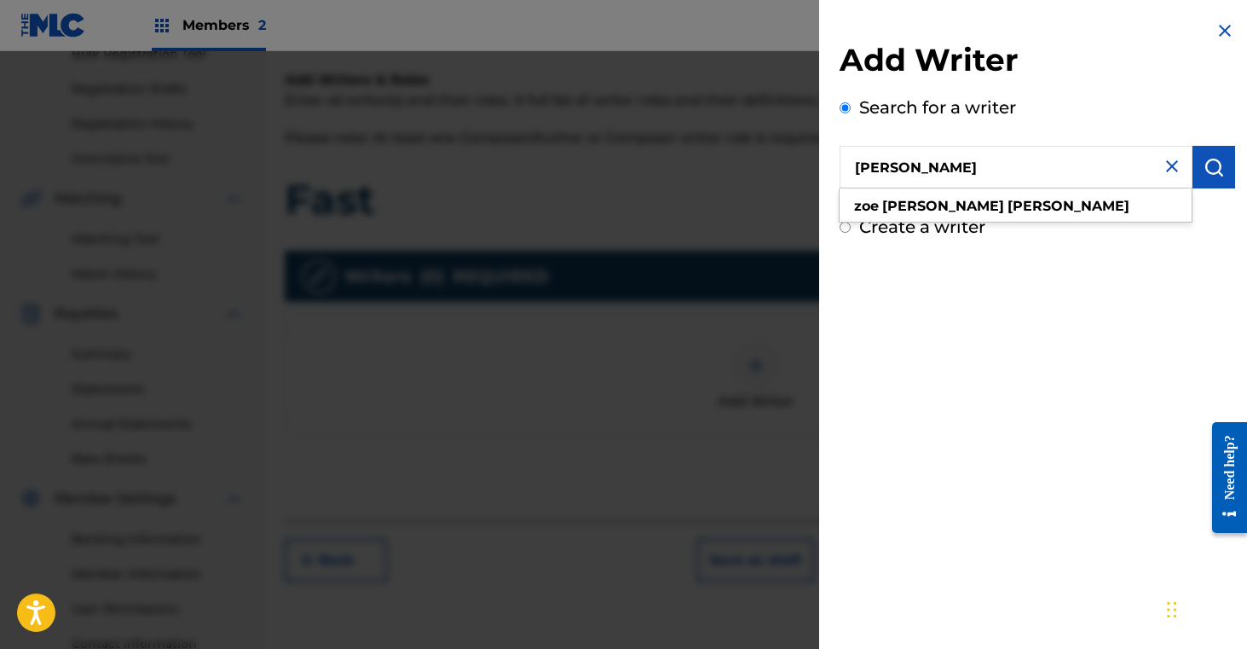
type input "[PERSON_NAME]"
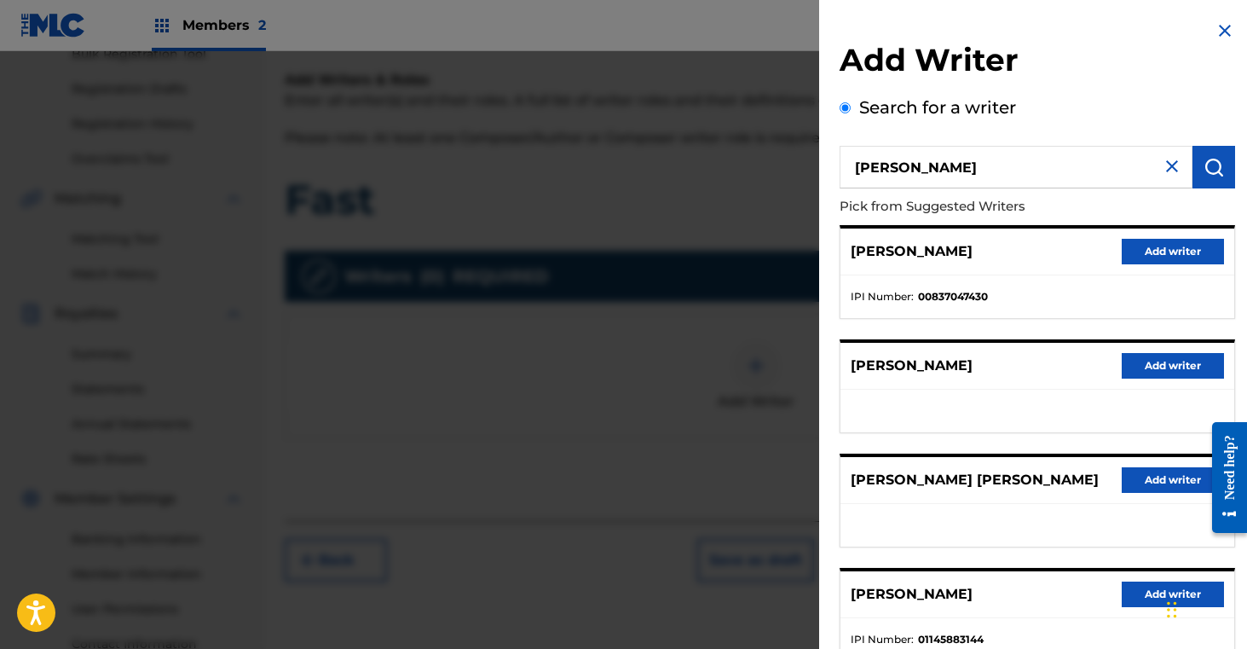
scroll to position [49, 0]
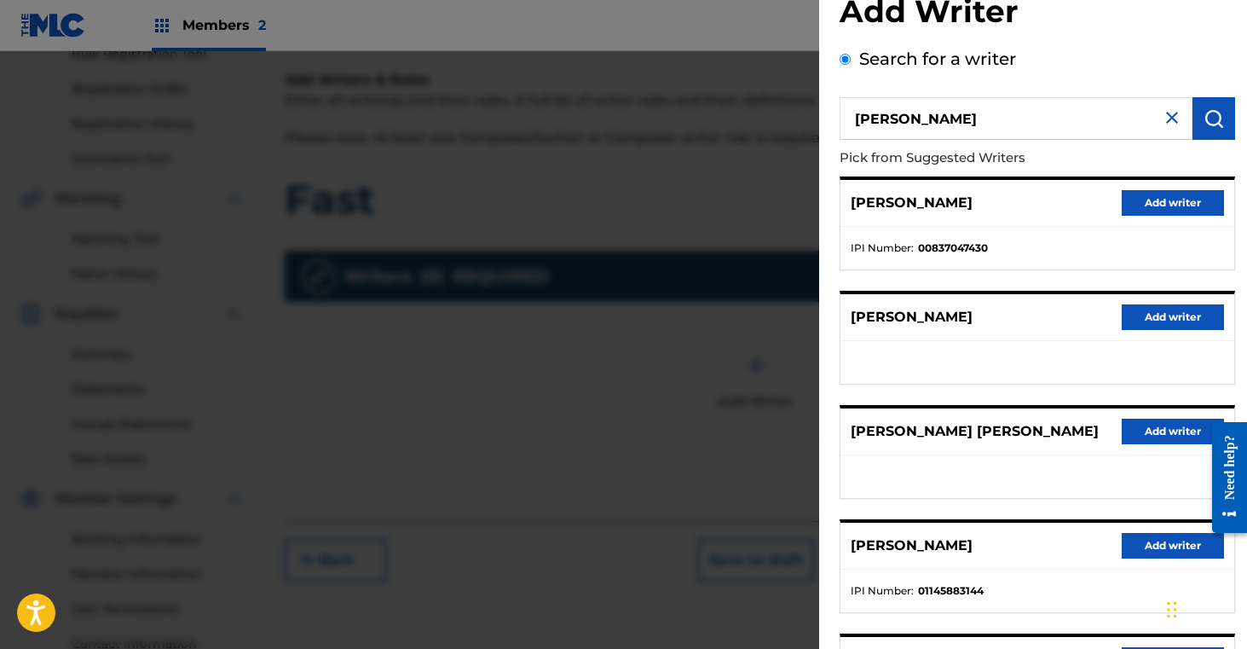
click at [1142, 539] on button "Add writer" at bounding box center [1173, 546] width 102 height 26
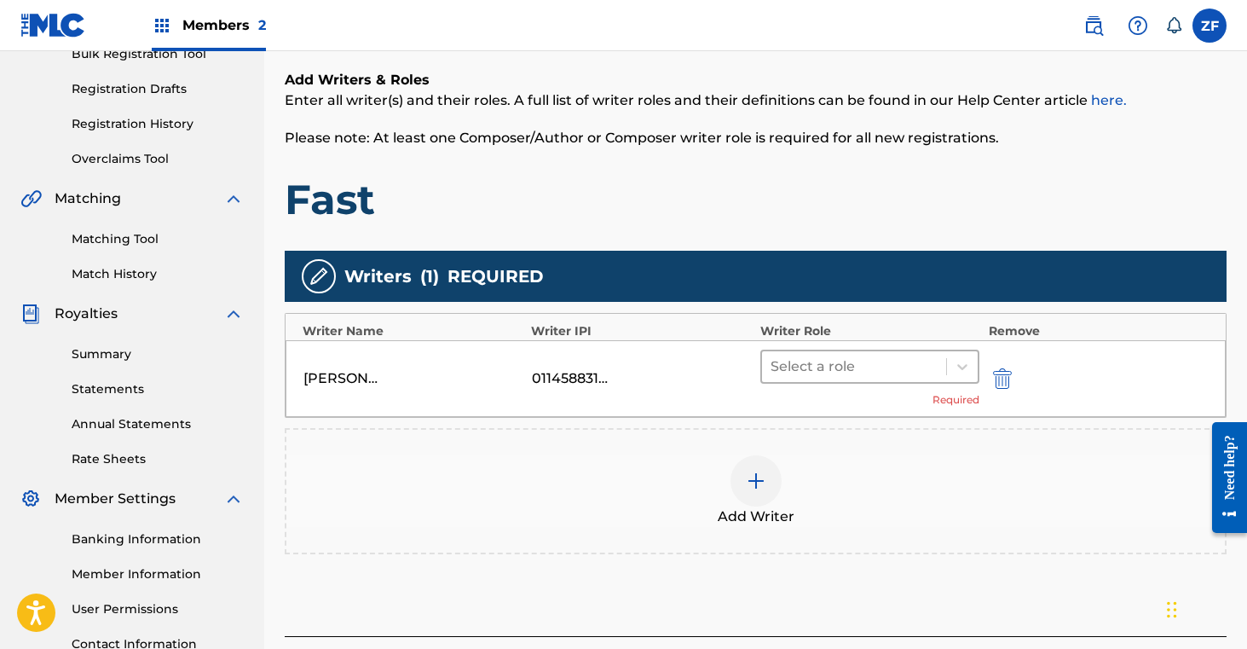
click at [883, 375] on div at bounding box center [855, 367] width 168 height 24
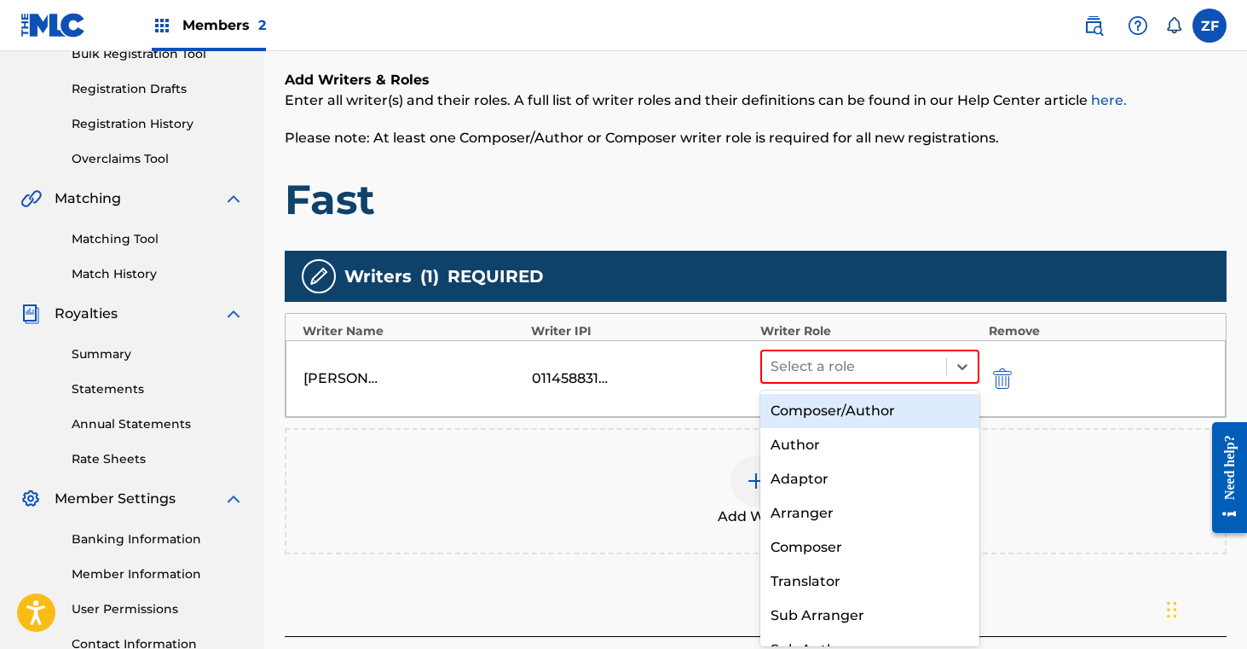
click at [860, 413] on div "Composer/Author" at bounding box center [870, 411] width 220 height 34
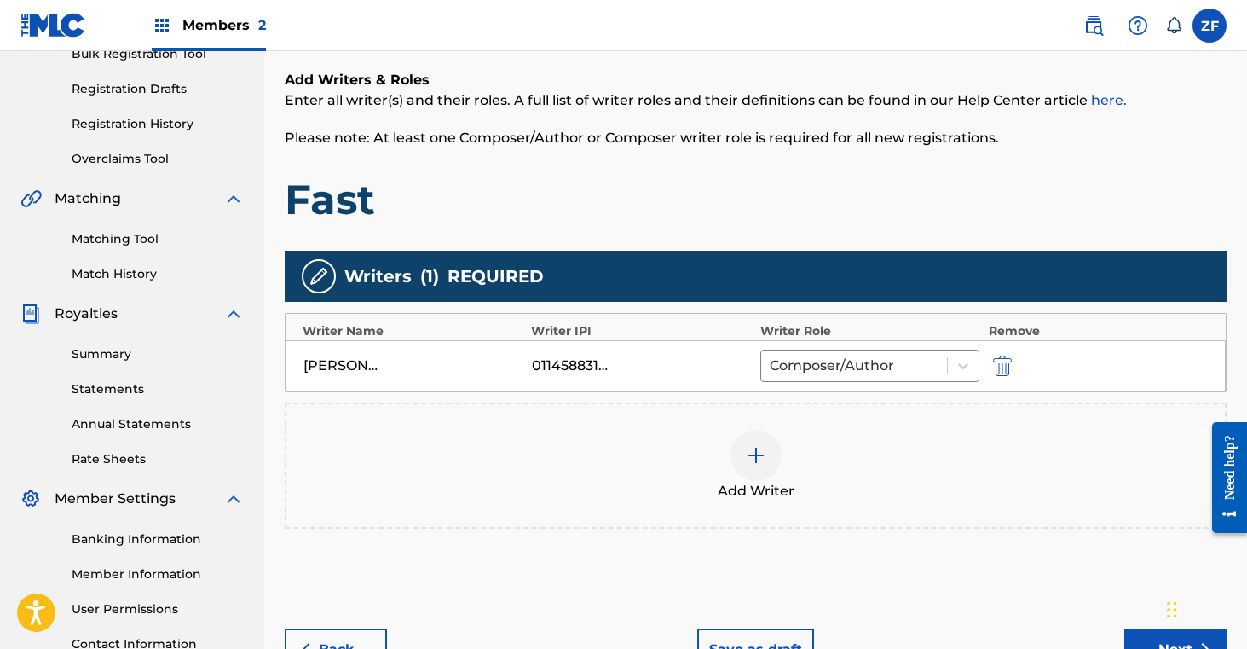
click at [766, 457] on div at bounding box center [756, 455] width 51 height 51
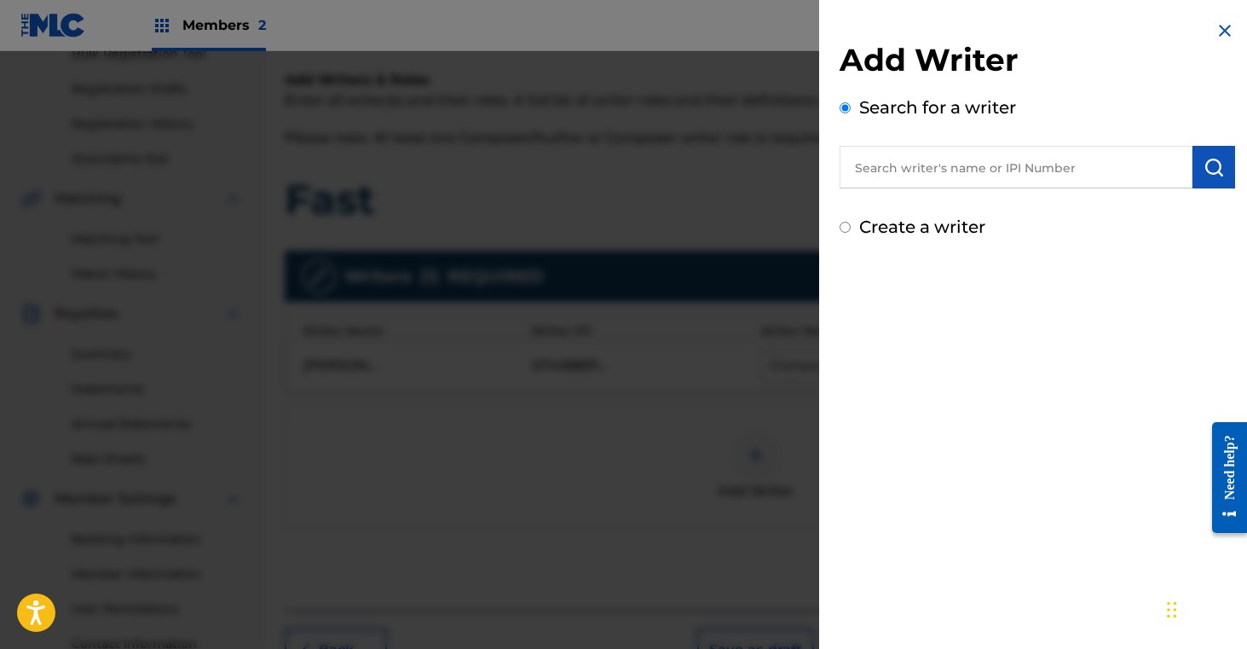
click at [955, 176] on input "text" at bounding box center [1016, 167] width 353 height 43
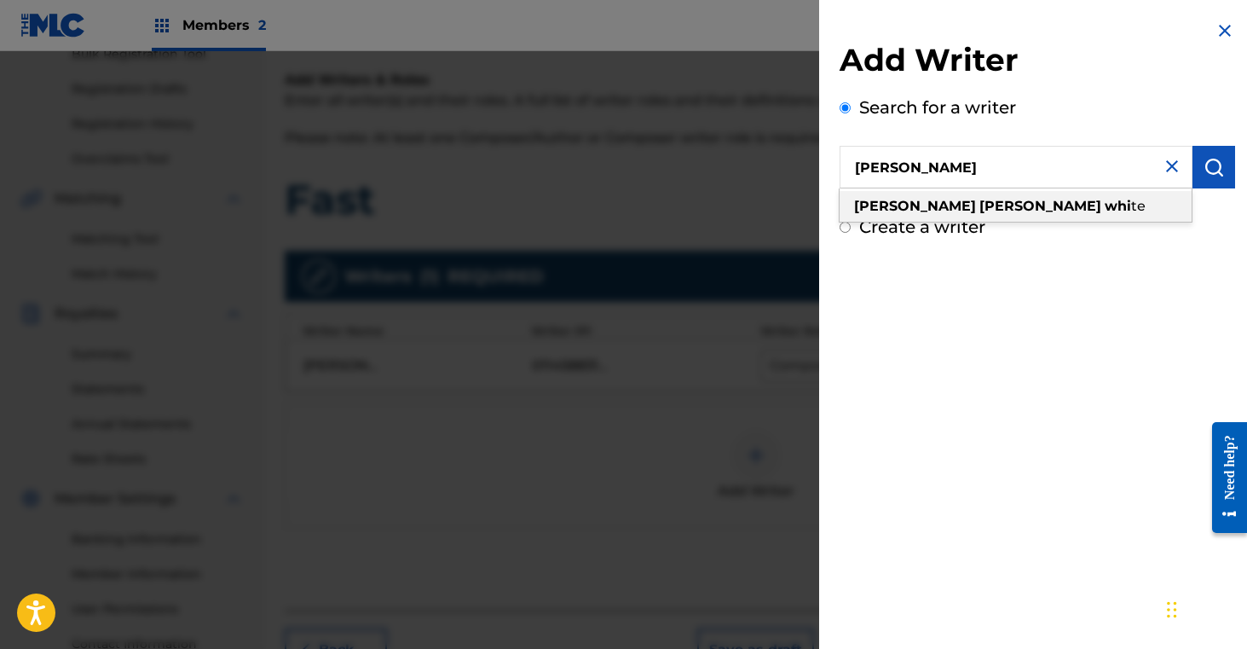
click at [1105, 205] on strong "whi" at bounding box center [1118, 206] width 26 height 16
type input "emma lynn white"
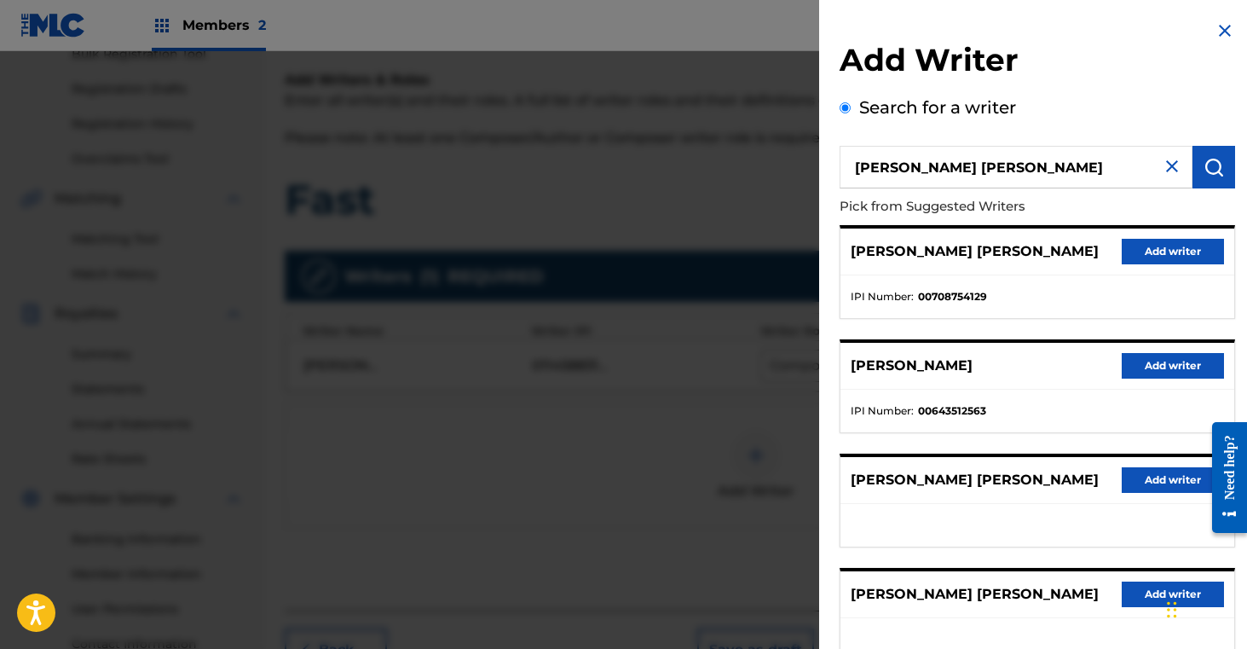
click at [1141, 251] on button "Add writer" at bounding box center [1173, 252] width 102 height 26
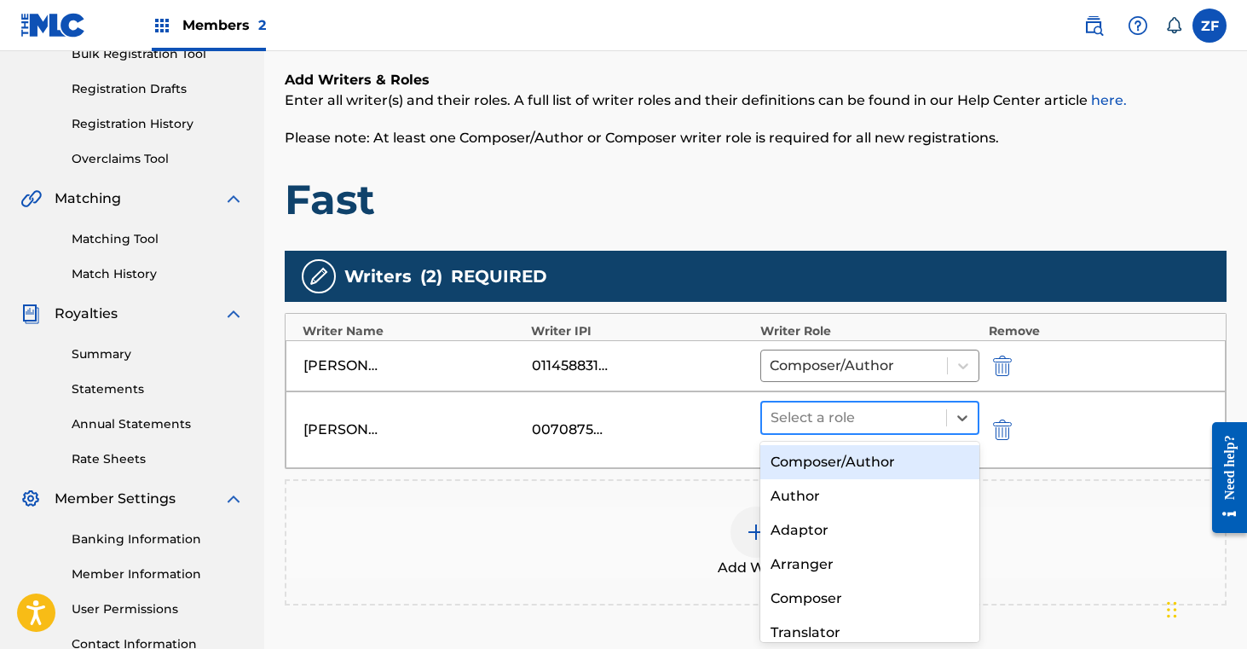
click at [887, 407] on div at bounding box center [855, 418] width 168 height 24
click at [857, 455] on div "Composer/Author" at bounding box center [870, 462] width 220 height 34
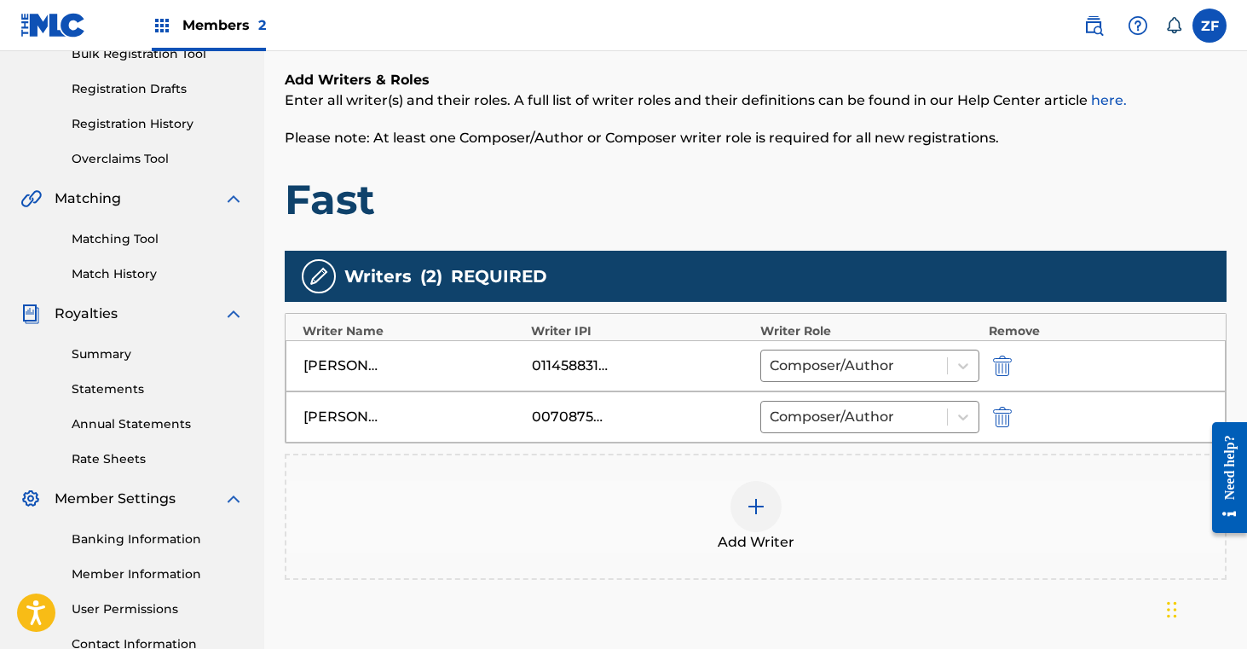
click at [765, 505] on img at bounding box center [756, 506] width 20 height 20
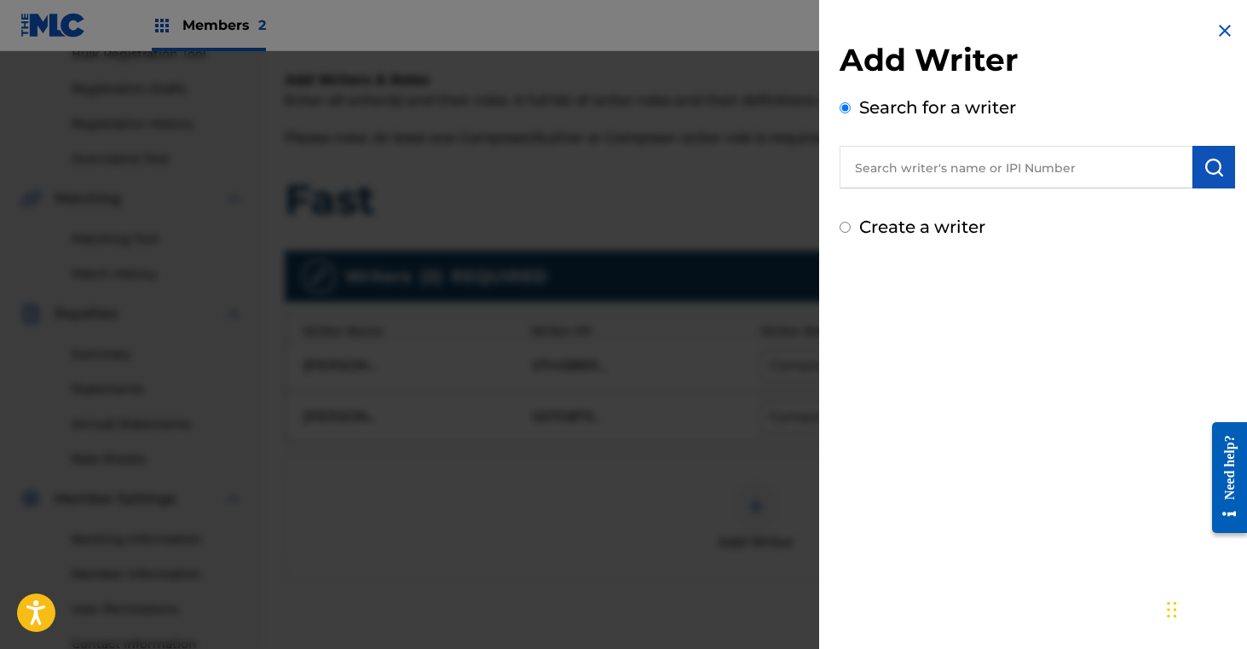
click at [985, 168] on input "text" at bounding box center [1016, 167] width 353 height 43
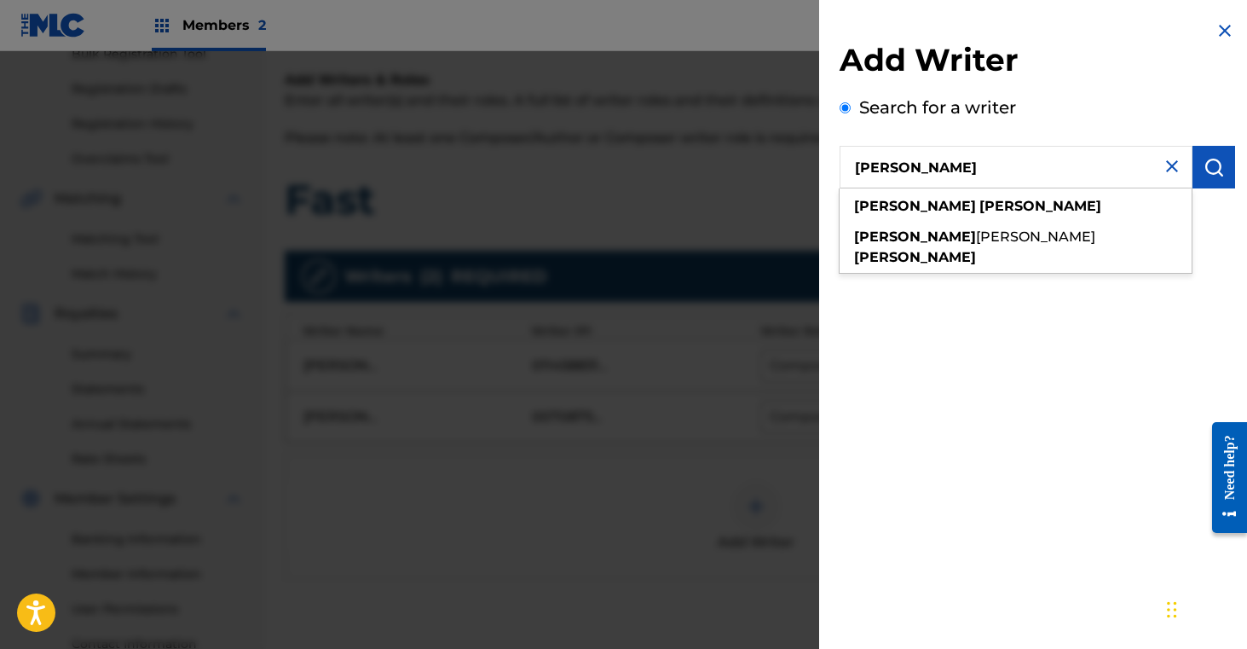
type input "anna kline"
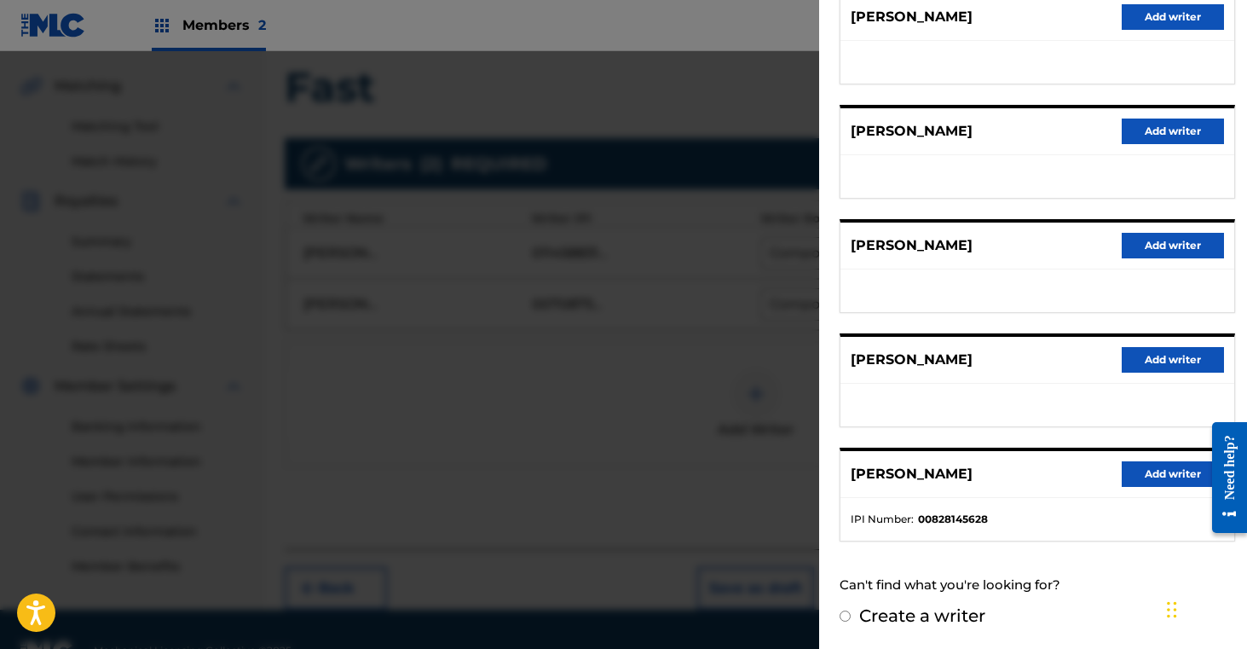
scroll to position [401, 0]
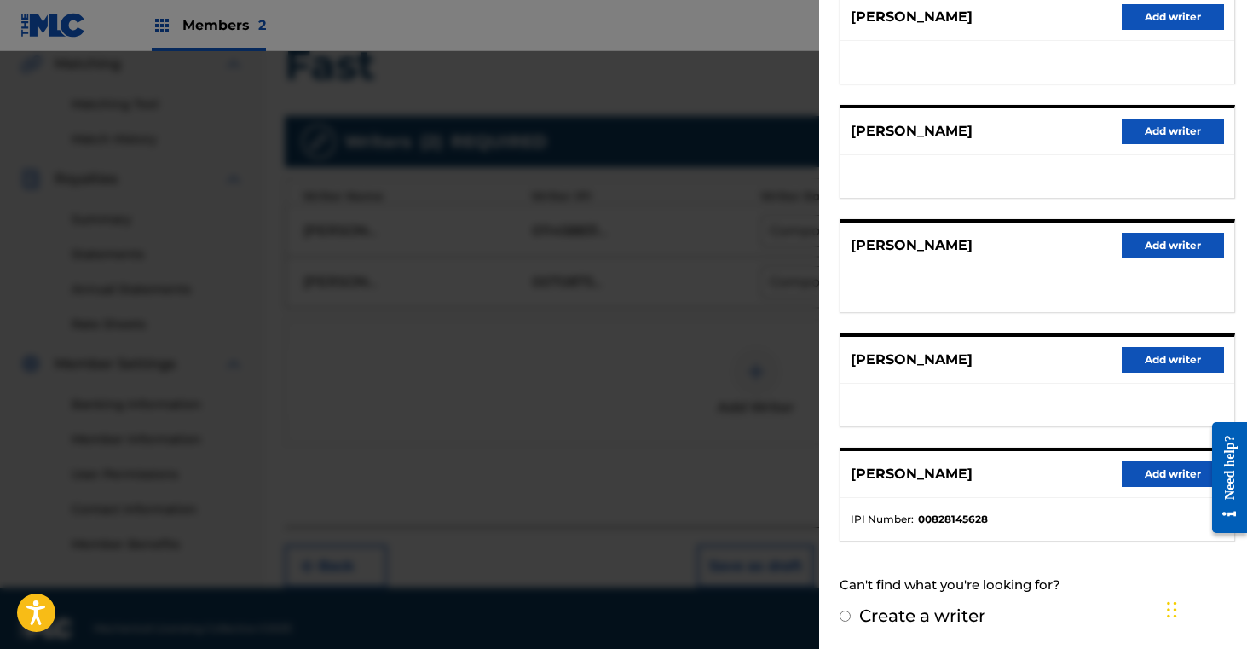
click at [1153, 465] on button "Add writer" at bounding box center [1173, 474] width 102 height 26
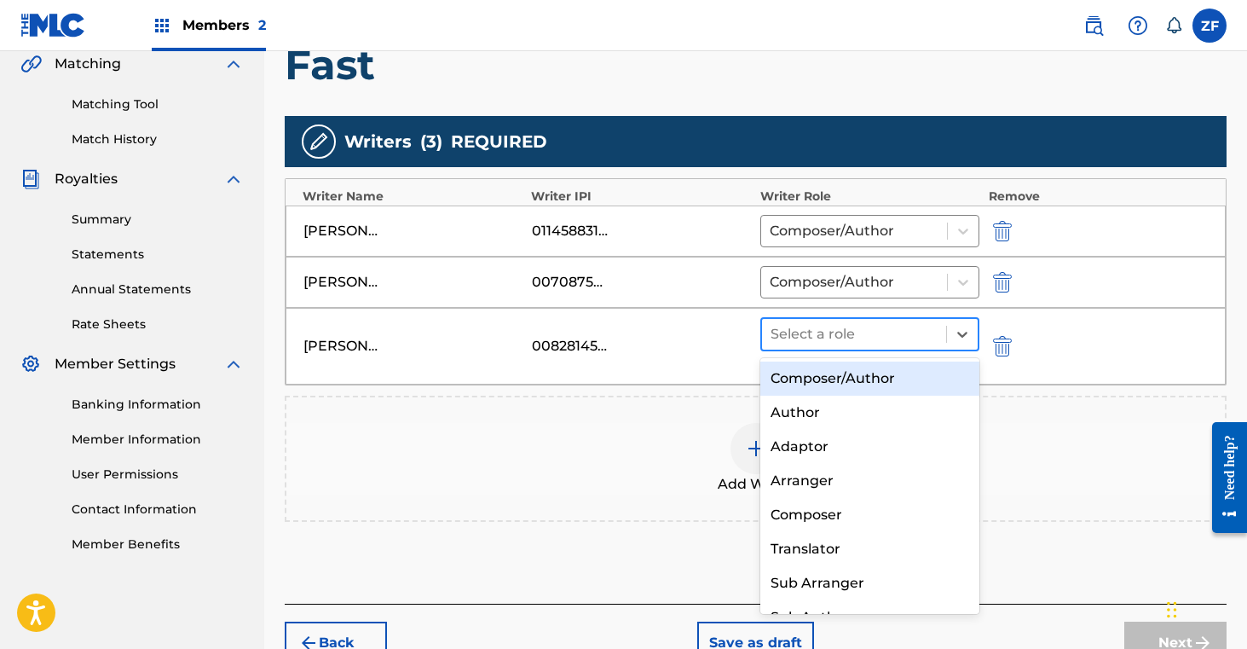
click at [843, 327] on div at bounding box center [855, 334] width 168 height 24
click at [823, 376] on div "Composer/Author" at bounding box center [870, 378] width 220 height 34
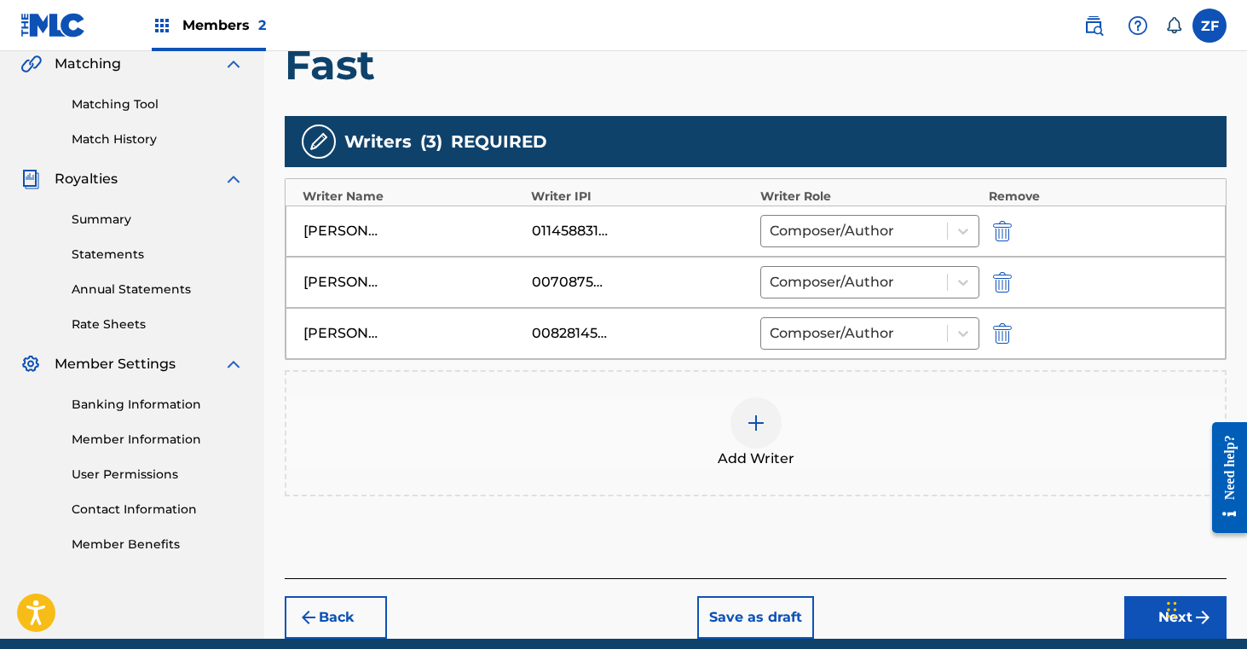
click at [1142, 617] on button "Next" at bounding box center [1175, 617] width 102 height 43
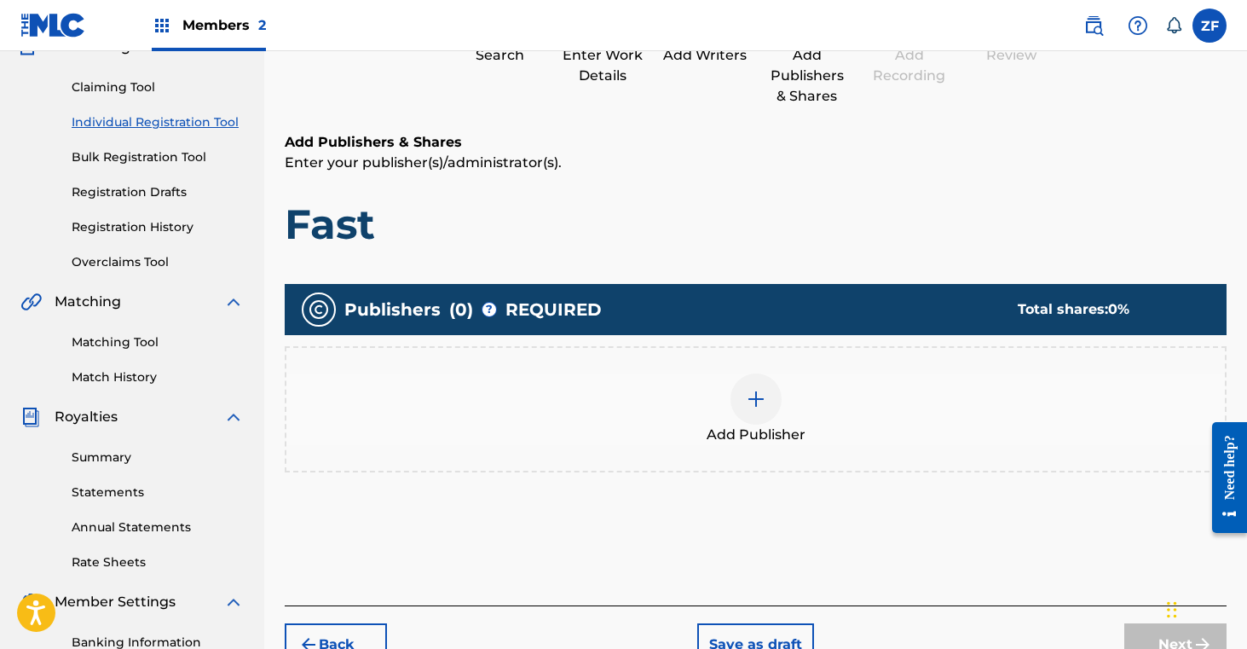
scroll to position [172, 0]
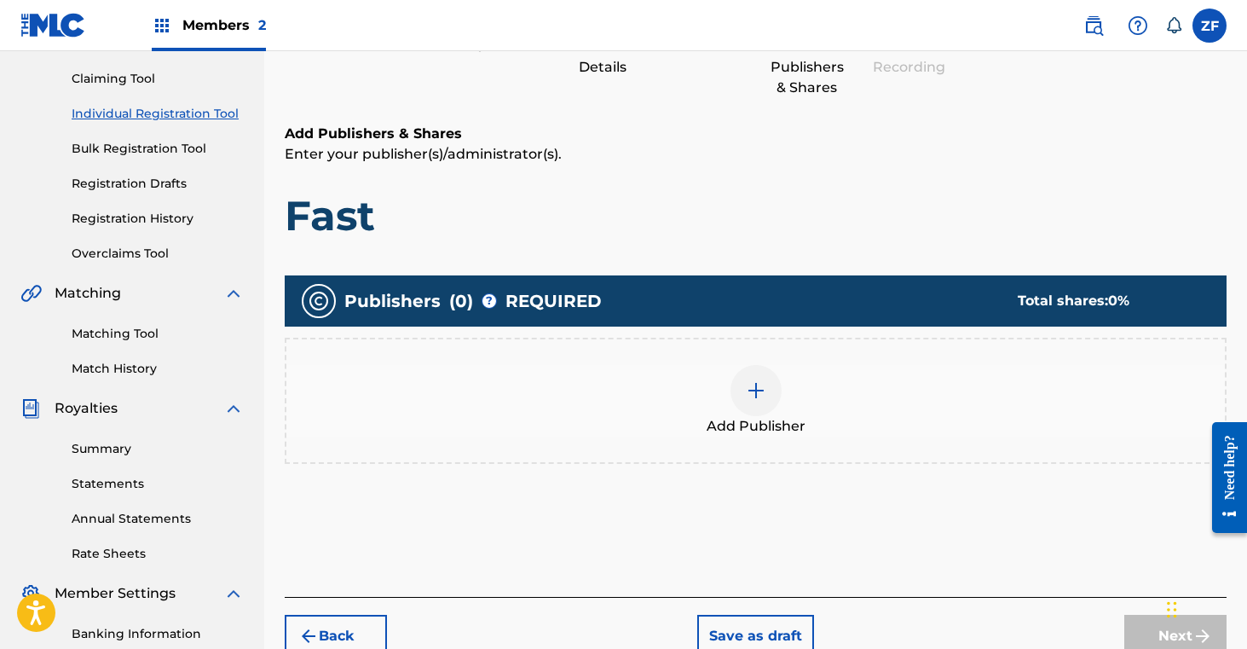
click at [746, 382] on img at bounding box center [756, 390] width 20 height 20
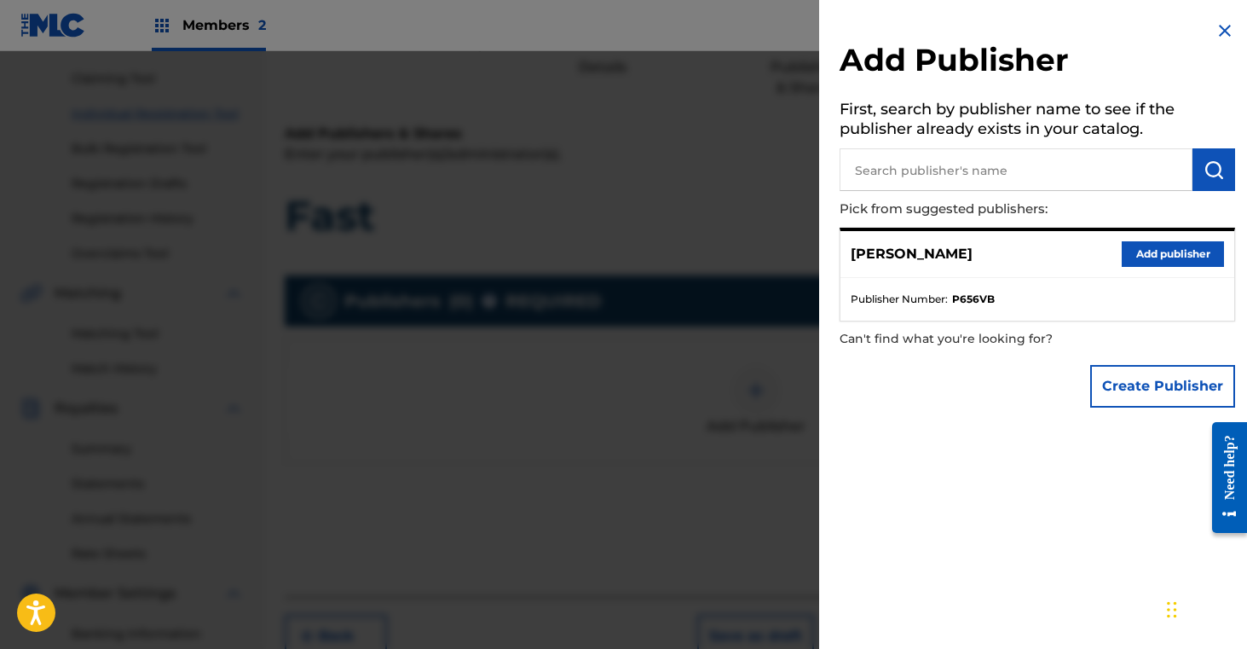
click at [1141, 254] on button "Add publisher" at bounding box center [1173, 254] width 102 height 26
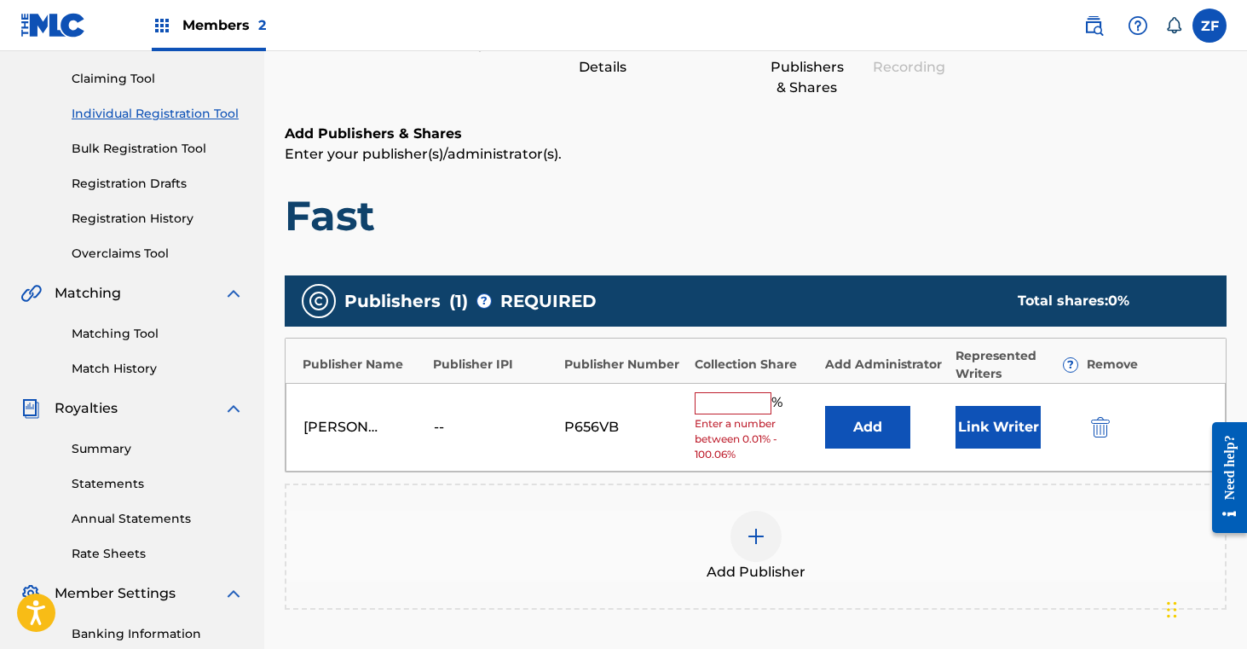
click at [724, 399] on input "text" at bounding box center [733, 403] width 77 height 22
type input "16.7"
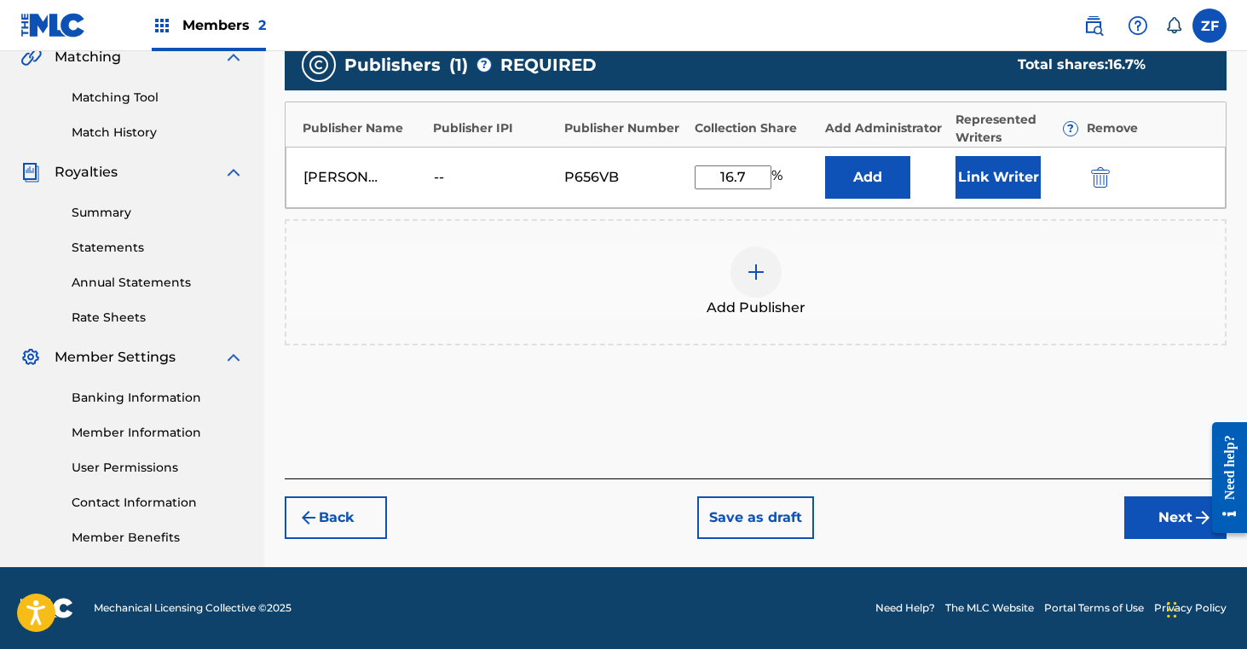
click at [1141, 517] on button "Next" at bounding box center [1175, 517] width 102 height 43
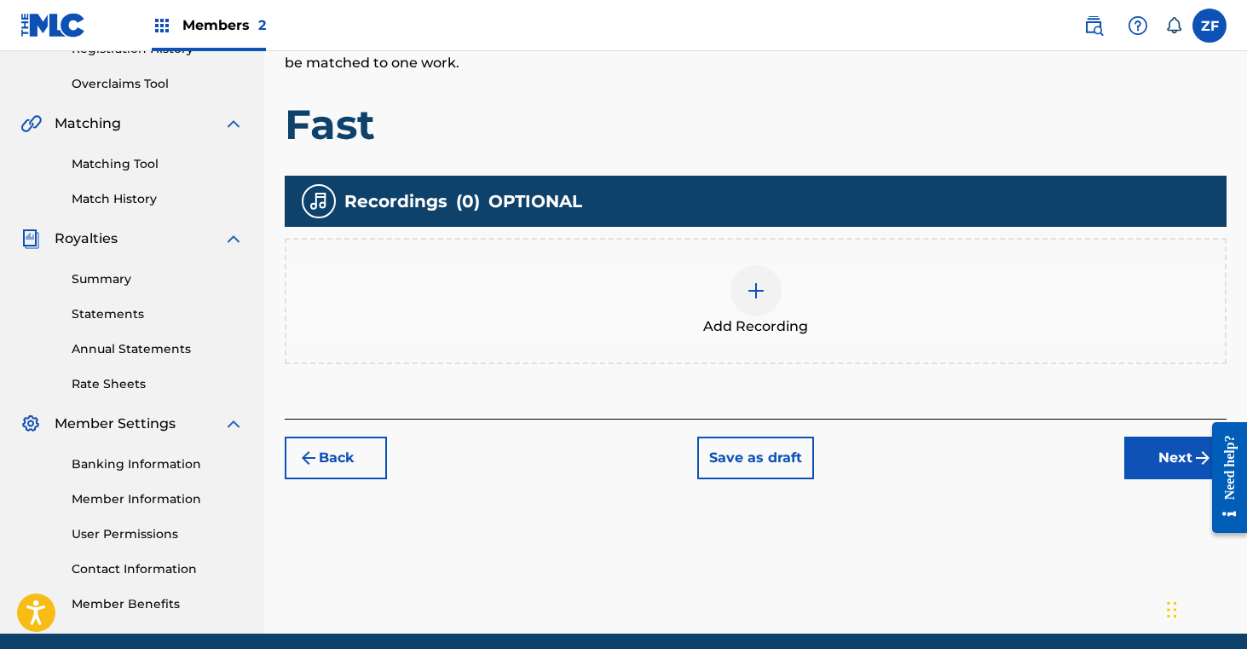
scroll to position [408, 0]
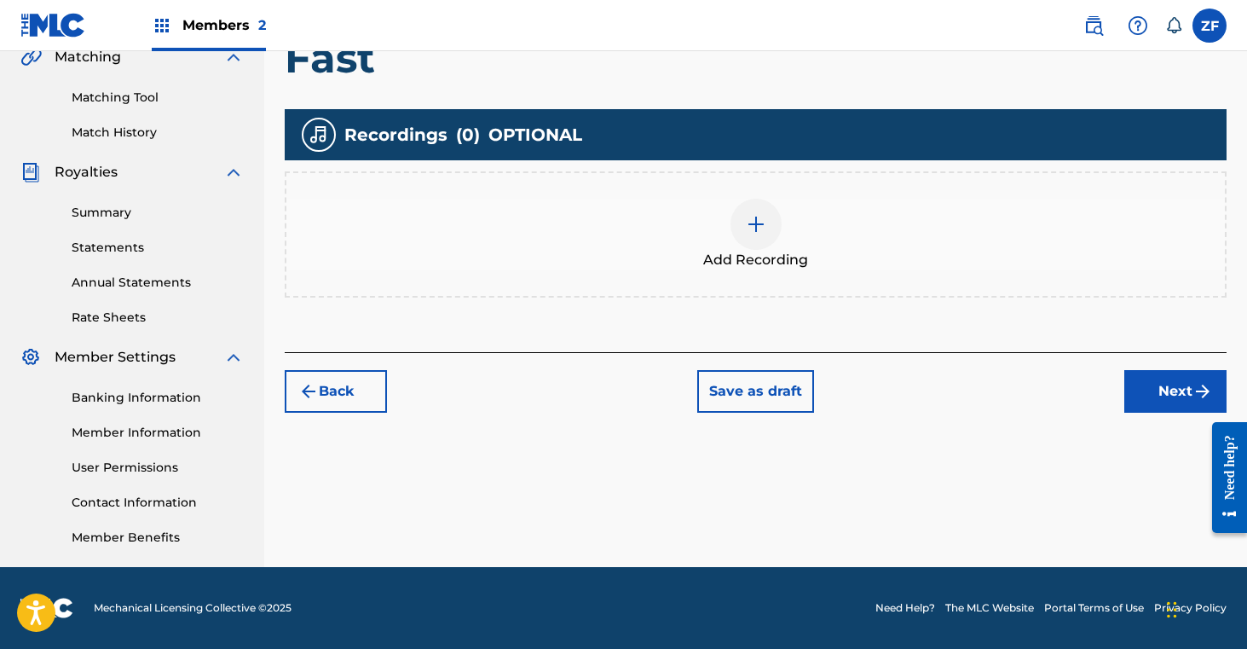
click at [746, 234] on div at bounding box center [756, 224] width 51 height 51
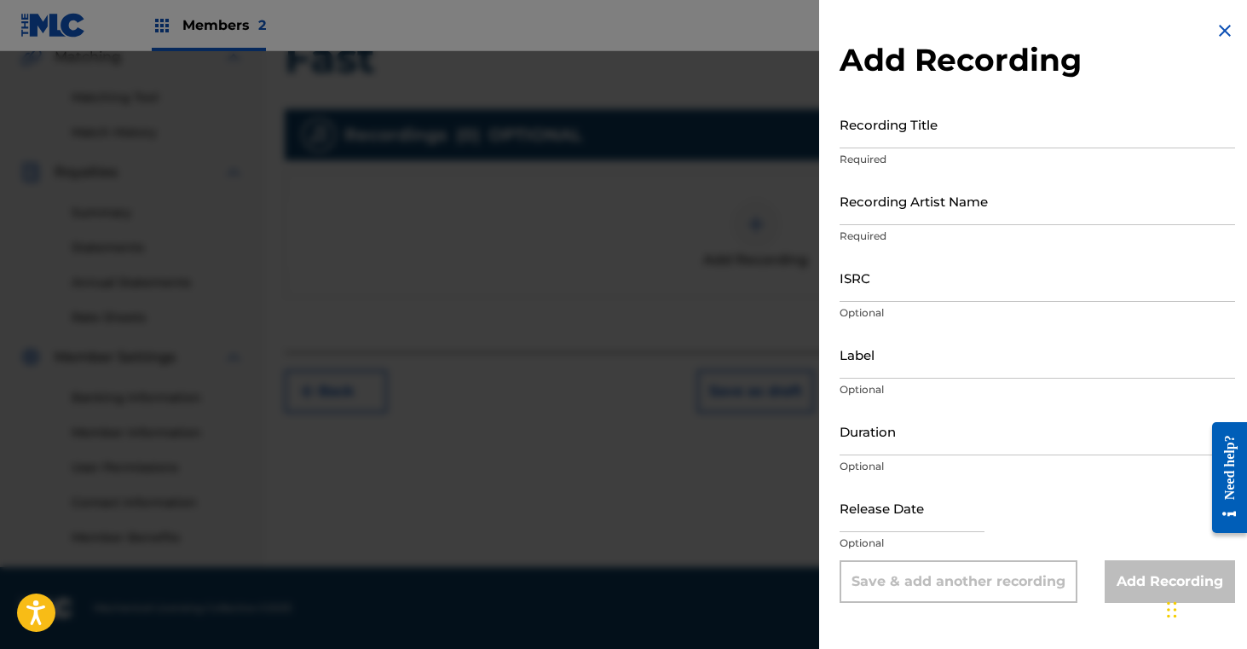
click at [960, 123] on input "Recording Title" at bounding box center [1038, 124] width 396 height 49
type input "Fast"
click at [930, 205] on input "Recording Artist Name" at bounding box center [1038, 200] width 396 height 49
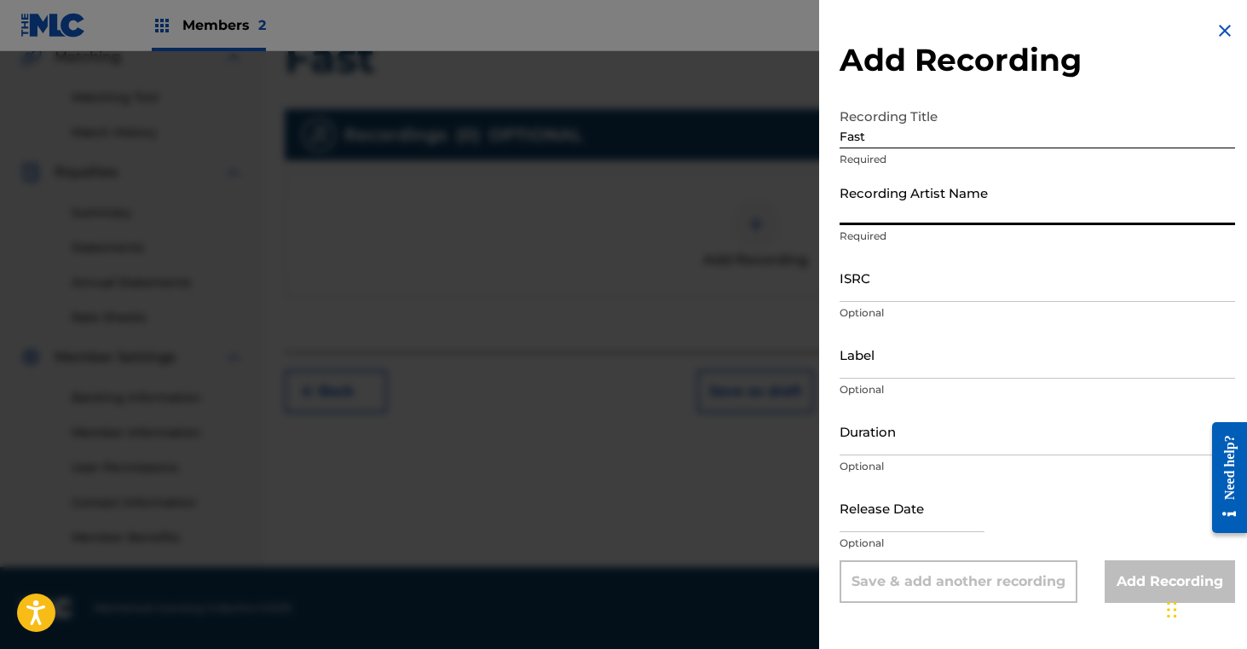
type input "[PERSON_NAME]"
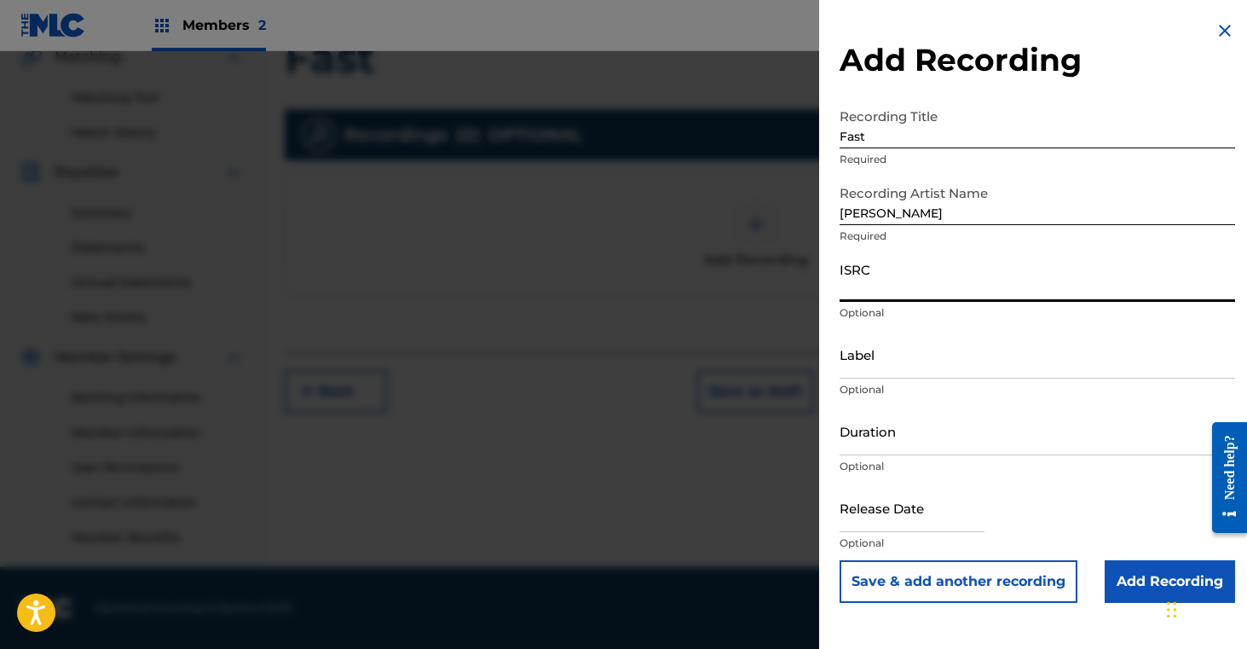
click at [894, 279] on input "ISRC" at bounding box center [1038, 277] width 396 height 49
click at [905, 291] on input "ISRC" at bounding box center [1038, 277] width 396 height 49
paste input "QZJG52508866"
type input "QZJG52508866"
click at [1136, 586] on input "Add Recording" at bounding box center [1170, 581] width 130 height 43
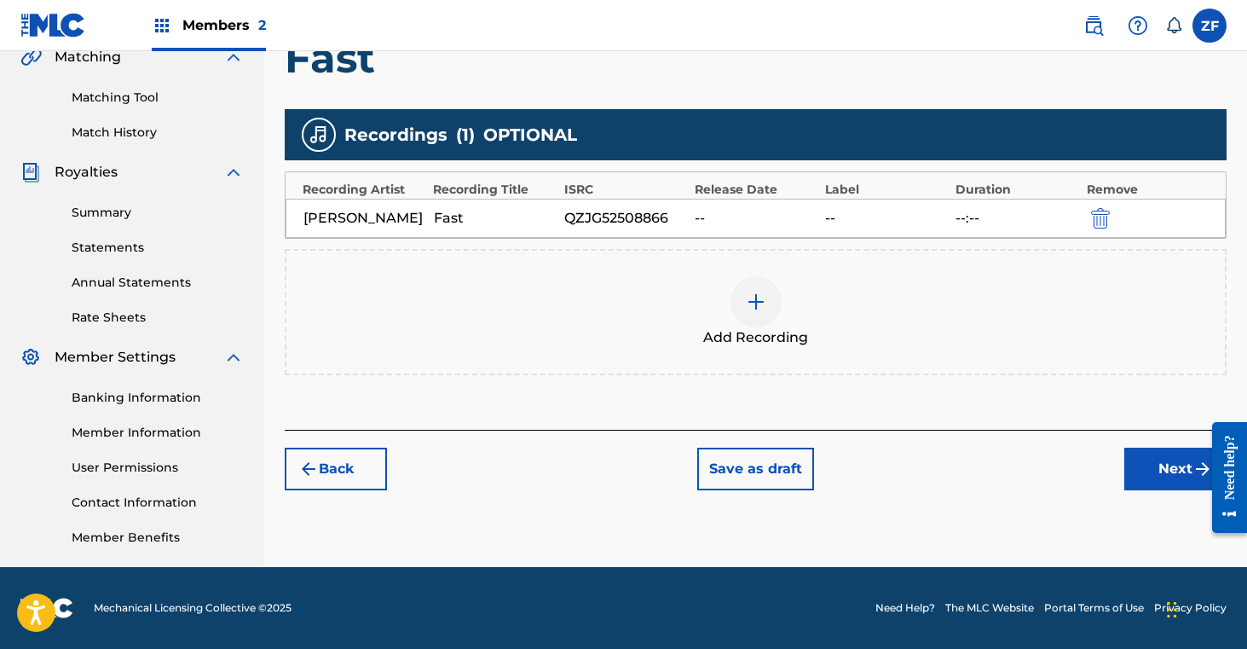
click at [1159, 467] on button "Next" at bounding box center [1175, 469] width 102 height 43
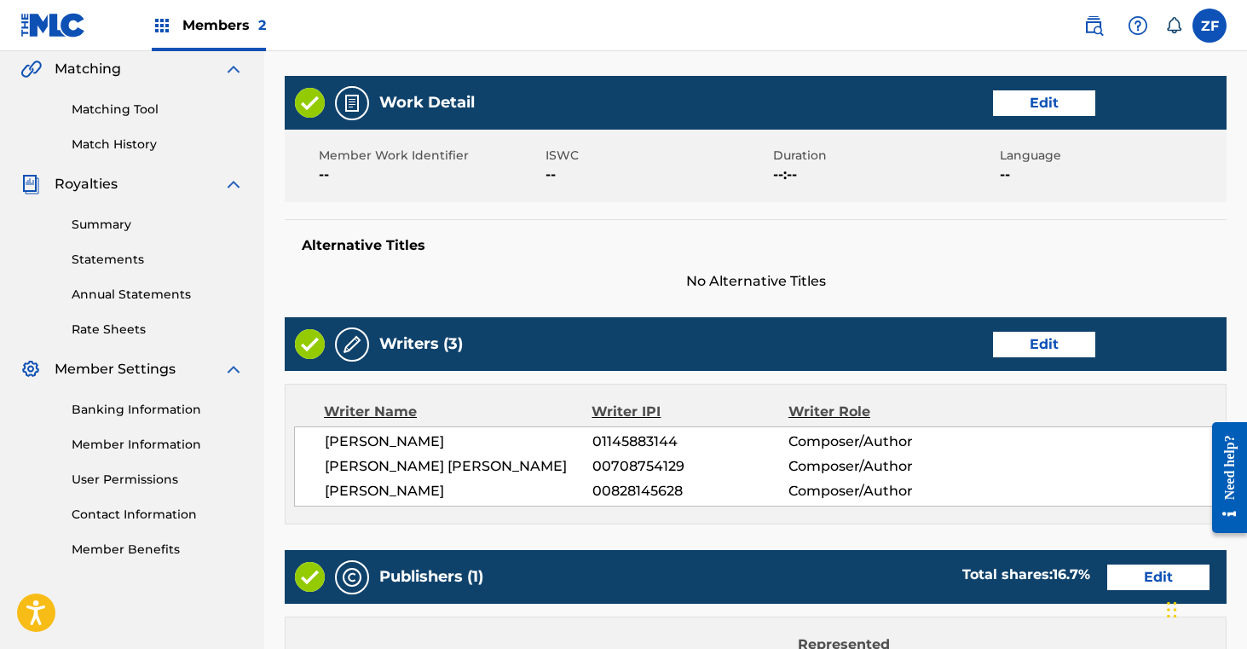
scroll to position [848, 0]
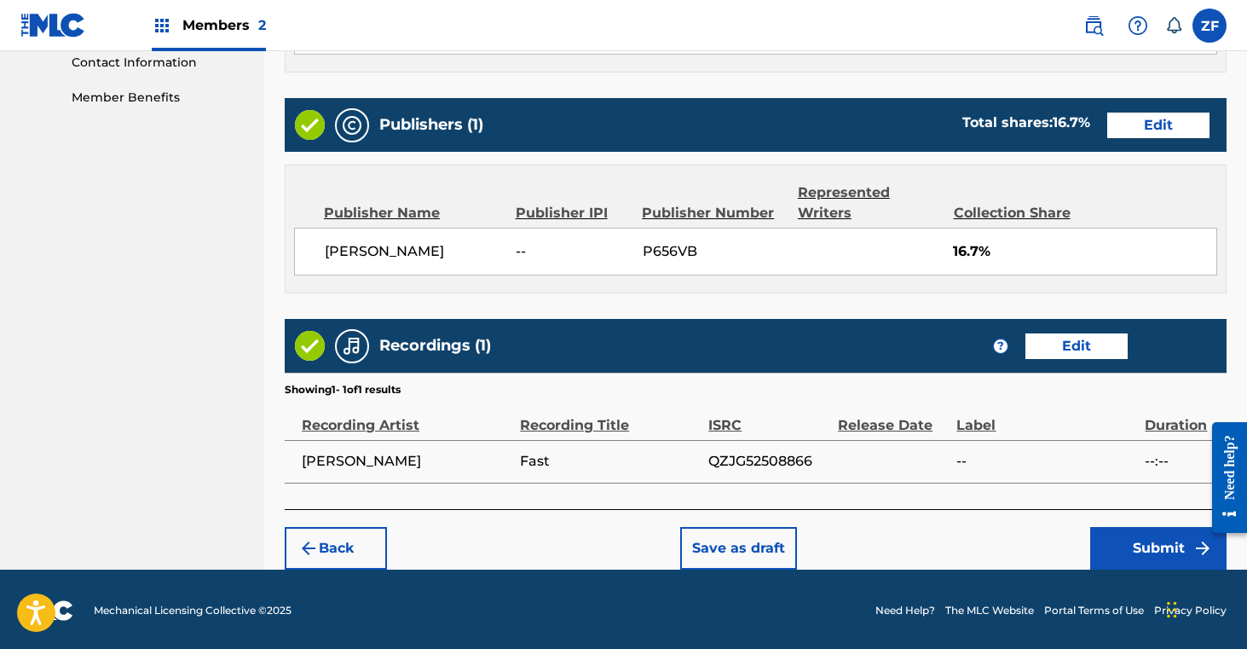
click at [1135, 542] on button "Submit" at bounding box center [1158, 548] width 136 height 43
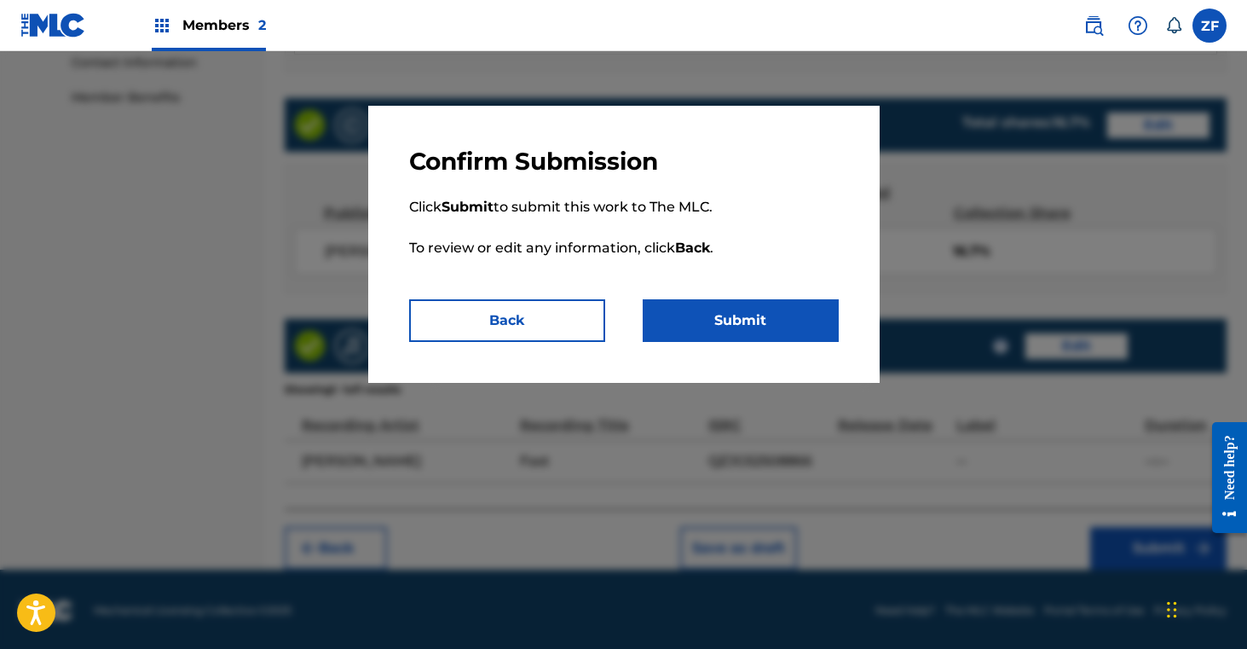
click at [727, 318] on button "Submit" at bounding box center [741, 320] width 196 height 43
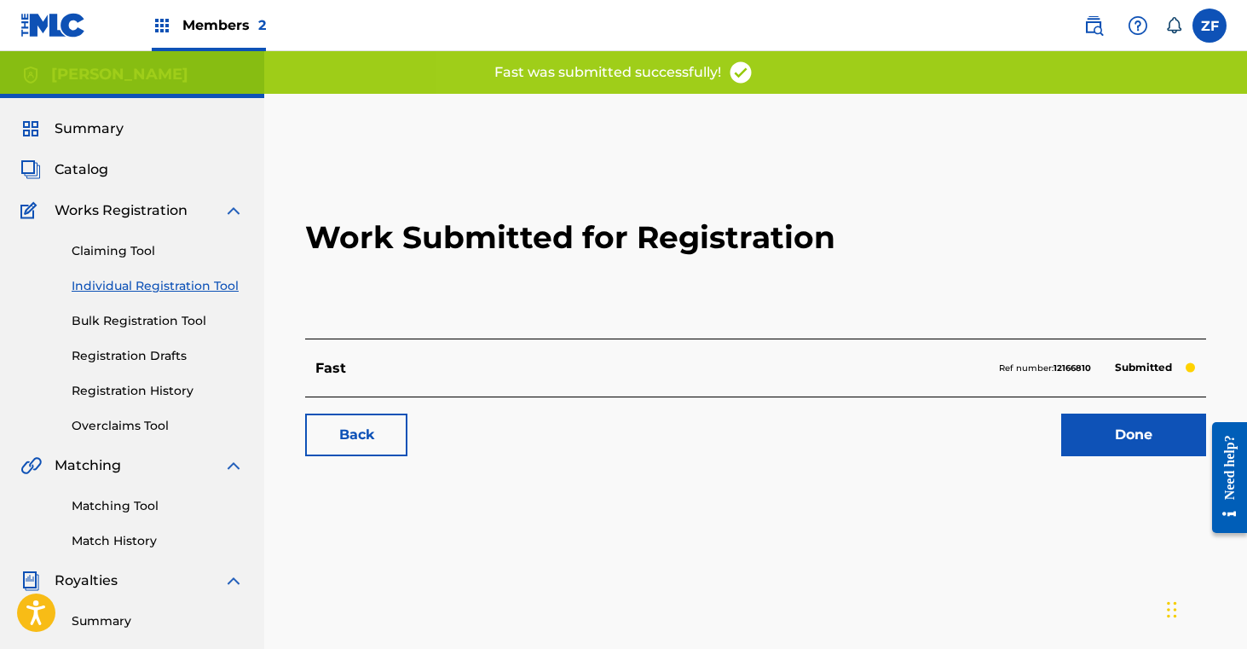
click at [1100, 436] on link "Done" at bounding box center [1133, 434] width 145 height 43
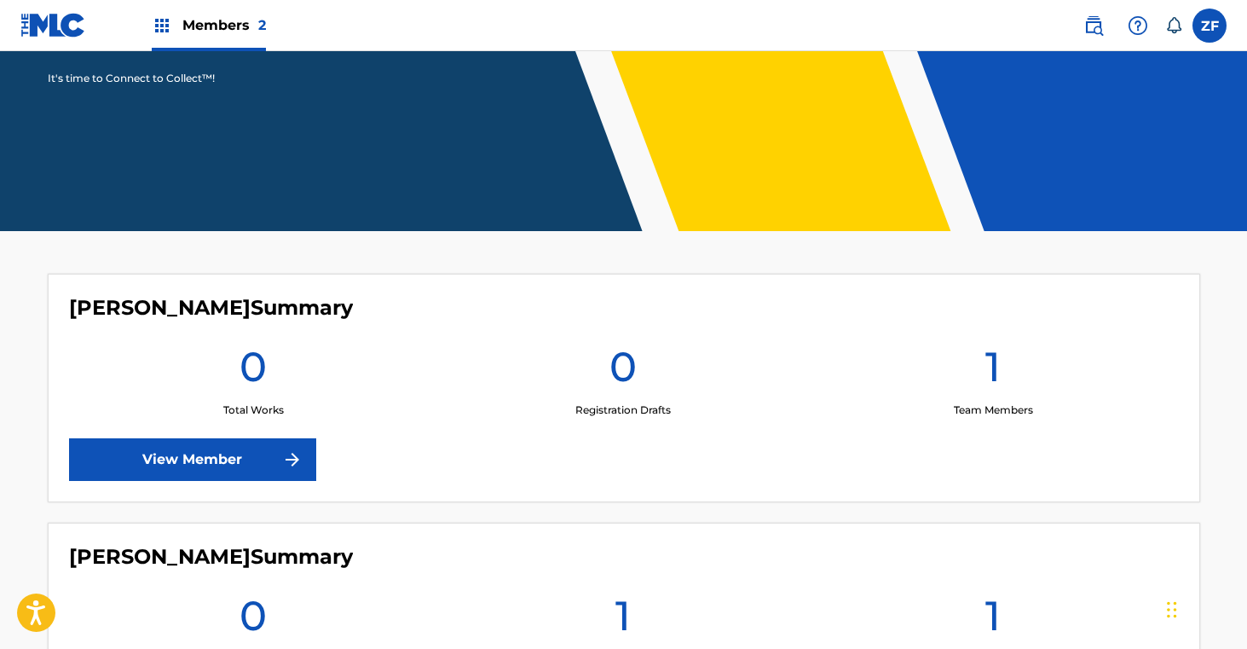
scroll to position [473, 0]
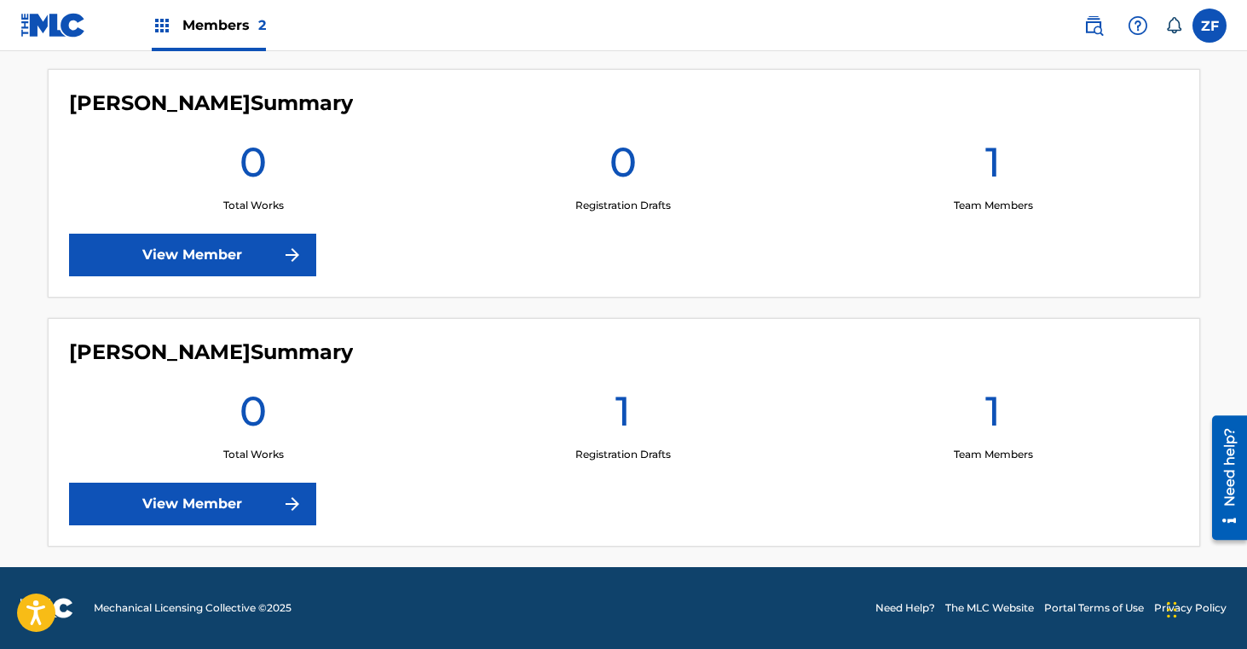
click at [225, 505] on link "View Member" at bounding box center [192, 503] width 247 height 43
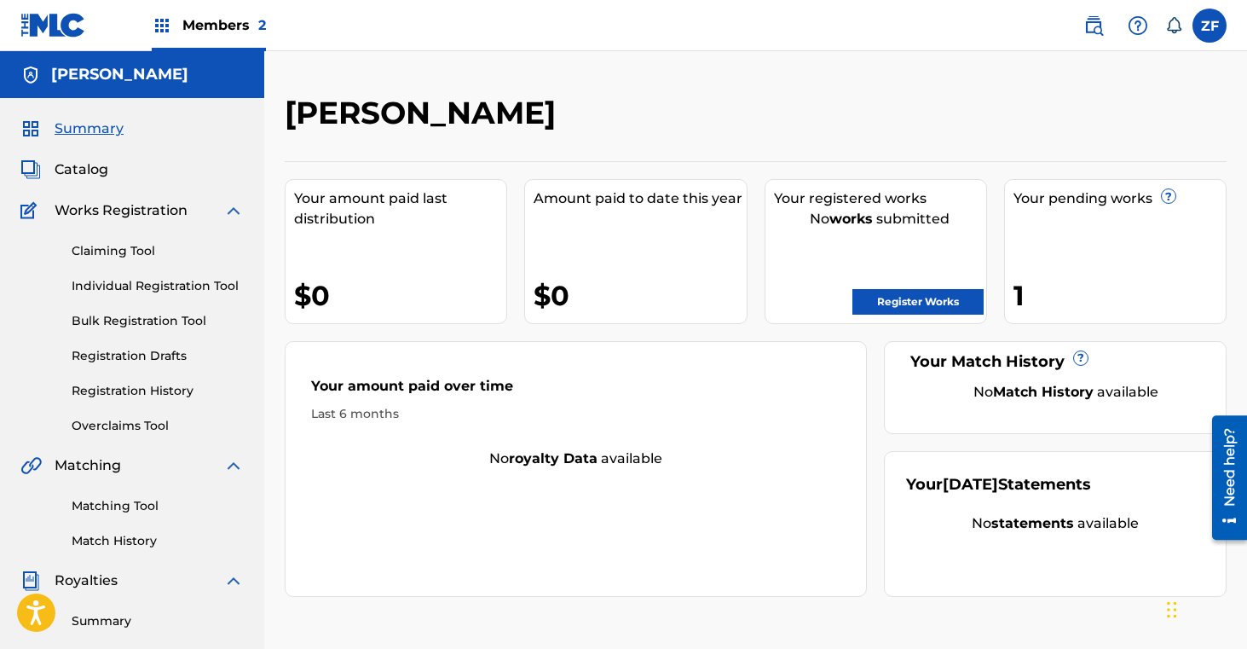
click at [896, 300] on link "Register Works" at bounding box center [917, 302] width 131 height 26
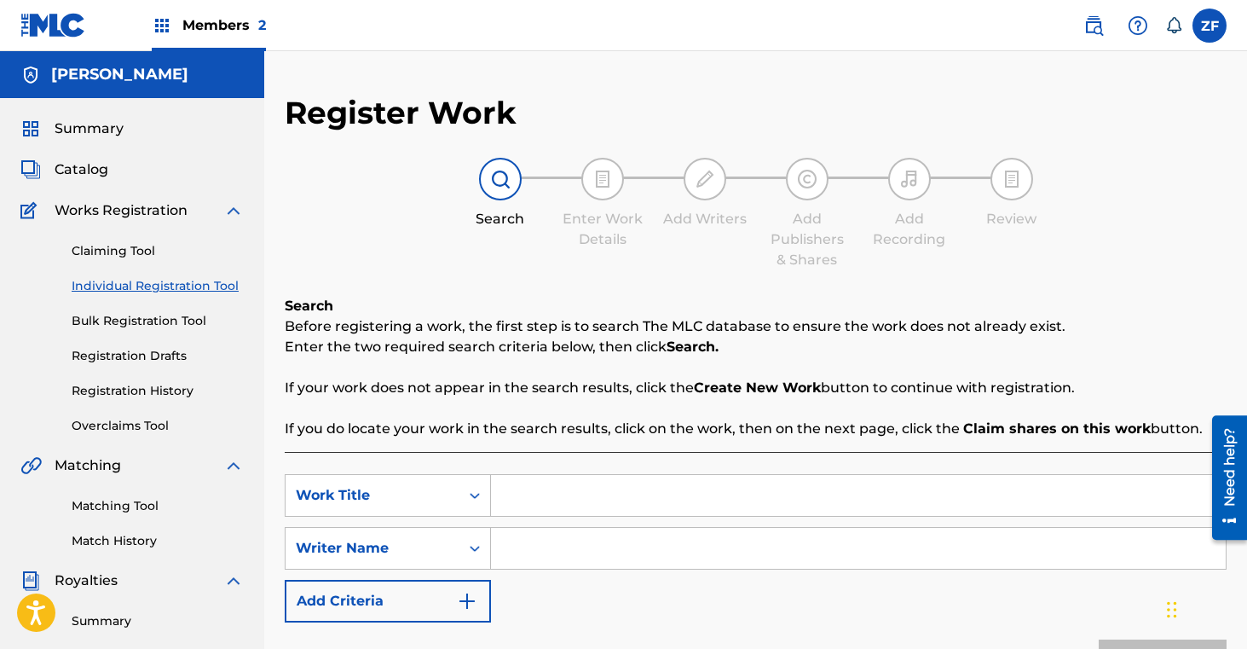
click at [572, 493] on input "Search Form" at bounding box center [858, 495] width 735 height 41
type input "Burden to [GEOGRAPHIC_DATA]"
click at [535, 554] on input "Search Form" at bounding box center [858, 548] width 735 height 41
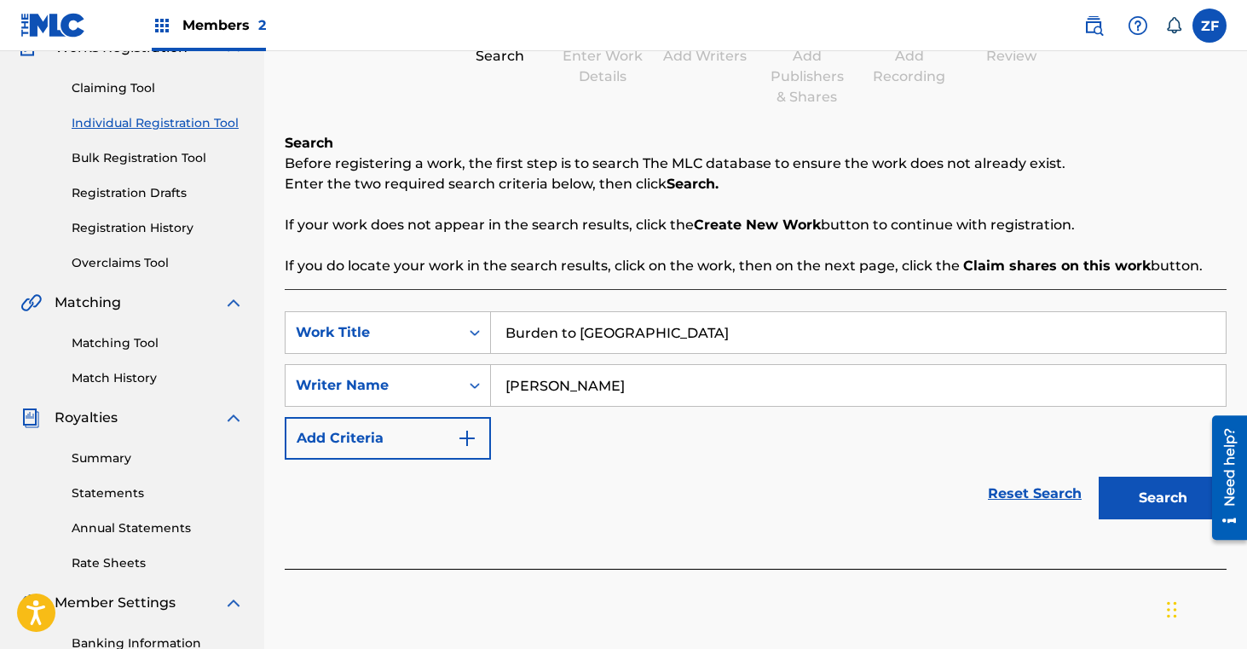
scroll to position [195, 0]
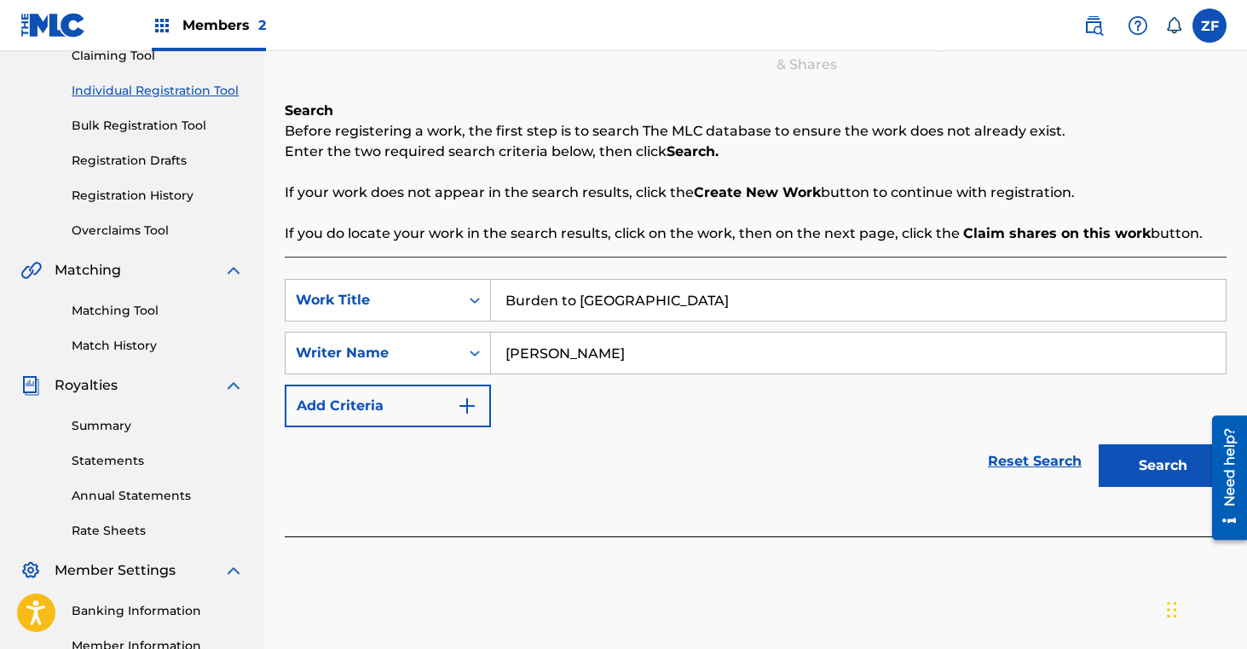
type input "[PERSON_NAME]"
click at [1120, 471] on button "Search" at bounding box center [1163, 465] width 128 height 43
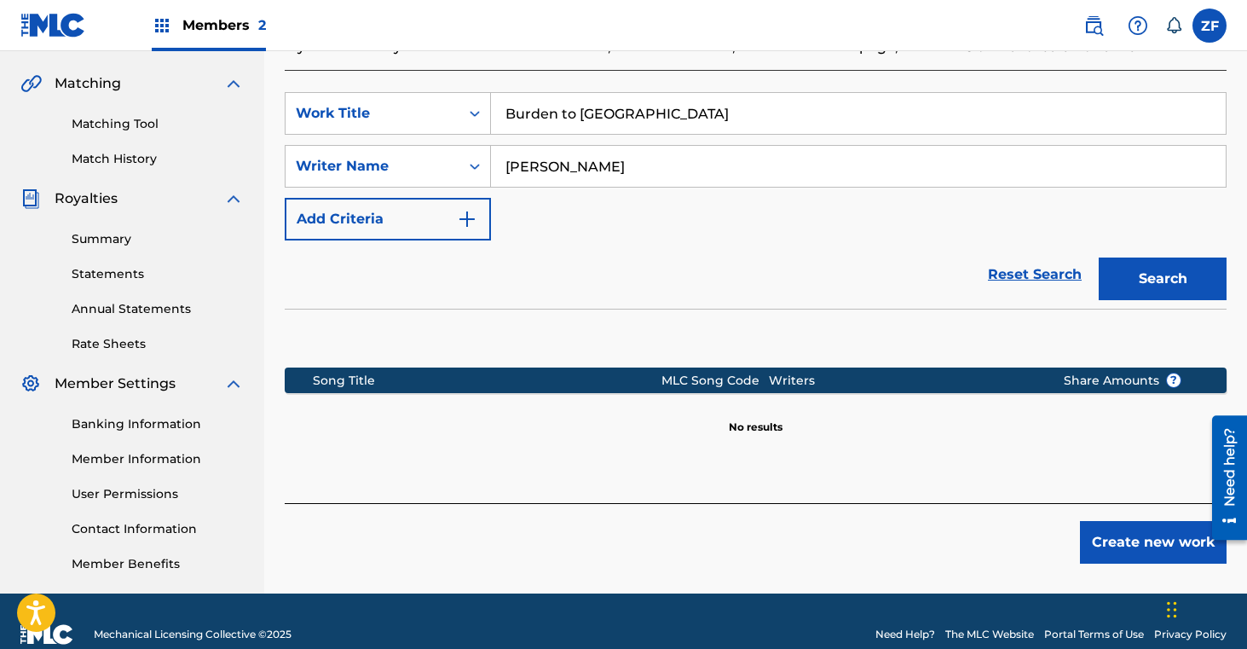
scroll to position [408, 0]
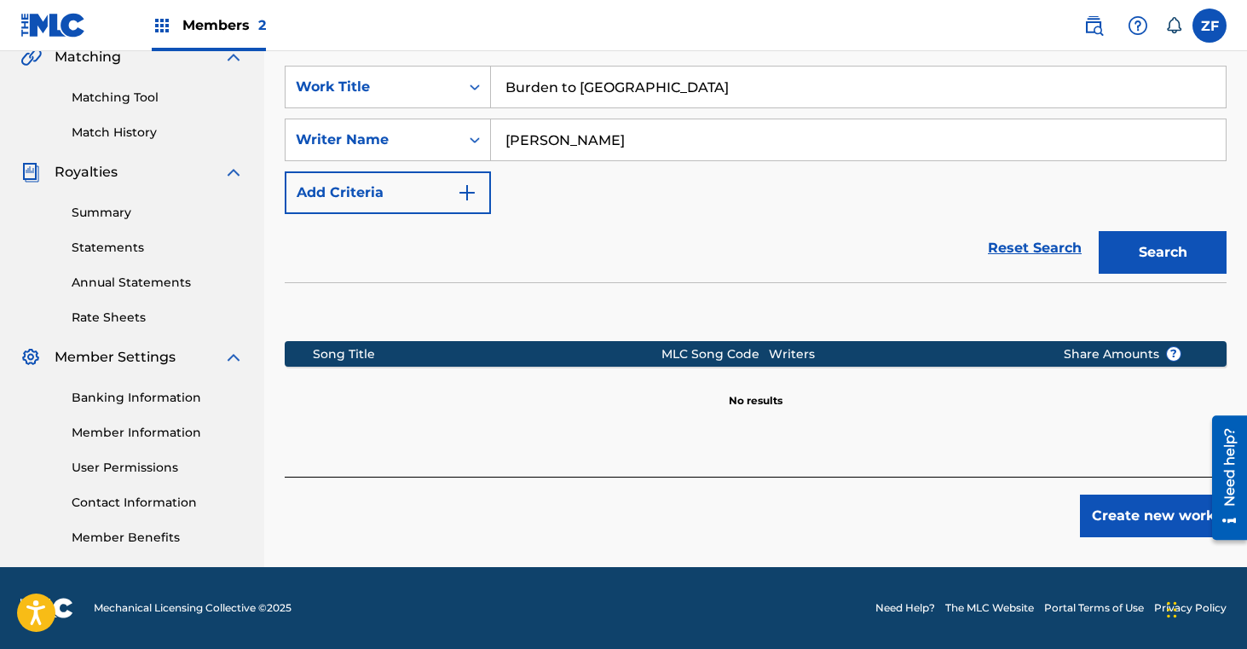
click at [1146, 511] on button "Create new work" at bounding box center [1153, 515] width 147 height 43
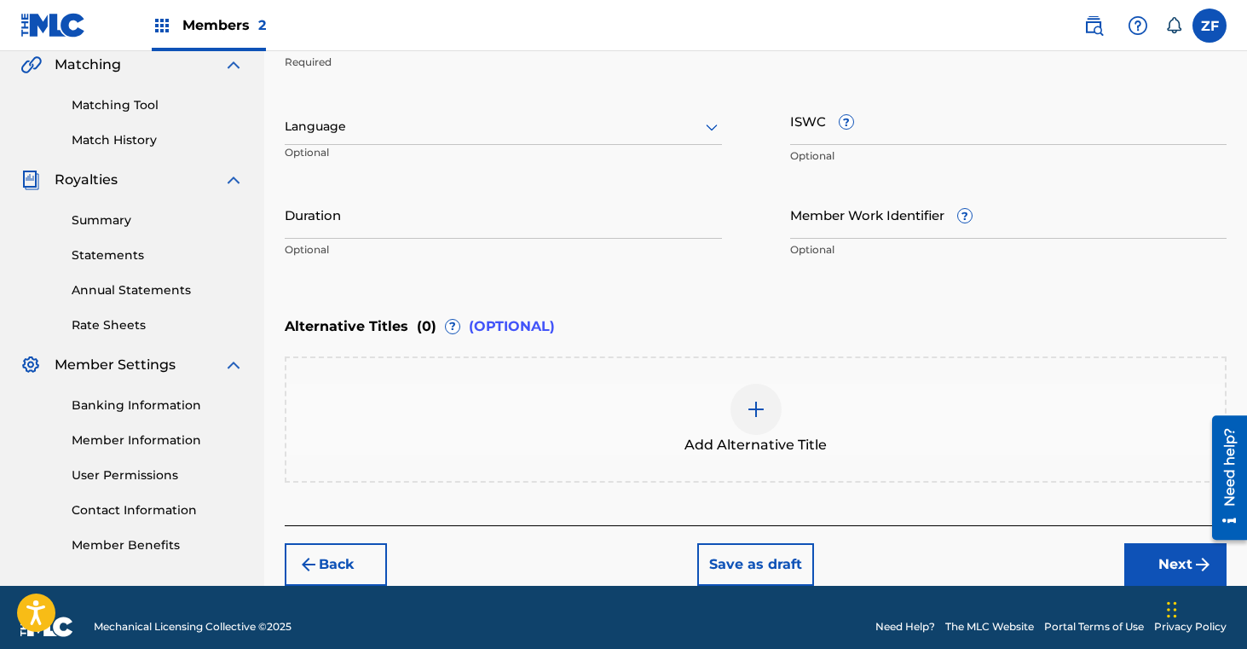
scroll to position [419, 0]
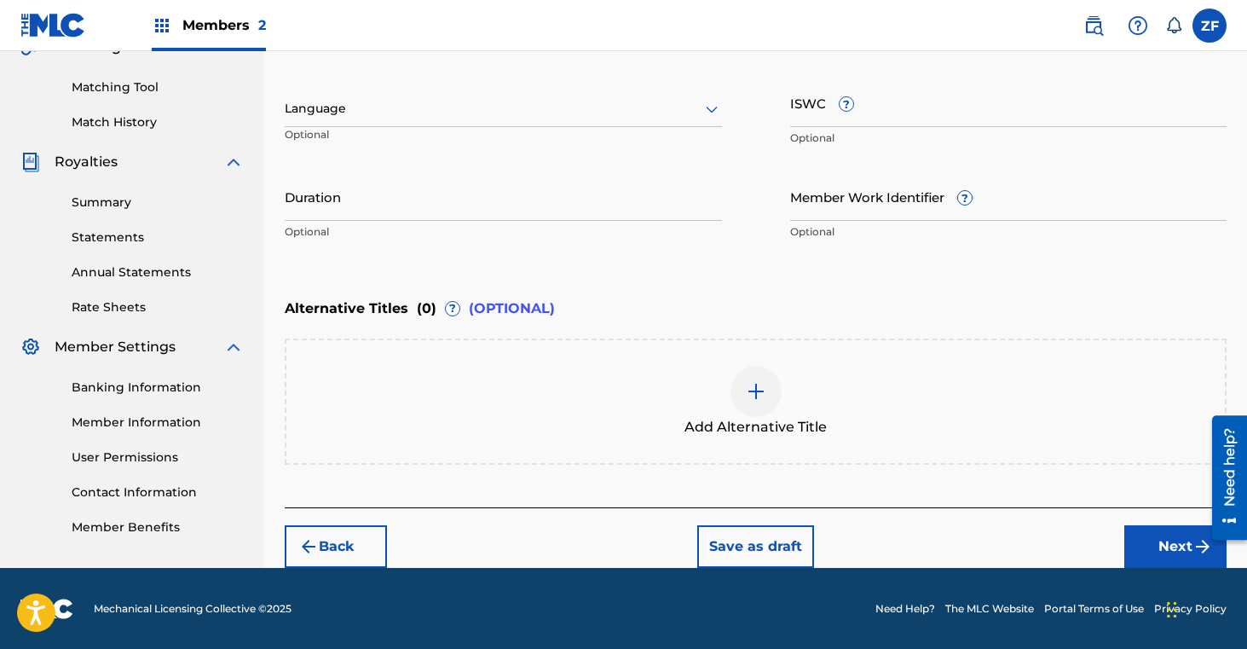
click at [1144, 538] on button "Next" at bounding box center [1175, 546] width 102 height 43
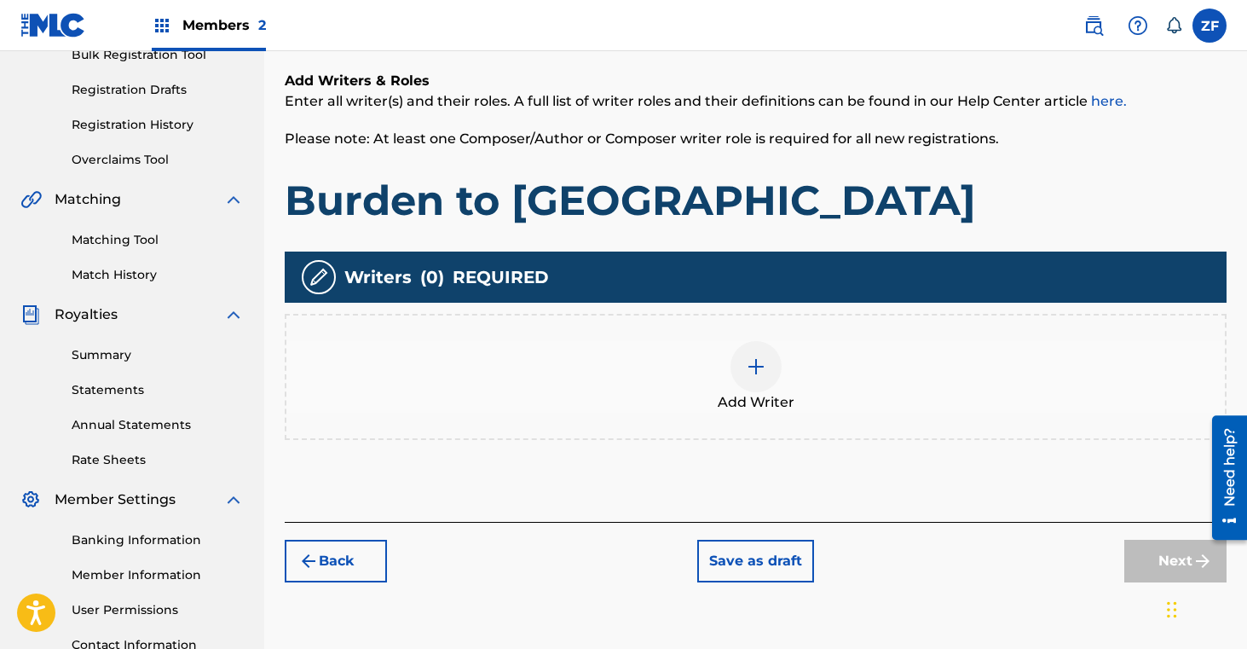
scroll to position [298, 0]
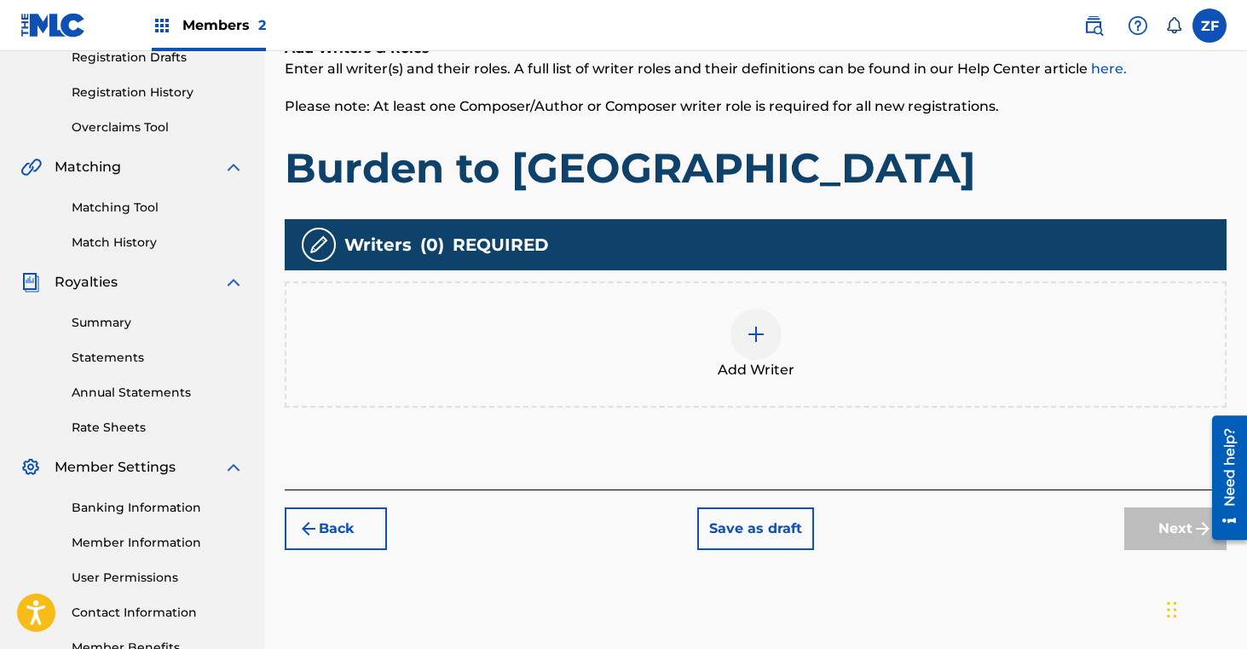
click at [764, 341] on img at bounding box center [756, 334] width 20 height 20
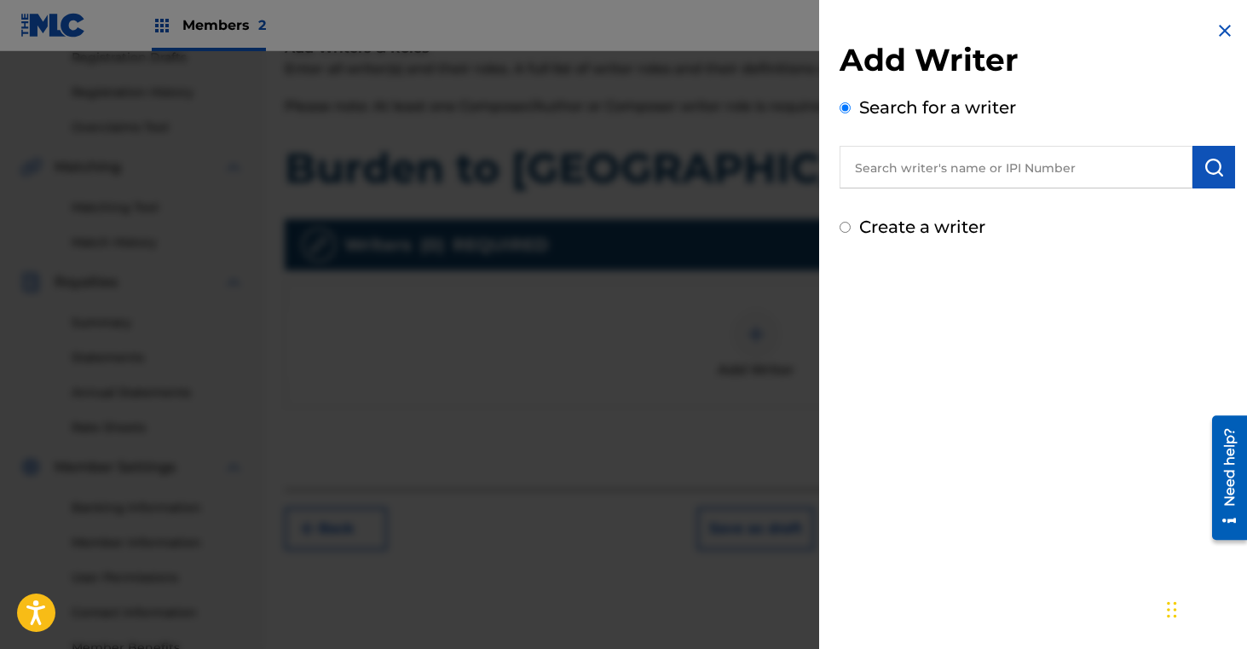
click at [933, 175] on input "text" at bounding box center [1016, 167] width 353 height 43
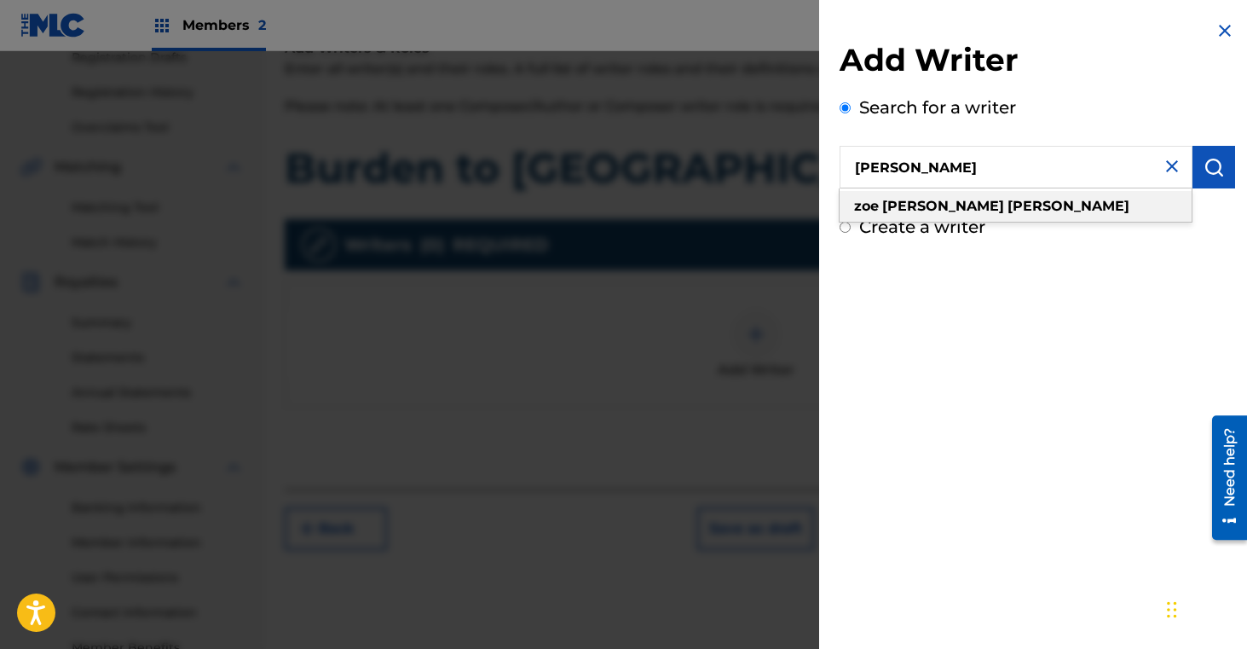
type input "[PERSON_NAME]"
click at [912, 208] on strong "[PERSON_NAME]" at bounding box center [943, 206] width 122 height 16
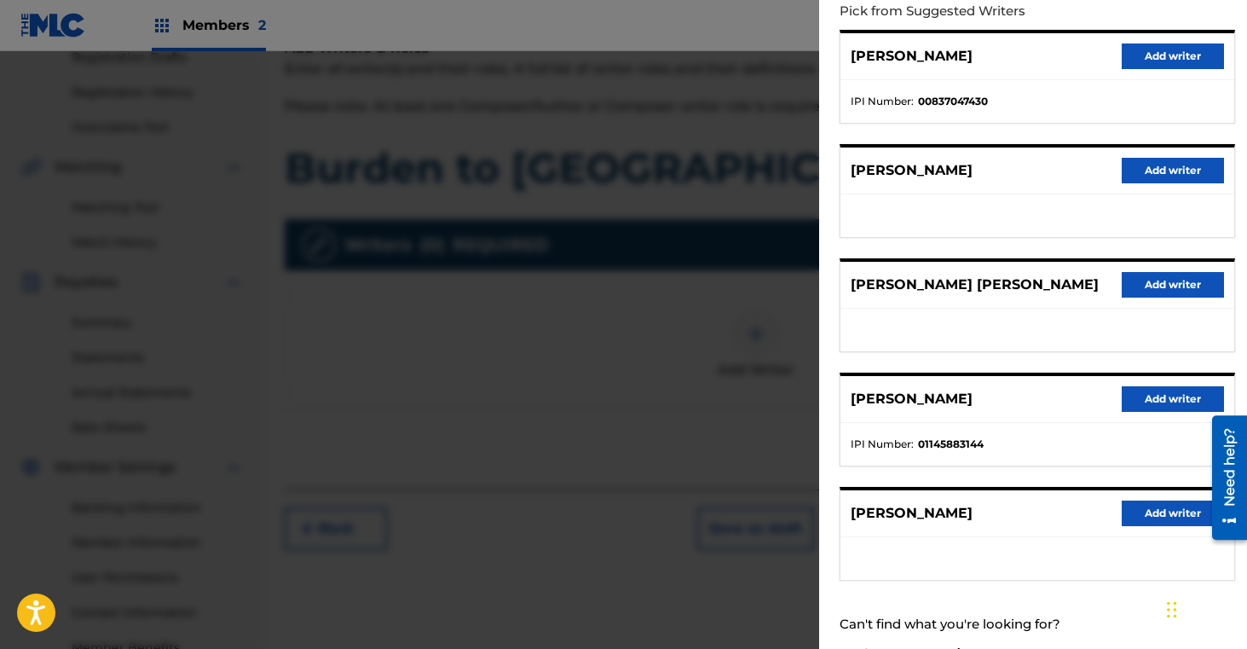
scroll to position [218, 0]
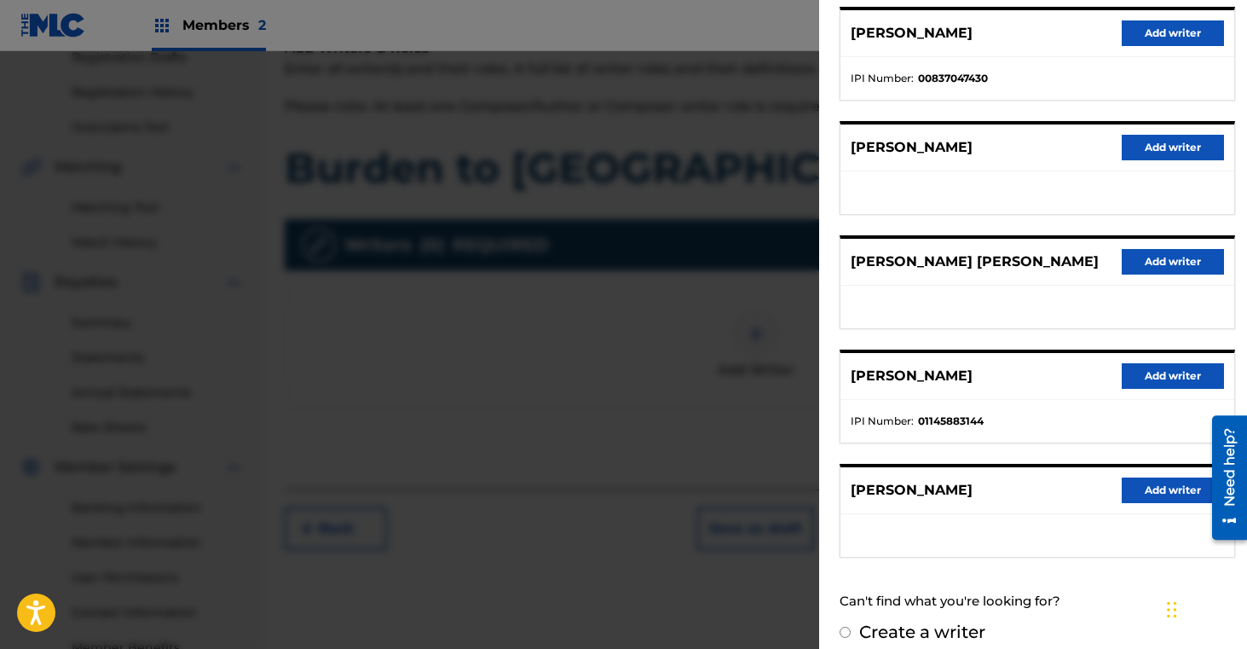
click at [1150, 371] on button "Add writer" at bounding box center [1173, 376] width 102 height 26
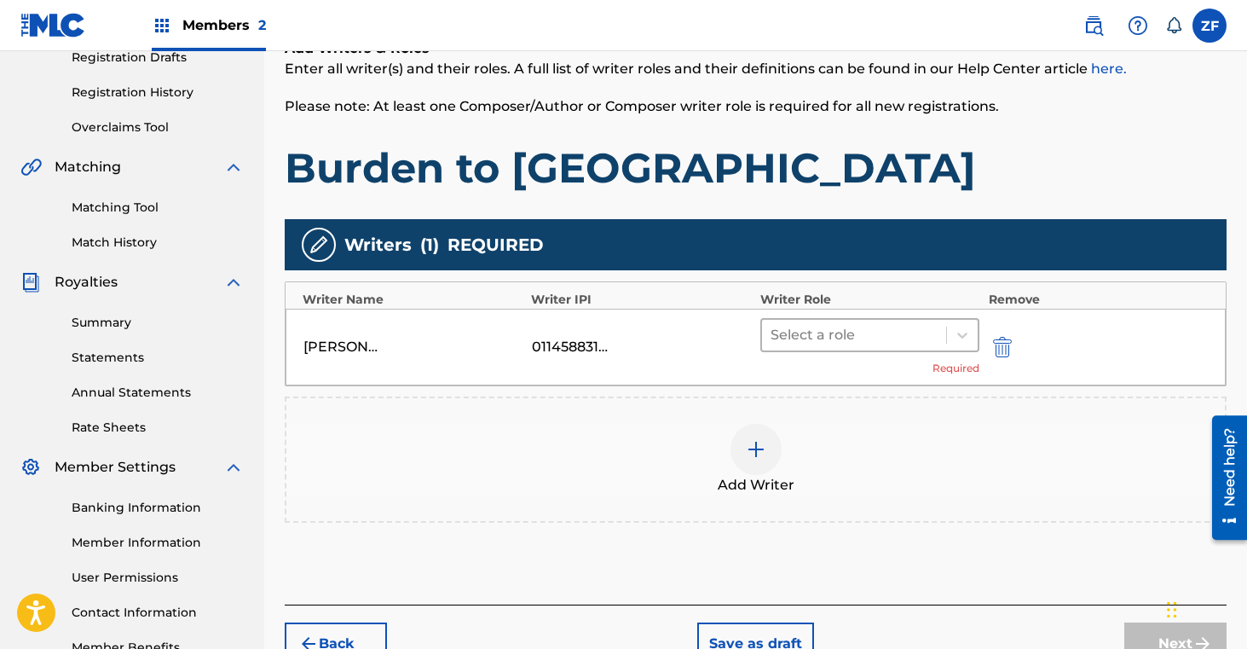
click at [881, 333] on div at bounding box center [855, 335] width 168 height 24
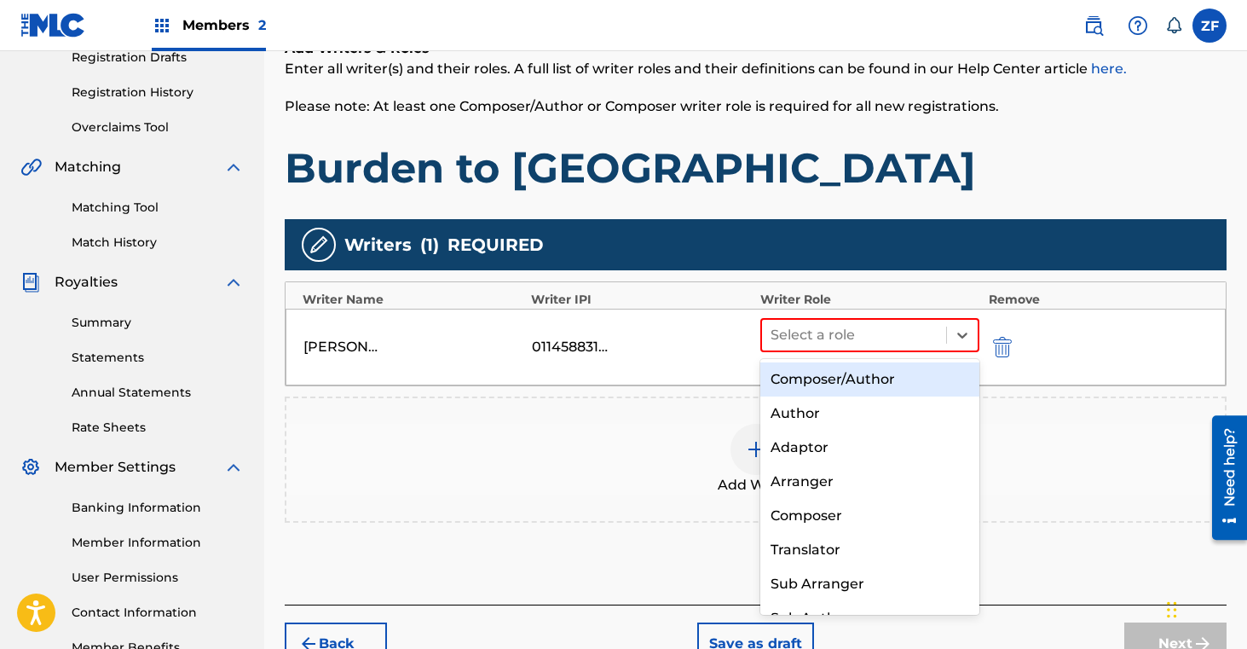
click at [846, 379] on div "Composer/Author" at bounding box center [870, 379] width 220 height 34
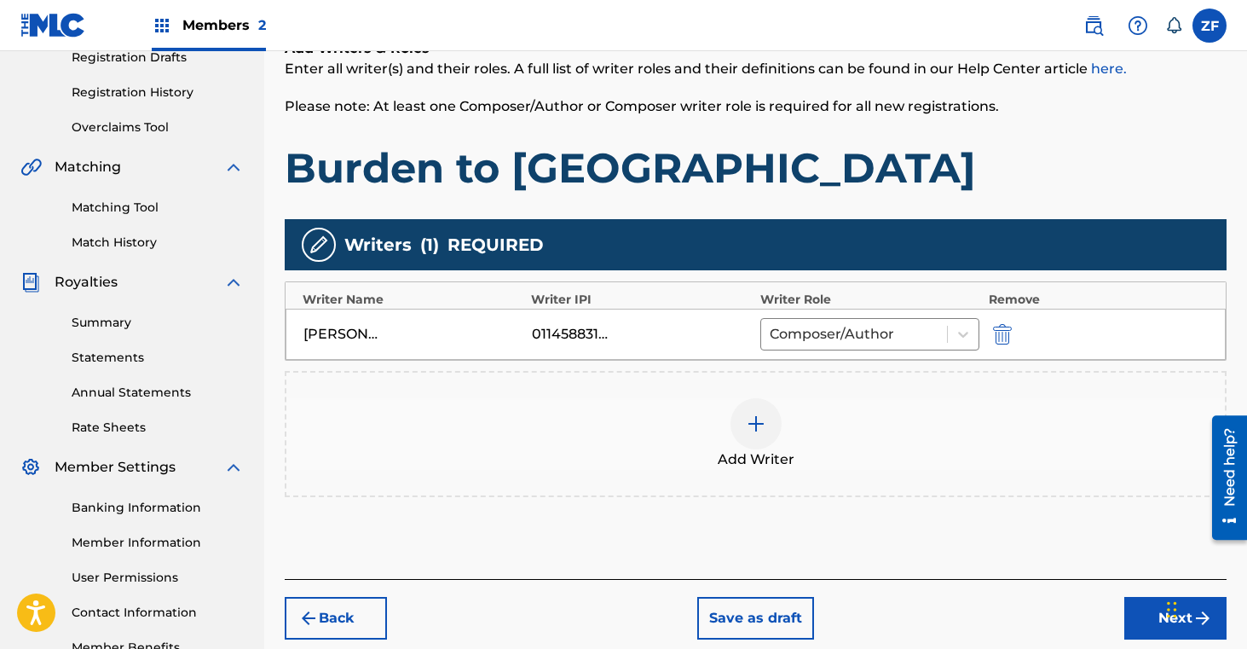
click at [767, 426] on div at bounding box center [756, 423] width 51 height 51
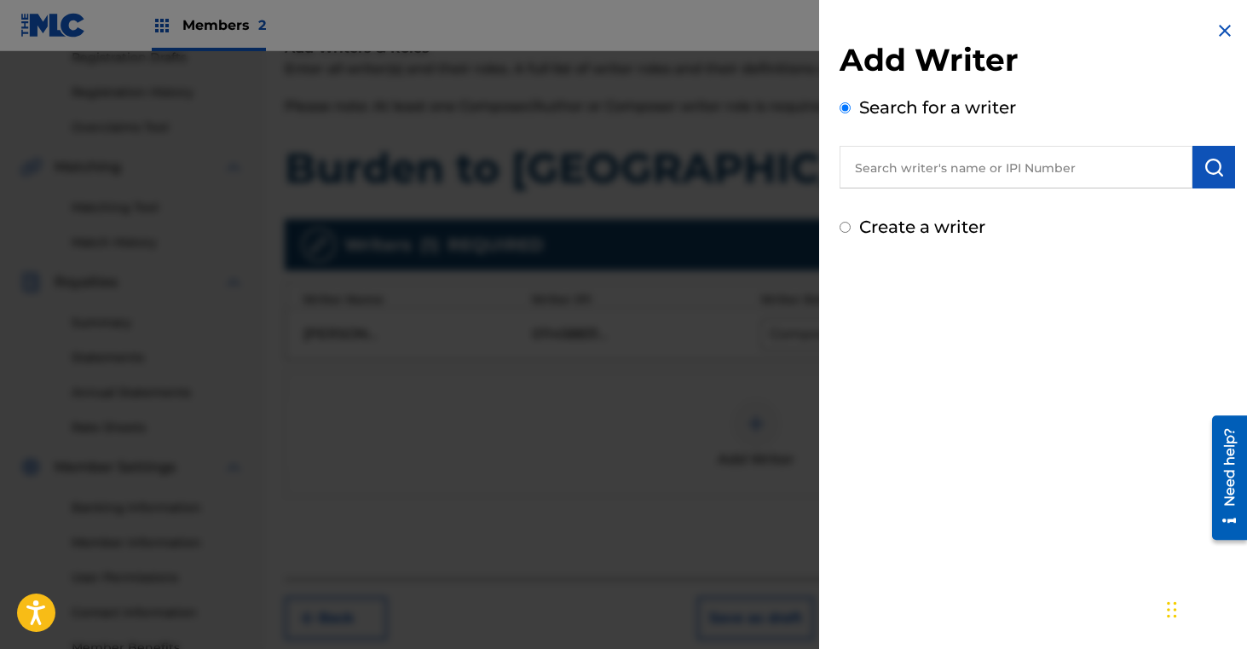
click at [985, 170] on input "text" at bounding box center [1016, 167] width 353 height 43
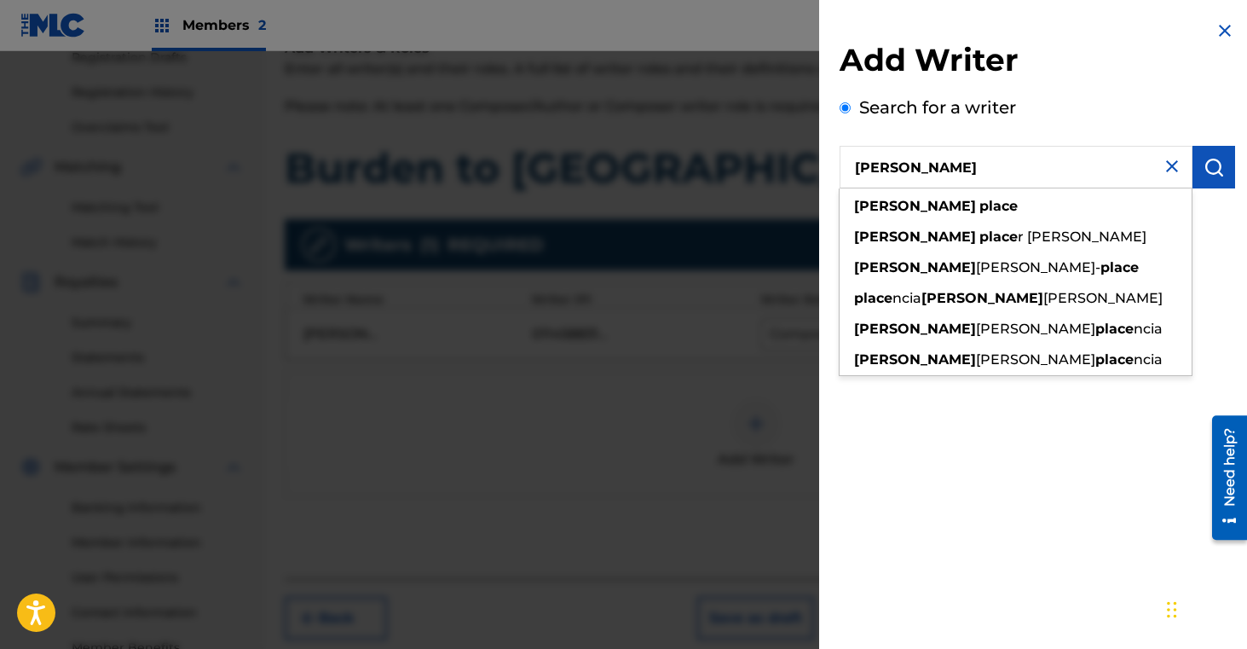
type input "[PERSON_NAME]"
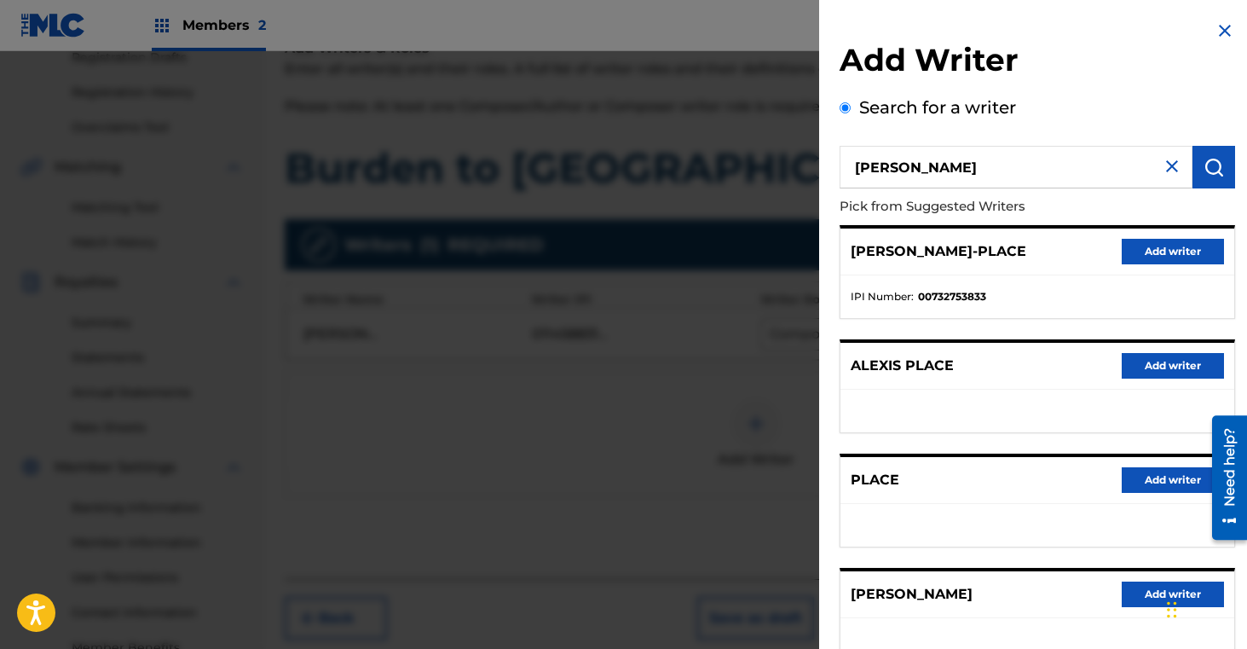
click at [1132, 251] on button "Add writer" at bounding box center [1173, 252] width 102 height 26
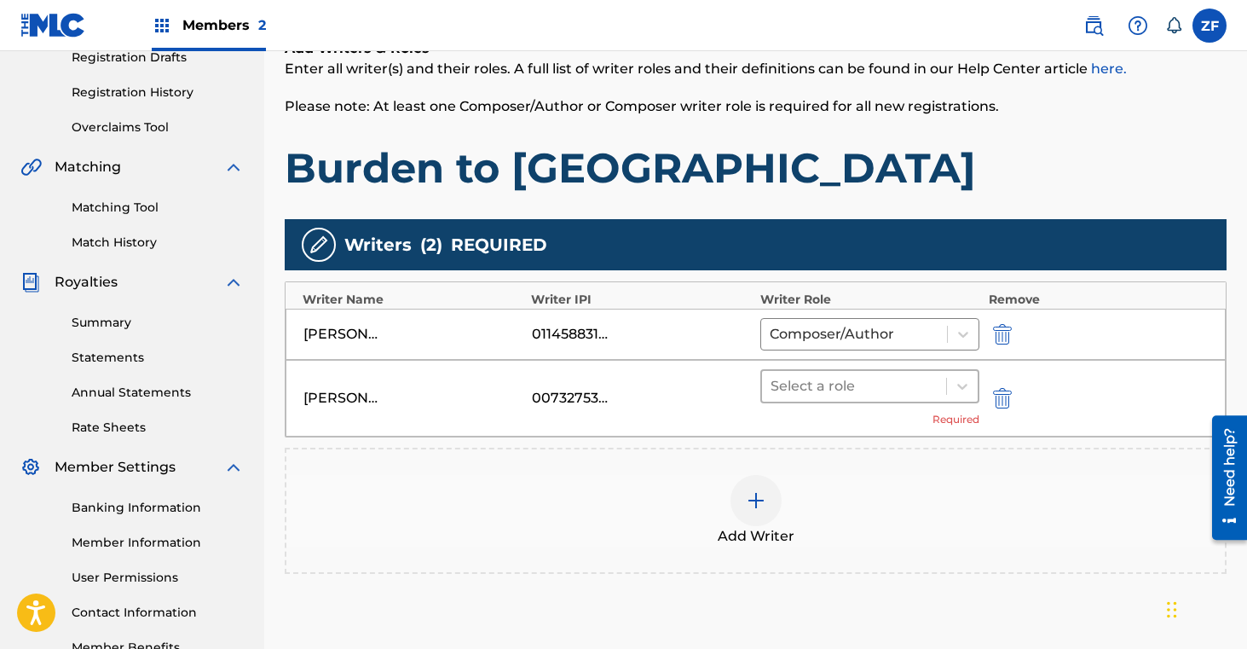
click at [837, 390] on div at bounding box center [855, 386] width 168 height 24
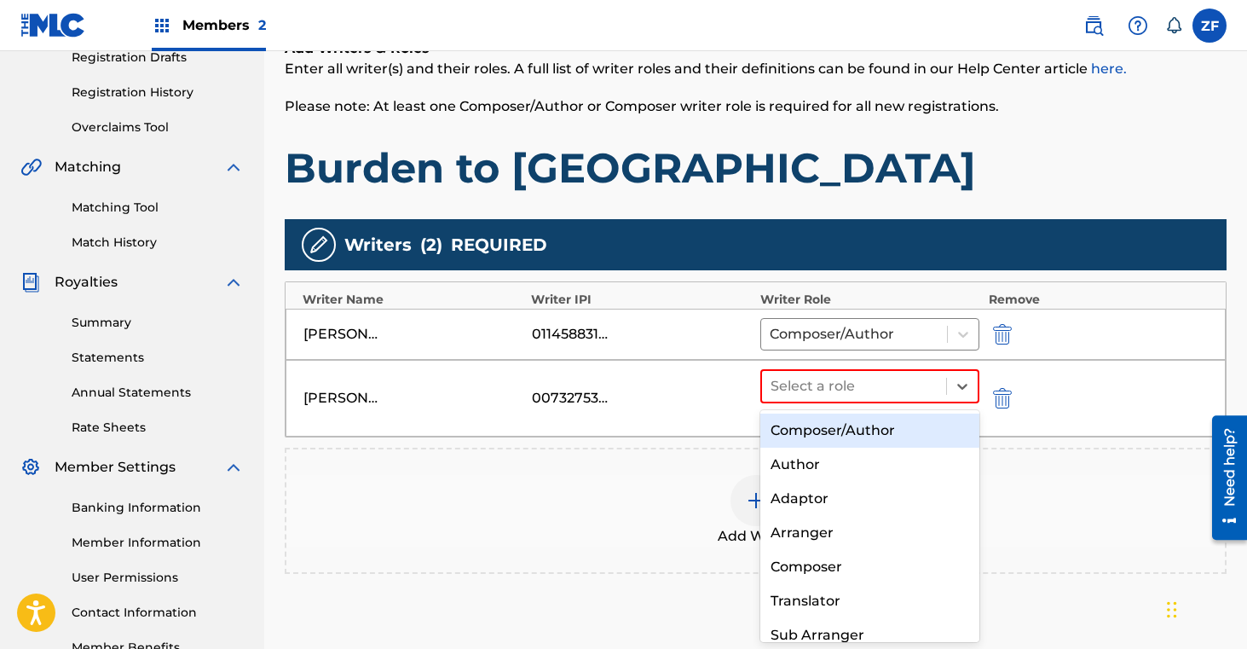
click at [817, 430] on div "Composer/Author" at bounding box center [870, 430] width 220 height 34
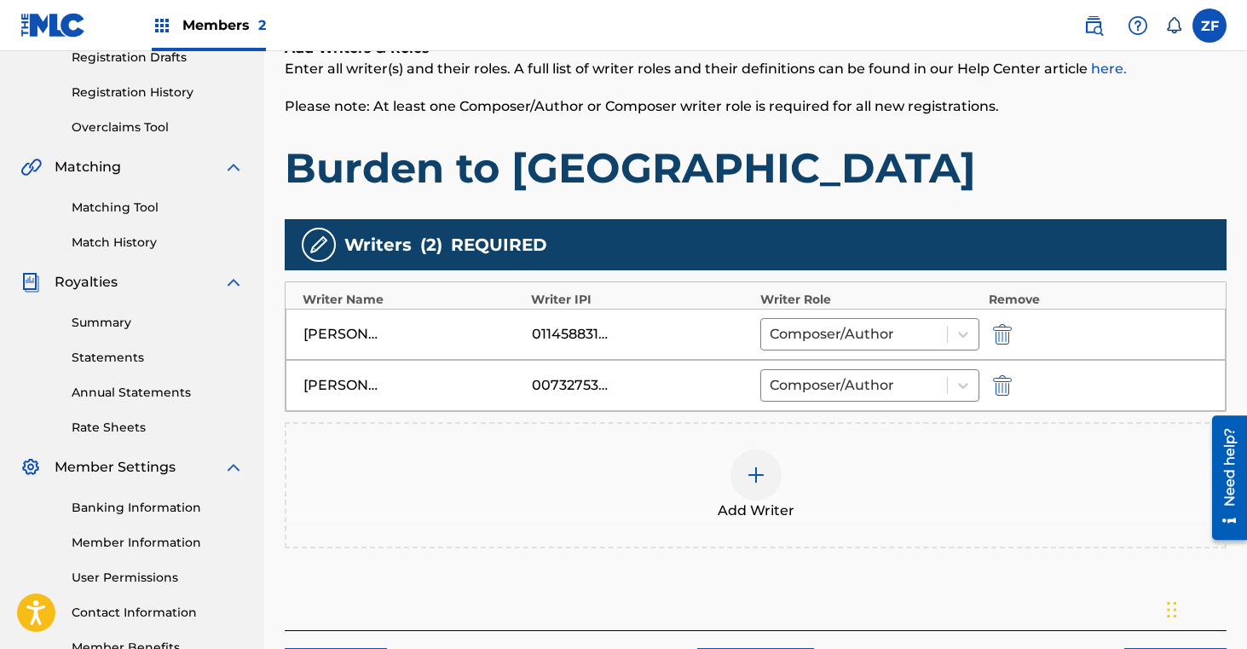
click at [765, 470] on img at bounding box center [756, 475] width 20 height 20
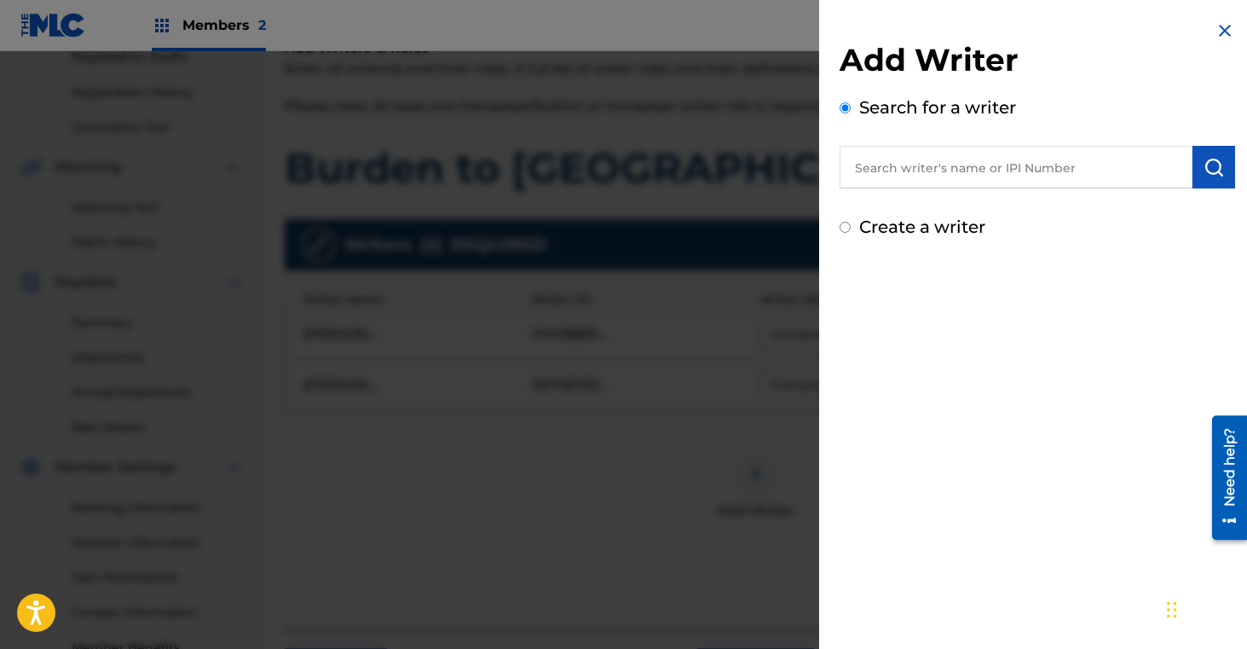
click at [969, 162] on input "text" at bounding box center [1016, 167] width 353 height 43
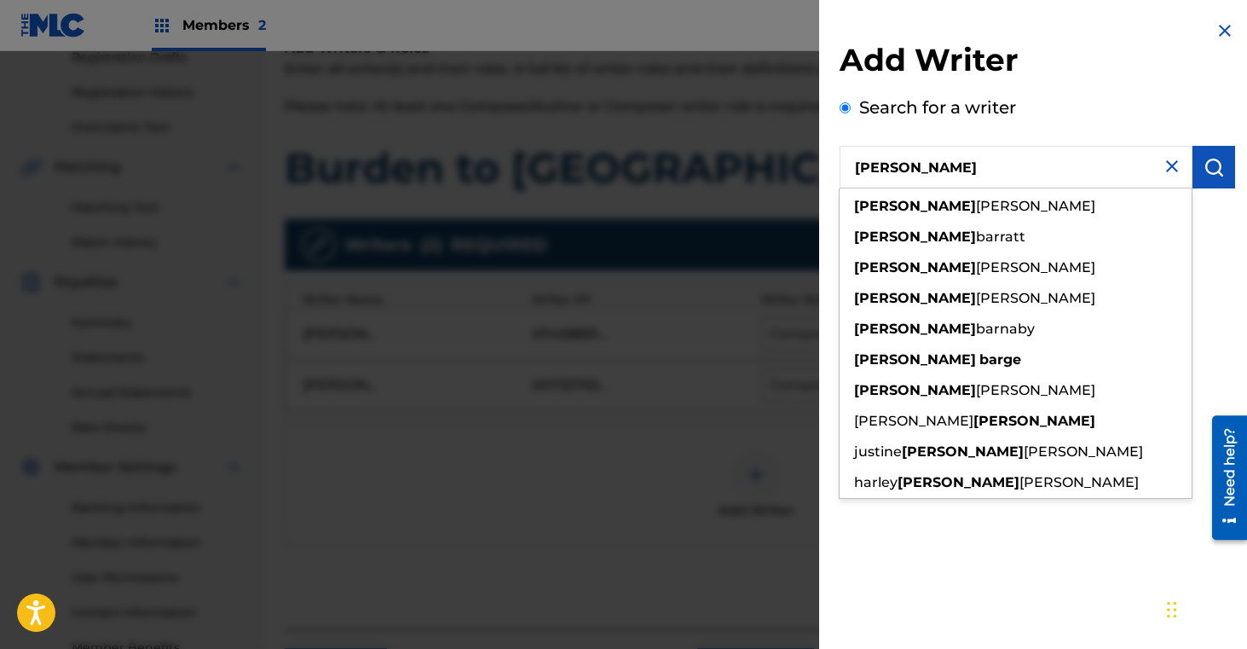
type input "emma barge"
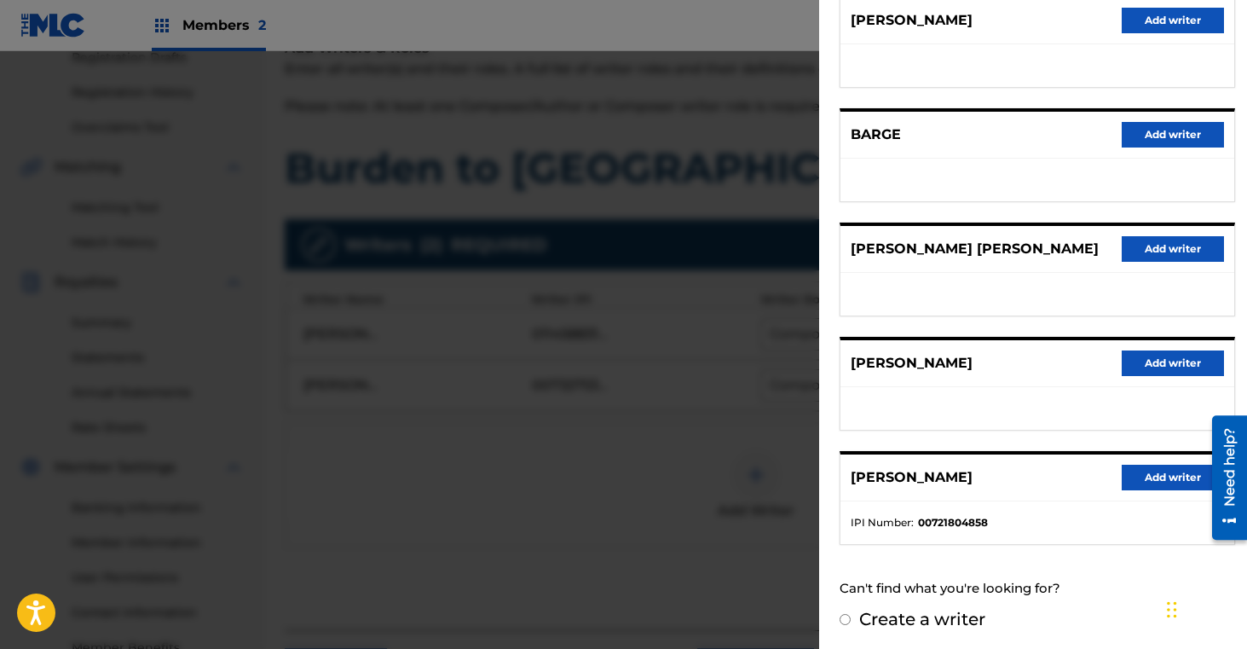
scroll to position [234, 0]
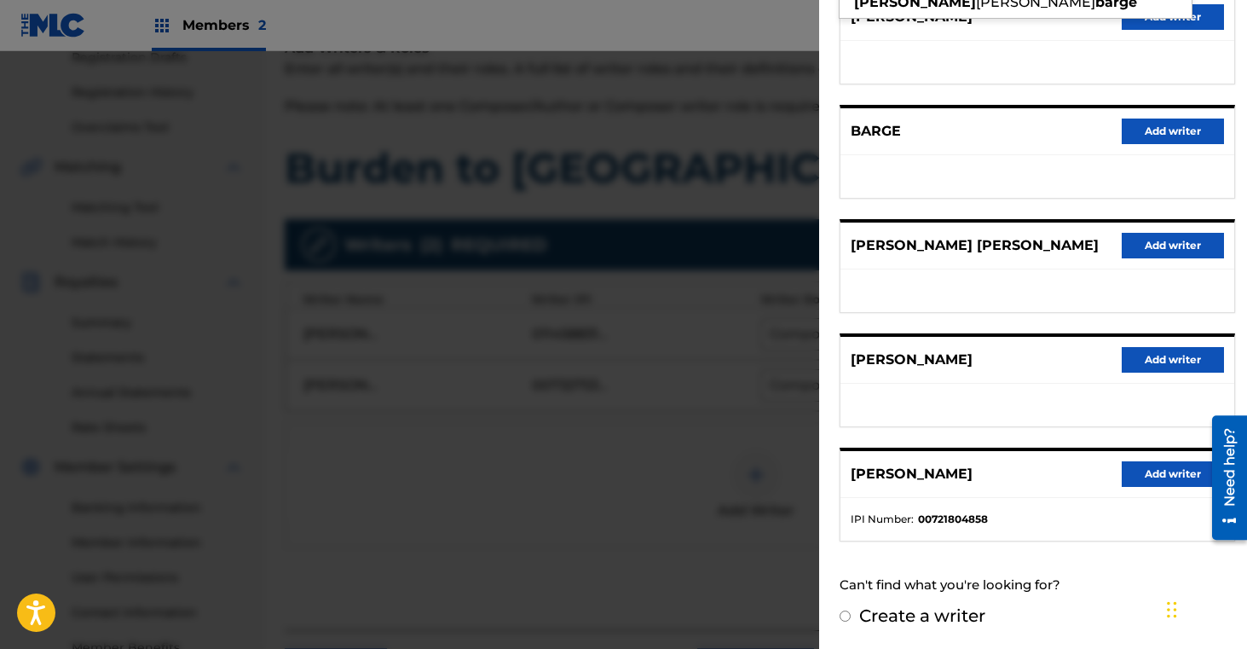
click at [1146, 472] on button "Add writer" at bounding box center [1173, 474] width 102 height 26
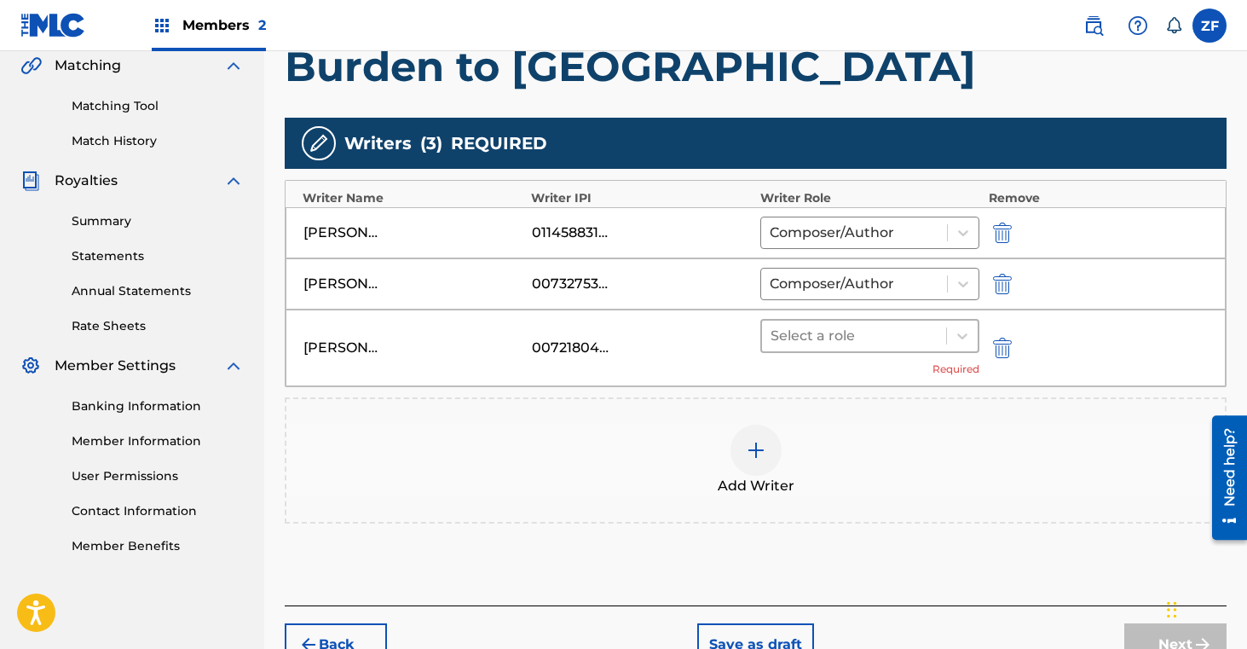
scroll to position [419, 0]
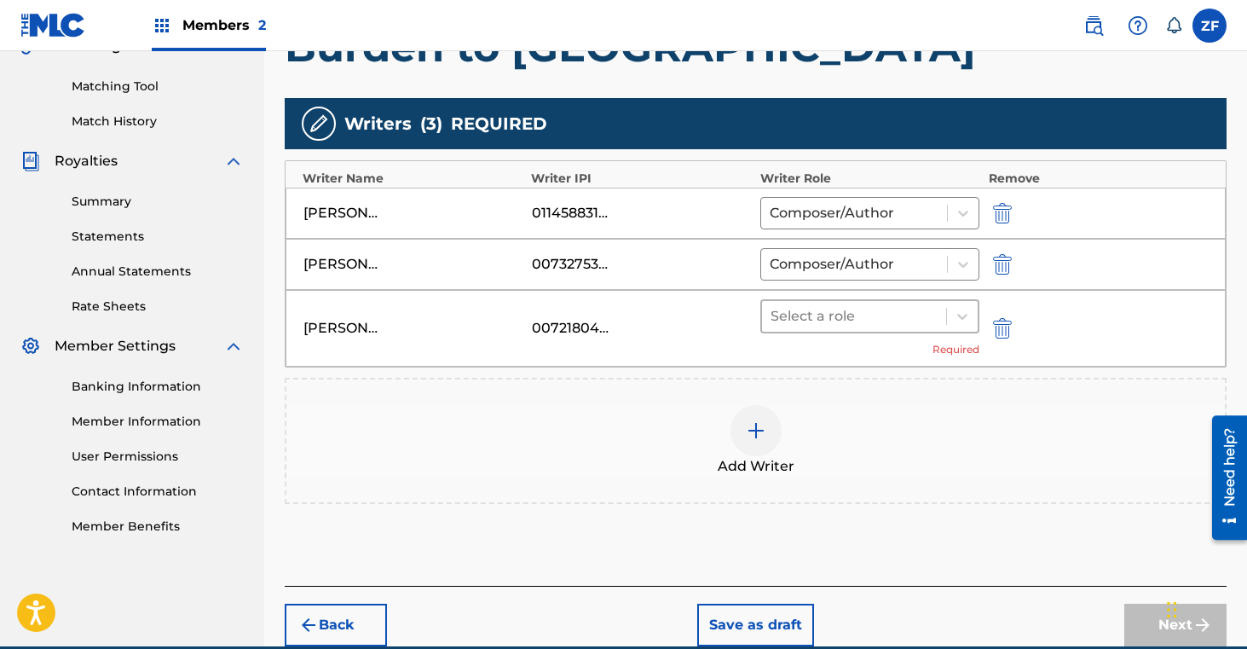
click at [828, 313] on div at bounding box center [855, 316] width 168 height 24
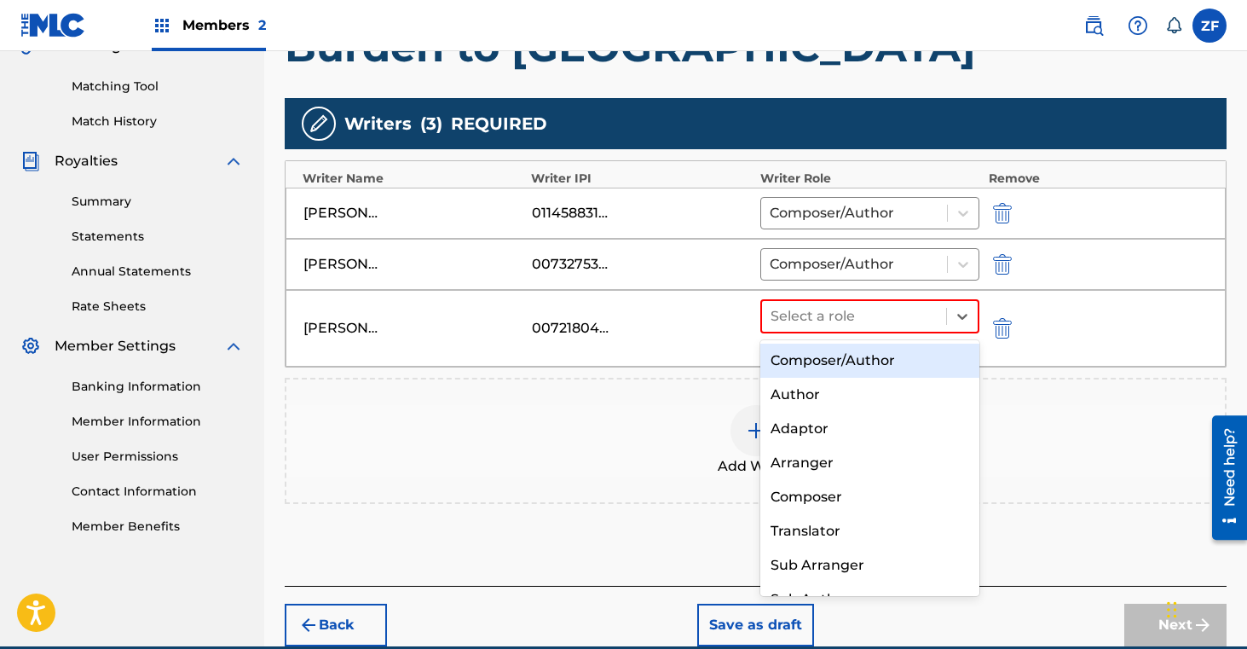
click at [814, 363] on div "Composer/Author" at bounding box center [870, 361] width 220 height 34
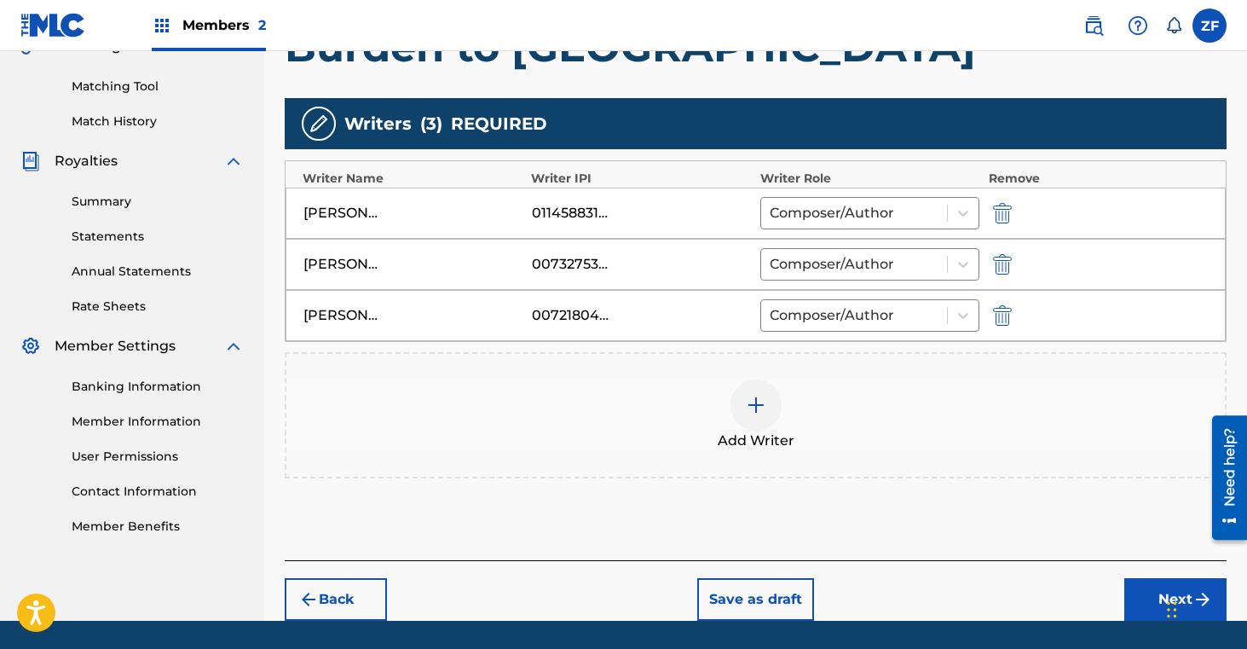
click at [1151, 602] on button "Next" at bounding box center [1175, 599] width 102 height 43
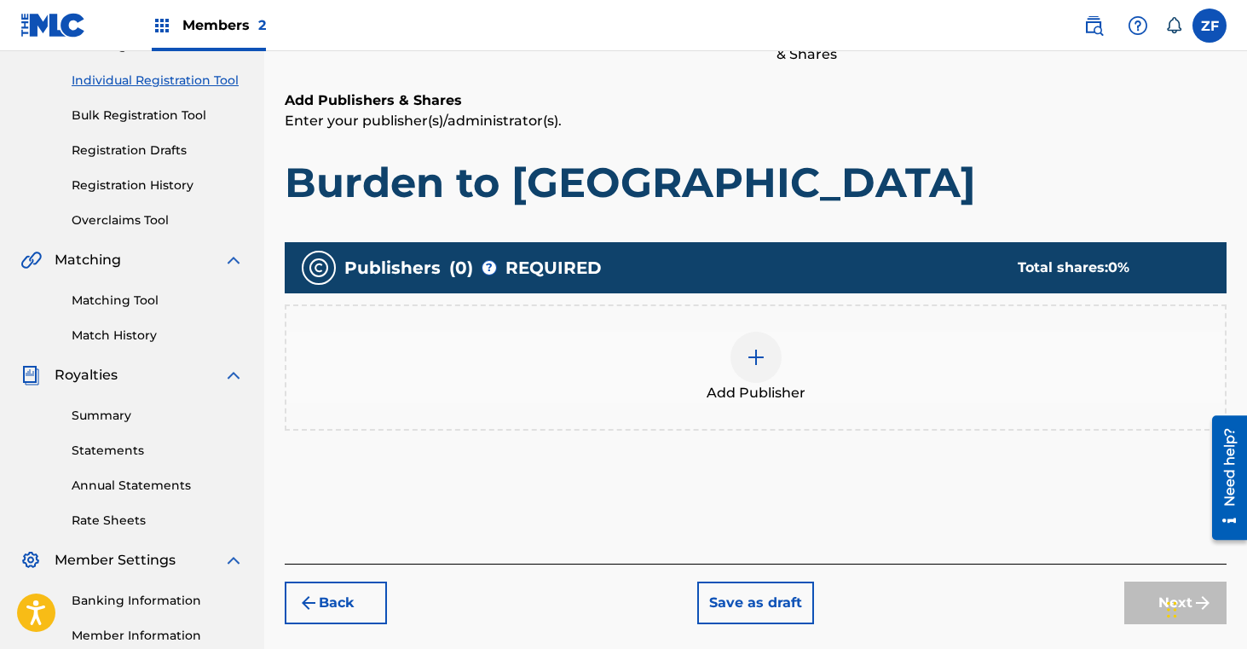
scroll to position [225, 0]
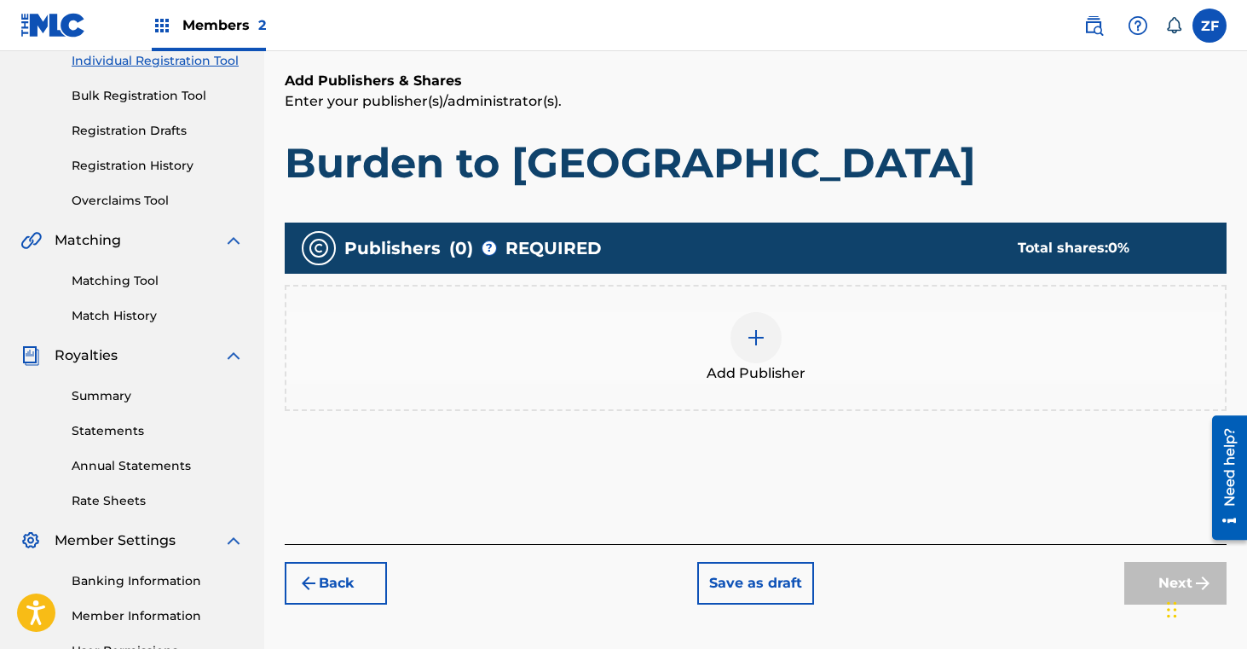
click at [754, 353] on div at bounding box center [756, 337] width 51 height 51
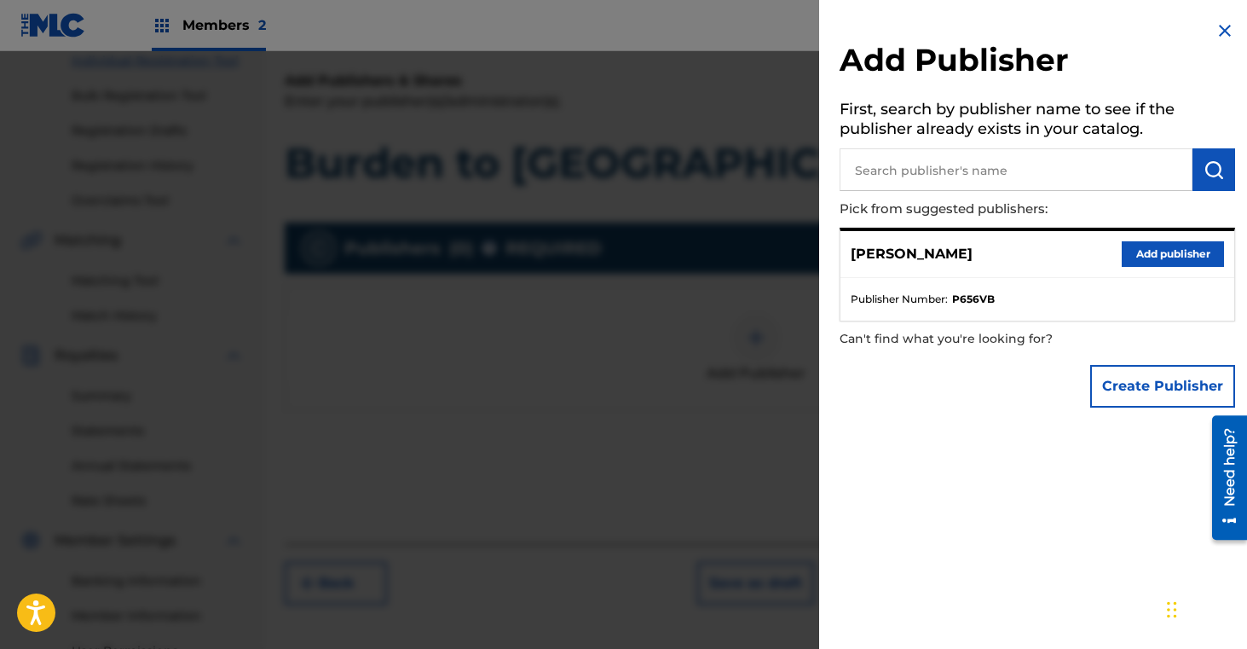
click at [1149, 249] on button "Add publisher" at bounding box center [1173, 254] width 102 height 26
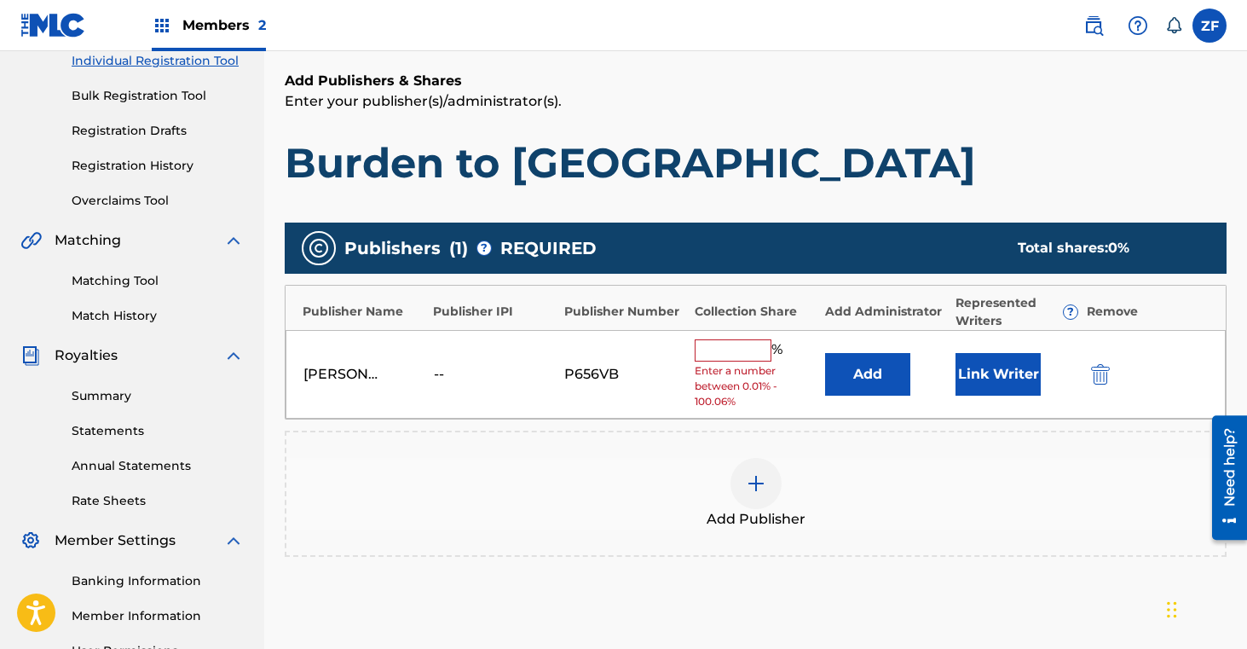
click at [753, 352] on input "text" at bounding box center [733, 350] width 77 height 22
type input "16.7"
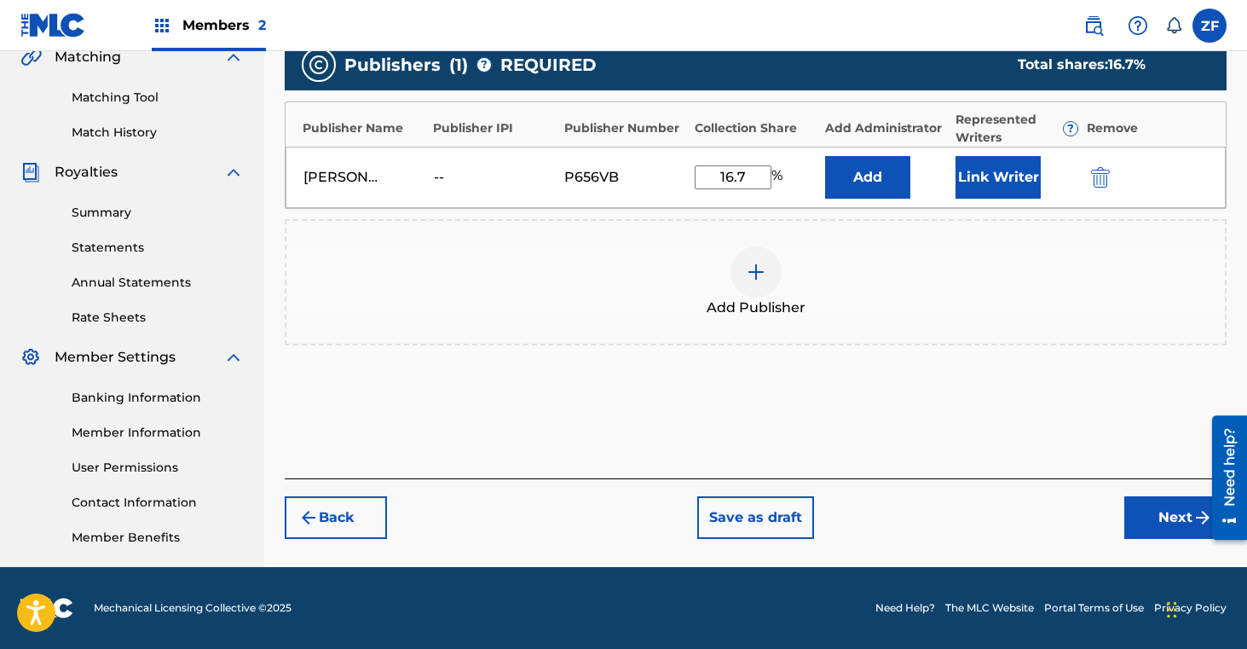
click at [1146, 515] on button "Next" at bounding box center [1175, 517] width 102 height 43
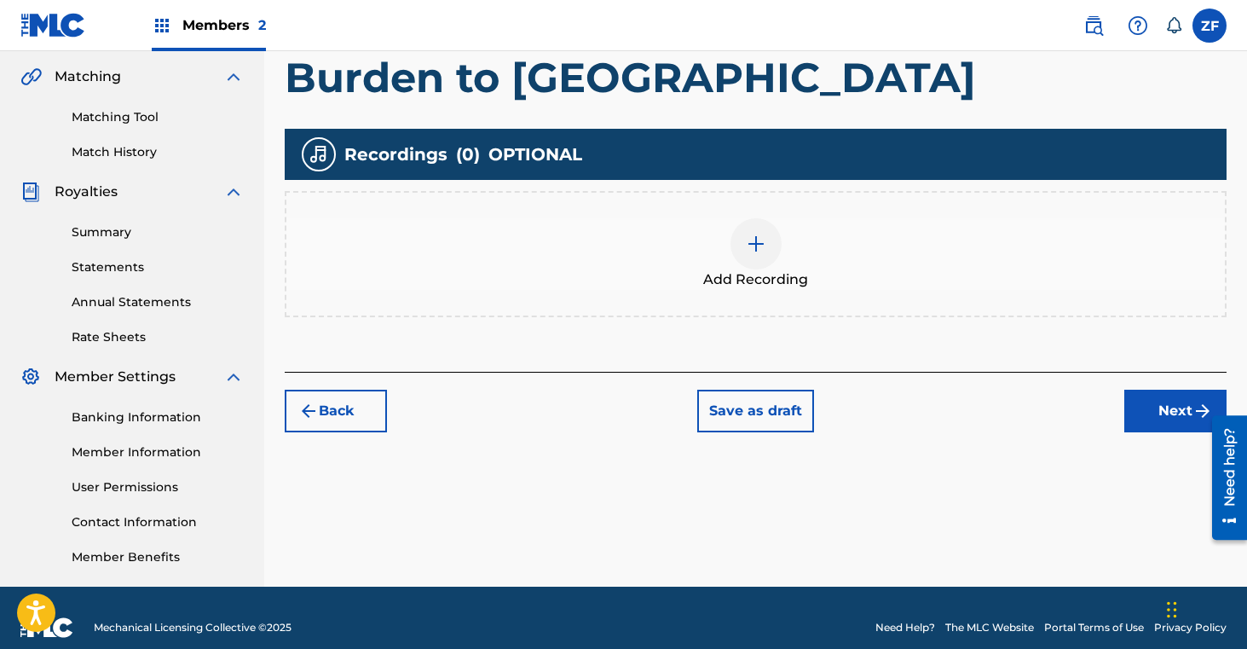
scroll to position [395, 0]
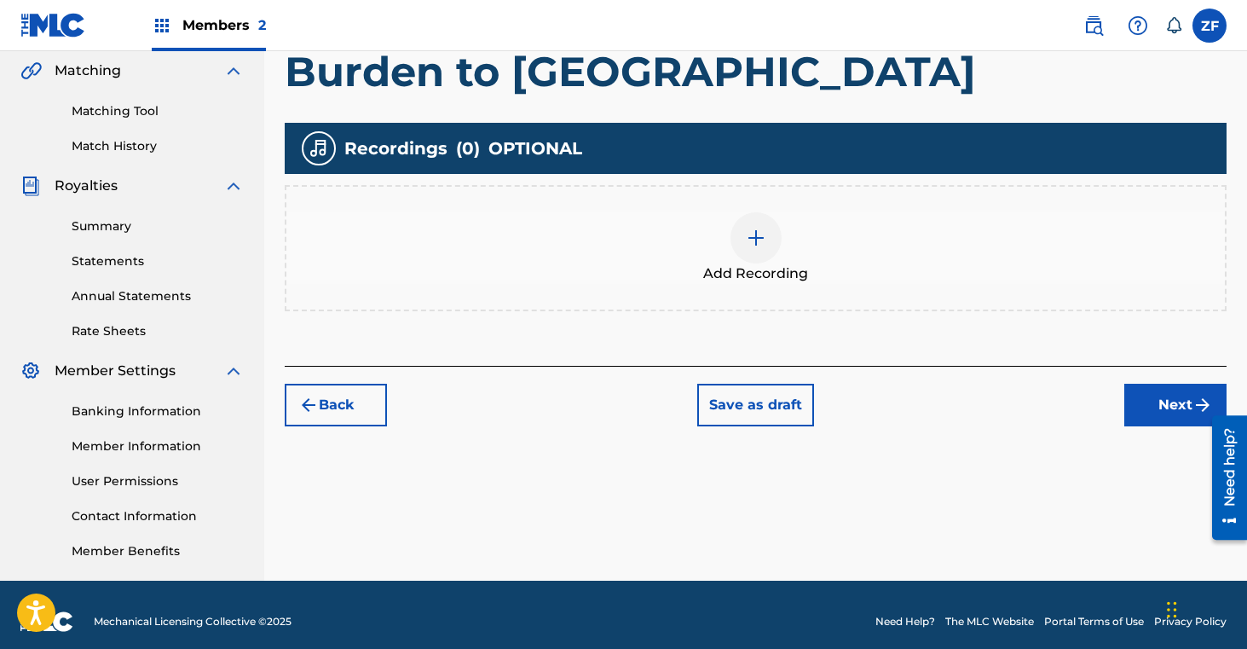
click at [354, 409] on button "Back" at bounding box center [336, 405] width 102 height 43
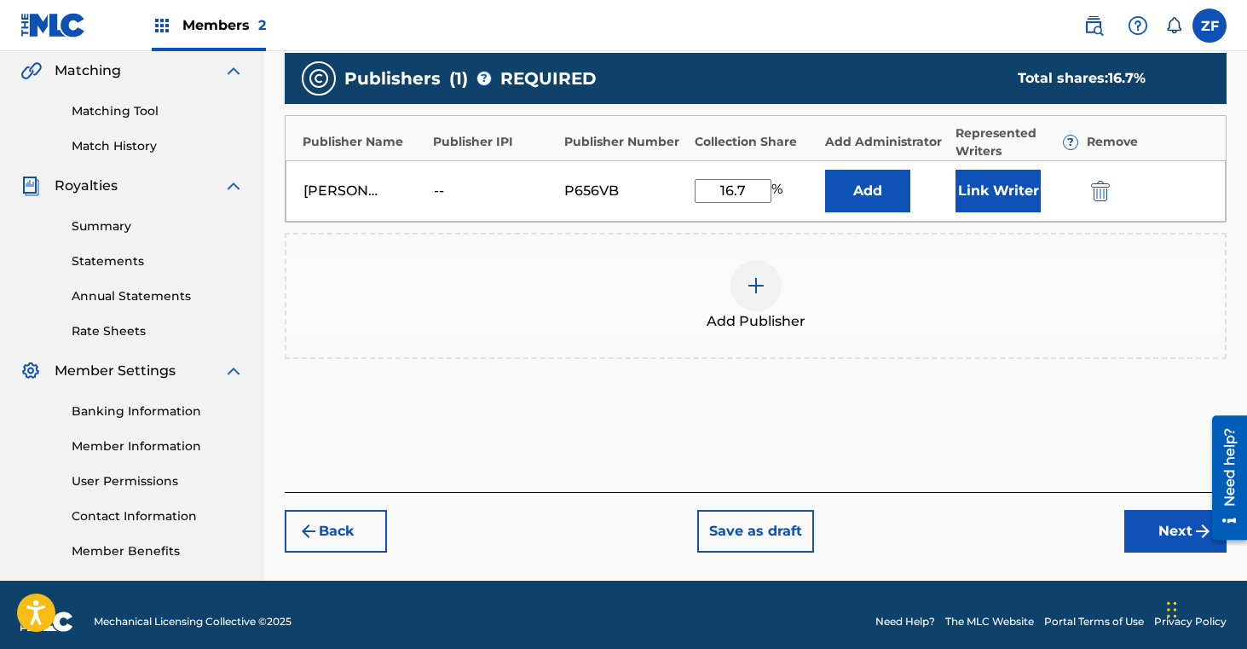
click at [974, 210] on button "Link Writer" at bounding box center [998, 191] width 85 height 43
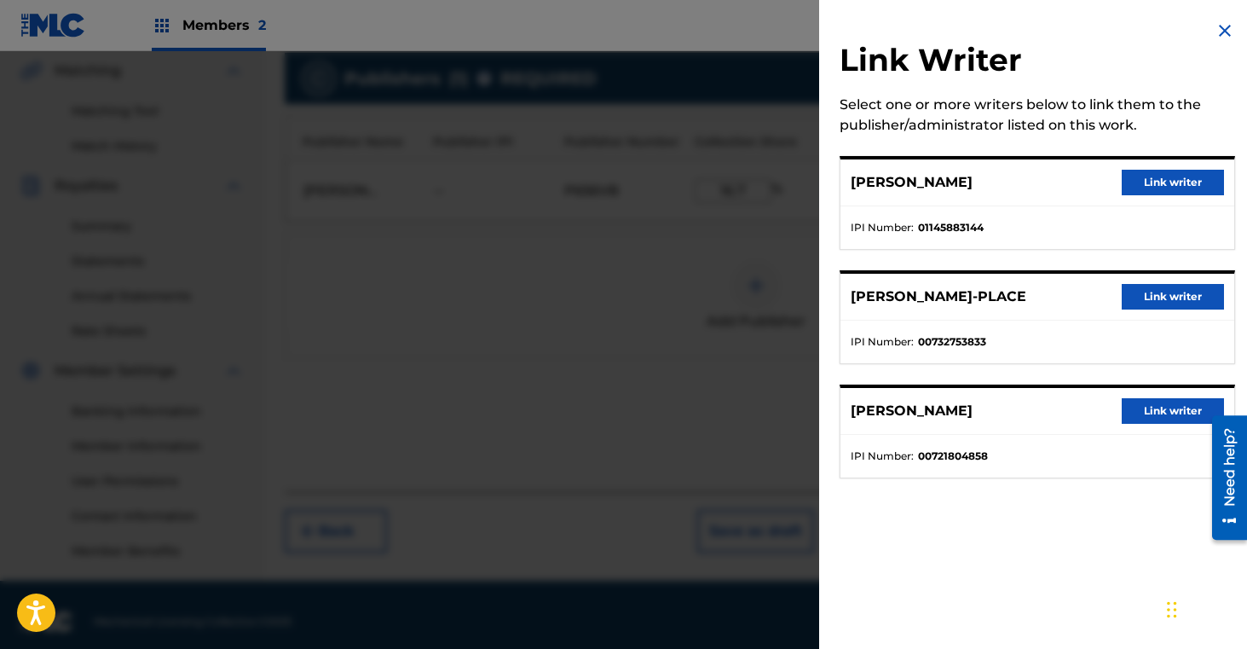
click at [1159, 179] on button "Link writer" at bounding box center [1173, 183] width 102 height 26
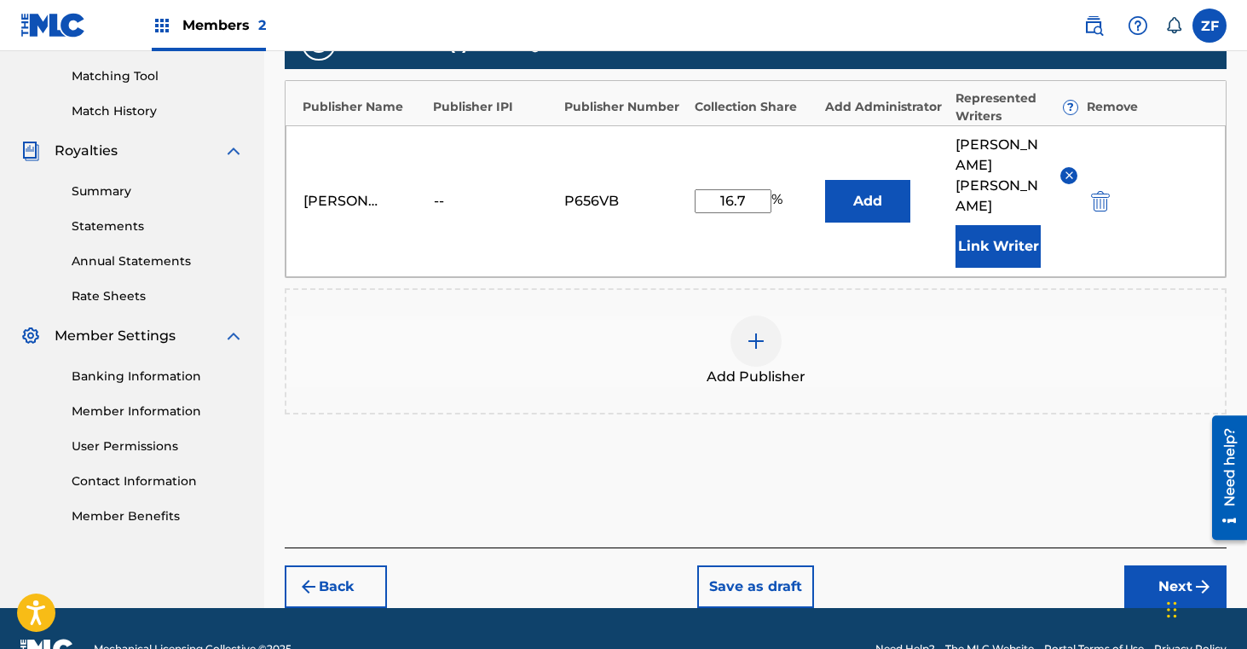
click at [1149, 565] on button "Next" at bounding box center [1175, 586] width 102 height 43
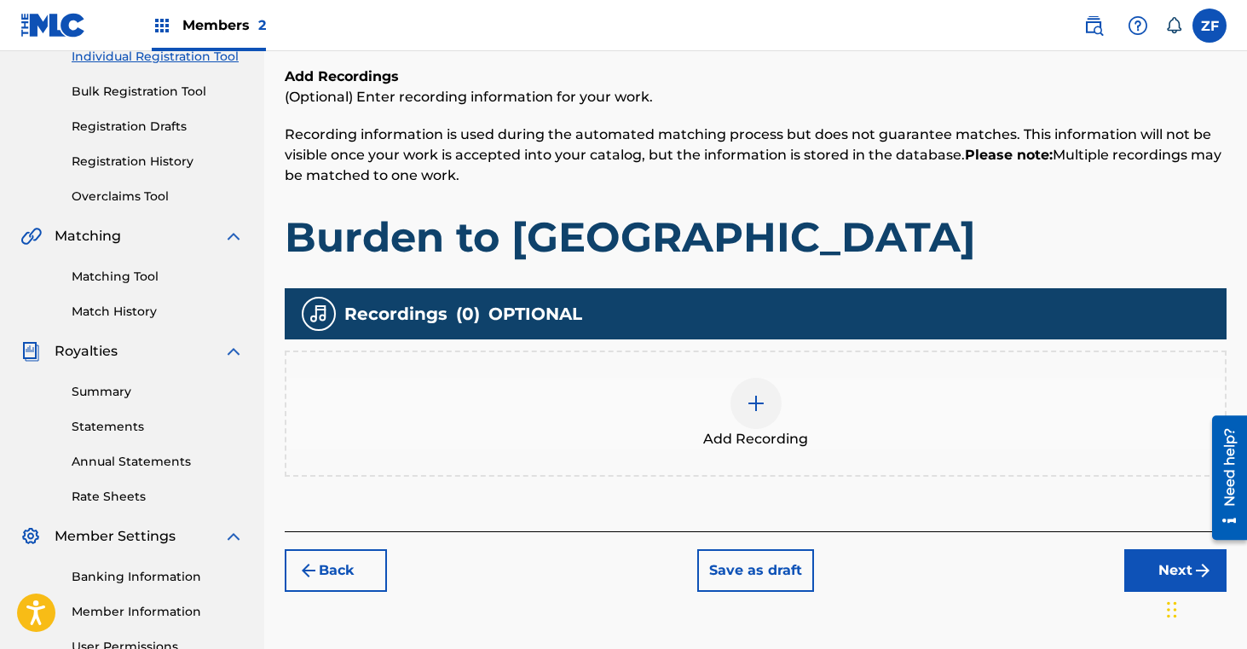
scroll to position [260, 0]
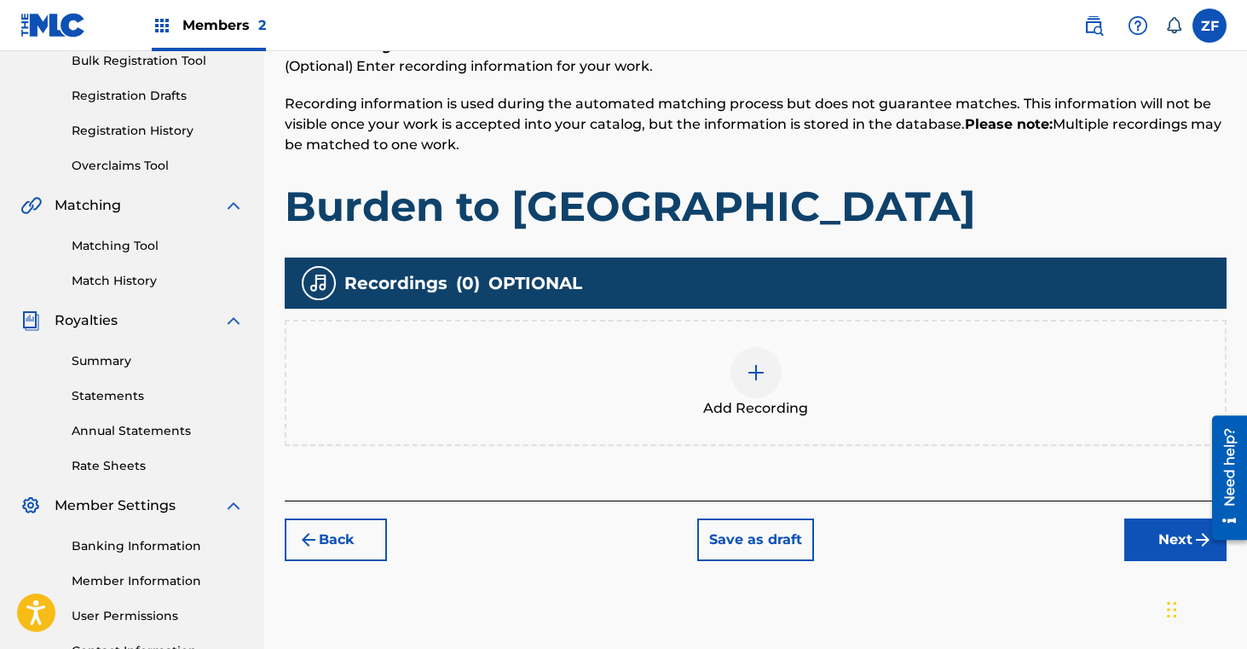
click at [748, 384] on div at bounding box center [756, 372] width 51 height 51
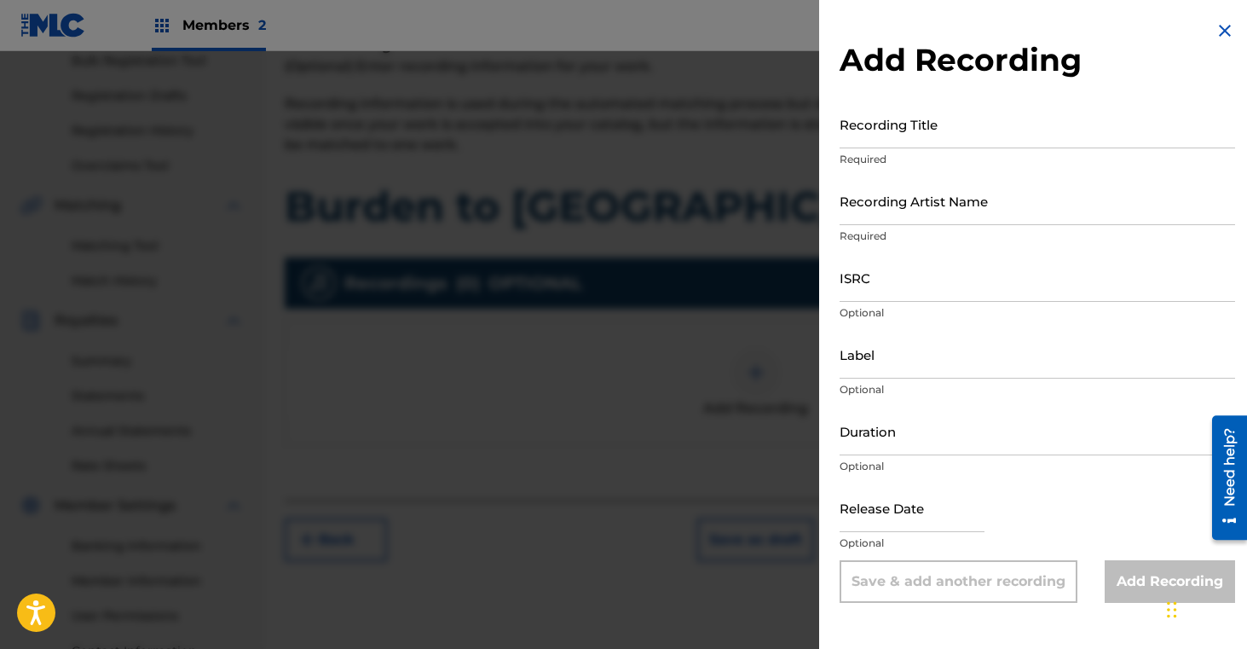
click at [930, 124] on input "Recording Title" at bounding box center [1038, 124] width 396 height 49
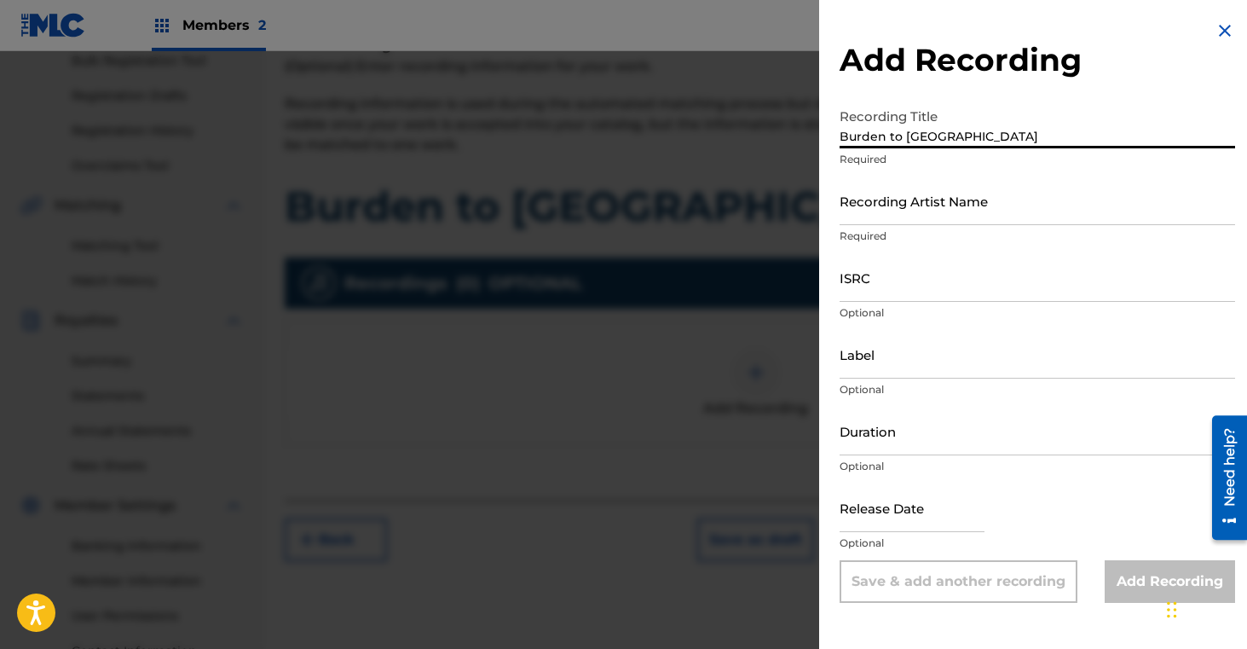
type input "Burden to Bury"
click at [892, 206] on input "Recording Artist Name" at bounding box center [1038, 200] width 396 height 49
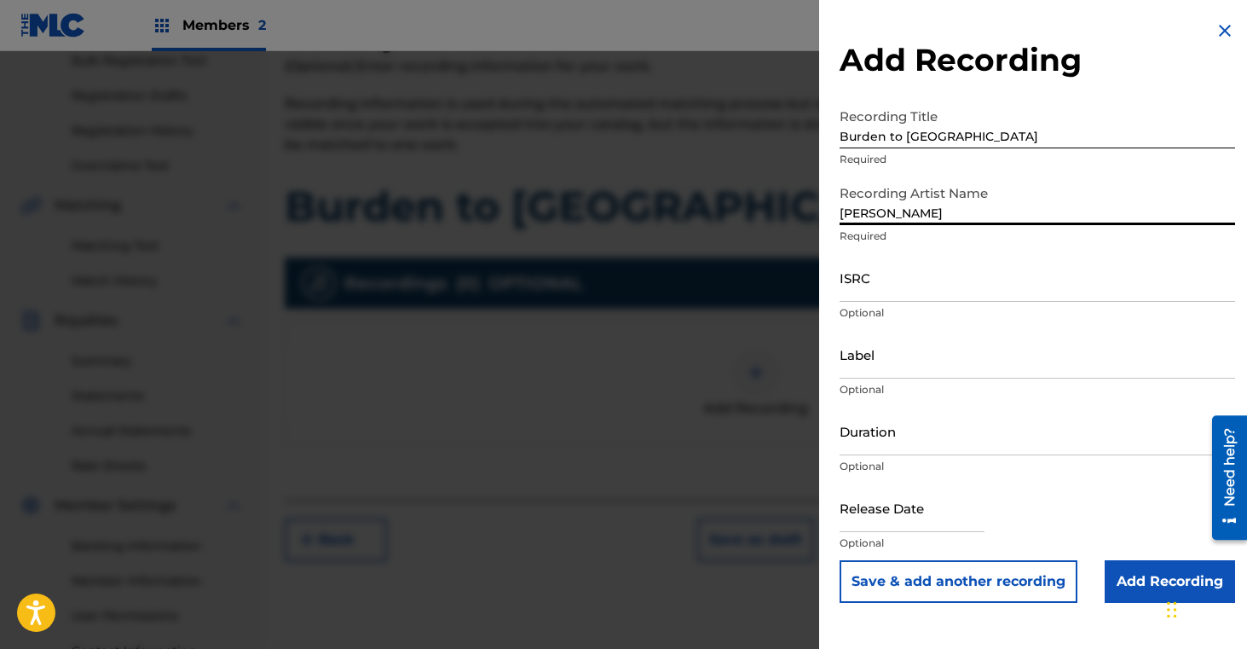
type input "[PERSON_NAME]"
click at [1121, 586] on input "Add Recording" at bounding box center [1170, 581] width 130 height 43
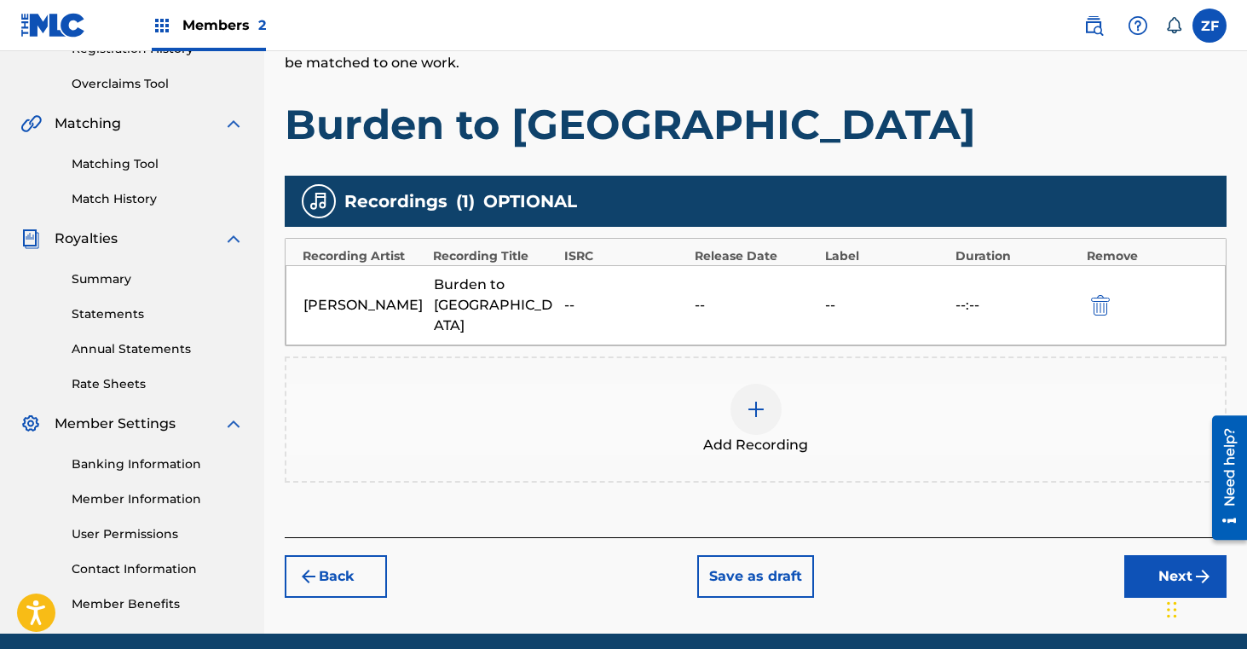
scroll to position [345, 0]
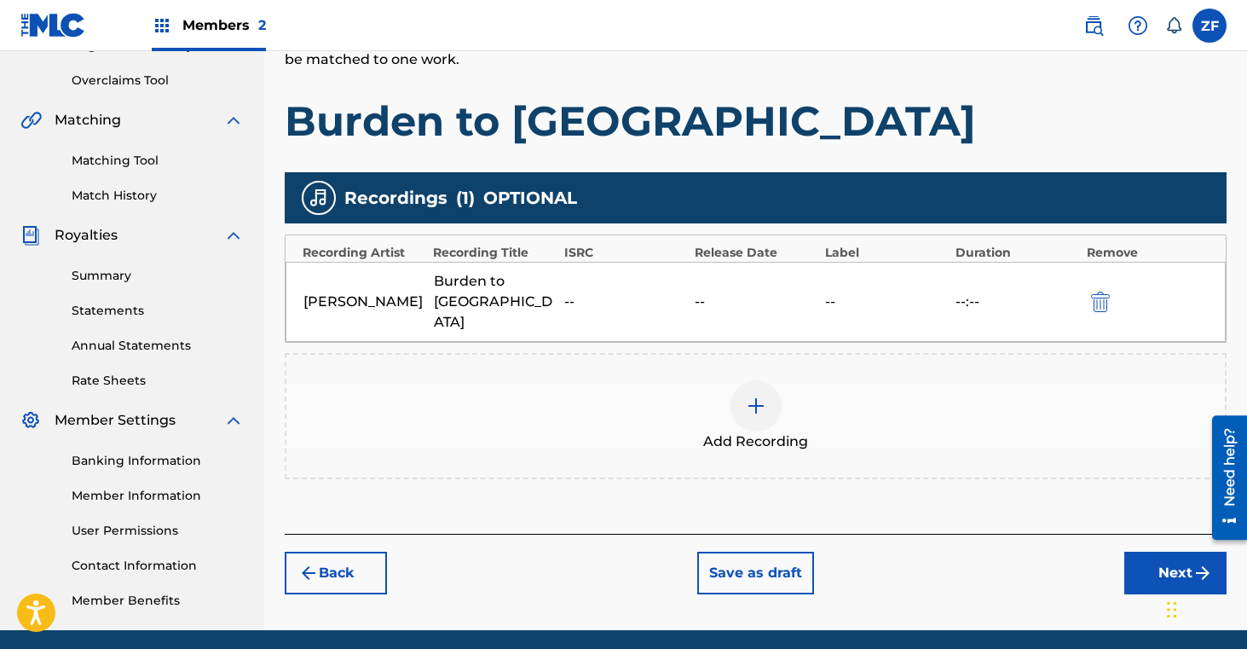
click at [1157, 552] on button "Next" at bounding box center [1175, 573] width 102 height 43
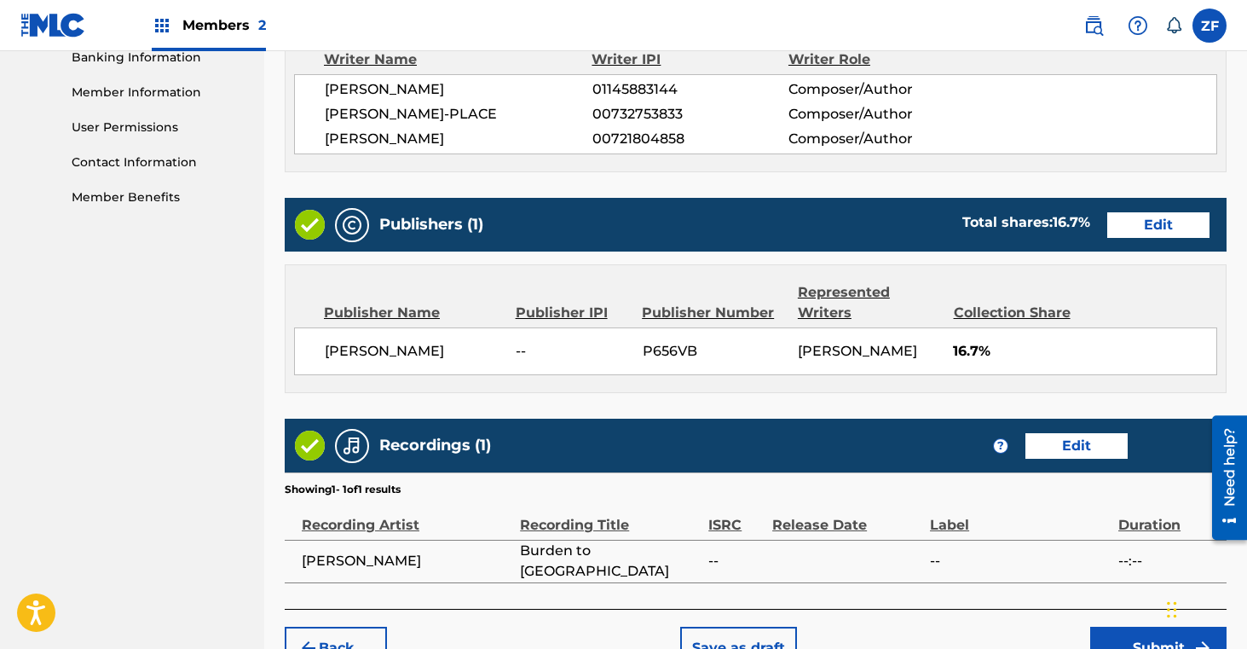
scroll to position [848, 0]
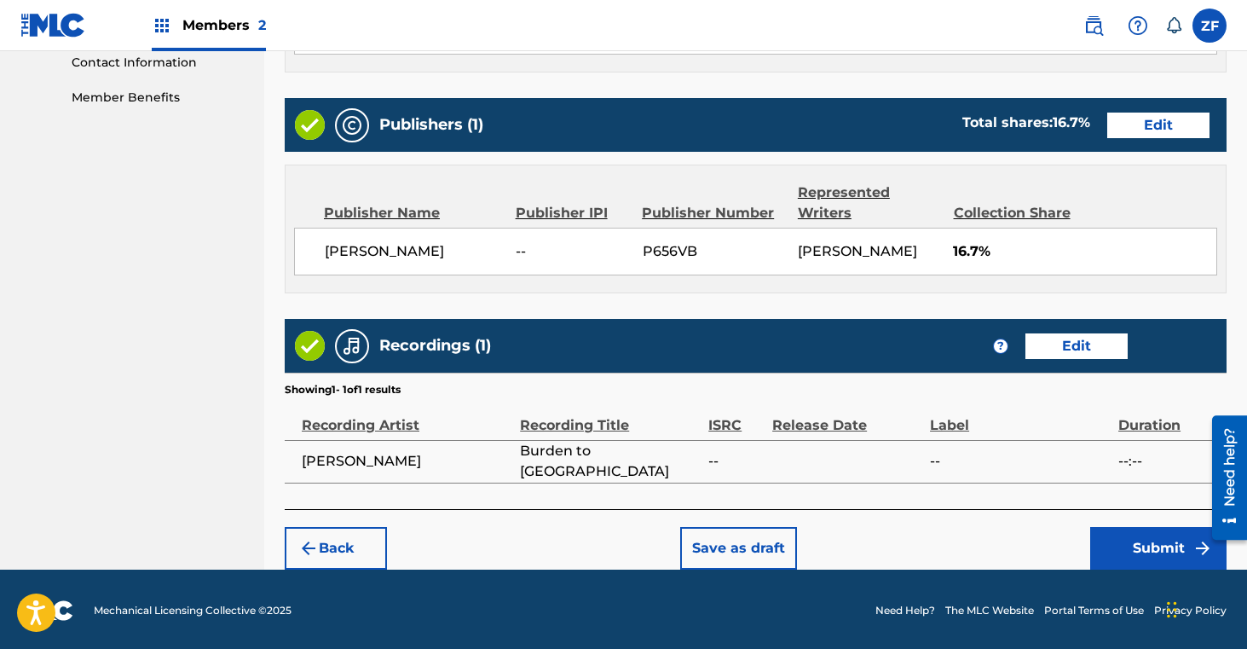
click at [1137, 550] on button "Submit" at bounding box center [1158, 548] width 136 height 43
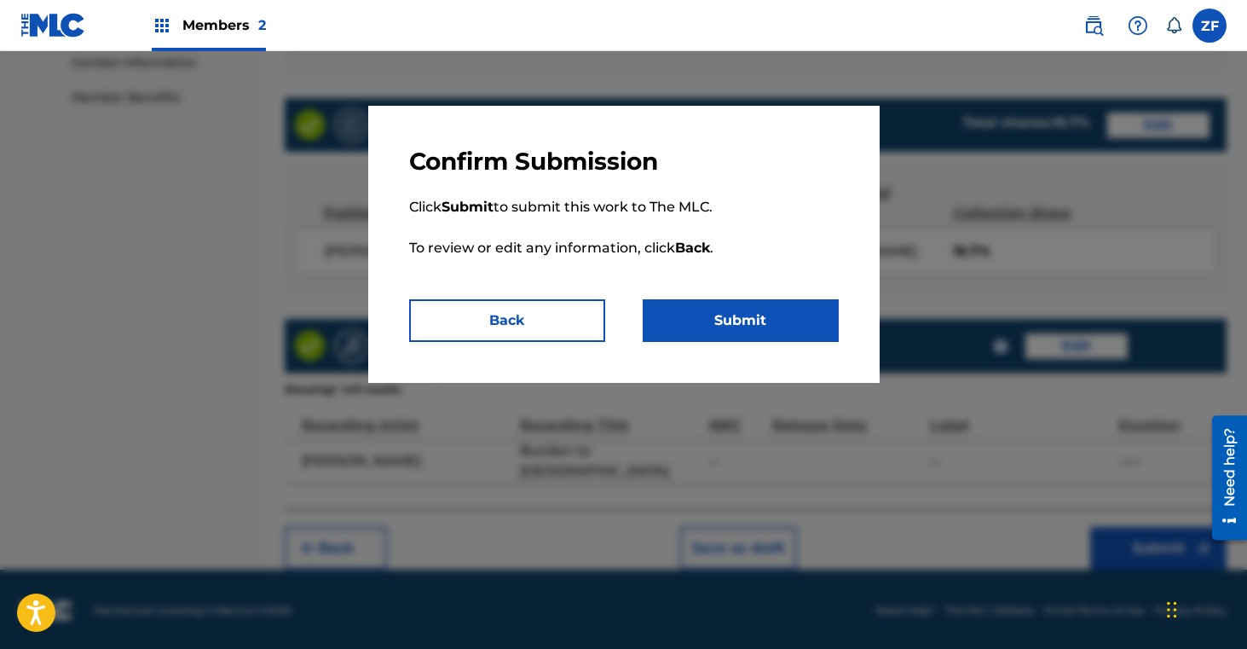
click at [766, 329] on button "Submit" at bounding box center [741, 320] width 196 height 43
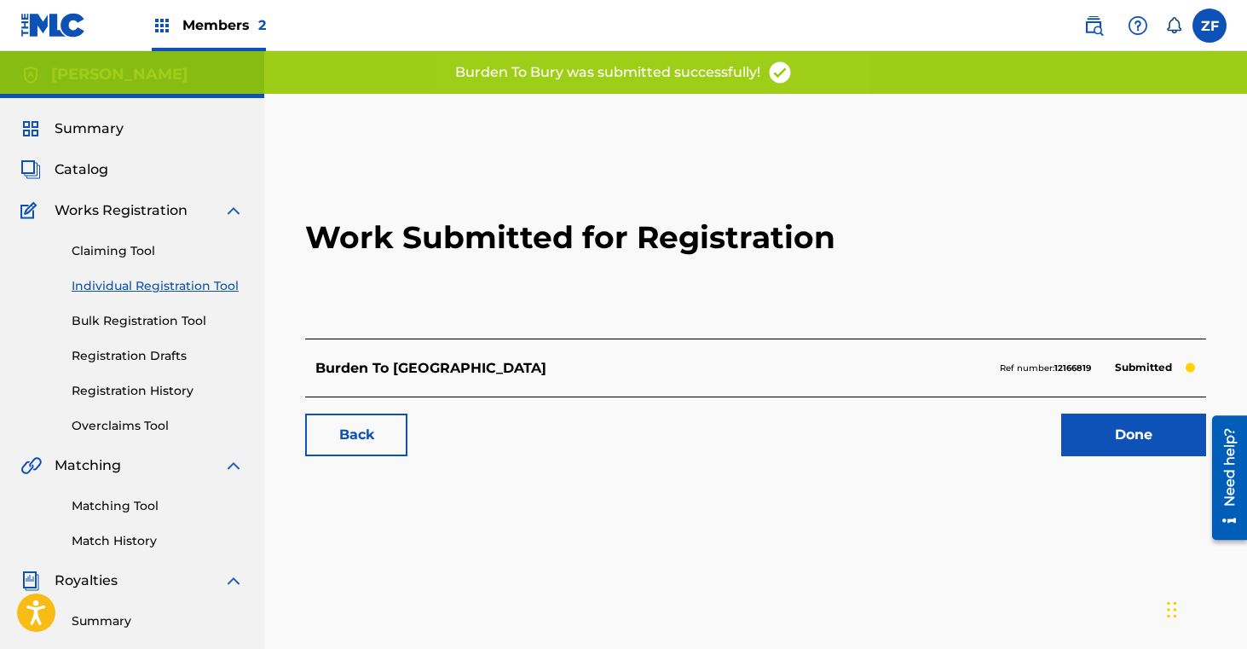
click at [1143, 443] on link "Done" at bounding box center [1133, 434] width 145 height 43
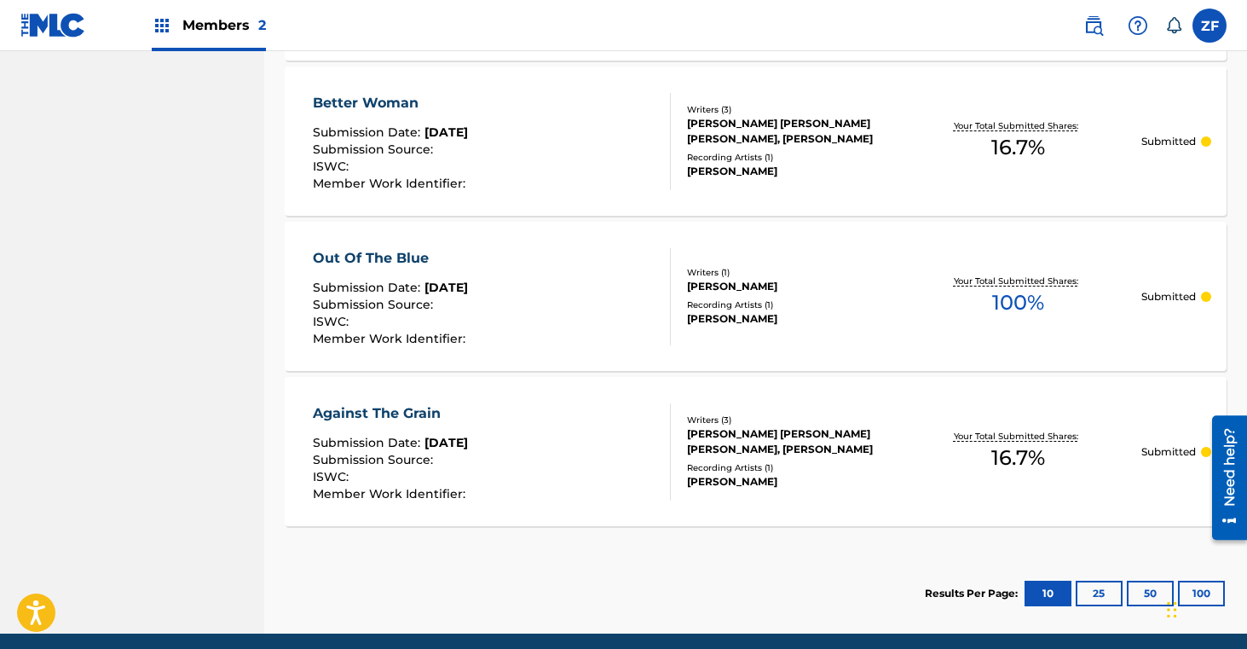
scroll to position [1564, 0]
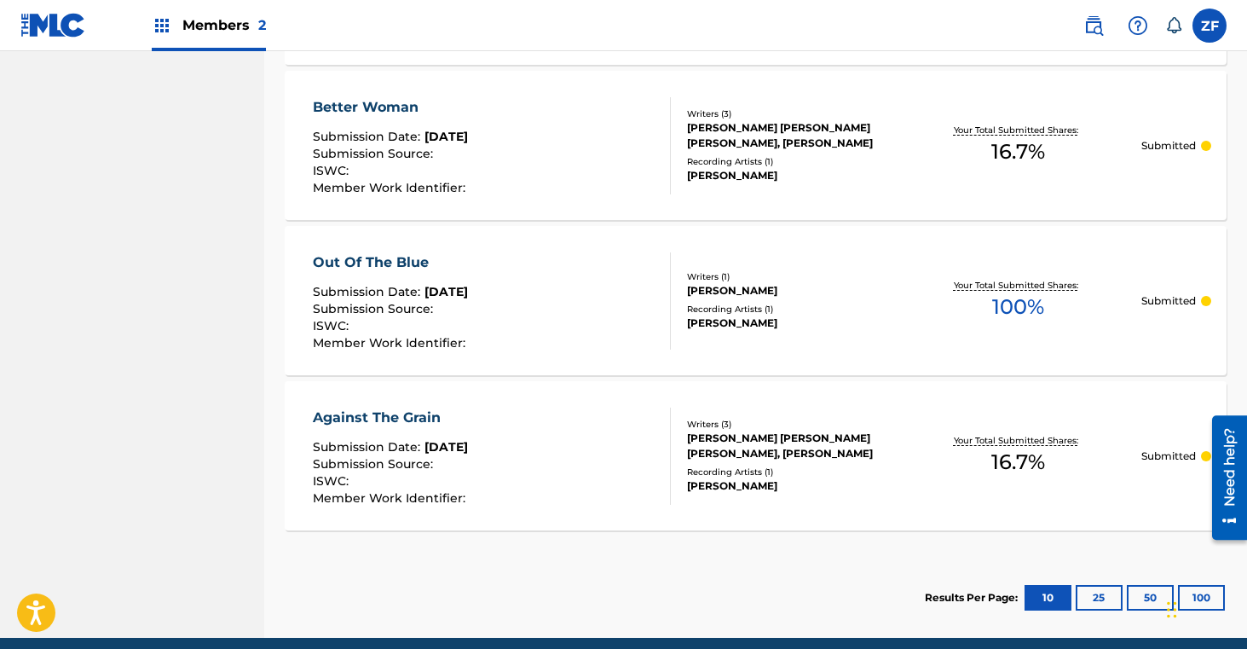
click at [825, 278] on div "Writers ( 1 )" at bounding box center [790, 276] width 207 height 13
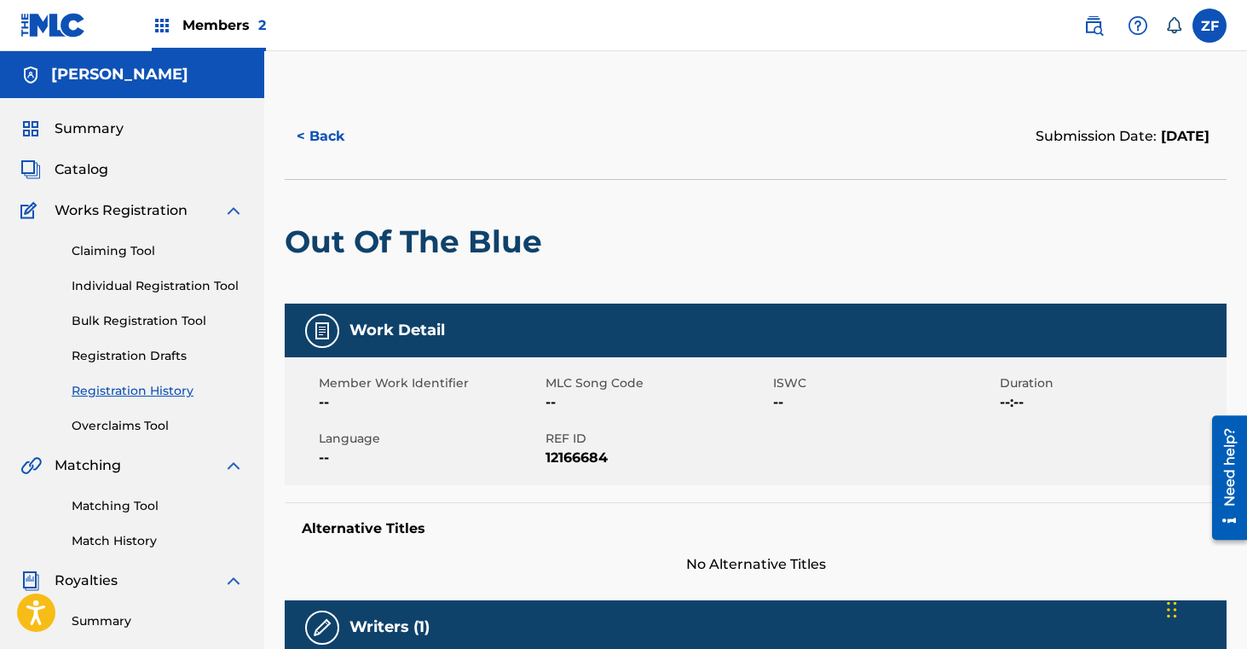
click at [331, 143] on button "< Back" at bounding box center [336, 136] width 102 height 43
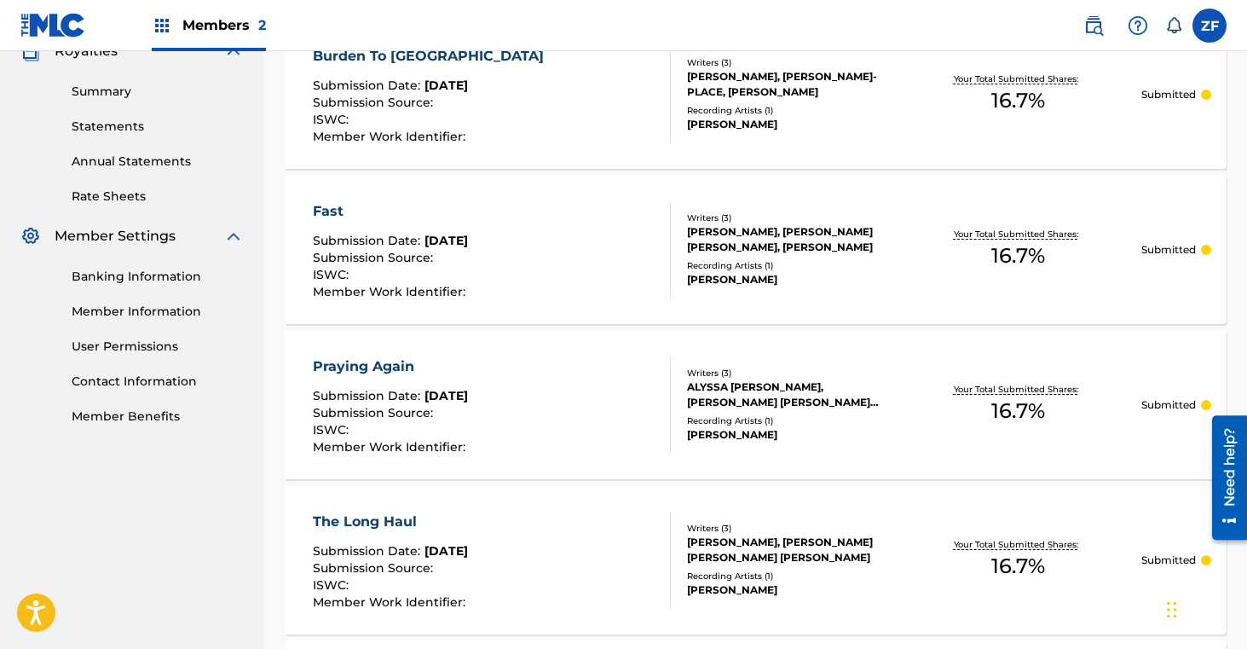
scroll to position [532, 0]
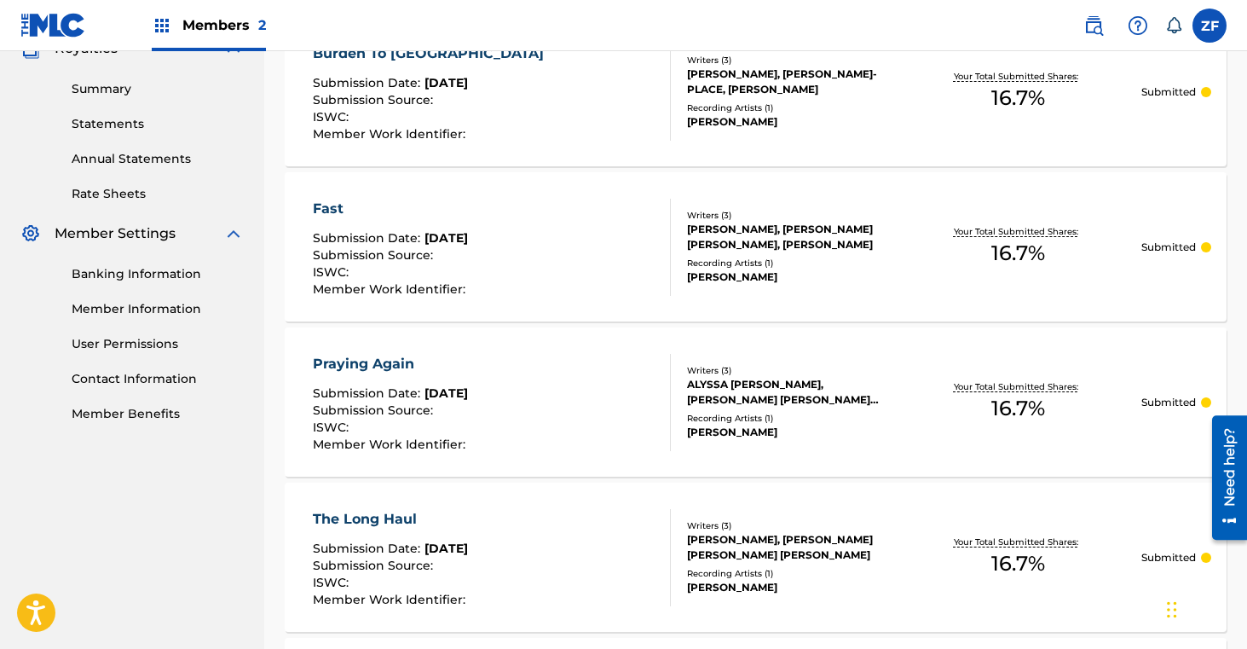
click at [1167, 101] on div "Burden To Bury Submission Date : Sep 18, 2025 Submission Source : ISWC : Member…" at bounding box center [756, 91] width 942 height 149
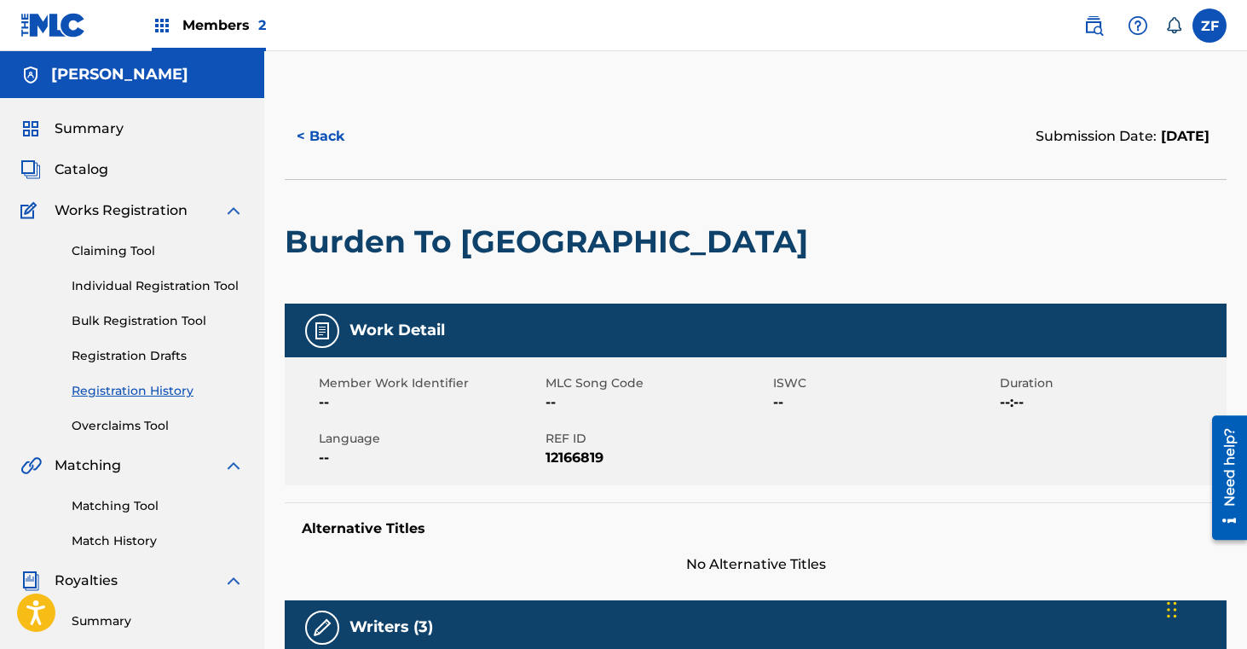
click at [318, 143] on button "< Back" at bounding box center [336, 136] width 102 height 43
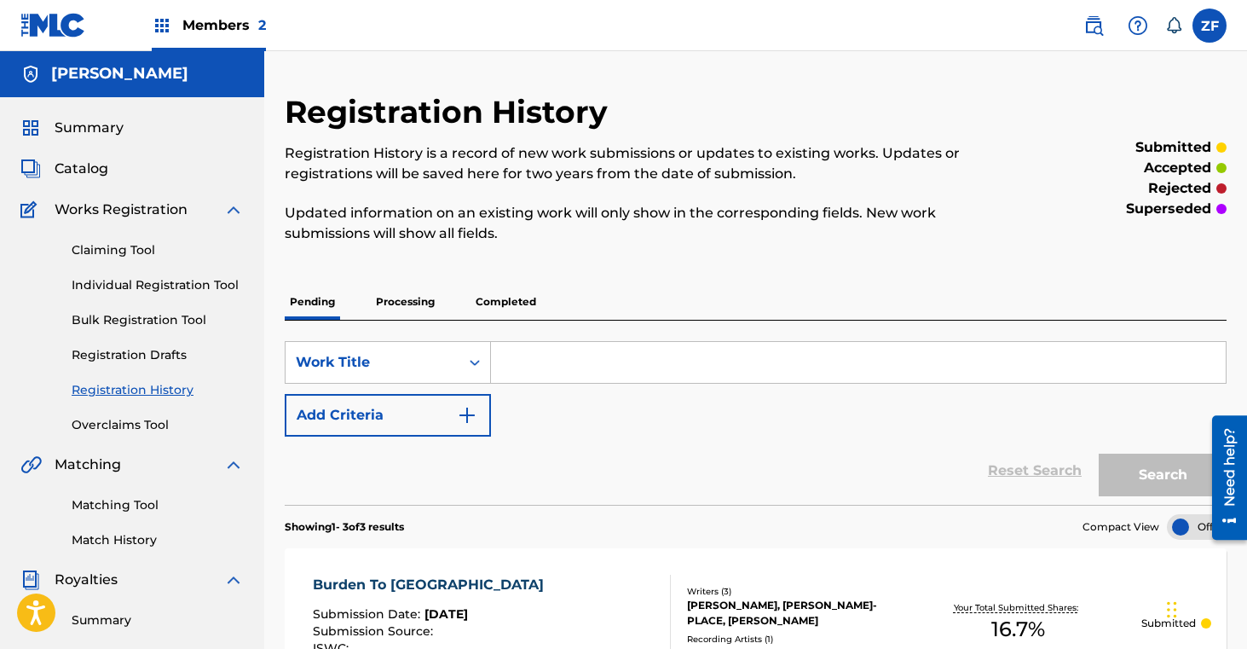
scroll to position [2, 0]
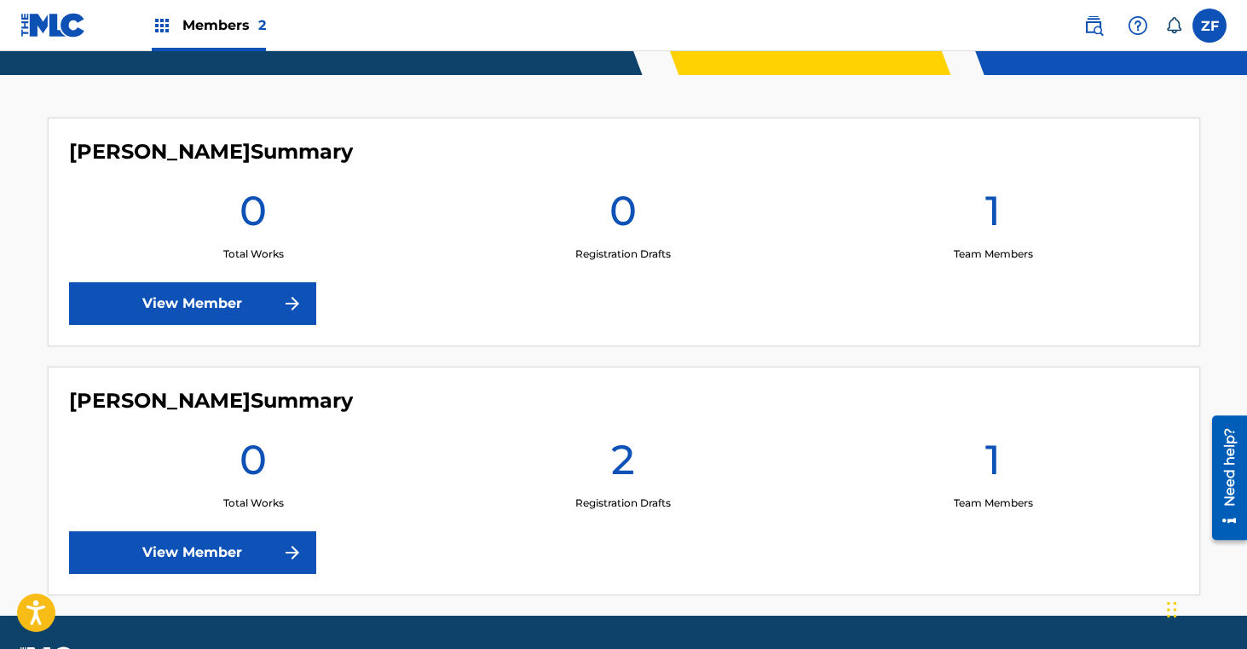
scroll to position [473, 0]
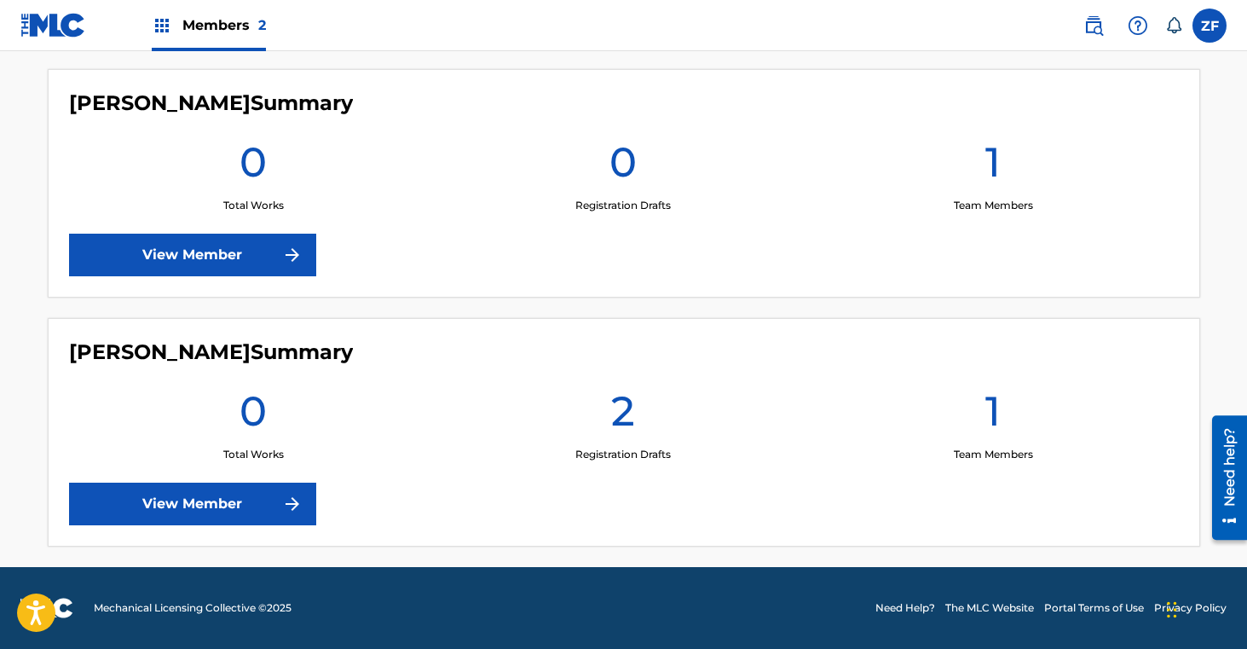
click at [254, 512] on link "View Member" at bounding box center [192, 503] width 247 height 43
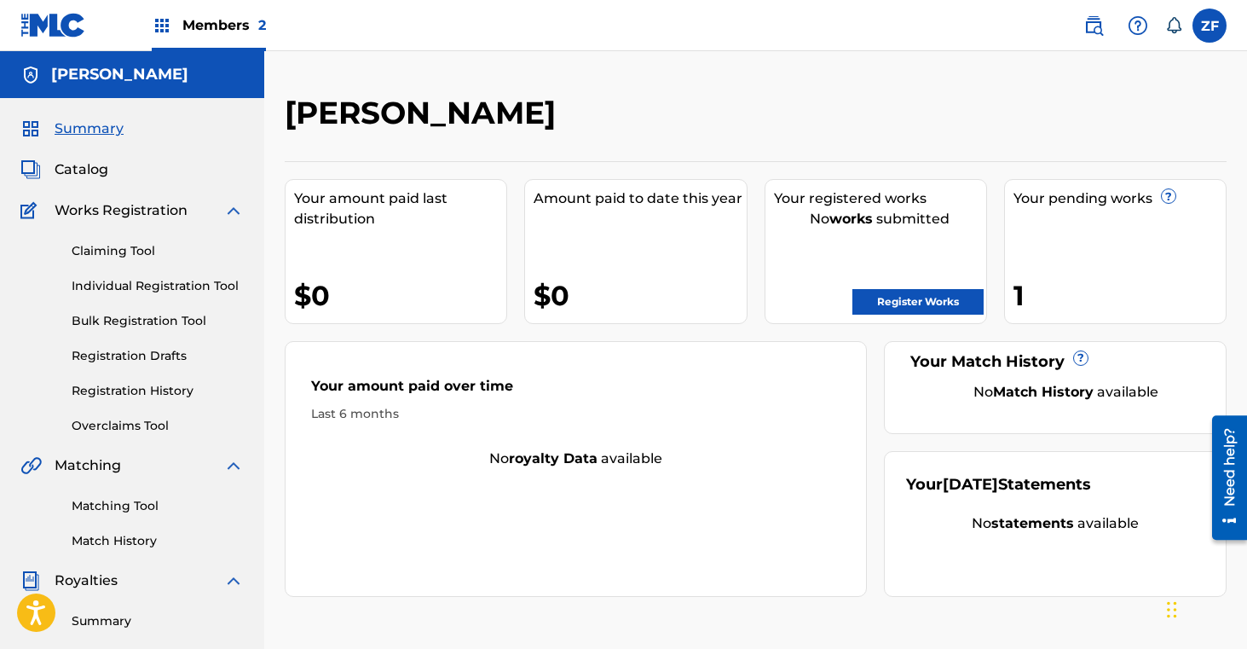
click at [913, 303] on link "Register Works" at bounding box center [917, 302] width 131 height 26
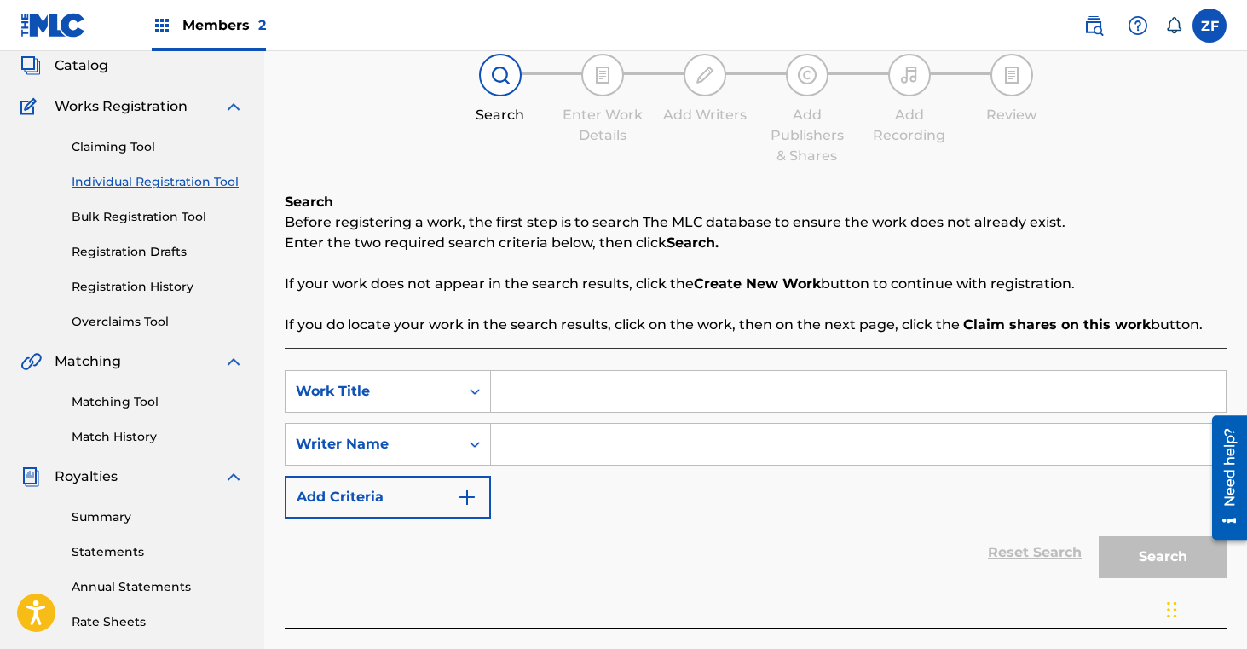
scroll to position [135, 0]
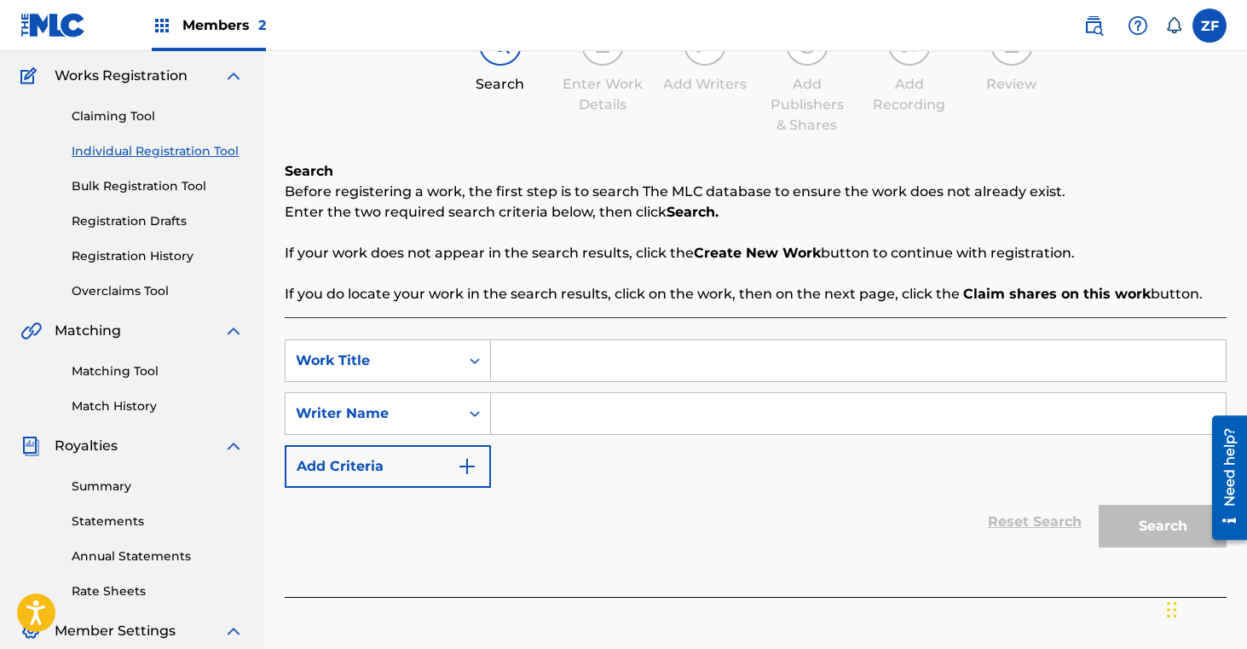
click at [577, 365] on input "Search Form" at bounding box center [858, 360] width 735 height 41
type input "hometown heartbreak heaven"
click at [573, 401] on input "Search Form" at bounding box center [858, 413] width 735 height 41
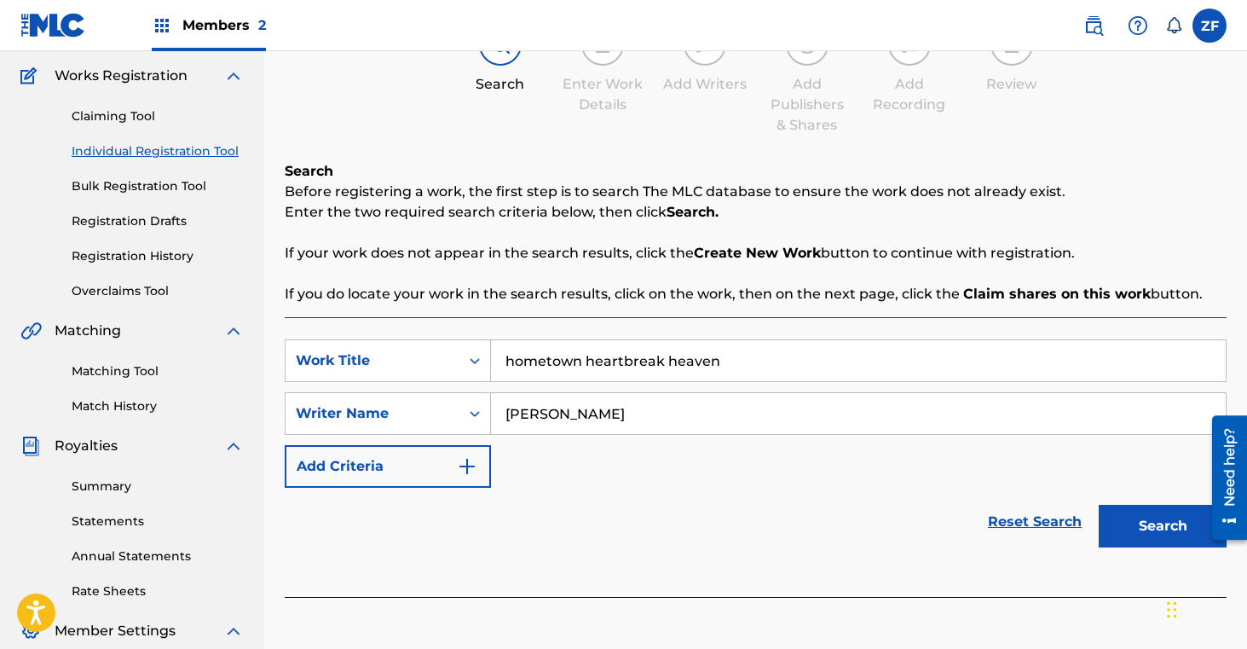
type input "[PERSON_NAME]"
click at [1135, 533] on button "Search" at bounding box center [1163, 526] width 128 height 43
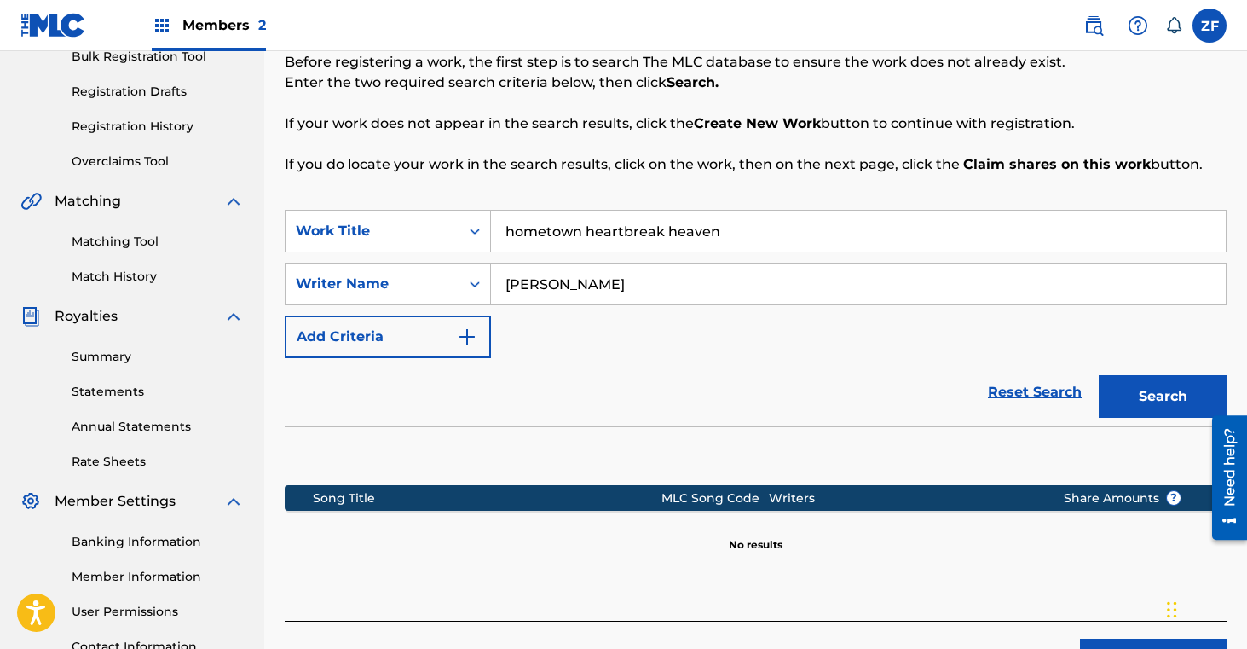
scroll to position [408, 0]
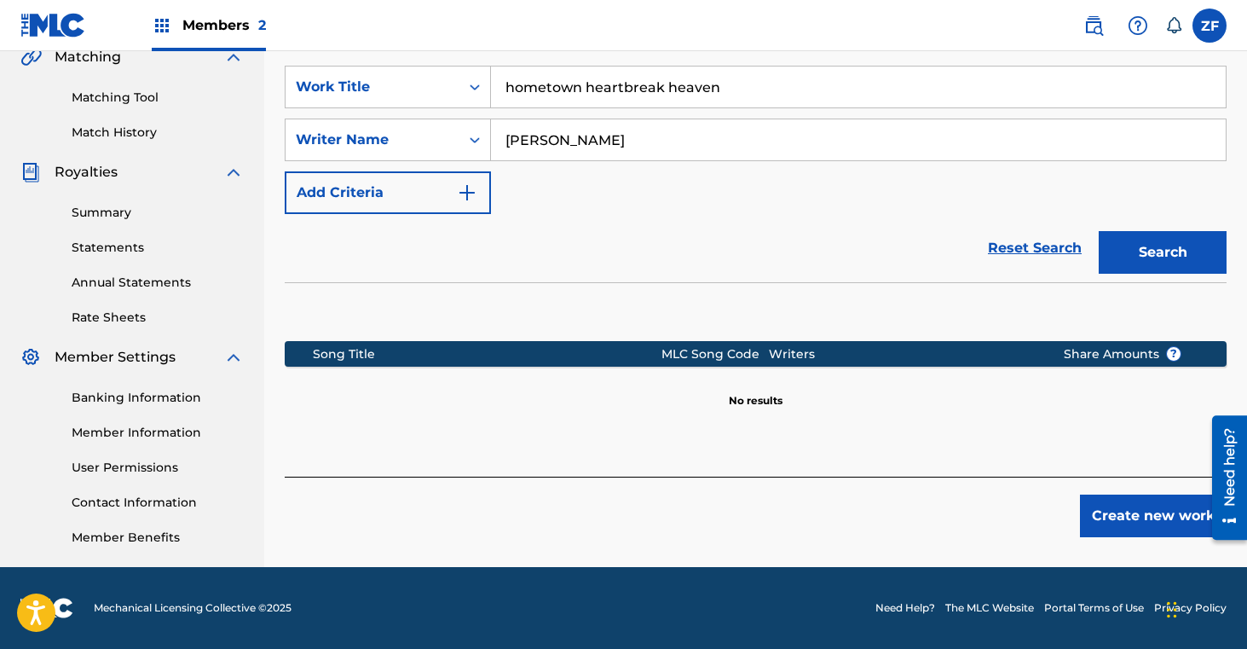
click at [1146, 523] on button "Create new work" at bounding box center [1153, 515] width 147 height 43
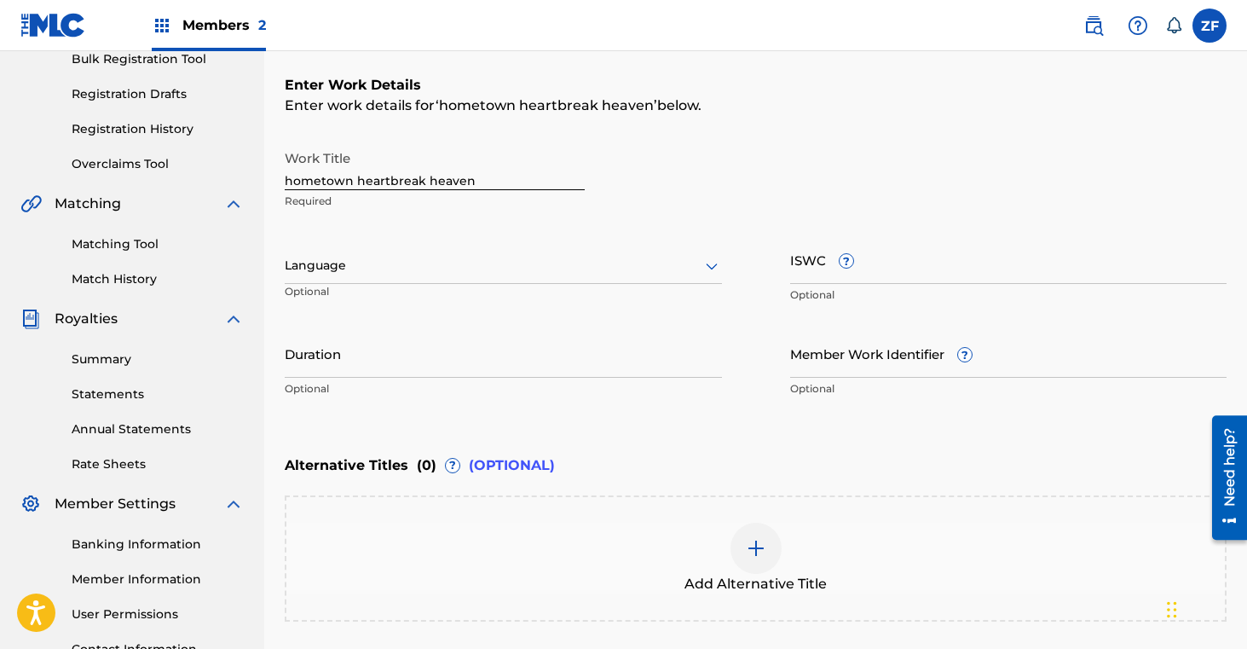
scroll to position [0, 0]
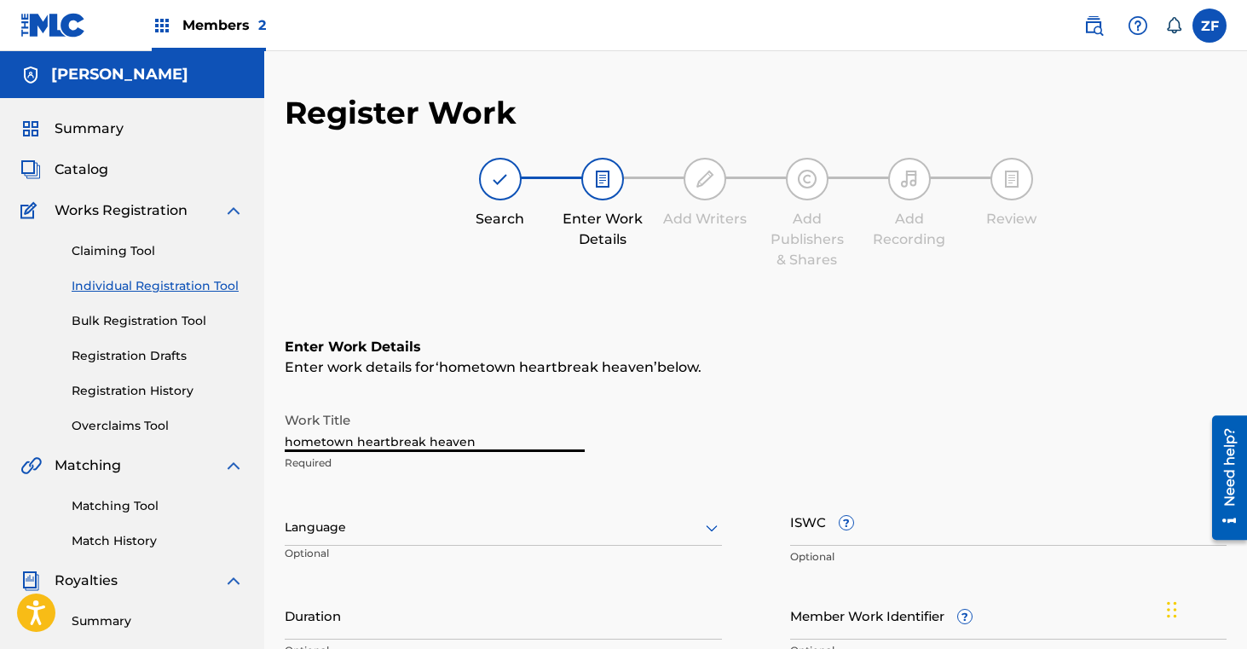
click at [293, 445] on input "hometown heartbreak heaven" at bounding box center [435, 427] width 300 height 49
click at [365, 445] on input "Hometown heartbreak heaven" at bounding box center [435, 427] width 300 height 49
click at [437, 444] on input "Hometown Heartbreak heaven" at bounding box center [435, 427] width 300 height 49
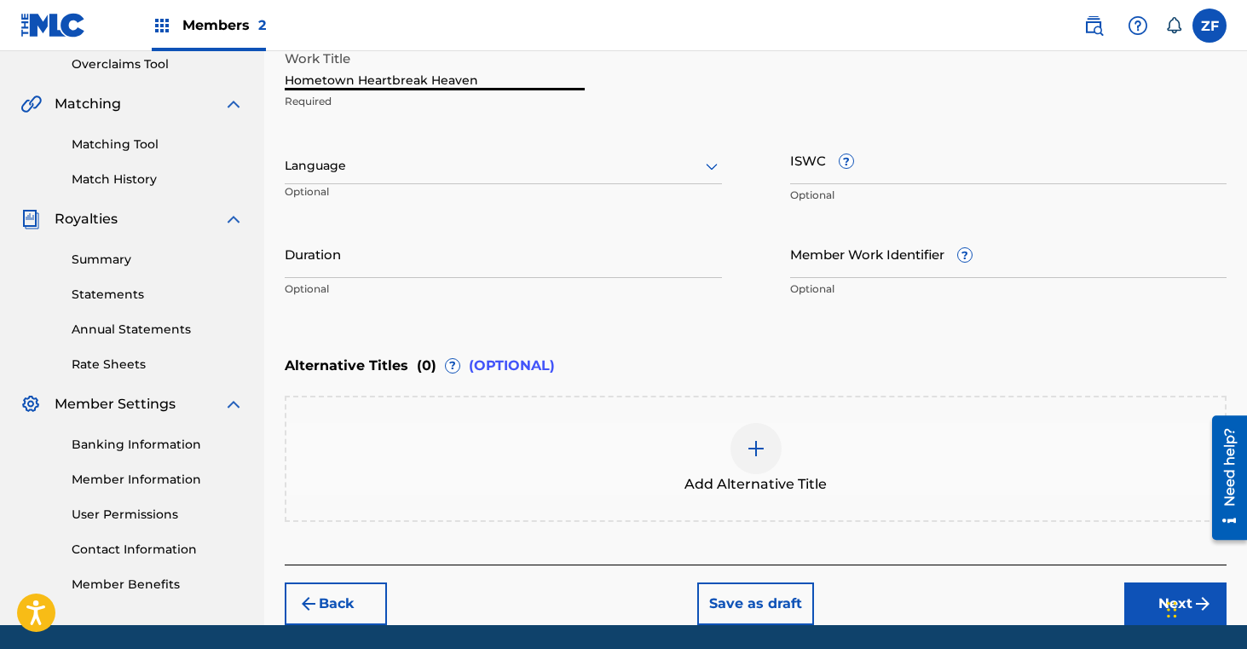
scroll to position [419, 0]
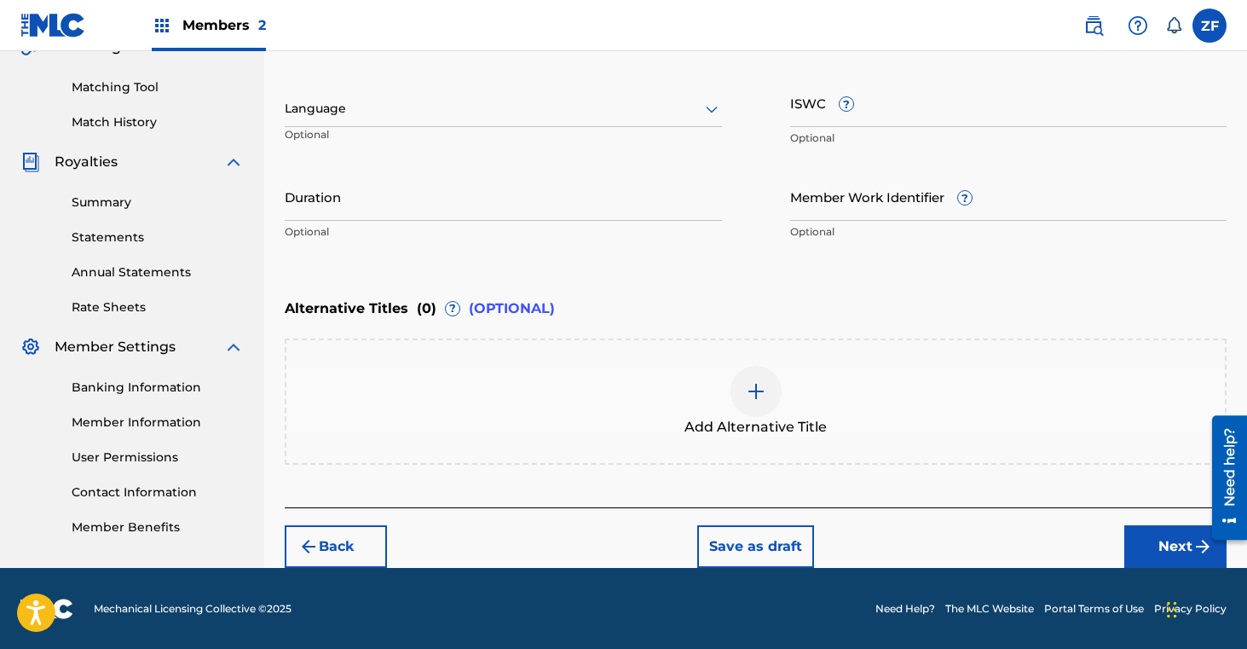
type input "Hometown Heartbreak Heaven"
click at [1149, 540] on button "Next" at bounding box center [1175, 546] width 102 height 43
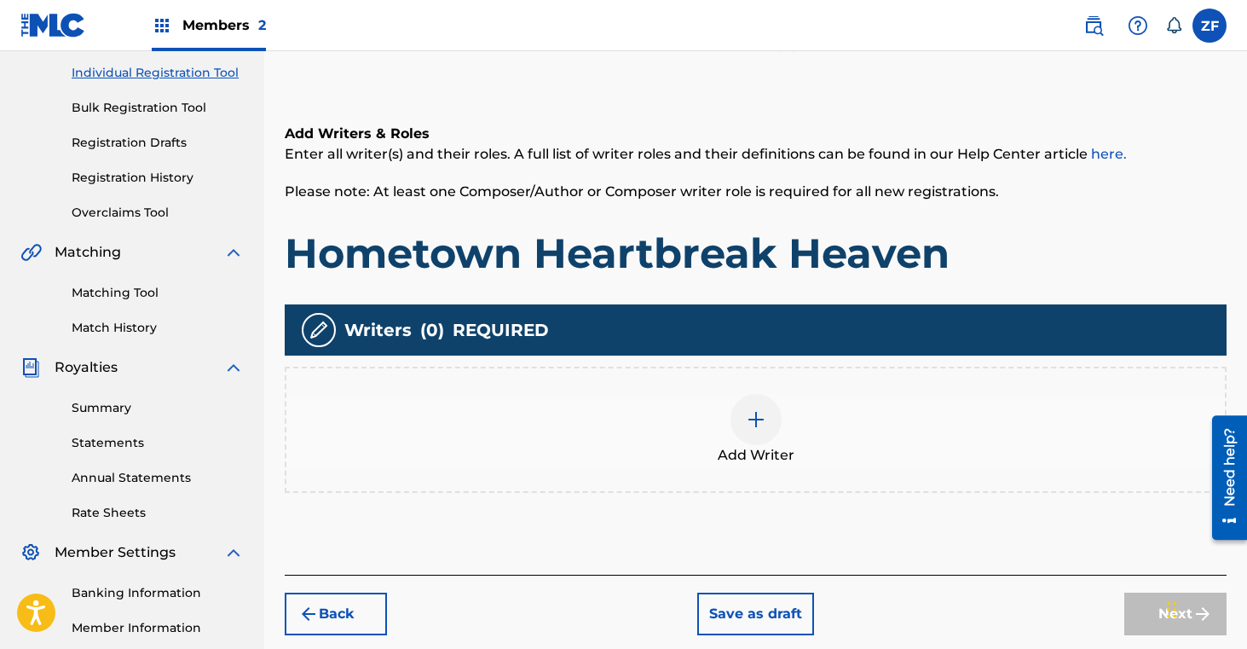
scroll to position [298, 0]
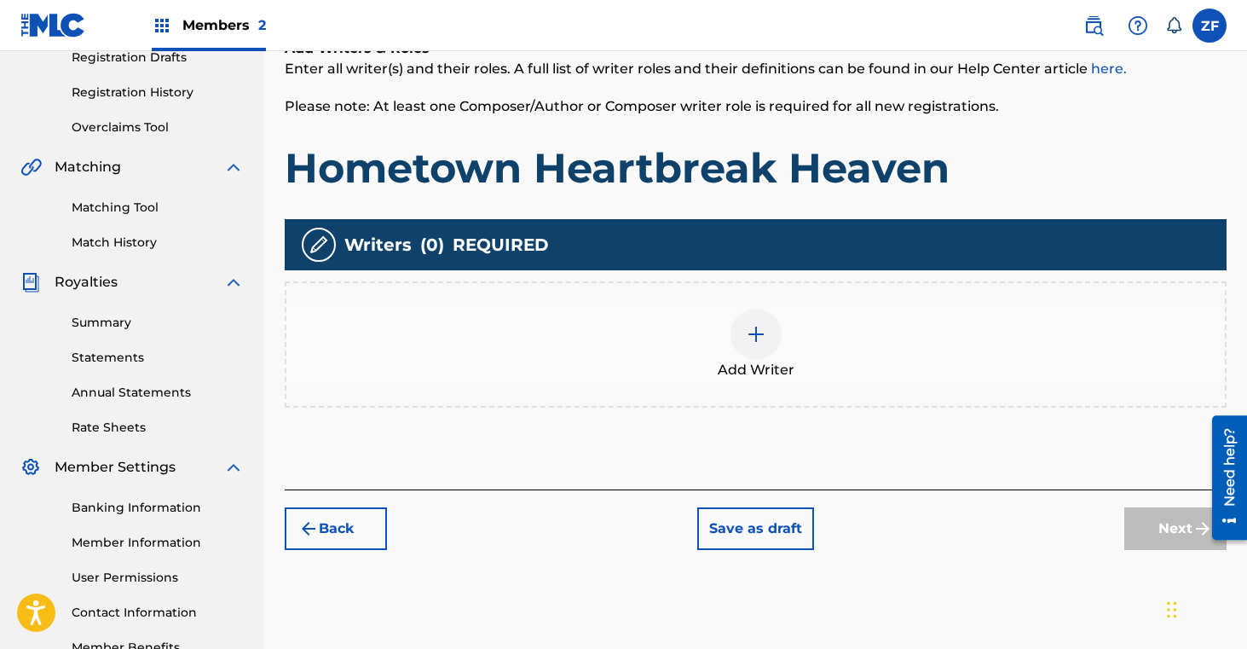
click at [759, 343] on img at bounding box center [756, 334] width 20 height 20
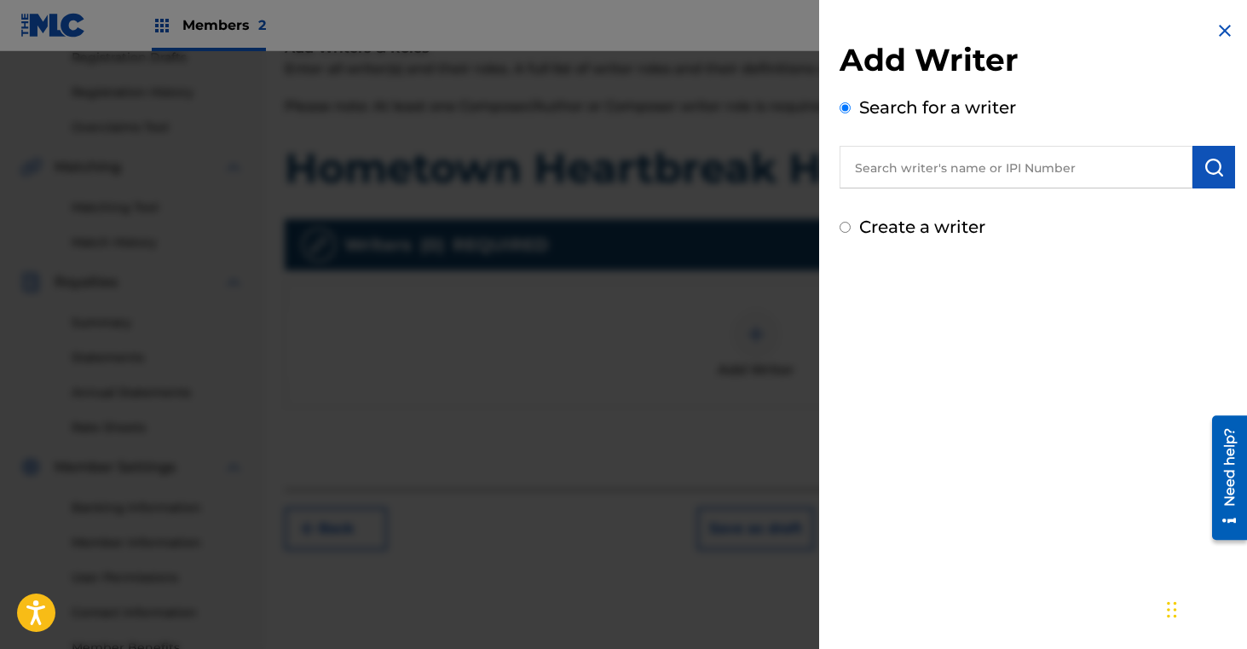
click at [892, 174] on input "text" at bounding box center [1016, 167] width 353 height 43
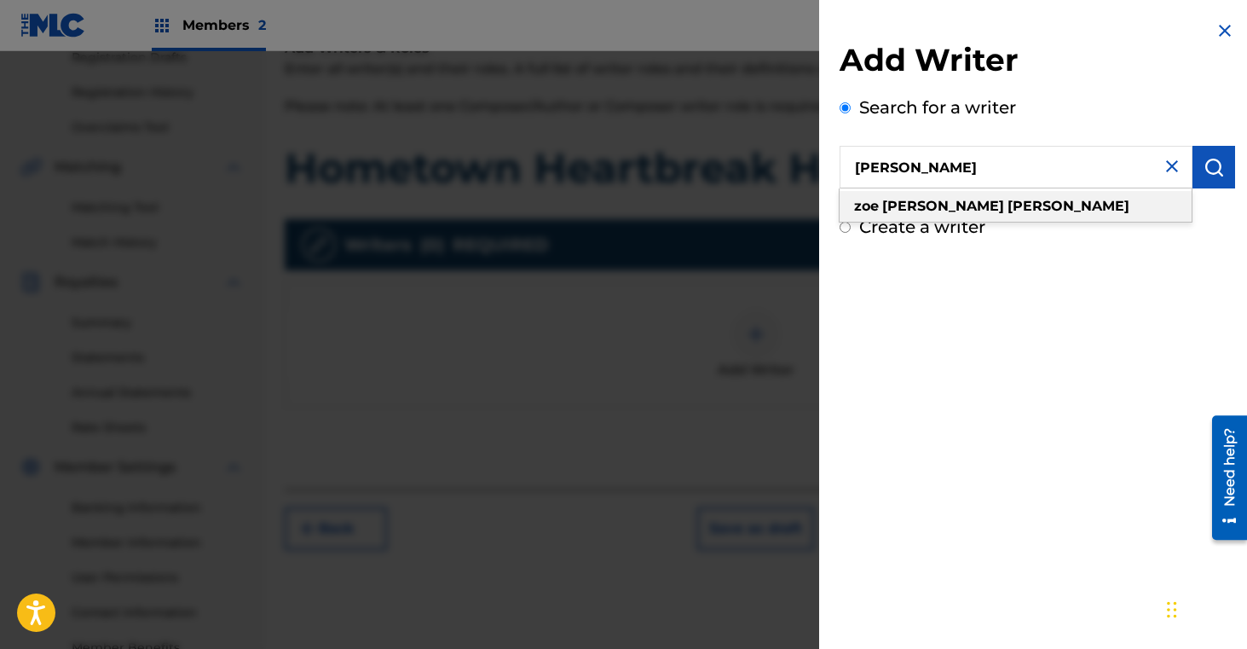
type input "[PERSON_NAME]"
click at [905, 207] on strong "jean" at bounding box center [943, 206] width 122 height 16
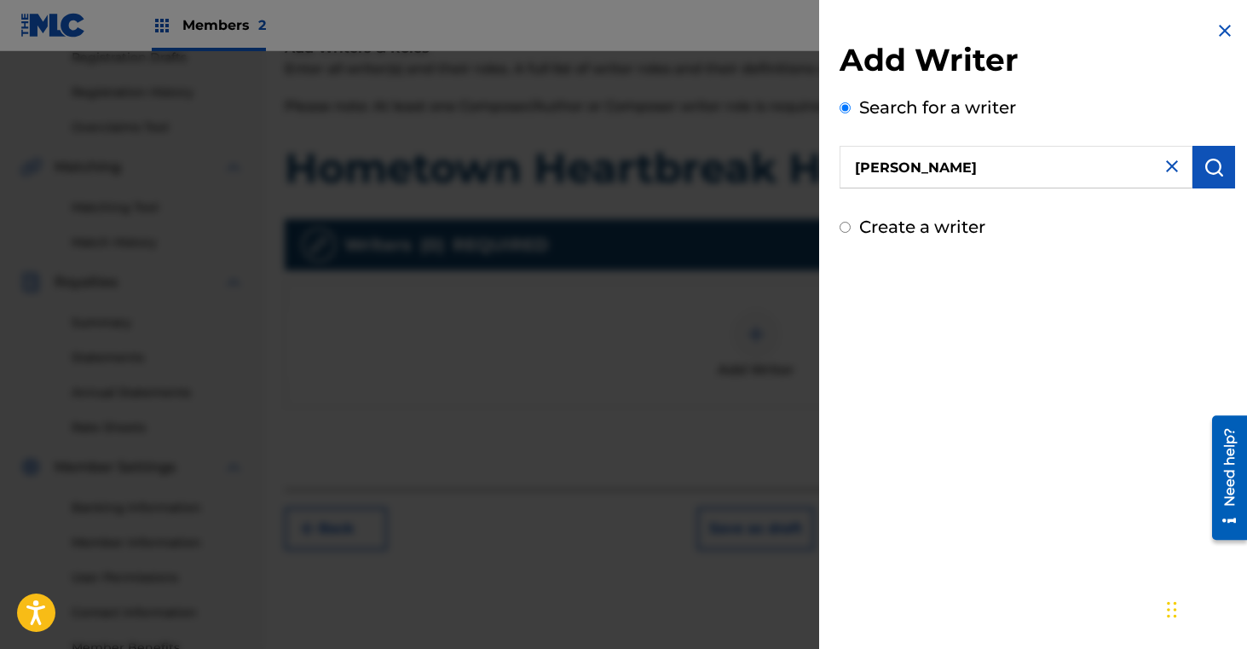
click at [1206, 165] on img "submit" at bounding box center [1214, 167] width 20 height 20
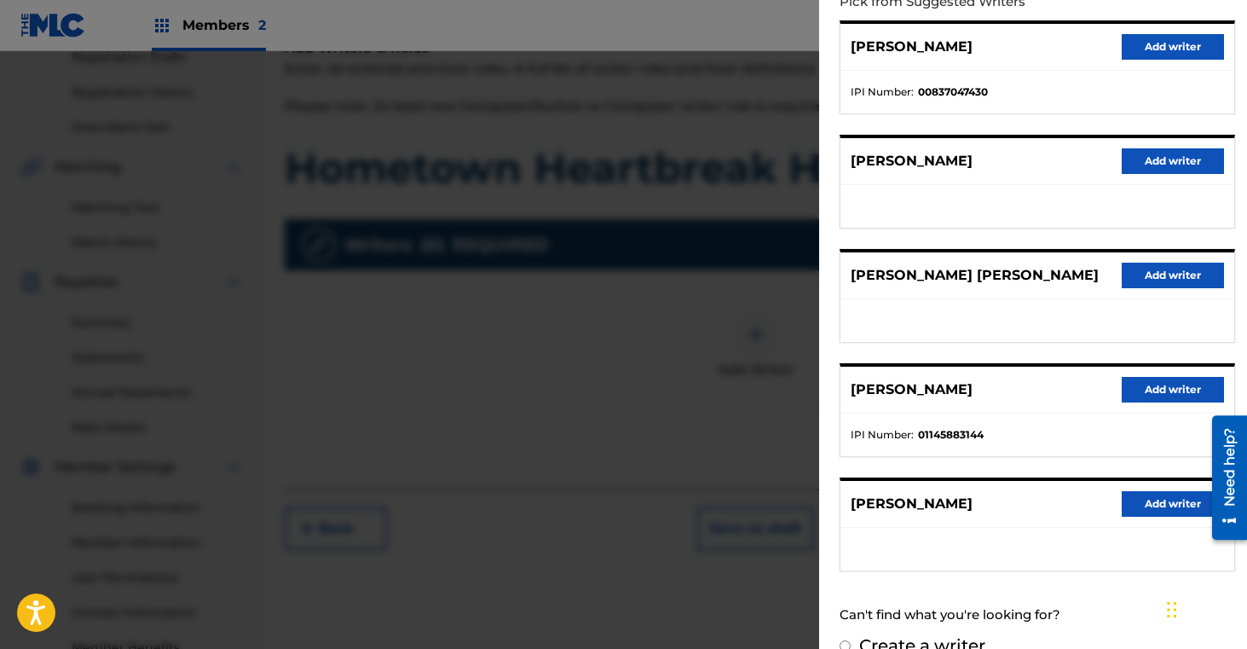
scroll to position [234, 0]
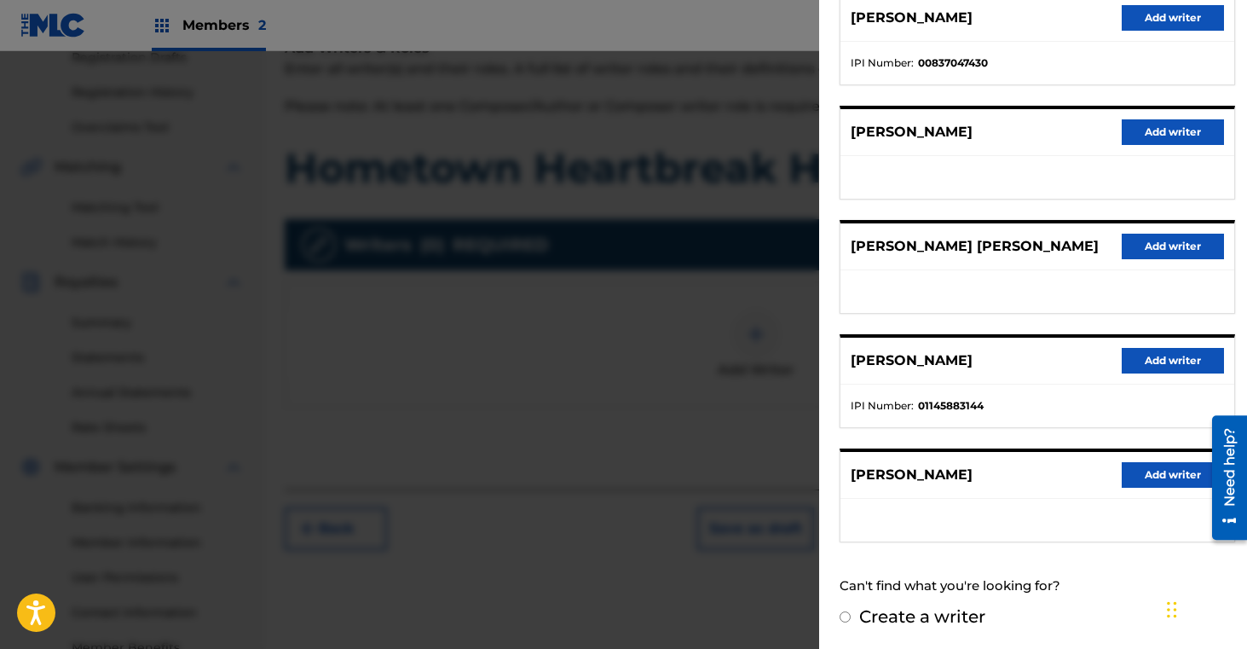
click at [1168, 356] on button "Add writer" at bounding box center [1173, 361] width 102 height 26
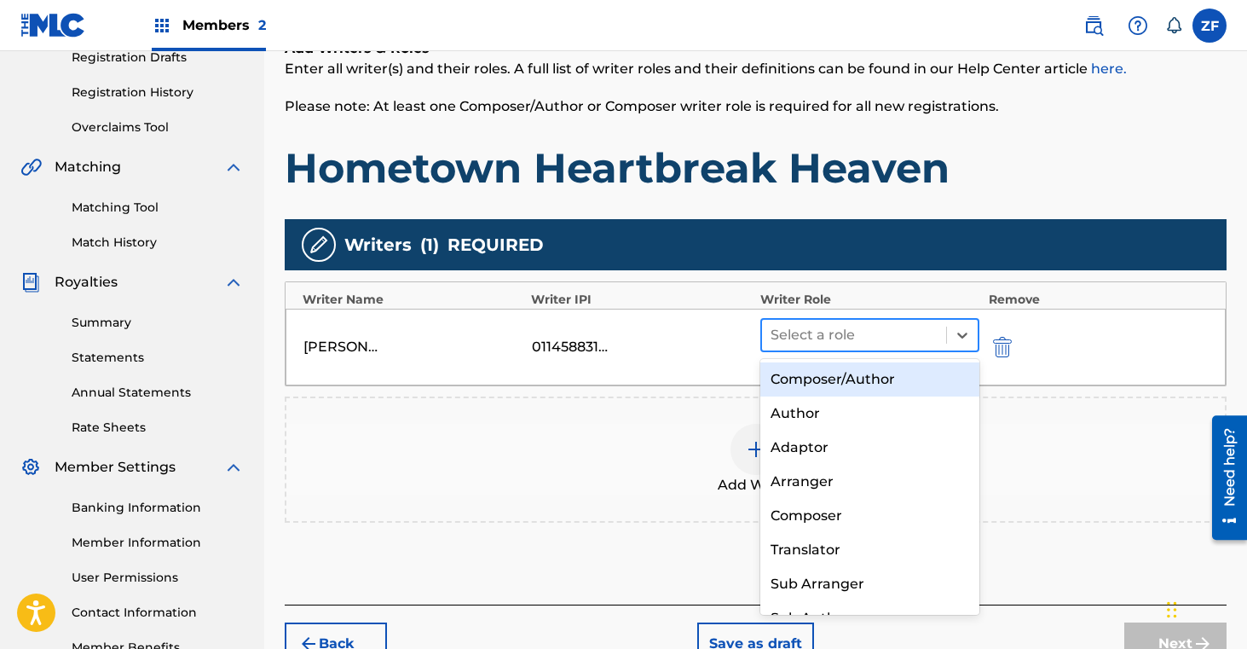
click at [811, 330] on div at bounding box center [855, 335] width 168 height 24
click at [810, 379] on div "Composer/Author" at bounding box center [870, 379] width 220 height 34
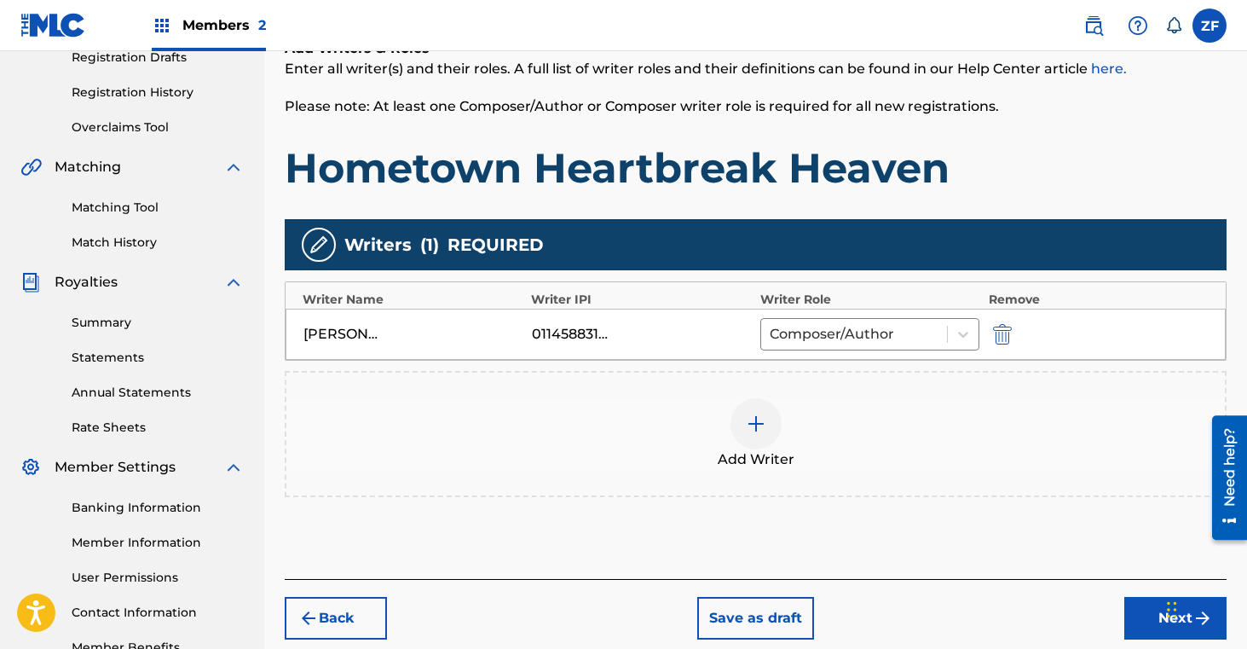
click at [756, 430] on img at bounding box center [756, 423] width 20 height 20
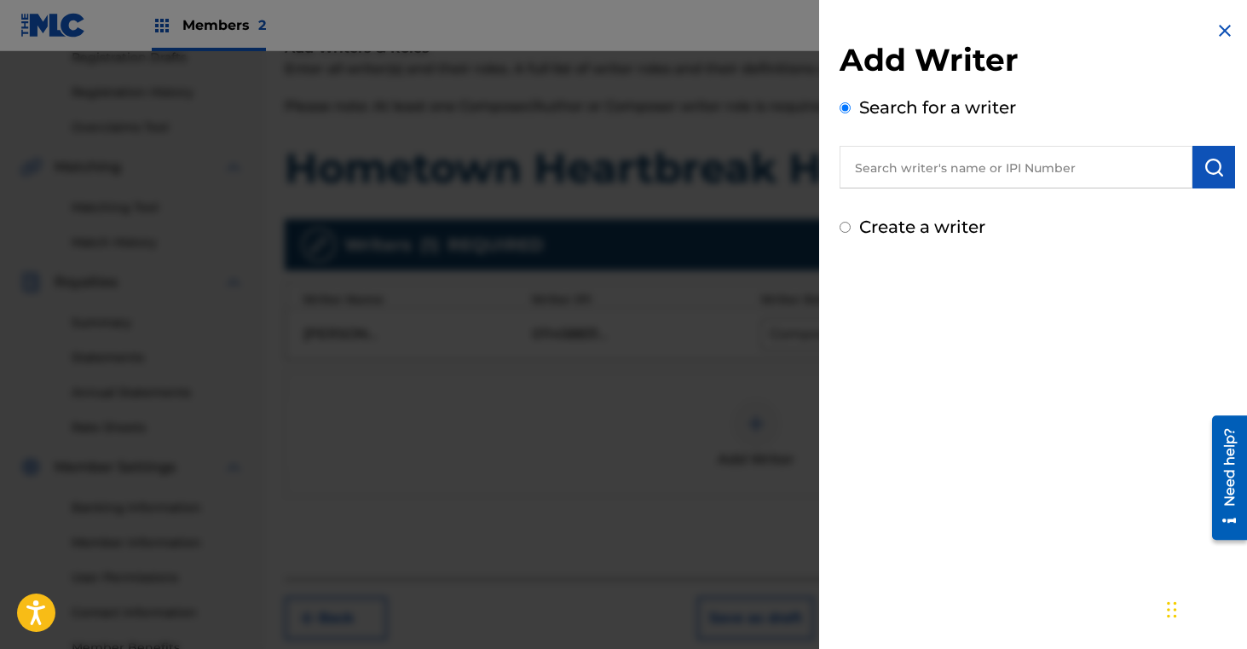
click at [984, 168] on input "text" at bounding box center [1016, 167] width 353 height 43
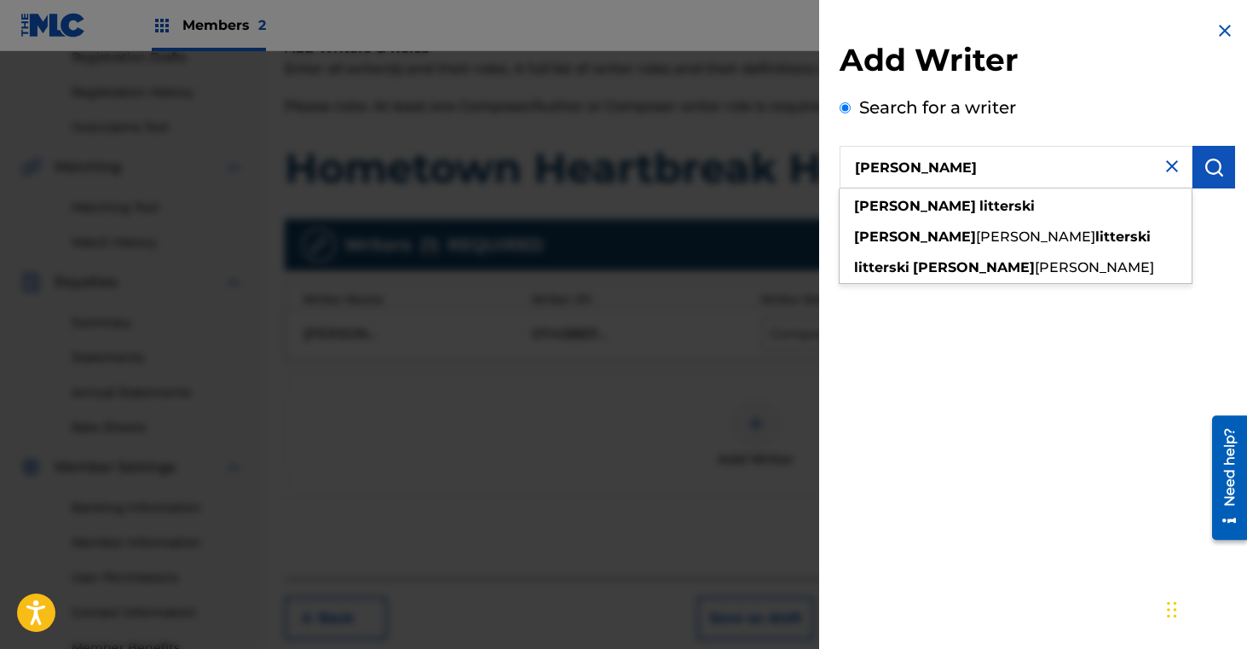
type input "[PERSON_NAME]"
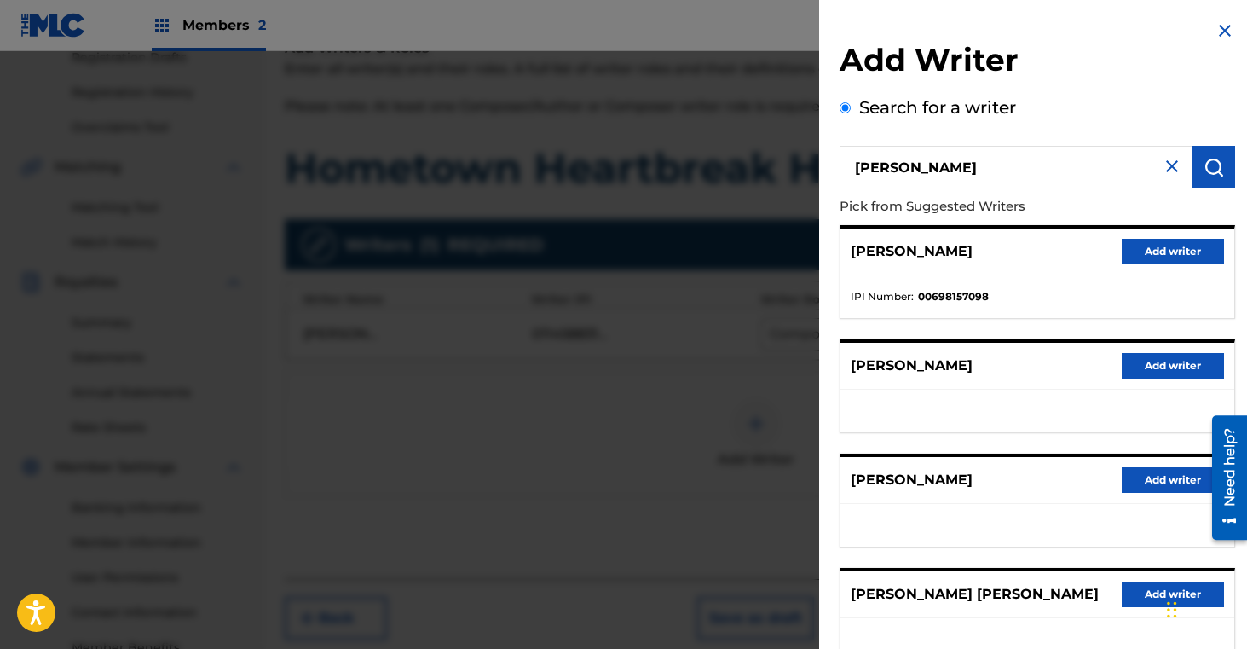
click at [1165, 242] on button "Add writer" at bounding box center [1173, 252] width 102 height 26
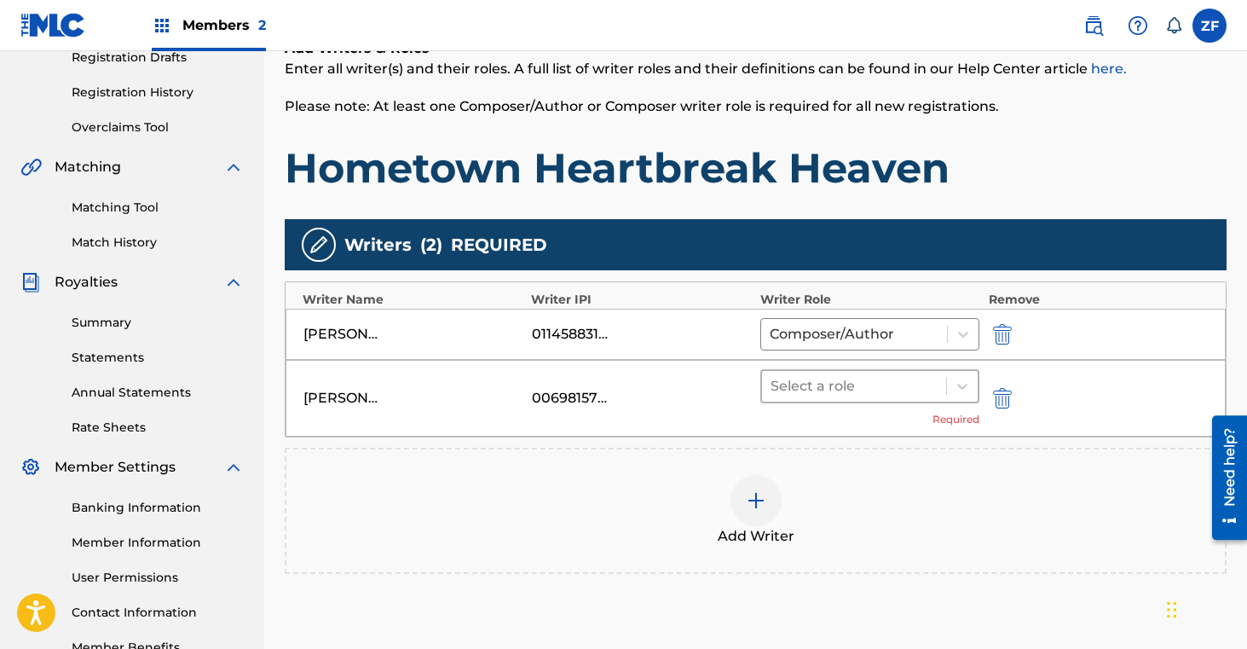
click at [836, 395] on div at bounding box center [855, 386] width 168 height 24
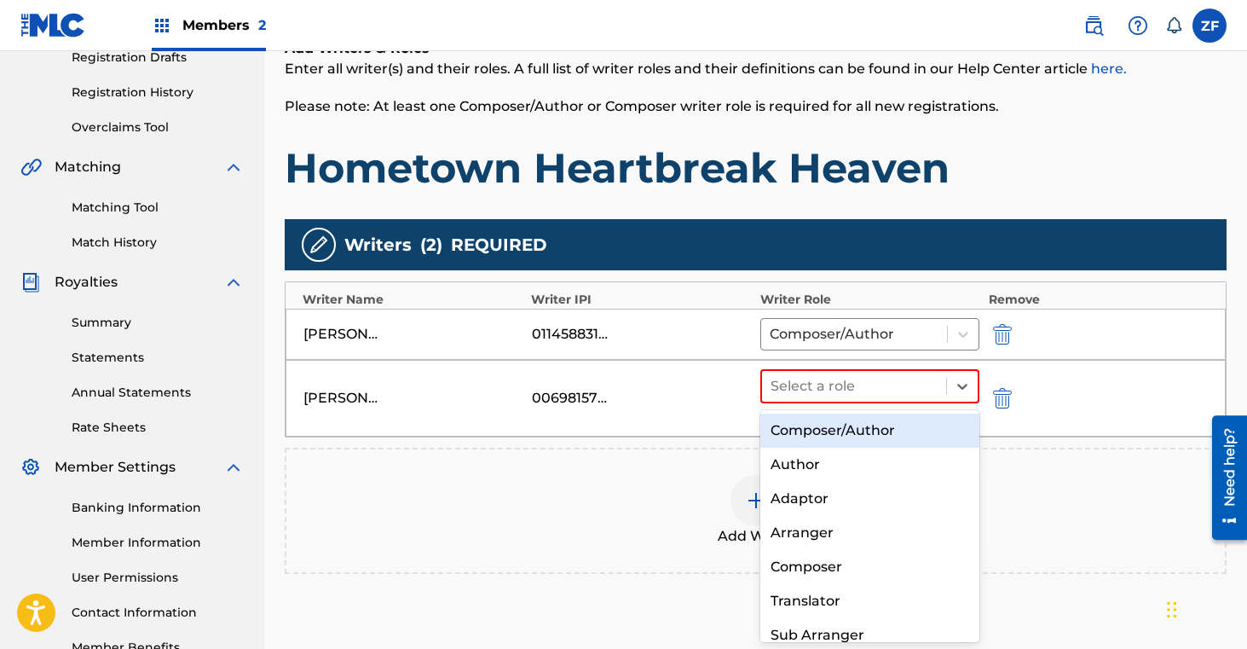
click at [829, 432] on div "Composer/Author" at bounding box center [870, 430] width 220 height 34
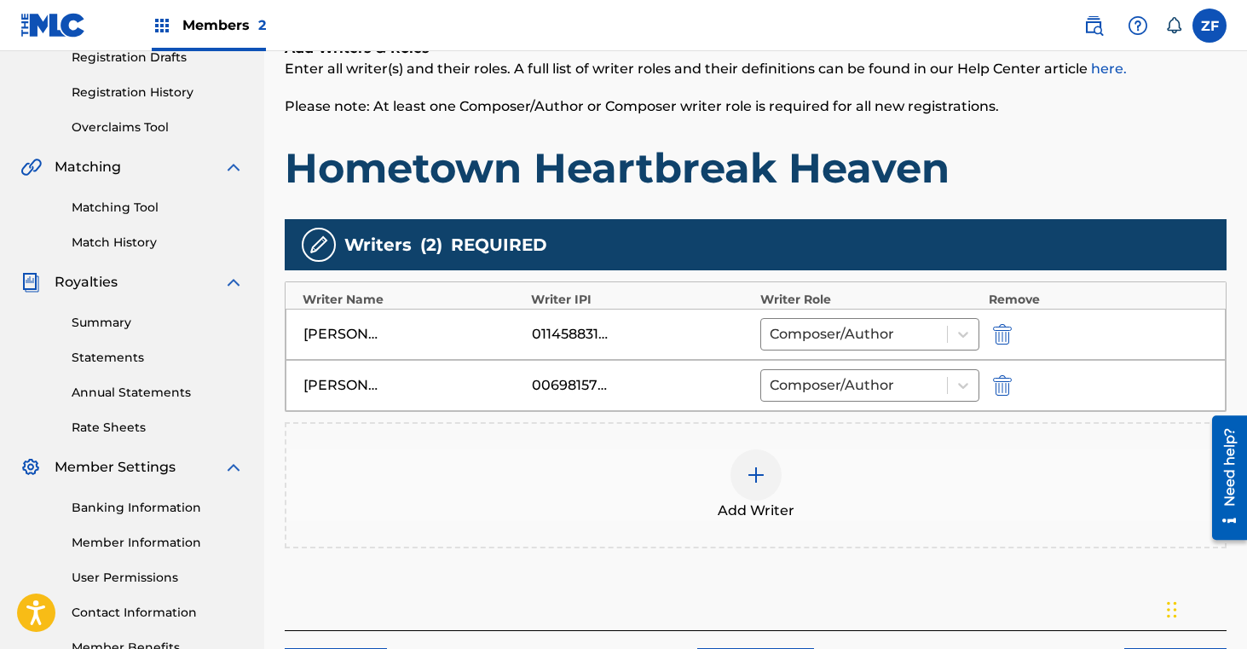
click at [764, 476] on img at bounding box center [756, 475] width 20 height 20
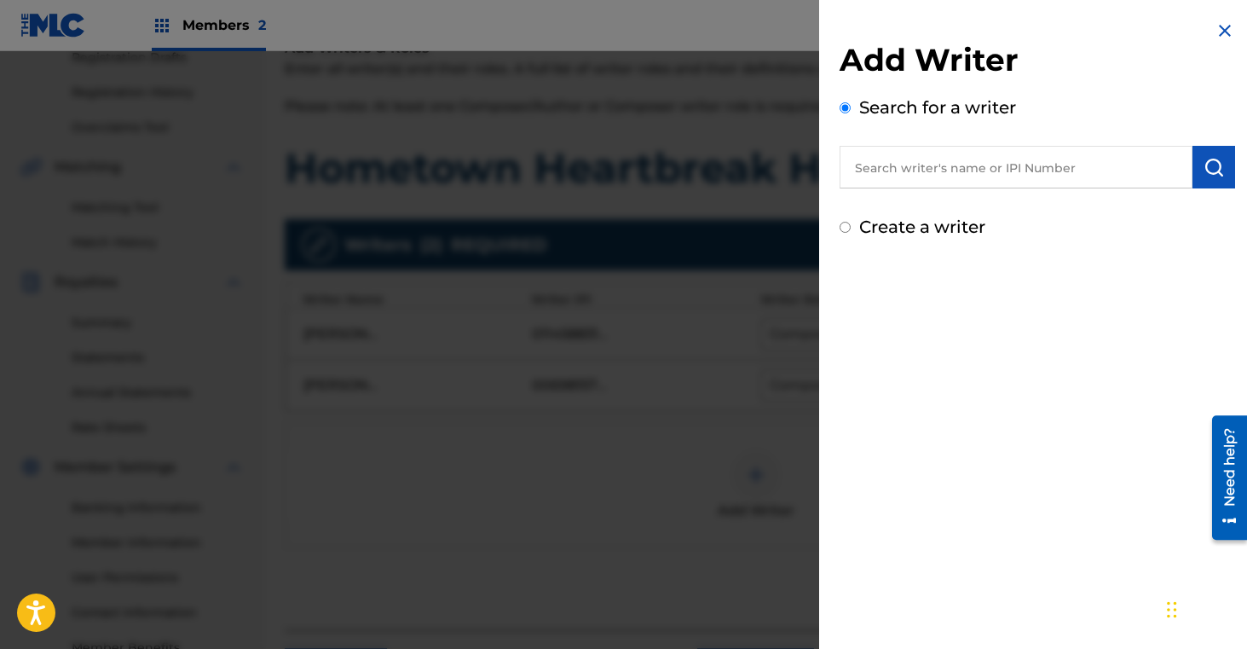
click at [993, 169] on input "text" at bounding box center [1016, 167] width 353 height 43
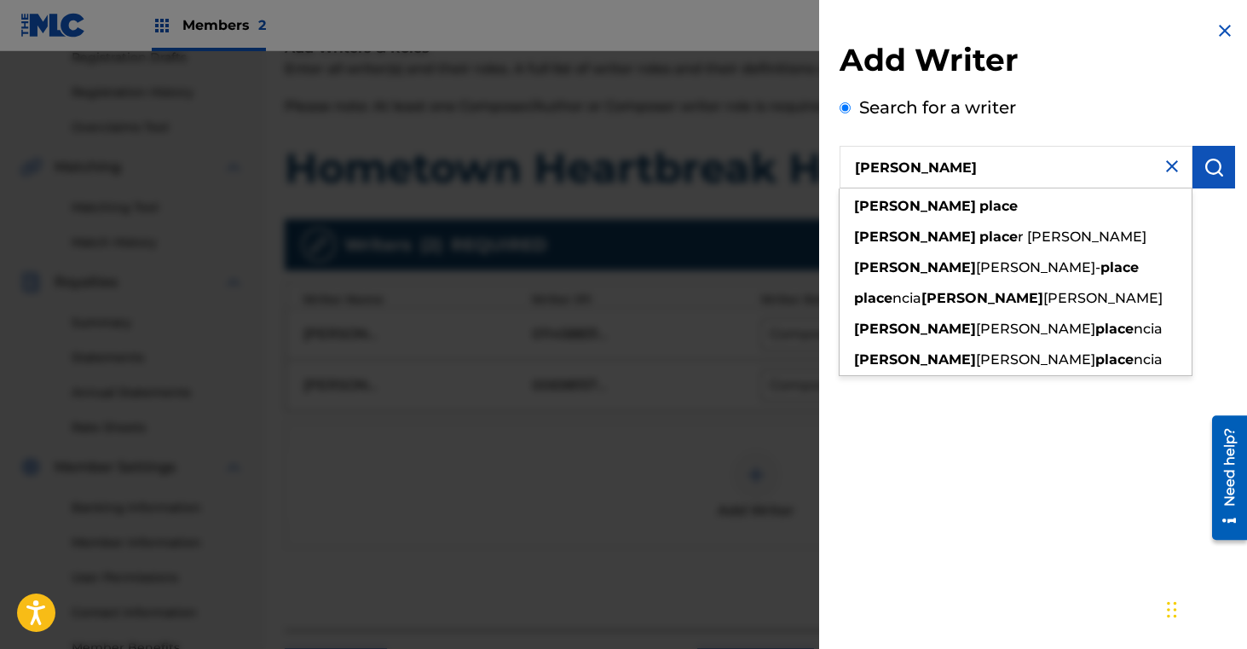
type input "emma place"
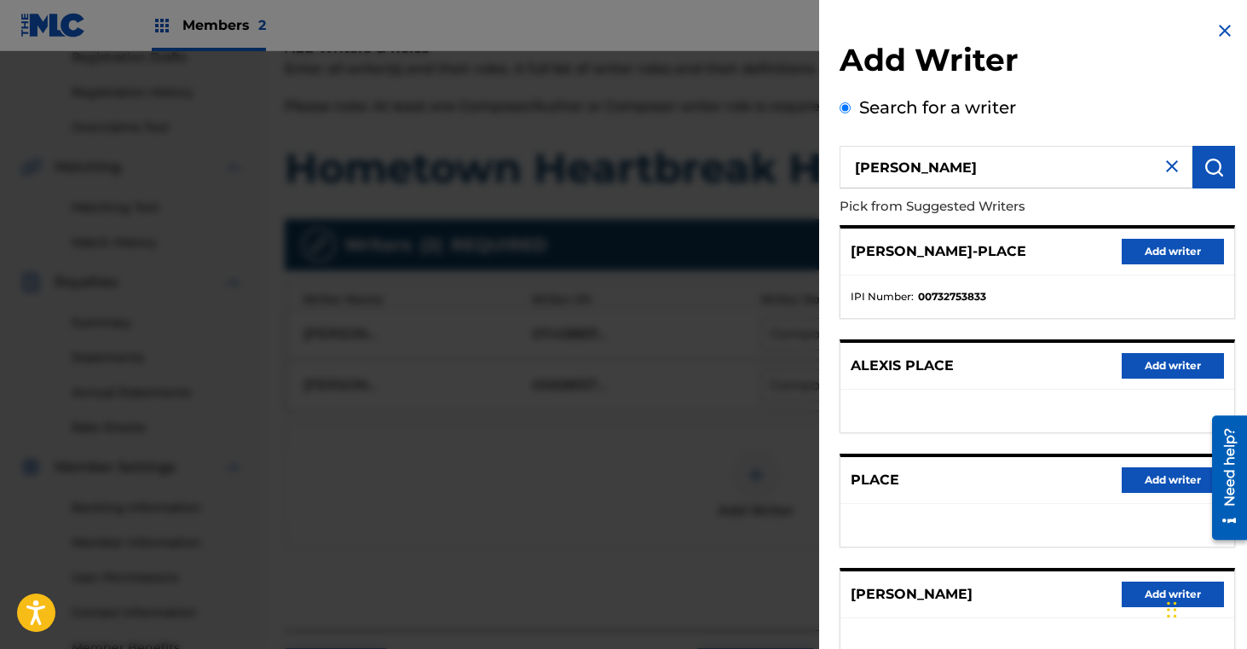
click at [1135, 250] on button "Add writer" at bounding box center [1173, 252] width 102 height 26
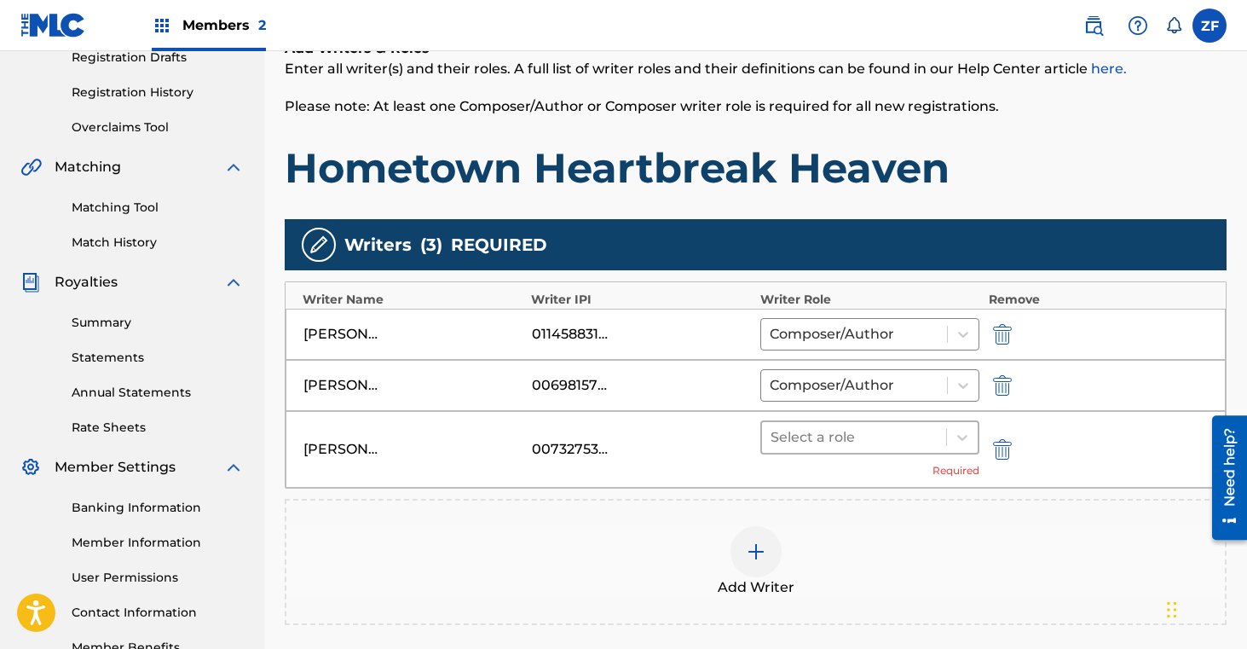
click at [910, 434] on div at bounding box center [855, 437] width 168 height 24
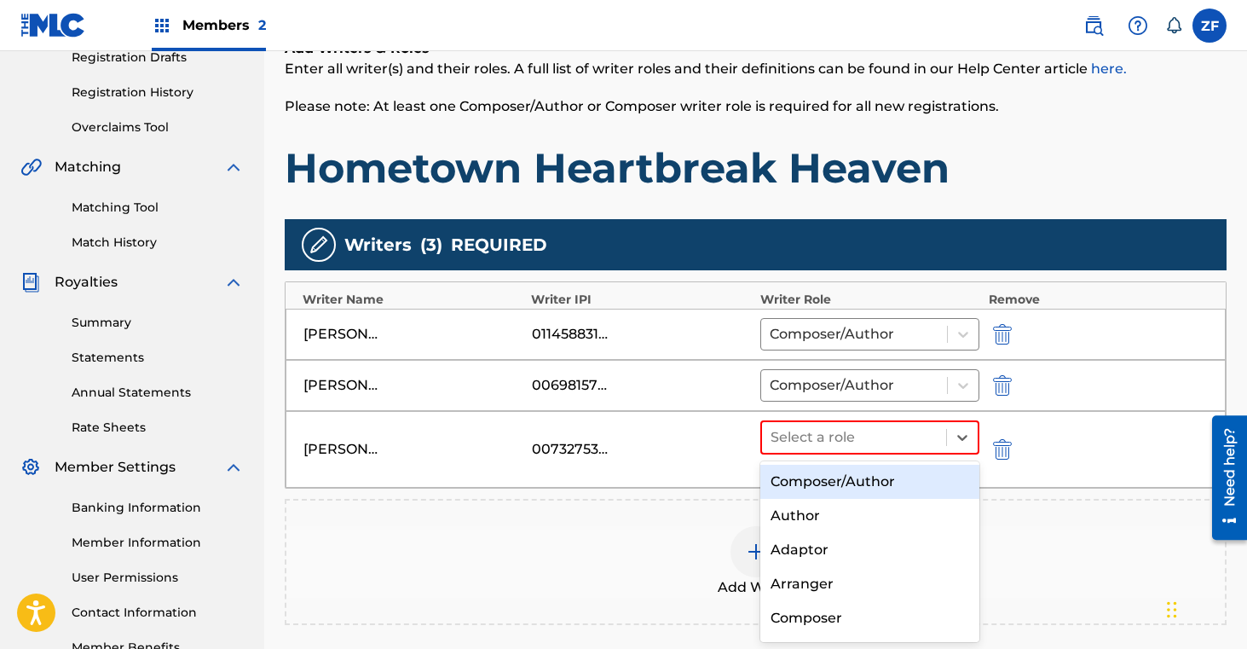
click at [875, 481] on div "Composer/Author" at bounding box center [870, 482] width 220 height 34
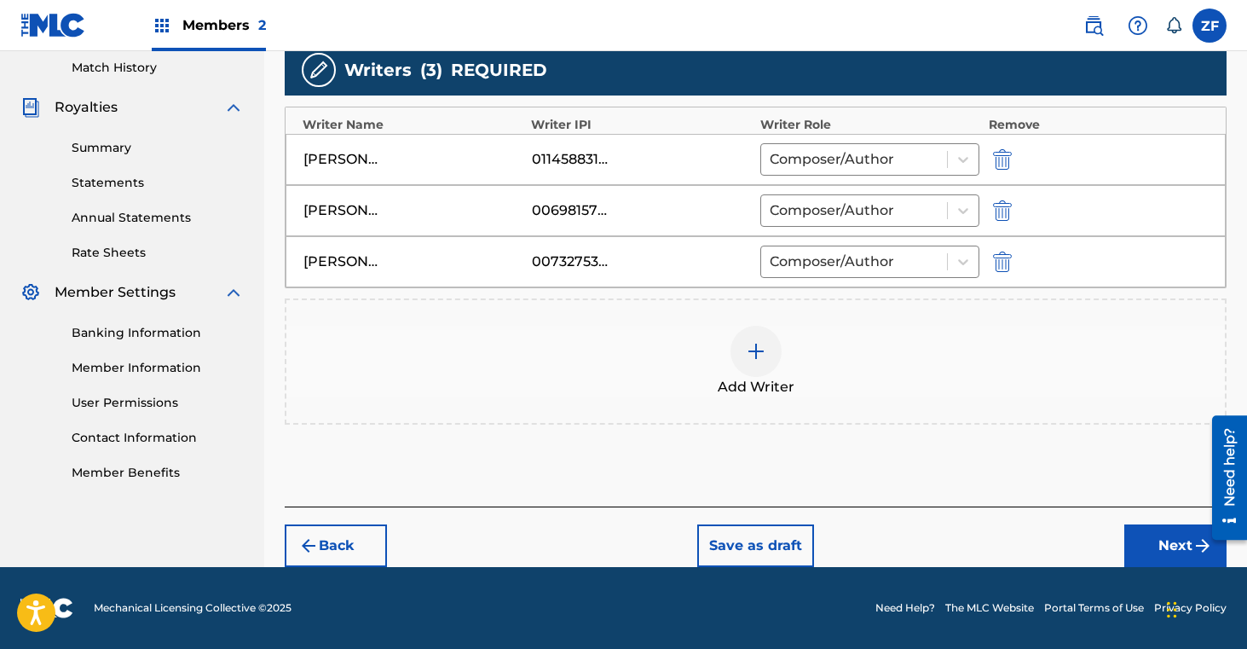
click at [1160, 541] on button "Next" at bounding box center [1175, 545] width 102 height 43
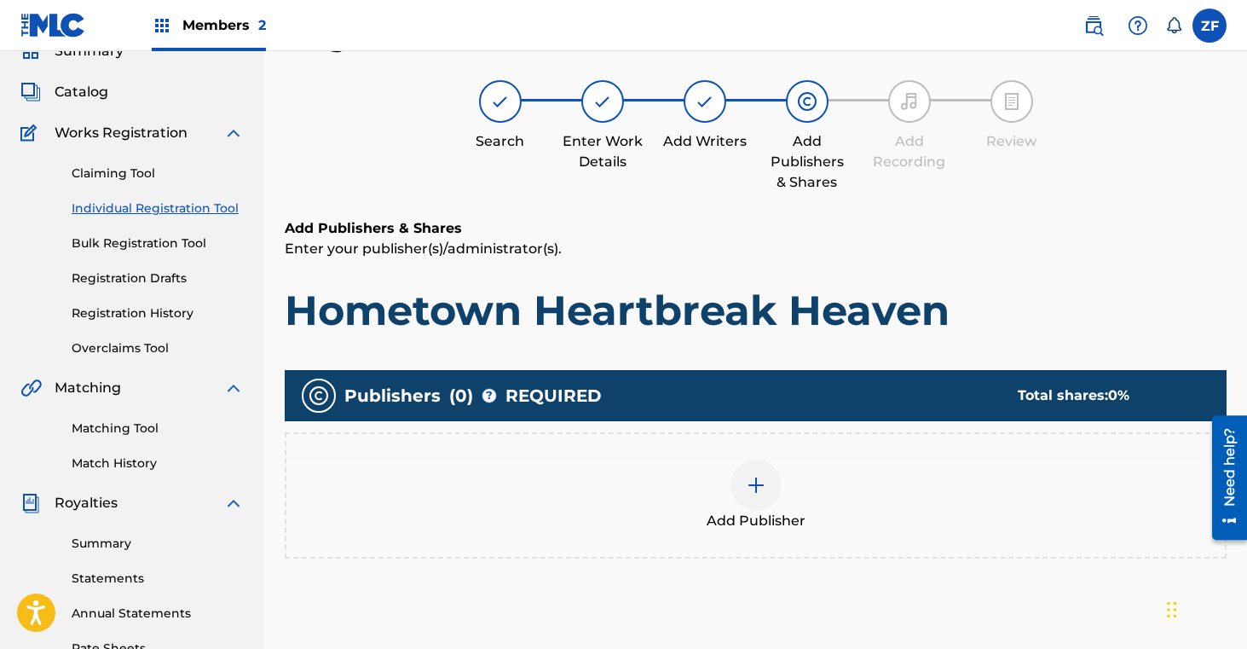
scroll to position [77, 0]
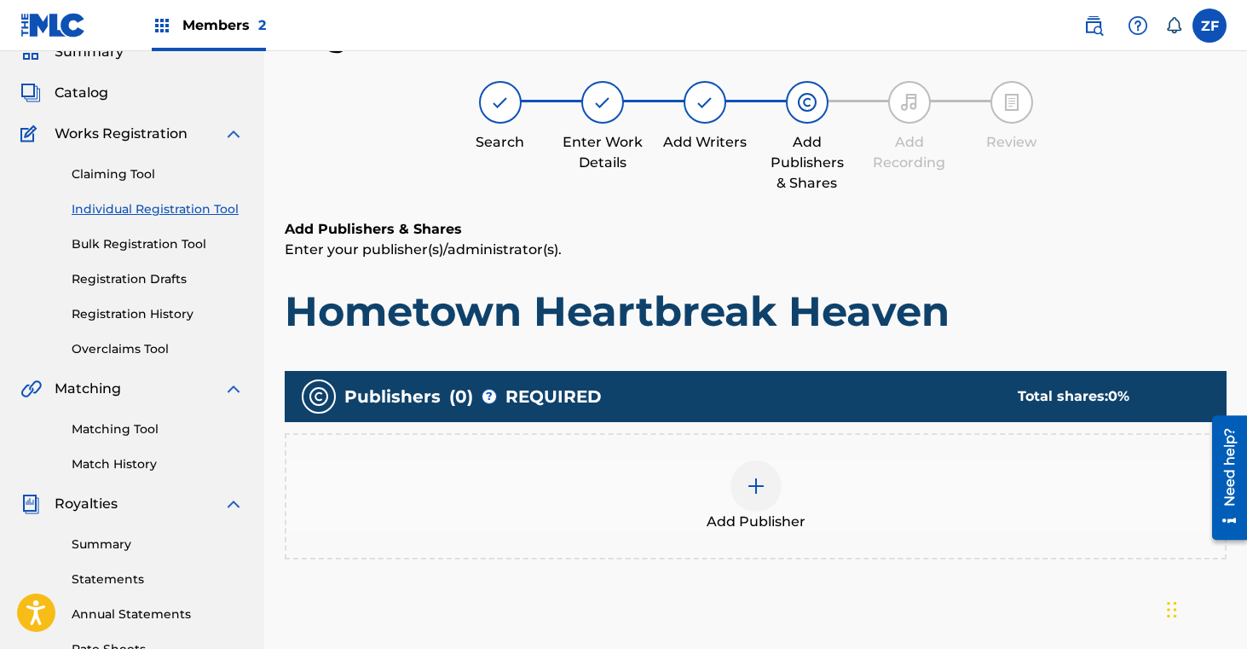
click at [753, 485] on img at bounding box center [756, 486] width 20 height 20
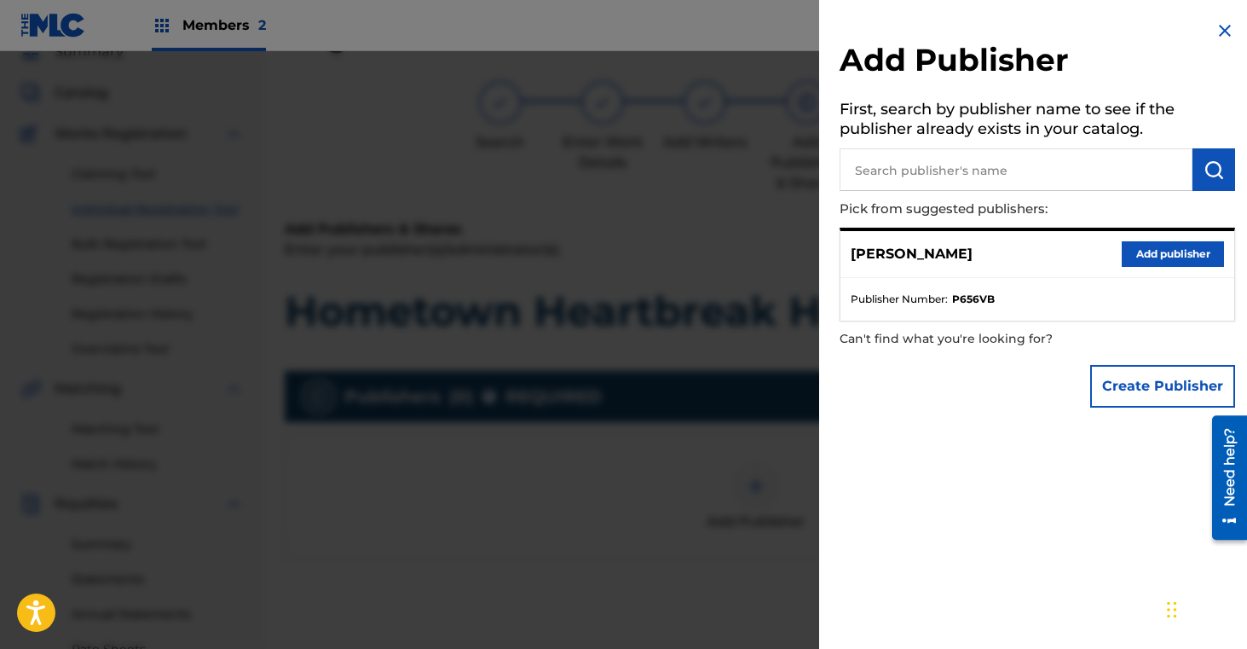
click at [1145, 249] on button "Add publisher" at bounding box center [1173, 254] width 102 height 26
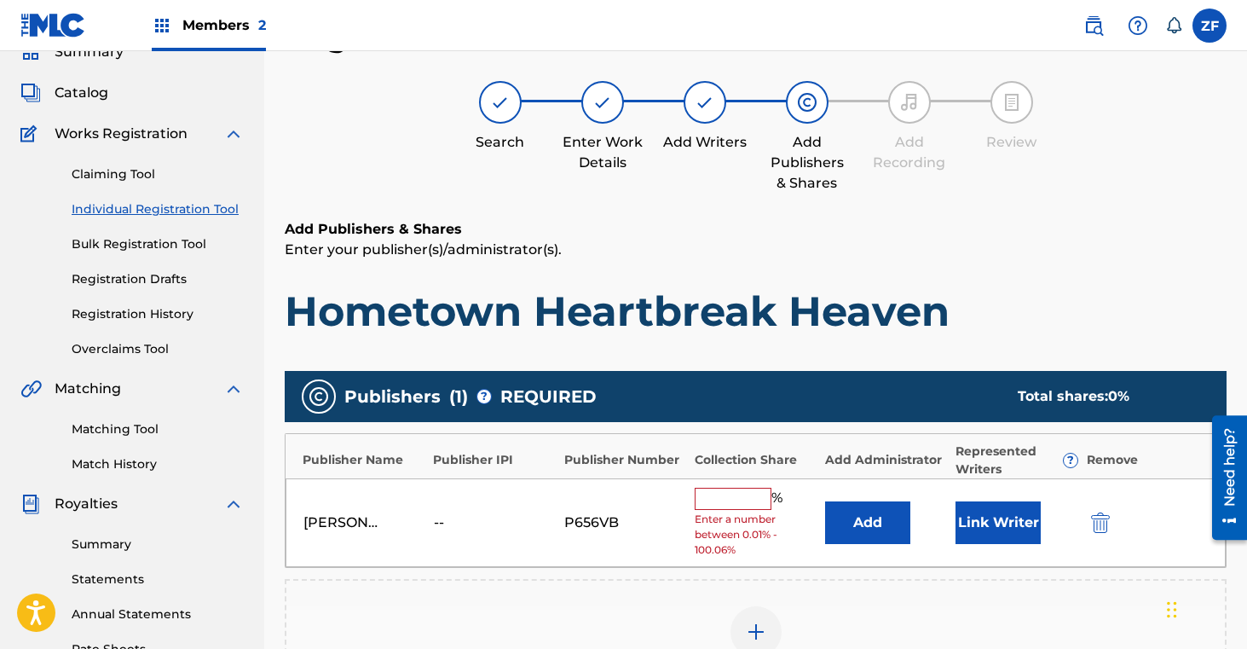
click at [730, 495] on input "text" at bounding box center [733, 499] width 77 height 22
type input "16.7"
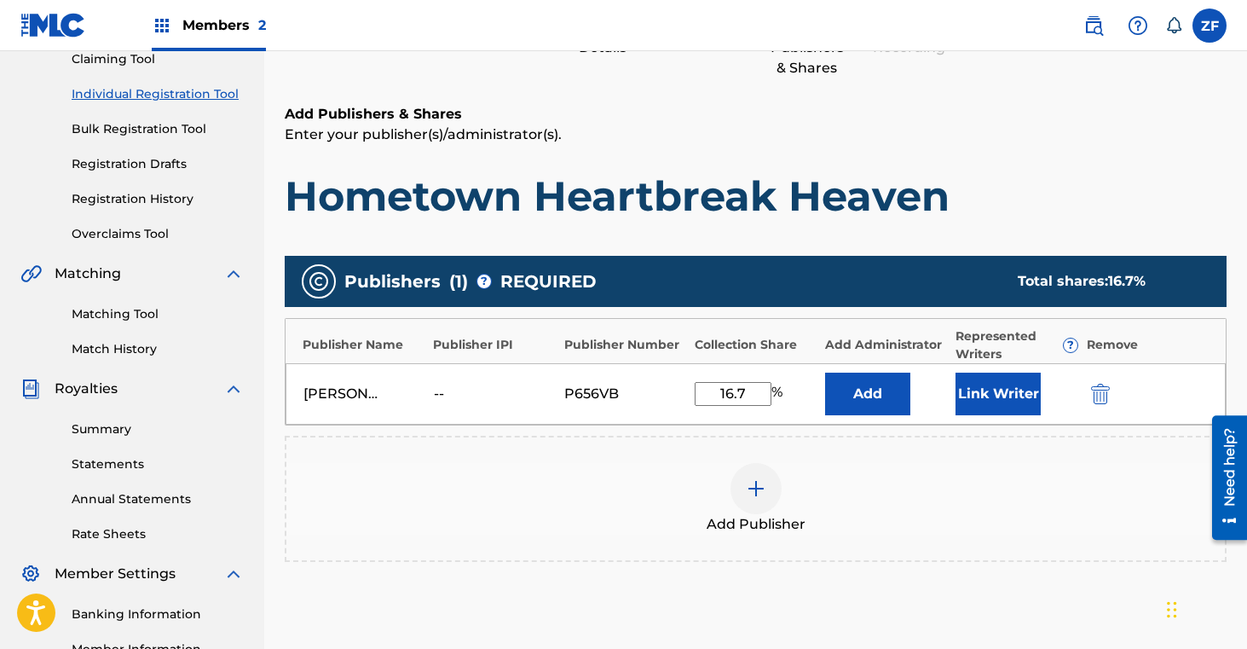
scroll to position [408, 0]
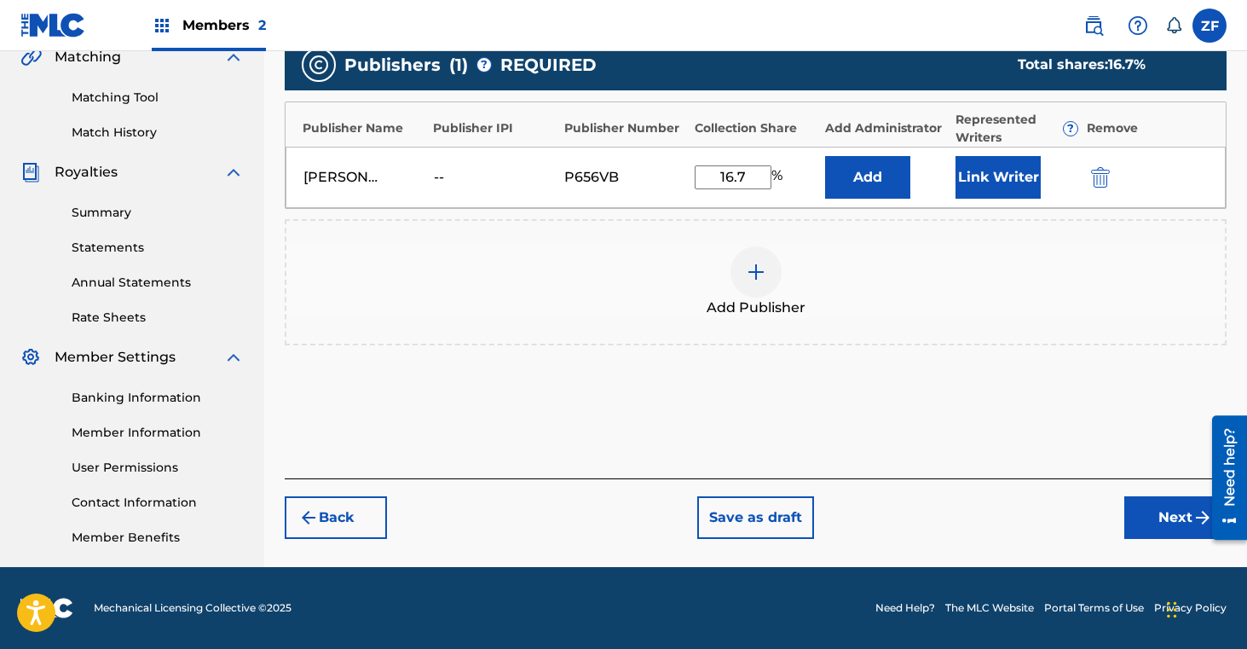
click at [972, 176] on button "Link Writer" at bounding box center [998, 177] width 85 height 43
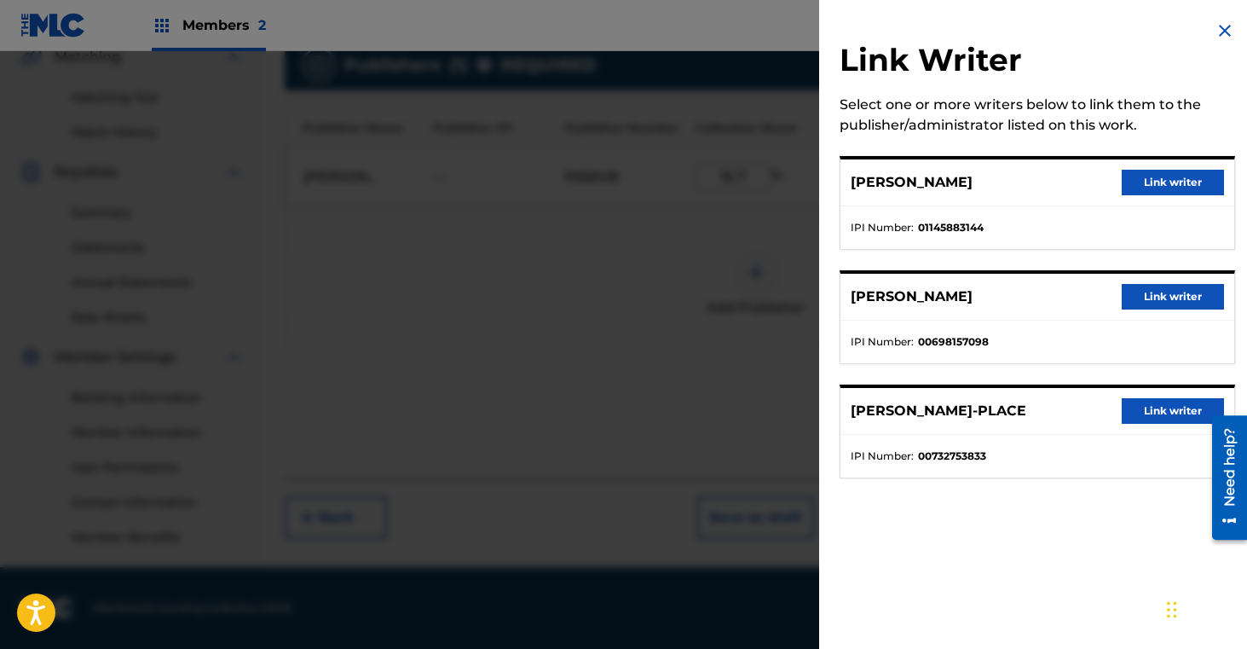
click at [1153, 176] on button "Link writer" at bounding box center [1173, 183] width 102 height 26
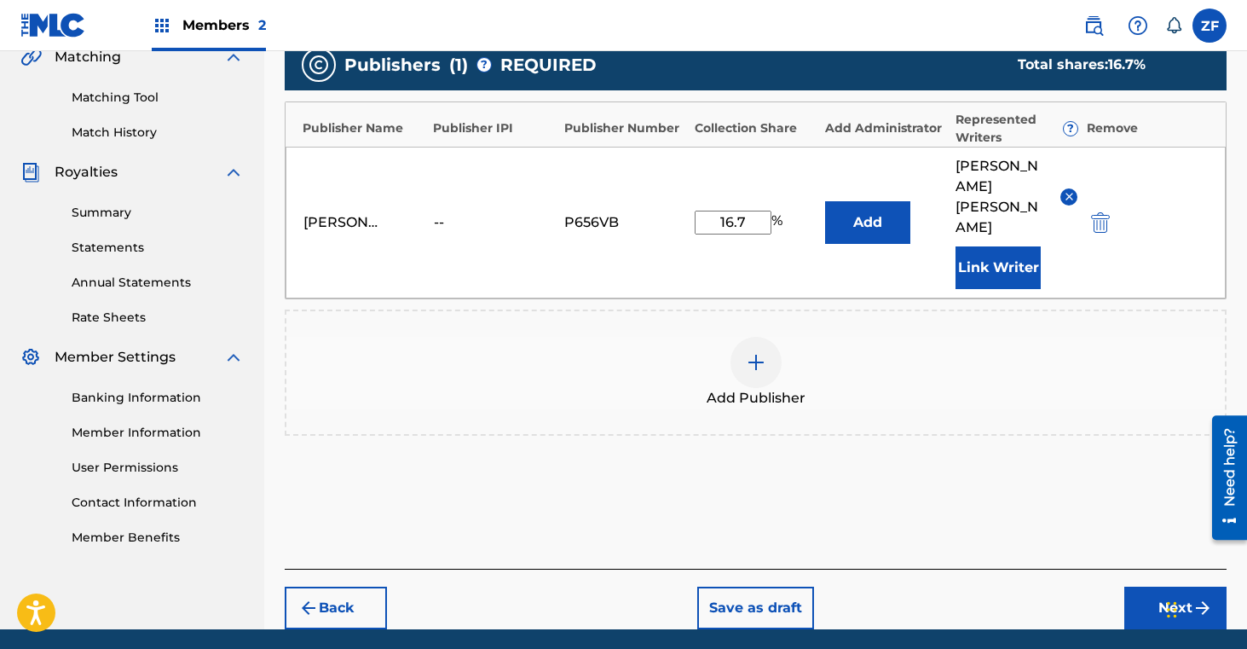
click at [1153, 586] on button "Next" at bounding box center [1175, 607] width 102 height 43
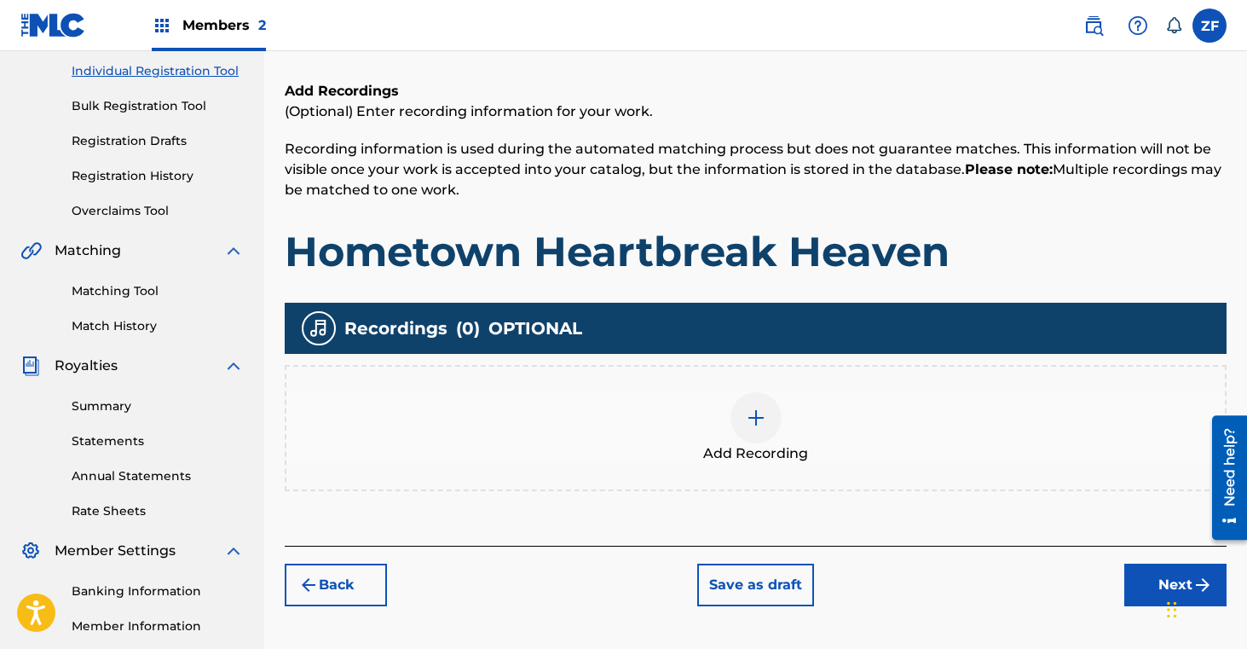
scroll to position [272, 0]
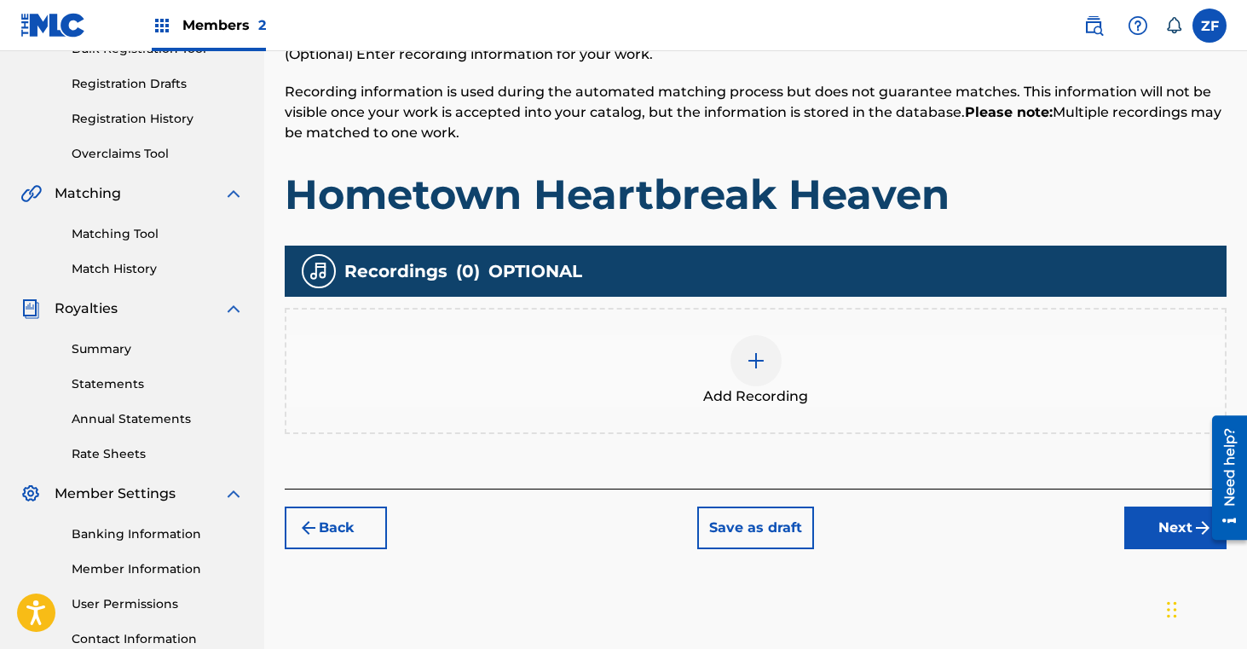
click at [765, 361] on img at bounding box center [756, 360] width 20 height 20
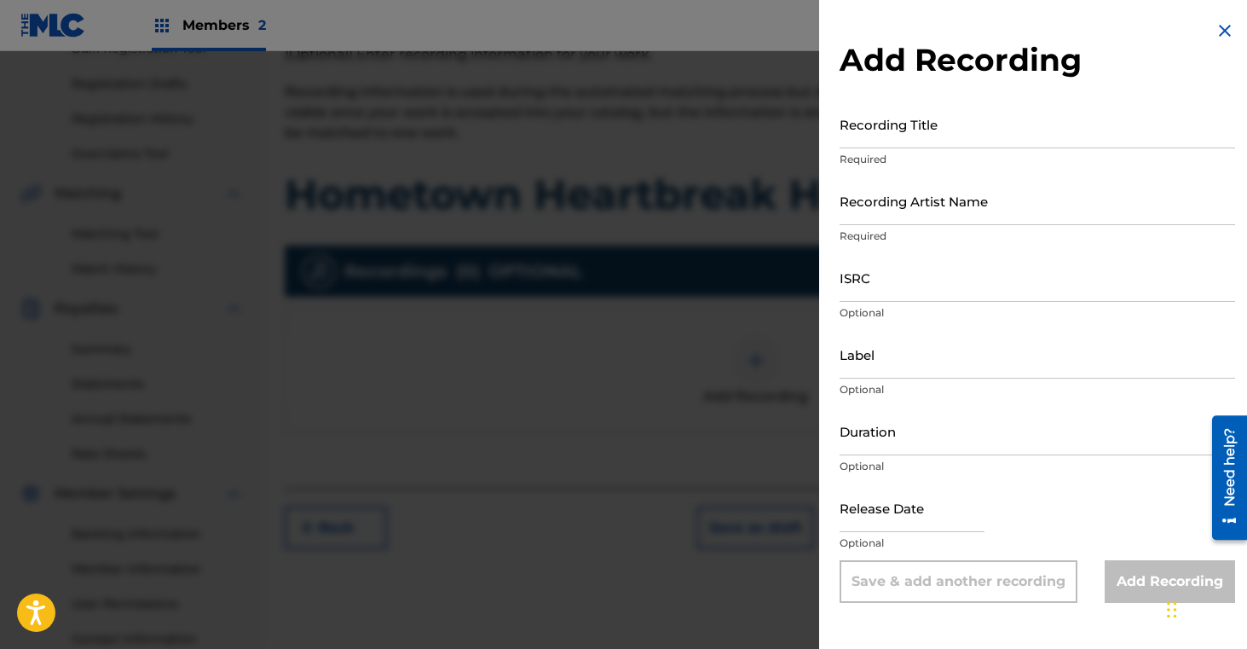
click at [912, 145] on input "Recording Title" at bounding box center [1038, 124] width 396 height 49
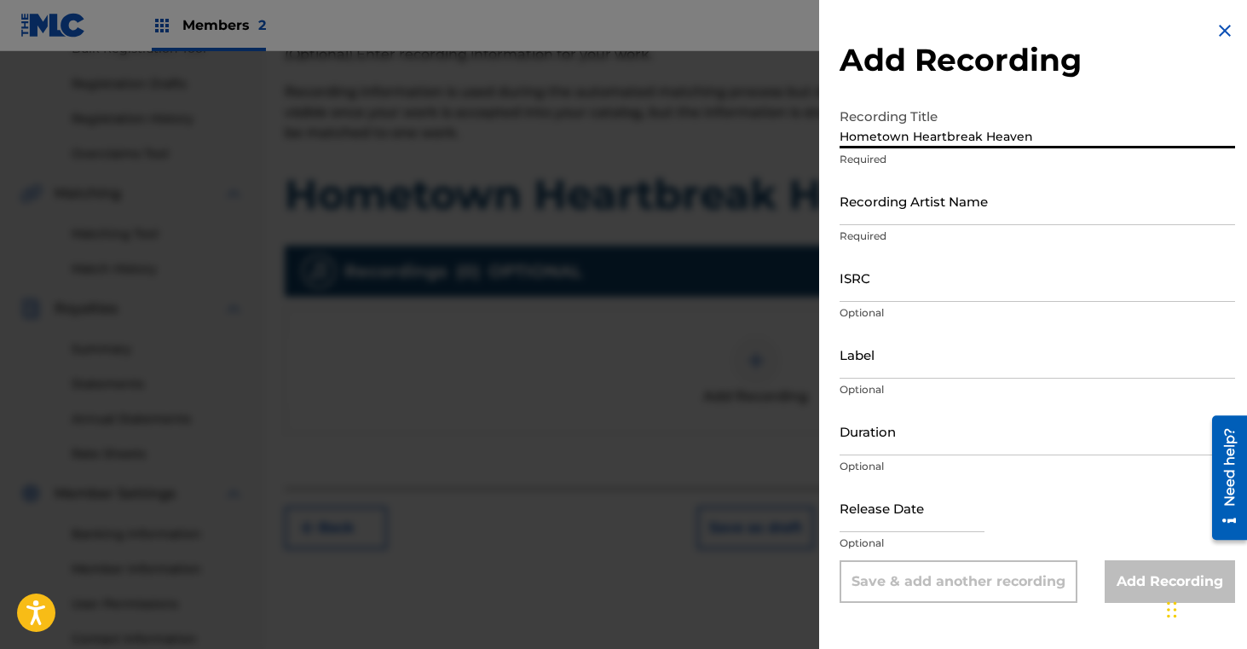
type input "Hometown Heartbreak Heaven"
click at [952, 209] on input "Recording Artist Name" at bounding box center [1038, 200] width 396 height 49
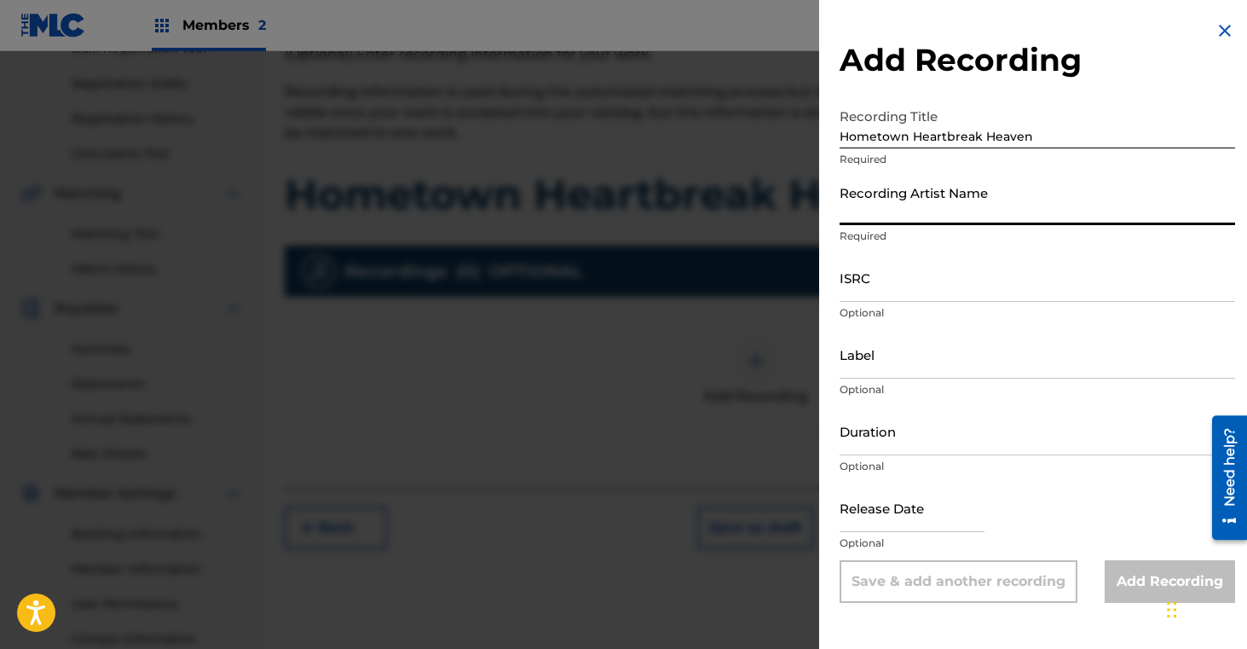
type input "[PERSON_NAME]"
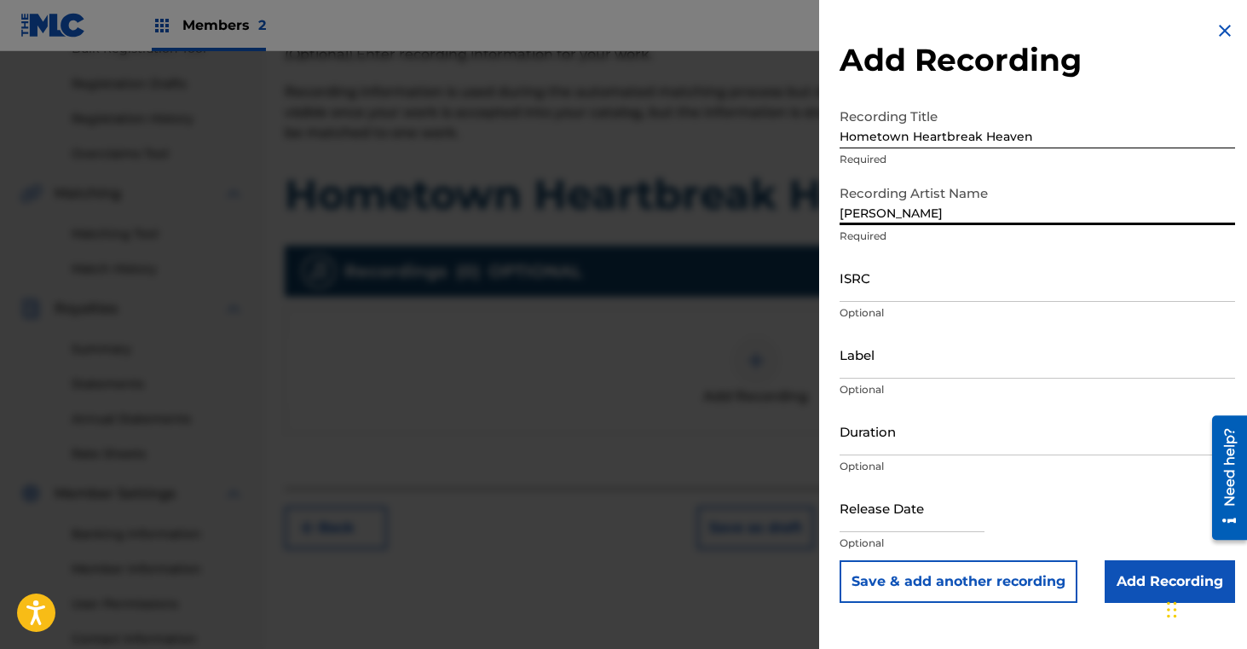
click at [909, 284] on input "ISRC" at bounding box center [1038, 277] width 396 height 49
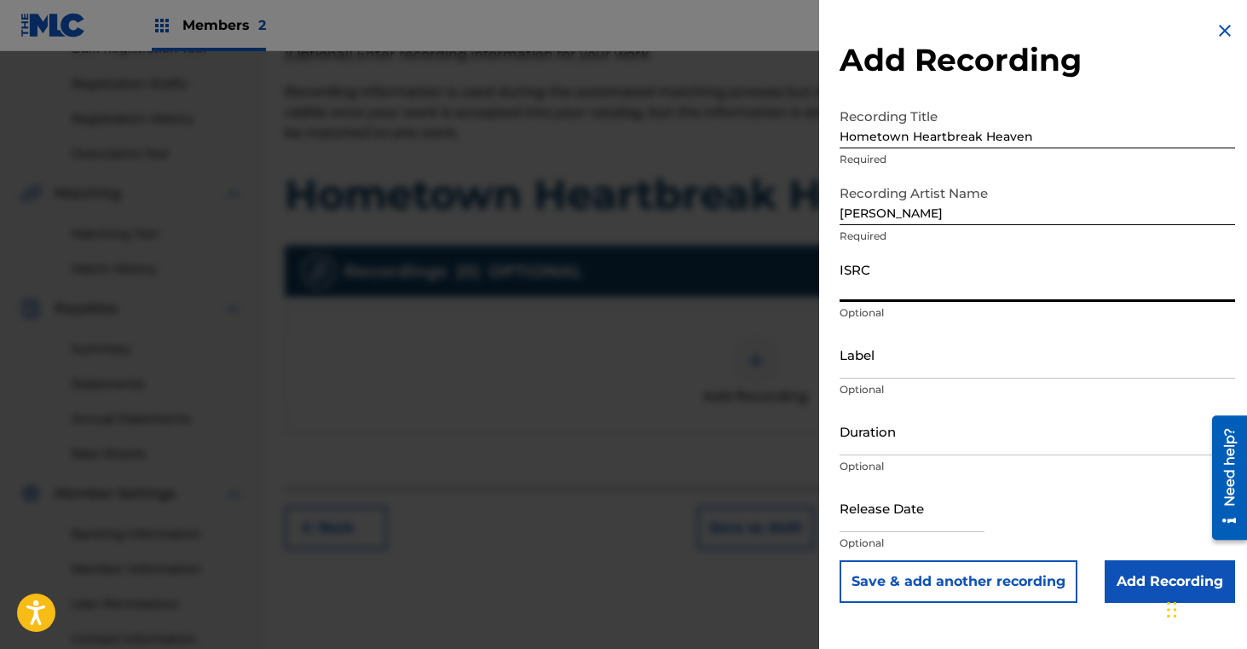
click at [873, 288] on input "ISRC" at bounding box center [1038, 277] width 396 height 49
paste input "QZMEV2501378"
type input "QZMEV2501378"
click at [1144, 584] on input "Add Recording" at bounding box center [1170, 581] width 130 height 43
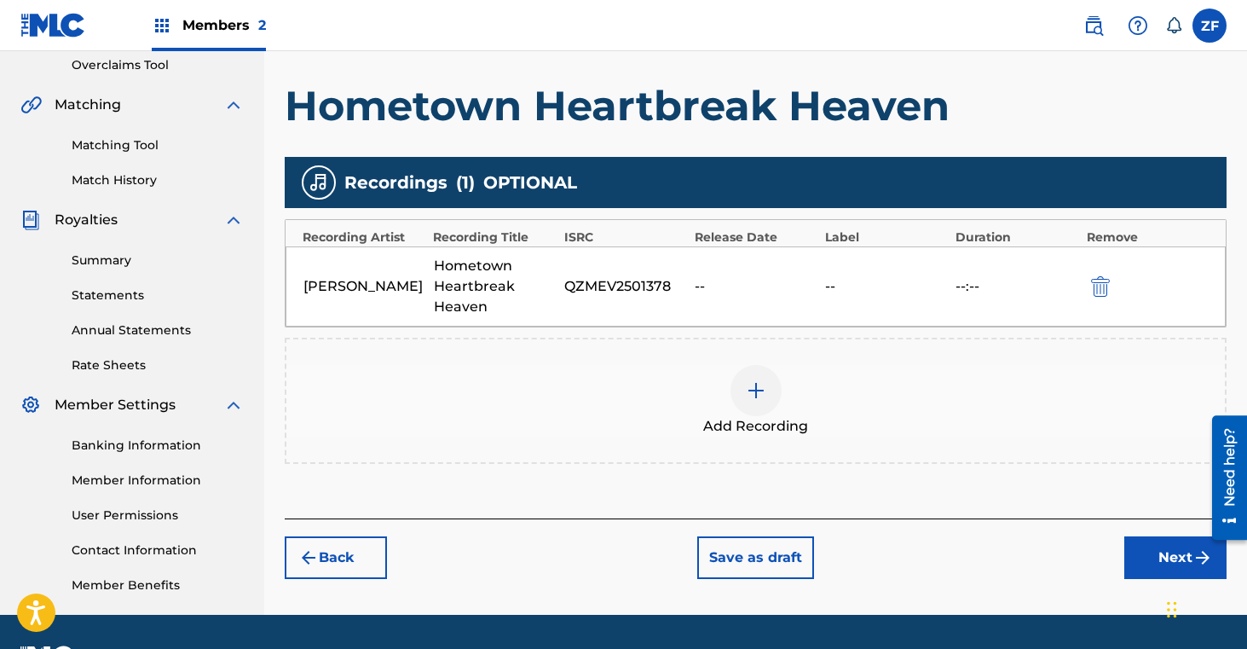
click at [1158, 552] on button "Next" at bounding box center [1175, 557] width 102 height 43
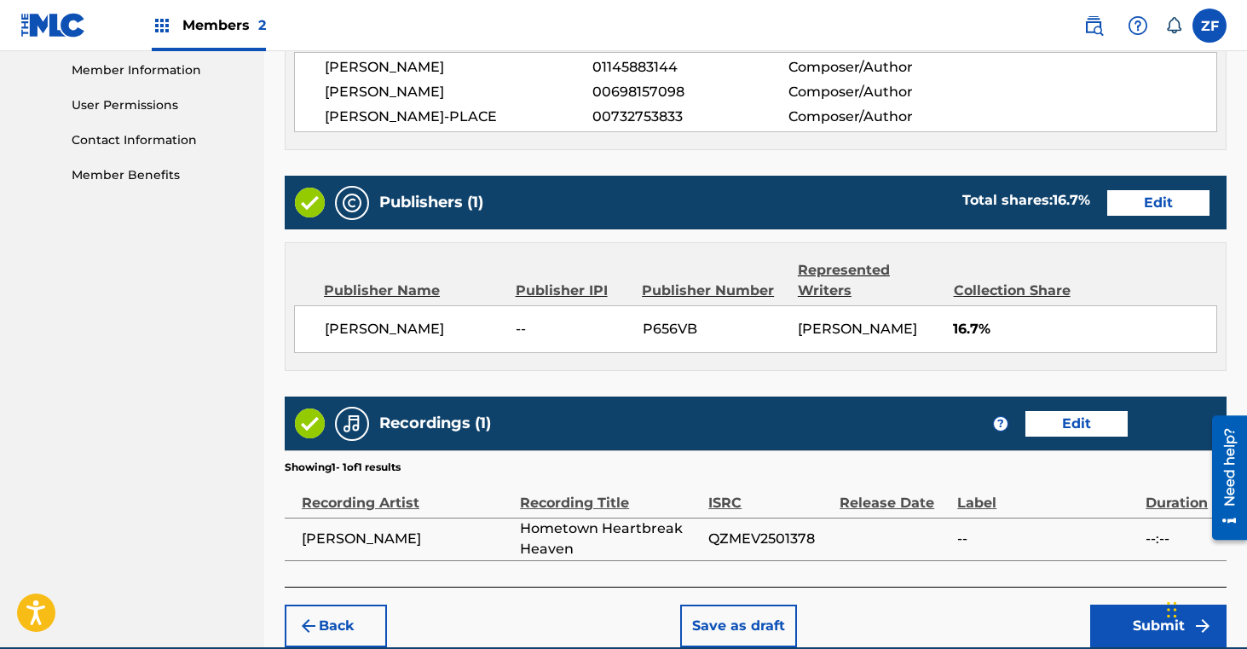
scroll to position [848, 0]
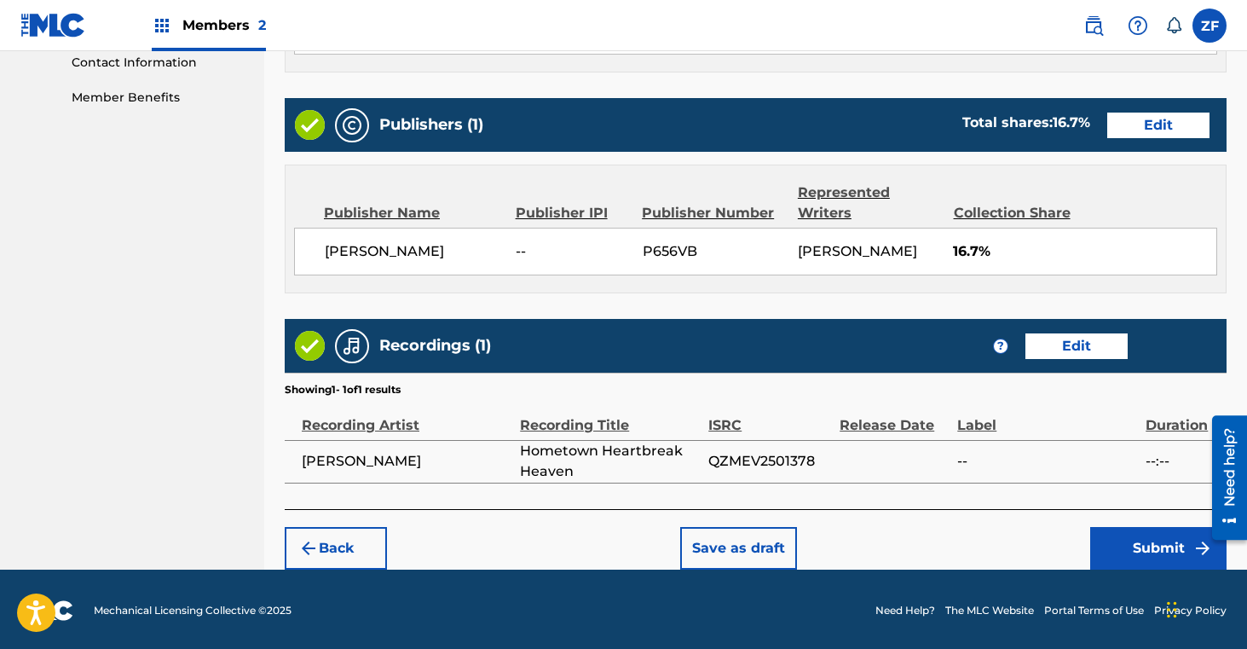
click at [1142, 545] on button "Submit" at bounding box center [1158, 548] width 136 height 43
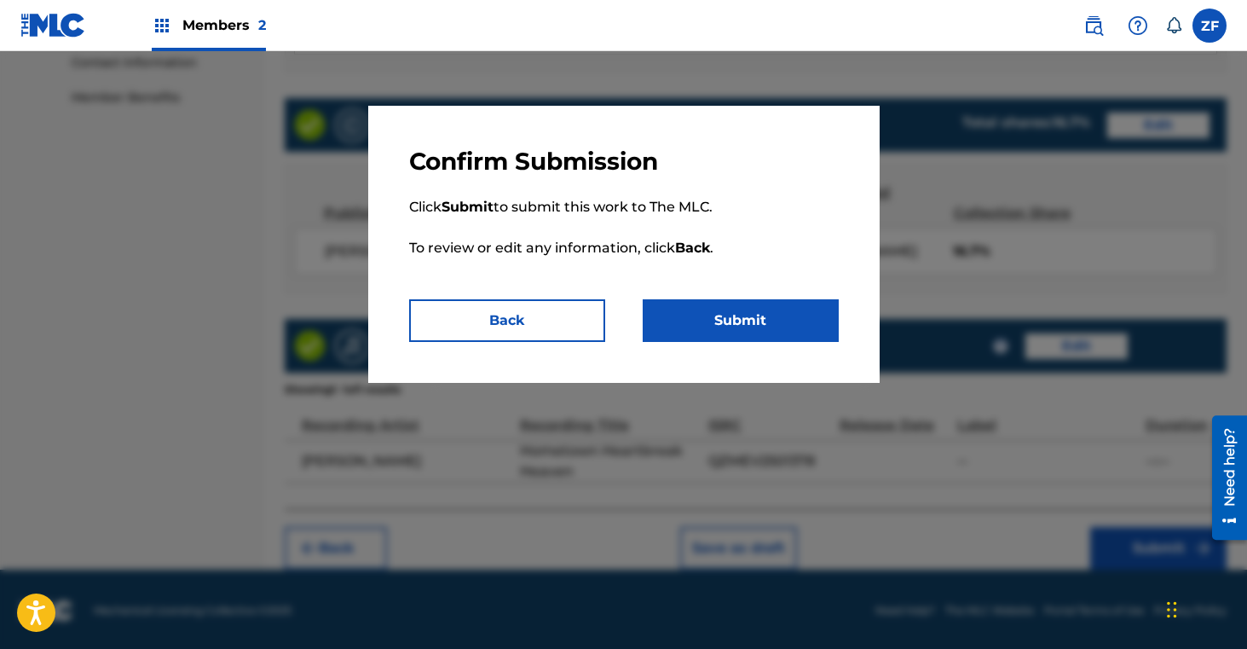
click at [699, 312] on button "Submit" at bounding box center [741, 320] width 196 height 43
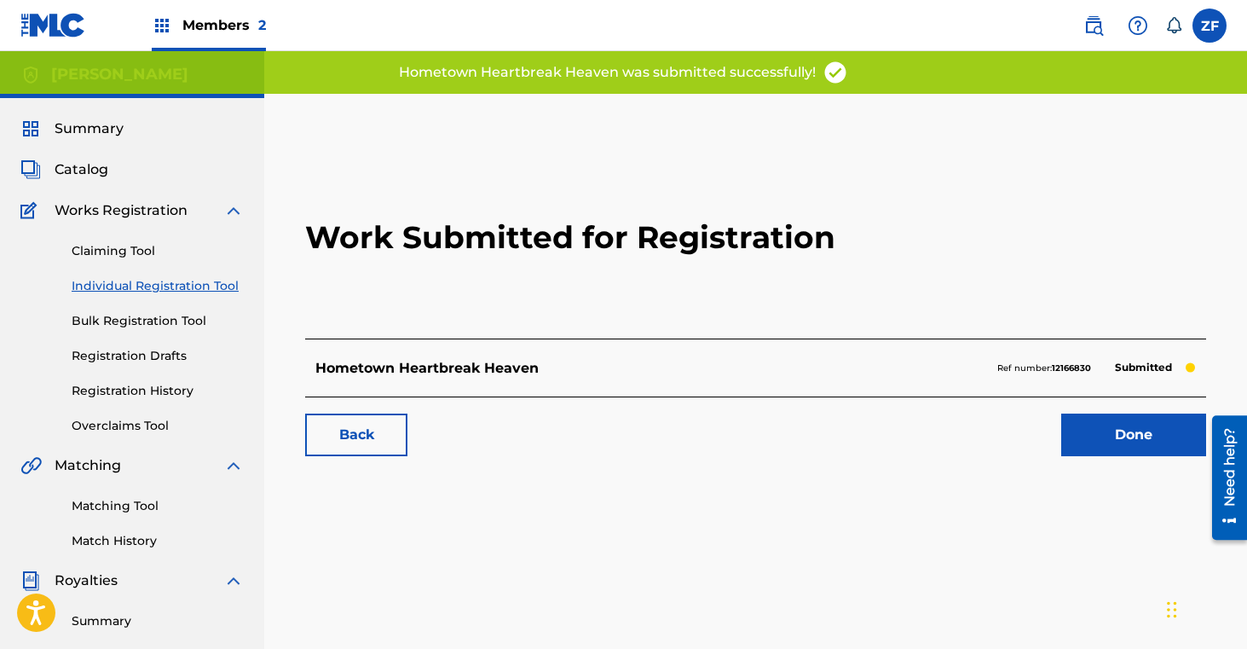
click at [1134, 444] on link "Done" at bounding box center [1133, 434] width 145 height 43
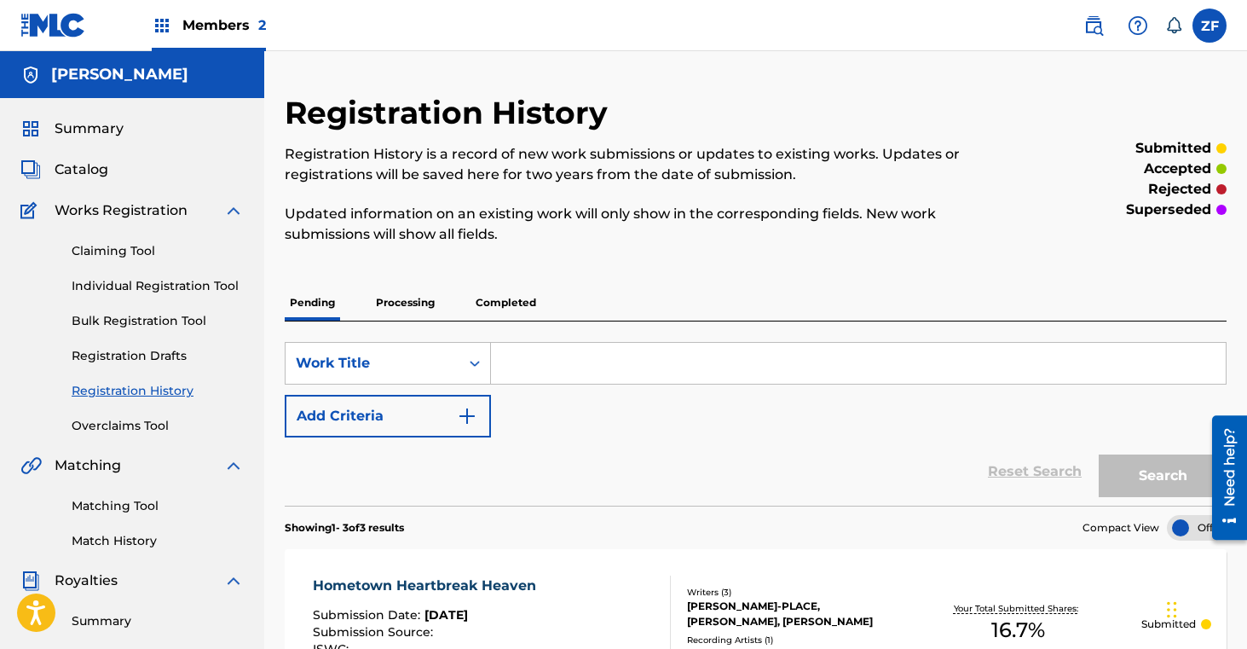
click at [133, 248] on link "Claiming Tool" at bounding box center [158, 251] width 172 height 18
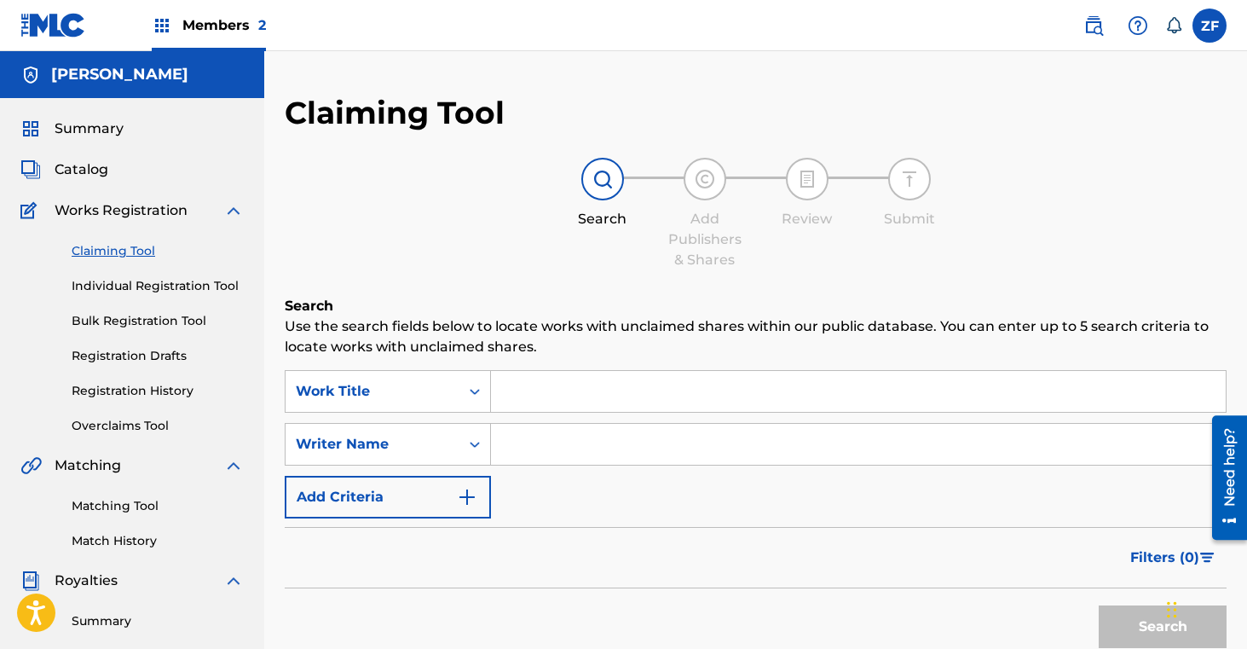
click at [638, 396] on input "Search Form" at bounding box center [858, 391] width 735 height 41
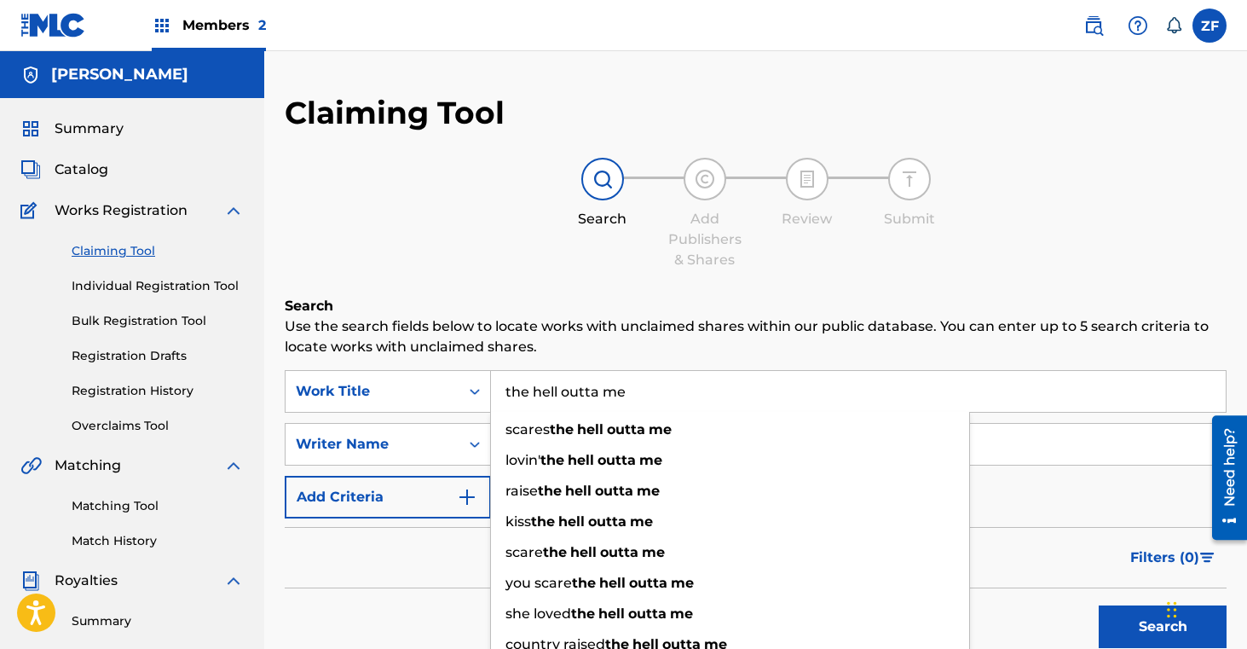
type input "the hell outta me"
click at [409, 548] on div "Filters ( 0 )" at bounding box center [756, 557] width 942 height 61
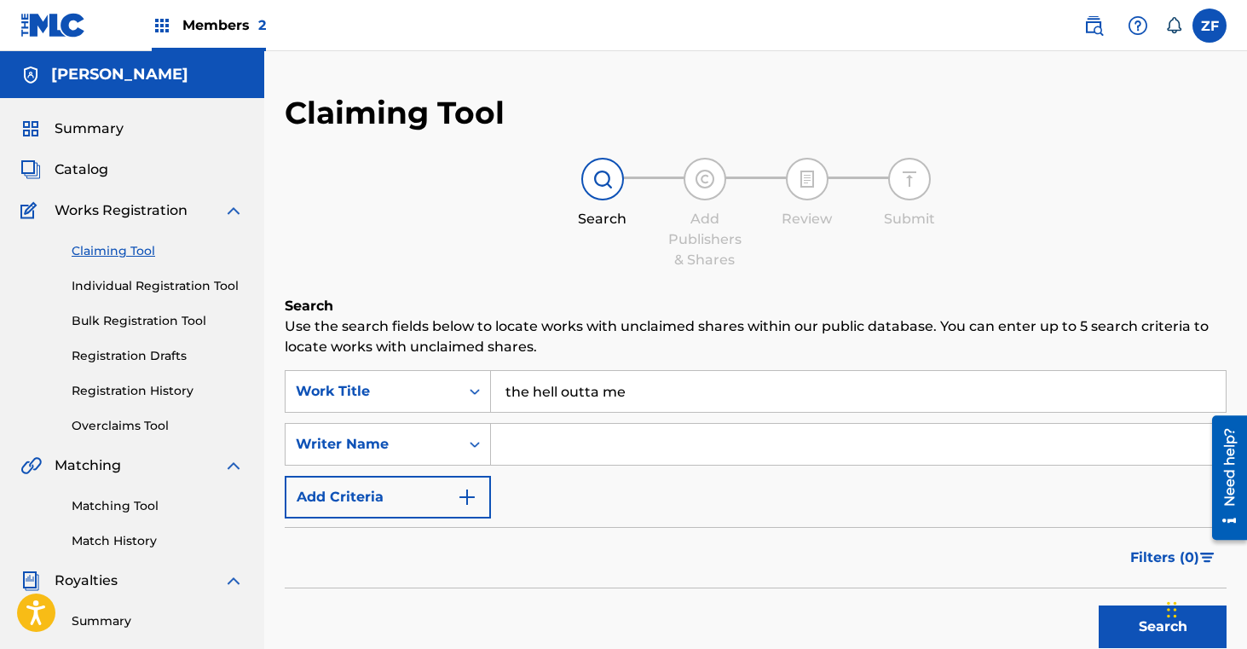
click at [523, 463] on input "Search Form" at bounding box center [858, 444] width 735 height 41
type input "[PERSON_NAME]"
click at [1108, 626] on button "Search" at bounding box center [1163, 626] width 128 height 43
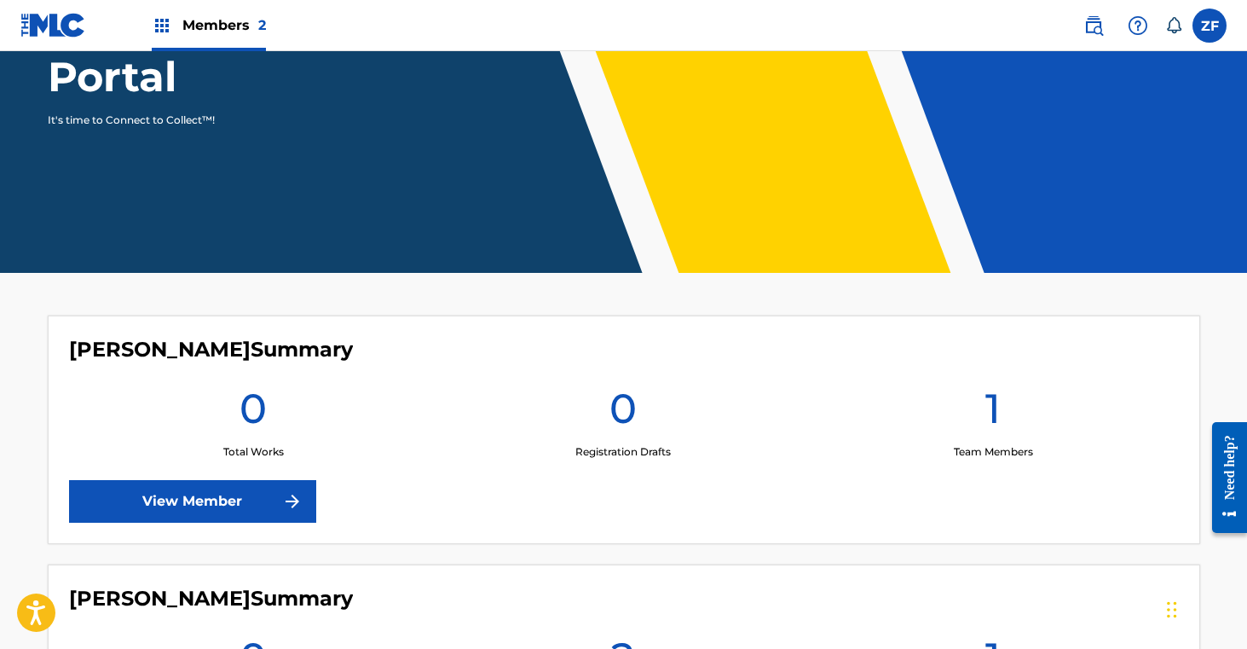
scroll to position [473, 0]
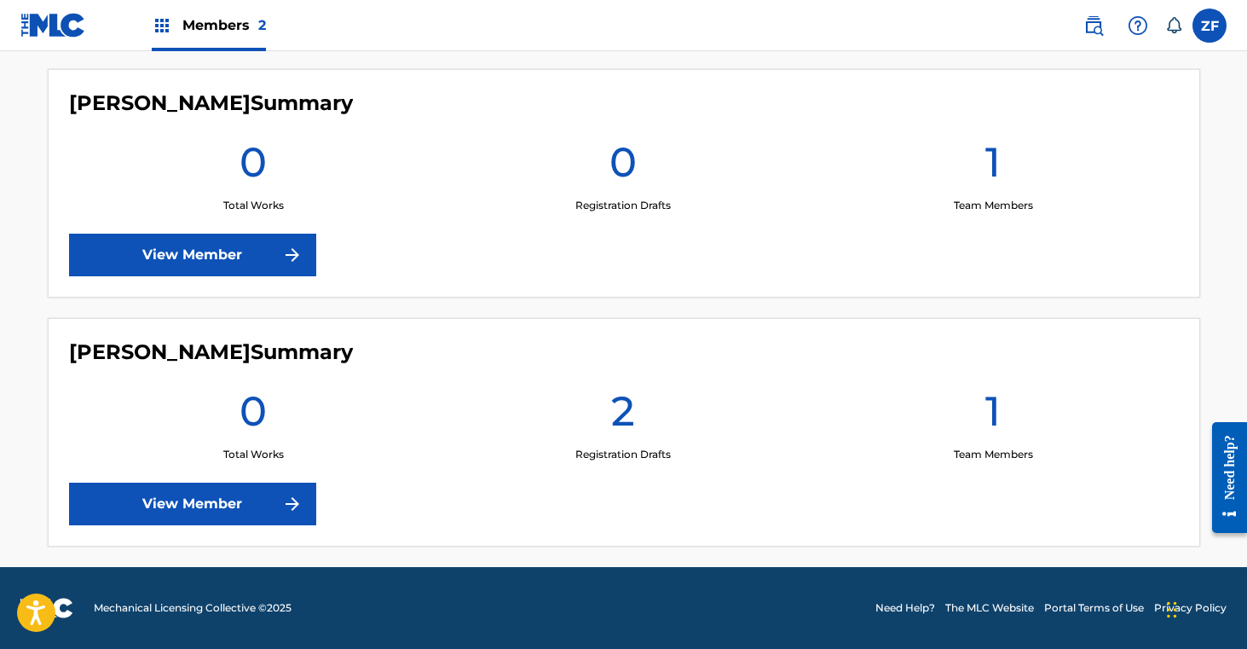
click at [181, 499] on link "View Member" at bounding box center [192, 503] width 247 height 43
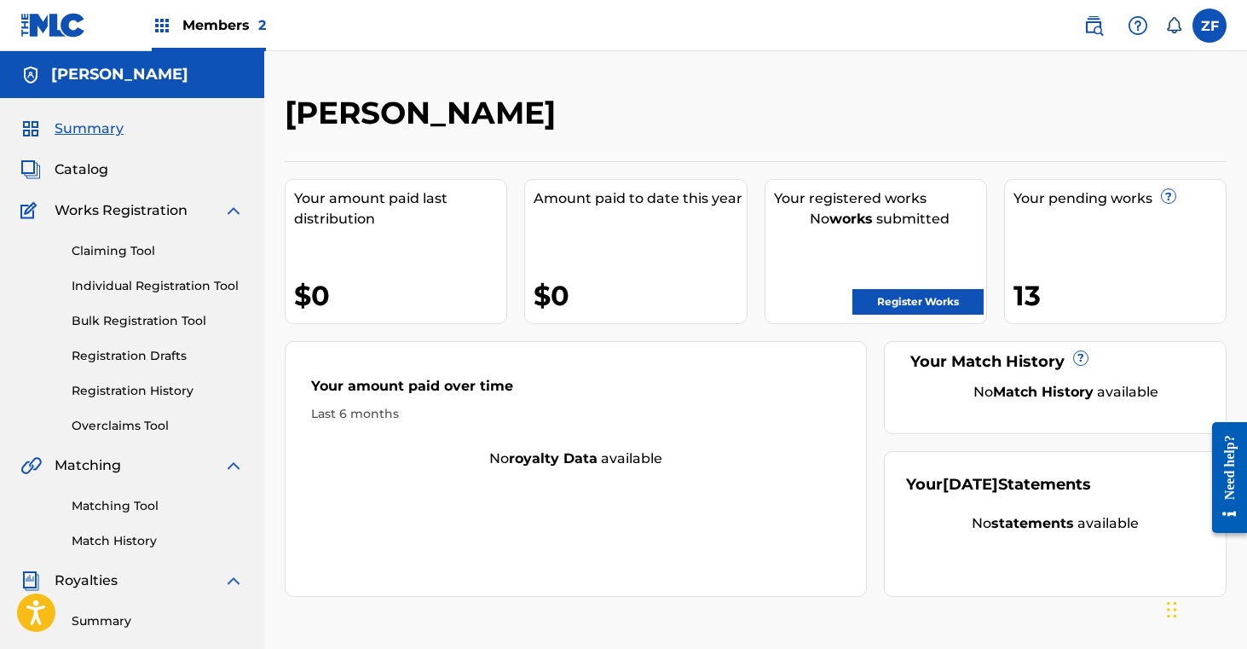
click at [933, 293] on link "Register Works" at bounding box center [917, 302] width 131 height 26
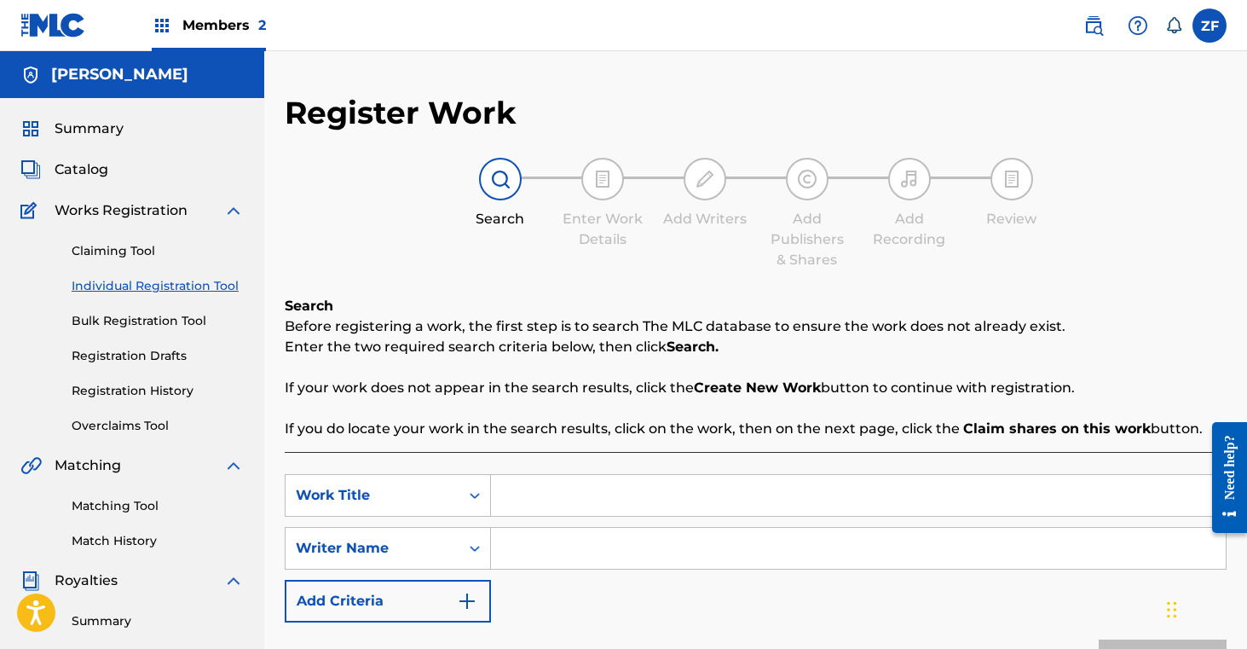
click at [520, 502] on input "Search Form" at bounding box center [858, 495] width 735 height 41
type input "t"
type input "The Hell Outta Me"
click at [535, 553] on input "Search Form" at bounding box center [858, 548] width 735 height 41
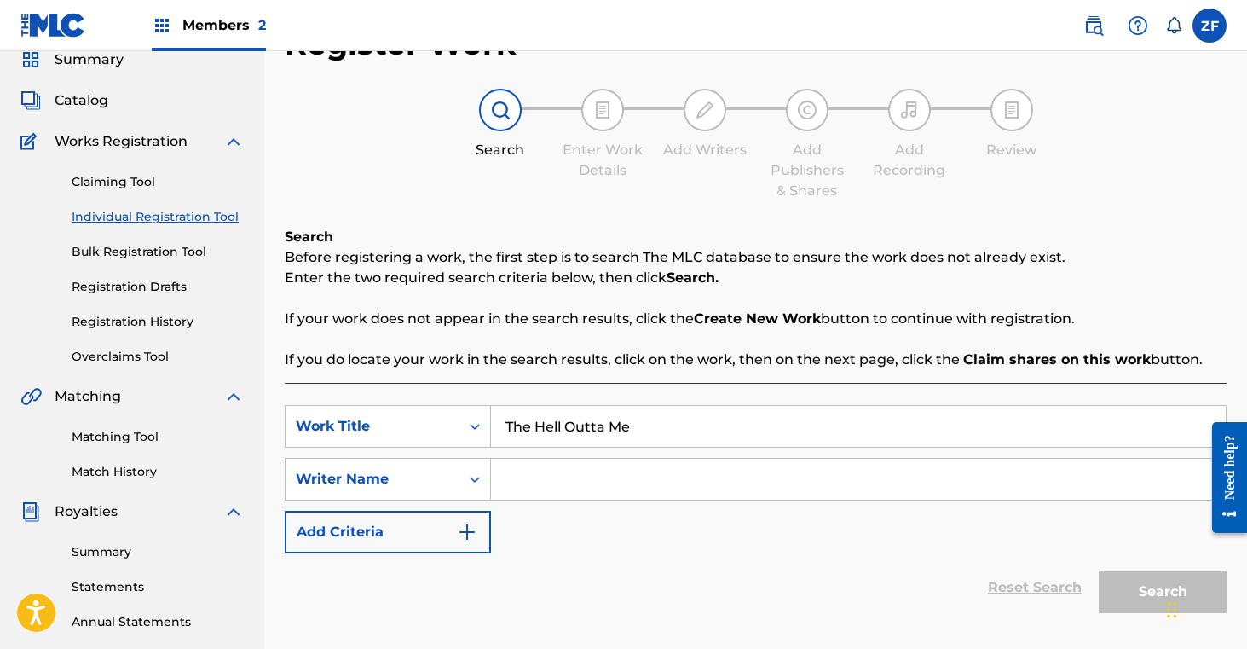
scroll to position [92, 0]
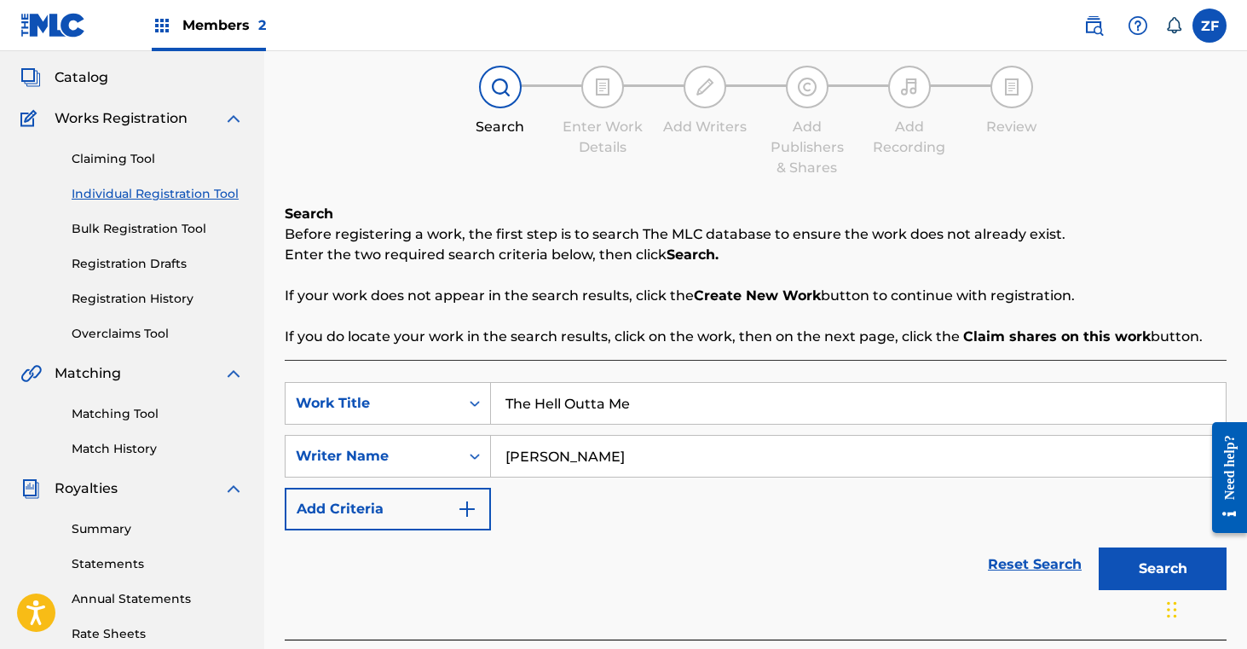
type input "[PERSON_NAME]"
click at [1135, 590] on div "Search" at bounding box center [1158, 564] width 136 height 68
click at [1133, 574] on button "Search" at bounding box center [1163, 568] width 128 height 43
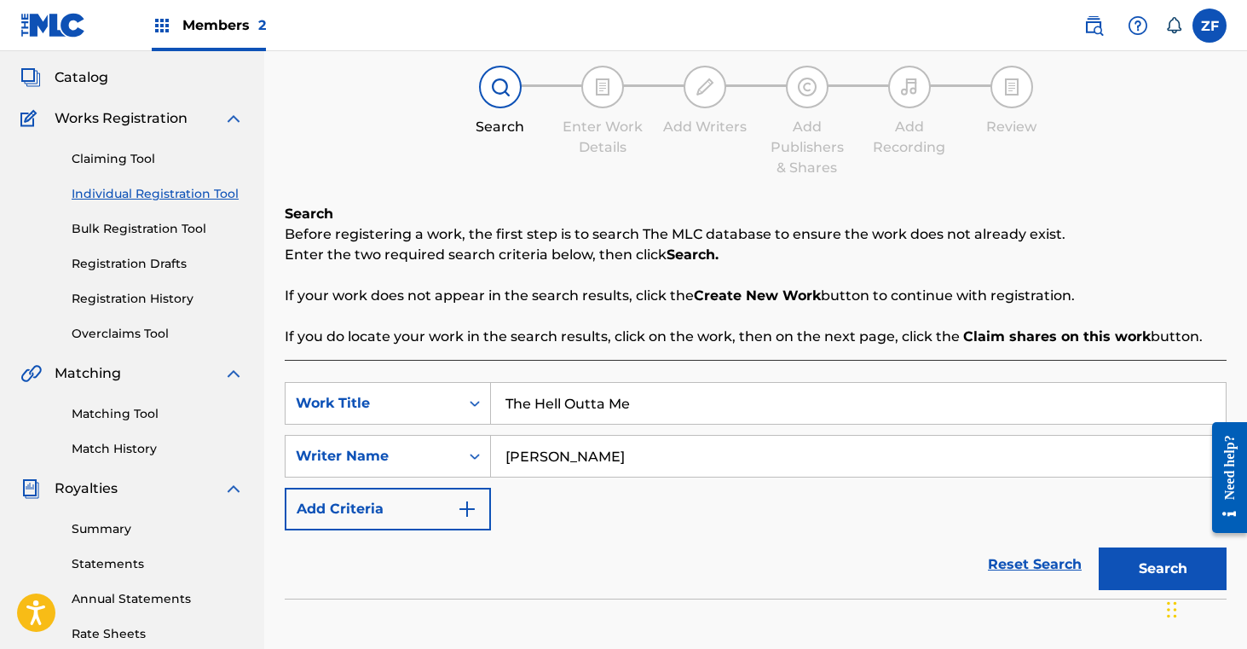
scroll to position [408, 0]
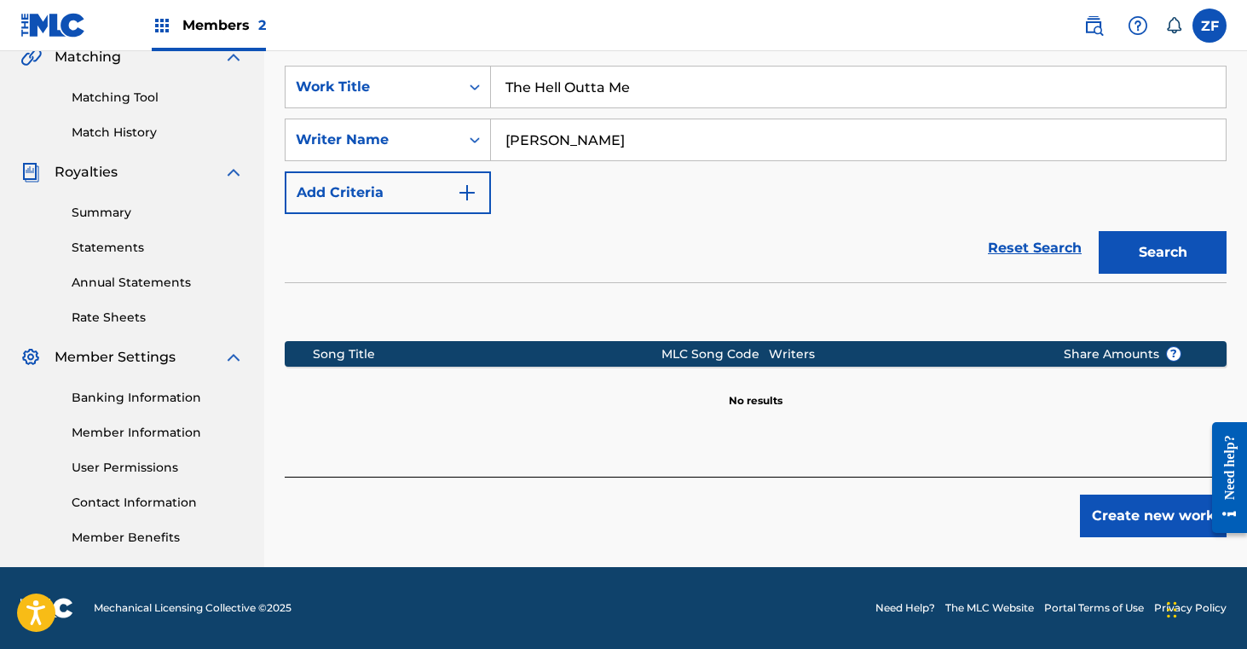
click at [1146, 513] on button "Create new work" at bounding box center [1153, 515] width 147 height 43
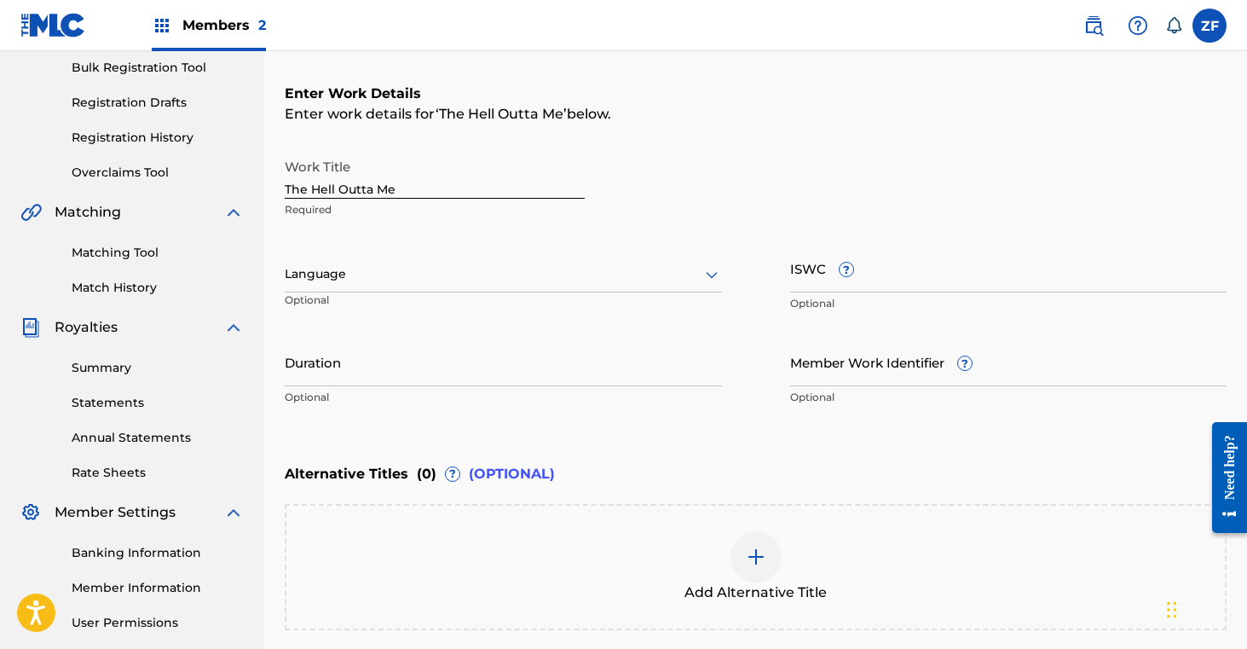
scroll to position [419, 0]
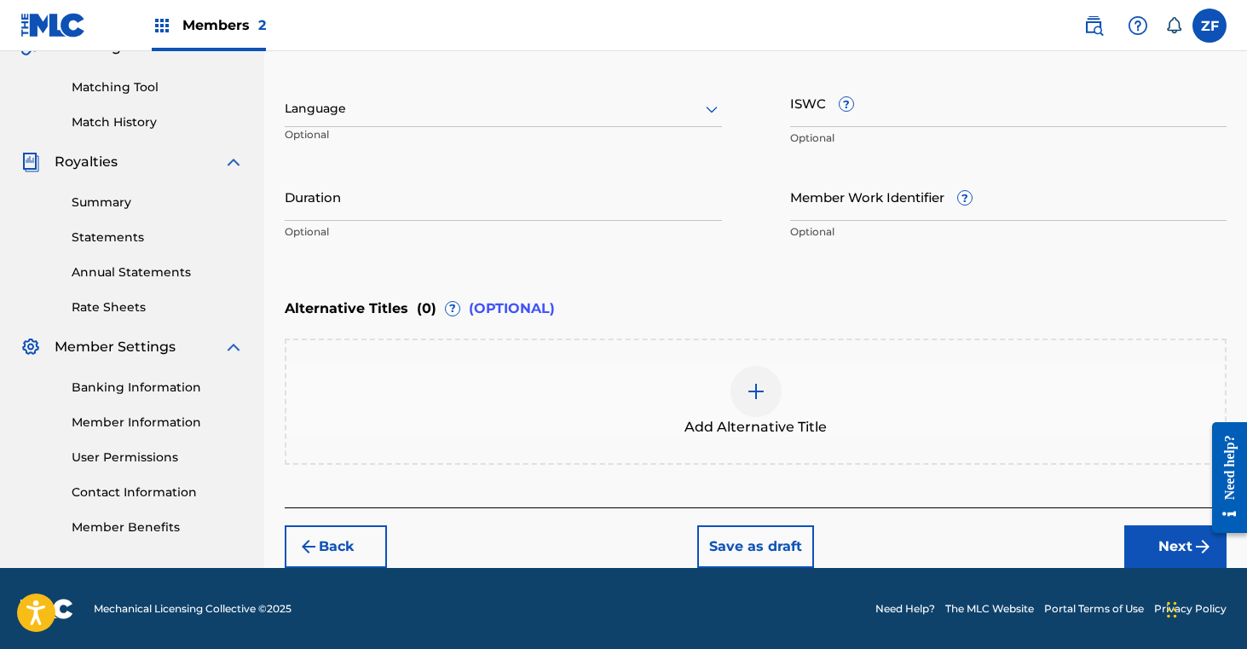
click at [1140, 535] on button "Next" at bounding box center [1175, 546] width 102 height 43
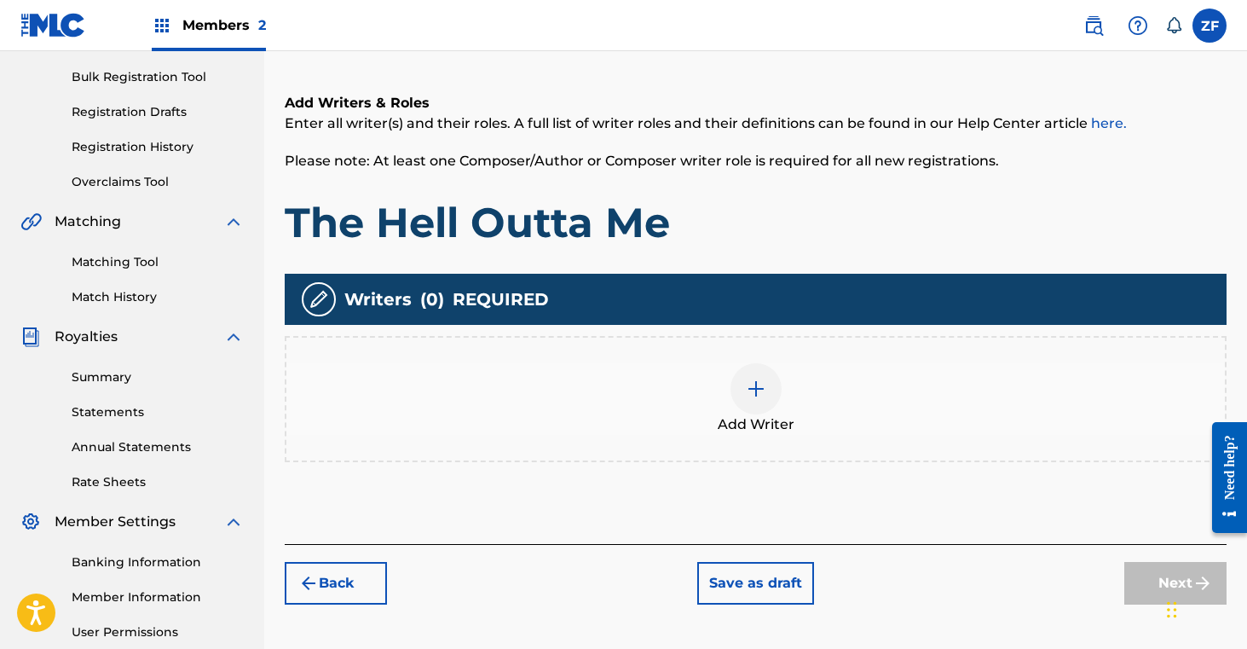
scroll to position [254, 0]
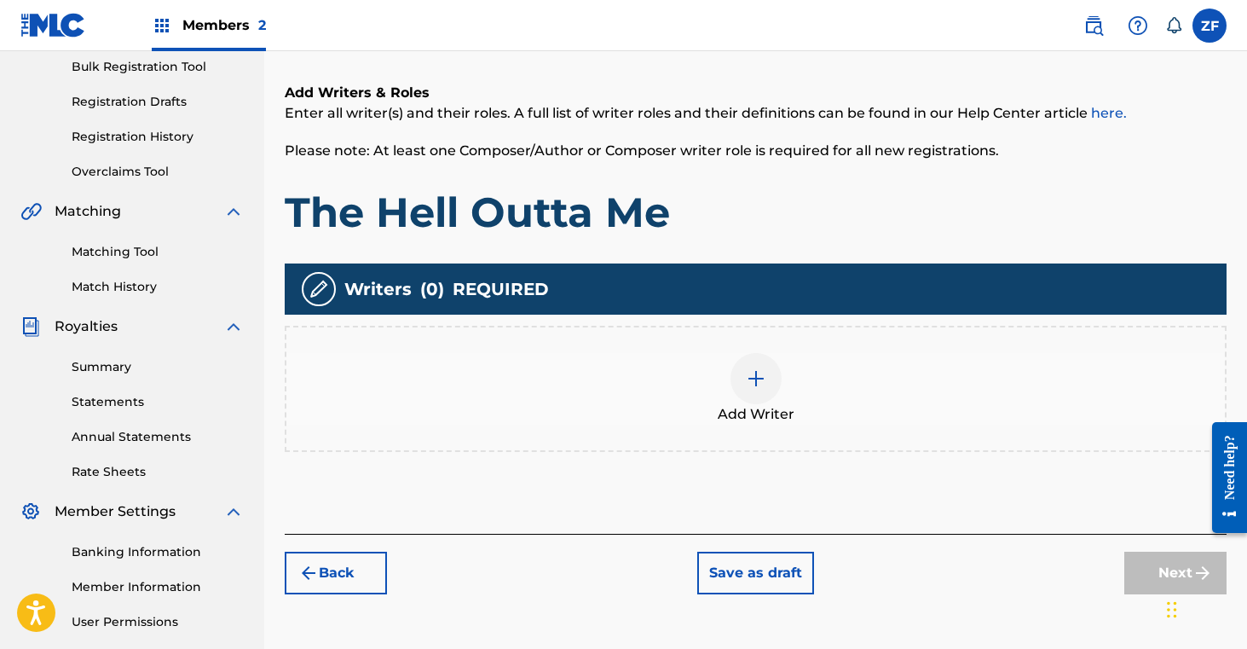
click at [768, 376] on div at bounding box center [756, 378] width 51 height 51
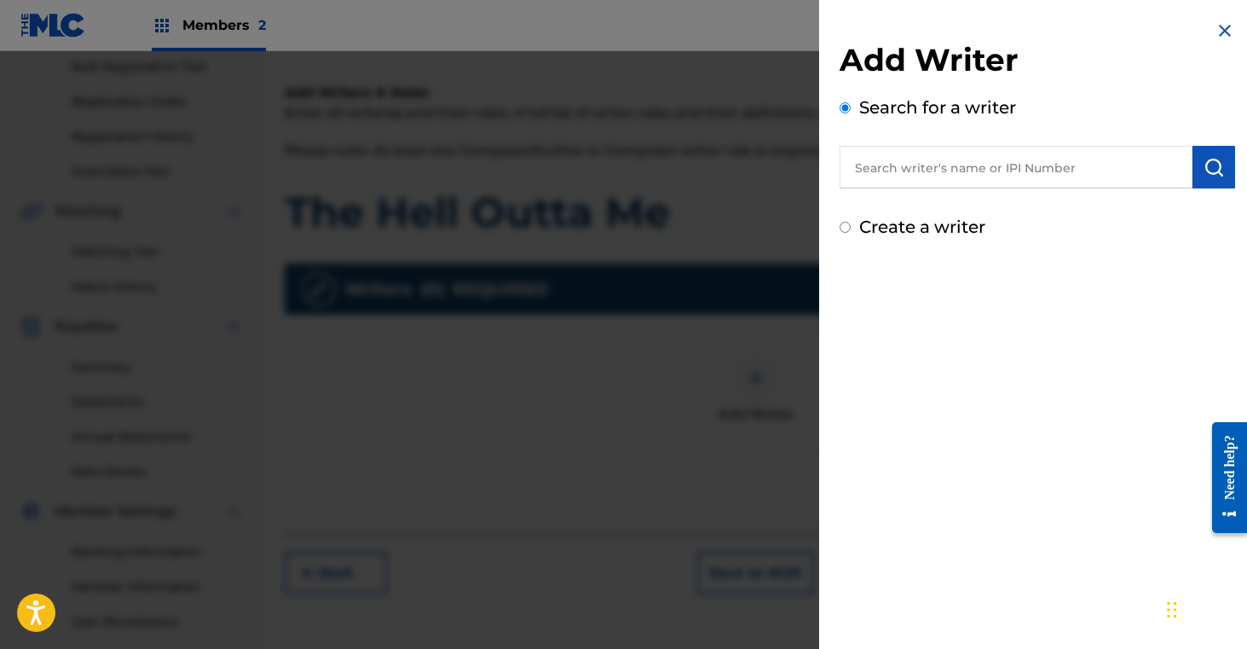
click at [885, 159] on input "text" at bounding box center [1016, 167] width 353 height 43
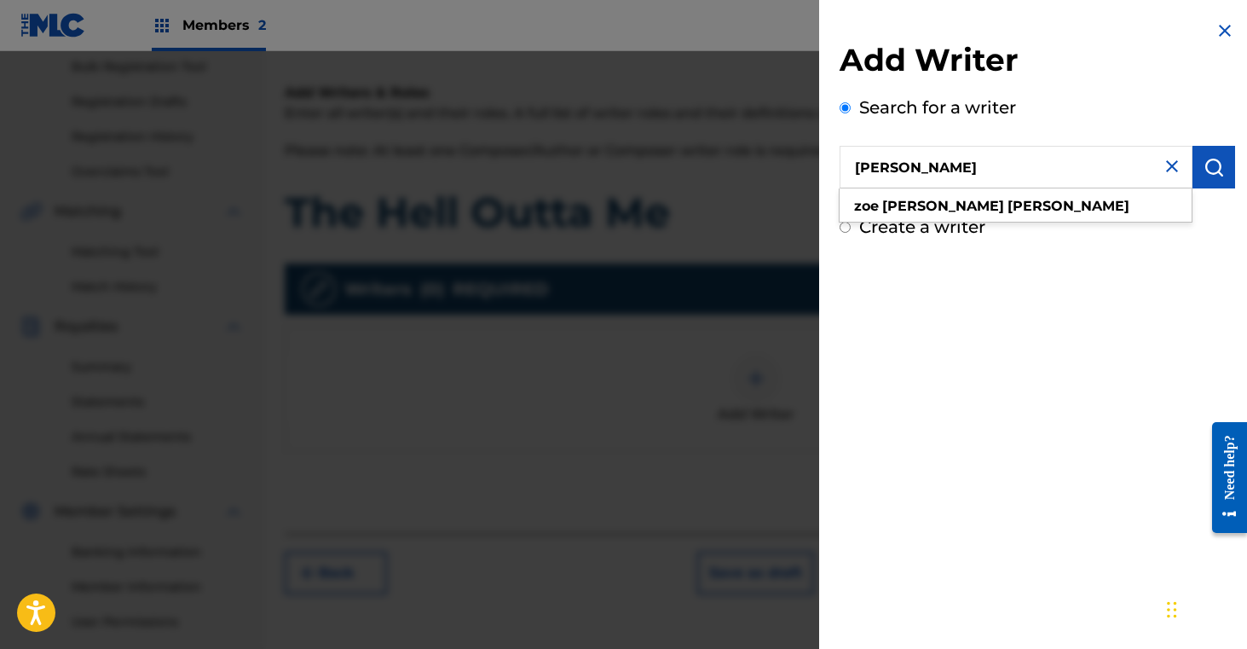
type input "[PERSON_NAME]"
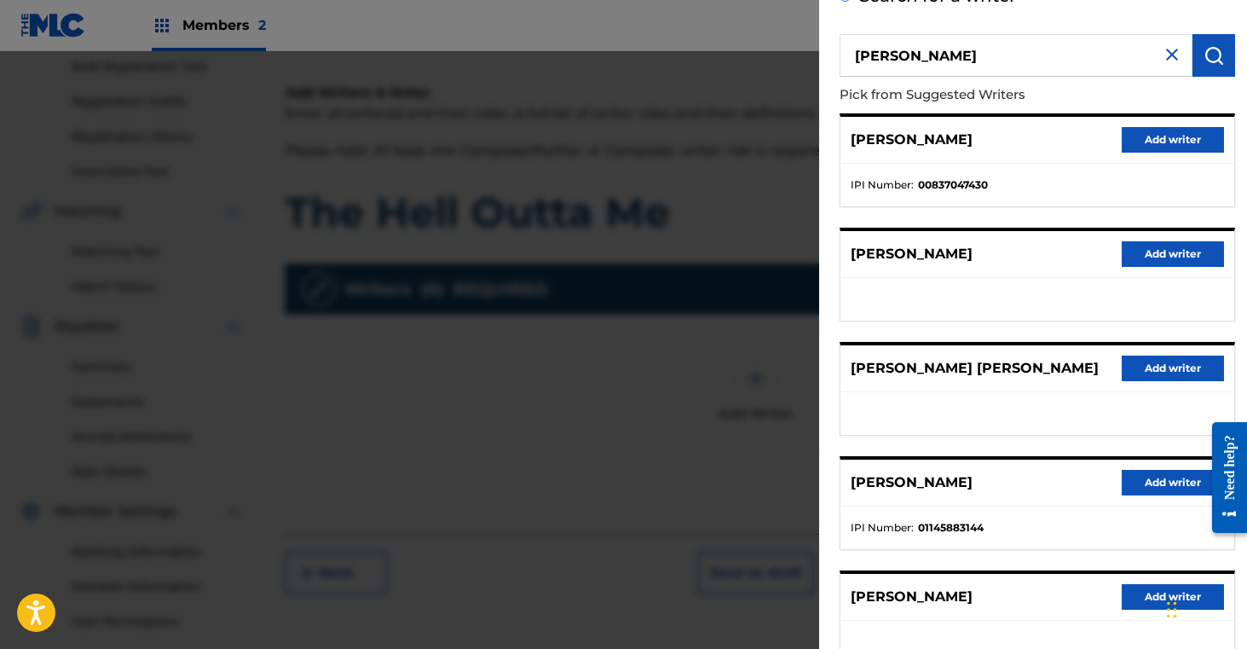
scroll to position [135, 0]
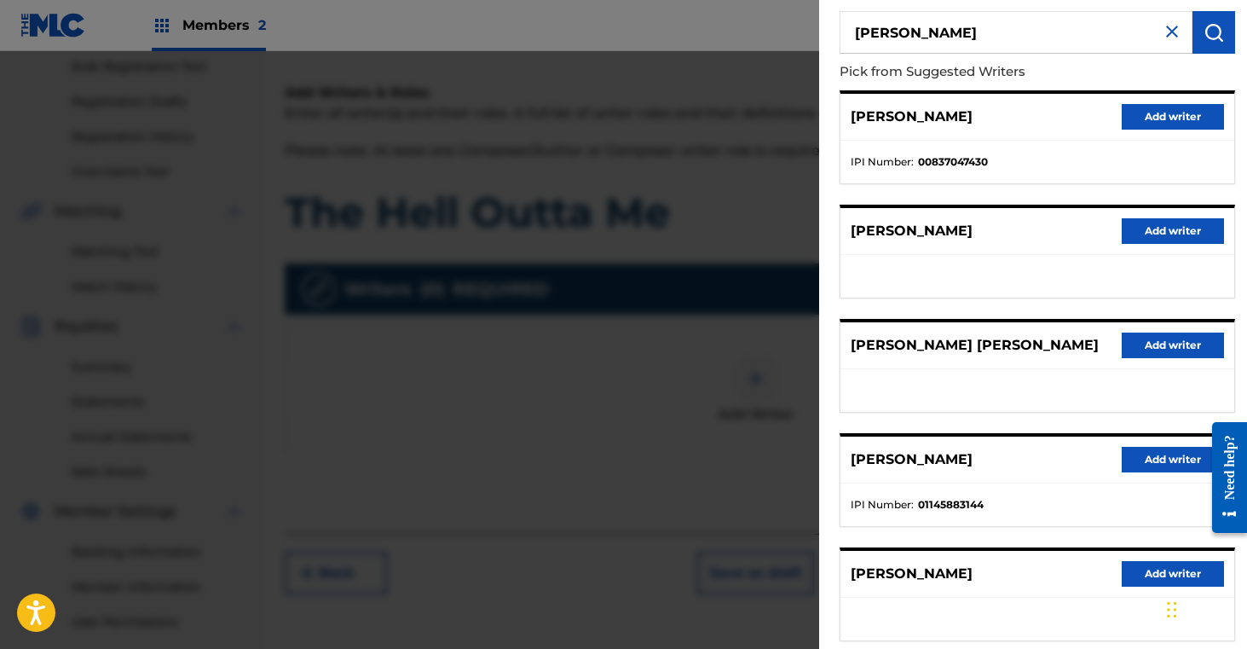
click at [1181, 459] on button "Add writer" at bounding box center [1173, 460] width 102 height 26
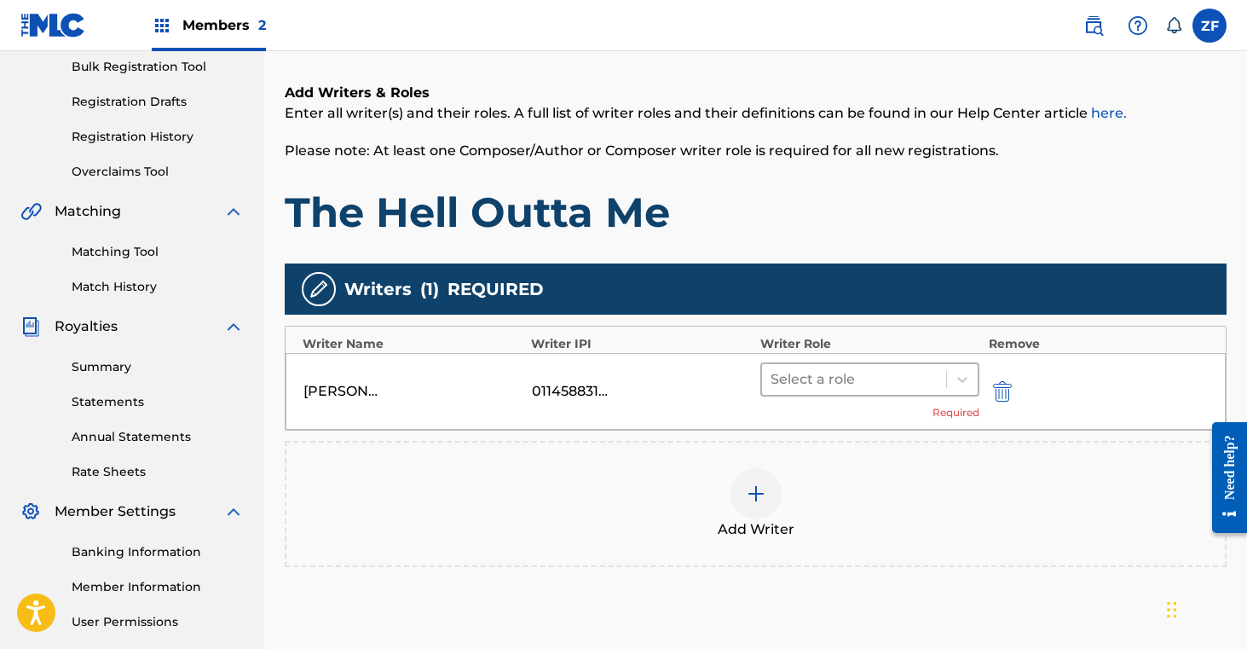
click at [911, 373] on div at bounding box center [855, 379] width 168 height 24
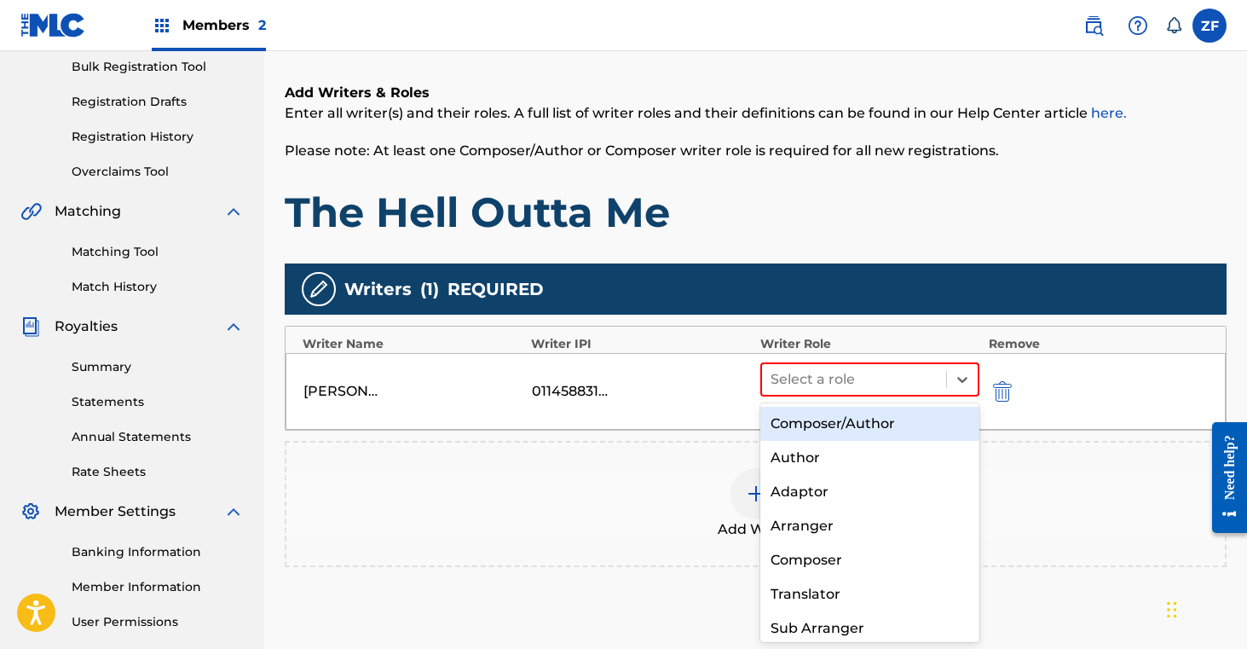
click at [872, 427] on div "Composer/Author" at bounding box center [870, 424] width 220 height 34
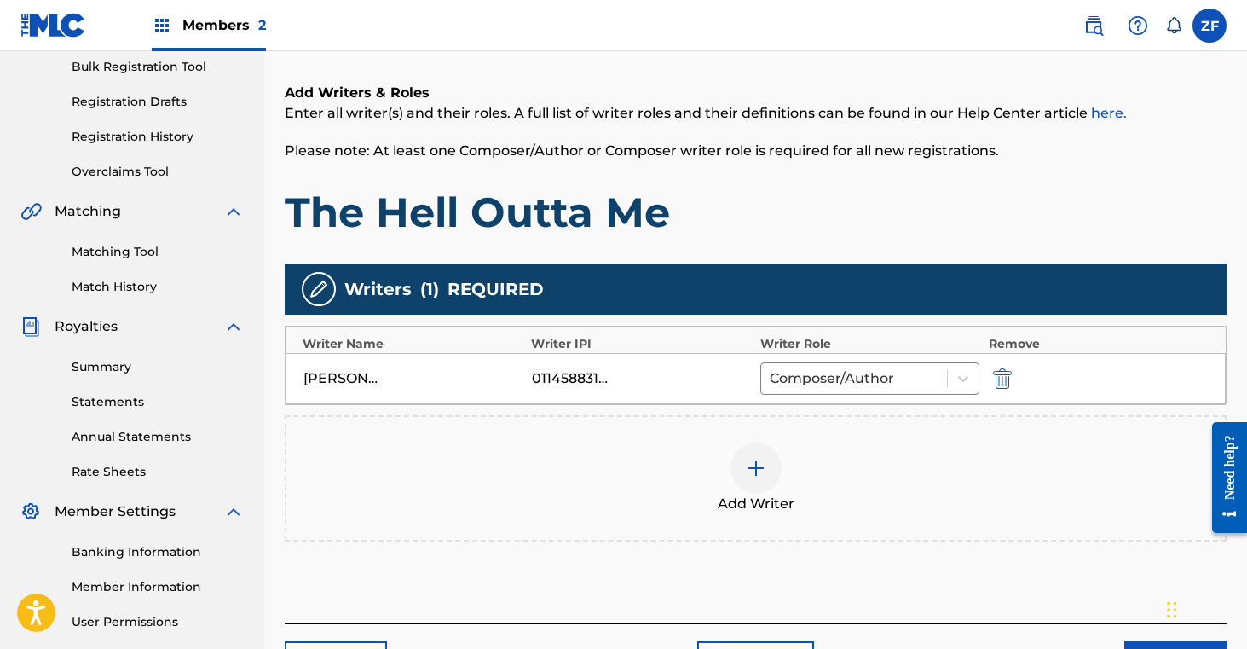
click at [758, 471] on img at bounding box center [756, 468] width 20 height 20
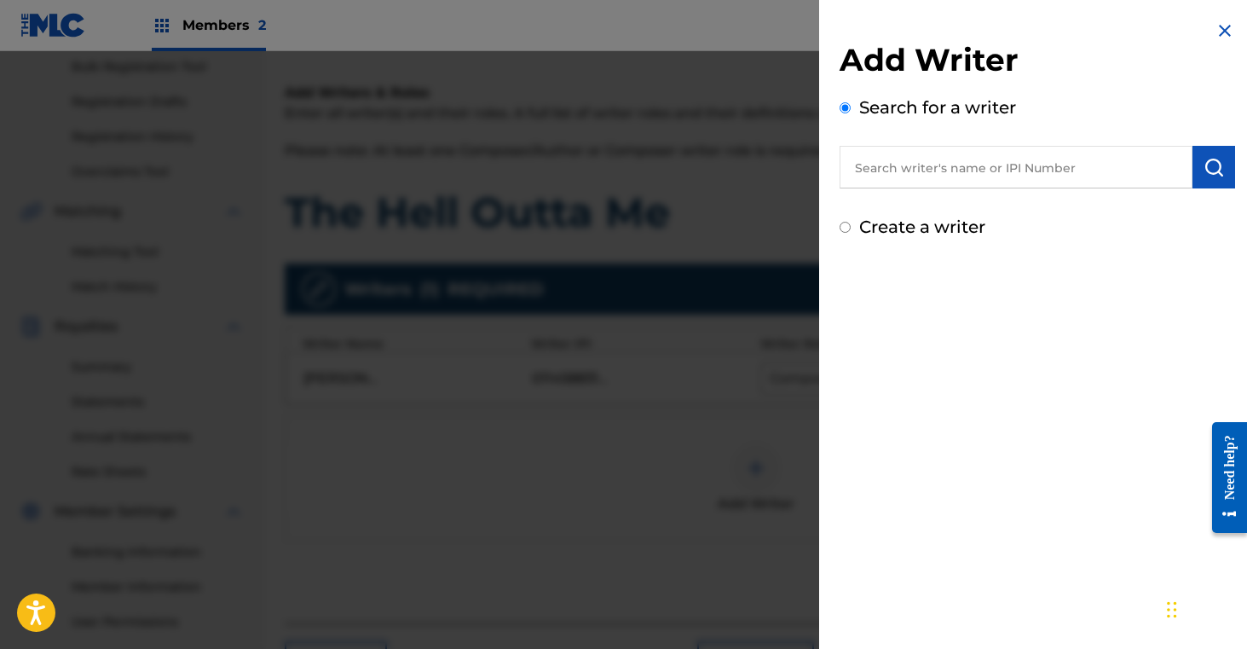
click at [980, 171] on input "text" at bounding box center [1016, 167] width 353 height 43
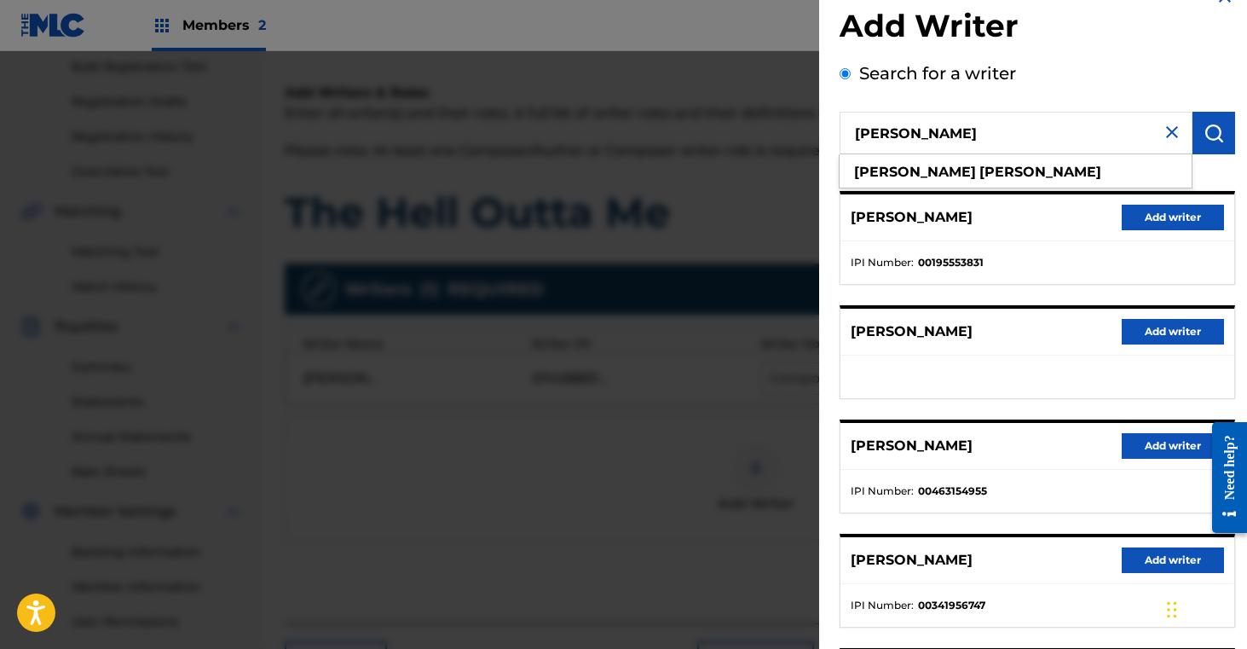
scroll to position [0, 0]
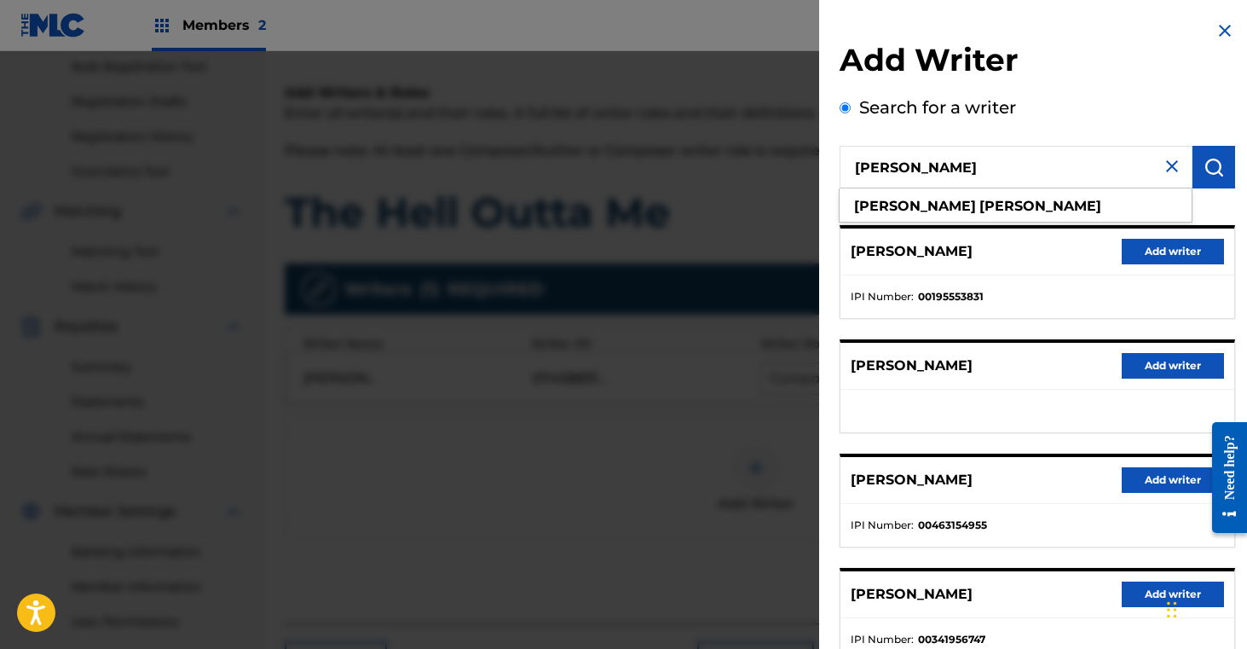
click at [927, 168] on input "[PERSON_NAME]" at bounding box center [1016, 167] width 353 height 43
type input "[PERSON_NAME]"
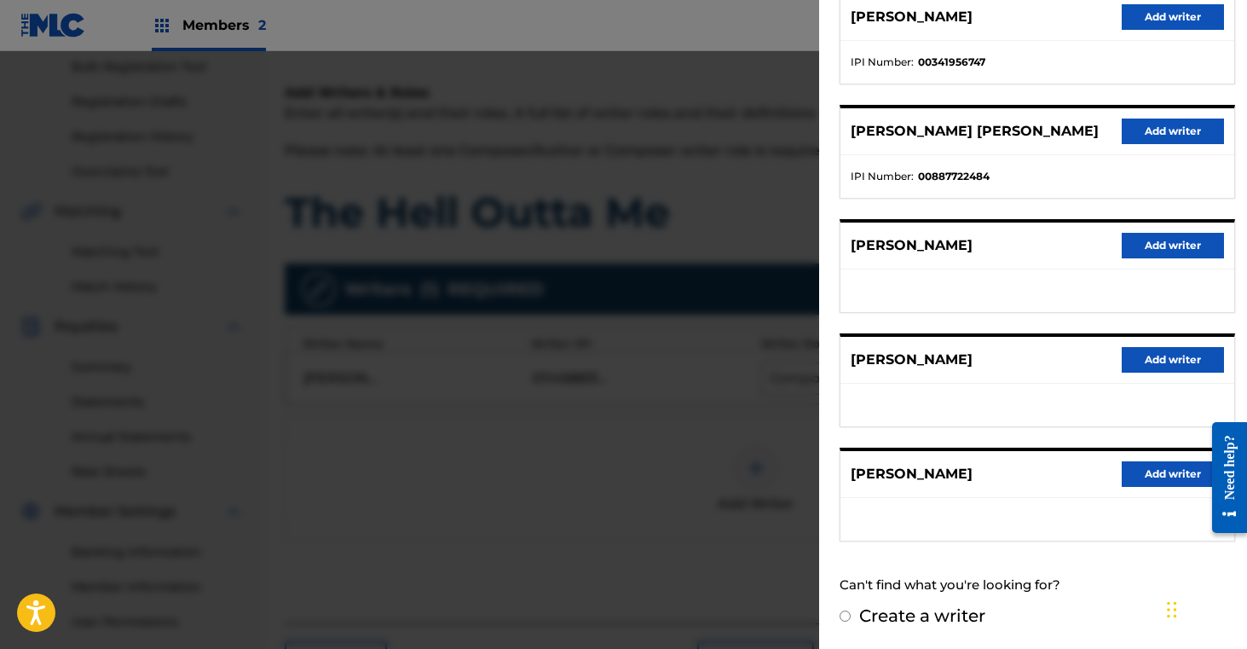
scroll to position [284, 0]
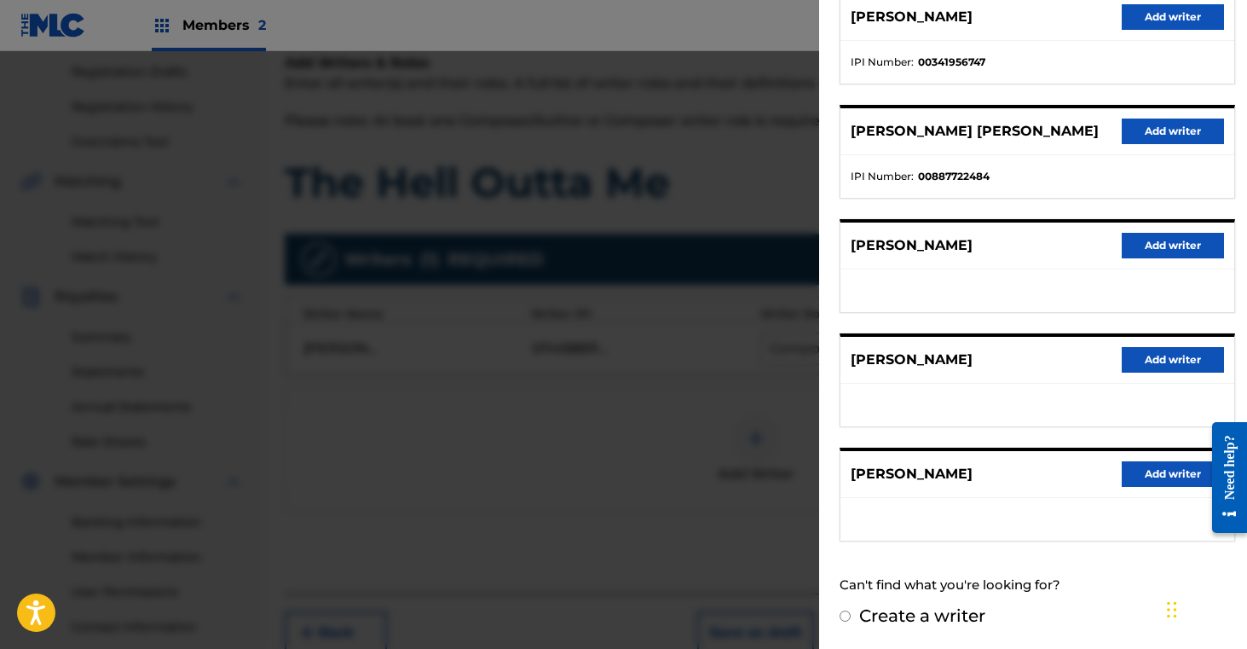
click at [1163, 470] on button "Add writer" at bounding box center [1173, 474] width 102 height 26
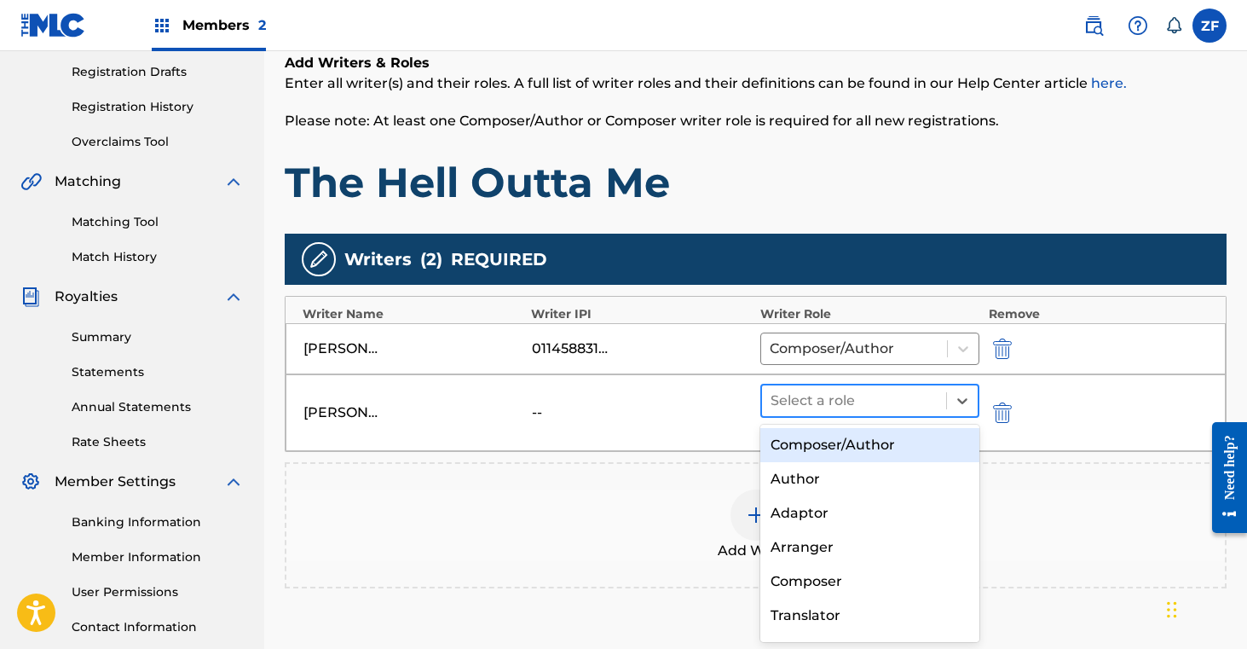
click at [869, 396] on div at bounding box center [855, 401] width 168 height 24
click at [827, 443] on div "Composer/Author" at bounding box center [870, 445] width 220 height 34
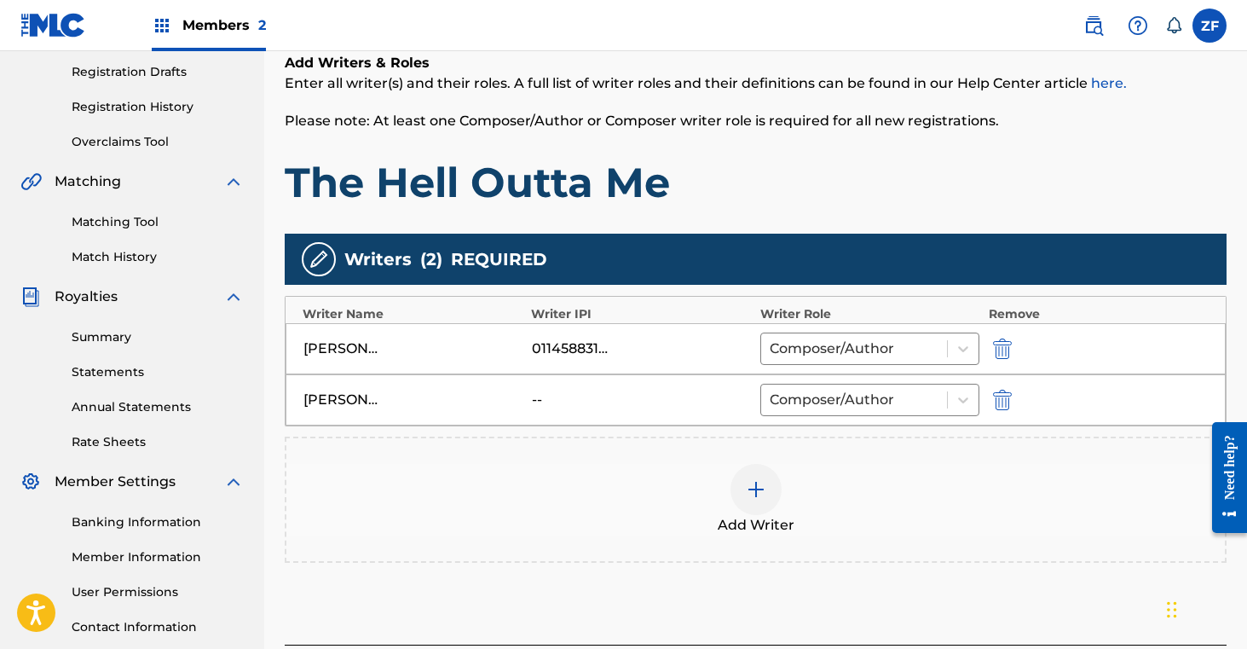
click at [758, 488] on img at bounding box center [756, 489] width 20 height 20
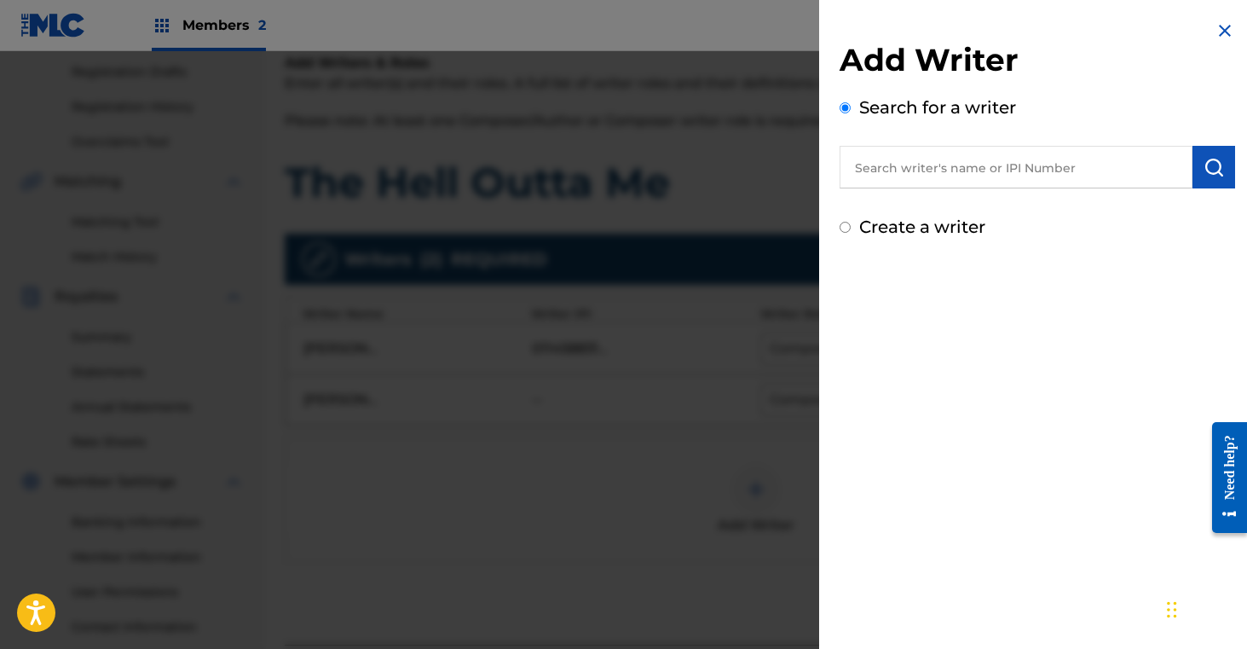
click at [999, 174] on input "text" at bounding box center [1016, 167] width 353 height 43
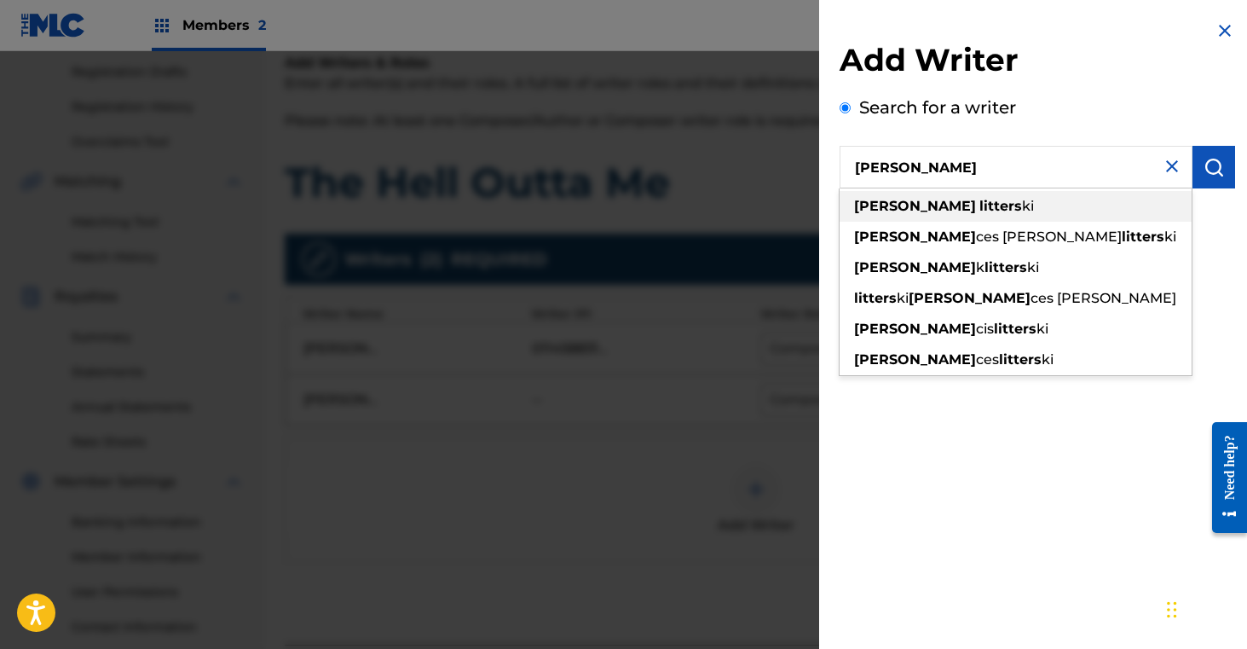
click at [965, 208] on div "fran litters ki" at bounding box center [1016, 206] width 352 height 31
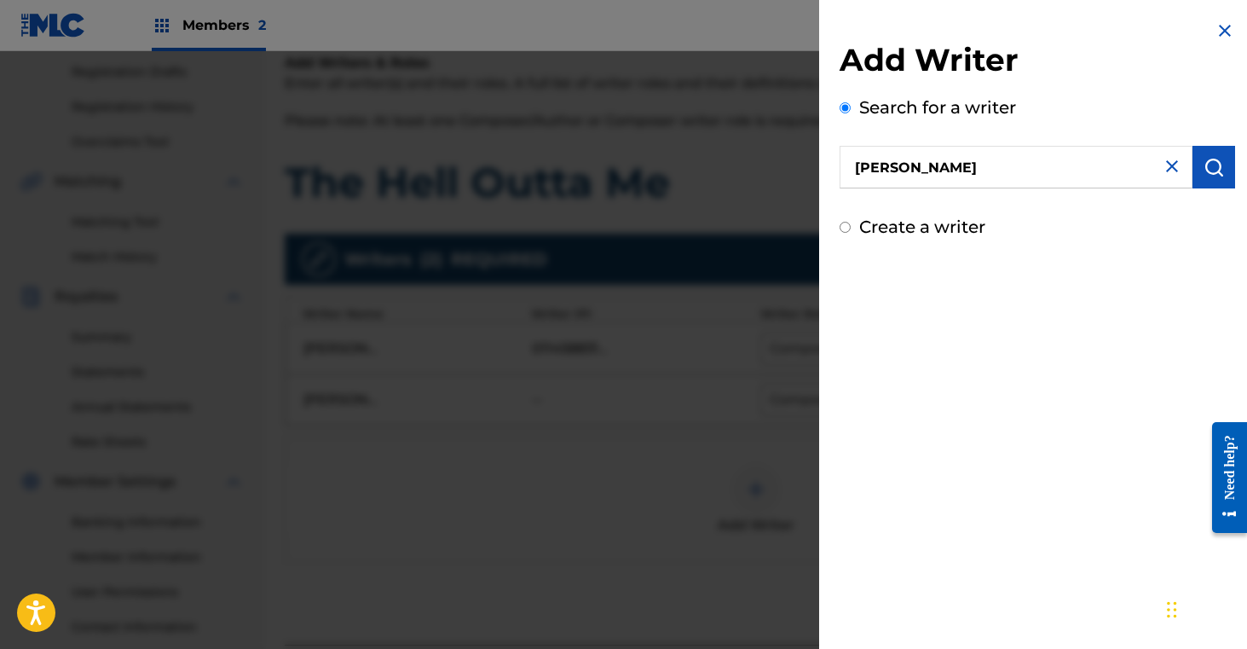
click at [944, 170] on input "fran litterski" at bounding box center [1016, 167] width 353 height 43
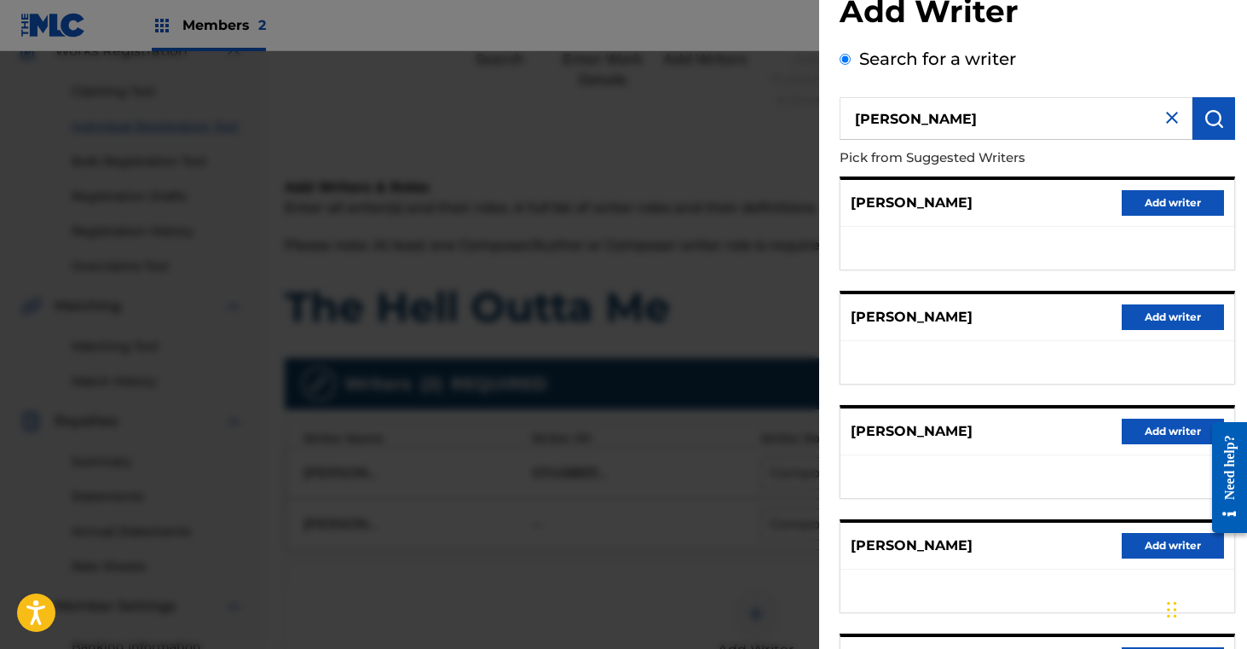
scroll to position [0, 0]
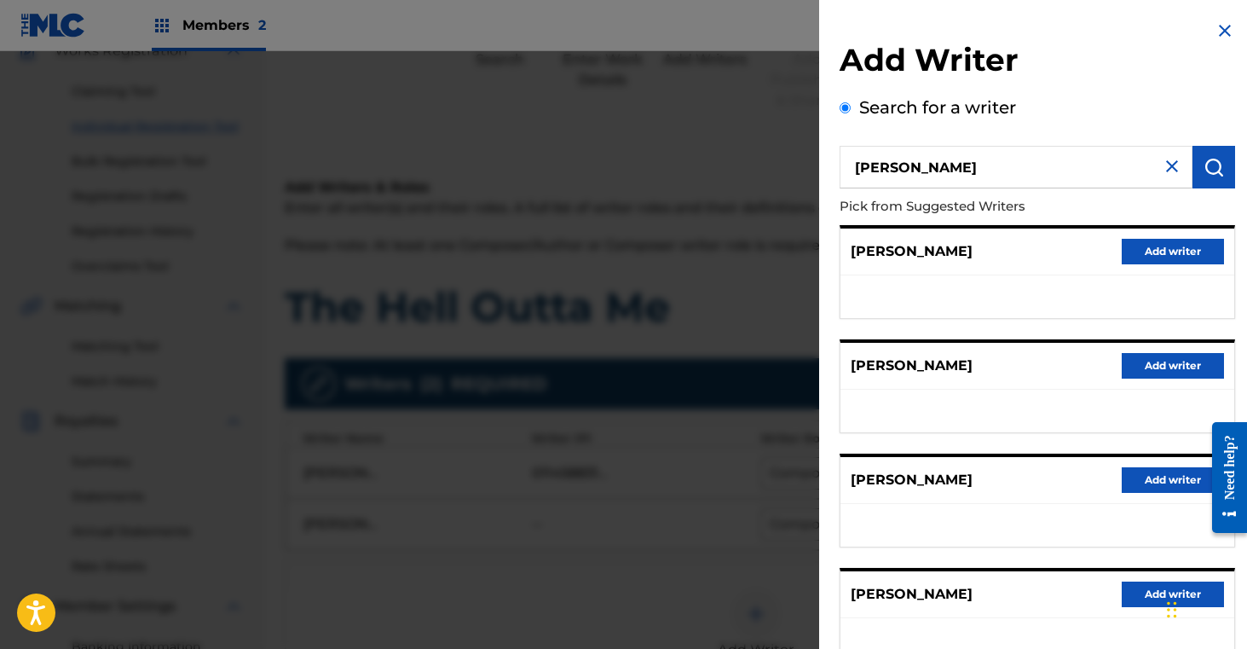
click at [888, 167] on input "fran litterski" at bounding box center [1016, 167] width 353 height 43
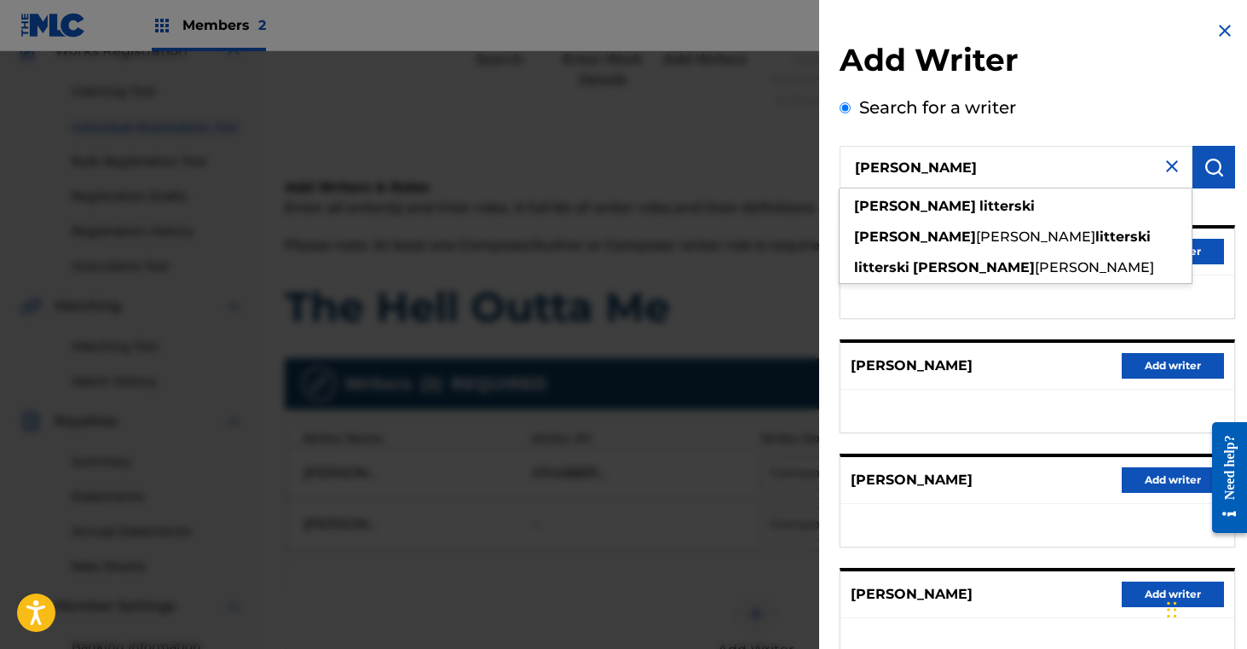
type input "frances litterski"
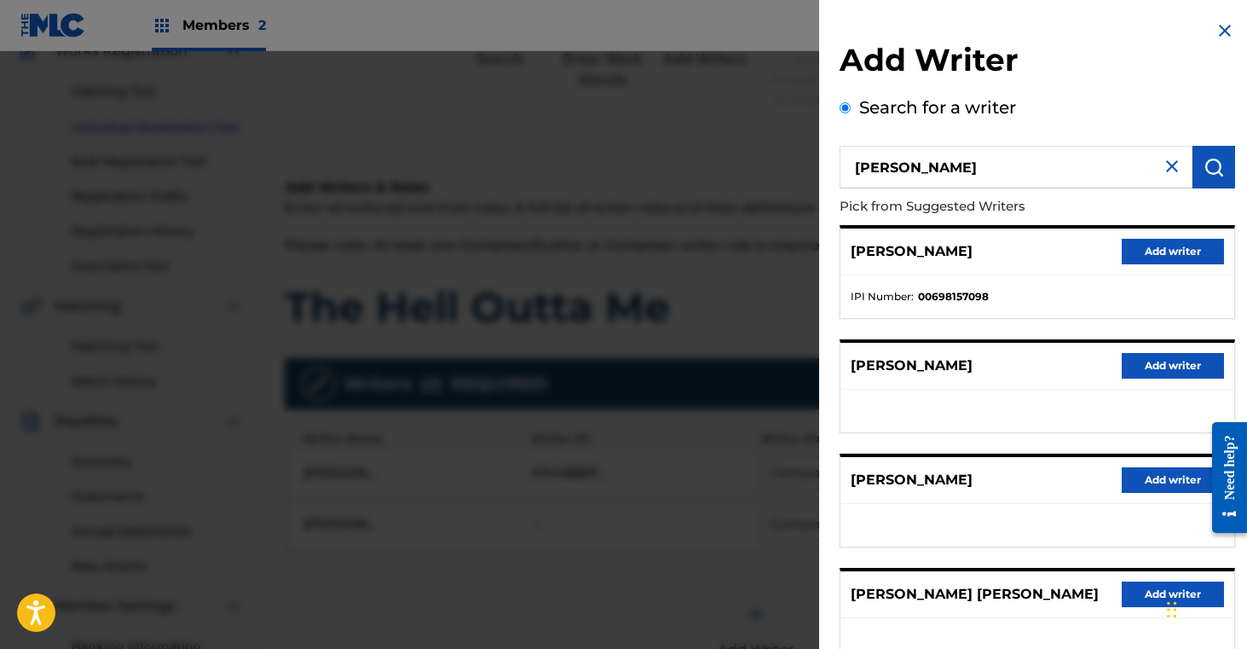
click at [1173, 250] on button "Add writer" at bounding box center [1173, 252] width 102 height 26
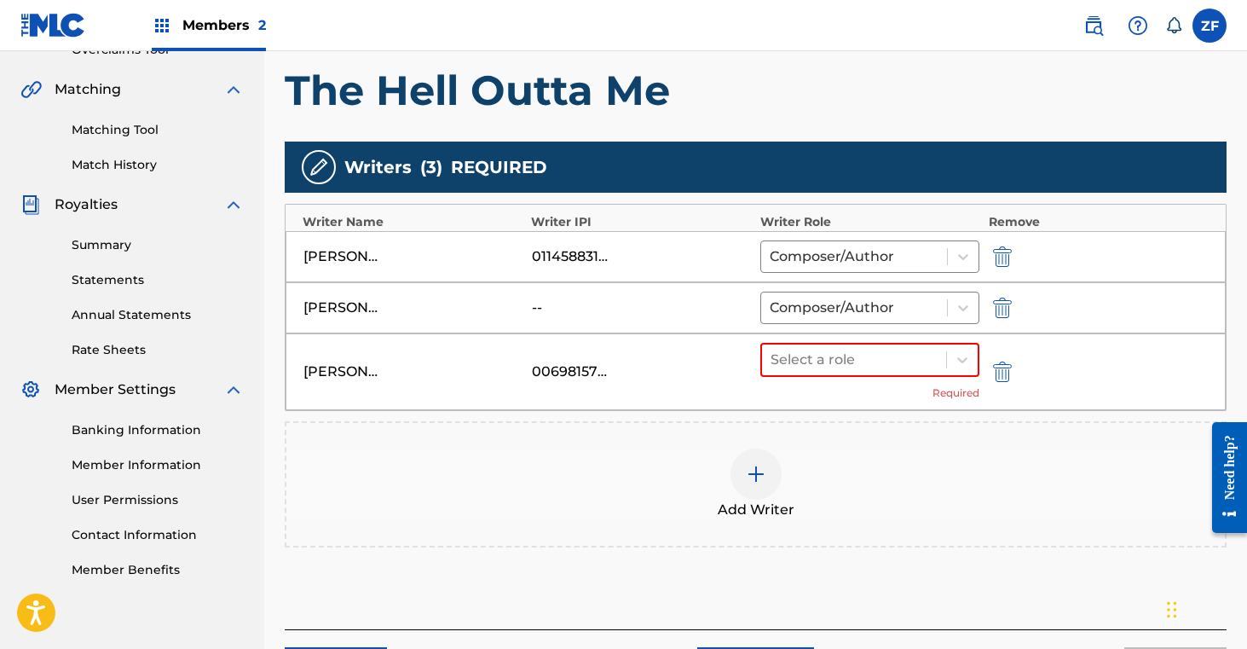
scroll to position [494, 0]
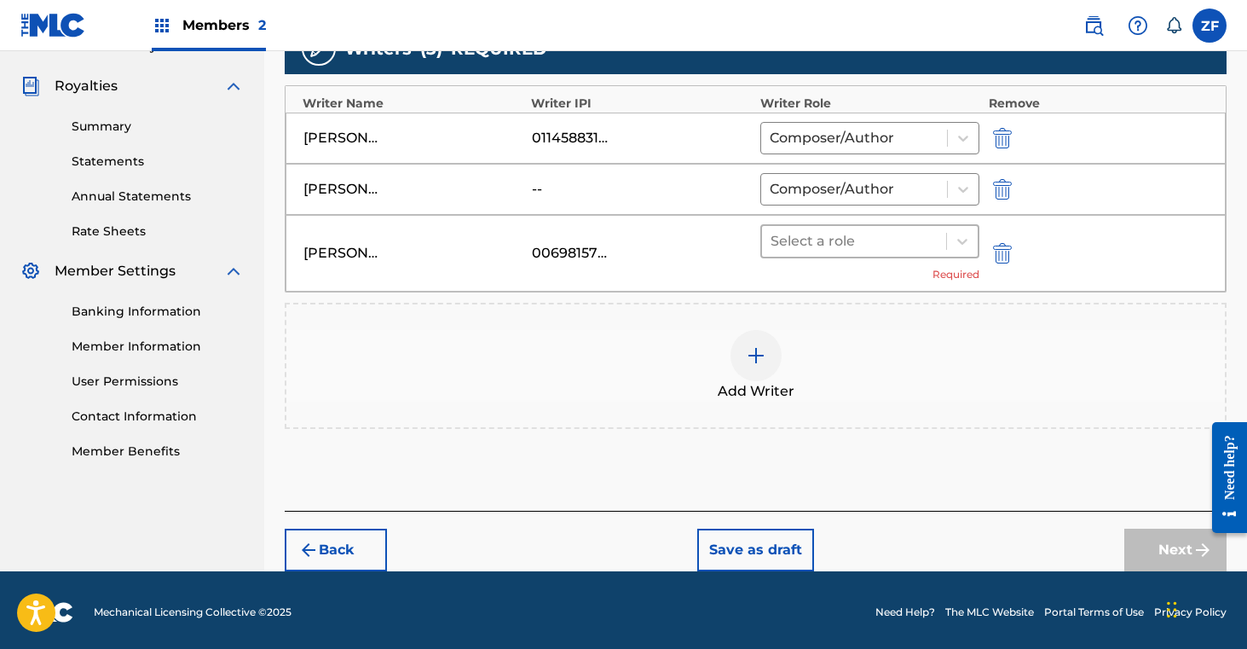
click at [849, 246] on div at bounding box center [855, 241] width 168 height 24
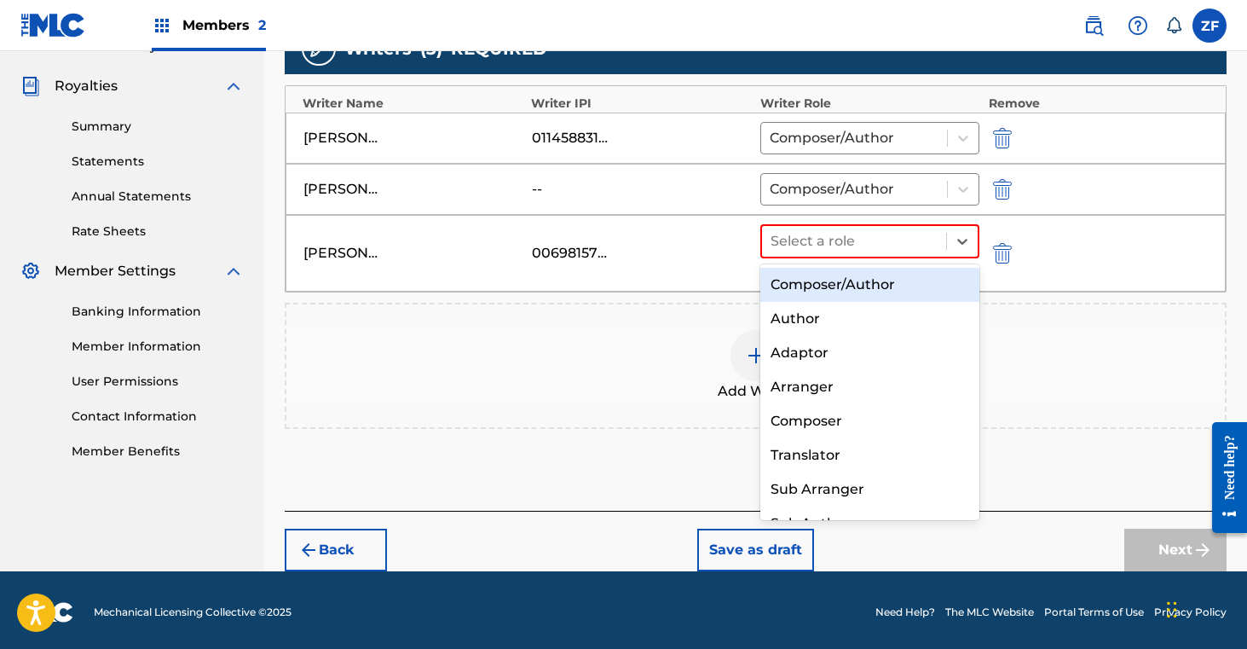
click at [845, 292] on div "Composer/Author" at bounding box center [870, 285] width 220 height 34
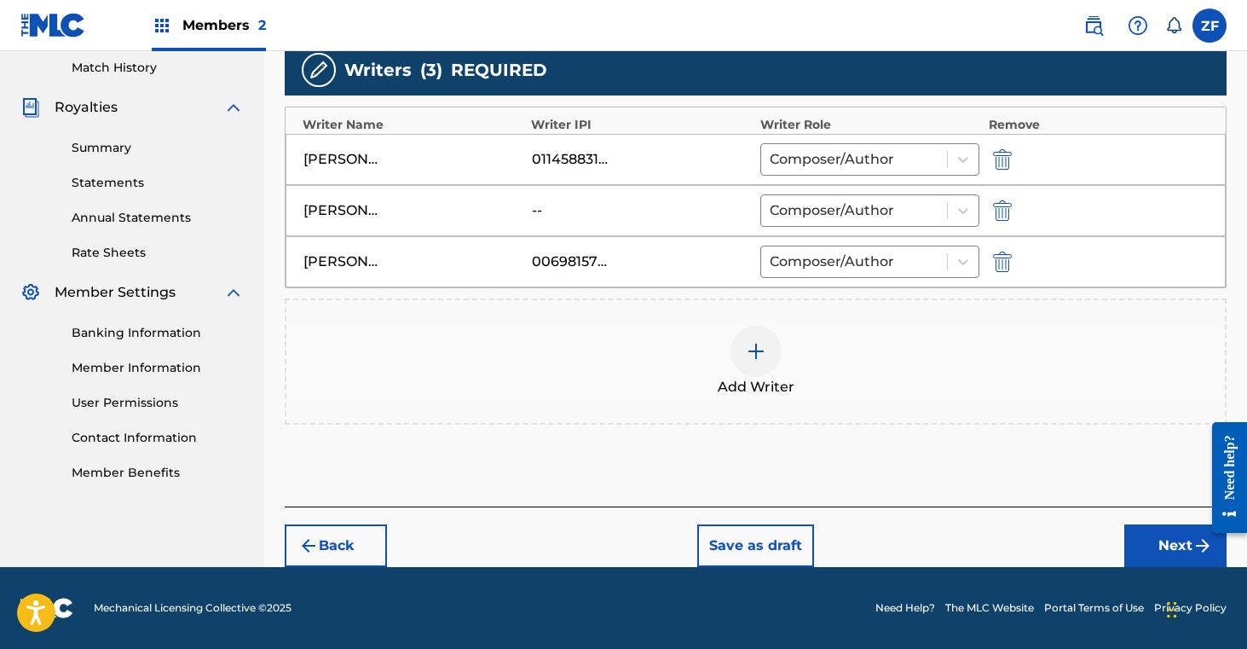
scroll to position [473, 0]
click at [1161, 541] on button "Next" at bounding box center [1175, 545] width 102 height 43
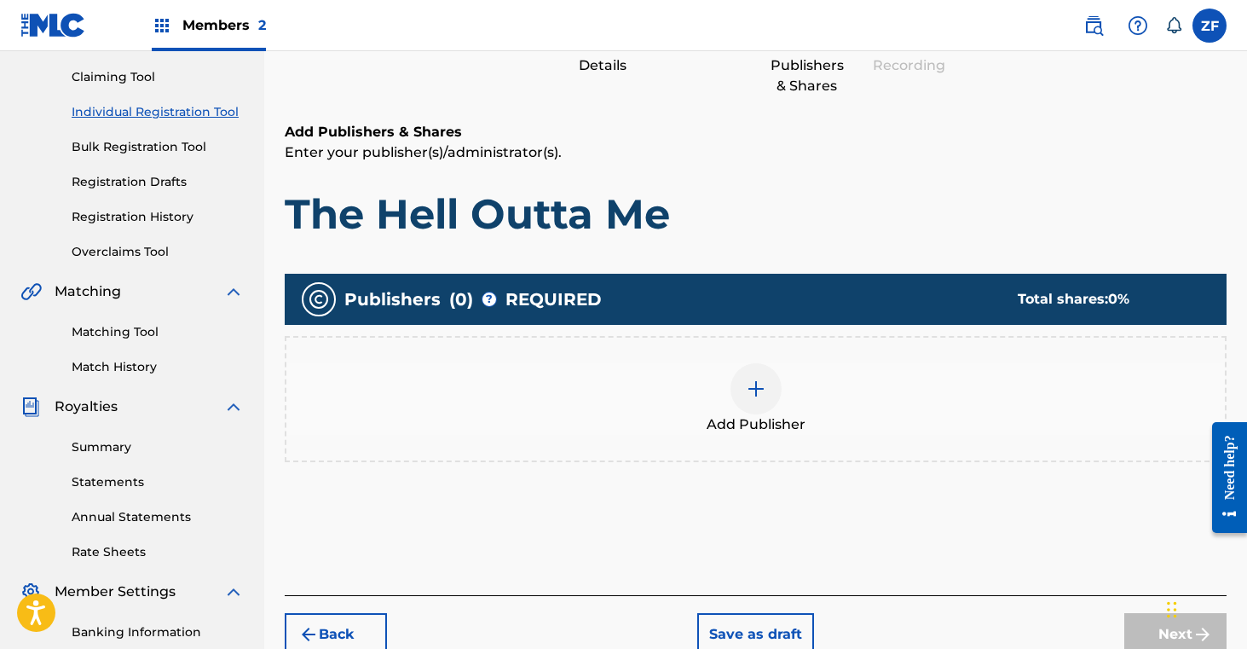
scroll to position [182, 0]
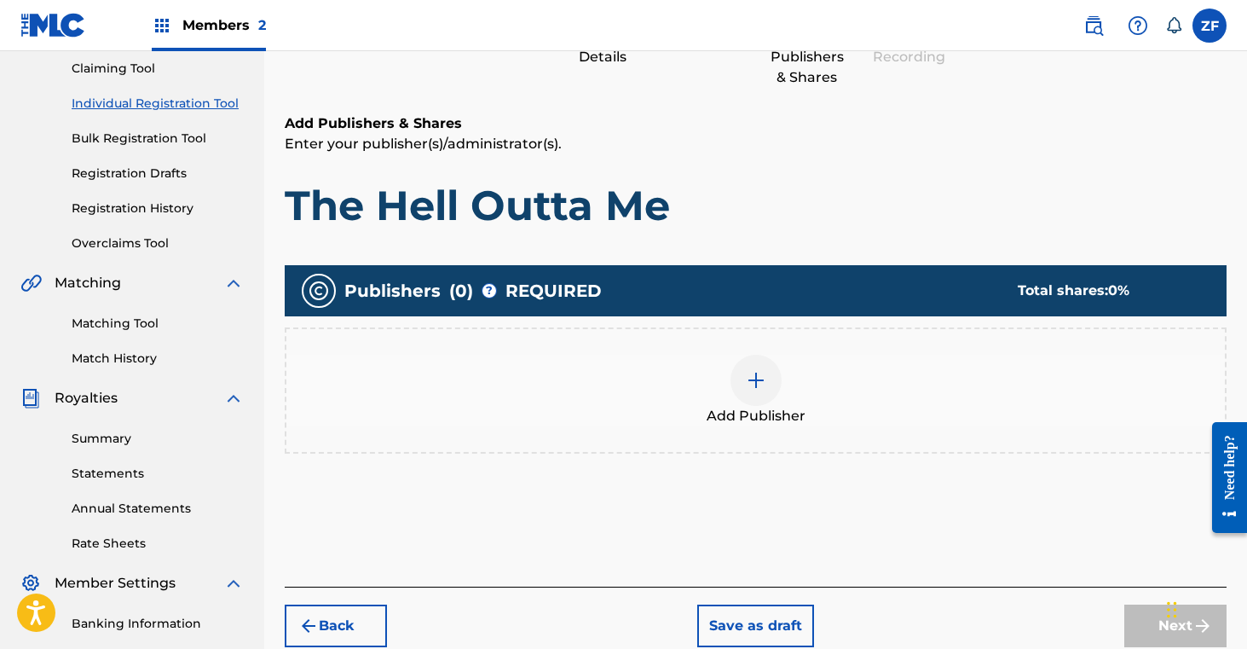
click at [751, 372] on img at bounding box center [756, 380] width 20 height 20
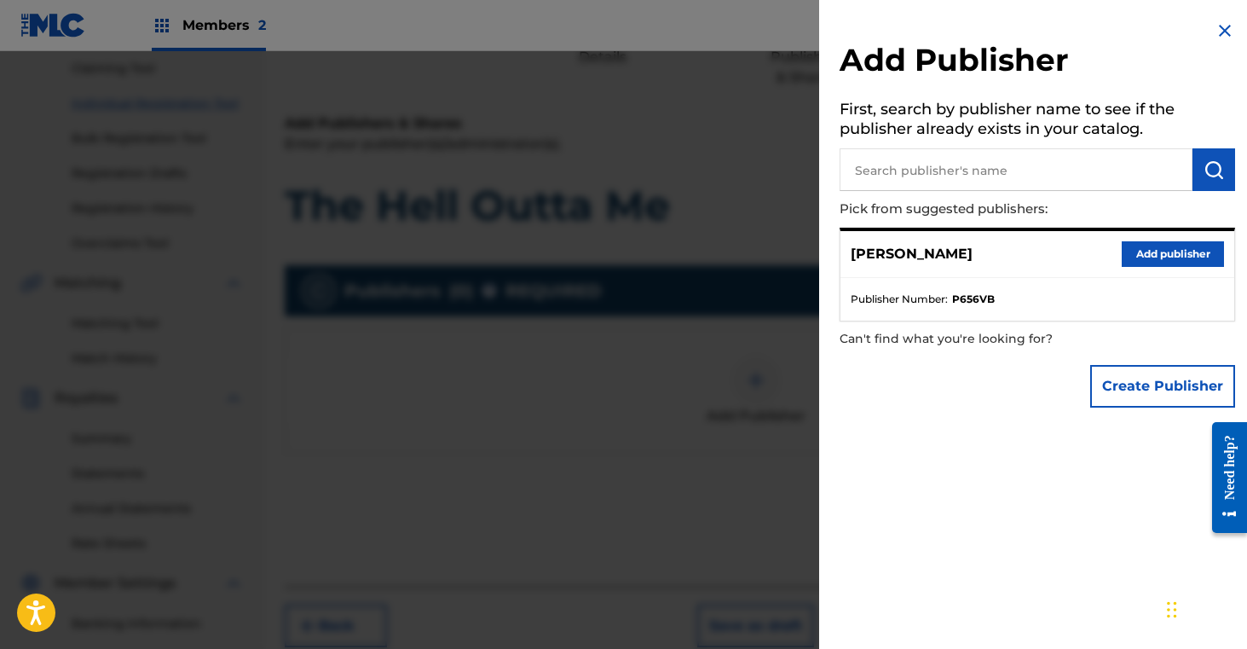
click at [1137, 251] on button "Add publisher" at bounding box center [1173, 254] width 102 height 26
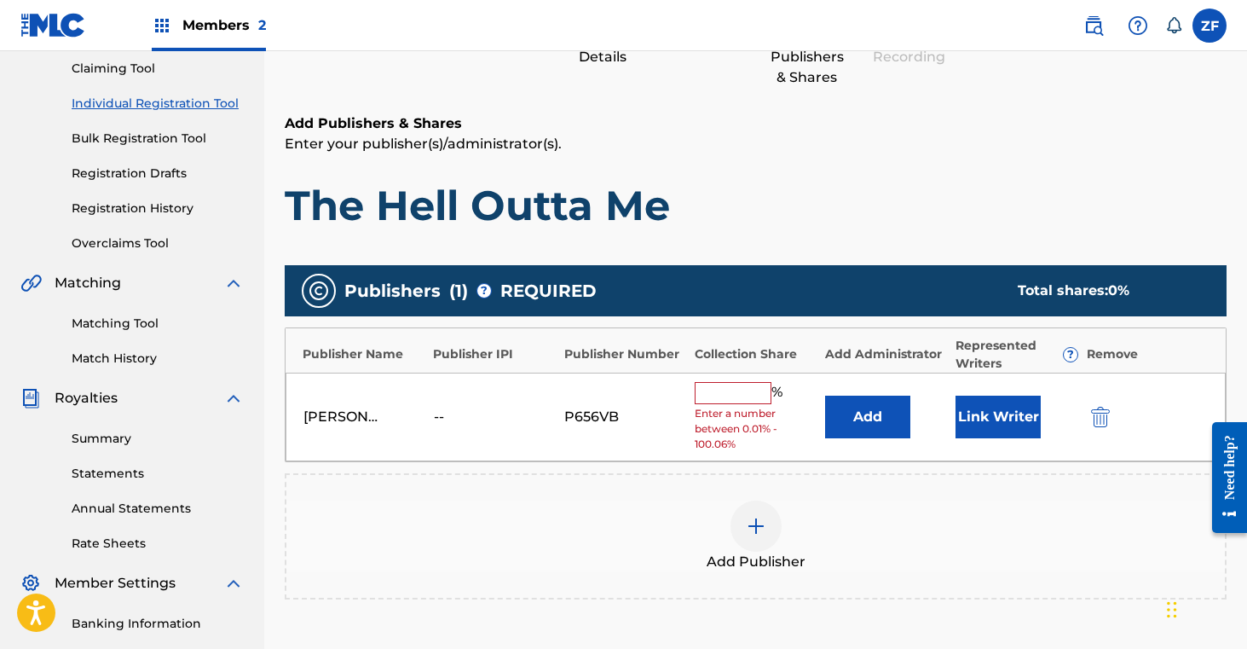
click at [729, 385] on input "text" at bounding box center [733, 393] width 77 height 22
type input "16.7"
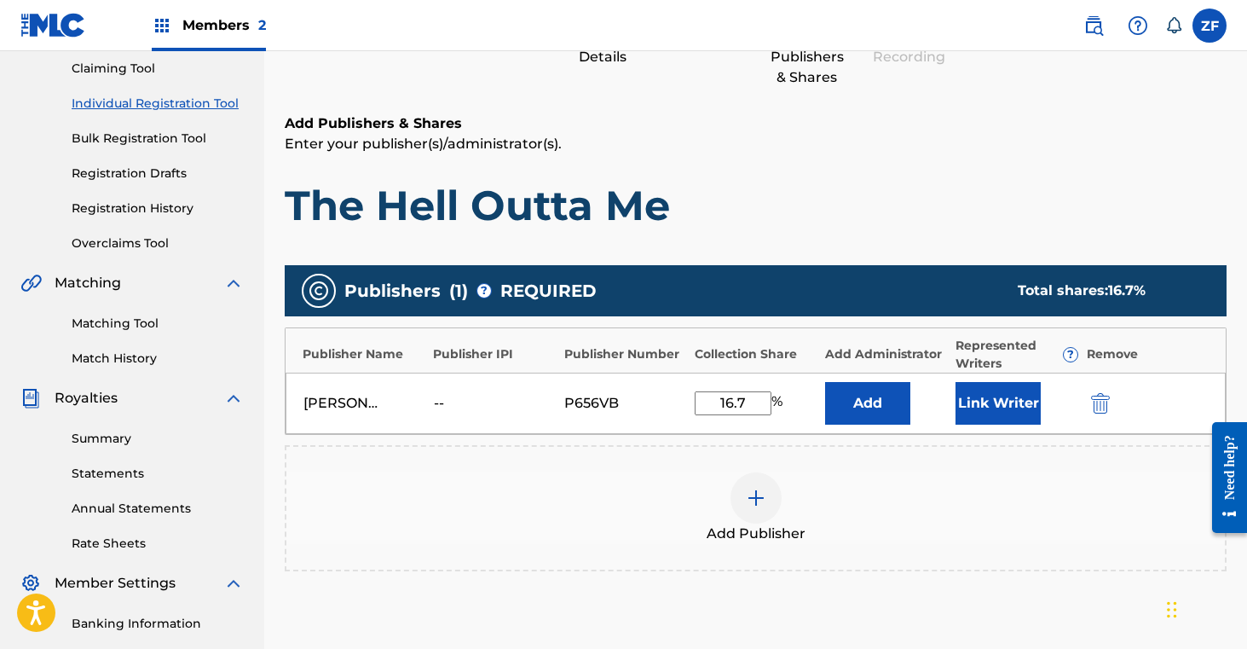
click at [999, 395] on button "Link Writer" at bounding box center [998, 403] width 85 height 43
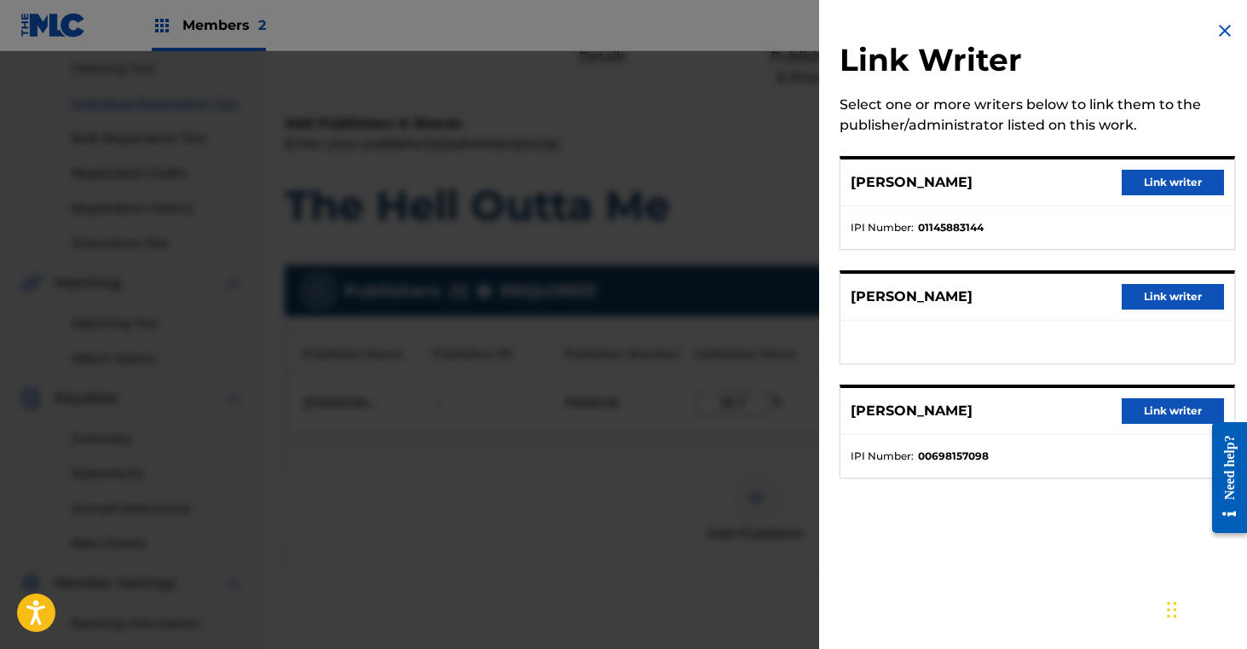
click at [1173, 182] on button "Link writer" at bounding box center [1173, 183] width 102 height 26
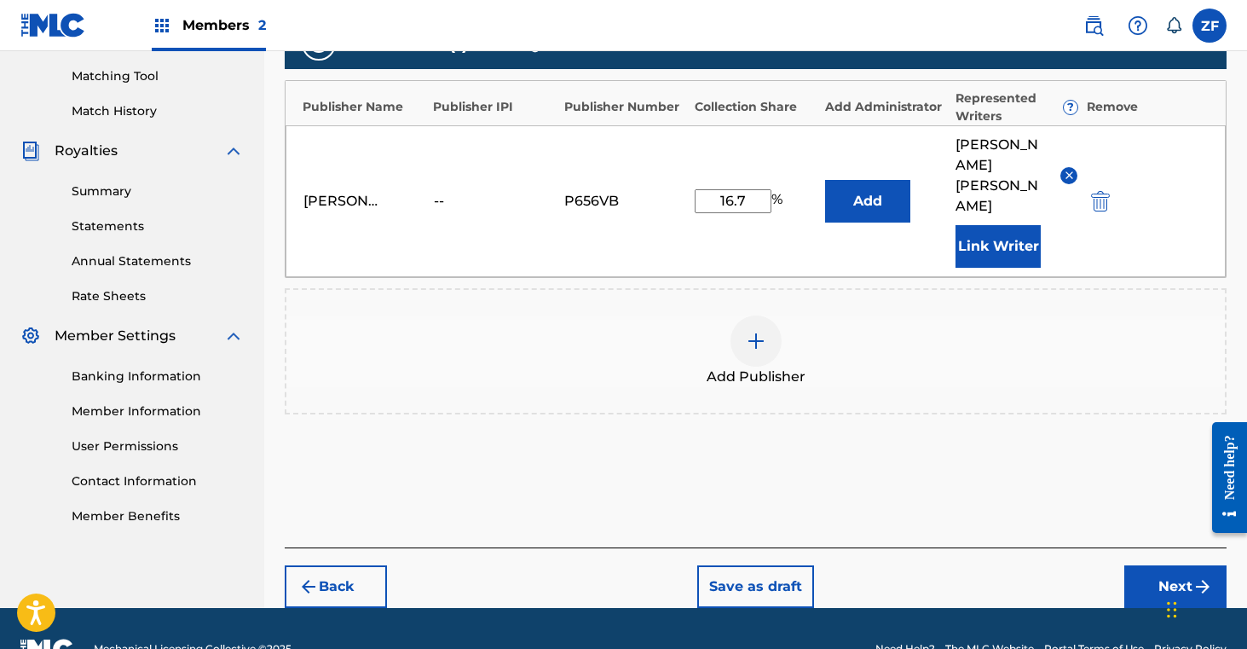
click at [1144, 565] on button "Next" at bounding box center [1175, 586] width 102 height 43
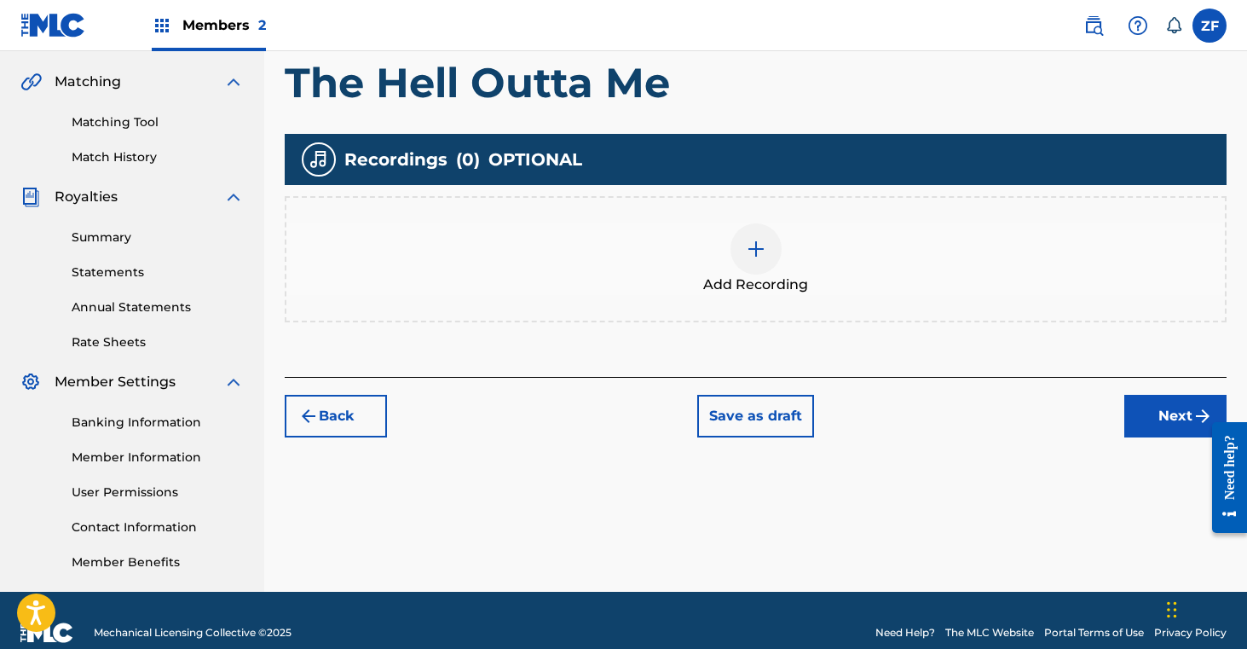
scroll to position [408, 0]
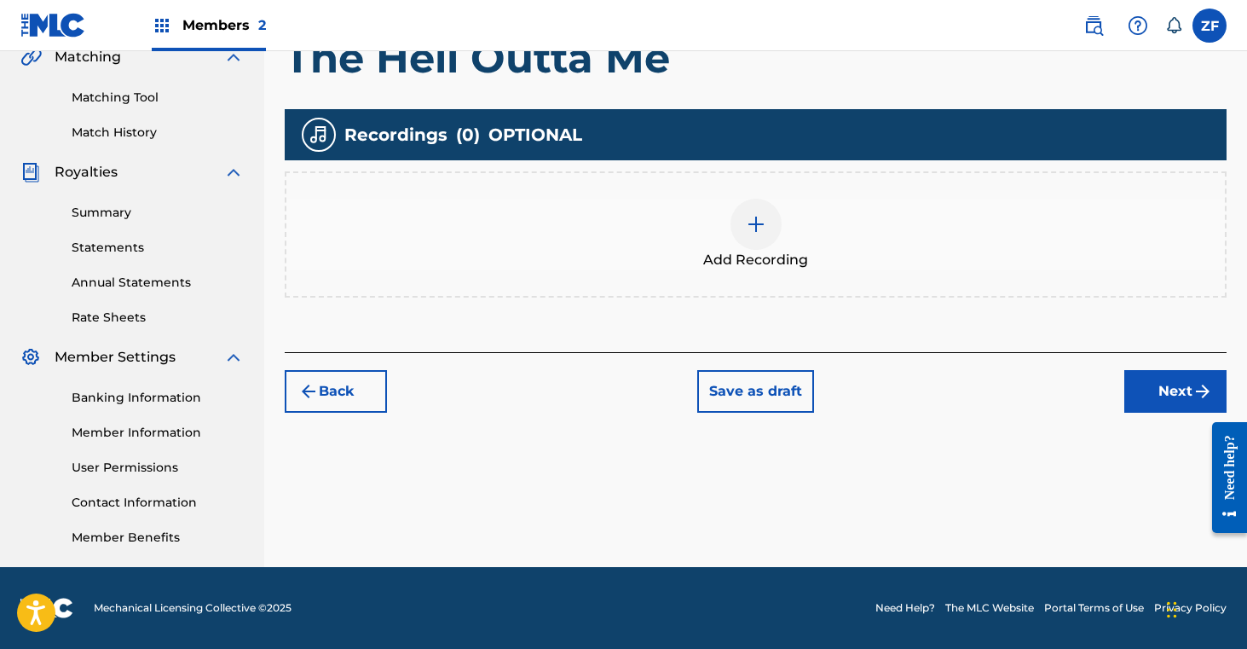
click at [754, 222] on img at bounding box center [756, 224] width 20 height 20
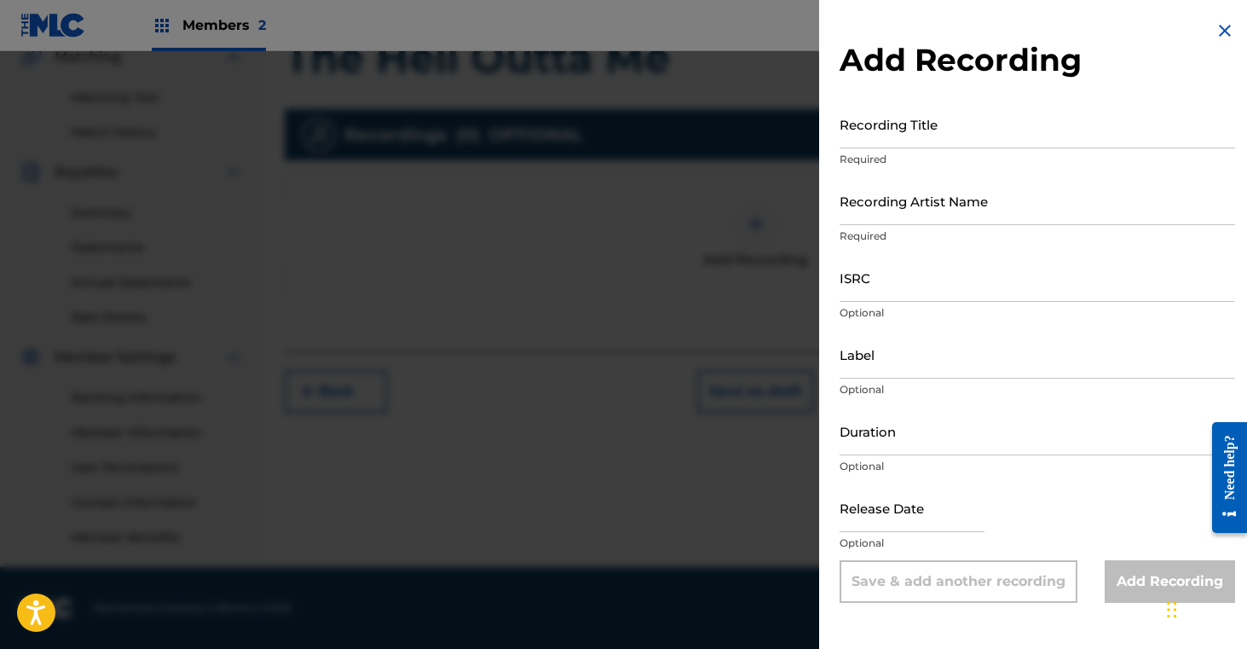
click at [979, 137] on input "Recording Title" at bounding box center [1038, 124] width 396 height 49
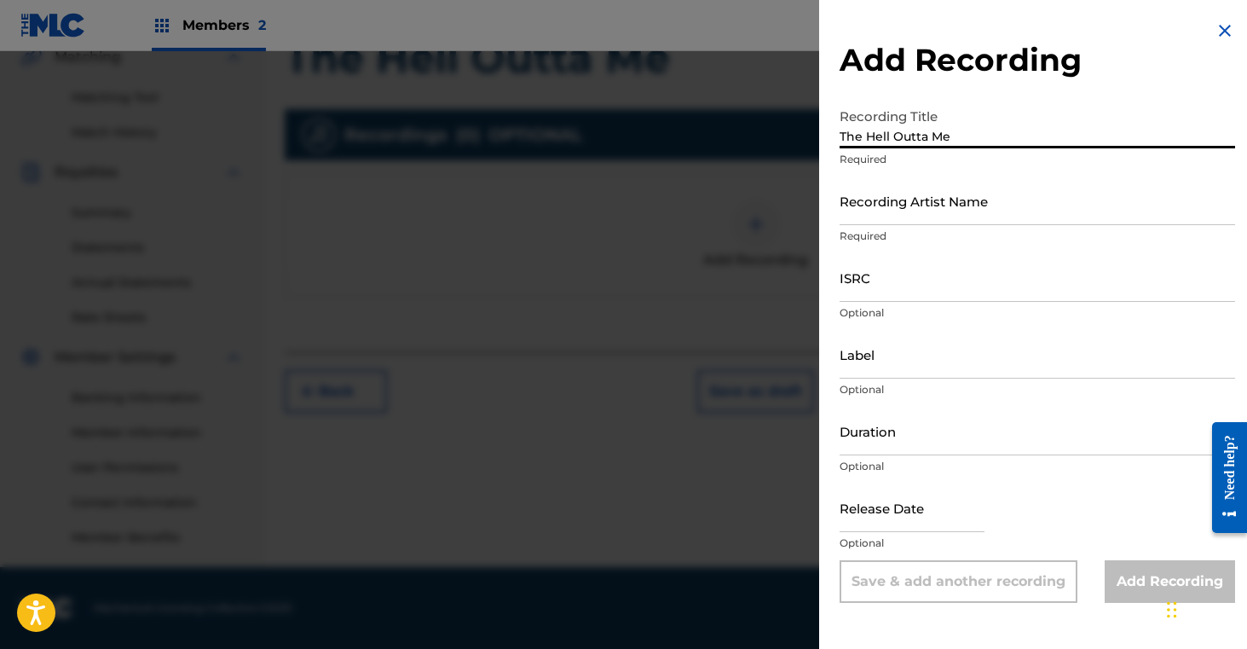
type input "The Hell Outta Me"
click at [960, 198] on input "Recording Artist Name" at bounding box center [1038, 200] width 396 height 49
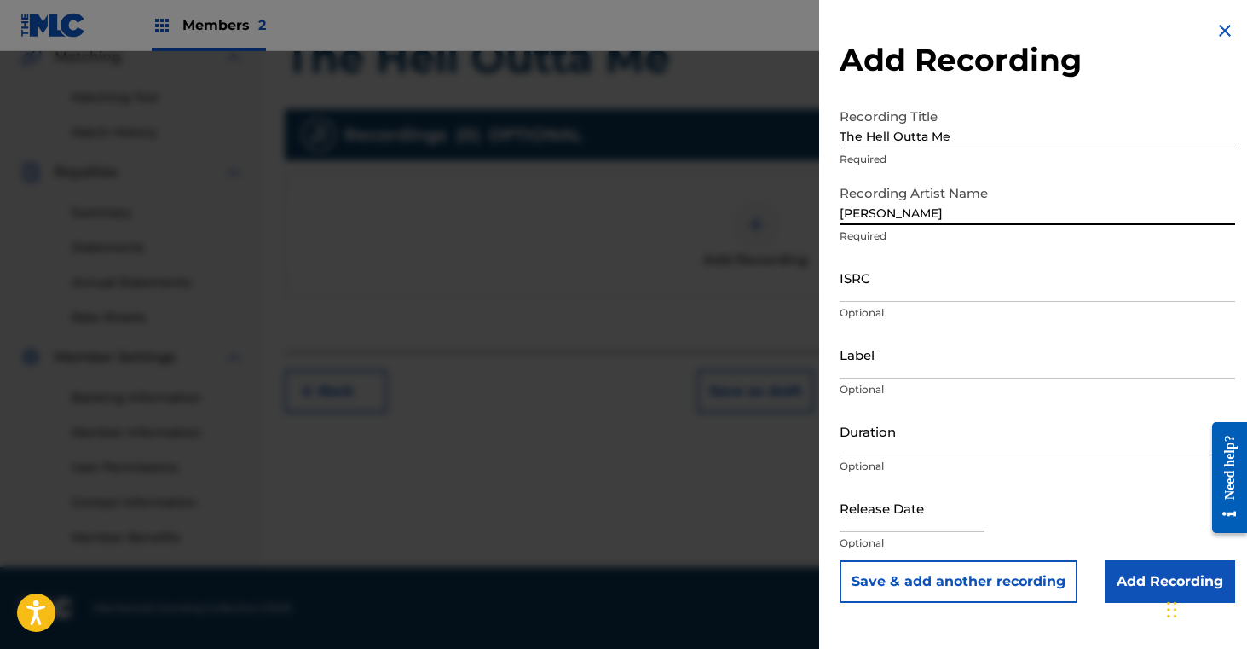
type input "[PERSON_NAME]"
click at [915, 269] on input "ISRC" at bounding box center [1038, 277] width 396 height 49
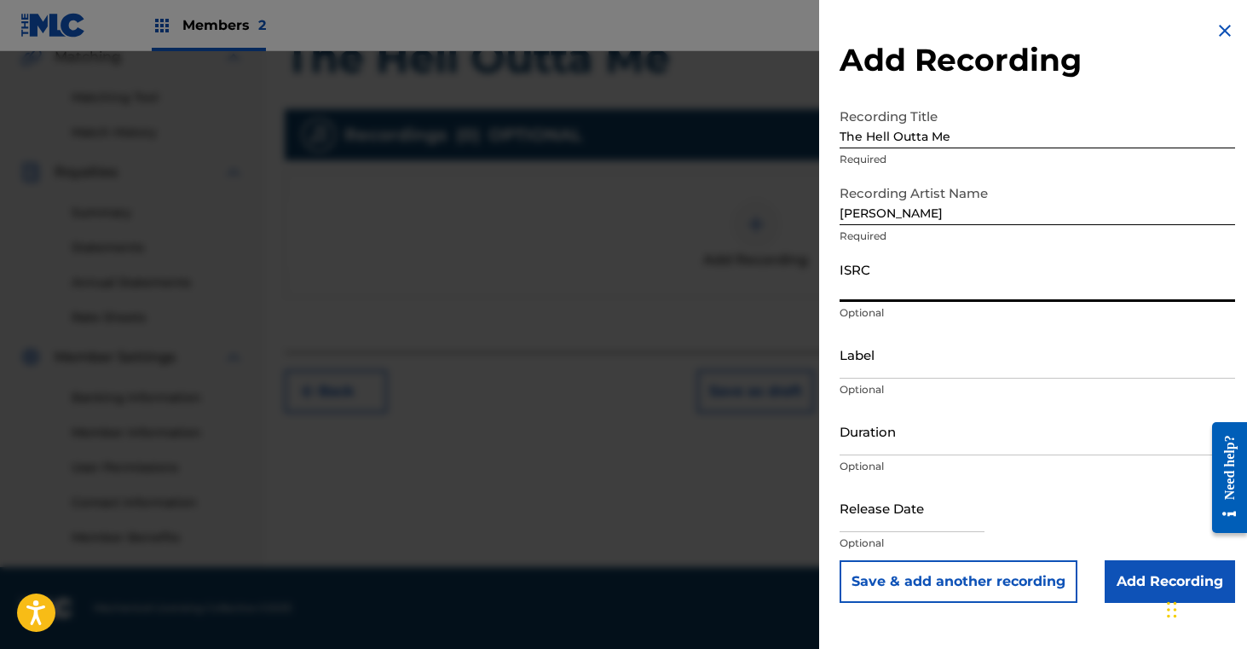
click at [936, 278] on input "ISRC" at bounding box center [1038, 277] width 396 height 49
paste input "QZMWW2576557"
type input "QZMWW2576557"
click at [1129, 581] on input "Add Recording" at bounding box center [1170, 581] width 130 height 43
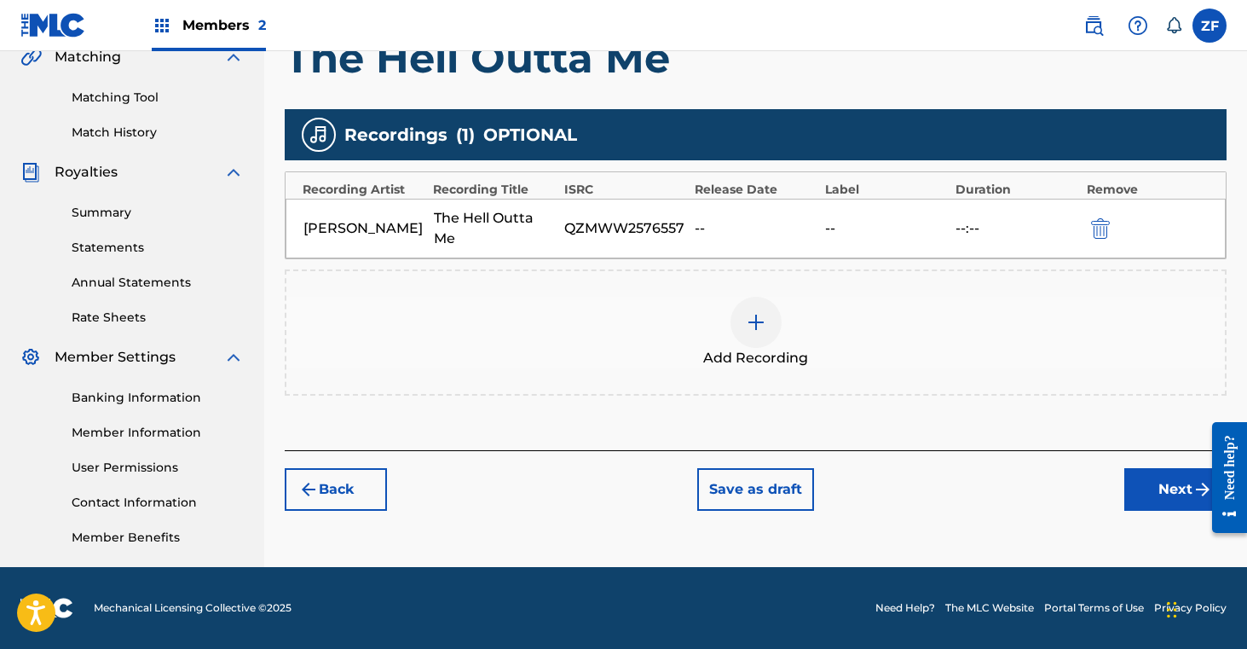
click at [1140, 481] on button "Next" at bounding box center [1175, 489] width 102 height 43
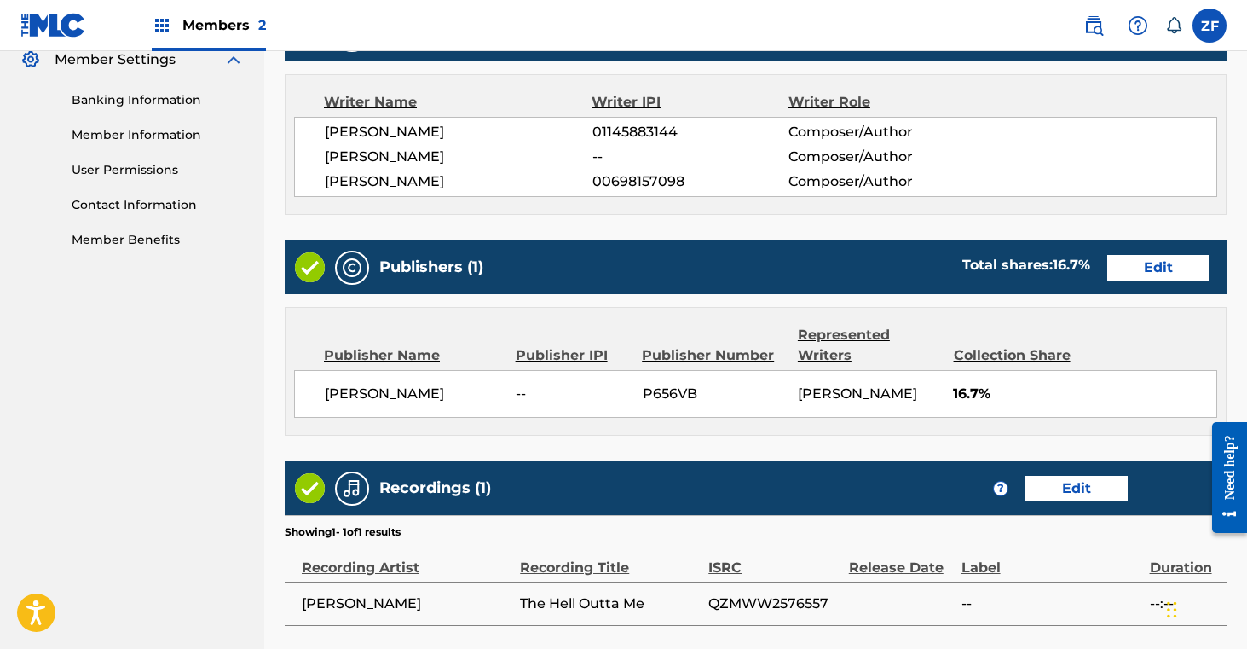
scroll to position [848, 0]
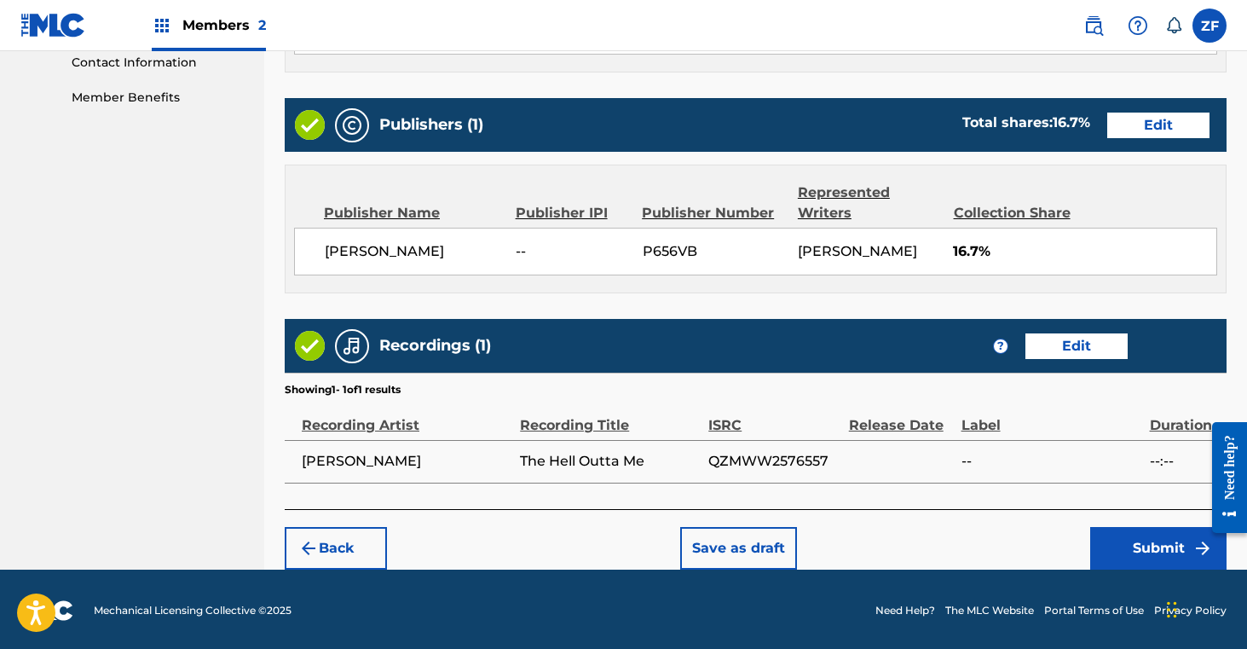
click at [1108, 542] on button "Submit" at bounding box center [1158, 548] width 136 height 43
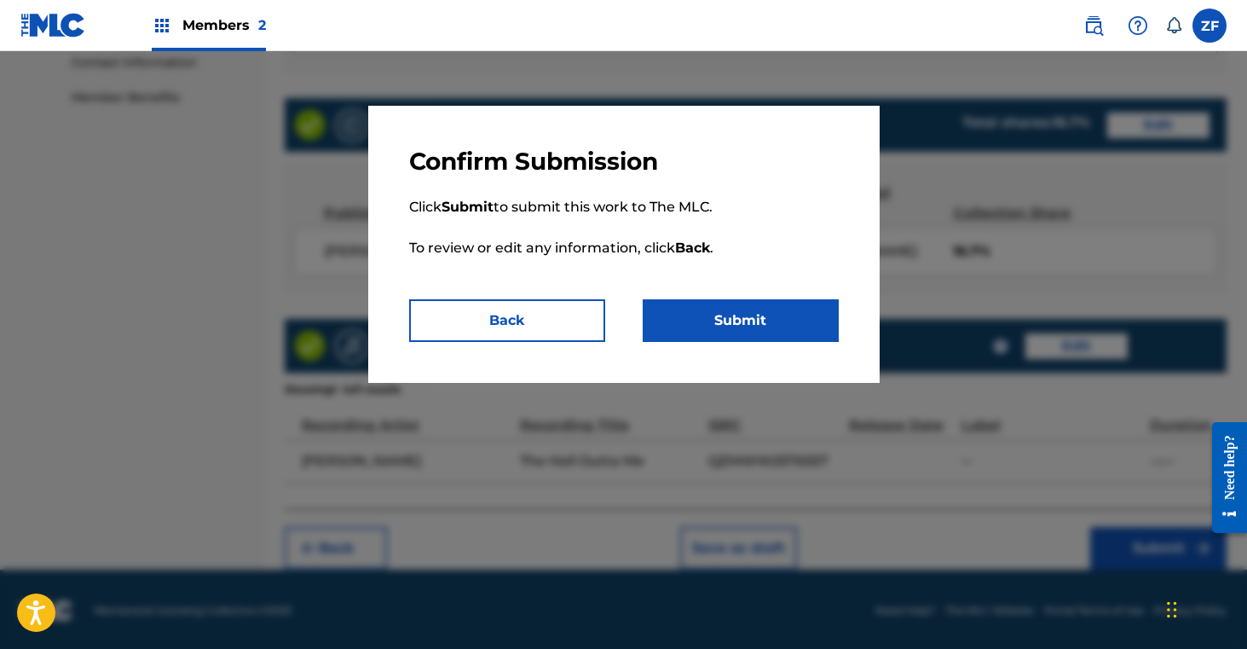
click at [702, 319] on button "Submit" at bounding box center [741, 320] width 196 height 43
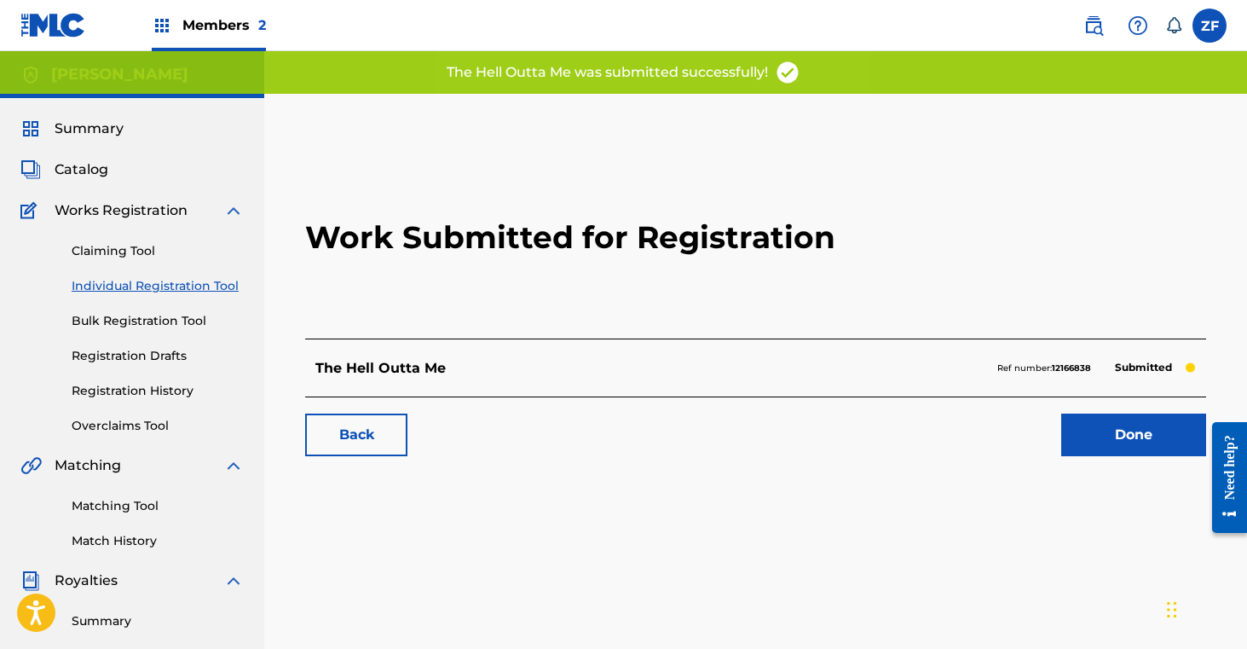
click at [1100, 432] on link "Done" at bounding box center [1133, 434] width 145 height 43
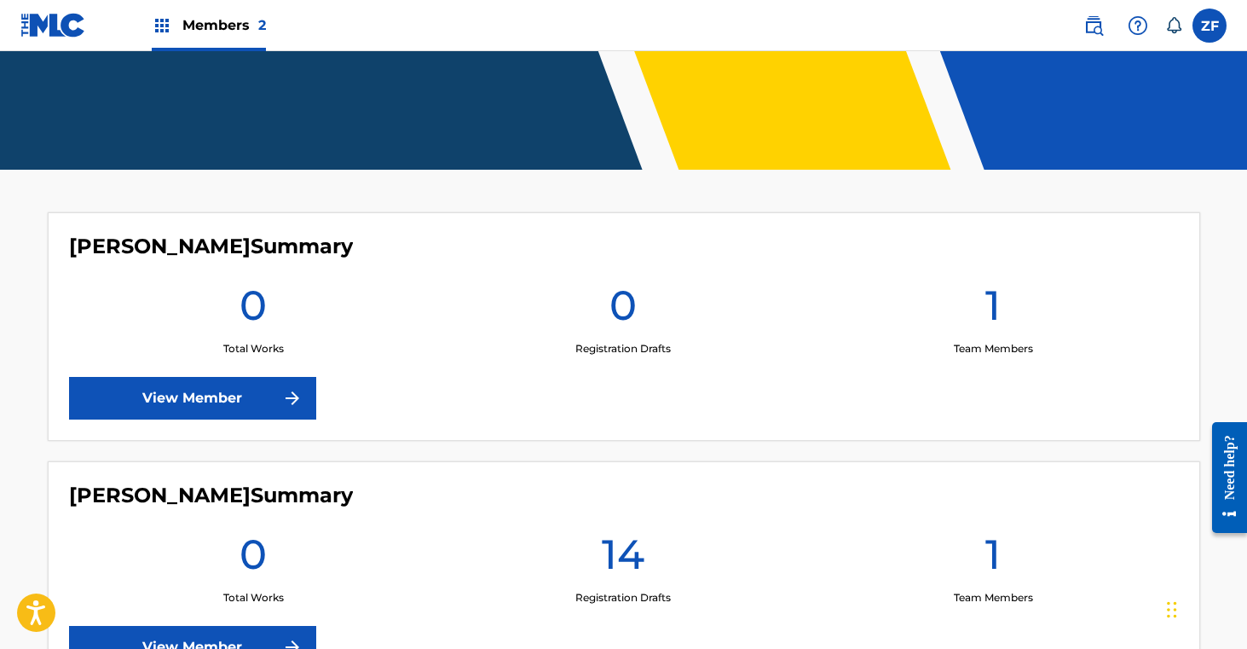
scroll to position [473, 0]
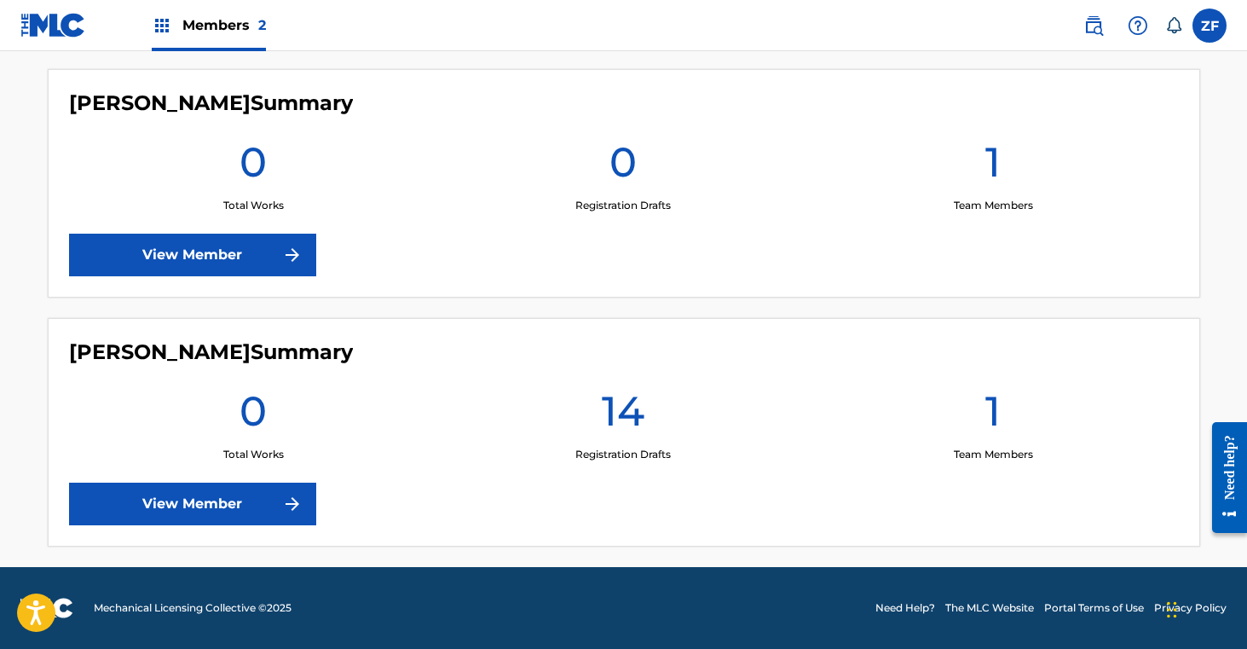
click at [226, 497] on link "View Member" at bounding box center [192, 503] width 247 height 43
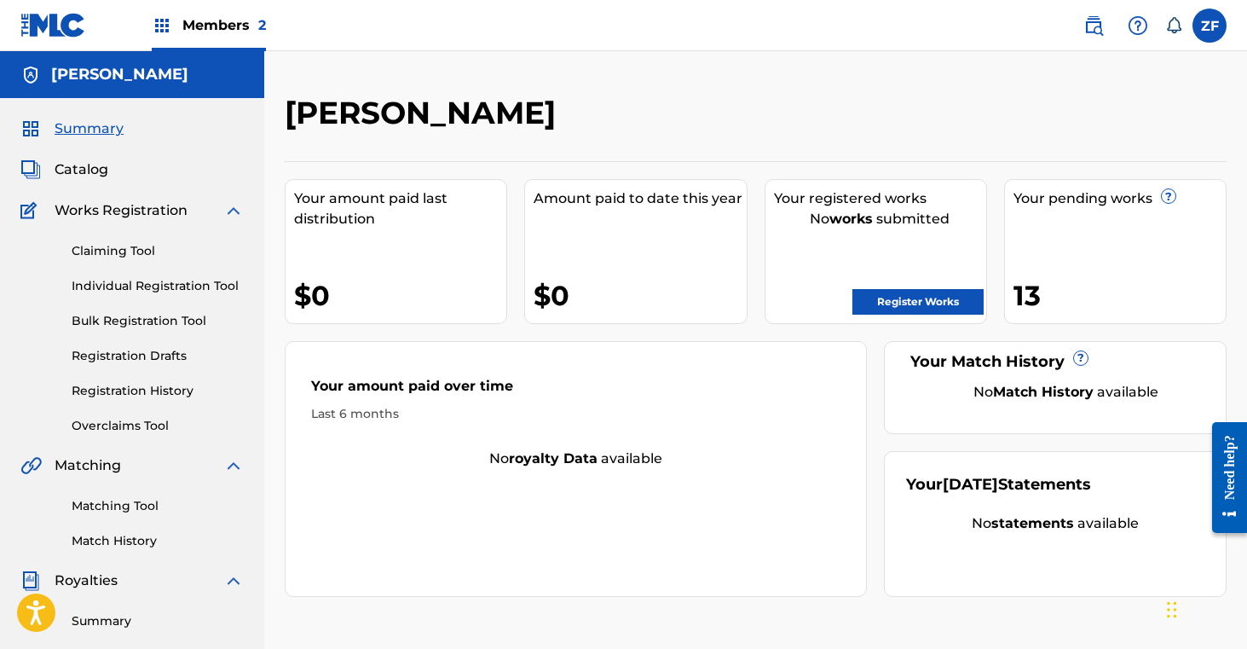
click at [945, 302] on link "Register Works" at bounding box center [917, 302] width 131 height 26
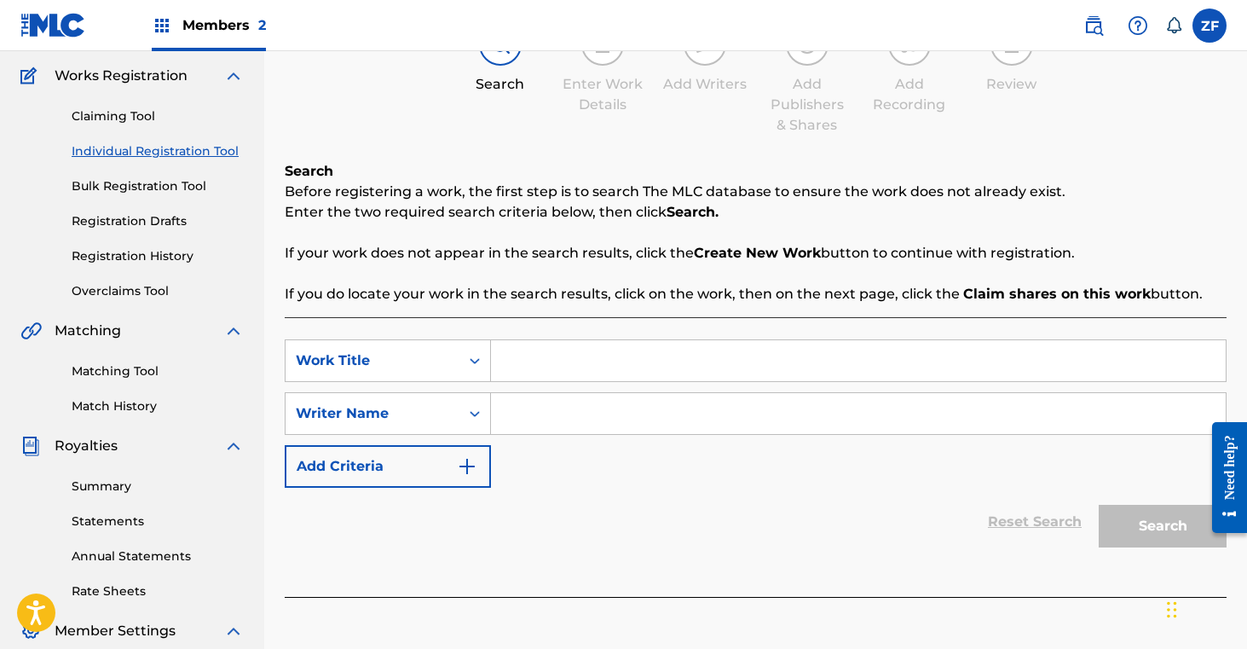
scroll to position [177, 0]
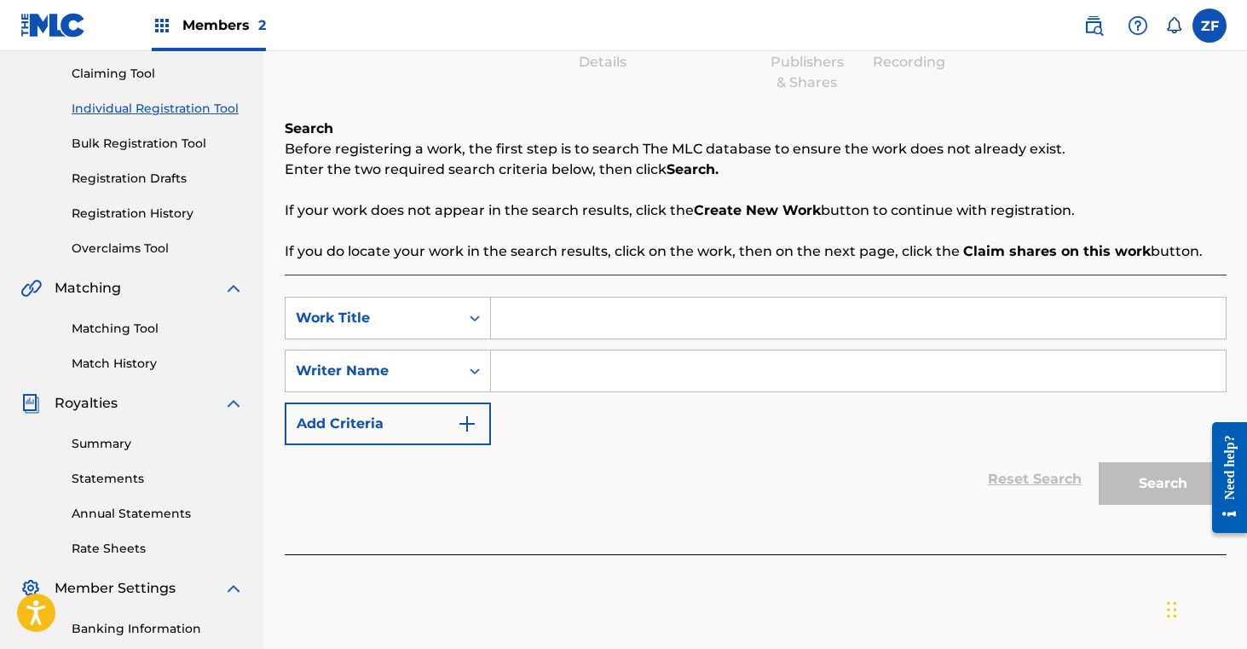
drag, startPoint x: 550, startPoint y: 331, endPoint x: 559, endPoint y: 317, distance: 16.6
click at [550, 331] on input "Search Form" at bounding box center [858, 317] width 735 height 41
type input "two kids on that dance floor"
click at [517, 377] on input "Search Form" at bounding box center [858, 370] width 735 height 41
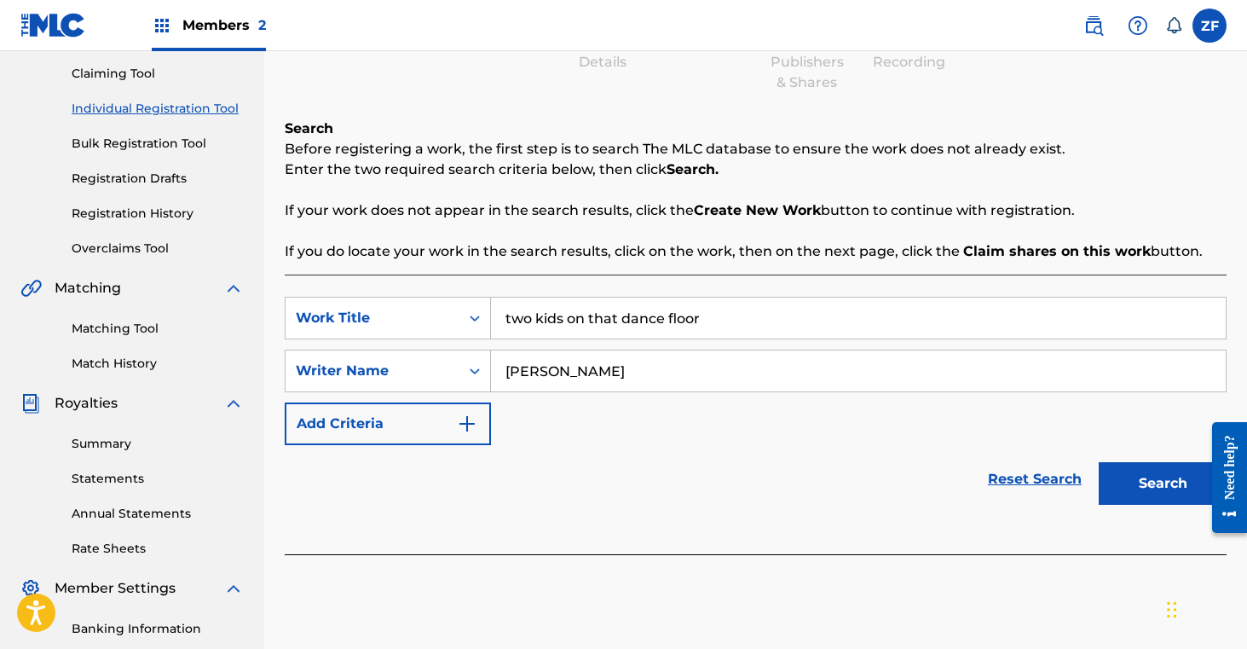
type input "[PERSON_NAME]"
click at [1109, 477] on button "Search" at bounding box center [1163, 483] width 128 height 43
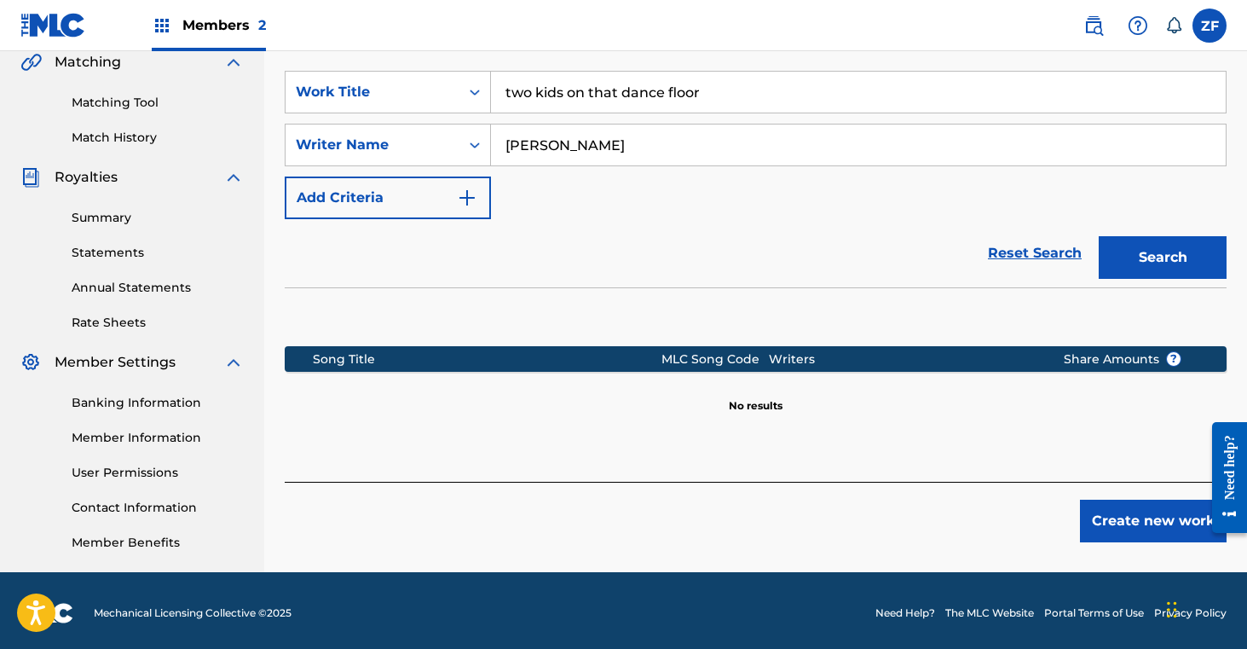
scroll to position [408, 0]
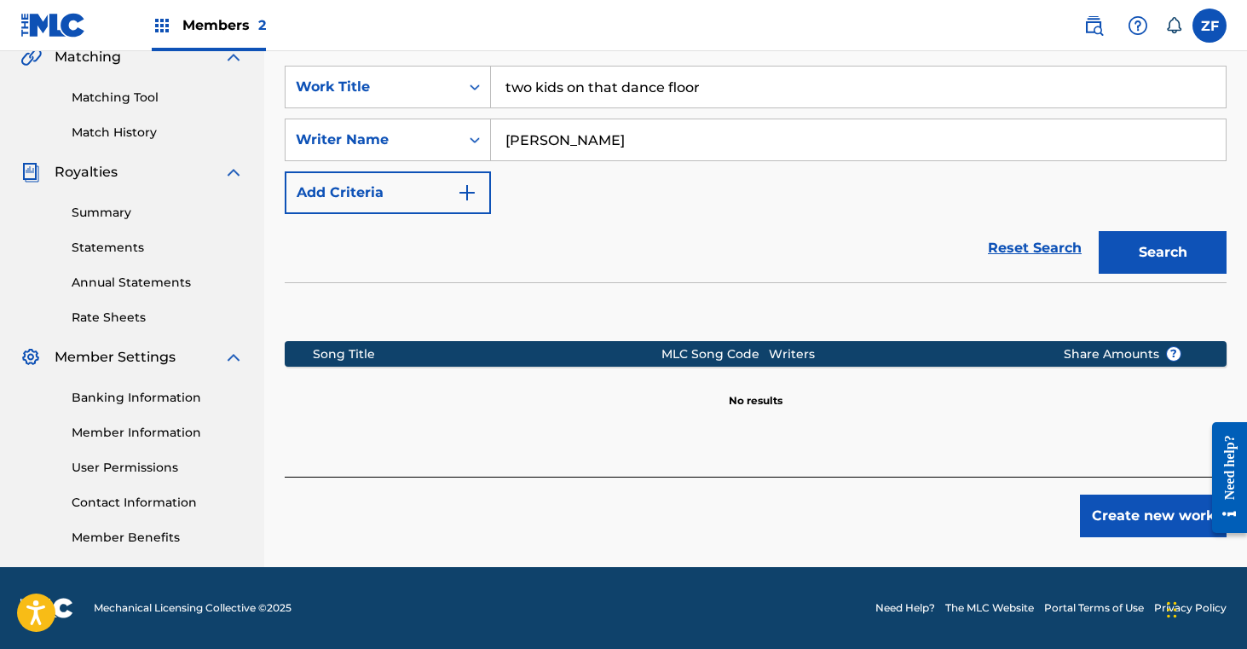
click at [1132, 526] on button "Create new work" at bounding box center [1153, 515] width 147 height 43
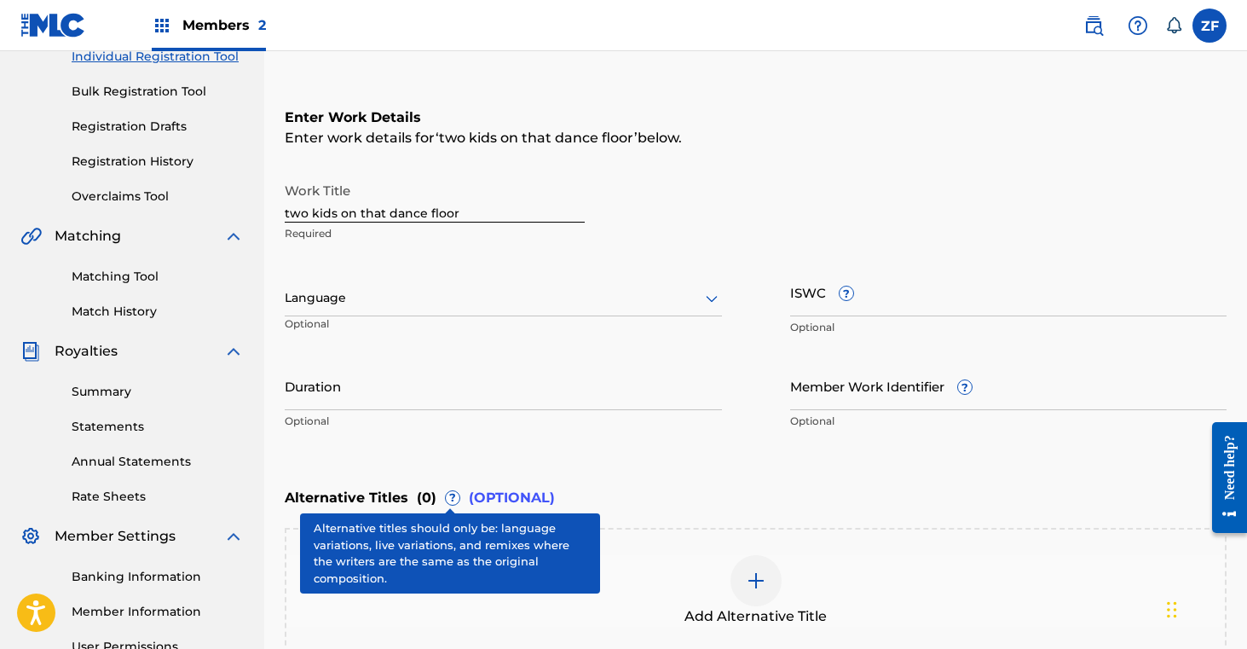
scroll to position [0, 0]
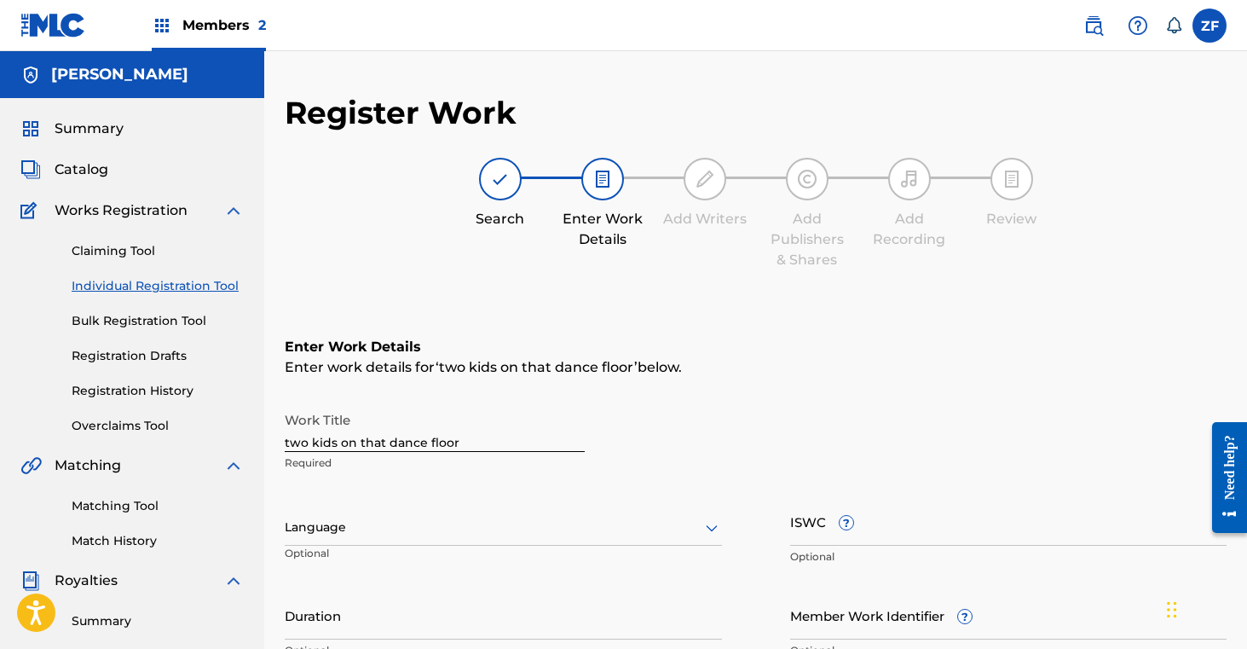
click at [290, 442] on input "two kids on that dance floor" at bounding box center [435, 427] width 300 height 49
click at [321, 444] on input "Two kids on that dance floor" at bounding box center [435, 427] width 300 height 49
click at [349, 442] on input "Two Kids on that dance floor" at bounding box center [435, 427] width 300 height 49
click at [367, 444] on input "Two Kids On that dance floor" at bounding box center [435, 427] width 300 height 49
click at [403, 442] on input "Two Kids On That dance floor" at bounding box center [435, 427] width 300 height 49
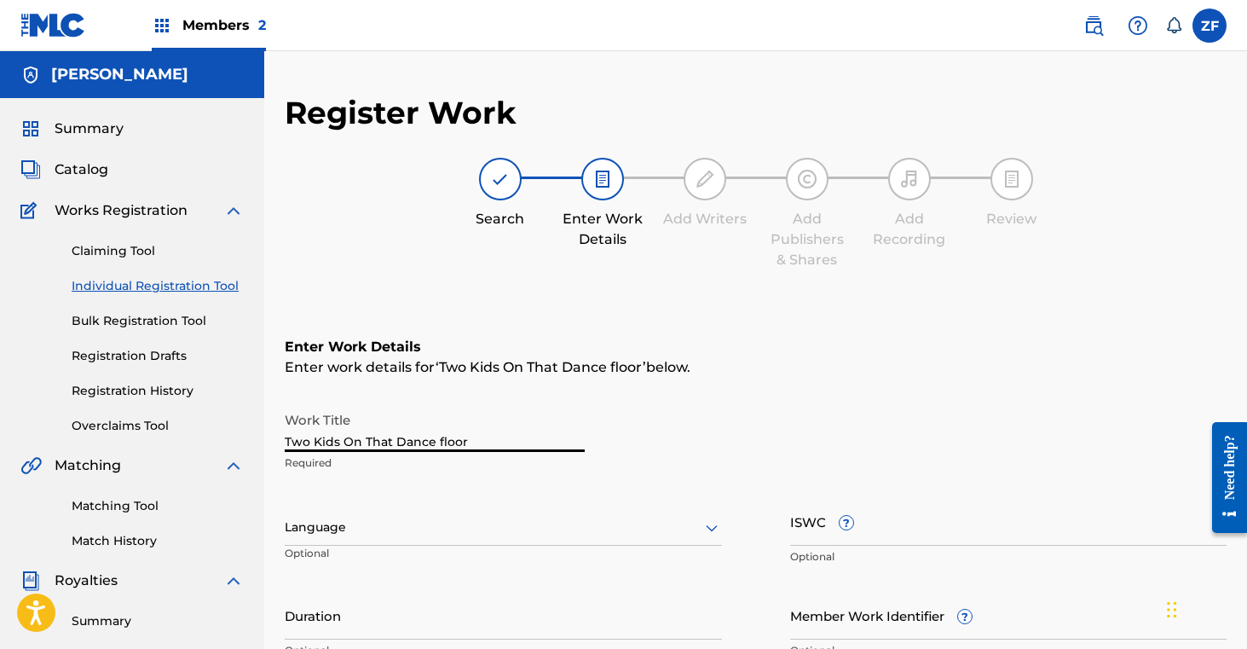
click at [442, 441] on input "Two Kids On That Dance floor" at bounding box center [435, 427] width 300 height 49
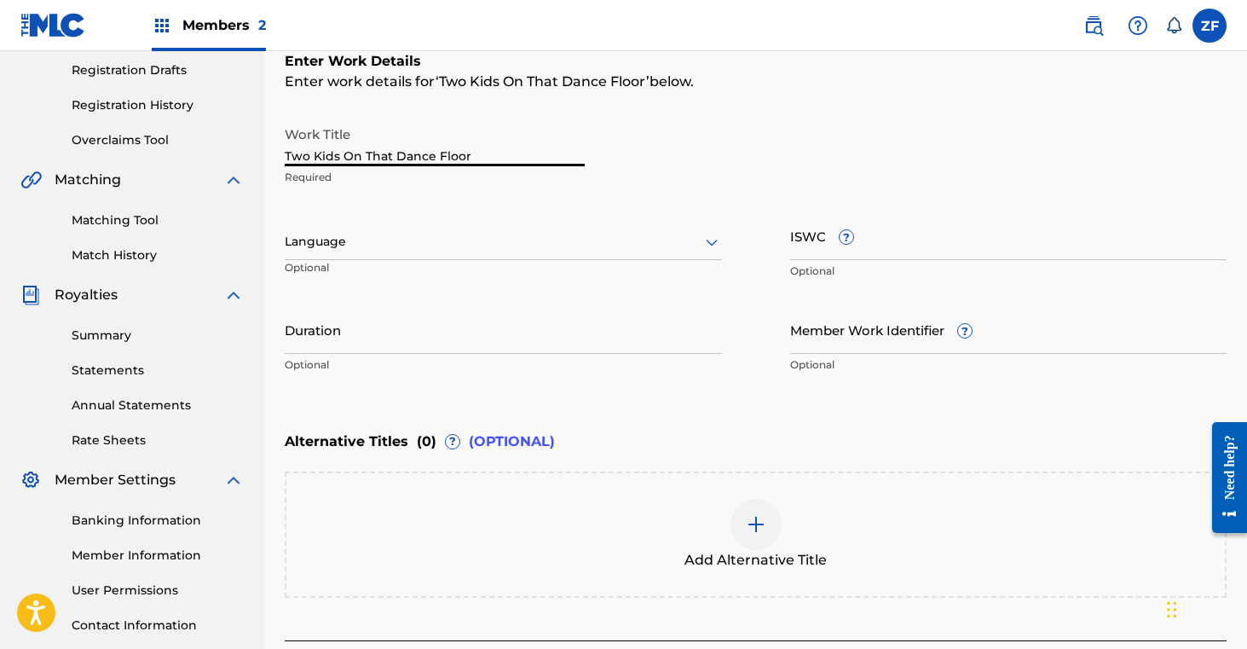
scroll to position [419, 0]
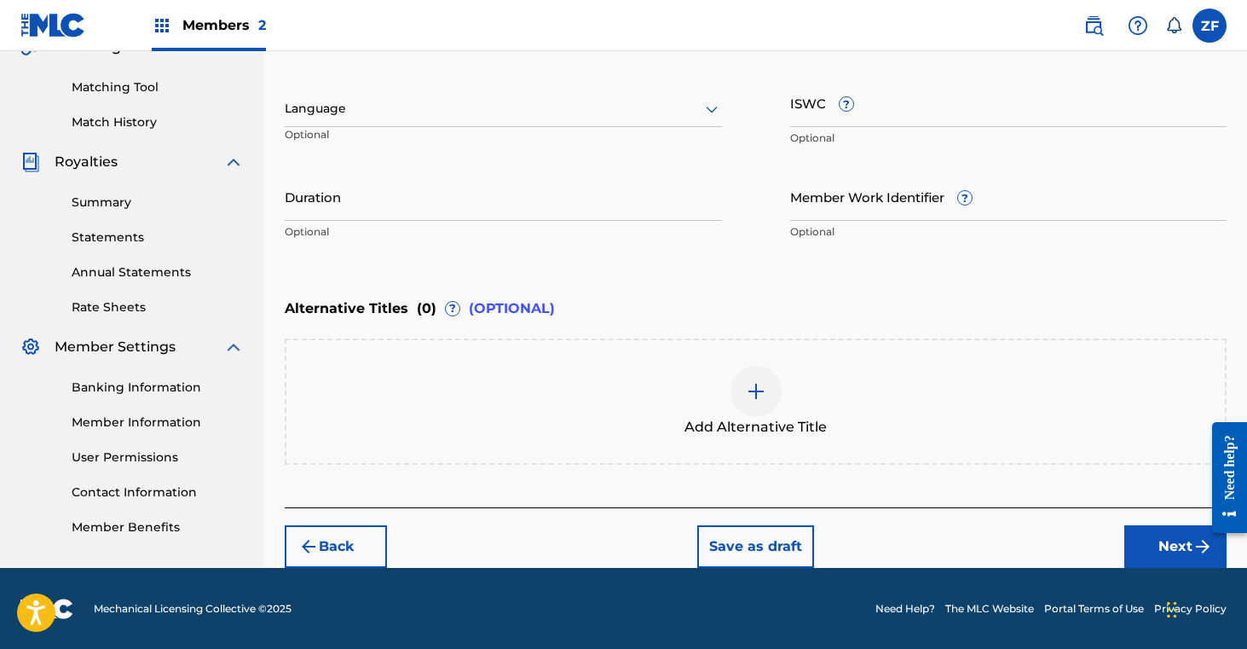
type input "Two Kids On That Dance Floor"
click at [1145, 546] on button "Next" at bounding box center [1175, 546] width 102 height 43
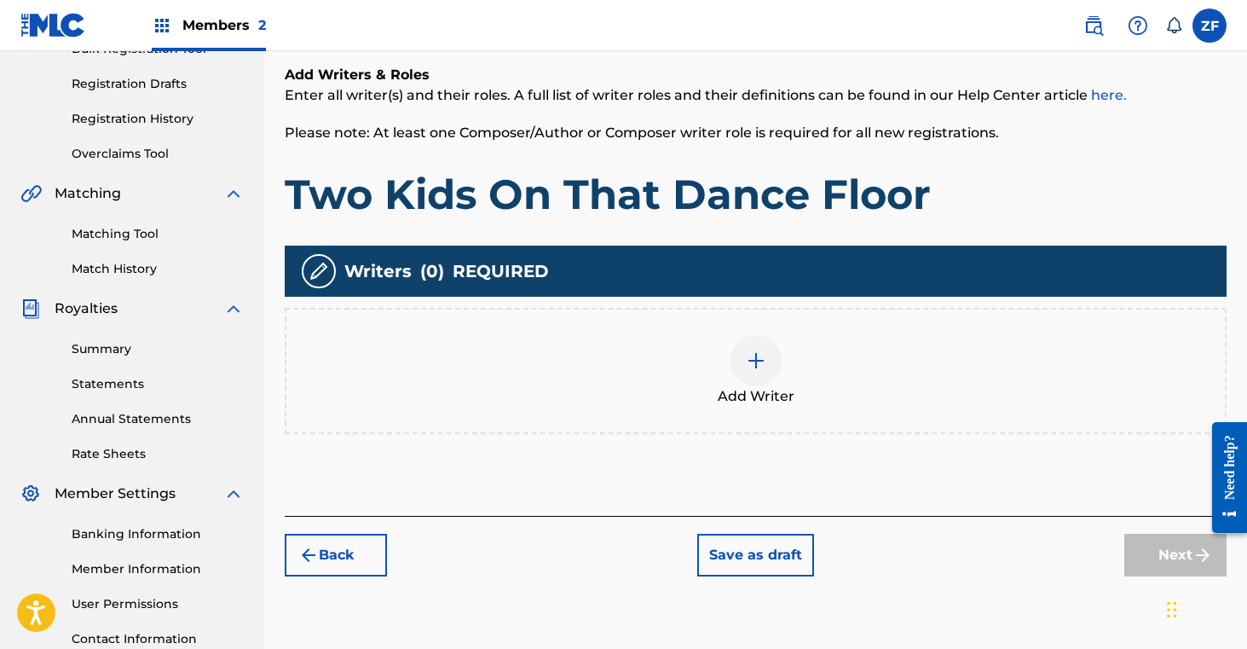
scroll to position [322, 0]
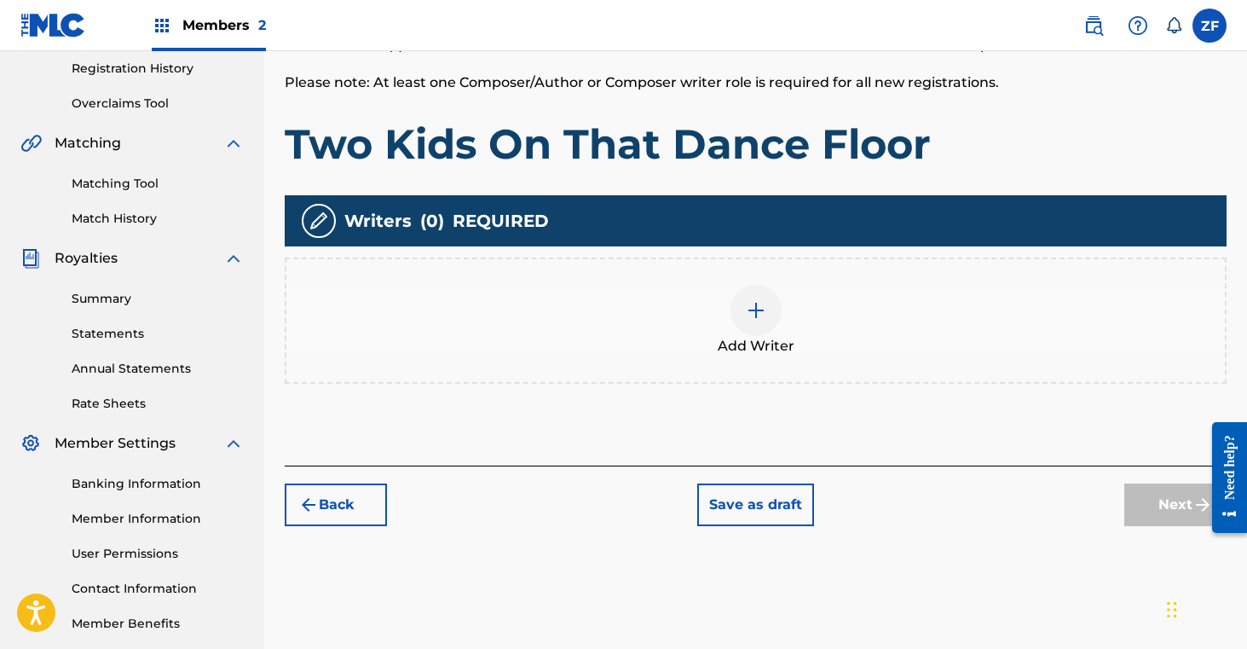
click at [751, 312] on img at bounding box center [756, 310] width 20 height 20
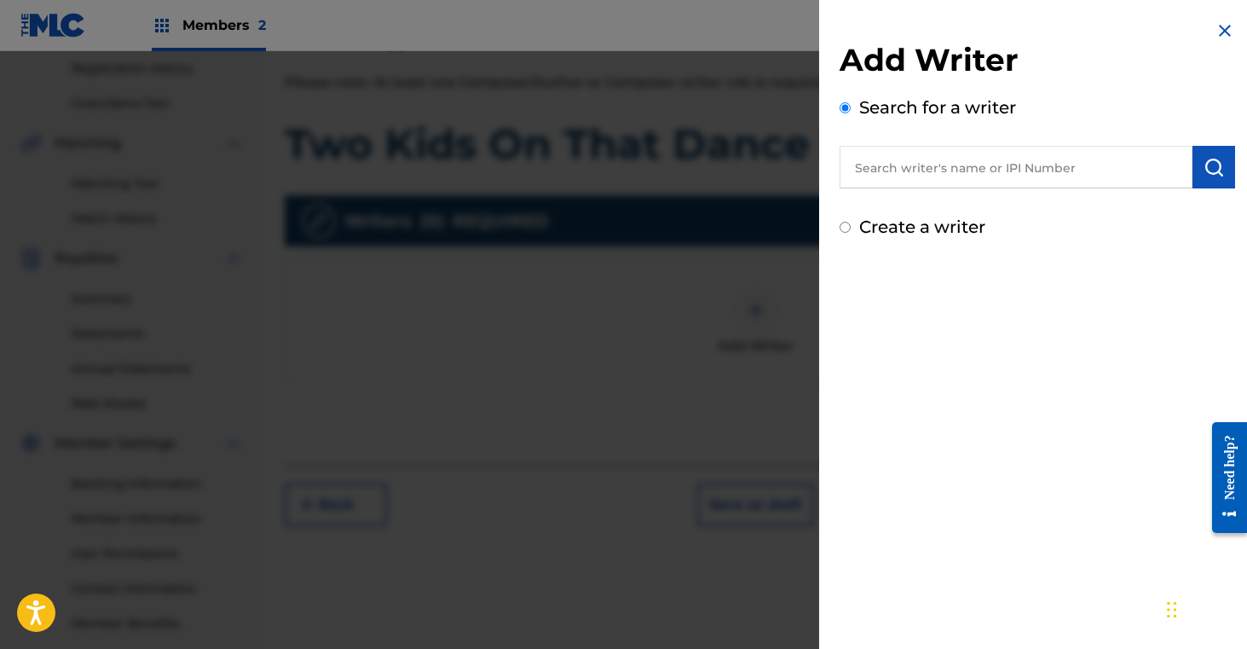
click at [901, 170] on input "text" at bounding box center [1016, 167] width 353 height 43
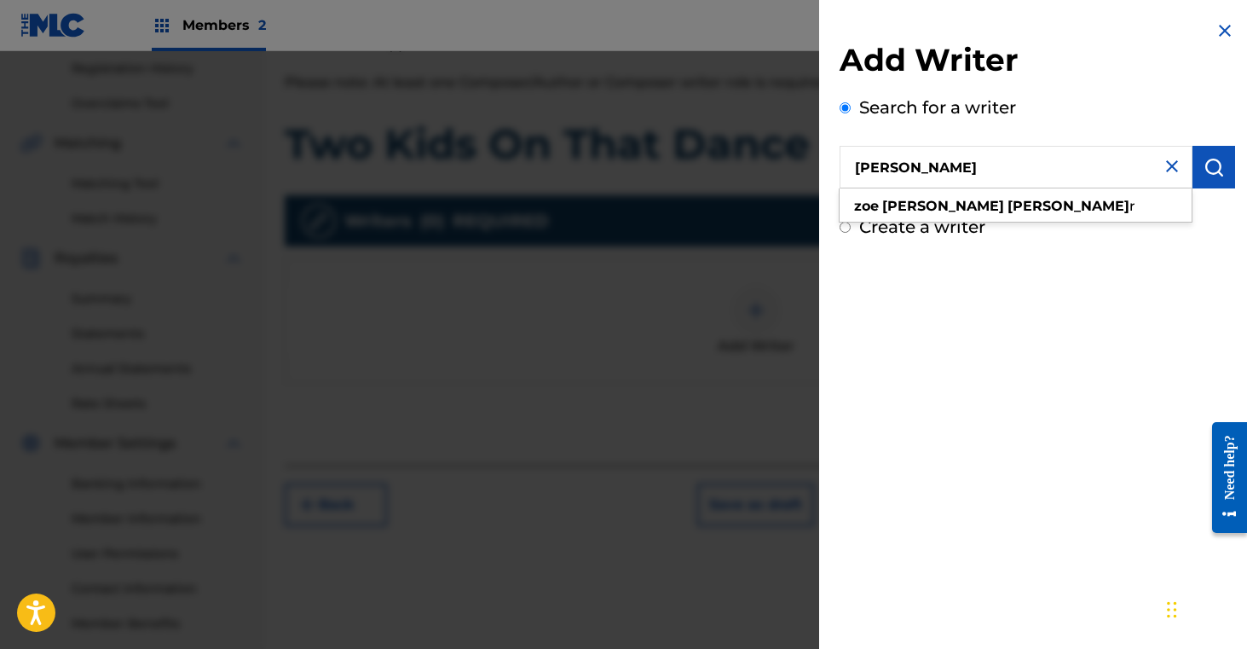
type input "[PERSON_NAME]"
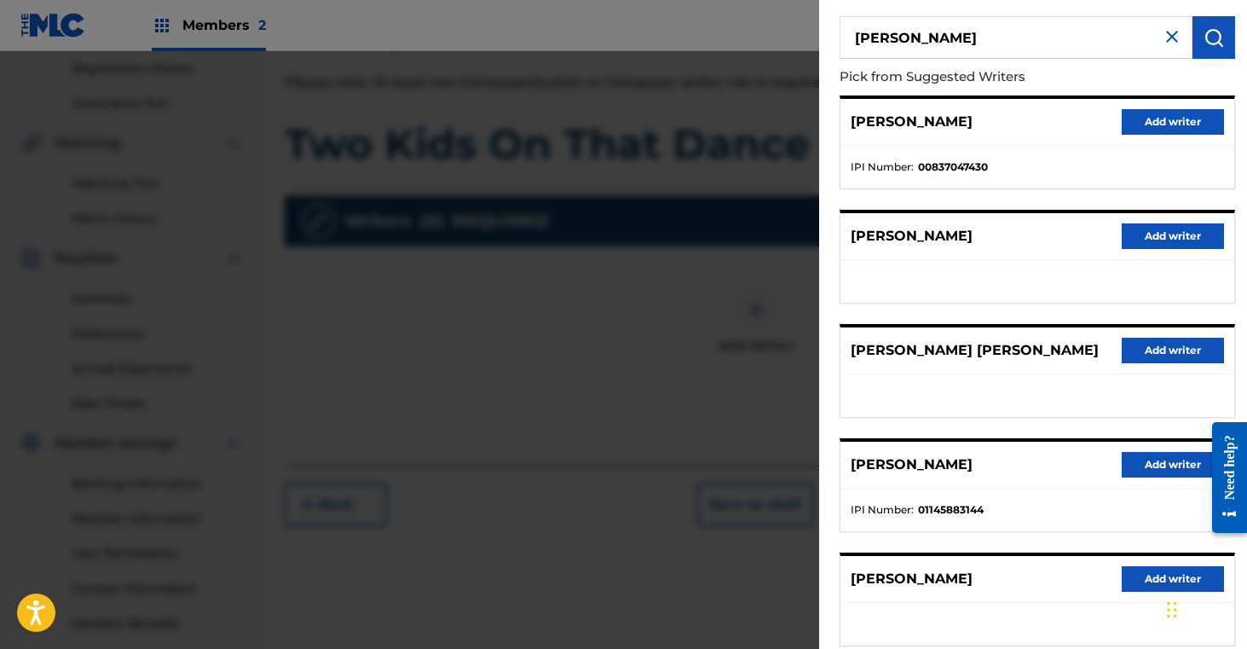
scroll to position [234, 0]
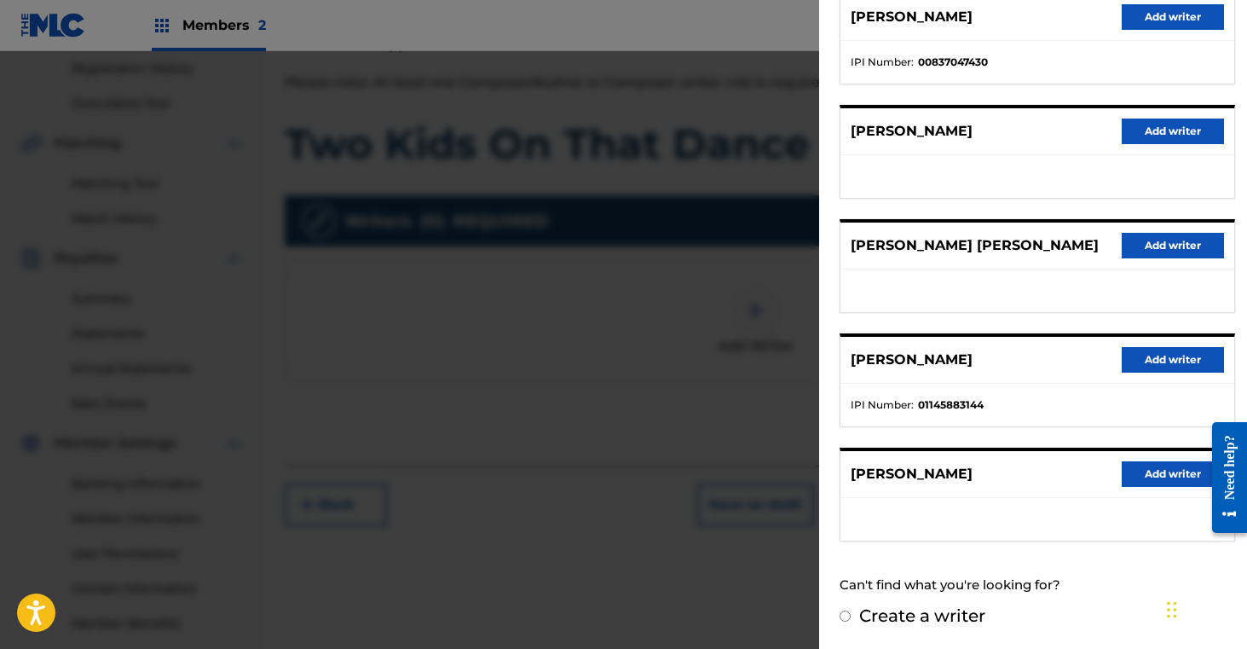
click at [1138, 363] on button "Add writer" at bounding box center [1173, 360] width 102 height 26
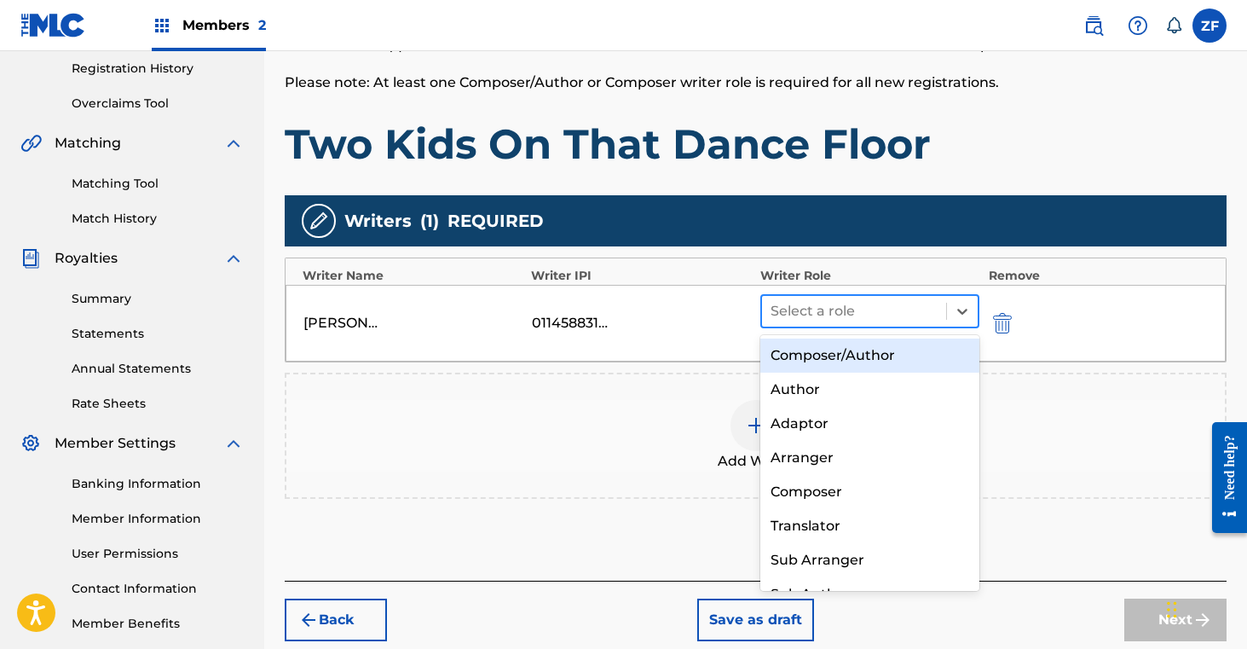
click at [862, 313] on div at bounding box center [855, 311] width 168 height 24
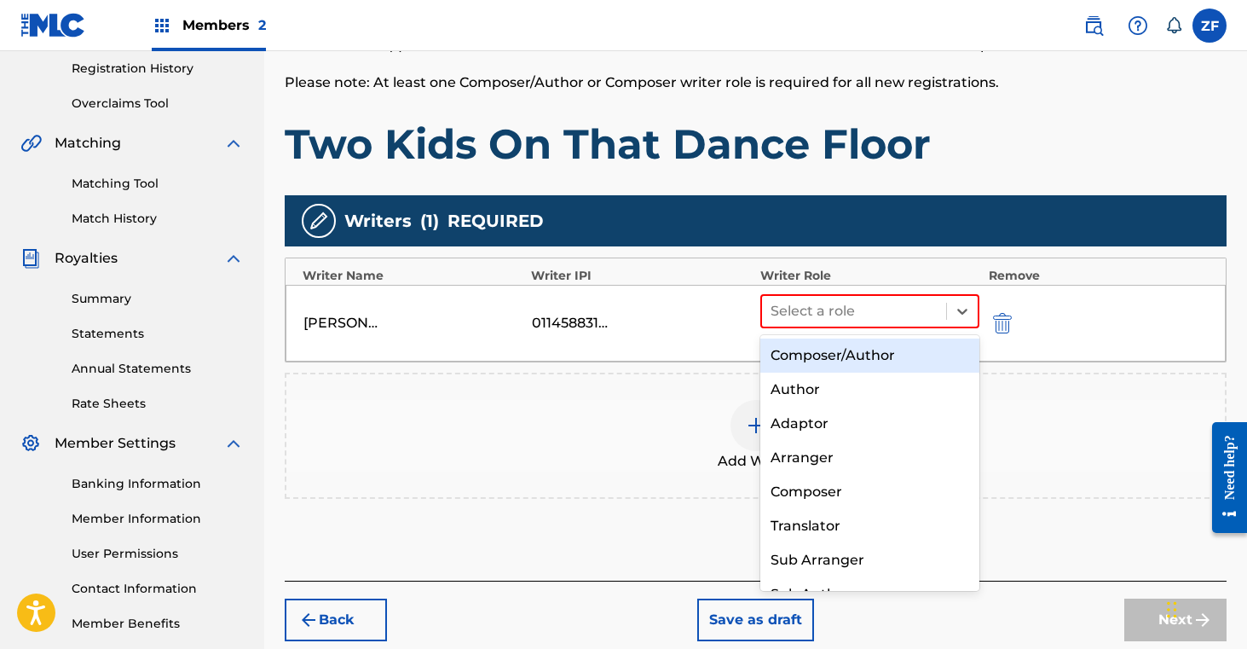
click at [848, 357] on div "Composer/Author" at bounding box center [870, 355] width 220 height 34
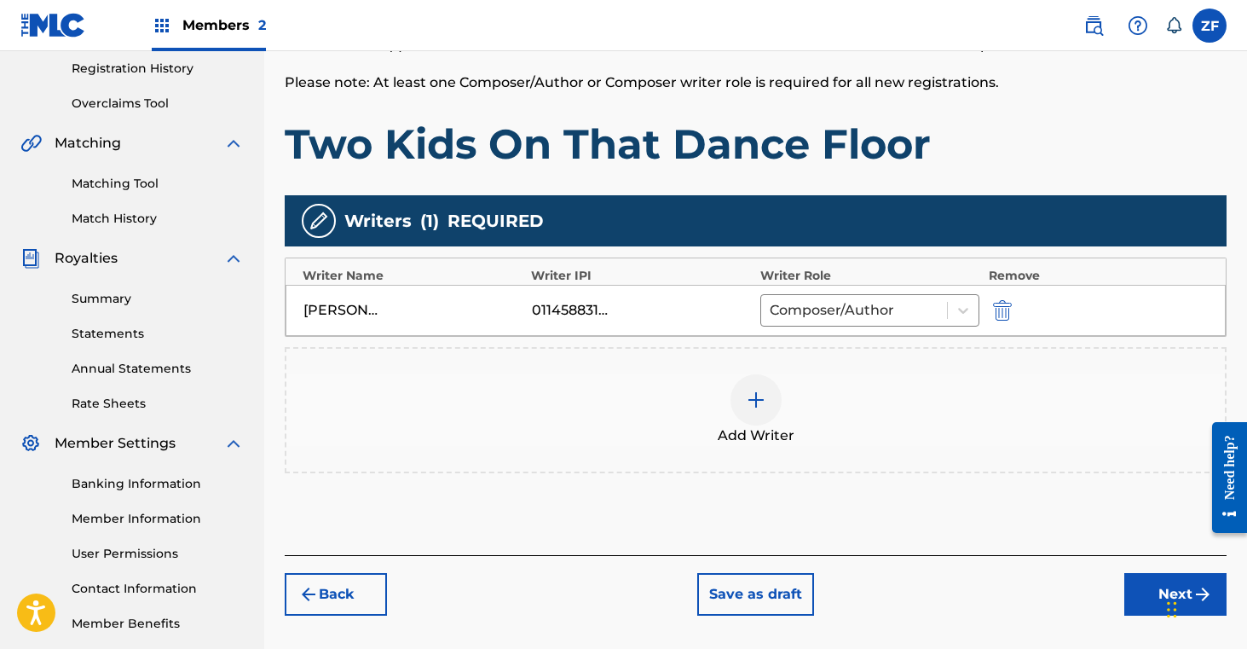
click at [756, 405] on img at bounding box center [756, 400] width 20 height 20
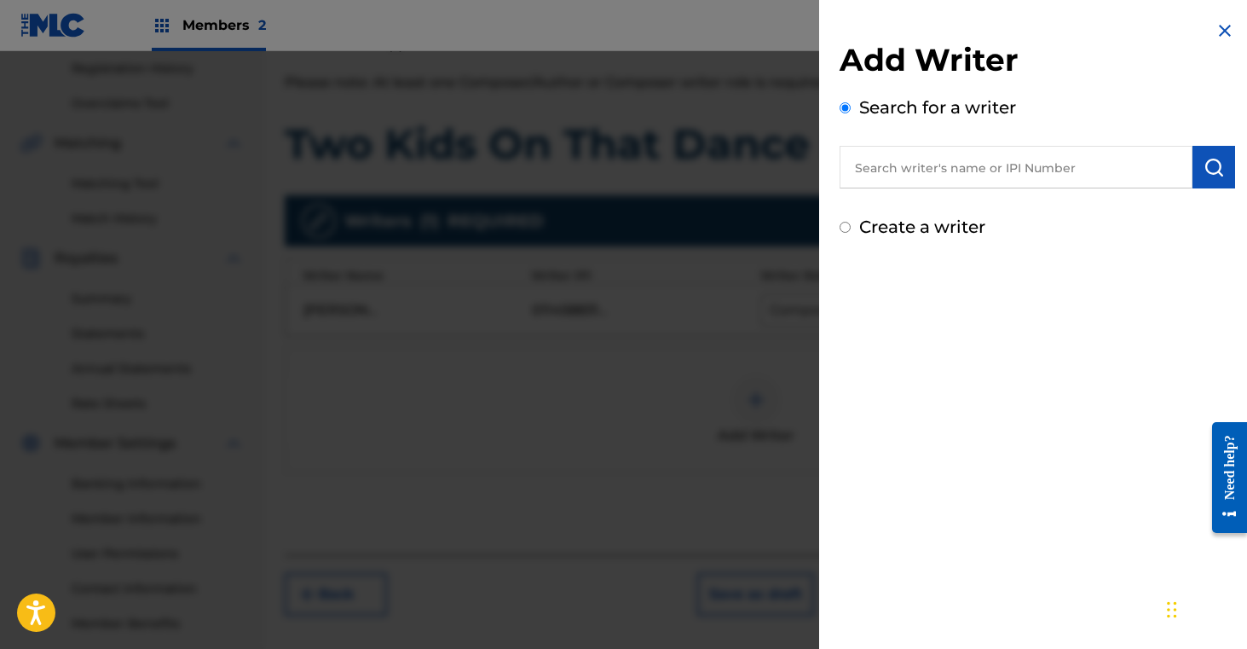
click at [882, 169] on input "text" at bounding box center [1016, 167] width 353 height 43
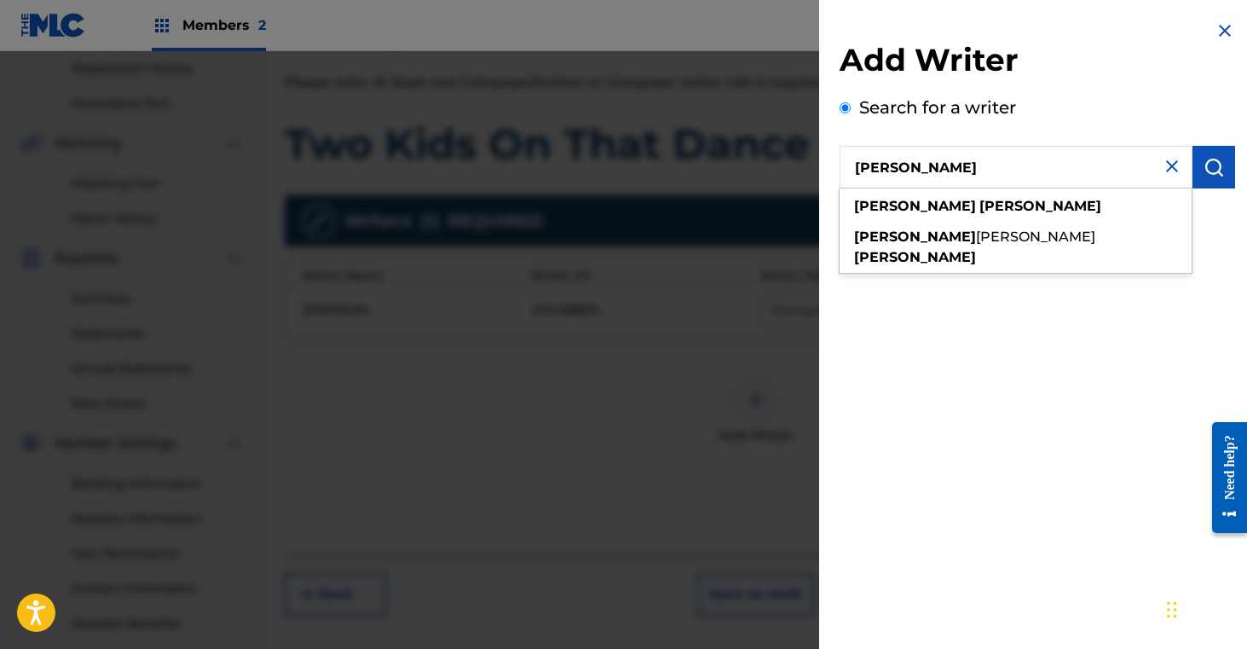
type input "[PERSON_NAME]"
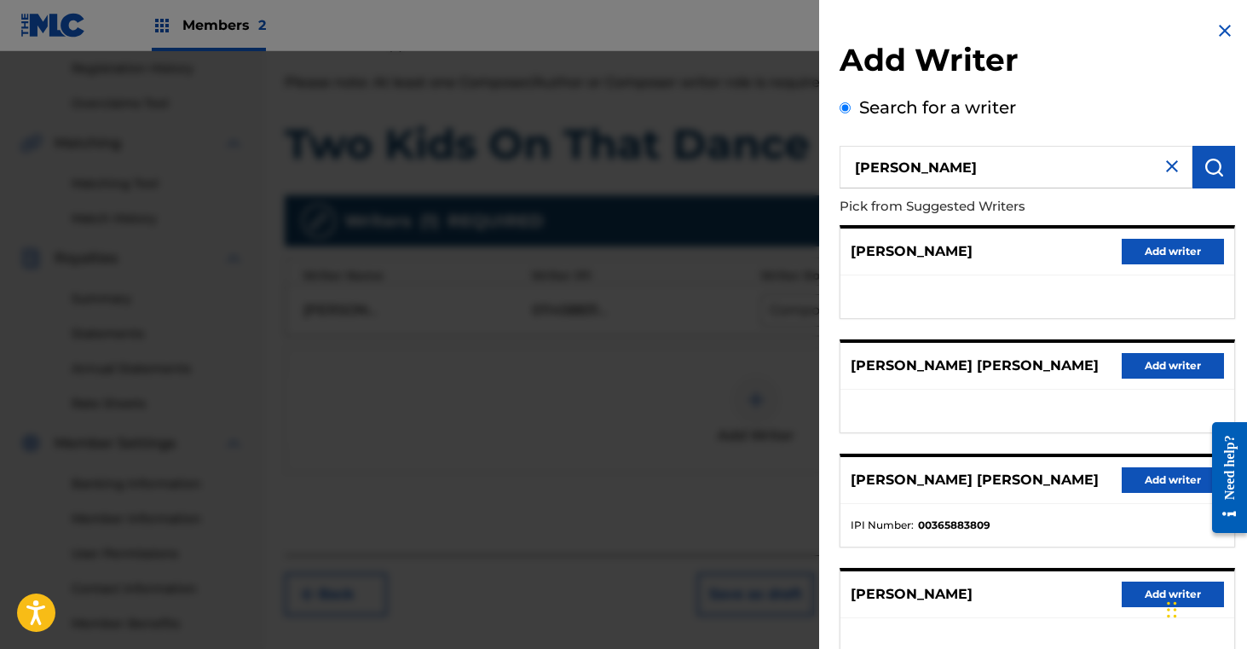
click at [1141, 478] on button "Add writer" at bounding box center [1173, 480] width 102 height 26
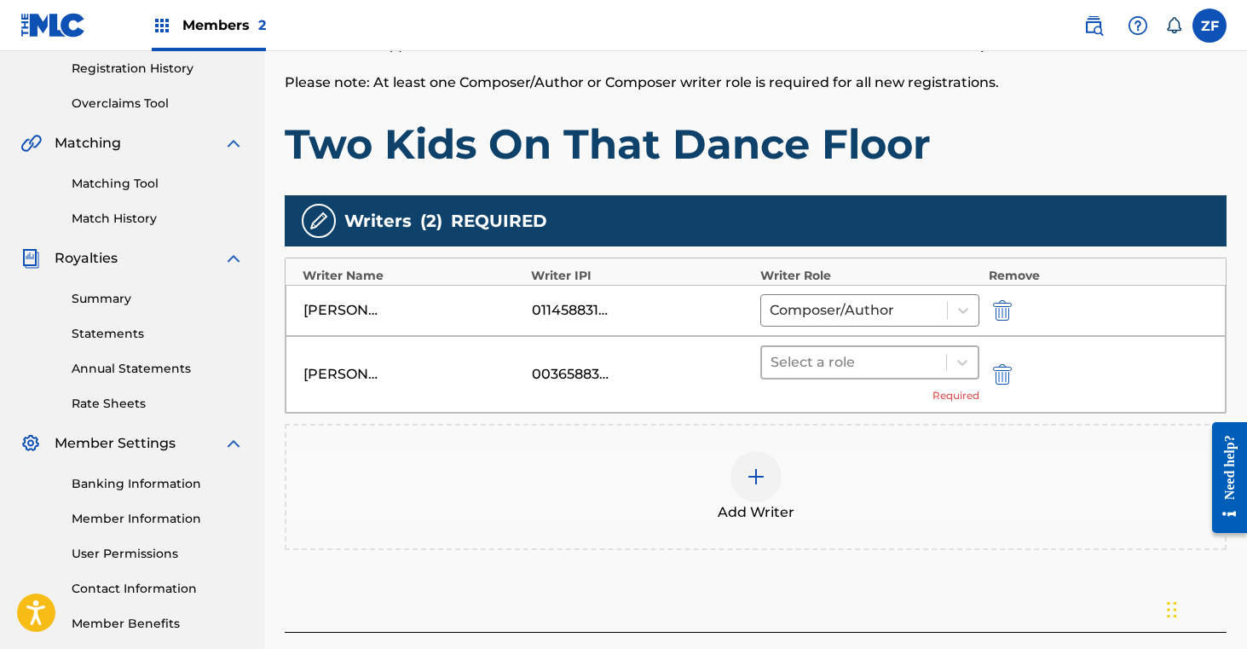
click at [906, 372] on div at bounding box center [855, 362] width 168 height 24
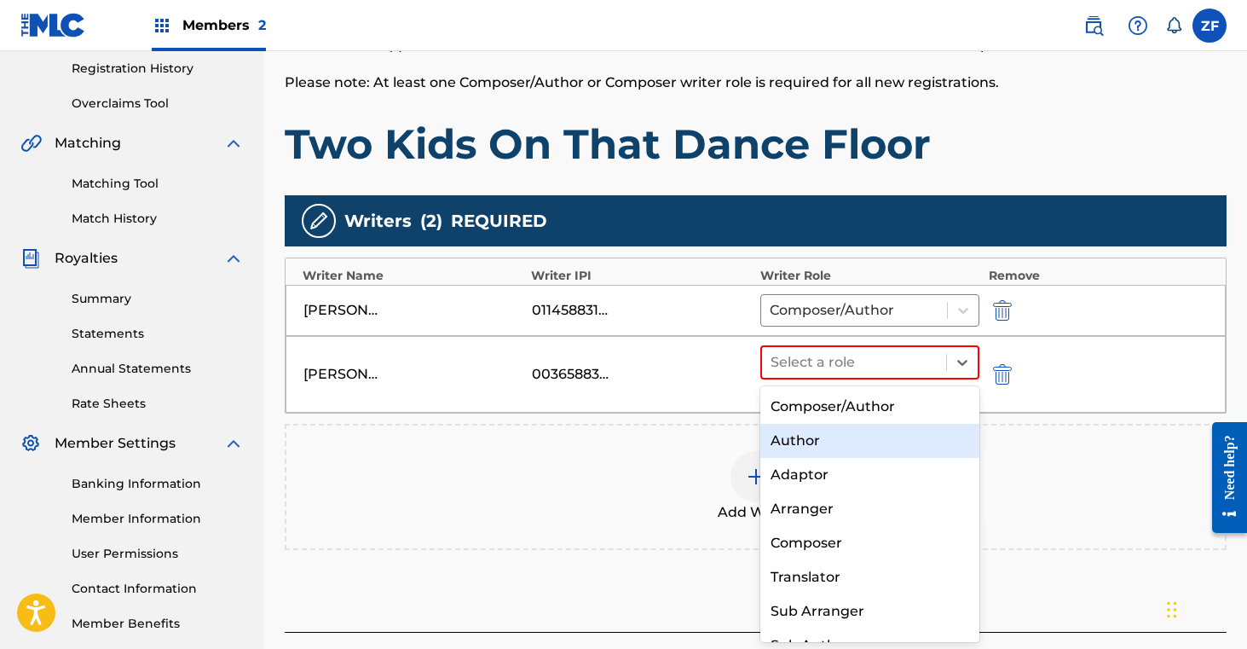
click at [864, 438] on div "Author" at bounding box center [870, 441] width 220 height 34
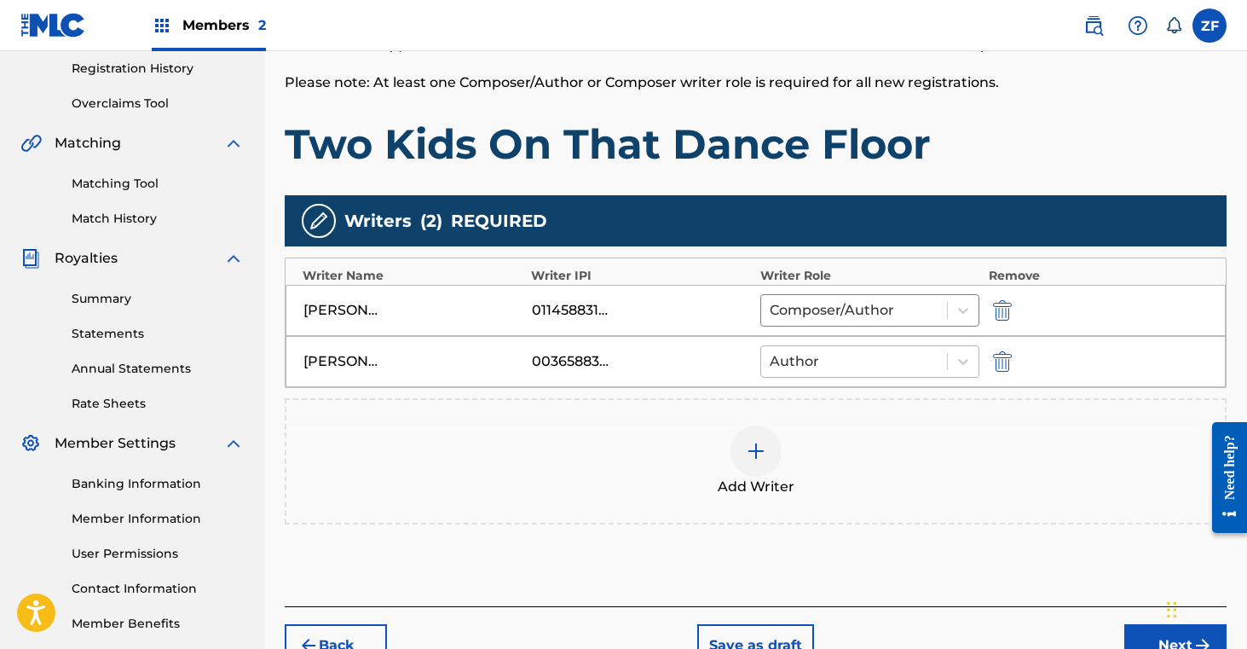
click at [870, 351] on div at bounding box center [855, 361] width 170 height 24
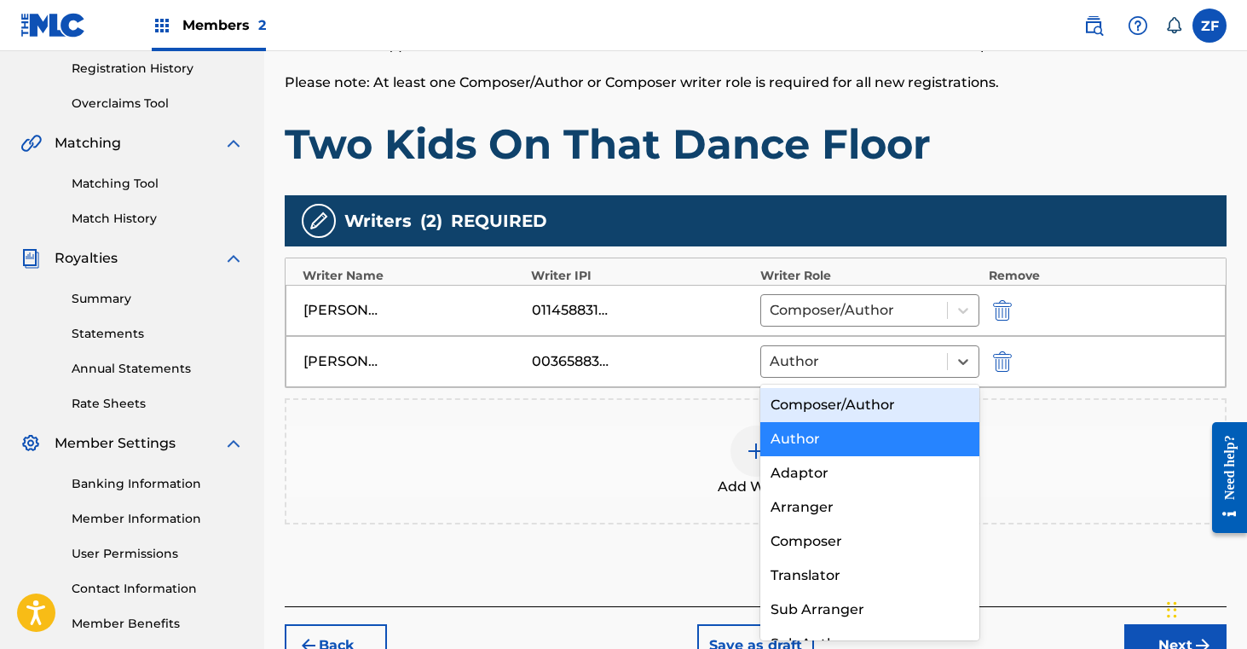
click at [846, 410] on div "Composer/Author" at bounding box center [870, 405] width 220 height 34
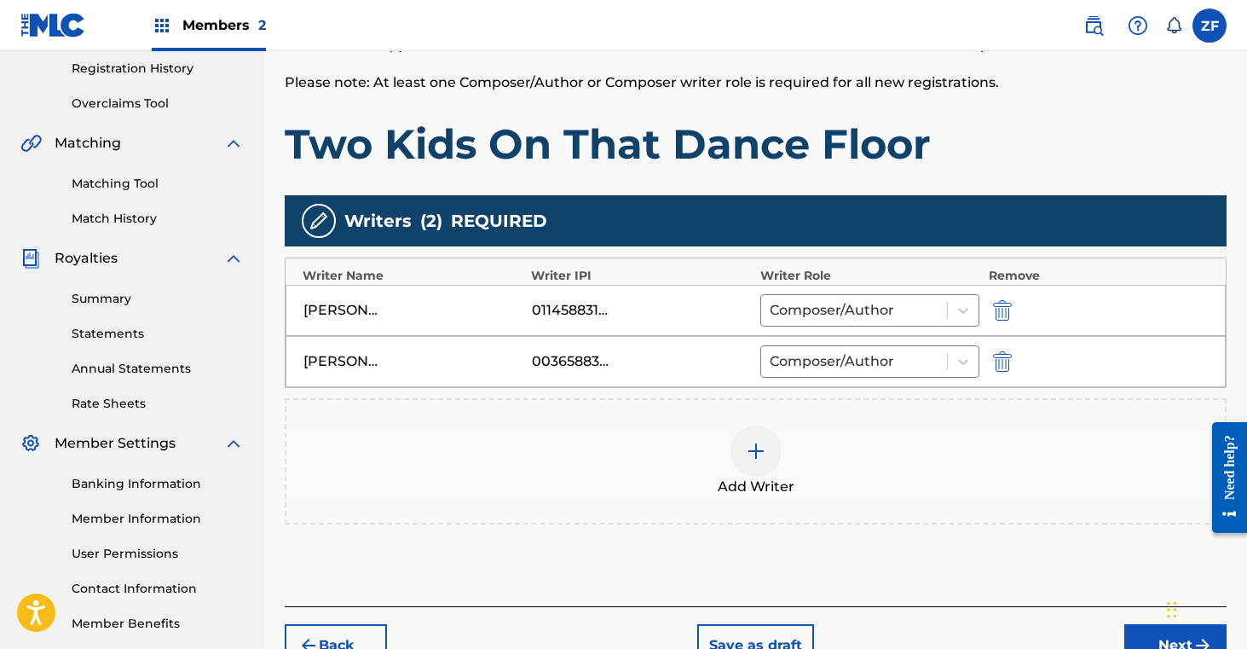
scroll to position [422, 0]
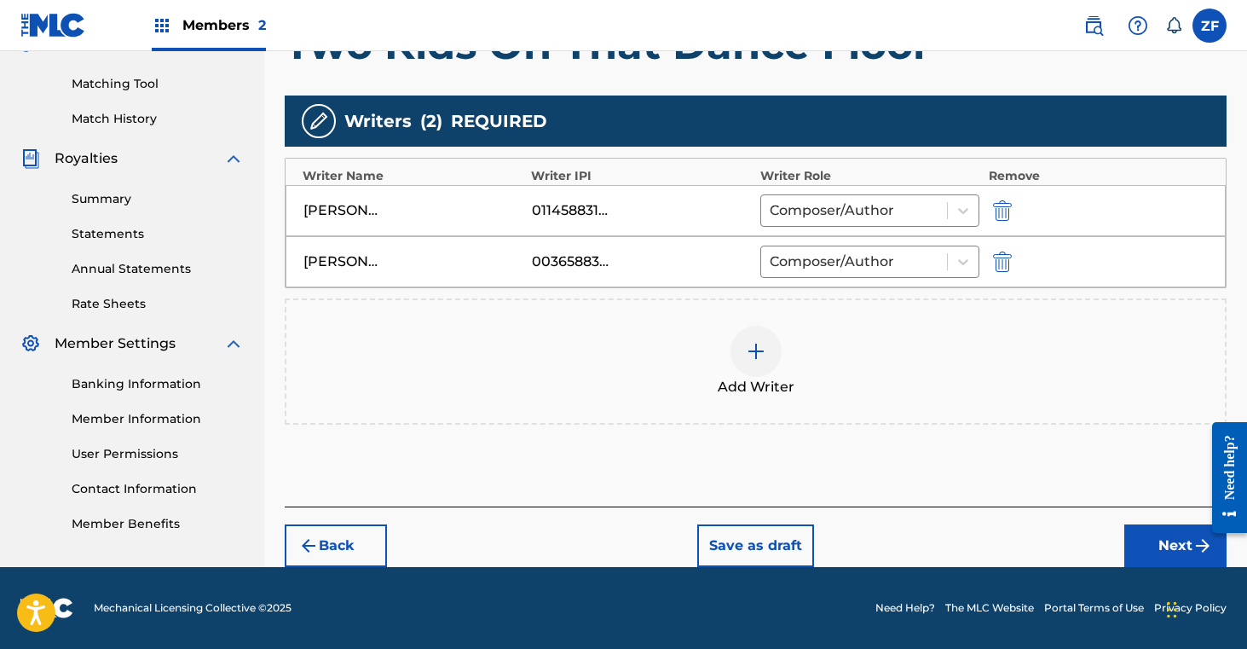
click at [1164, 545] on button "Next" at bounding box center [1175, 545] width 102 height 43
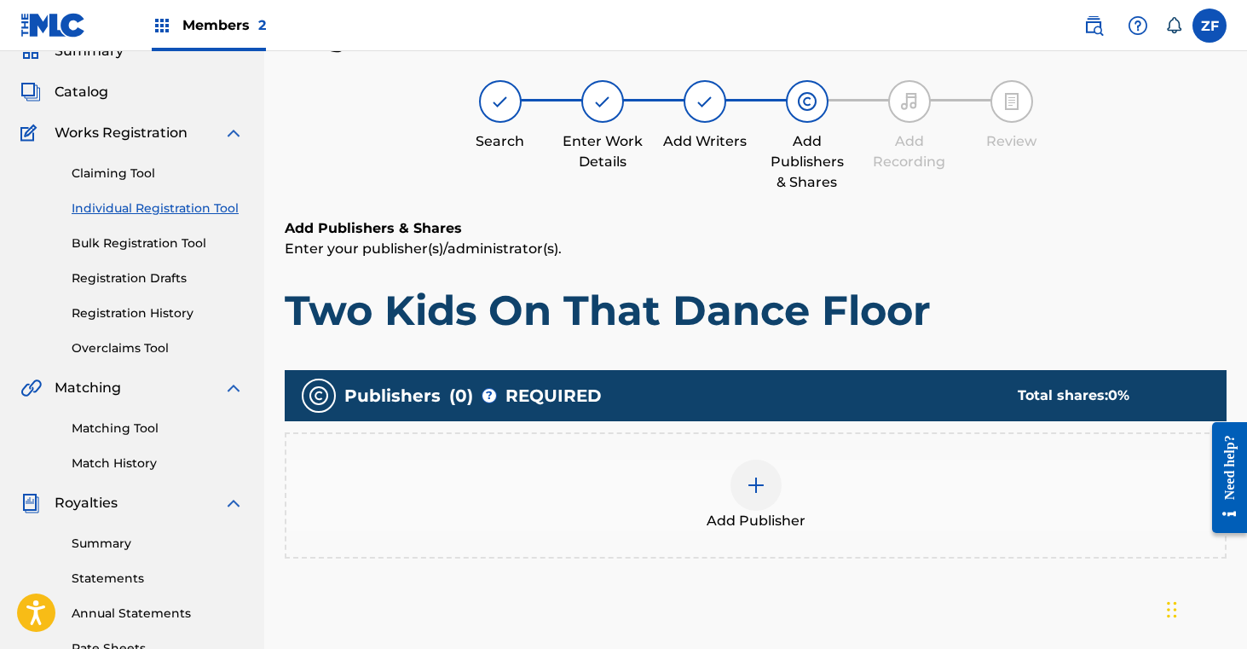
scroll to position [77, 0]
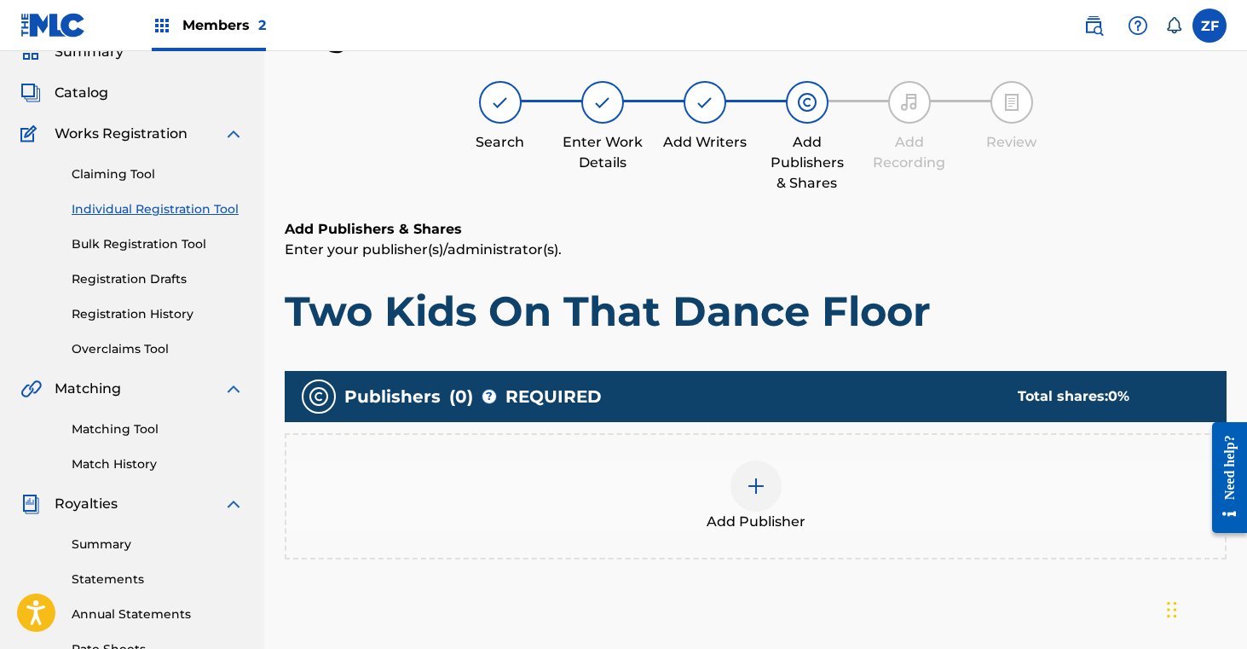
click at [748, 482] on img at bounding box center [756, 486] width 20 height 20
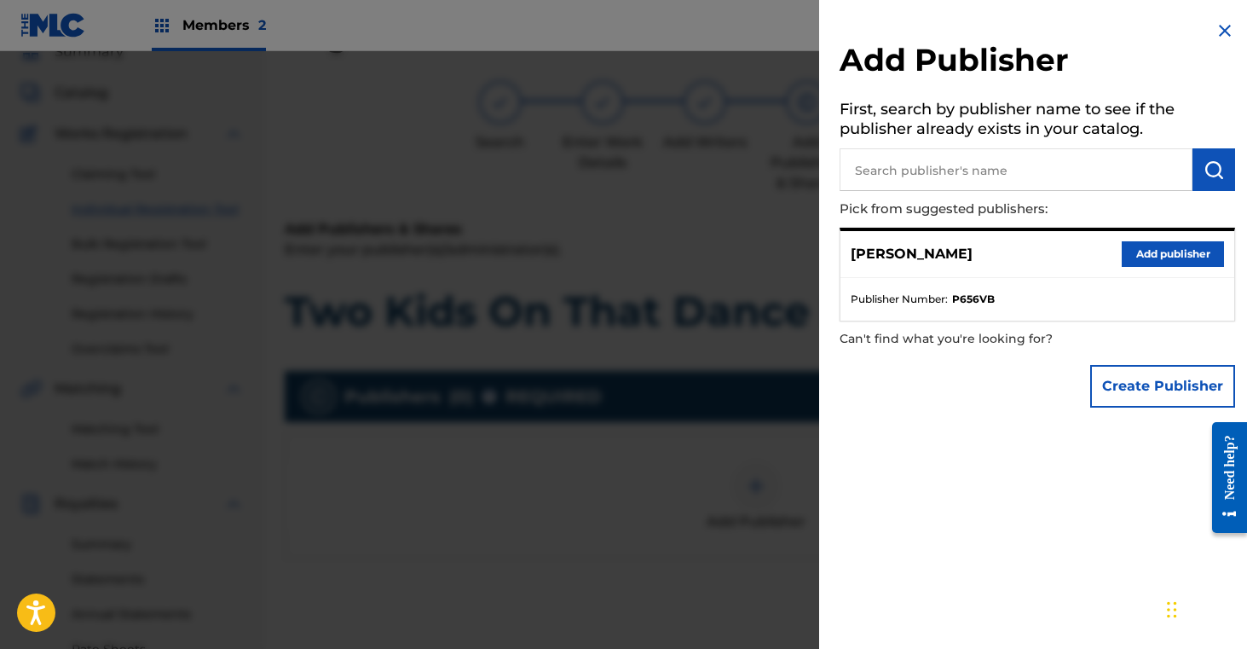
click at [1136, 247] on button "Add publisher" at bounding box center [1173, 254] width 102 height 26
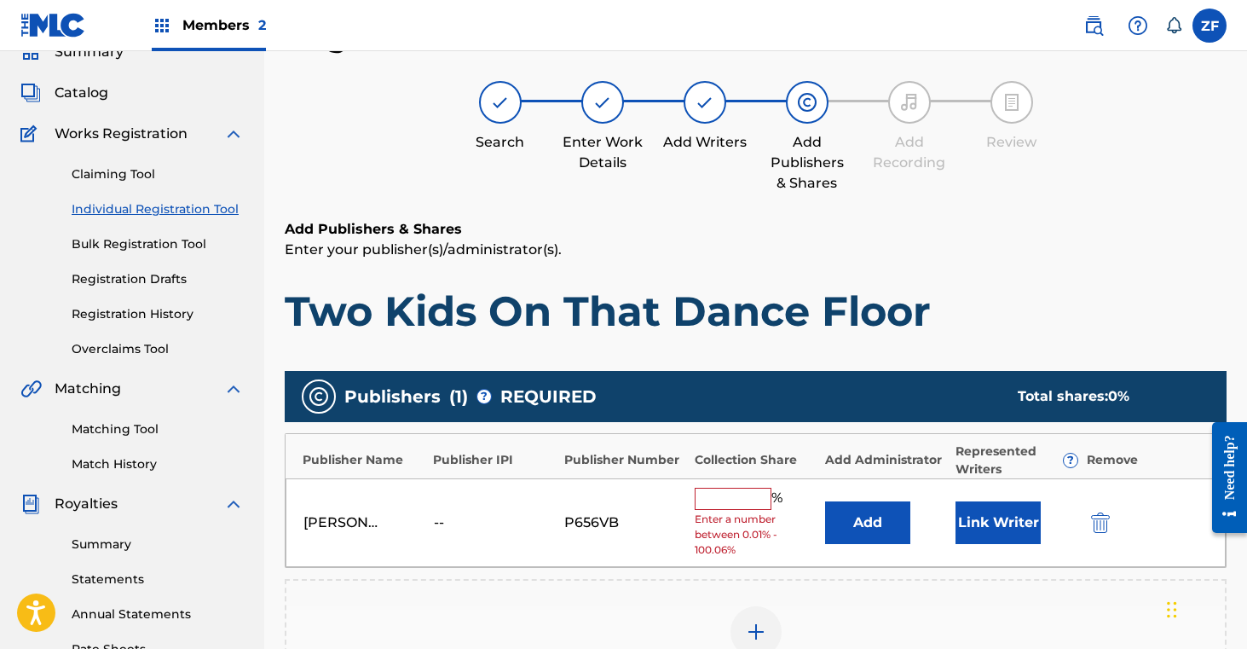
click at [736, 498] on input "text" at bounding box center [733, 499] width 77 height 22
type input "16.7"
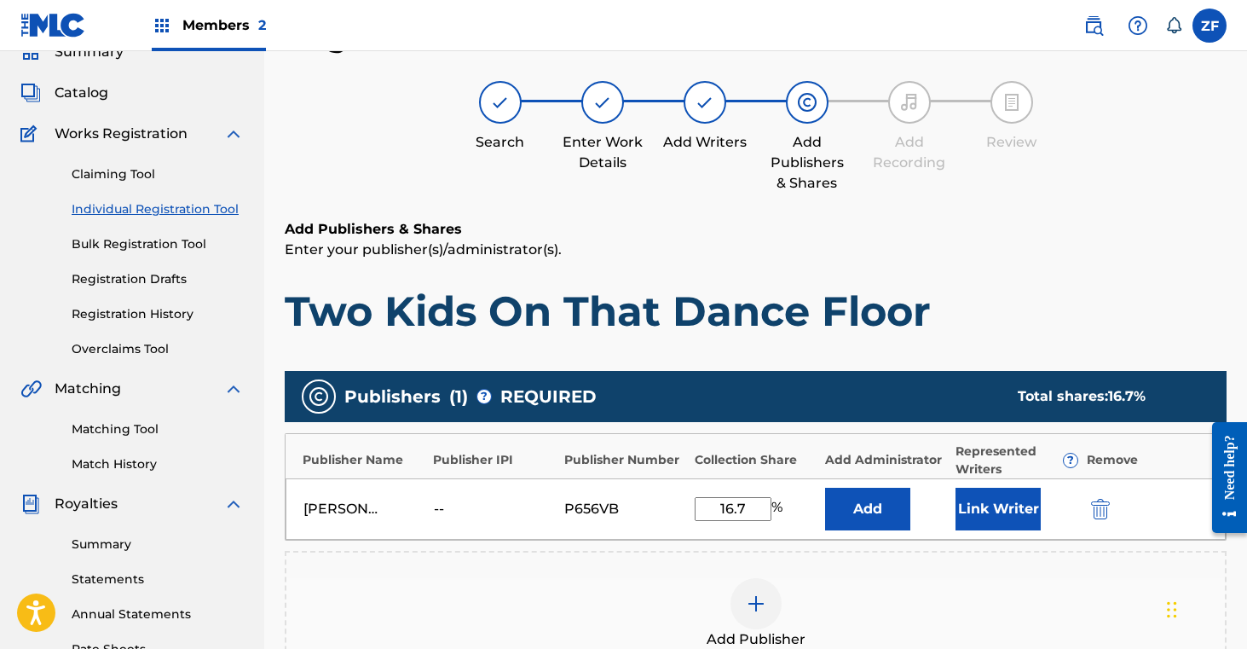
click at [996, 523] on button "Link Writer" at bounding box center [998, 509] width 85 height 43
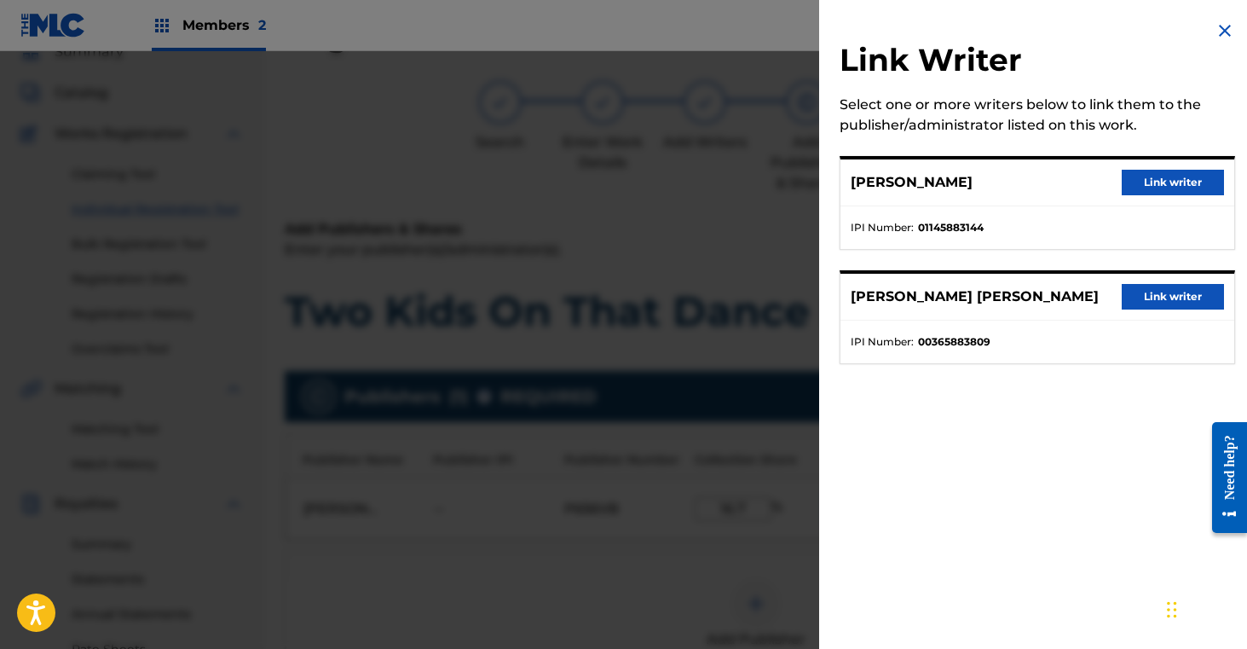
click at [1160, 182] on button "Link writer" at bounding box center [1173, 183] width 102 height 26
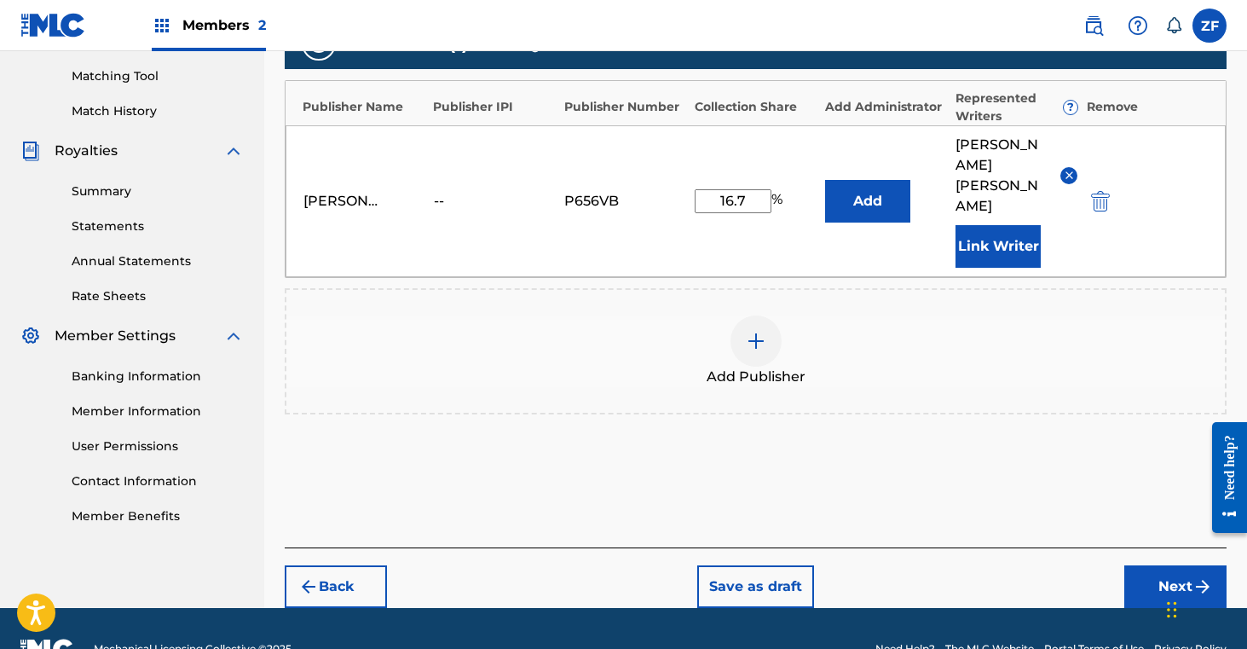
click at [1164, 565] on button "Next" at bounding box center [1175, 586] width 102 height 43
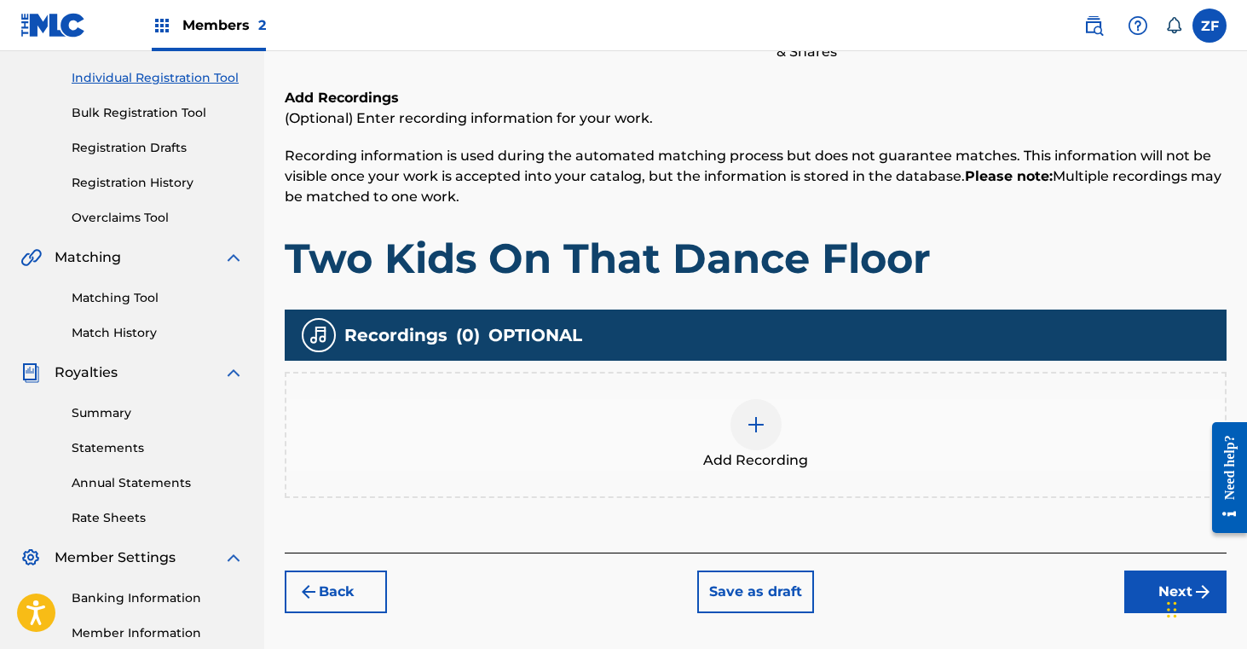
scroll to position [210, 0]
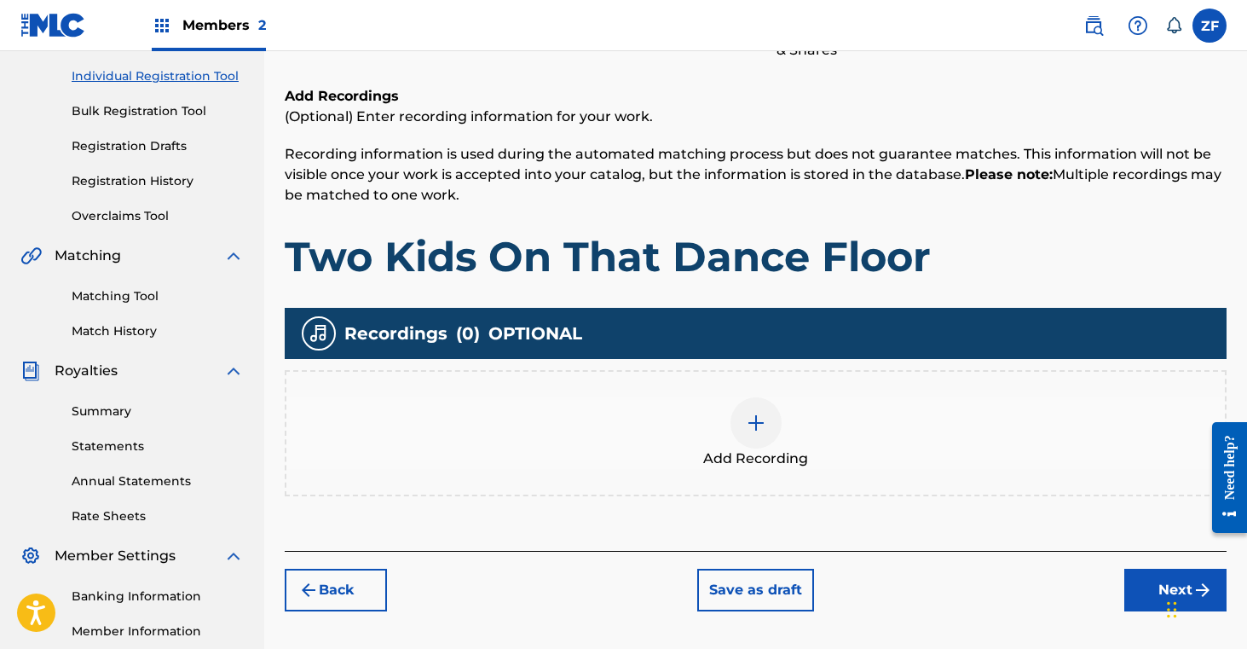
click at [755, 421] on img at bounding box center [756, 423] width 20 height 20
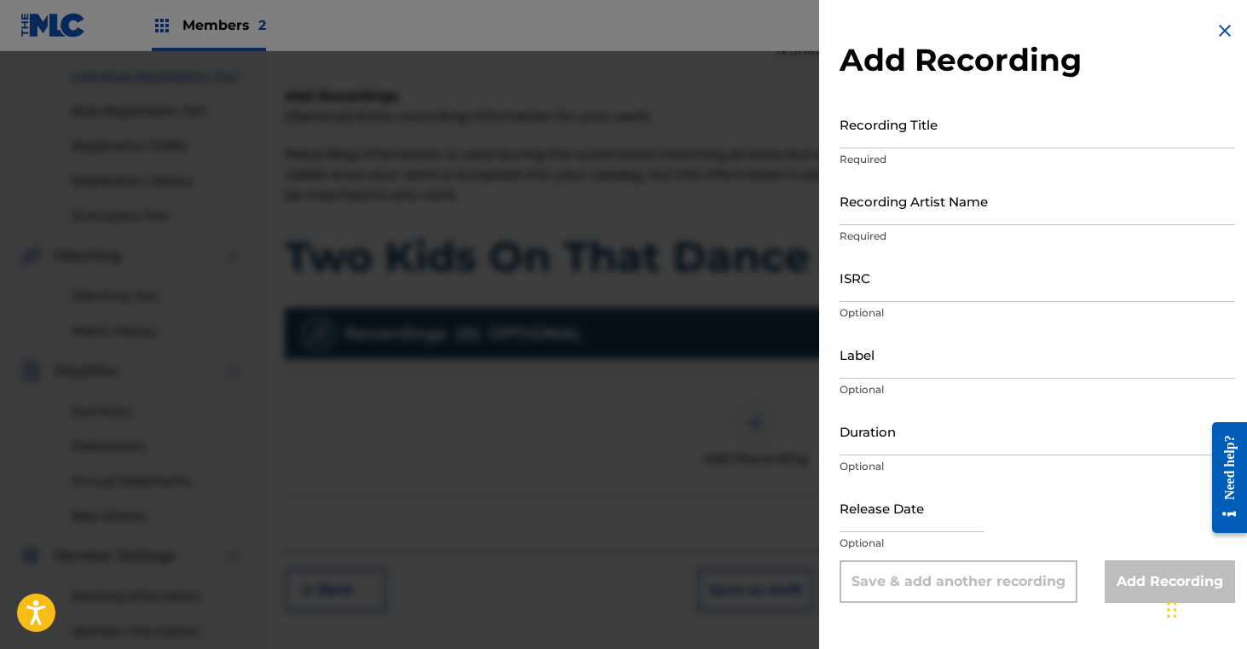
click at [937, 120] on input "Recording Title" at bounding box center [1038, 124] width 396 height 49
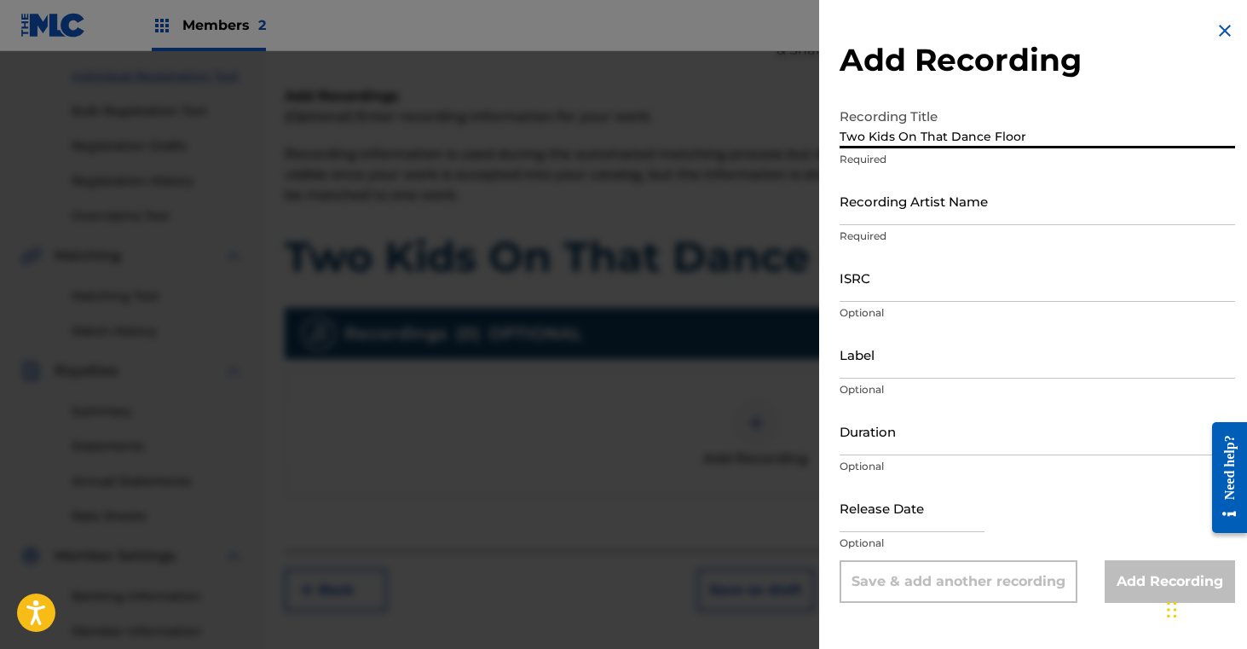
type input "Two Kids On That Dance Floor"
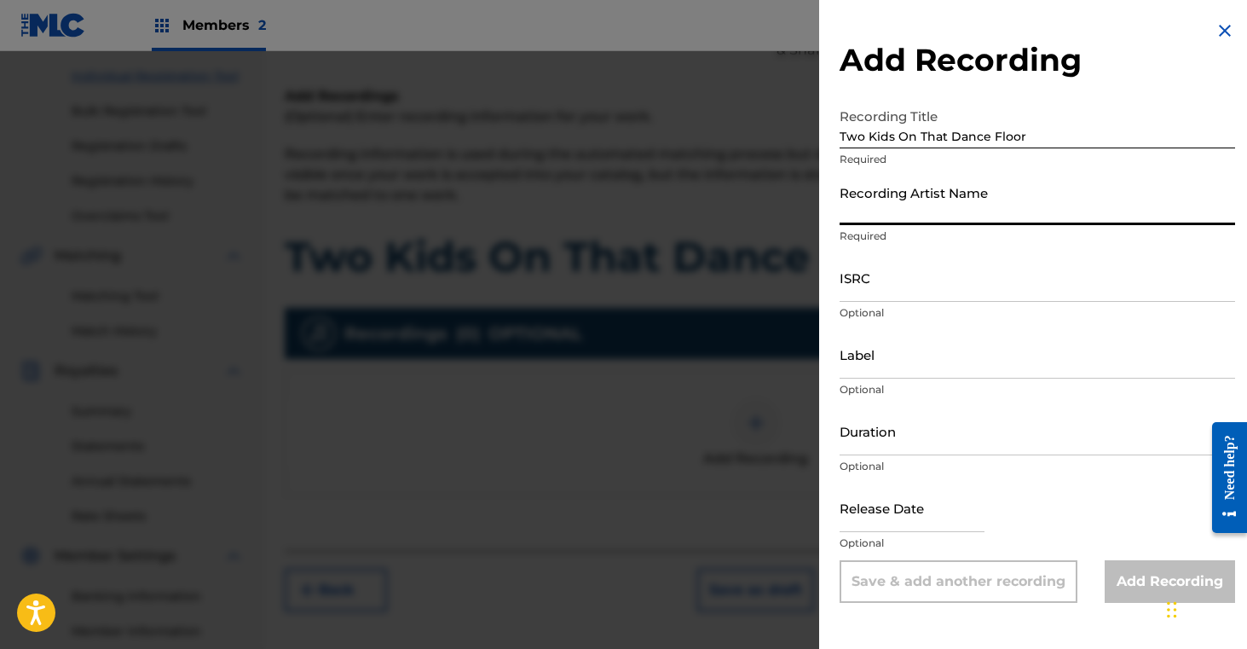
click at [909, 192] on input "Recording Artist Name" at bounding box center [1038, 200] width 396 height 49
type input "[PERSON_NAME]"
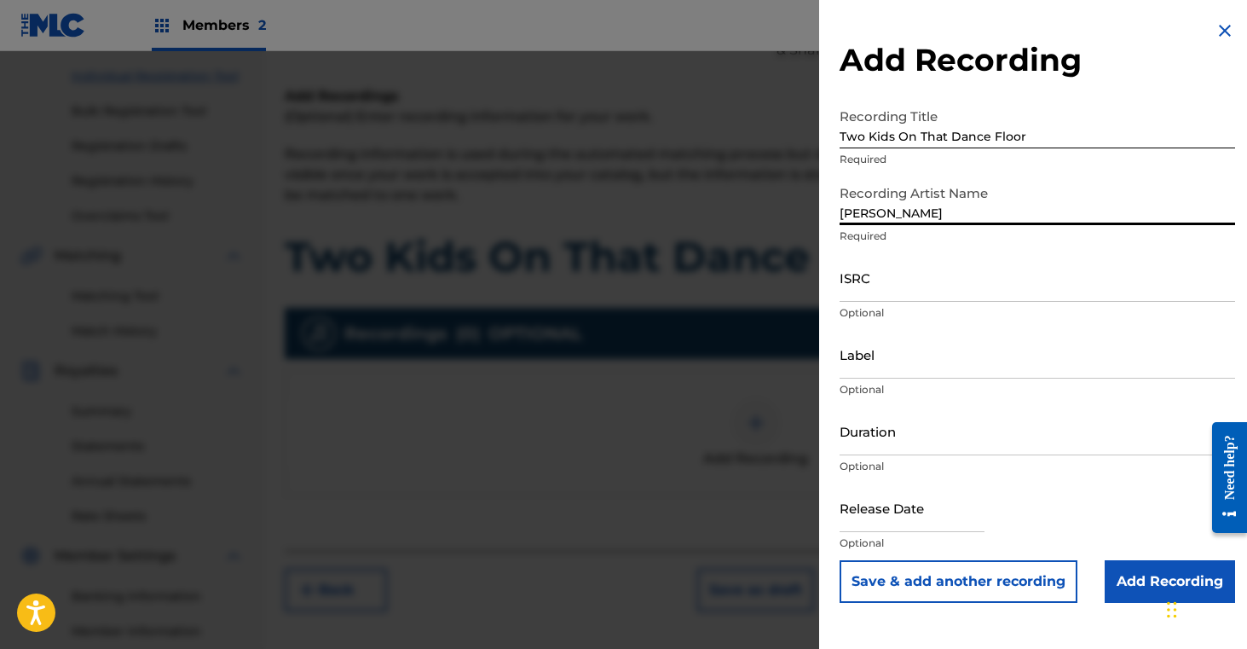
click at [907, 278] on input "ISRC" at bounding box center [1038, 277] width 396 height 49
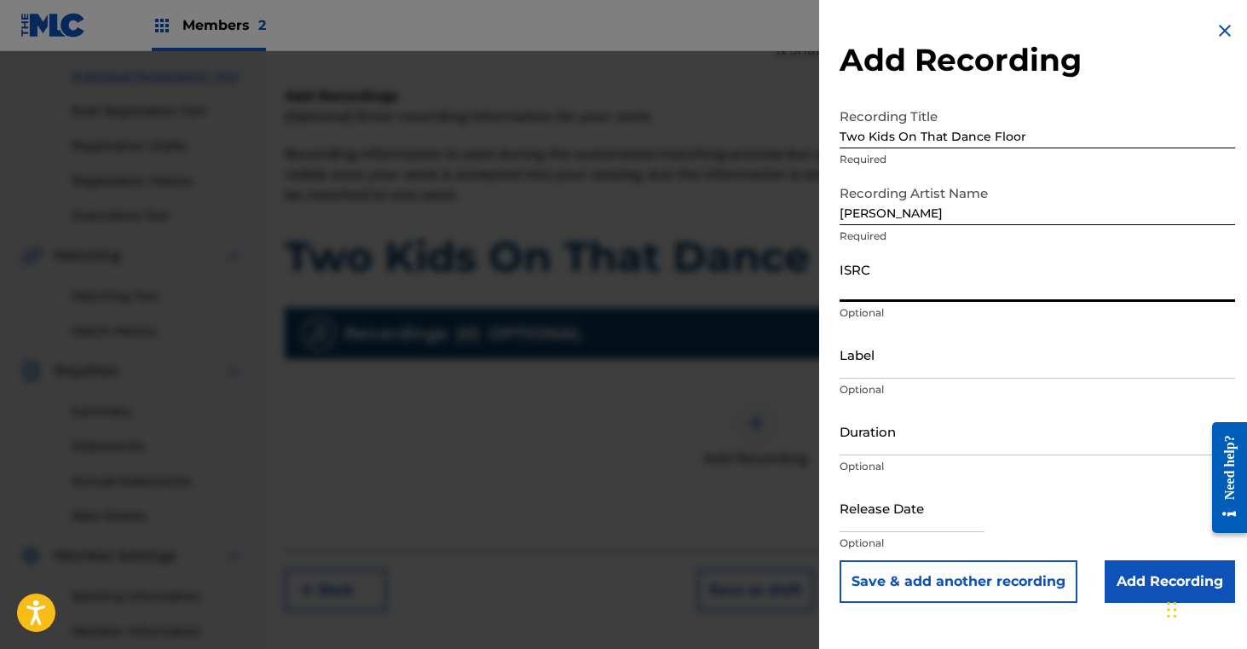
click at [938, 287] on input "ISRC" at bounding box center [1038, 277] width 396 height 49
paste input "QZNMT2541037"
type input "QZNMT2541037"
click at [1133, 577] on input "Add Recording" at bounding box center [1170, 581] width 130 height 43
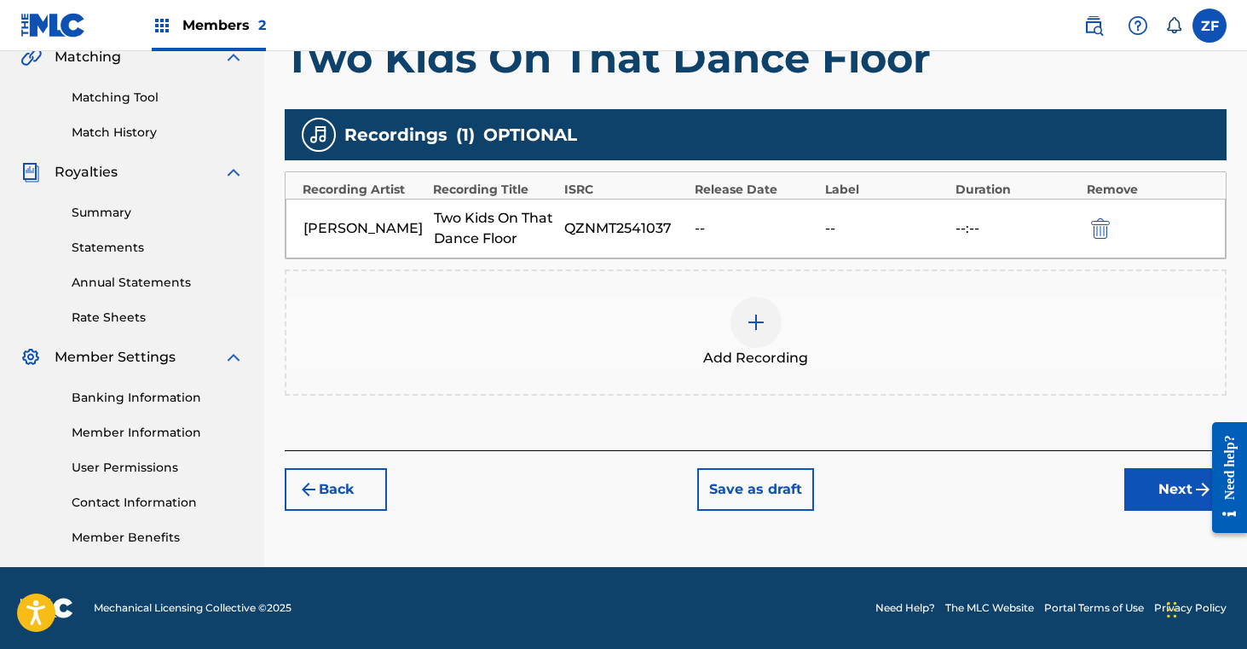
click at [1144, 490] on button "Next" at bounding box center [1175, 489] width 102 height 43
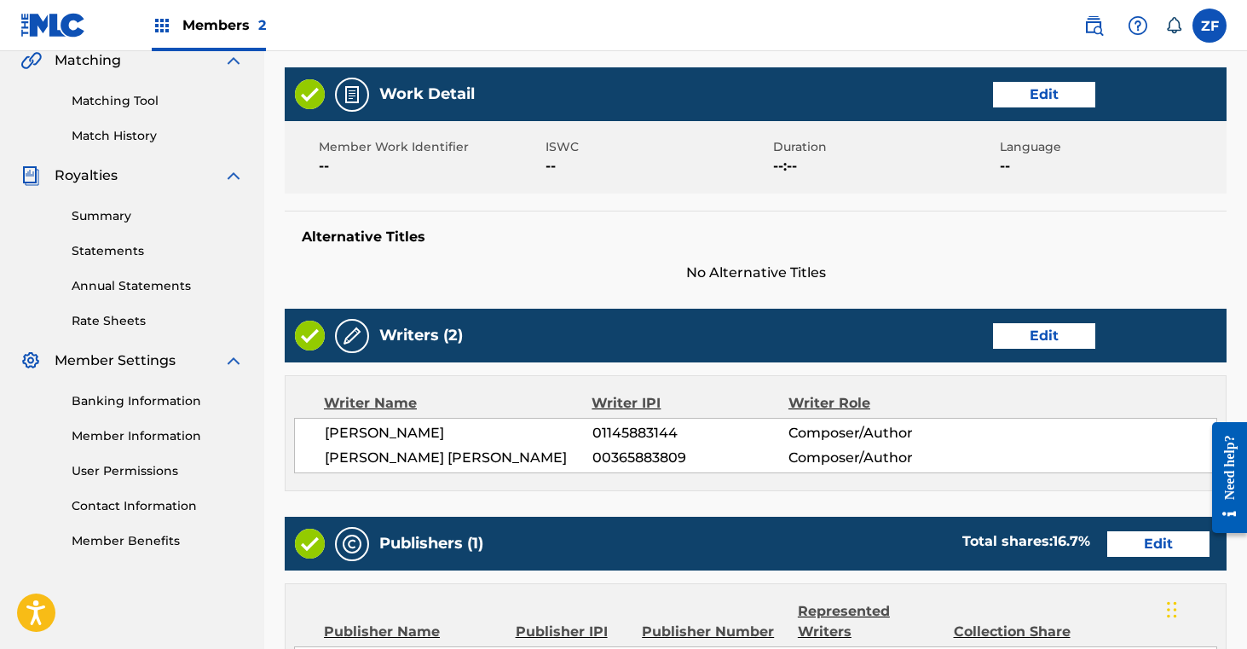
scroll to position [823, 0]
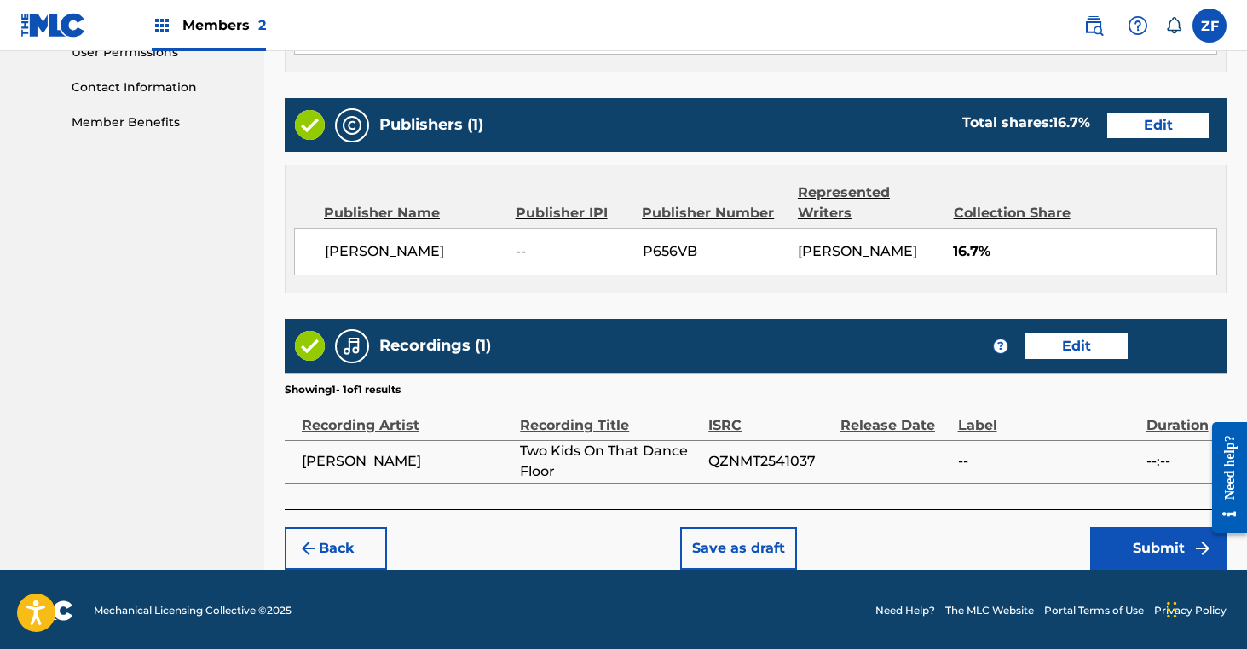
click at [1143, 544] on button "Submit" at bounding box center [1158, 548] width 136 height 43
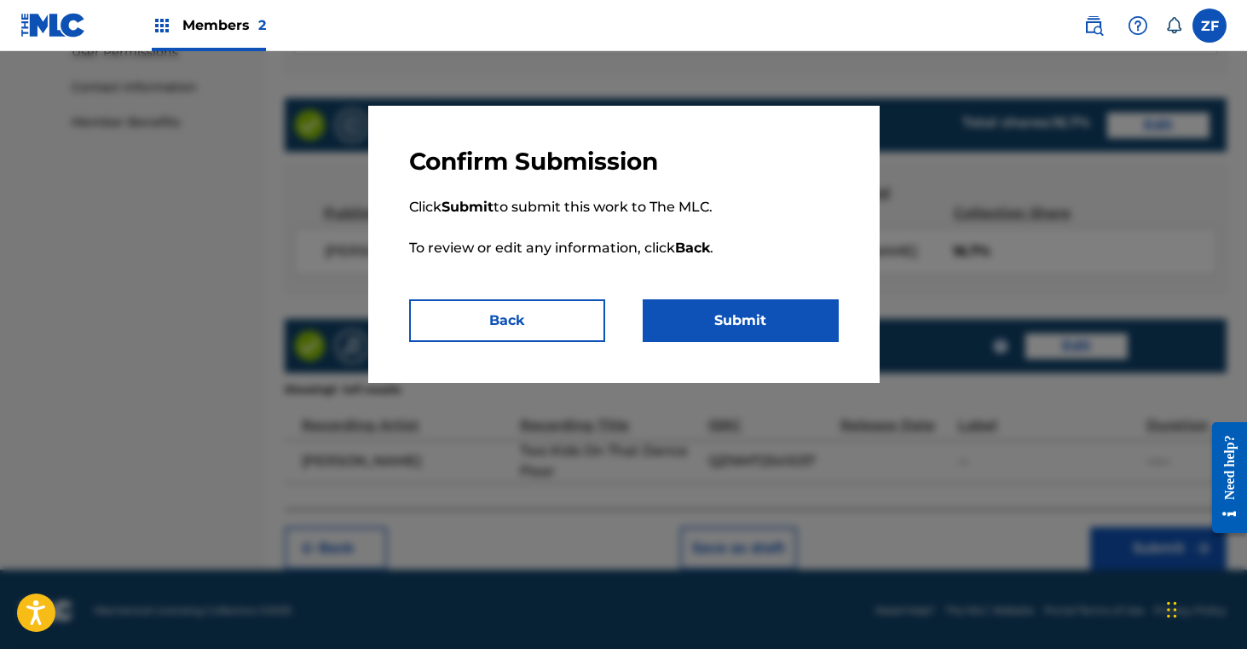
click at [753, 320] on button "Submit" at bounding box center [741, 320] width 196 height 43
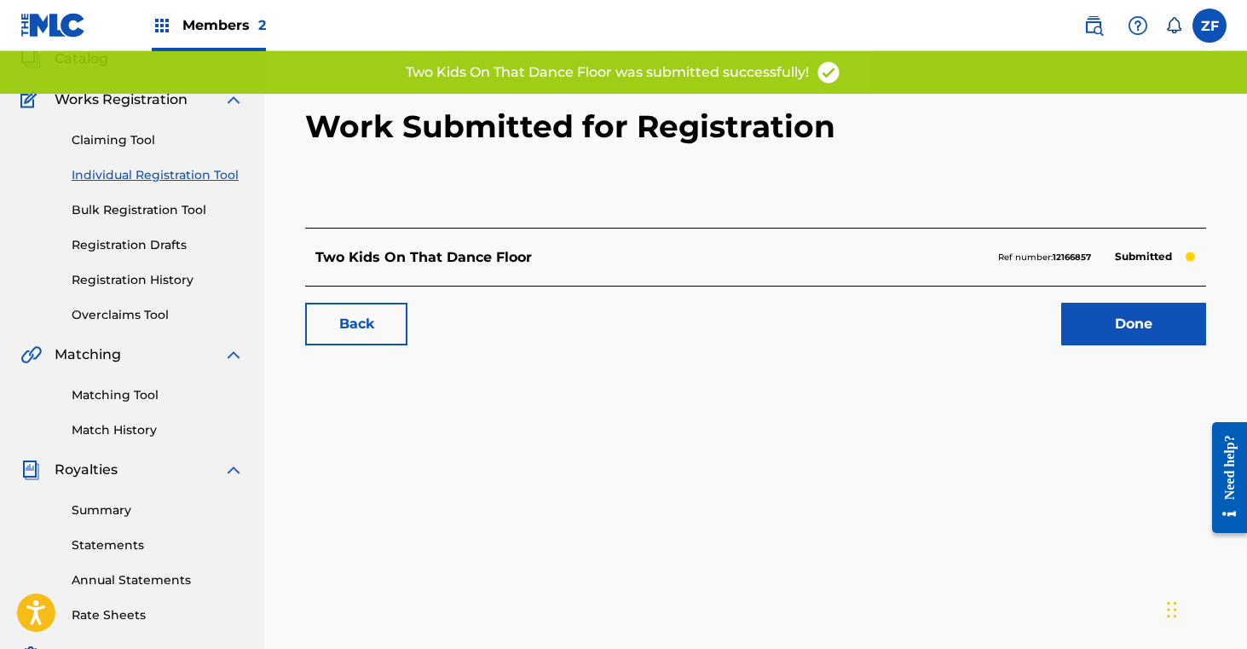
scroll to position [131, 0]
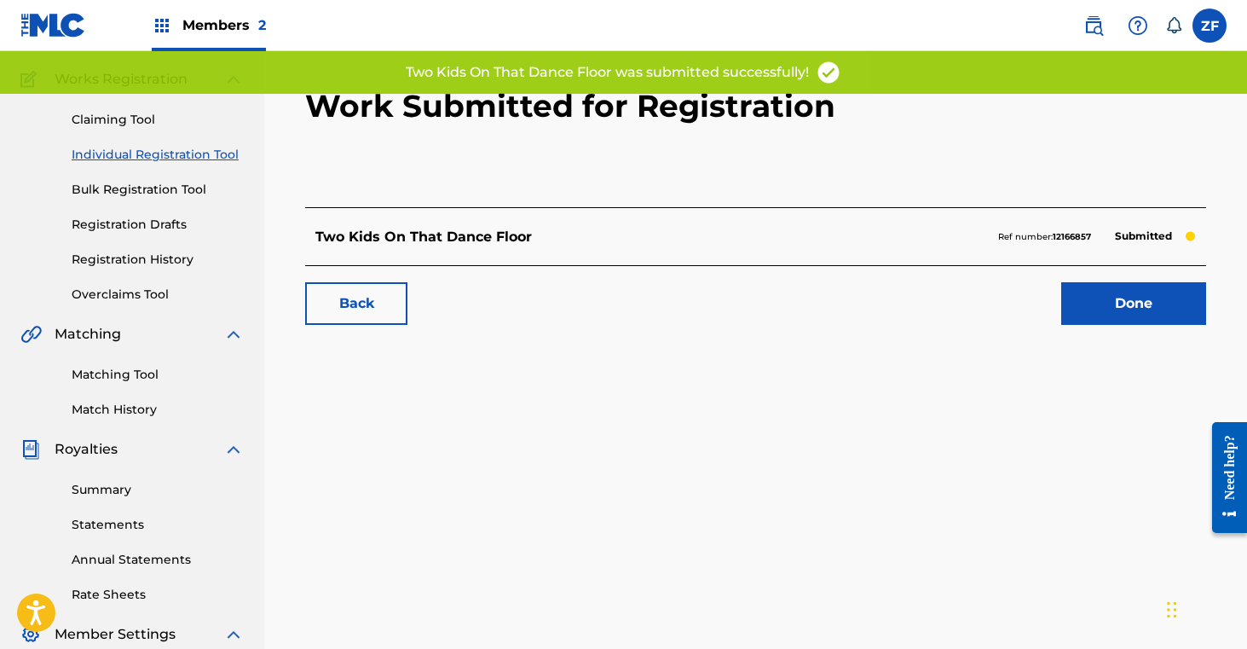
click at [1105, 296] on link "Done" at bounding box center [1133, 303] width 145 height 43
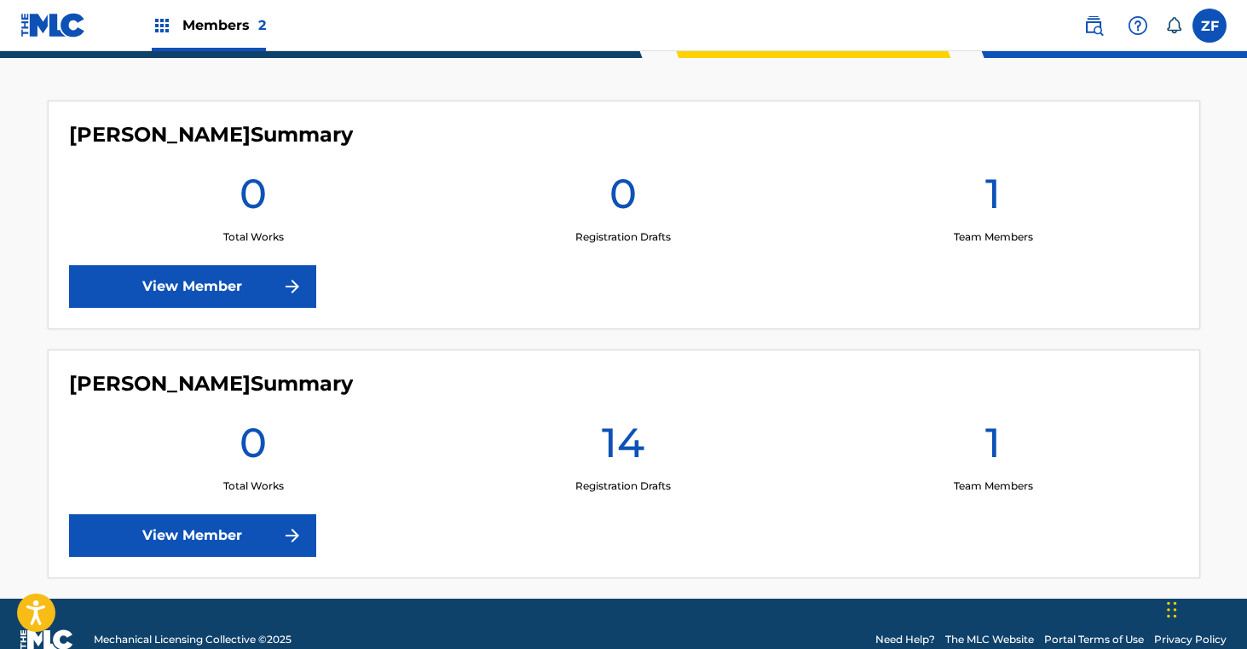
scroll to position [473, 0]
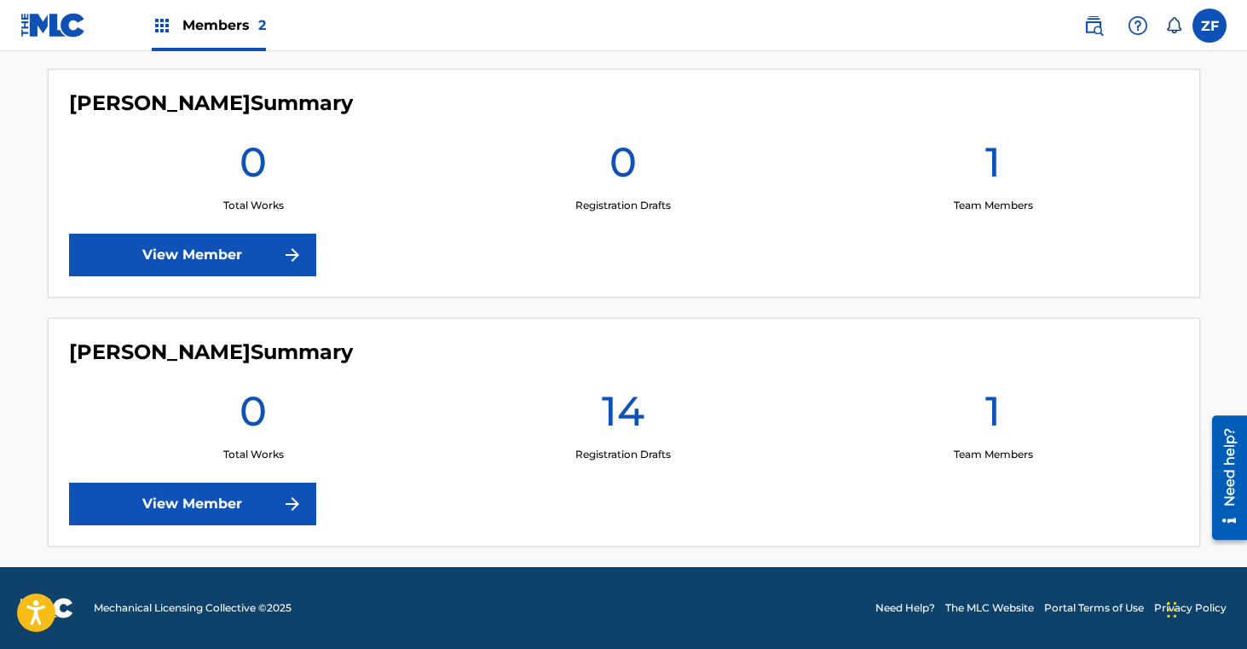
click at [226, 500] on link "View Member" at bounding box center [192, 503] width 247 height 43
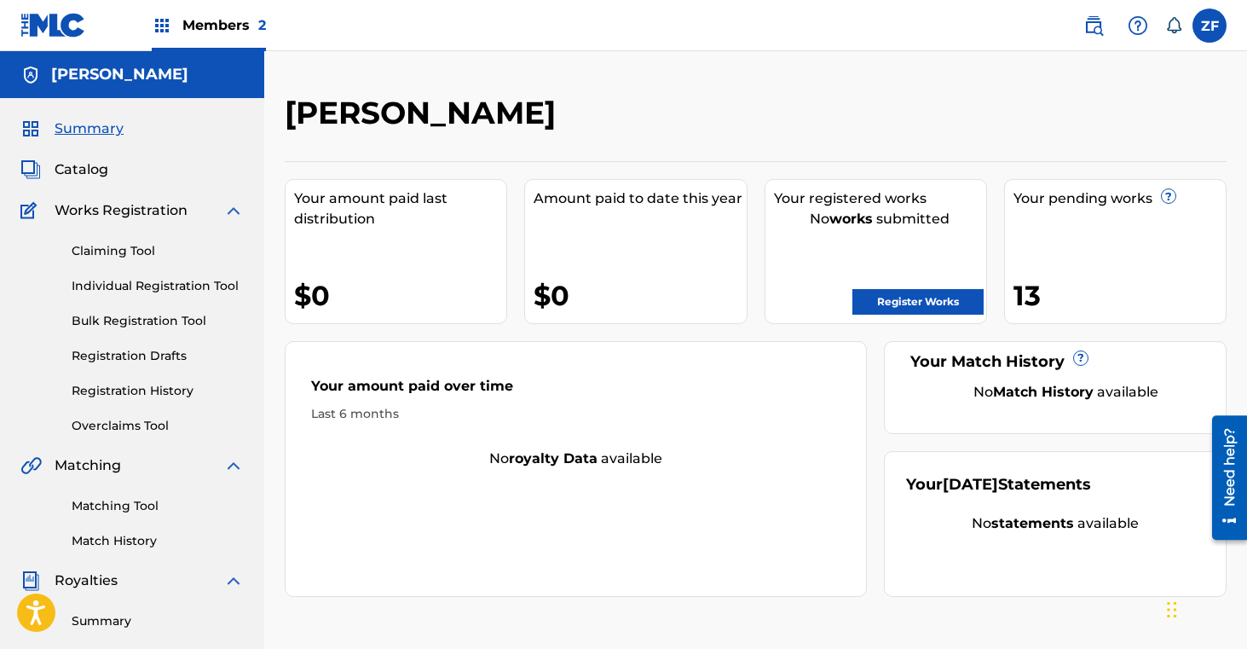
click at [870, 298] on link "Register Works" at bounding box center [917, 302] width 131 height 26
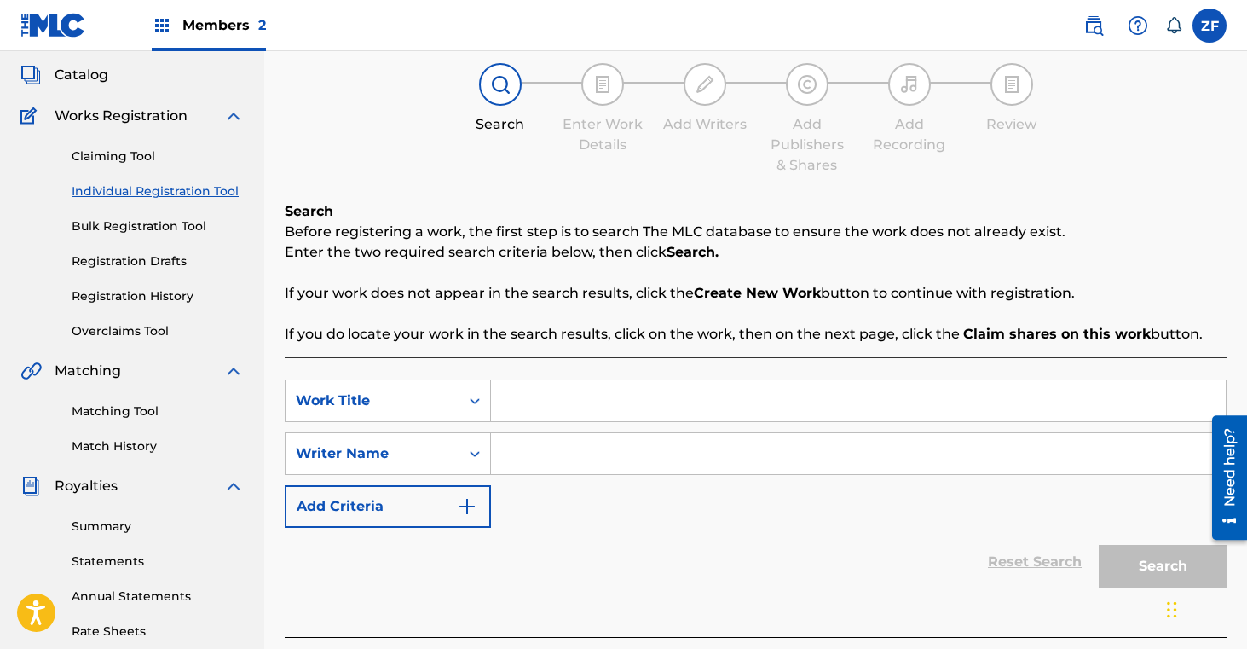
scroll to position [133, 0]
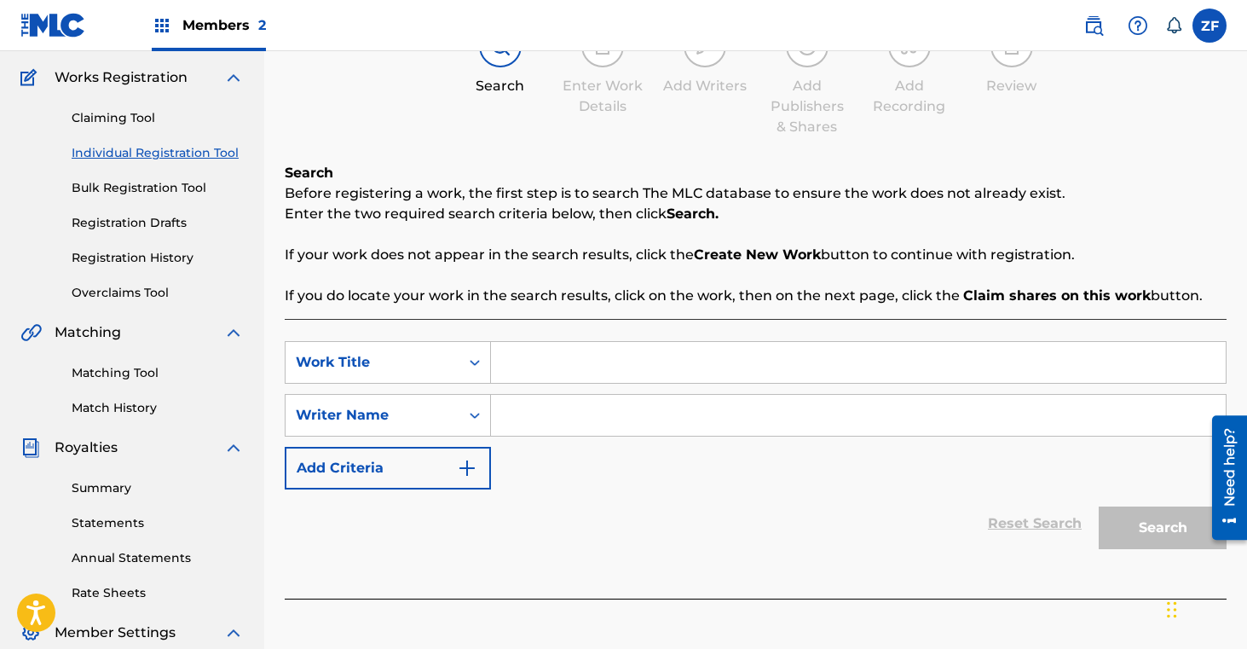
click at [537, 362] on input "Search Form" at bounding box center [858, 362] width 735 height 41
type input "All Of The Colors"
click at [586, 416] on input "Search Form" at bounding box center [858, 415] width 735 height 41
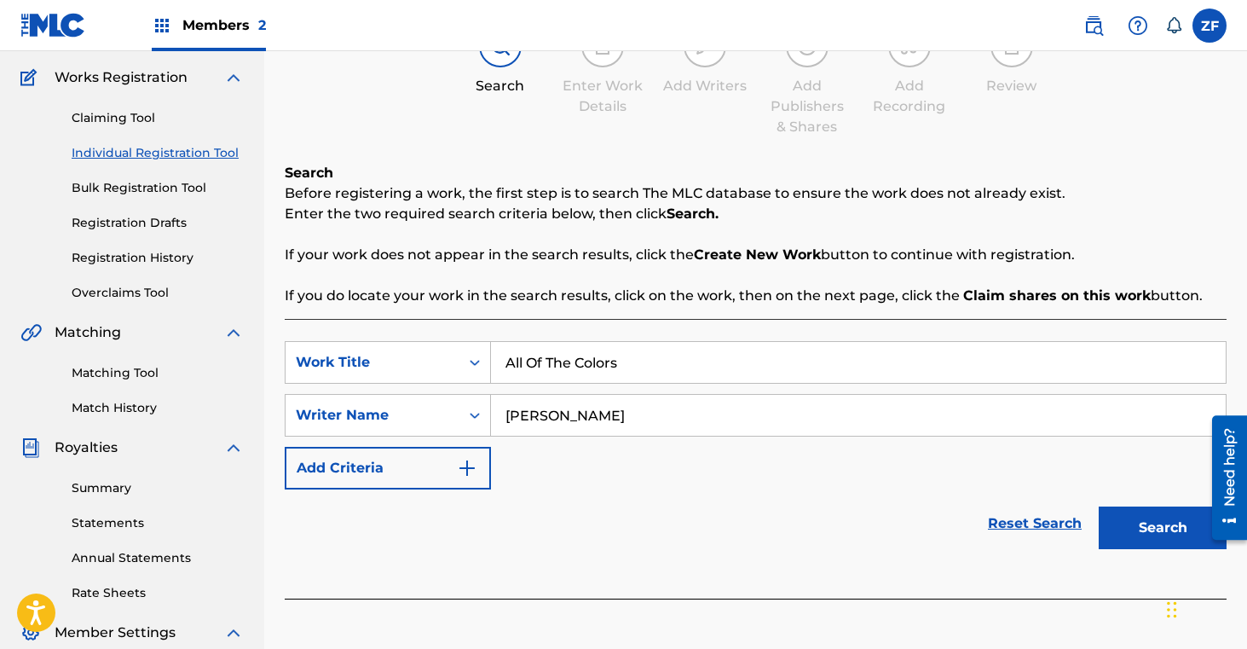
type input "[PERSON_NAME]"
click at [1139, 516] on button "Search" at bounding box center [1163, 527] width 128 height 43
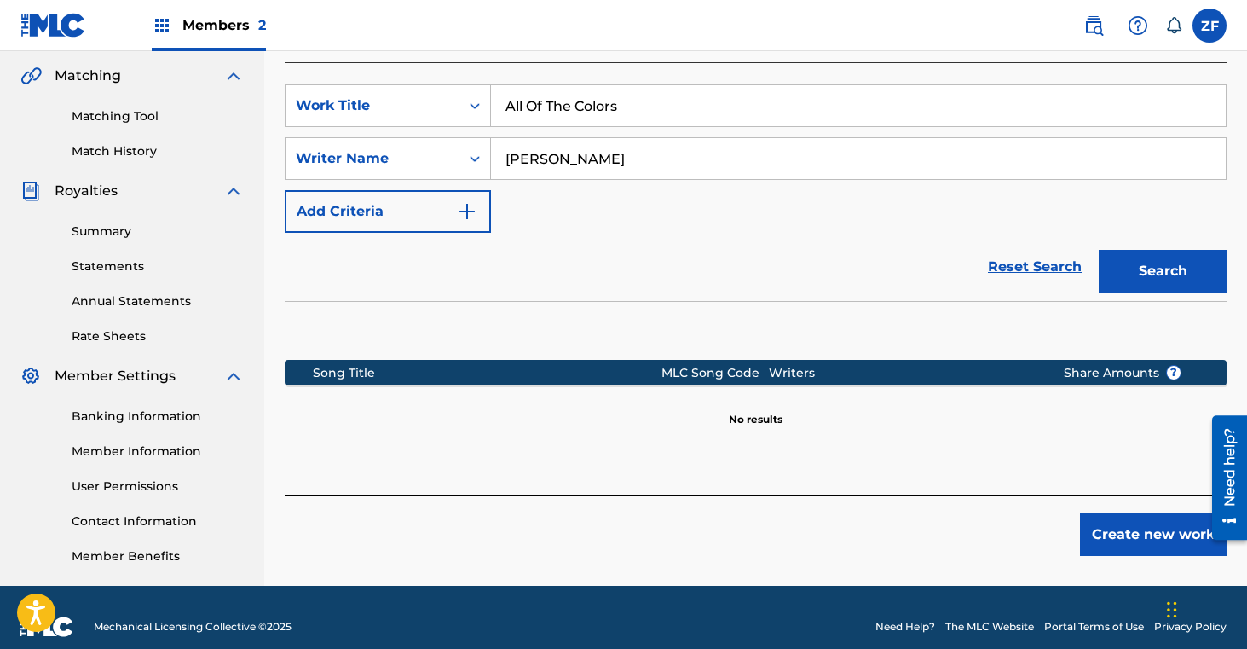
scroll to position [408, 0]
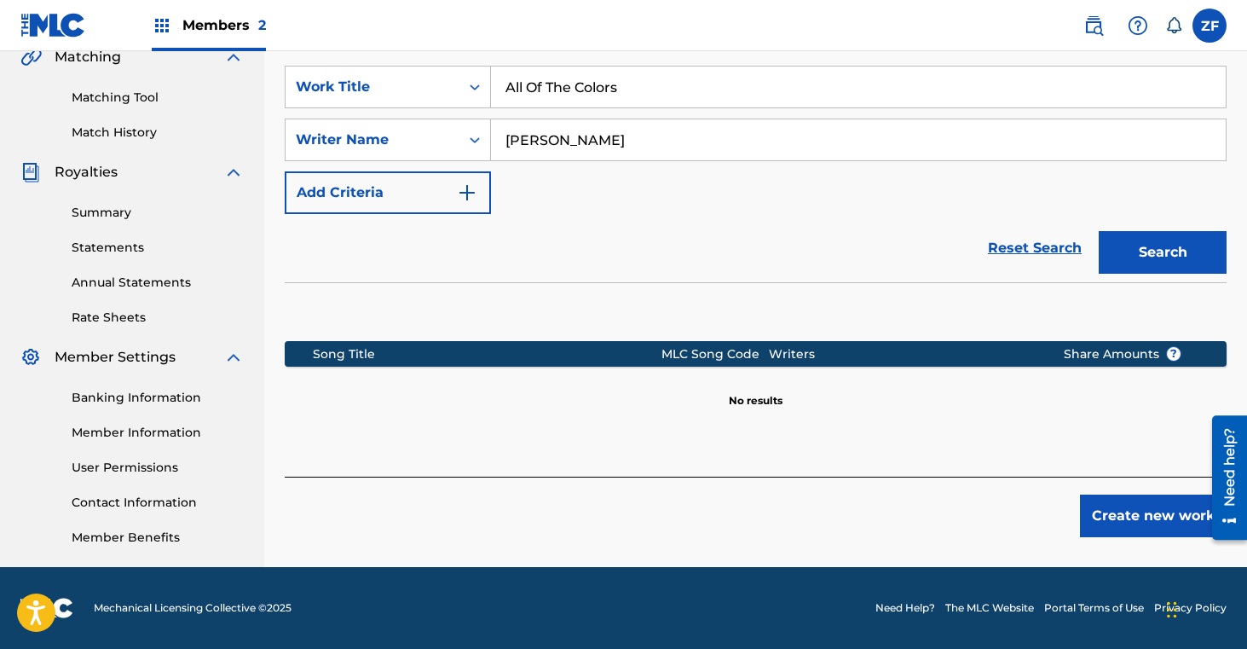
click at [1131, 519] on button "Create new work" at bounding box center [1153, 515] width 147 height 43
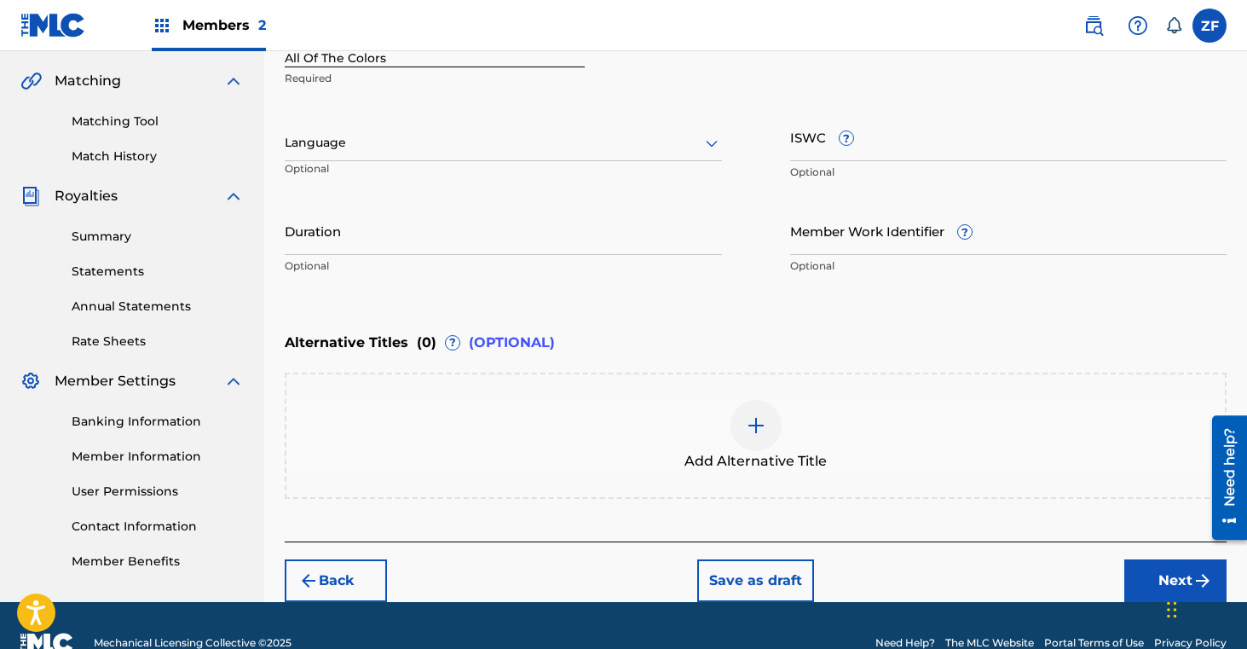
scroll to position [419, 0]
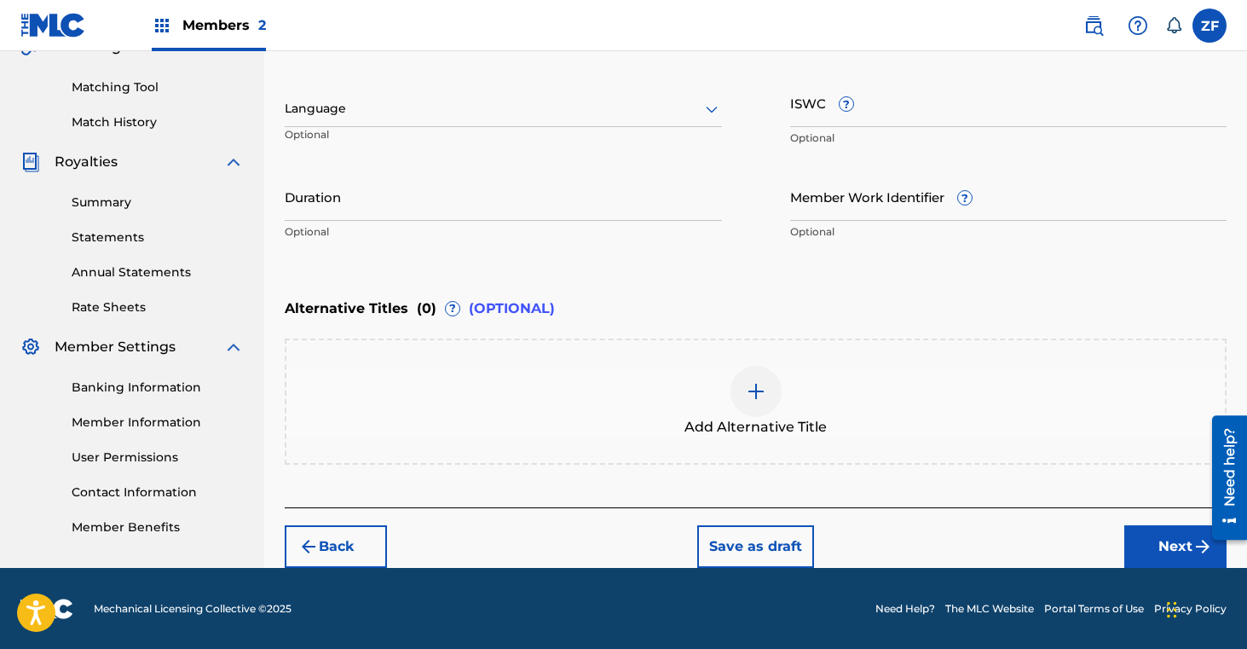
click at [1154, 548] on button "Next" at bounding box center [1175, 546] width 102 height 43
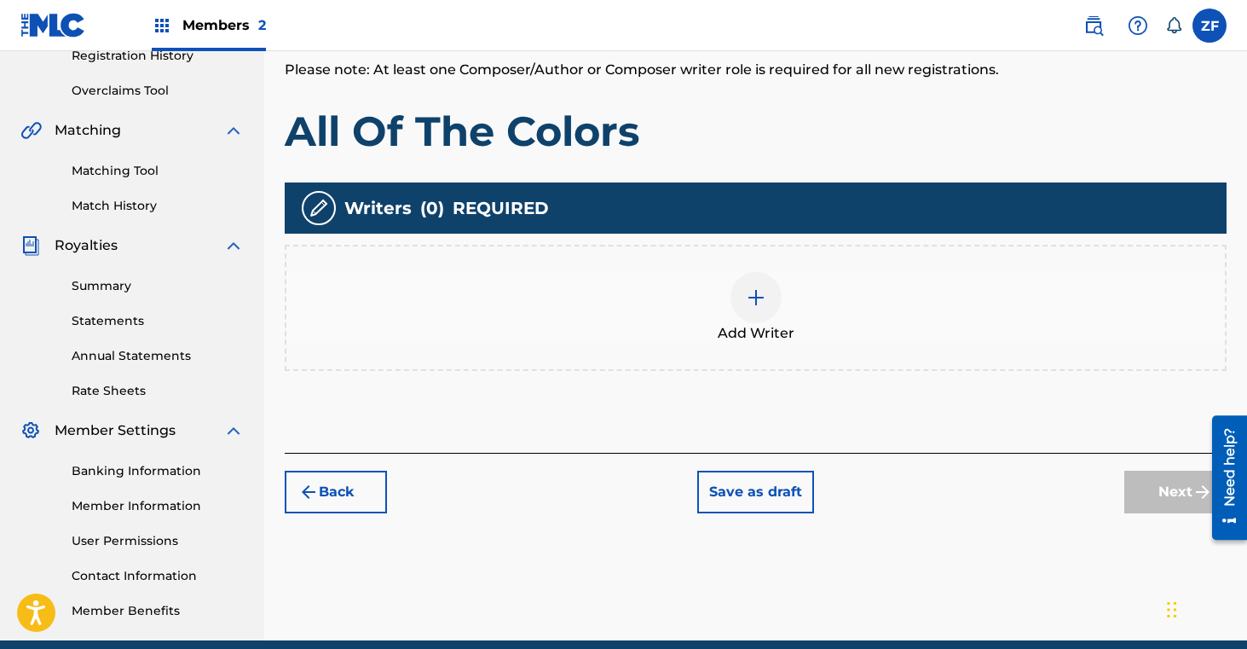
scroll to position [336, 0]
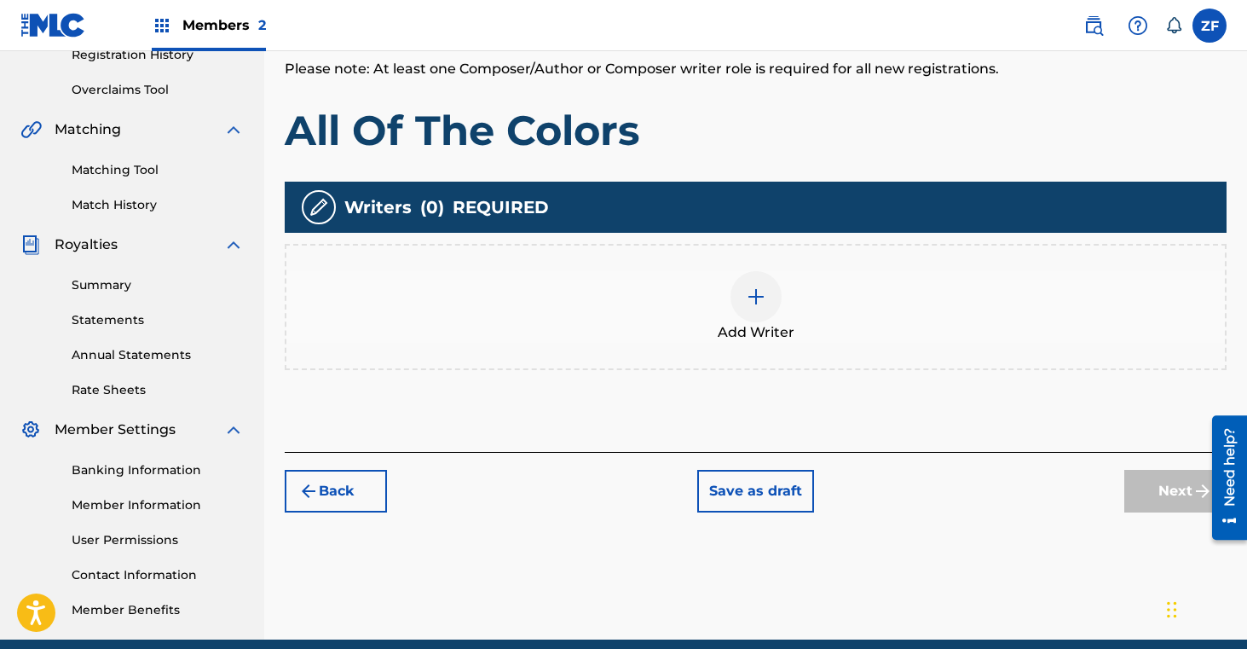
click at [758, 316] on div at bounding box center [756, 296] width 51 height 51
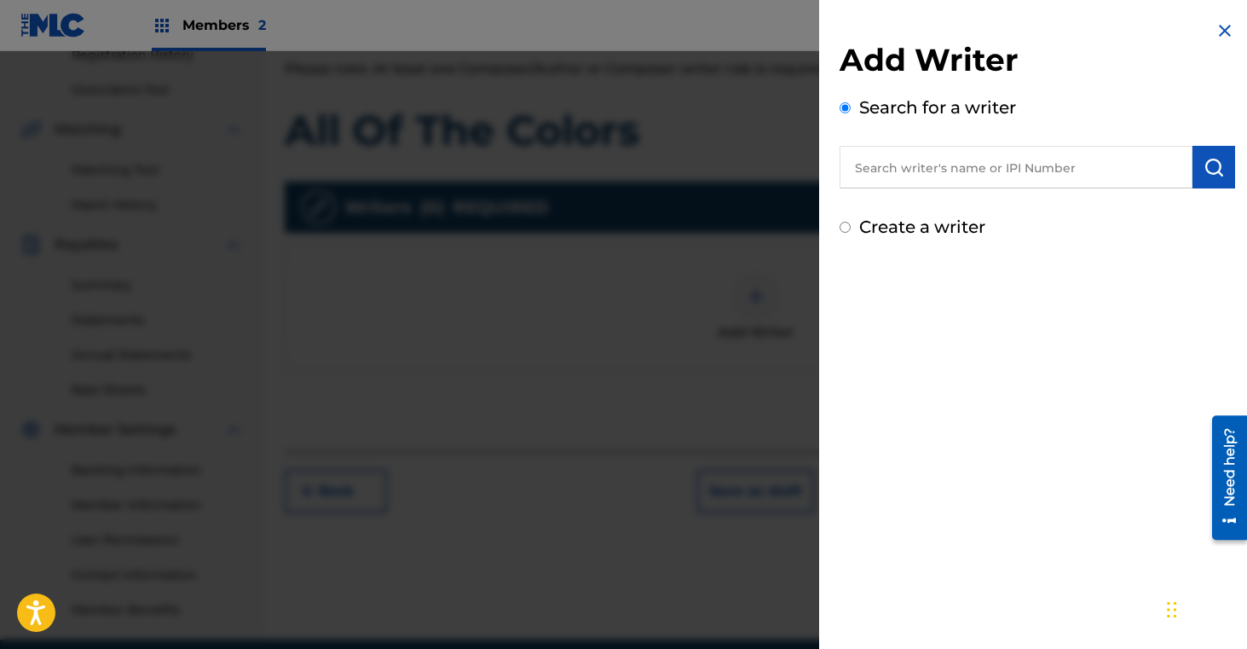
click at [885, 182] on input "text" at bounding box center [1016, 167] width 353 height 43
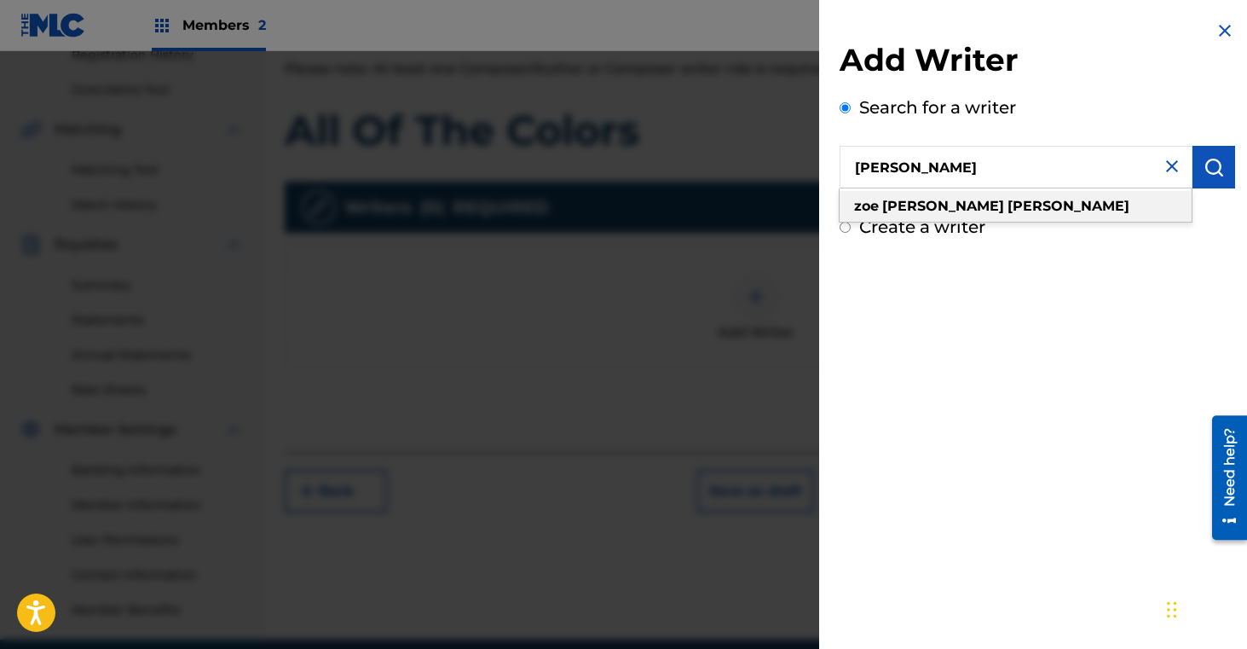
click at [884, 209] on strong "[PERSON_NAME]" at bounding box center [943, 206] width 122 height 16
type input "[PERSON_NAME]"
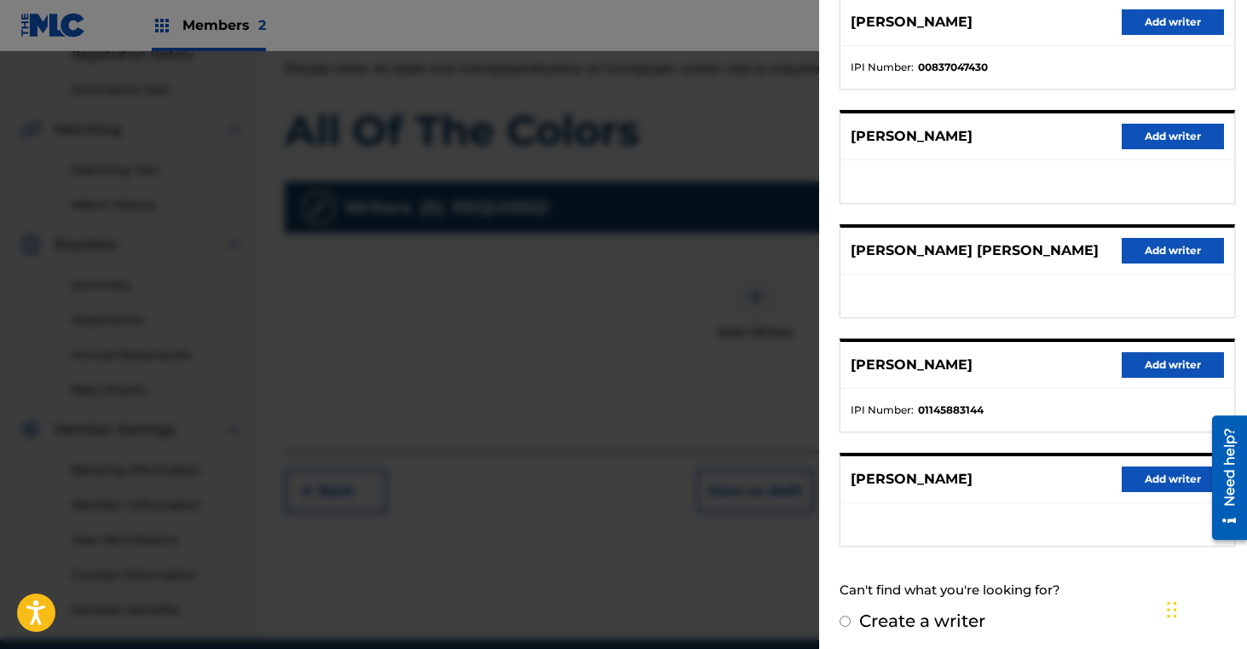
scroll to position [234, 0]
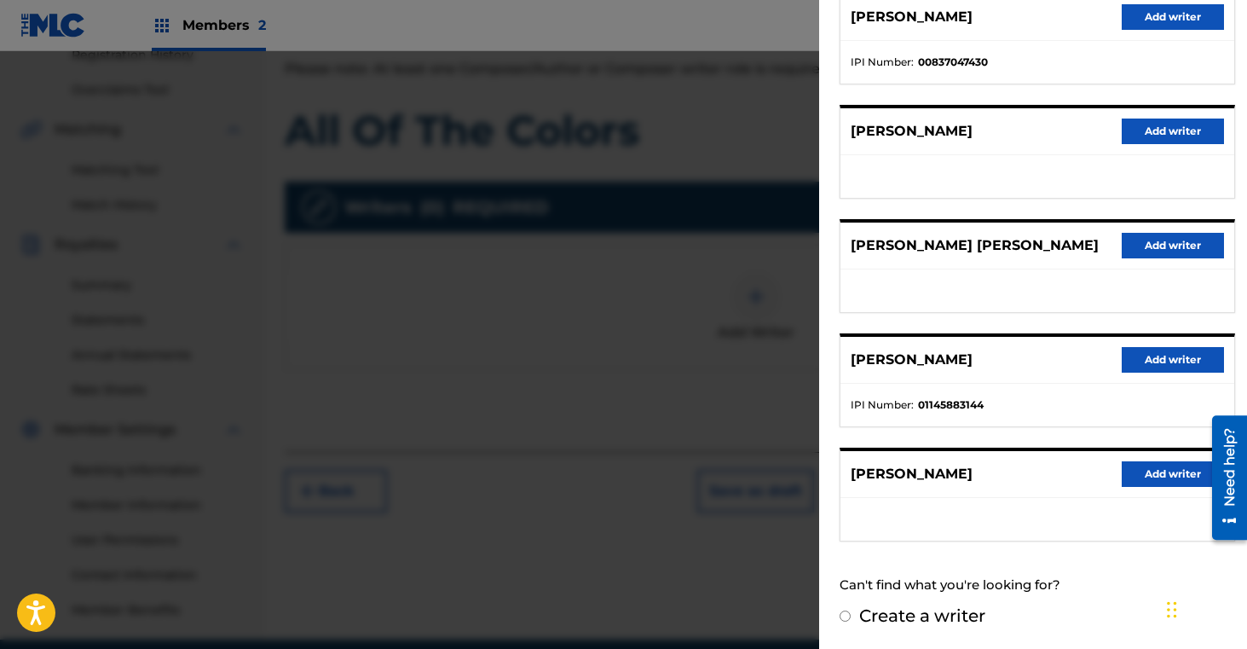
click at [1145, 355] on button "Add writer" at bounding box center [1173, 360] width 102 height 26
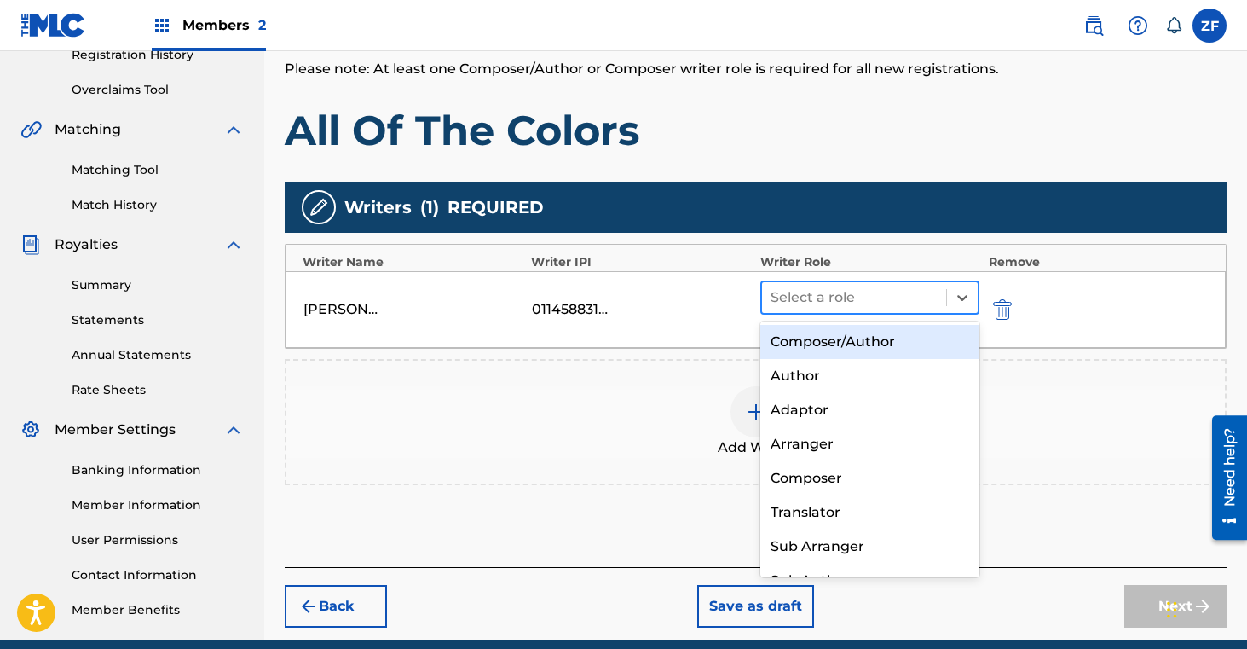
click at [842, 292] on div at bounding box center [855, 298] width 168 height 24
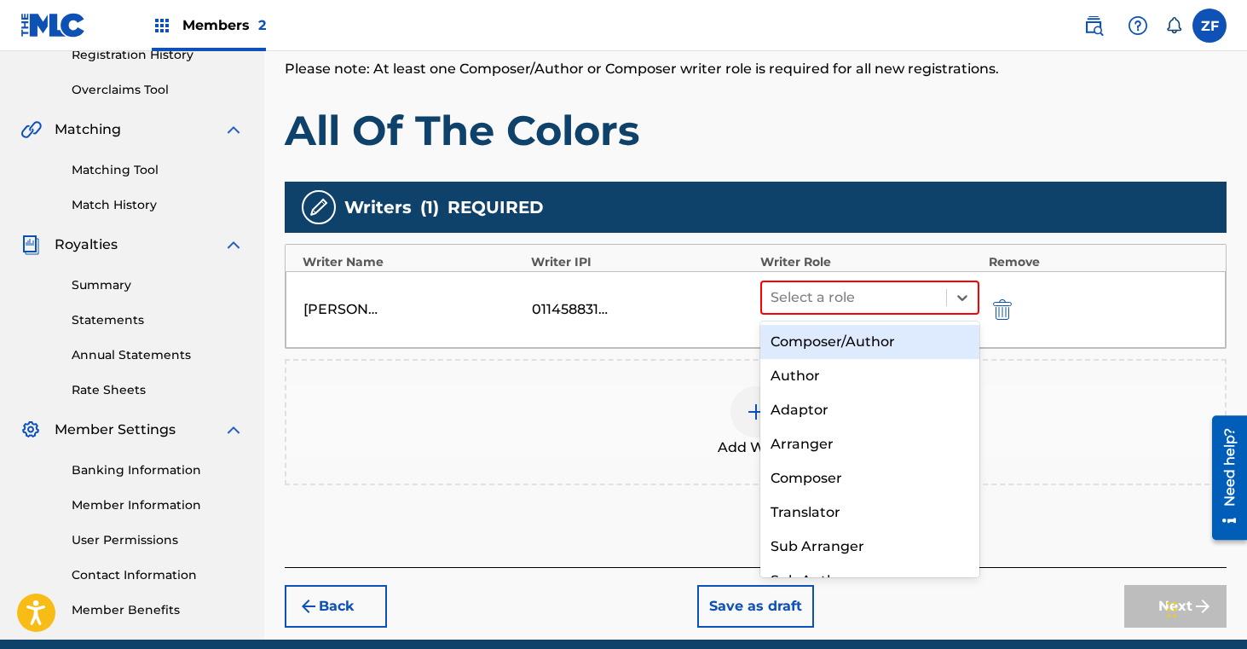
click at [829, 342] on div "Composer/Author" at bounding box center [870, 342] width 220 height 34
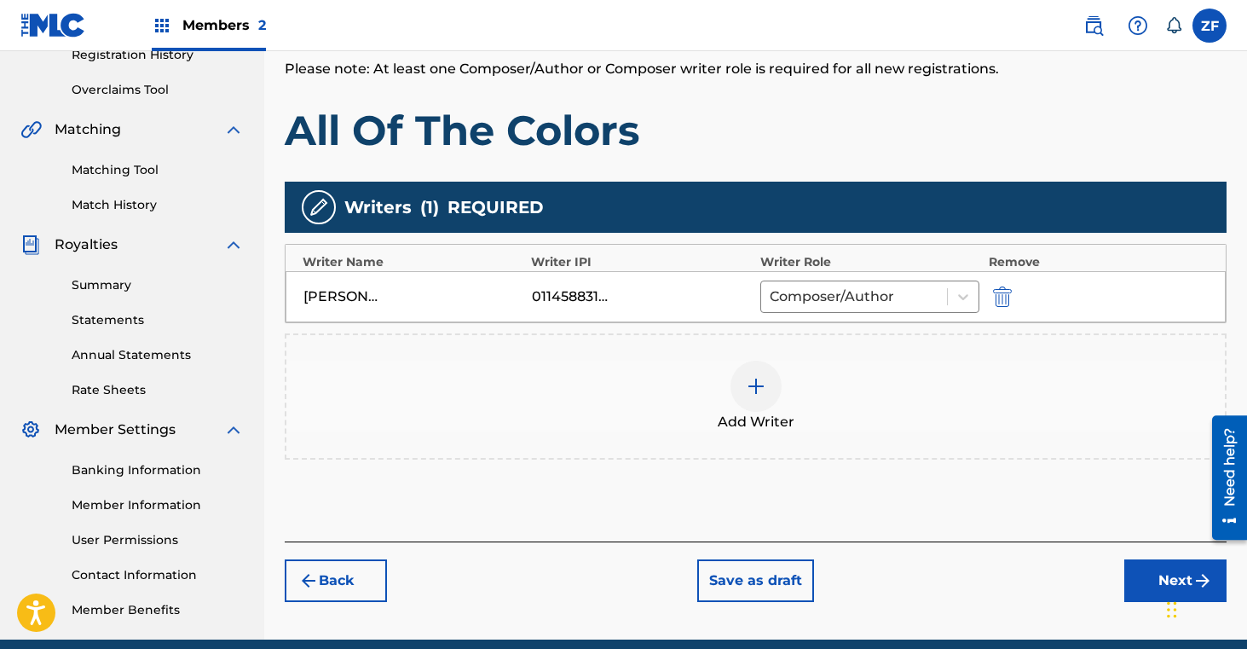
click at [749, 389] on img at bounding box center [756, 386] width 20 height 20
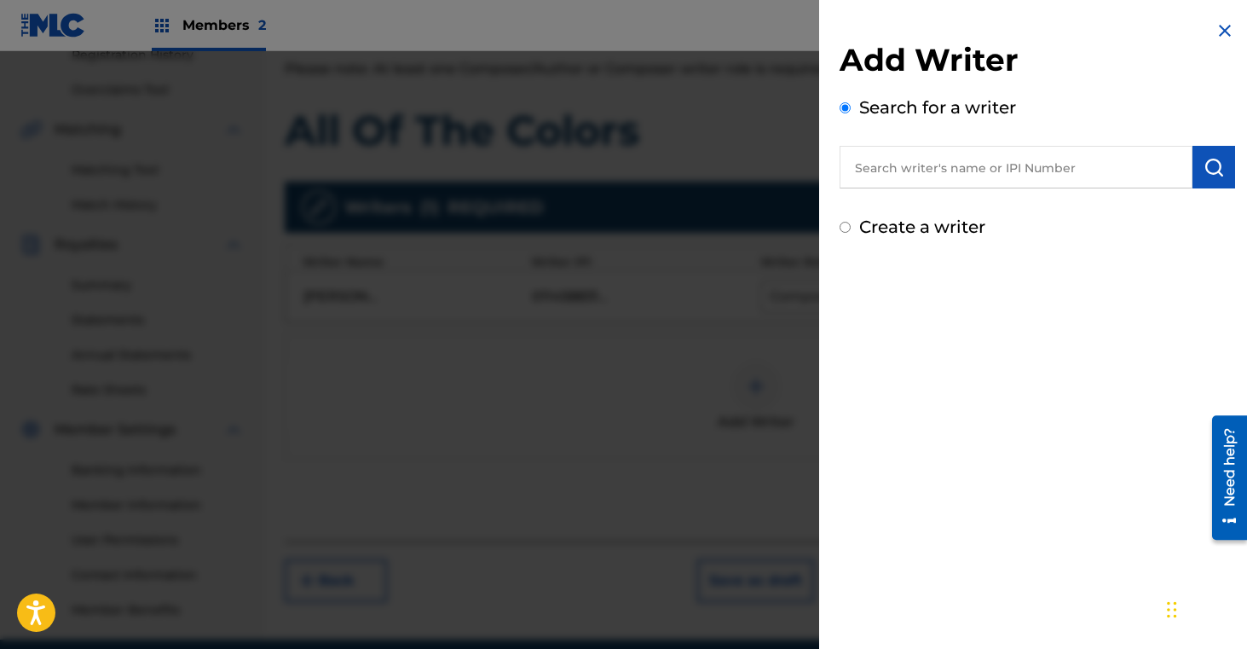
click at [966, 182] on input "text" at bounding box center [1016, 167] width 353 height 43
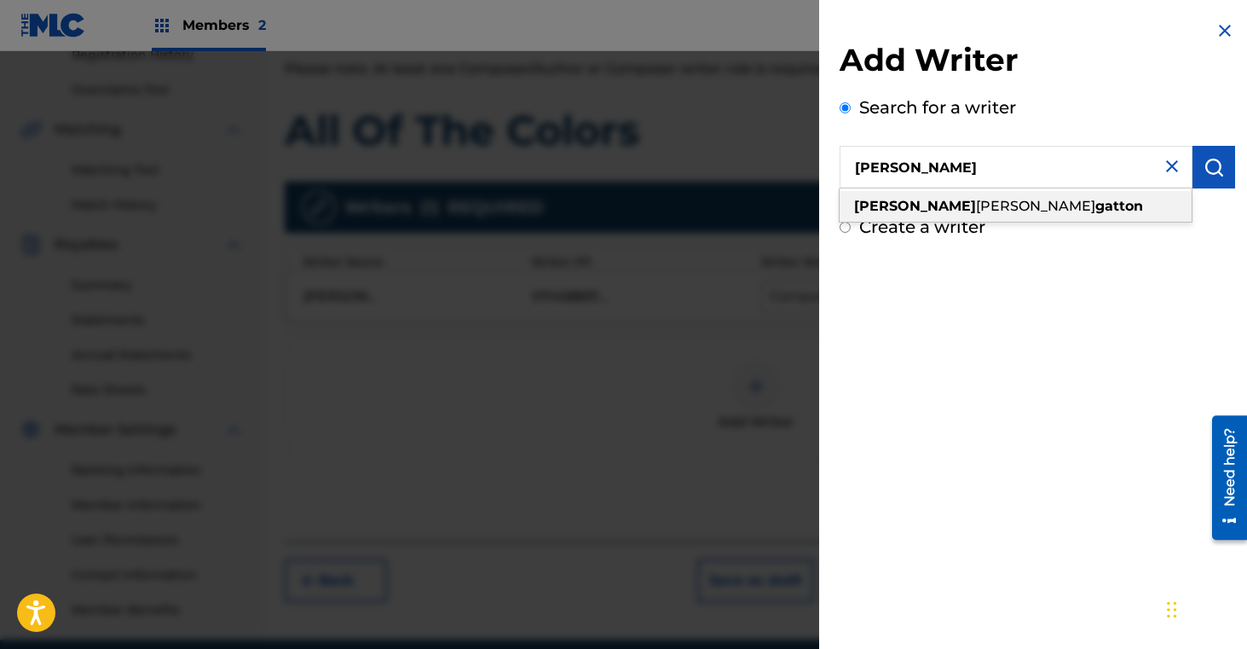
click at [1095, 209] on strong "gatton" at bounding box center [1119, 206] width 48 height 16
type input "[PERSON_NAME] [PERSON_NAME]"
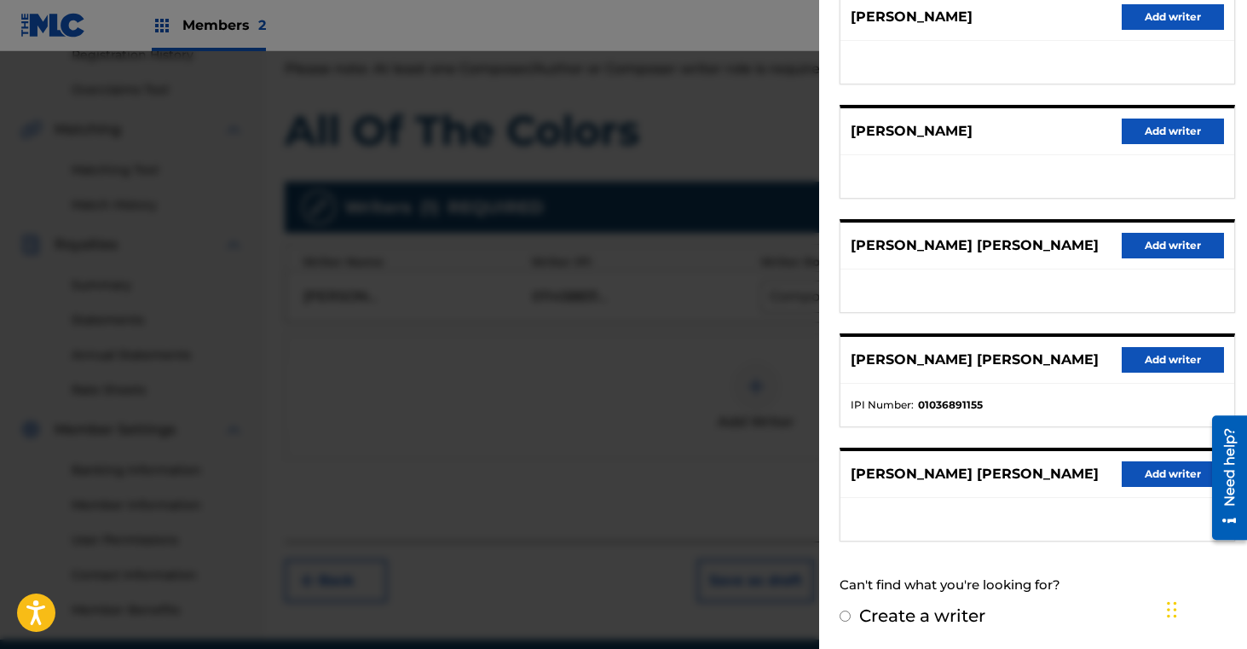
click at [1148, 472] on button "Add writer" at bounding box center [1173, 474] width 102 height 26
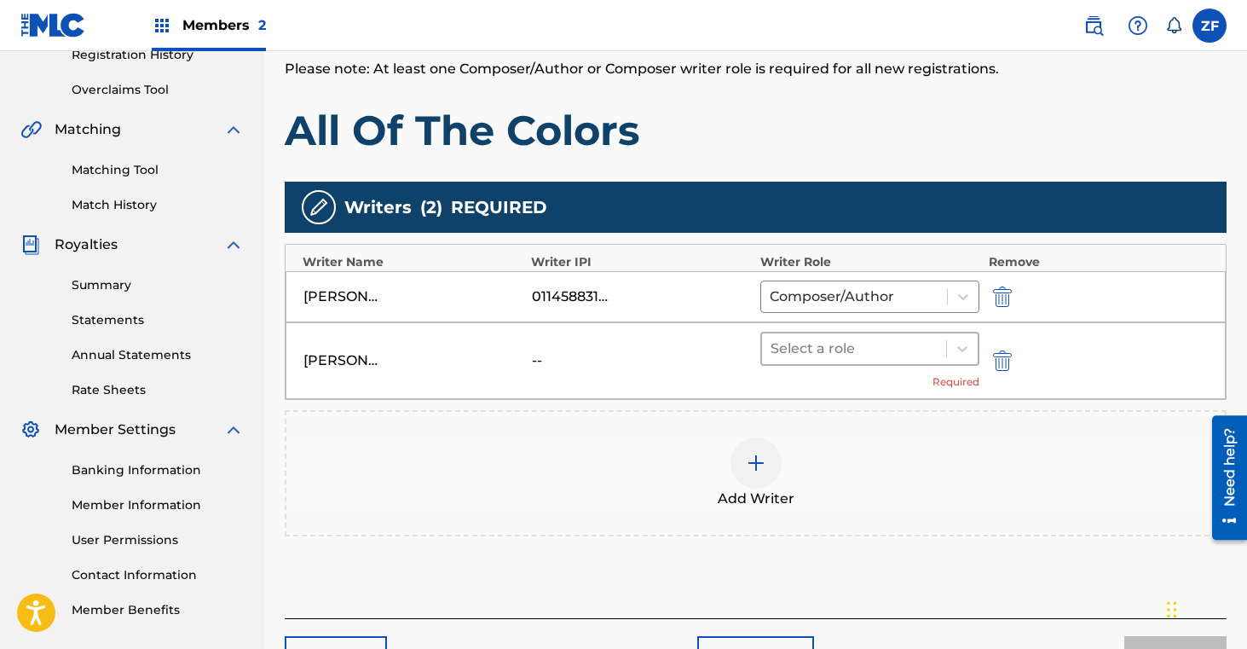
click at [812, 340] on div at bounding box center [855, 349] width 168 height 24
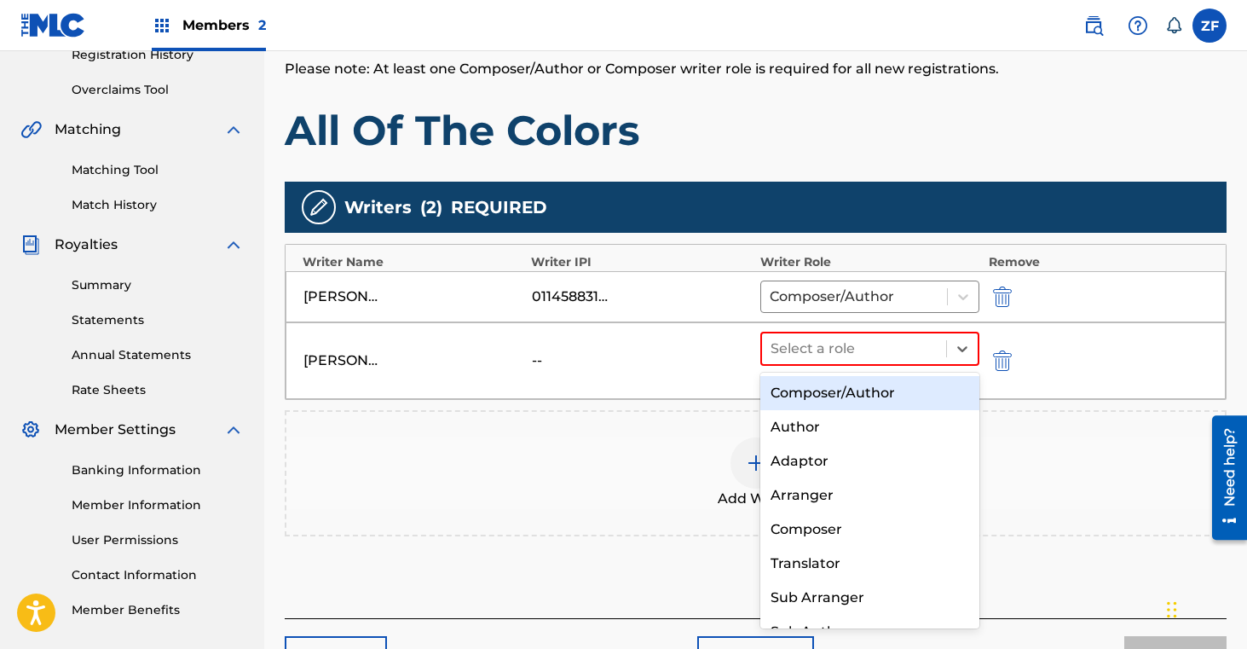
click at [810, 393] on div "Composer/Author" at bounding box center [870, 393] width 220 height 34
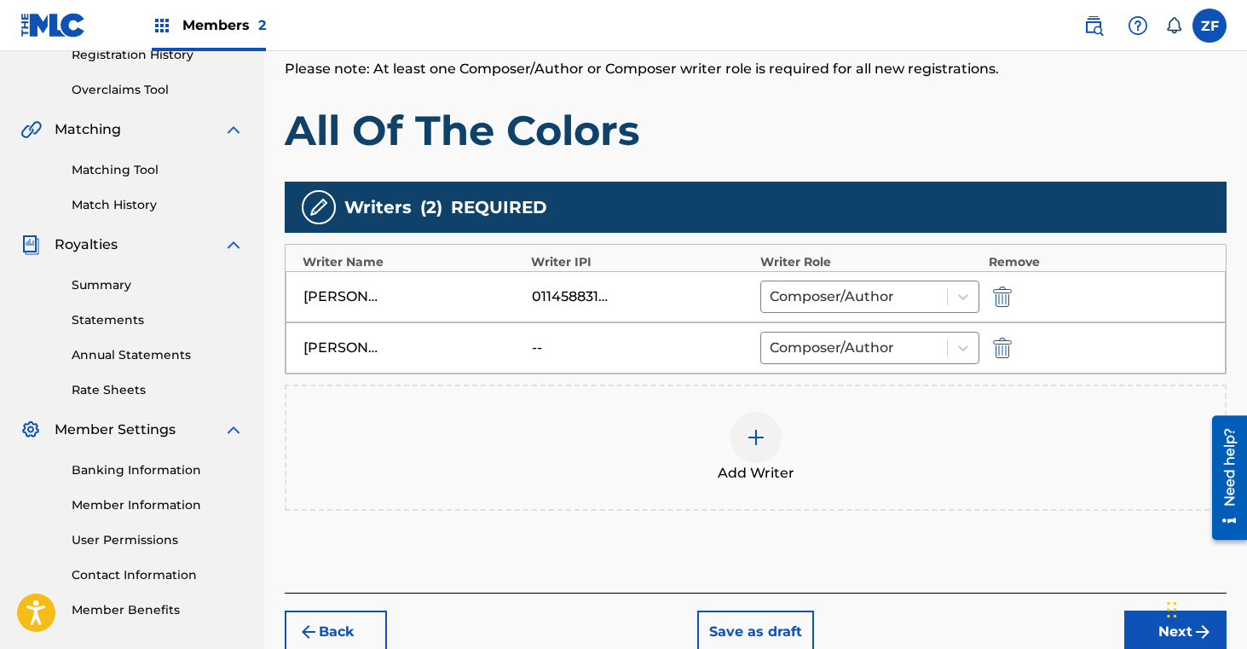
click at [765, 435] on div at bounding box center [756, 437] width 51 height 51
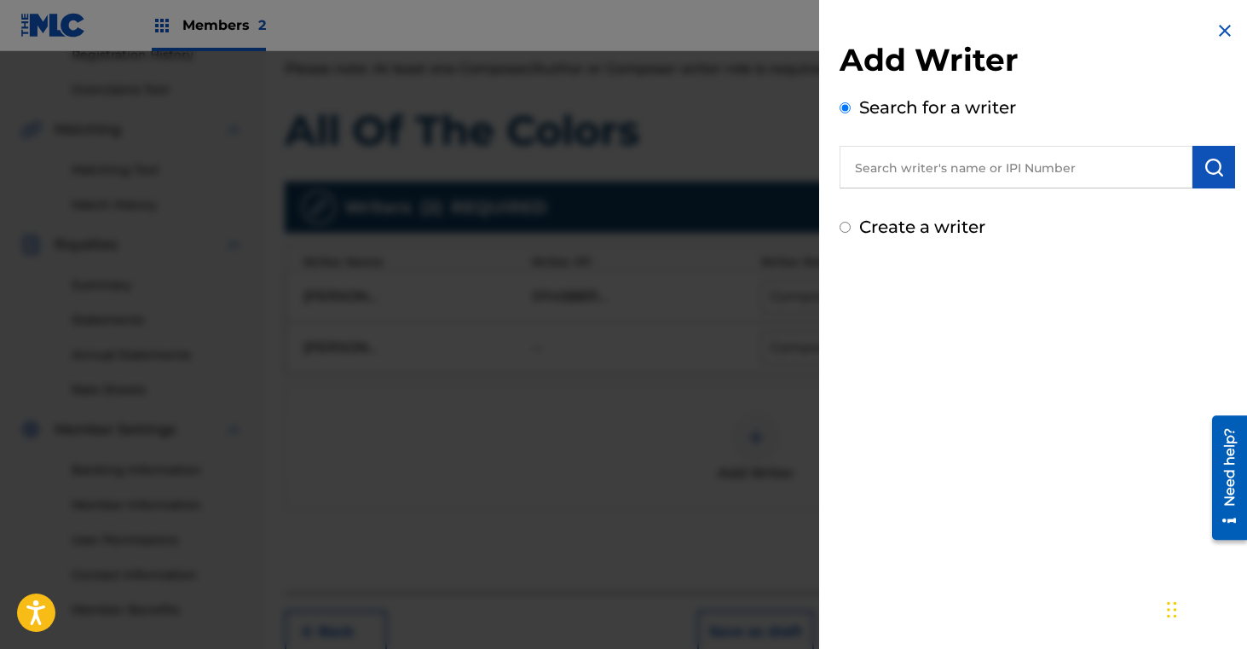
click at [959, 187] on input "text" at bounding box center [1016, 167] width 353 height 43
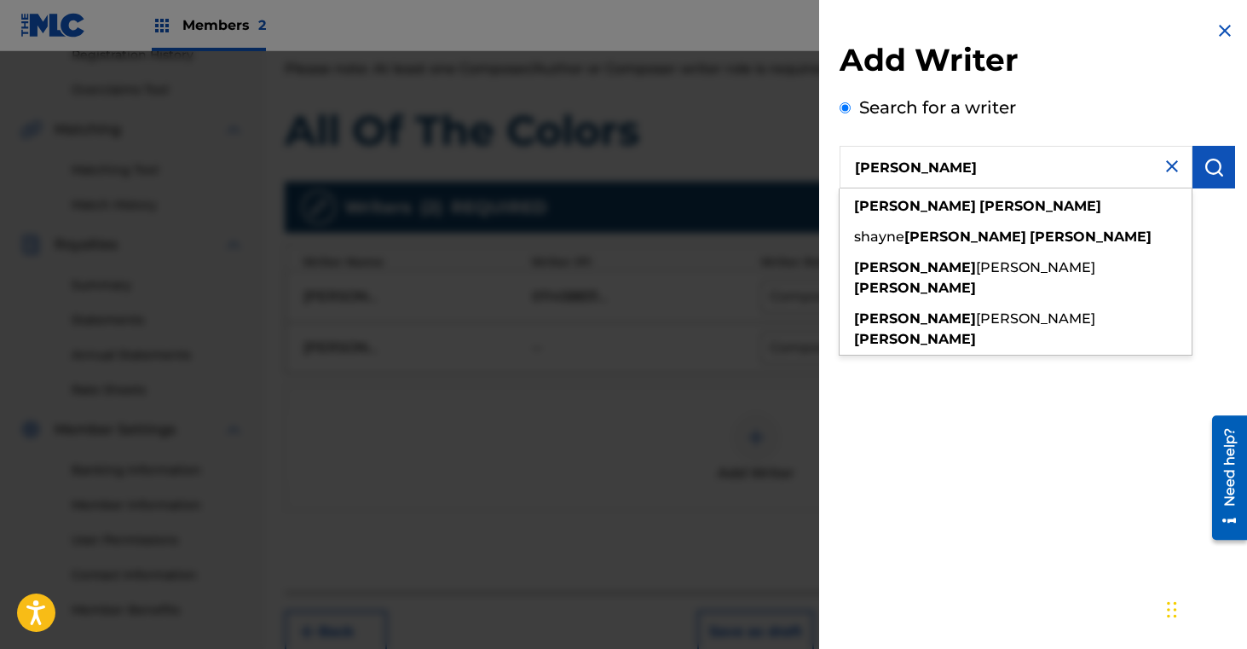
type input "[PERSON_NAME]"
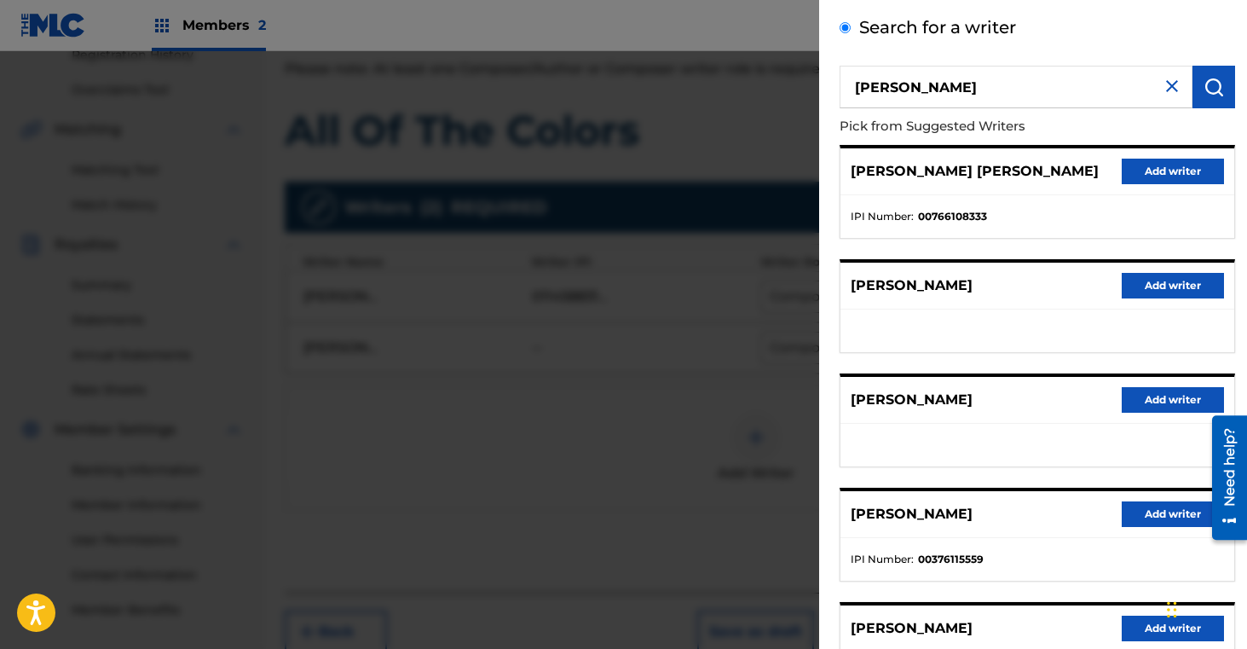
scroll to position [87, 0]
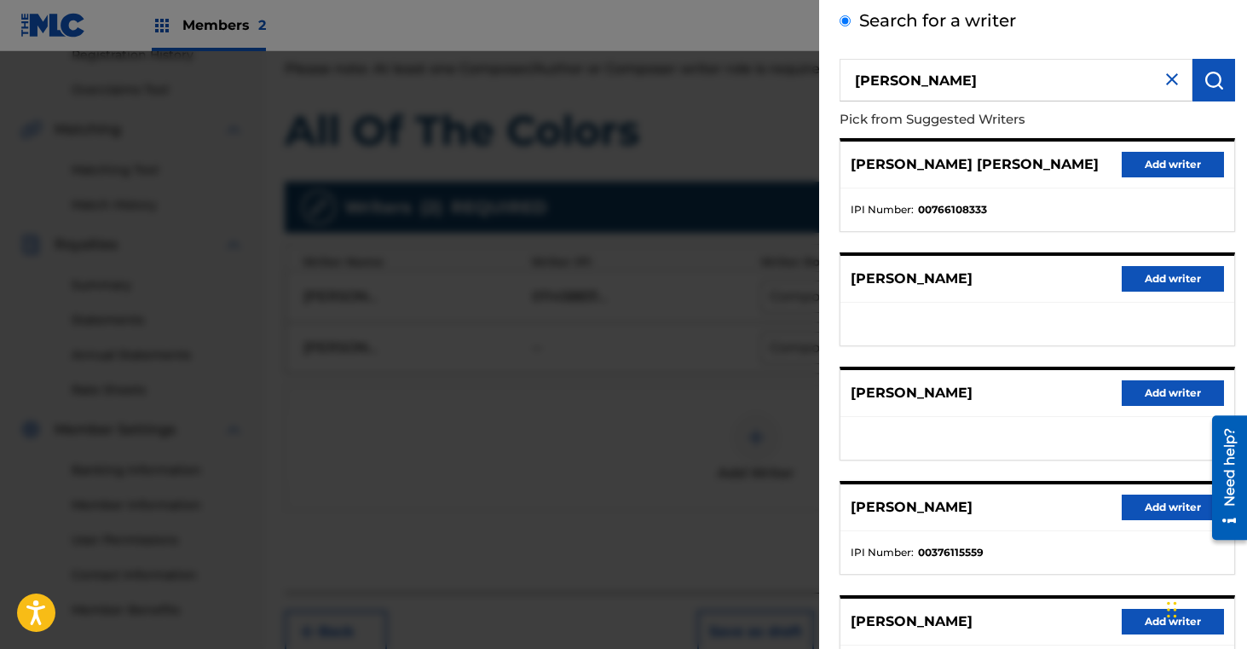
click at [1151, 279] on button "Add writer" at bounding box center [1173, 279] width 102 height 26
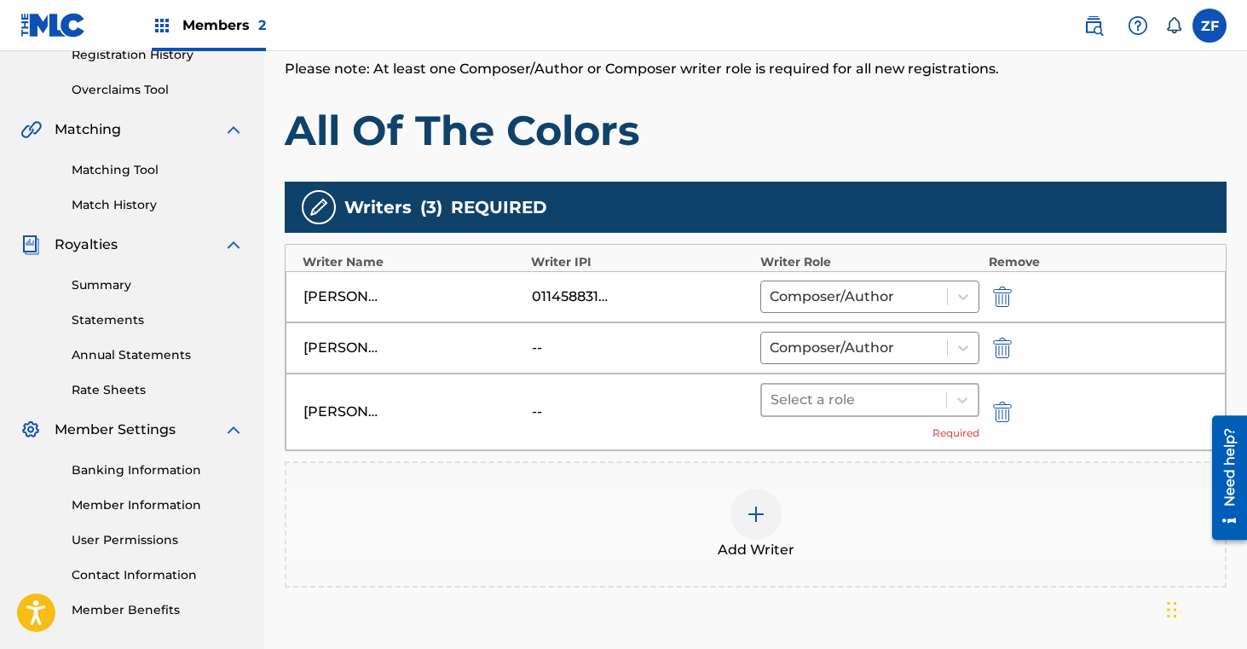
click at [854, 394] on div at bounding box center [855, 400] width 168 height 24
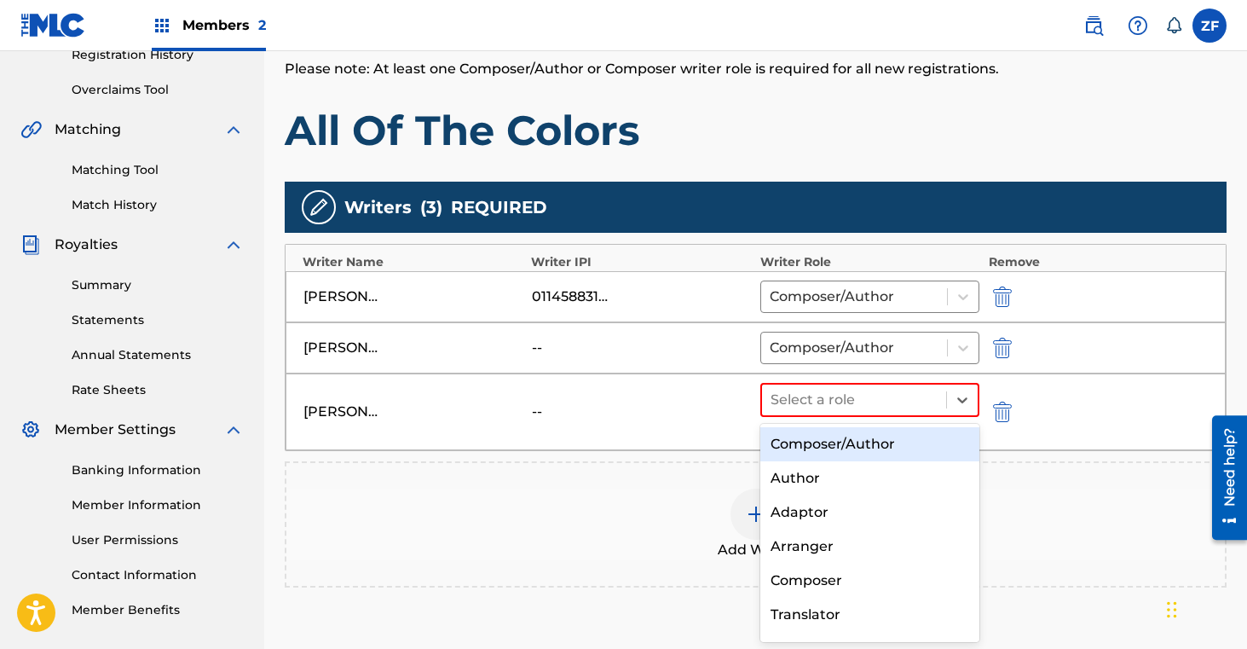
click at [827, 442] on div "Composer/Author" at bounding box center [870, 444] width 220 height 34
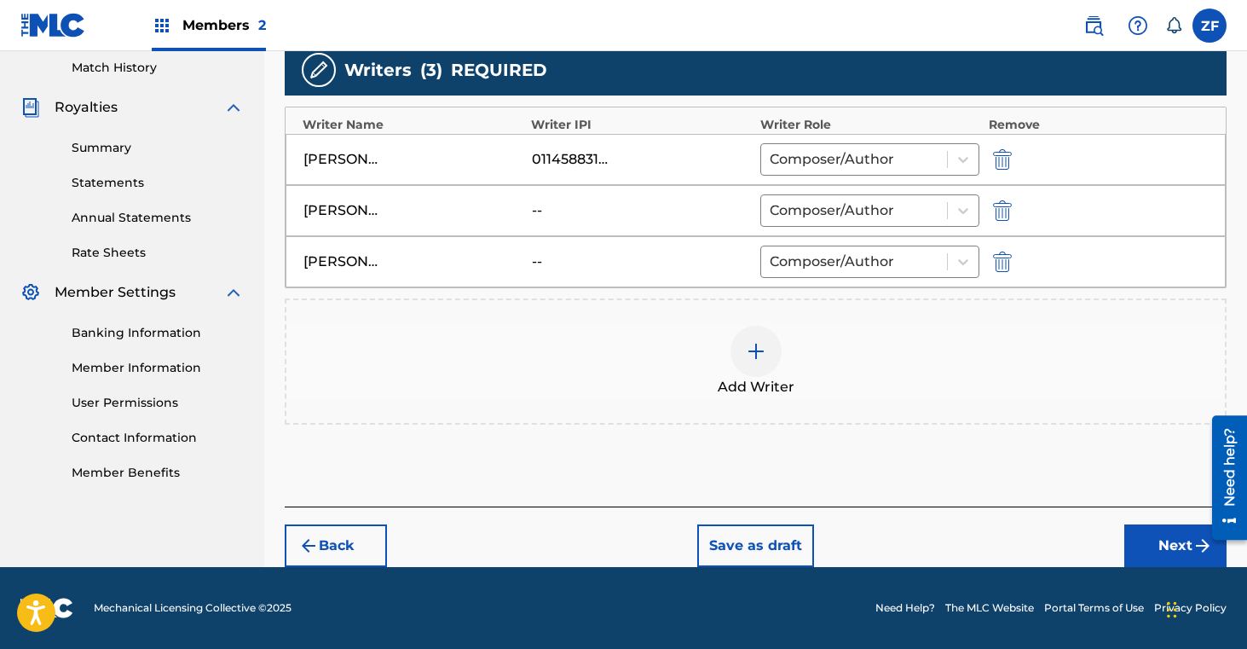
click at [1164, 552] on button "Next" at bounding box center [1175, 545] width 102 height 43
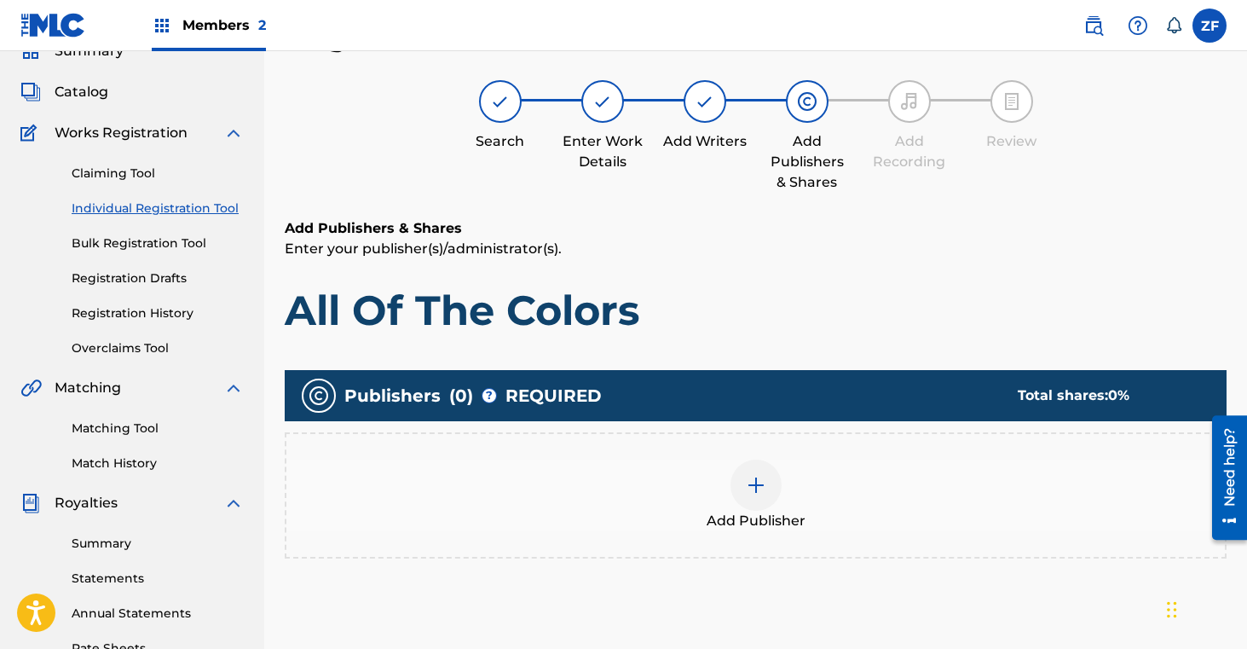
scroll to position [77, 0]
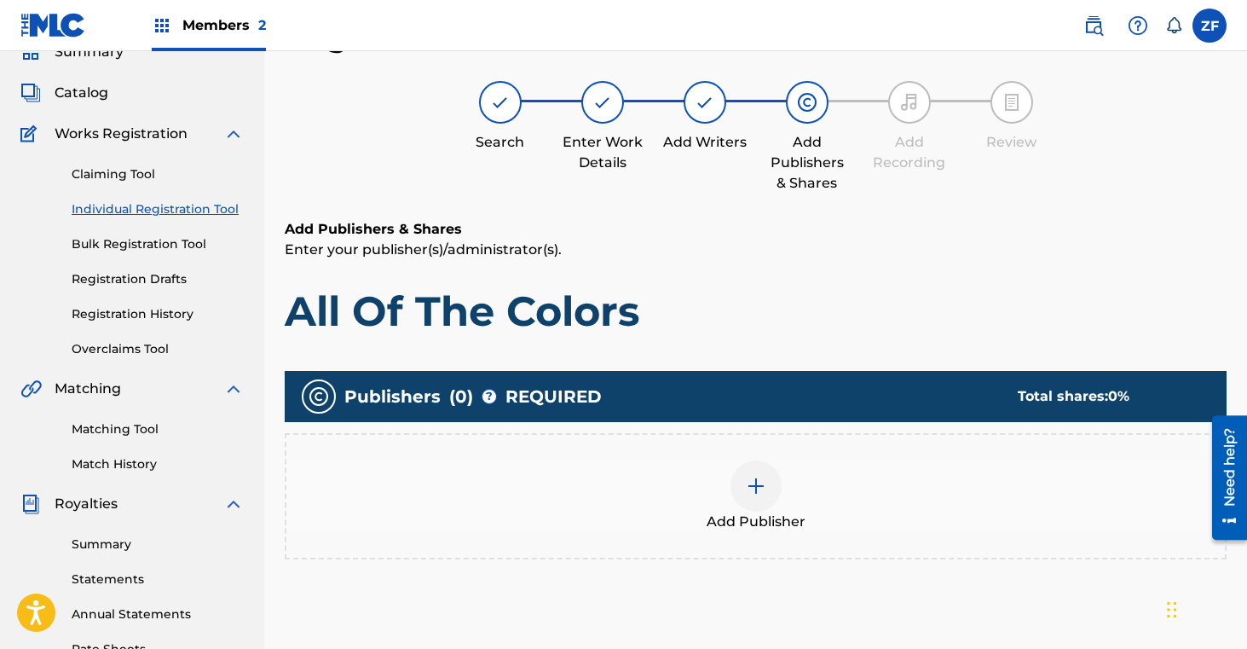
click at [759, 482] on img at bounding box center [756, 486] width 20 height 20
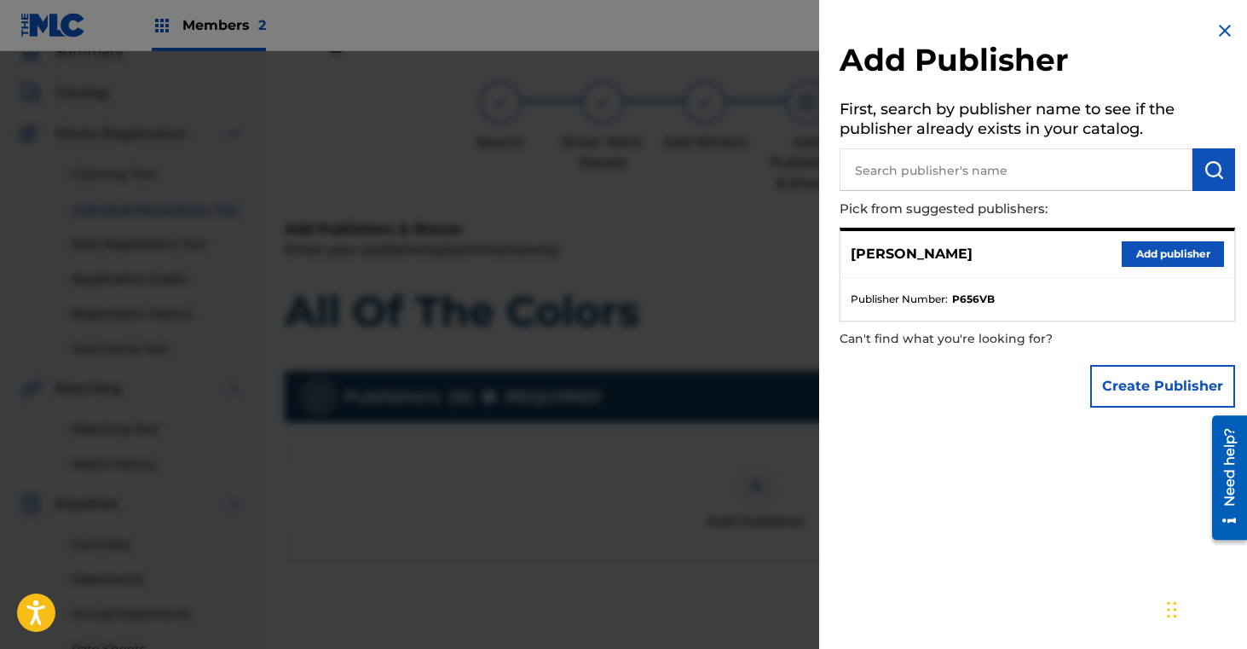
click at [1164, 254] on button "Add publisher" at bounding box center [1173, 254] width 102 height 26
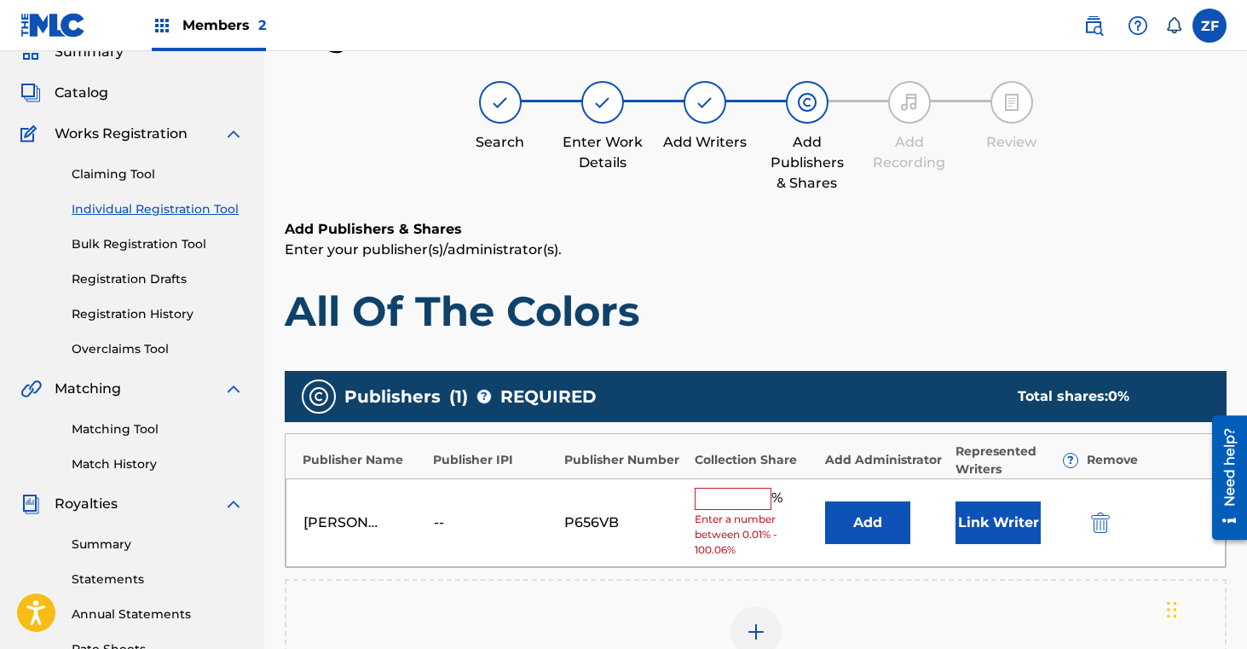
click at [742, 505] on input "text" at bounding box center [733, 499] width 77 height 22
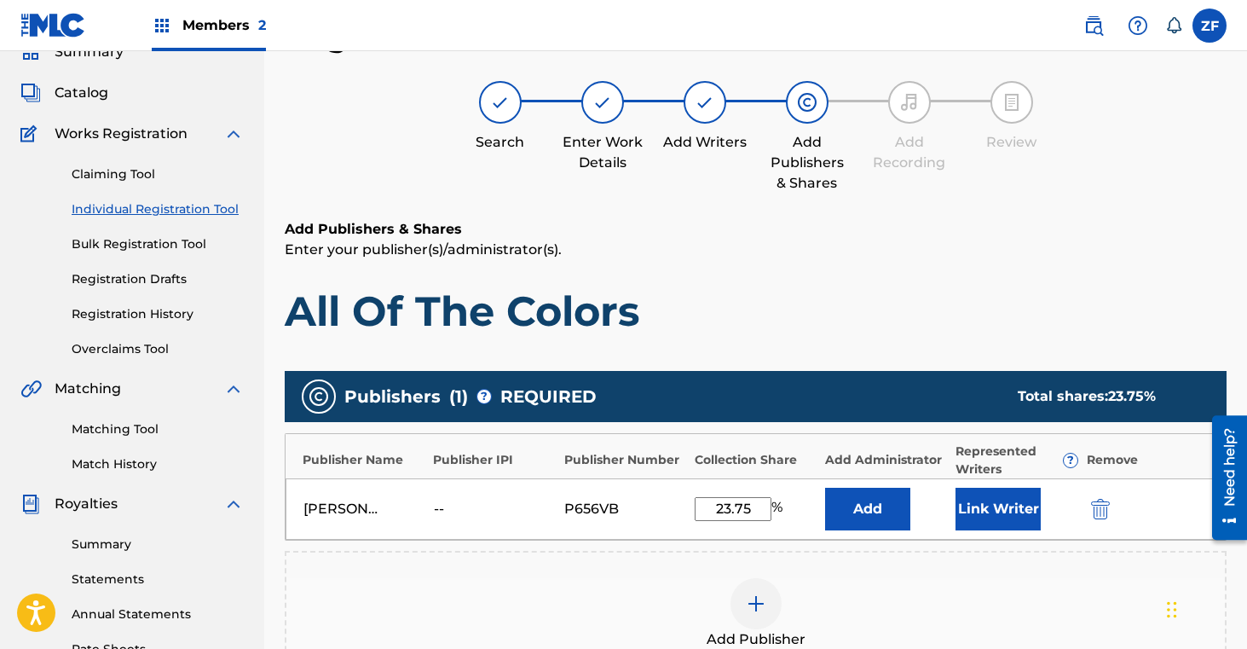
scroll to position [165, 0]
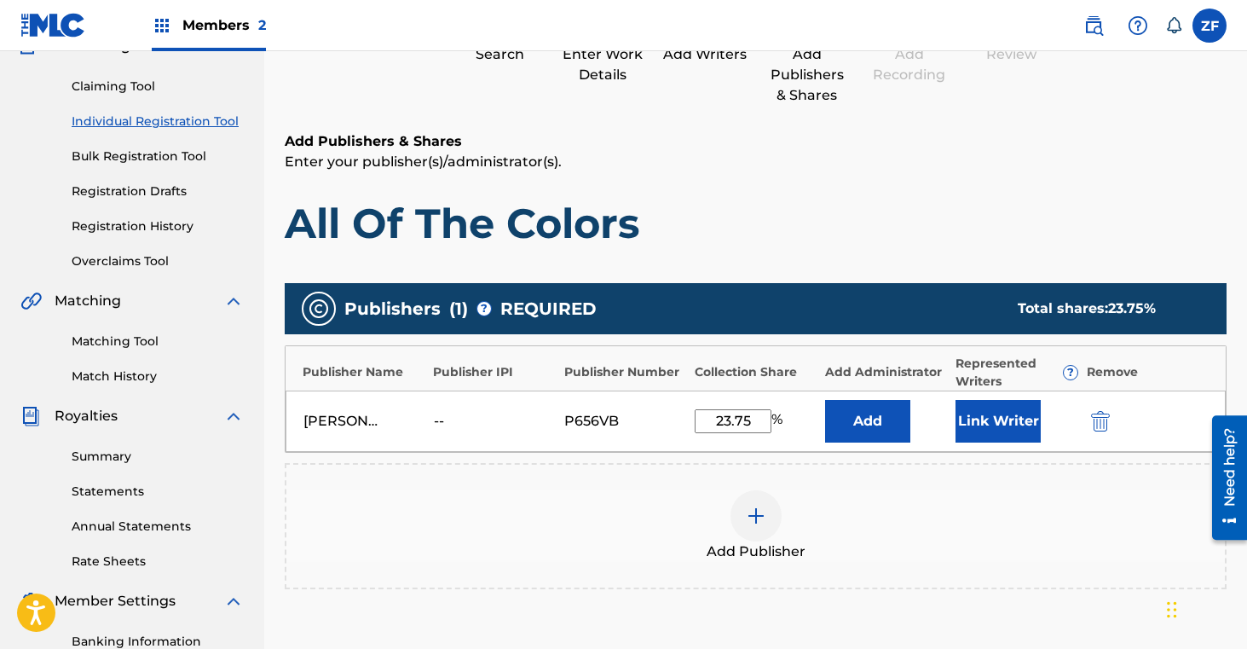
type input "23.75"
click at [997, 414] on button "Link Writer" at bounding box center [998, 421] width 85 height 43
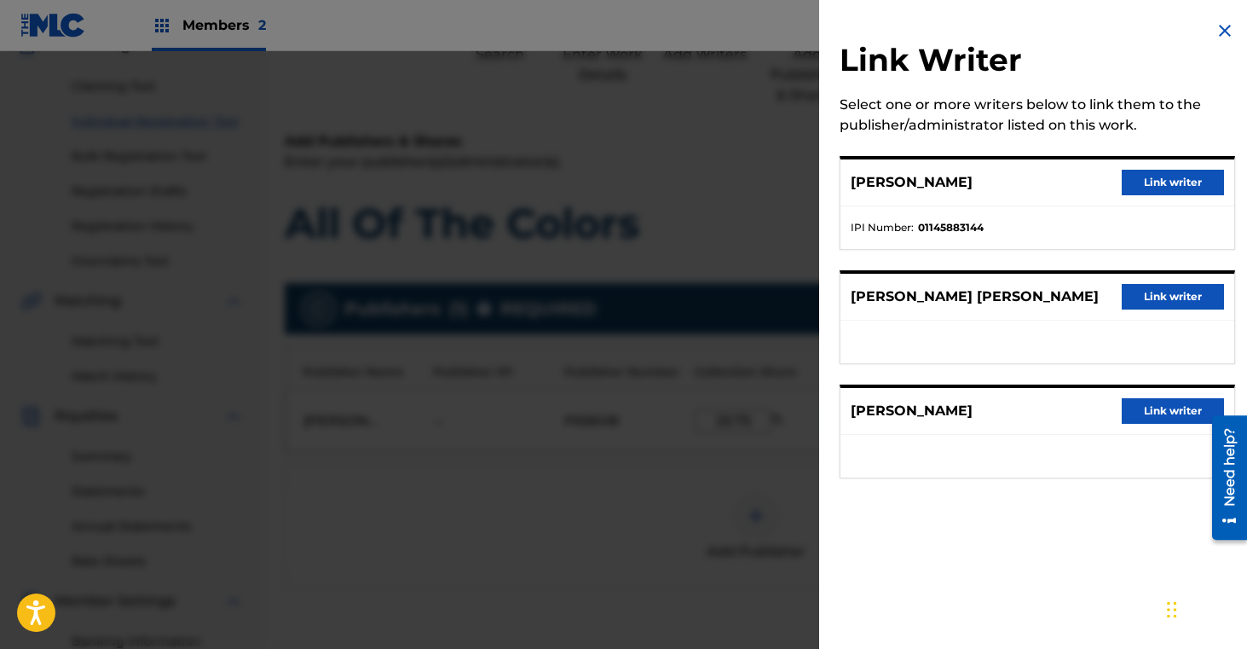
click at [1146, 182] on button "Link writer" at bounding box center [1173, 183] width 102 height 26
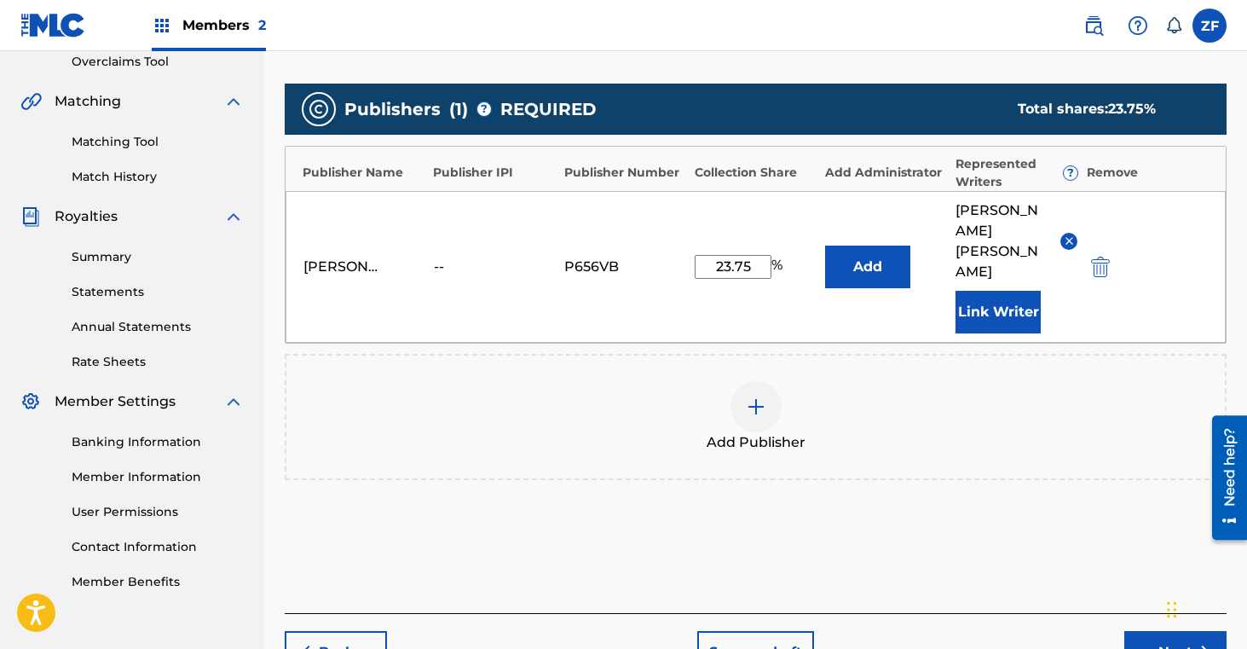
scroll to position [369, 0]
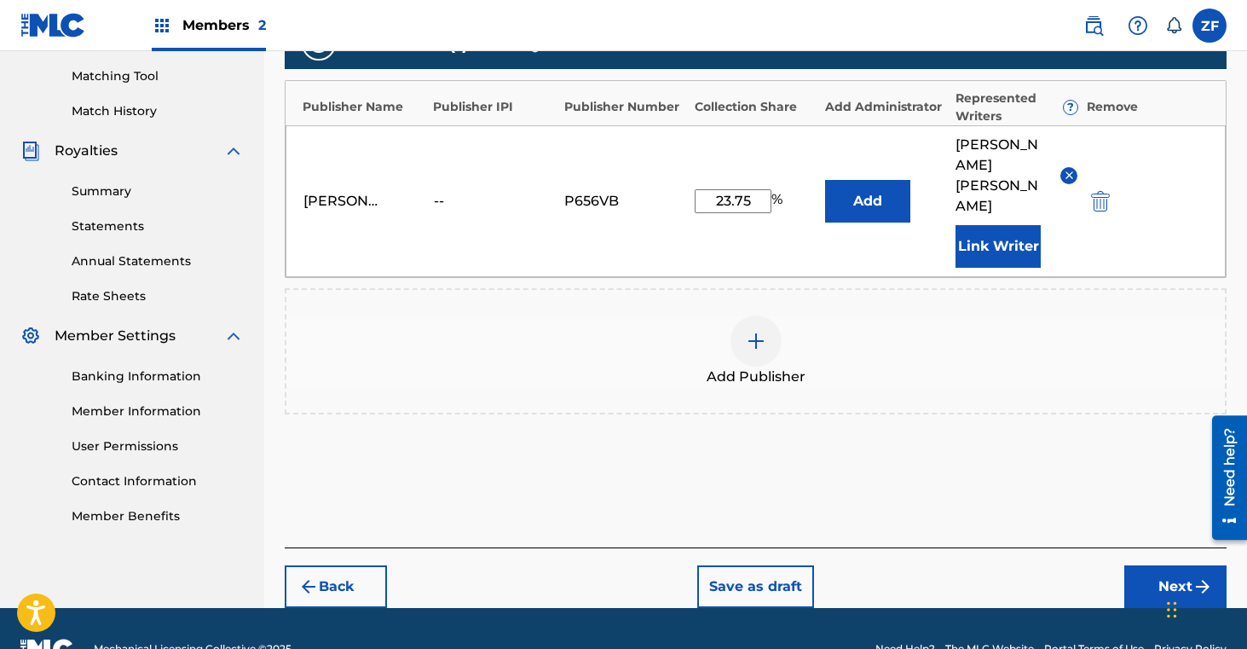
click at [1147, 565] on button "Next" at bounding box center [1175, 586] width 102 height 43
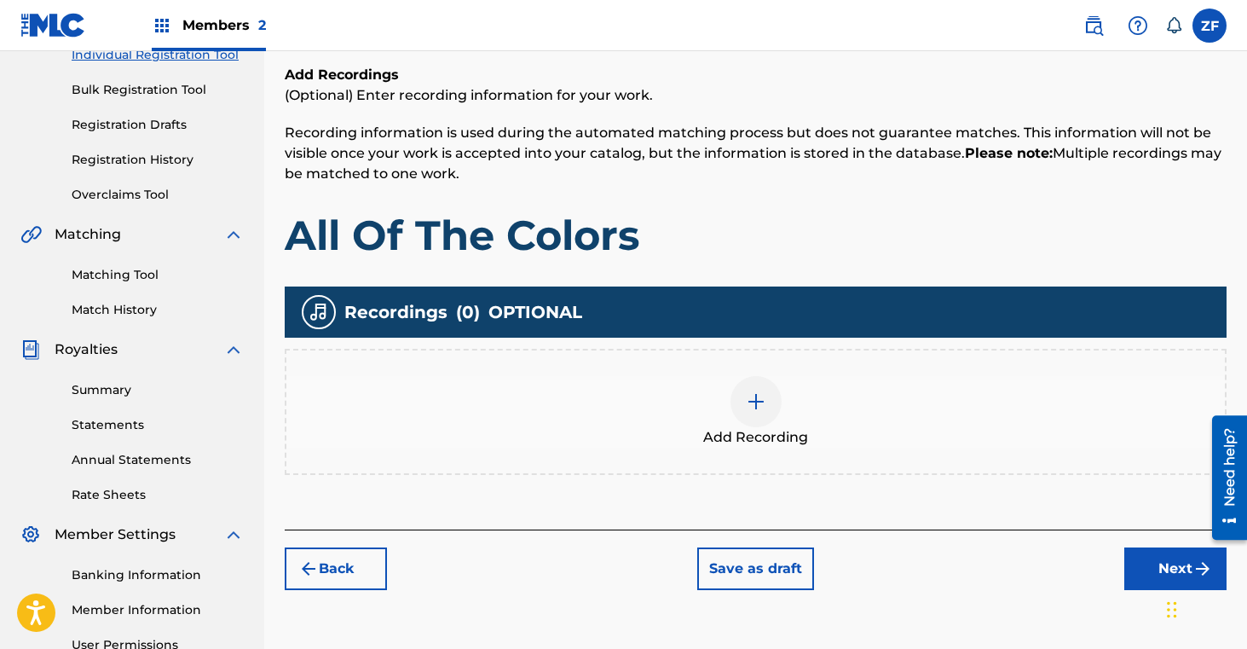
scroll to position [245, 0]
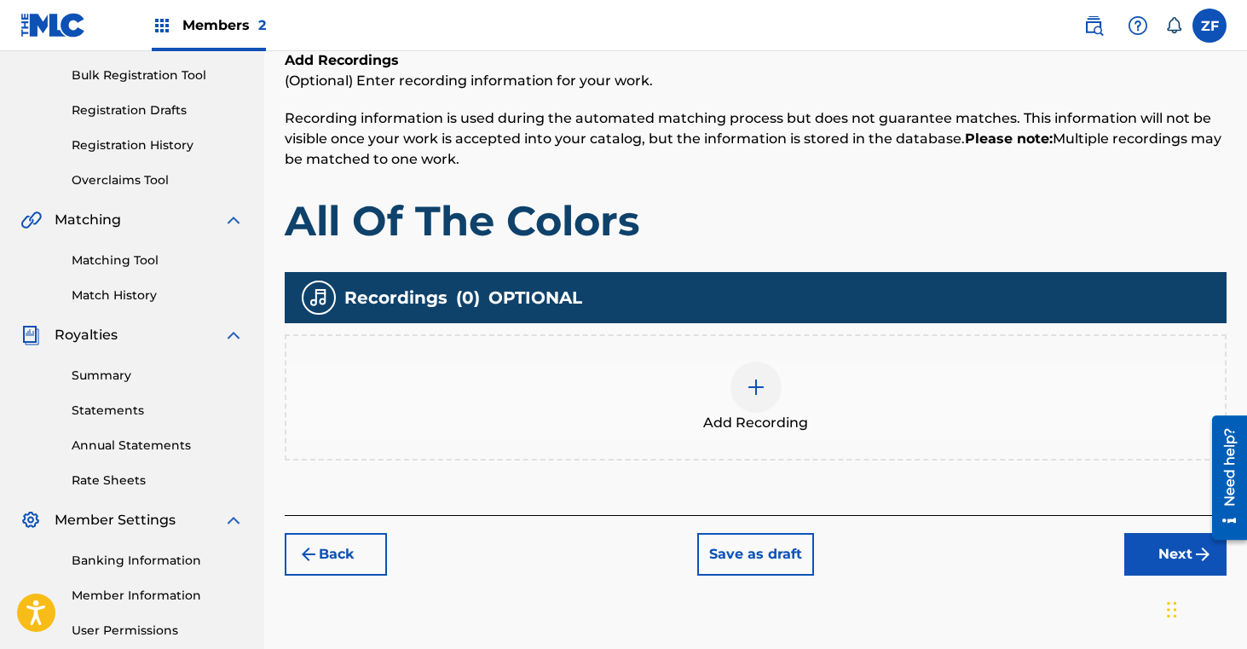
click at [774, 395] on div at bounding box center [756, 386] width 51 height 51
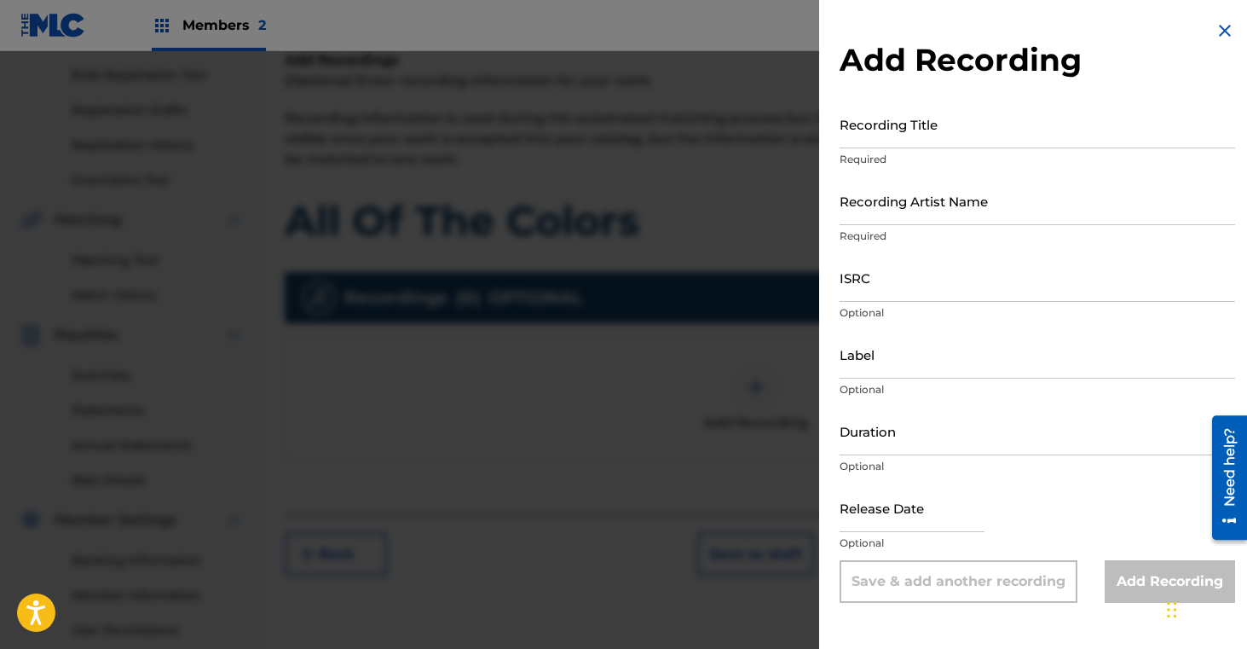
click at [921, 120] on input "Recording Title" at bounding box center [1038, 124] width 396 height 49
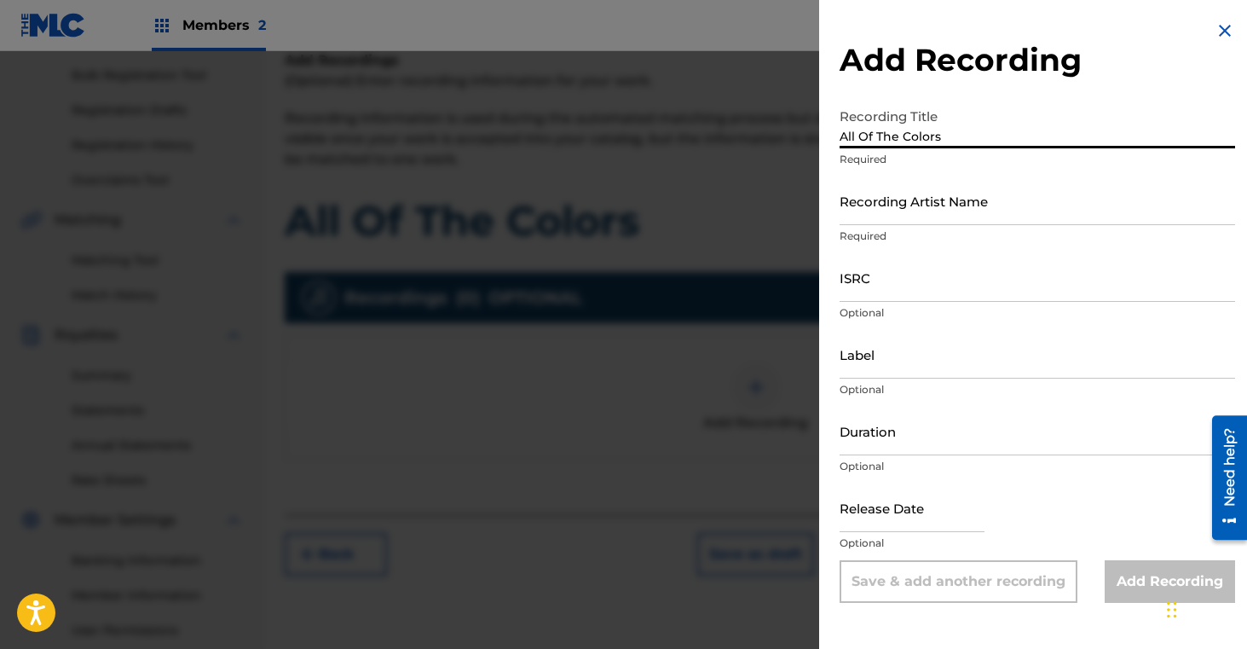
type input "All Of The Colors"
click at [896, 213] on input "Recording Artist Name" at bounding box center [1038, 200] width 396 height 49
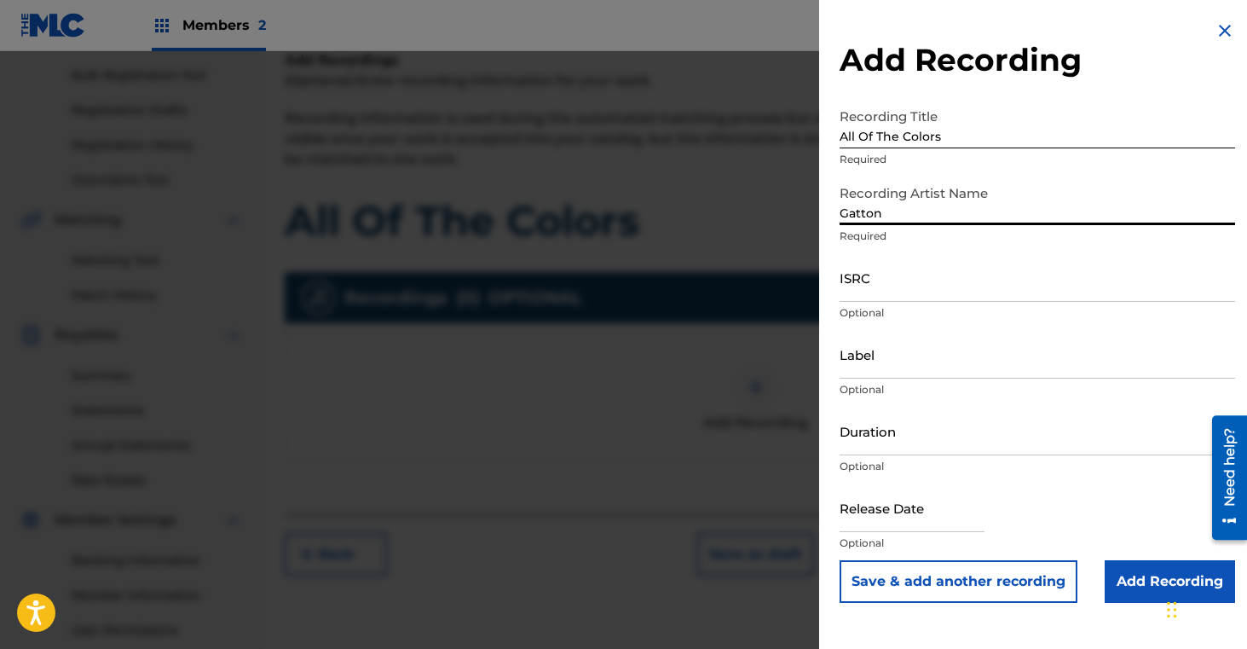
type input "Gatton"
click at [1126, 586] on input "Add Recording" at bounding box center [1170, 581] width 130 height 43
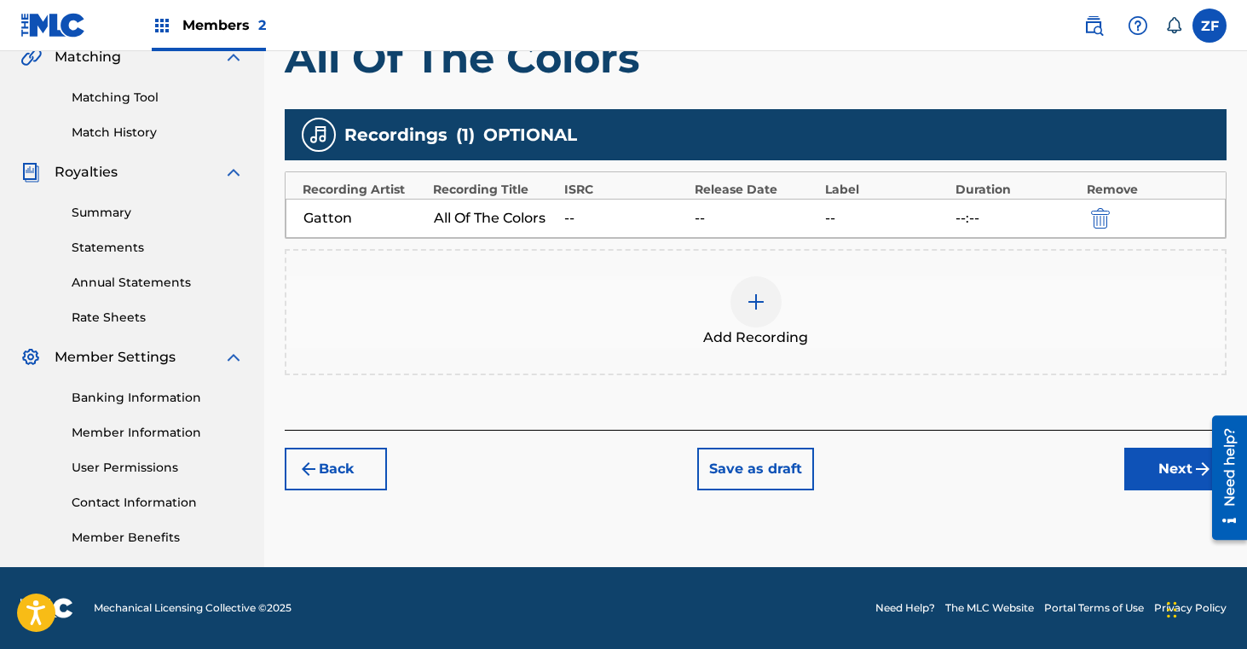
click at [1153, 463] on button "Next" at bounding box center [1175, 469] width 102 height 43
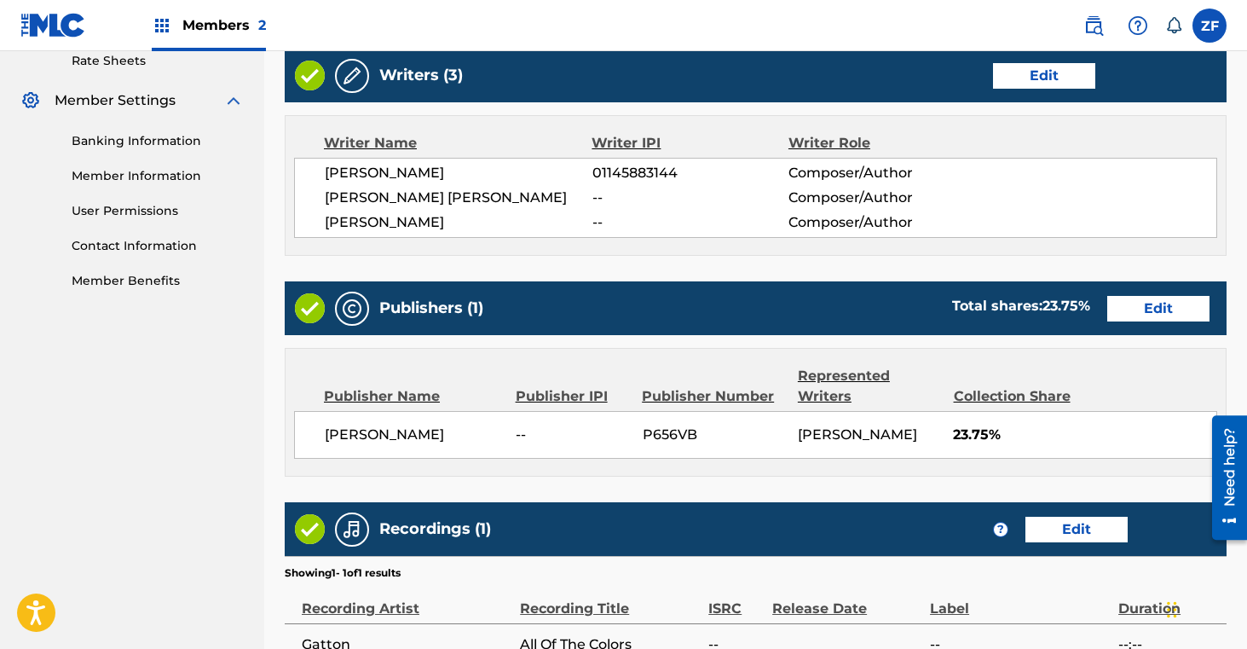
scroll to position [848, 0]
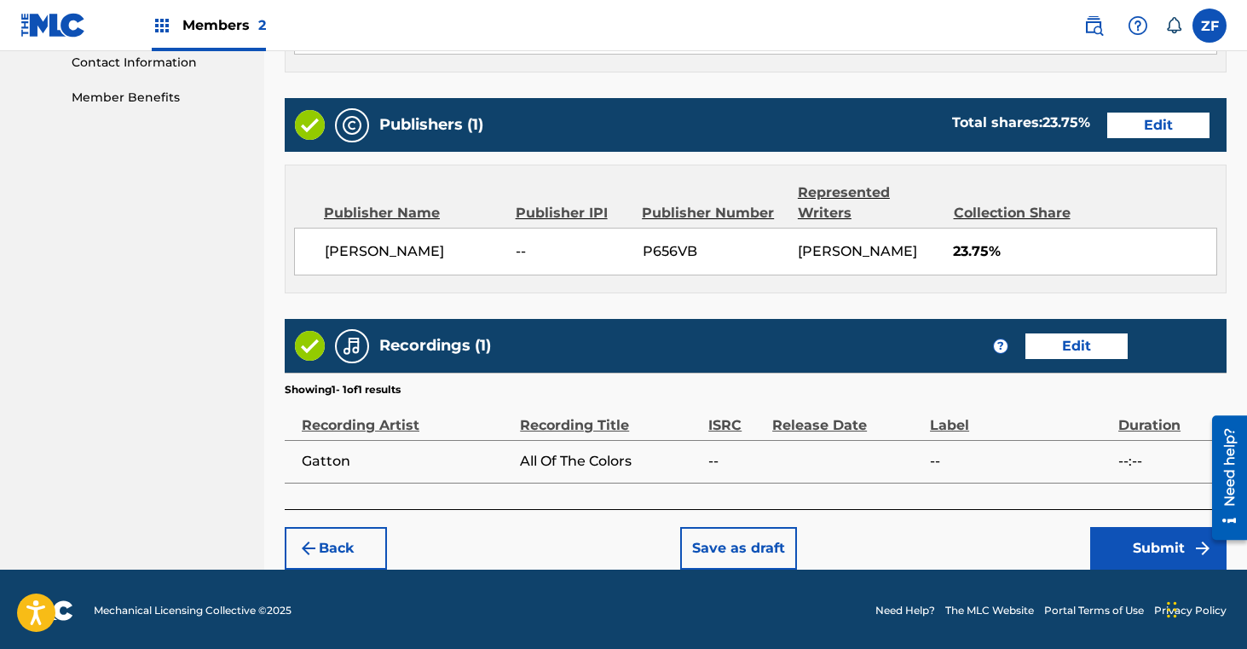
click at [1152, 541] on button "Submit" at bounding box center [1158, 548] width 136 height 43
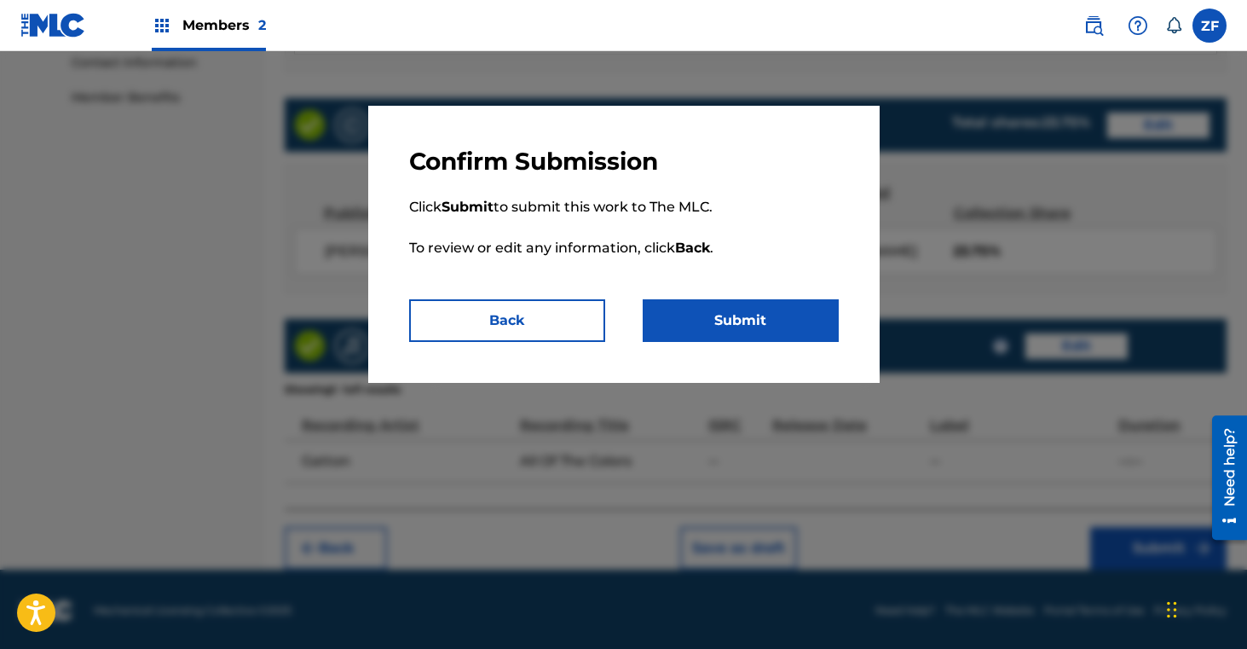
click at [765, 326] on button "Submit" at bounding box center [741, 320] width 196 height 43
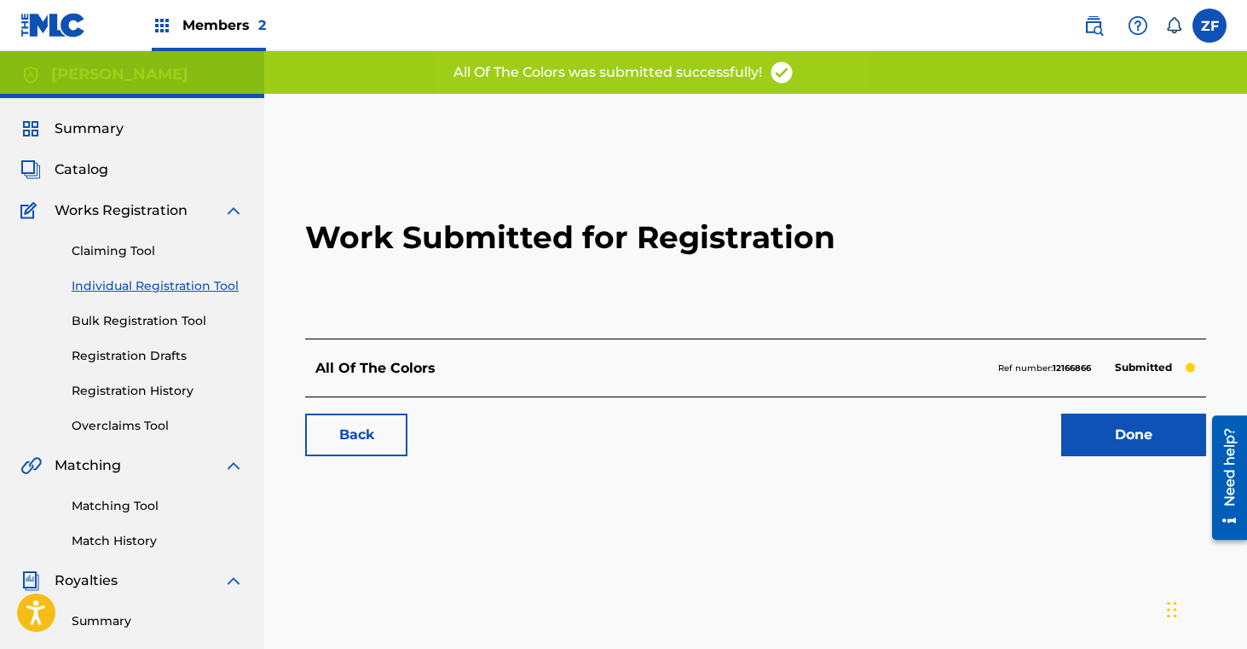
click at [1094, 432] on link "Done" at bounding box center [1133, 434] width 145 height 43
